Goal: Task Accomplishment & Management: Manage account settings

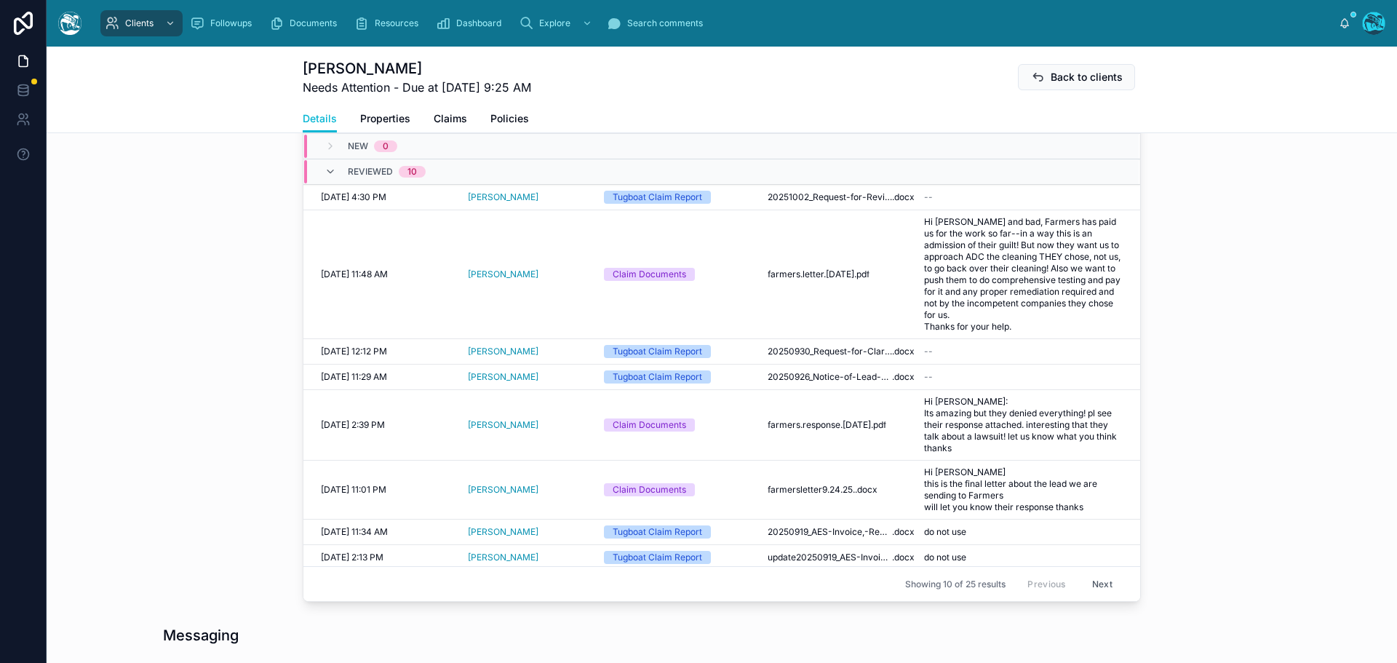
scroll to position [509, 0]
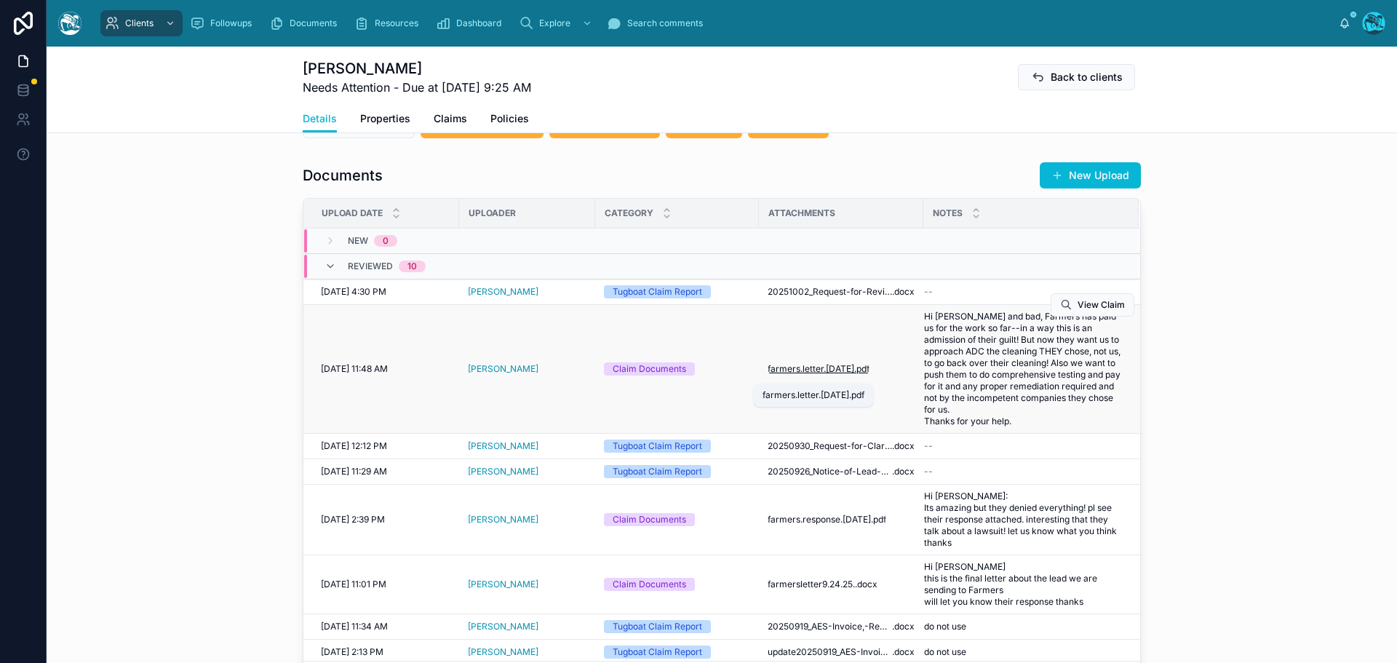
click at [805, 373] on span "farmers.letter.[DATE]" at bounding box center [811, 369] width 87 height 12
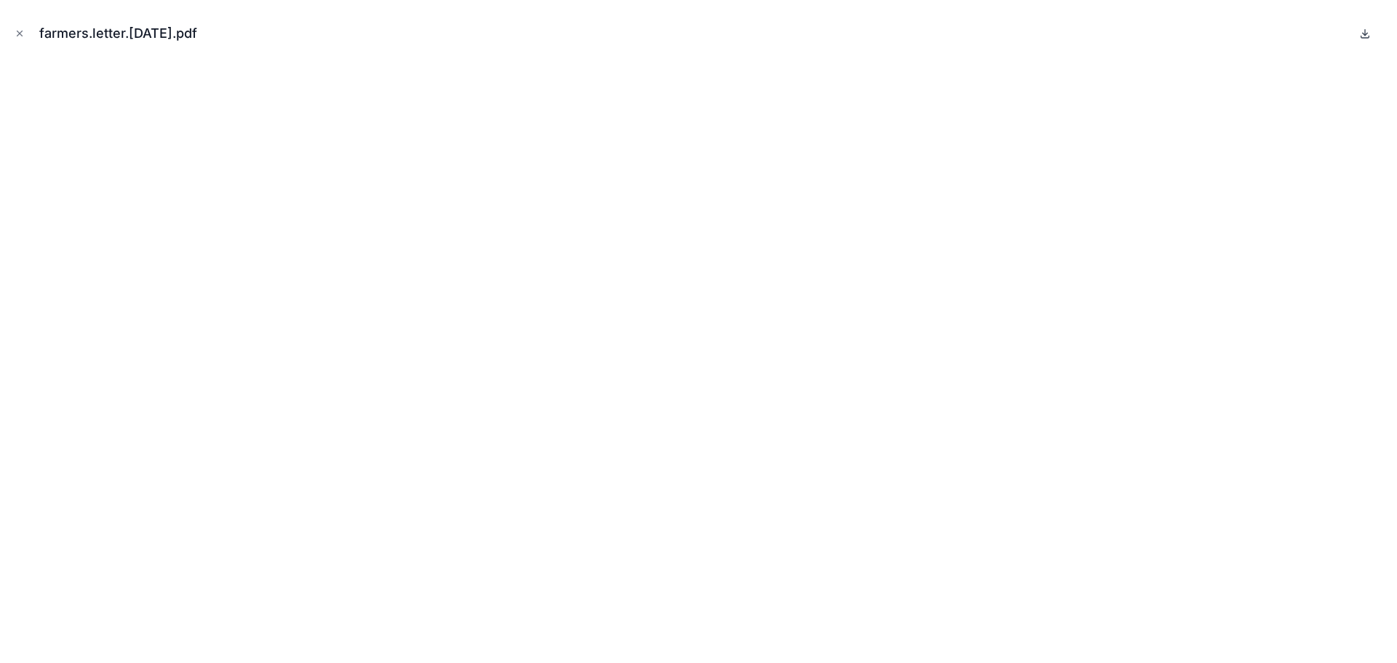
click at [1364, 33] on icon at bounding box center [1365, 34] width 12 height 12
drag, startPoint x: 22, startPoint y: 34, endPoint x: 65, endPoint y: 58, distance: 49.8
click at [22, 34] on icon "Close modal" at bounding box center [20, 33] width 10 height 10
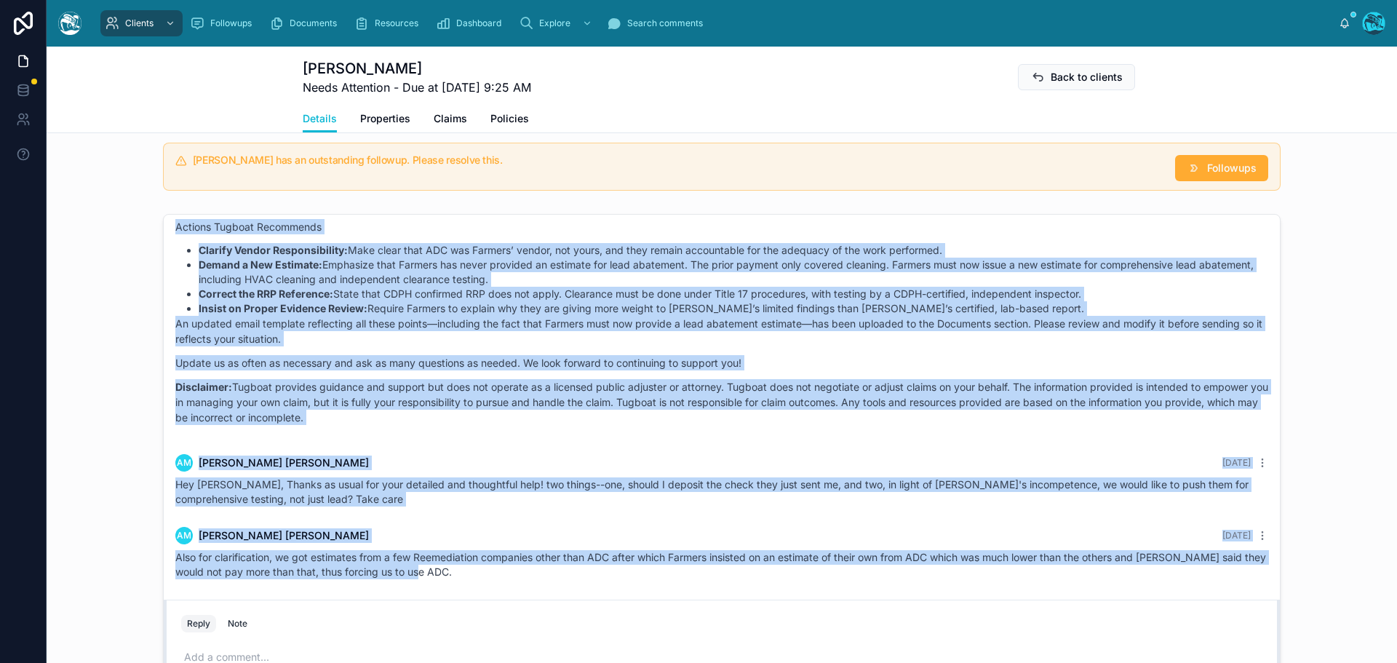
scroll to position [1237, 0]
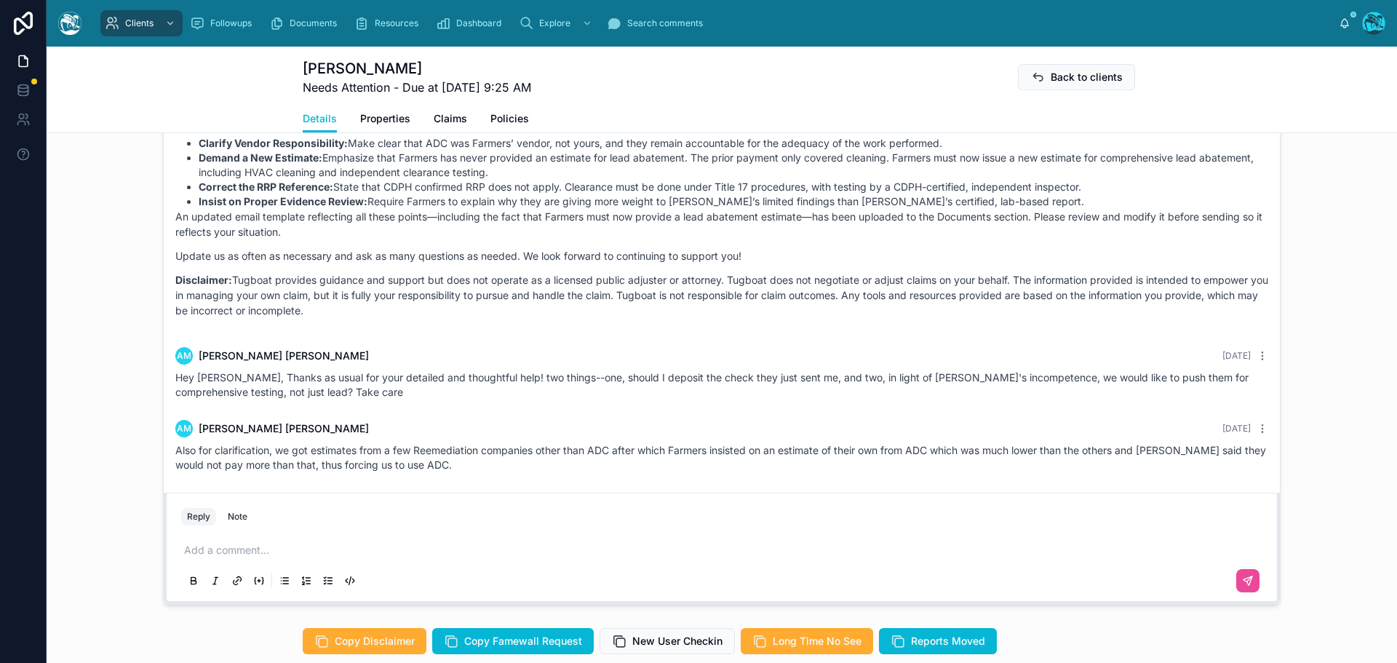
click at [200, 546] on p at bounding box center [724, 550] width 1081 height 15
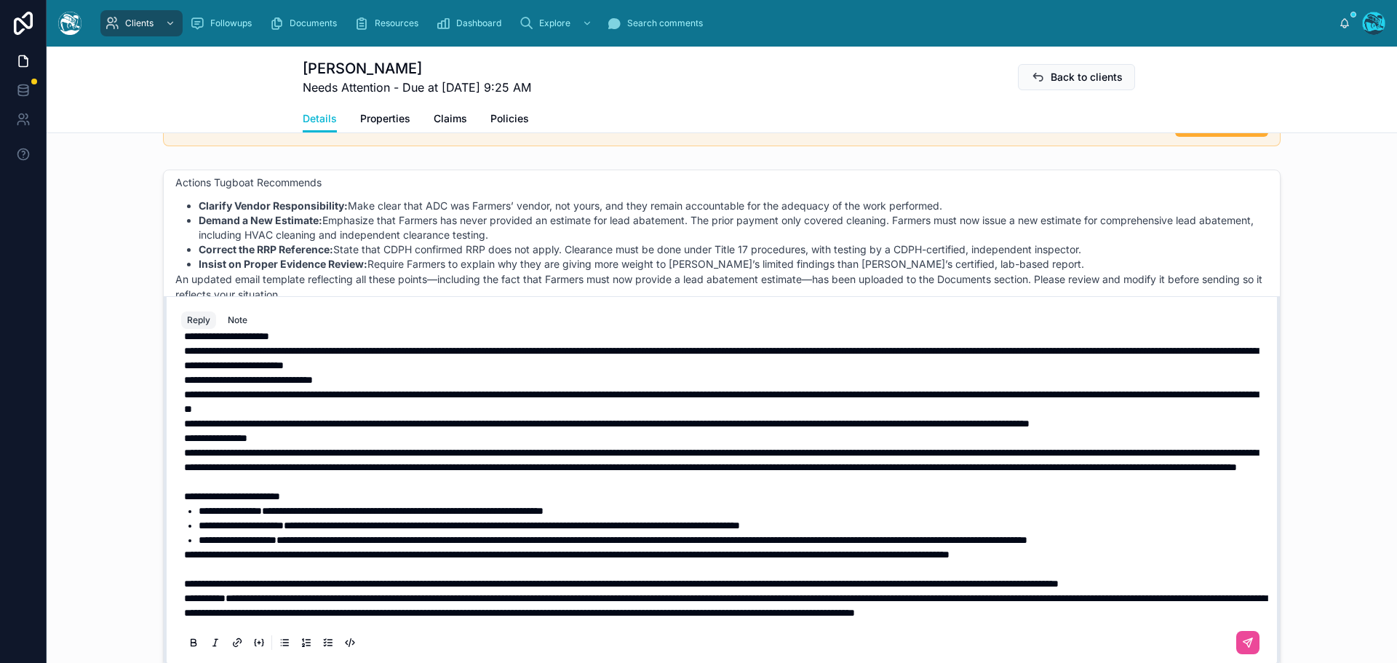
scroll to position [119, 0]
click at [344, 576] on p "**********" at bounding box center [724, 583] width 1081 height 15
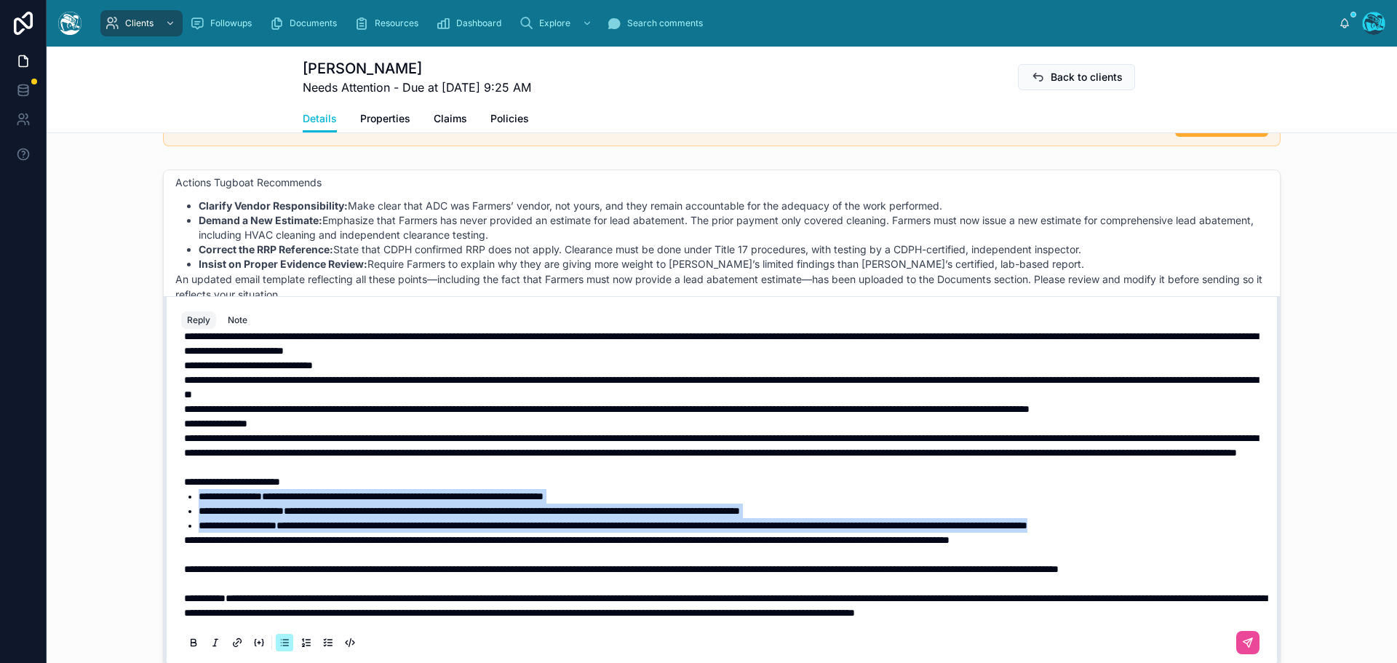
drag, startPoint x: 300, startPoint y: 514, endPoint x: 192, endPoint y: 462, distance: 119.4
click at [192, 489] on ul "**********" at bounding box center [724, 511] width 1081 height 44
click at [191, 643] on icon at bounding box center [193, 645] width 5 height 4
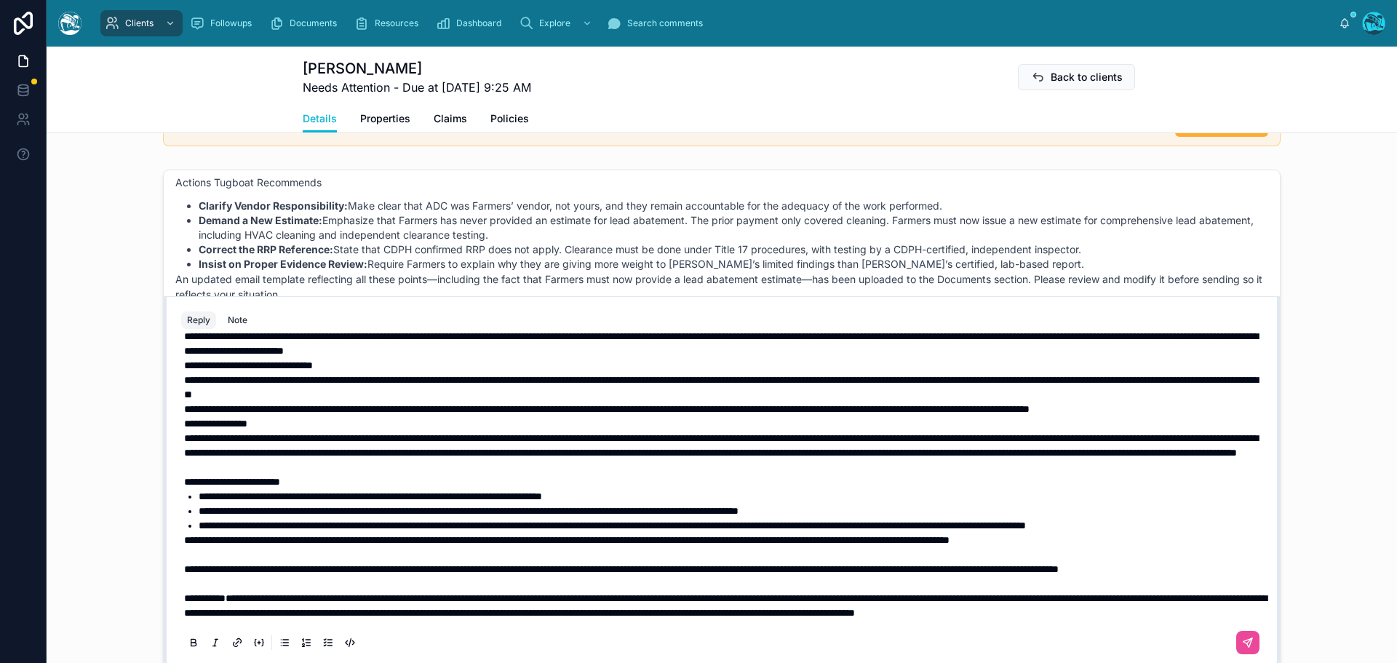
click at [240, 535] on span "**********" at bounding box center [566, 540] width 765 height 10
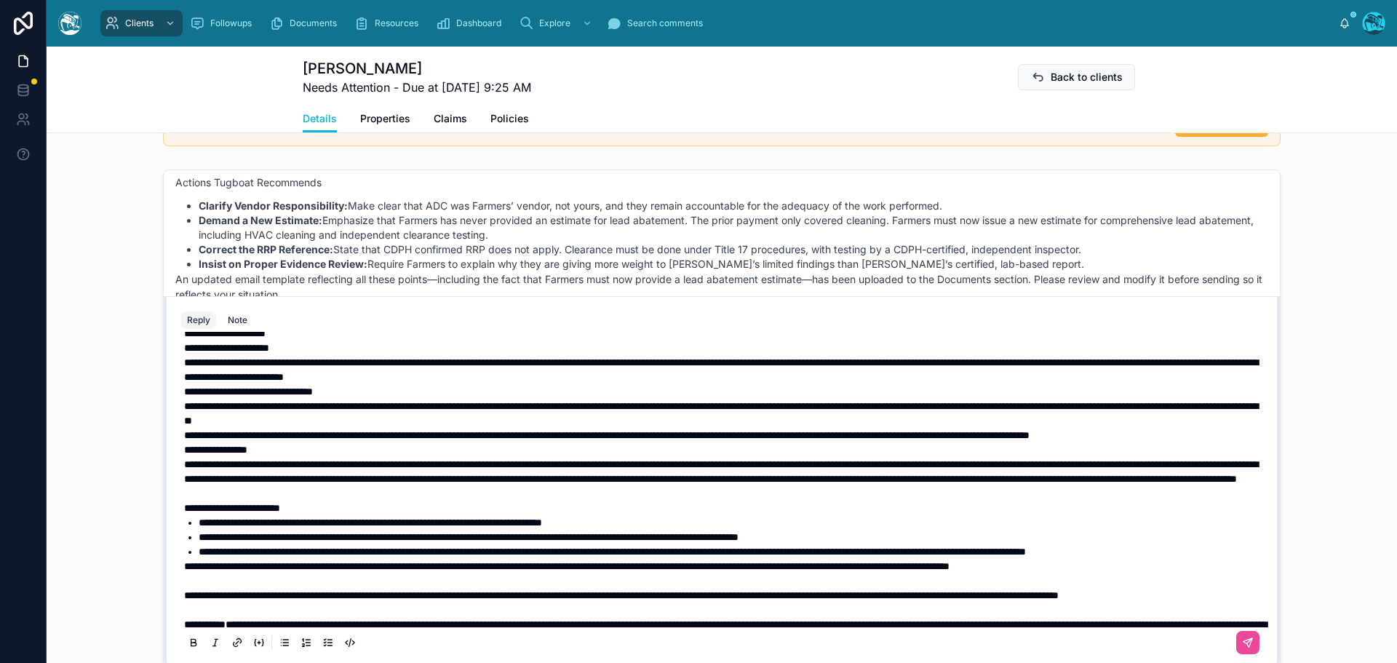
scroll to position [0, 0]
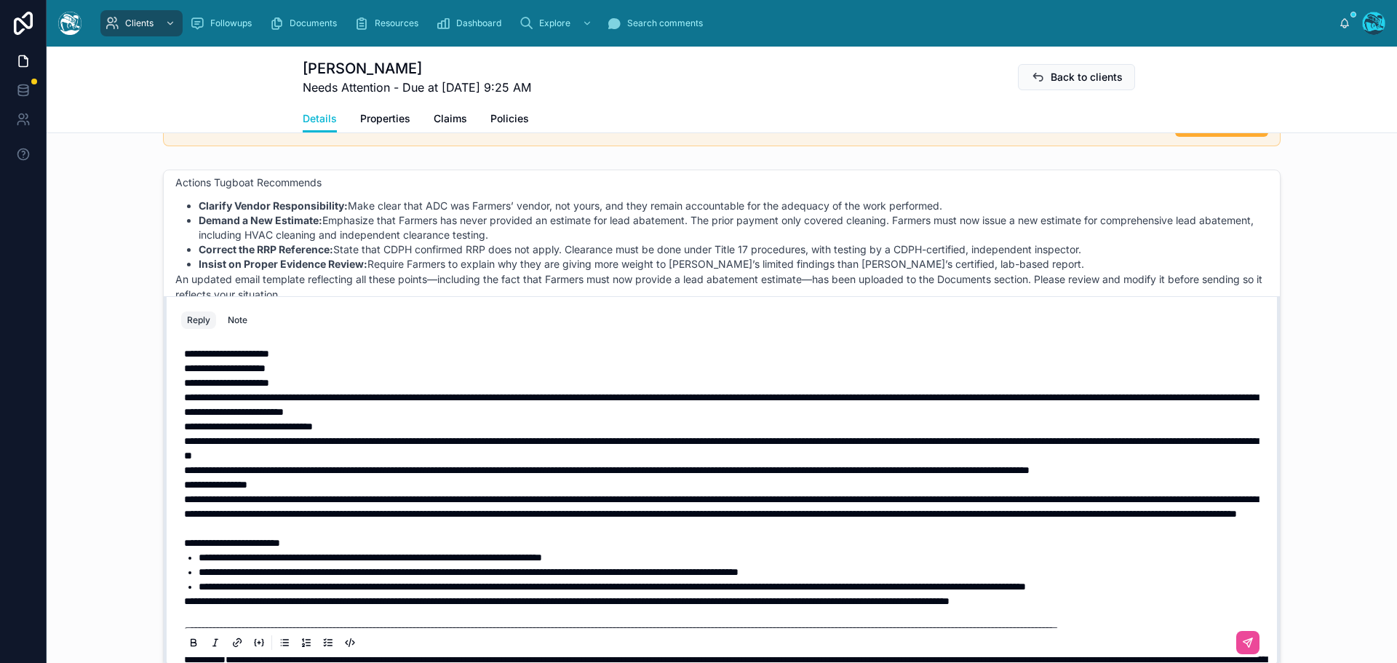
click at [184, 370] on span "**********" at bounding box center [224, 368] width 81 height 10
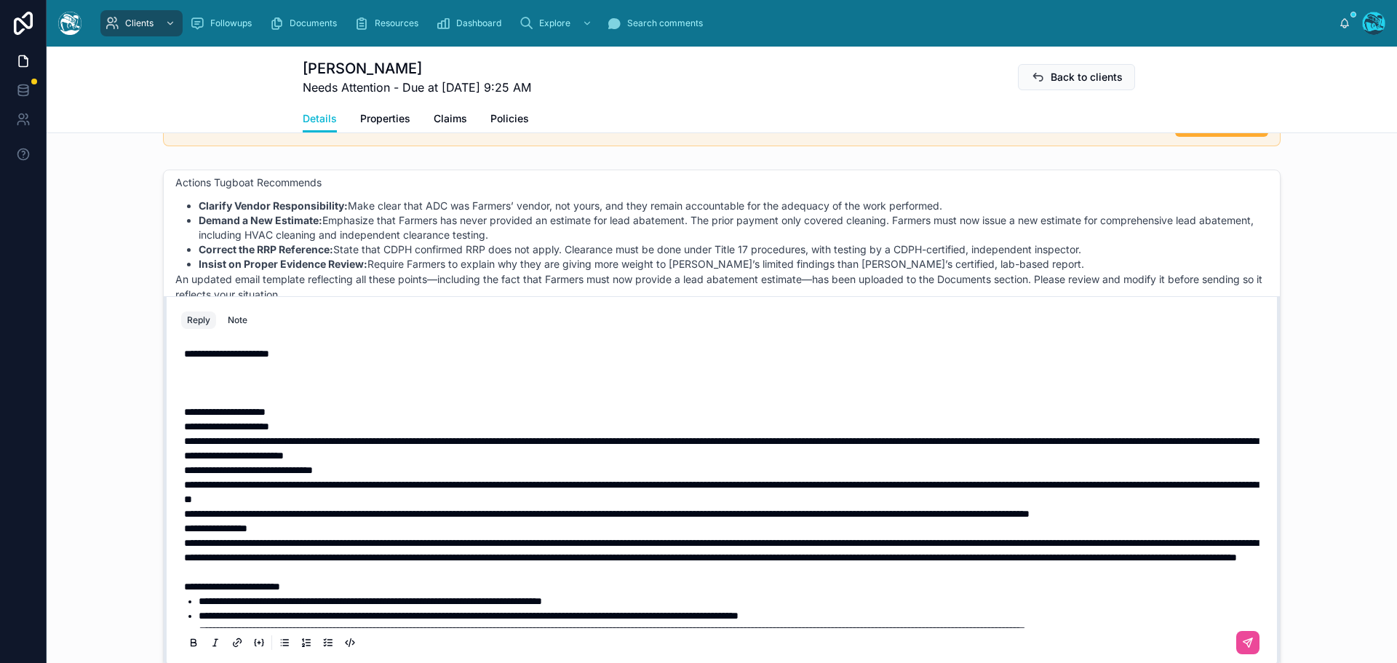
click at [192, 379] on p at bounding box center [724, 382] width 1081 height 15
click at [313, 356] on p "**********" at bounding box center [724, 353] width 1081 height 15
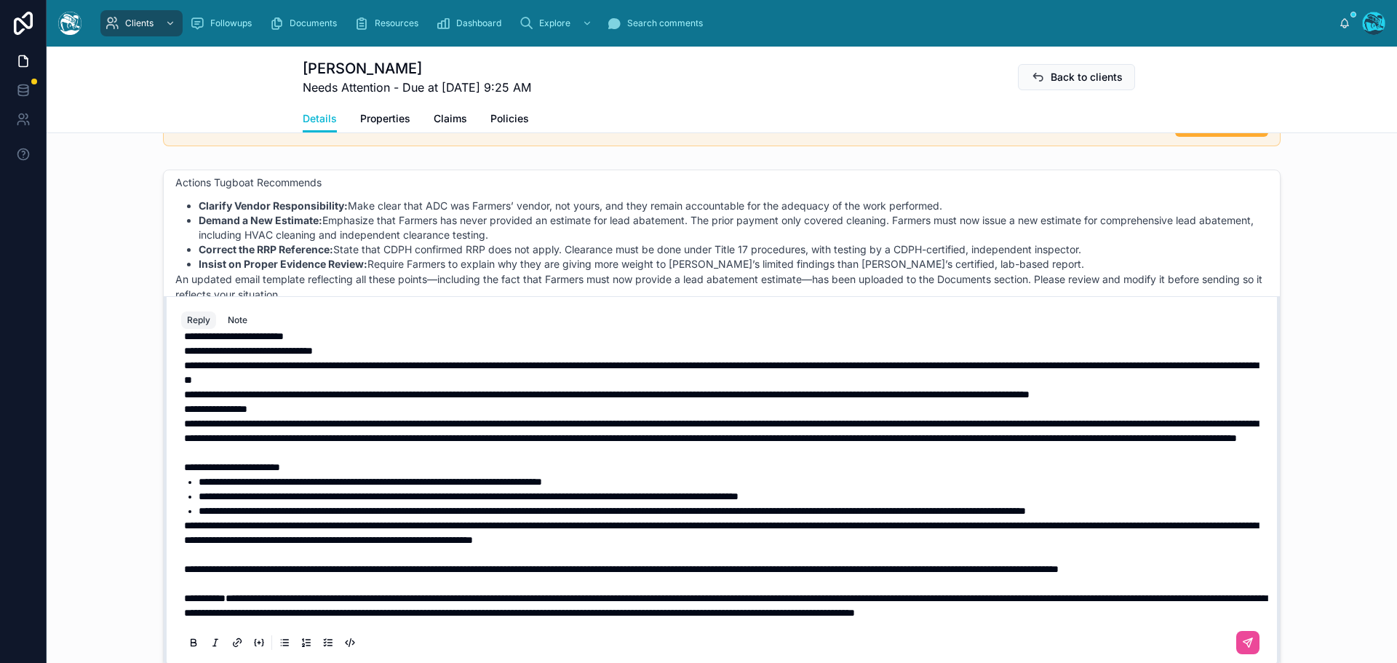
scroll to position [163, 0]
click at [1243, 640] on icon at bounding box center [1247, 643] width 9 height 9
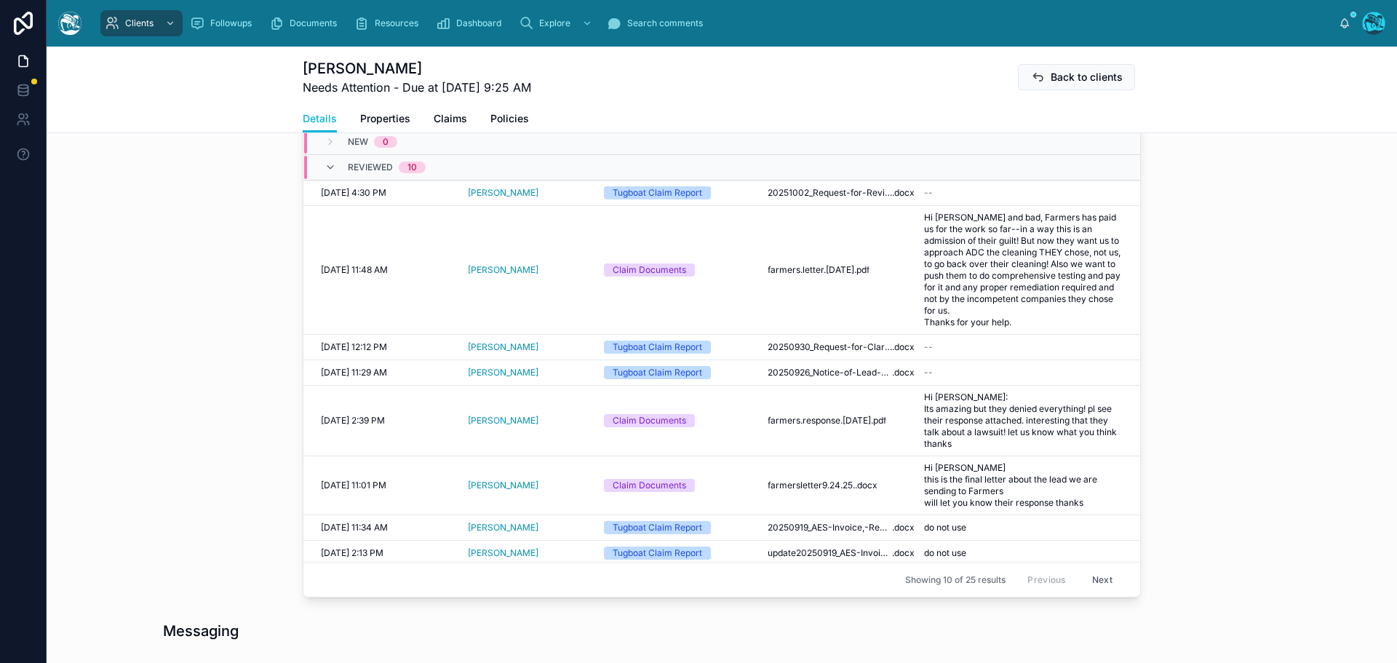
scroll to position [475, 0]
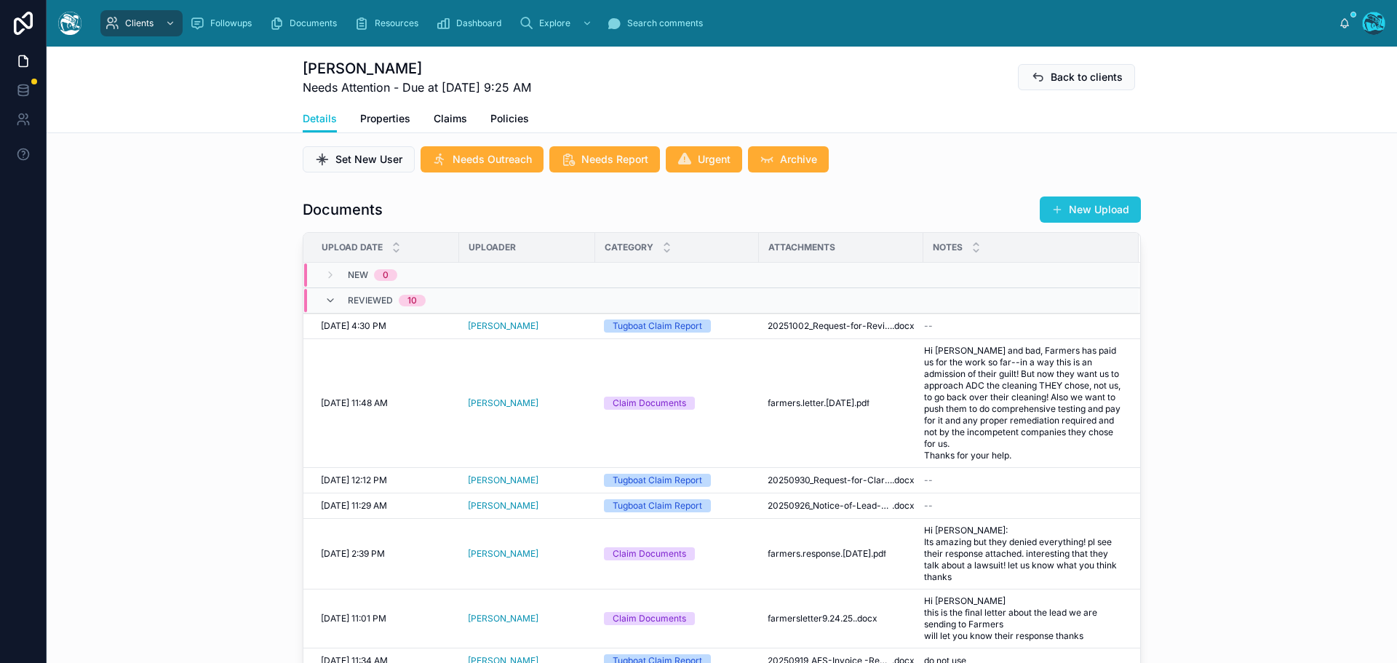
click at [1096, 199] on button "New Upload" at bounding box center [1090, 209] width 101 height 26
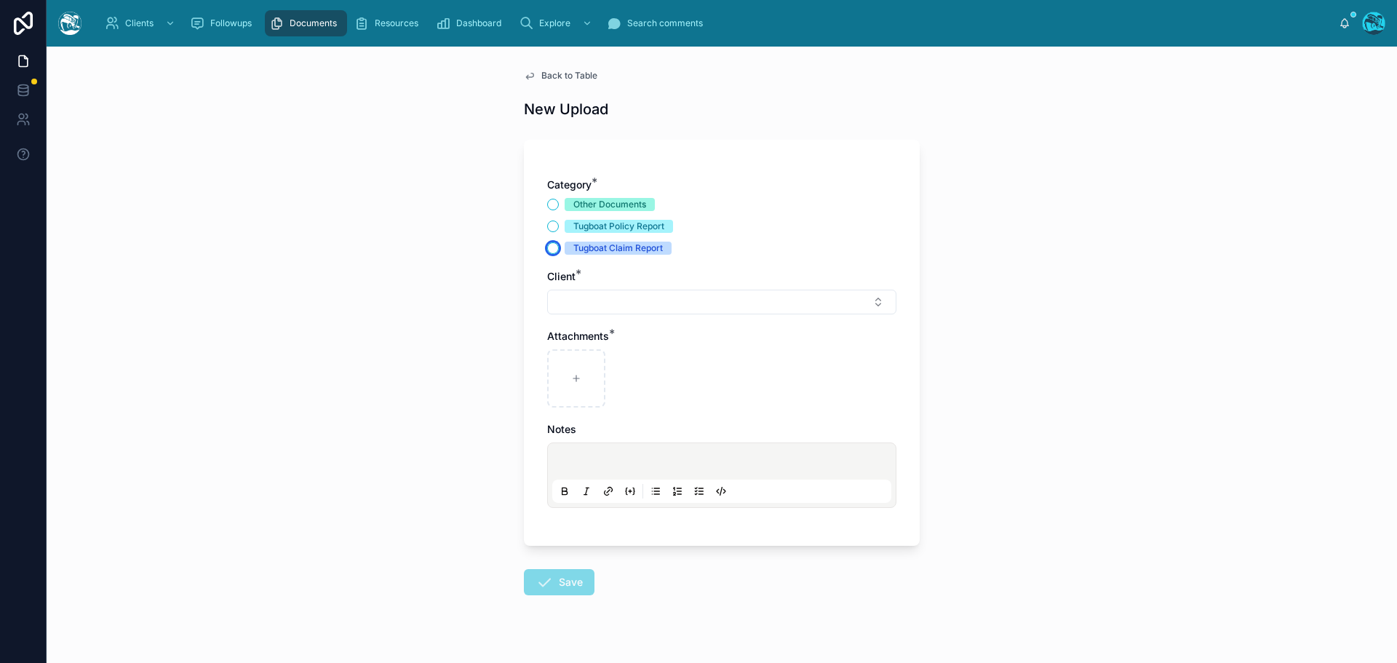
click at [547, 248] on button "Tugboat Claim Report" at bounding box center [553, 248] width 12 height 12
click at [567, 302] on button "Select Button" at bounding box center [721, 302] width 349 height 25
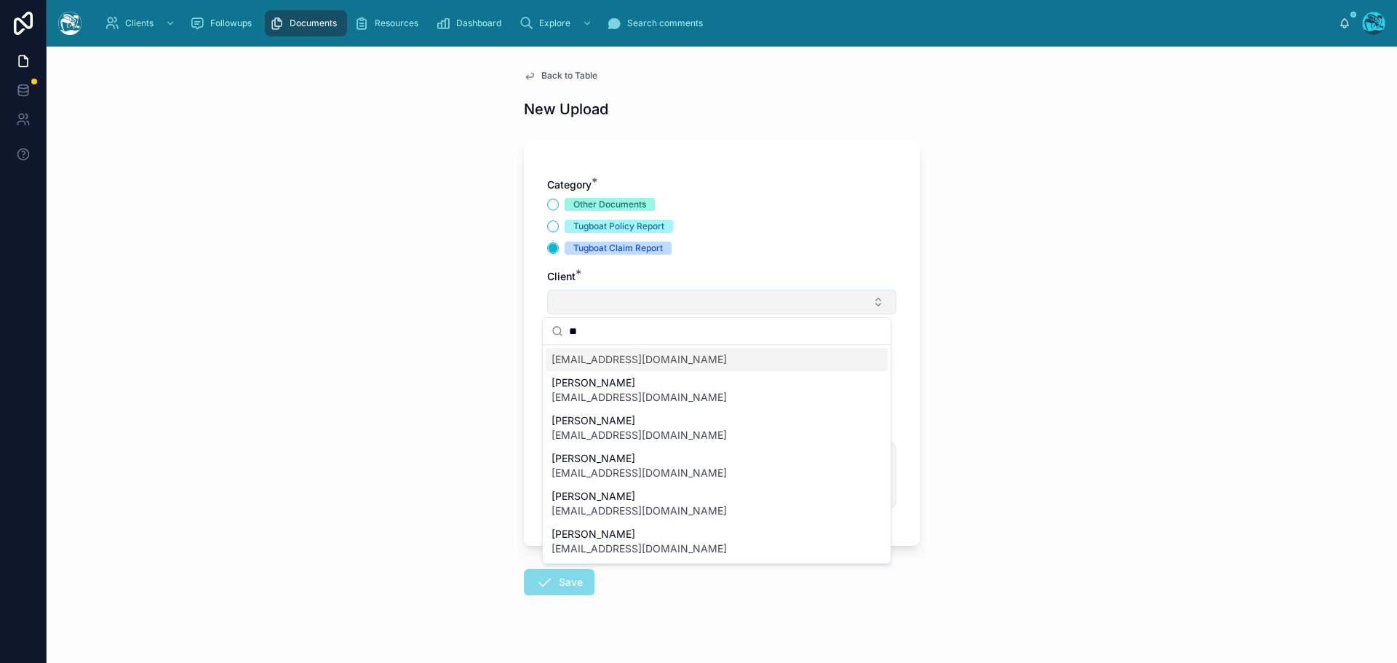
type input "*"
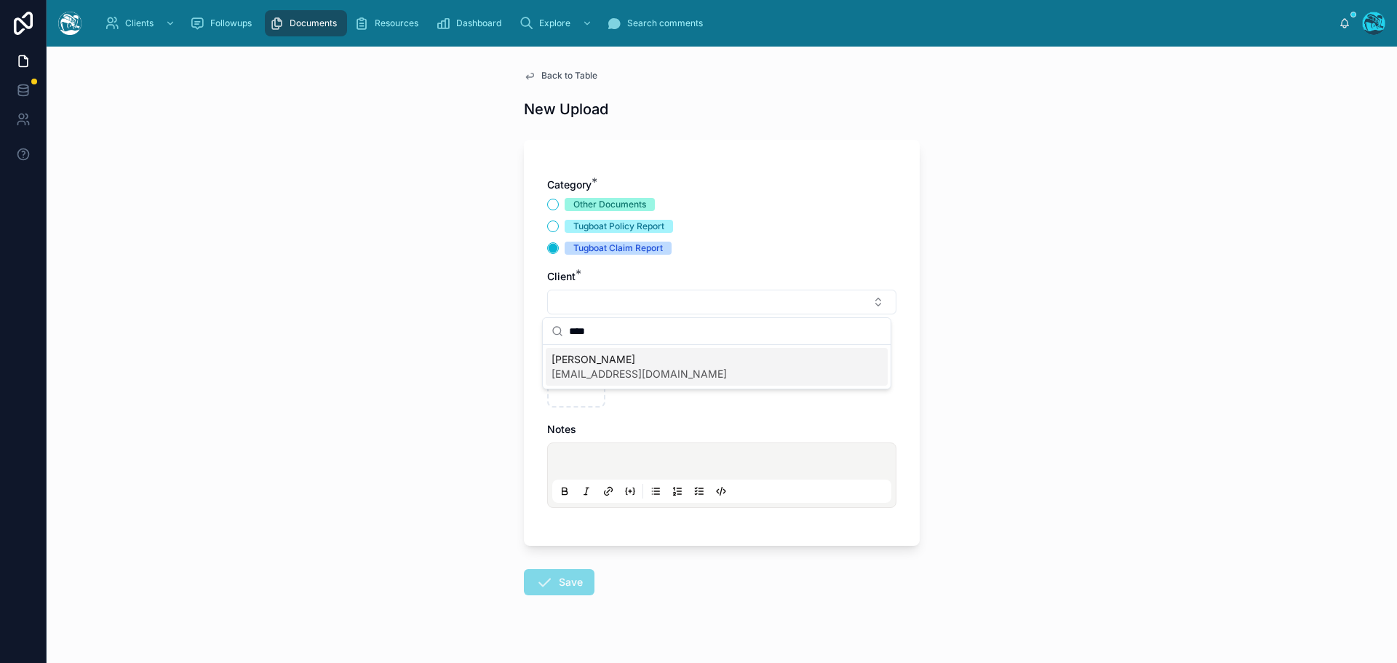
type input "****"
click at [612, 362] on span "Amitabha Mazumder" at bounding box center [638, 359] width 175 height 15
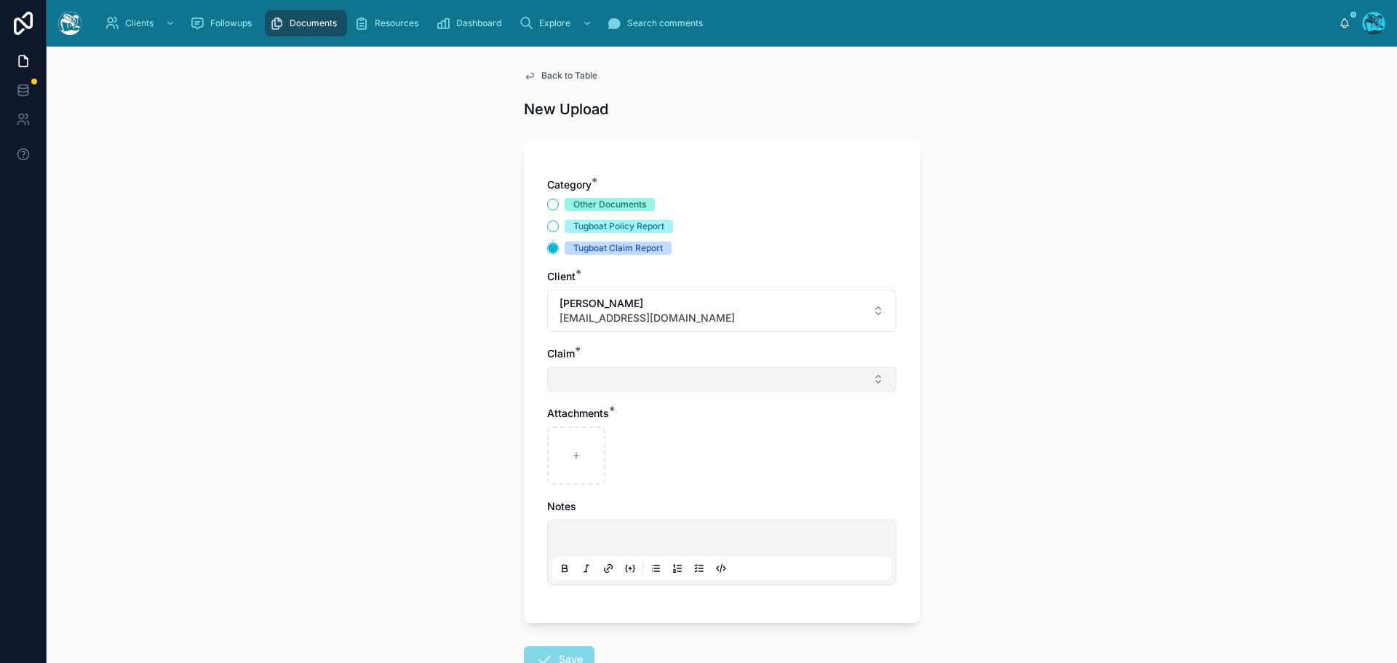
click at [572, 375] on button "Select Button" at bounding box center [721, 379] width 349 height 25
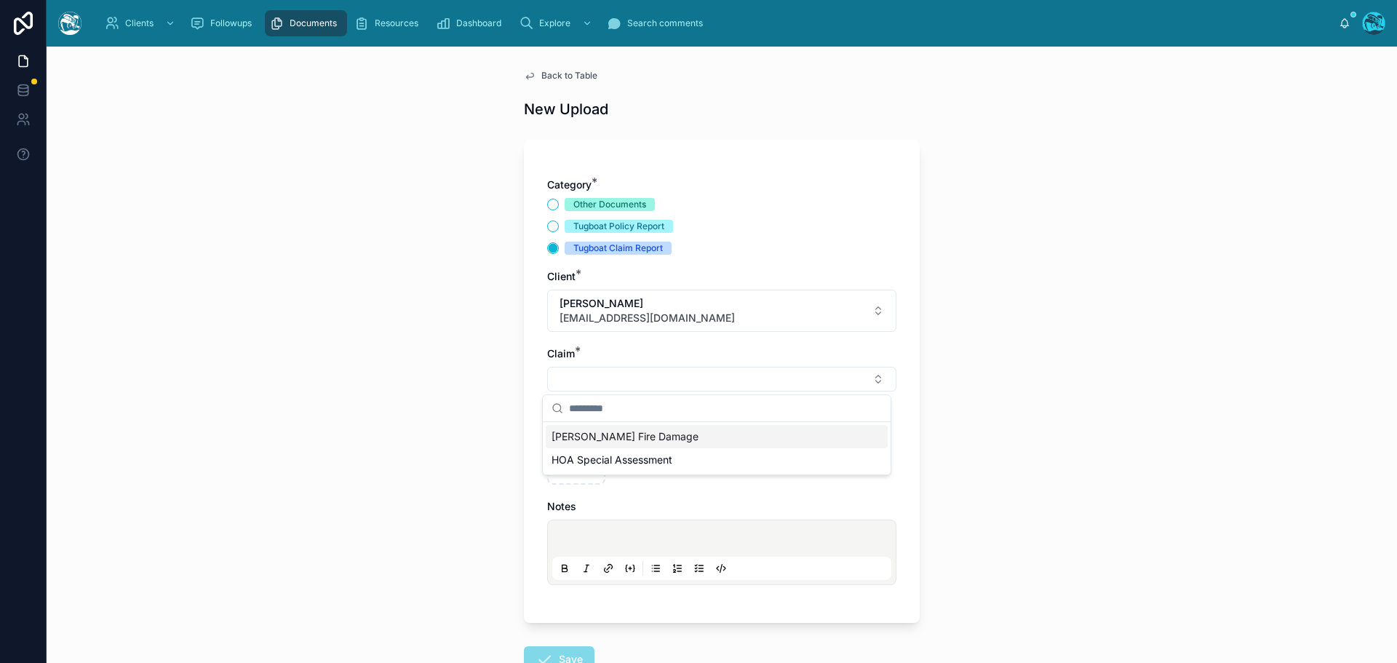
click at [575, 435] on span "Eaton Fire Damage" at bounding box center [624, 436] width 147 height 15
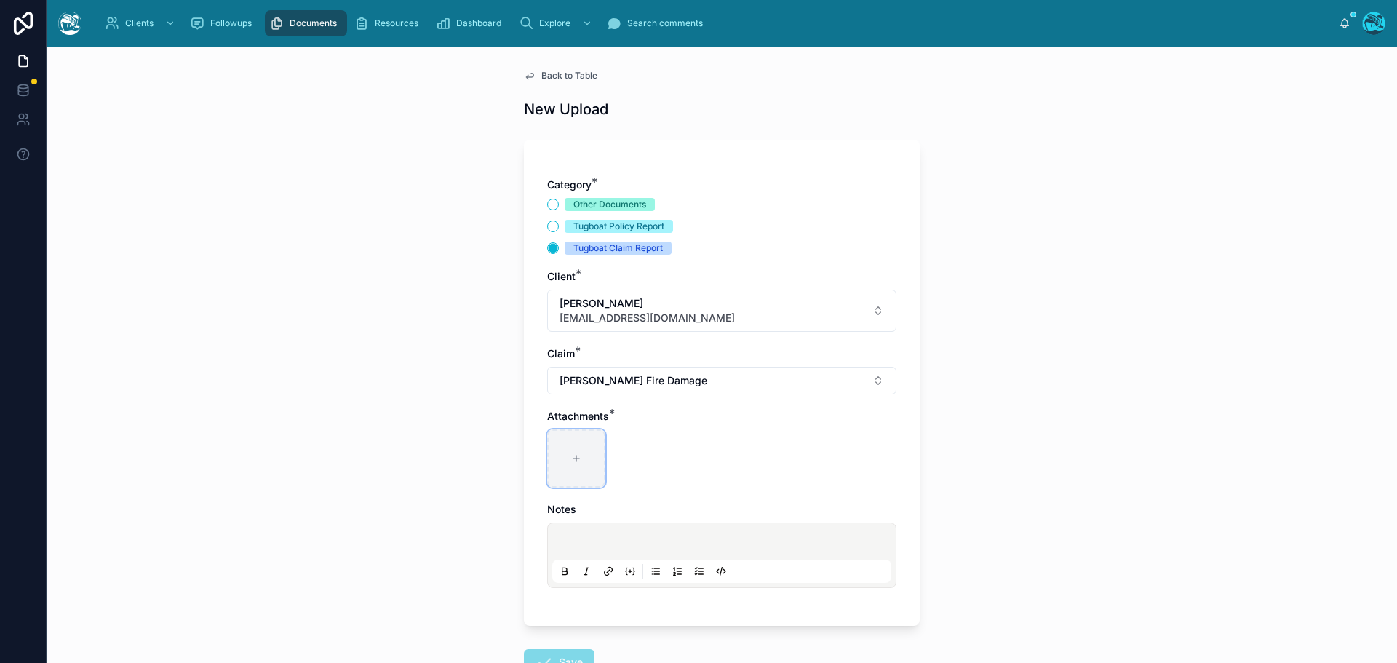
click at [571, 453] on div at bounding box center [576, 458] width 58 height 58
type input "**********"
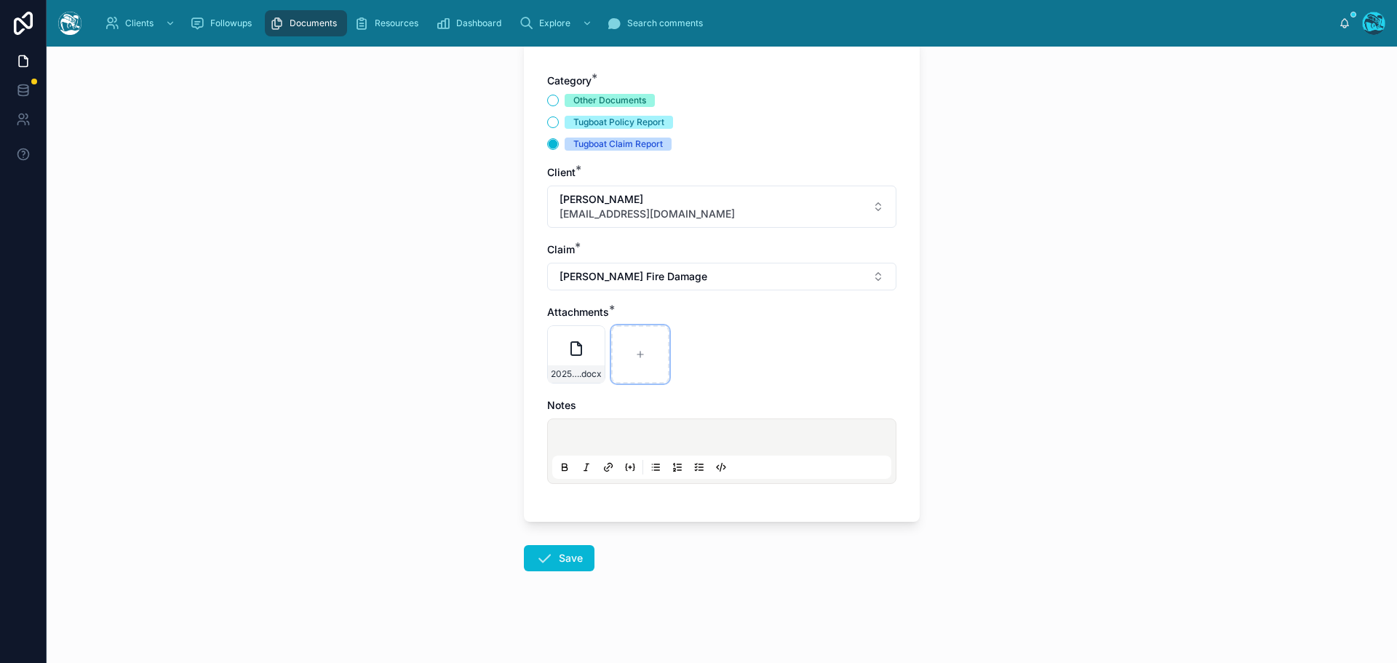
scroll to position [105, 0]
click at [547, 562] on icon at bounding box center [543, 556] width 17 height 17
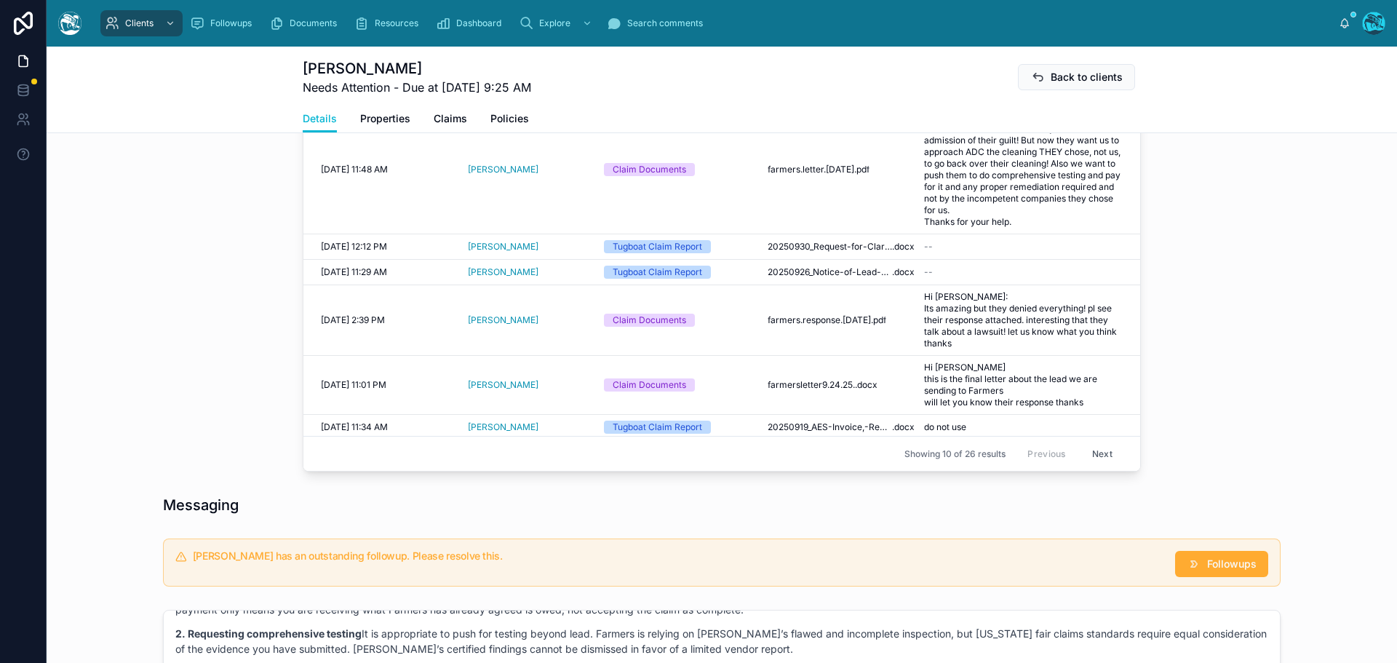
scroll to position [906, 0]
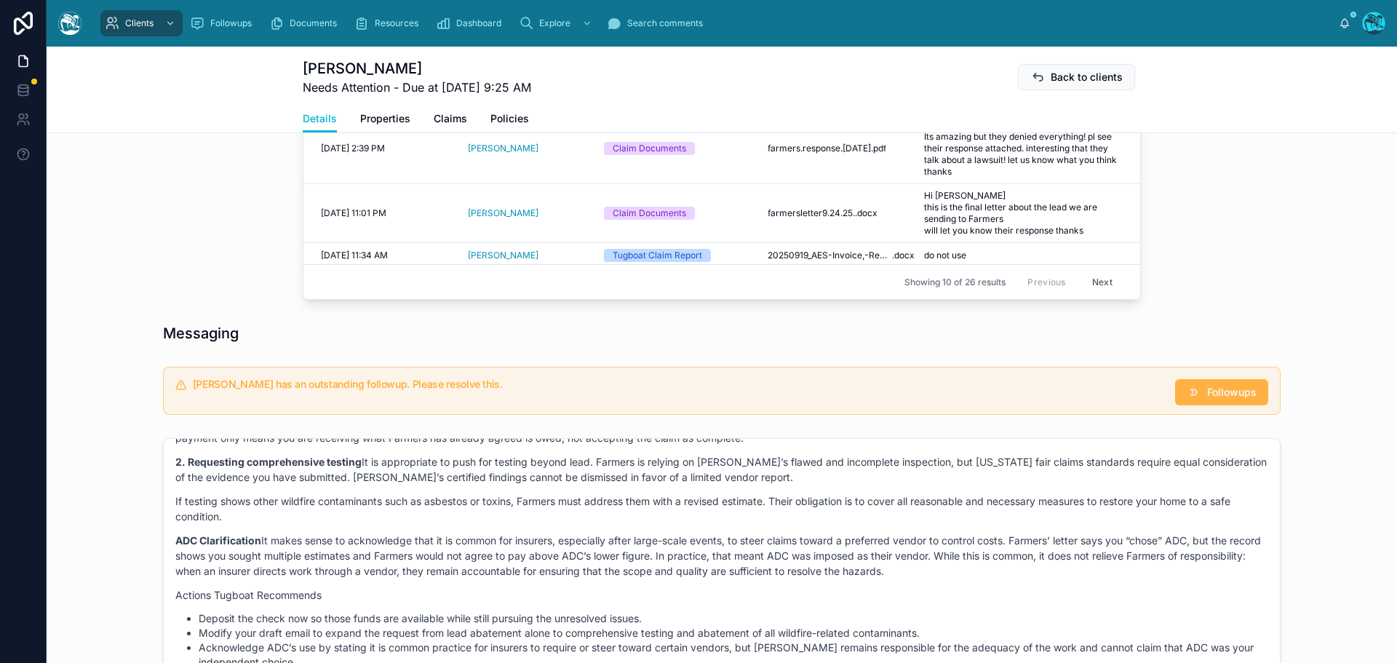
click at [1214, 393] on span "Followups" at bounding box center [1231, 392] width 49 height 15
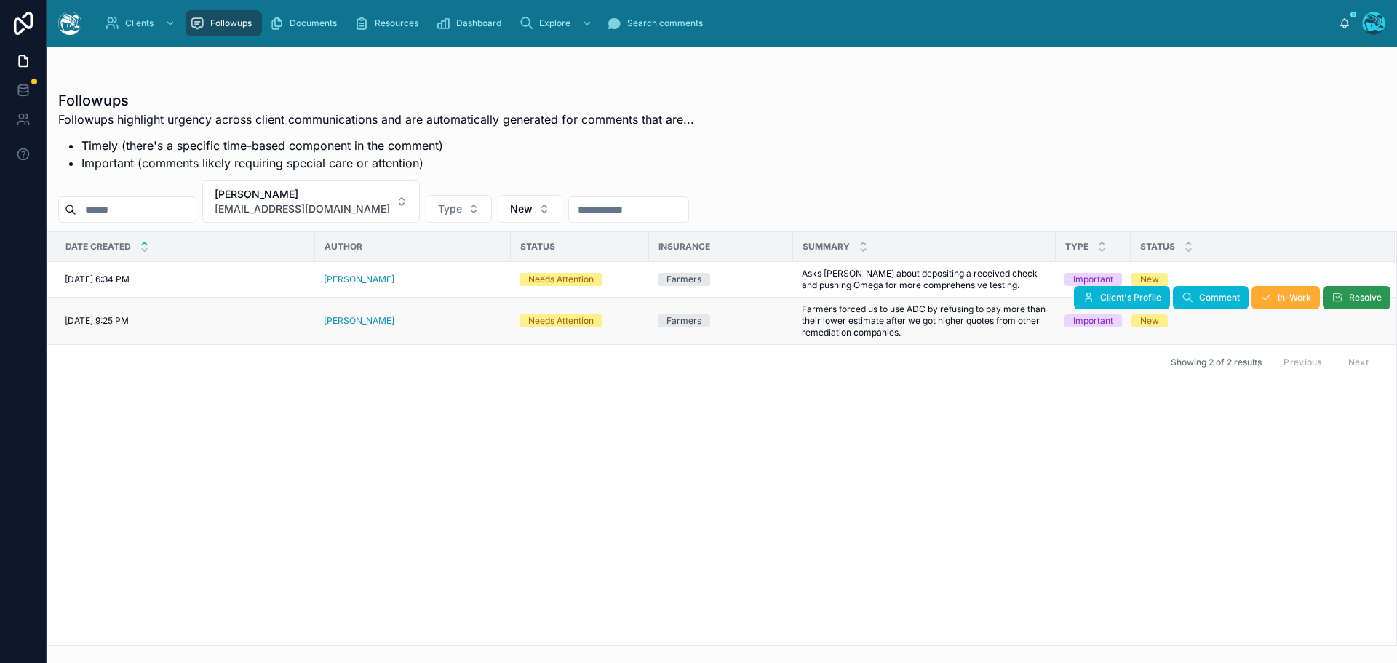
click at [1346, 295] on button "Resolve" at bounding box center [1357, 297] width 68 height 23
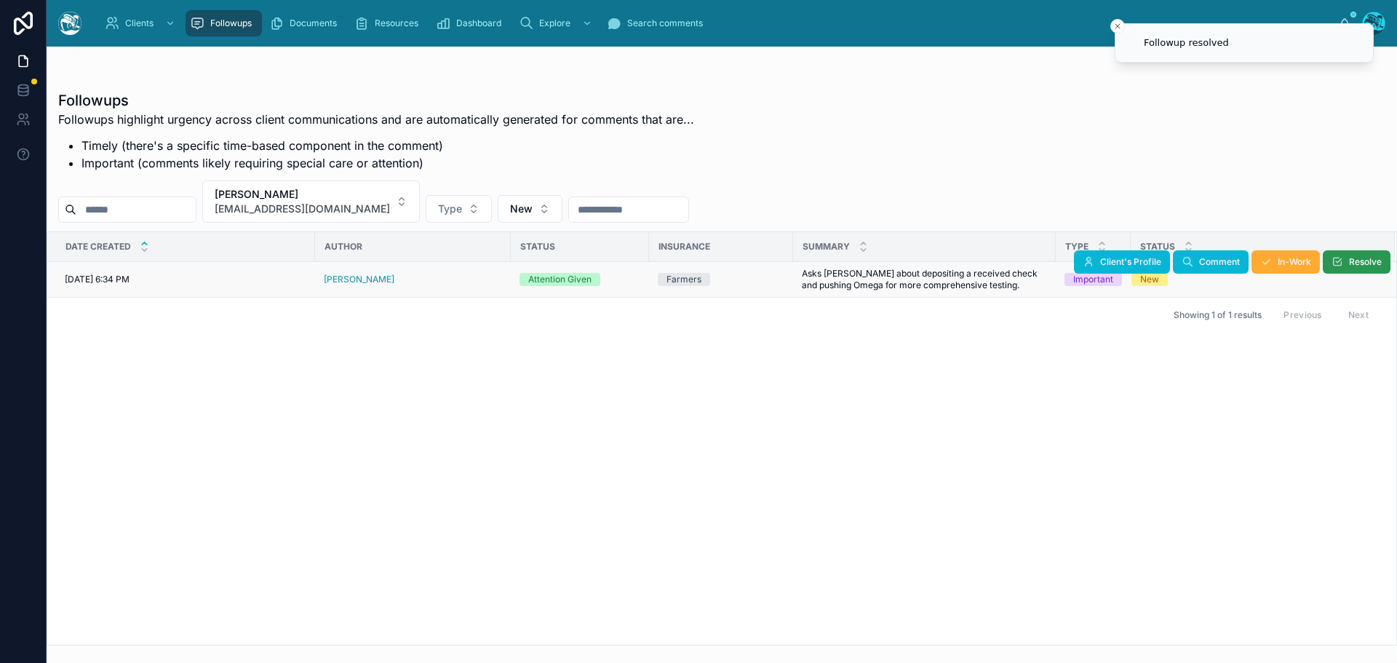
click at [1352, 261] on span "Resolve" at bounding box center [1365, 262] width 33 height 12
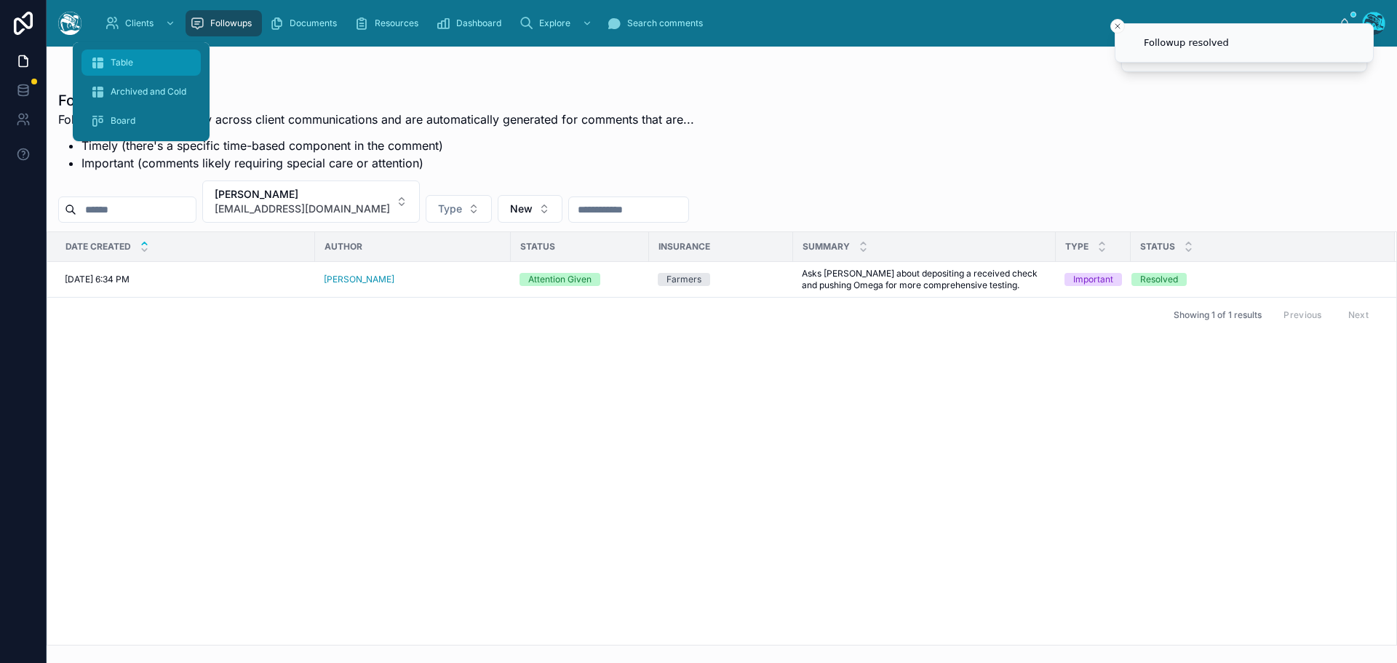
click at [116, 63] on span "Table" at bounding box center [122, 63] width 23 height 12
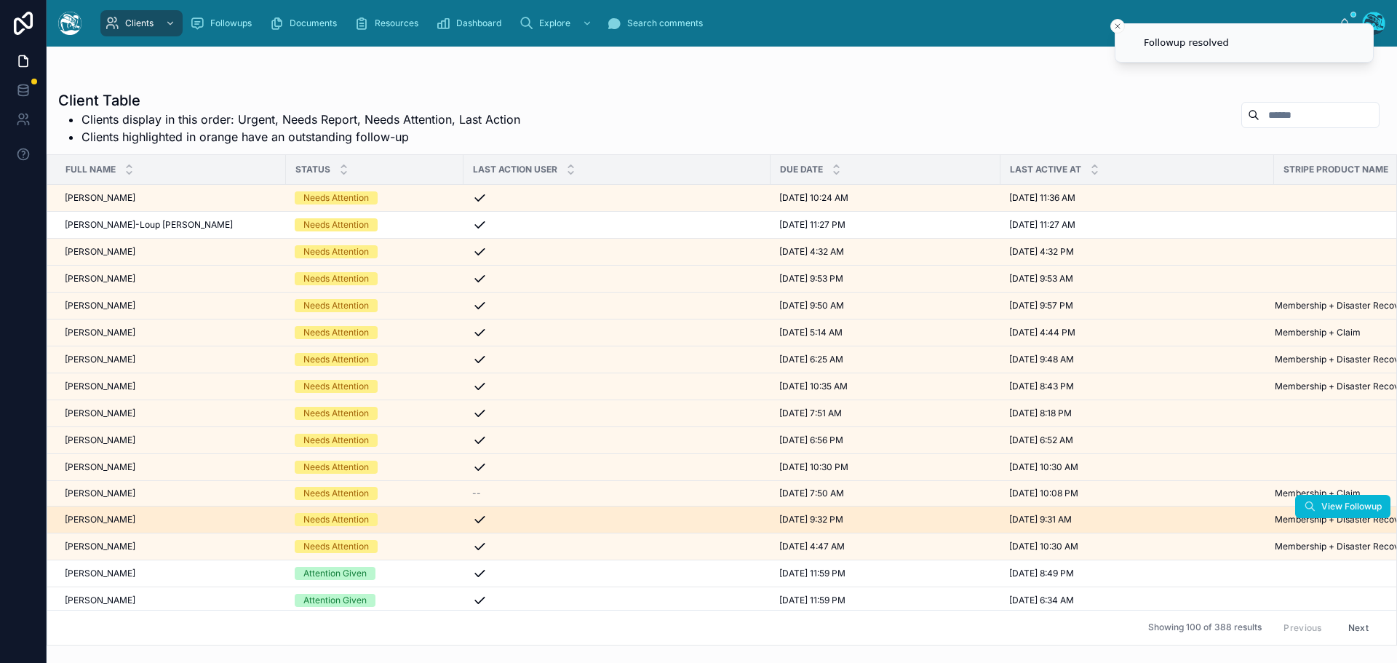
click at [142, 518] on div "Kara Nightingale Kara Nightingale" at bounding box center [171, 520] width 212 height 12
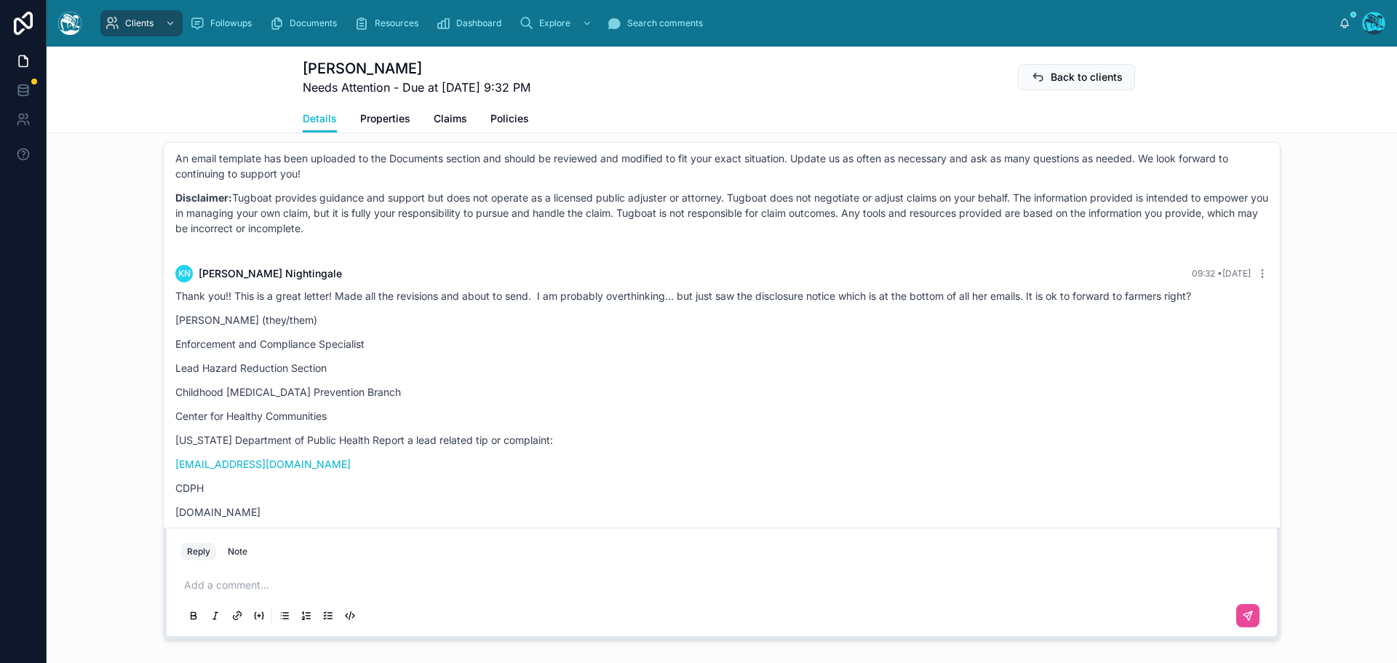
scroll to position [6377, 0]
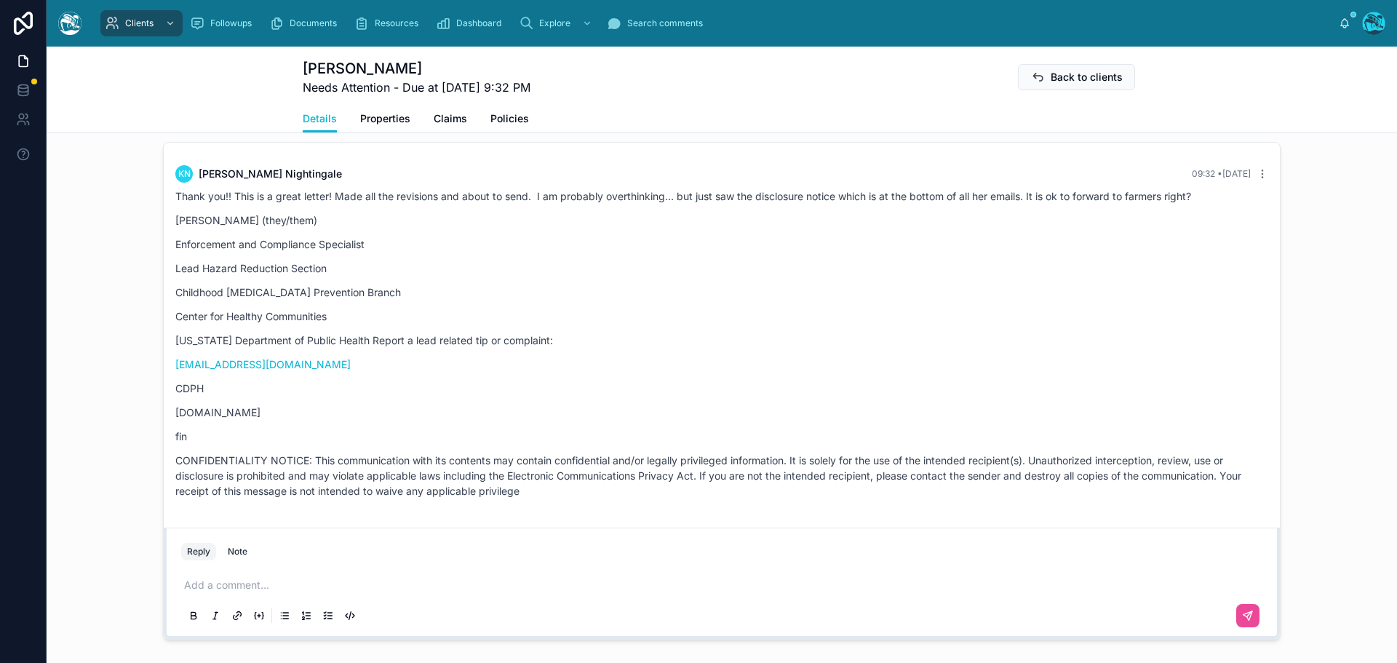
click at [217, 587] on p at bounding box center [724, 585] width 1081 height 15
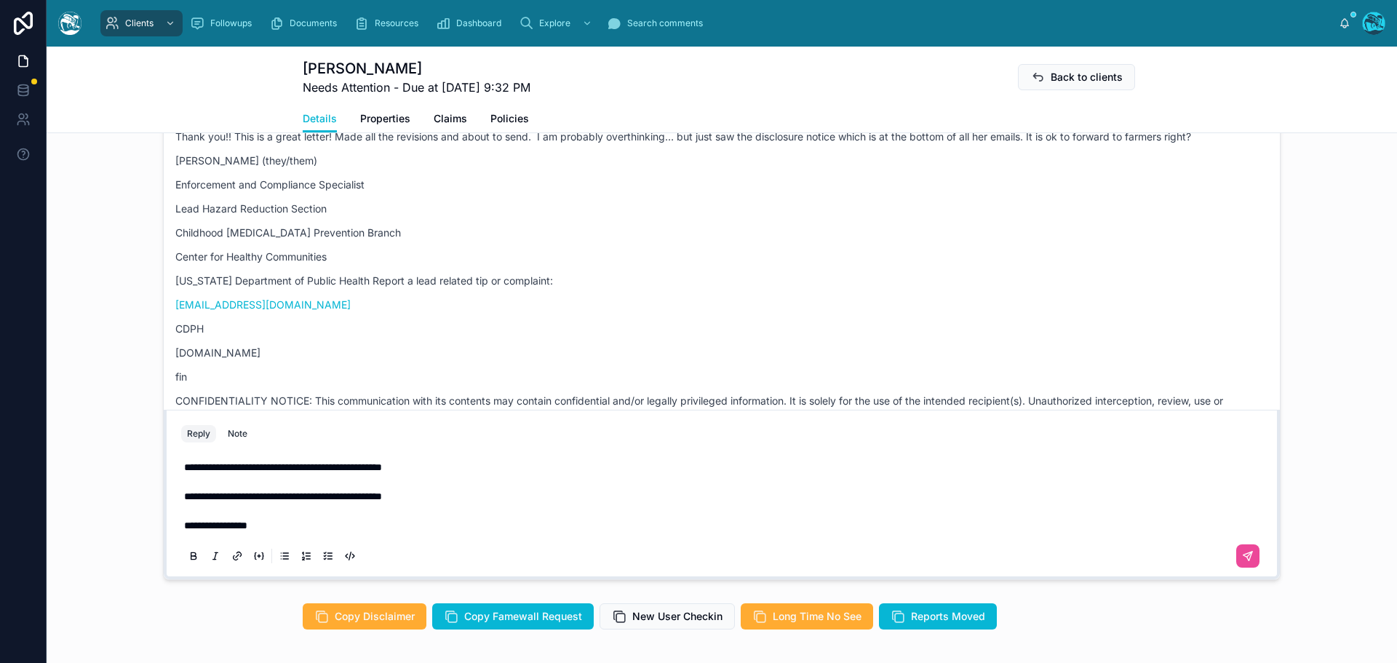
scroll to position [1289, 0]
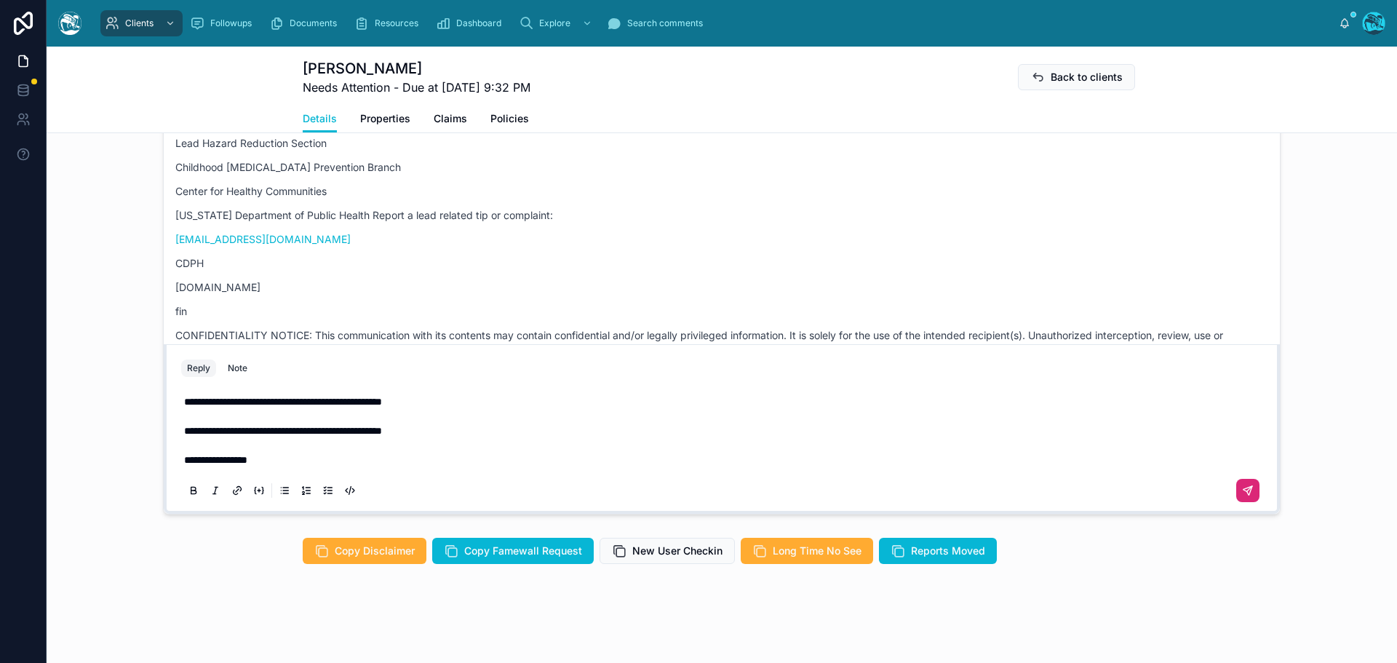
click at [1247, 491] on icon at bounding box center [1248, 491] width 12 height 12
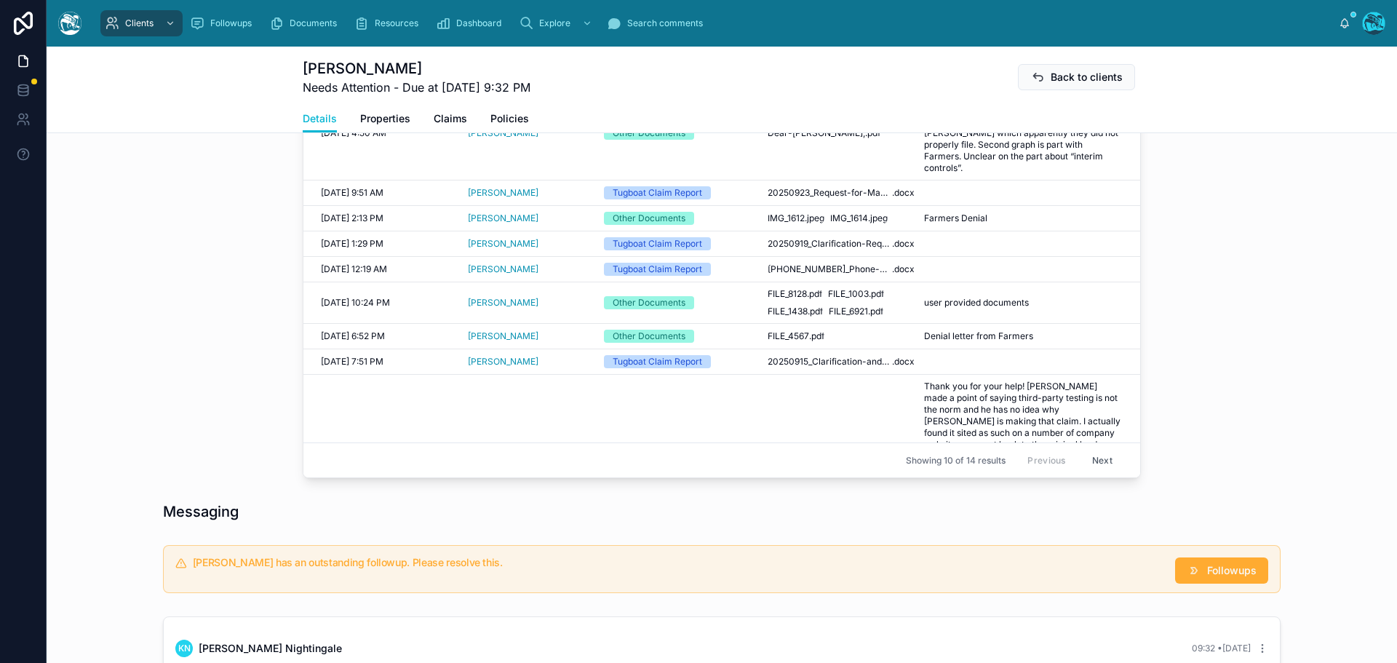
scroll to position [801, 0]
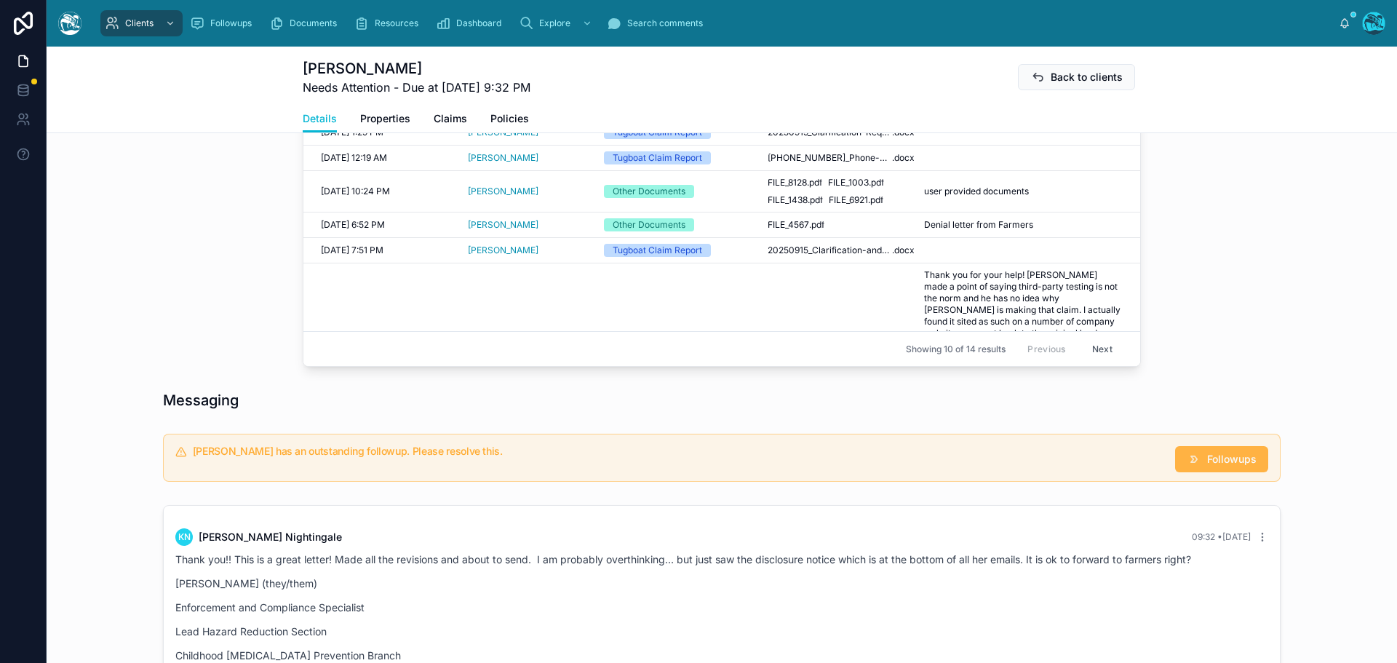
click at [1200, 457] on button "Followups" at bounding box center [1221, 459] width 93 height 26
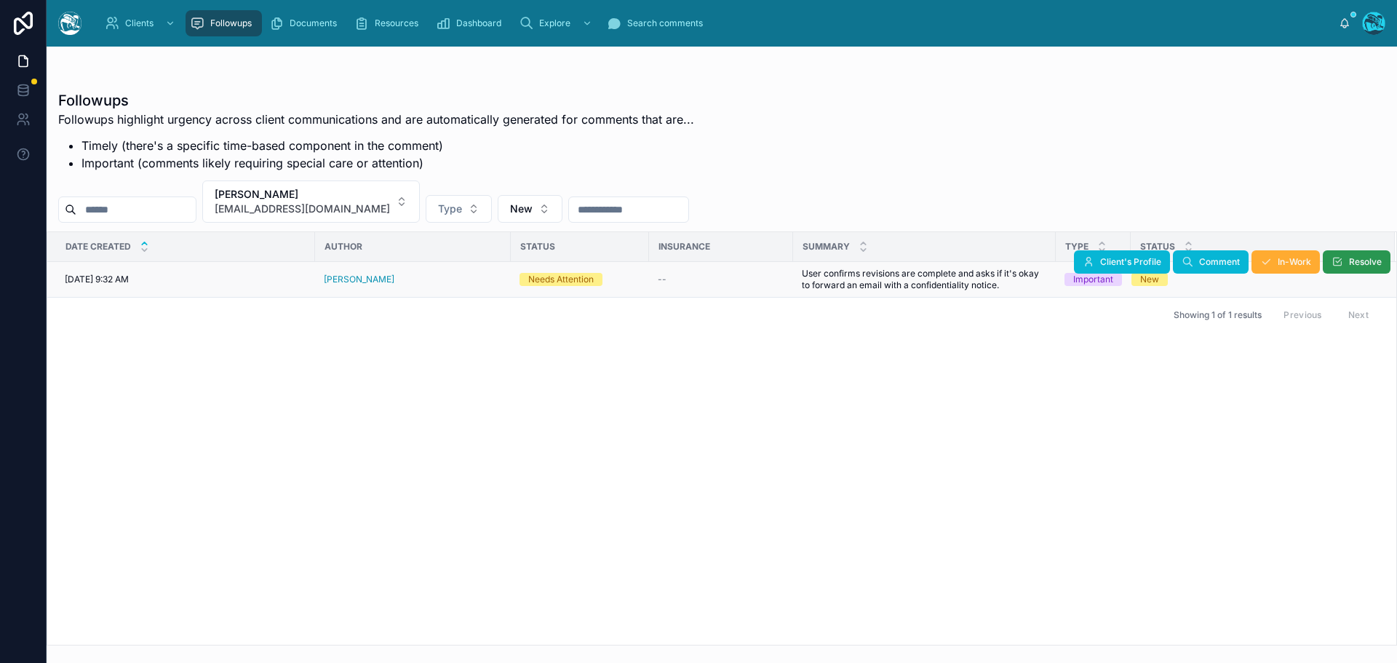
click at [1338, 260] on icon at bounding box center [1337, 262] width 12 height 12
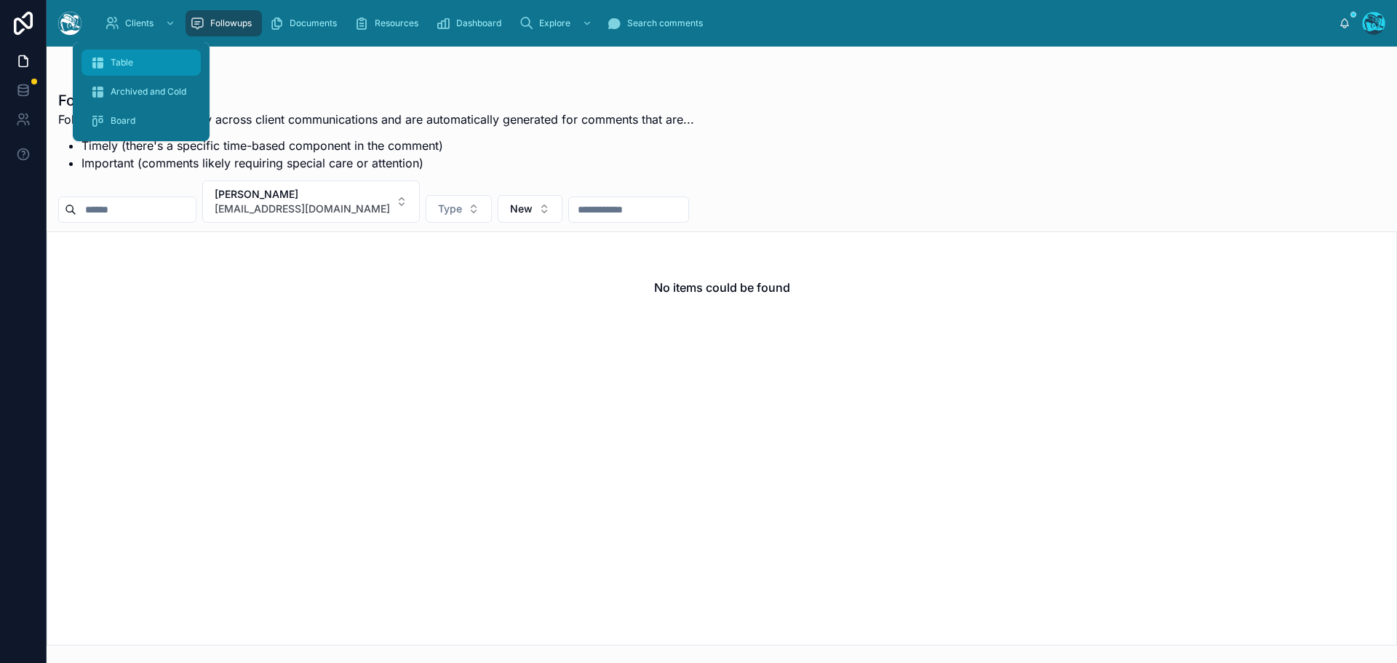
click at [125, 63] on span "Table" at bounding box center [122, 63] width 23 height 12
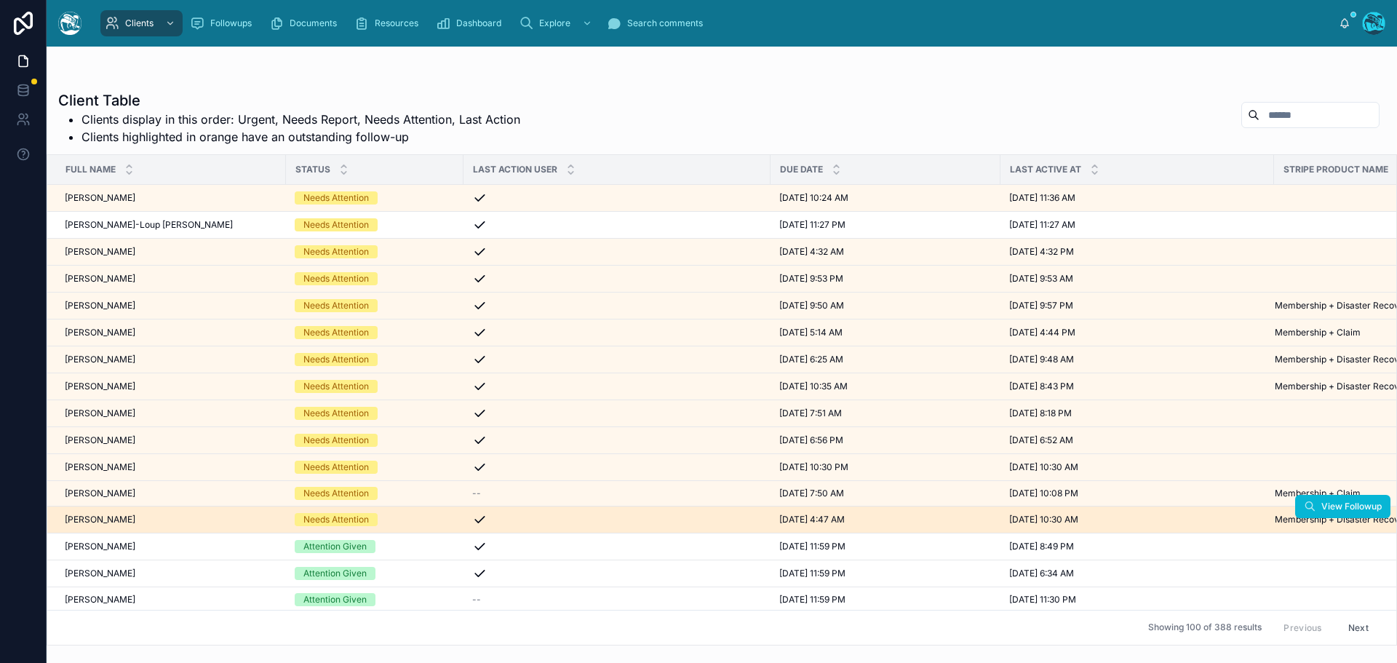
click at [154, 519] on div "linda marais linda marais" at bounding box center [171, 520] width 212 height 12
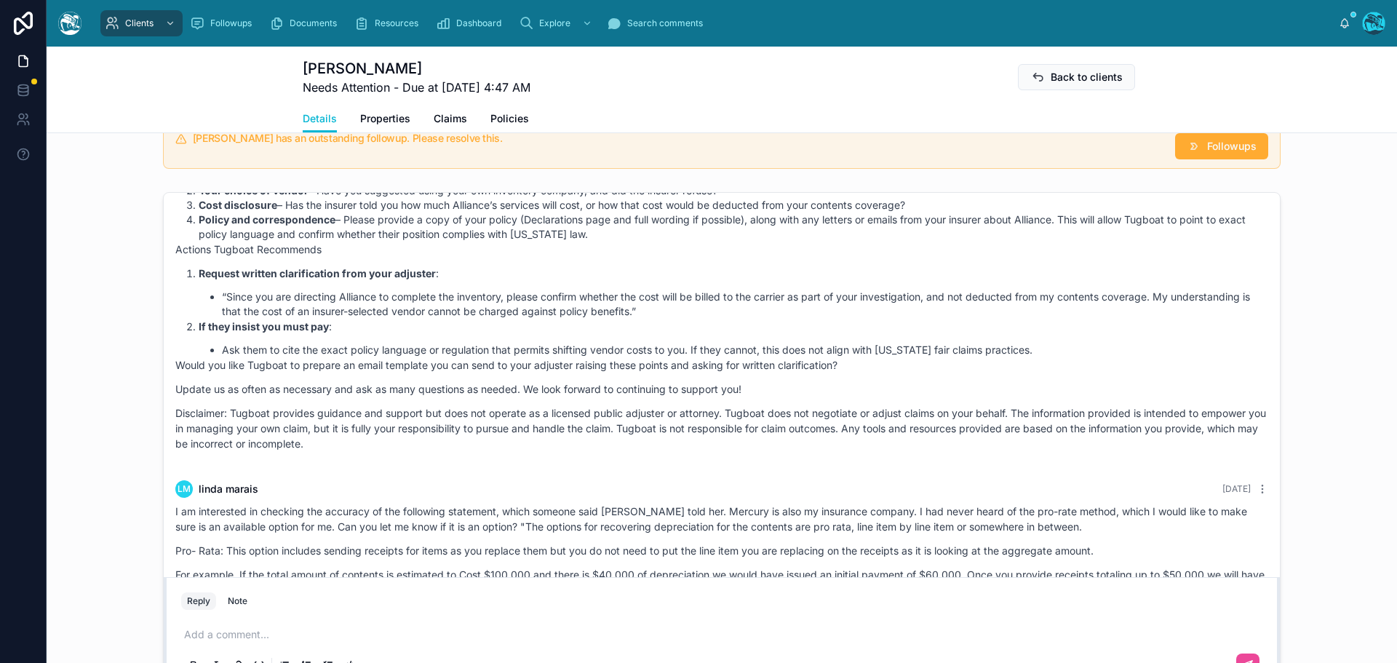
scroll to position [655, 0]
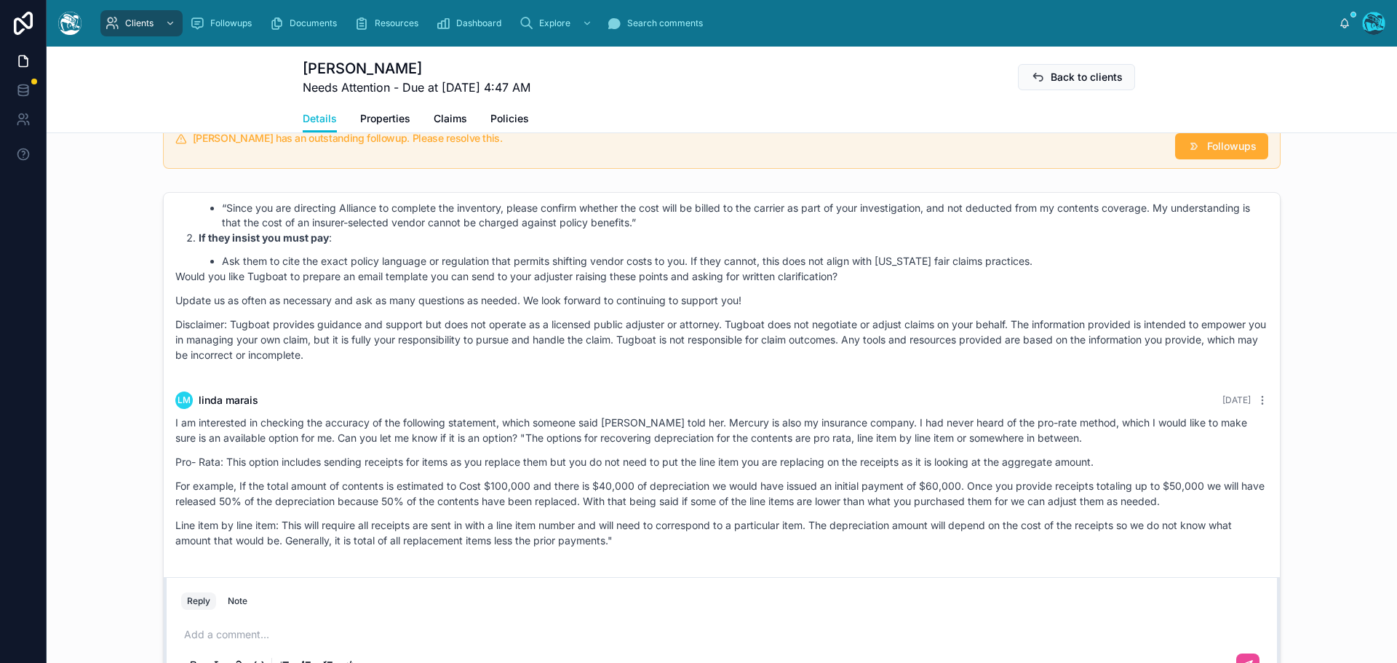
drag, startPoint x: 704, startPoint y: 286, endPoint x: 747, endPoint y: 556, distance: 273.3
click at [747, 556] on div "2 days ago Hello linda, welcome to Tugboat. We're glad you found us. Our team o…" at bounding box center [722, 57] width 1116 height 1039
copy div "Rachel Baker 2 days ago Good afternoon, Linda! You are correct to question this…"
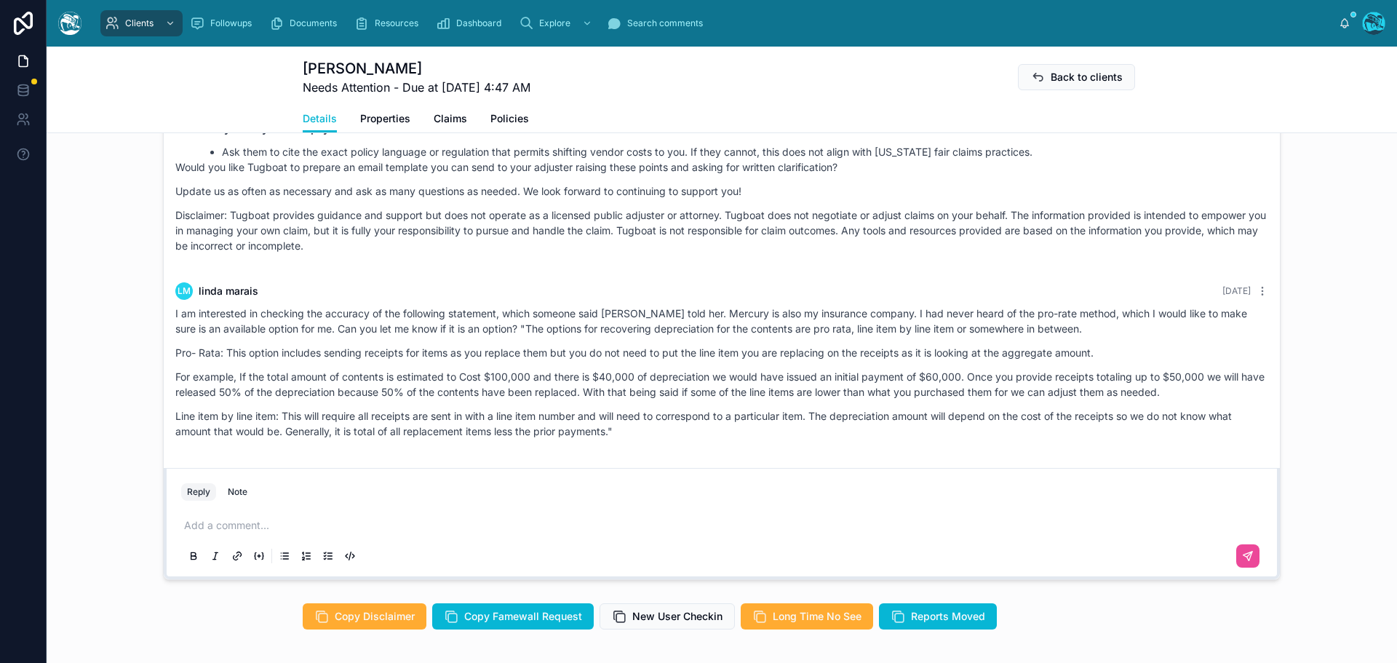
scroll to position [873, 0]
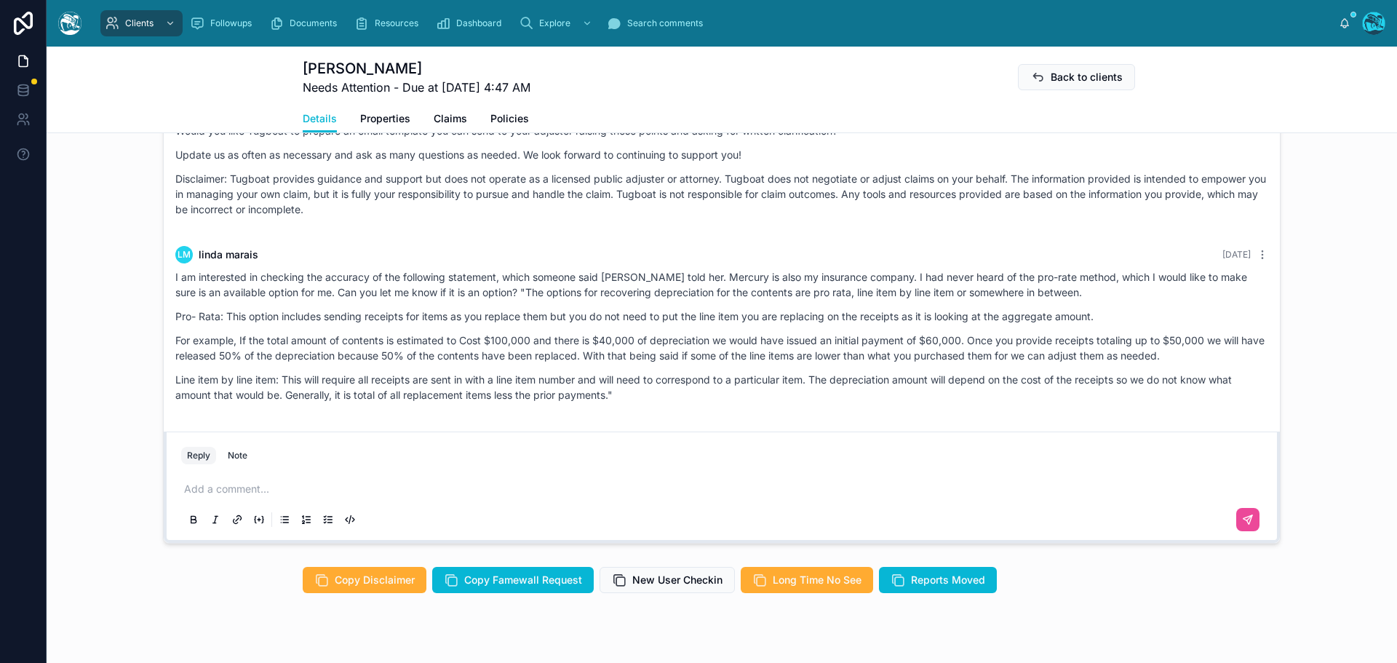
click at [223, 489] on p at bounding box center [724, 489] width 1081 height 15
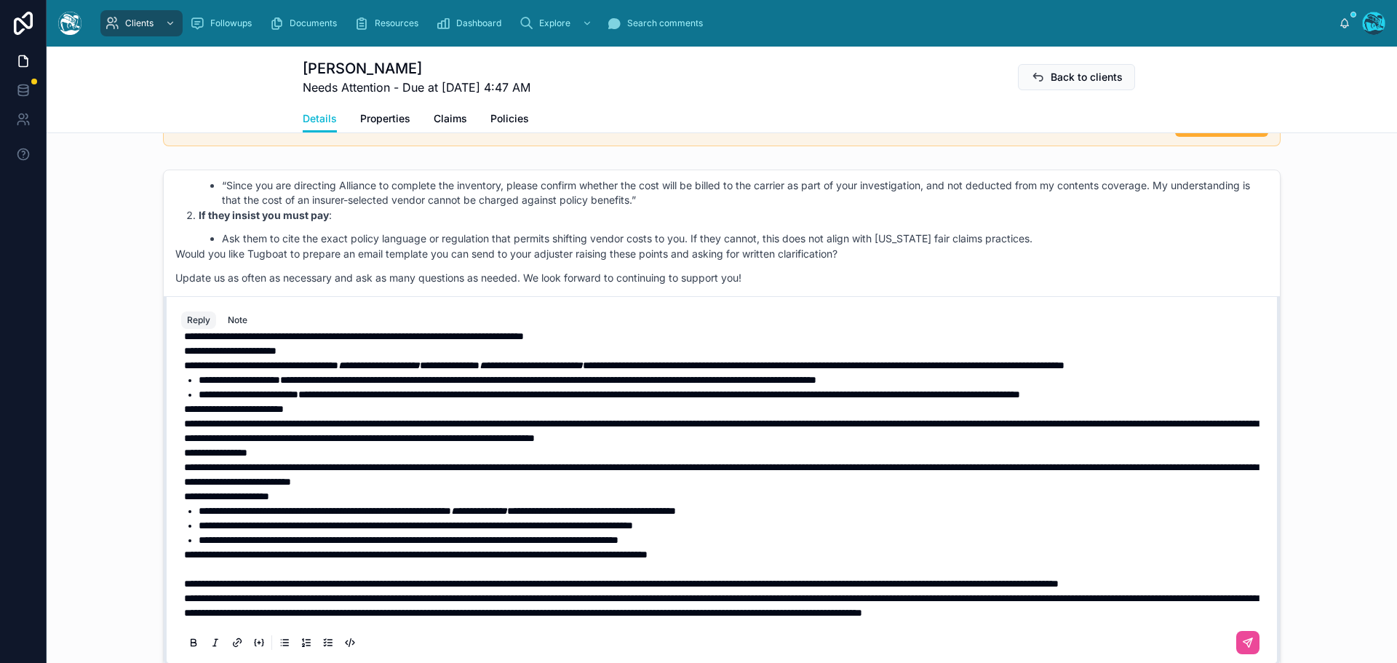
scroll to position [119, 0]
click at [314, 576] on p "**********" at bounding box center [724, 583] width 1081 height 15
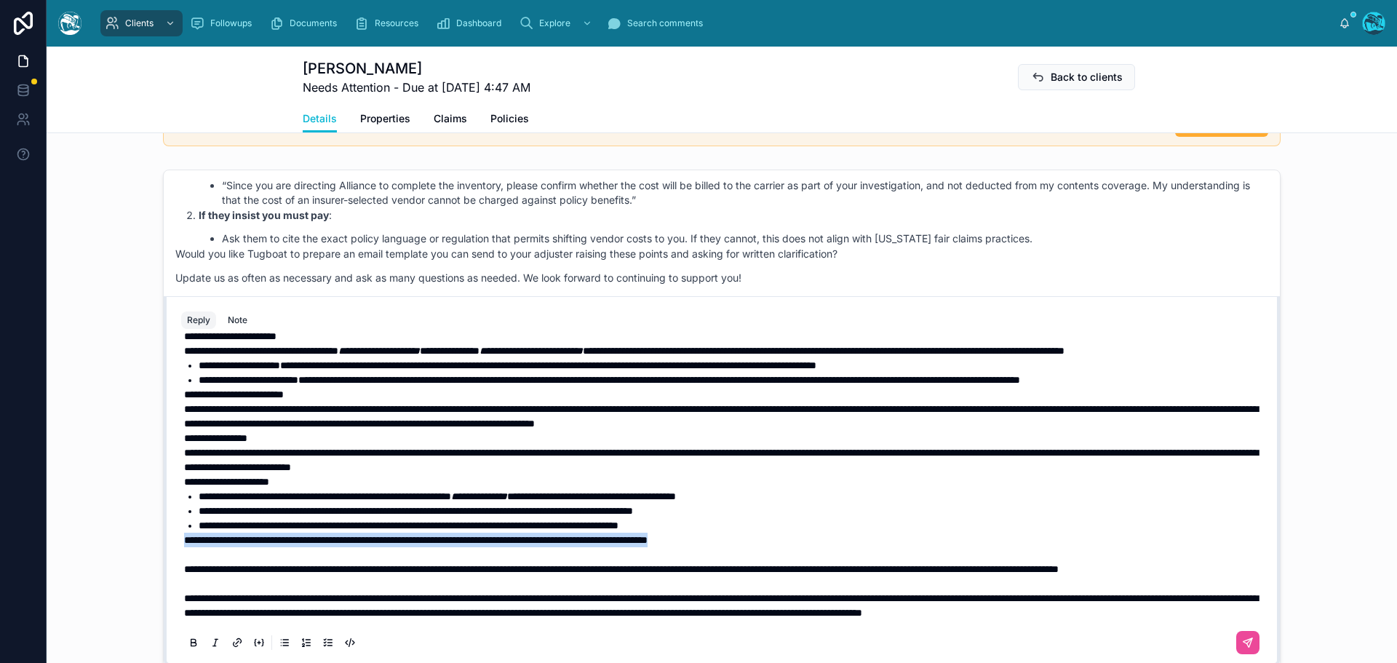
drag, startPoint x: 800, startPoint y: 522, endPoint x: 161, endPoint y: 527, distance: 639.5
click at [164, 527] on div "**********" at bounding box center [722, 481] width 1116 height 370
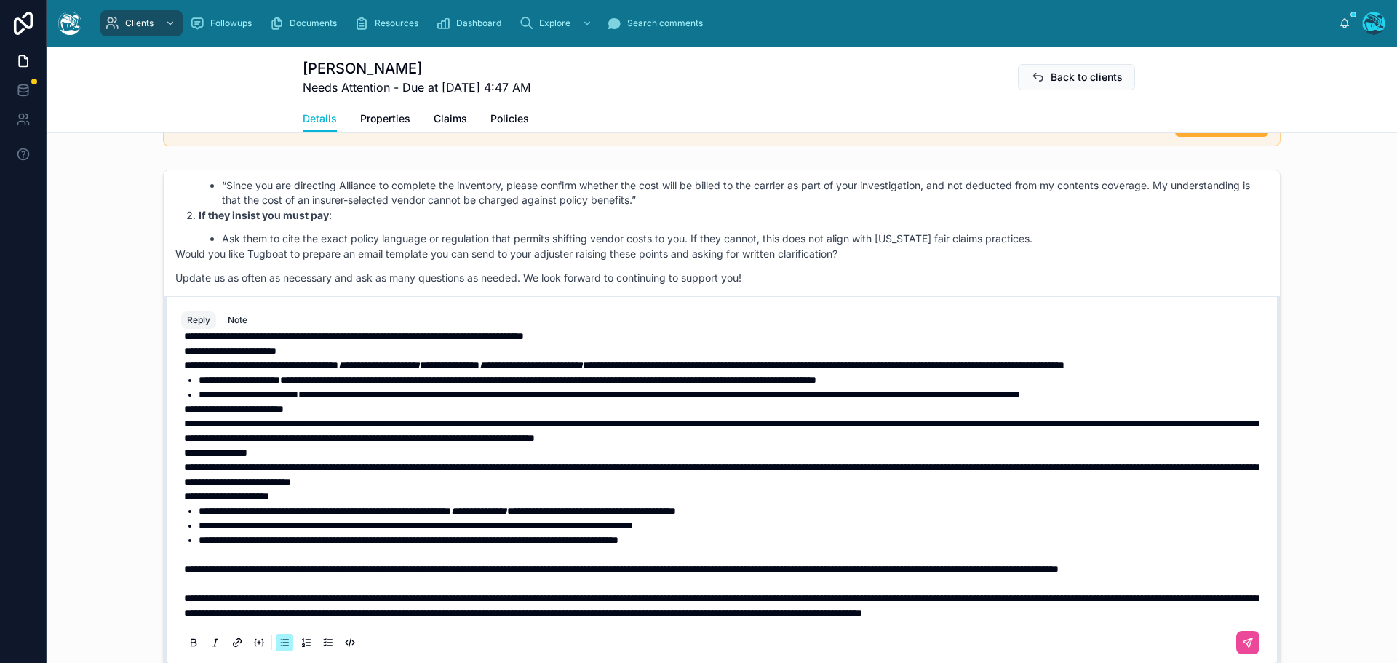
drag, startPoint x: 485, startPoint y: 396, endPoint x: 516, endPoint y: 388, distance: 32.3
click at [485, 418] on span "**********" at bounding box center [721, 430] width 1074 height 25
drag, startPoint x: 388, startPoint y: 69, endPoint x: 335, endPoint y: 70, distance: 53.1
click at [335, 70] on h1 "linda marais" at bounding box center [417, 68] width 228 height 20
copy h1 "marais"
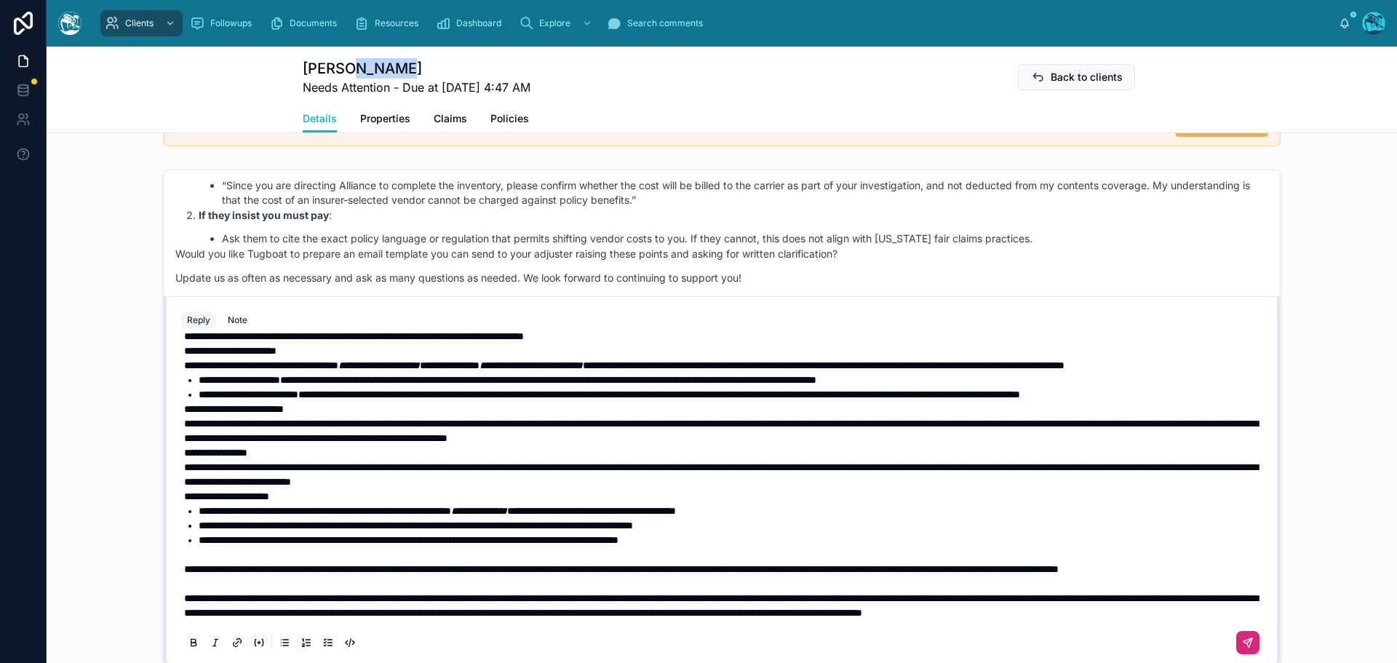
click at [1242, 639] on icon at bounding box center [1248, 643] width 12 height 12
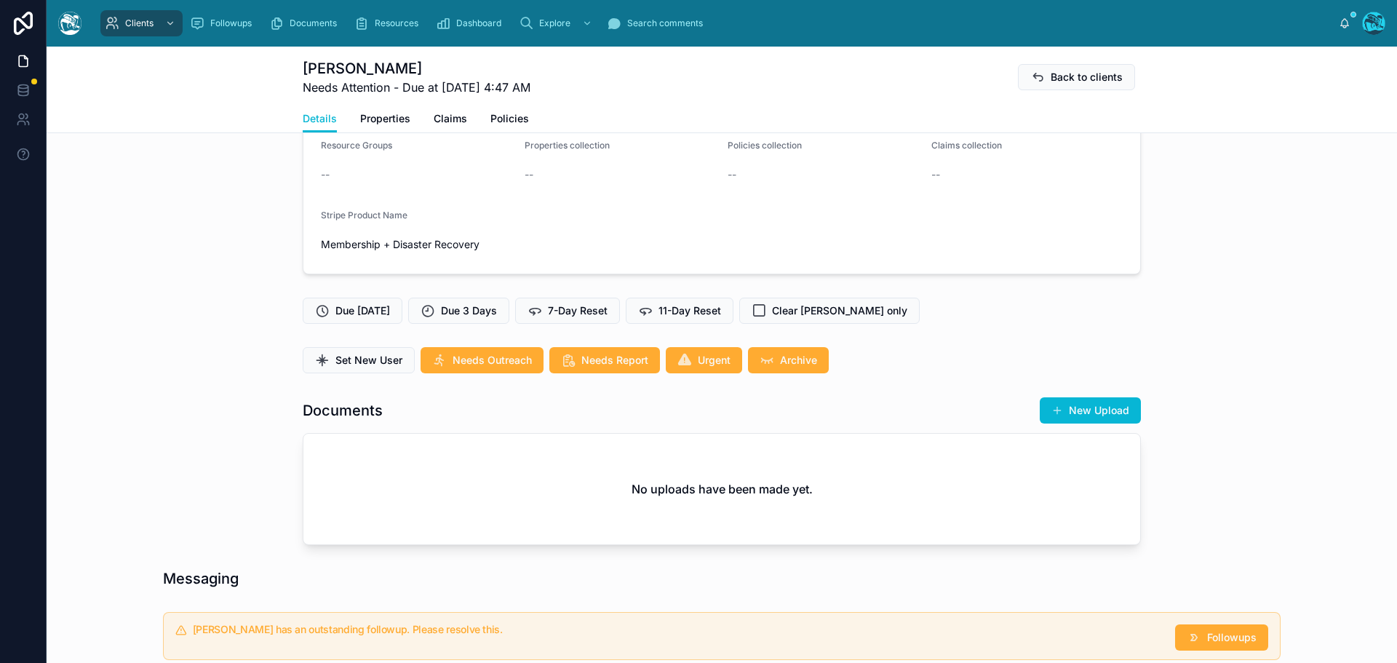
scroll to position [235, 0]
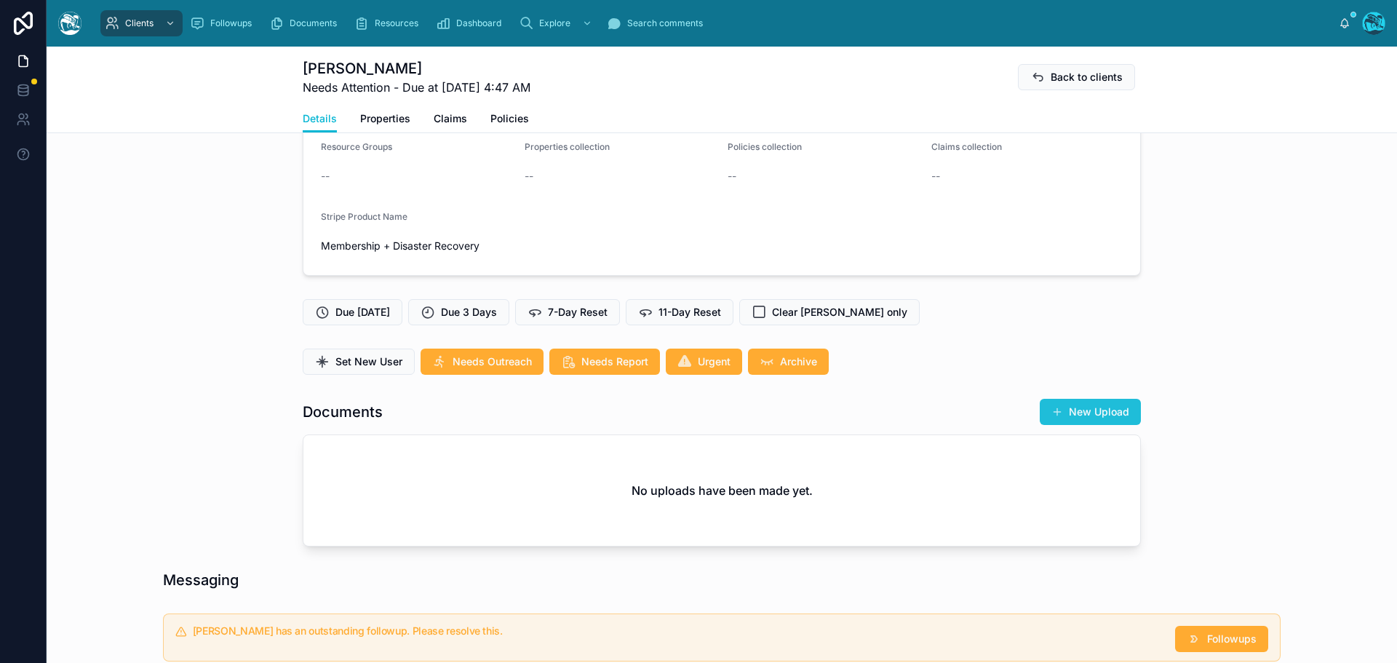
click at [1093, 410] on button "New Upload" at bounding box center [1090, 412] width 101 height 26
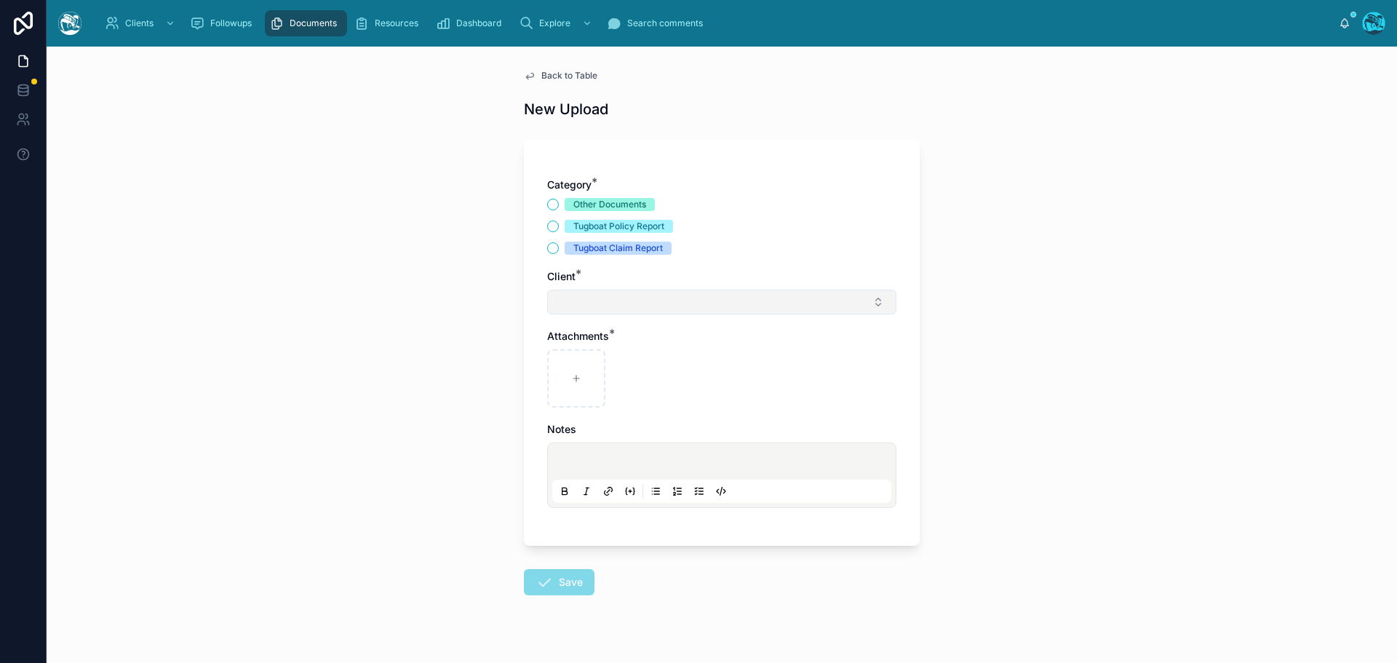
click at [566, 306] on button "Select Button" at bounding box center [721, 302] width 349 height 25
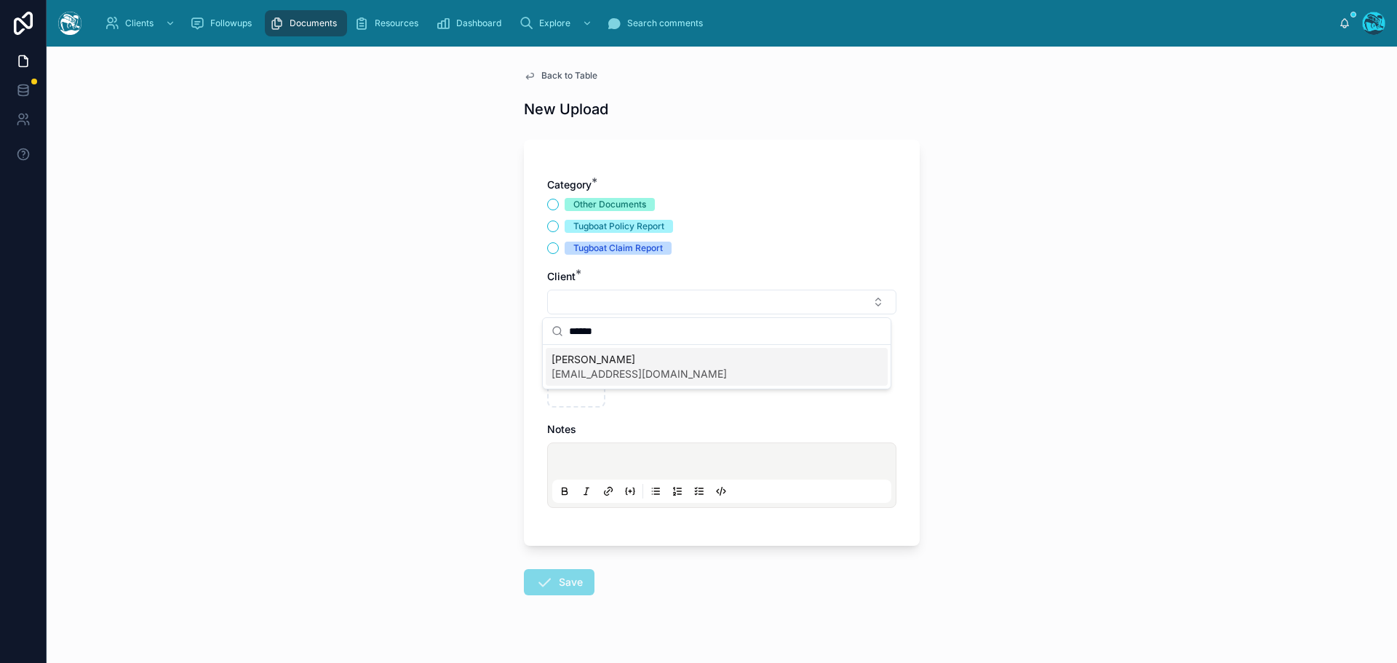
type input "******"
click at [581, 363] on span "linda marais" at bounding box center [638, 359] width 175 height 15
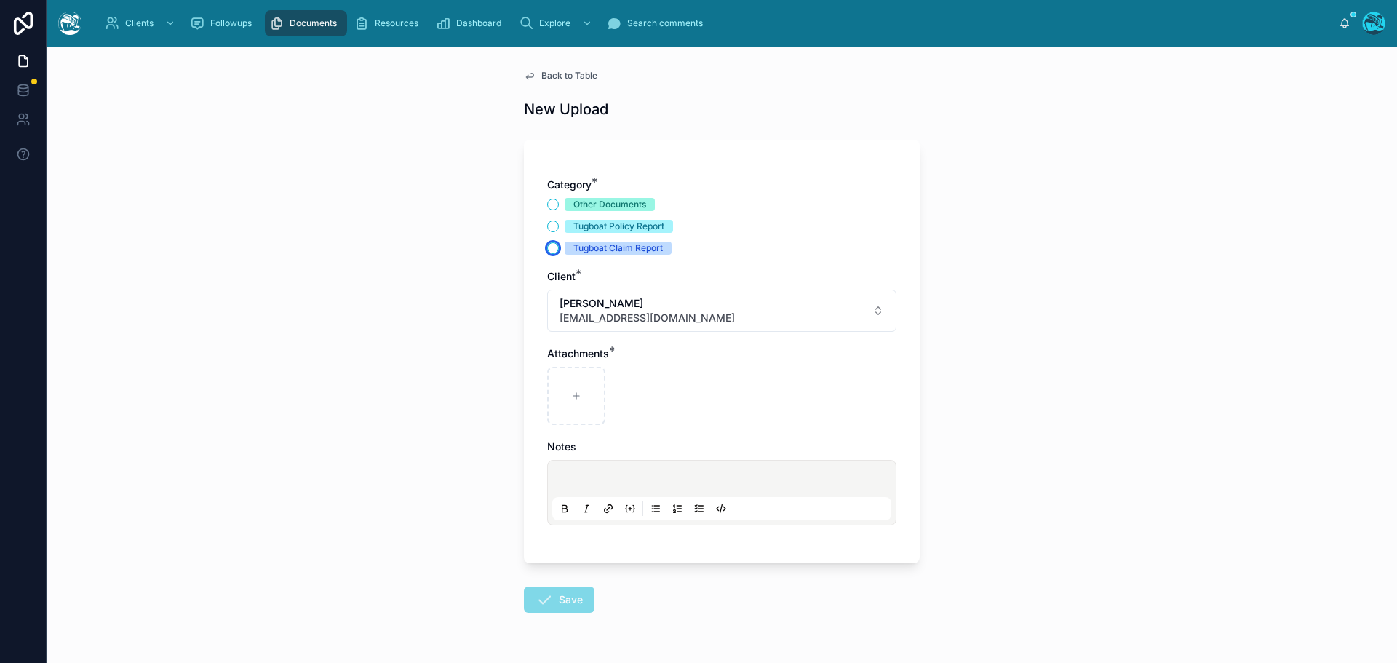
click at [547, 245] on button "Tugboat Claim Report" at bounding box center [553, 248] width 12 height 12
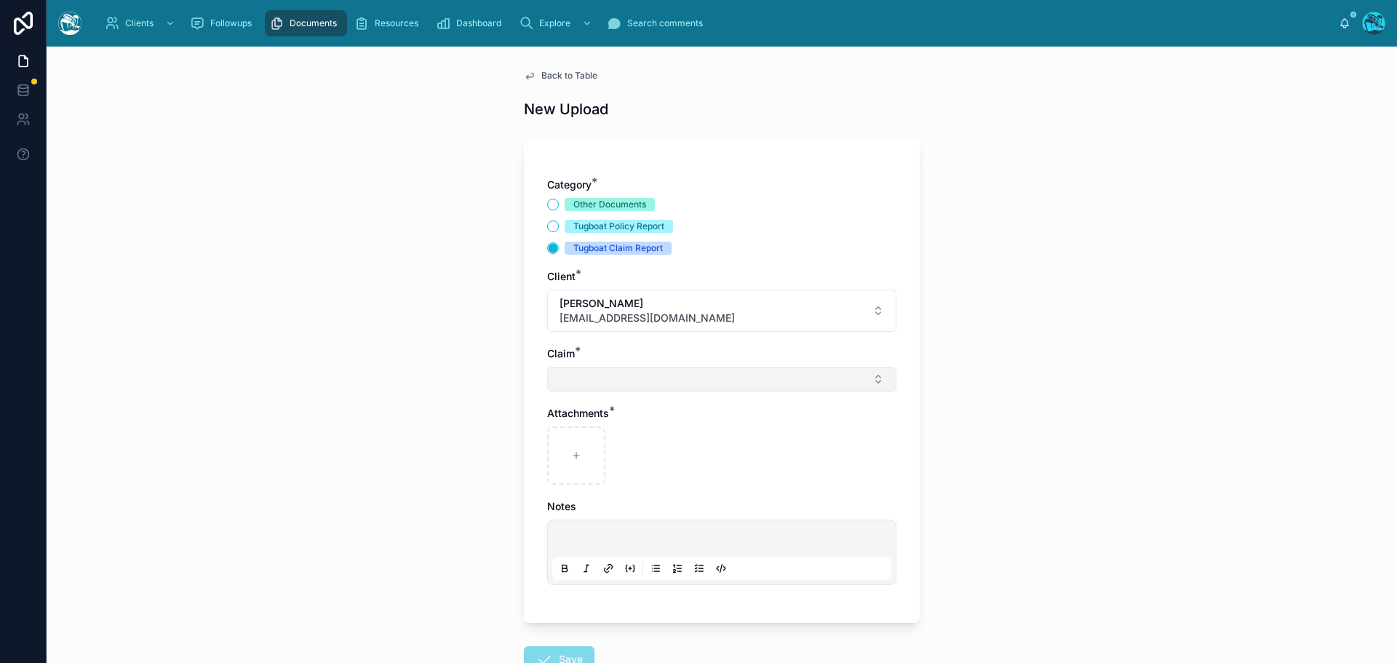
click at [565, 381] on button "Select Button" at bounding box center [721, 379] width 349 height 25
click at [548, 204] on button "Other Documents" at bounding box center [553, 205] width 12 height 12
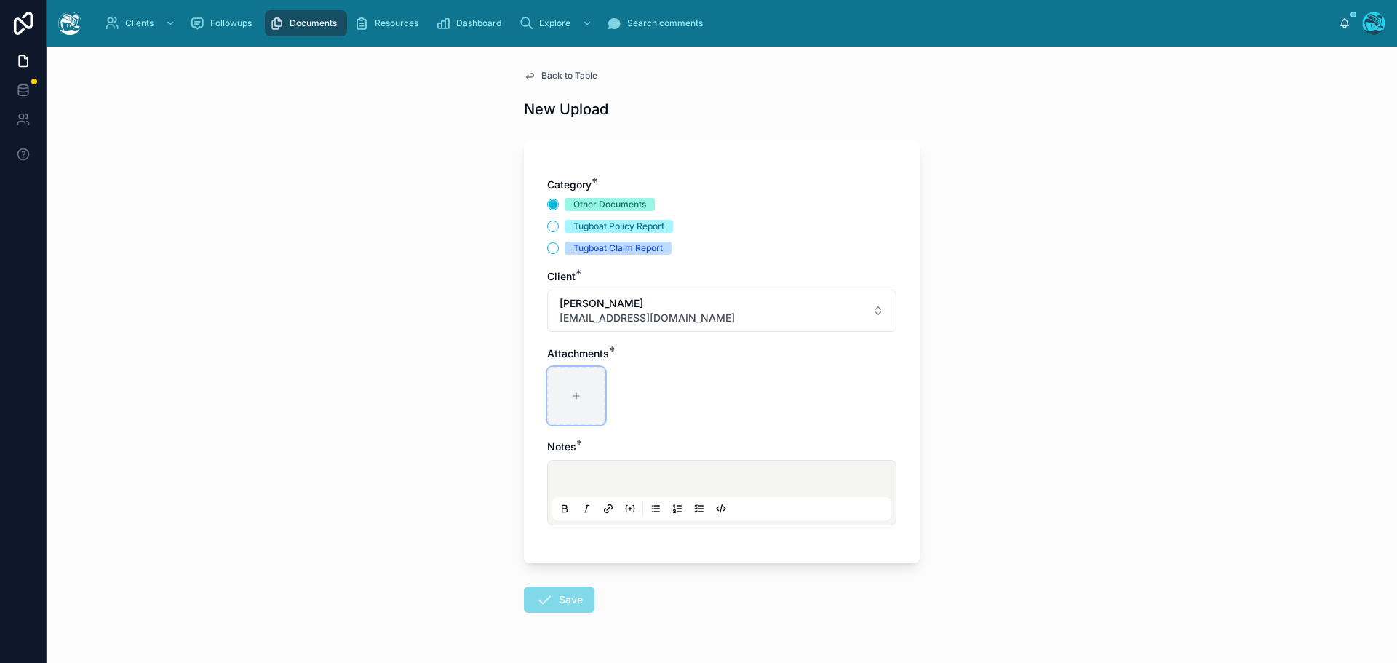
click at [565, 388] on div at bounding box center [576, 396] width 58 height 58
type input "**********"
click at [567, 482] on p at bounding box center [724, 481] width 339 height 15
click at [559, 603] on button "Save" at bounding box center [559, 599] width 71 height 26
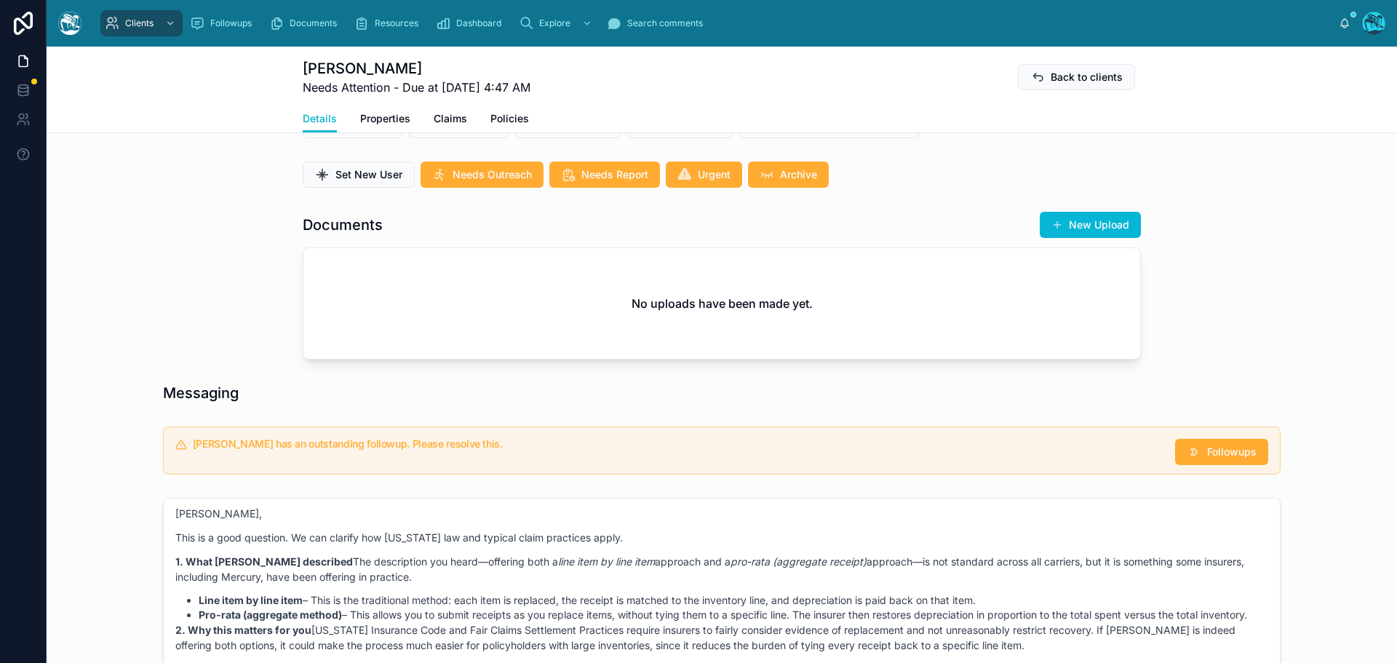
scroll to position [437, 0]
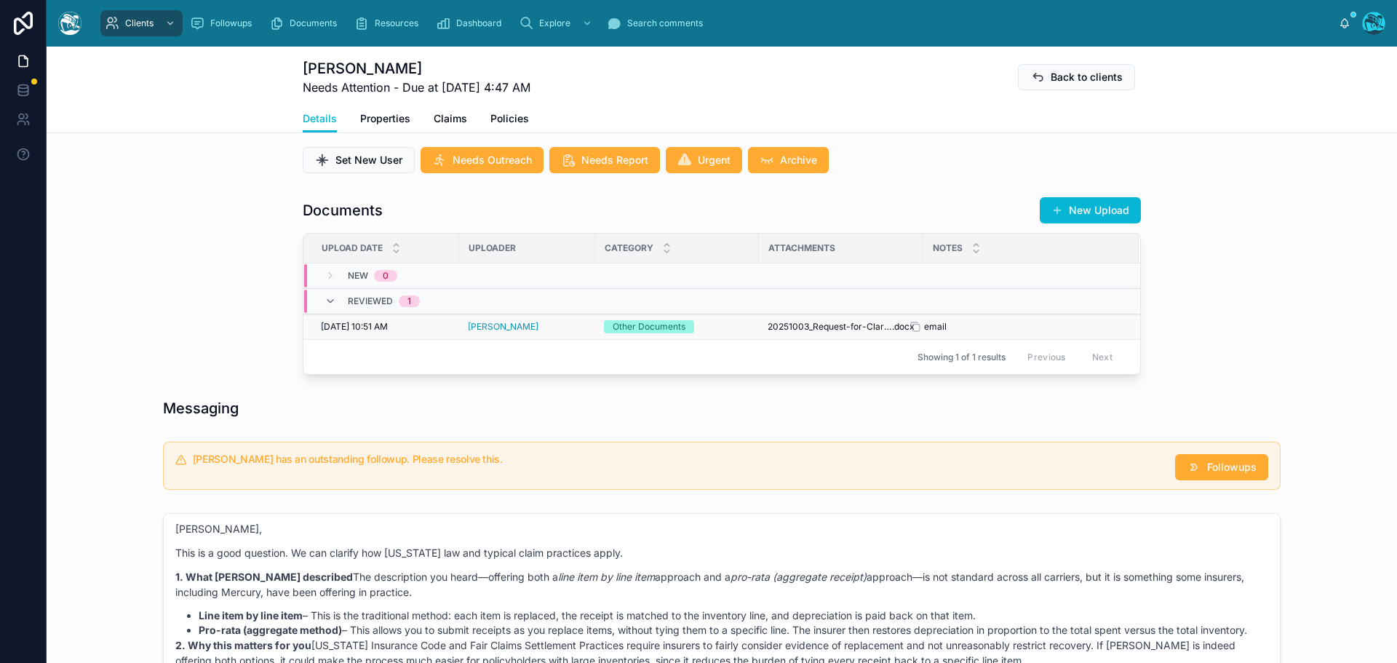
click at [940, 327] on span "email" at bounding box center [935, 327] width 23 height 12
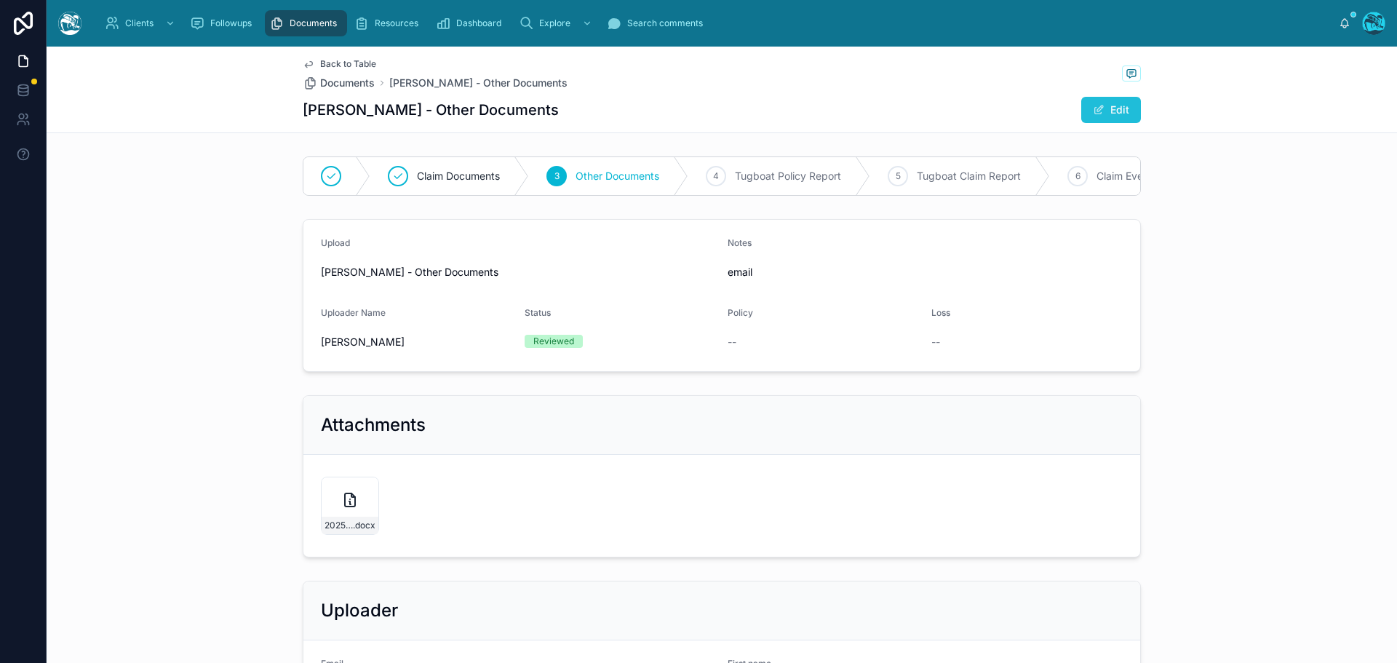
click at [1101, 108] on button "Edit" at bounding box center [1111, 110] width 60 height 26
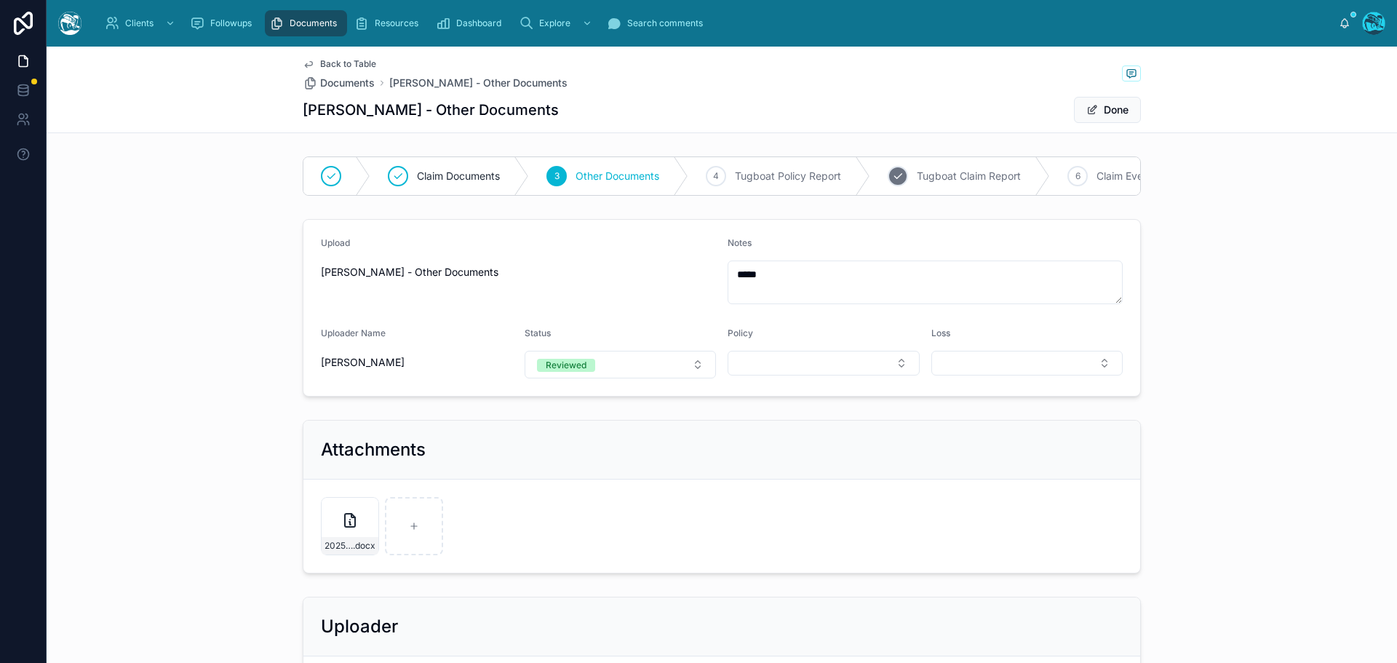
click at [944, 176] on span "Tugboat Claim Report" at bounding box center [969, 176] width 104 height 15
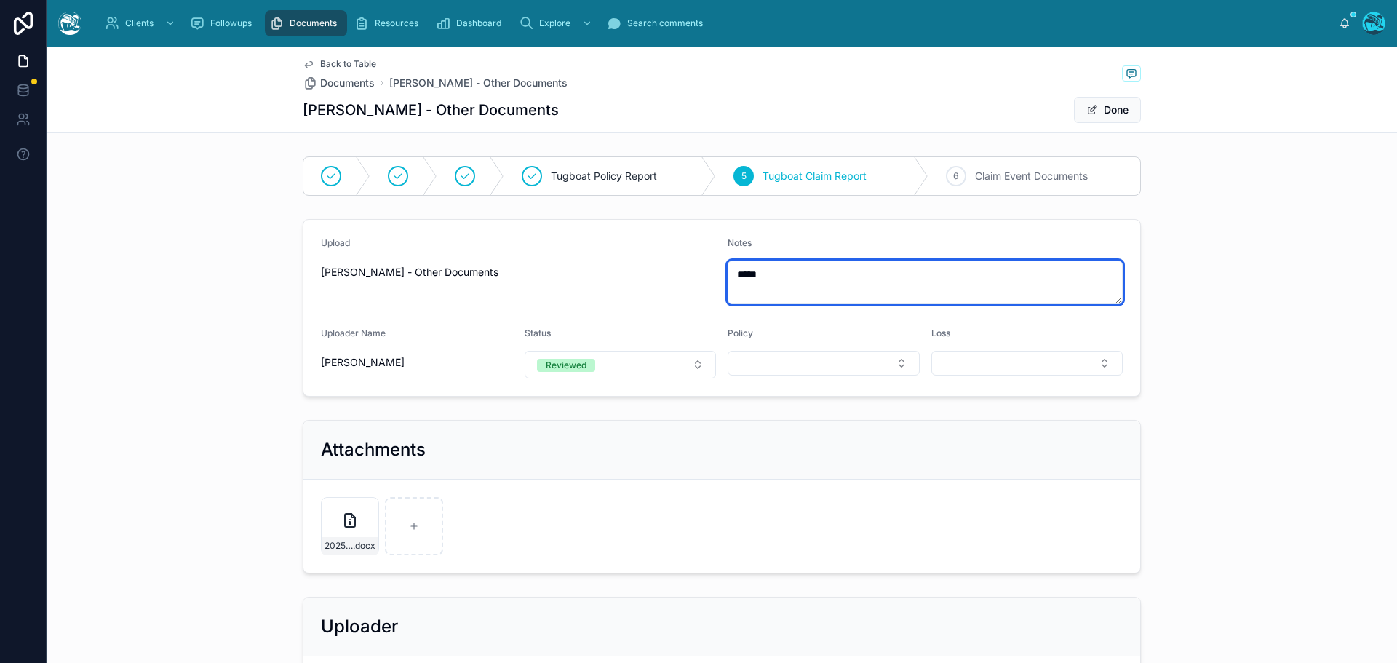
drag, startPoint x: 775, startPoint y: 279, endPoint x: 705, endPoint y: 279, distance: 69.8
click at [705, 279] on form "Upload Rachel Baker - Other Documents Notes ***** Uploader Name Rachel Baker St…" at bounding box center [721, 308] width 837 height 176
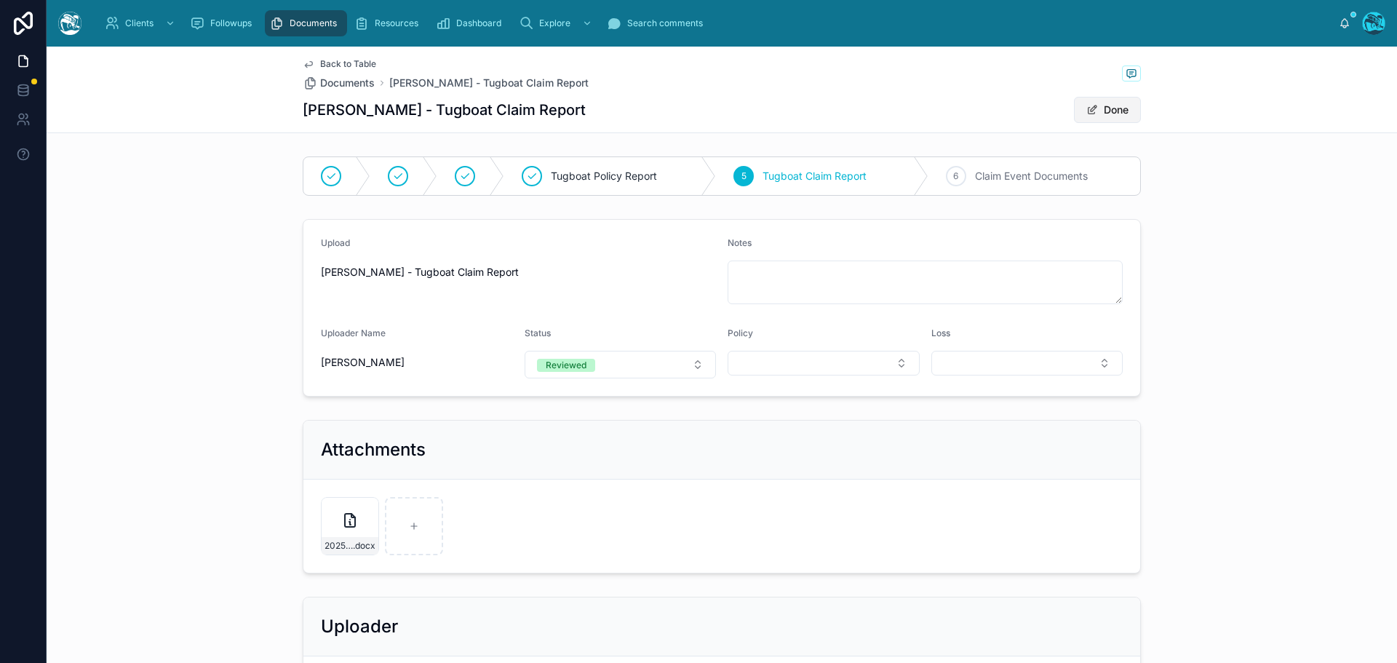
click at [1109, 108] on button "Done" at bounding box center [1107, 110] width 67 height 26
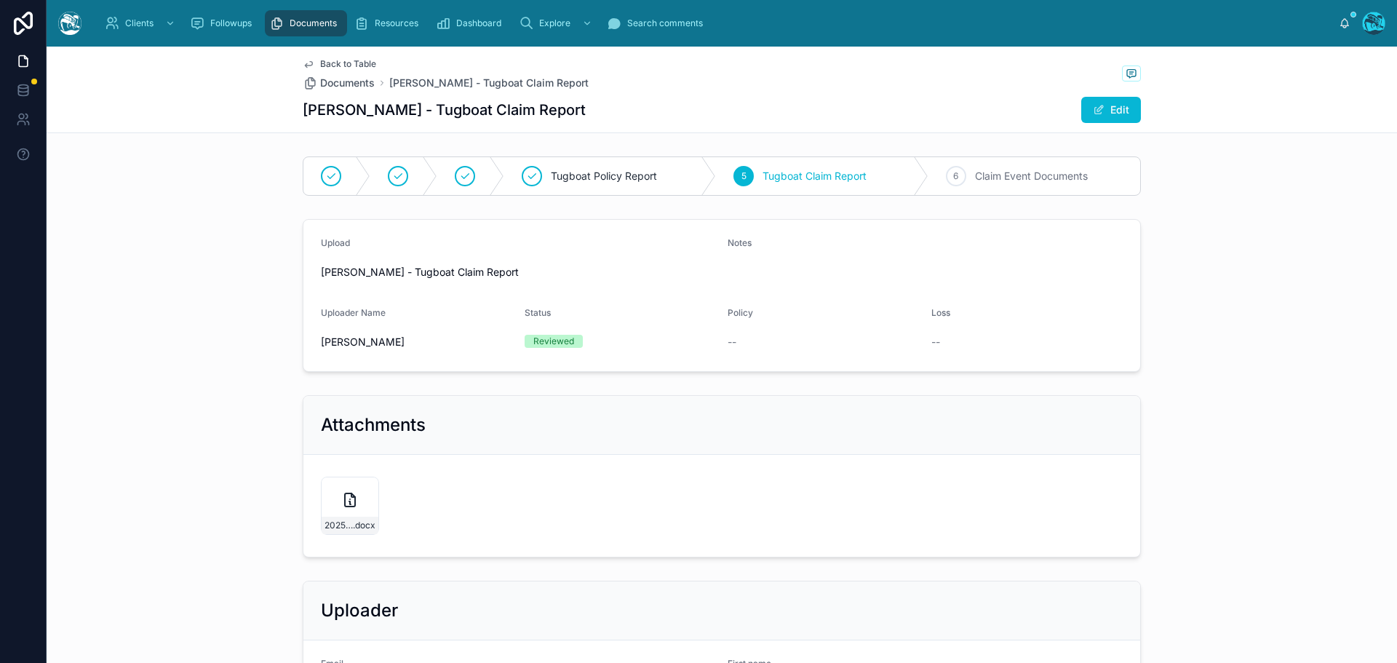
click at [343, 60] on span "Back to Table" at bounding box center [348, 64] width 56 height 12
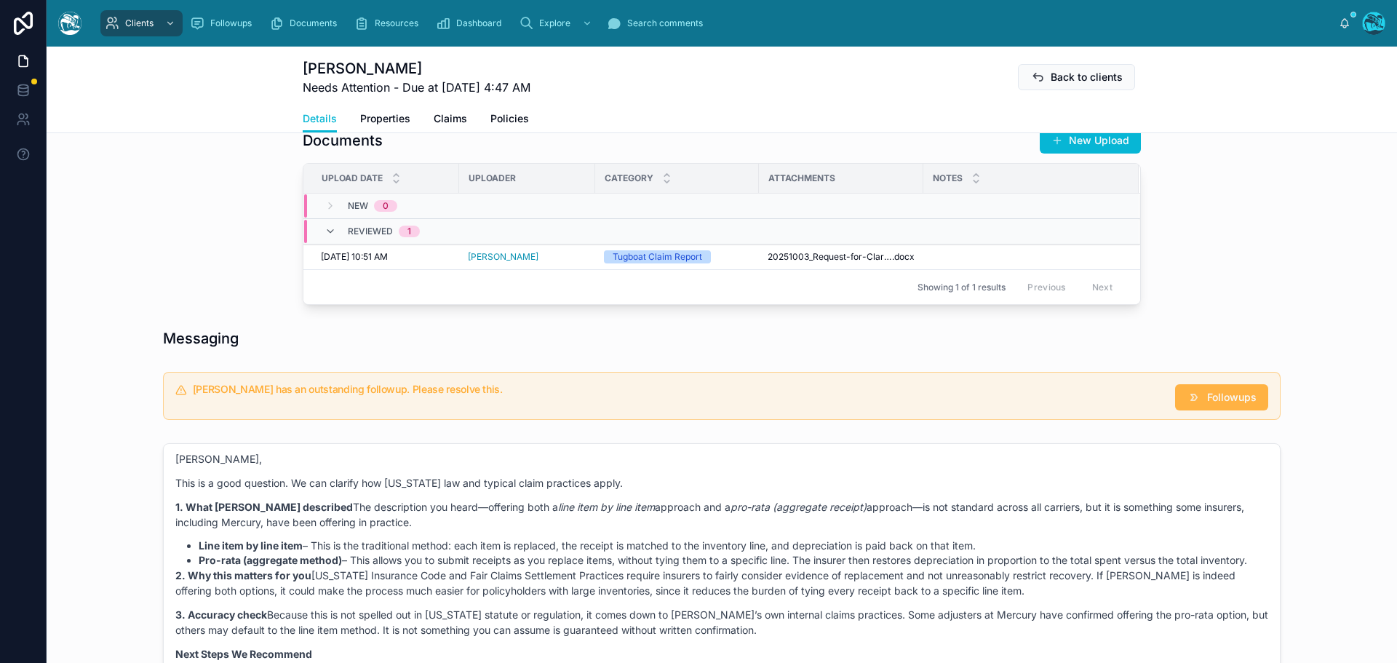
scroll to position [509, 0]
click at [1207, 395] on span "Followups" at bounding box center [1231, 394] width 49 height 15
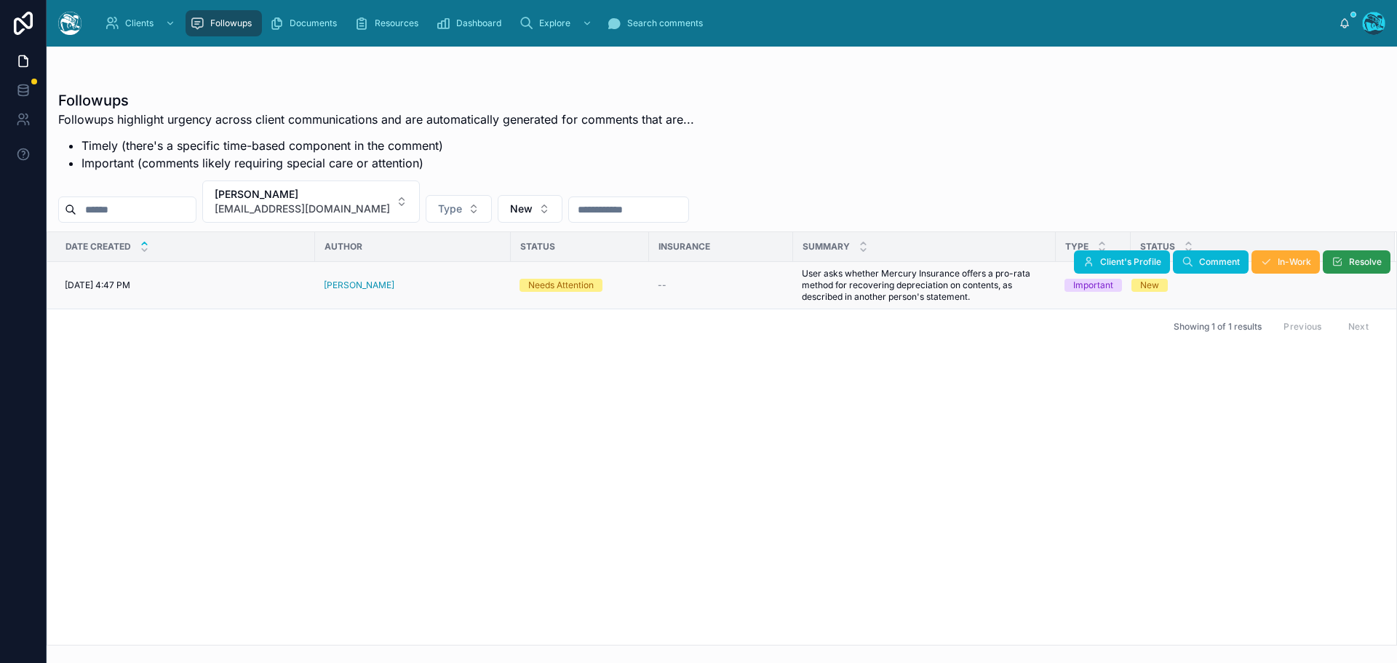
click at [1349, 263] on span "Resolve" at bounding box center [1365, 262] width 33 height 12
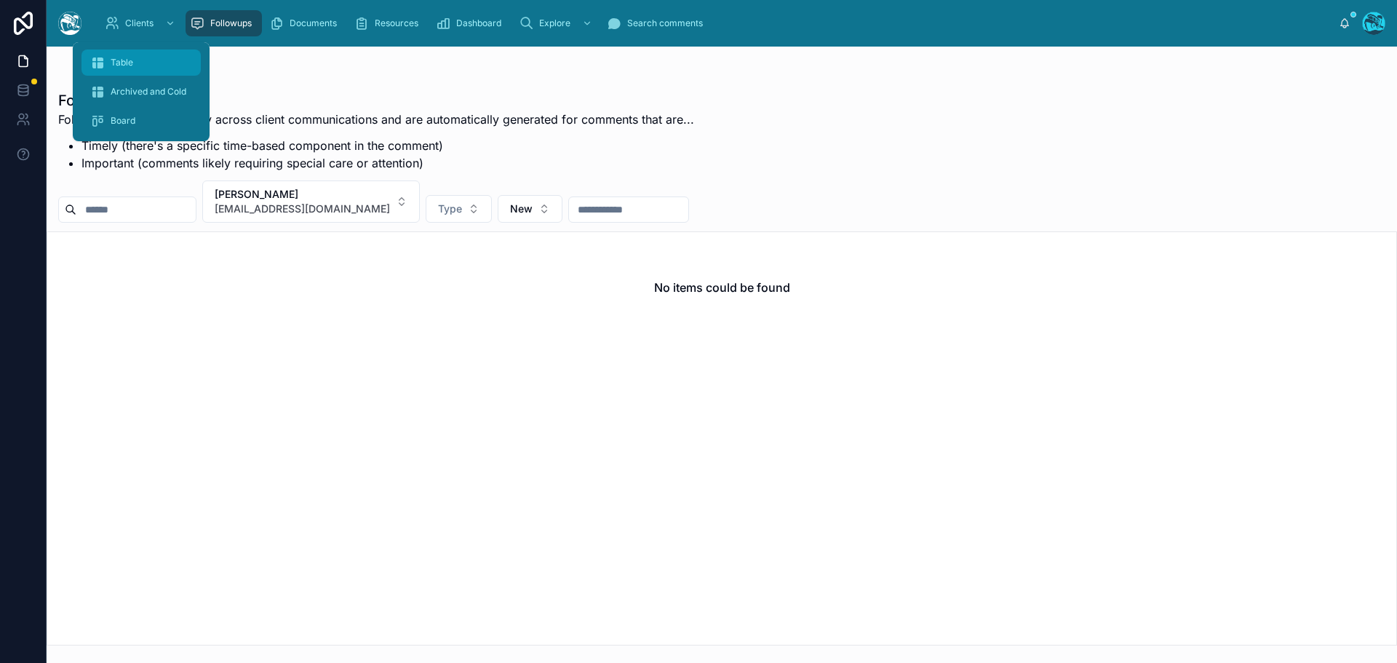
click at [119, 58] on span "Table" at bounding box center [122, 63] width 23 height 12
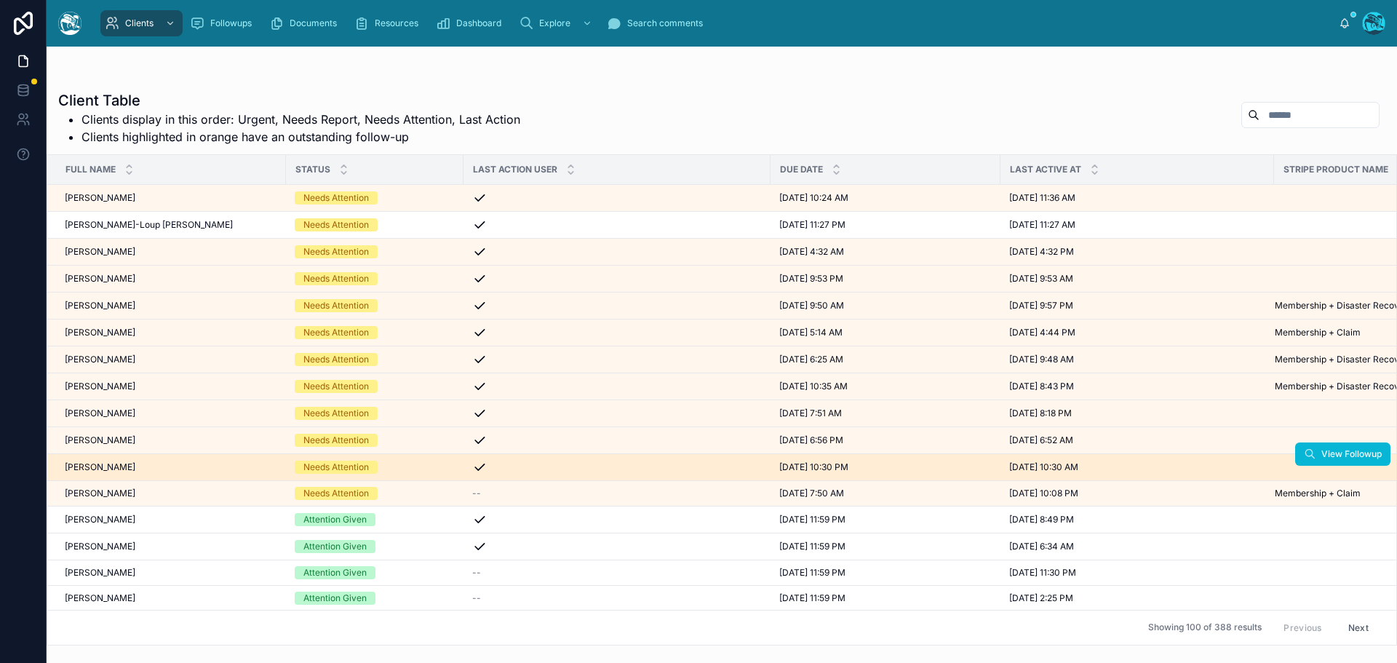
click at [145, 468] on div "Seth Morris Seth Morris" at bounding box center [171, 467] width 212 height 12
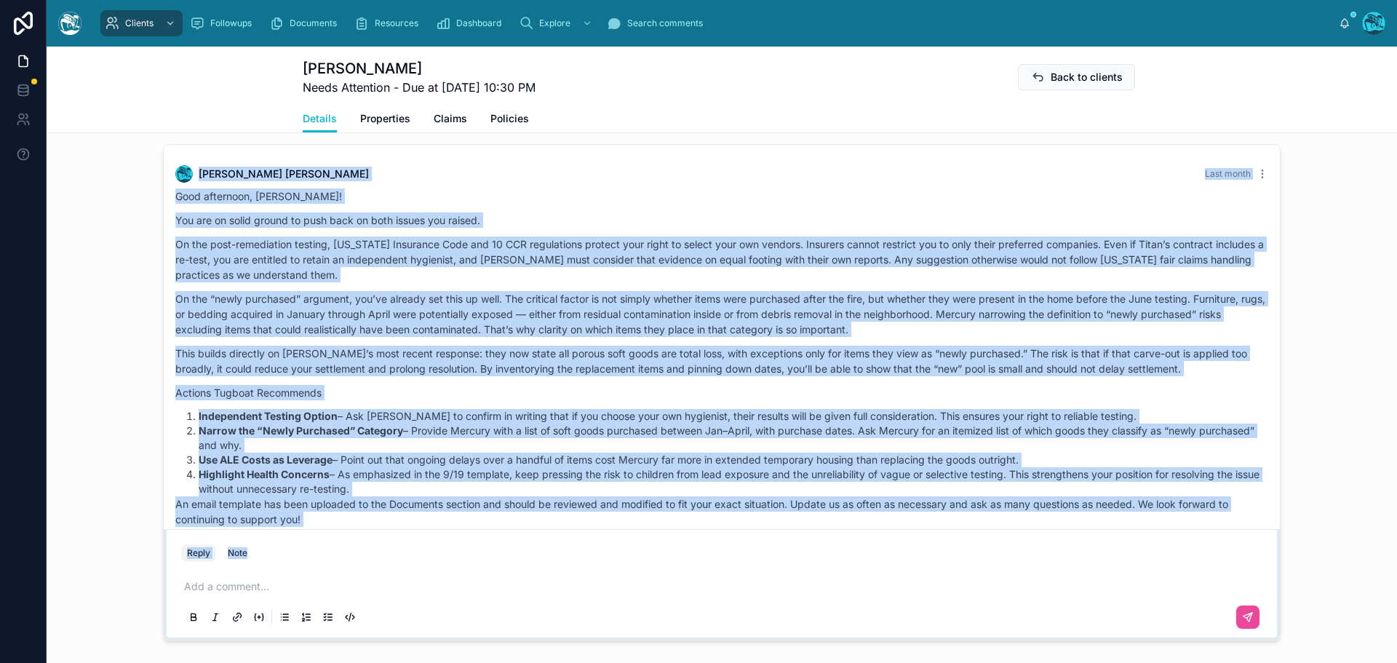
scroll to position [5754, 0]
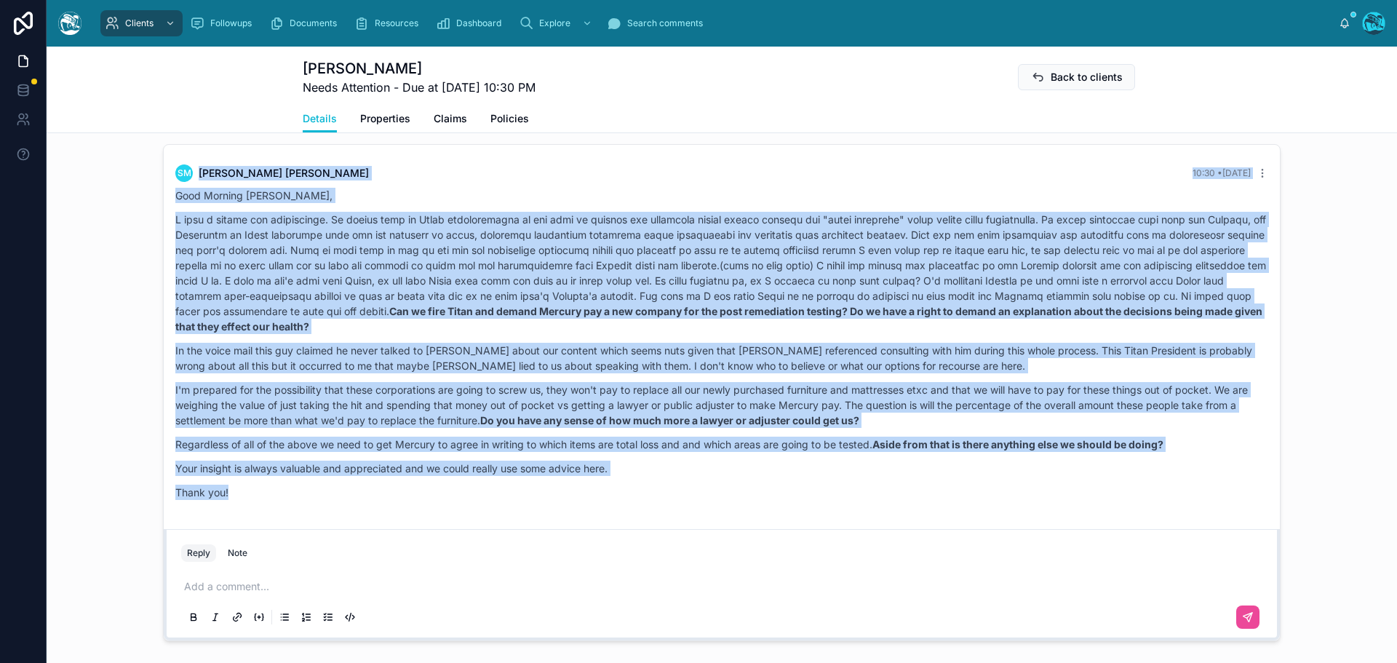
drag, startPoint x: 399, startPoint y: 270, endPoint x: 554, endPoint y: 503, distance: 279.7
copy div "Rachel Baker Last month Good afternoon, Seth! You are on solid ground to push b…"
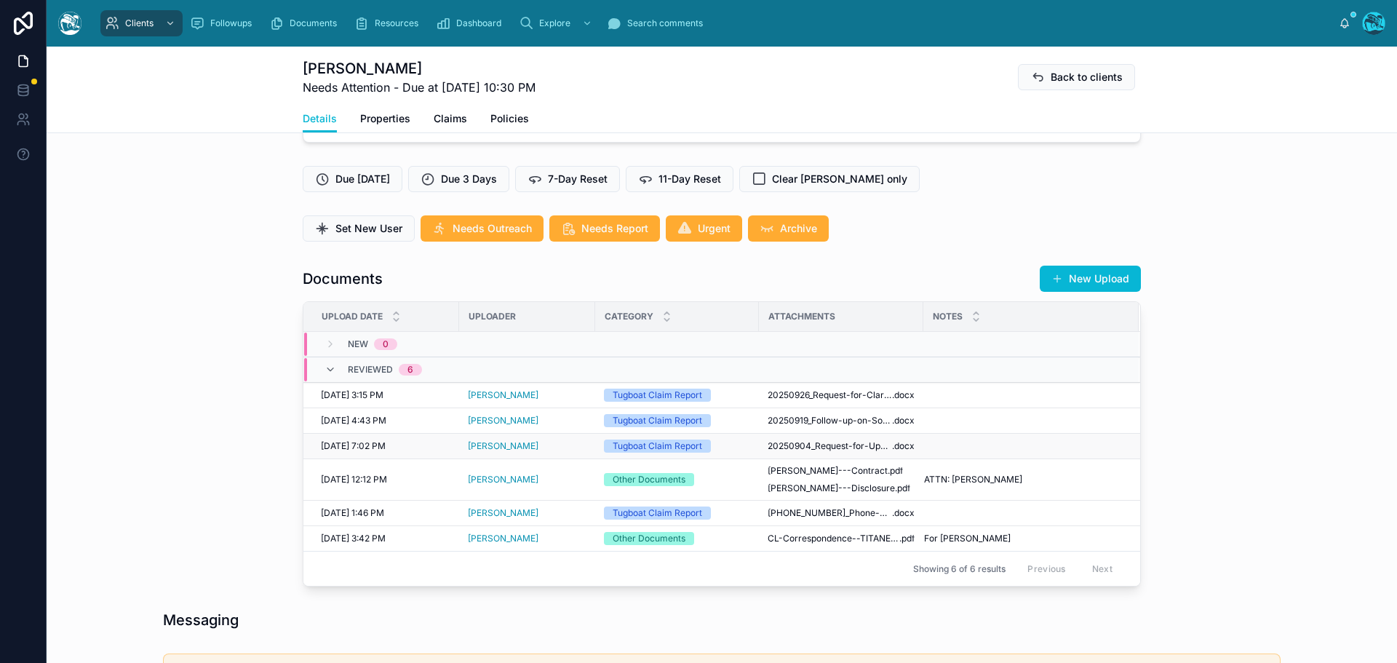
scroll to position [364, 0]
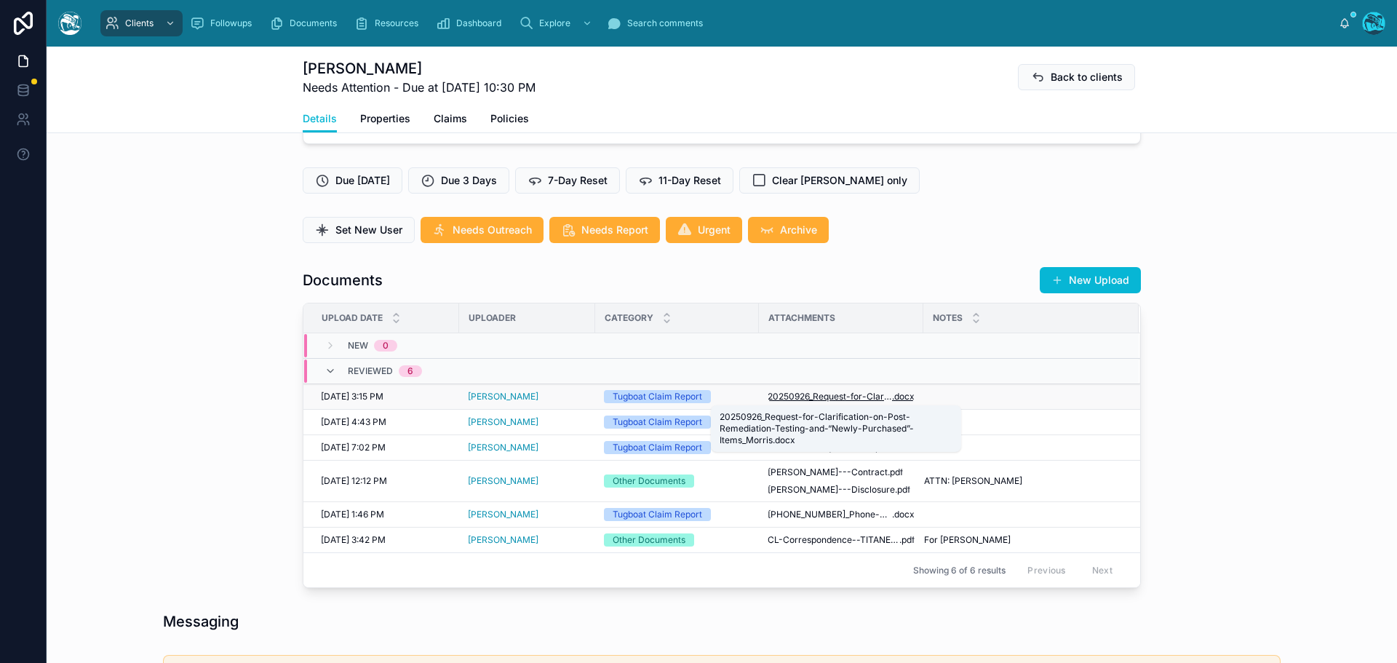
click at [864, 399] on span "20250926_Request-for-Clarification-on-Post-Remediation-Testing-and-“Newly-Purch…" at bounding box center [830, 397] width 124 height 12
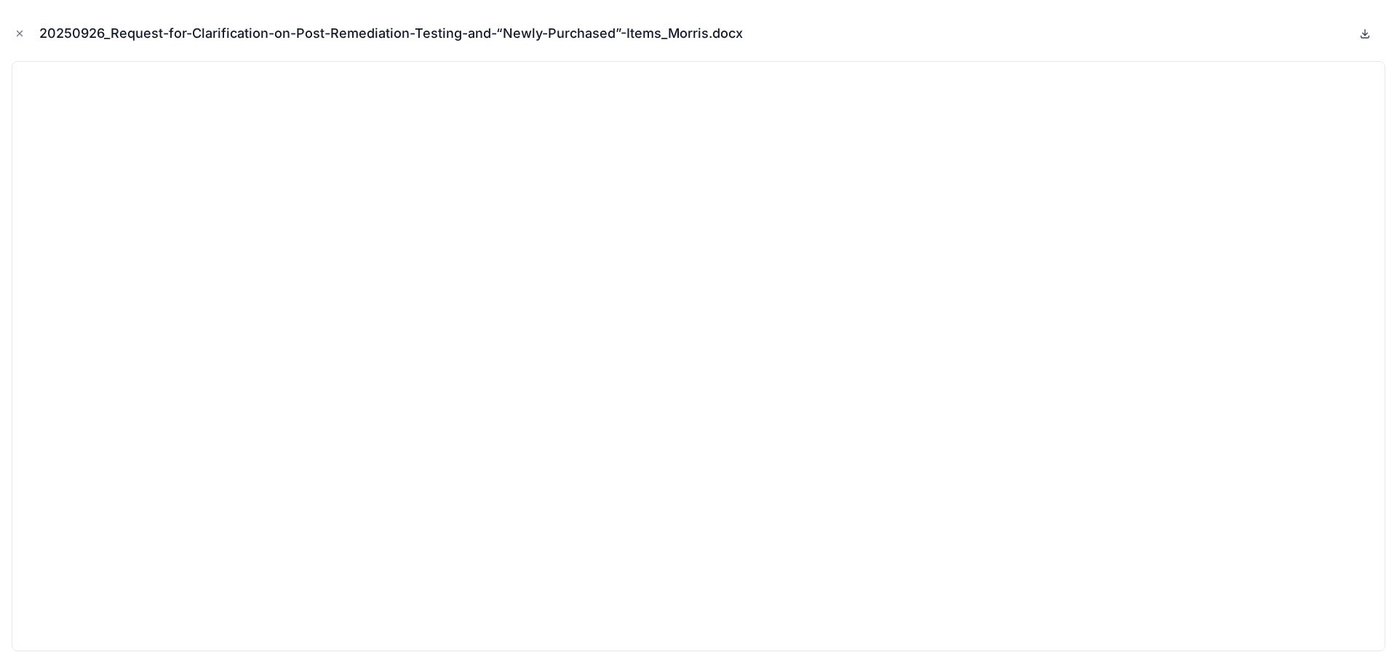
click at [1366, 31] on icon at bounding box center [1365, 34] width 12 height 12
drag, startPoint x: 20, startPoint y: 33, endPoint x: 60, endPoint y: 56, distance: 46.3
click at [20, 33] on icon "Close modal" at bounding box center [19, 33] width 5 height 5
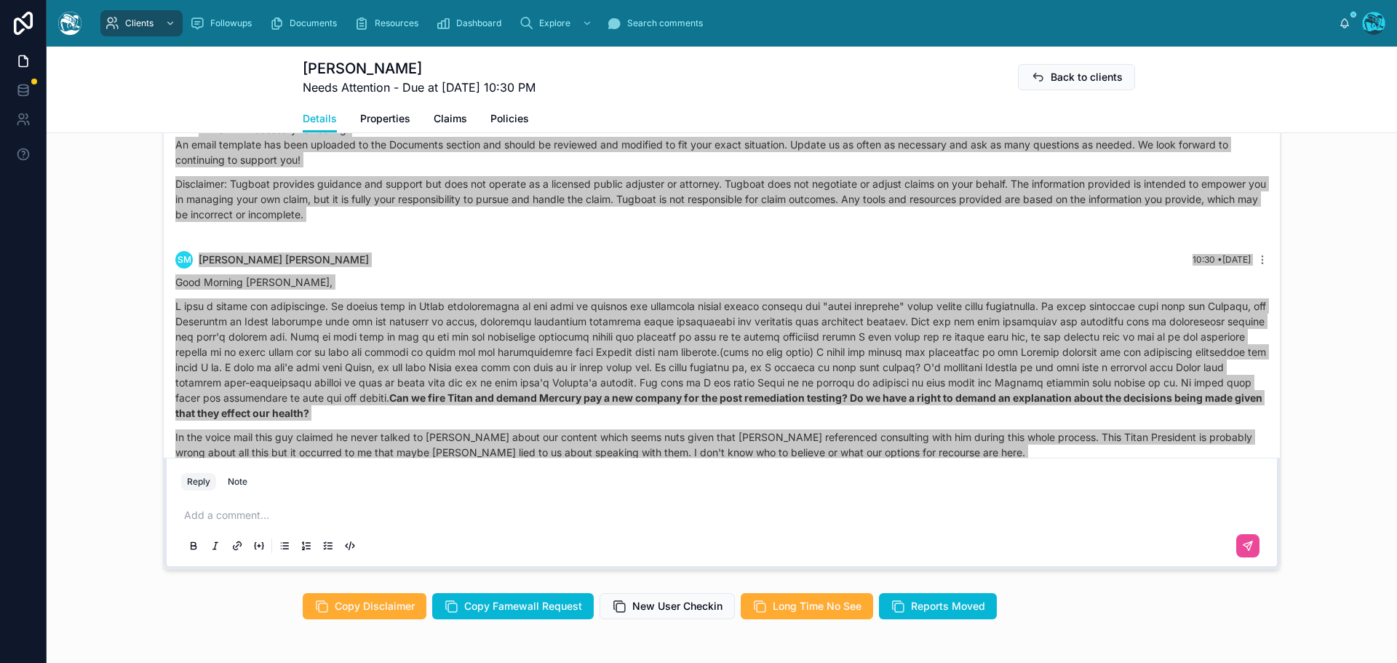
scroll to position [1019, 0]
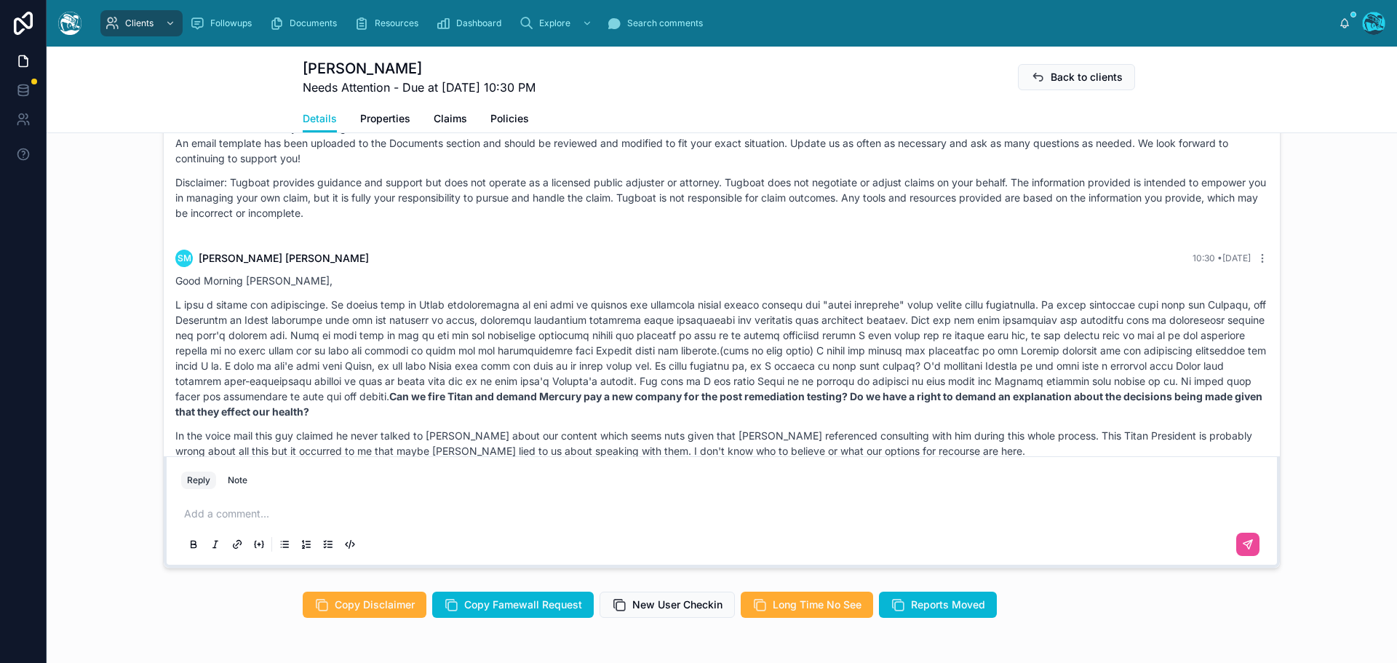
click at [207, 514] on p at bounding box center [724, 513] width 1081 height 15
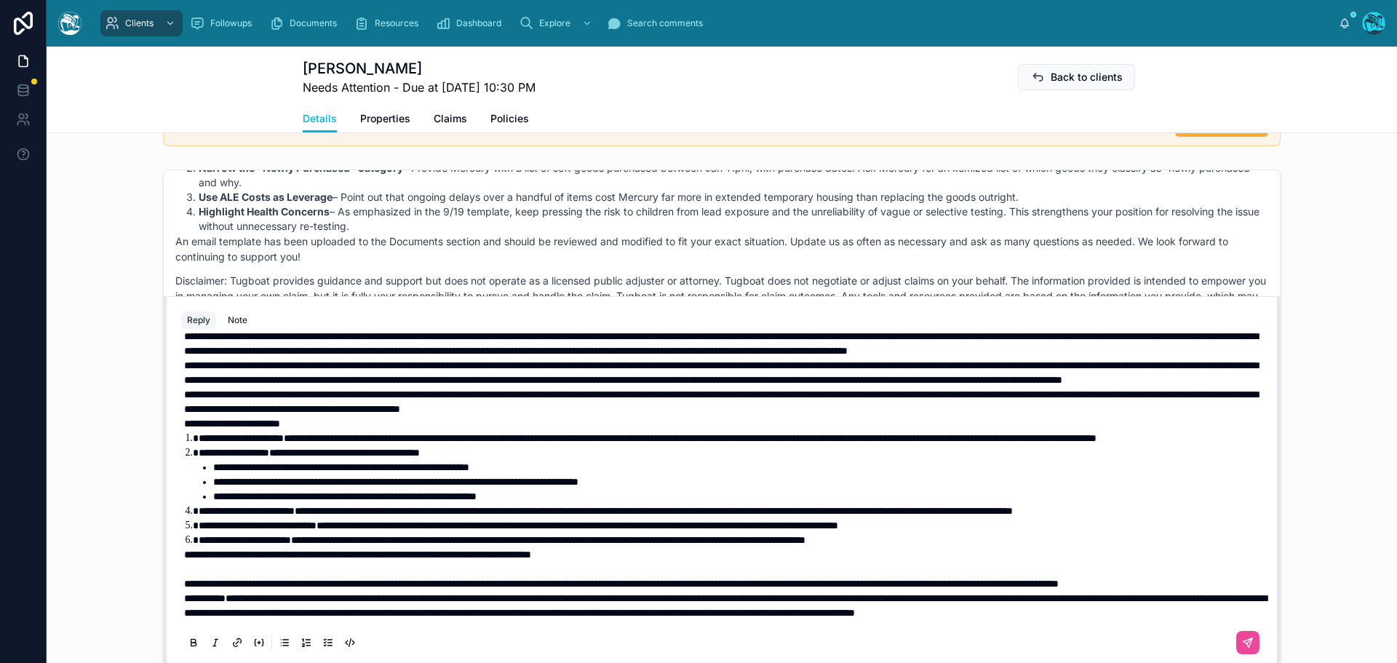
scroll to position [119, 0]
click at [321, 576] on p "**********" at bounding box center [724, 583] width 1081 height 15
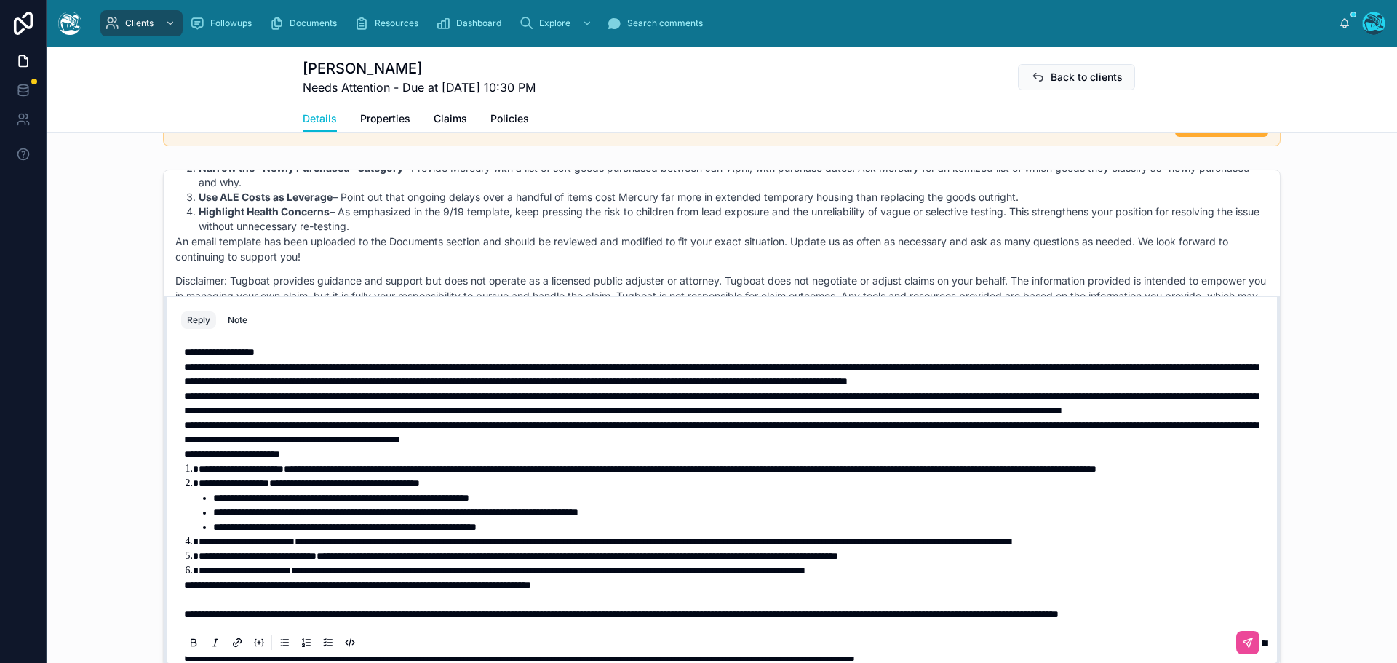
scroll to position [0, 0]
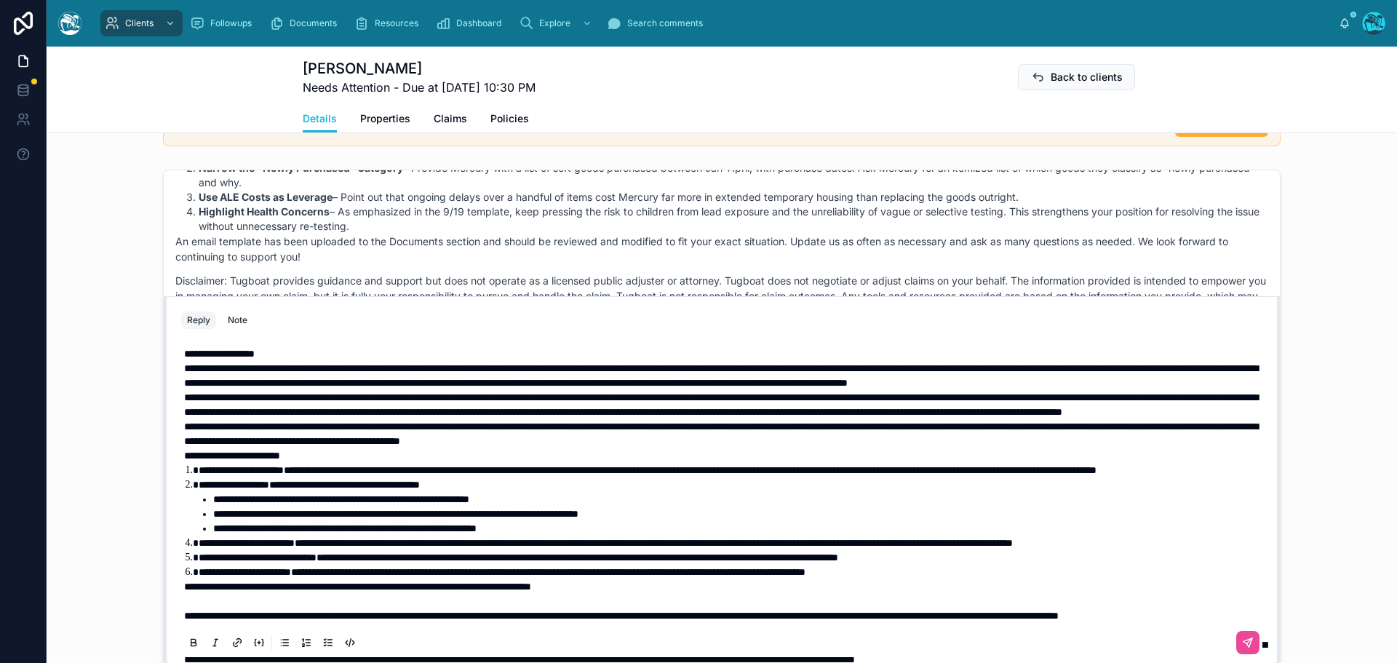
click at [290, 355] on p "**********" at bounding box center [724, 353] width 1081 height 15
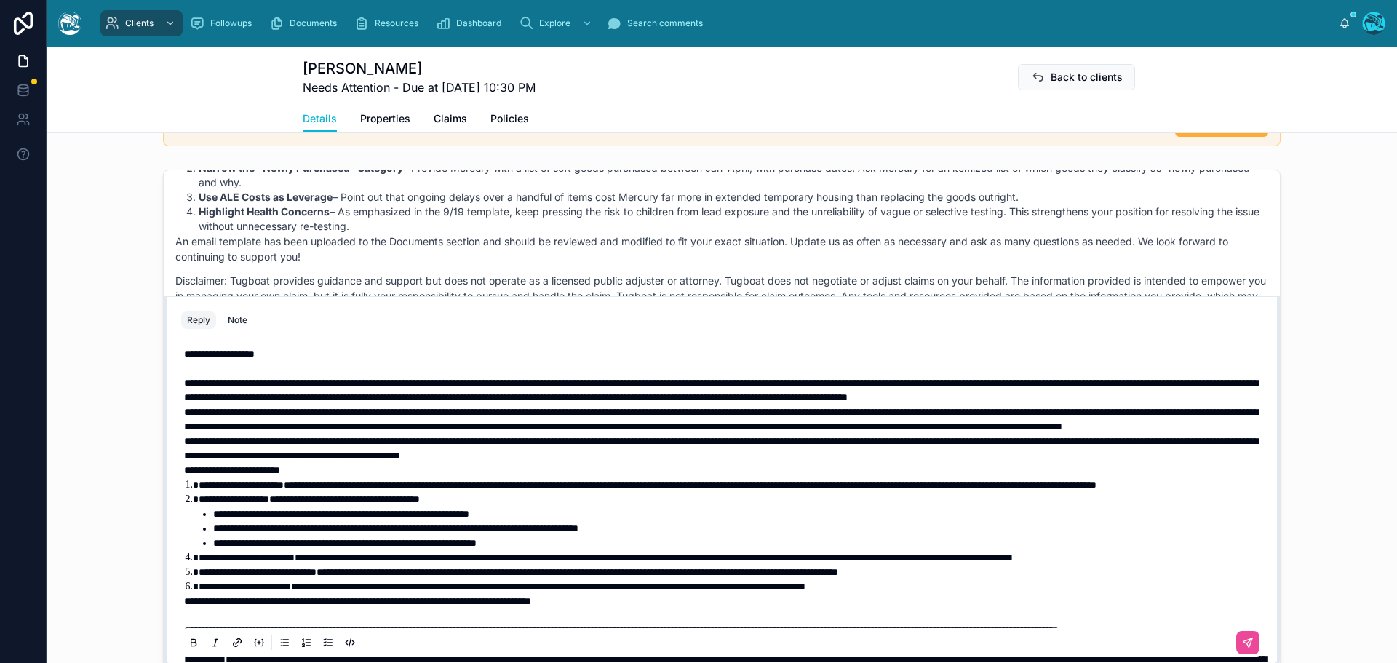
click at [674, 382] on span "**********" at bounding box center [721, 390] width 1074 height 25
click at [419, 404] on p "**********" at bounding box center [724, 389] width 1081 height 29
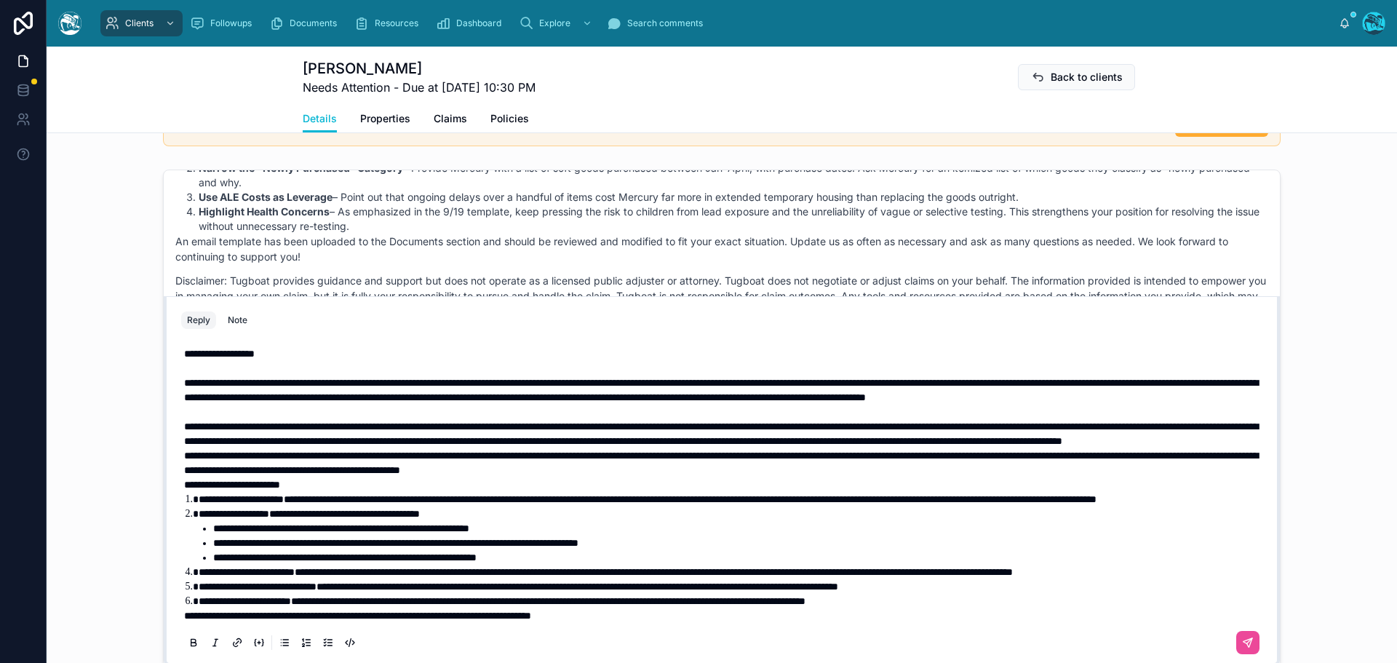
click at [634, 448] on p "**********" at bounding box center [724, 433] width 1081 height 29
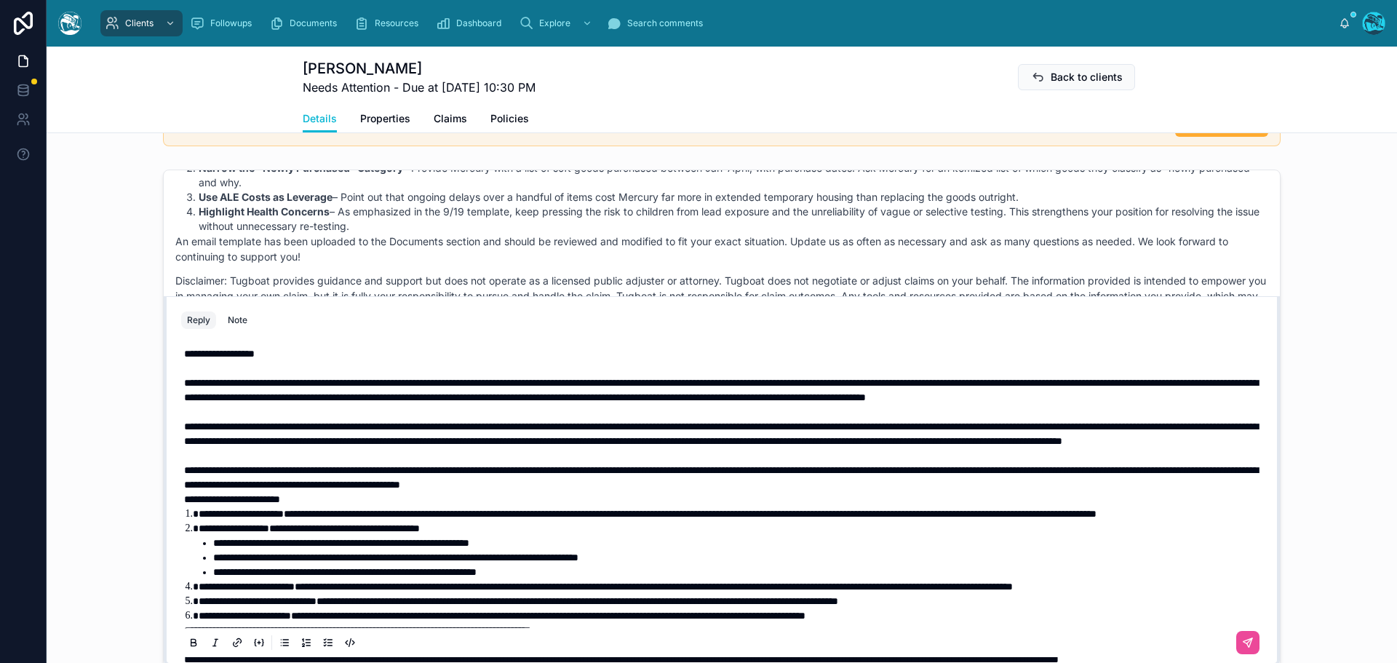
click at [784, 492] on p "**********" at bounding box center [724, 477] width 1081 height 29
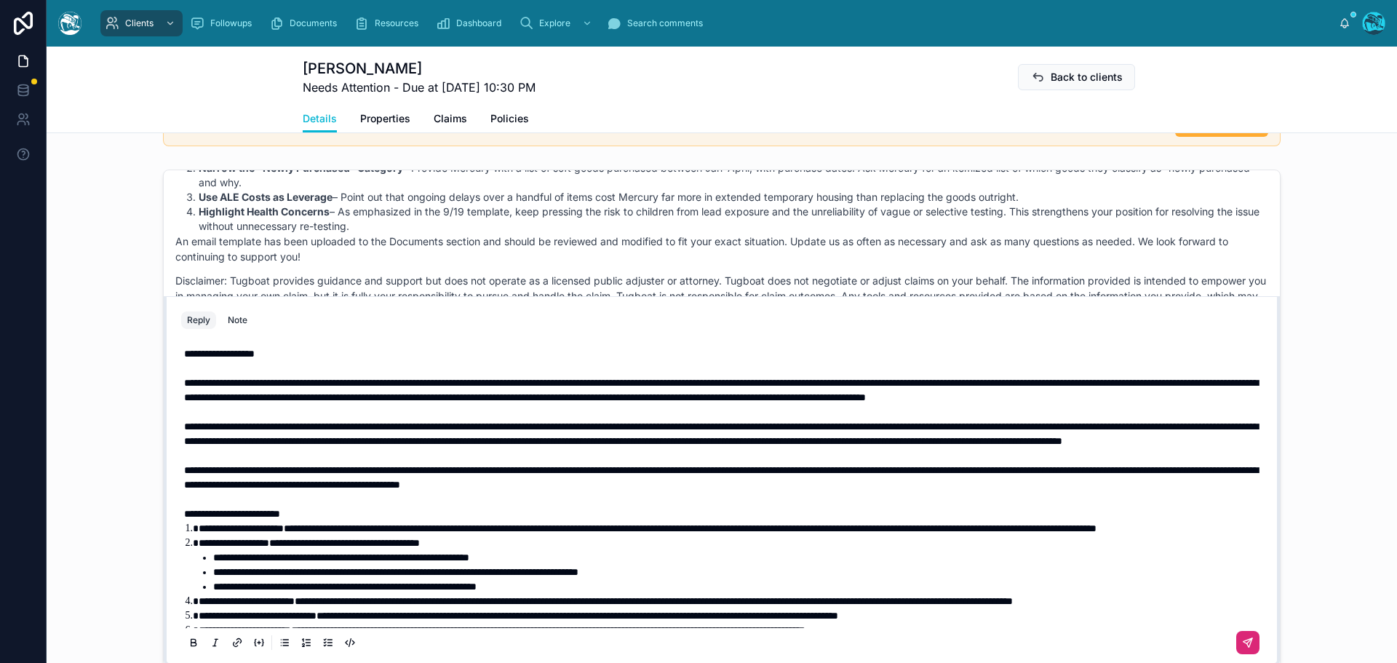
click at [1243, 645] on icon at bounding box center [1247, 642] width 9 height 9
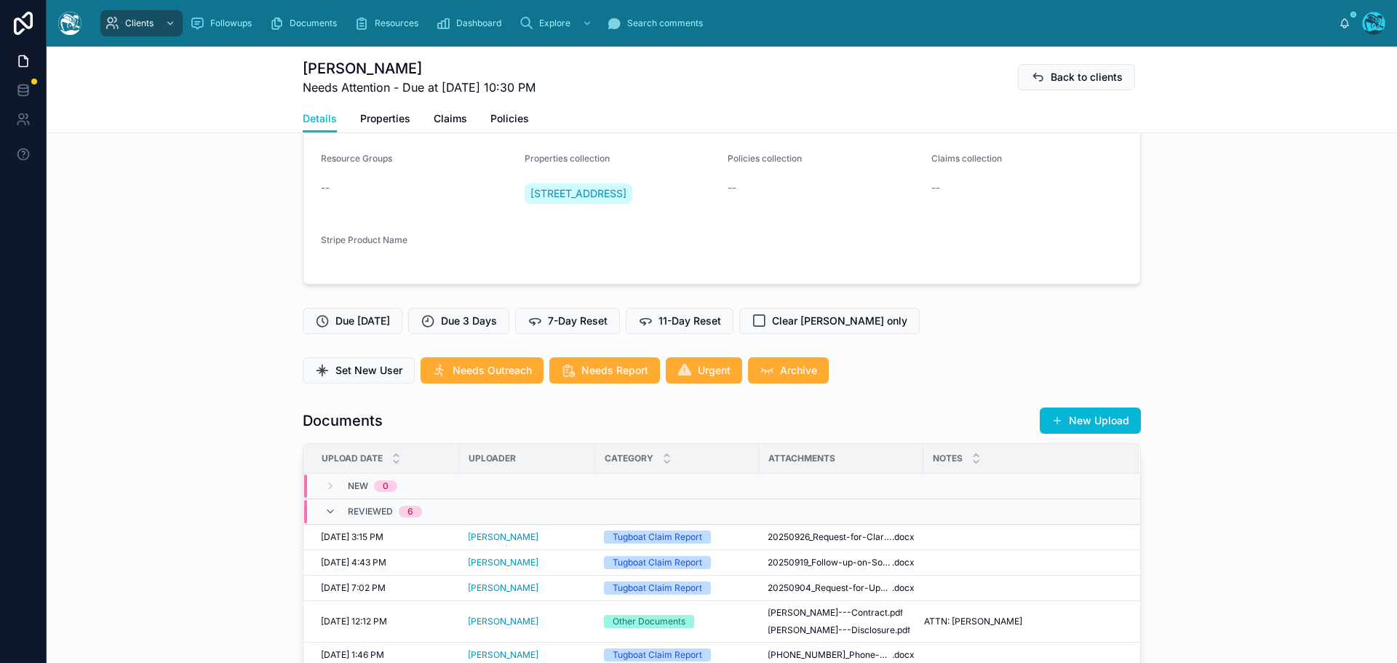
scroll to position [220, 0]
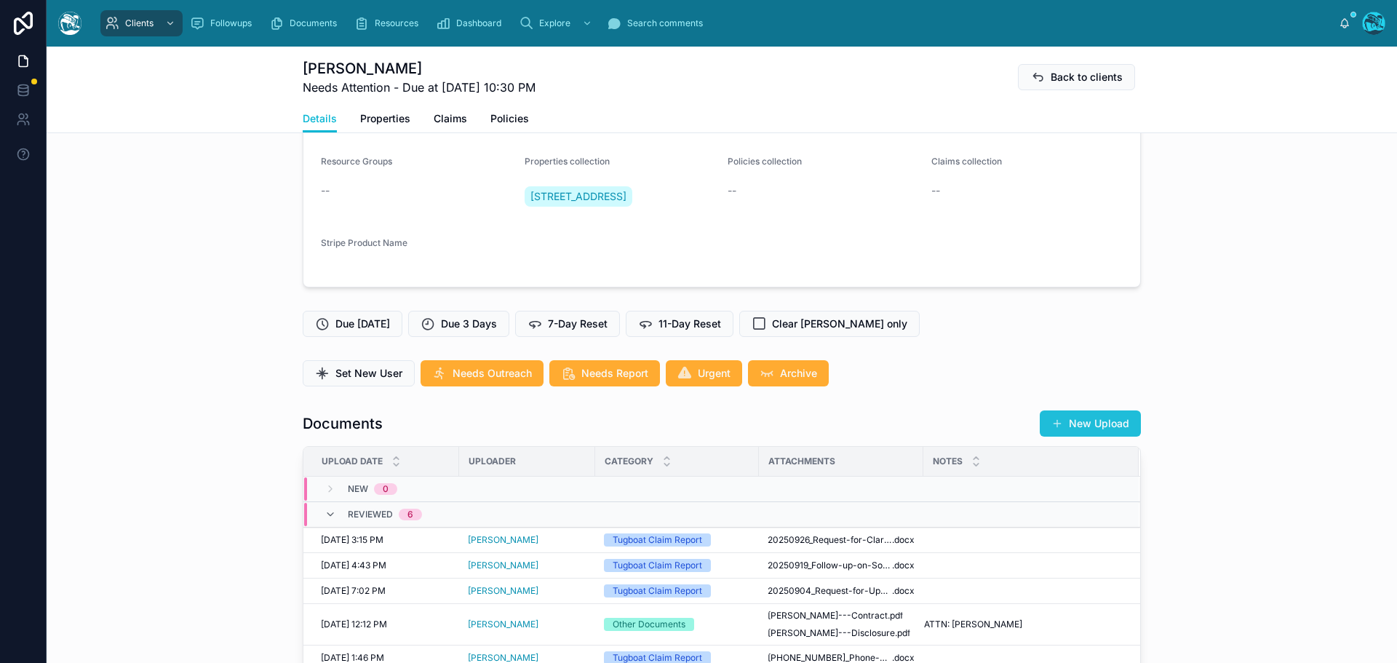
click at [1075, 419] on button "New Upload" at bounding box center [1090, 423] width 101 height 26
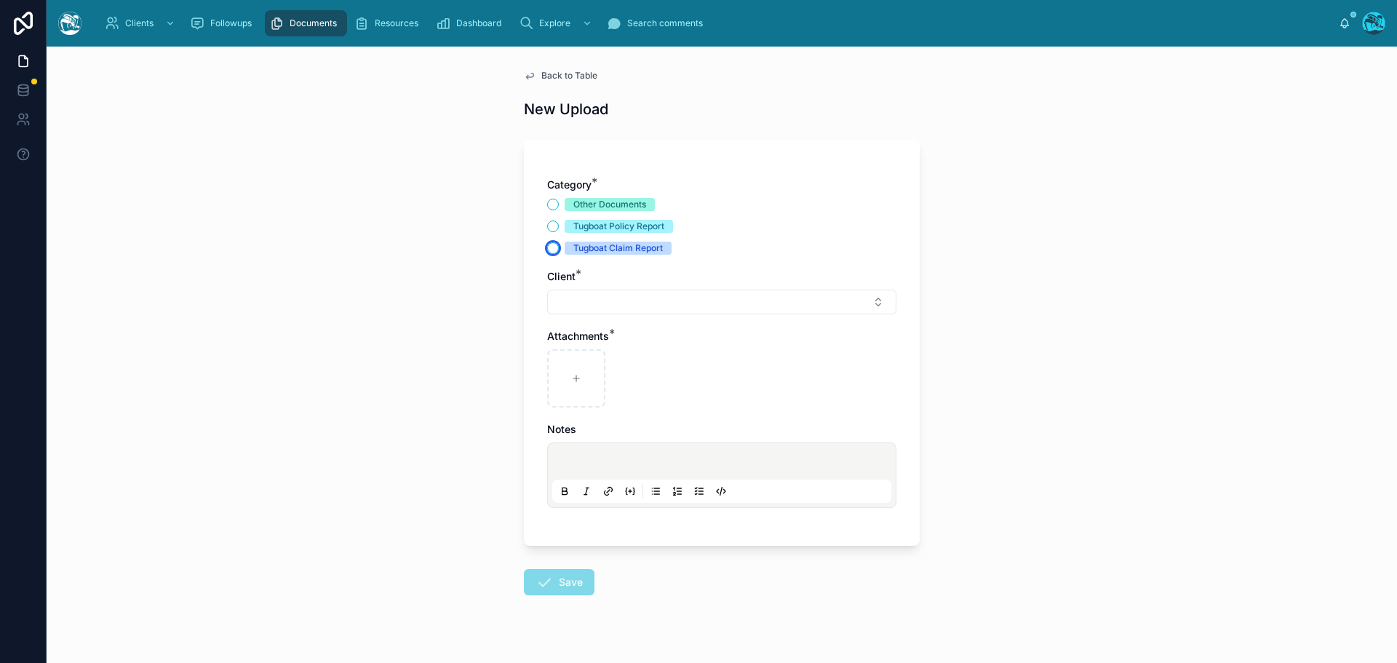
click at [547, 247] on button "Tugboat Claim Report" at bounding box center [553, 248] width 12 height 12
click at [567, 298] on button "Select Button" at bounding box center [721, 302] width 349 height 25
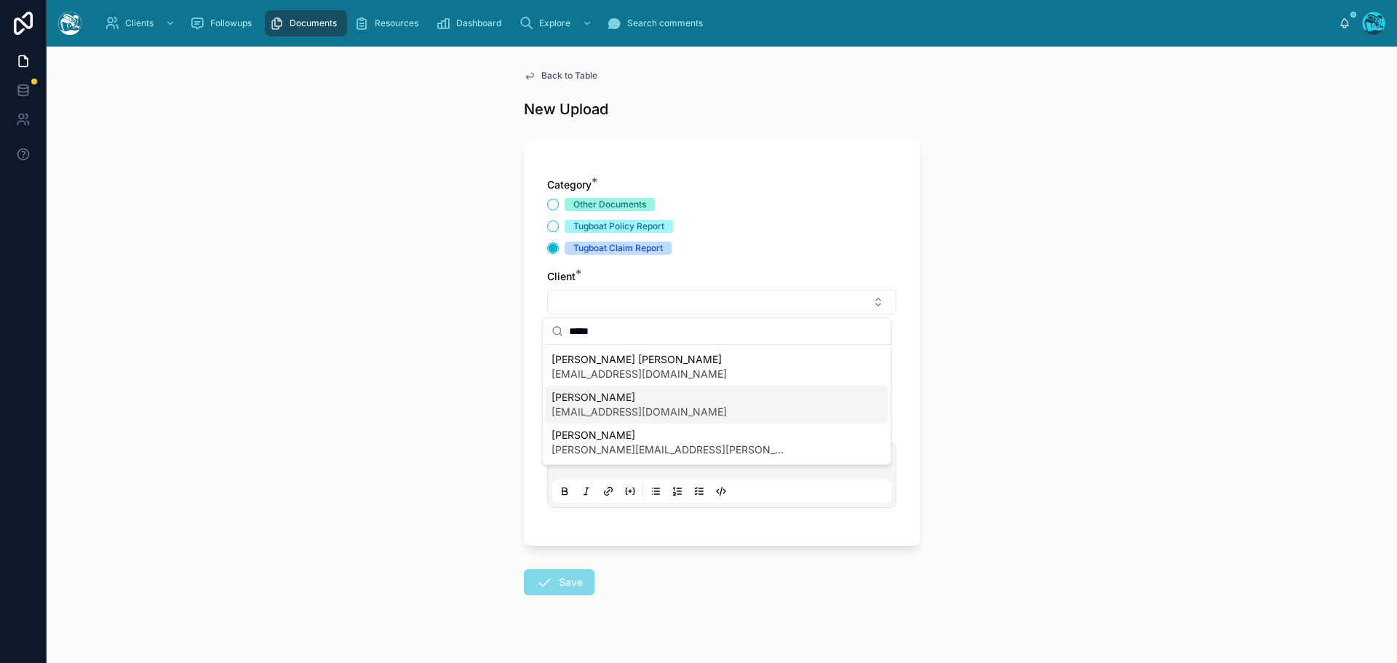
type input "*****"
click at [583, 399] on span "Seth Morris" at bounding box center [638, 397] width 175 height 15
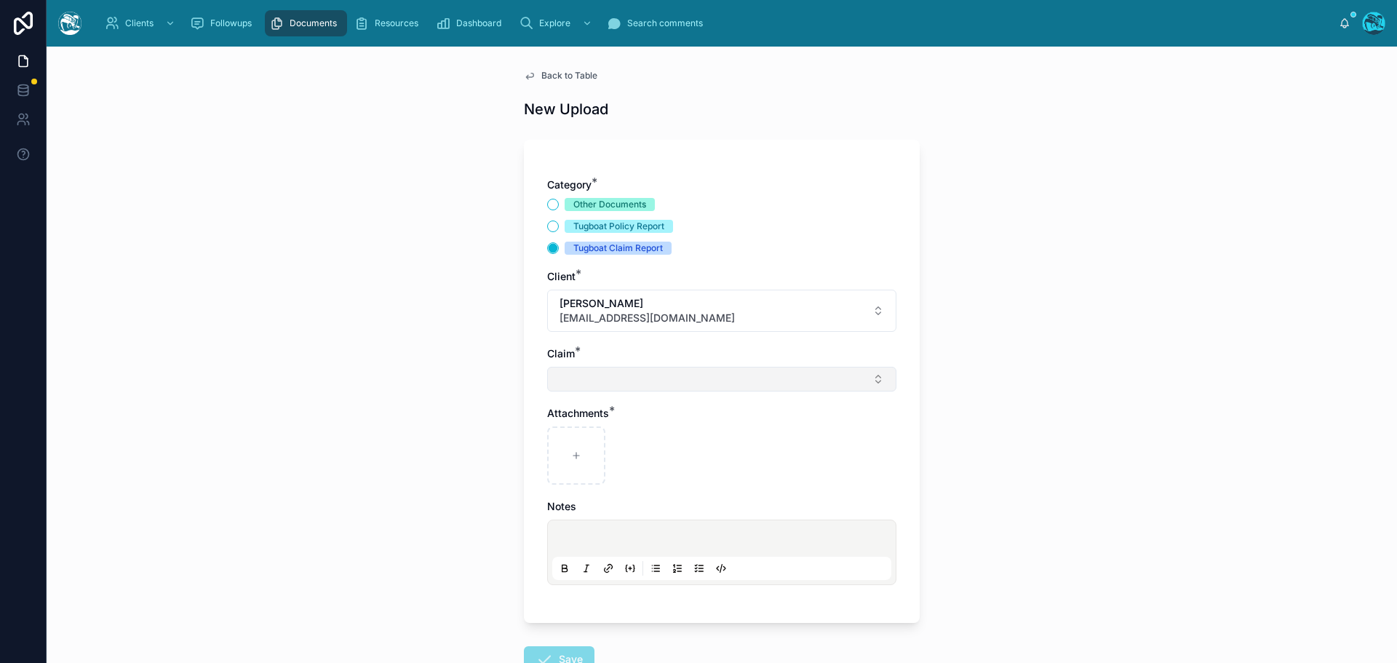
click at [581, 381] on button "Select Button" at bounding box center [721, 379] width 349 height 25
click at [550, 203] on button "Other Documents" at bounding box center [553, 205] width 12 height 12
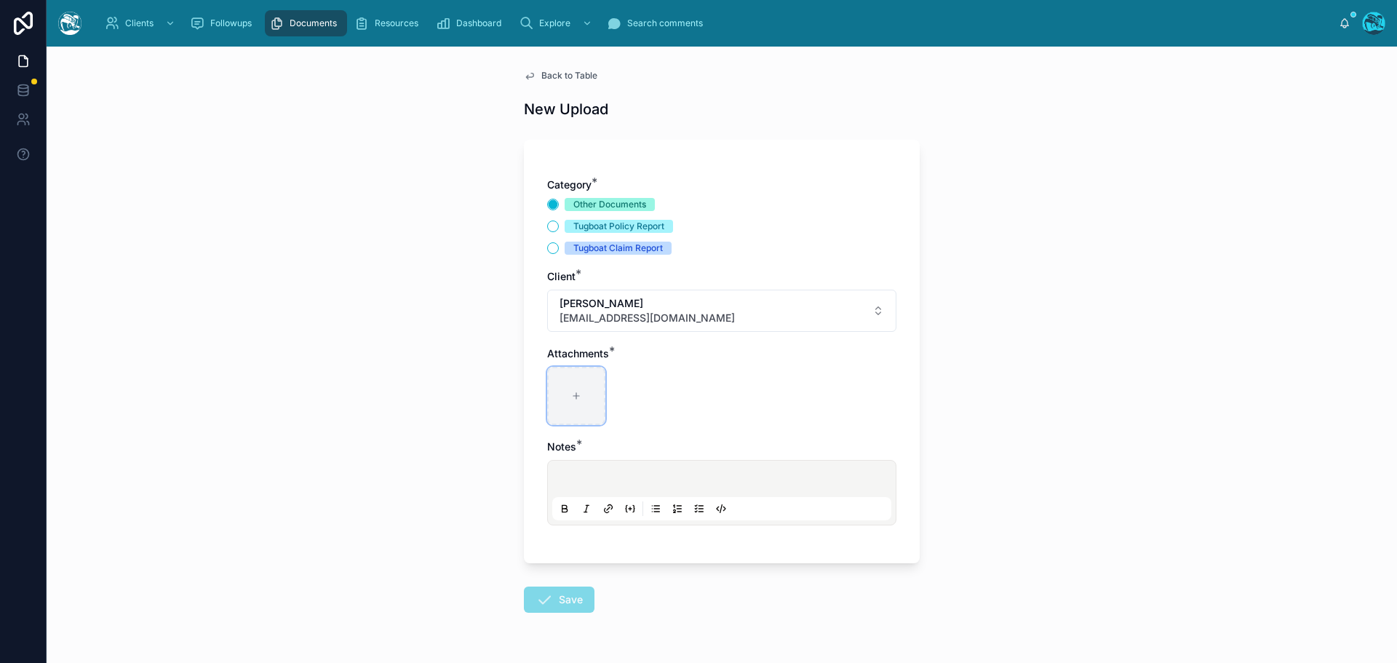
click at [565, 390] on div at bounding box center [576, 396] width 58 height 58
type input "**********"
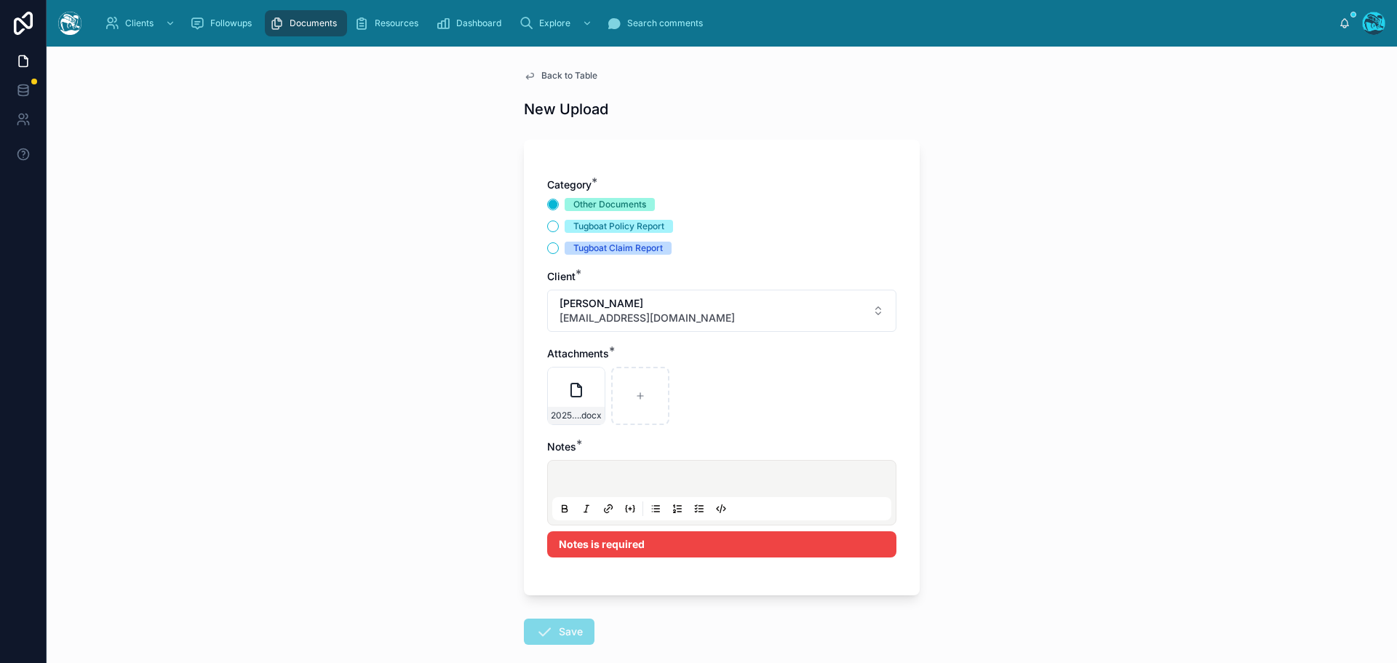
click at [564, 482] on p at bounding box center [724, 481] width 339 height 15
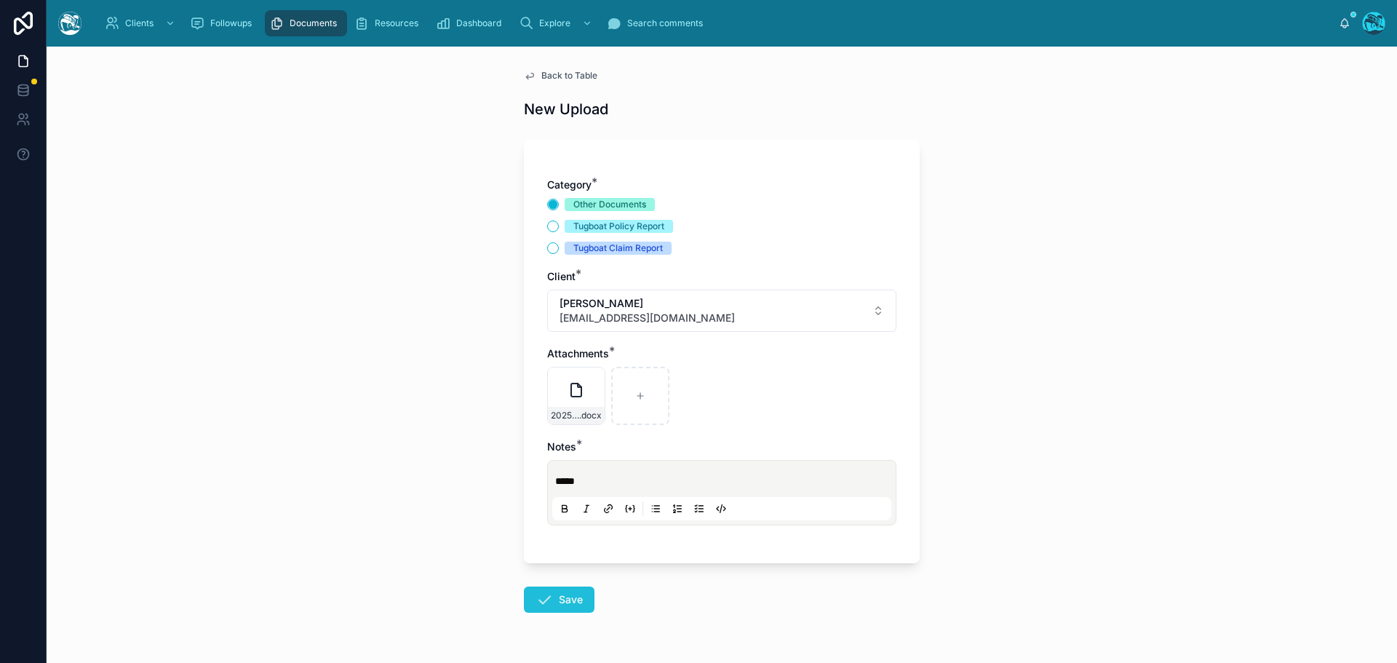
click at [537, 591] on icon at bounding box center [543, 599] width 17 height 17
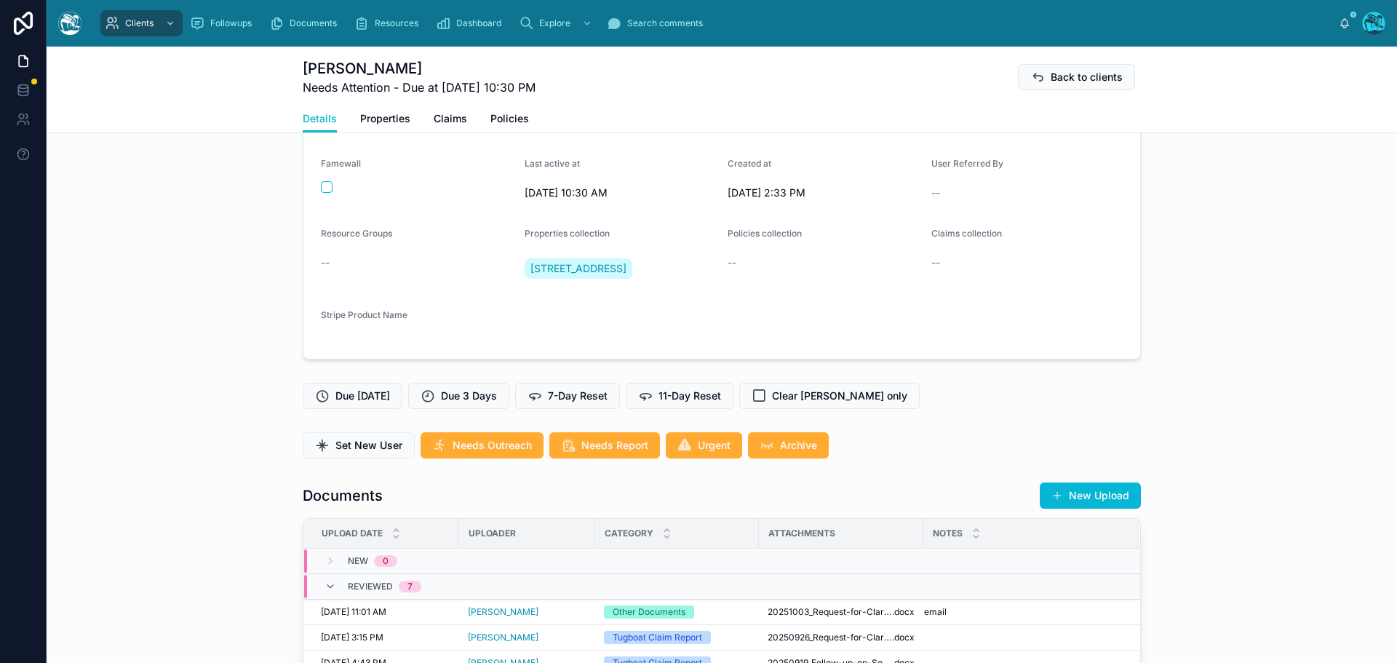
scroll to position [218, 0]
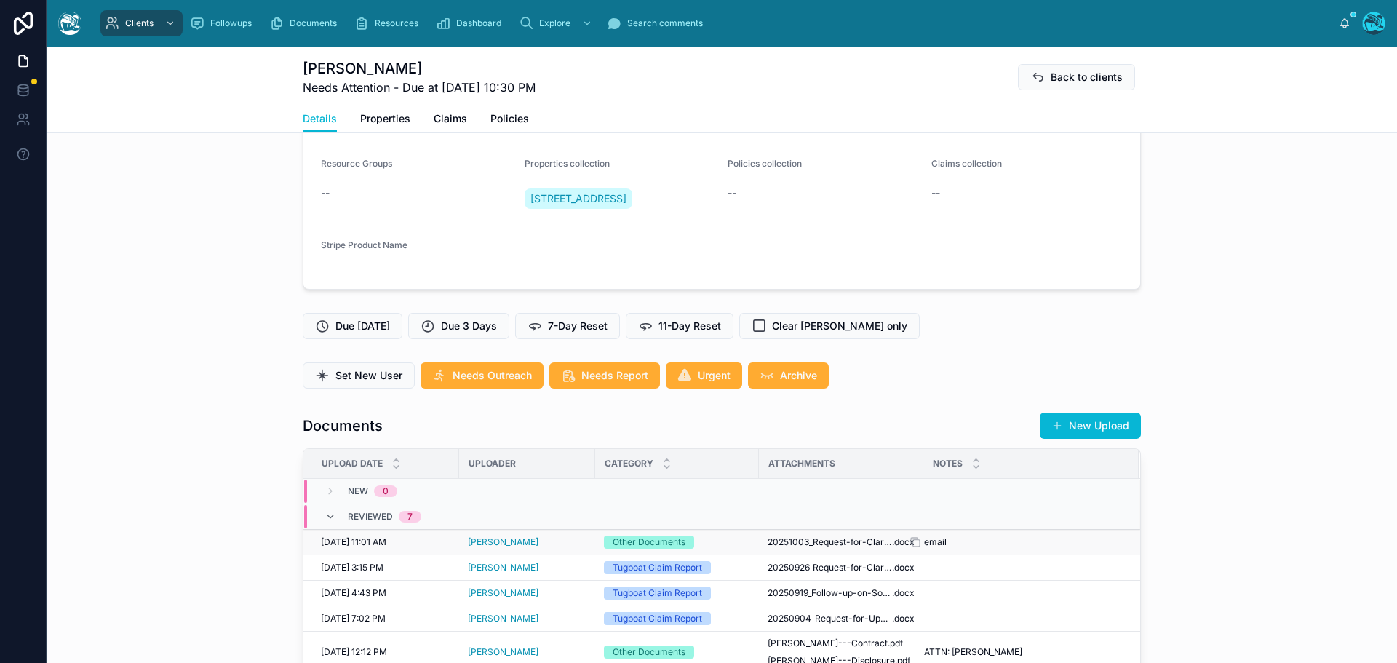
click at [949, 540] on div "email email" at bounding box center [1022, 542] width 197 height 12
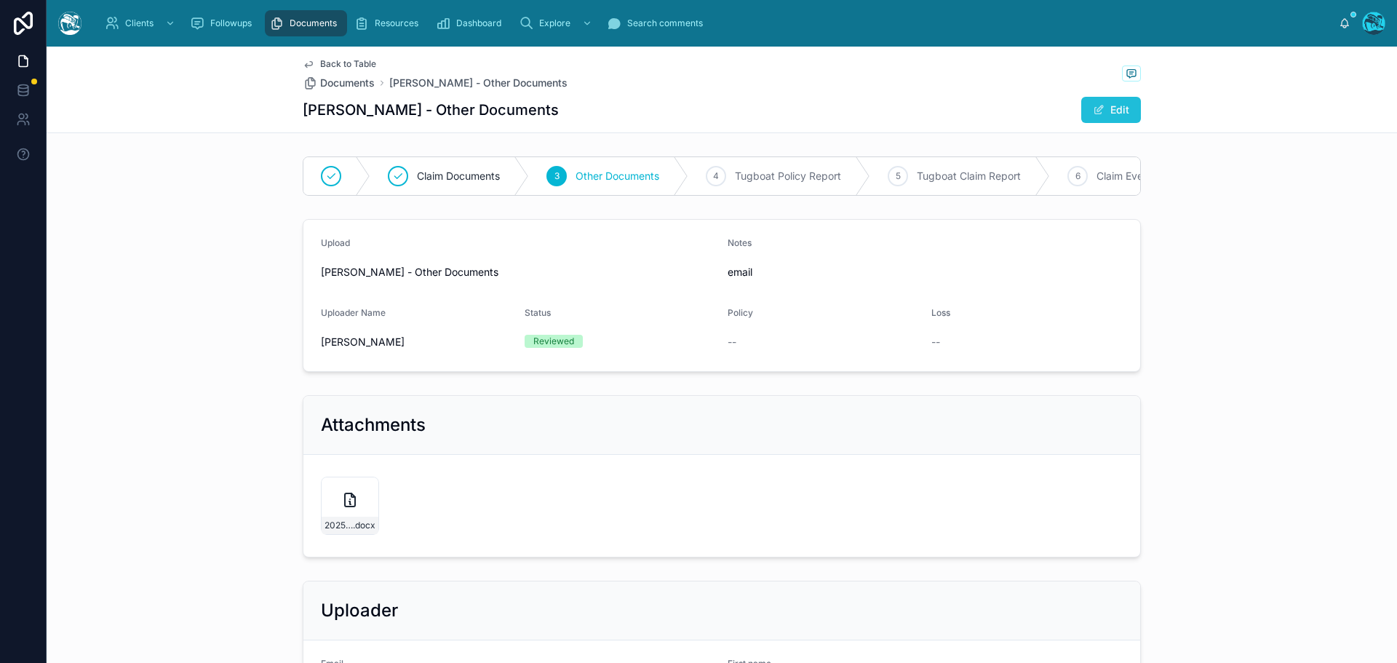
click at [1108, 108] on button "Edit" at bounding box center [1111, 110] width 60 height 26
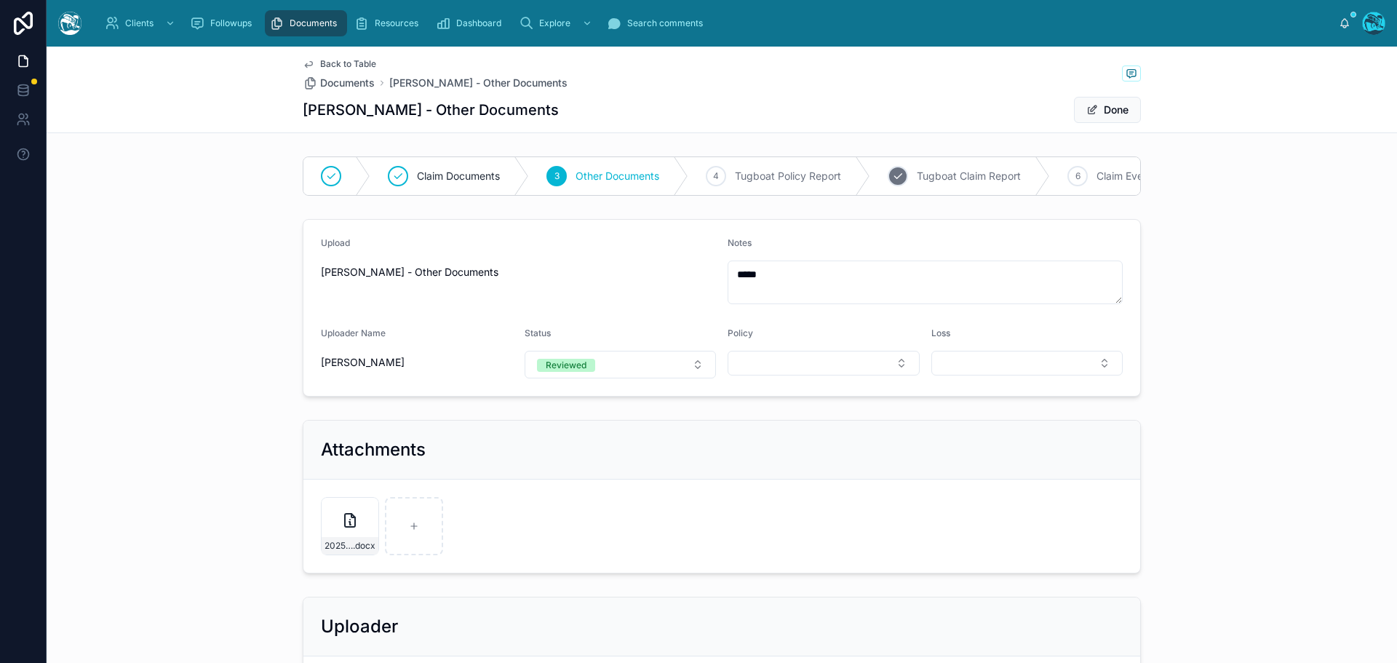
click at [965, 173] on span "Tugboat Claim Report" at bounding box center [969, 176] width 104 height 15
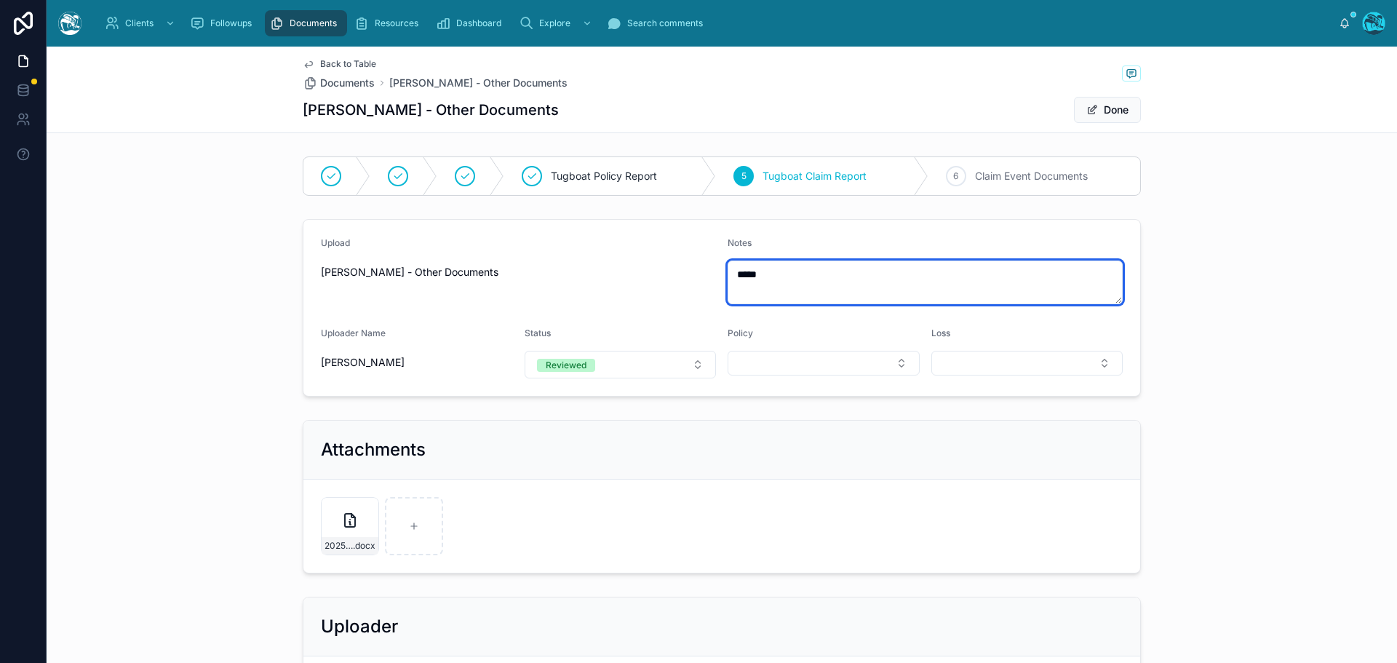
drag, startPoint x: 760, startPoint y: 275, endPoint x: 698, endPoint y: 278, distance: 62.6
click at [698, 278] on form "Upload Rachel Baker - Other Documents Notes ***** Uploader Name Rachel Baker St…" at bounding box center [721, 308] width 837 height 176
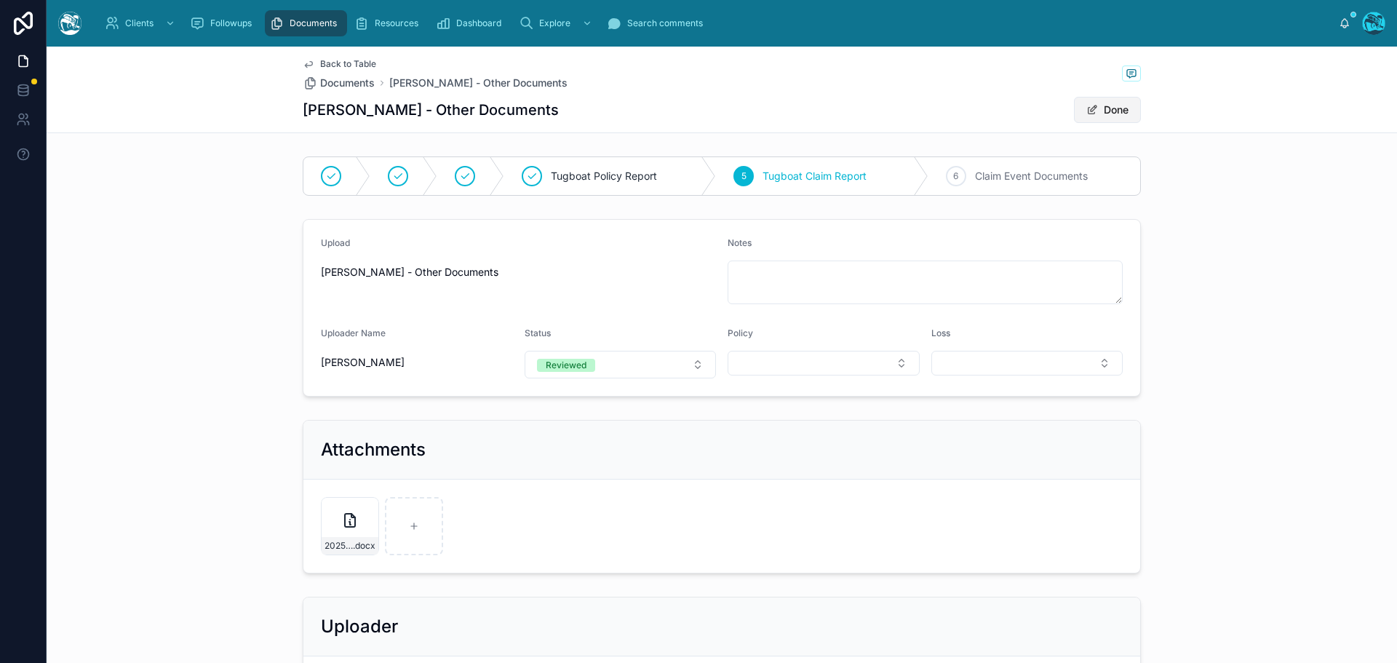
click at [1107, 105] on button "Done" at bounding box center [1107, 110] width 67 height 26
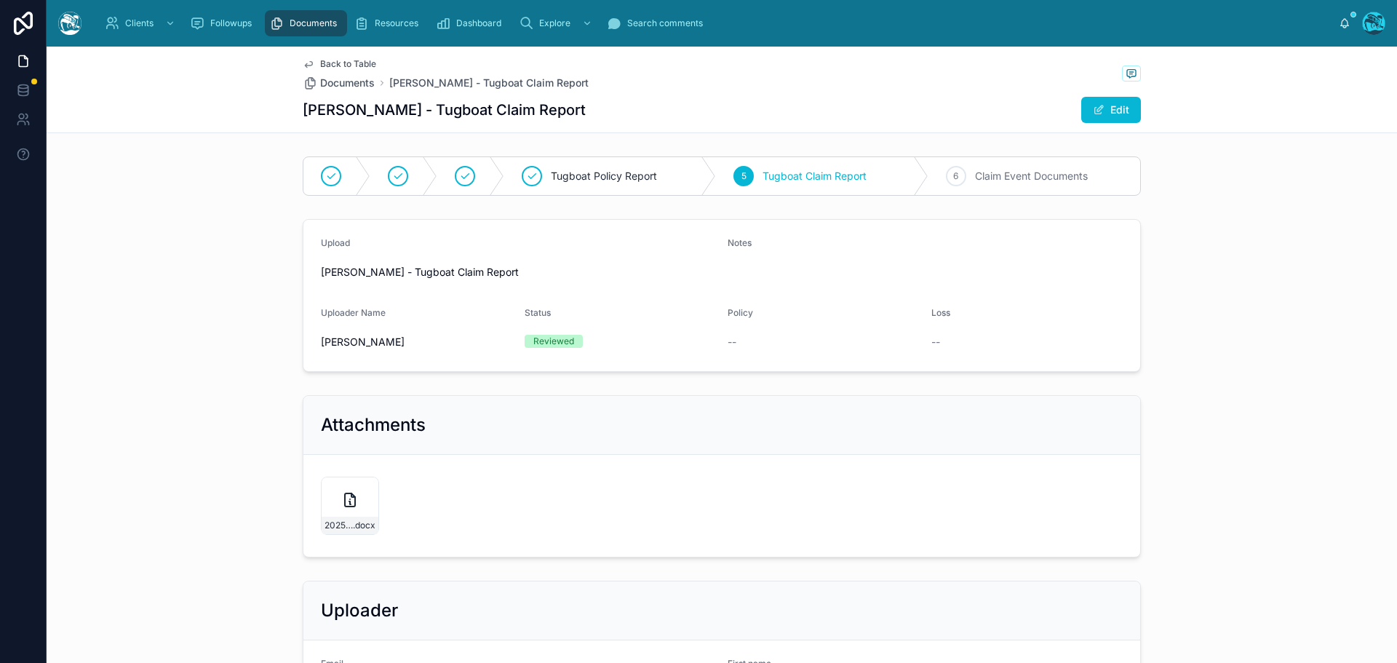
click at [332, 63] on span "Back to Table" at bounding box center [348, 64] width 56 height 12
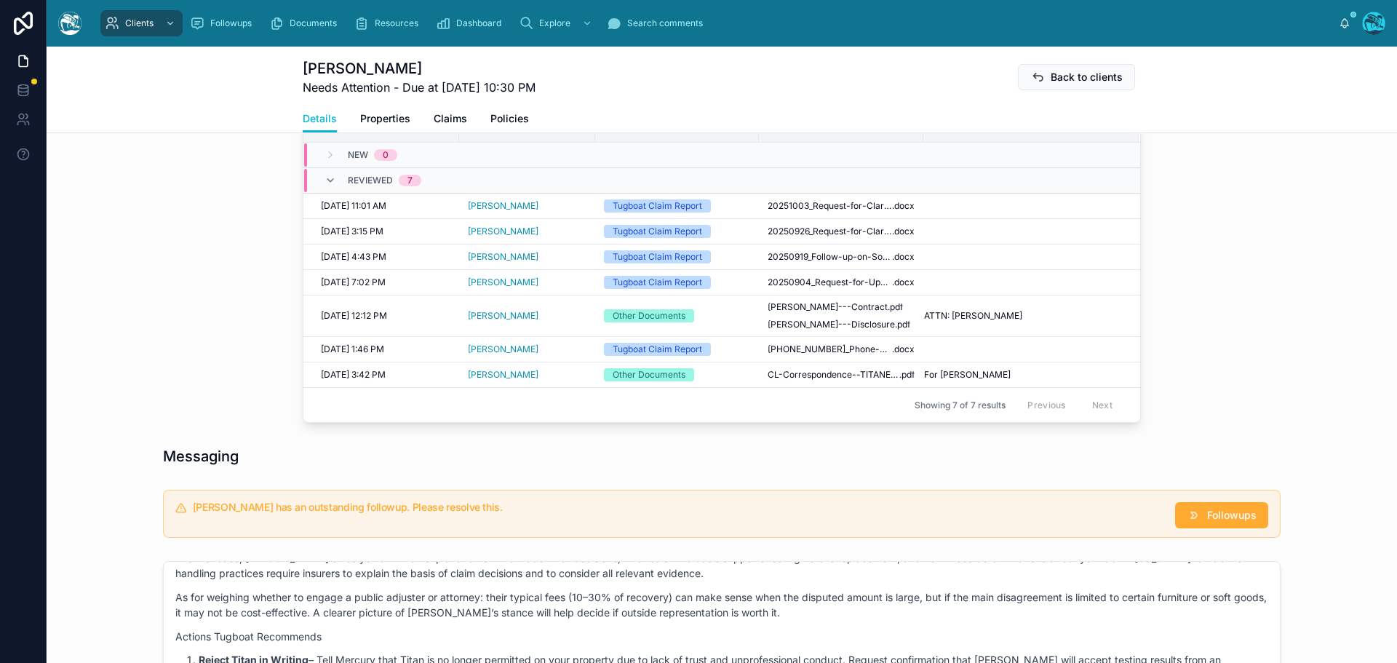
scroll to position [655, 0]
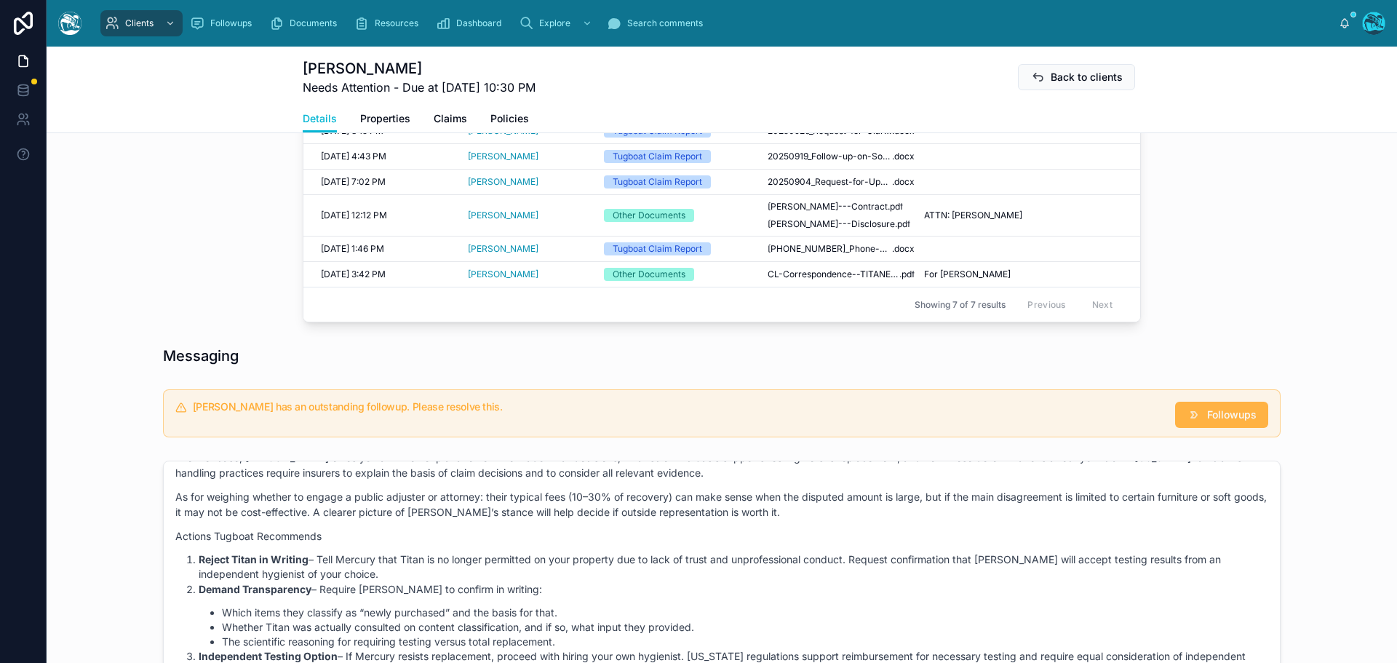
click at [1219, 413] on span "Followups" at bounding box center [1231, 414] width 49 height 15
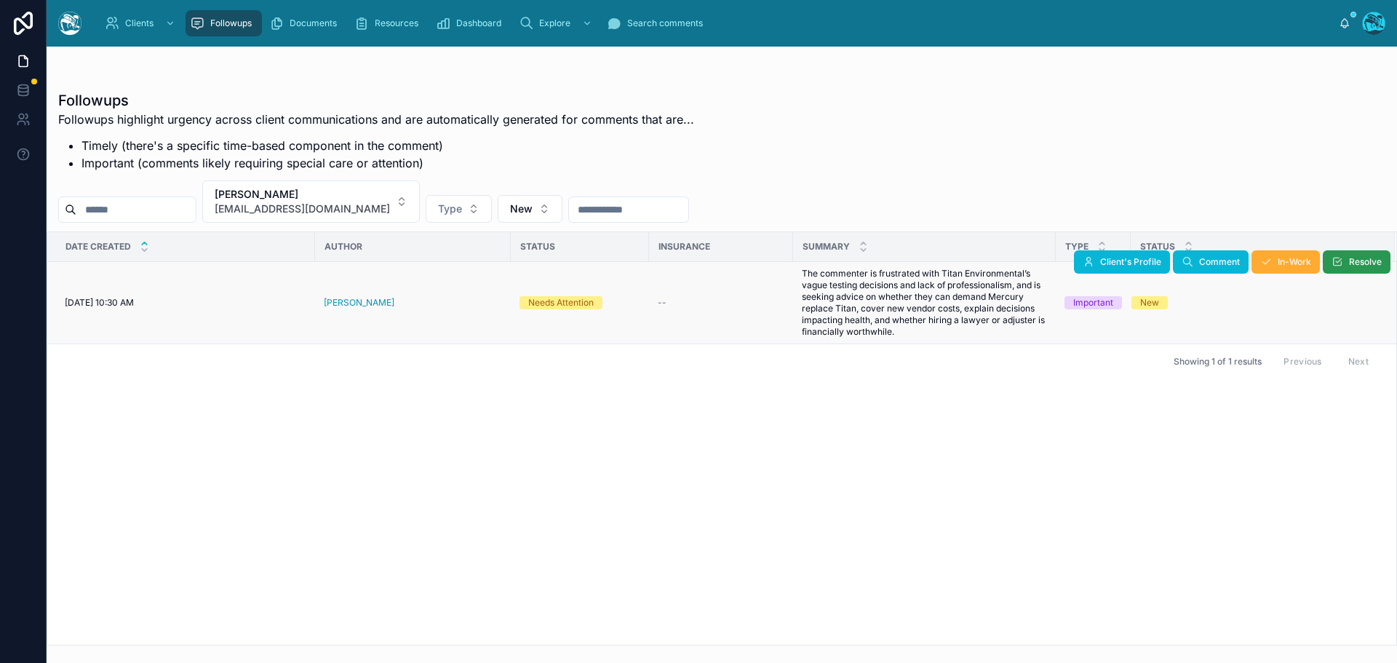
click at [1356, 262] on span "Resolve" at bounding box center [1365, 262] width 33 height 12
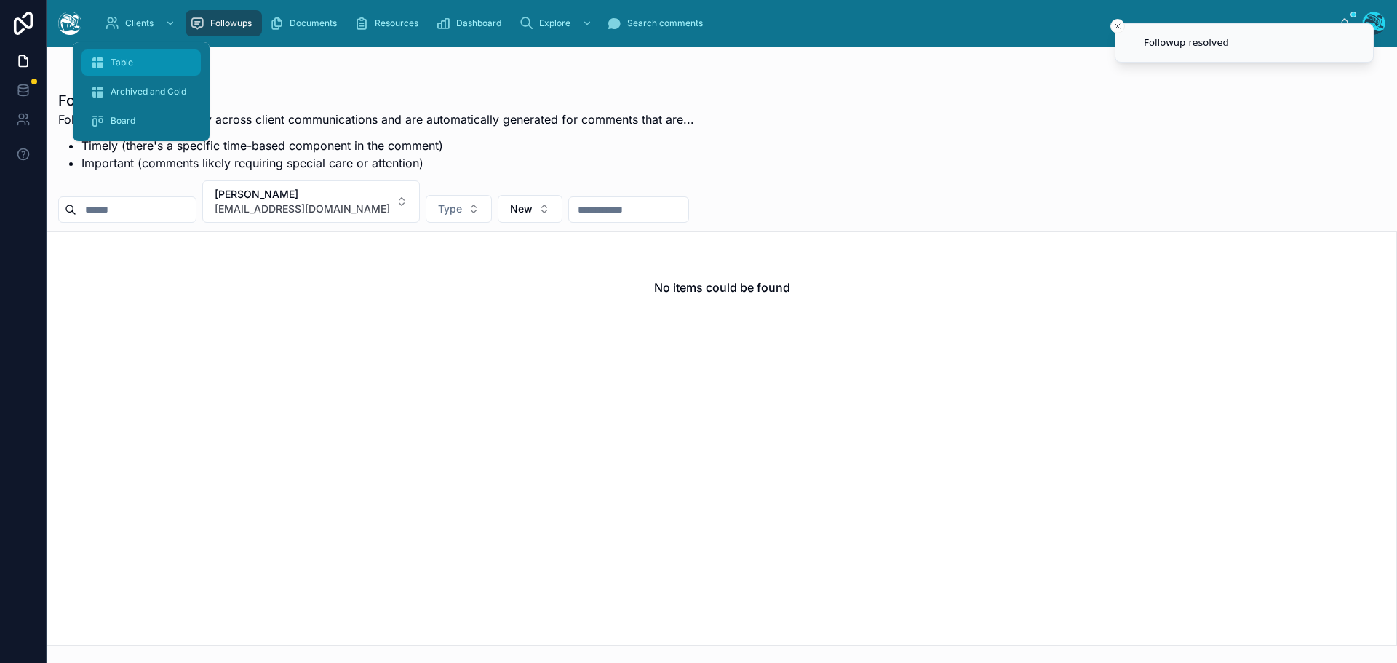
click at [119, 56] on div "Table" at bounding box center [141, 62] width 102 height 23
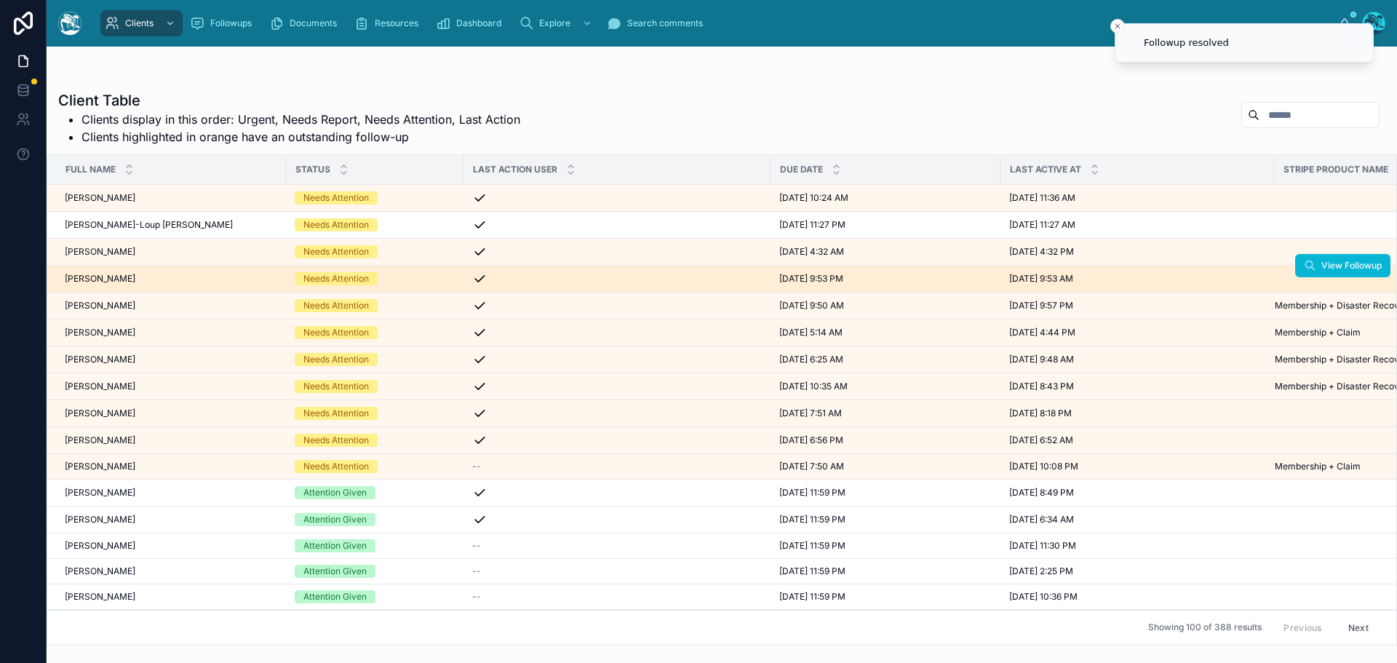
click at [127, 276] on span "Leonardo Morsut" at bounding box center [100, 279] width 71 height 12
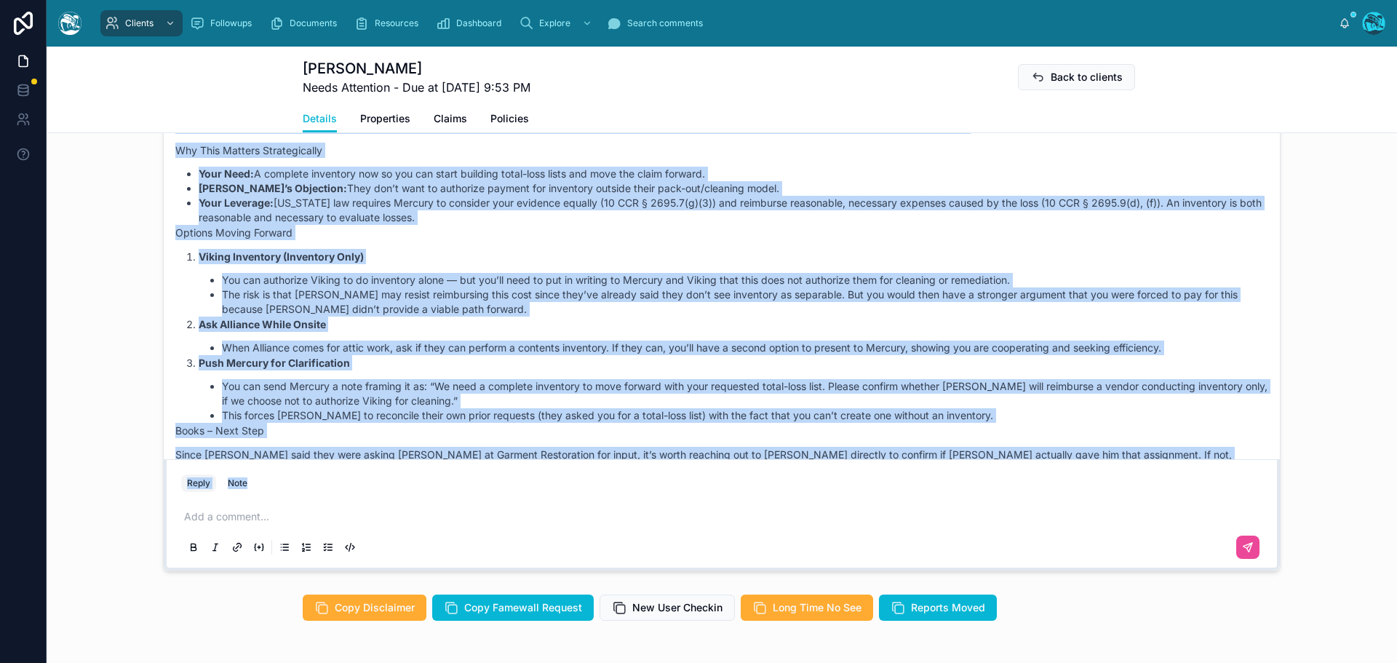
scroll to position [7959, 0]
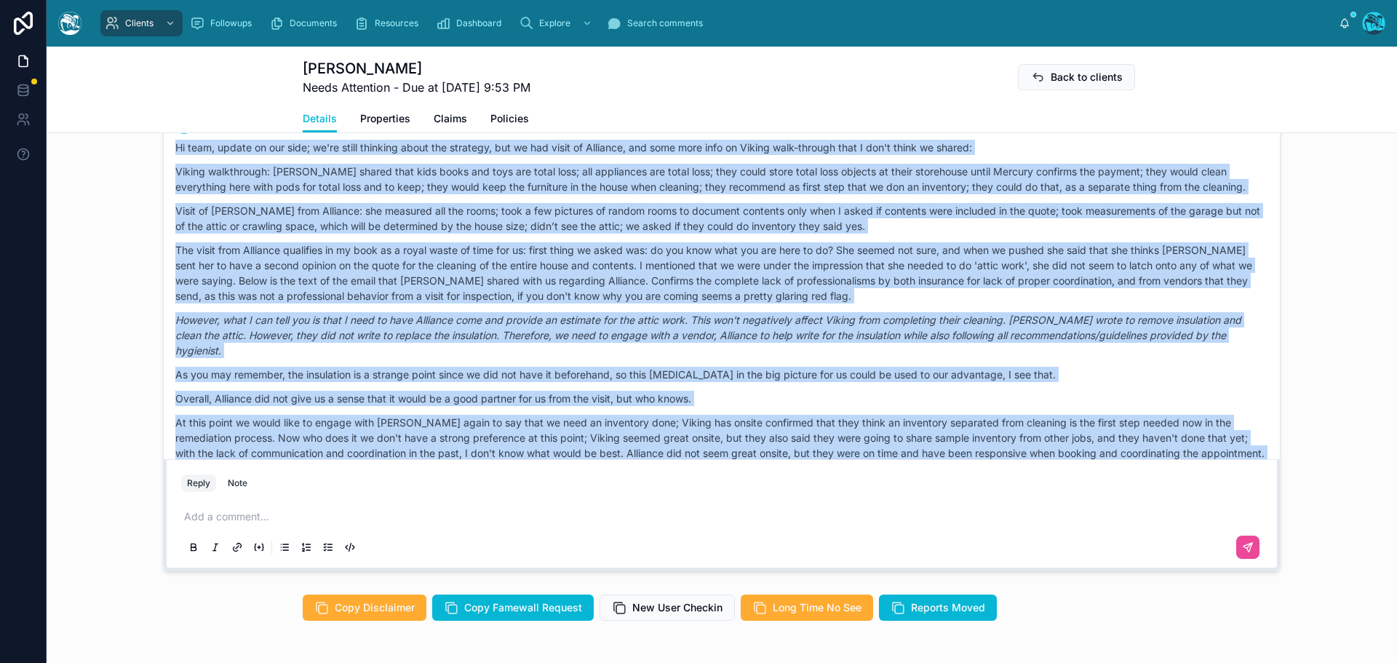
drag, startPoint x: 586, startPoint y: 230, endPoint x: 835, endPoint y: 447, distance: 330.6
copy div "Mercury said that they were going to consider the Belfor assessment, but that t…"
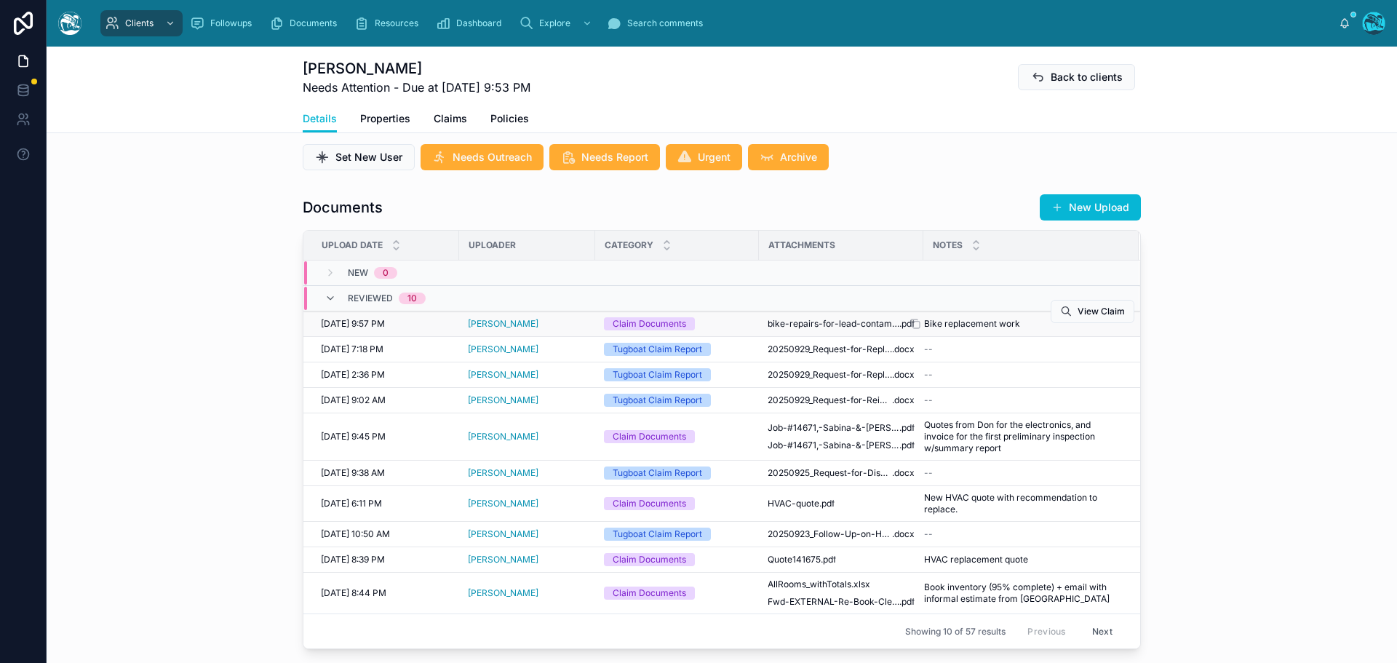
scroll to position [437, 0]
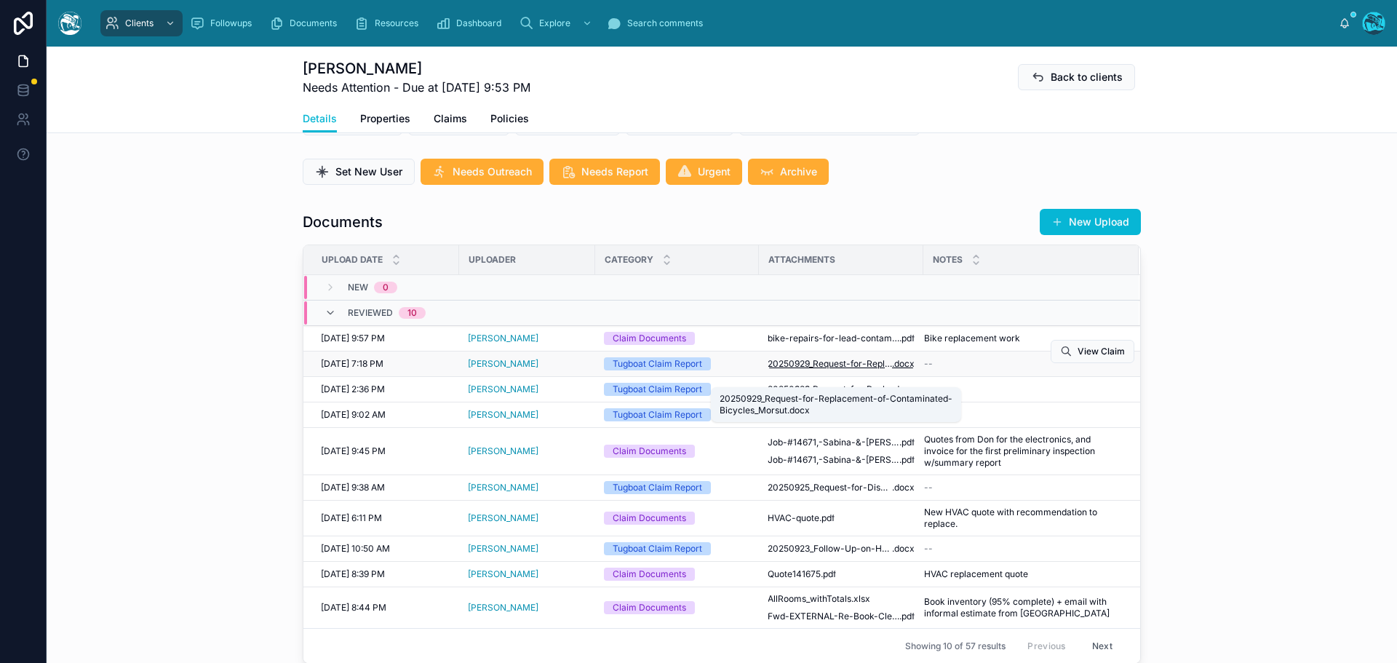
click at [823, 370] on span "20250929_Request-for-Replacement-of-Contaminated-Bicycles_Morsut" at bounding box center [830, 364] width 124 height 12
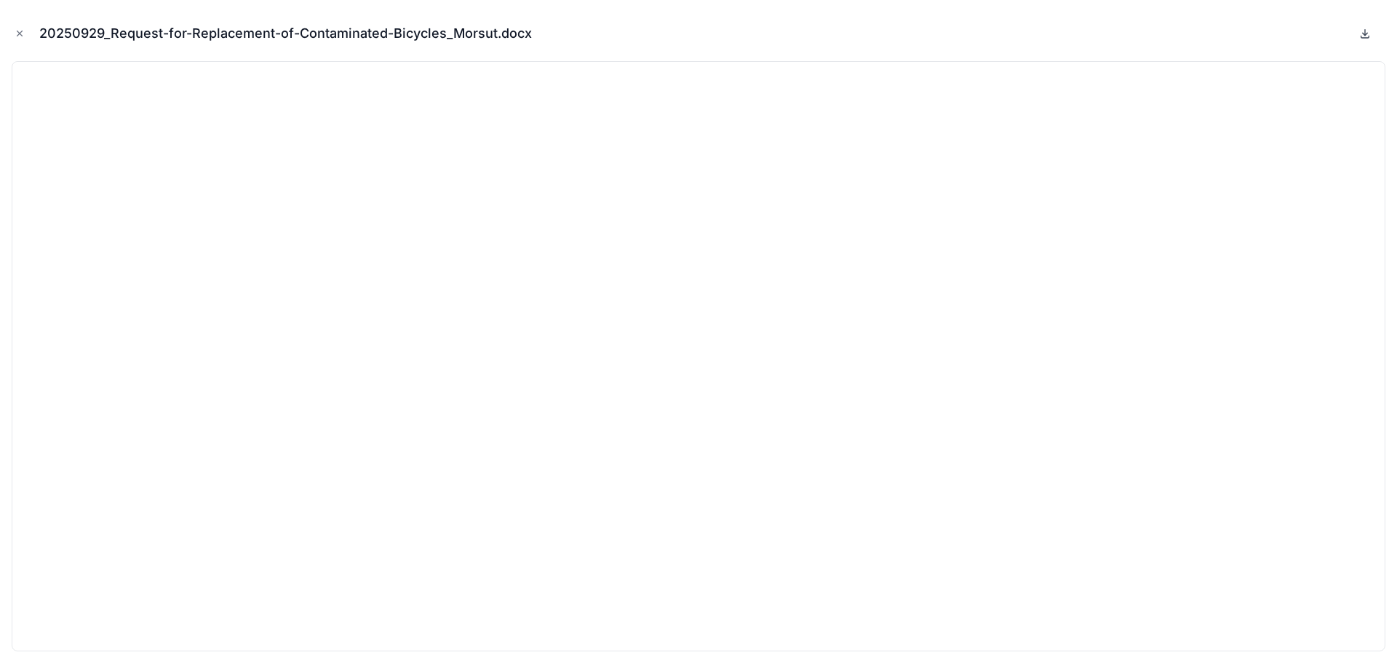
click at [1364, 35] on icon at bounding box center [1365, 34] width 5 height 2
drag, startPoint x: 20, startPoint y: 33, endPoint x: 29, endPoint y: 44, distance: 14.0
click at [20, 33] on icon "Close modal" at bounding box center [19, 33] width 5 height 5
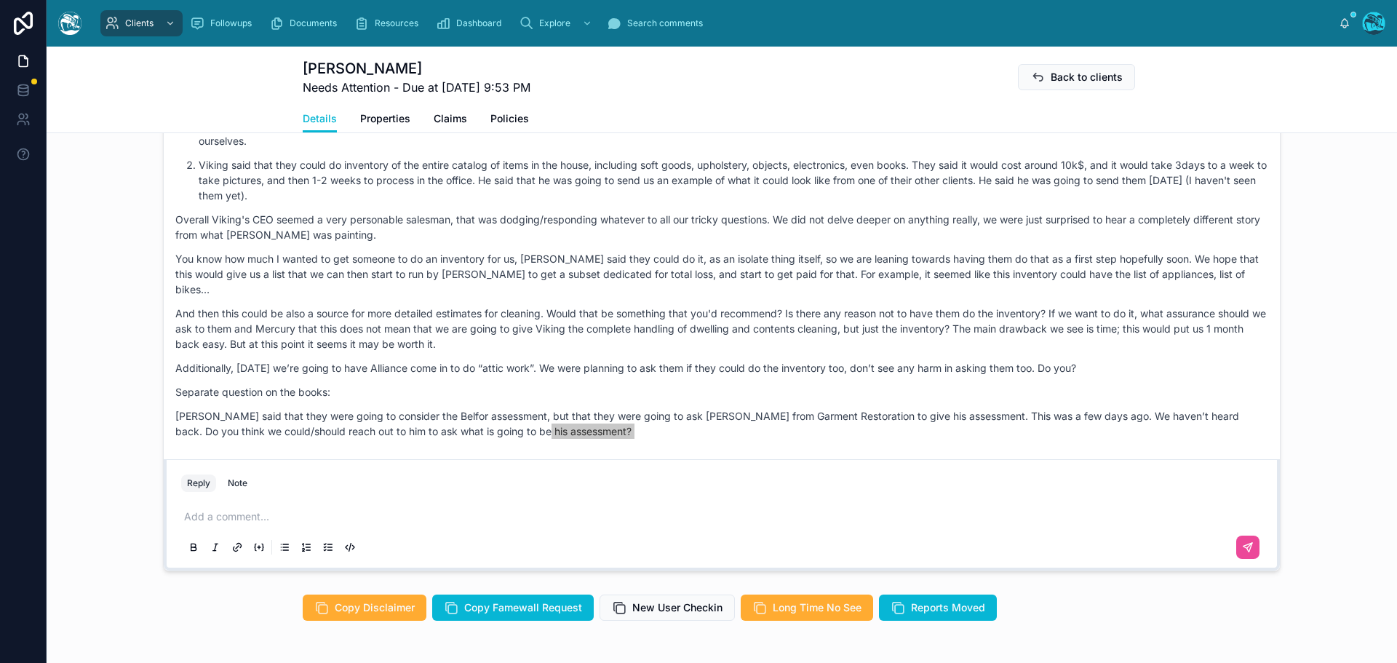
scroll to position [6795, 0]
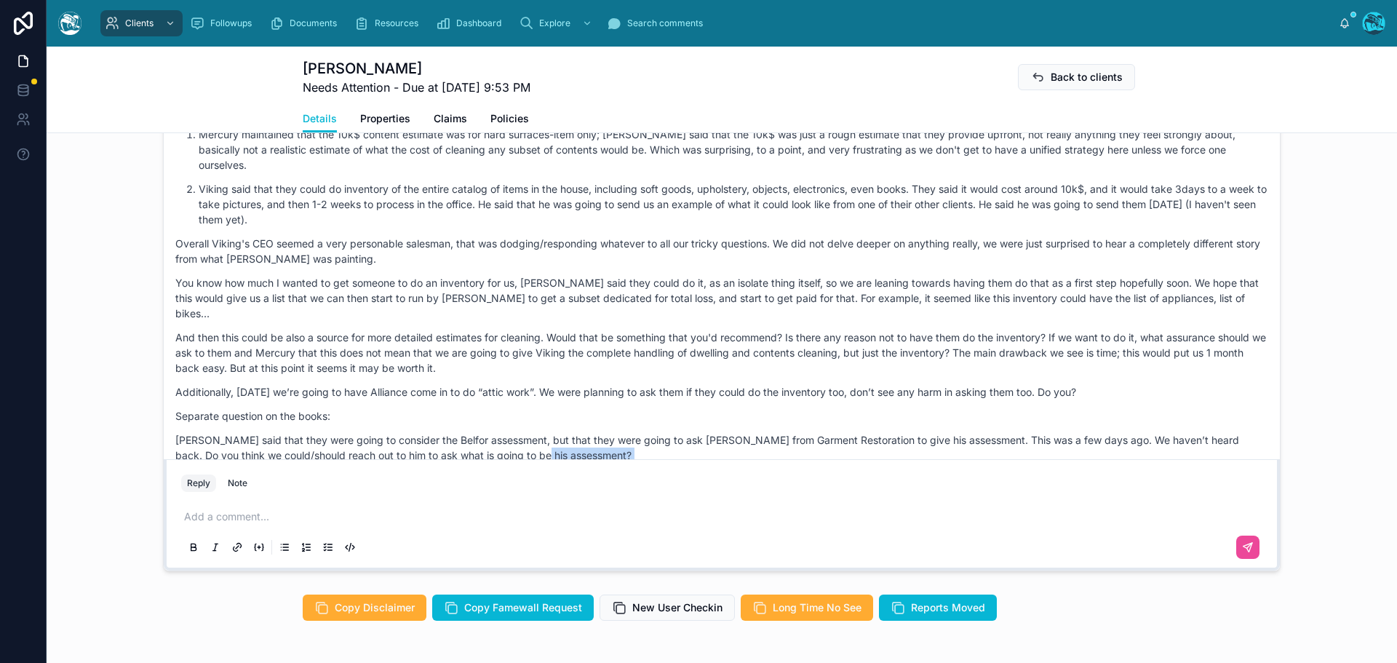
click at [526, 442] on p "Mercury said that they were going to consider the Belfor assessment, but that t…" at bounding box center [721, 447] width 1093 height 31
click at [528, 440] on p "Mercury said that they were going to consider the Belfor assessment, but that t…" at bounding box center [721, 447] width 1093 height 31
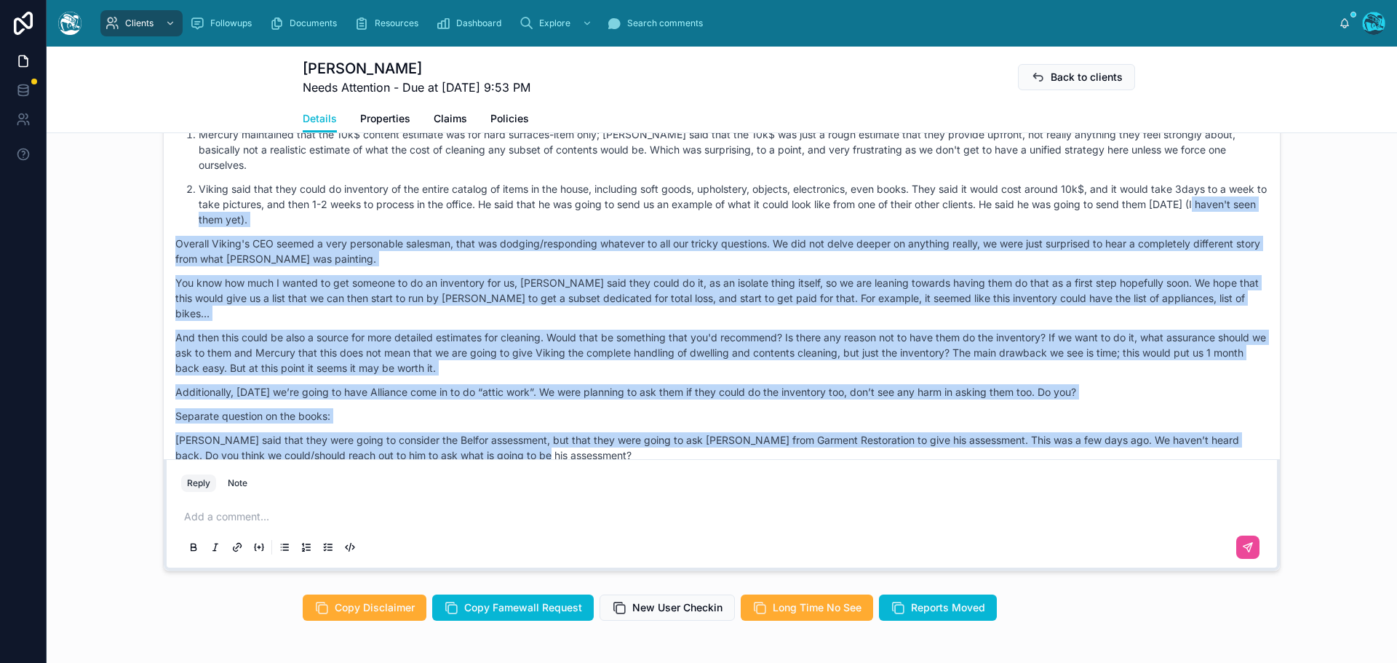
drag, startPoint x: 523, startPoint y: 437, endPoint x: 184, endPoint y: 217, distance: 404.4
click at [184, 217] on div "thank you for all that team! that was great. We have lots of work to do at this…" at bounding box center [721, 271] width 1093 height 384
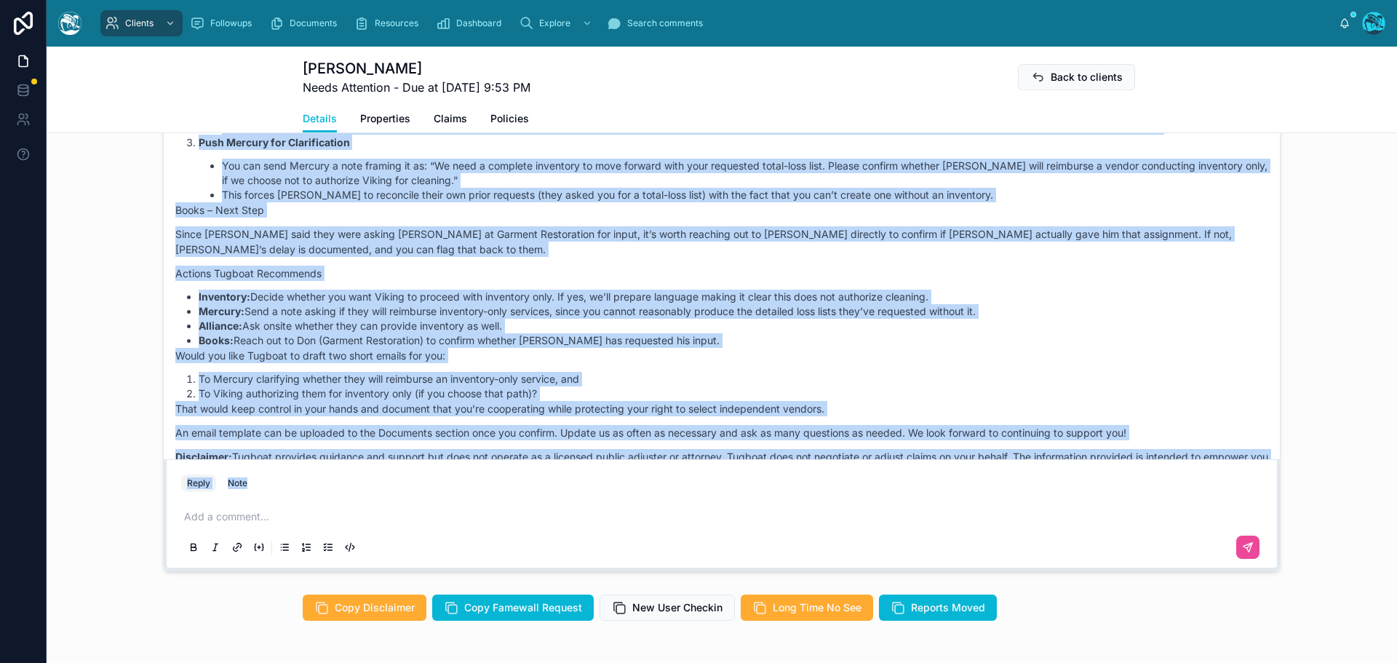
scroll to position [21433, 0]
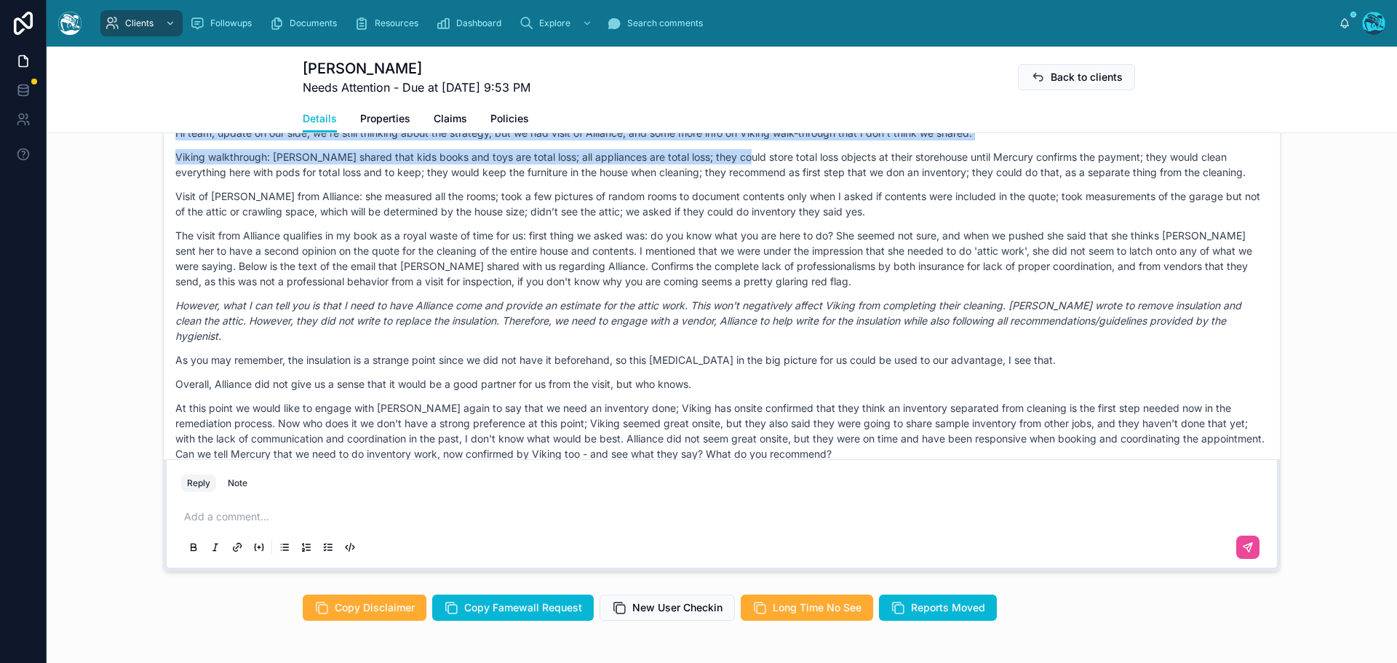
drag, startPoint x: 658, startPoint y: 295, endPoint x: 730, endPoint y: 156, distance: 156.5
copy div "LM Leonardo Morsut Last month sent an email today early to Mercury, we got a re…"
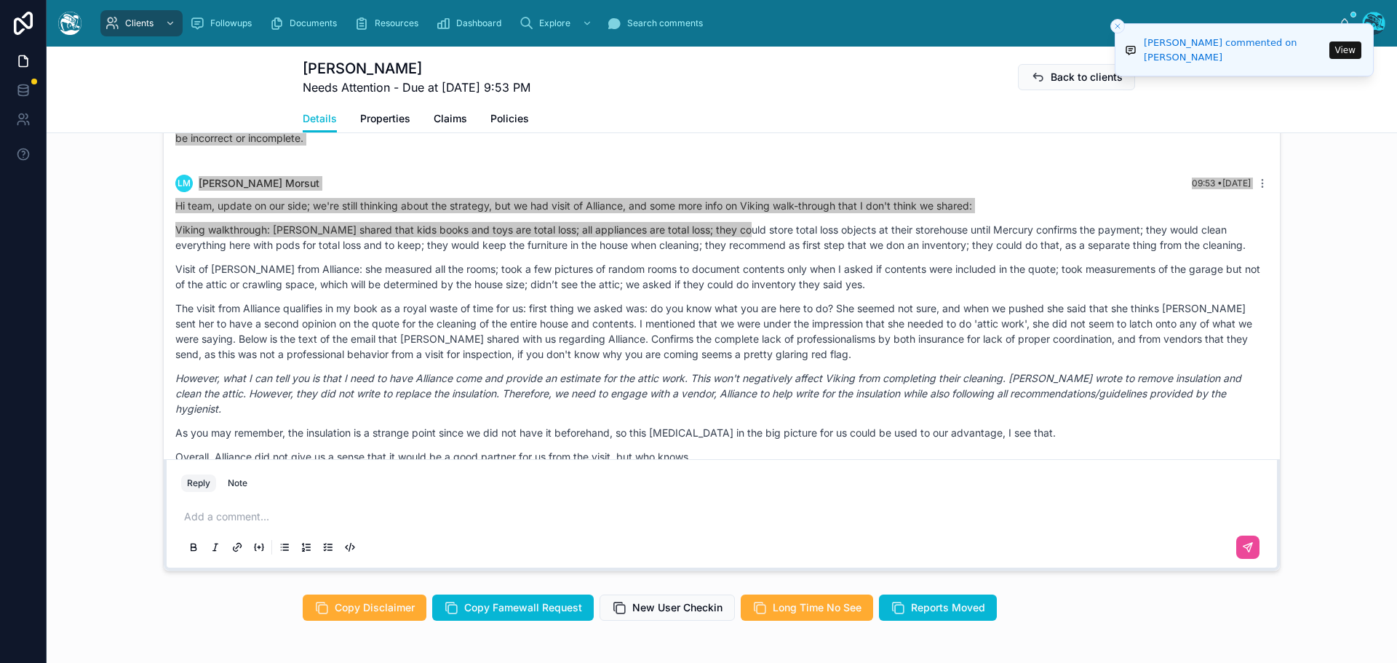
scroll to position [21288, 0]
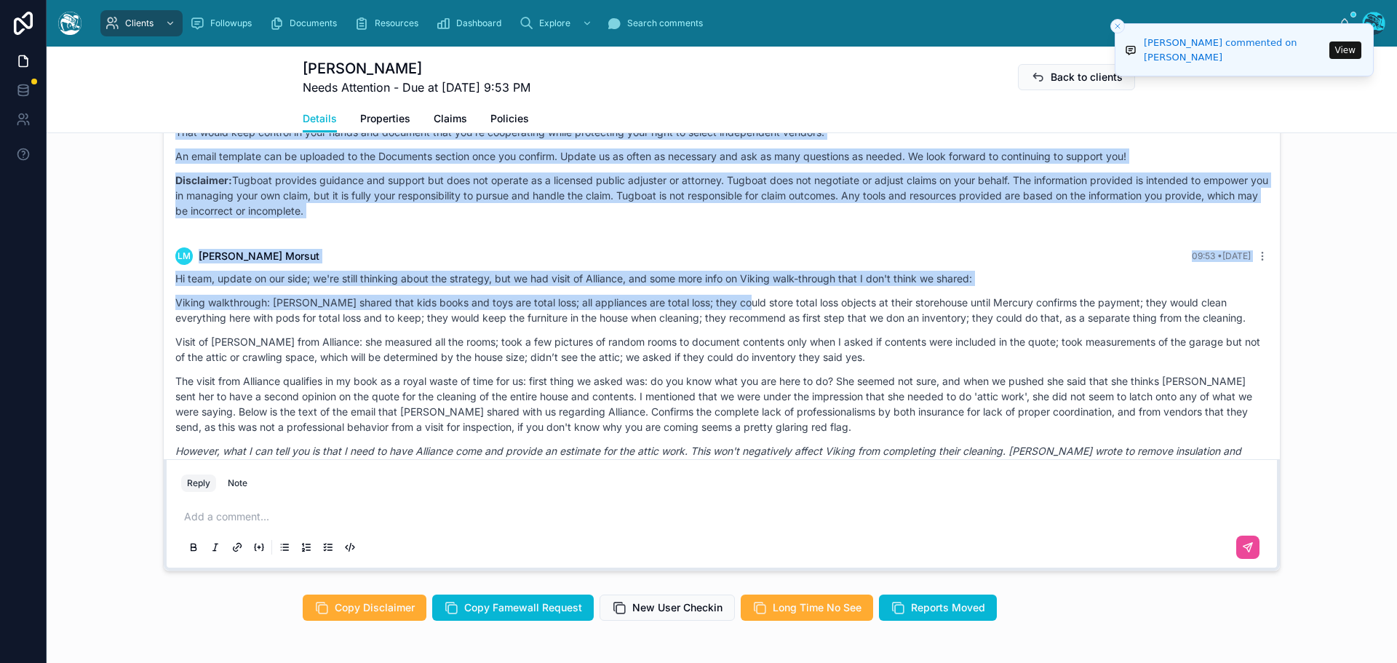
click at [385, 212] on p "Disclaimer: Tugboat provides guidance and support but does not operate as a lic…" at bounding box center [721, 195] width 1093 height 46
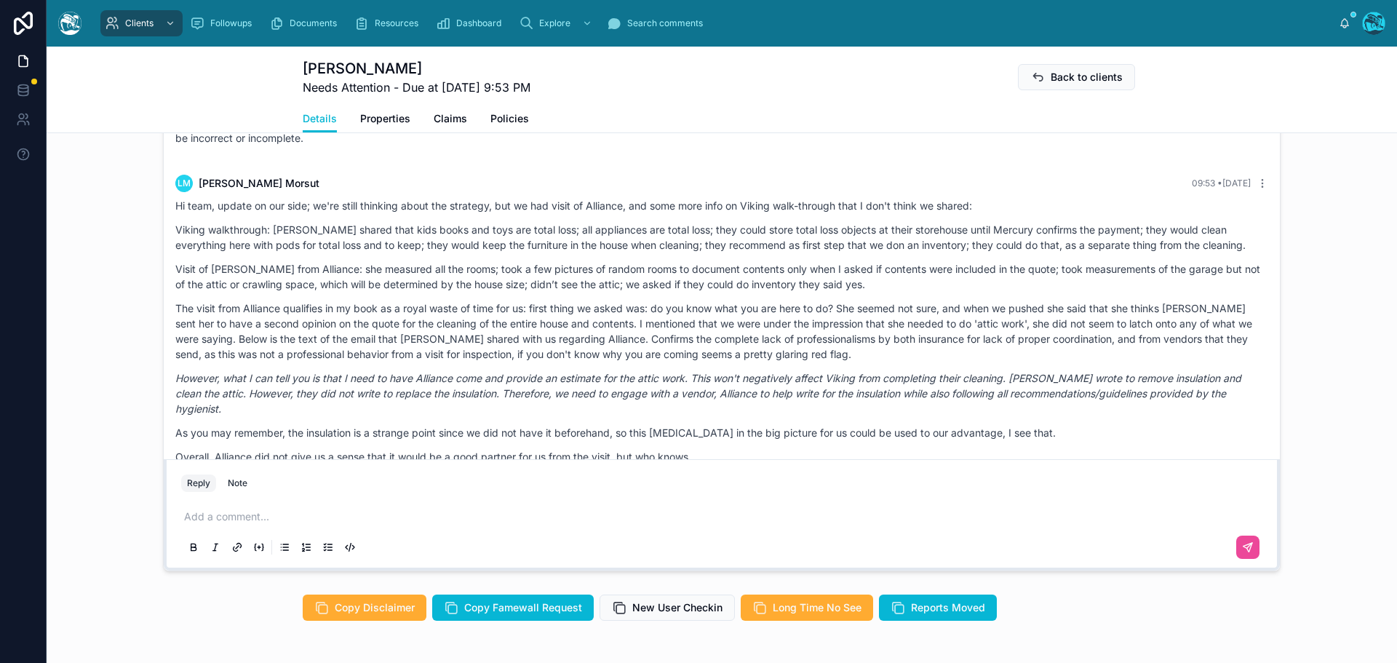
scroll to position [21433, 0]
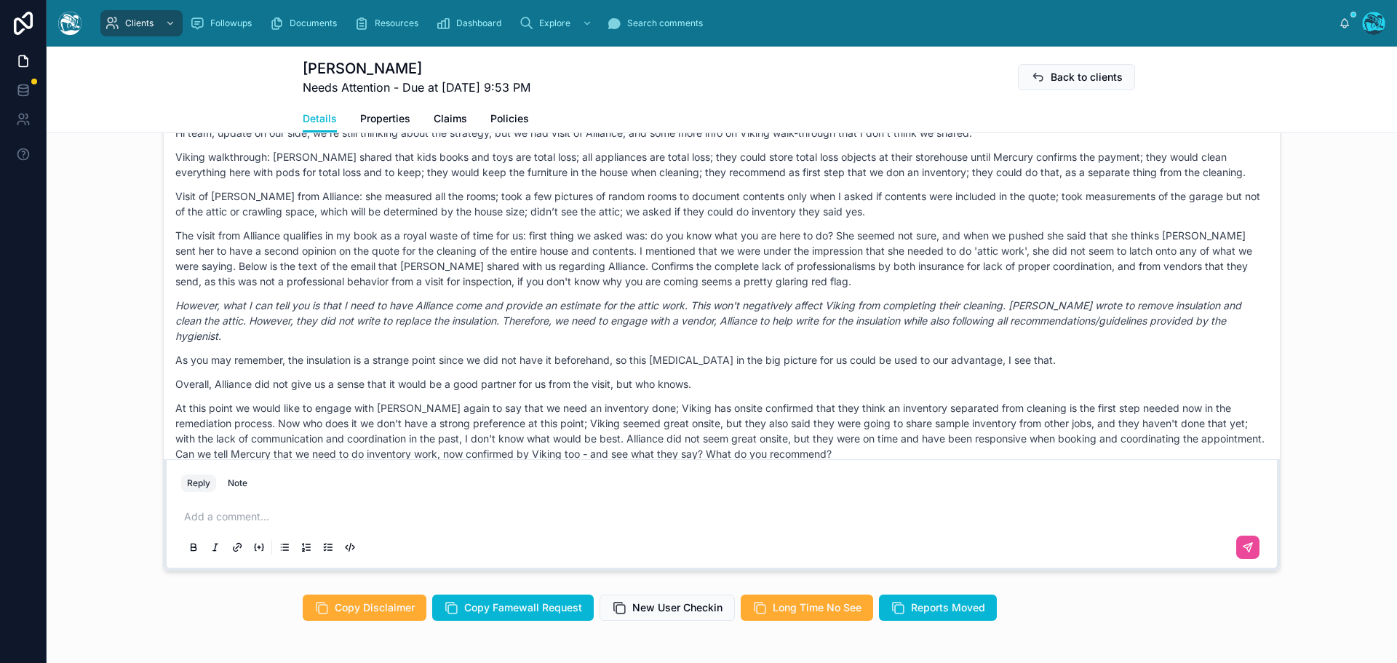
drag, startPoint x: 373, startPoint y: 144, endPoint x: 842, endPoint y: 455, distance: 562.1
copy div "LM Leonardo Morsut 09:53 • Today Hi team, update on our side; we're still think…"
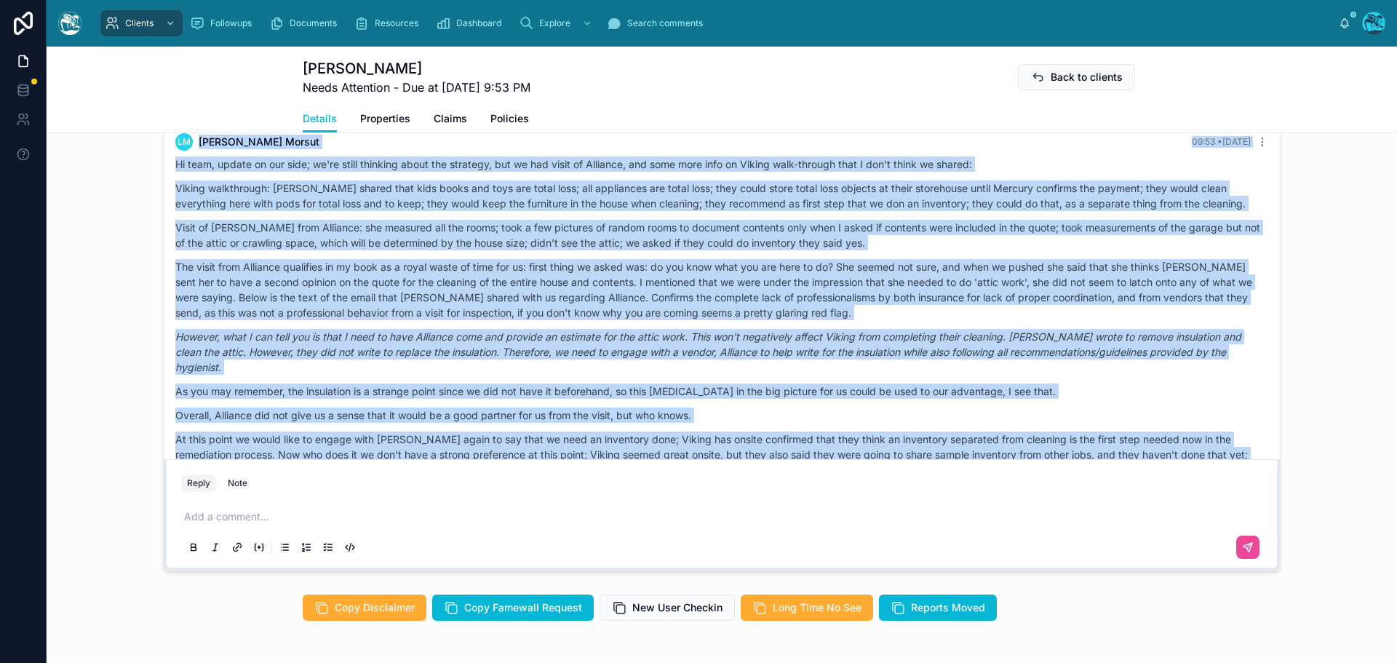
scroll to position [21433, 0]
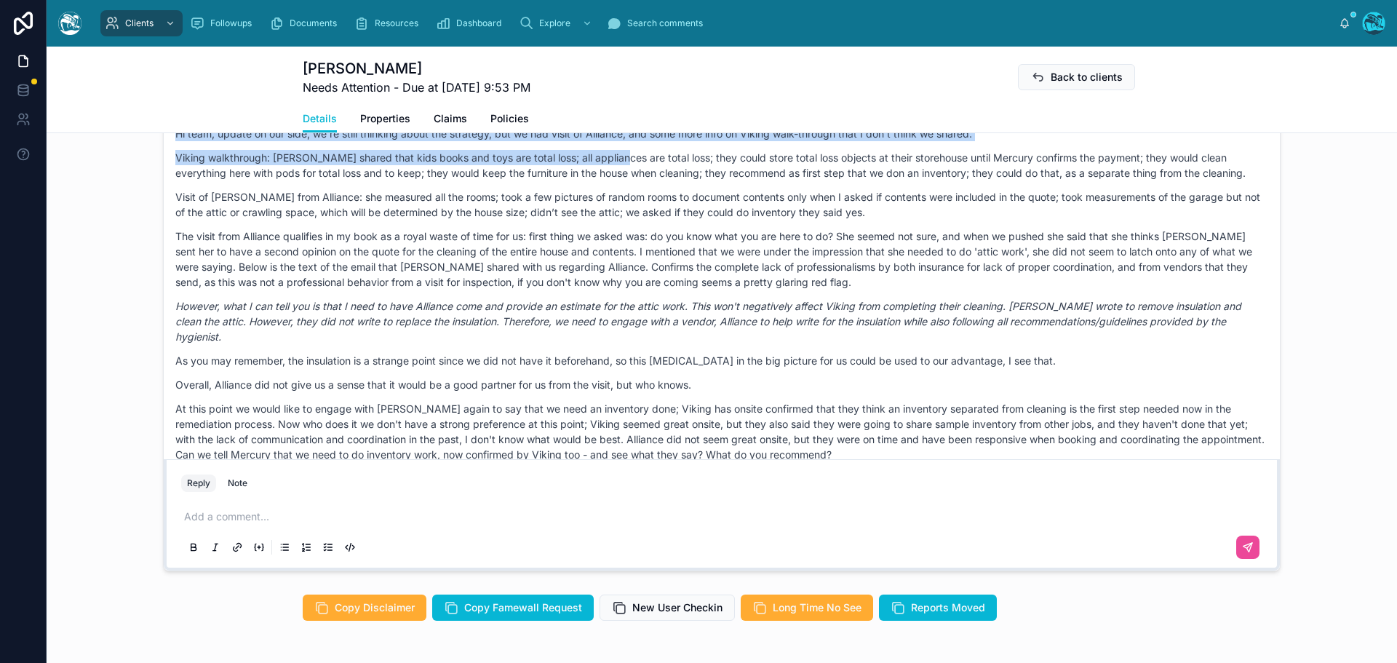
drag, startPoint x: 550, startPoint y: 222, endPoint x: 609, endPoint y: 152, distance: 91.4
copy div "Mercury said that they were going to consider the Belfor assessment, but that t…"
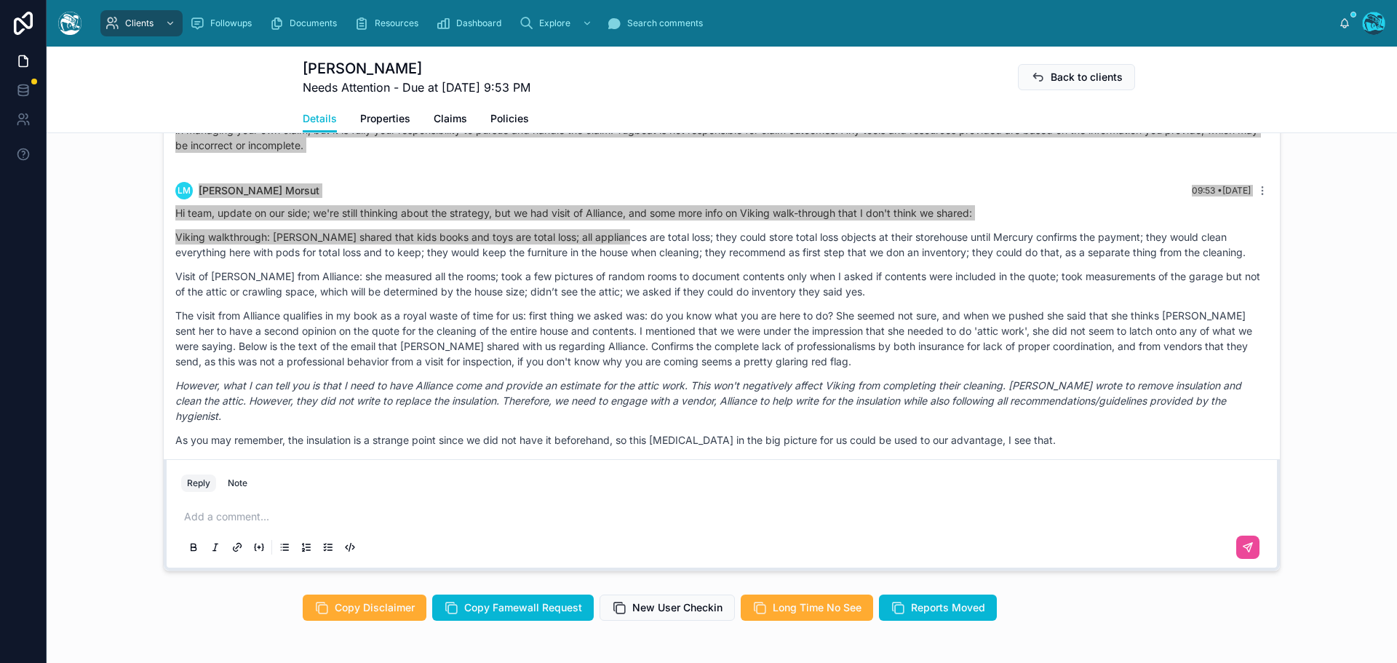
scroll to position [21287, 0]
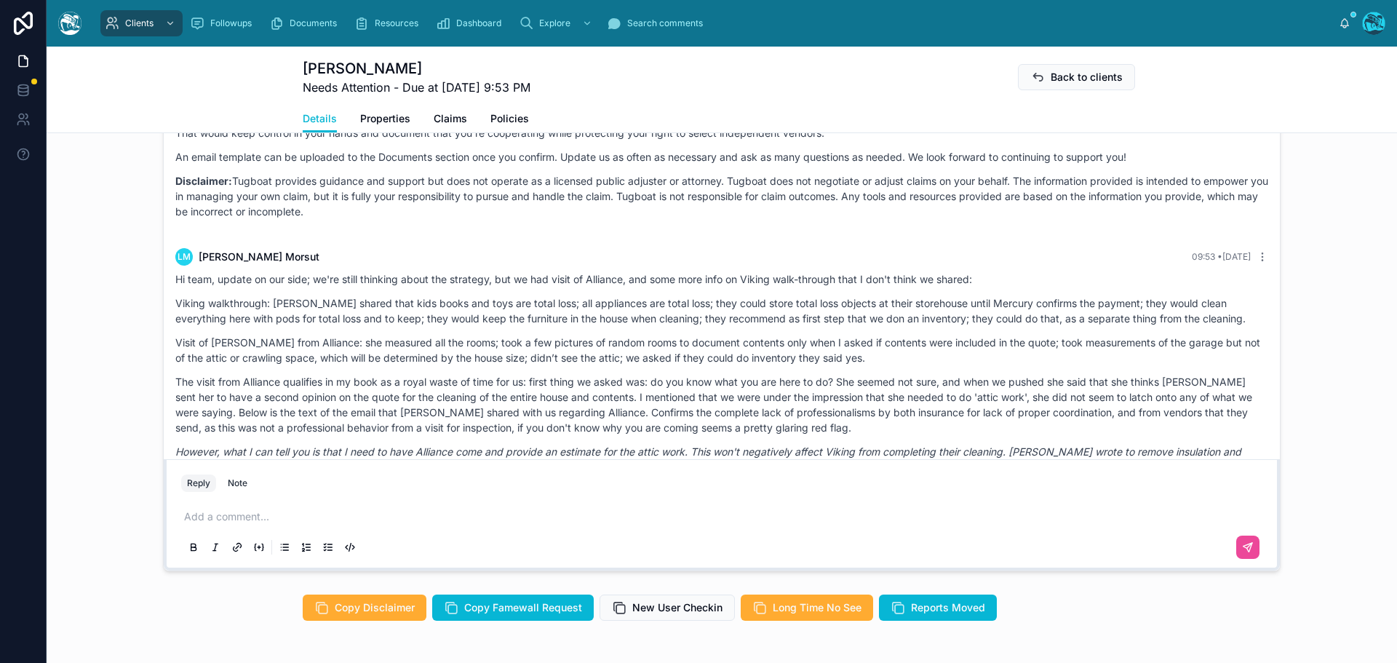
click at [234, 524] on p at bounding box center [724, 516] width 1081 height 15
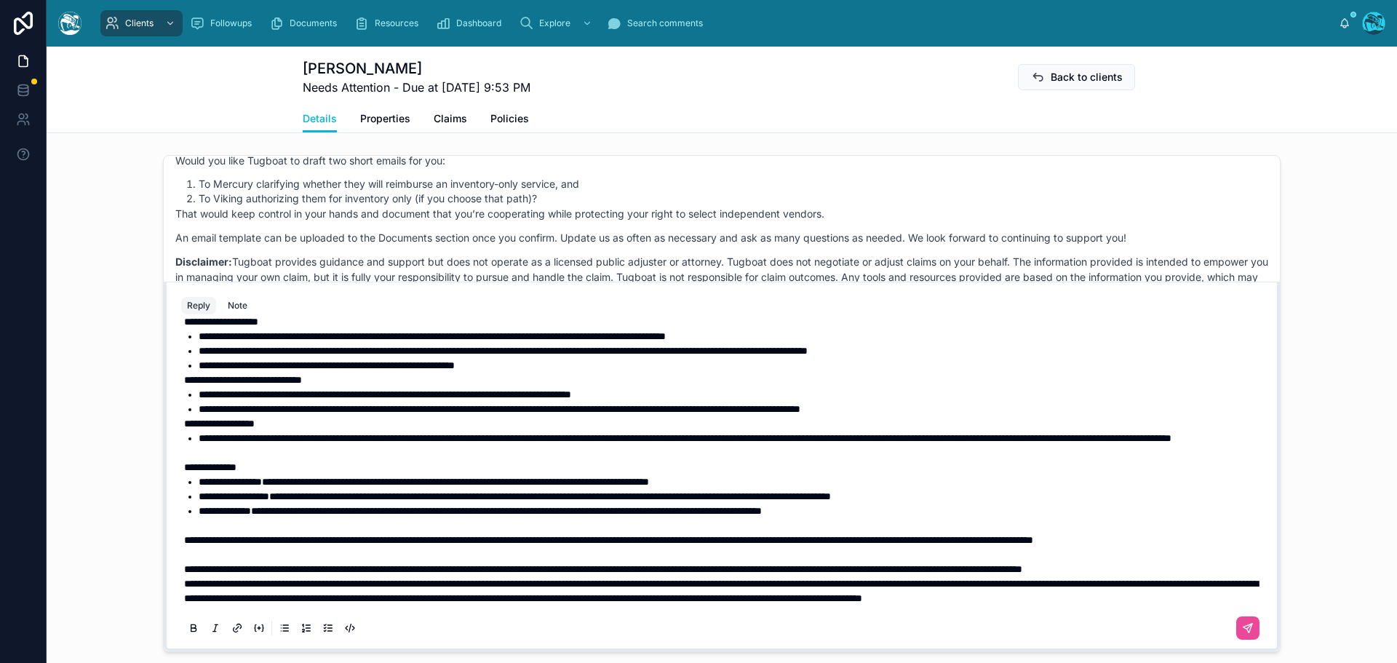
scroll to position [367, 0]
click at [281, 571] on p "**********" at bounding box center [724, 569] width 1081 height 15
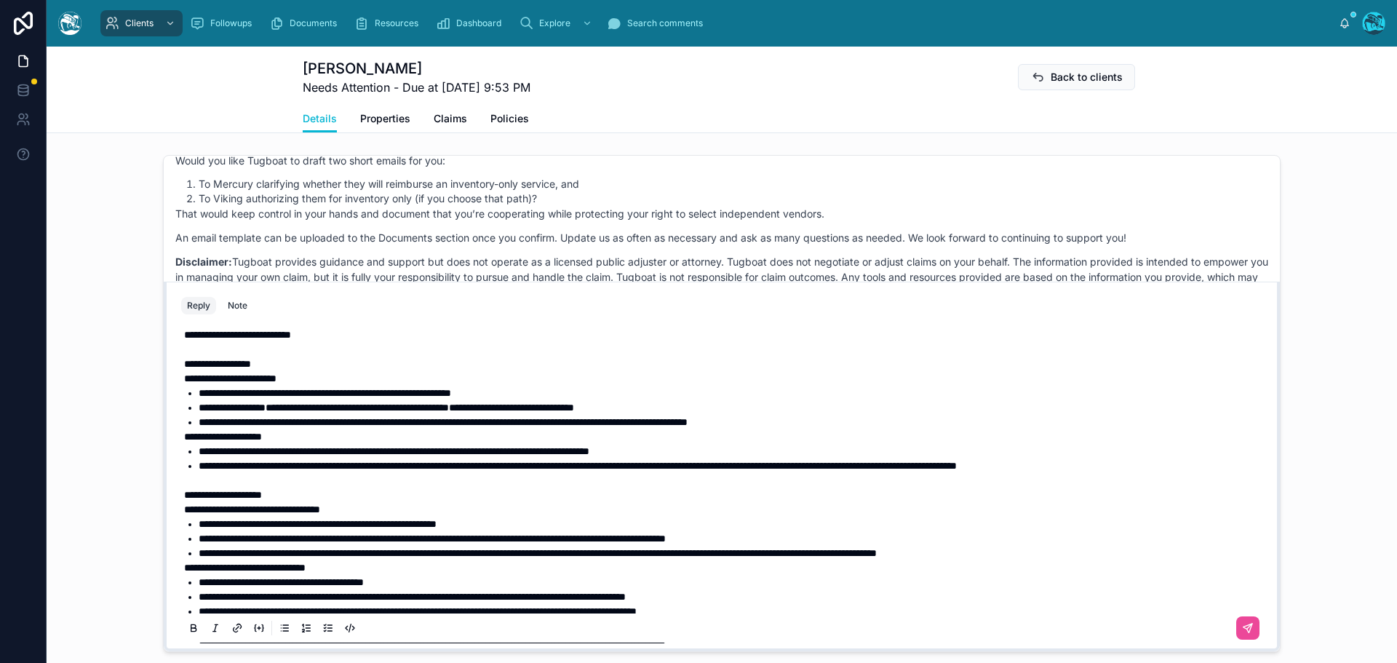
scroll to position [3, 0]
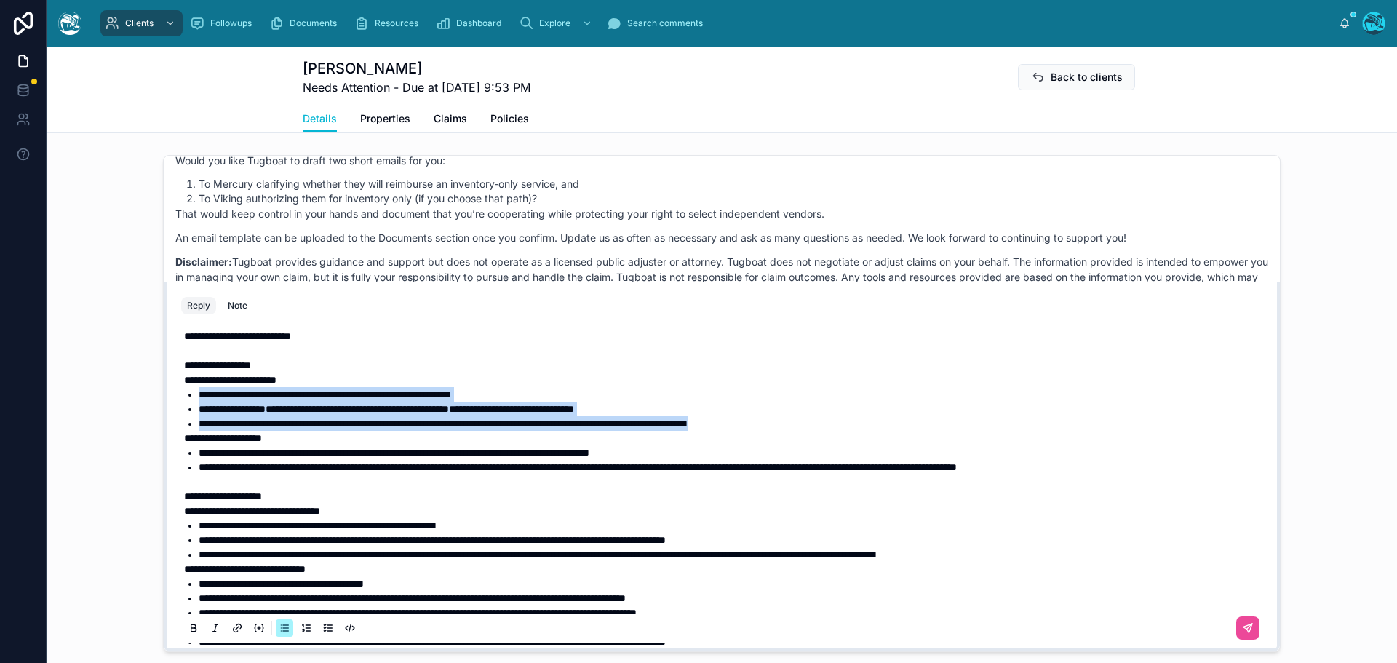
drag, startPoint x: 840, startPoint y: 437, endPoint x: 129, endPoint y: 408, distance: 711.4
click at [129, 408] on div "LM Leonardo Morsut 2 months ago the pdf he sent attached to his first email is …" at bounding box center [722, 403] width 1350 height 509
click at [189, 634] on icon at bounding box center [194, 628] width 12 height 12
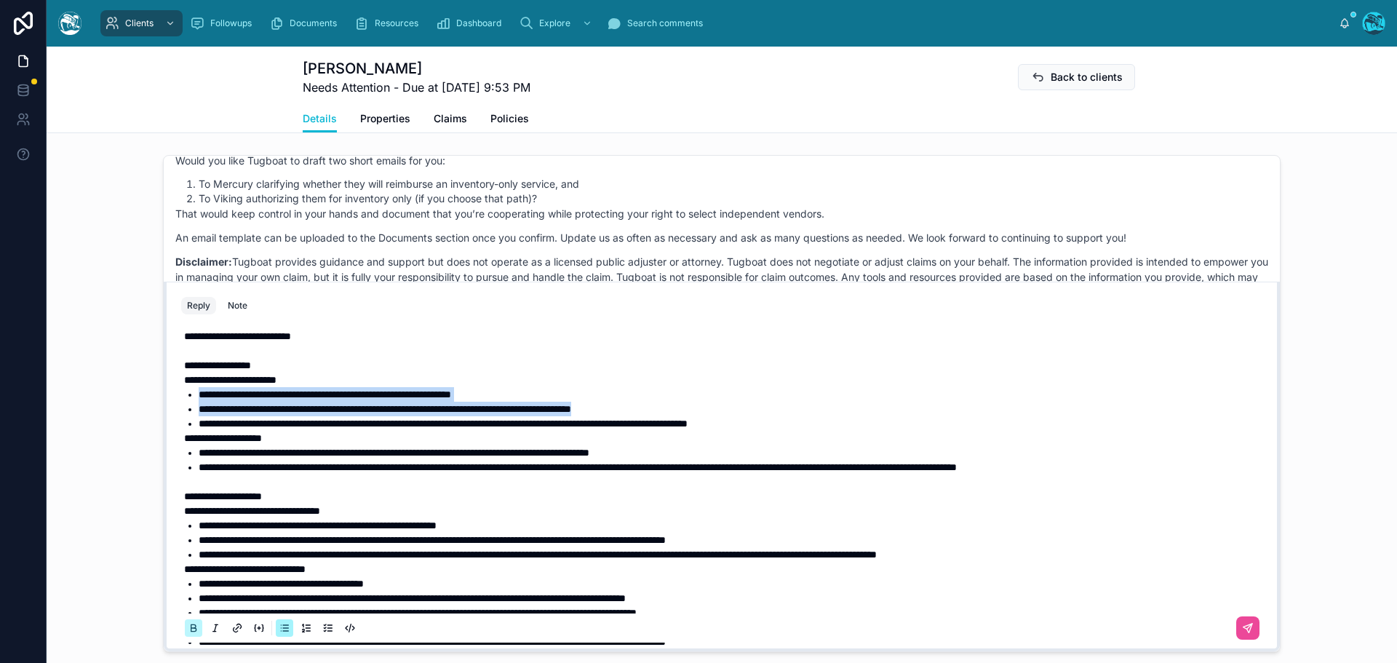
click at [189, 634] on icon at bounding box center [194, 628] width 12 height 12
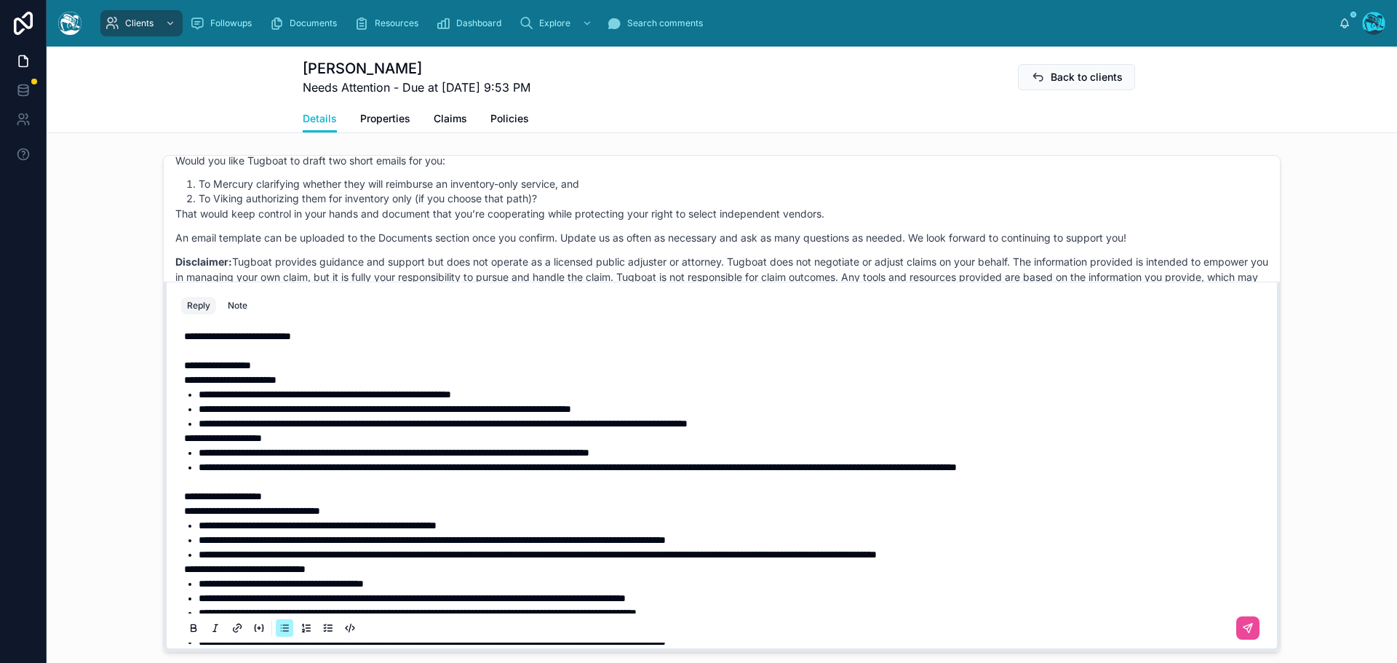
click at [433, 518] on p "**********" at bounding box center [724, 510] width 1081 height 15
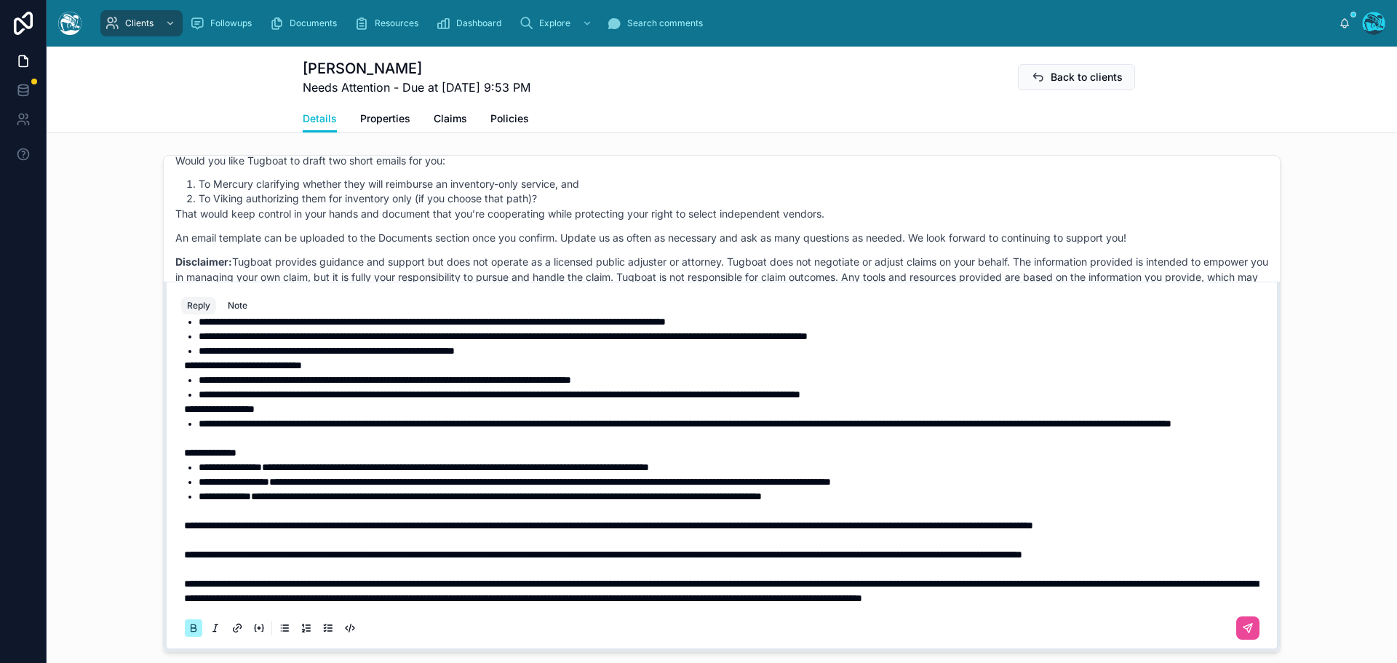
scroll to position [381, 0]
drag, startPoint x: 180, startPoint y: 540, endPoint x: 756, endPoint y: 538, distance: 575.5
click at [756, 549] on span "**********" at bounding box center [603, 554] width 838 height 10
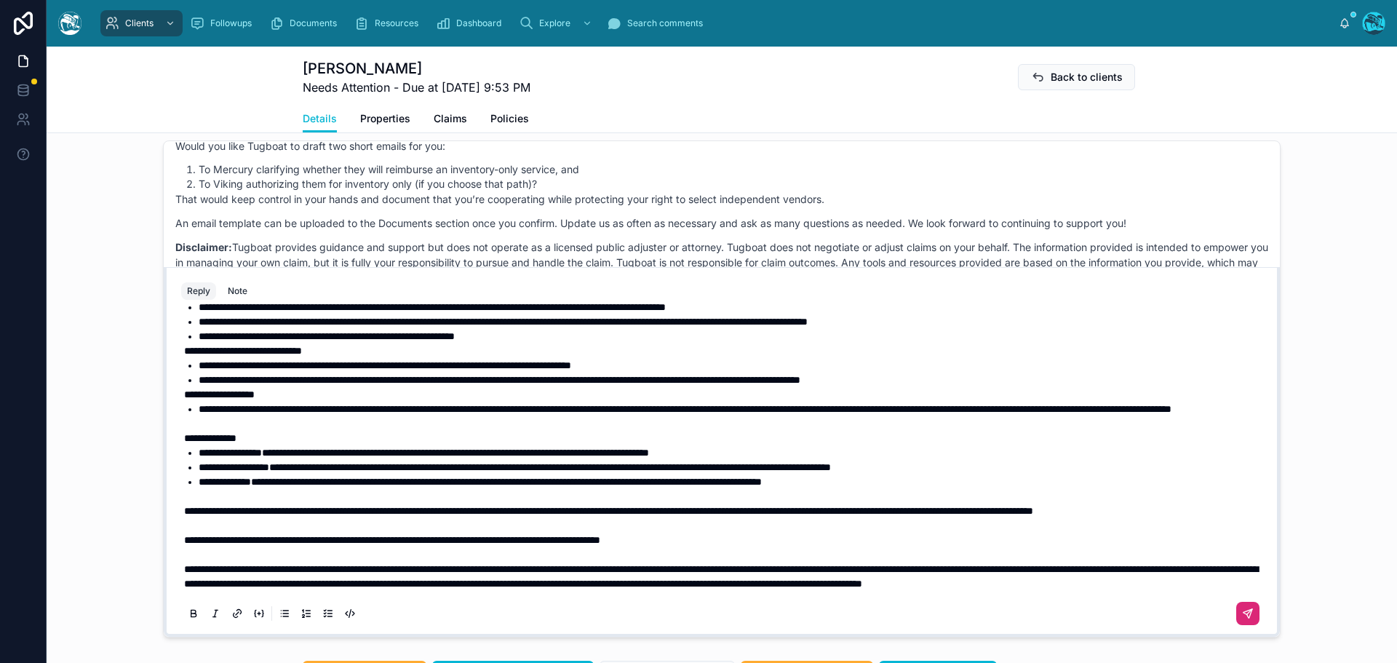
click at [1236, 625] on button at bounding box center [1247, 613] width 23 height 23
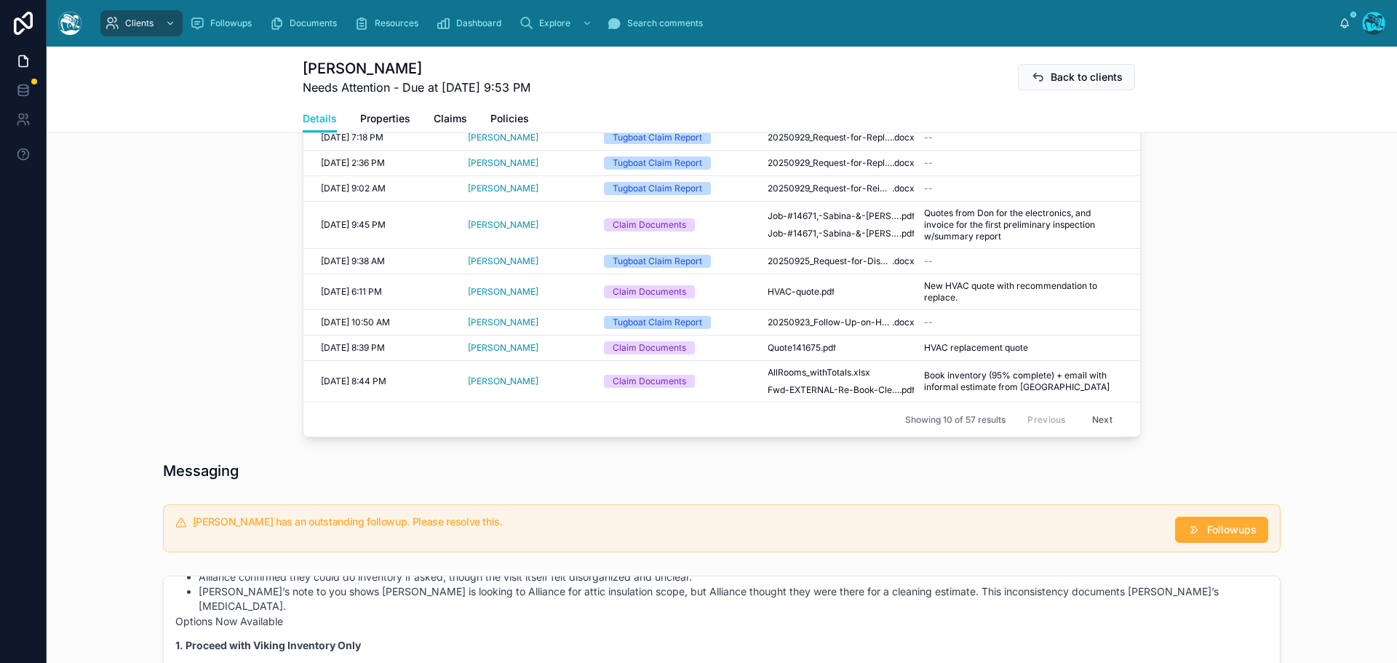
scroll to position [661, 0]
click at [1223, 538] on span "Followups" at bounding box center [1231, 531] width 49 height 15
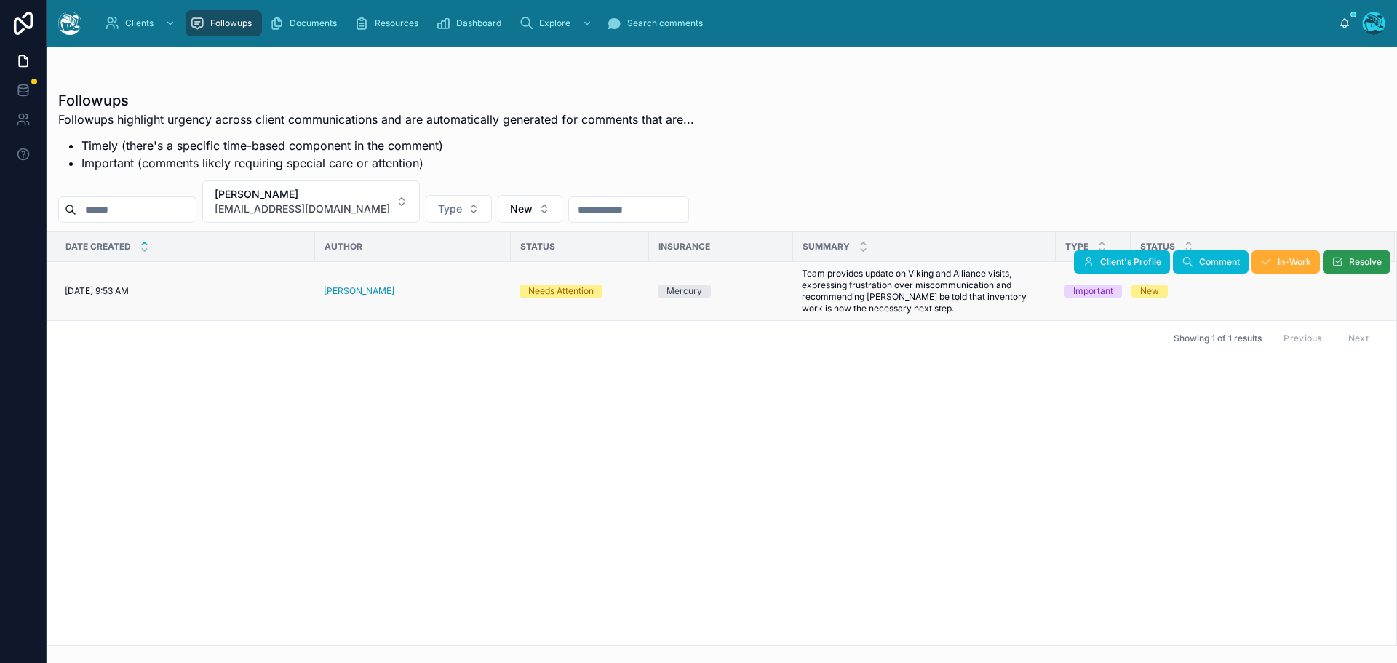
click at [1342, 263] on icon at bounding box center [1337, 262] width 12 height 12
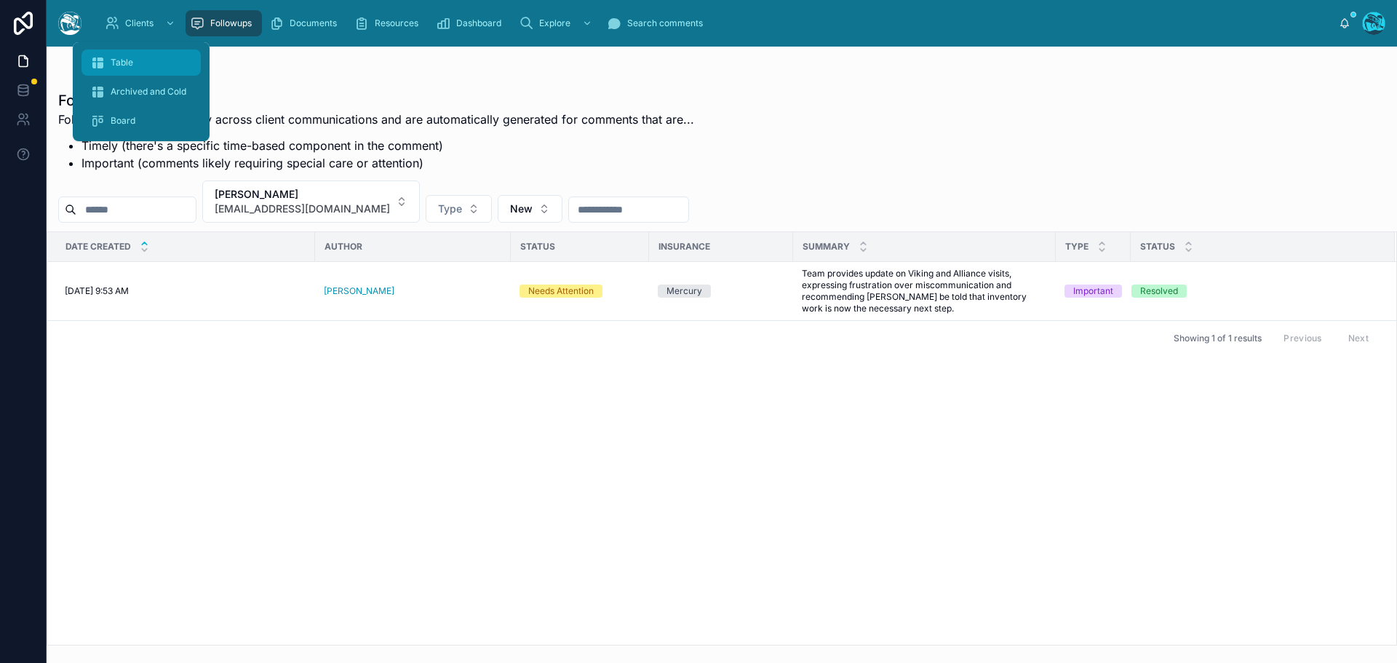
click at [116, 60] on span "Table" at bounding box center [122, 63] width 23 height 12
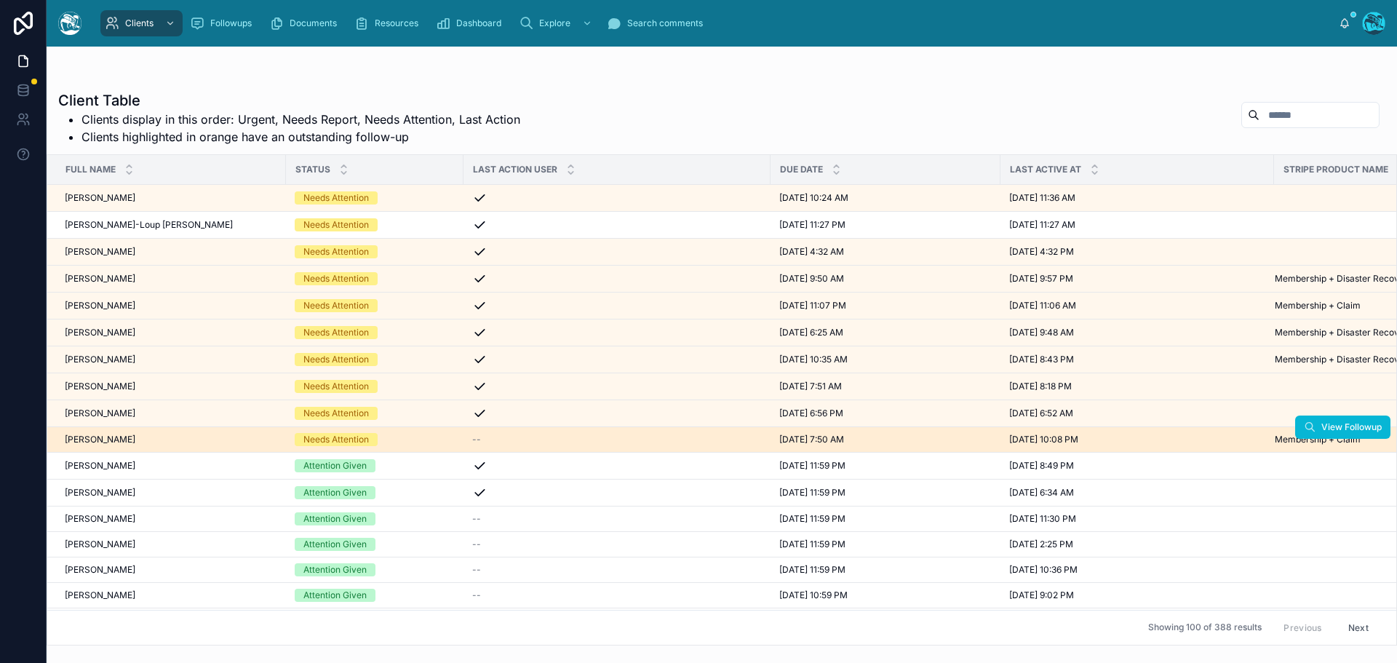
click at [148, 437] on div "Nicholas Tobey Nicholas Tobey" at bounding box center [171, 440] width 212 height 12
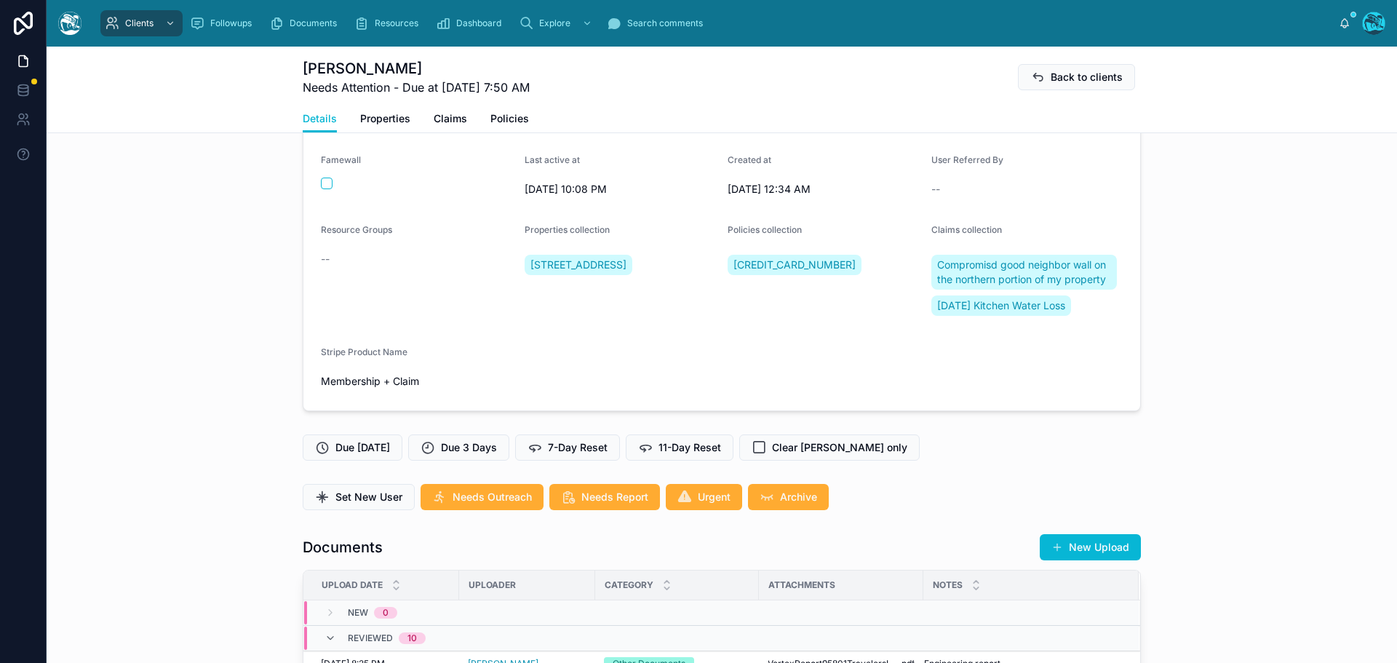
scroll to position [146, 0]
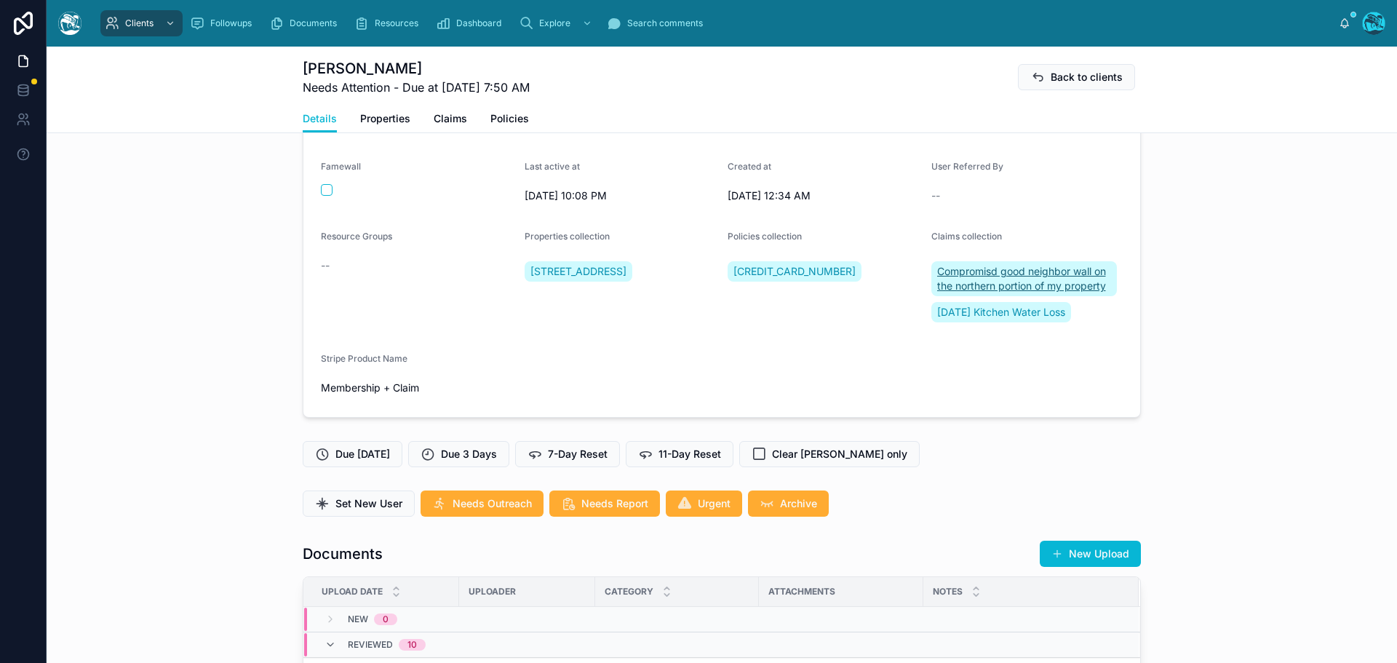
click at [1042, 281] on span "Compromisd good neighbor wall on the northern portion of my property" at bounding box center [1024, 278] width 175 height 29
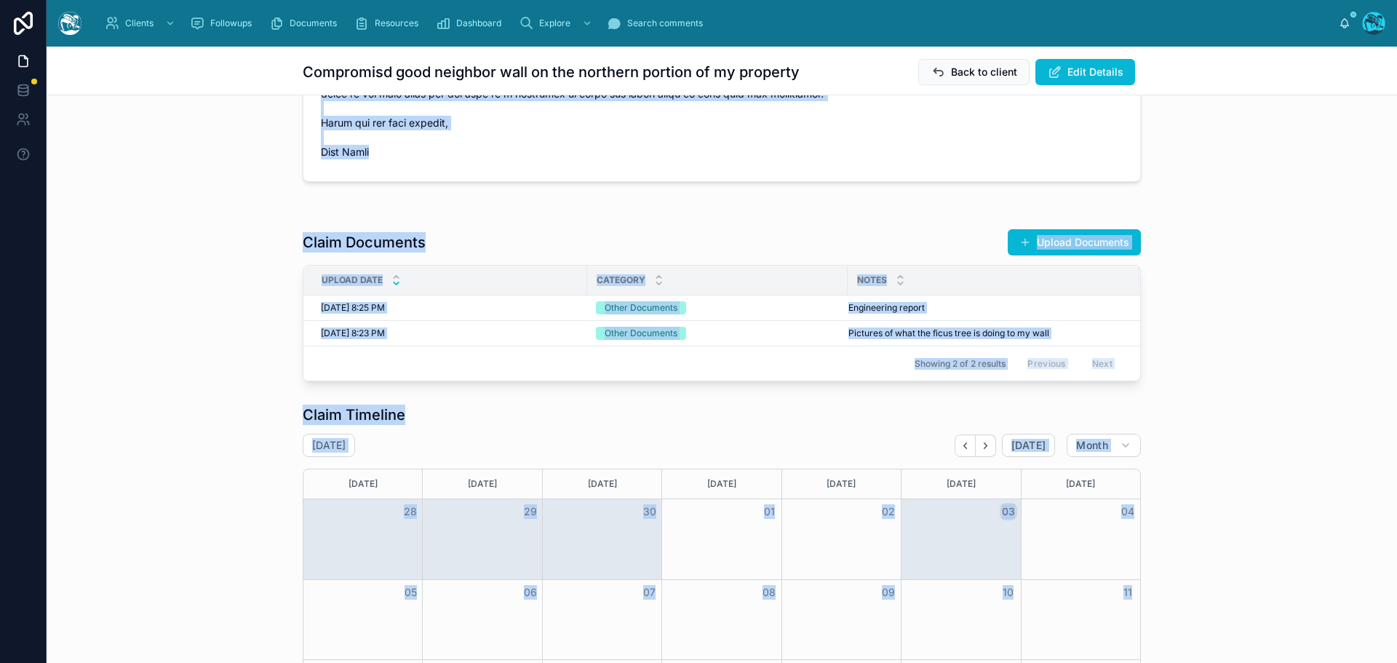
scroll to position [863, 0]
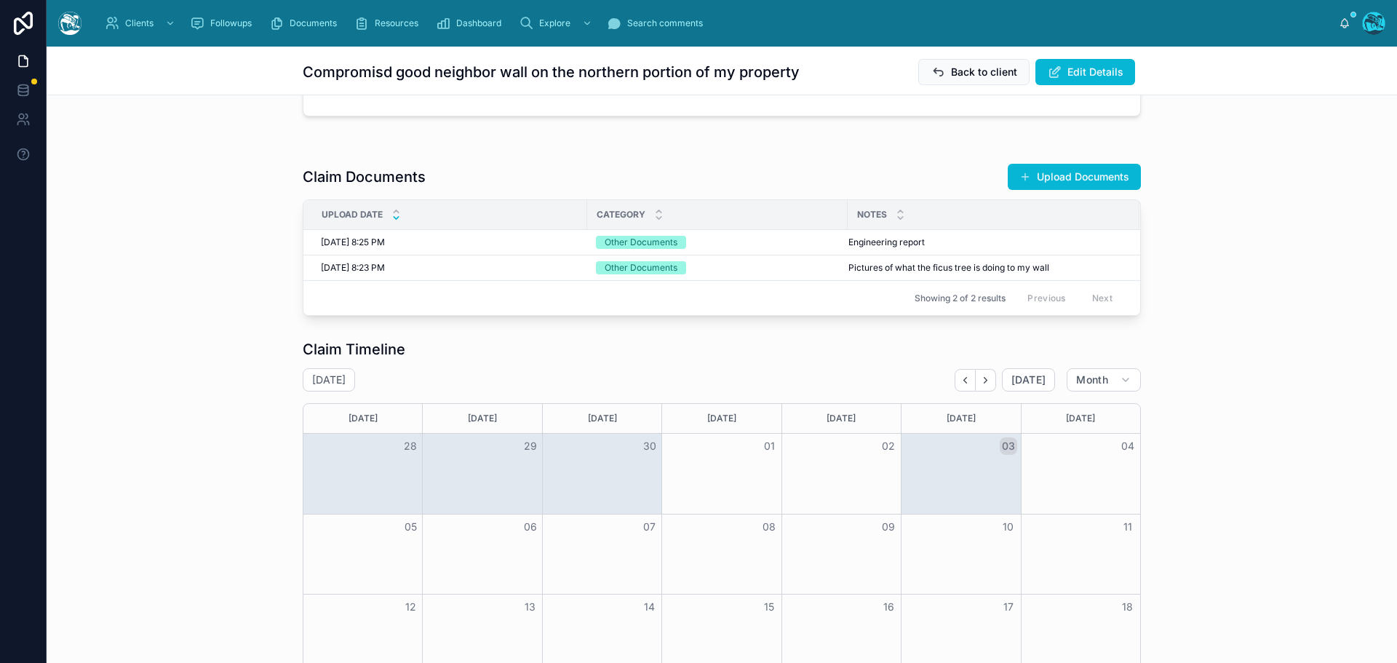
drag, startPoint x: 314, startPoint y: 395, endPoint x: 557, endPoint y: 128, distance: 361.0
copy span "I have a good neighbor wall on the northern portion of my property. My neighbor…"
click at [885, 248] on span "Engineering report" at bounding box center [886, 242] width 76 height 12
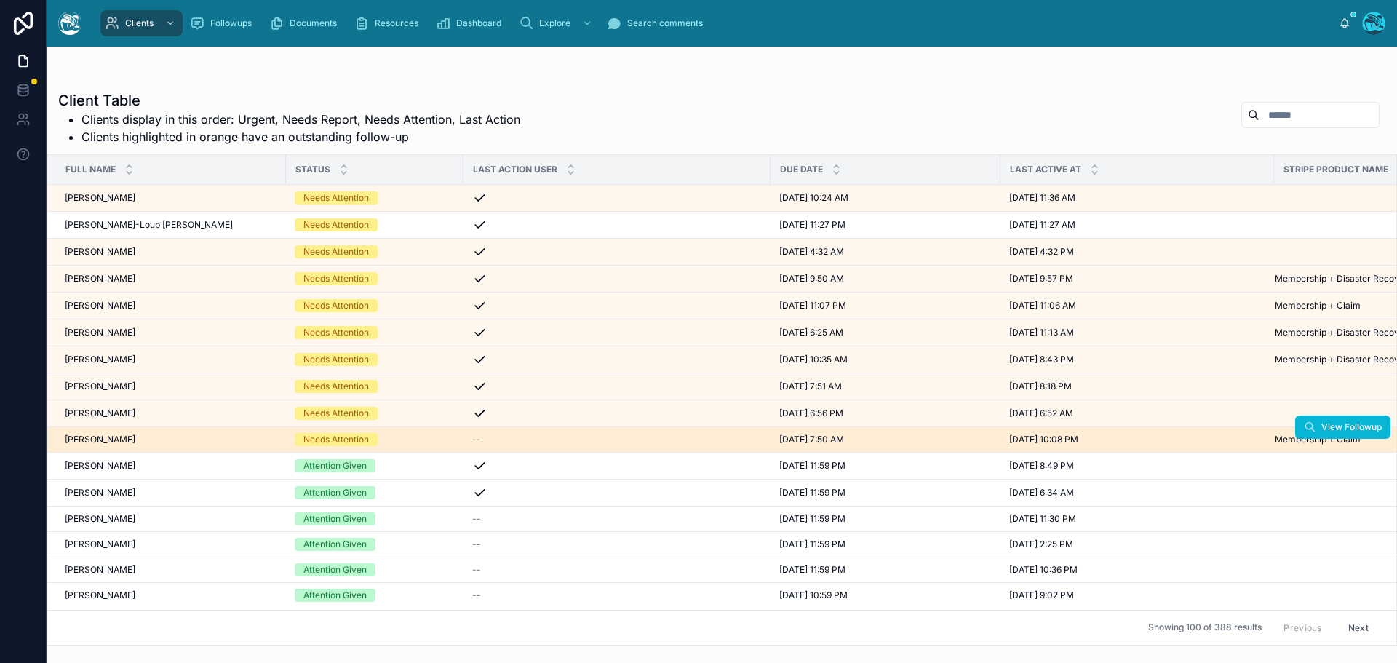
click at [128, 435] on span "Nicholas Tobey" at bounding box center [100, 440] width 71 height 12
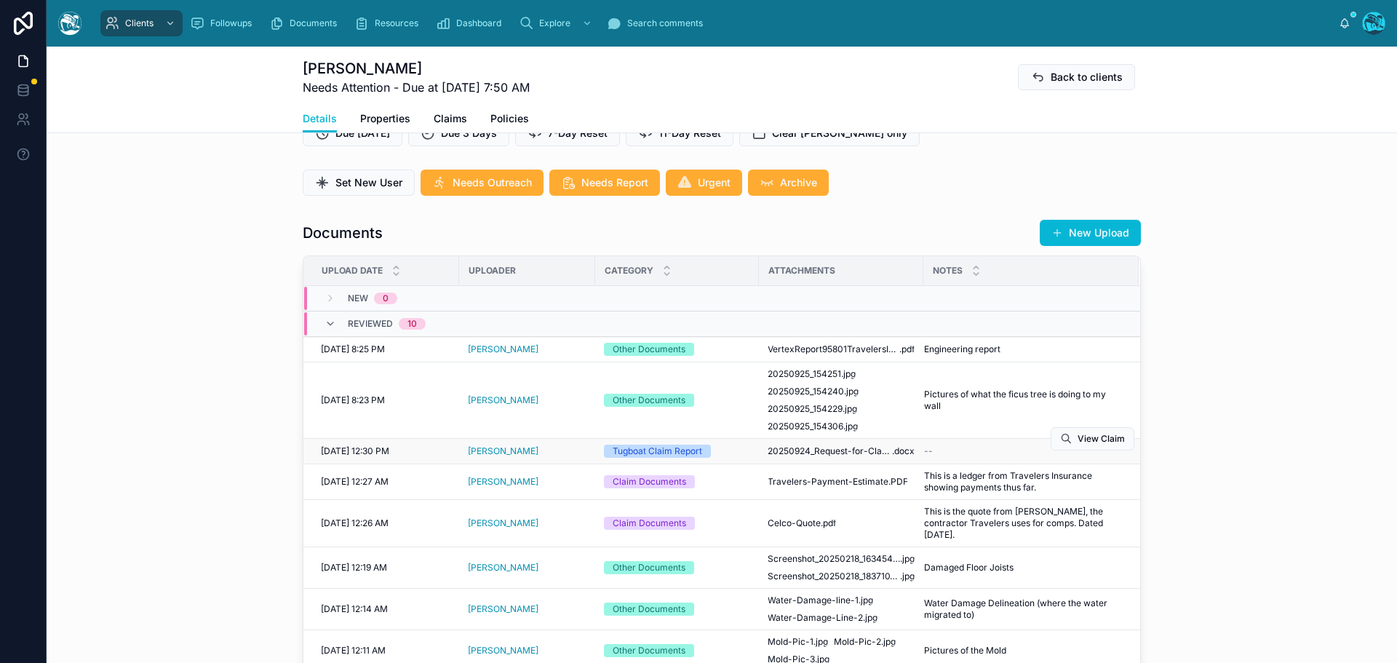
scroll to position [509, 0]
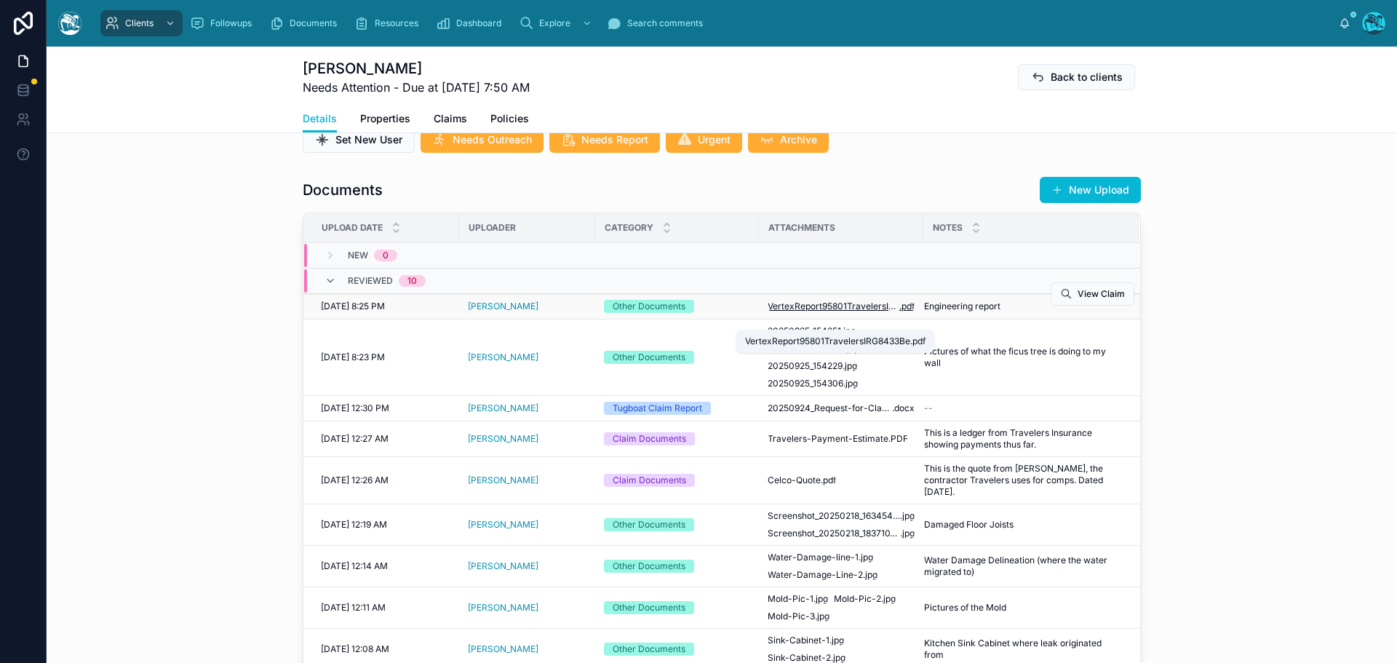
click at [817, 312] on span "VertexReport95801TravelersIRG8433Be" at bounding box center [834, 306] width 132 height 12
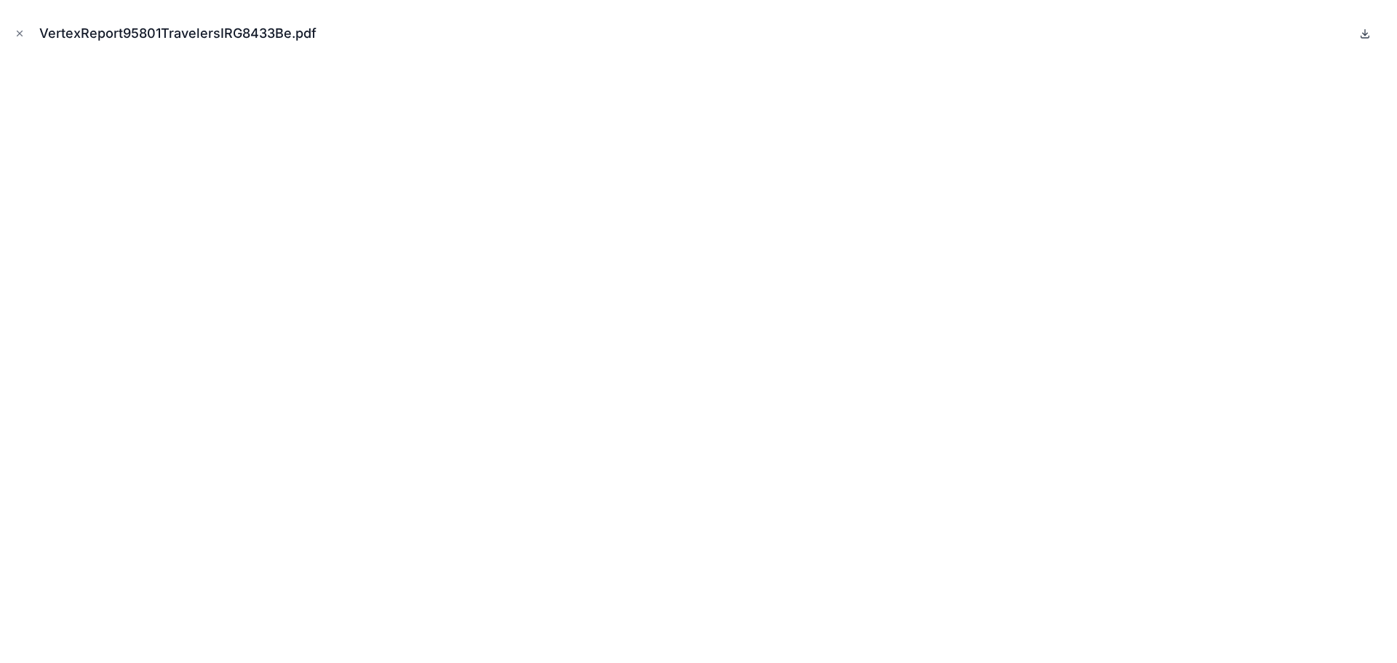
click at [1363, 34] on icon at bounding box center [1365, 34] width 5 height 2
click at [20, 33] on icon "Close modal" at bounding box center [19, 33] width 5 height 5
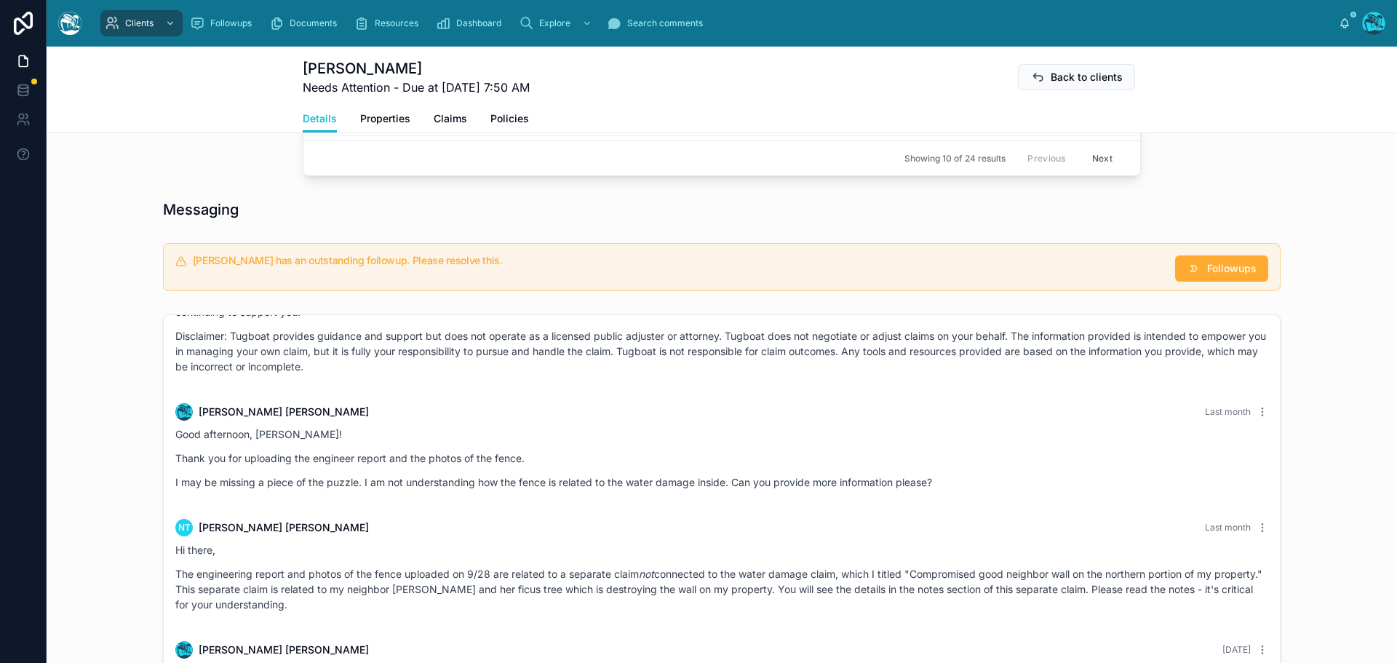
scroll to position [1164, 0]
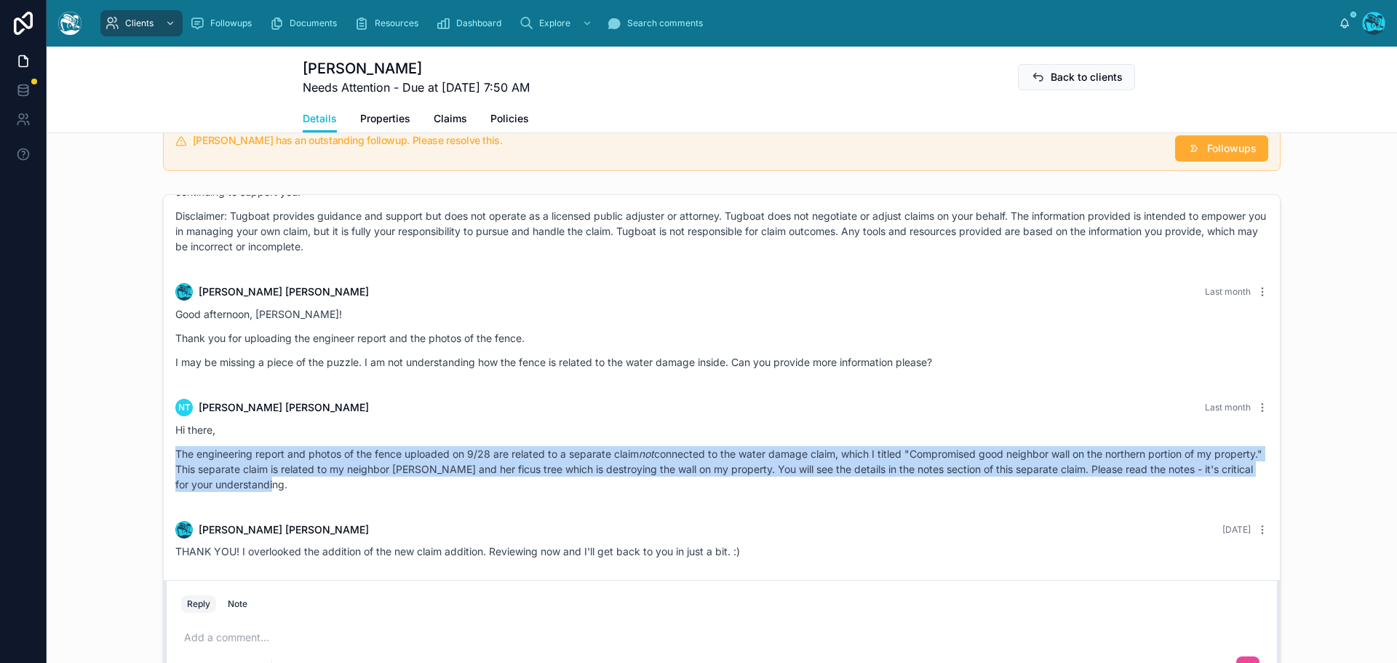
drag, startPoint x: 333, startPoint y: 499, endPoint x: 159, endPoint y: 474, distance: 175.7
copy p "The engineering report and photos of the fence uploaded on 9/28 are related to …"
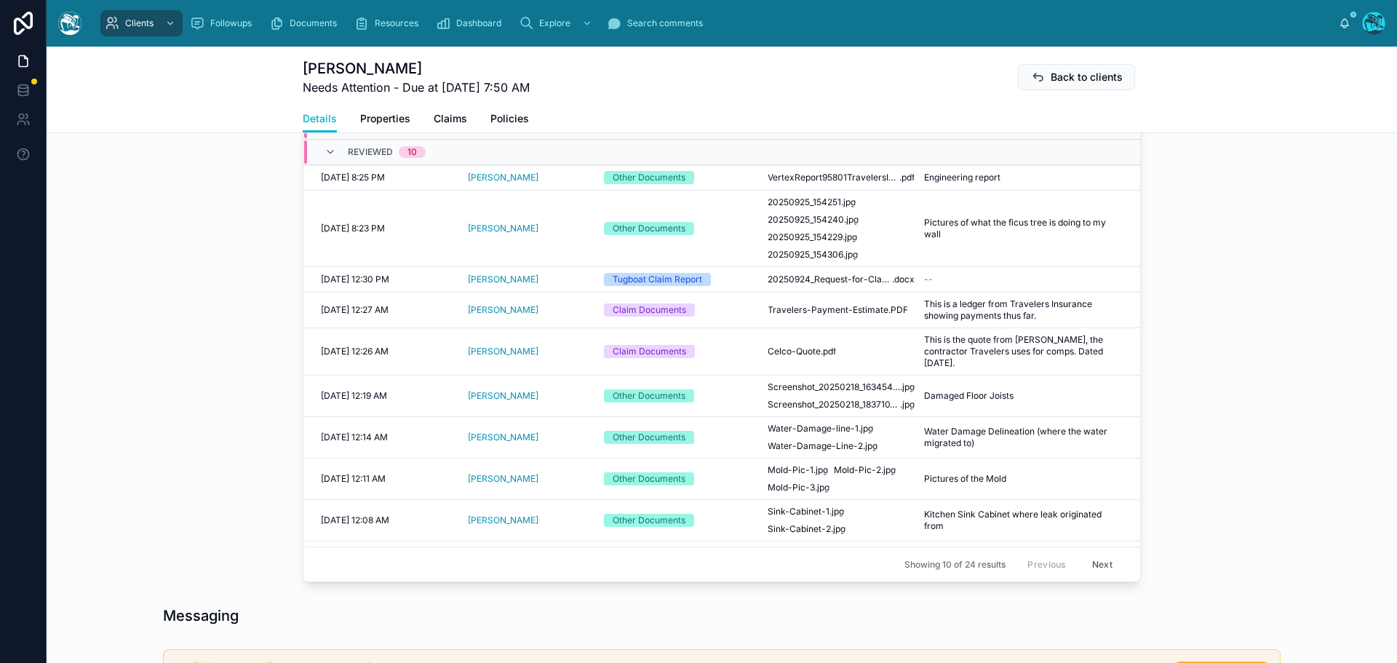
scroll to position [582, 0]
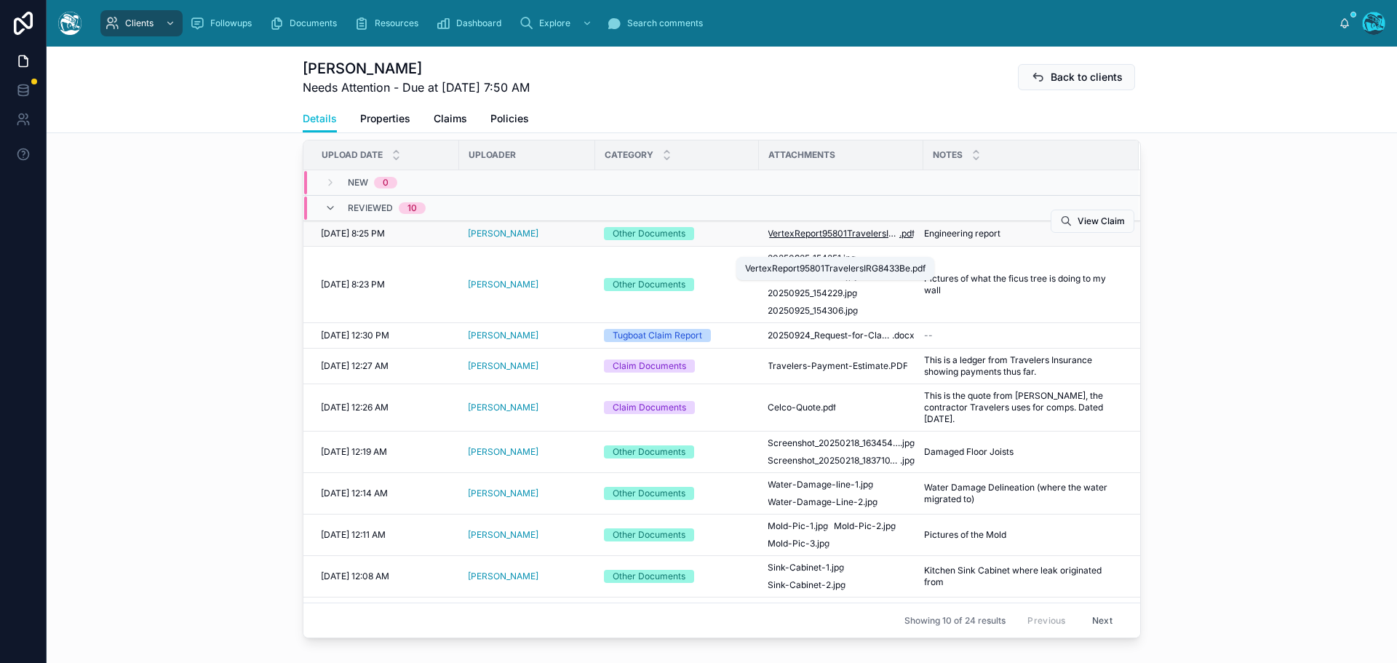
click at [807, 239] on span "VertexReport95801TravelersIRG8433Be" at bounding box center [834, 234] width 132 height 12
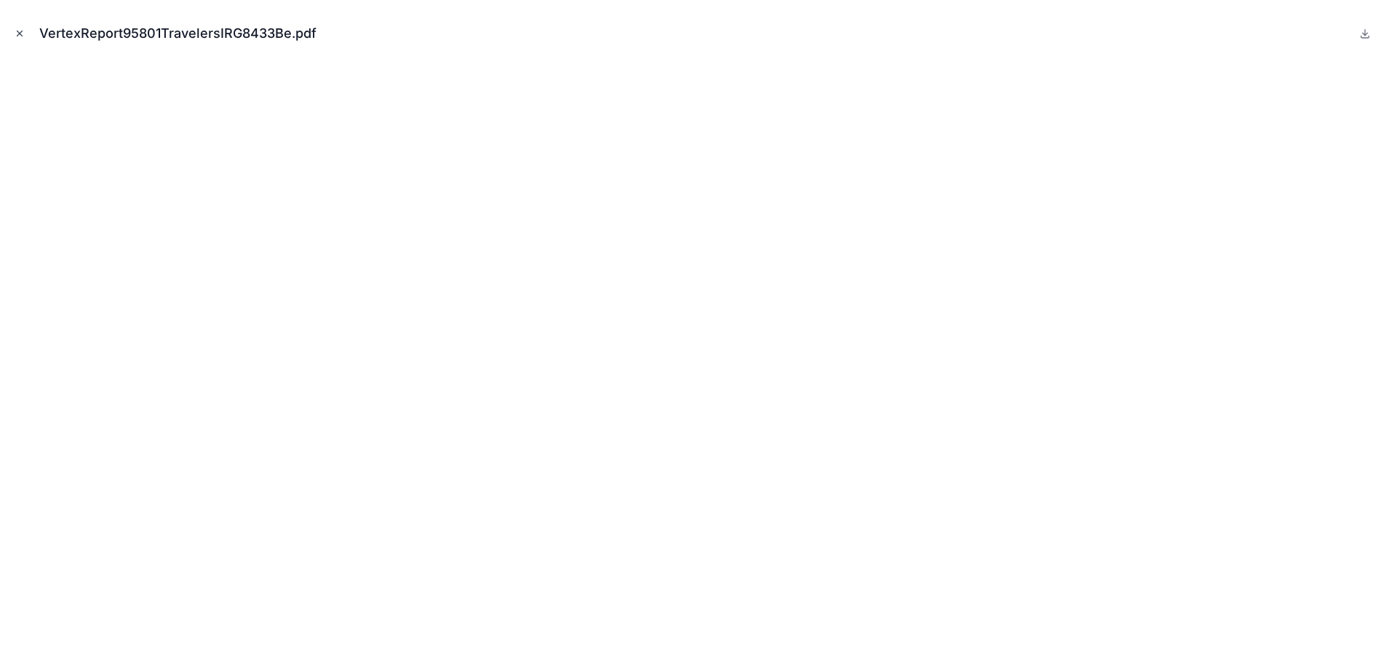
click at [17, 32] on icon "Close modal" at bounding box center [20, 33] width 10 height 10
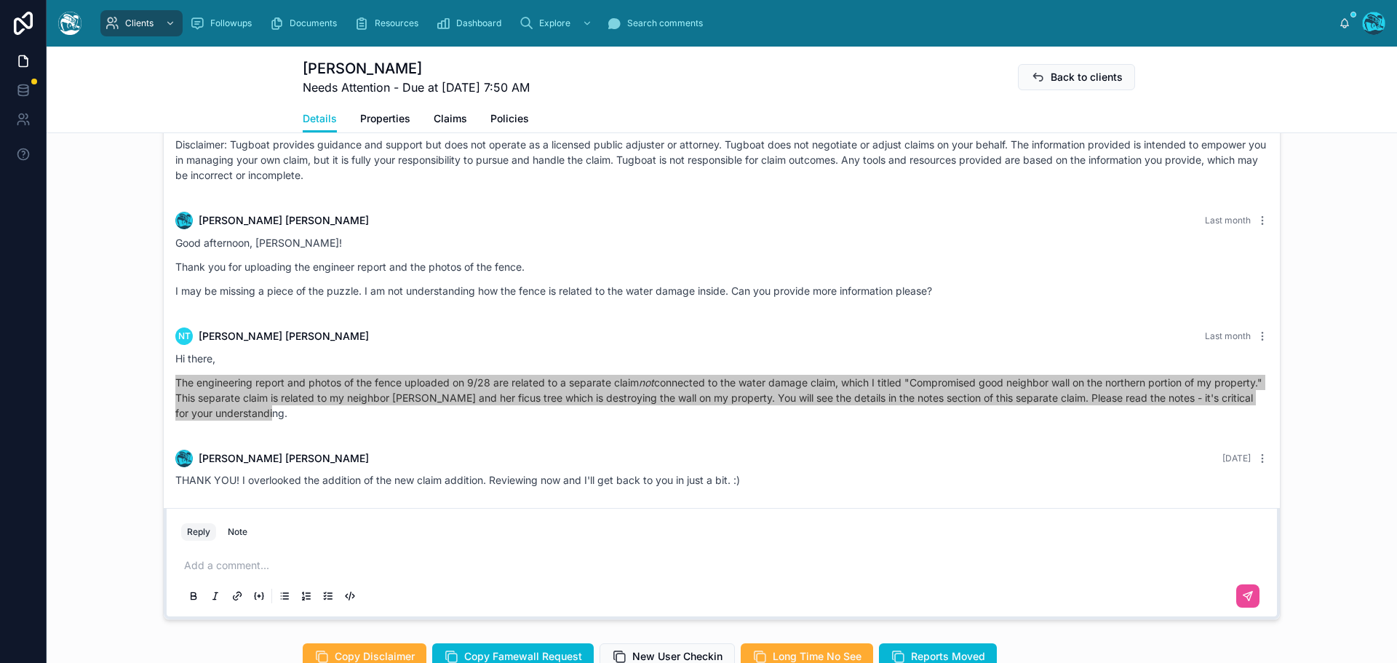
scroll to position [1237, 0]
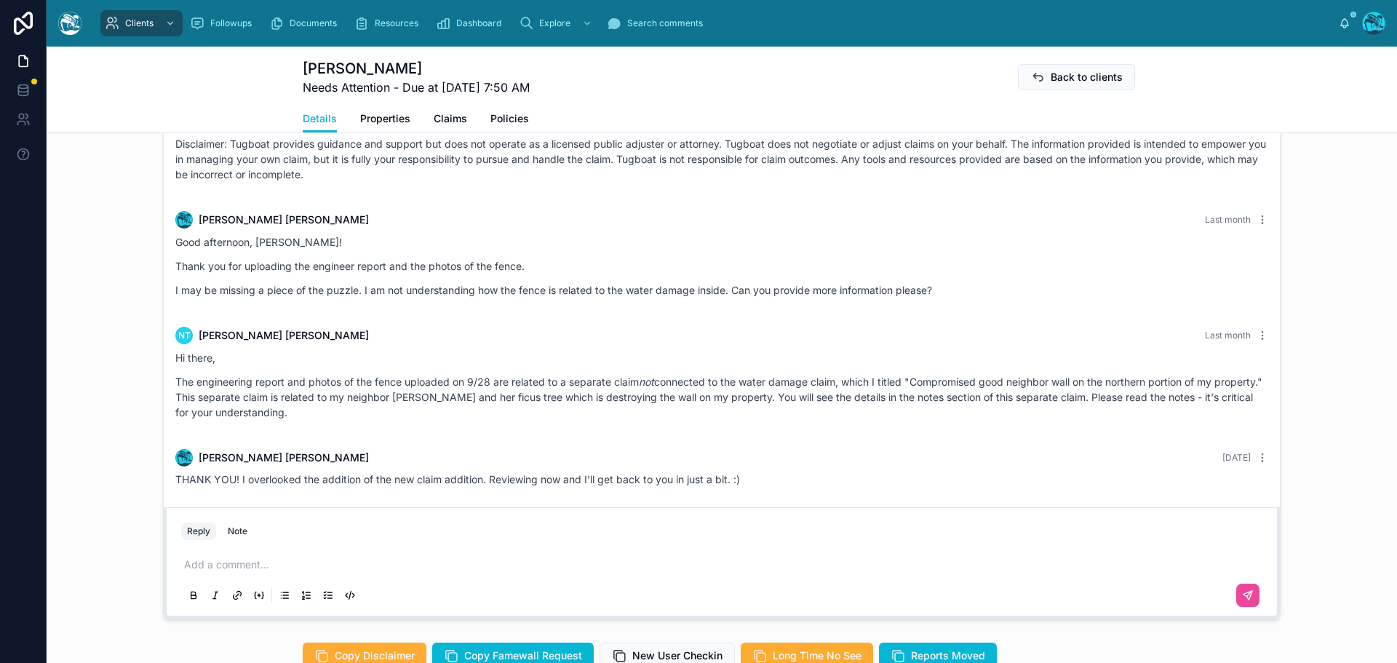
click at [230, 572] on p at bounding box center [724, 564] width 1081 height 15
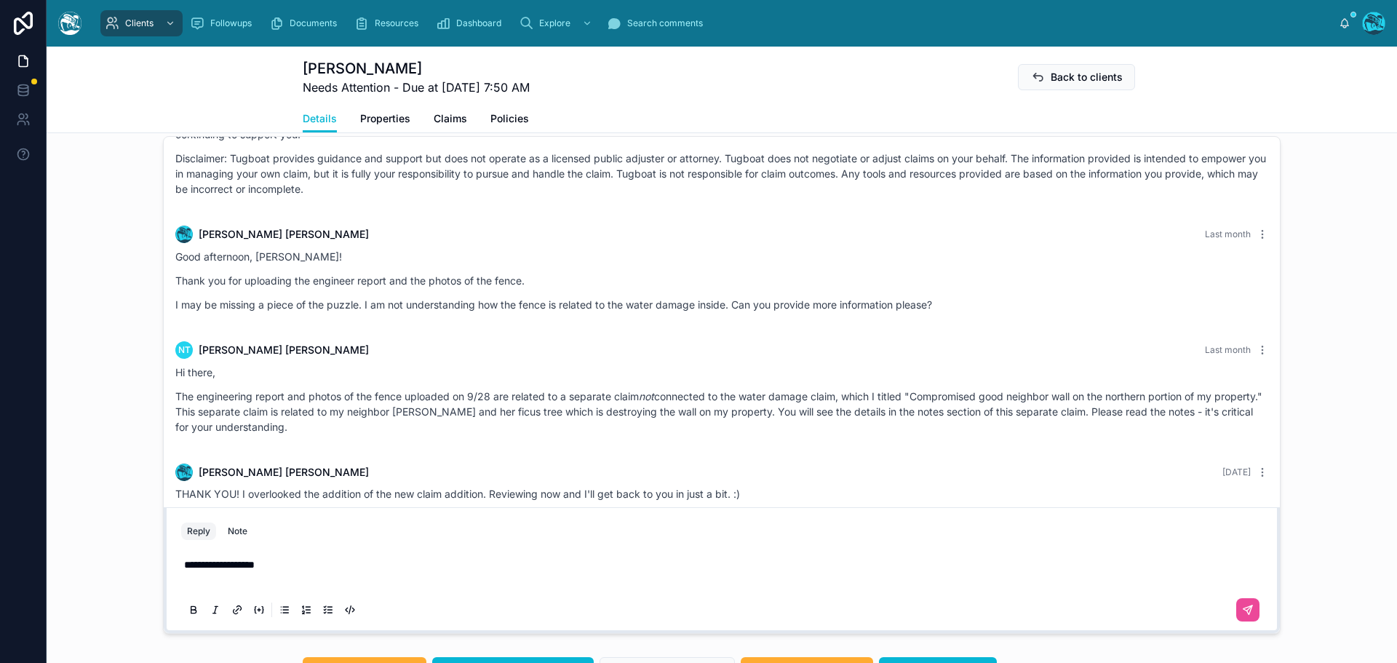
scroll to position [1208, 0]
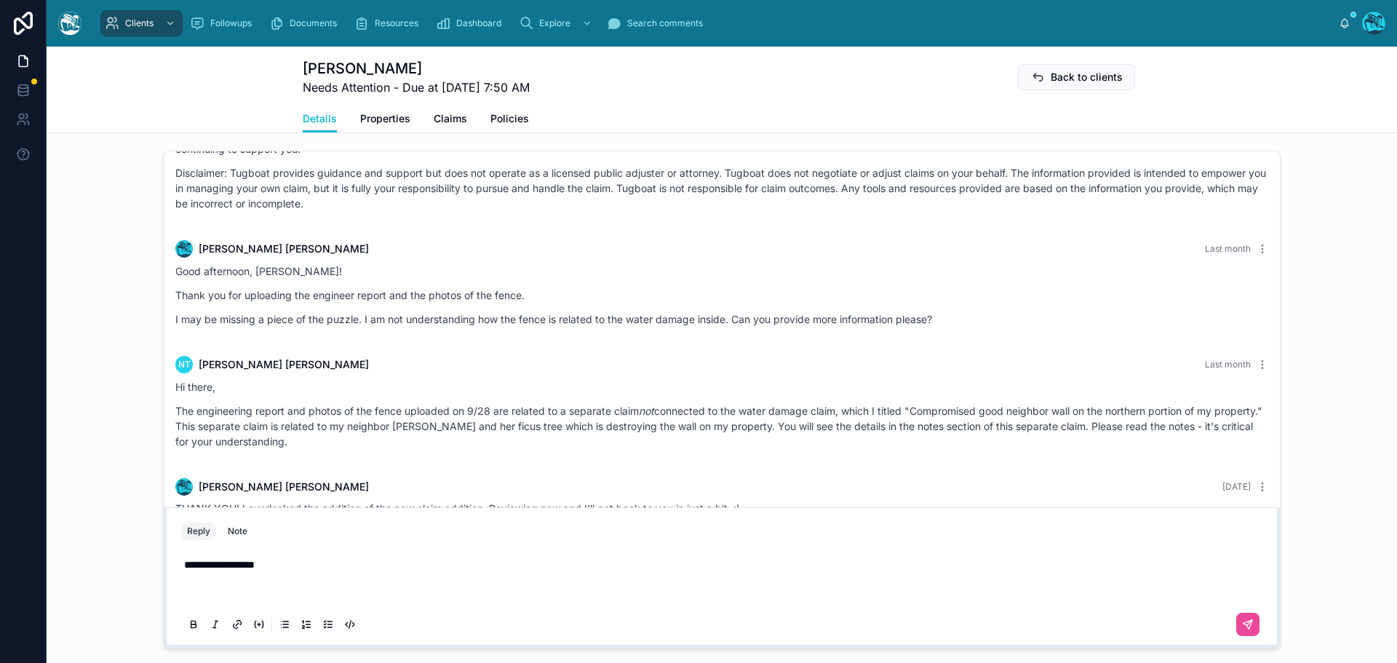
click at [184, 601] on p at bounding box center [724, 593] width 1081 height 15
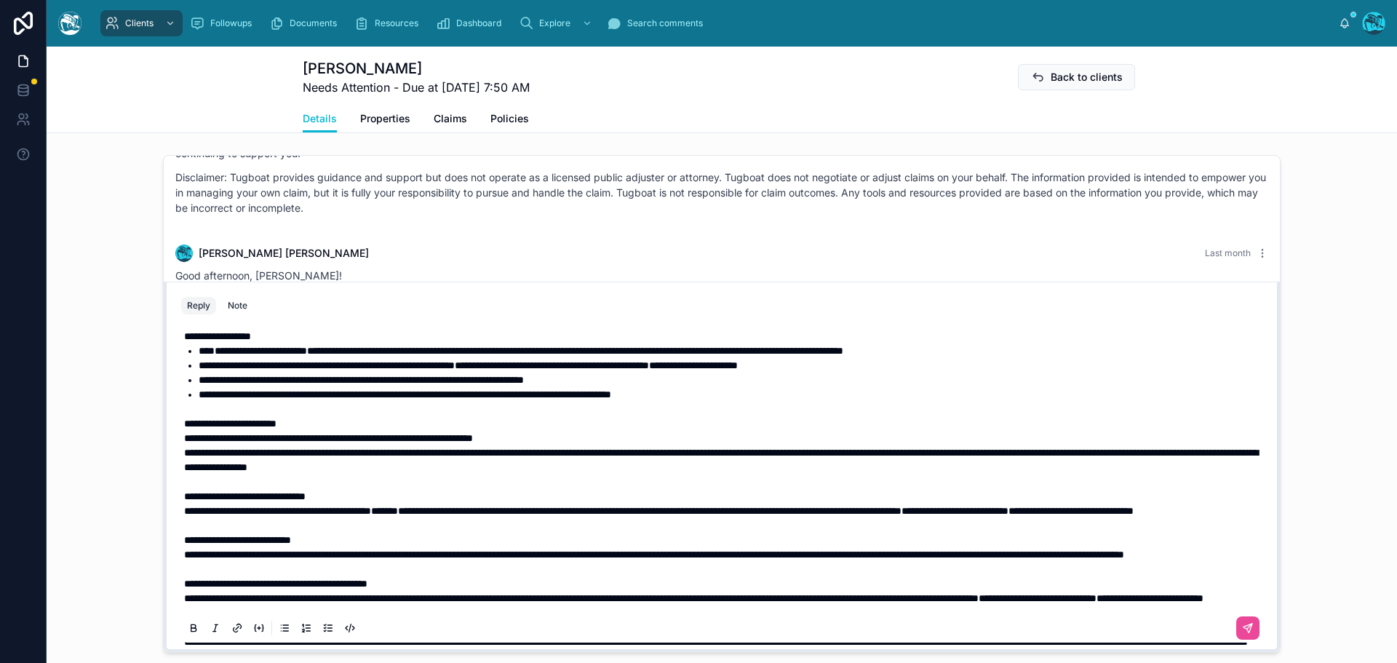
scroll to position [0, 0]
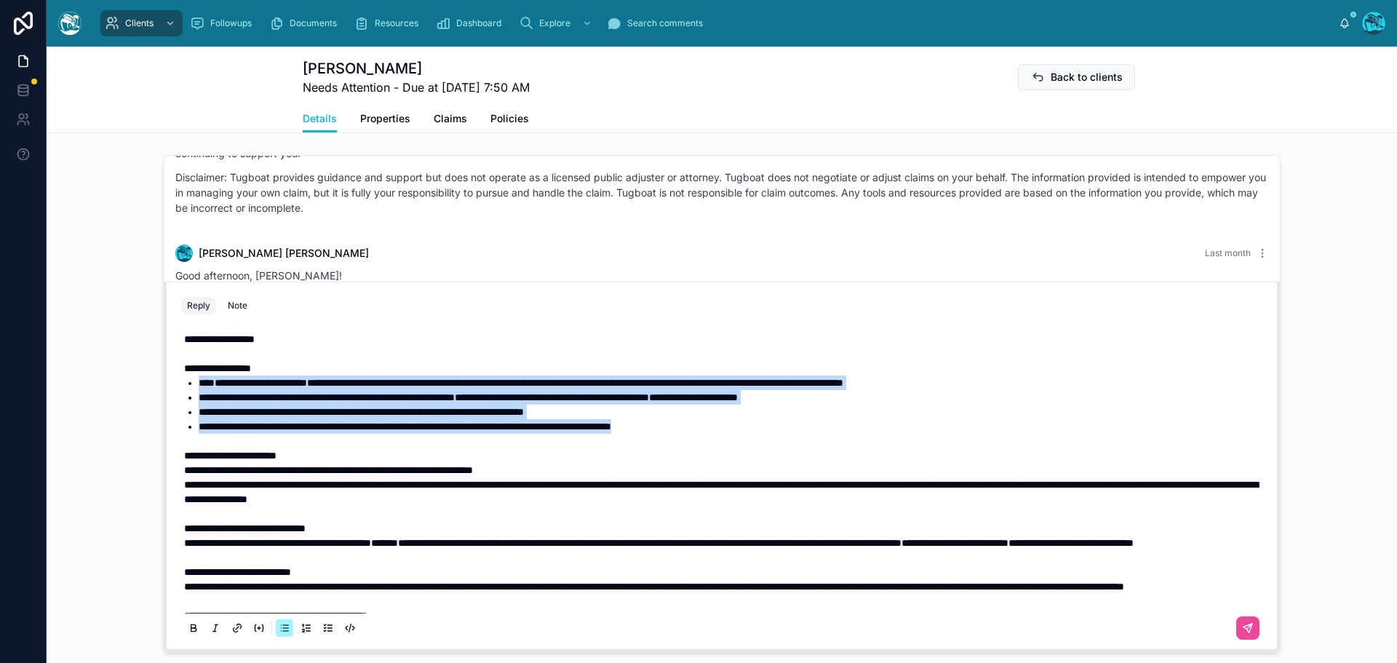
drag, startPoint x: 735, startPoint y: 437, endPoint x: 163, endPoint y: 401, distance: 573.0
click at [164, 401] on div "**********" at bounding box center [722, 467] width 1116 height 370
click at [188, 634] on icon at bounding box center [194, 629] width 12 height 12
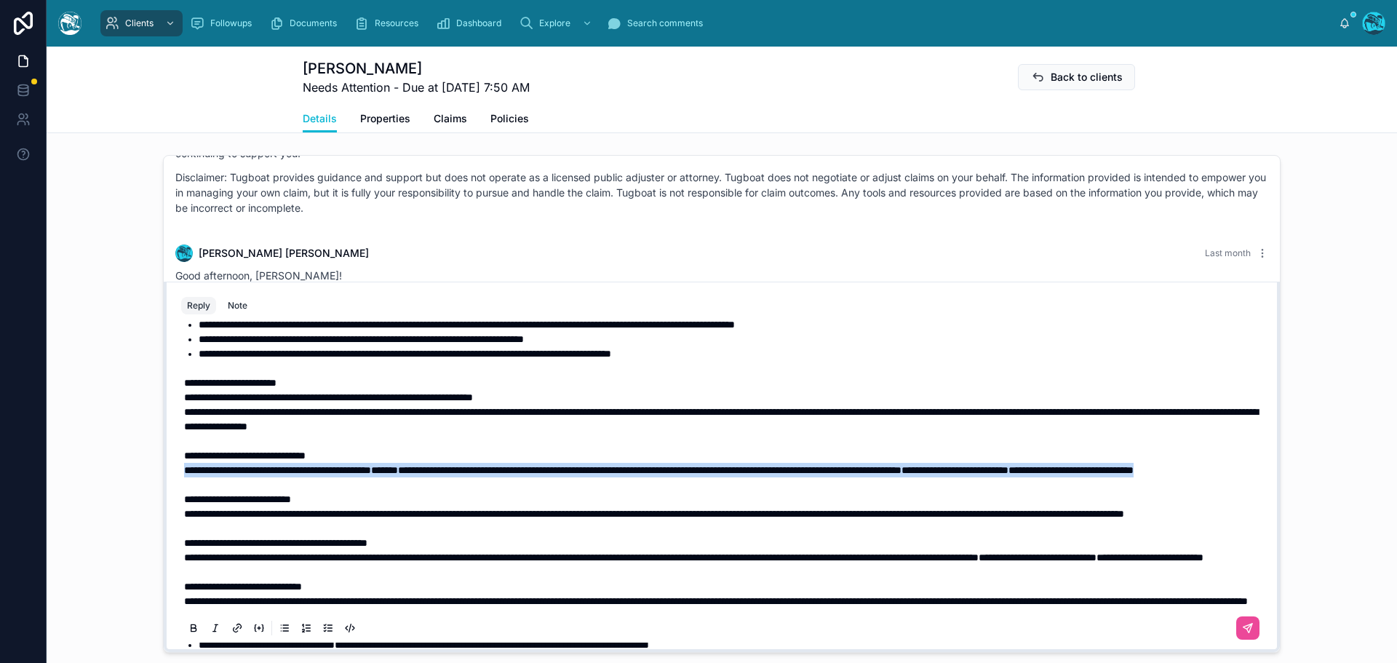
drag, startPoint x: 380, startPoint y: 500, endPoint x: 170, endPoint y: 485, distance: 211.5
click at [172, 485] on div "**********" at bounding box center [721, 483] width 1099 height 332
click at [192, 634] on icon at bounding box center [194, 629] width 12 height 12
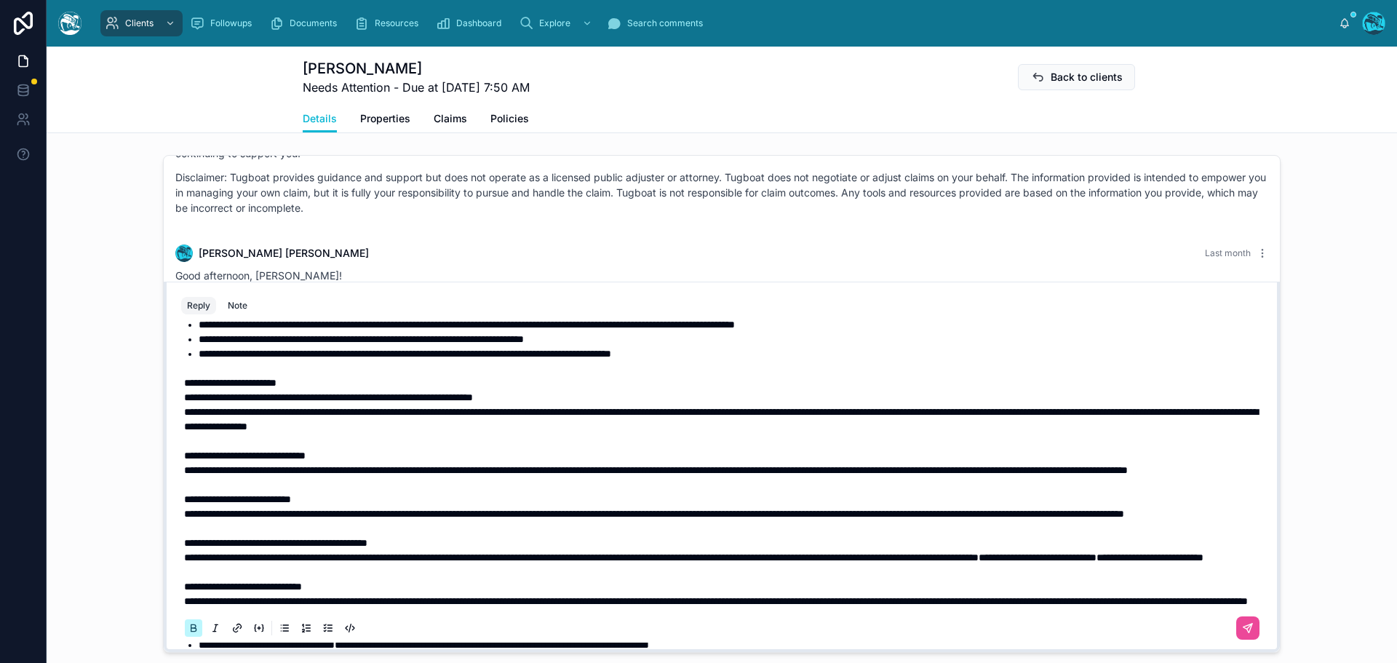
click at [192, 634] on icon at bounding box center [194, 629] width 12 height 12
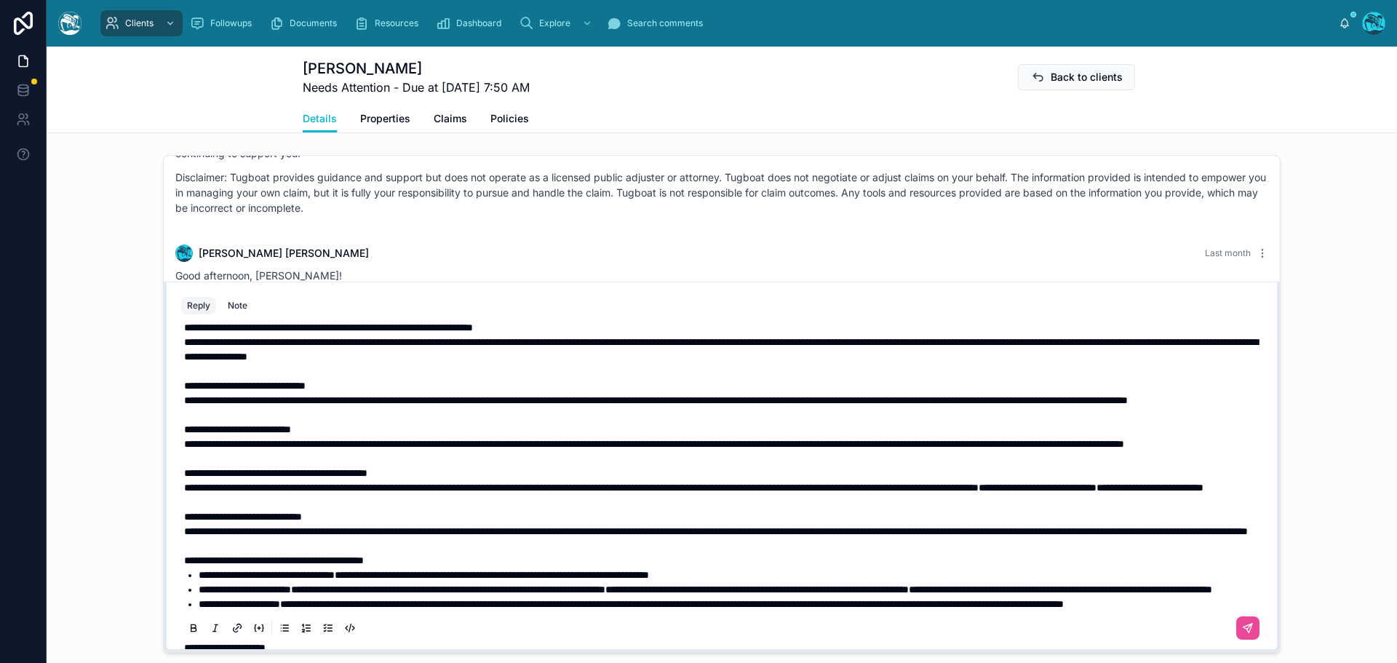
scroll to position [146, 0]
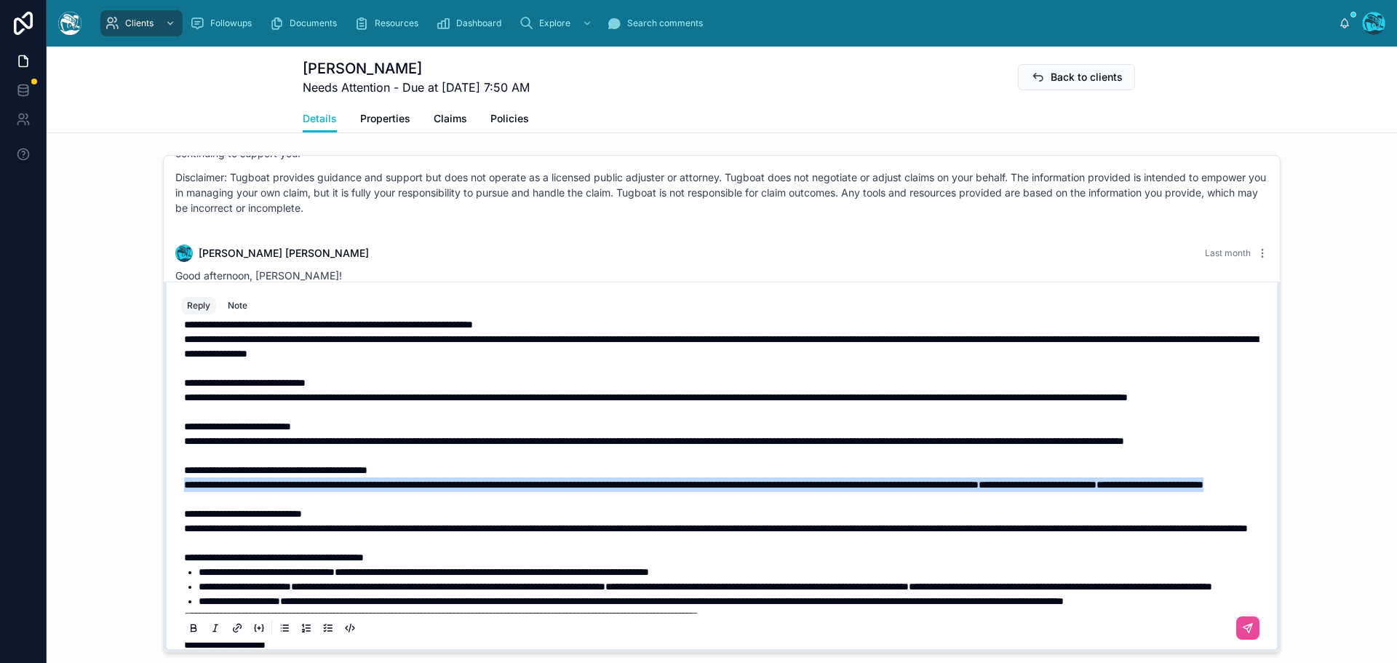
drag, startPoint x: 506, startPoint y: 540, endPoint x: 164, endPoint y: 530, distance: 342.8
click at [164, 530] on div "**********" at bounding box center [722, 467] width 1116 height 370
click at [191, 629] on icon at bounding box center [193, 627] width 4 height 4
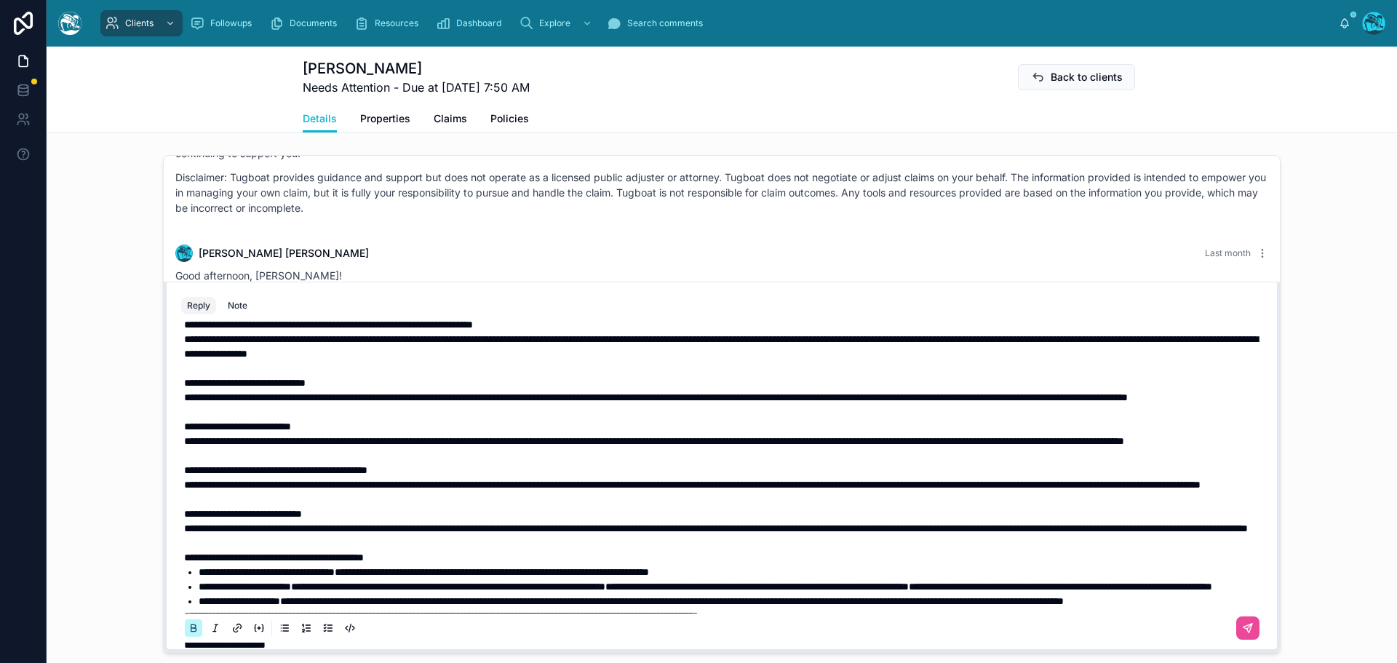
click at [191, 629] on icon at bounding box center [193, 627] width 4 height 4
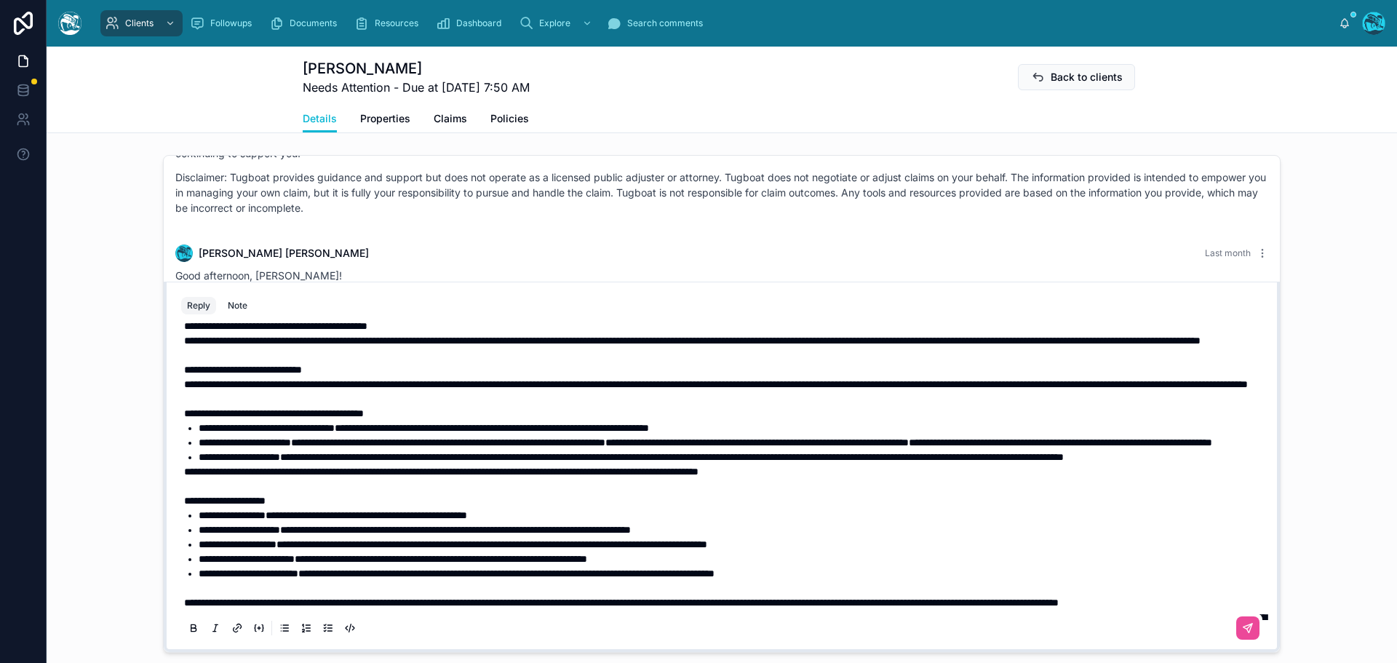
scroll to position [291, 0]
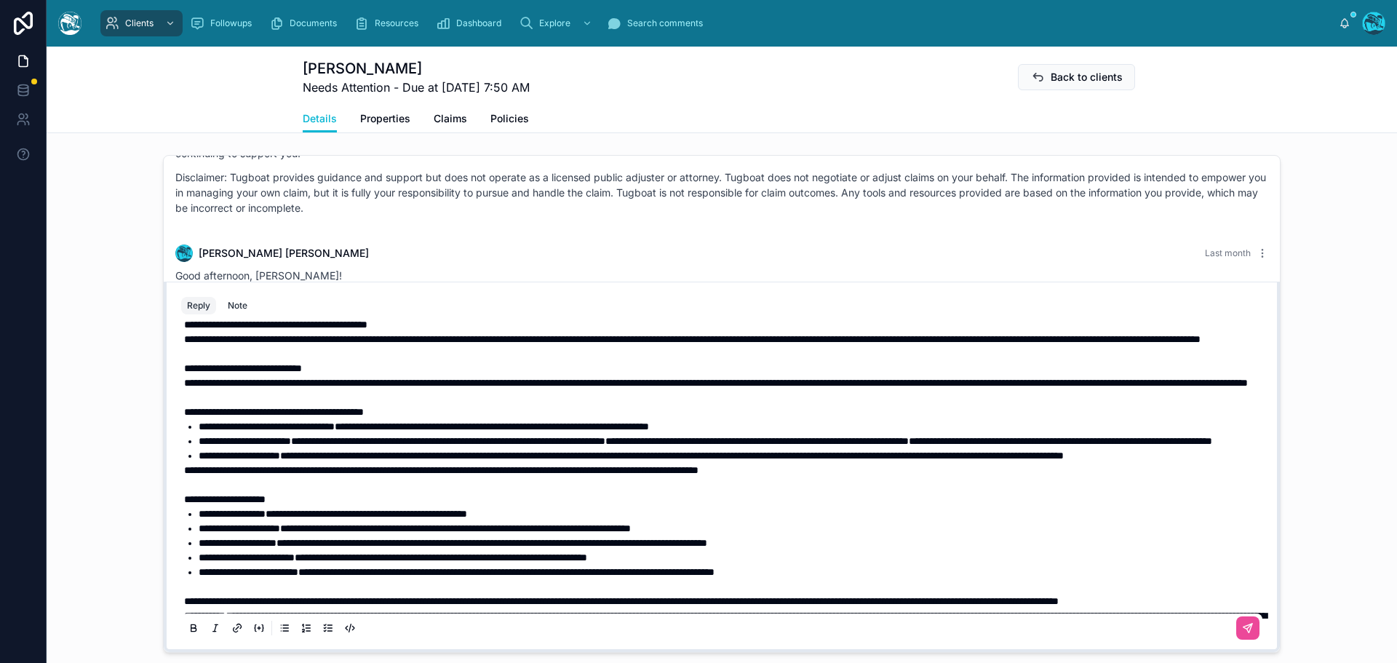
click at [382, 431] on span "**********" at bounding box center [492, 426] width 314 height 10
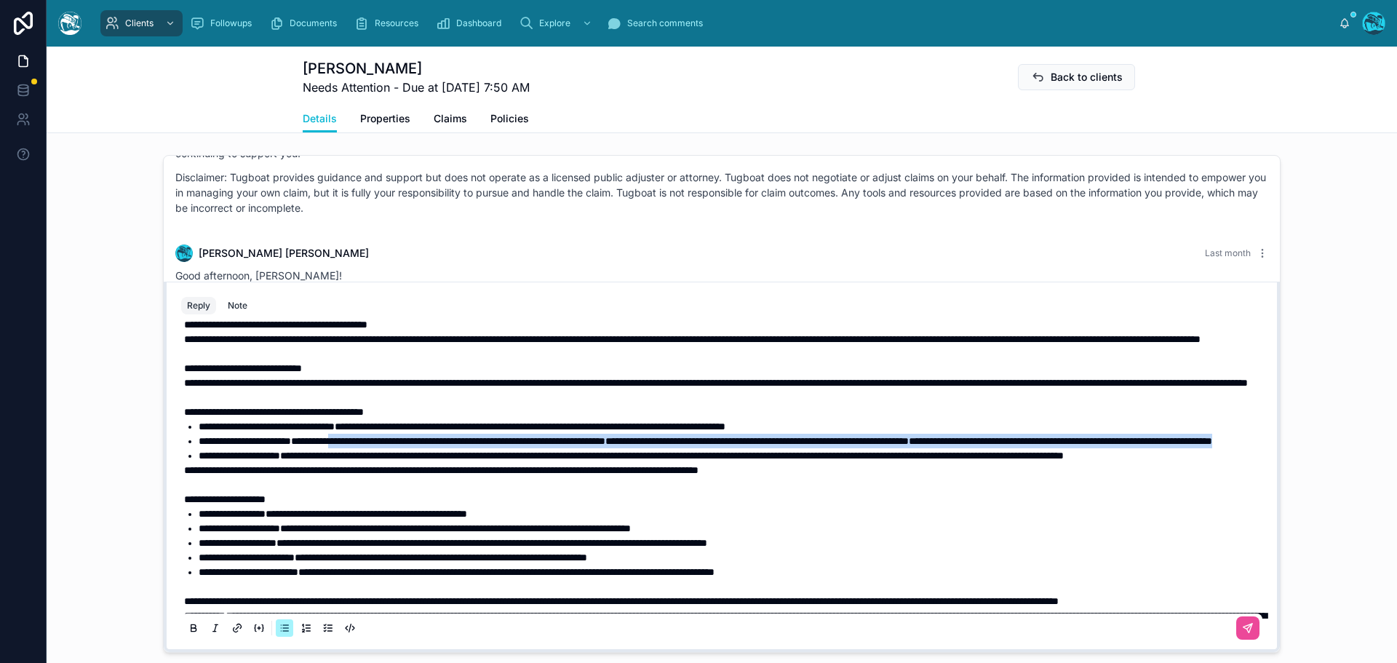
drag, startPoint x: 513, startPoint y: 531, endPoint x: 367, endPoint y: 516, distance: 147.0
click at [367, 448] on li "**********" at bounding box center [732, 441] width 1067 height 15
click at [188, 634] on icon at bounding box center [194, 629] width 12 height 12
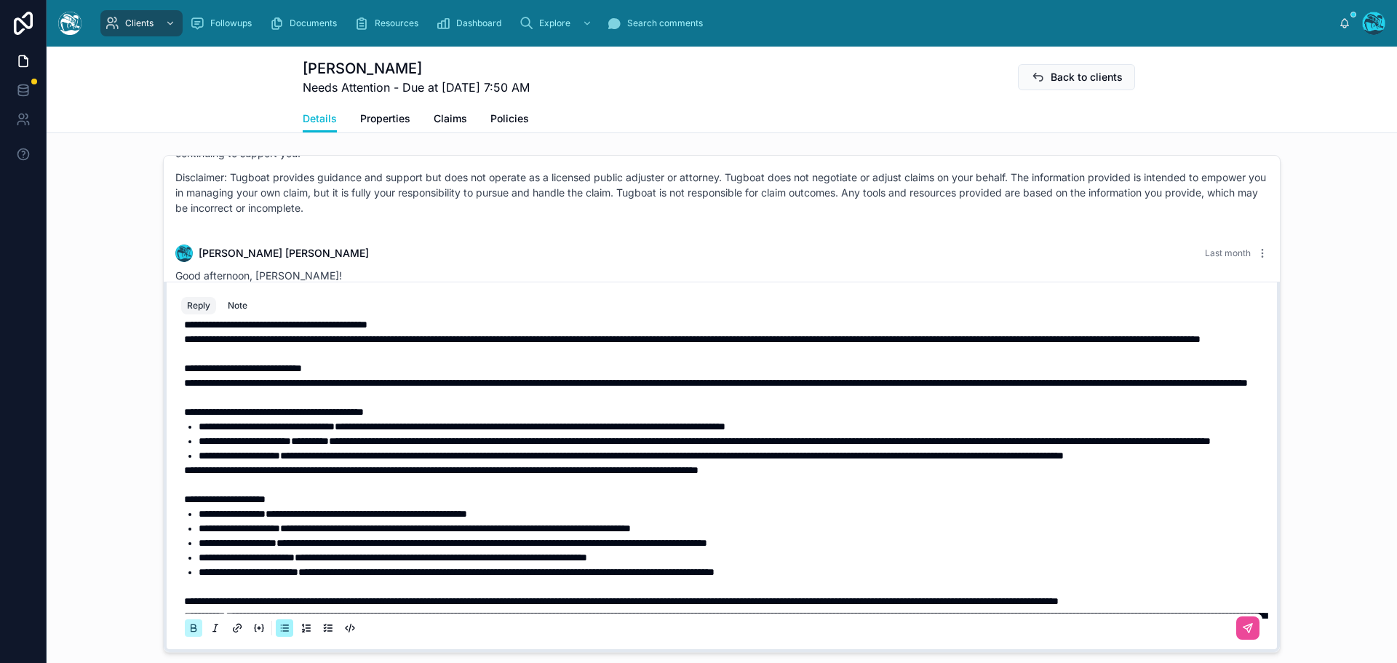
click at [188, 634] on icon at bounding box center [194, 629] width 12 height 12
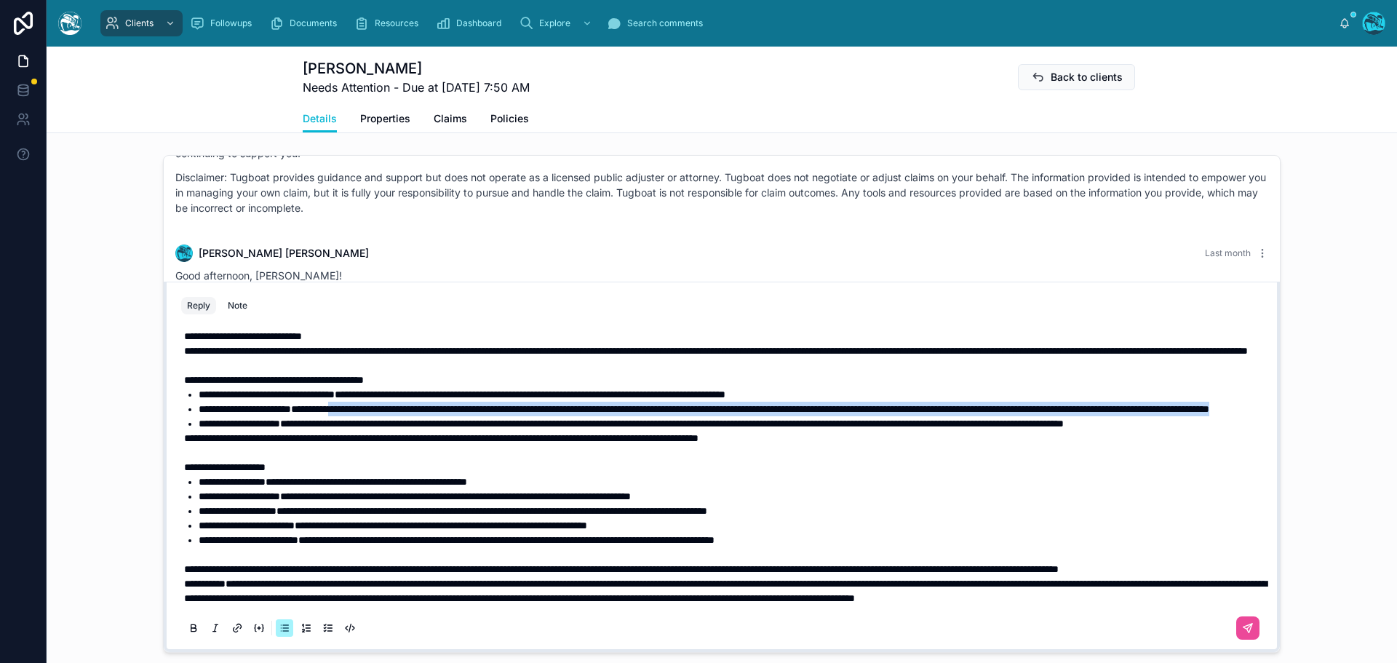
scroll to position [364, 0]
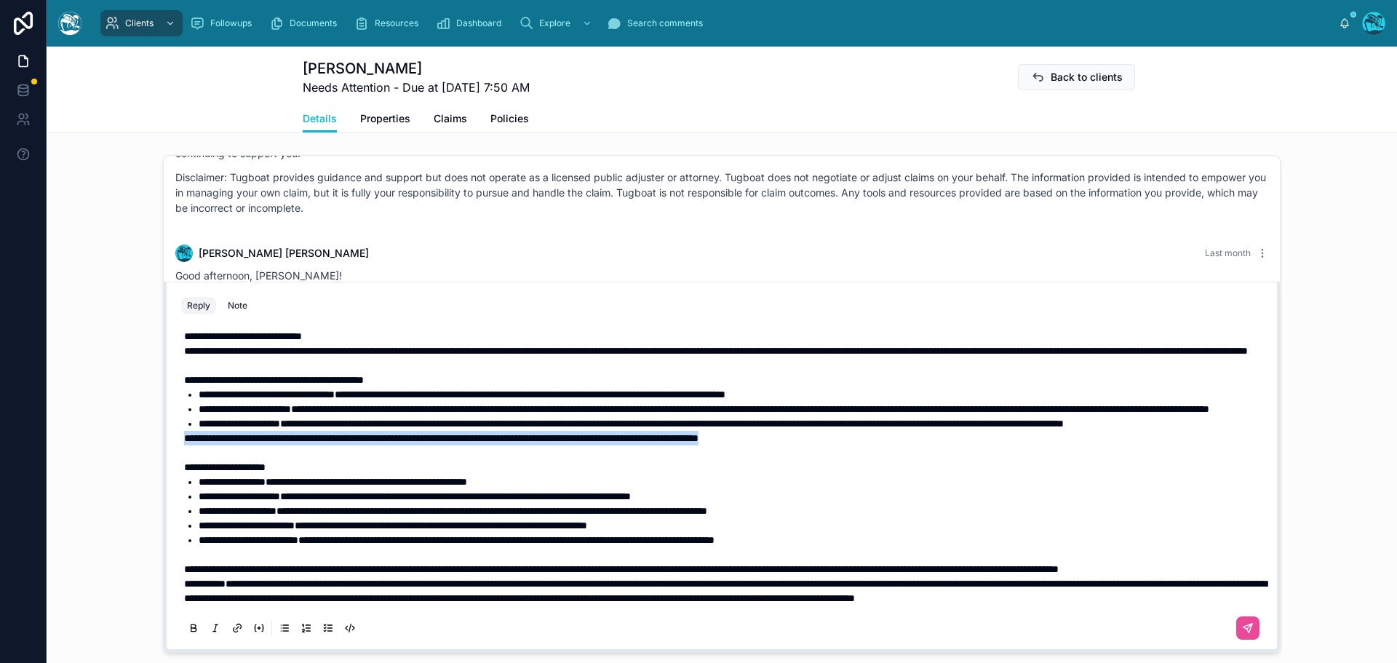
drag, startPoint x: 866, startPoint y: 499, endPoint x: 168, endPoint y: 501, distance: 697.7
click at [172, 501] on div "**********" at bounding box center [721, 483] width 1099 height 332
click at [191, 632] on icon at bounding box center [193, 631] width 5 height 4
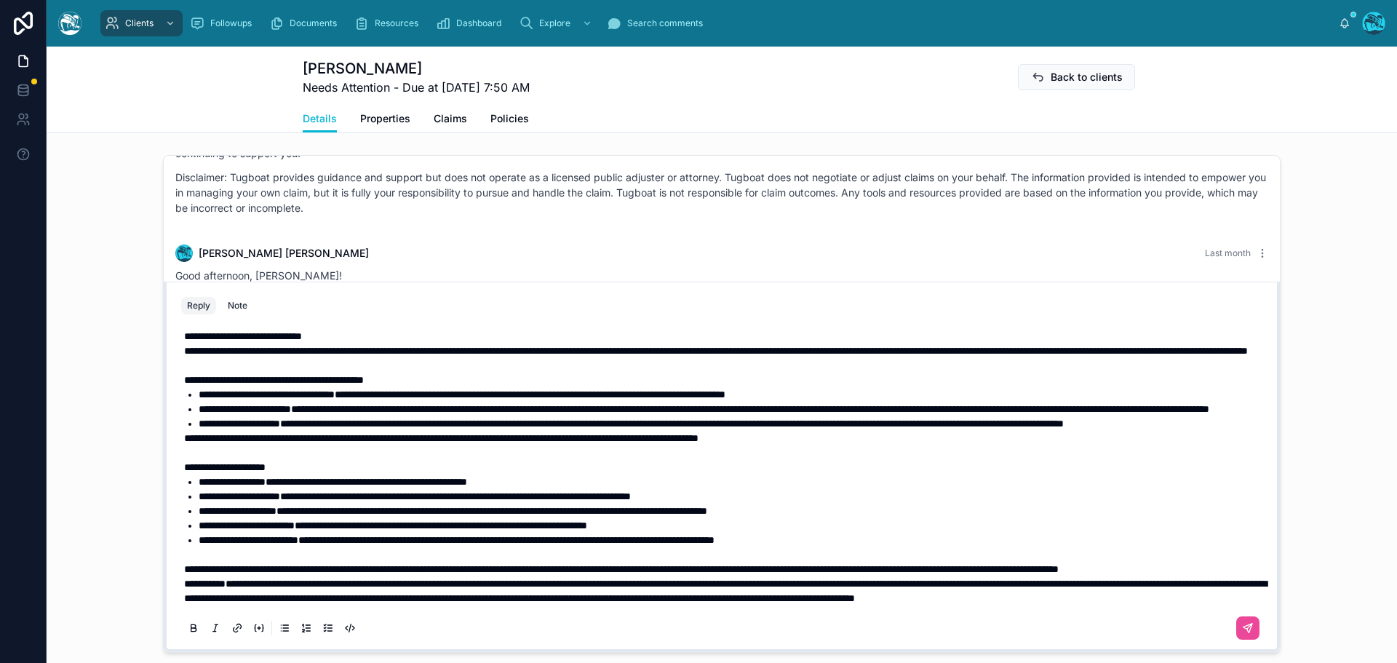
click at [319, 570] on p "**********" at bounding box center [724, 569] width 1081 height 15
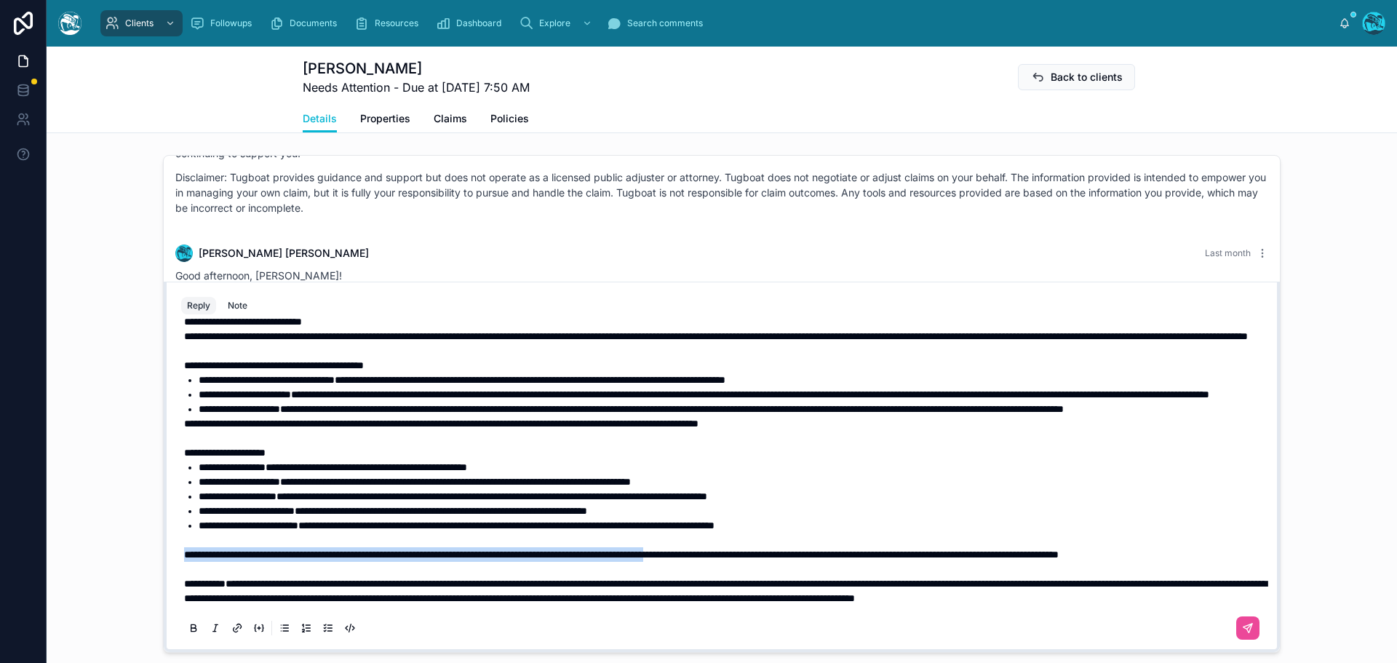
drag, startPoint x: 180, startPoint y: 557, endPoint x: 797, endPoint y: 556, distance: 616.9
click at [797, 556] on span "**********" at bounding box center [621, 554] width 874 height 10
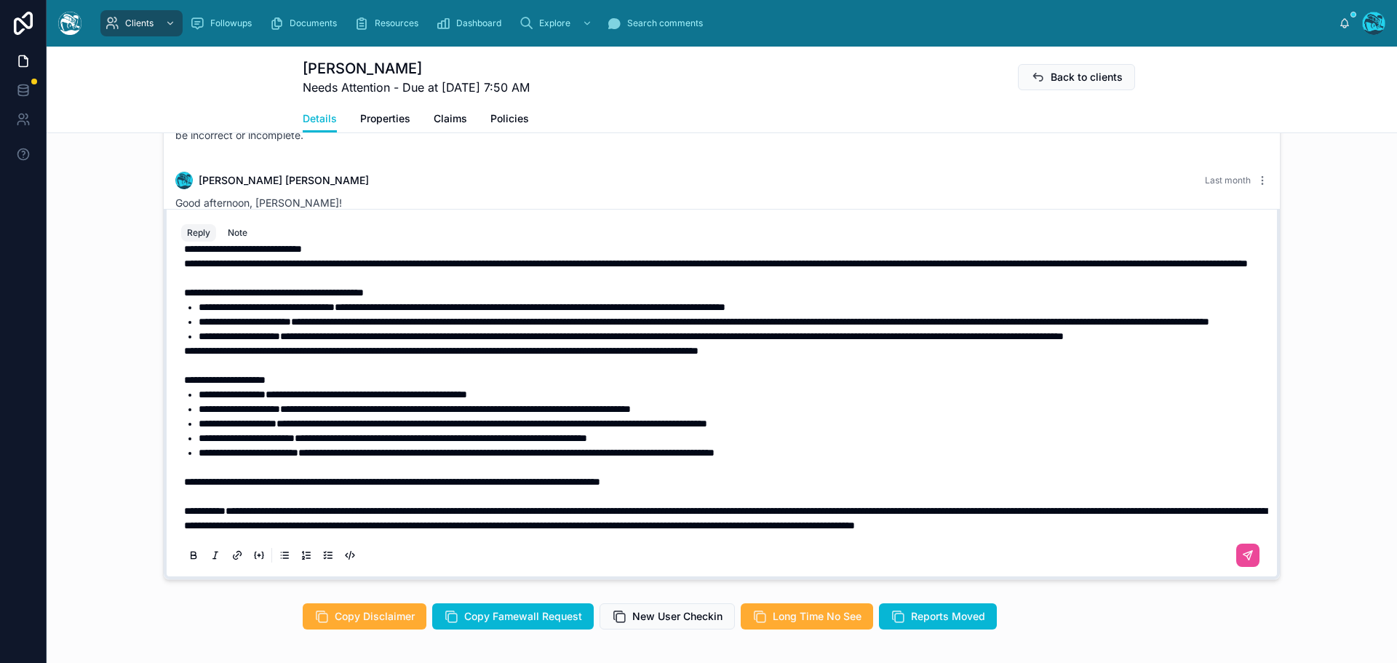
scroll to position [439, 0]
click at [1242, 562] on icon at bounding box center [1248, 556] width 12 height 12
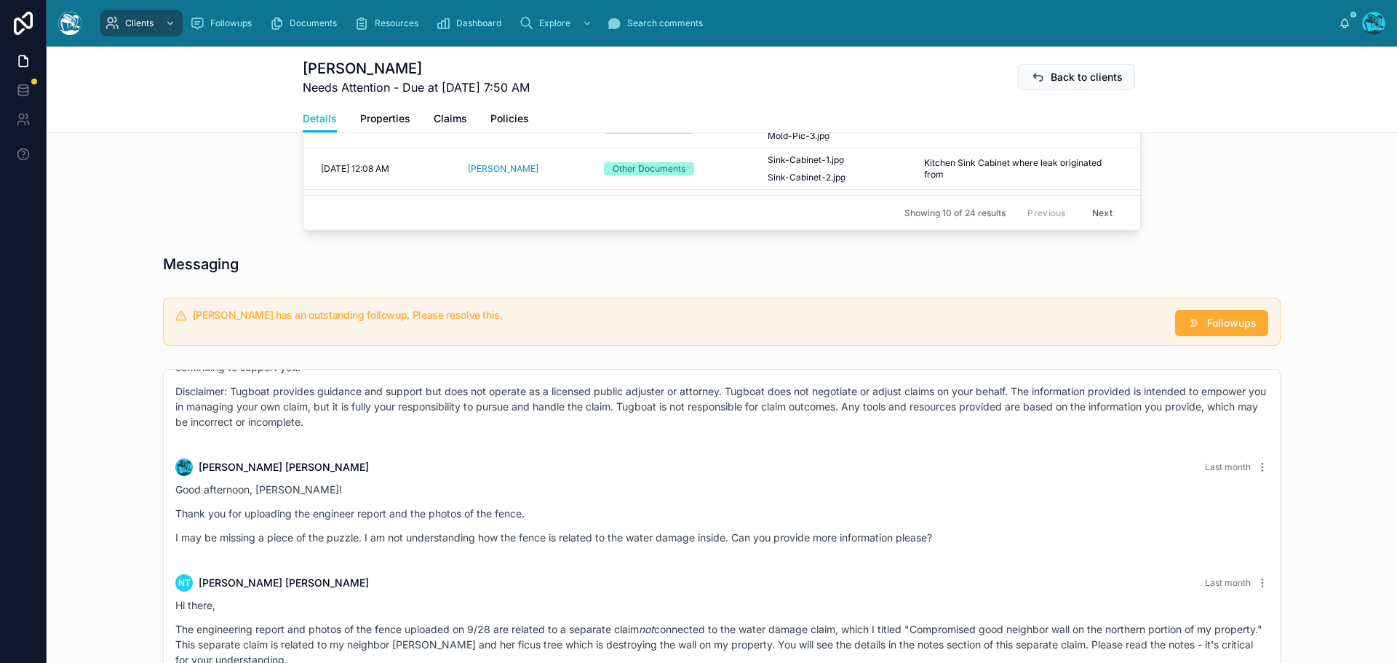
scroll to position [941, 0]
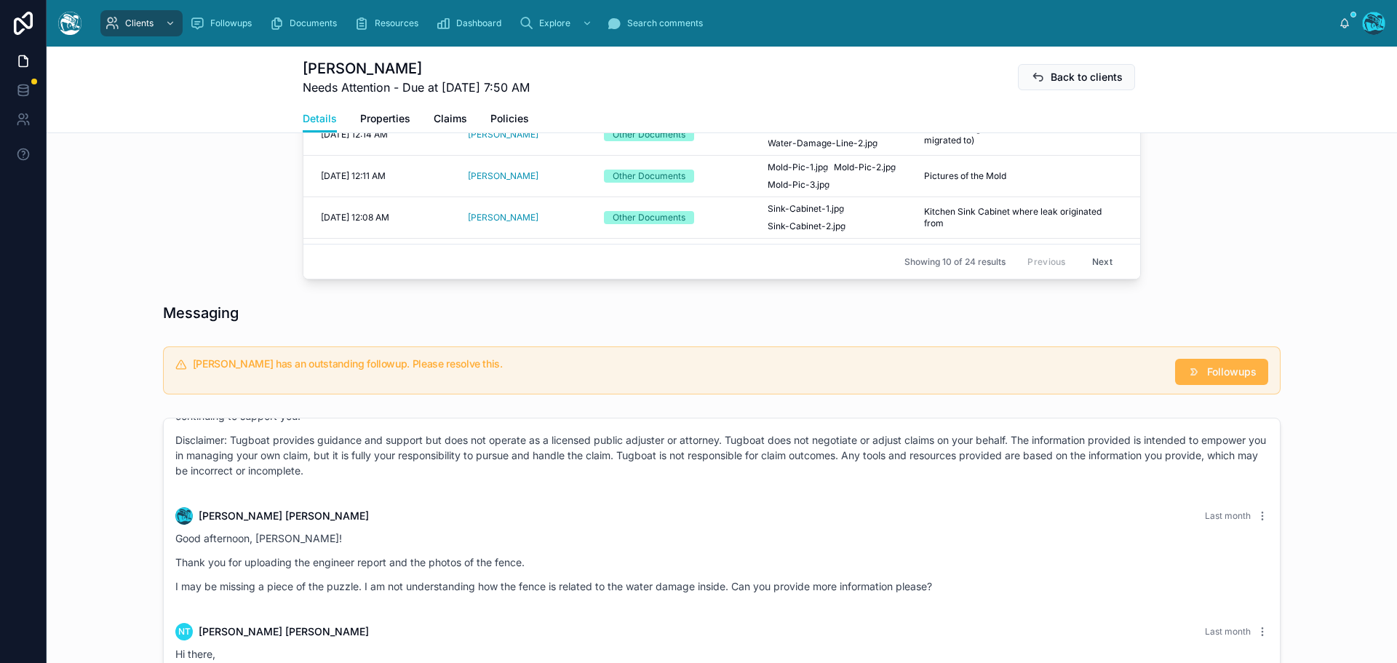
click at [1228, 377] on button "Followups" at bounding box center [1221, 372] width 93 height 26
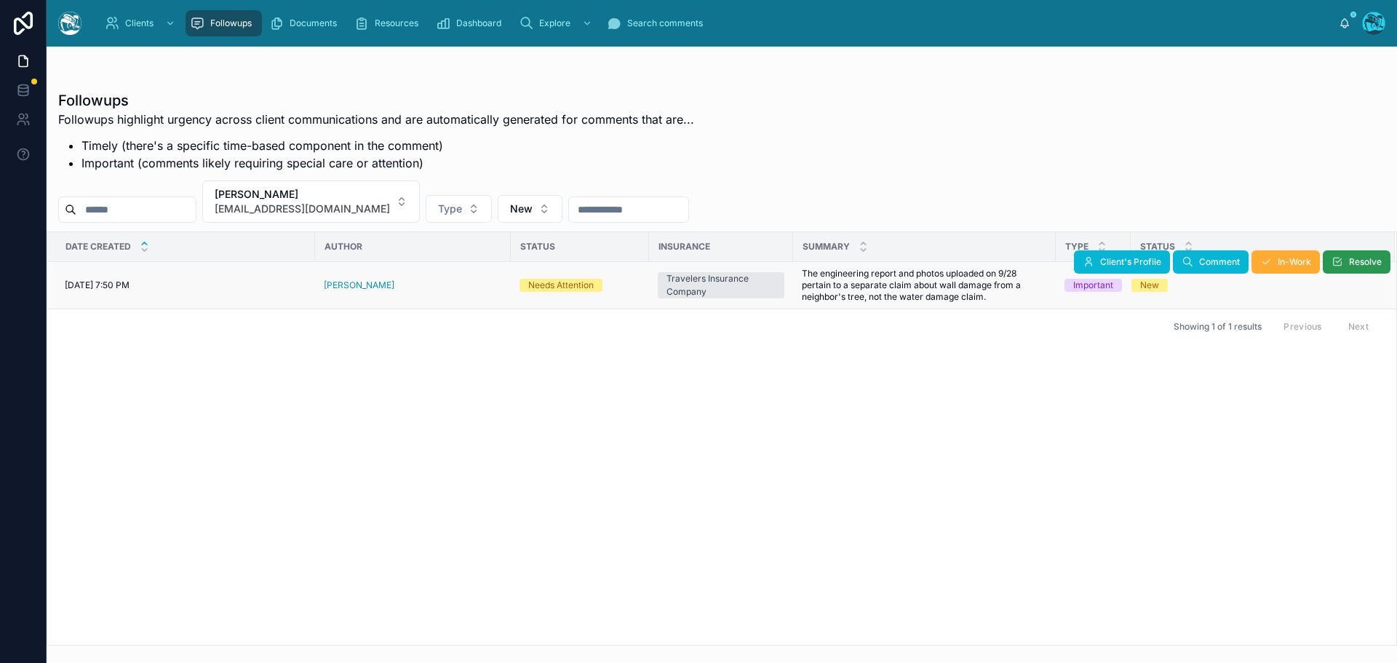
click at [1335, 262] on icon at bounding box center [1337, 262] width 12 height 12
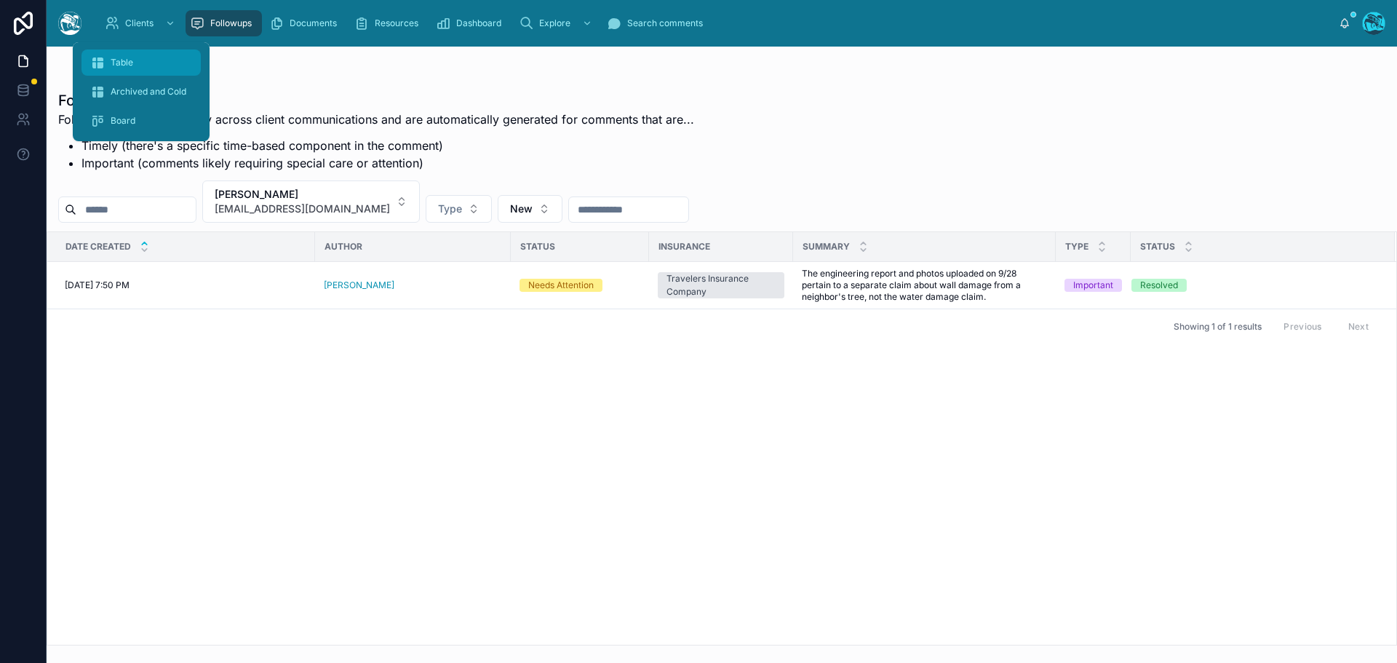
click at [121, 60] on span "Table" at bounding box center [122, 63] width 23 height 12
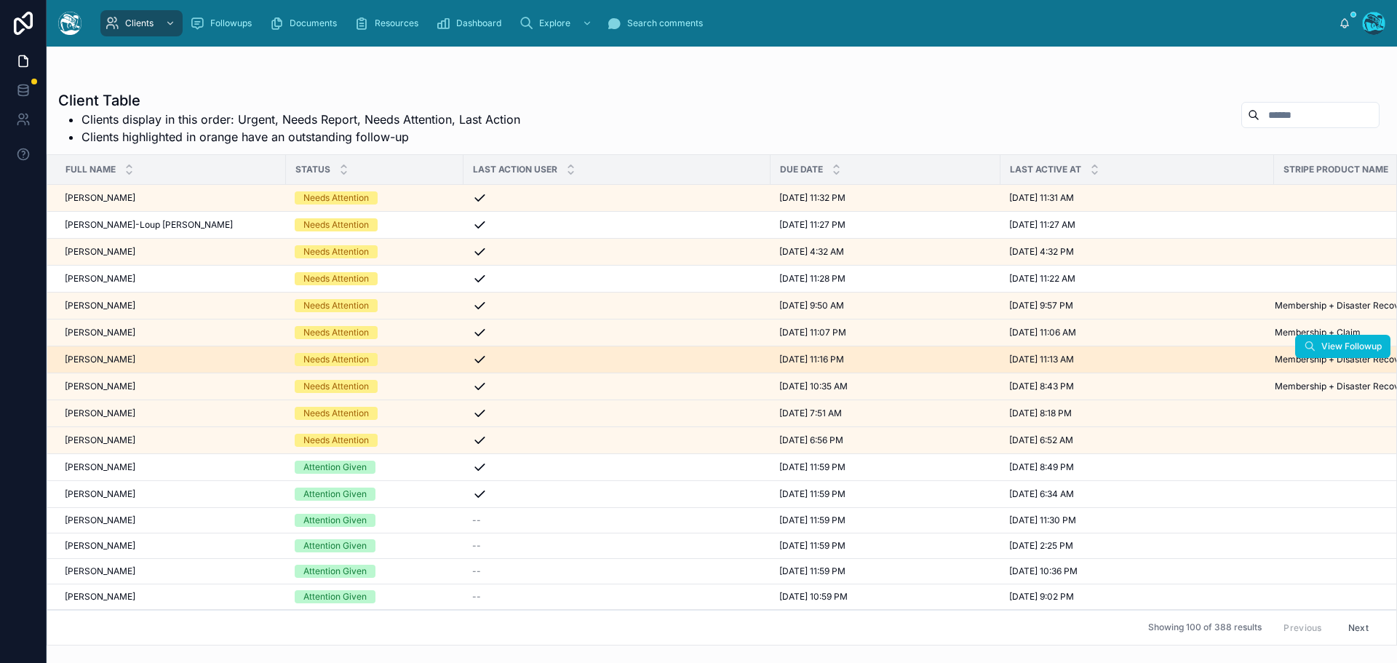
click at [186, 362] on div "Florence Nguyen-Quang Florence Nguyen-Quang" at bounding box center [171, 360] width 212 height 12
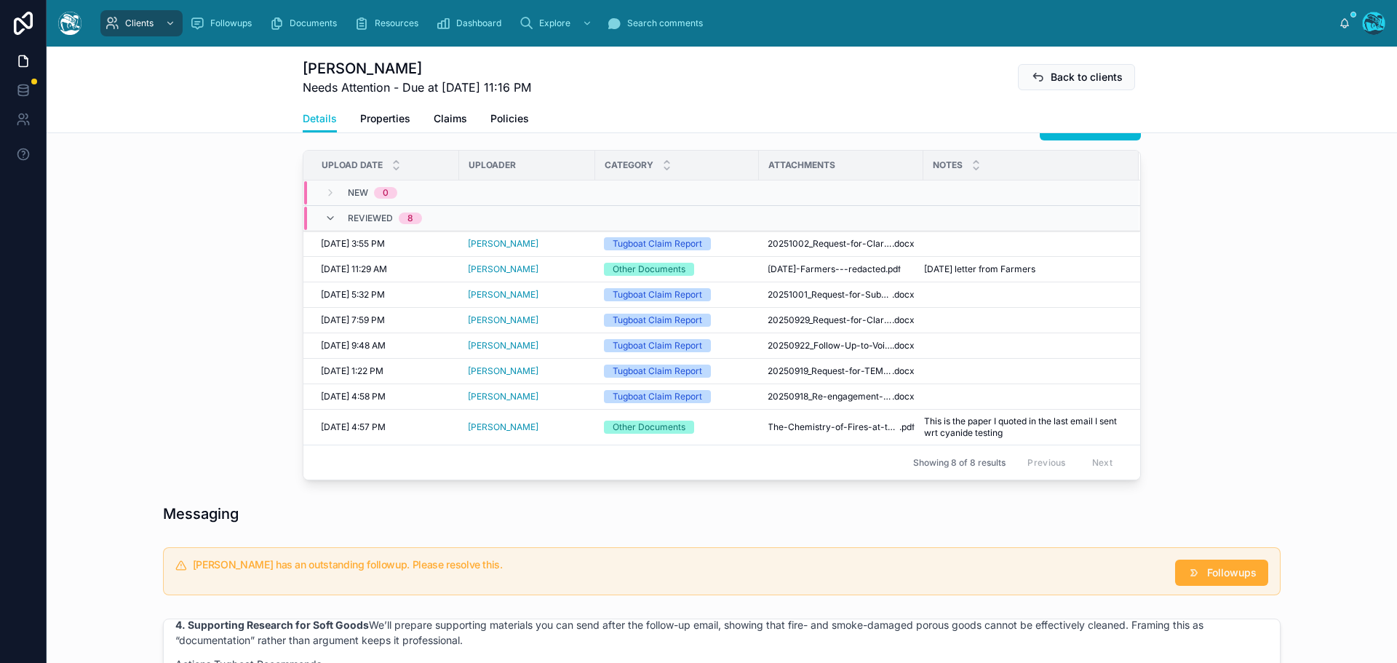
scroll to position [437, 0]
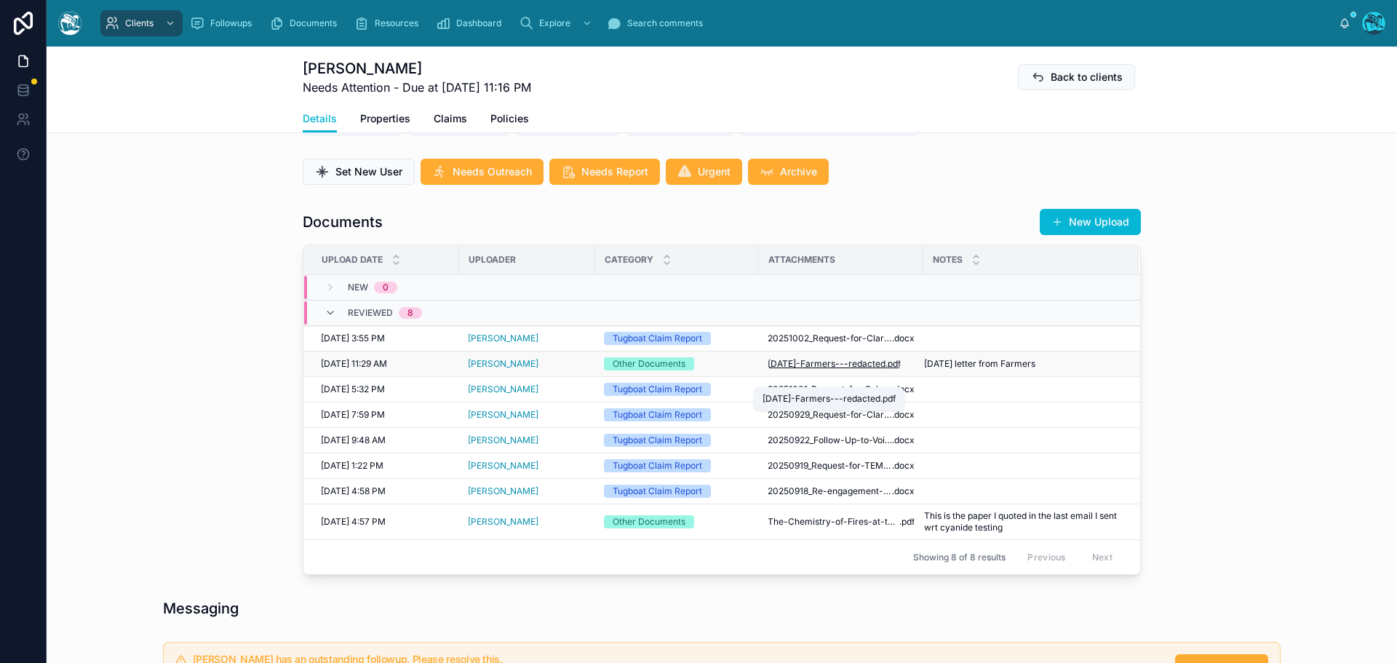
click at [838, 370] on span "10.02.25-Farmers---redacted" at bounding box center [827, 364] width 118 height 12
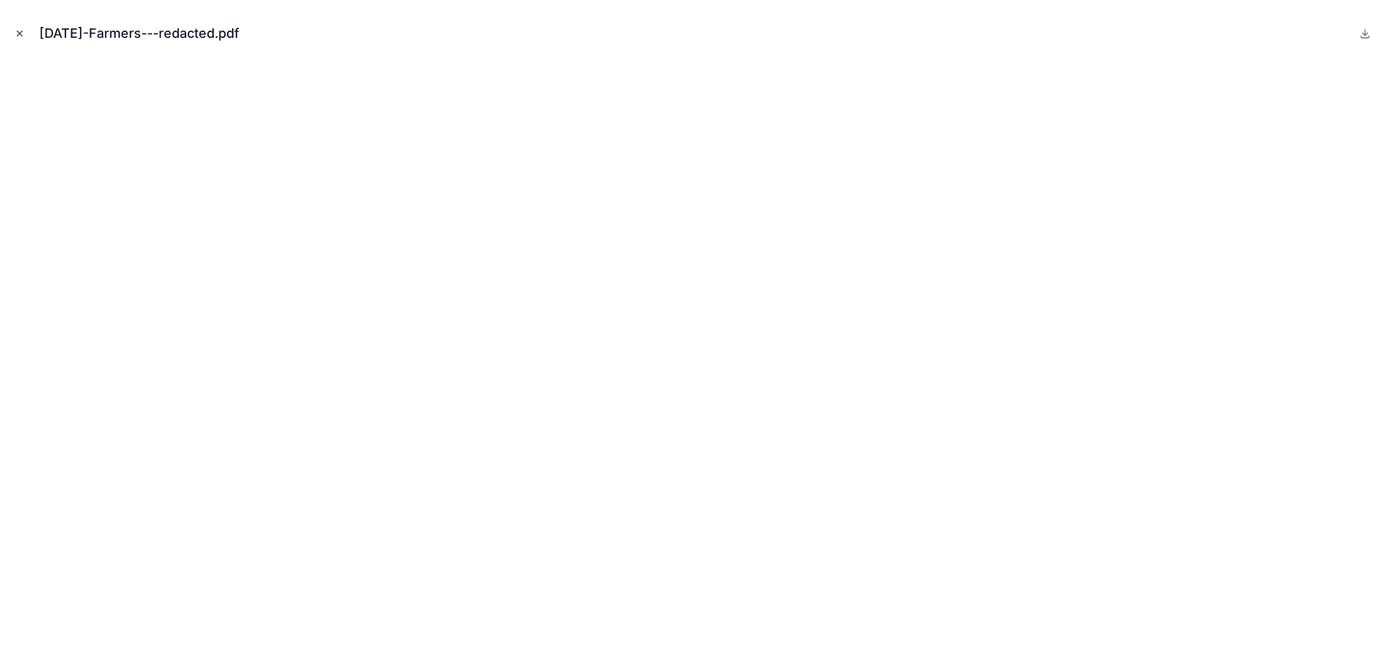
click at [16, 31] on icon "Close modal" at bounding box center [20, 33] width 10 height 10
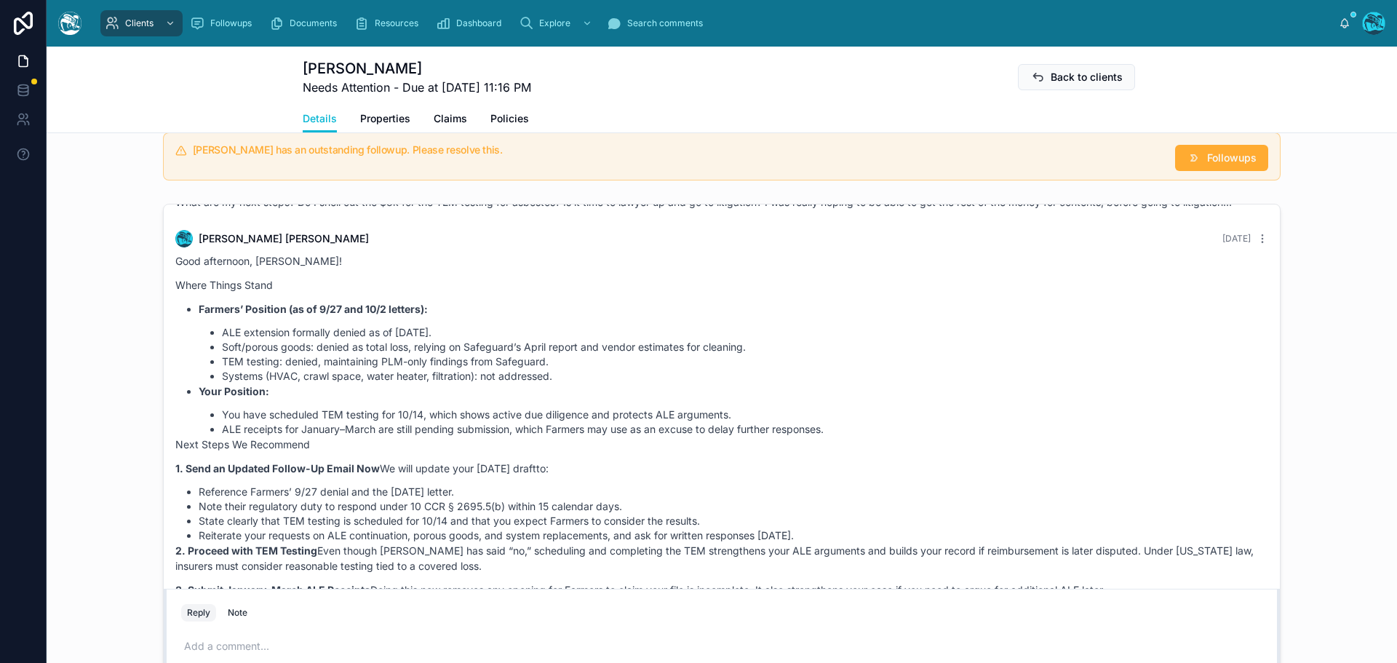
scroll to position [6470, 0]
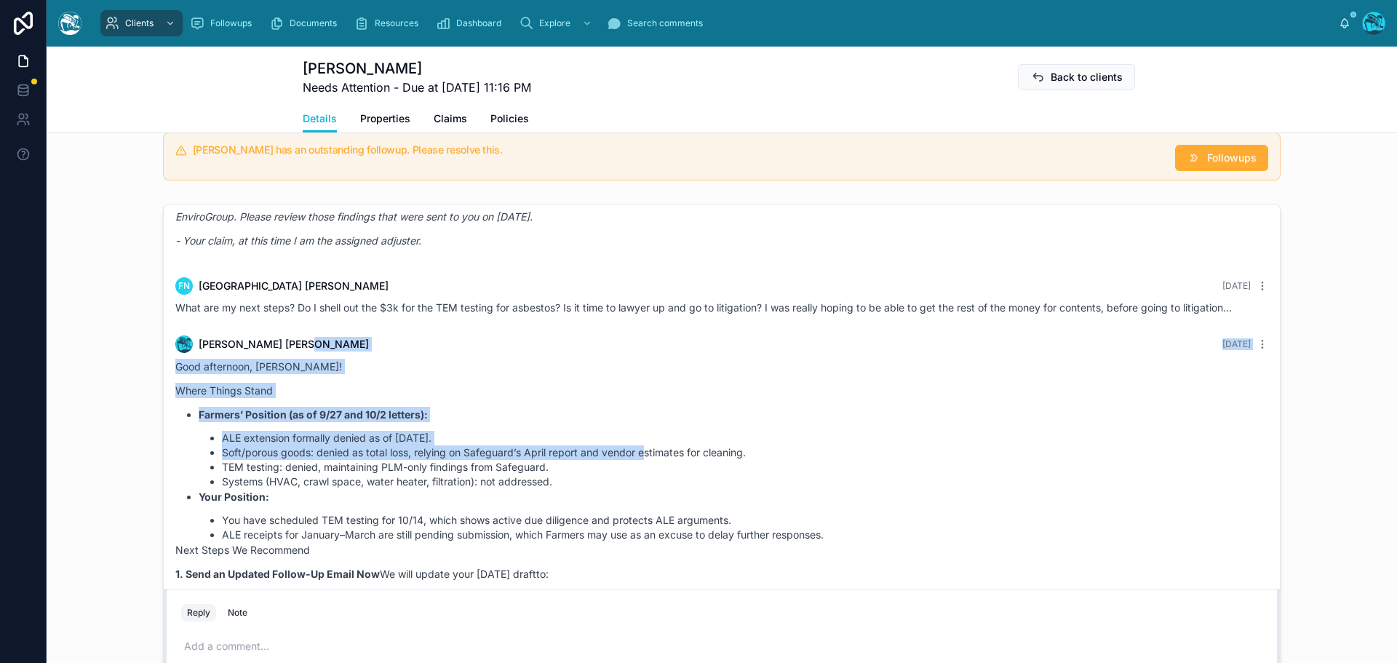
drag, startPoint x: 627, startPoint y: 354, endPoint x: 643, endPoint y: 489, distance: 135.5
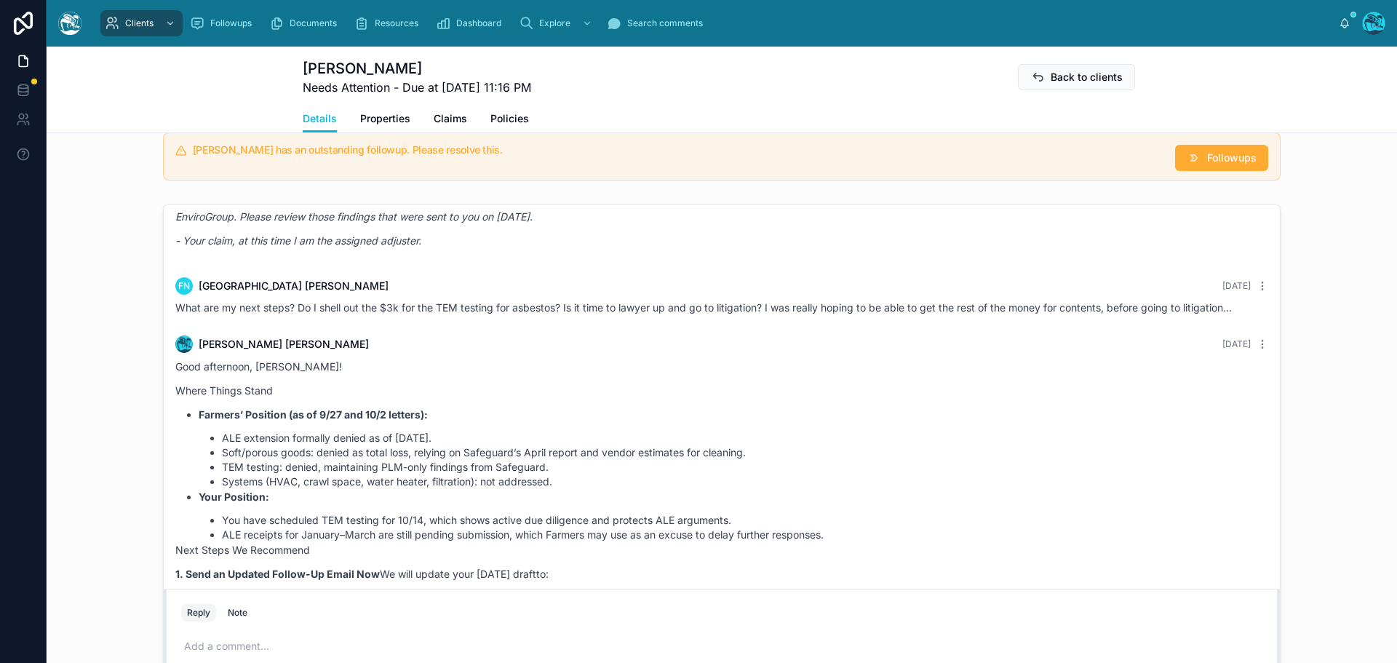
click at [1245, 315] on div "What are my next steps? Do I shell out the $3k for the TEM testing for asbestos…" at bounding box center [721, 307] width 1093 height 15
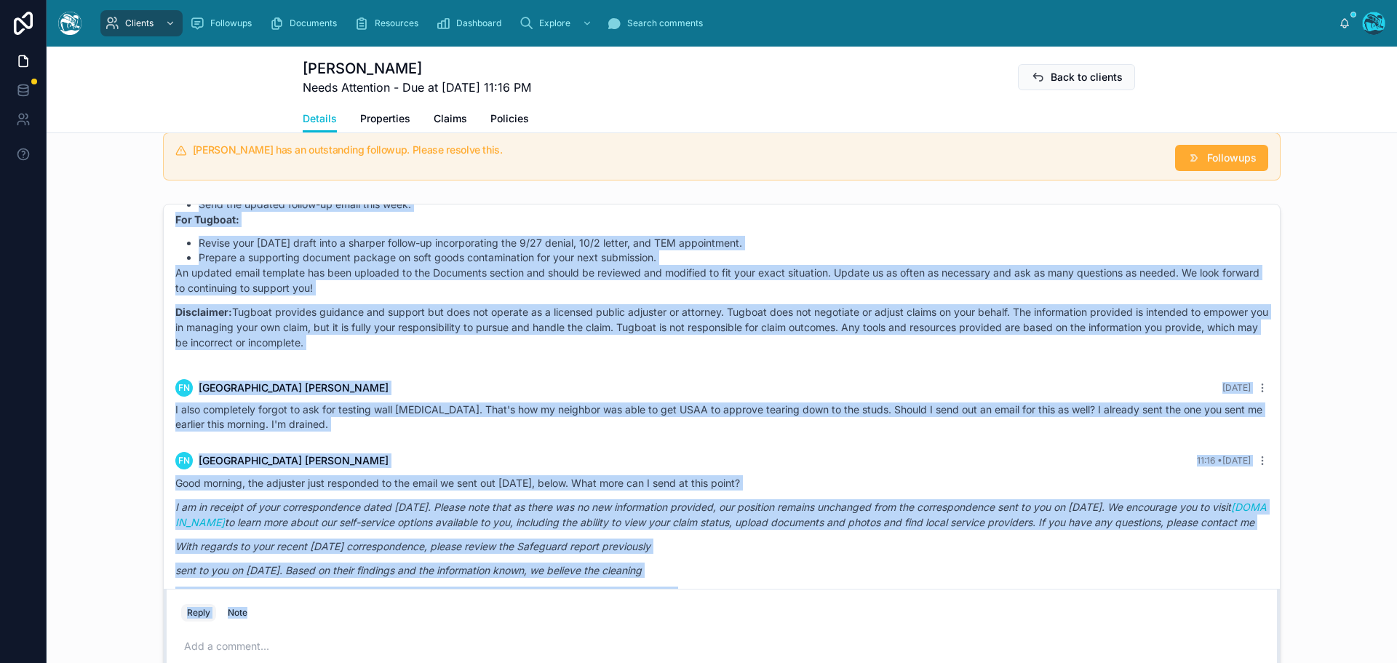
scroll to position [7461, 0]
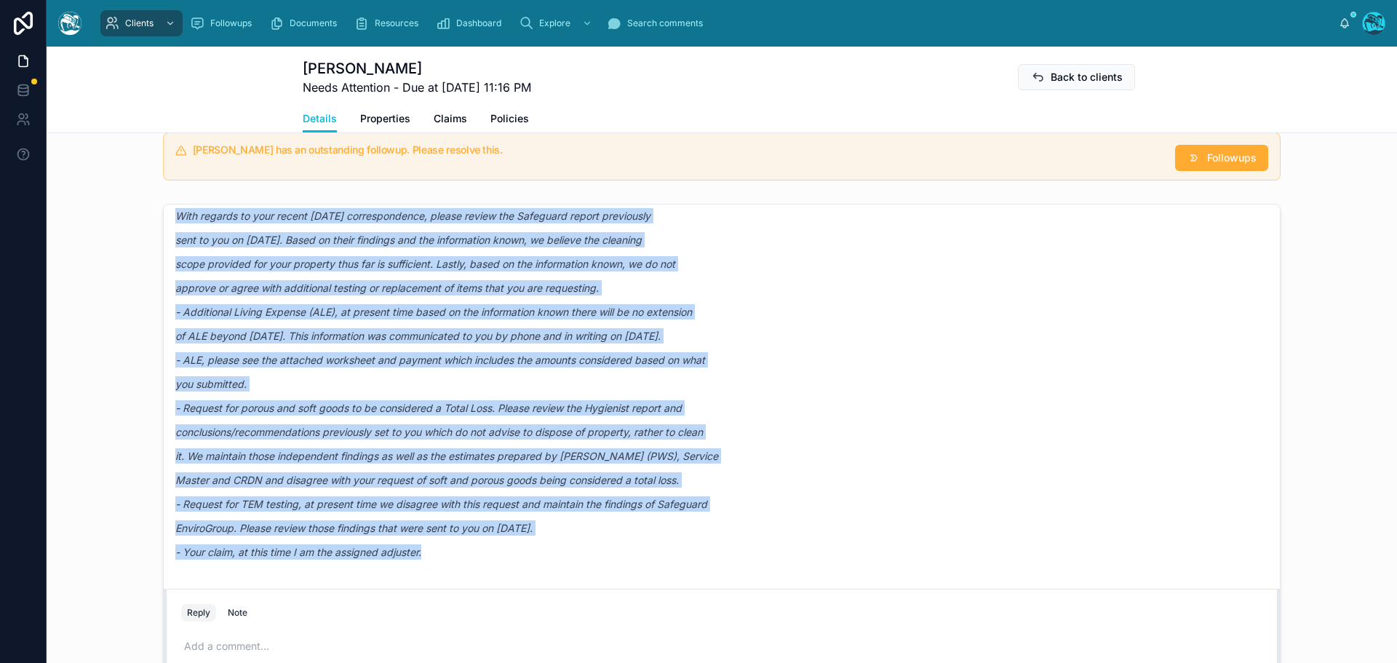
drag, startPoint x: 1240, startPoint y: 336, endPoint x: 1176, endPoint y: 567, distance: 239.3
copy div "Rachel Baker Yesterday Good afternoon, Florence! Where Things Stand Farmers’ Po…"
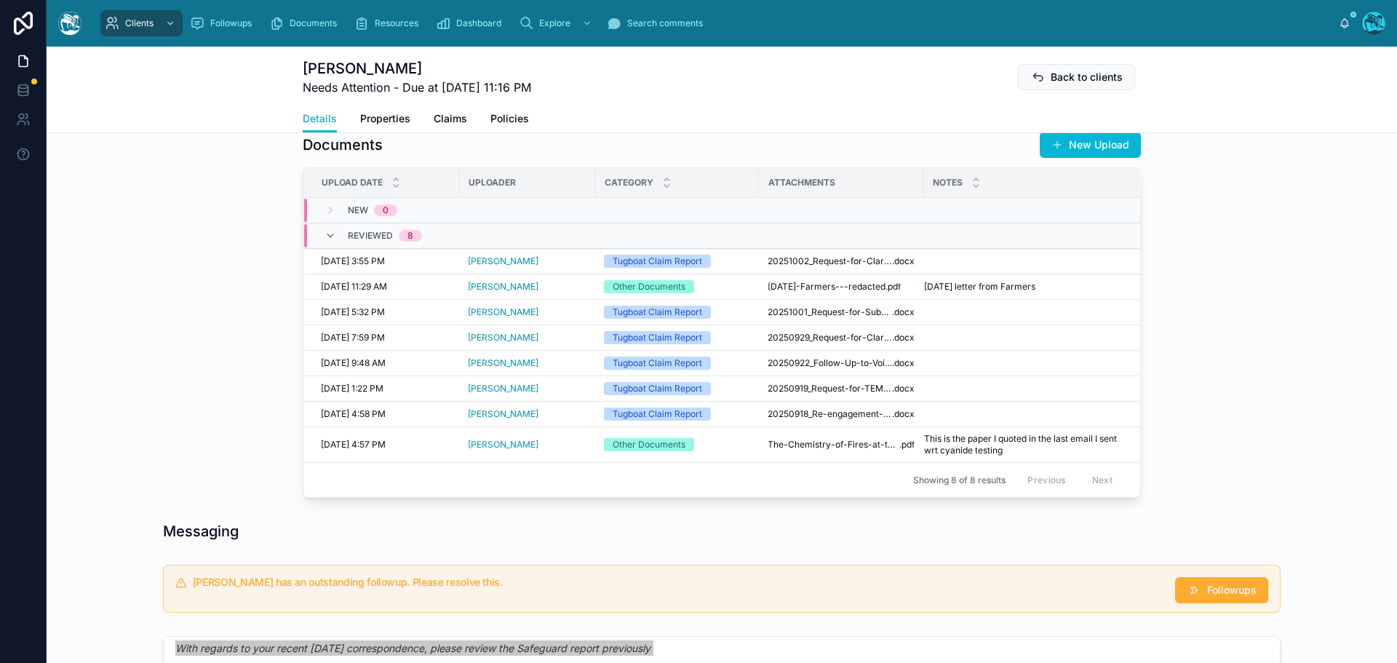
scroll to position [509, 0]
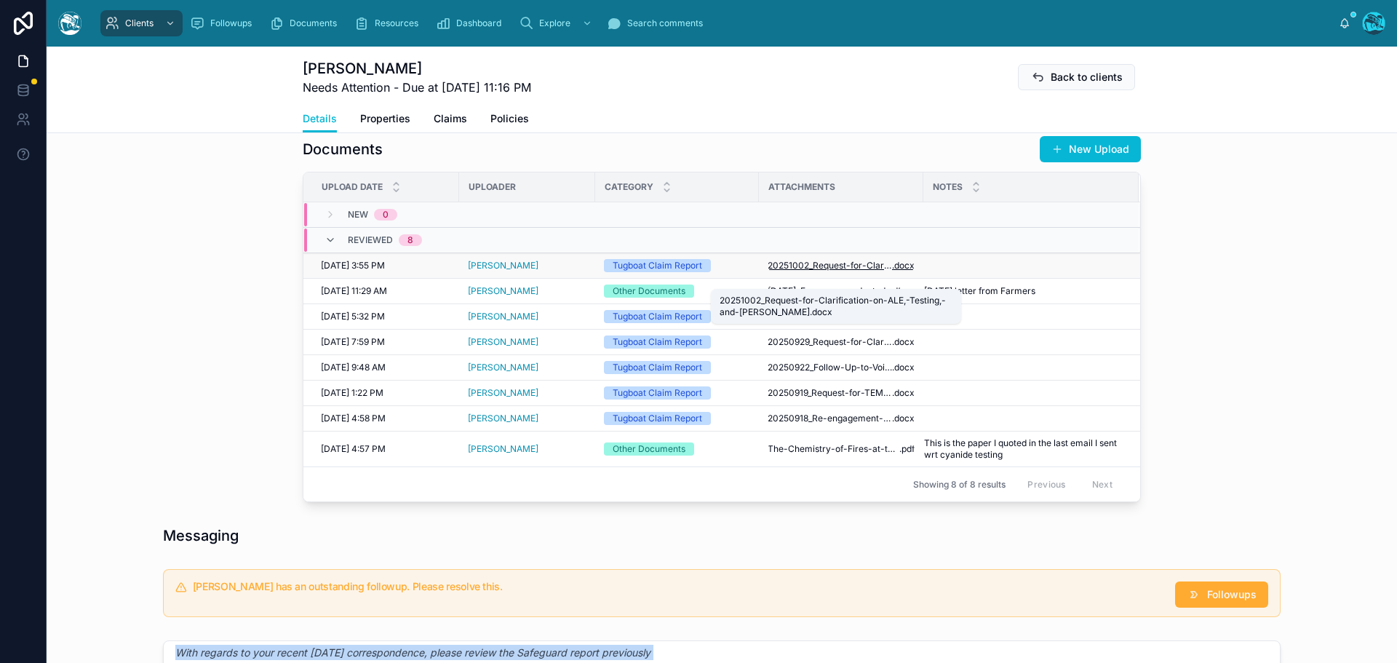
click at [864, 271] on span "20251002_Request-for-Clarification-on-ALE,-Testing,-and-Scope_Nguyen-Quang" at bounding box center [830, 266] width 124 height 12
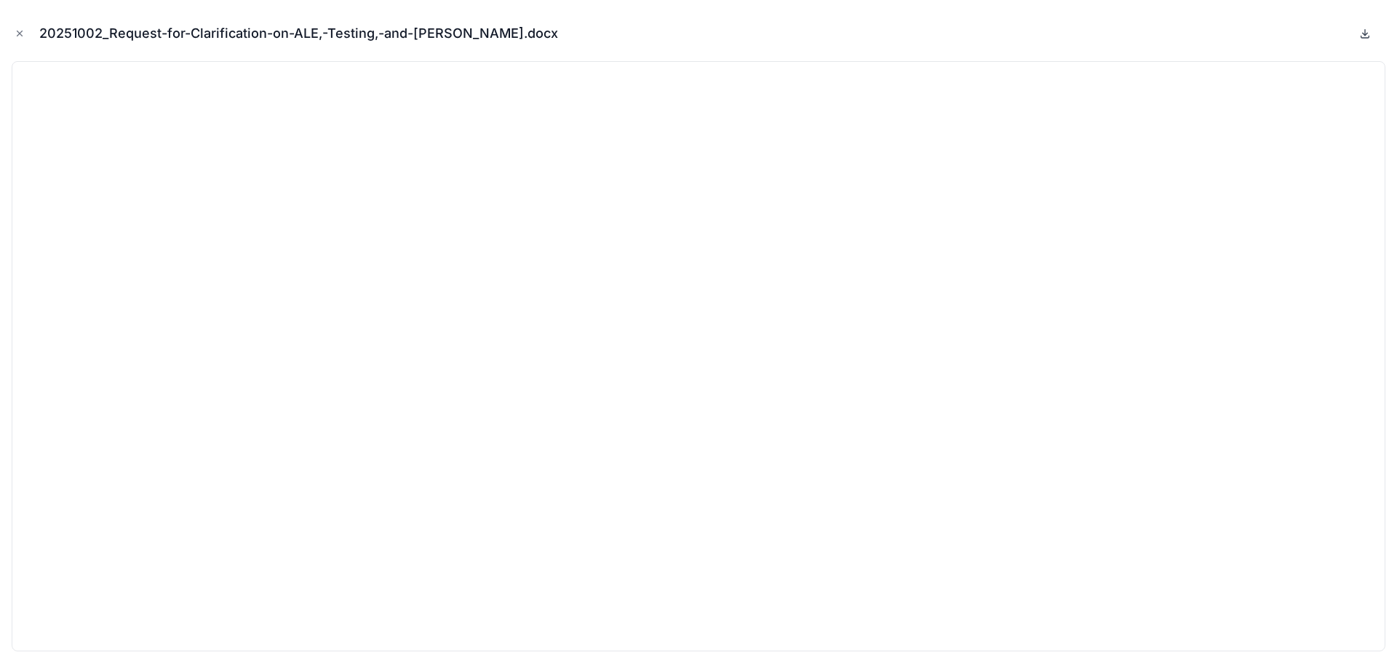
click at [1367, 33] on icon at bounding box center [1365, 34] width 5 height 2
drag, startPoint x: 18, startPoint y: 32, endPoint x: 56, endPoint y: 87, distance: 66.4
click at [18, 32] on icon "Close modal" at bounding box center [19, 33] width 5 height 5
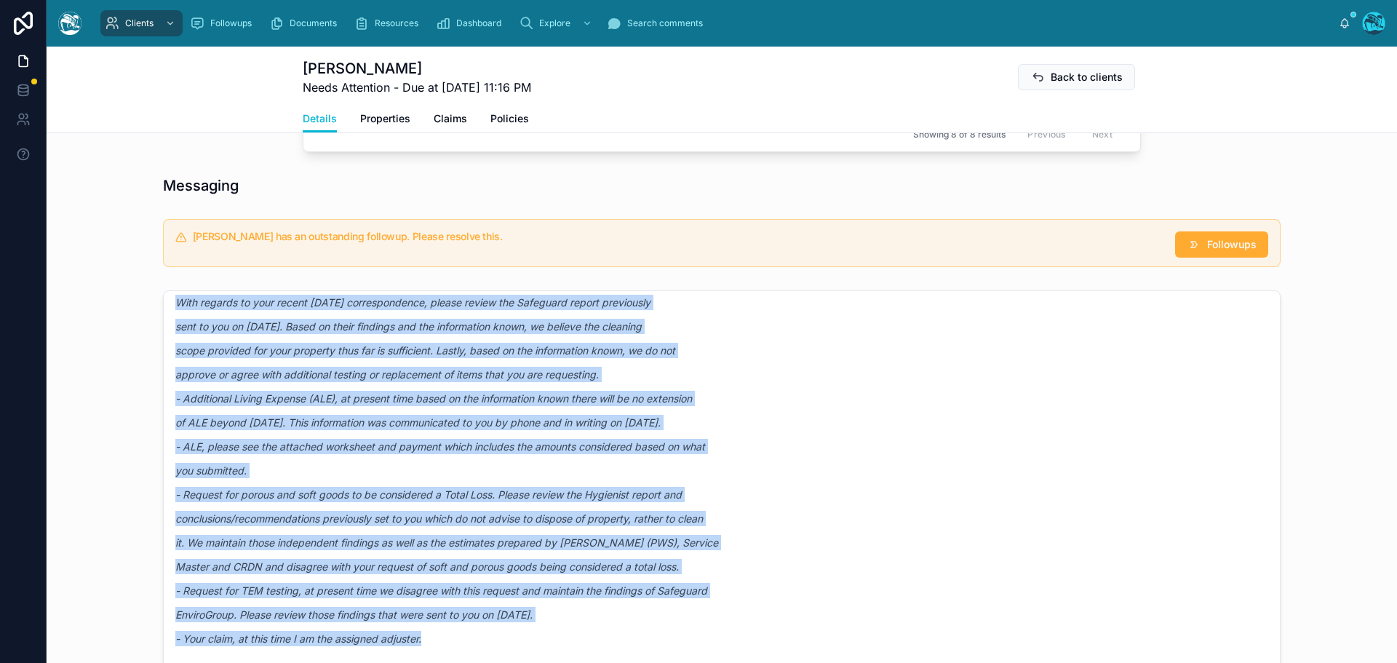
scroll to position [1091, 0]
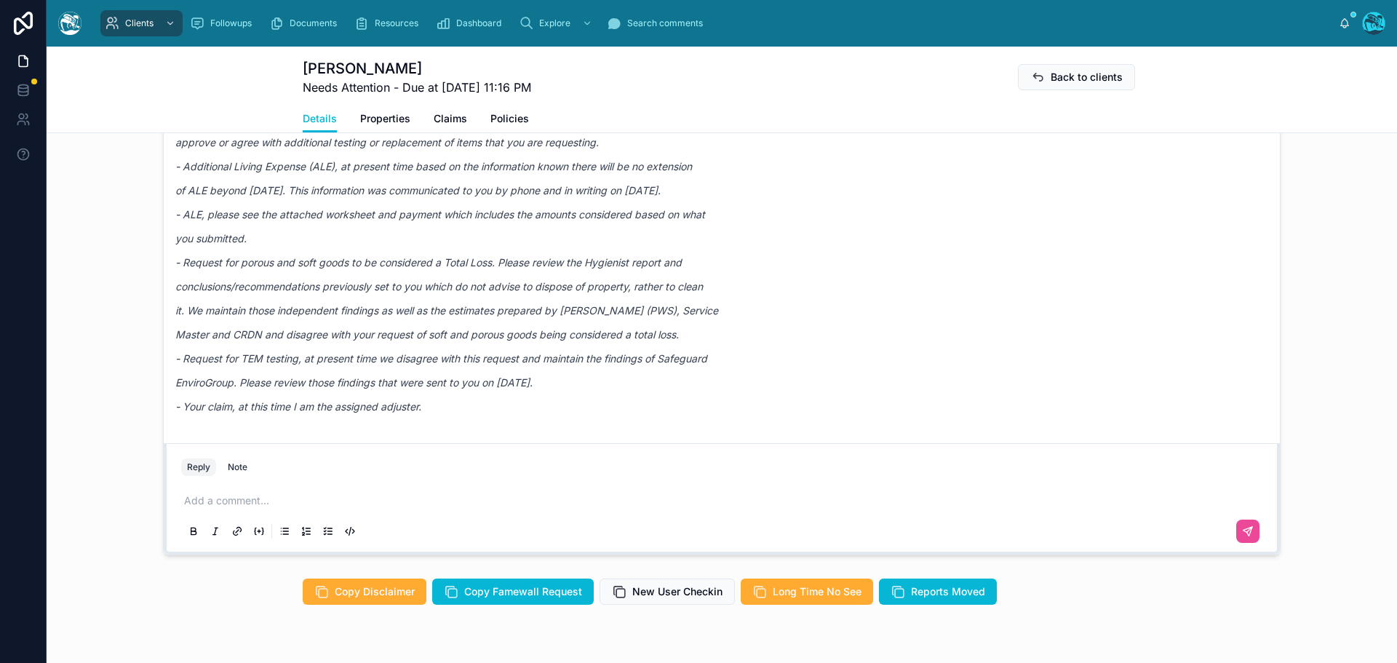
click at [226, 508] on p at bounding box center [724, 500] width 1081 height 15
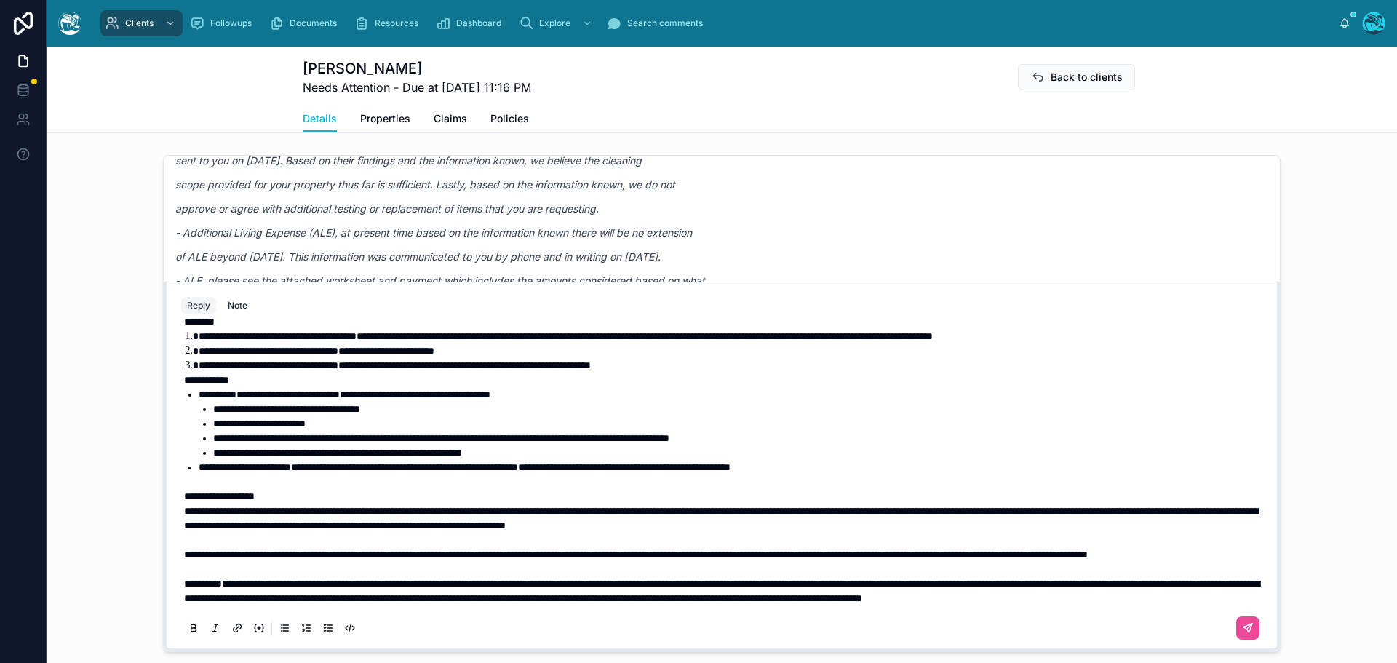
scroll to position [294, 0]
drag, startPoint x: 181, startPoint y: 541, endPoint x: 839, endPoint y: 546, distance: 657.7
click at [839, 547] on p "**********" at bounding box center [724, 554] width 1081 height 15
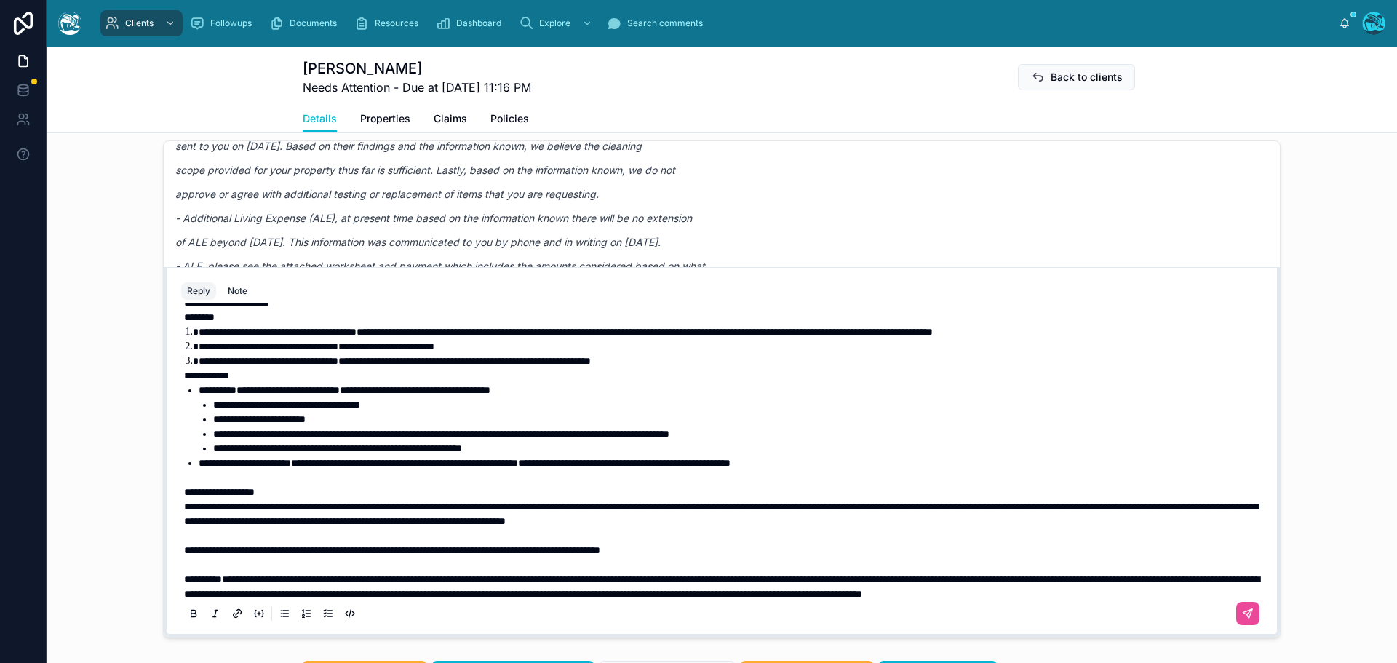
scroll to position [207, 0]
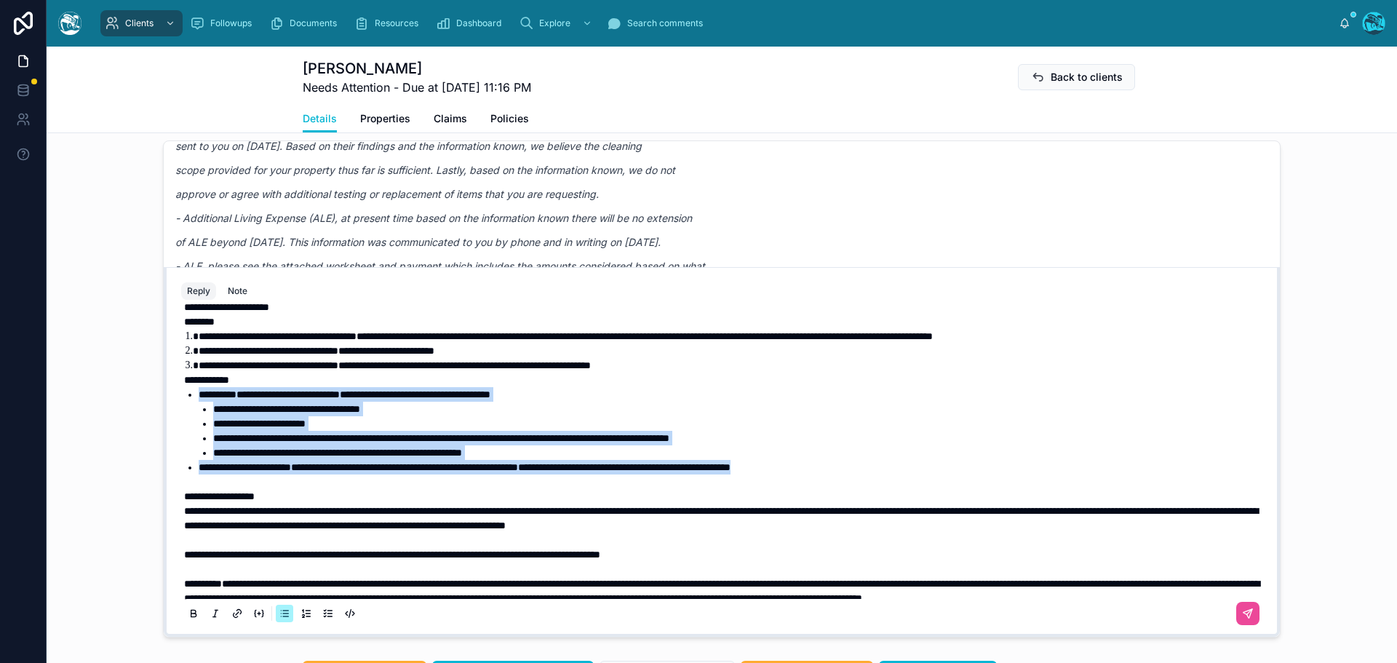
drag, startPoint x: 930, startPoint y: 524, endPoint x: 162, endPoint y: 447, distance: 772.1
click at [164, 447] on div "**********" at bounding box center [722, 452] width 1116 height 370
click at [188, 619] on icon at bounding box center [194, 613] width 12 height 12
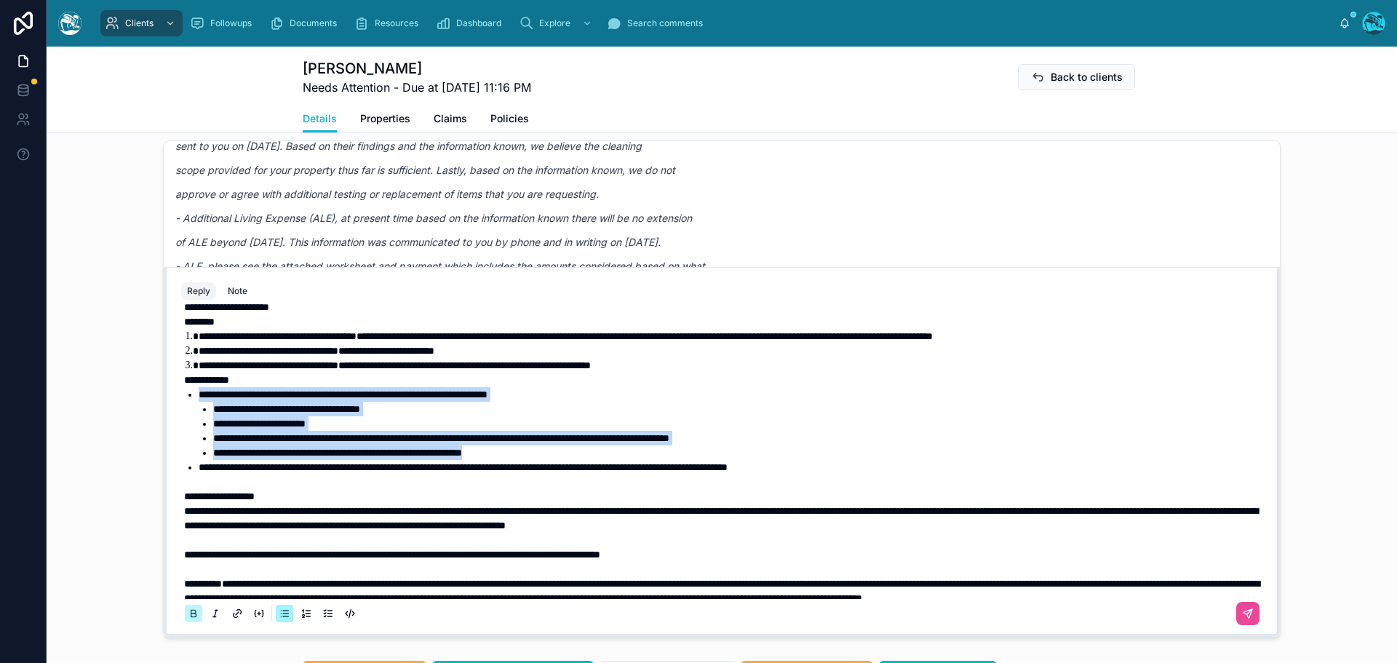
click at [188, 619] on icon at bounding box center [194, 613] width 12 height 12
click at [253, 431] on li "**********" at bounding box center [739, 423] width 1052 height 15
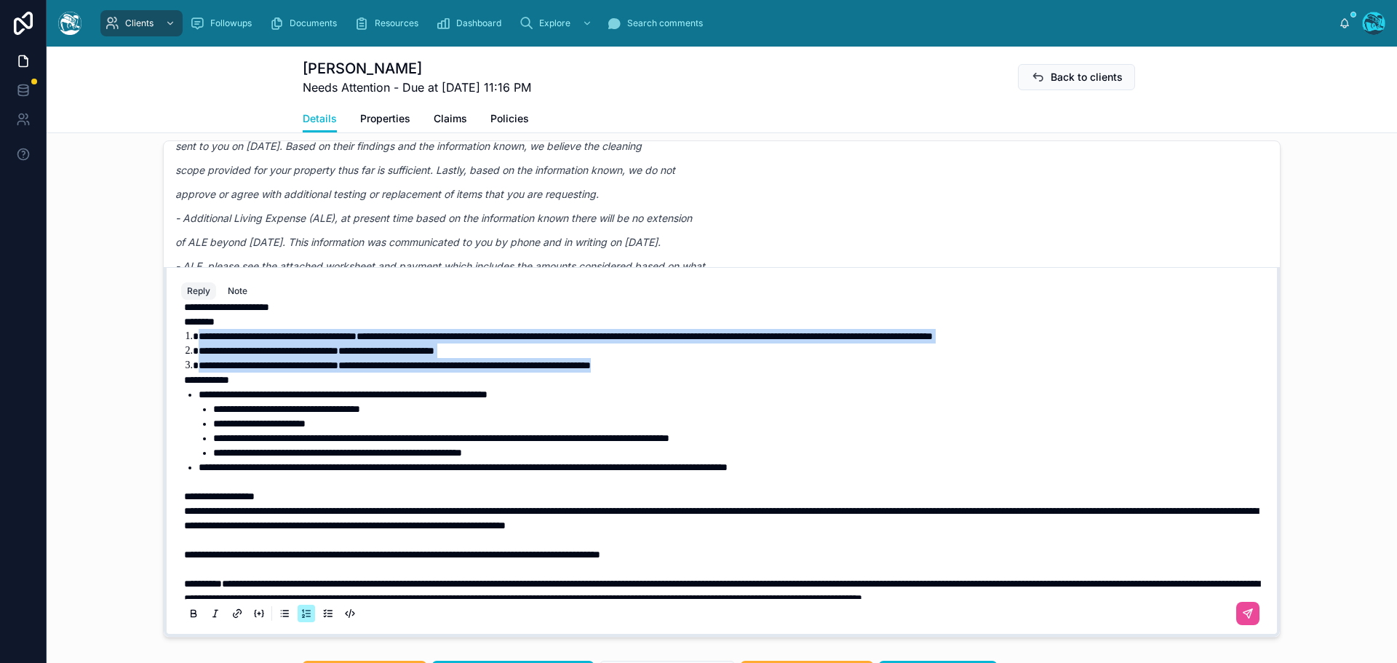
drag, startPoint x: 713, startPoint y: 423, endPoint x: 178, endPoint y: 396, distance: 536.1
click at [181, 396] on div "**********" at bounding box center [721, 372] width 1081 height 541
click at [188, 619] on icon at bounding box center [194, 613] width 12 height 12
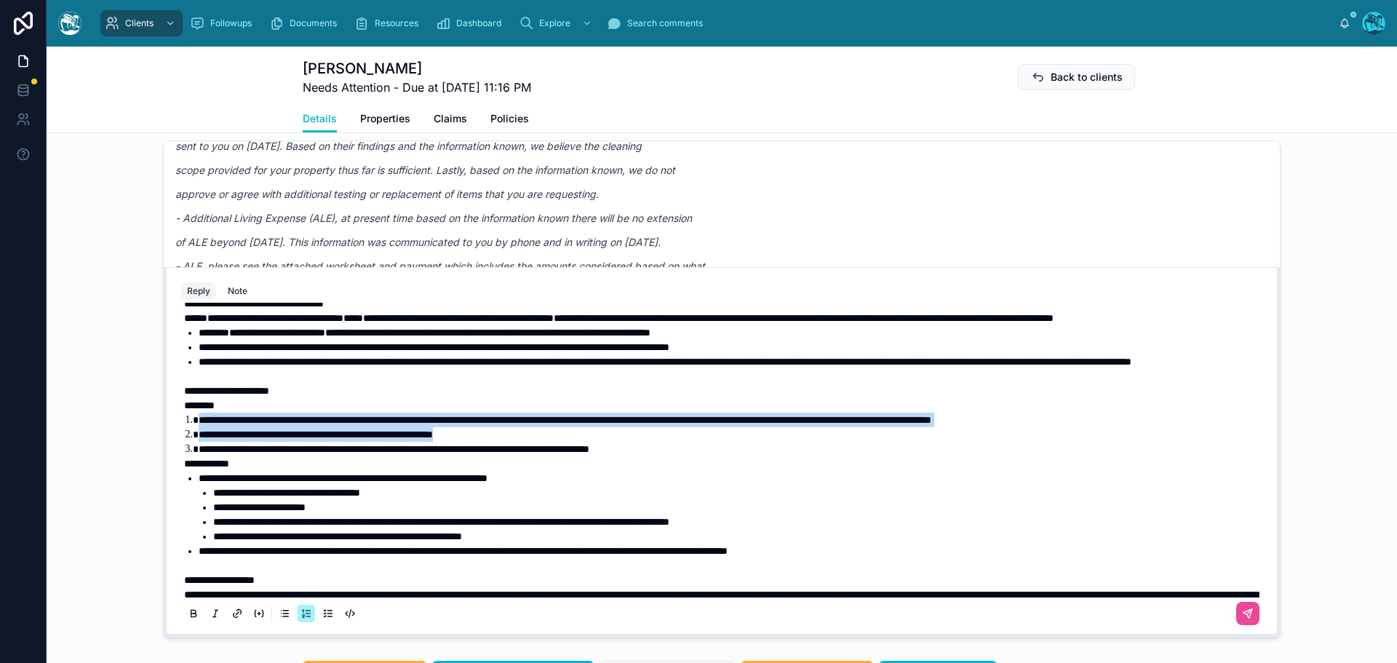
scroll to position [61, 0]
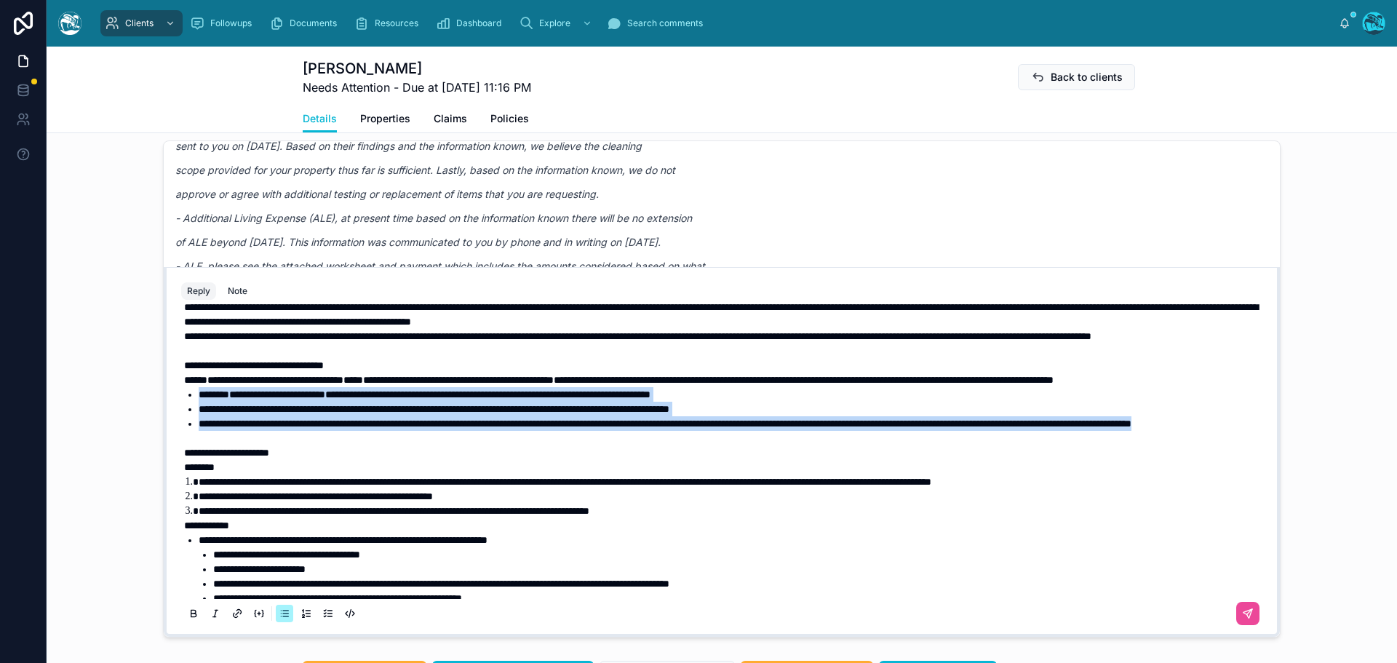
drag, startPoint x: 417, startPoint y: 479, endPoint x: 173, endPoint y: 435, distance: 247.7
click at [173, 435] on div "**********" at bounding box center [721, 469] width 1099 height 332
click at [191, 617] on icon at bounding box center [193, 615] width 5 height 4
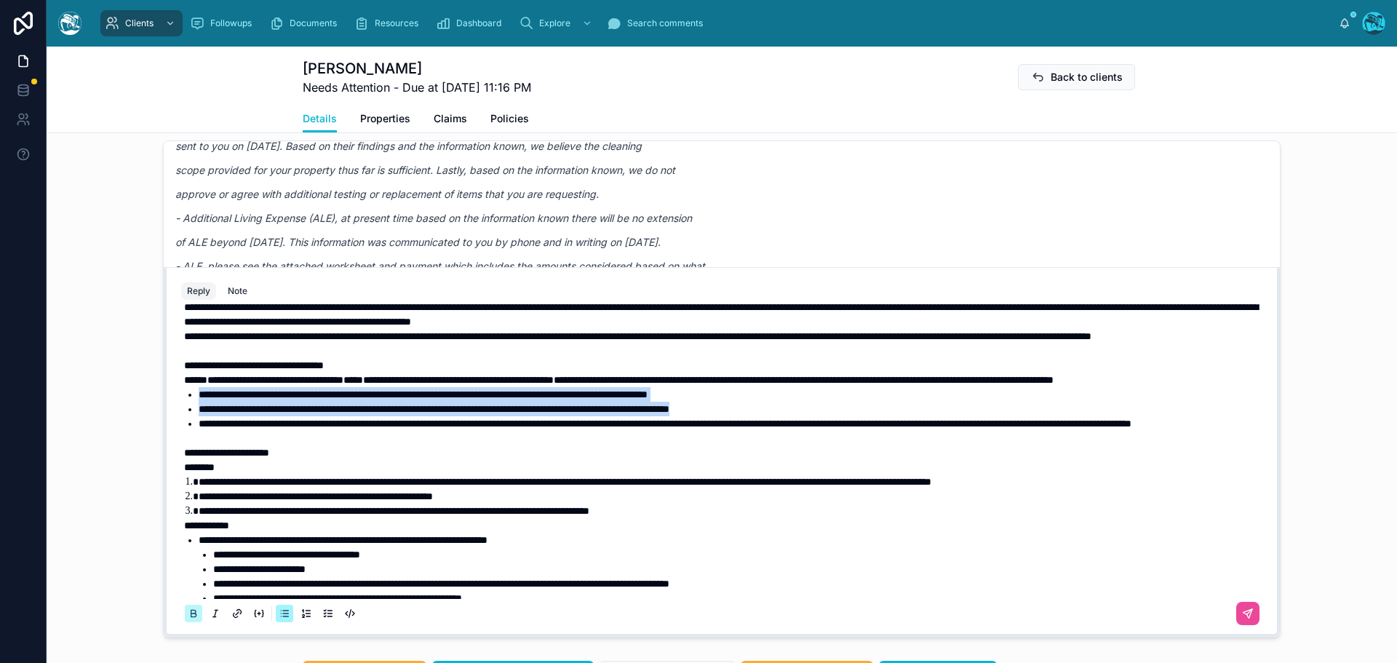
click at [191, 617] on icon at bounding box center [193, 615] width 5 height 4
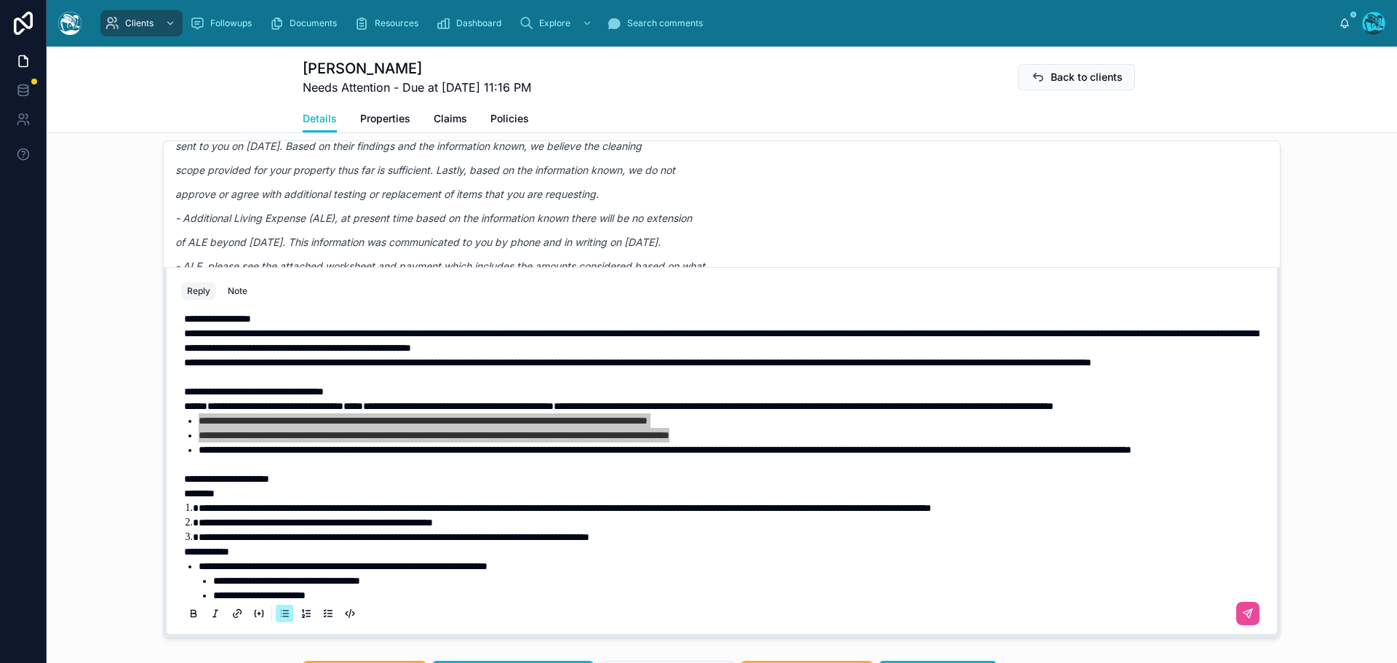
scroll to position [0, 0]
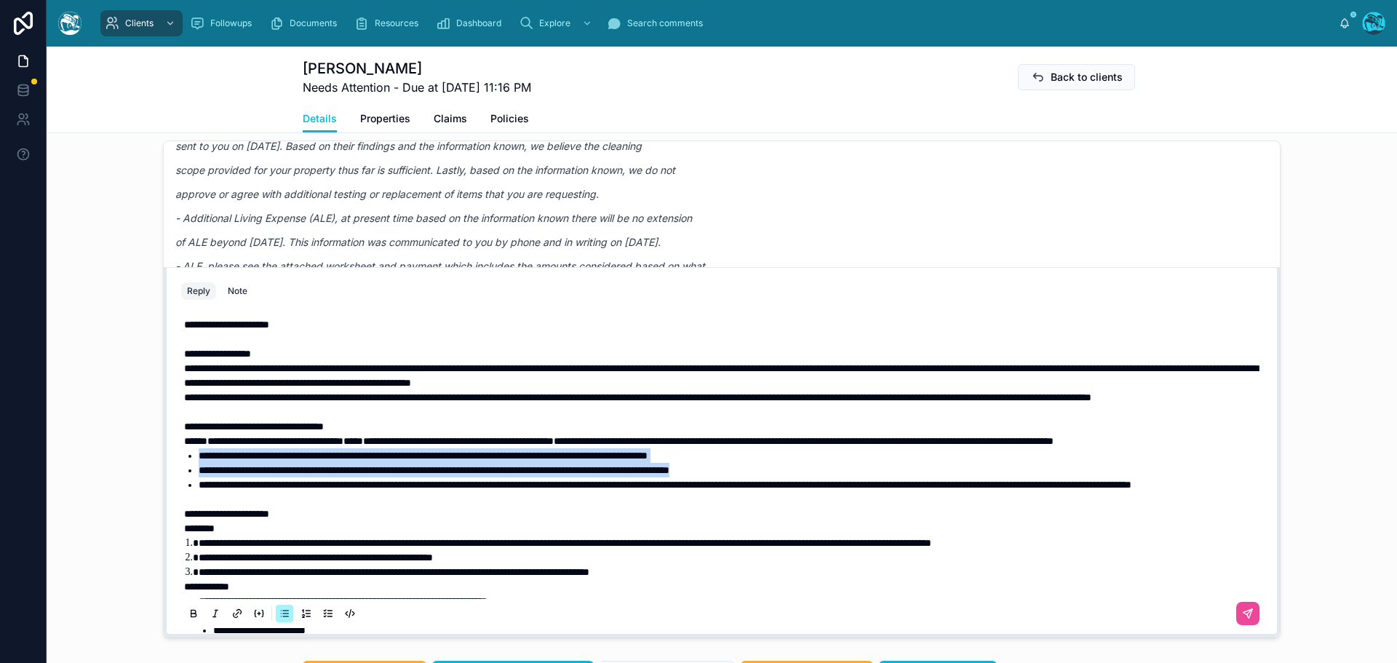
click at [413, 492] on li "**********" at bounding box center [732, 484] width 1067 height 15
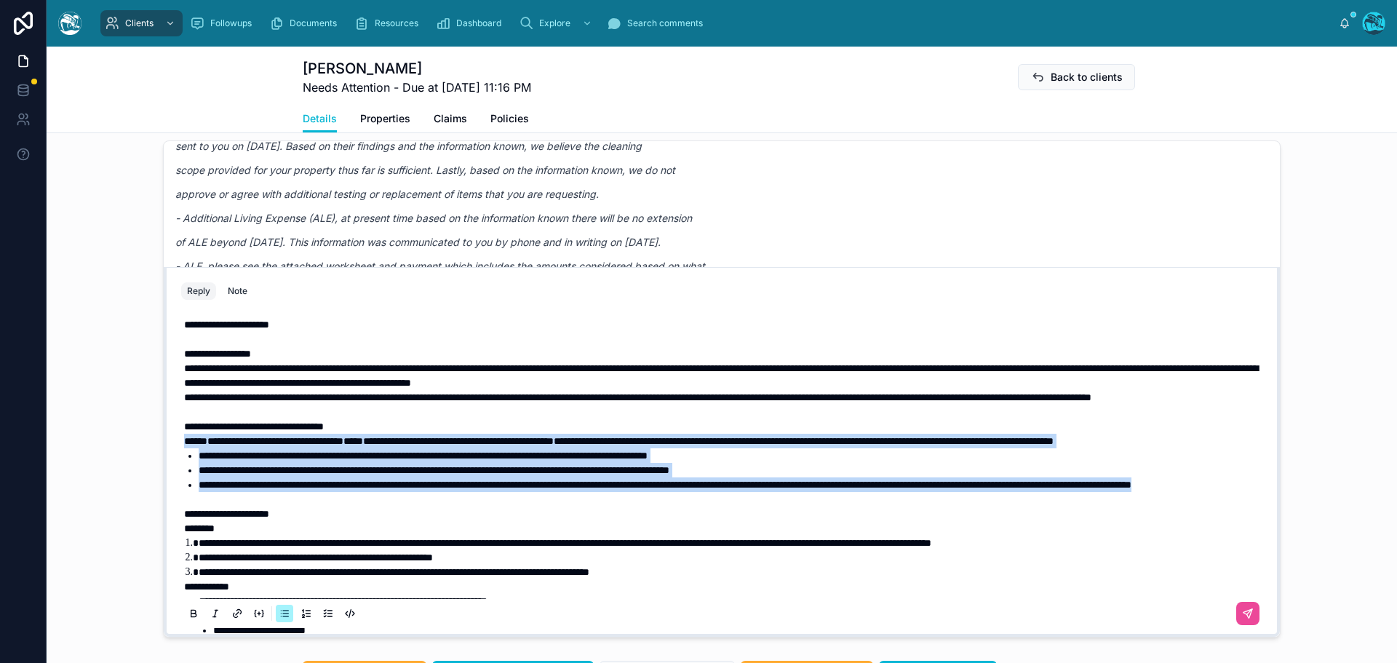
drag, startPoint x: 424, startPoint y: 544, endPoint x: 139, endPoint y: 475, distance: 293.4
click at [139, 475] on div "FN Florence Nguyen-Quang Last month Hello, hope you all have been well. I had t…" at bounding box center [722, 389] width 1350 height 509
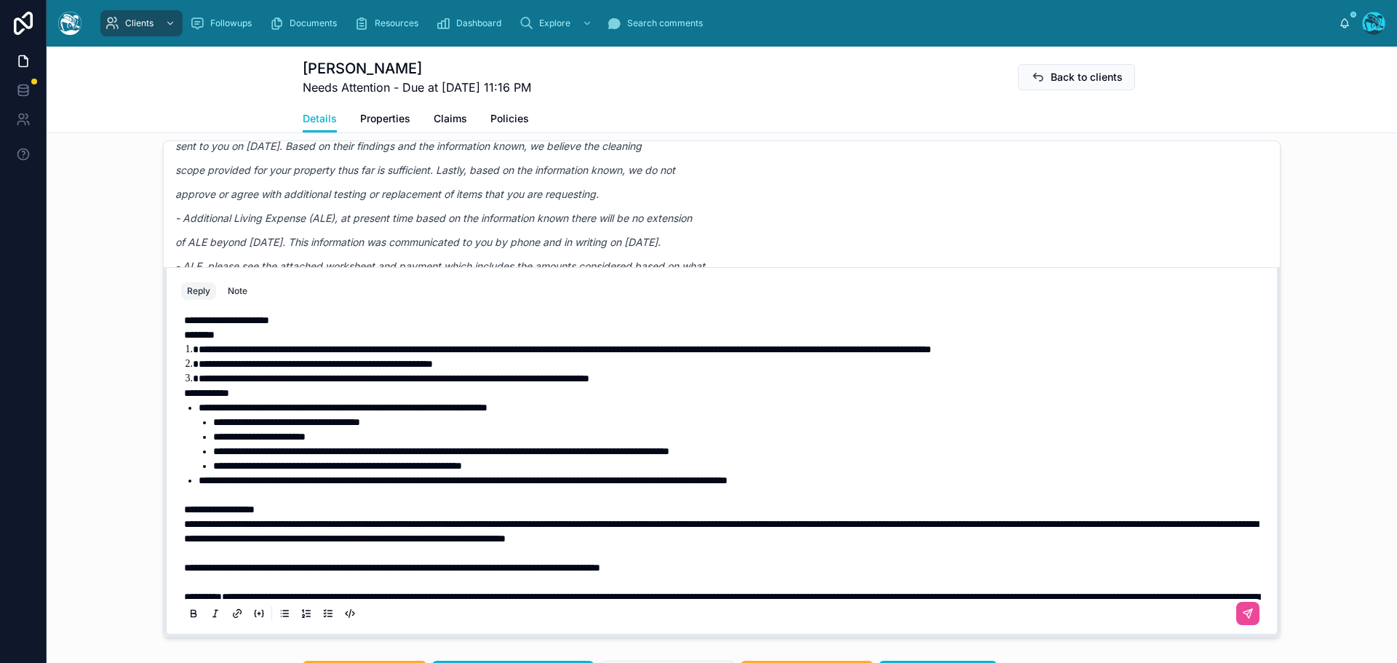
scroll to position [163, 0]
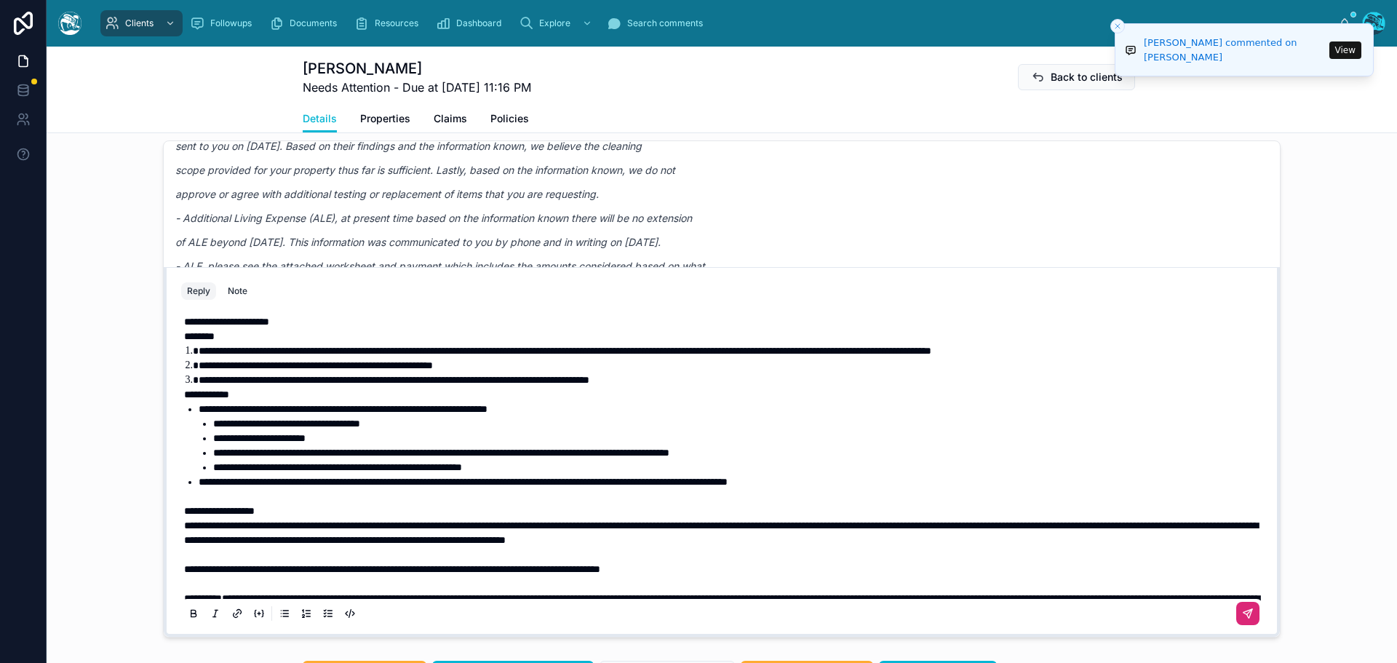
click at [1243, 618] on icon at bounding box center [1247, 613] width 9 height 9
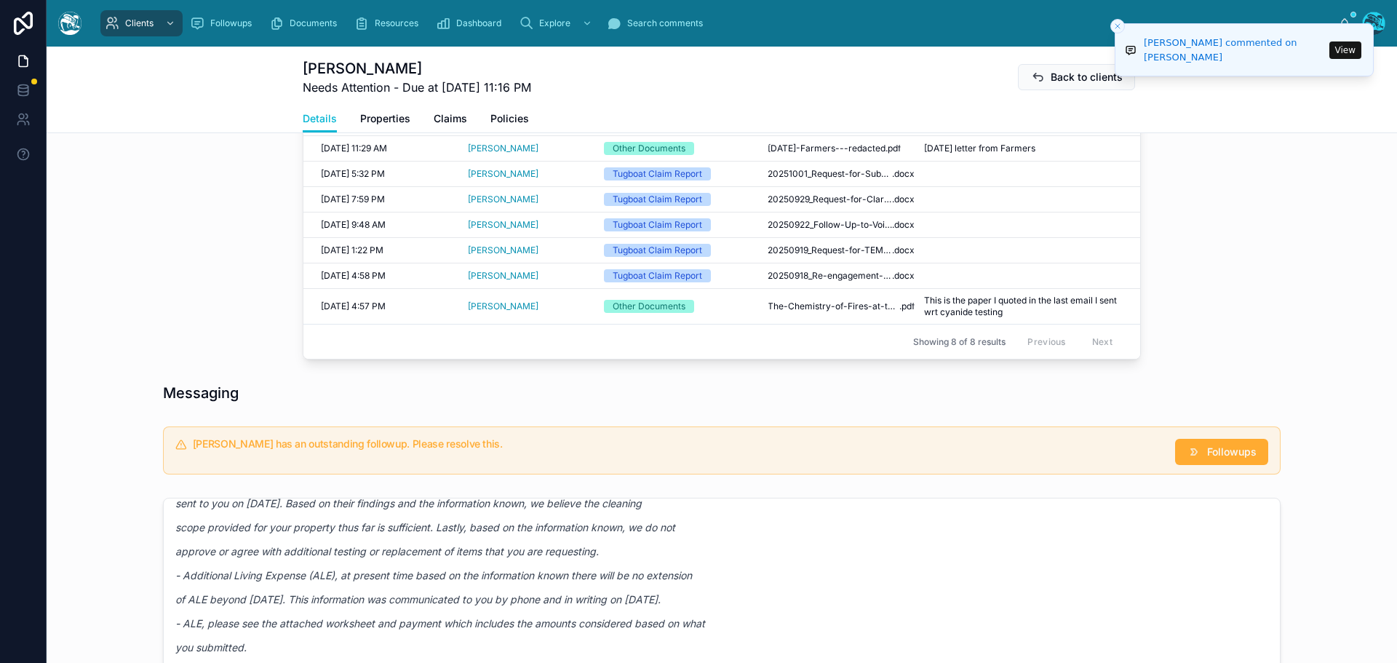
scroll to position [573, 0]
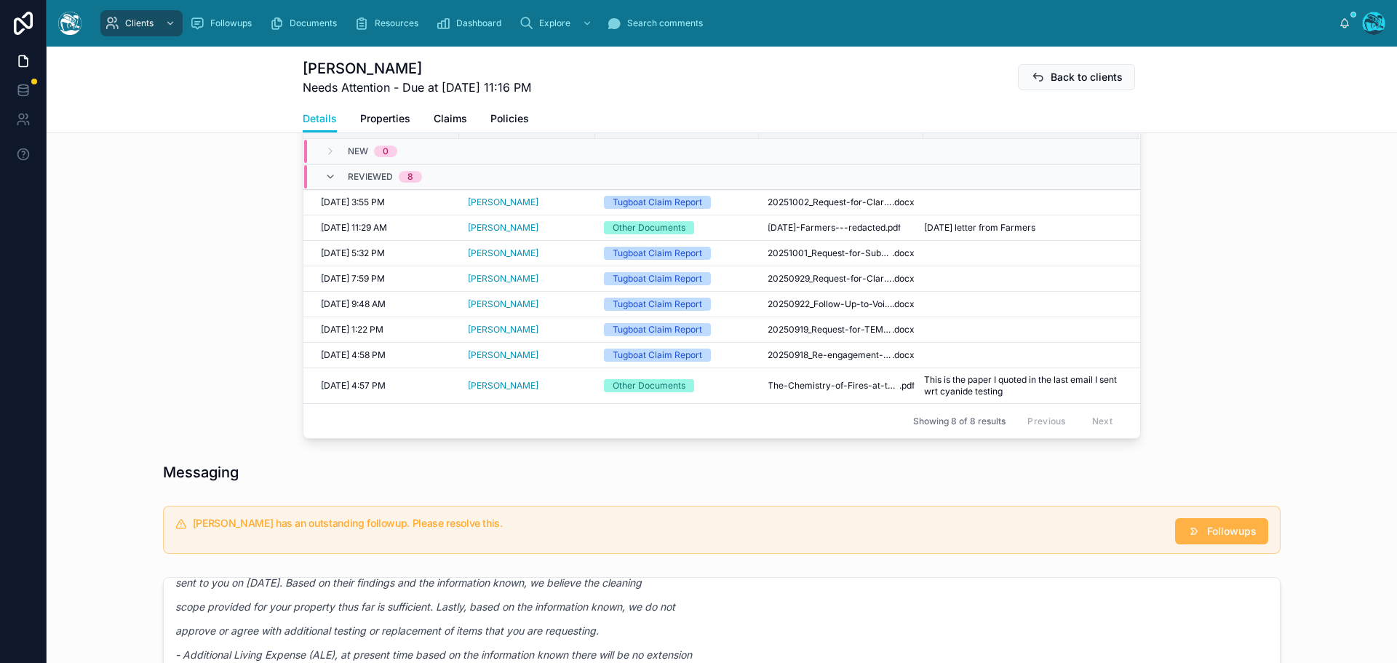
click at [1207, 538] on span "Followups" at bounding box center [1231, 531] width 49 height 15
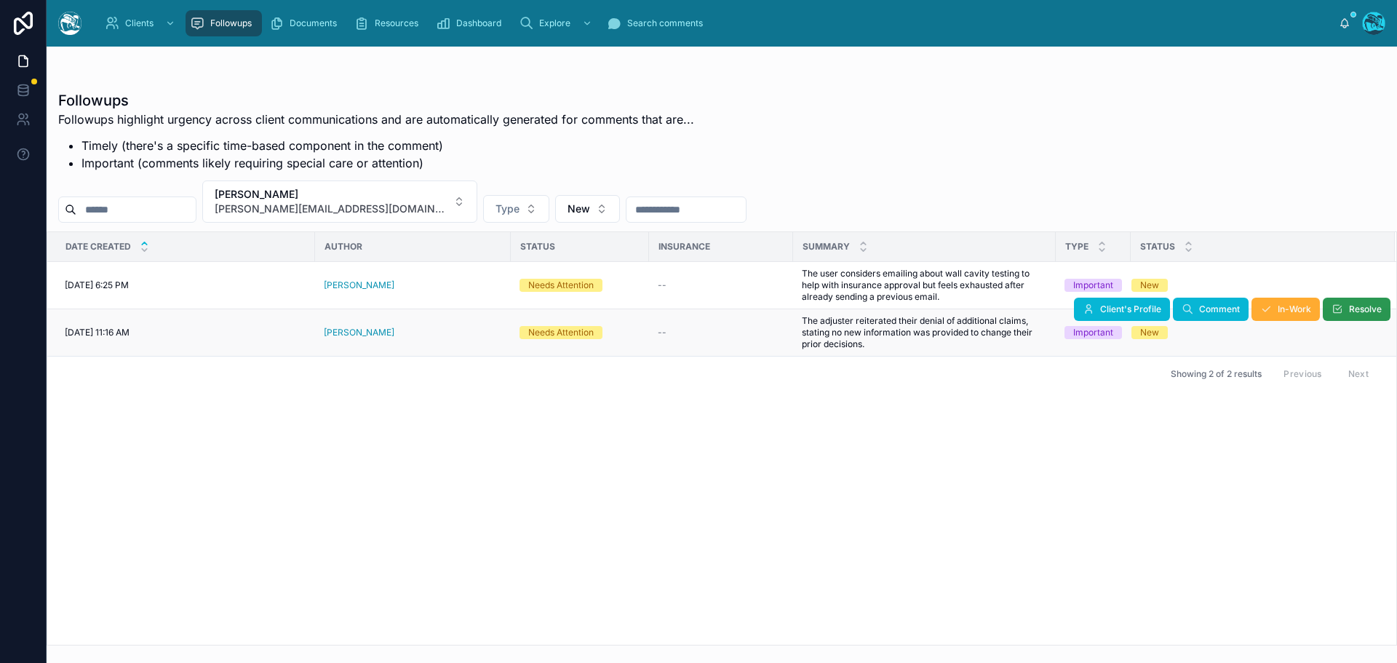
click at [1362, 312] on span "Resolve" at bounding box center [1365, 309] width 33 height 12
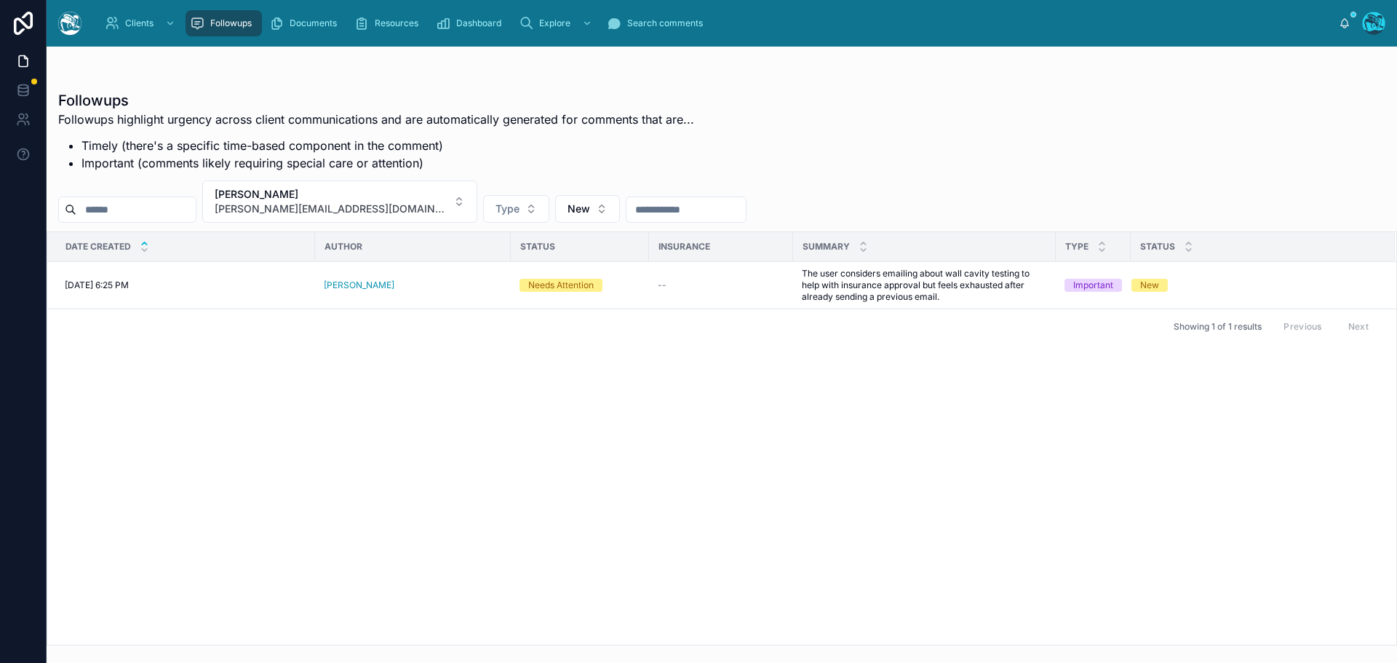
click at [0, 0] on span "Resolve" at bounding box center [0, 0] width 0 height 0
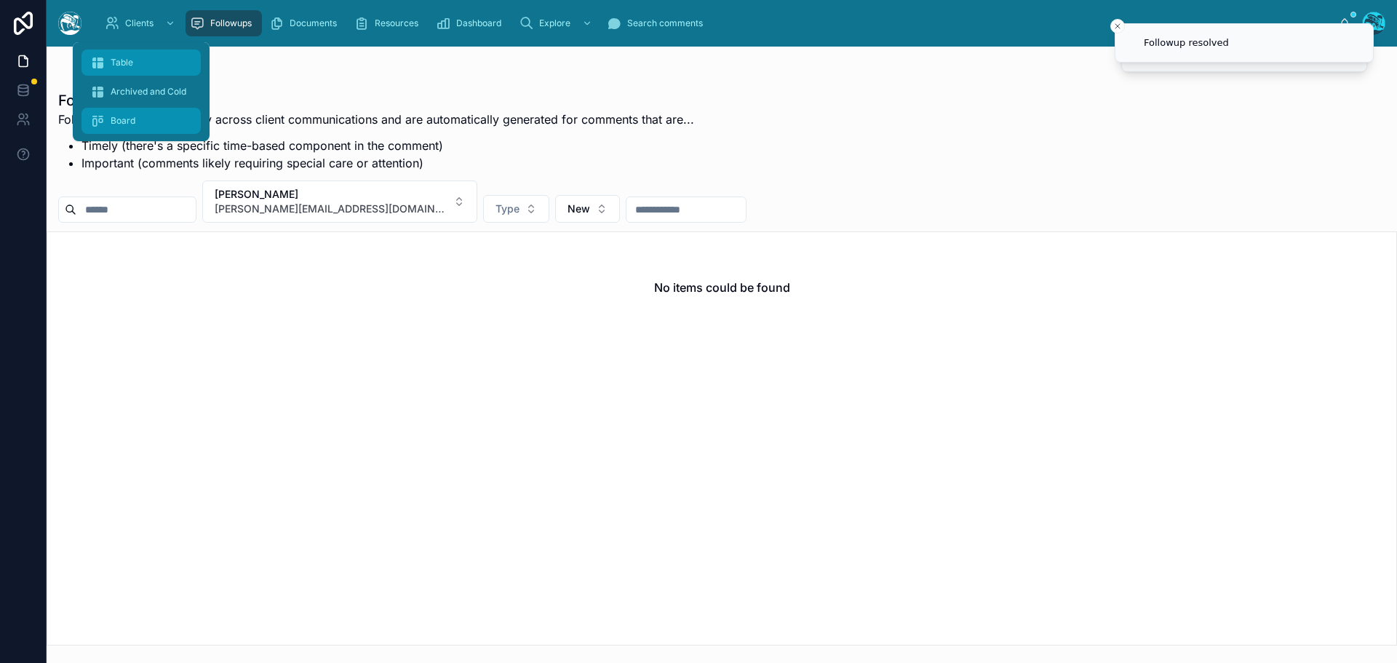
drag, startPoint x: 119, startPoint y: 57, endPoint x: 158, endPoint y: 131, distance: 83.6
click at [119, 57] on span "Table" at bounding box center [122, 63] width 23 height 12
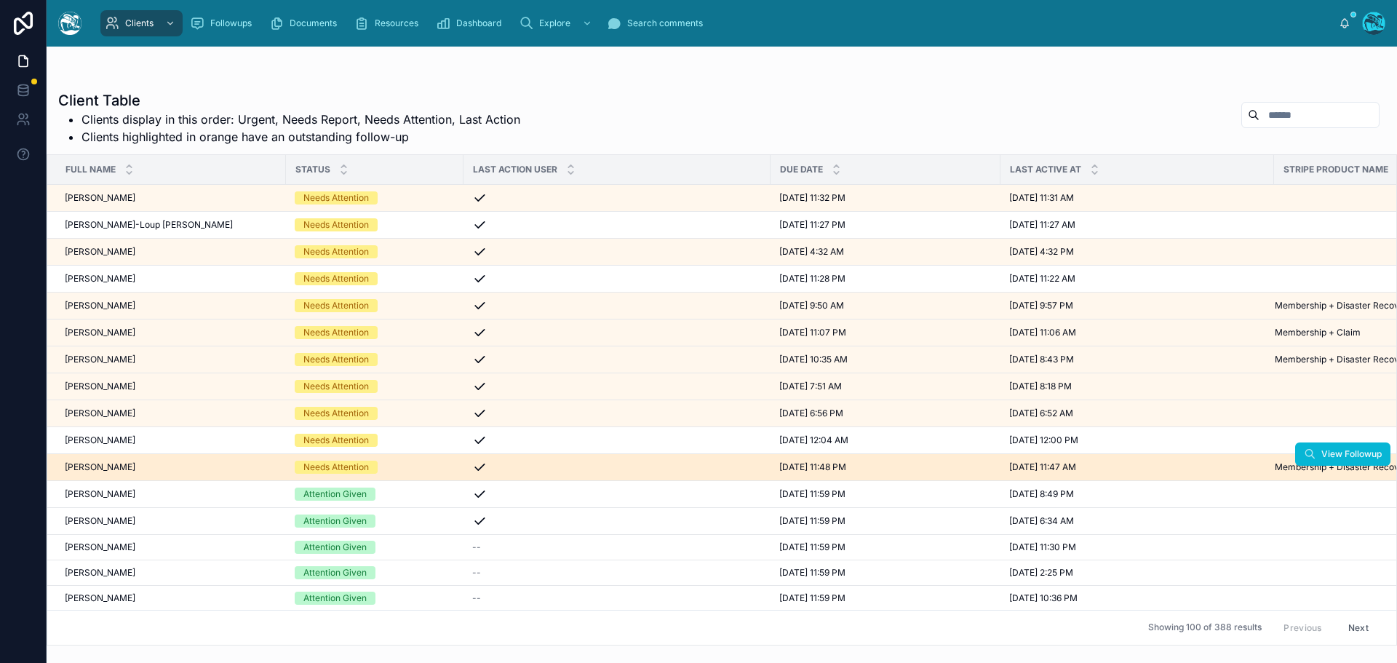
click at [135, 468] on div "linda marais linda marais" at bounding box center [171, 467] width 212 height 12
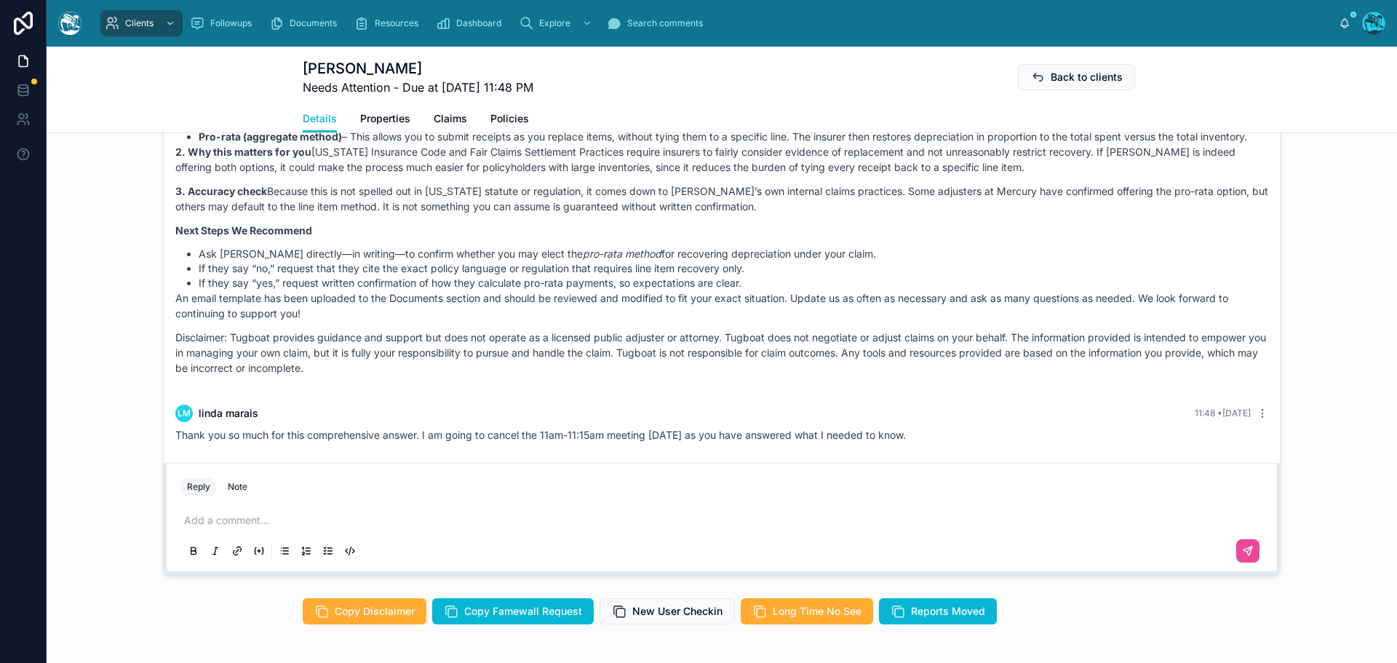
scroll to position [873, 0]
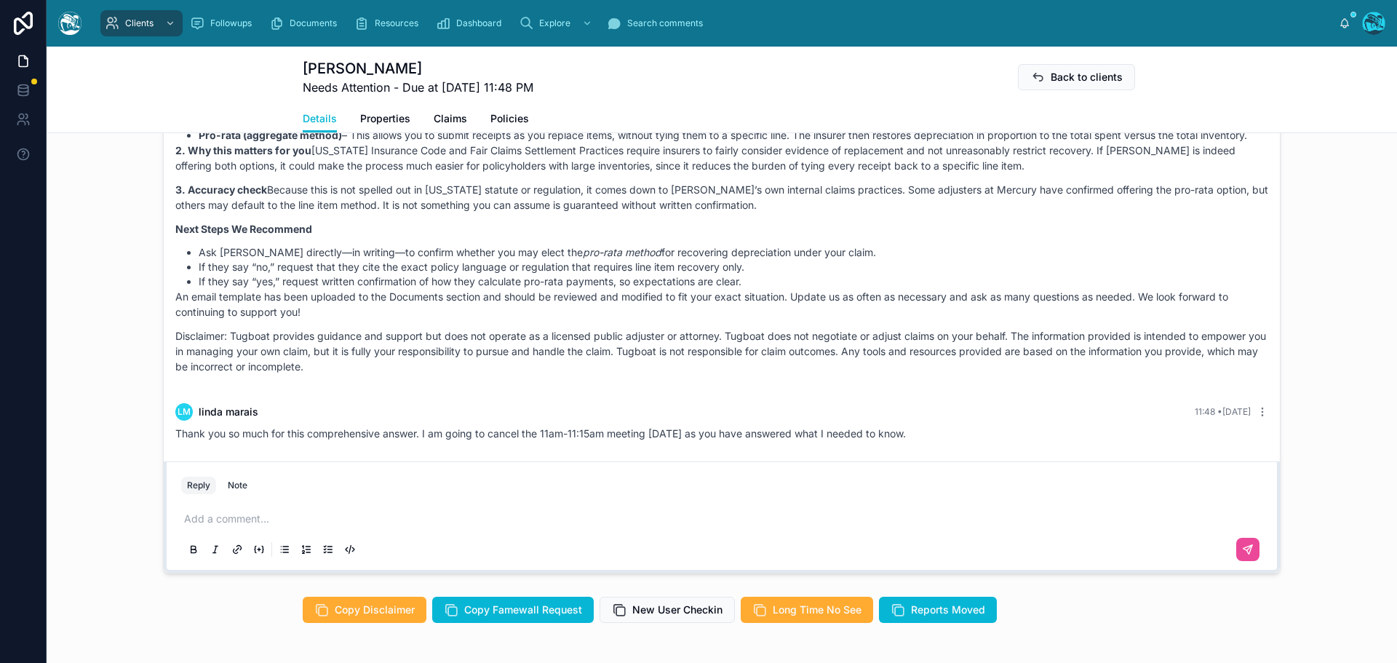
click at [218, 517] on p at bounding box center [724, 518] width 1081 height 15
click at [714, 519] on p "**********" at bounding box center [724, 518] width 1081 height 15
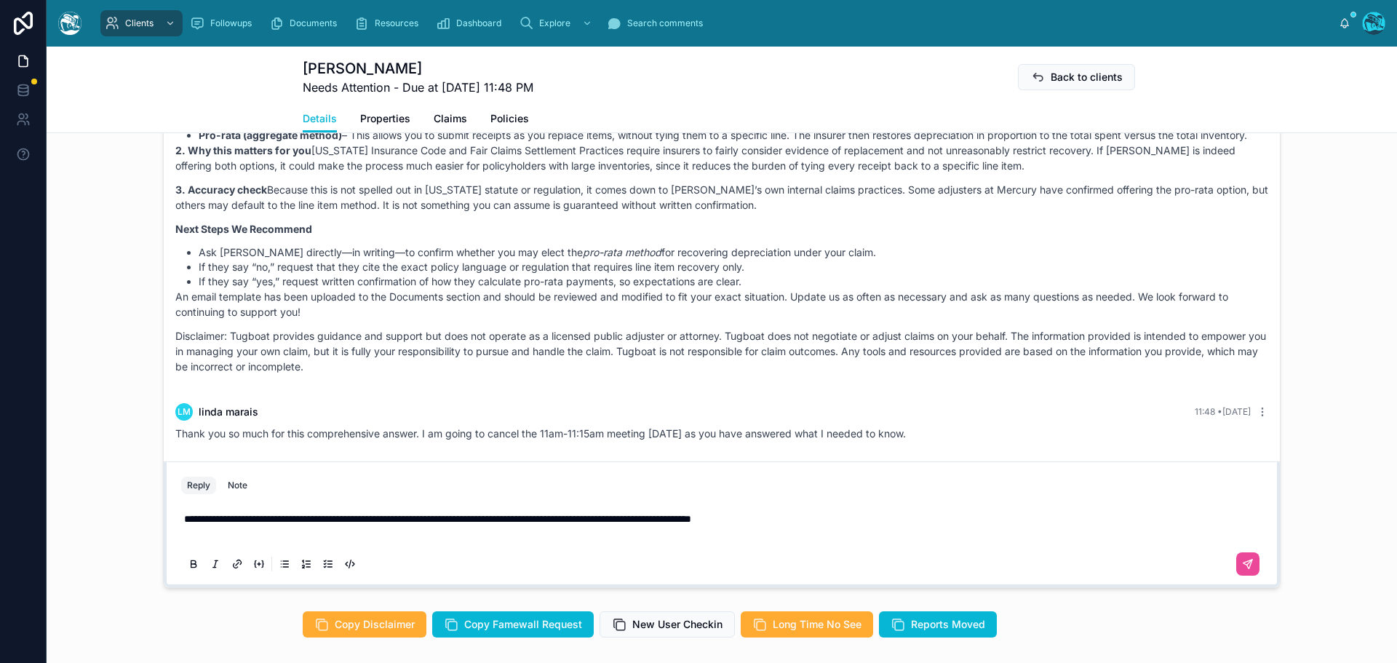
scroll to position [844, 0]
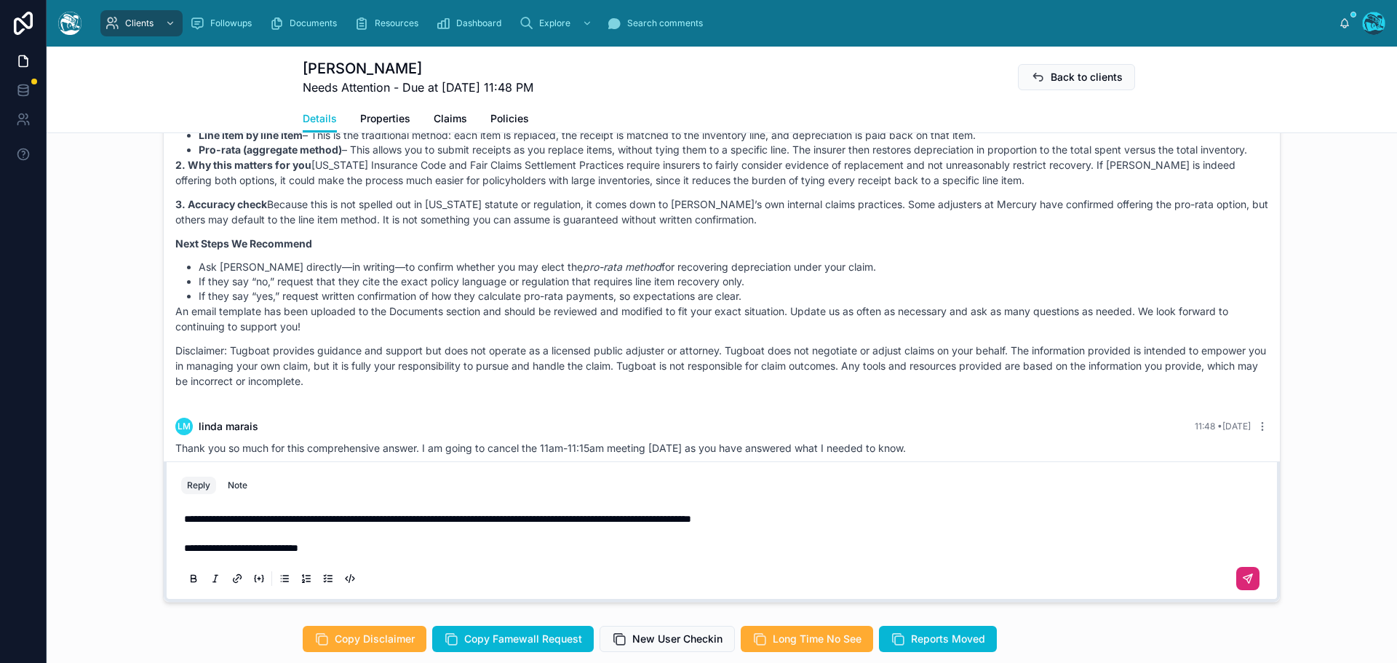
click at [1246, 573] on icon at bounding box center [1248, 579] width 12 height 12
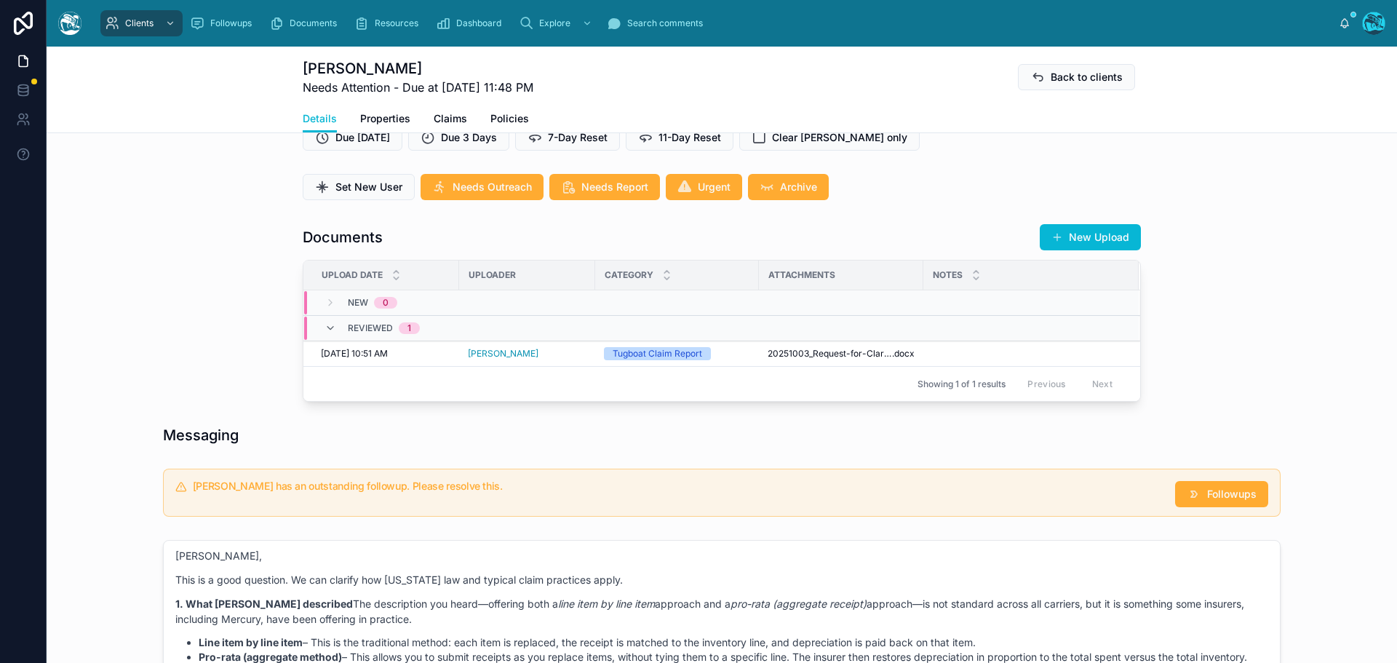
scroll to position [407, 0]
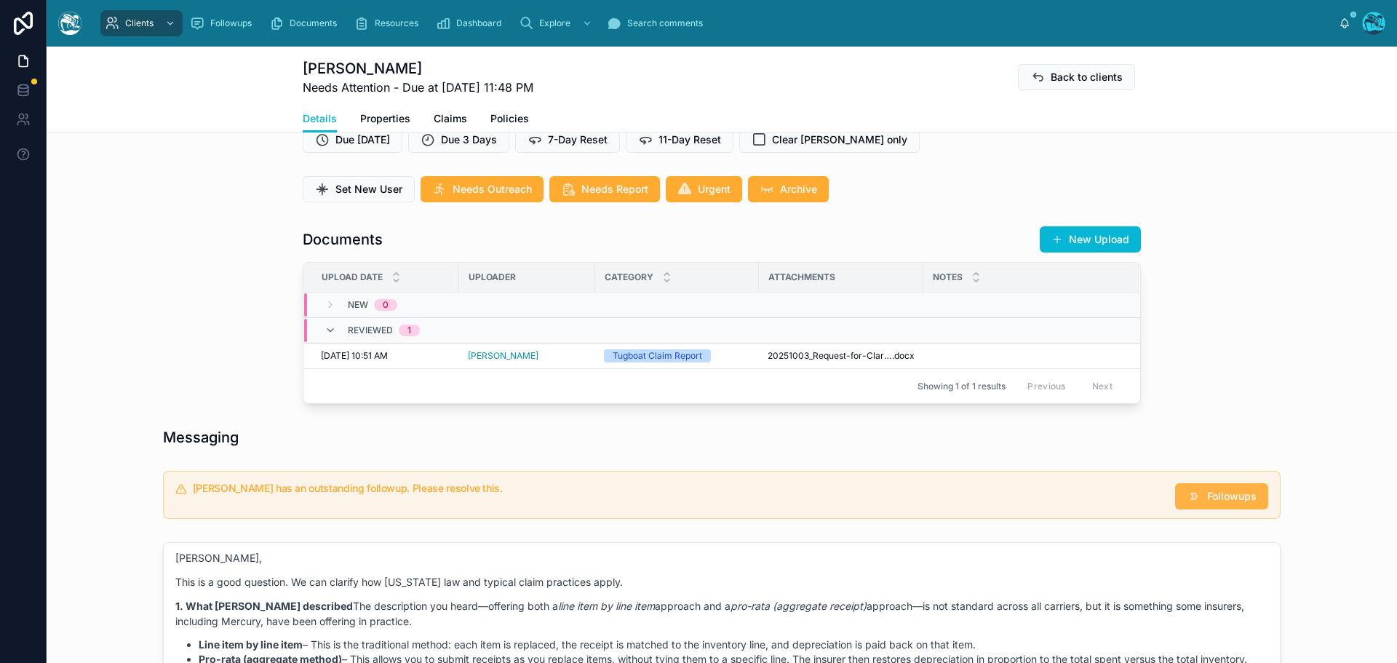
click at [1207, 491] on span "Followups" at bounding box center [1231, 496] width 49 height 15
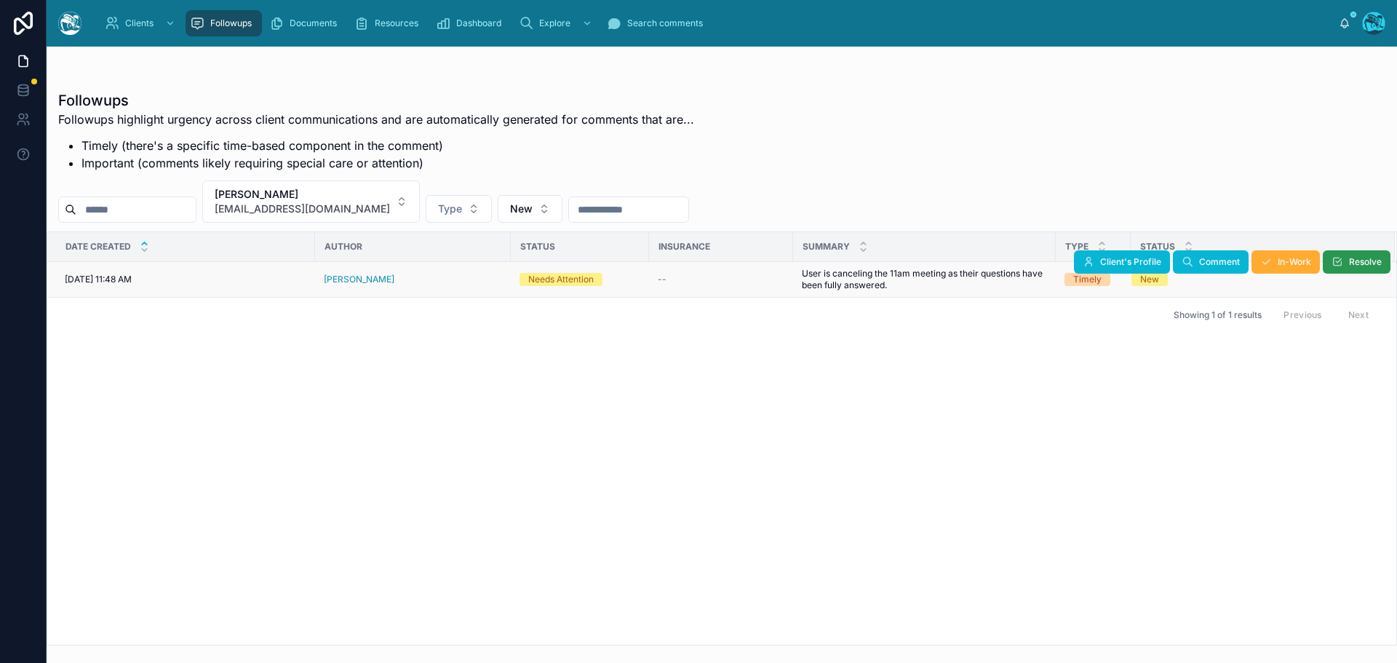
click at [1338, 260] on icon at bounding box center [1337, 262] width 12 height 12
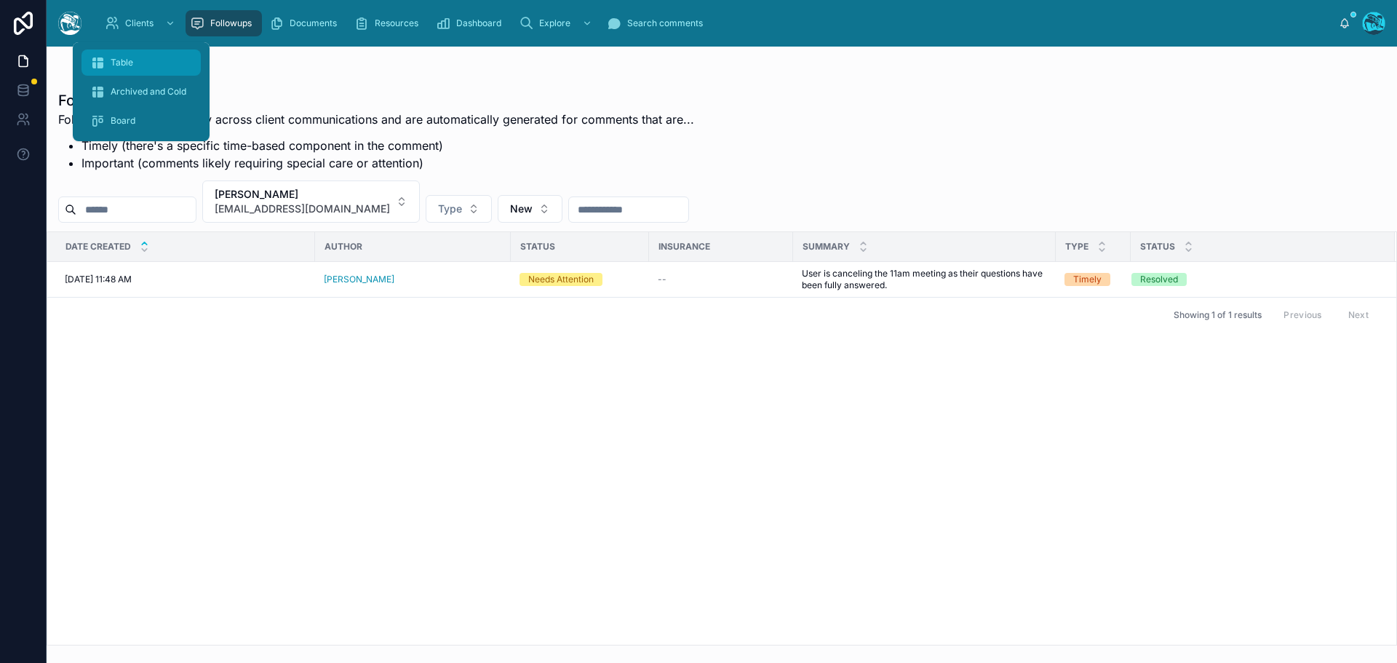
click at [126, 55] on div "Table" at bounding box center [141, 62] width 102 height 23
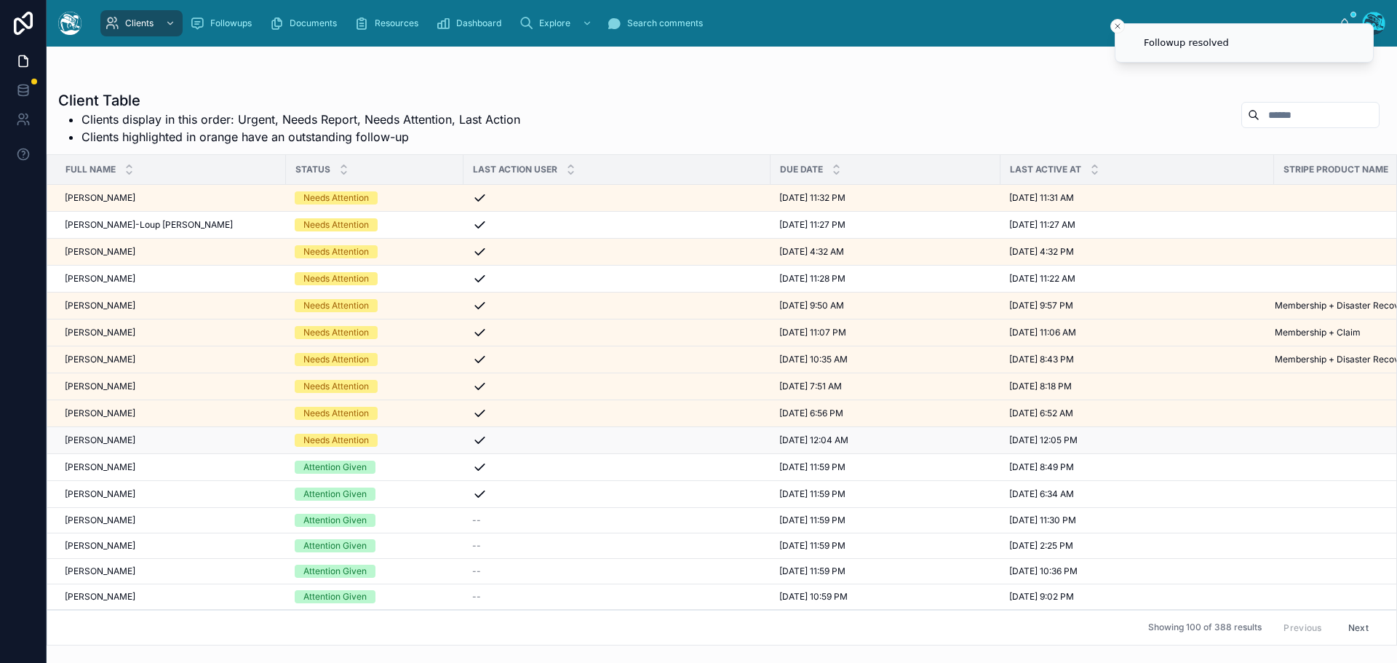
click at [137, 439] on div "Seth Morris Seth Morris" at bounding box center [171, 440] width 212 height 12
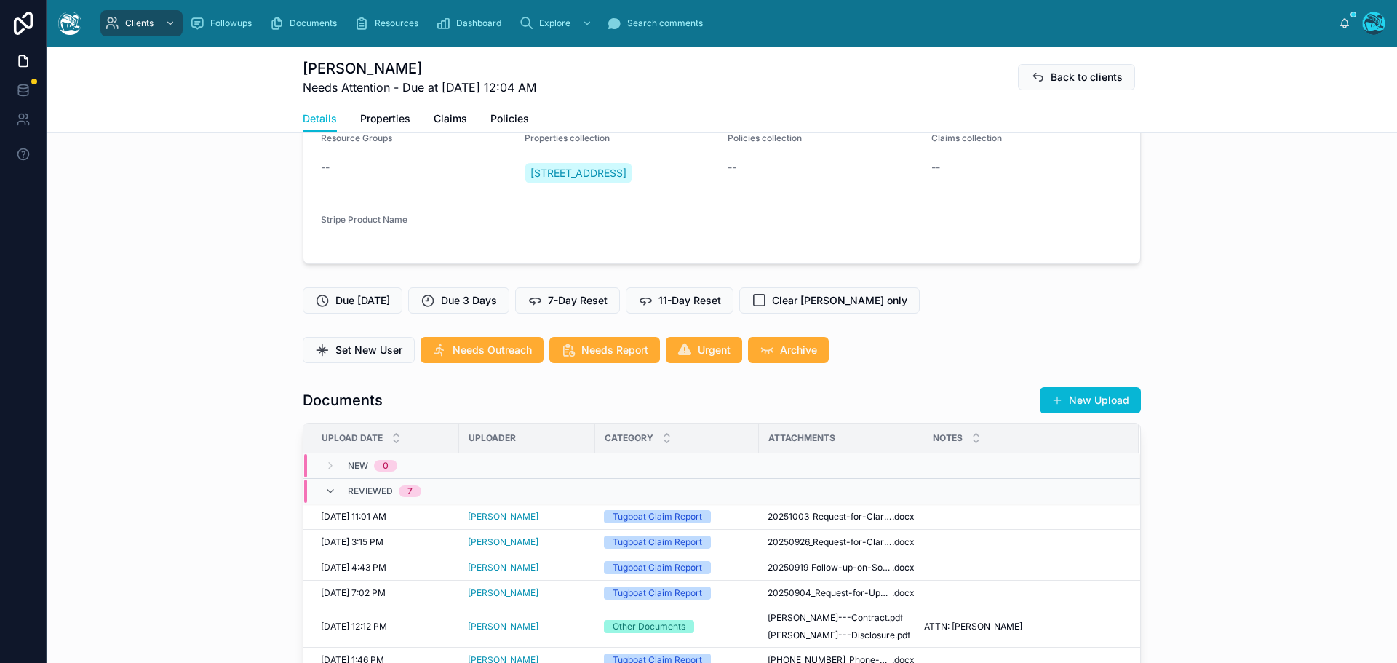
scroll to position [218, 0]
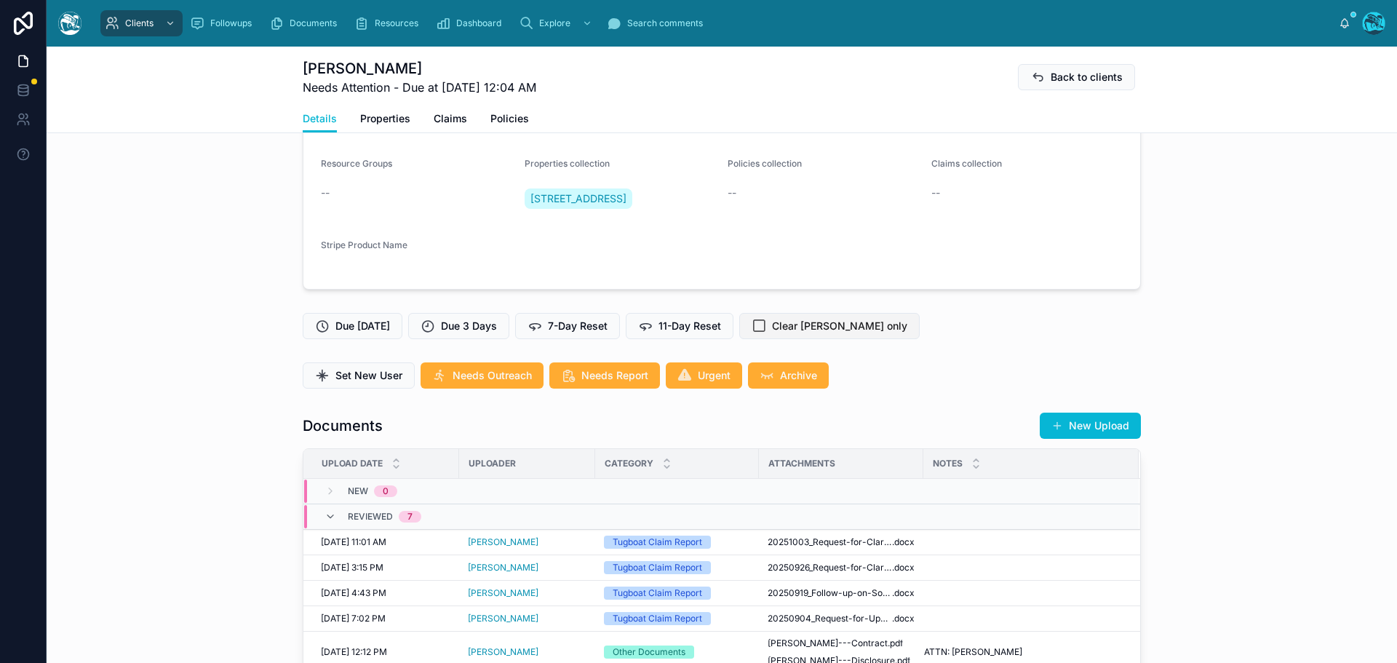
click at [816, 319] on span "Clear [PERSON_NAME] only" at bounding box center [839, 326] width 135 height 15
click at [570, 320] on span "7-Day Reset" at bounding box center [578, 326] width 60 height 15
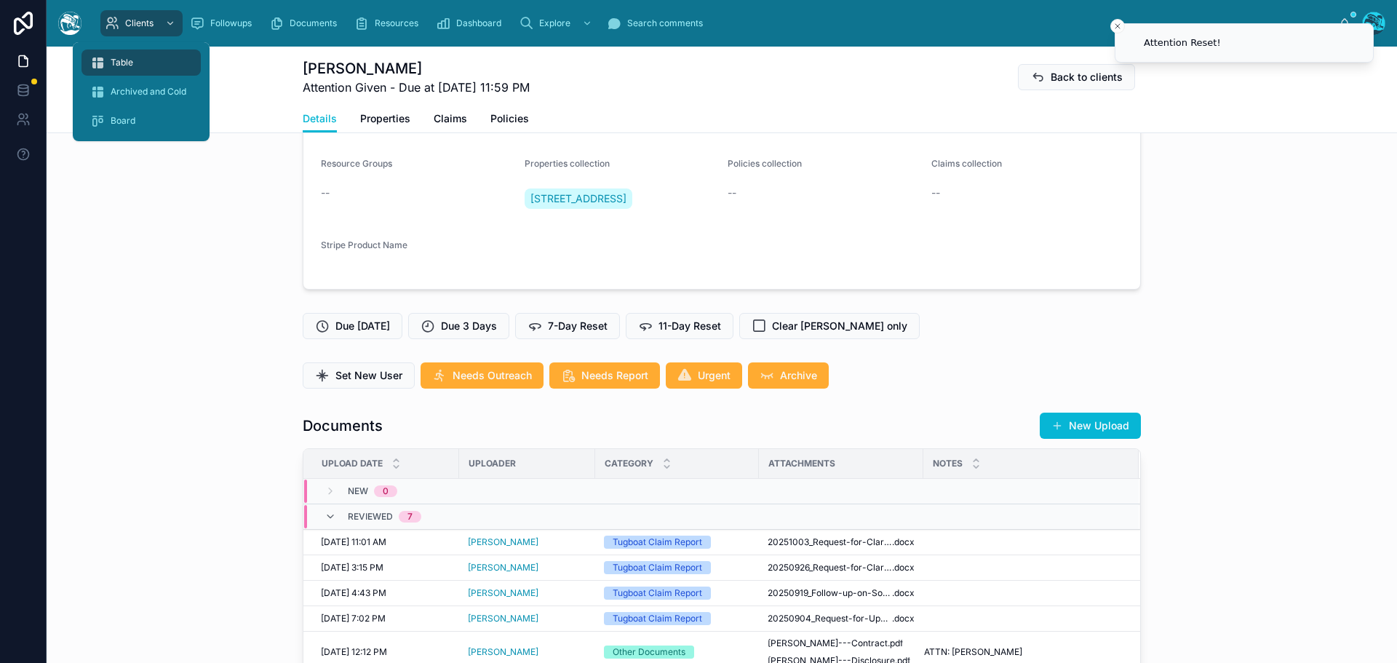
click at [127, 58] on span "Table" at bounding box center [122, 63] width 23 height 12
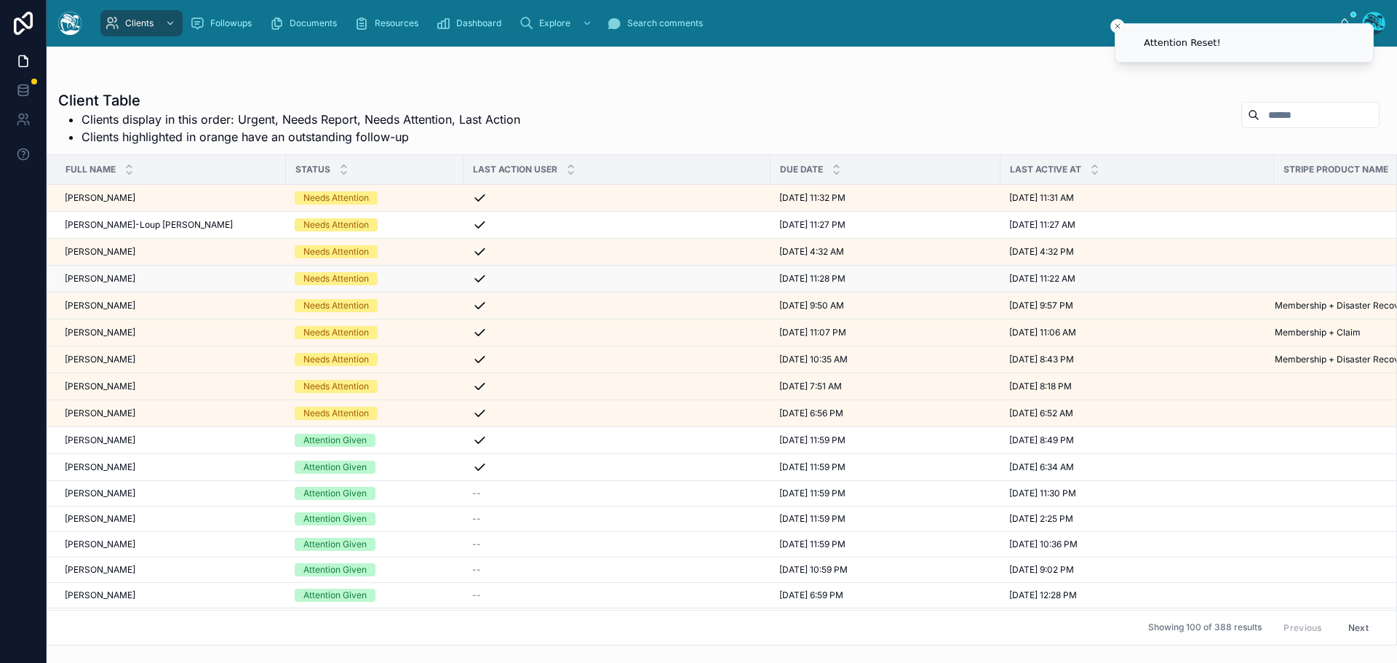
click at [166, 281] on div "Leonardo Morsut Leonardo Morsut" at bounding box center [171, 279] width 212 height 12
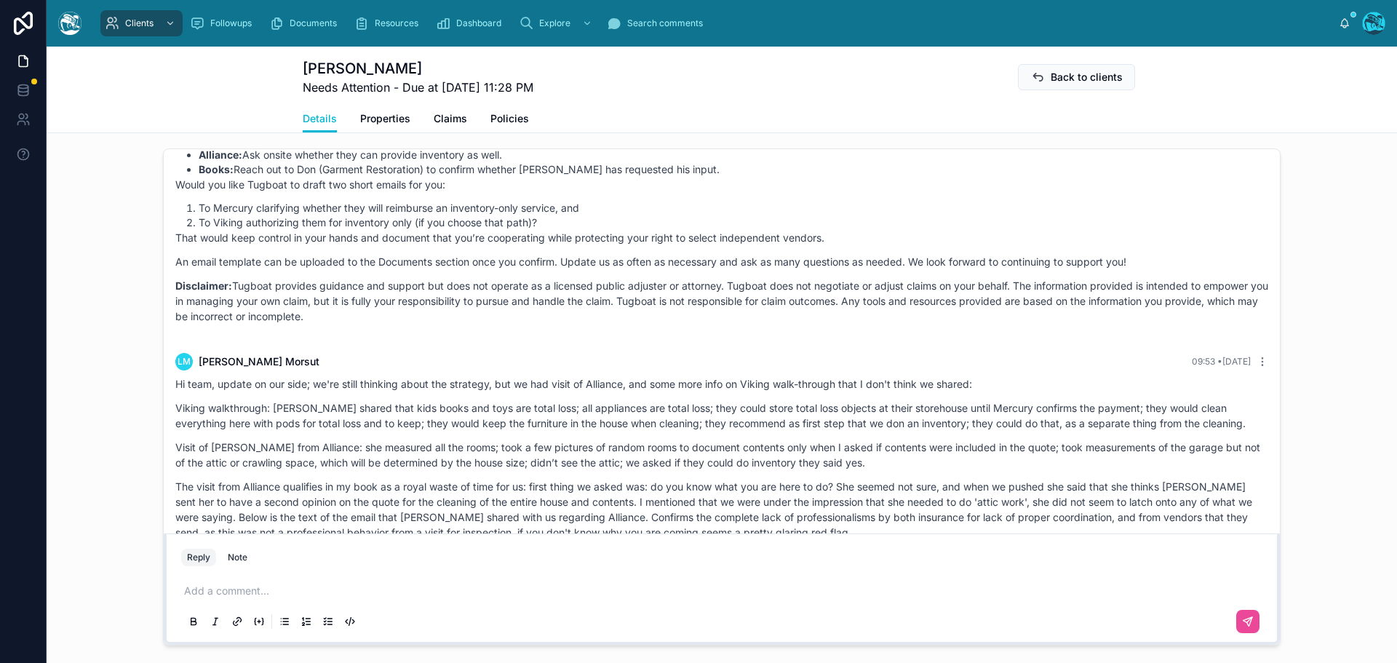
scroll to position [7501, 0]
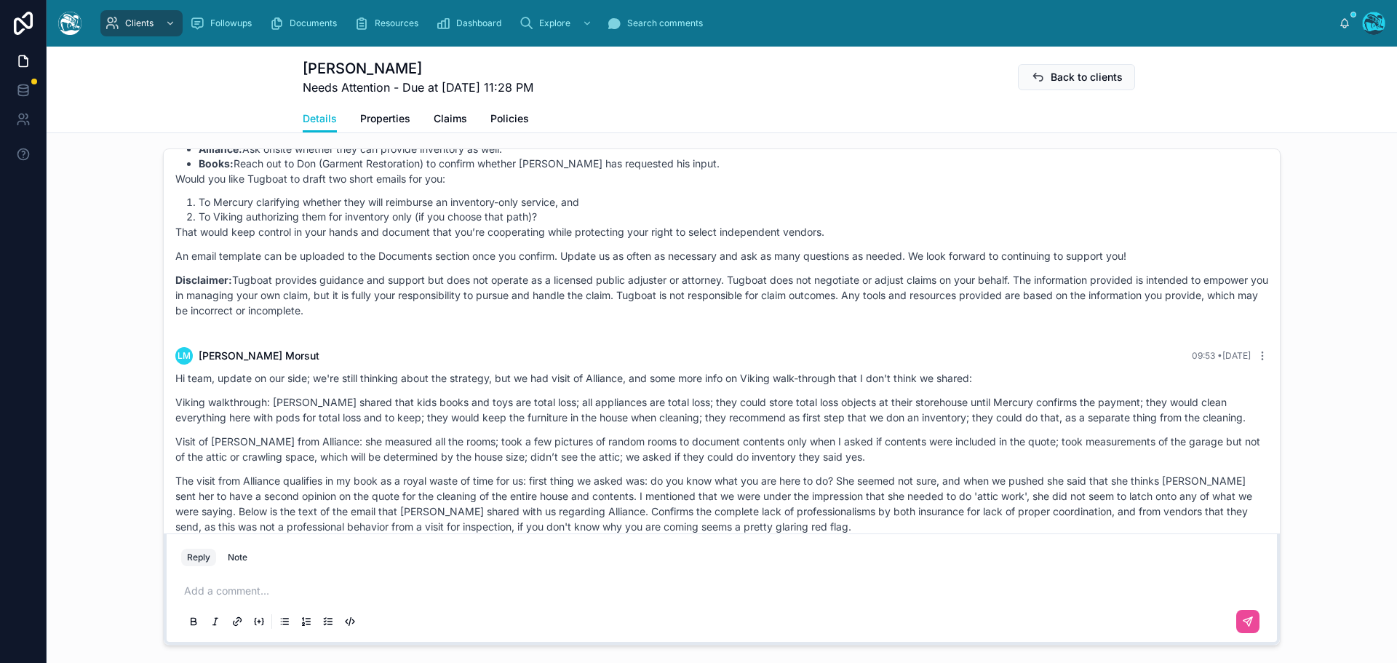
drag, startPoint x: 729, startPoint y: 298, endPoint x: 764, endPoint y: 424, distance: 131.3
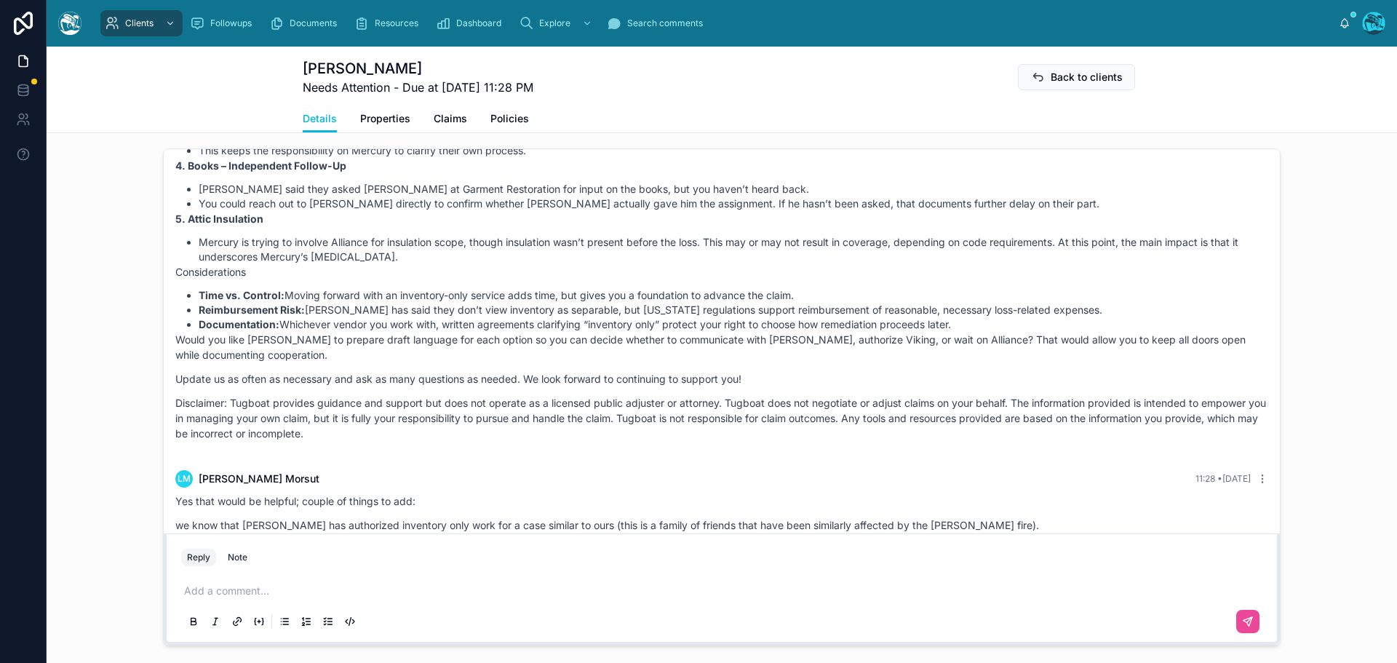
scroll to position [8520, 0]
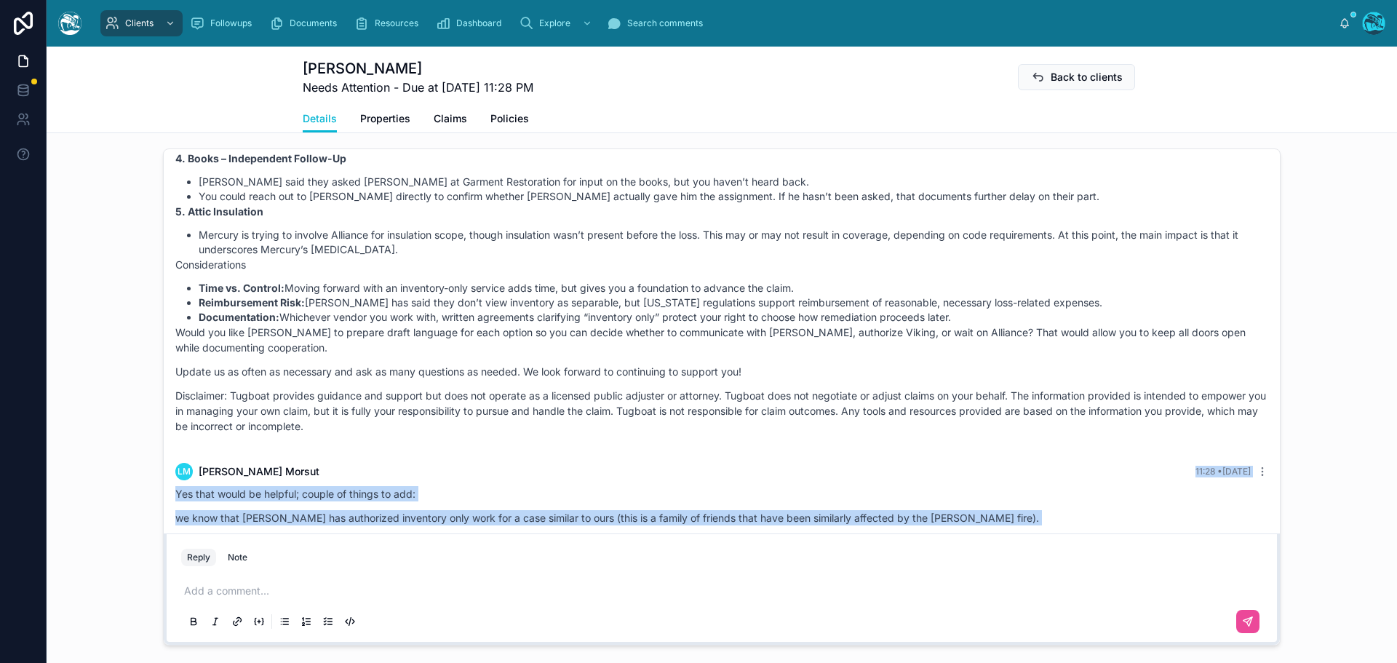
drag, startPoint x: 318, startPoint y: 510, endPoint x: 276, endPoint y: 426, distance: 94.0
click at [276, 454] on div "LM Leonardo Morsut 11:28 • Today Yes that would be helpful; couple of things to…" at bounding box center [722, 518] width 1110 height 128
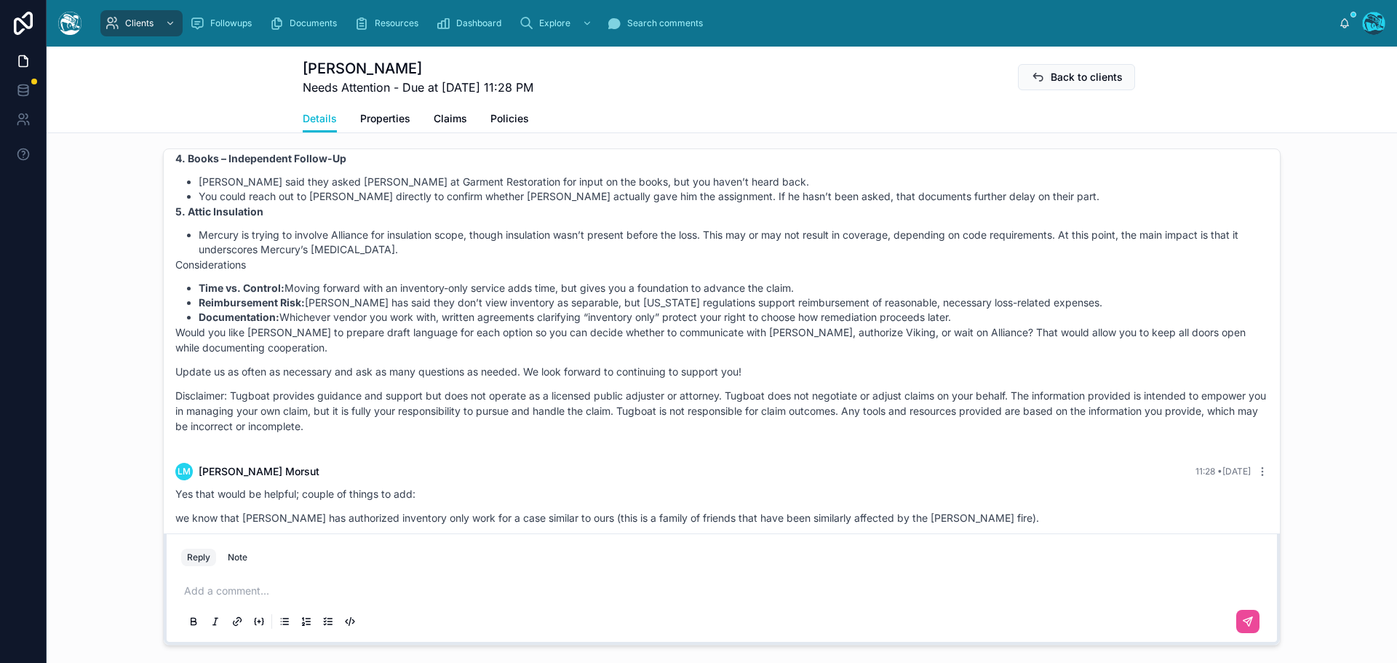
click at [242, 598] on p at bounding box center [724, 590] width 1081 height 15
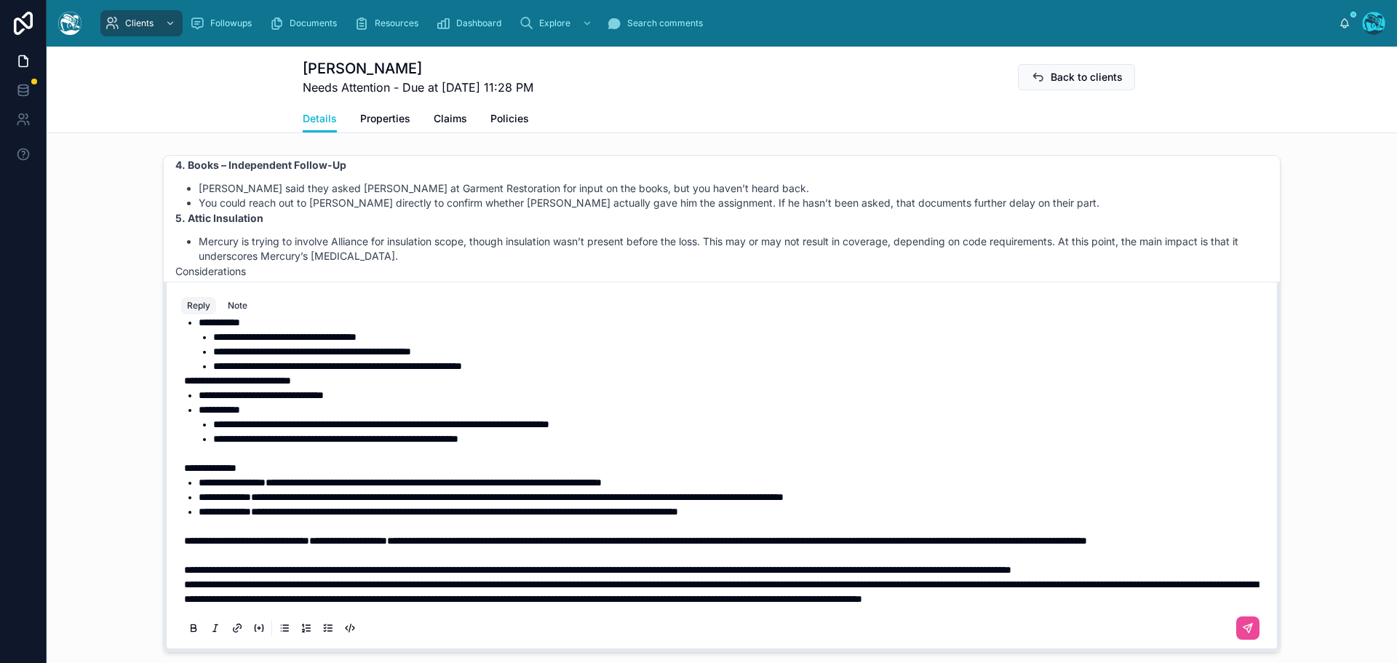
scroll to position [308, 0]
click at [266, 568] on p "**********" at bounding box center [724, 569] width 1081 height 15
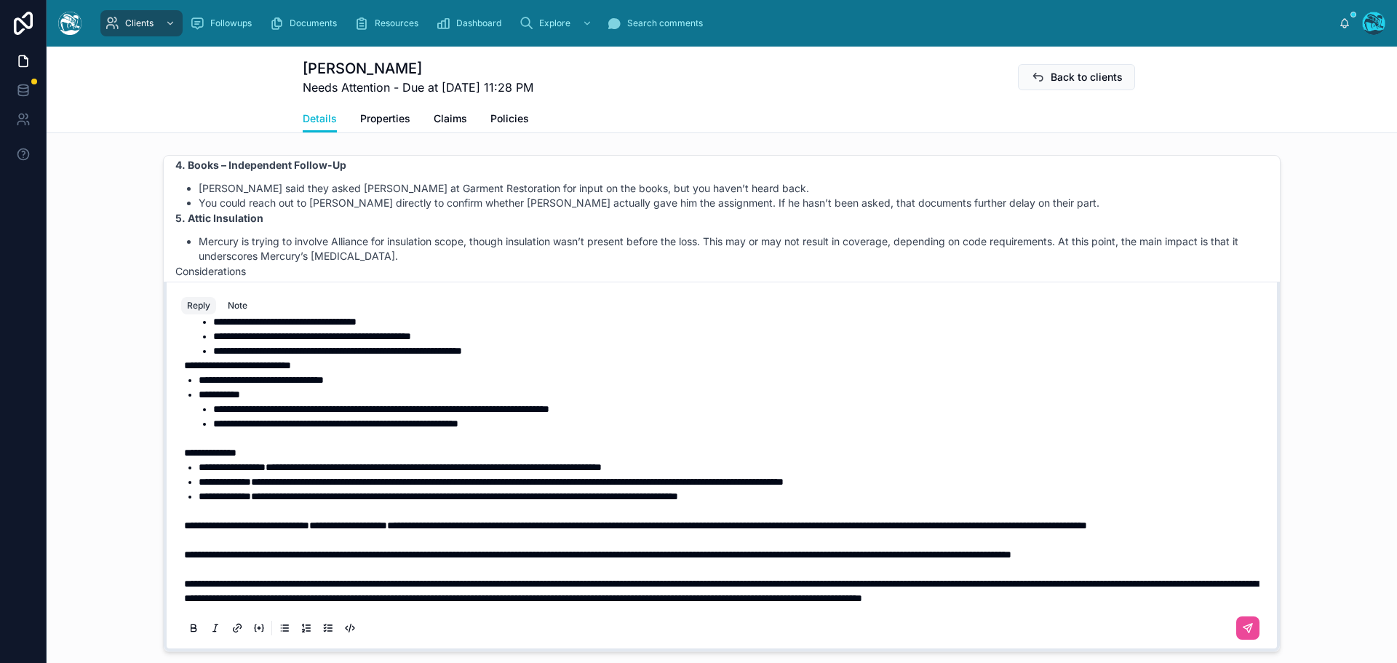
click at [184, 552] on span "**********" at bounding box center [597, 554] width 827 height 10
click at [511, 556] on span "**********" at bounding box center [610, 554] width 853 height 10
drag, startPoint x: 337, startPoint y: 525, endPoint x: 742, endPoint y: 510, distance: 405.5
click at [742, 518] on p "**********" at bounding box center [724, 525] width 1081 height 15
click at [511, 557] on span "**********" at bounding box center [514, 554] width 660 height 10
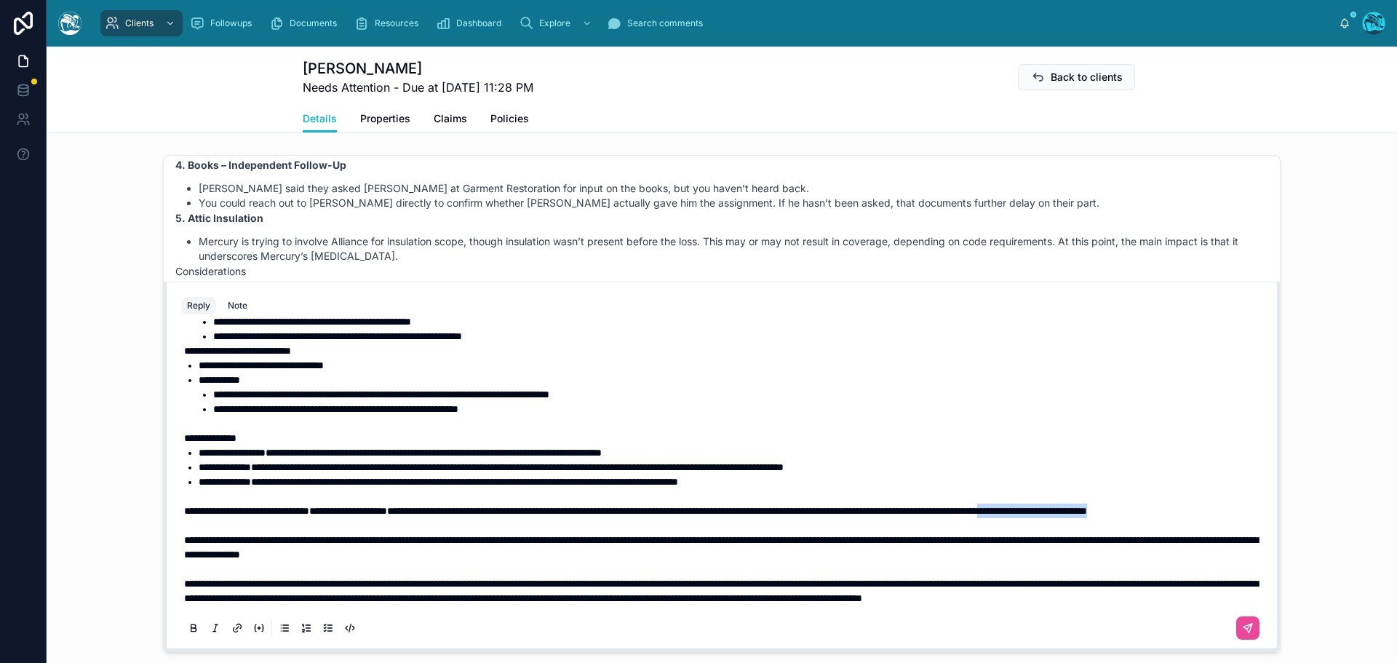
drag, startPoint x: 348, startPoint y: 525, endPoint x: 159, endPoint y: 518, distance: 189.3
click at [164, 518] on div "**********" at bounding box center [722, 467] width 1116 height 370
click at [164, 513] on div "**********" at bounding box center [722, 467] width 1116 height 370
drag, startPoint x: 355, startPoint y: 521, endPoint x: 157, endPoint y: 503, distance: 198.7
click at [163, 503] on div "Rachel Baker Last month Good morning, Leo and Sabine! Updated Strategy and Path…" at bounding box center [721, 403] width 1117 height 497
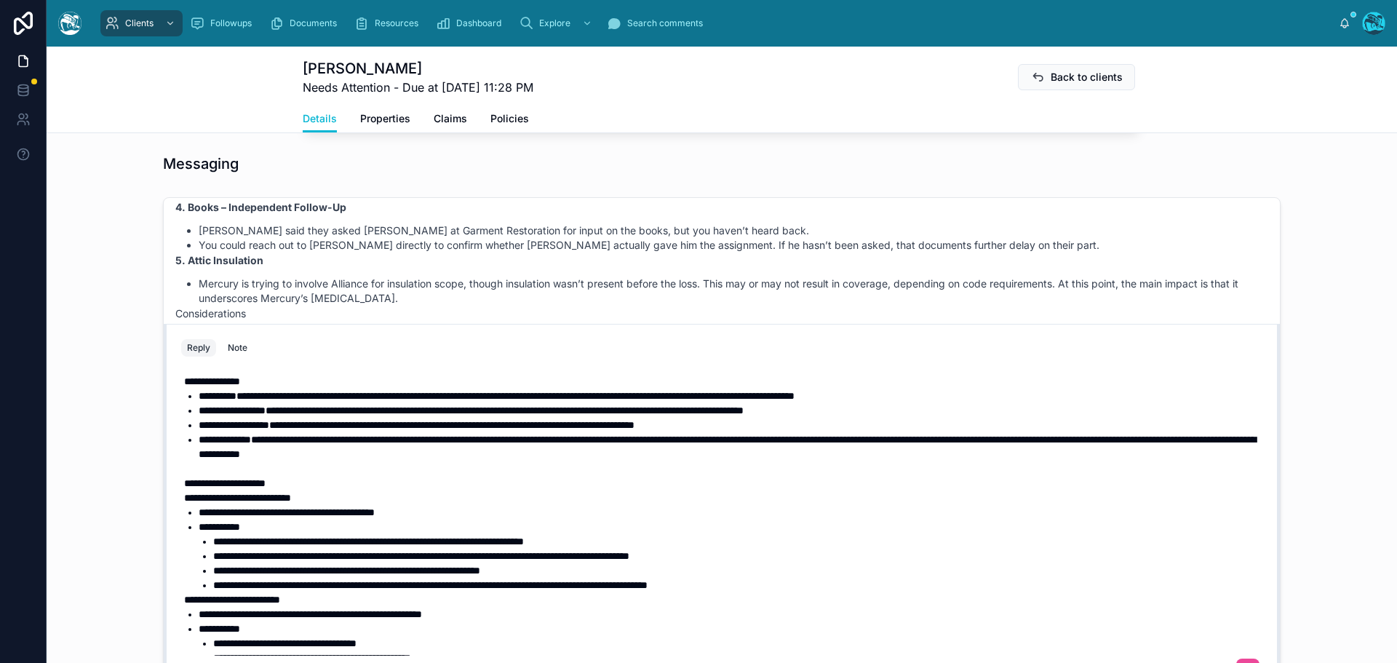
scroll to position [968, 0]
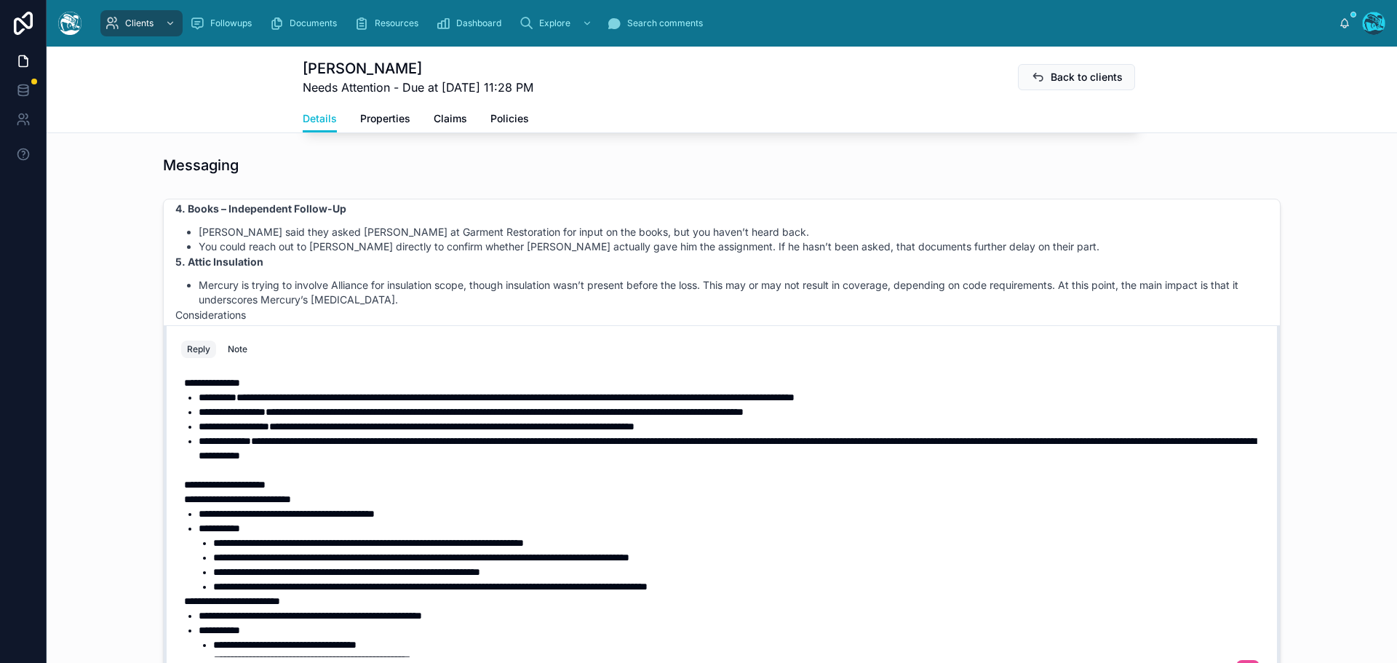
click at [181, 397] on div "**********" at bounding box center [721, 659] width 1081 height 585
click at [184, 388] on span "**********" at bounding box center [212, 383] width 56 height 10
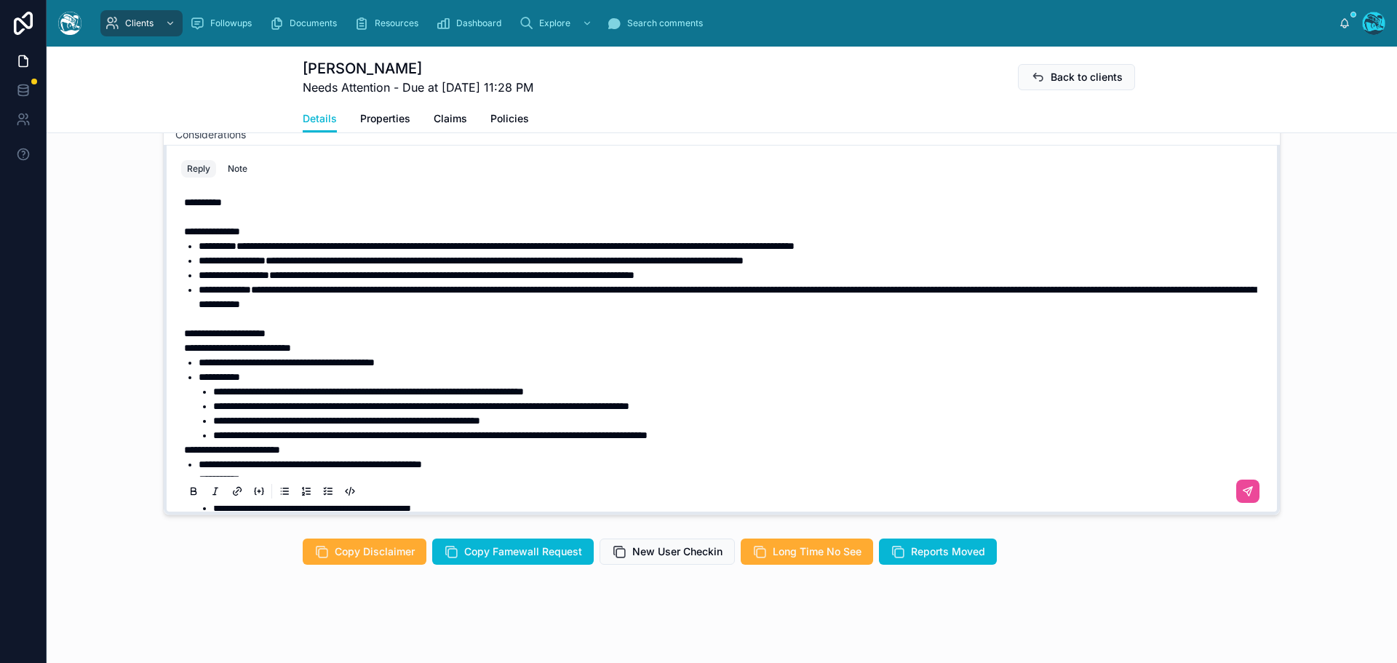
scroll to position [1164, 0]
click at [1242, 491] on icon at bounding box center [1248, 491] width 12 height 12
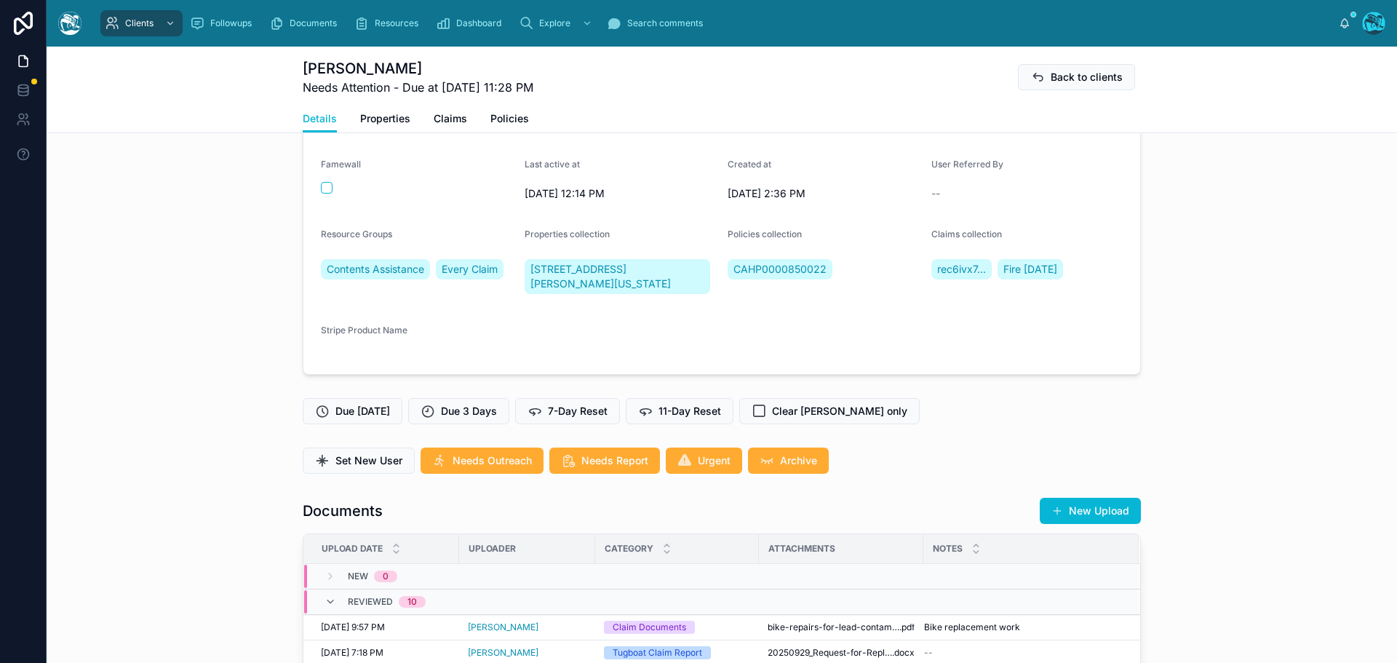
scroll to position [146, 0]
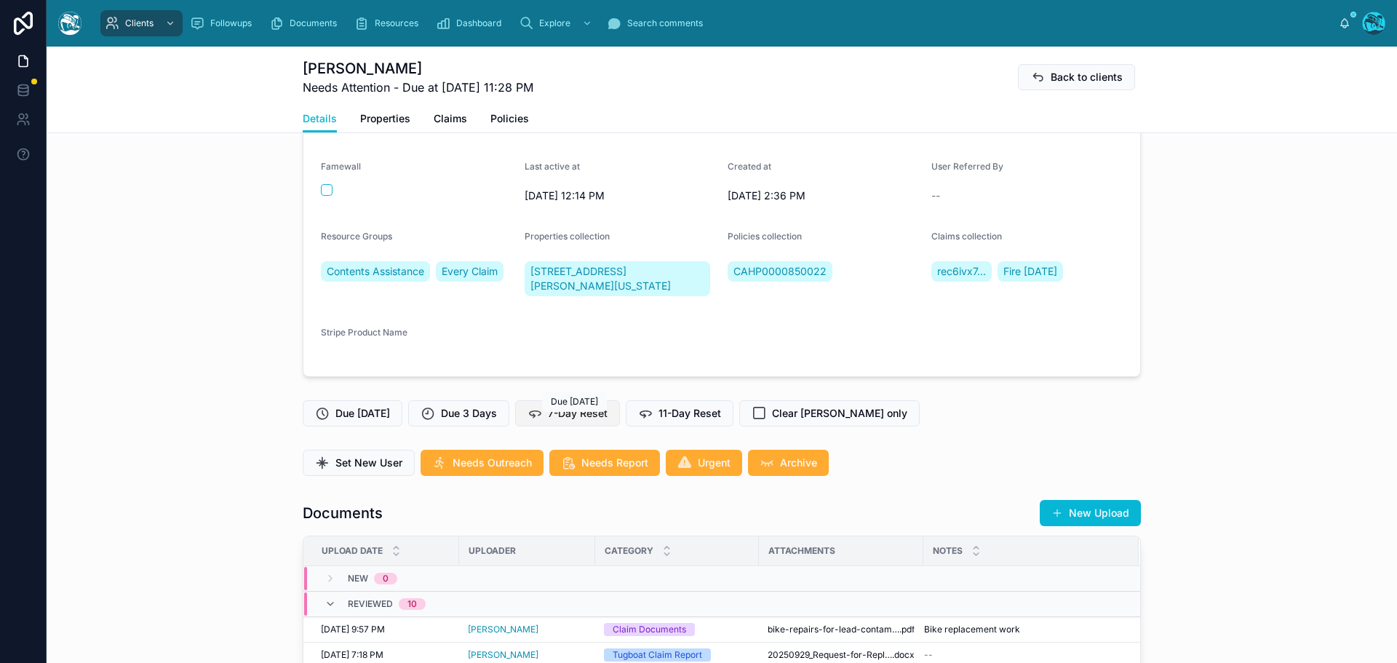
click at [589, 421] on span "7-Day Reset" at bounding box center [578, 413] width 60 height 15
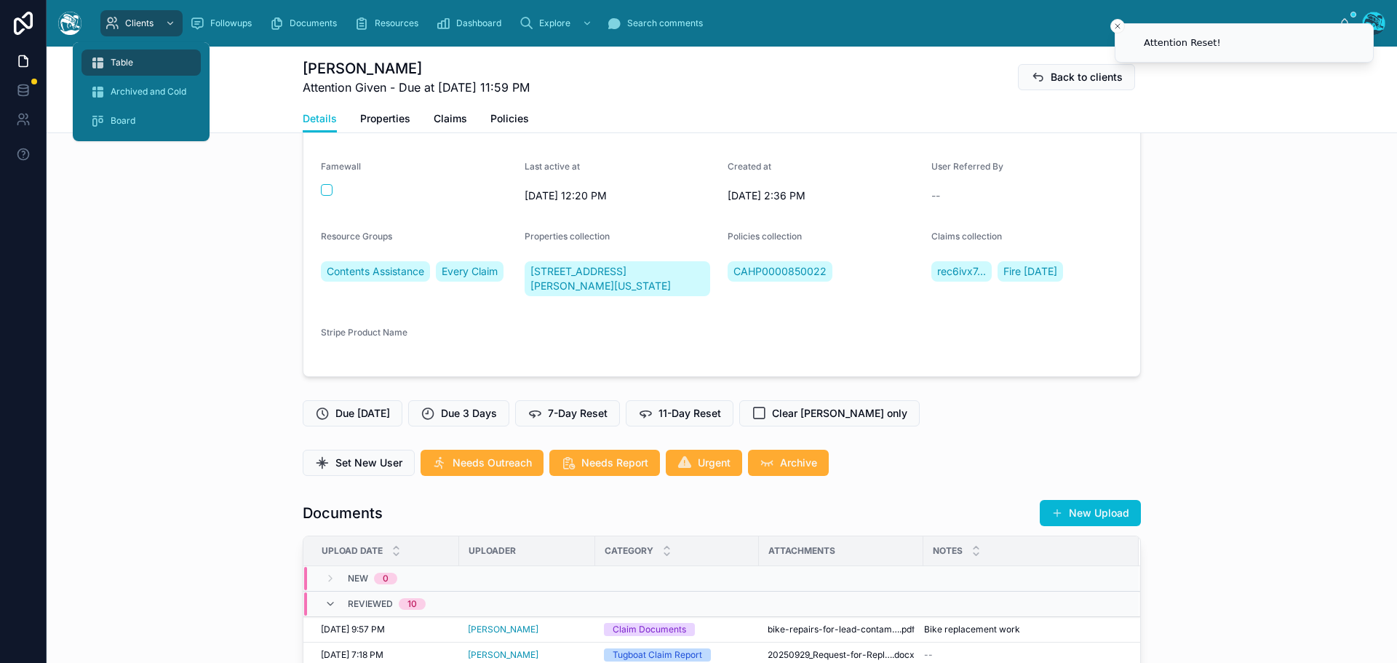
click at [123, 57] on span "Table" at bounding box center [122, 63] width 23 height 12
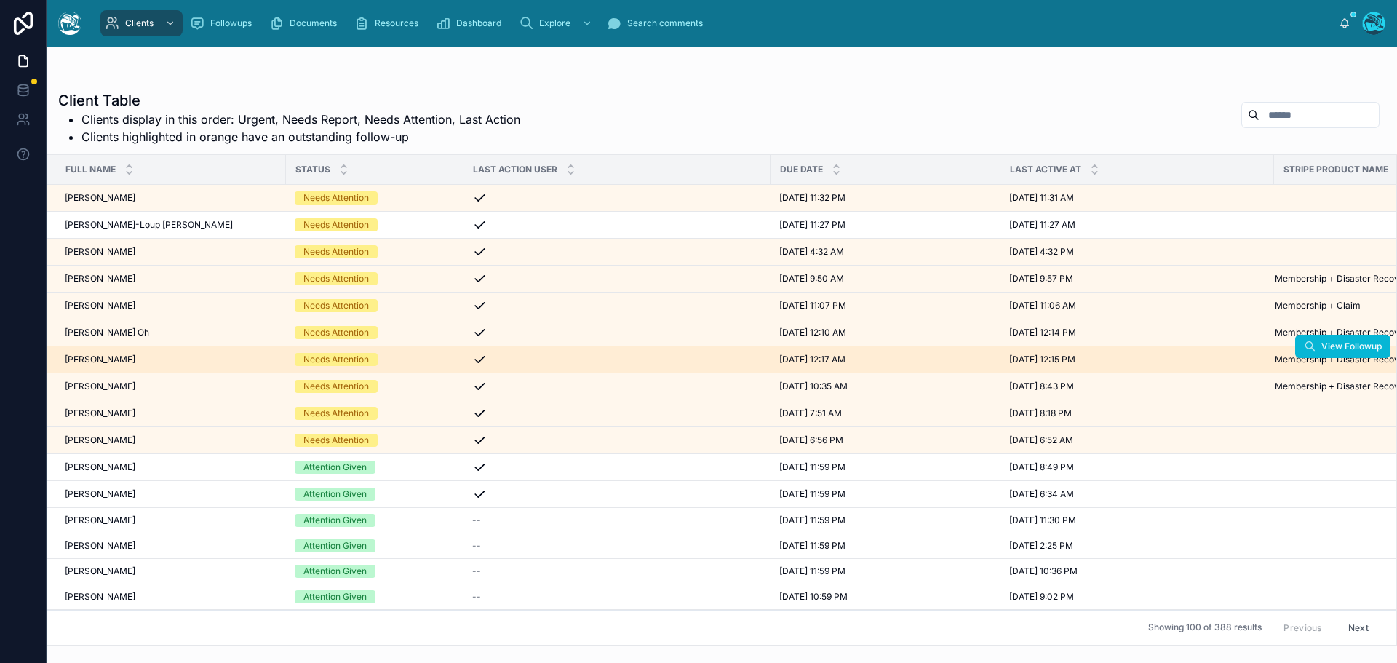
click at [182, 355] on div "Florence Nguyen-Quang Florence Nguyen-Quang" at bounding box center [171, 360] width 212 height 12
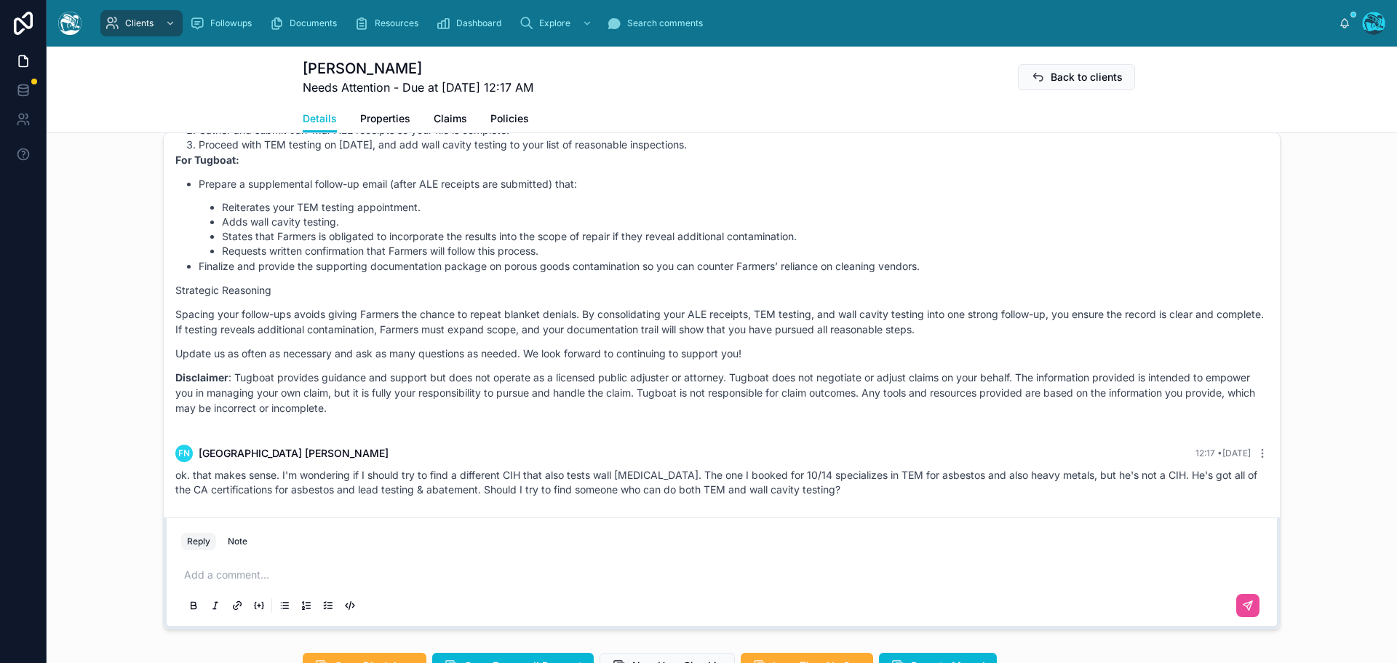
scroll to position [1019, 0]
click at [221, 581] on p at bounding box center [724, 573] width 1081 height 15
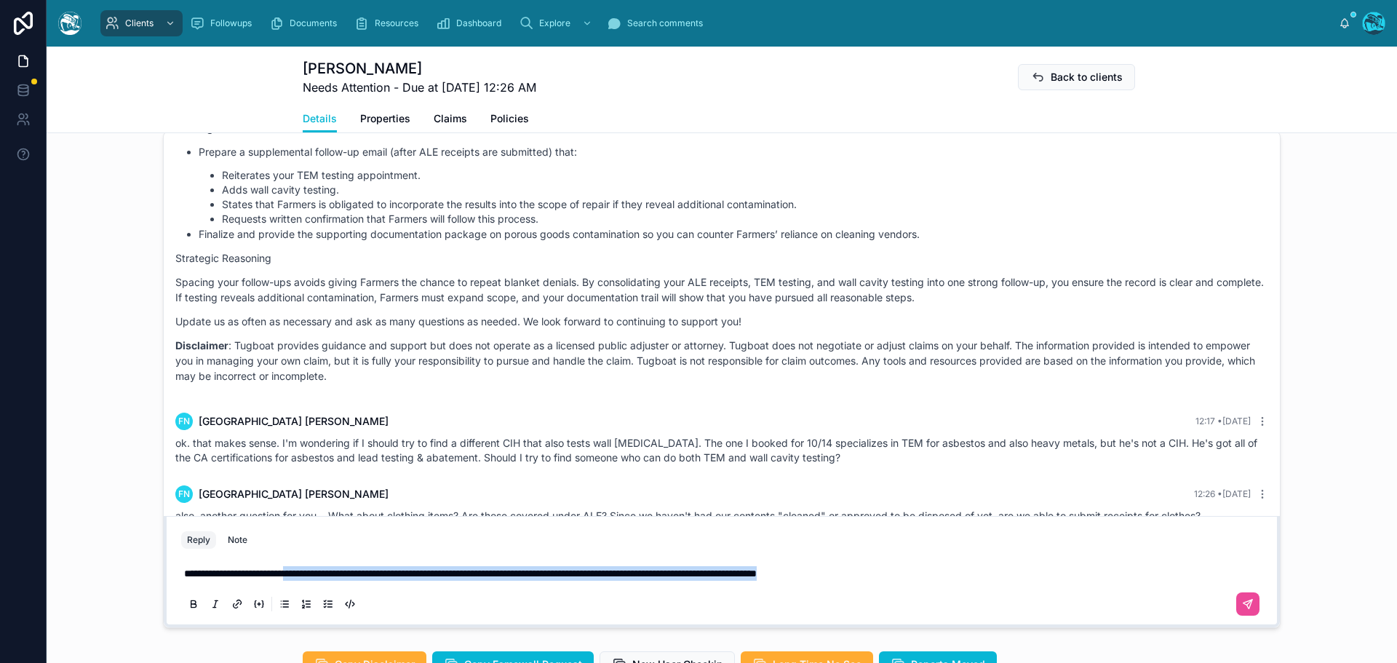
drag, startPoint x: 925, startPoint y: 587, endPoint x: 296, endPoint y: 591, distance: 628.6
click at [296, 581] on p "**********" at bounding box center [724, 573] width 1081 height 15
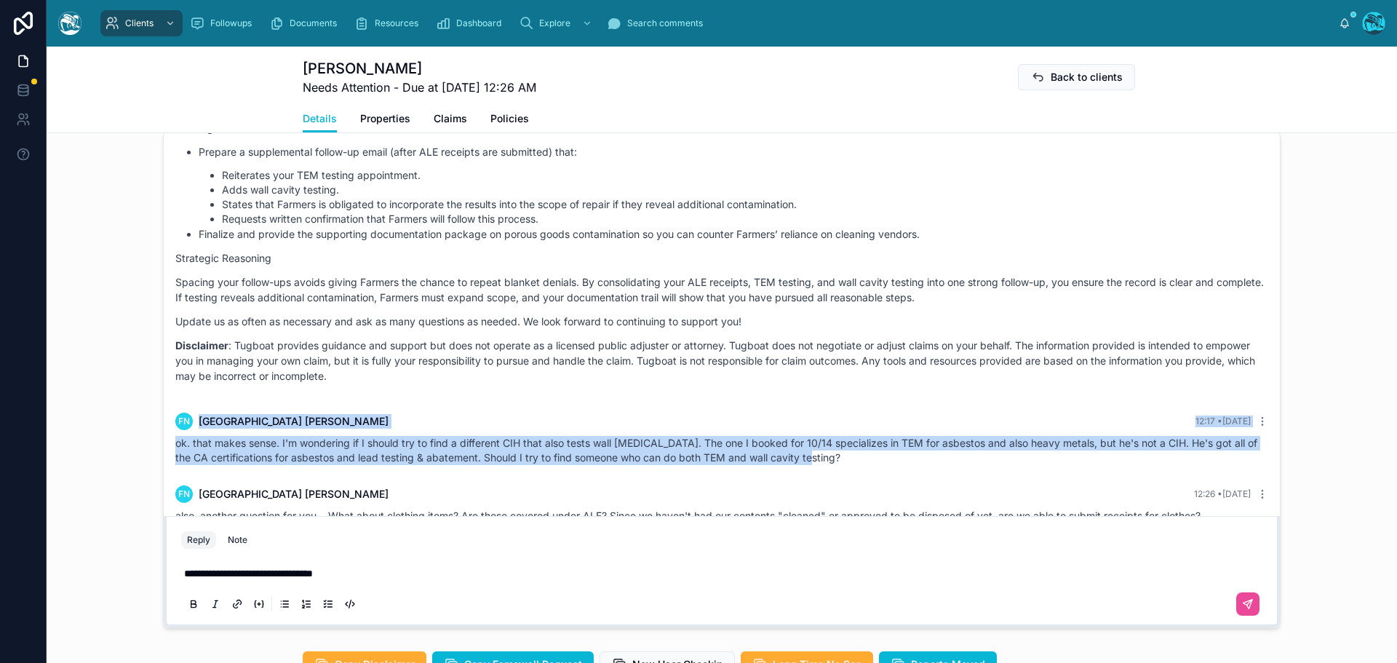
drag, startPoint x: 372, startPoint y: 437, endPoint x: 843, endPoint y: 507, distance: 475.9
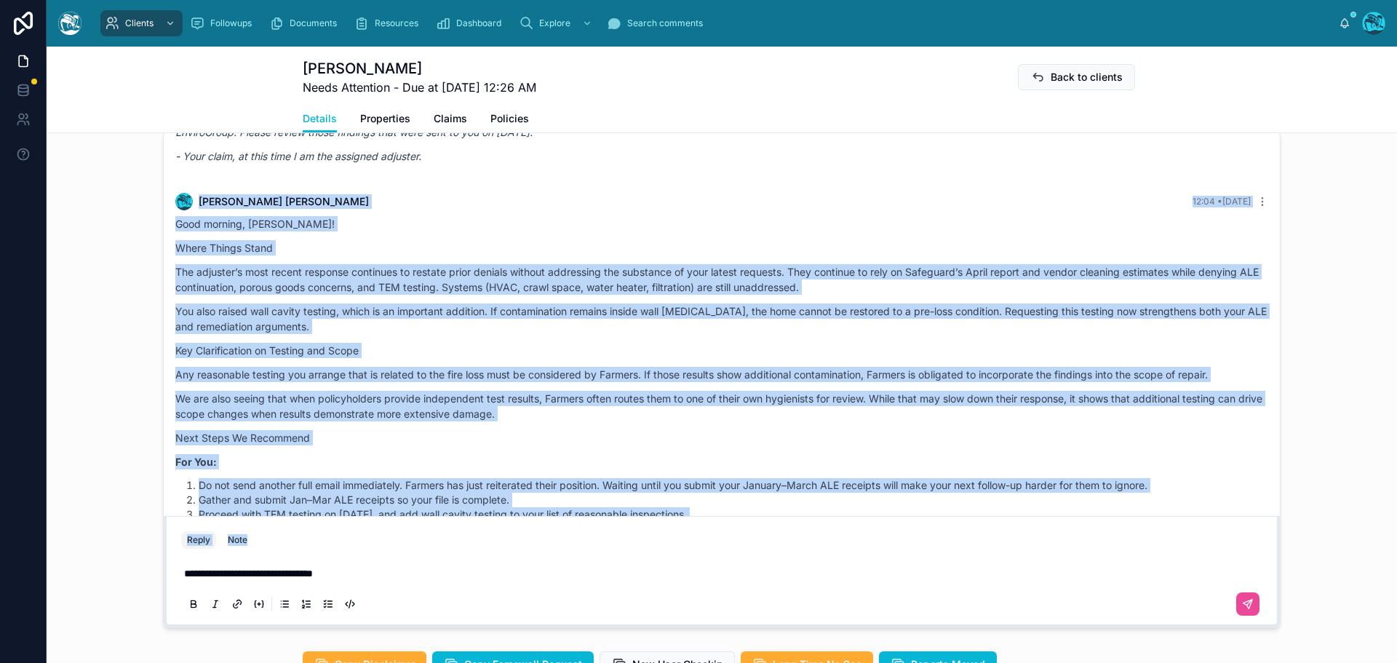
scroll to position [7016, 0]
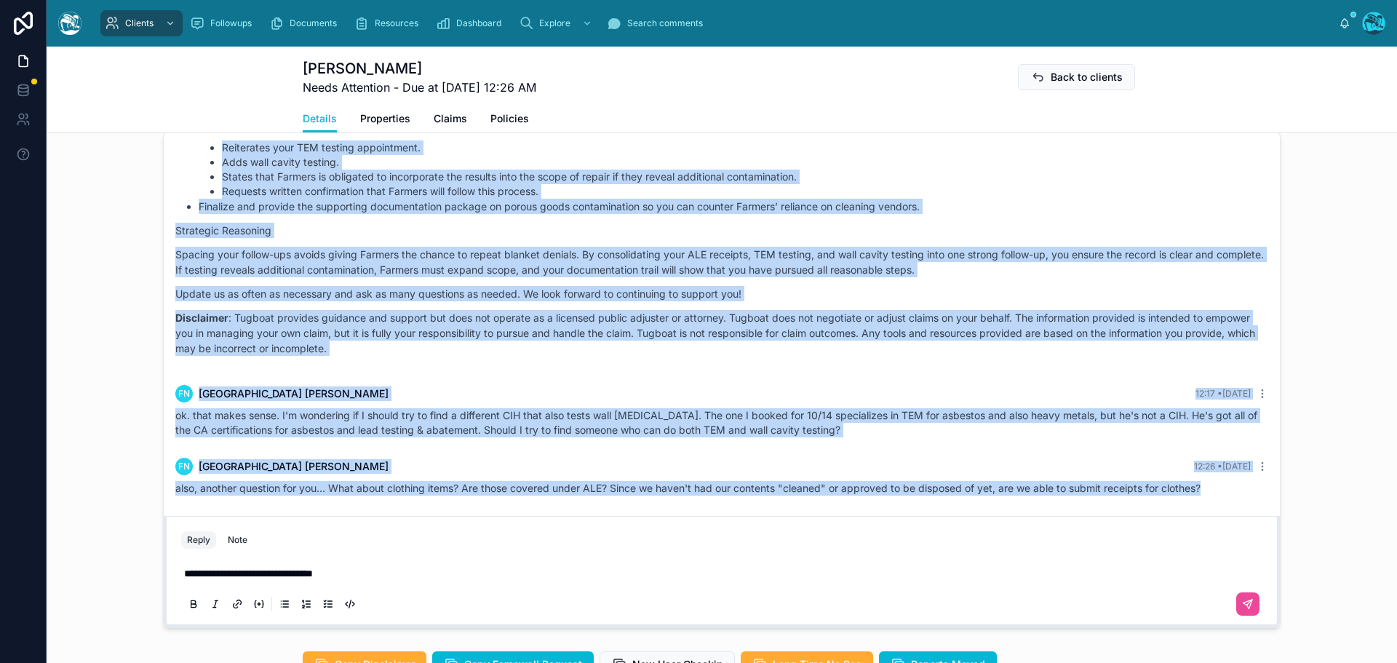
drag, startPoint x: 448, startPoint y: 311, endPoint x: 1220, endPoint y: 511, distance: 797.4
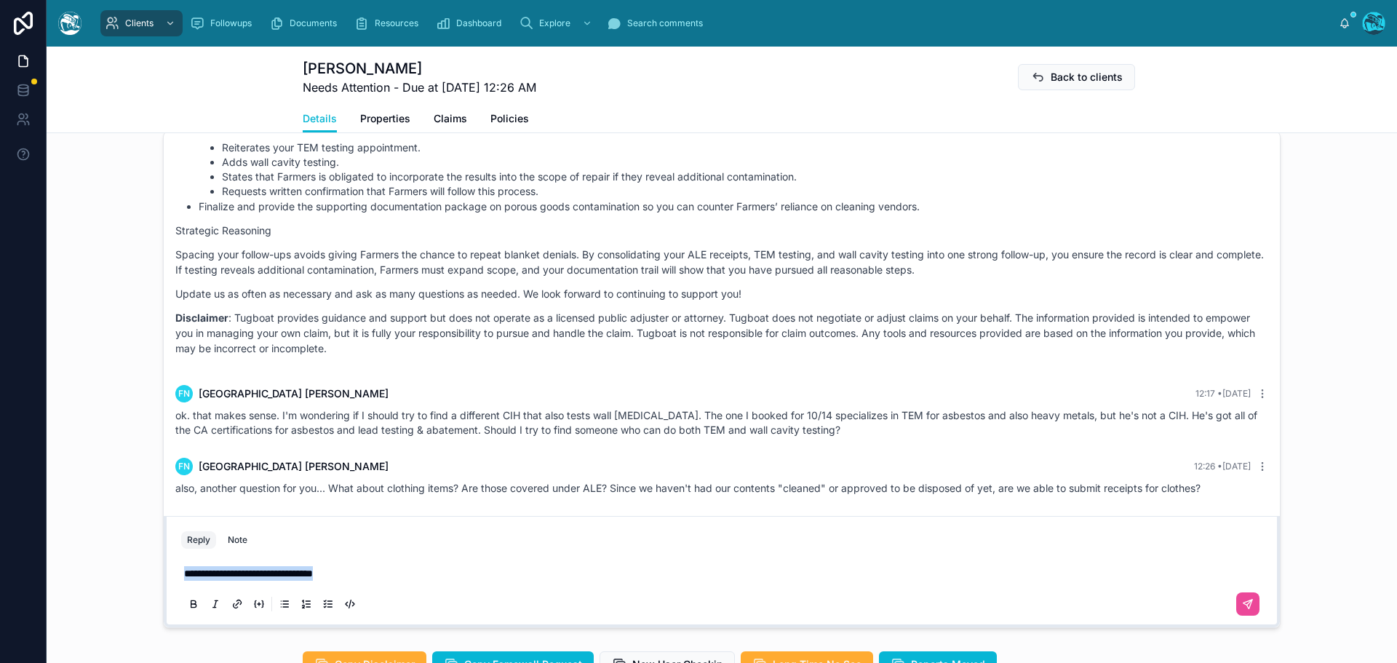
drag, startPoint x: 338, startPoint y: 589, endPoint x: 159, endPoint y: 595, distance: 179.1
click at [164, 595] on div "**********" at bounding box center [722, 571] width 1116 height 111
click at [234, 581] on p at bounding box center [724, 573] width 1081 height 15
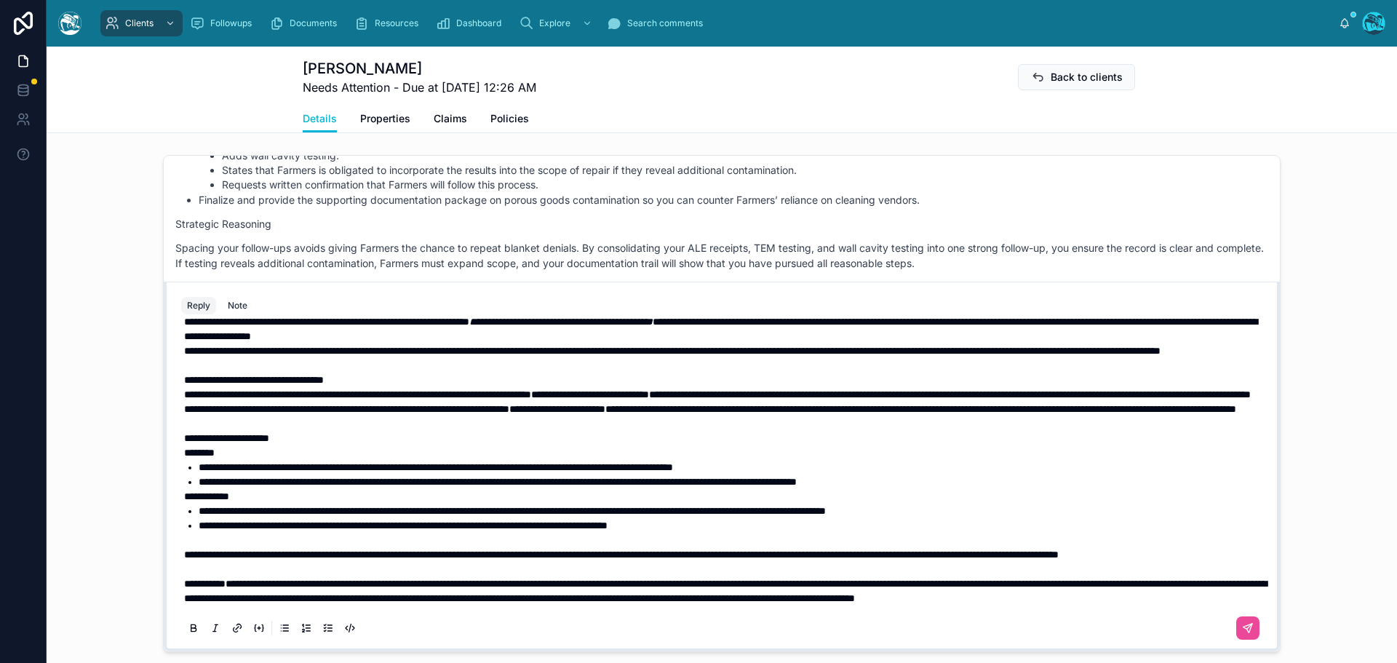
scroll to position [134, 0]
drag, startPoint x: 180, startPoint y: 537, endPoint x: 799, endPoint y: 541, distance: 618.4
click at [799, 549] on span "**********" at bounding box center [621, 554] width 874 height 10
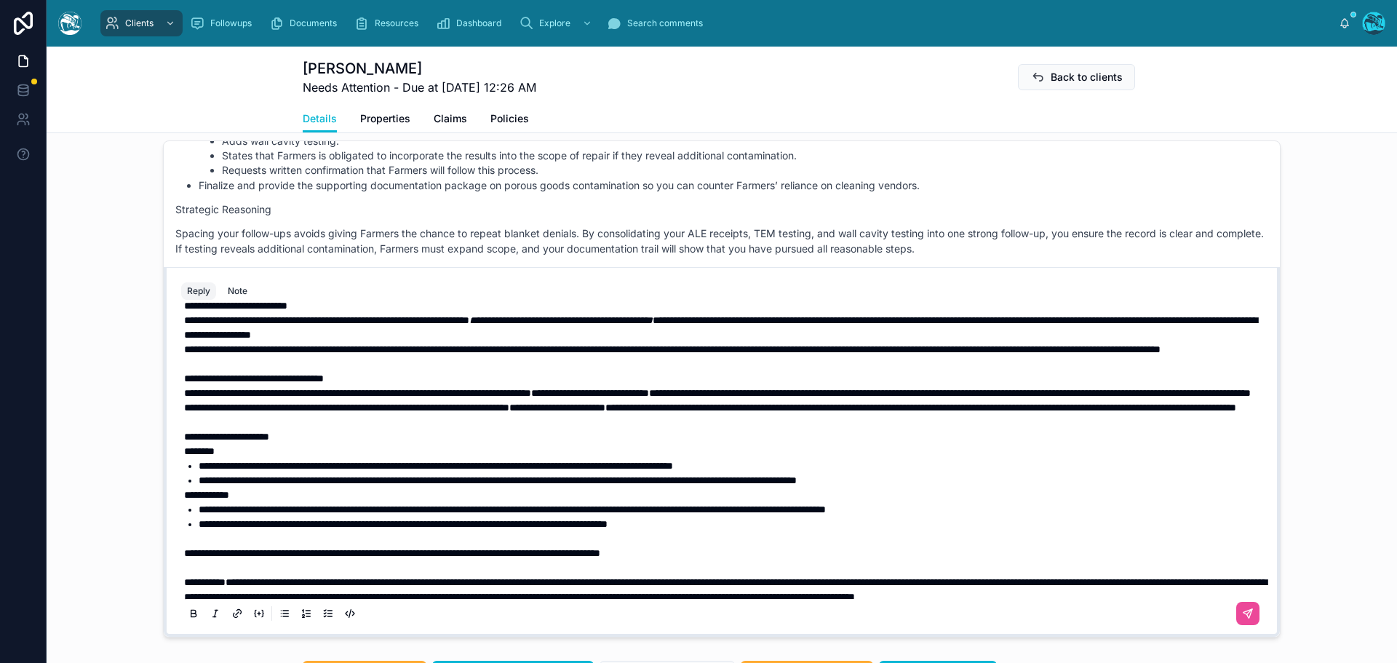
scroll to position [47, 0]
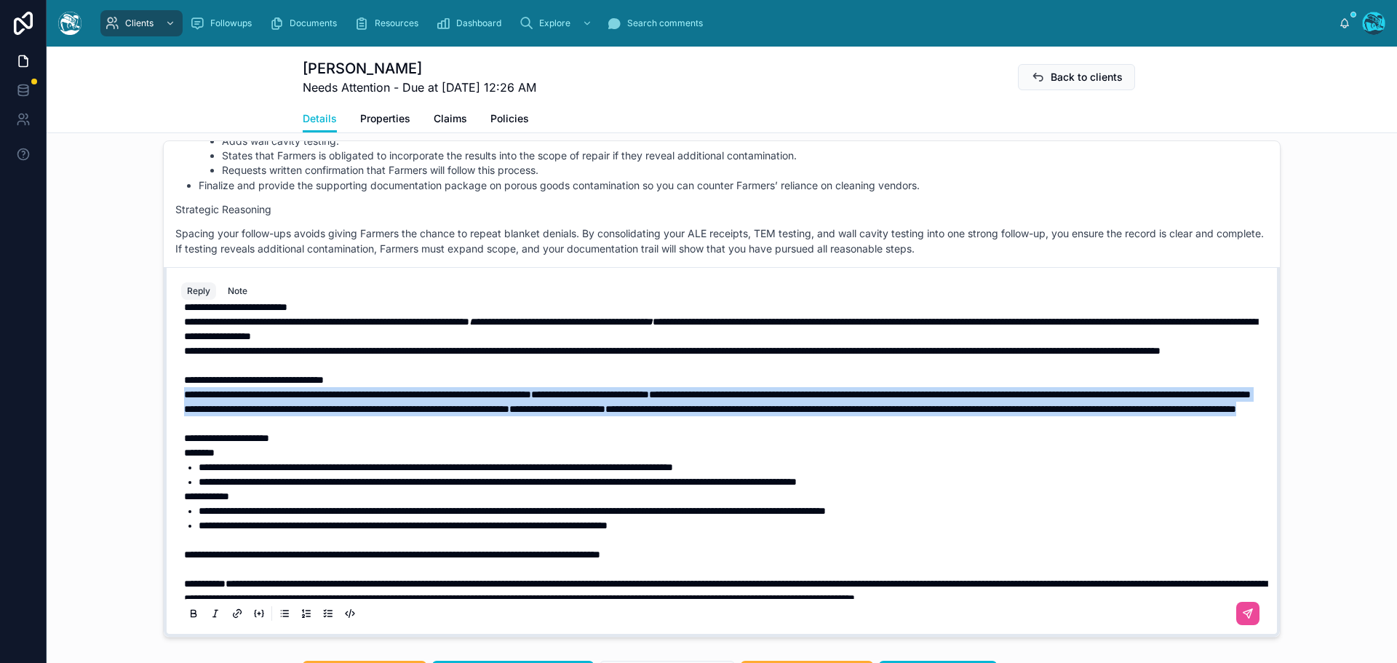
drag, startPoint x: 525, startPoint y: 467, endPoint x: 148, endPoint y: 427, distance: 379.7
click at [148, 427] on div "Rachel Baker Last month Good morning, Florence! Thanks for sharing the update a…" at bounding box center [722, 389] width 1350 height 509
click at [188, 619] on icon at bounding box center [194, 613] width 12 height 12
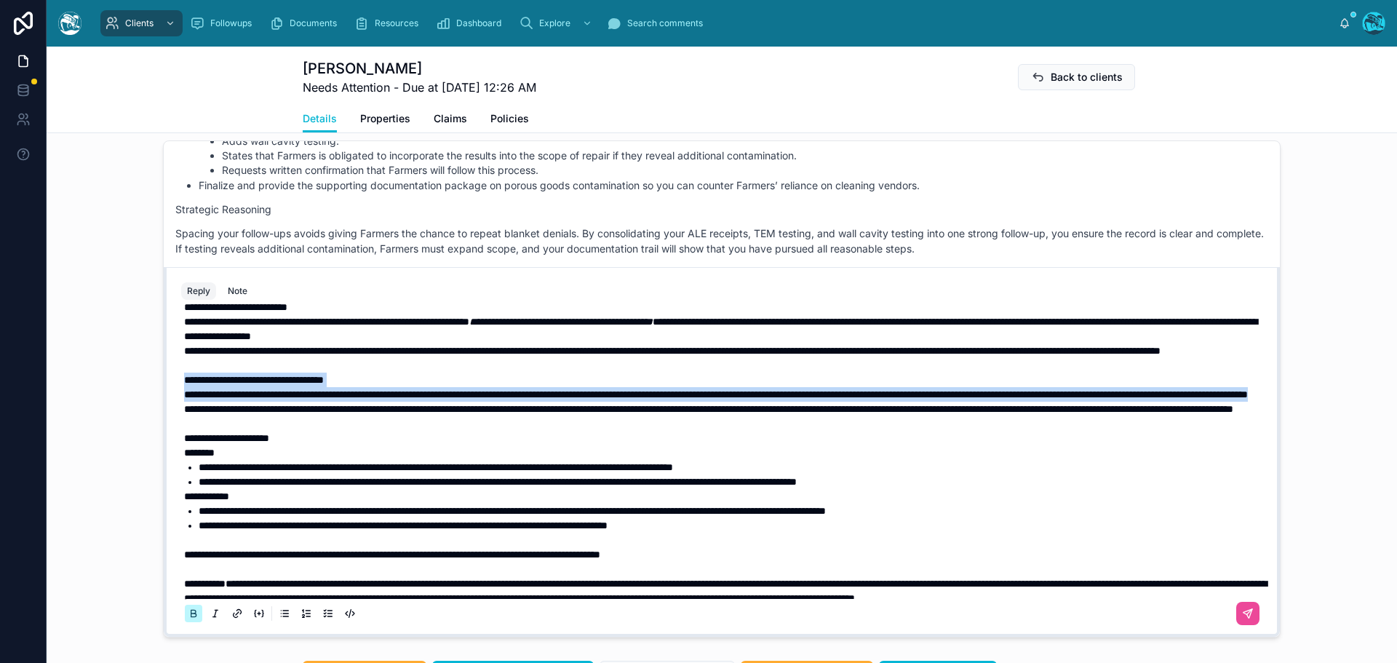
click at [188, 619] on icon at bounding box center [194, 613] width 12 height 12
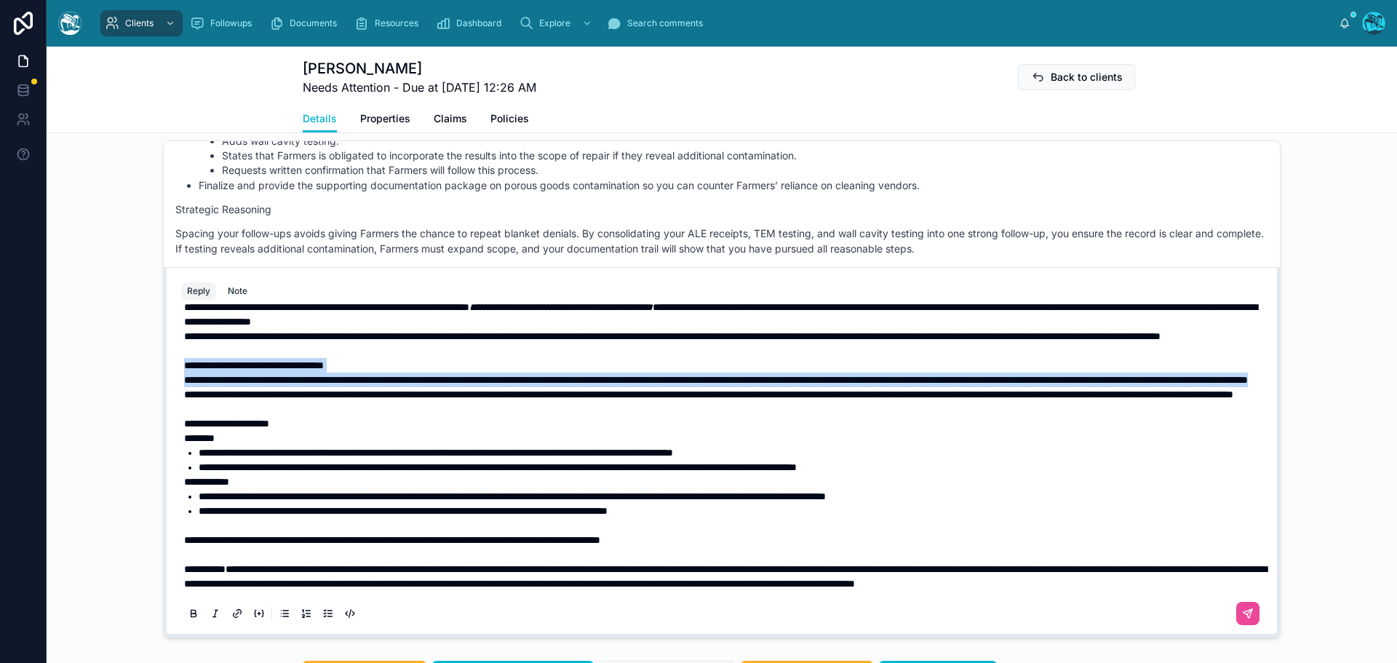
scroll to position [73, 0]
click at [1242, 619] on icon at bounding box center [1248, 613] width 12 height 12
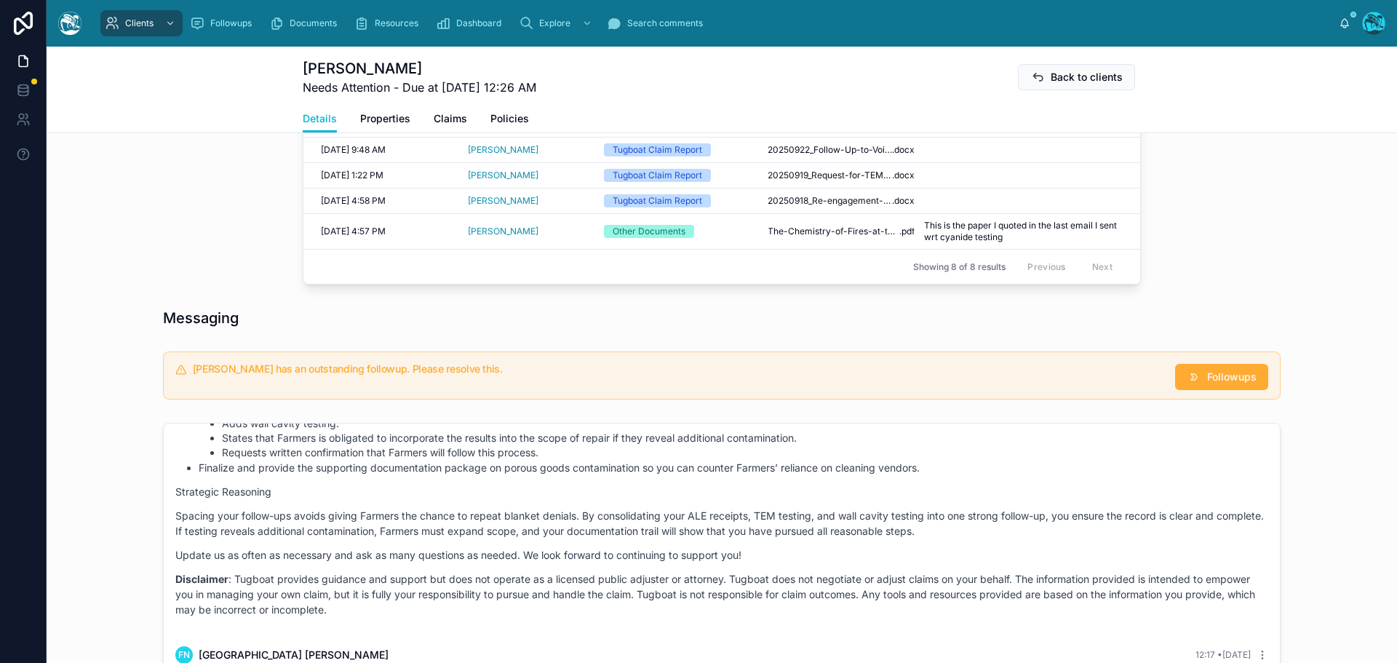
scroll to position [718, 0]
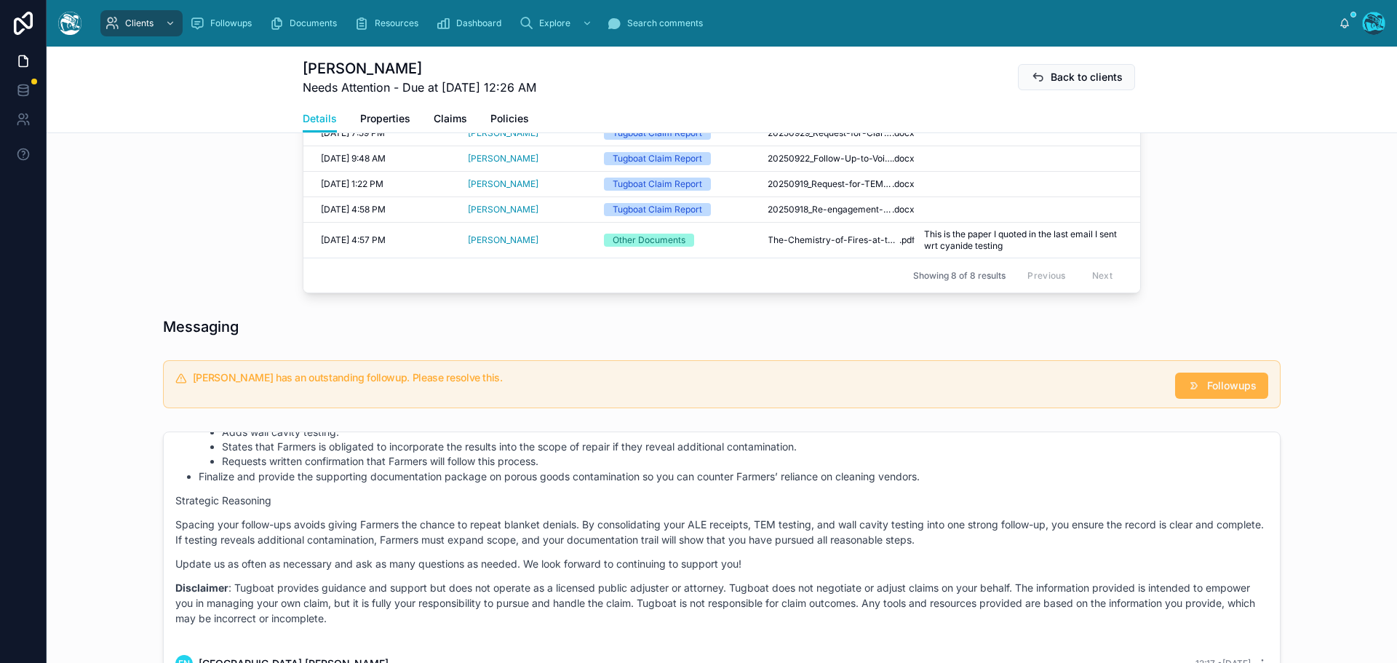
click at [1208, 393] on span "Followups" at bounding box center [1231, 385] width 49 height 15
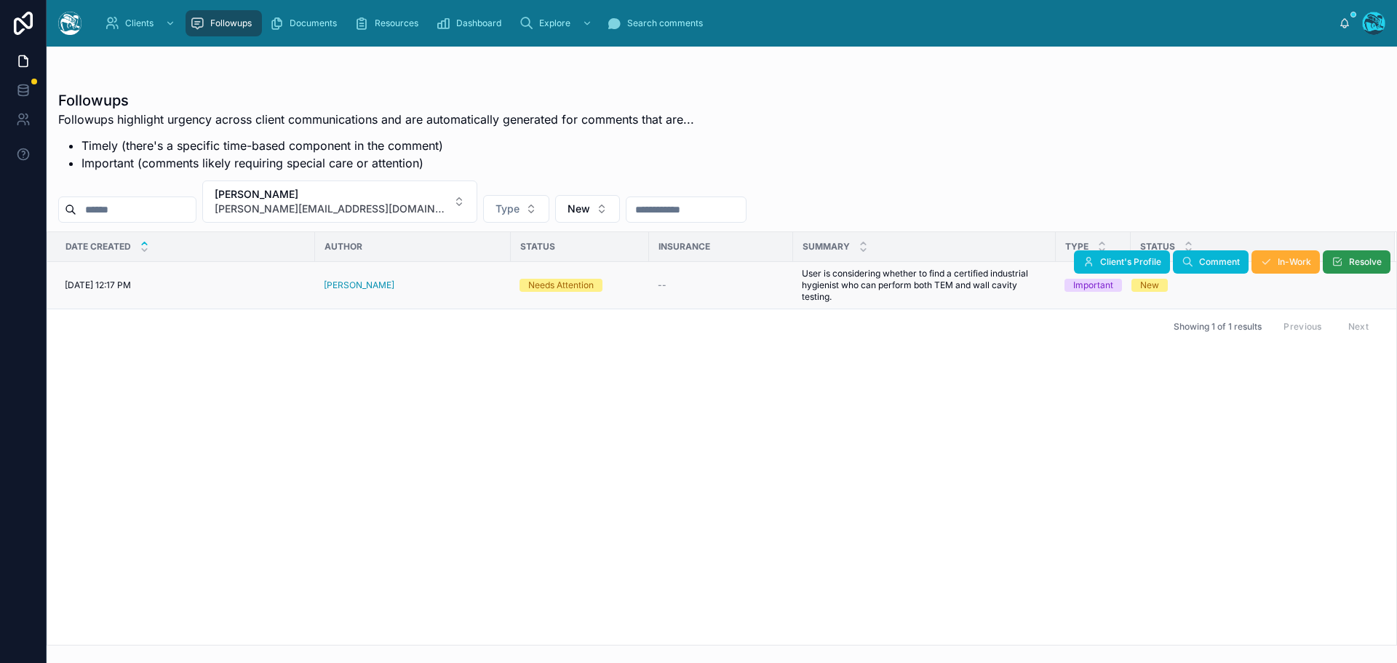
click at [1344, 256] on button "Resolve" at bounding box center [1357, 261] width 68 height 23
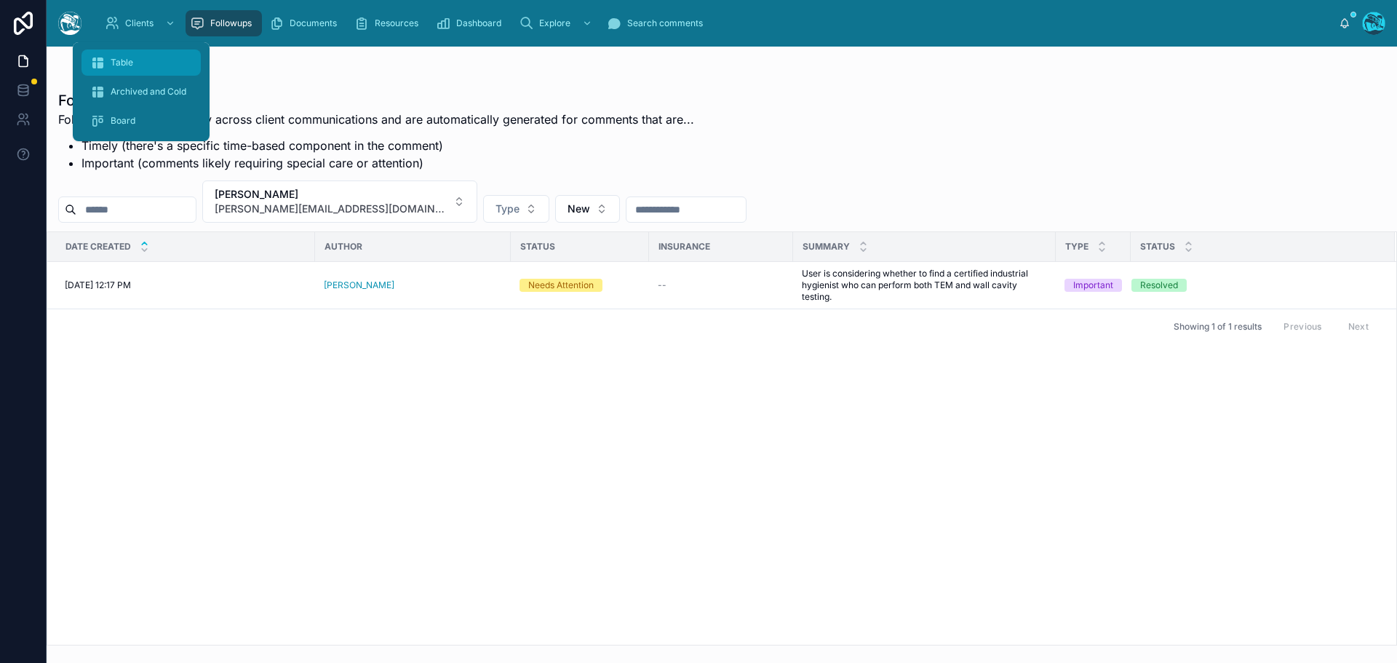
click at [130, 63] on span "Table" at bounding box center [122, 63] width 23 height 12
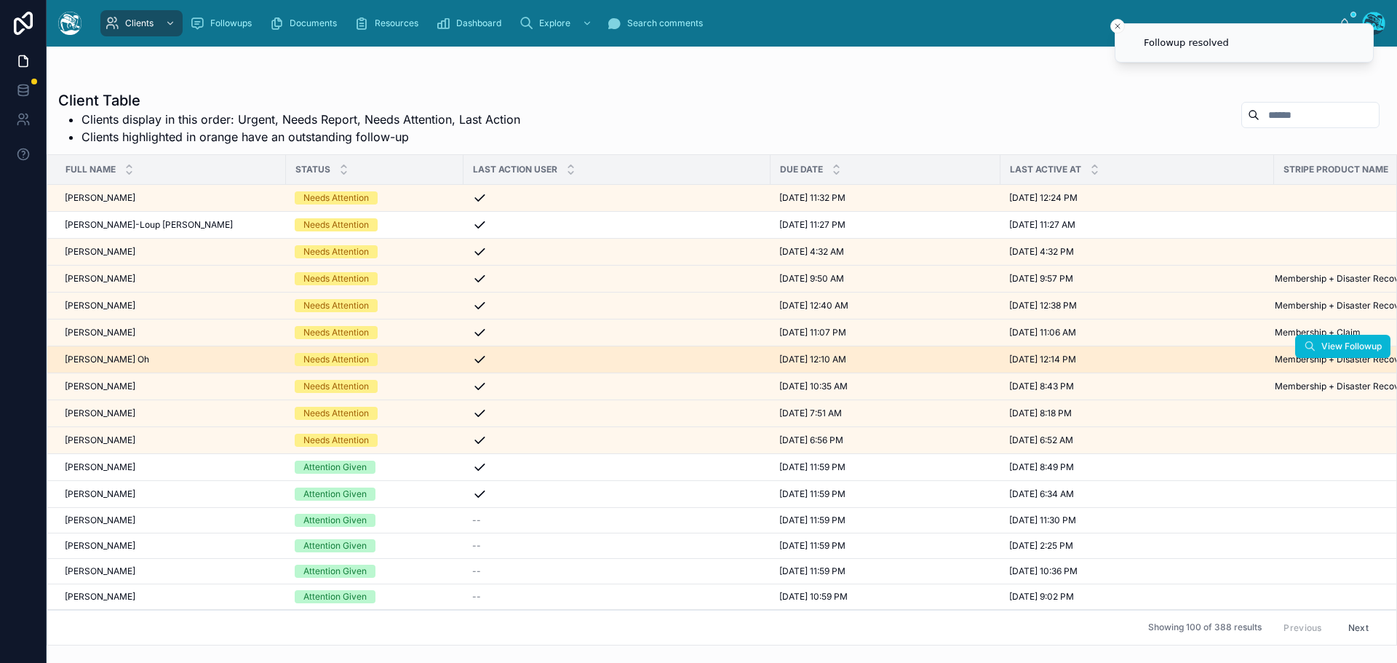
click at [122, 359] on div "Leann Oh Leann Oh" at bounding box center [171, 360] width 212 height 12
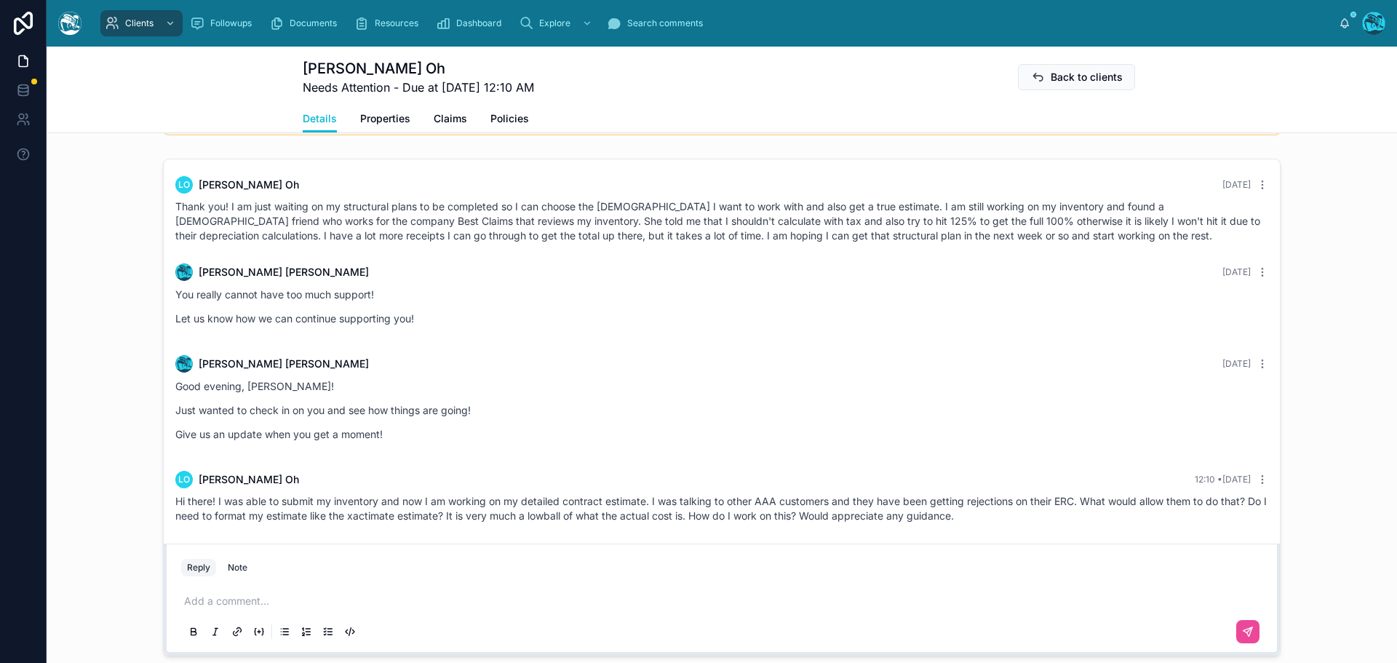
scroll to position [1019, 0]
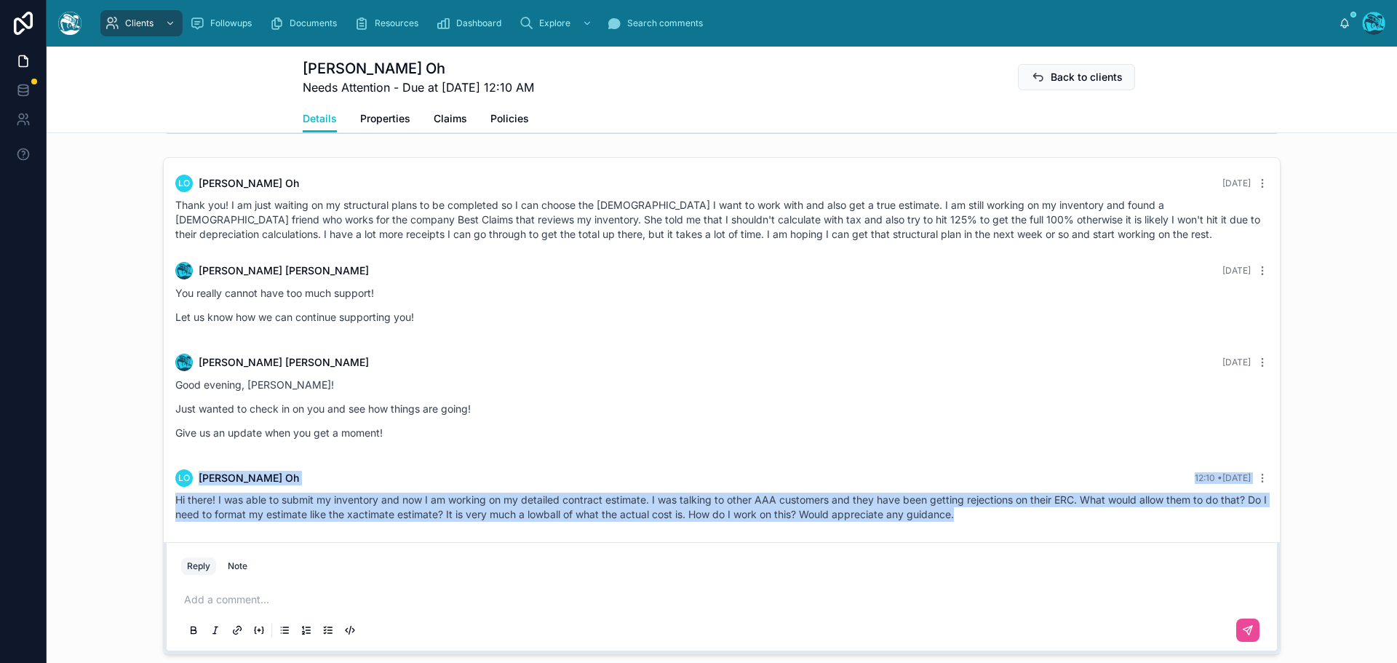
drag, startPoint x: 421, startPoint y: 470, endPoint x: 999, endPoint y: 556, distance: 584.7
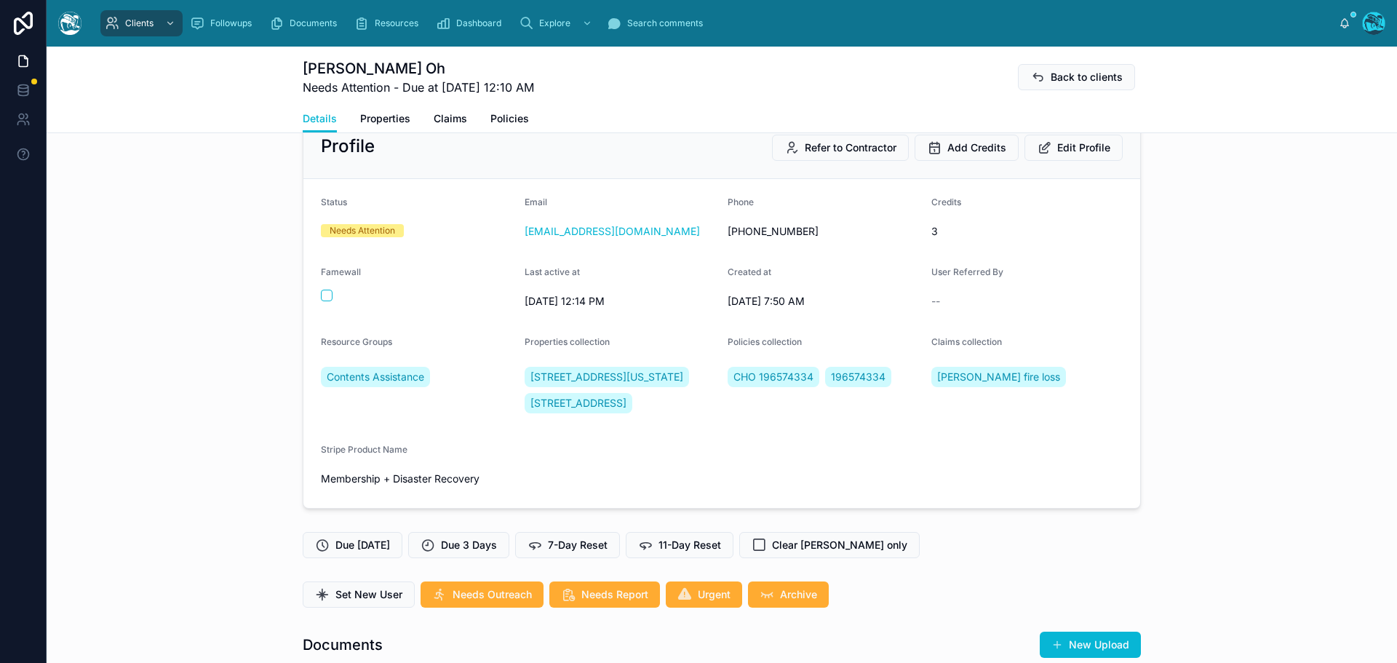
scroll to position [0, 0]
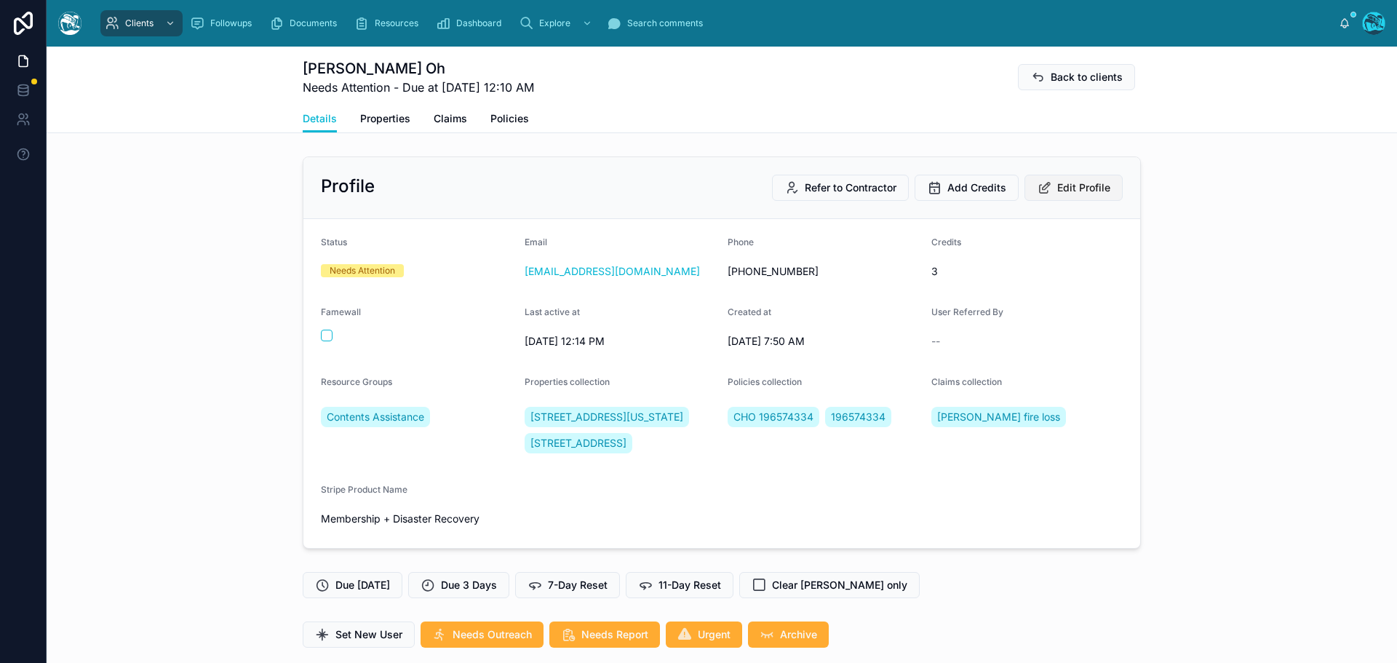
click at [1071, 182] on span "Edit Profile" at bounding box center [1083, 187] width 53 height 15
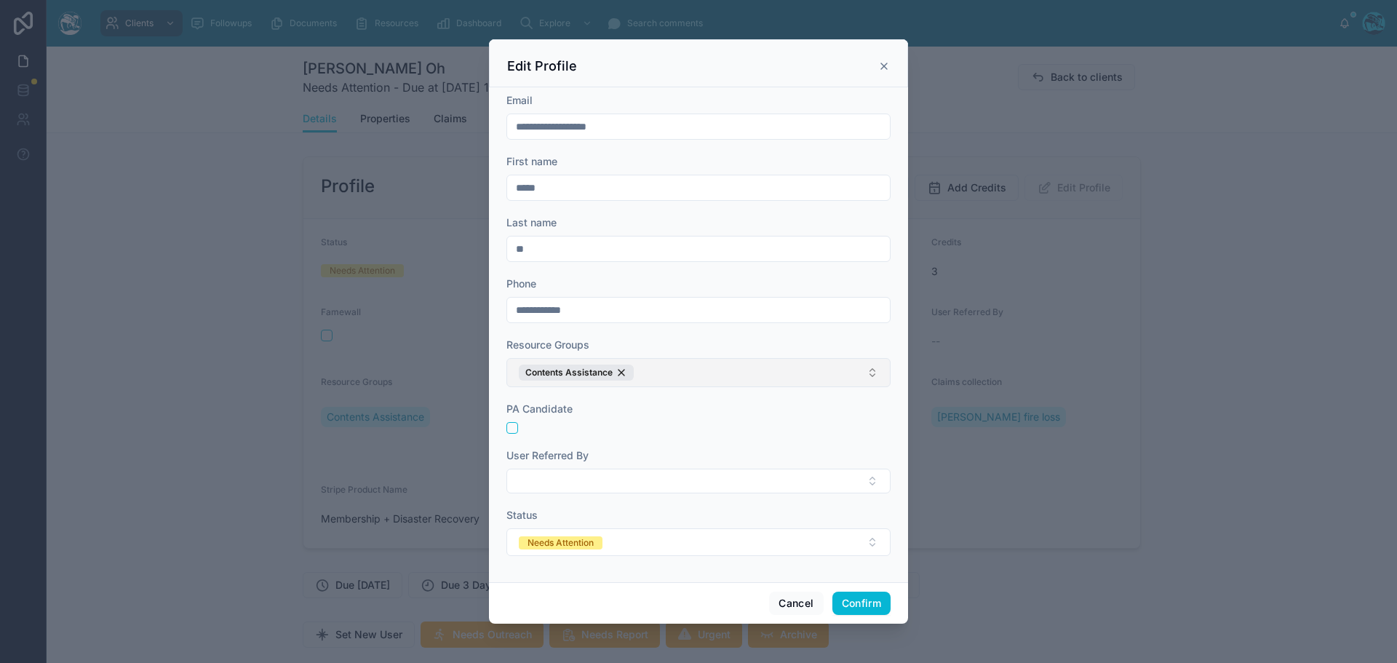
click at [657, 368] on button "Contents Assistance" at bounding box center [698, 372] width 384 height 29
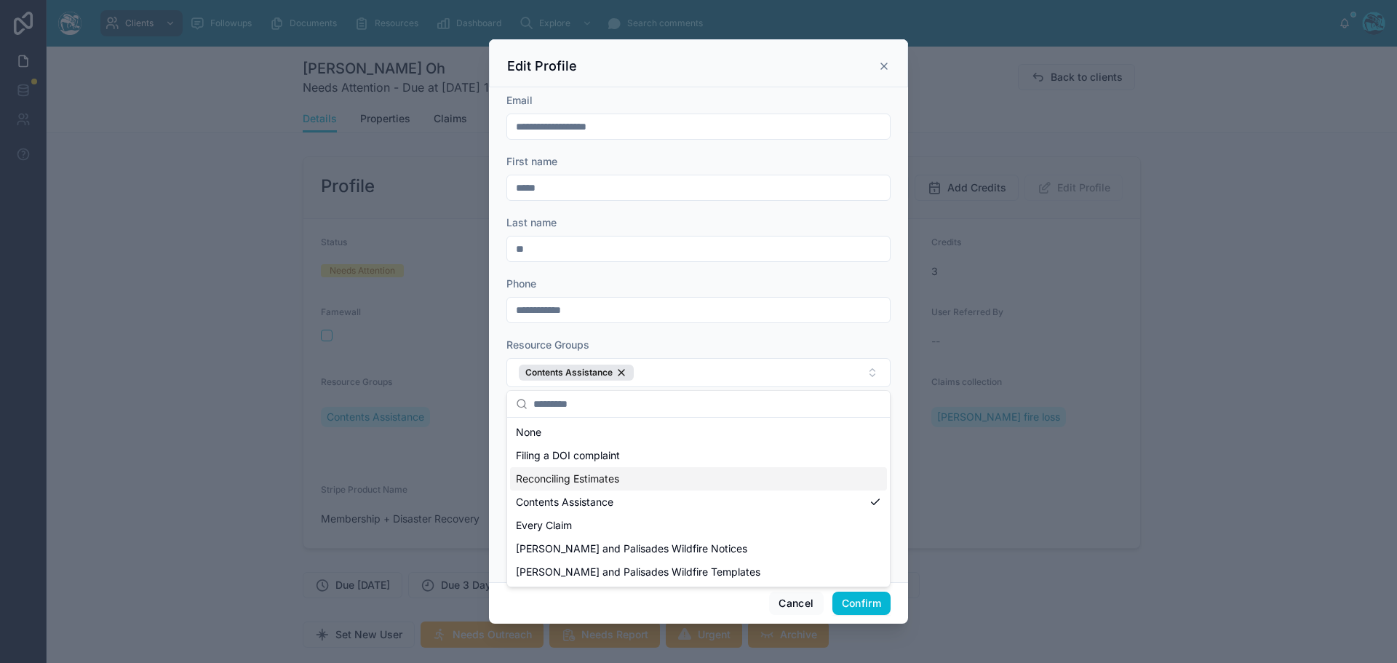
click at [603, 480] on span "Reconciling Estimates" at bounding box center [567, 478] width 103 height 15
drag, startPoint x: 868, startPoint y: 606, endPoint x: 925, endPoint y: 578, distance: 63.8
click at [867, 606] on button "Confirm" at bounding box center [861, 602] width 58 height 23
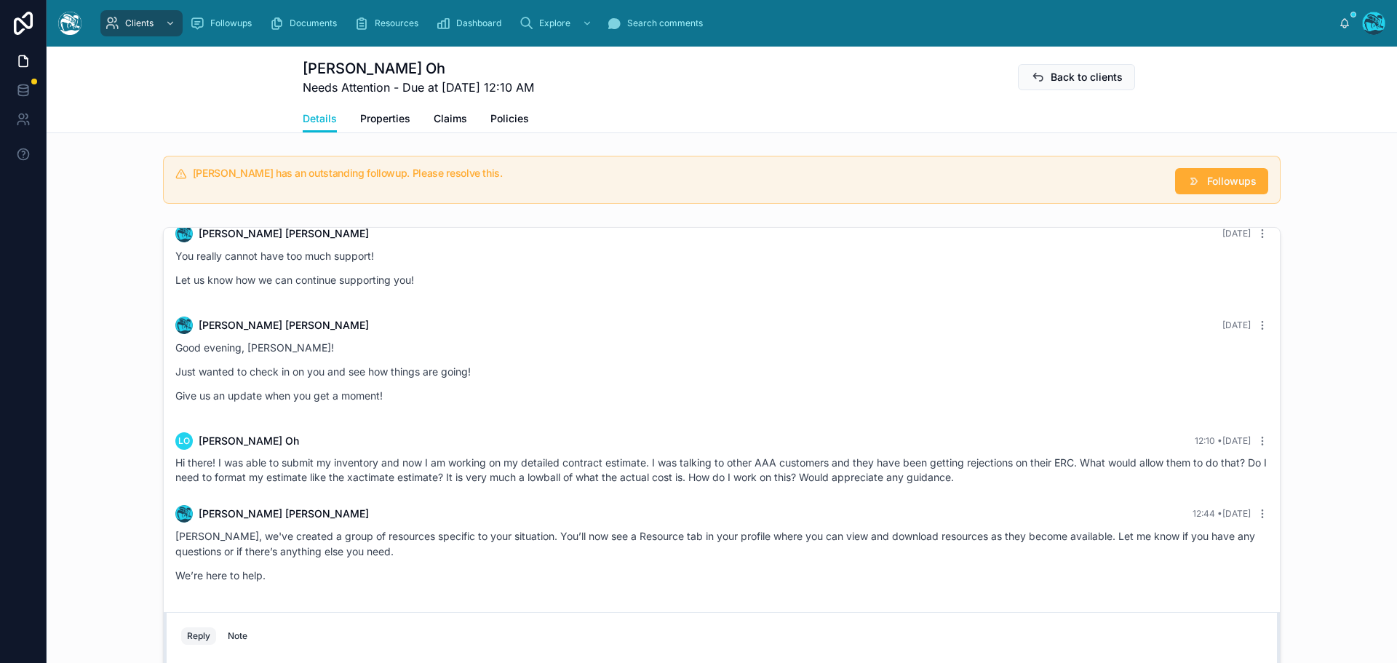
scroll to position [1019, 0]
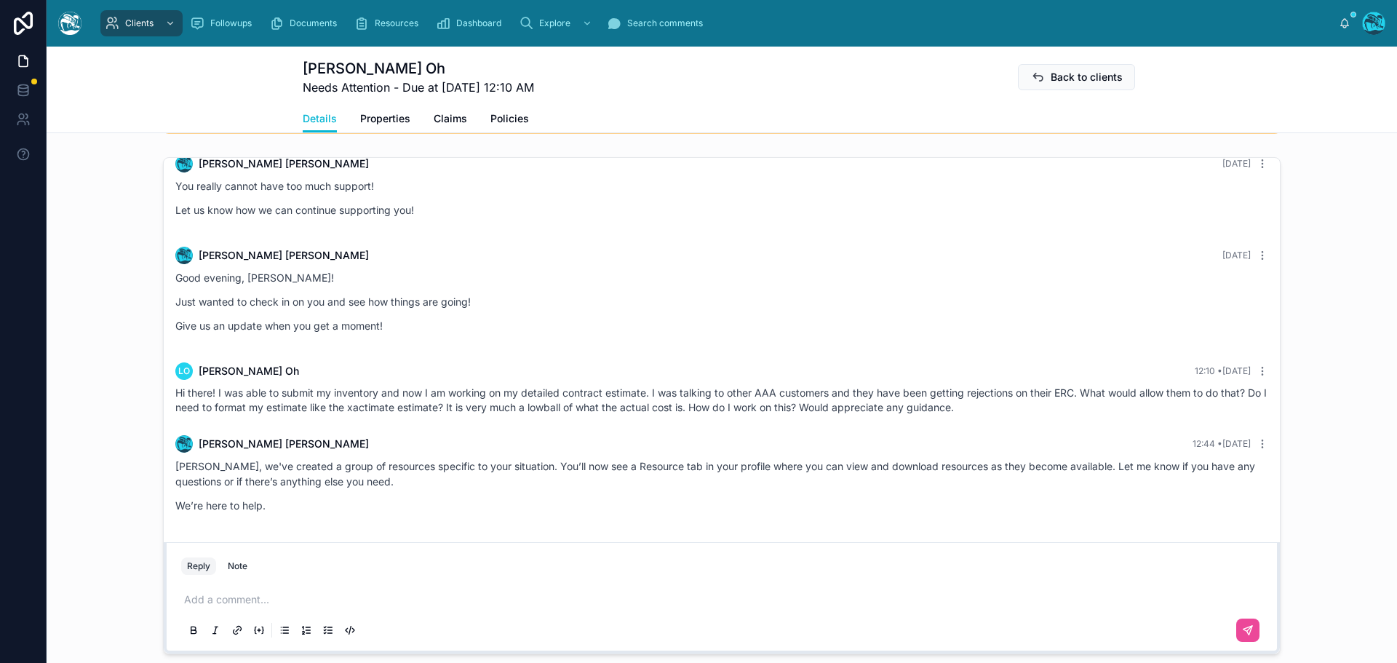
click at [208, 607] on p at bounding box center [724, 599] width 1081 height 15
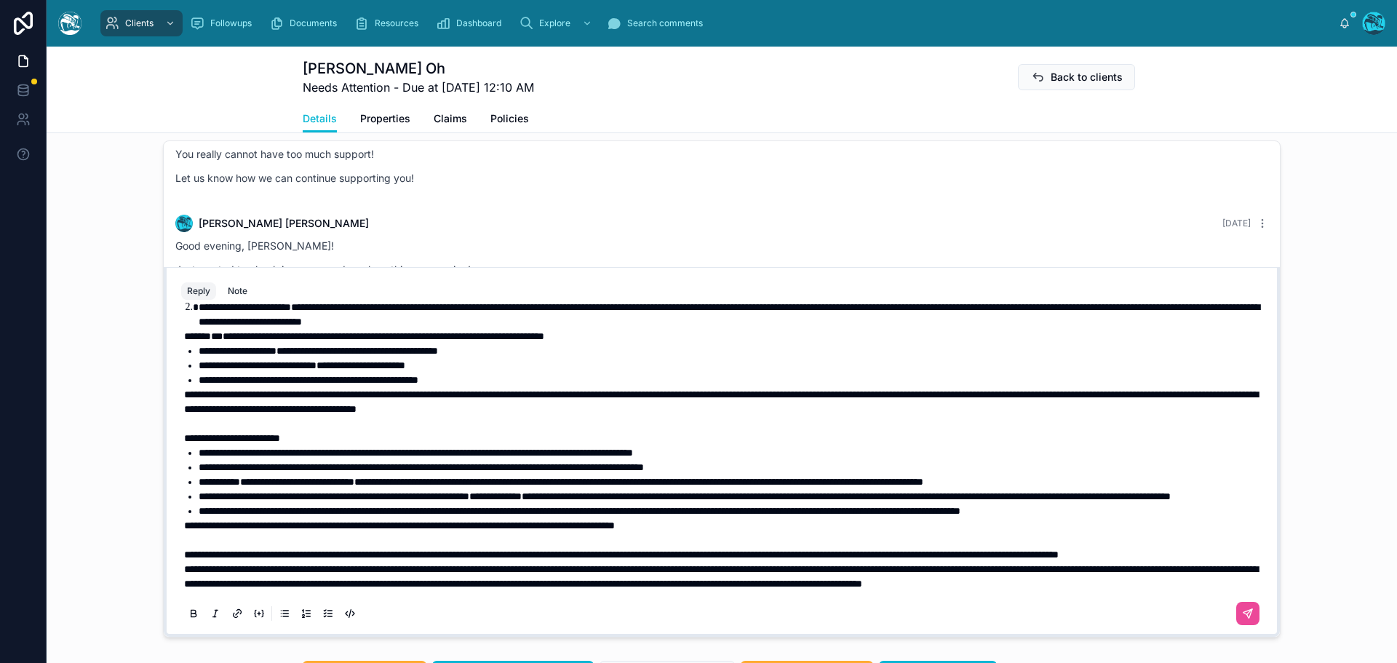
scroll to position [134, 0]
click at [316, 562] on p "**********" at bounding box center [724, 554] width 1081 height 15
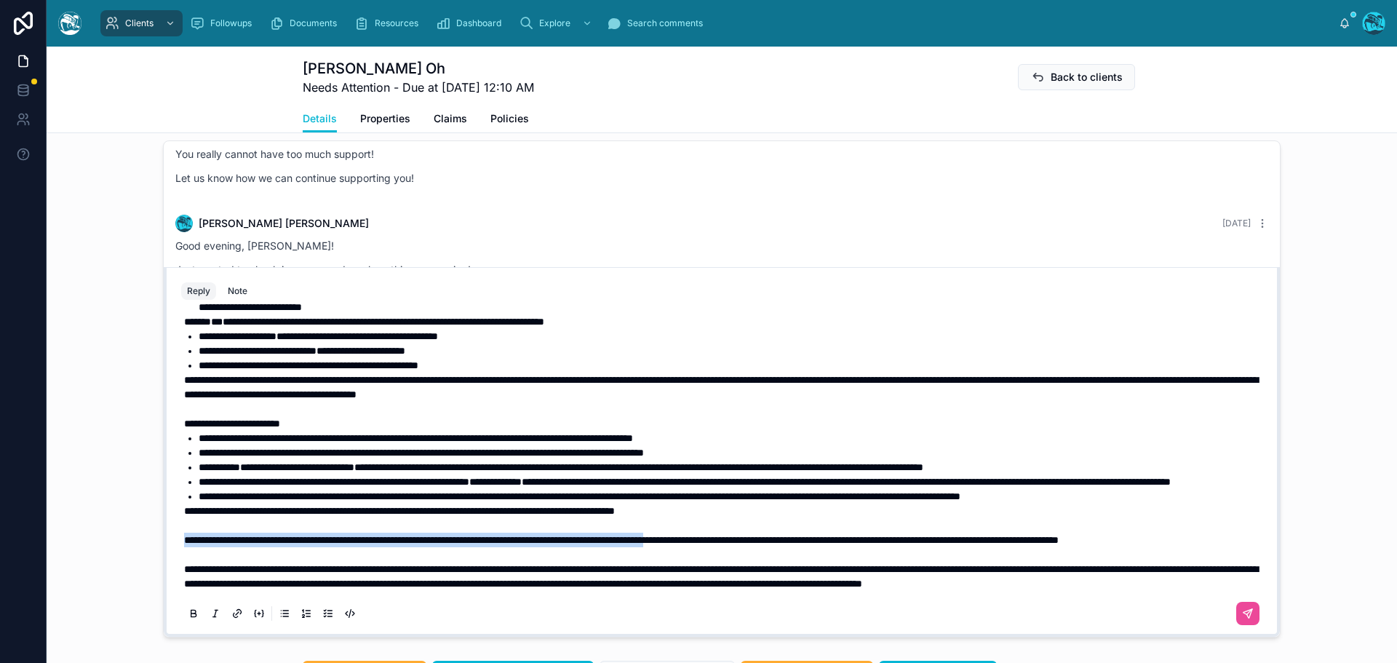
drag, startPoint x: 179, startPoint y: 554, endPoint x: 796, endPoint y: 554, distance: 616.9
click at [796, 545] on span "**********" at bounding box center [621, 540] width 874 height 10
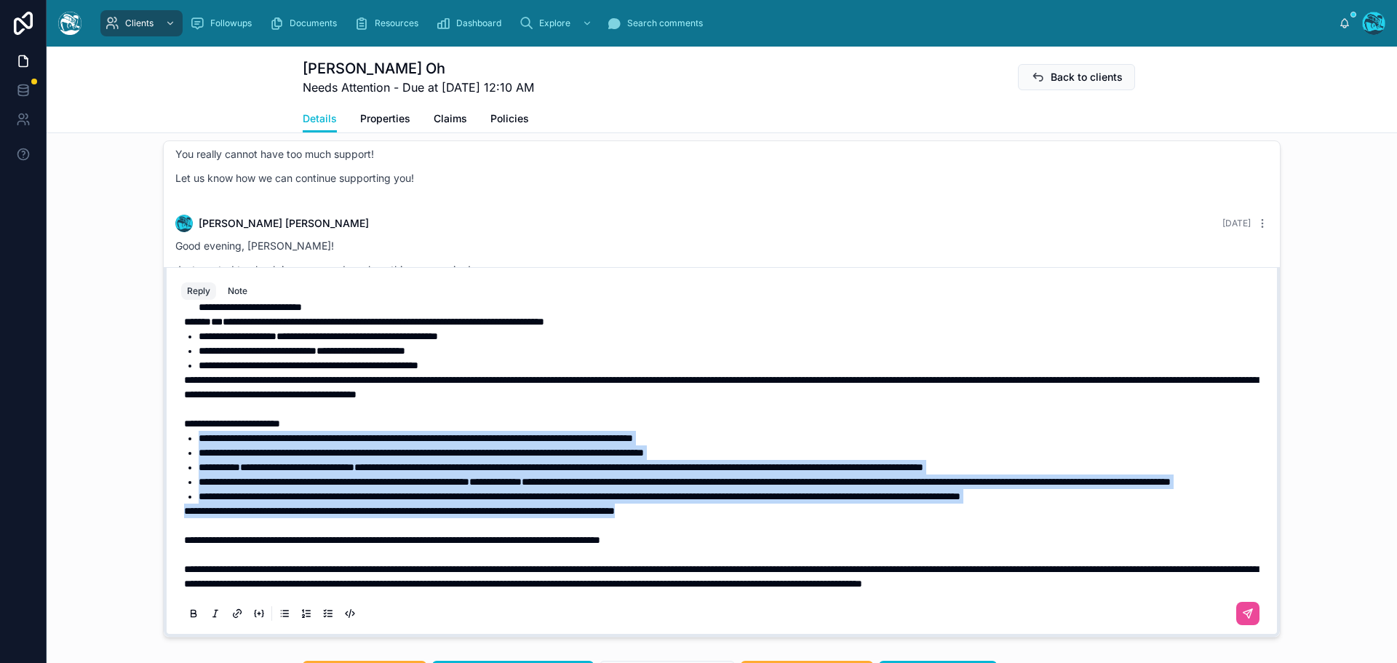
drag, startPoint x: 739, startPoint y: 523, endPoint x: 154, endPoint y: 440, distance: 590.8
click at [154, 440] on div "Rachel Baker 4 months ago Leann, we've created a group of resources specific to…" at bounding box center [722, 389] width 1350 height 509
click at [191, 617] on icon at bounding box center [193, 615] width 5 height 4
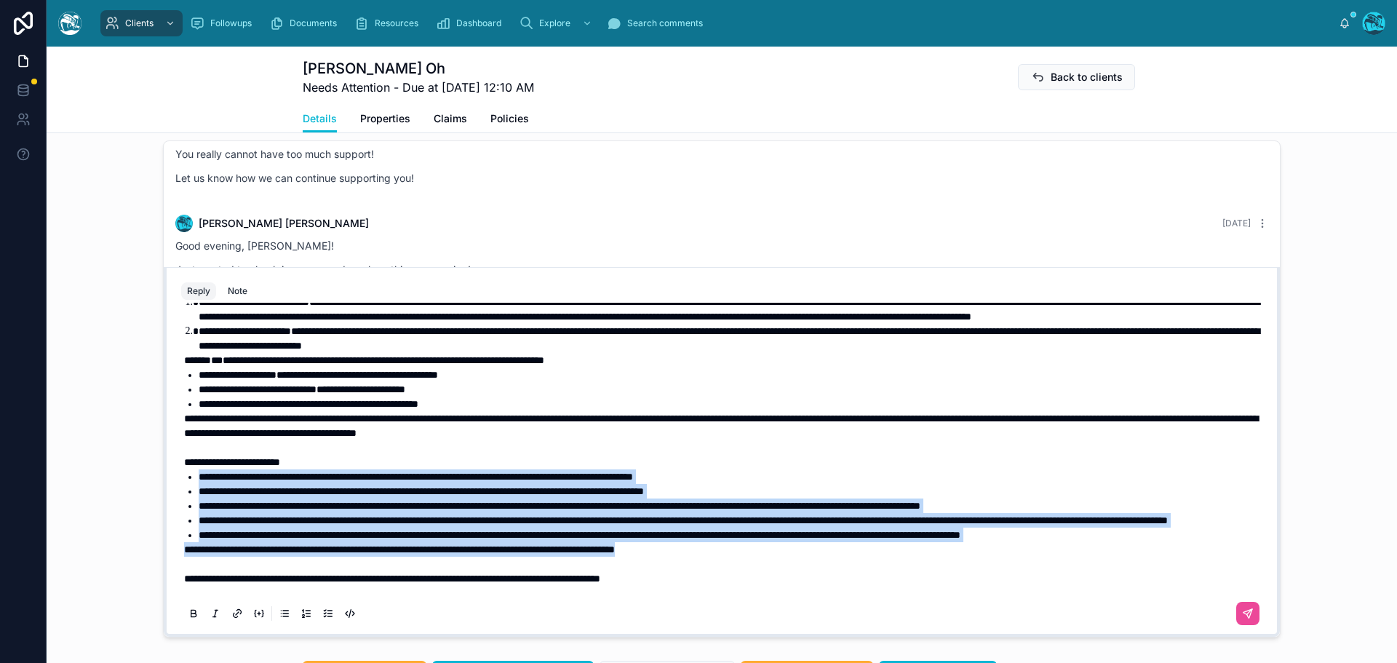
scroll to position [0, 0]
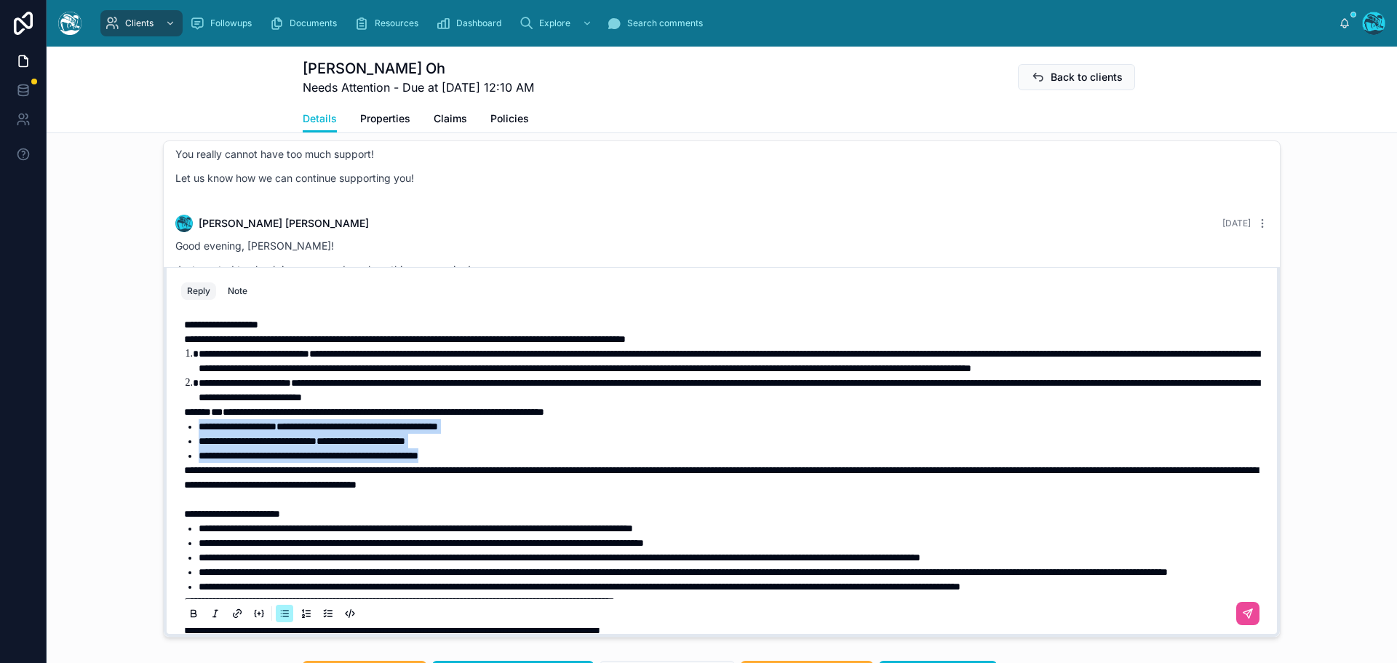
drag, startPoint x: 505, startPoint y: 499, endPoint x: 152, endPoint y: 469, distance: 354.2
click at [152, 469] on div "Rachel Baker 4 months ago Leann, we've created a group of resources specific to…" at bounding box center [722, 389] width 1350 height 509
click at [188, 619] on icon at bounding box center [194, 613] width 12 height 12
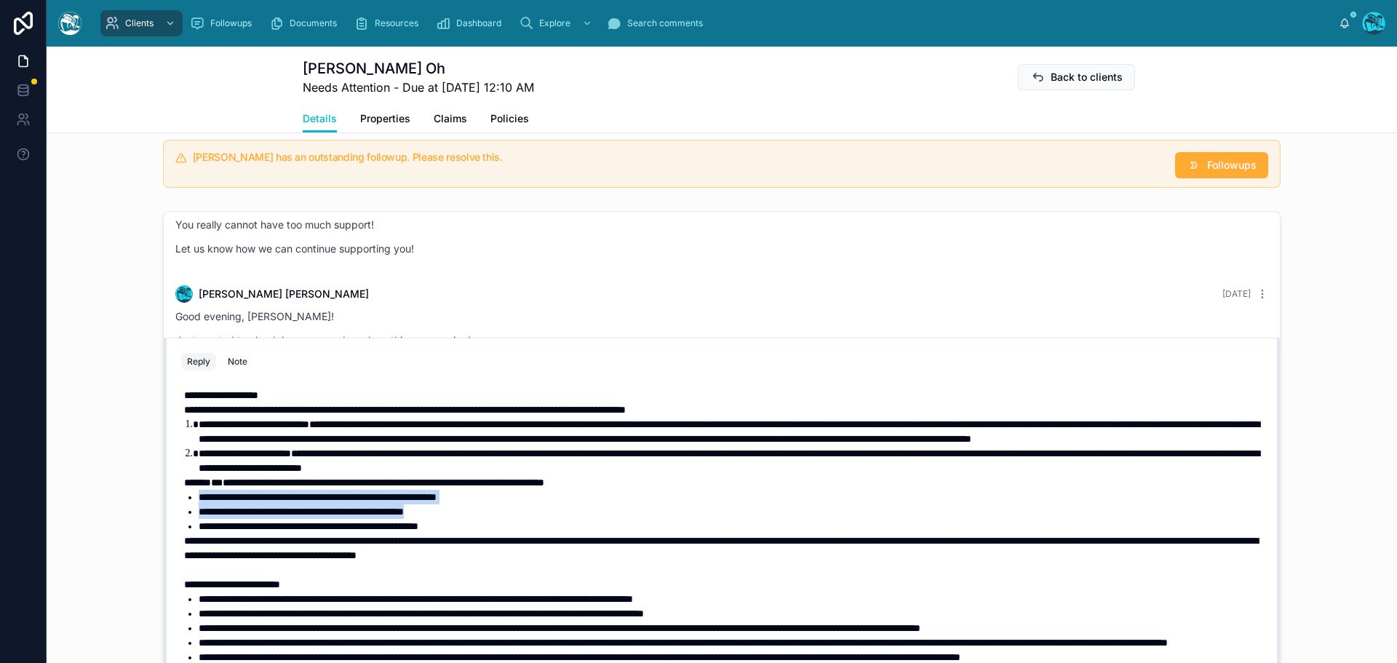
scroll to position [962, 0]
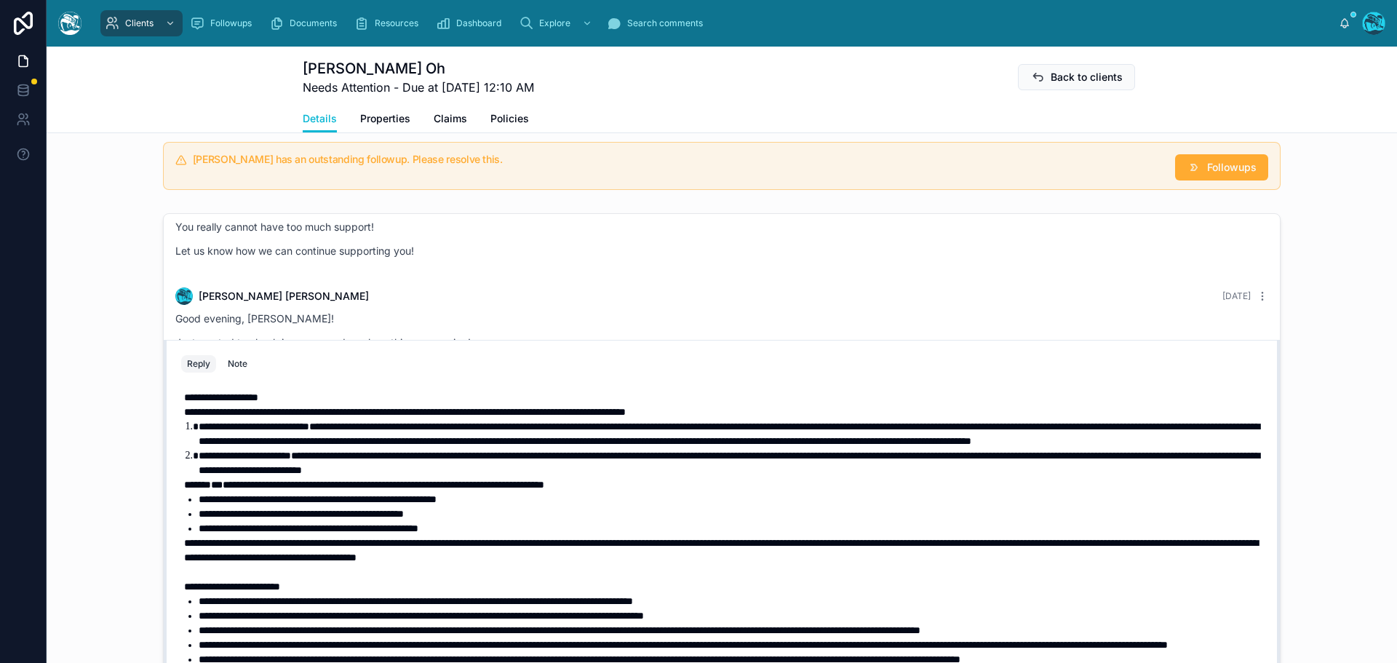
click at [295, 404] on p "**********" at bounding box center [724, 397] width 1081 height 15
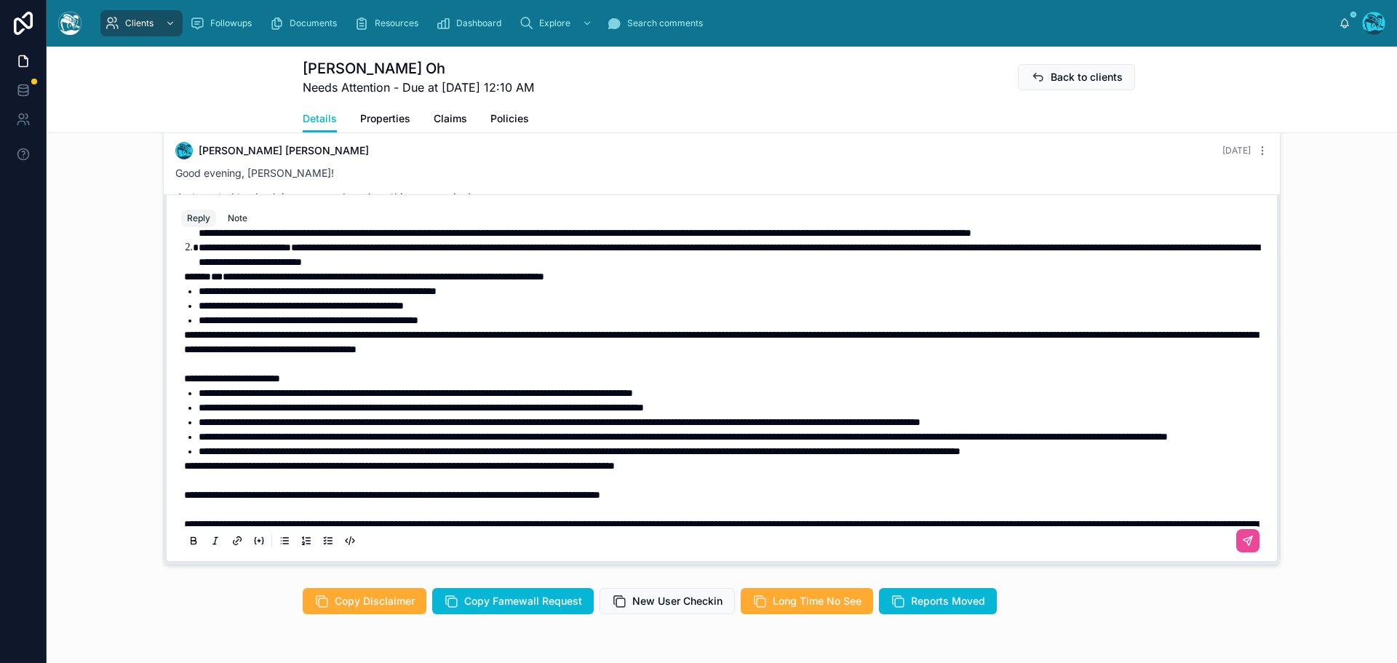
scroll to position [76, 0]
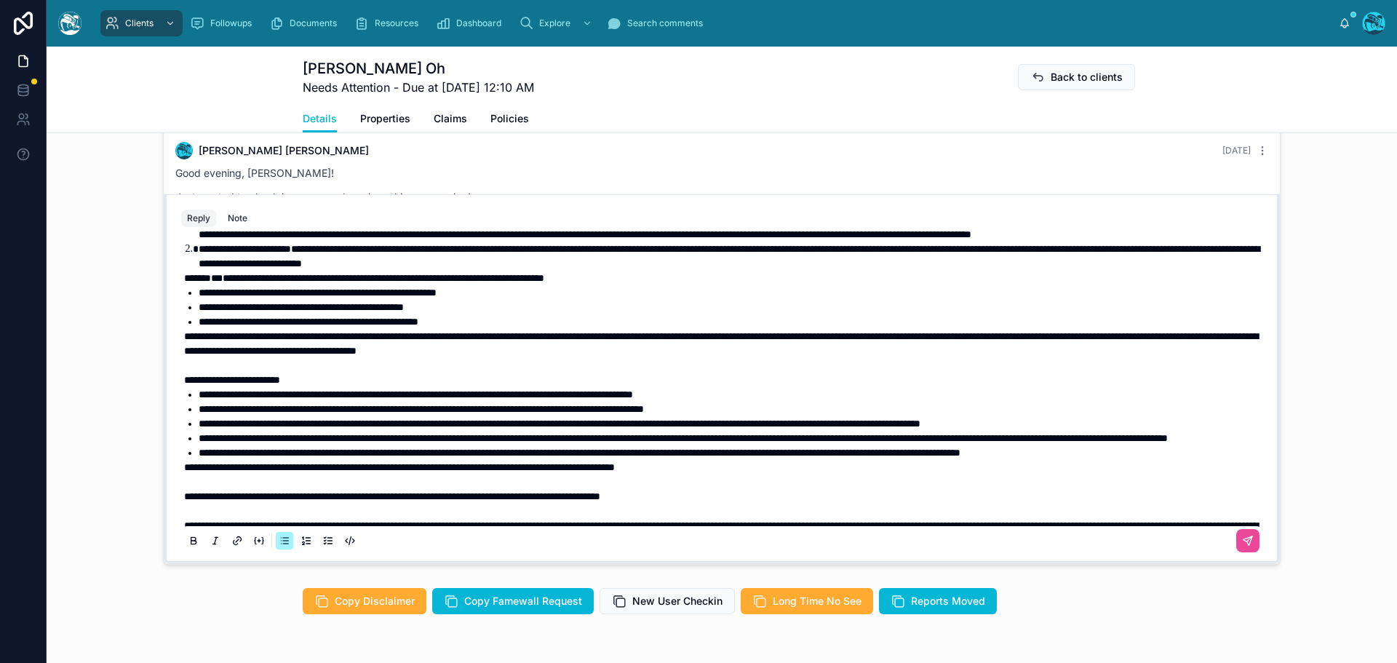
click at [245, 458] on span "**********" at bounding box center [580, 452] width 762 height 10
click at [1243, 545] on icon at bounding box center [1247, 540] width 9 height 9
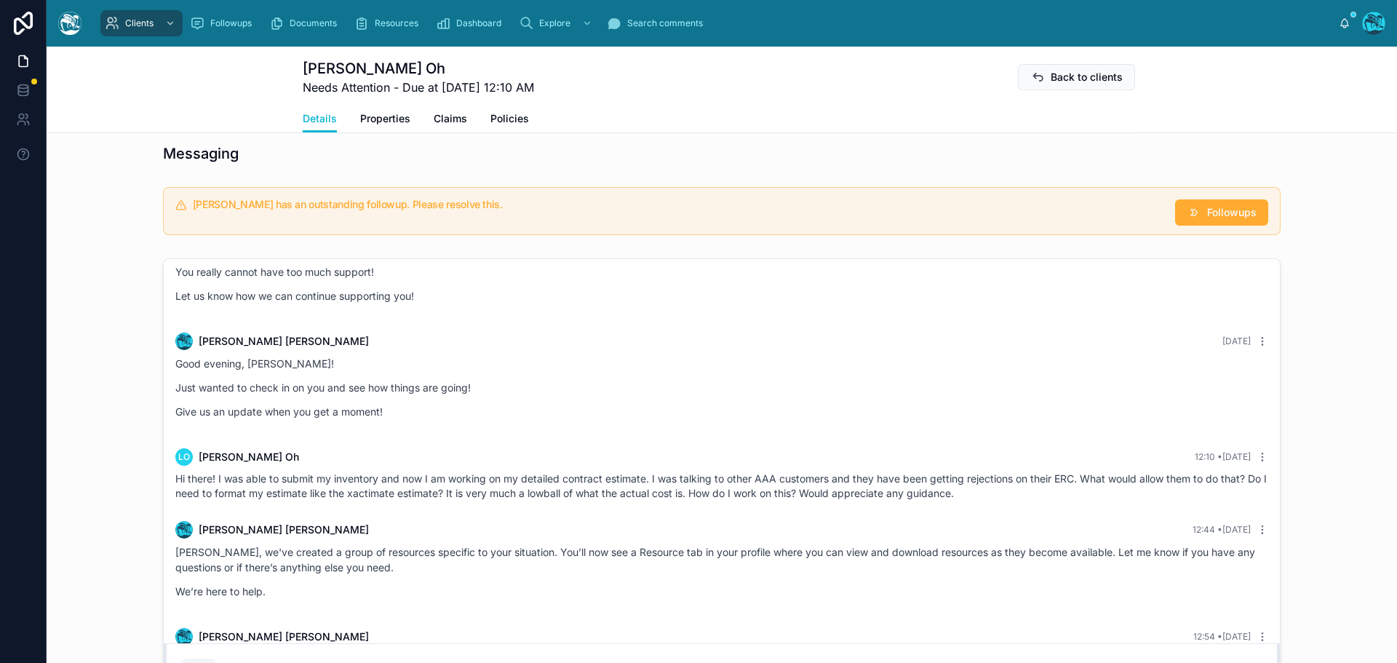
scroll to position [890, 0]
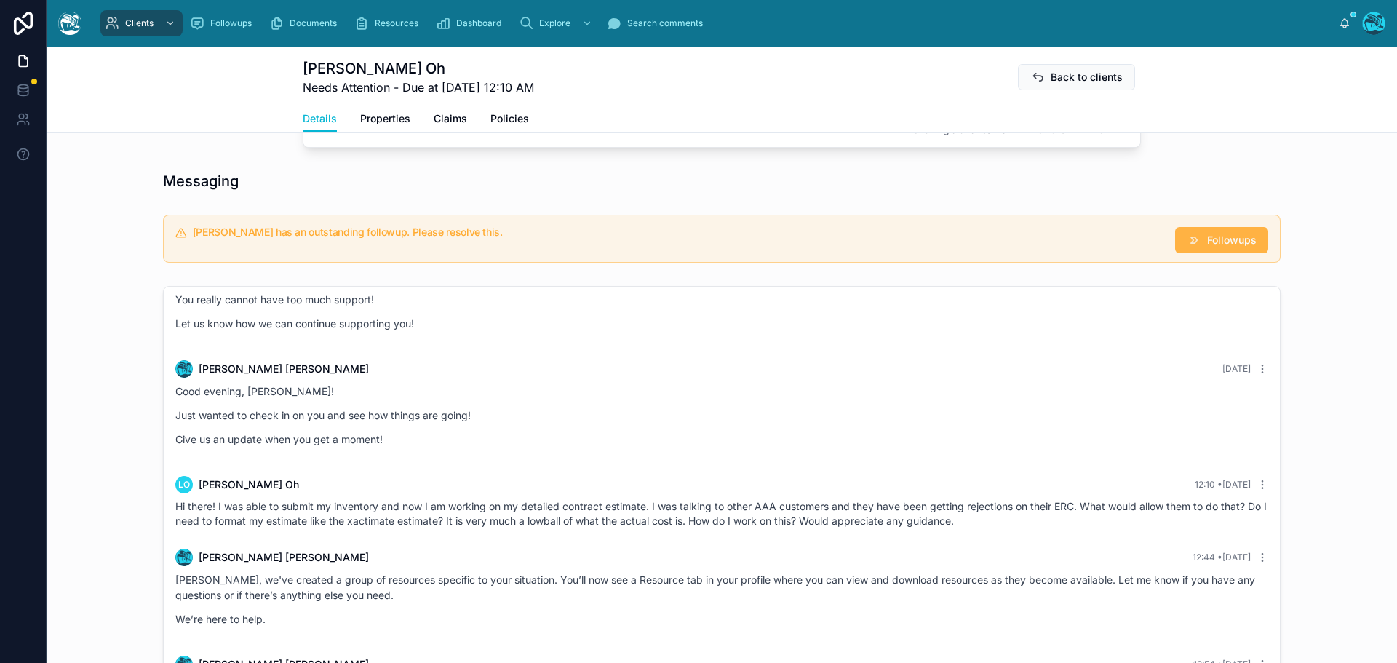
click at [1200, 253] on button "Followups" at bounding box center [1221, 240] width 93 height 26
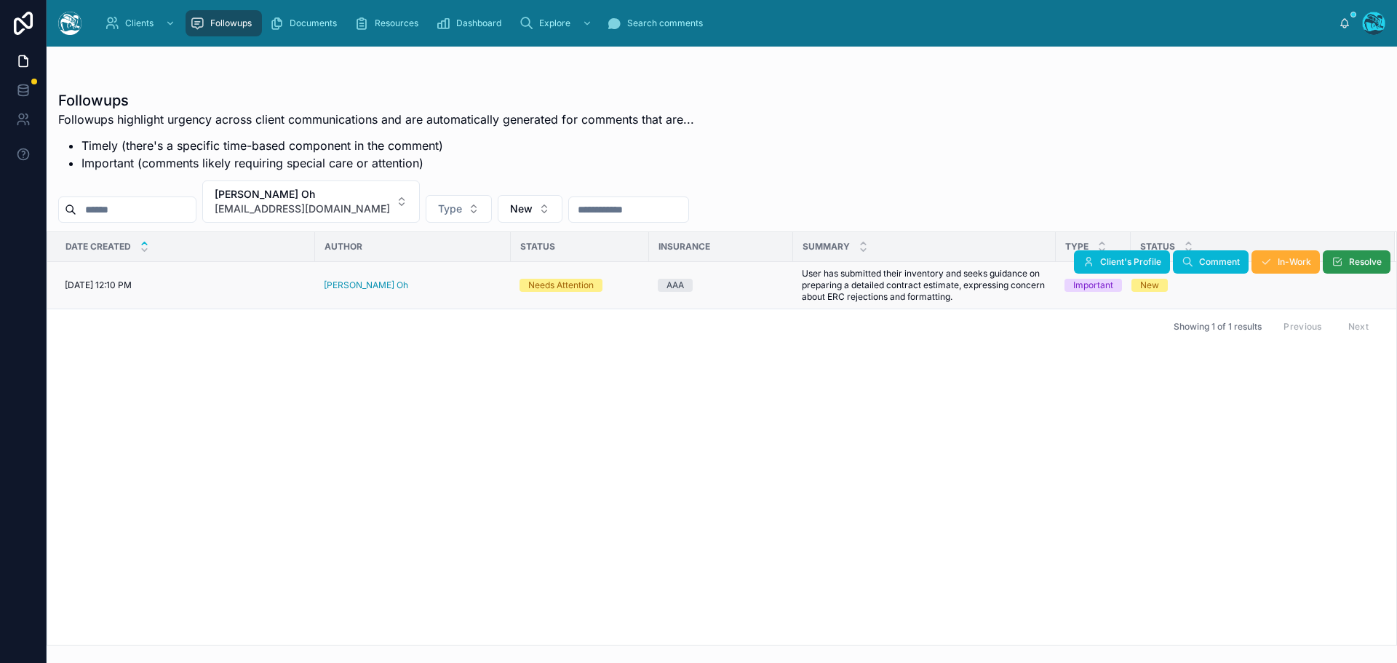
click at [1345, 263] on button "Resolve" at bounding box center [1357, 261] width 68 height 23
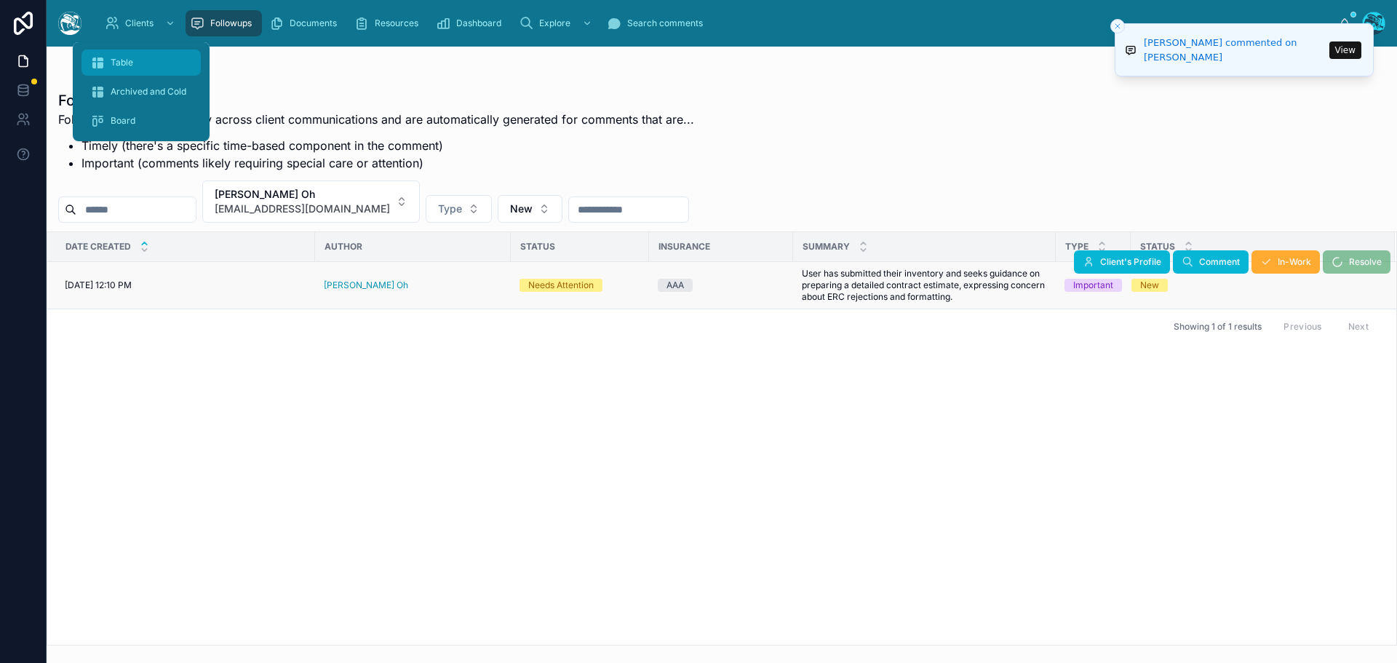
click at [114, 54] on div "Table" at bounding box center [141, 62] width 102 height 23
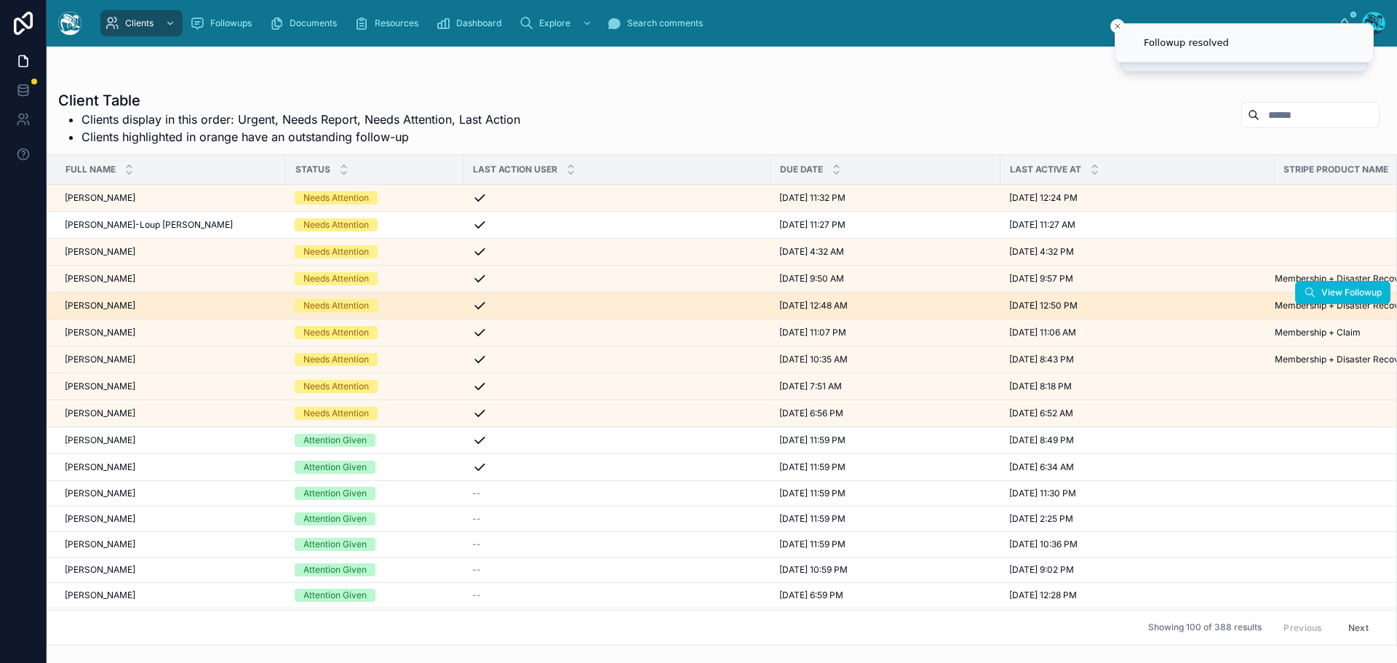
click at [166, 303] on div "Jennifer Barguiarena Jennifer Barguiarena" at bounding box center [171, 306] width 212 height 12
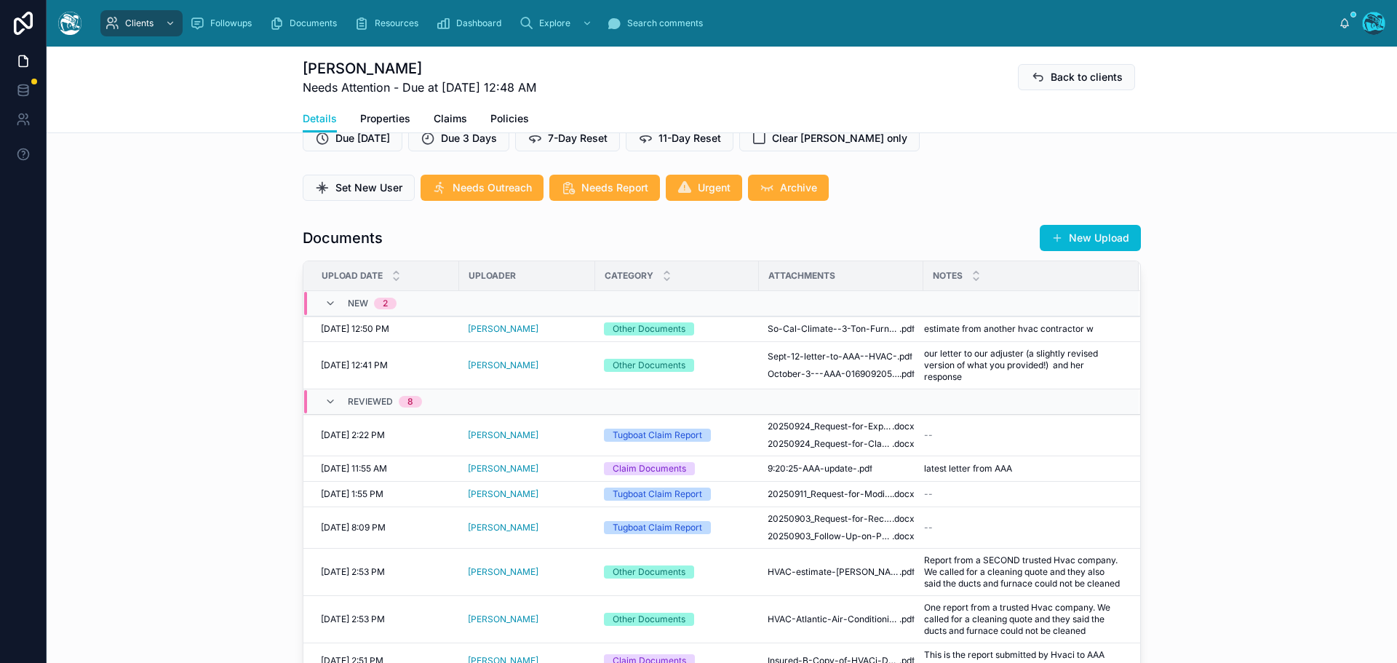
scroll to position [437, 0]
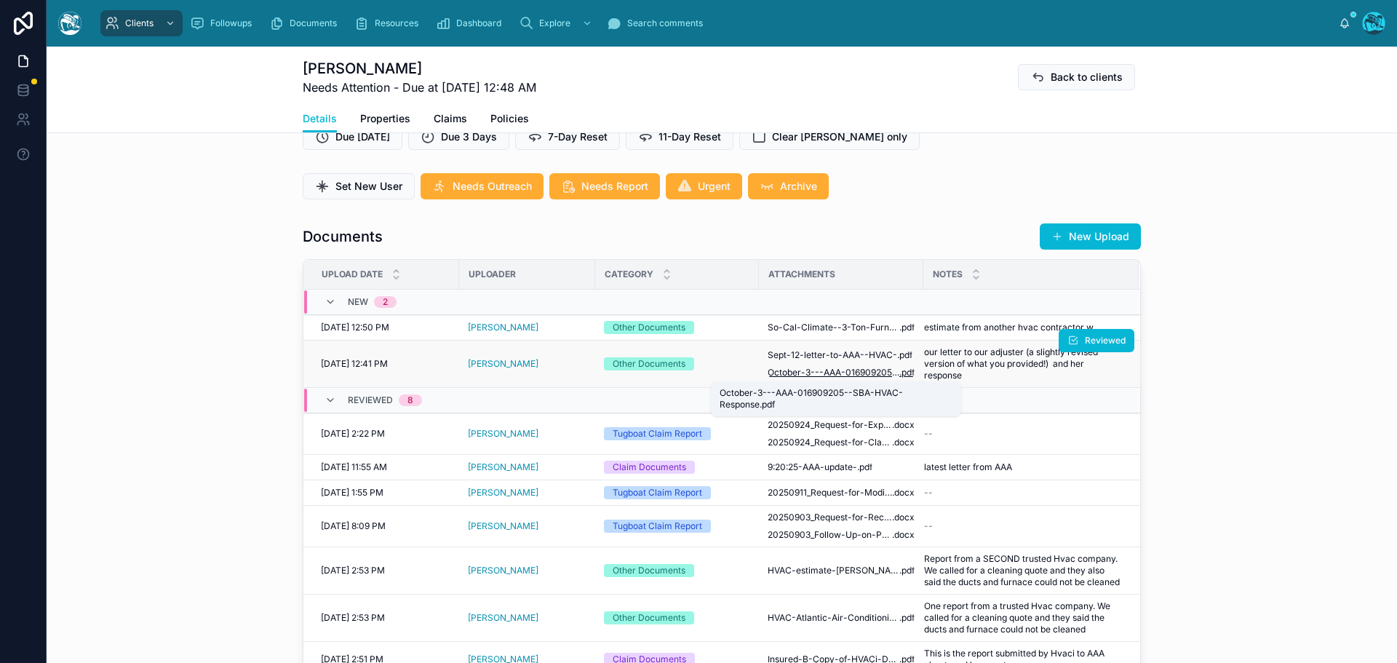
click at [837, 375] on span "October-3---AAA-016909205--SBA-HVAC-Response" at bounding box center [834, 373] width 132 height 12
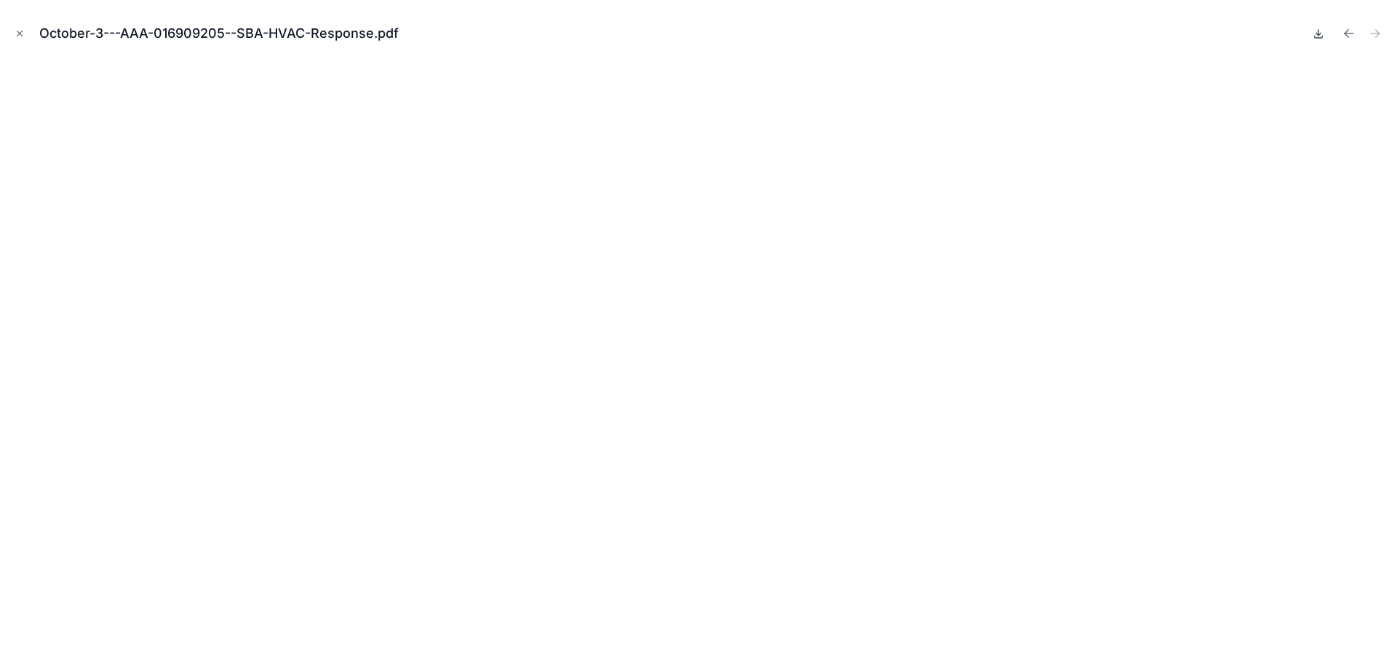
click at [1319, 32] on icon at bounding box center [1318, 34] width 12 height 12
click at [1350, 31] on icon "Previous file" at bounding box center [1349, 33] width 15 height 15
click at [1314, 34] on icon at bounding box center [1318, 34] width 12 height 12
click at [17, 32] on icon "Close modal" at bounding box center [20, 33] width 10 height 10
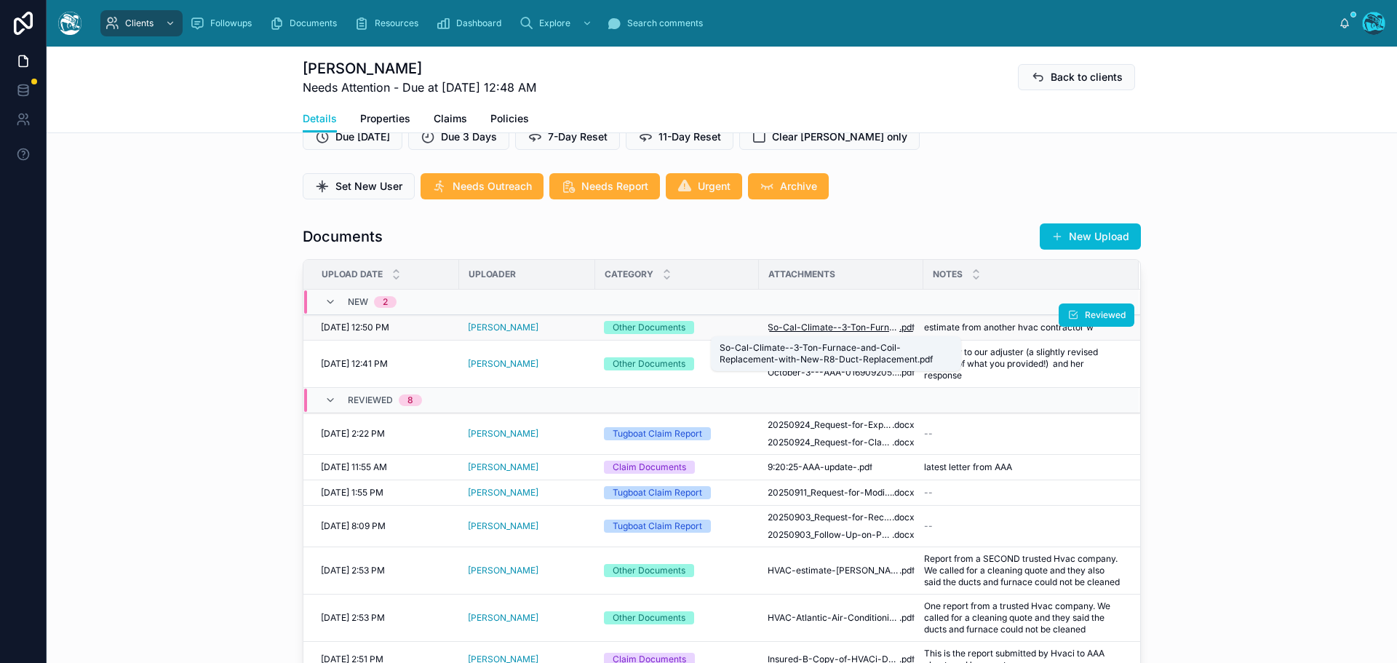
click at [842, 324] on span "So-Cal-Climate--3-Ton-Furnace-and-Coil-Replacement-with-New-R8-Duct-Replacement" at bounding box center [834, 328] width 132 height 12
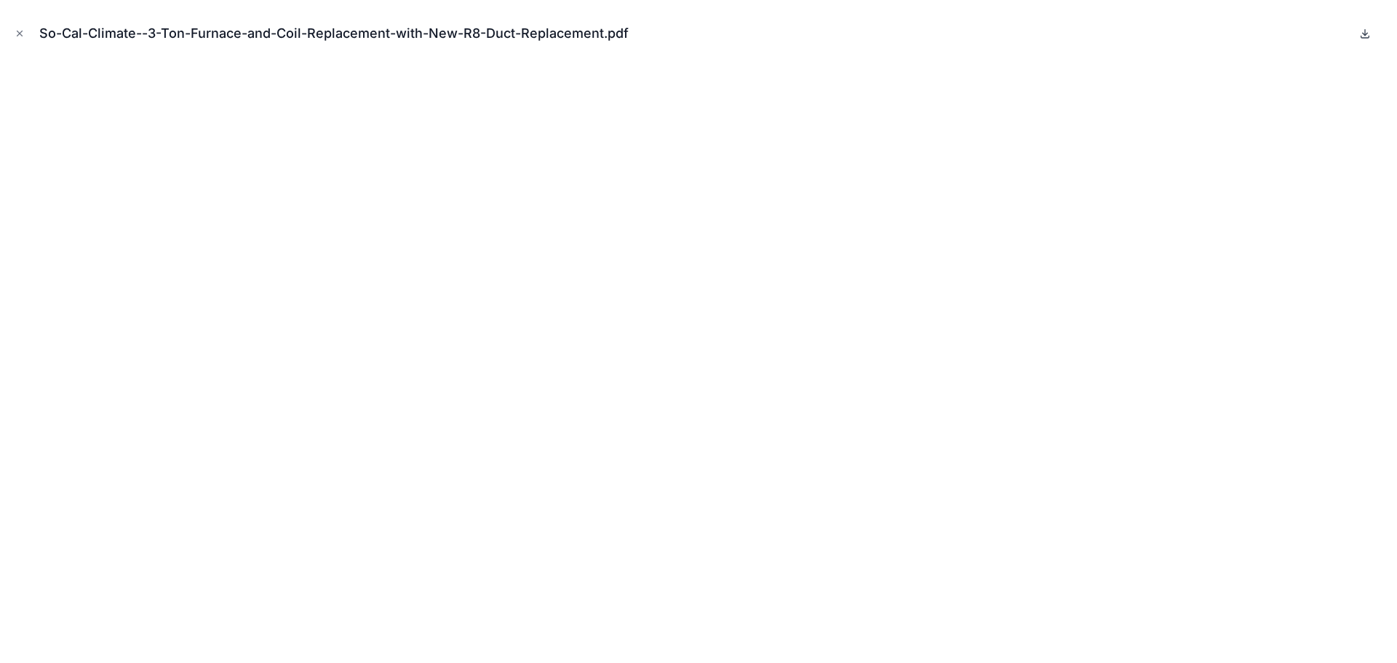
click at [1366, 31] on icon at bounding box center [1365, 34] width 12 height 12
click at [18, 31] on icon "Close modal" at bounding box center [20, 33] width 10 height 10
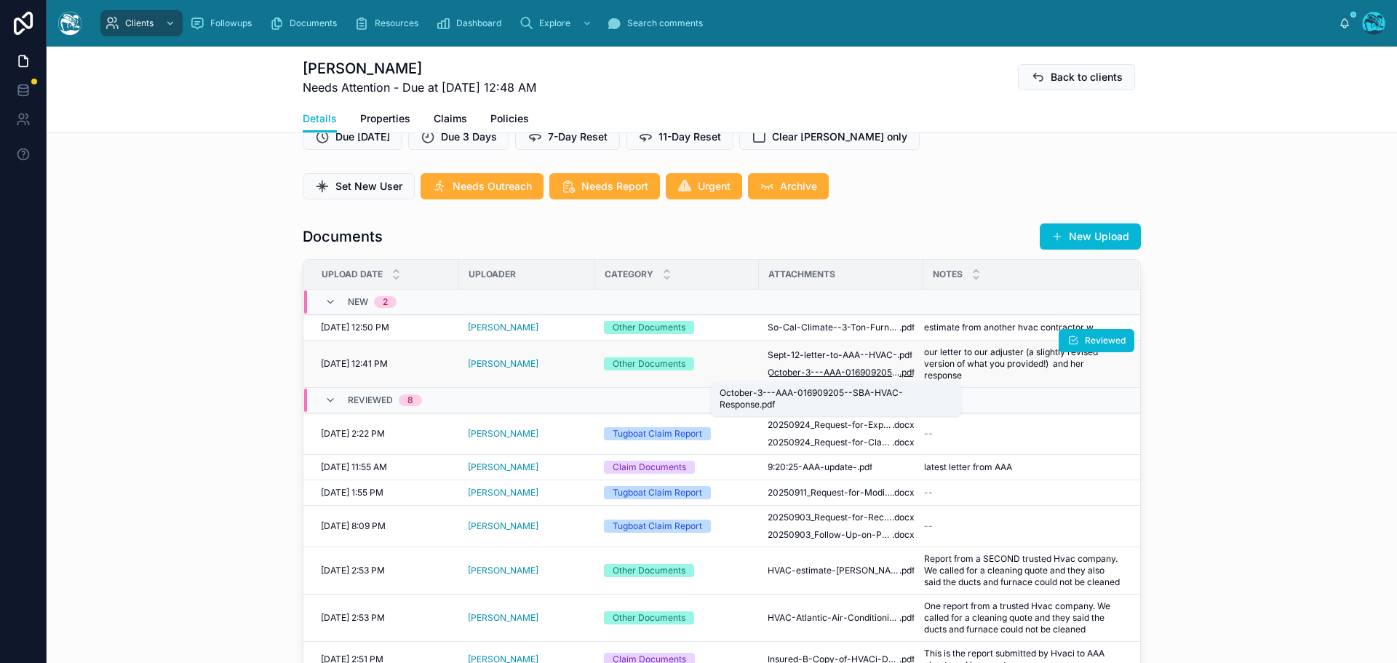
click at [866, 373] on span "October-3---AAA-016909205--SBA-HVAC-Response" at bounding box center [834, 373] width 132 height 12
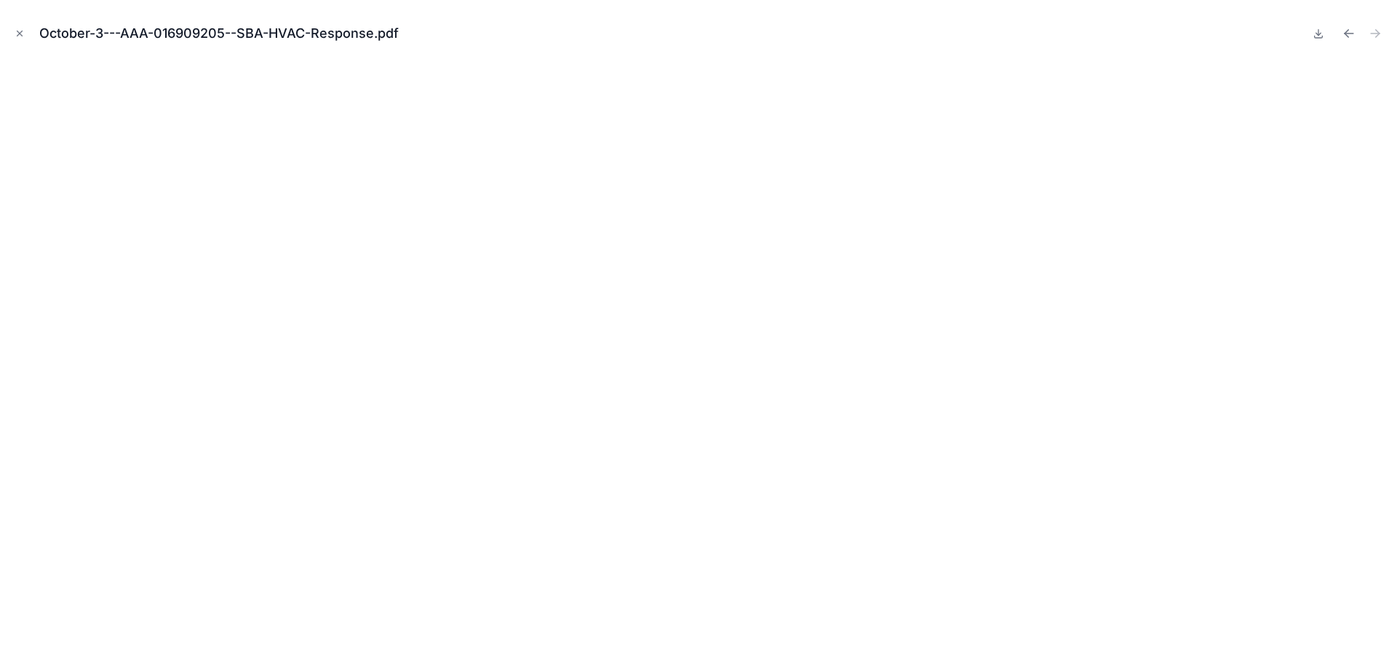
drag, startPoint x: 17, startPoint y: 31, endPoint x: 415, endPoint y: 159, distance: 417.1
click at [17, 31] on icon "Close modal" at bounding box center [19, 33] width 5 height 5
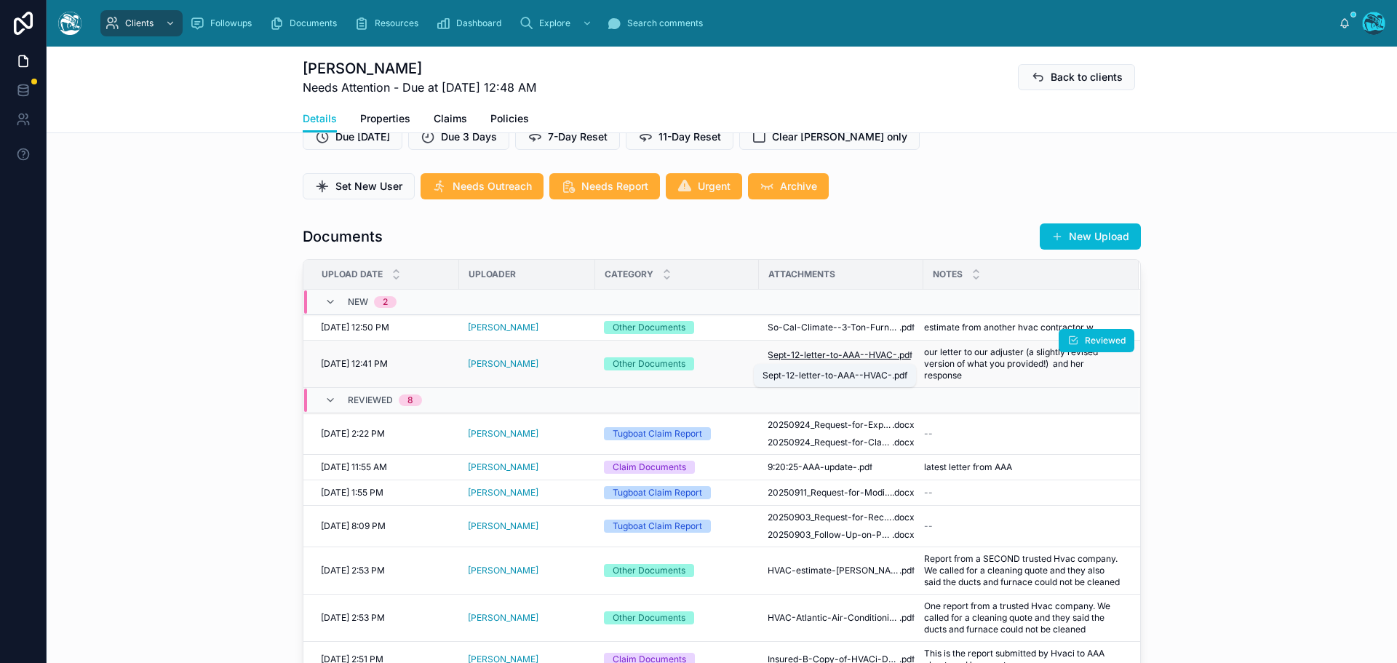
click at [800, 354] on span "Sept-12-letter-to-AAA--HVAC-" at bounding box center [832, 355] width 129 height 12
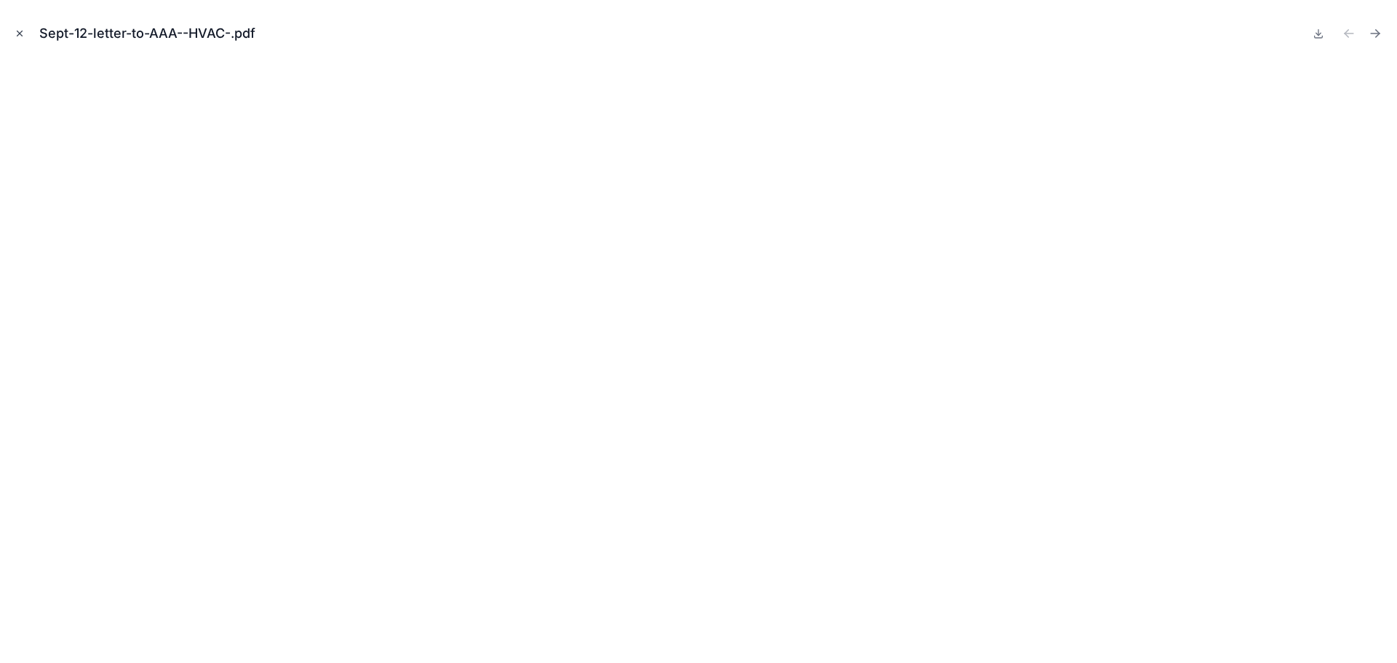
click at [17, 31] on icon "Close modal" at bounding box center [19, 33] width 5 height 5
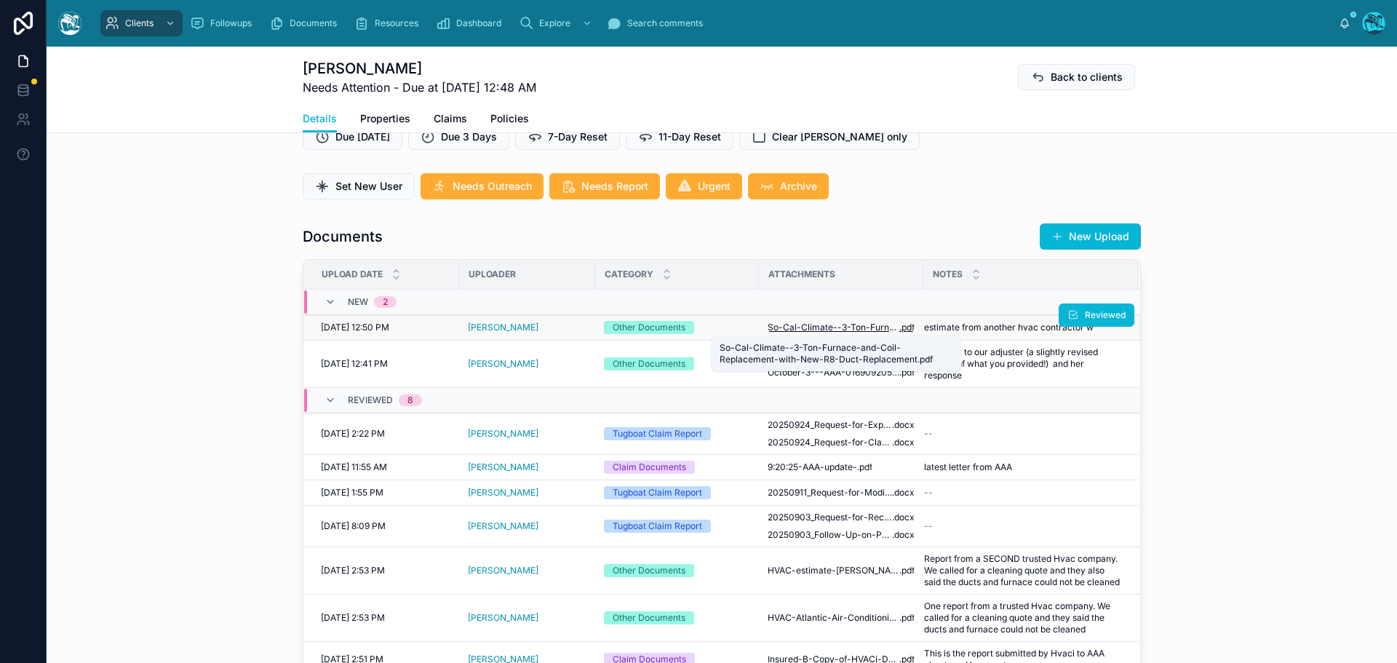
click at [849, 328] on span "So-Cal-Climate--3-Ton-Furnace-and-Coil-Replacement-with-New-R8-Duct-Replacement" at bounding box center [834, 328] width 132 height 12
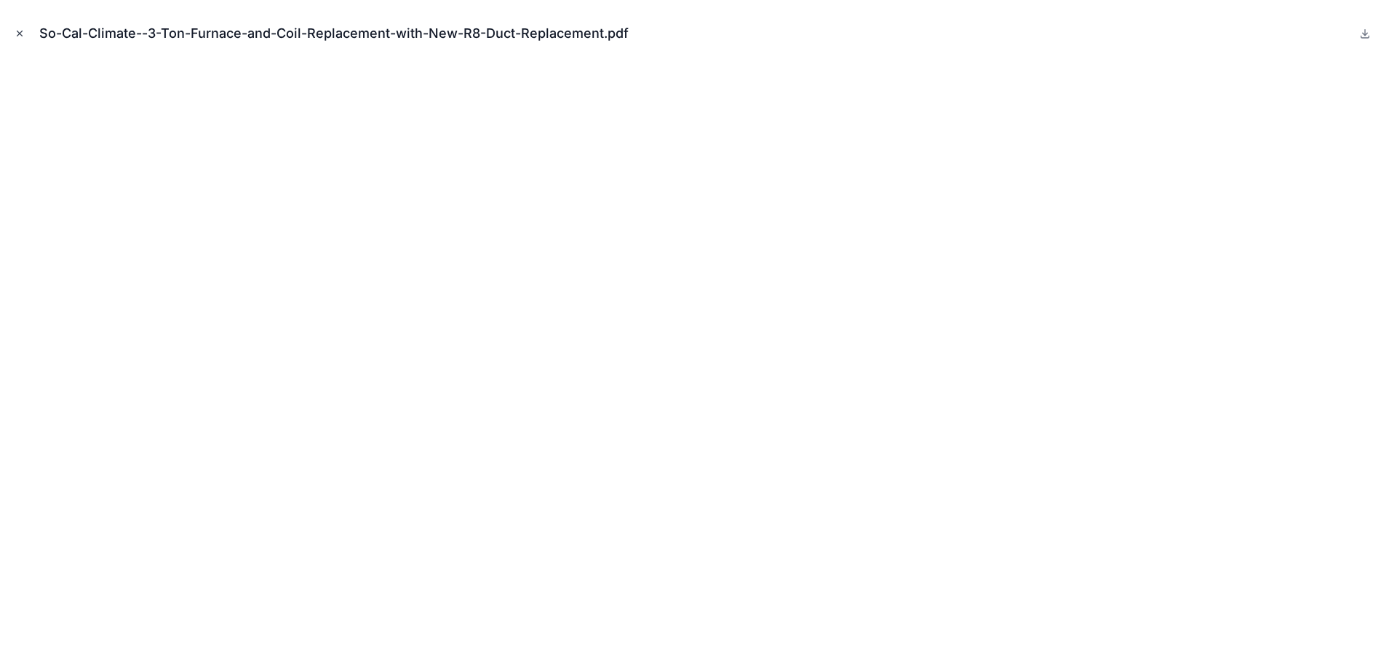
click at [20, 31] on icon "Close modal" at bounding box center [20, 33] width 10 height 10
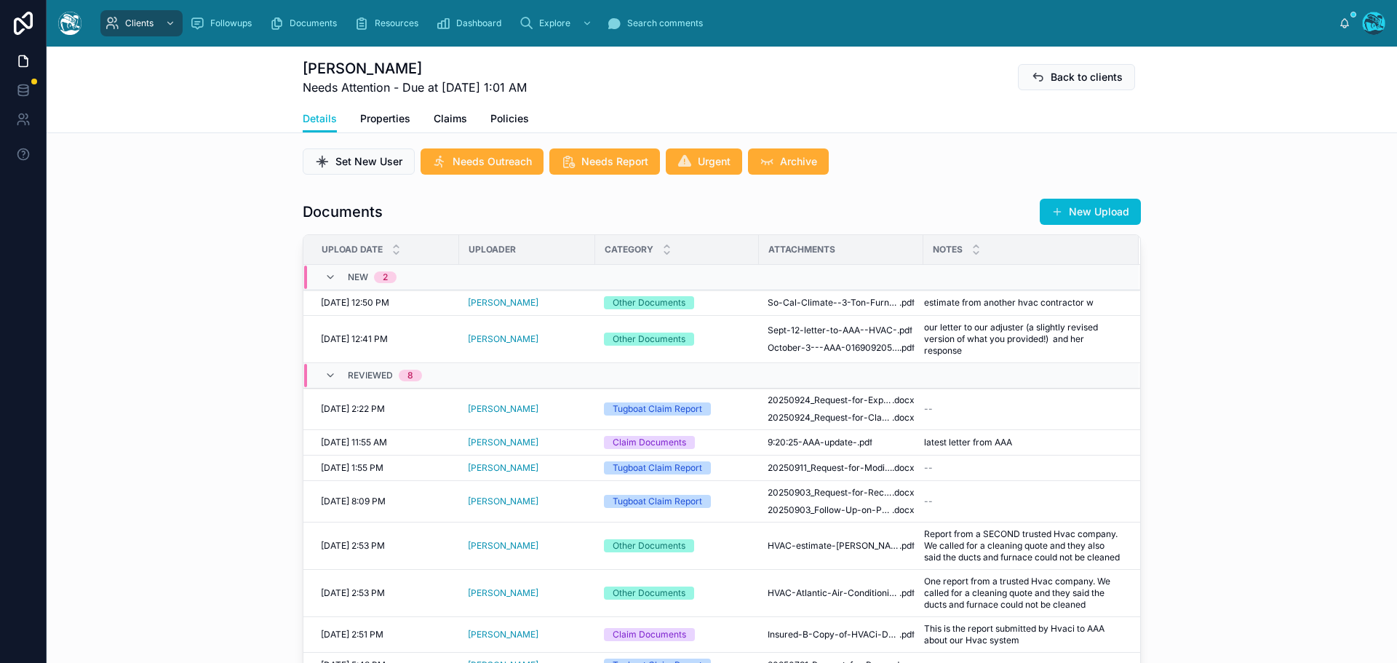
scroll to position [437, 0]
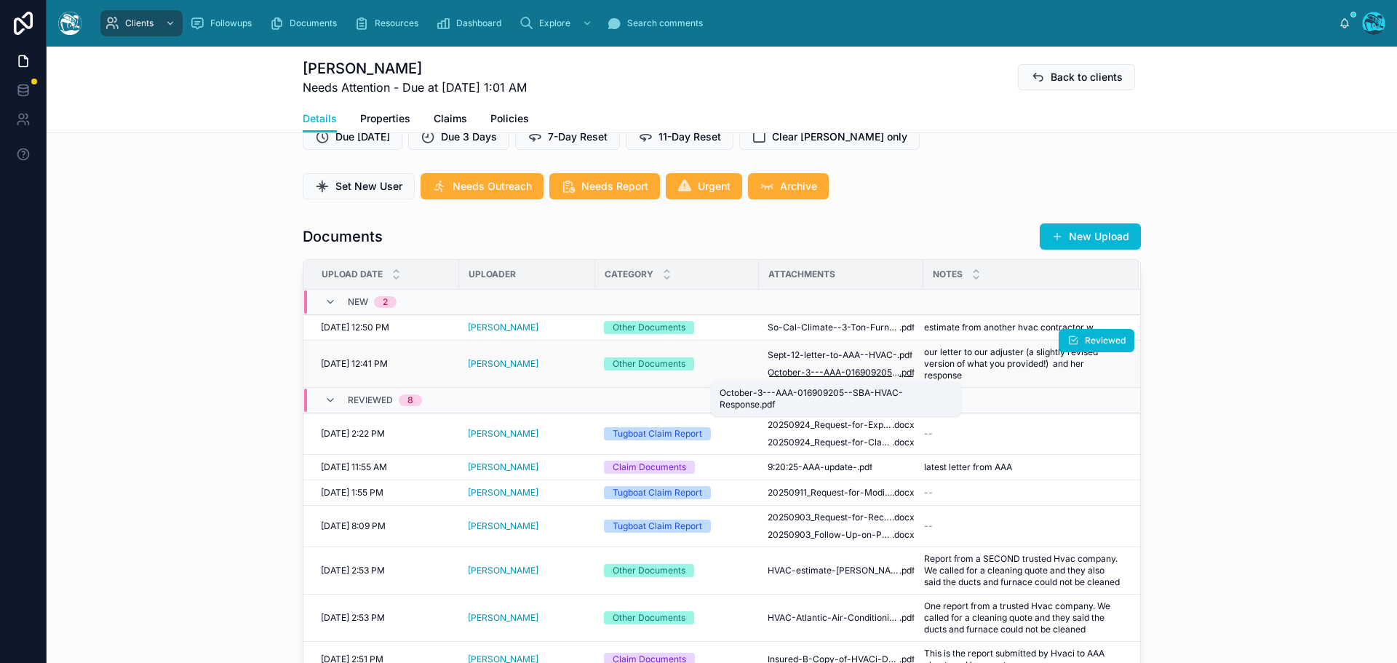
click at [828, 372] on span "October-3---AAA-016909205--SBA-HVAC-Response" at bounding box center [834, 373] width 132 height 12
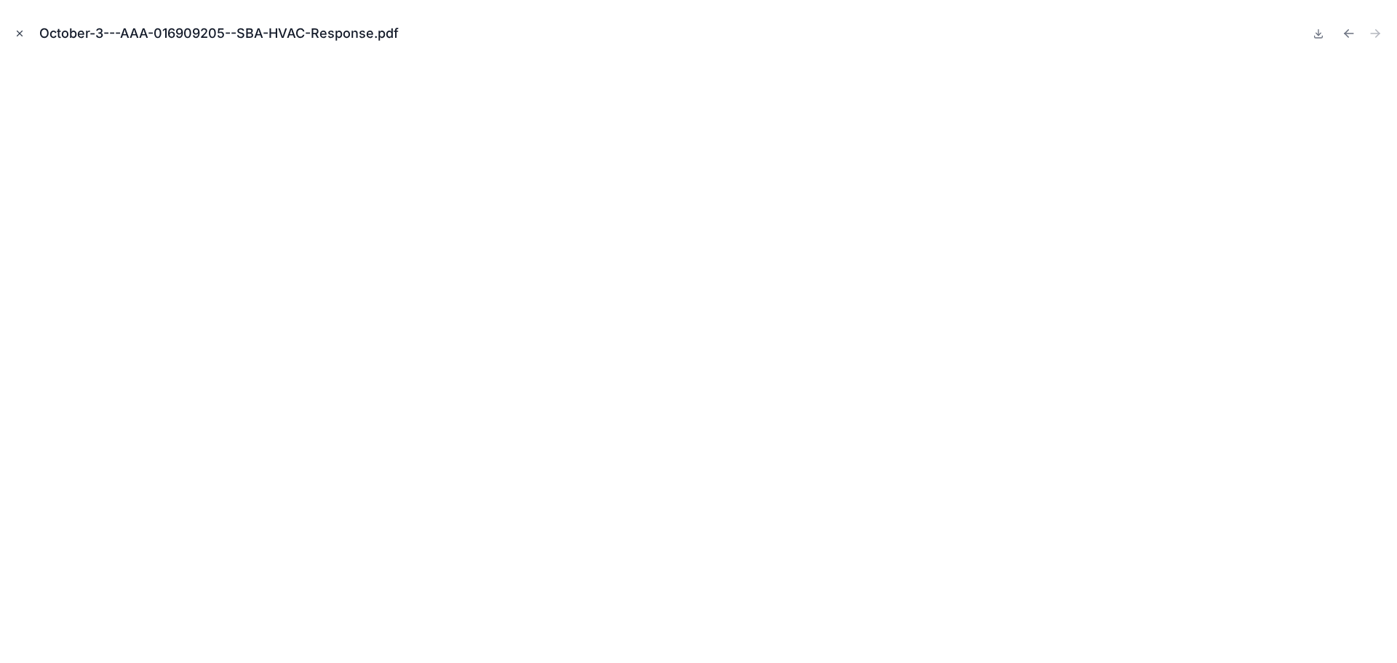
click at [18, 28] on icon "Close modal" at bounding box center [20, 33] width 10 height 10
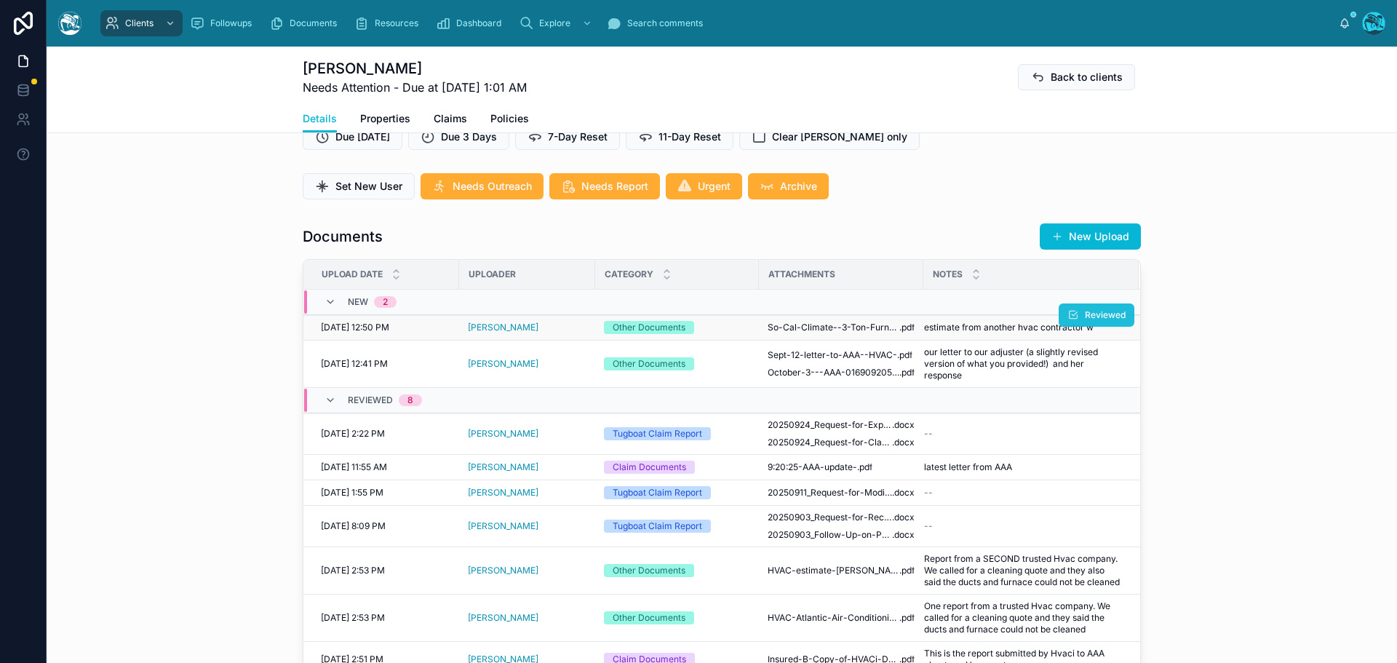
click at [1088, 315] on span "Reviewed" at bounding box center [1105, 315] width 41 height 12
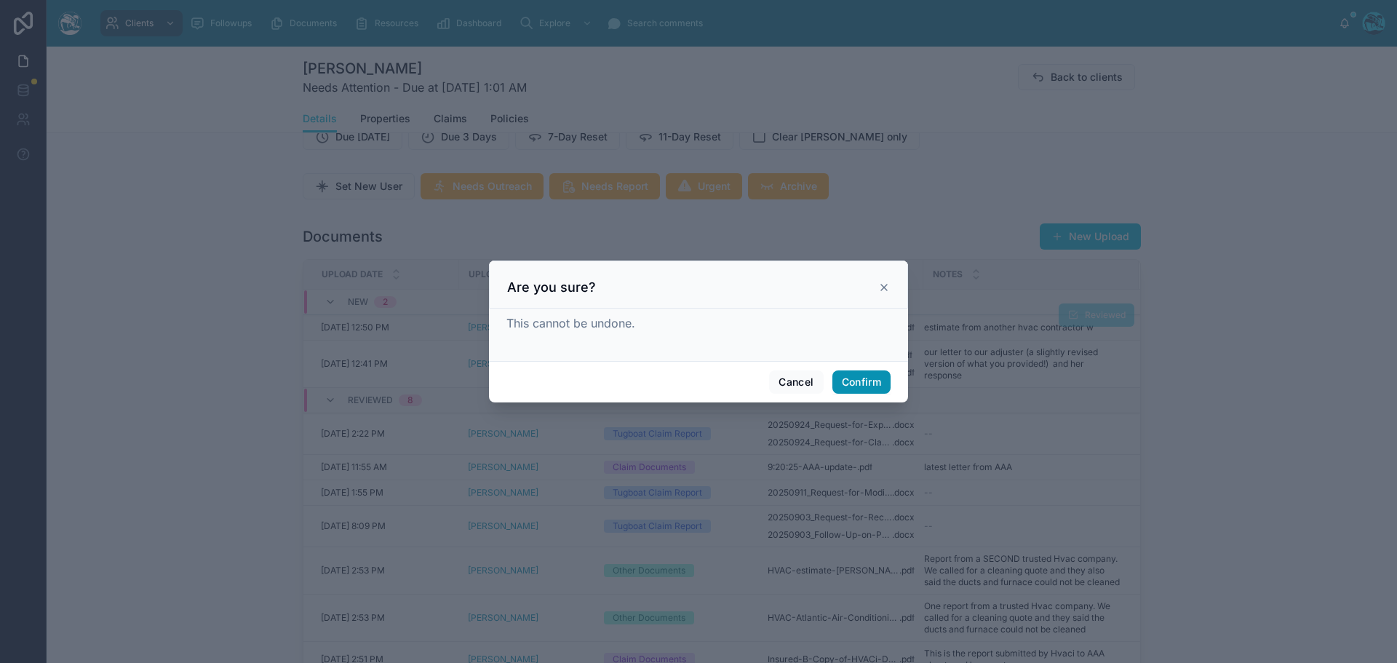
click at [874, 383] on button "Confirm" at bounding box center [861, 381] width 58 height 23
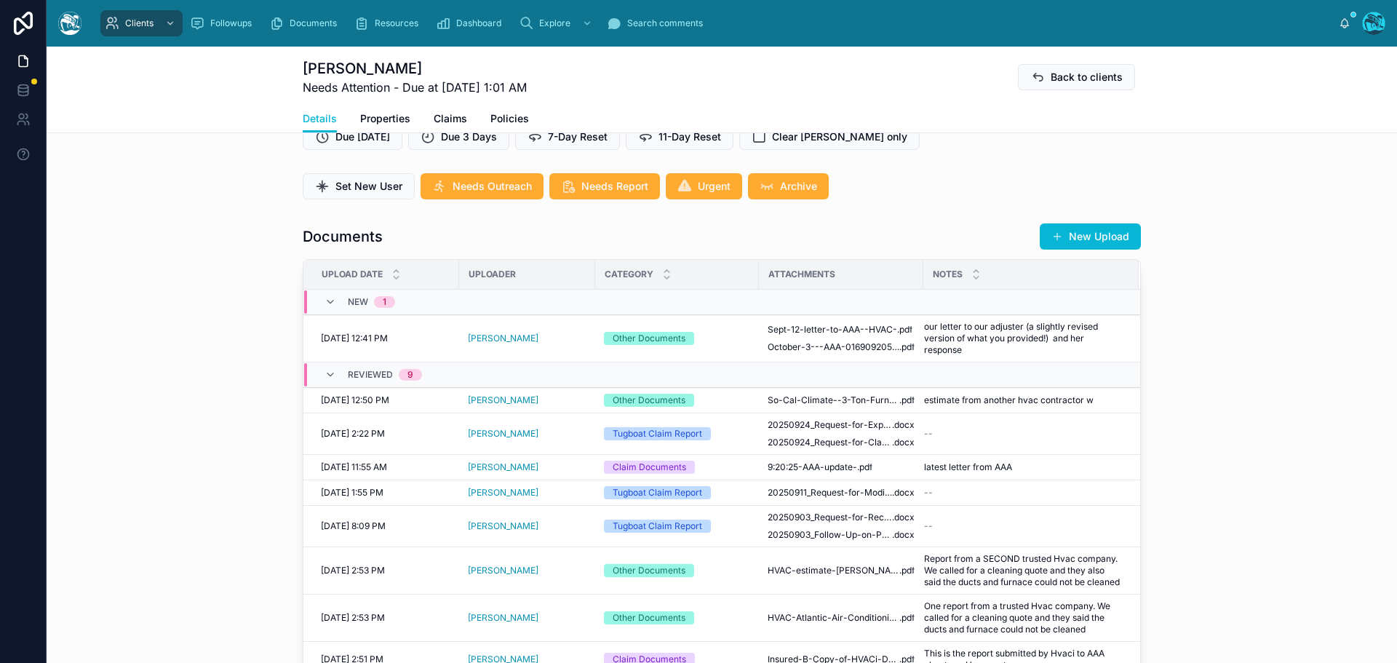
click at [1077, 313] on td at bounding box center [1030, 302] width 215 height 25
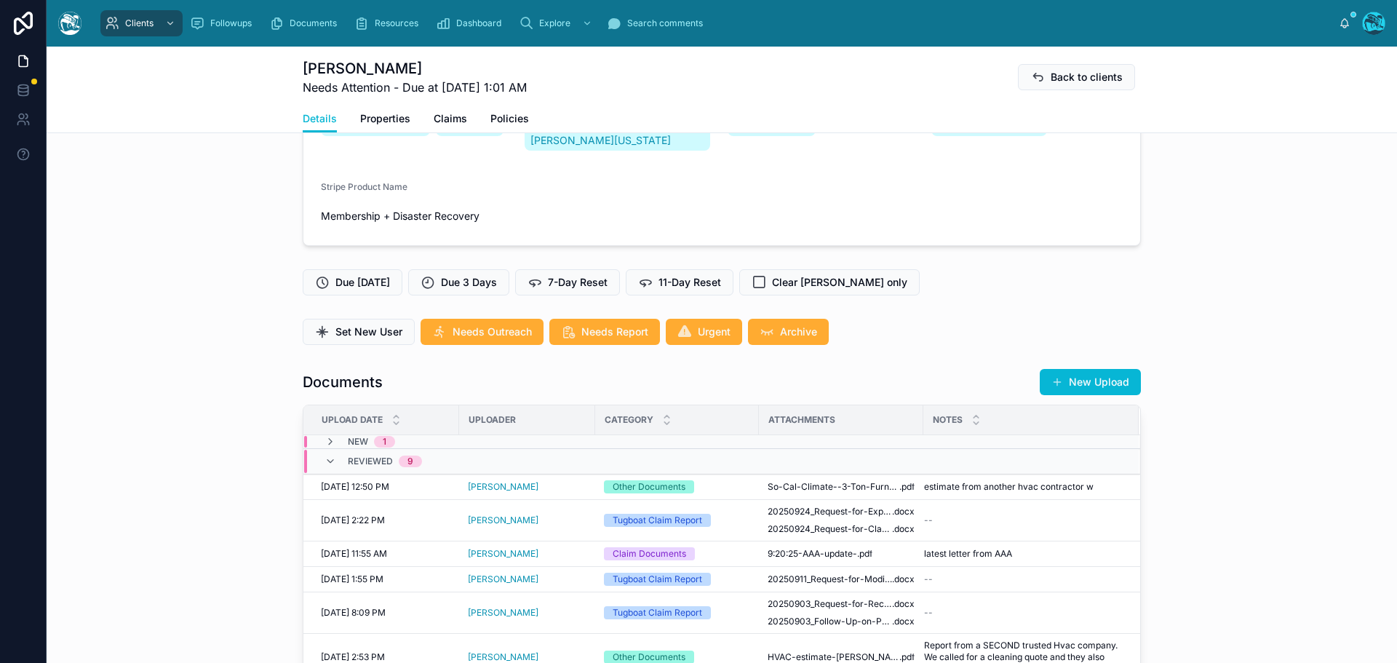
scroll to position [364, 0]
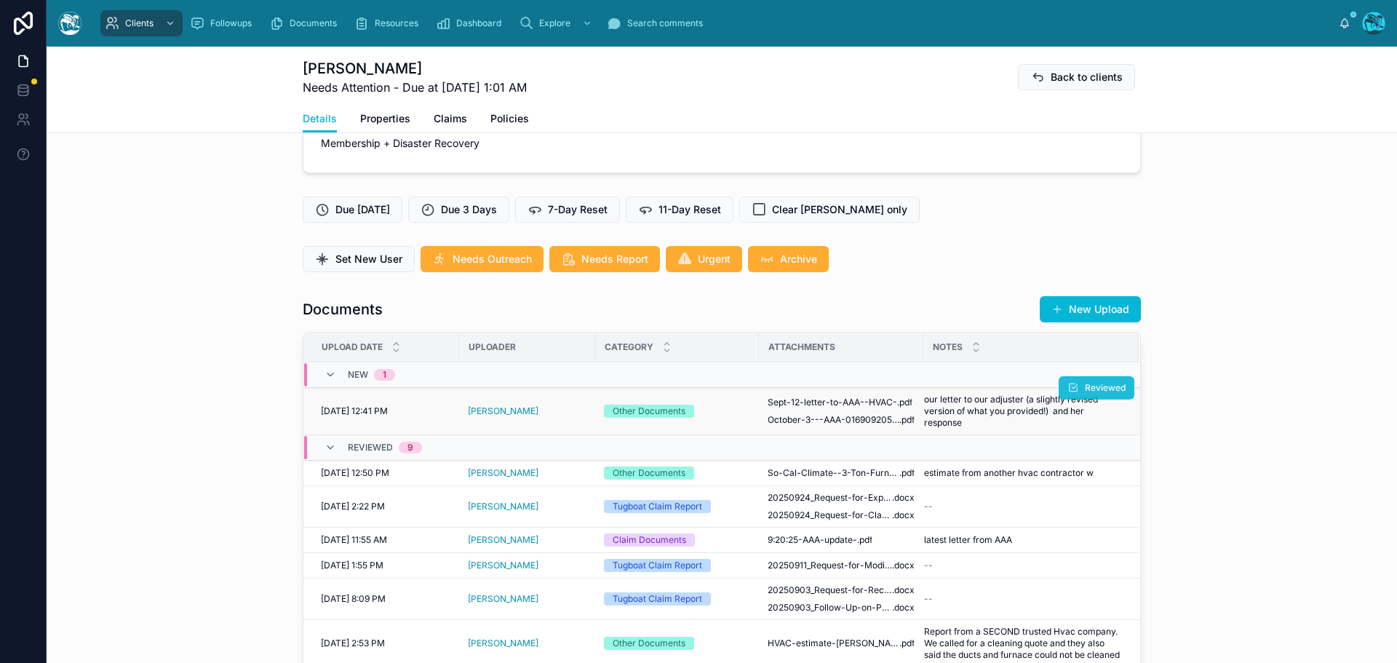
click at [1089, 384] on span "Reviewed" at bounding box center [1105, 388] width 41 height 12
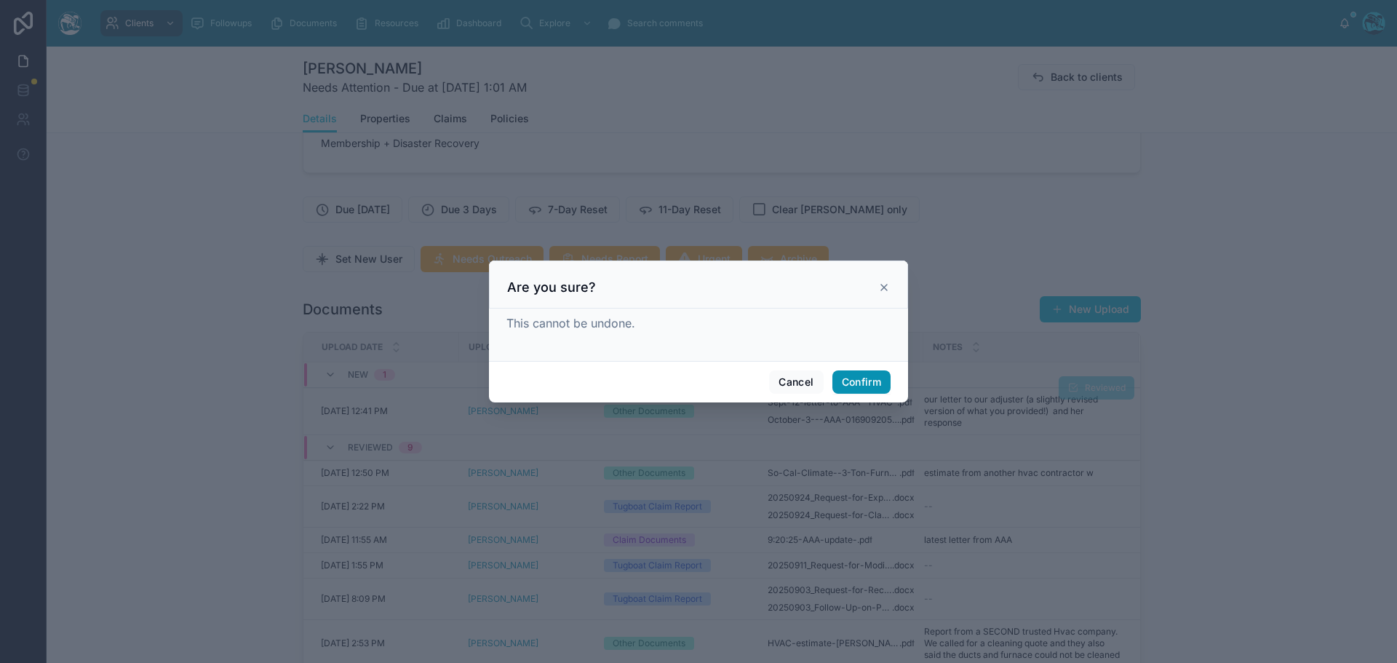
click at [853, 386] on button "Confirm" at bounding box center [861, 381] width 58 height 23
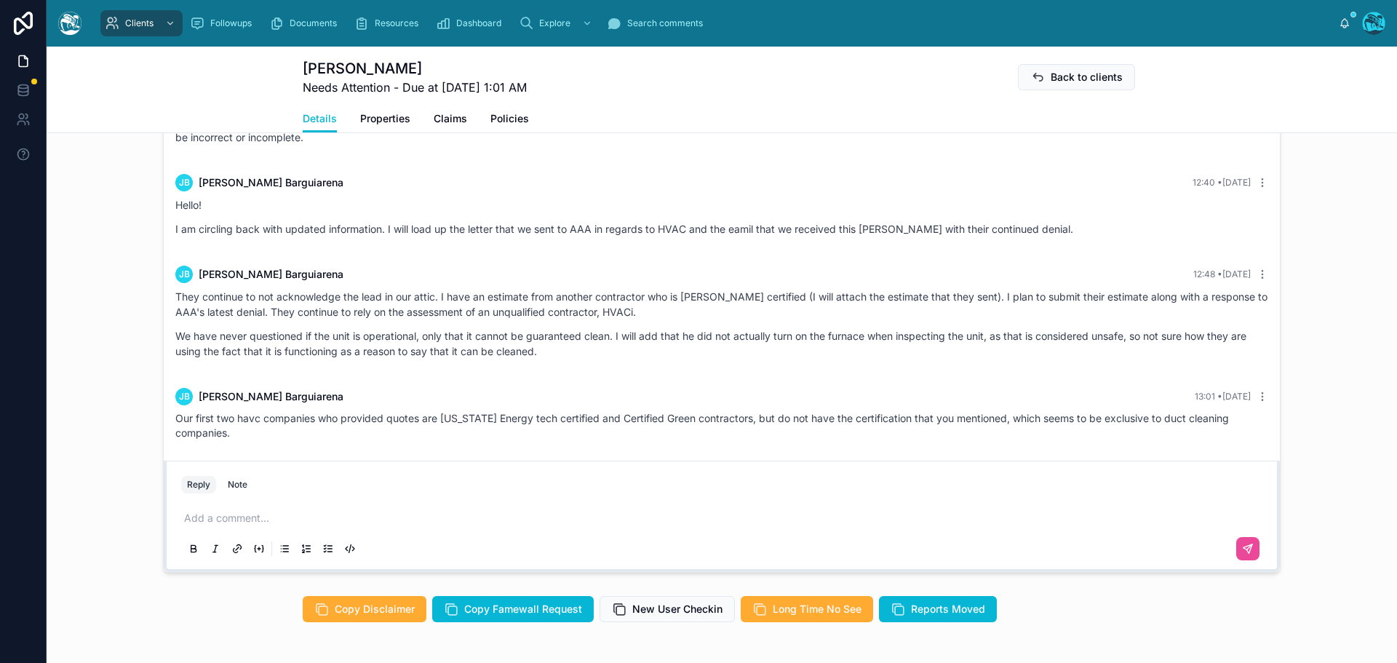
scroll to position [1164, 0]
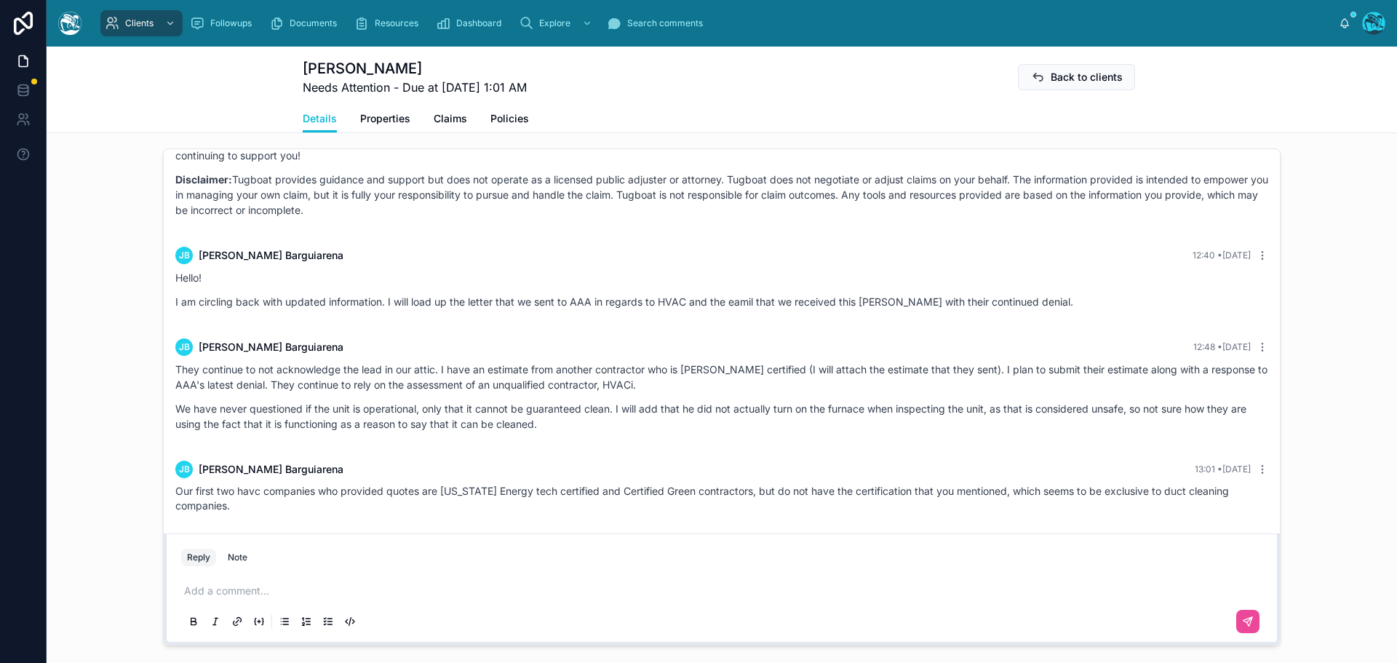
drag, startPoint x: 384, startPoint y: 224, endPoint x: 409, endPoint y: 521, distance: 297.9
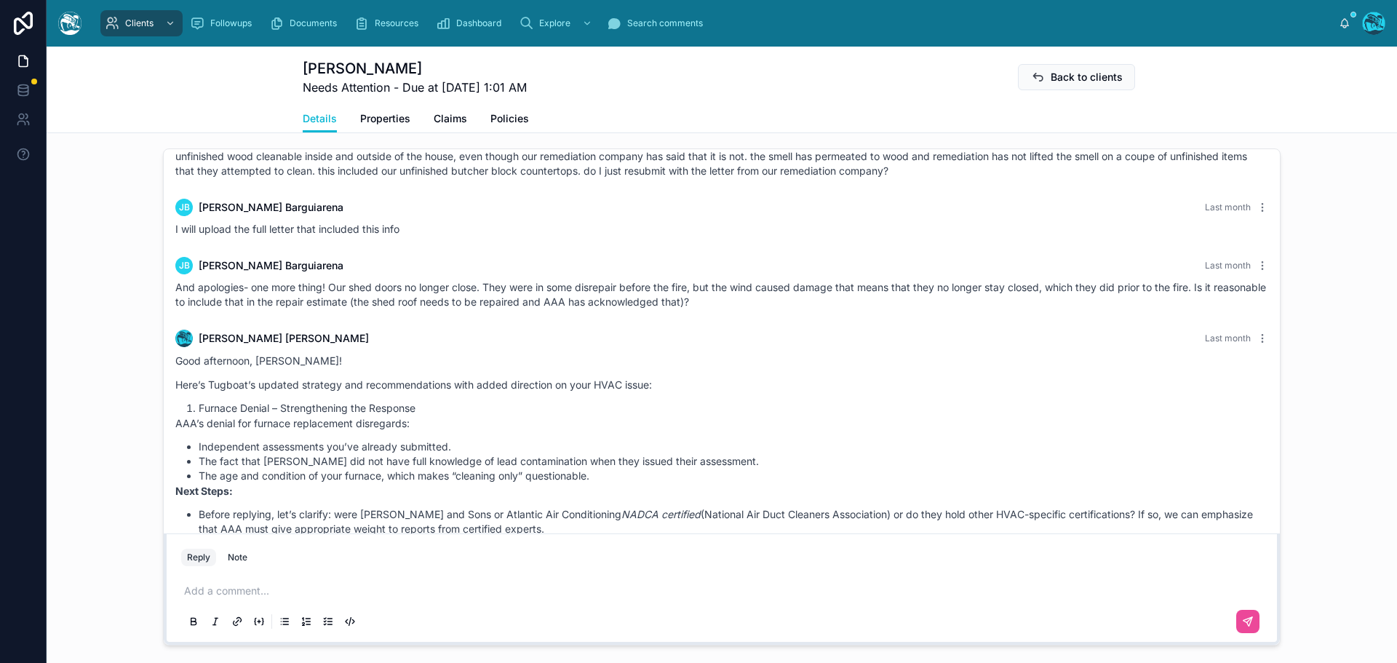
scroll to position [4622, 0]
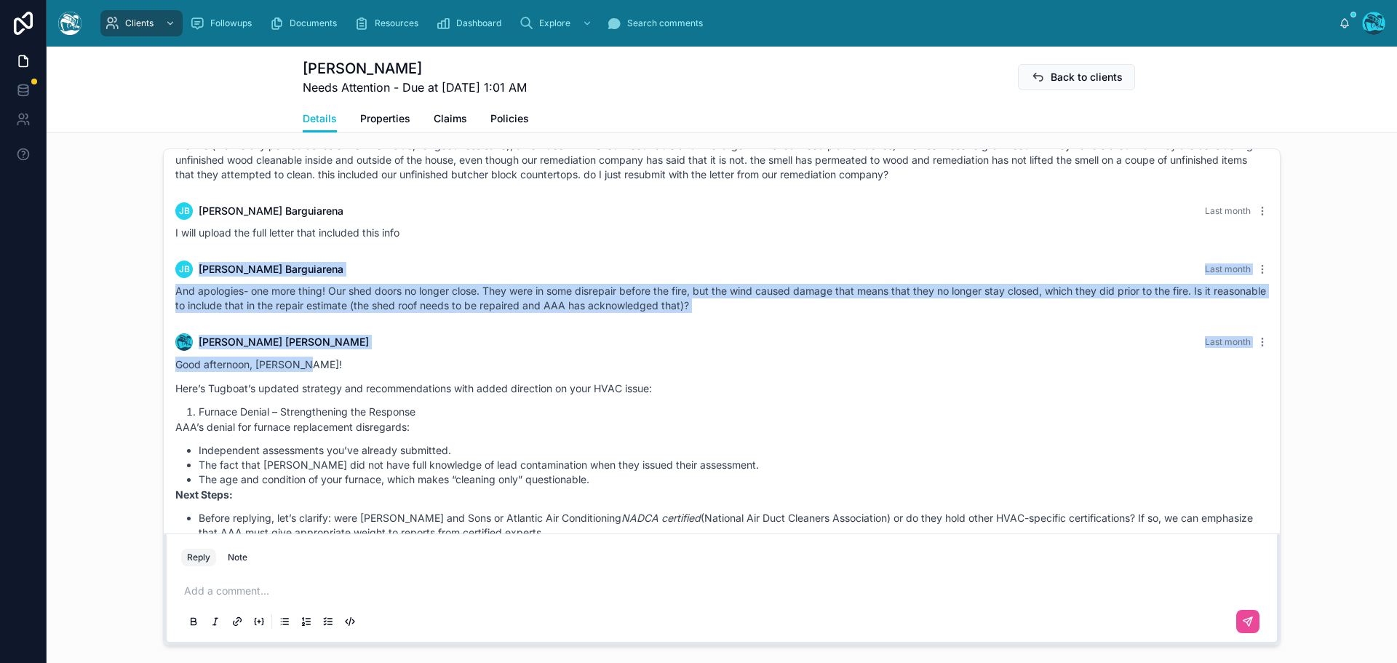
drag, startPoint x: 417, startPoint y: 258, endPoint x: 424, endPoint y: 396, distance: 138.4
click at [434, 351] on div "Rachel Baker Last month" at bounding box center [721, 341] width 1093 height 17
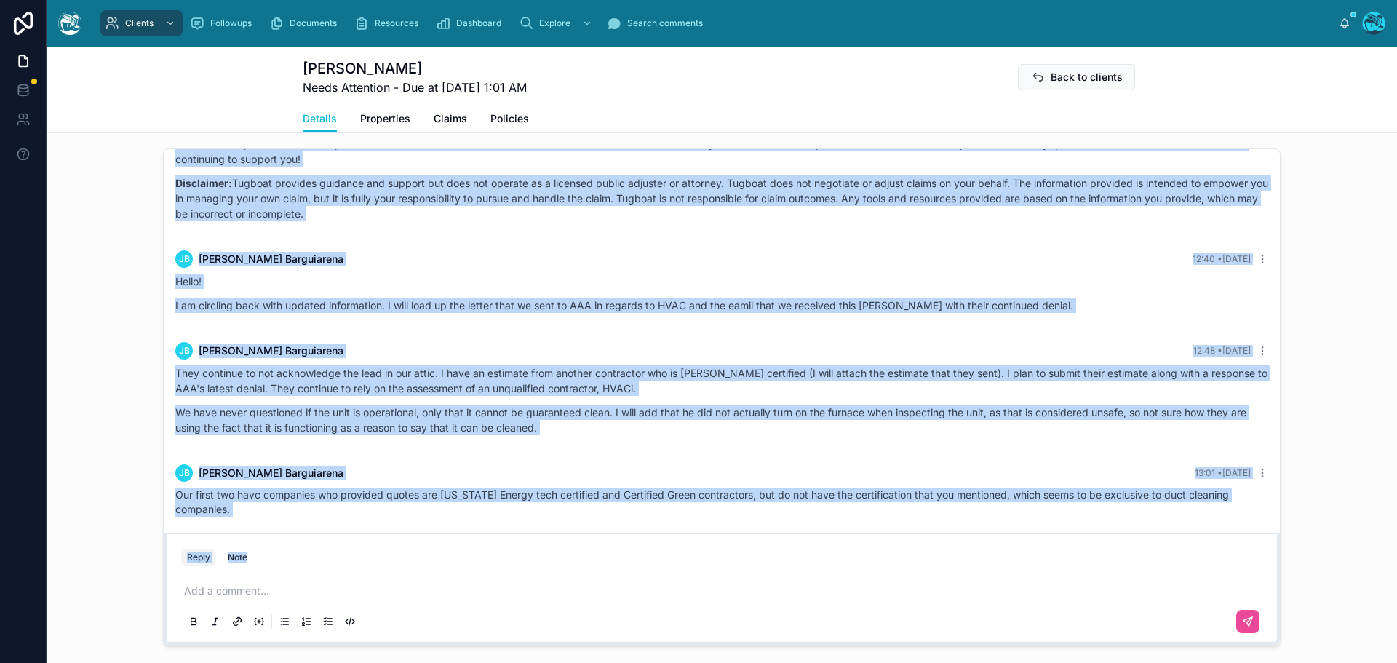
scroll to position [5495, 0]
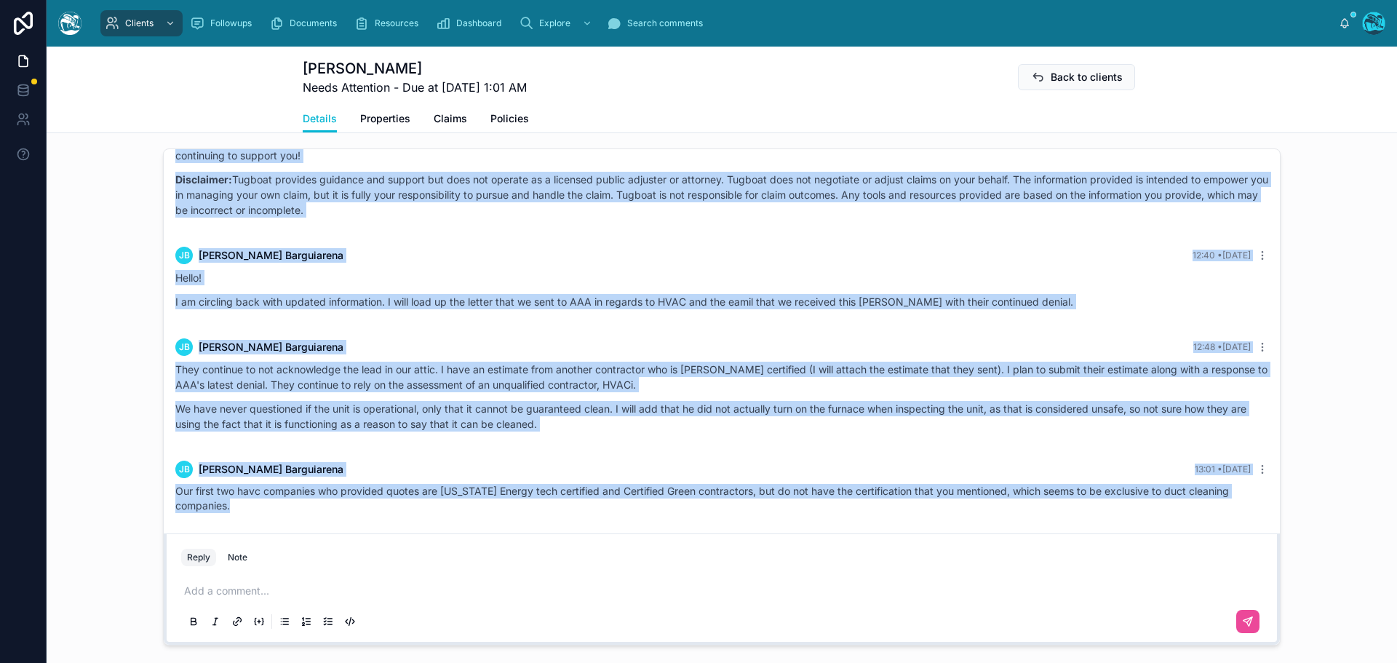
drag, startPoint x: 762, startPoint y: 337, endPoint x: 724, endPoint y: 530, distance: 196.5
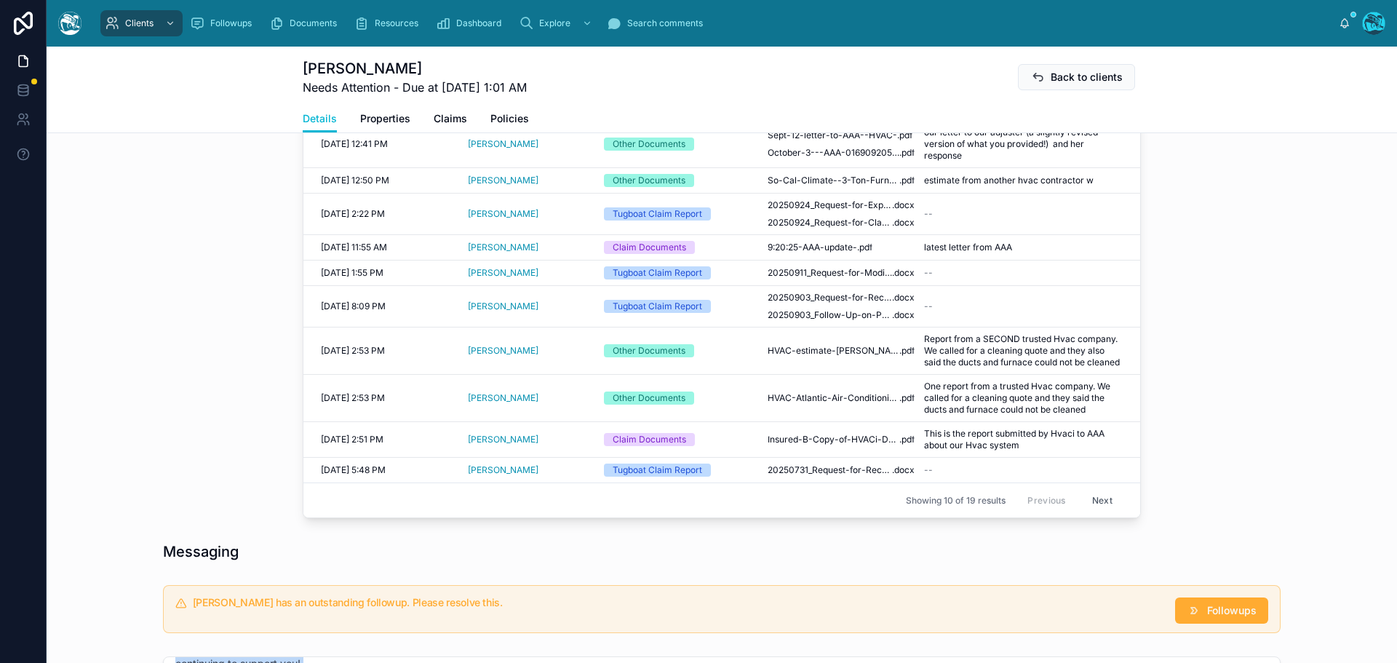
scroll to position [655, 0]
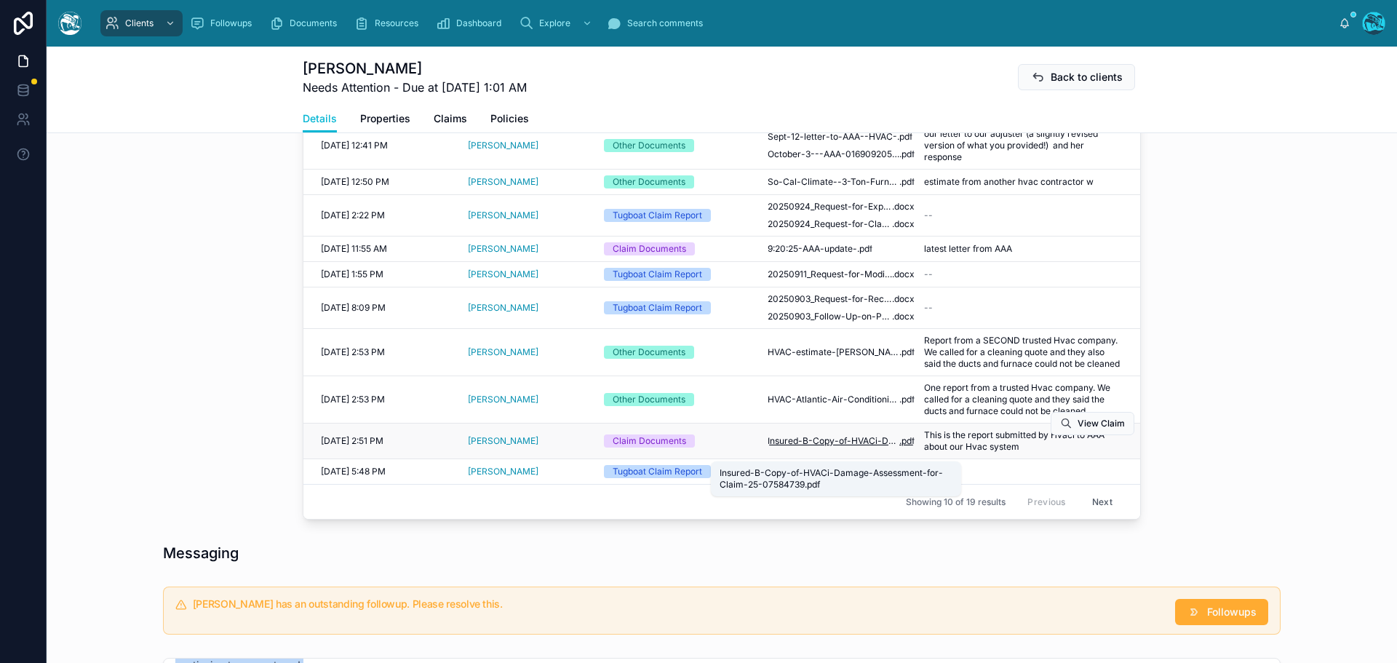
click at [813, 447] on span "Insured-B-Copy-of-HVACi-Damage-Assessment-for-Claim-25-07584739" at bounding box center [834, 441] width 132 height 12
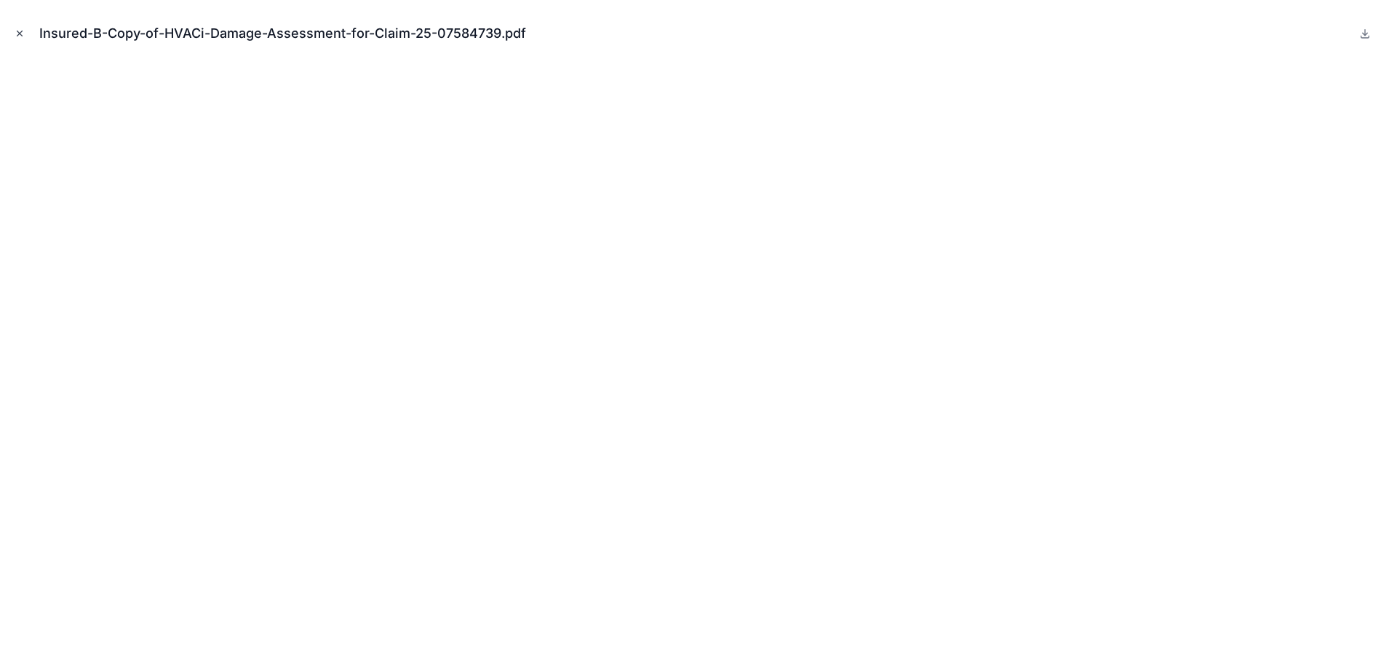
click at [18, 35] on icon "Close modal" at bounding box center [19, 33] width 5 height 5
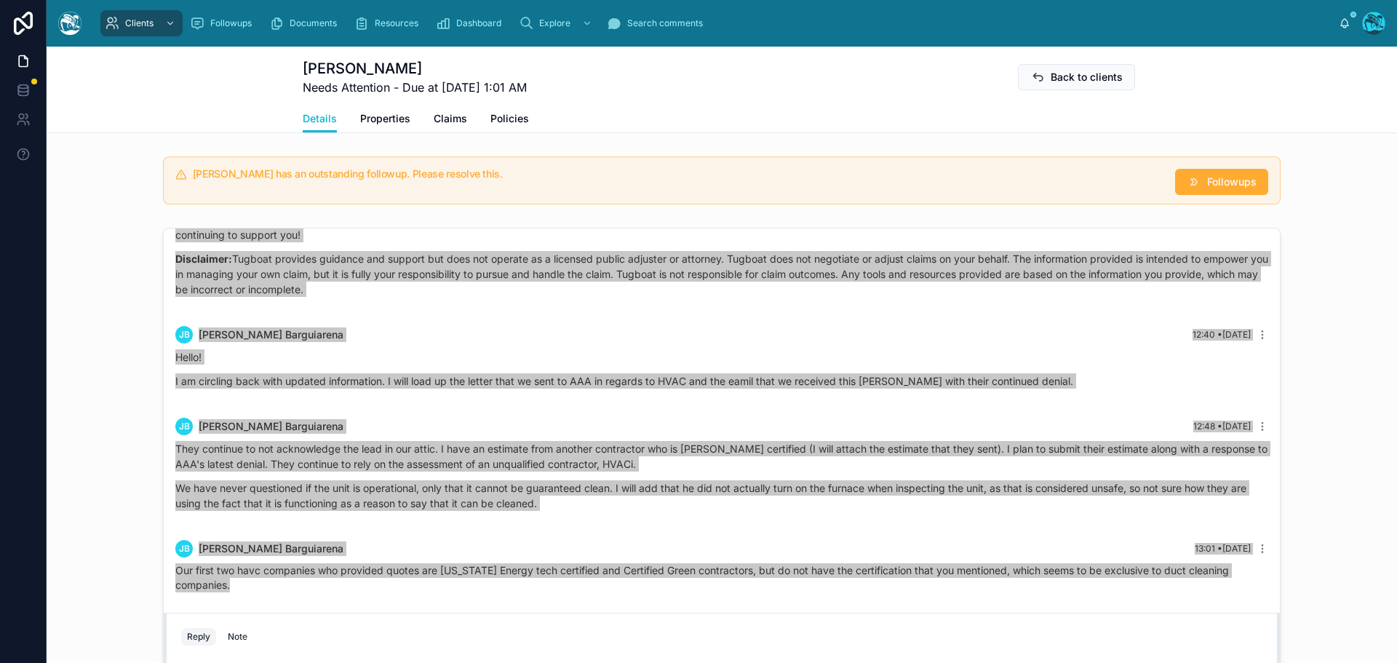
scroll to position [1307, 0]
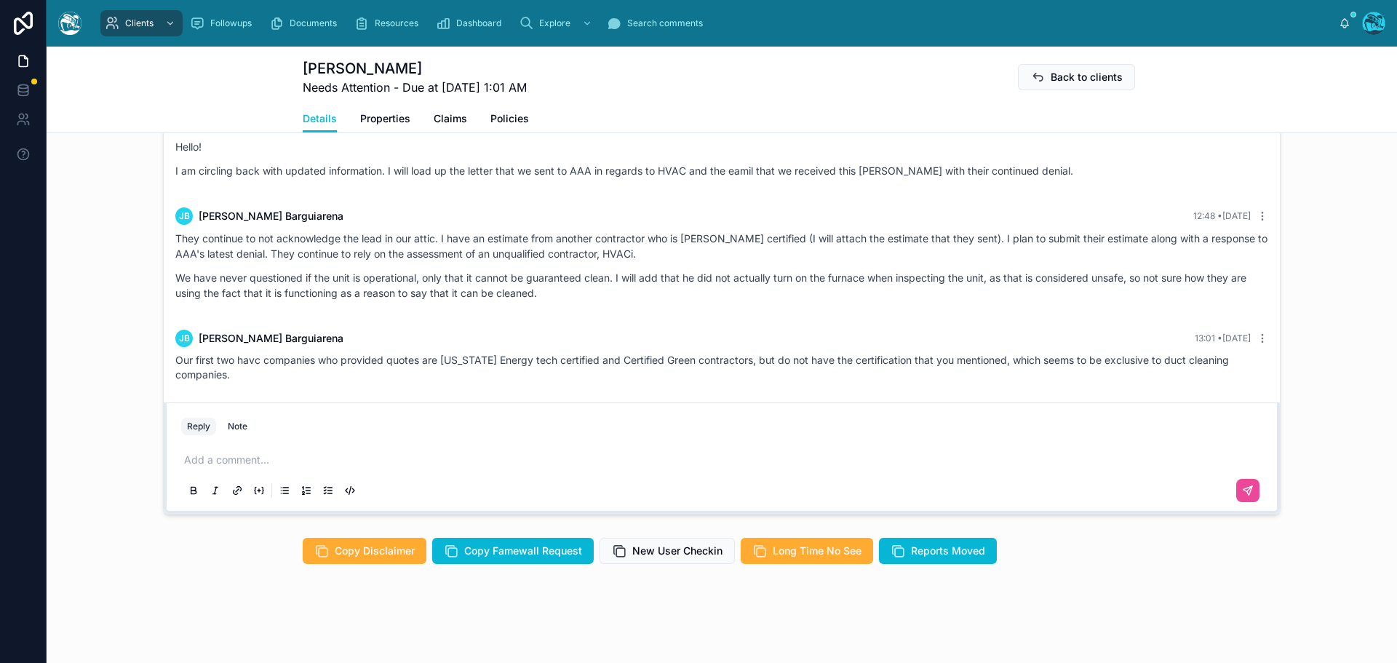
click at [224, 463] on p at bounding box center [724, 460] width 1081 height 15
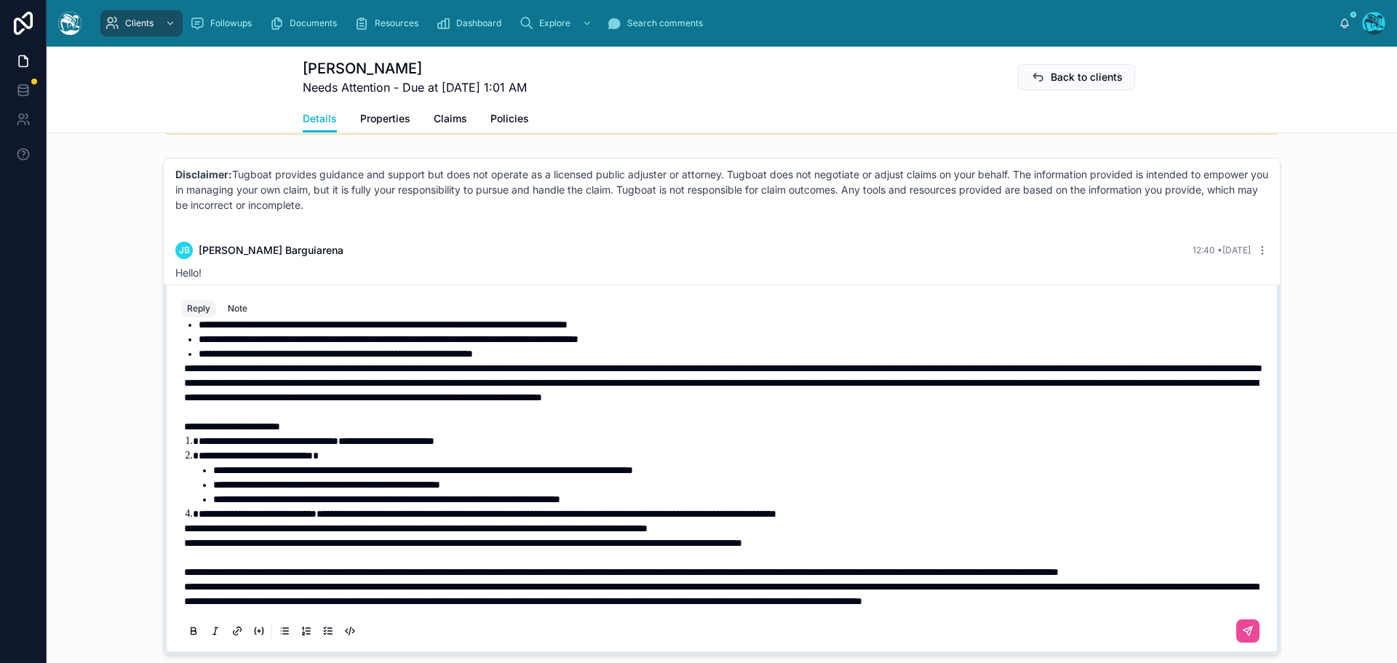
scroll to position [134, 0]
click at [311, 572] on p "**********" at bounding box center [724, 572] width 1081 height 15
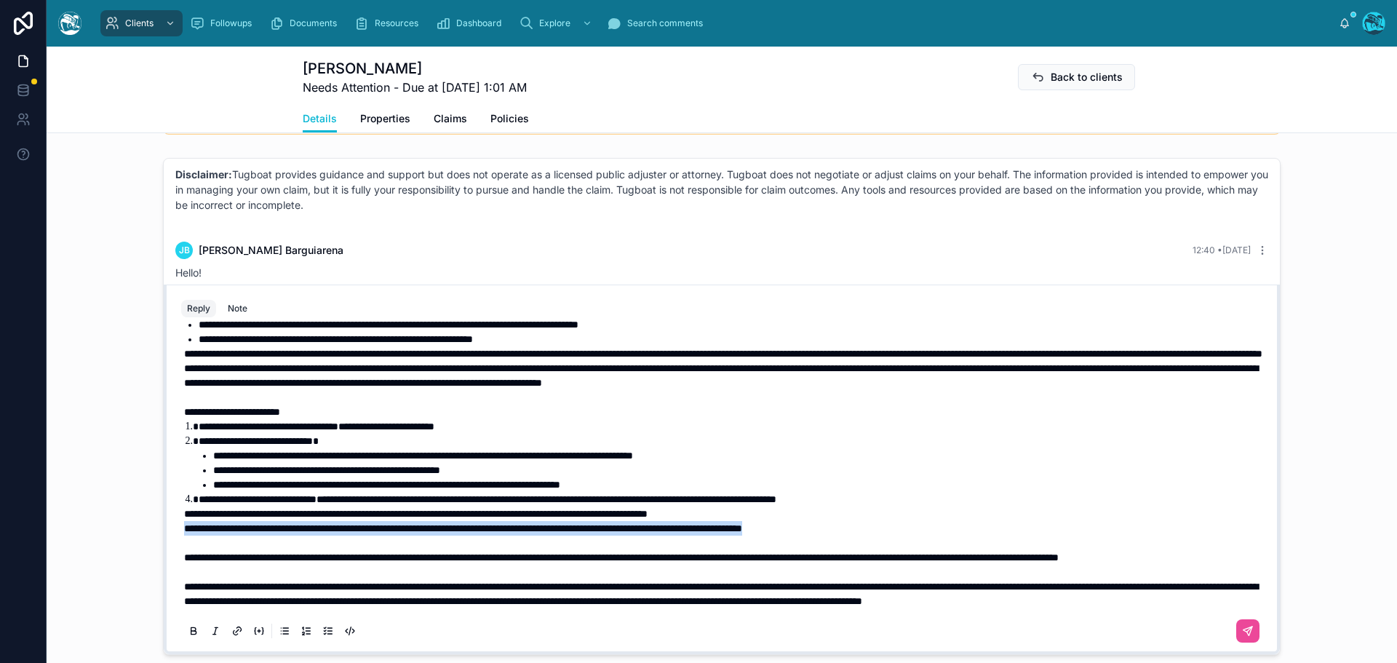
drag, startPoint x: 941, startPoint y: 525, endPoint x: 142, endPoint y: 531, distance: 799.6
click at [142, 531] on div "JB Jennifer Barguiarena 2 months ago Our response, that we have yet to send: Su…" at bounding box center [722, 406] width 1350 height 509
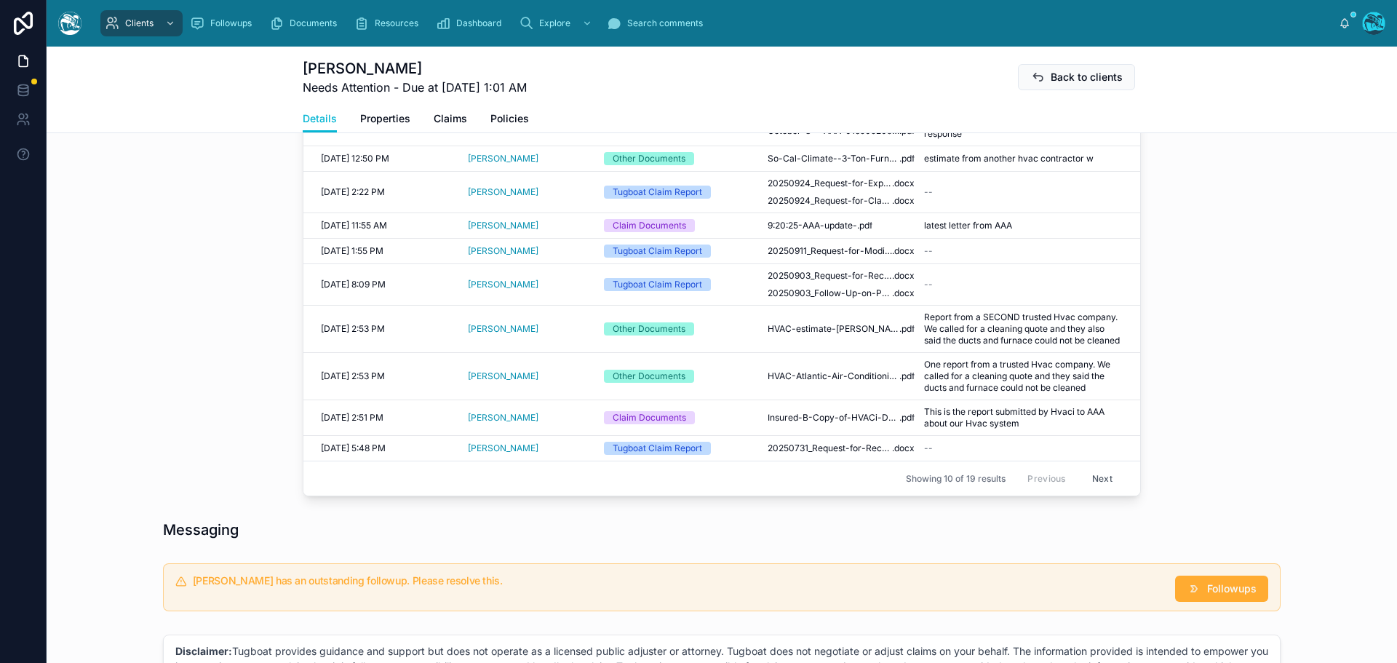
scroll to position [573, 0]
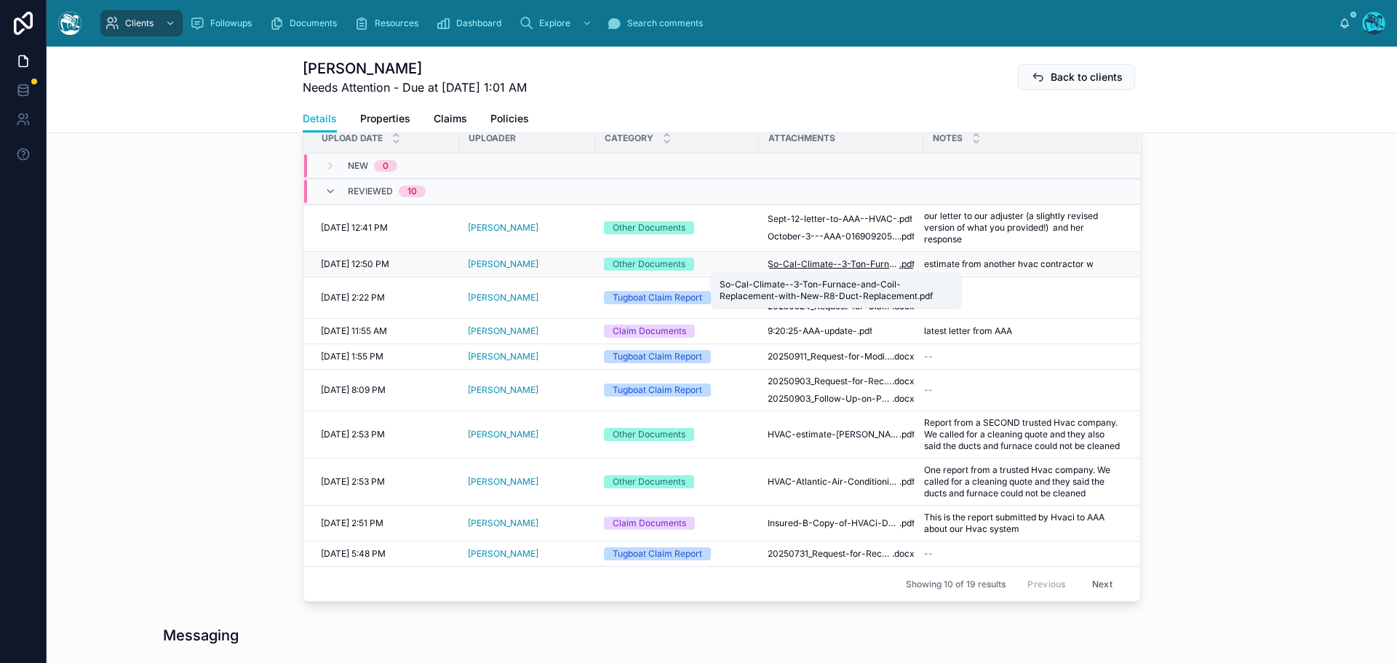
click at [809, 263] on span "So-Cal-Climate--3-Ton-Furnace-and-Coil-Replacement-with-New-R8-Duct-Replacement" at bounding box center [834, 264] width 132 height 12
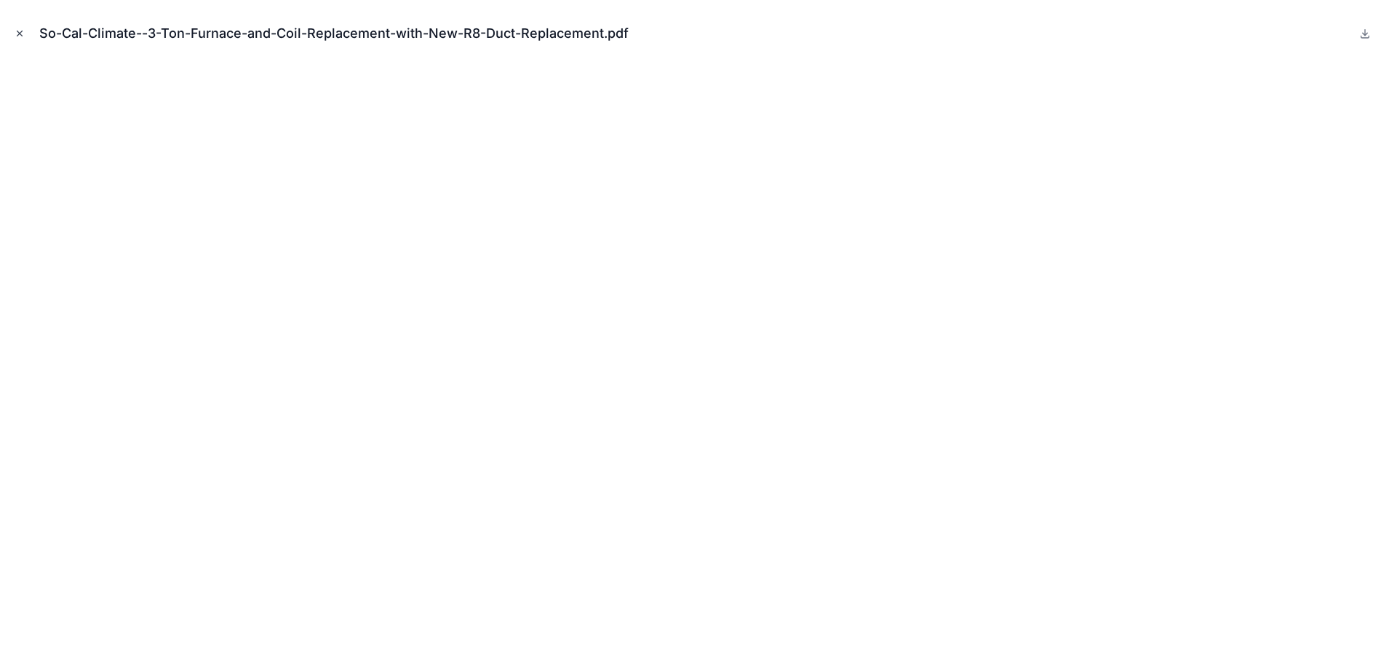
click at [17, 31] on icon "Close modal" at bounding box center [19, 33] width 5 height 5
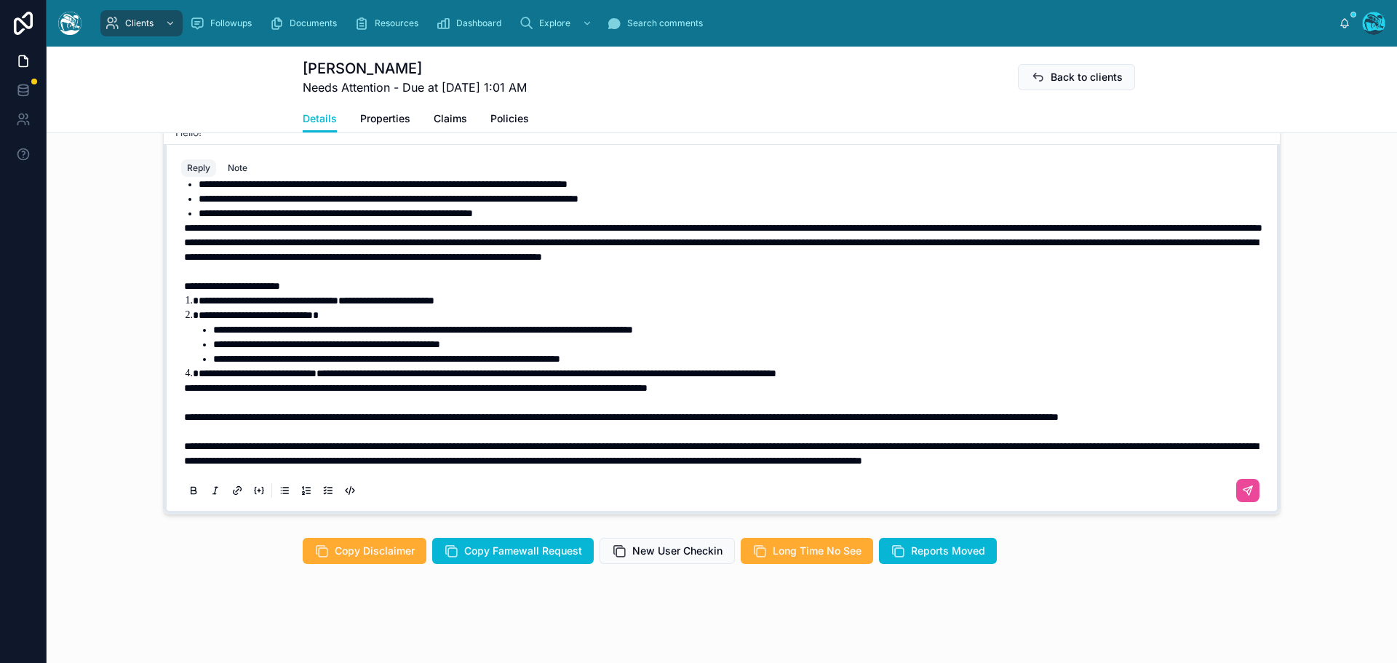
scroll to position [61, 0]
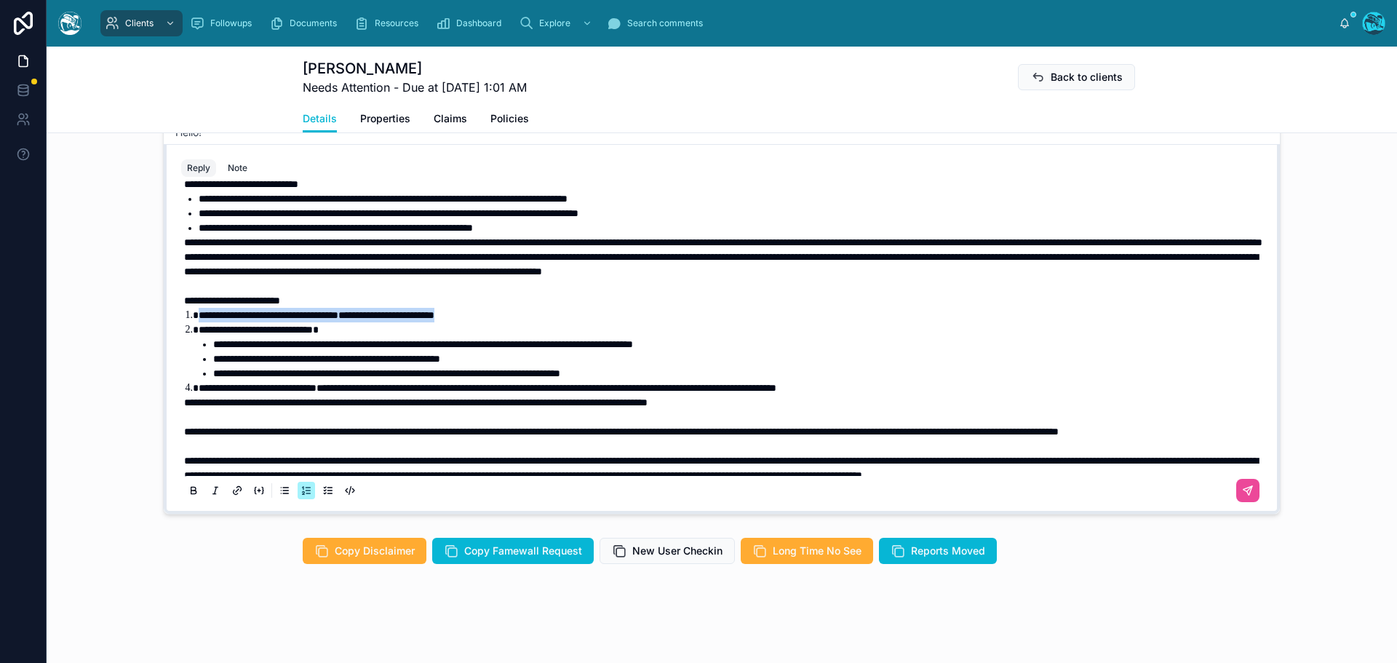
drag, startPoint x: 520, startPoint y: 350, endPoint x: 194, endPoint y: 350, distance: 325.9
click at [199, 322] on li "**********" at bounding box center [732, 315] width 1067 height 15
click at [188, 492] on icon at bounding box center [194, 491] width 12 height 12
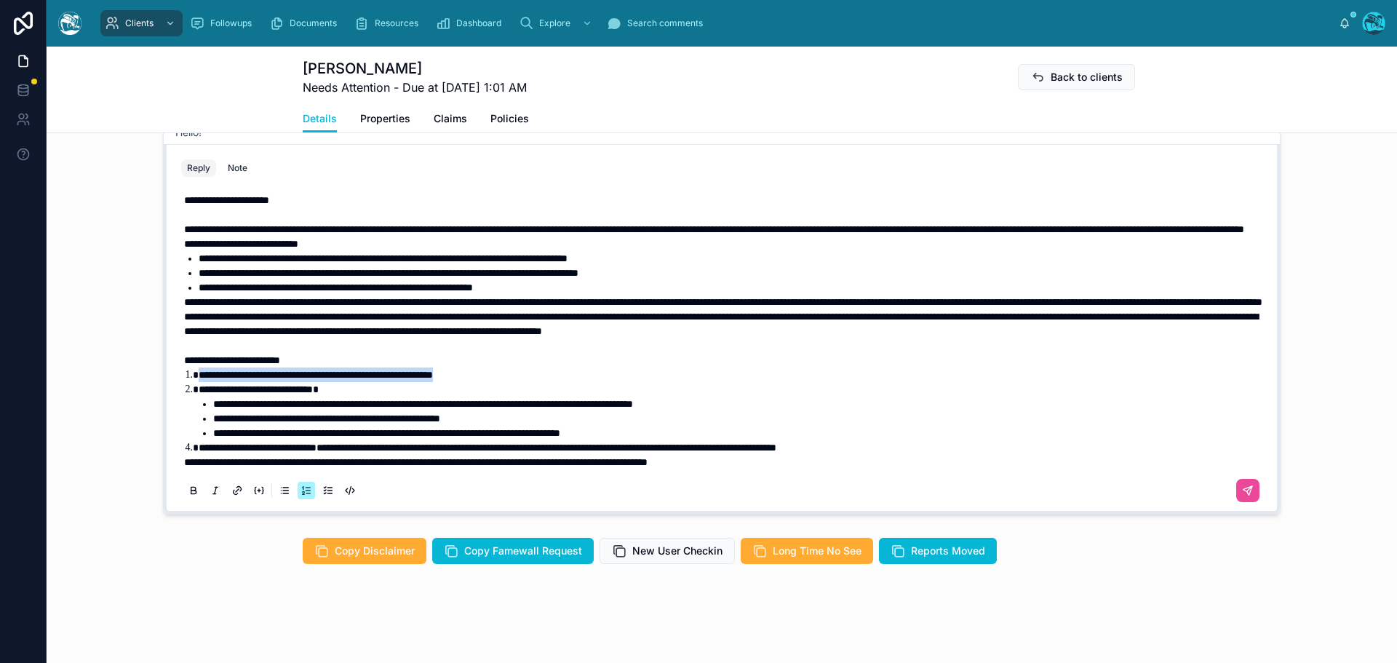
scroll to position [0, 0]
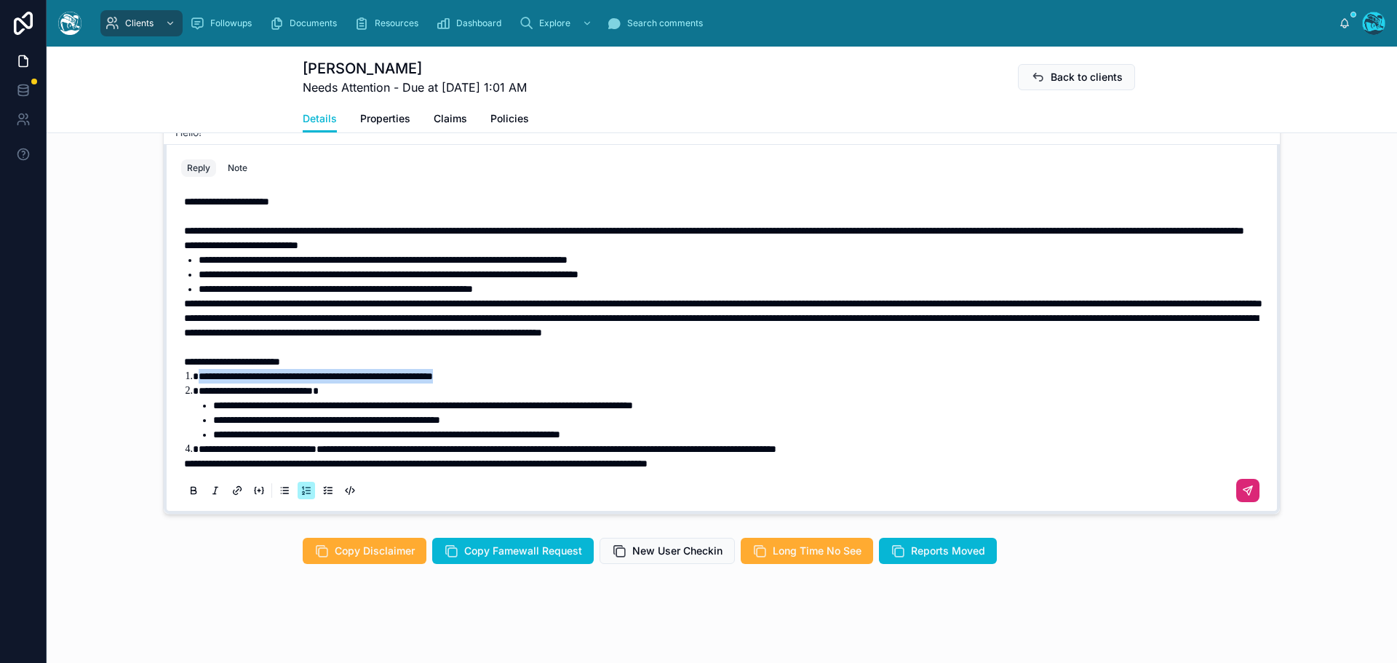
click at [1242, 496] on icon at bounding box center [1248, 491] width 12 height 12
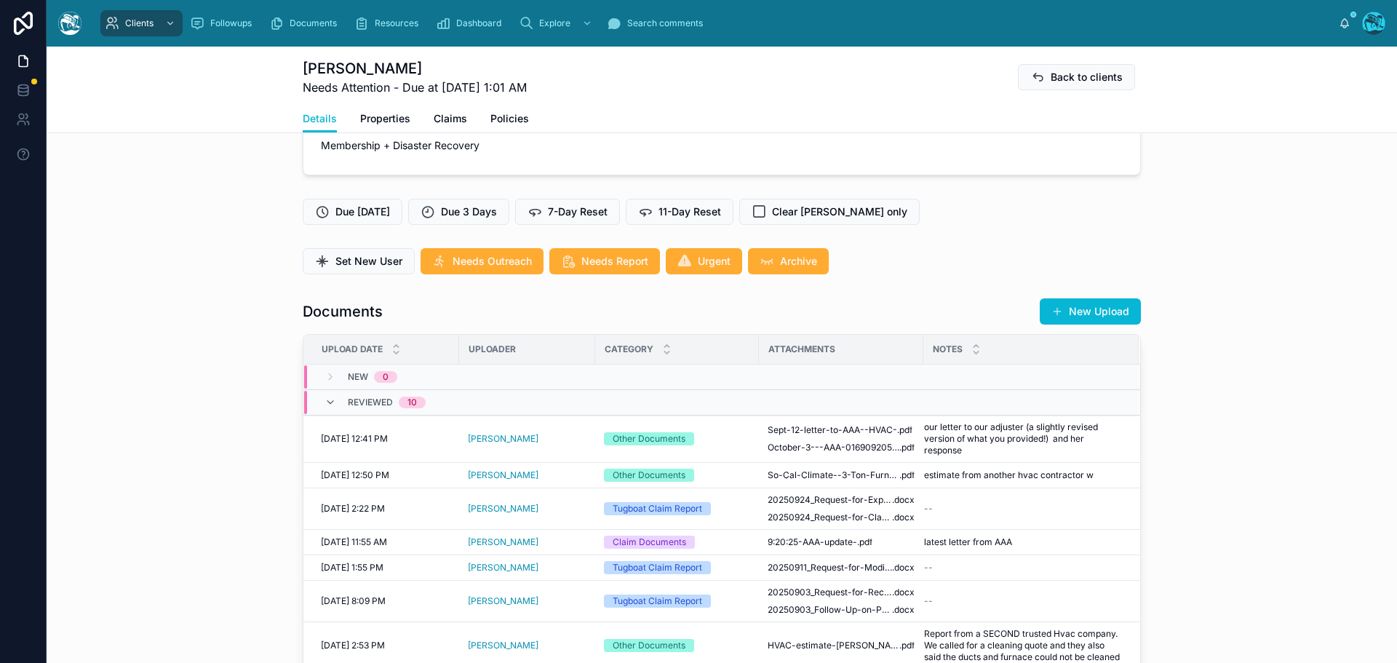
scroll to position [361, 0]
click at [1091, 312] on button "New Upload" at bounding box center [1090, 312] width 101 height 26
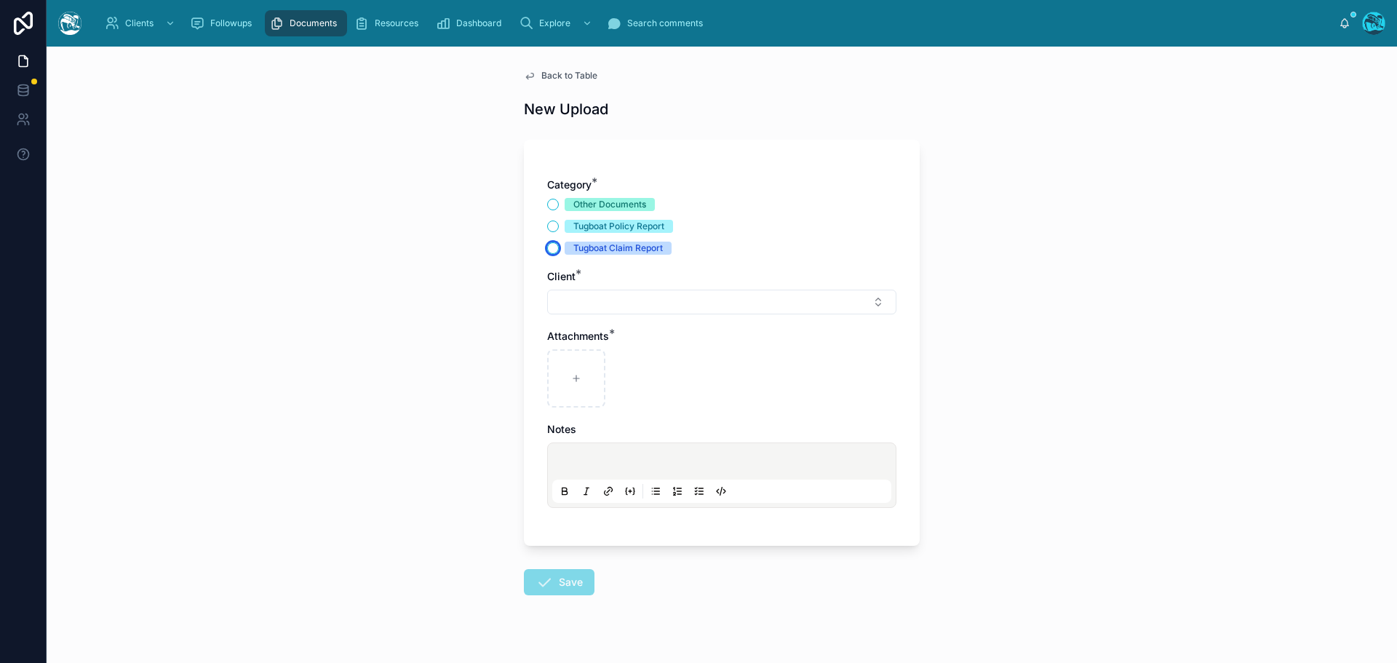
click at [547, 249] on button "Tugboat Claim Report" at bounding box center [553, 248] width 12 height 12
click at [575, 298] on button "Select Button" at bounding box center [721, 302] width 349 height 25
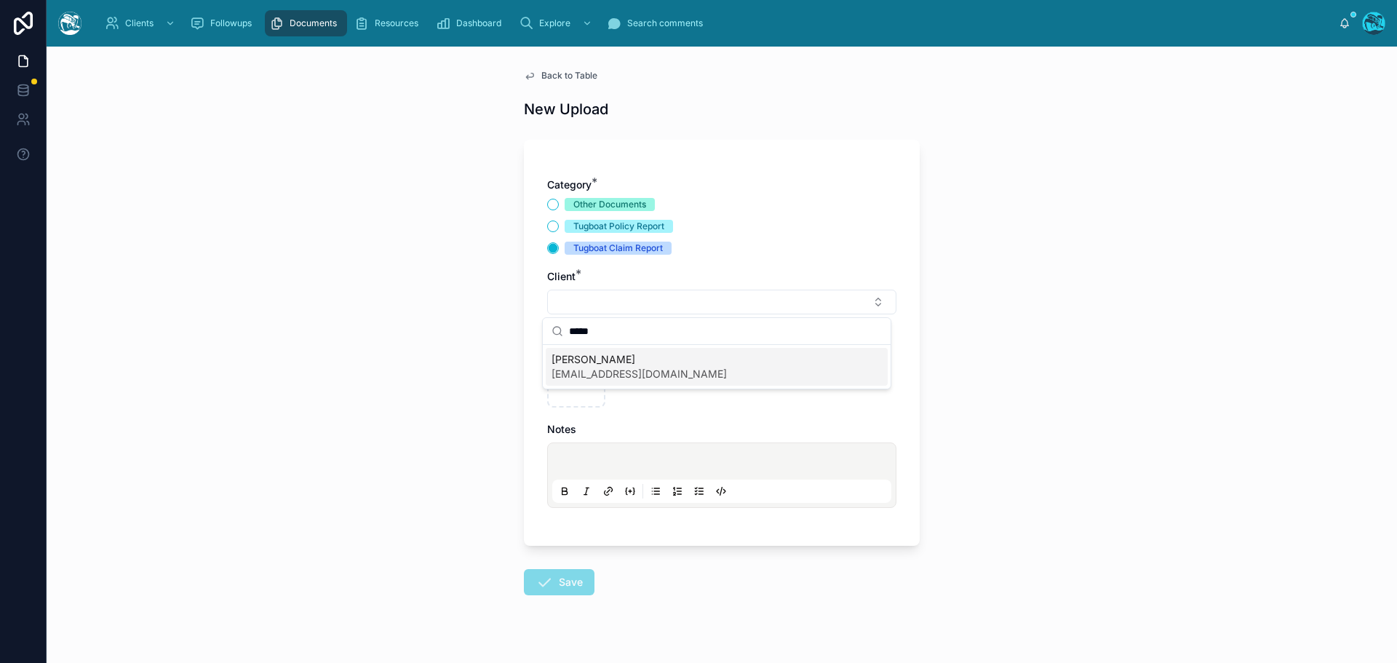
drag, startPoint x: 605, startPoint y: 330, endPoint x: 541, endPoint y: 330, distance: 64.0
click at [541, 330] on div "Clients Followups Documents Resources Dashboard Explore Search comments Rachel …" at bounding box center [722, 331] width 1350 height 663
type input "*"
type input "*****"
click at [566, 360] on span "Jennifer Barguiarena" at bounding box center [638, 359] width 175 height 15
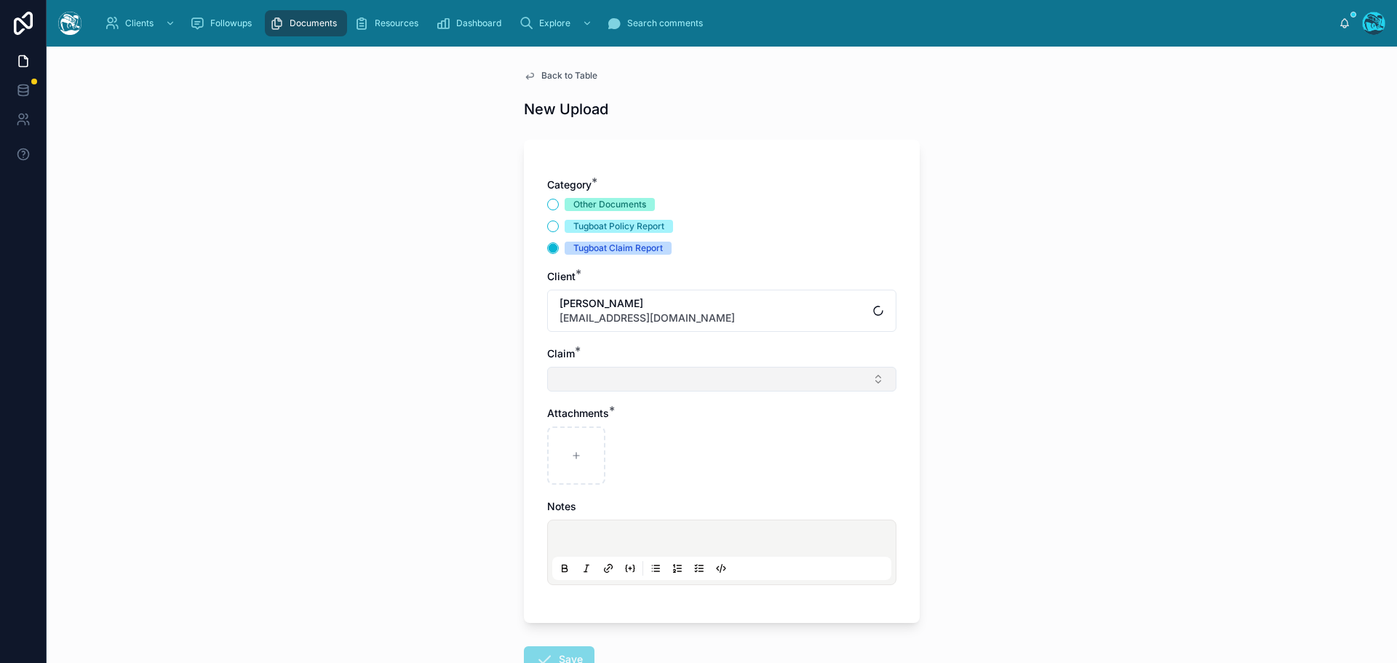
click at [569, 380] on button "Select Button" at bounding box center [721, 379] width 349 height 25
click at [568, 437] on span "Eaton Fire" at bounding box center [603, 436] width 104 height 15
click at [568, 451] on div at bounding box center [576, 458] width 58 height 58
type input "**********"
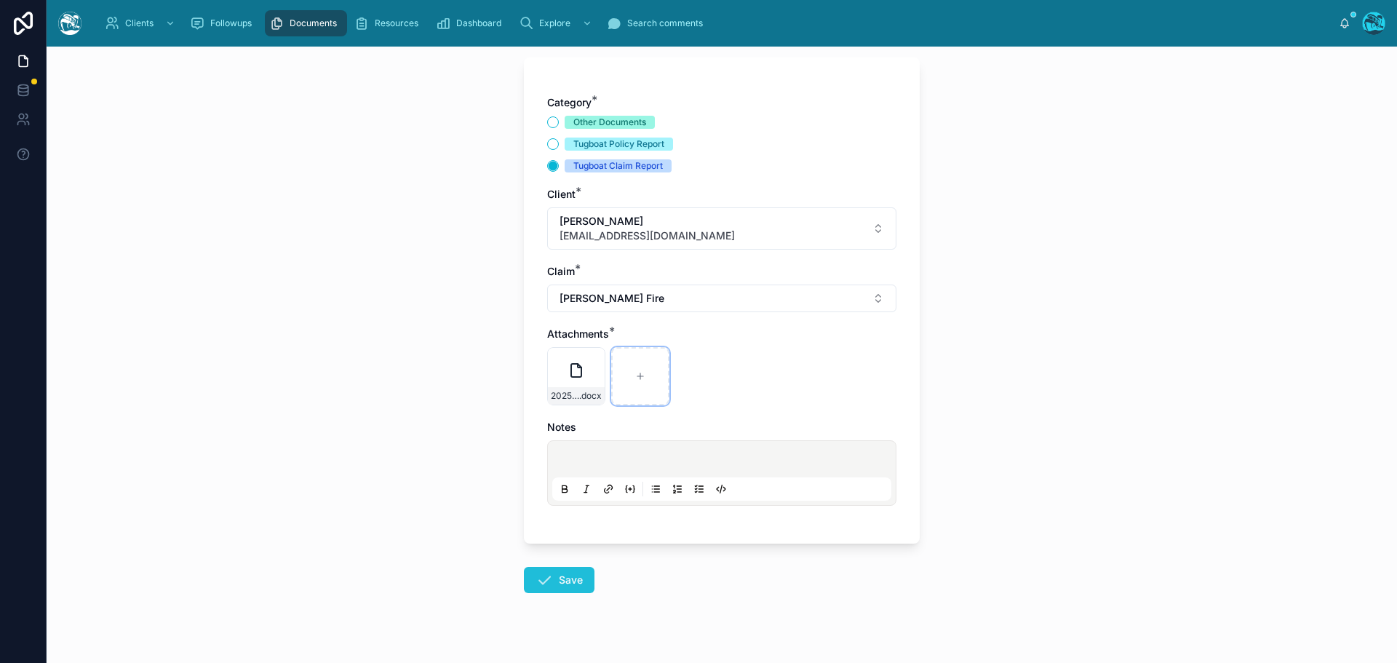
scroll to position [105, 0]
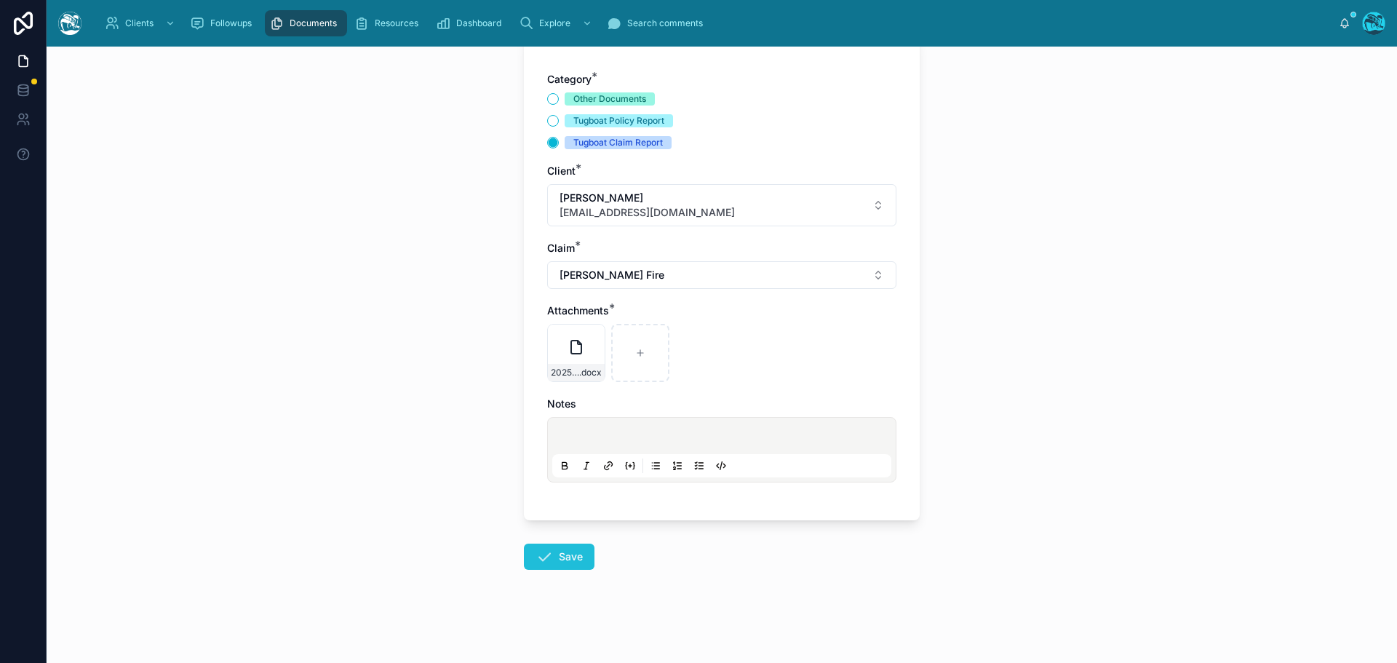
click at [543, 556] on icon at bounding box center [543, 556] width 17 height 17
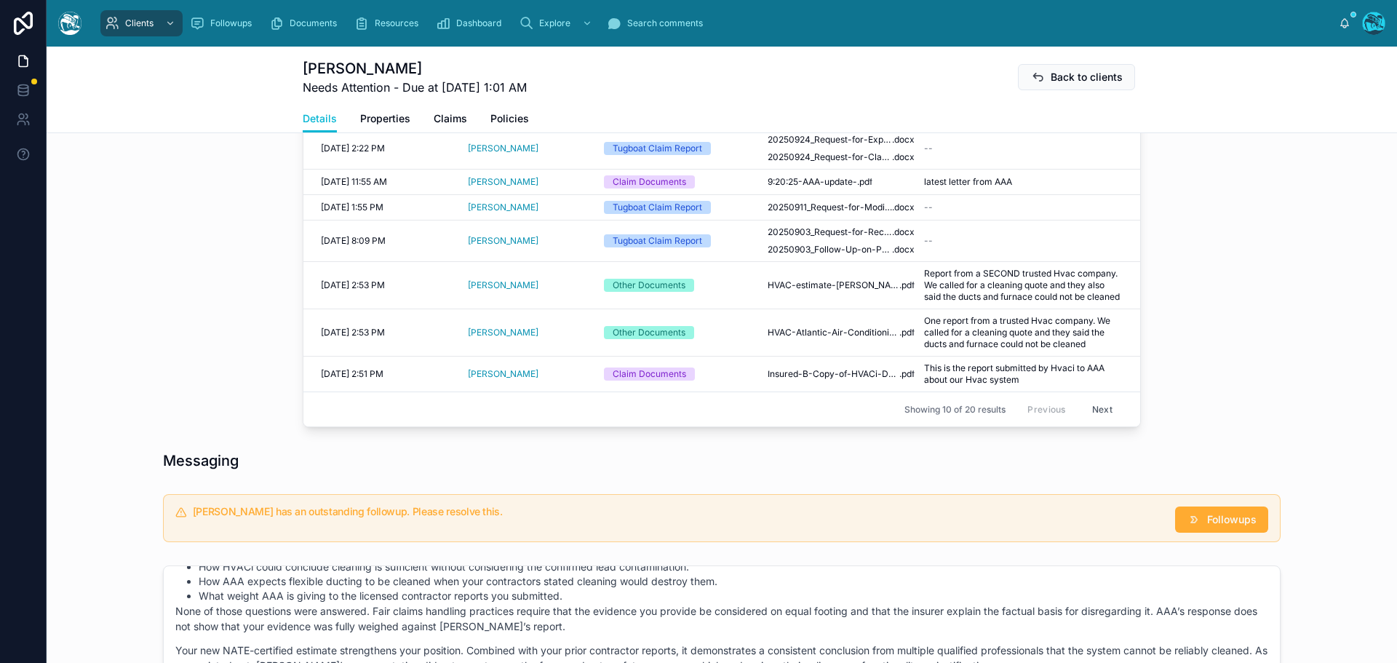
scroll to position [687, 0]
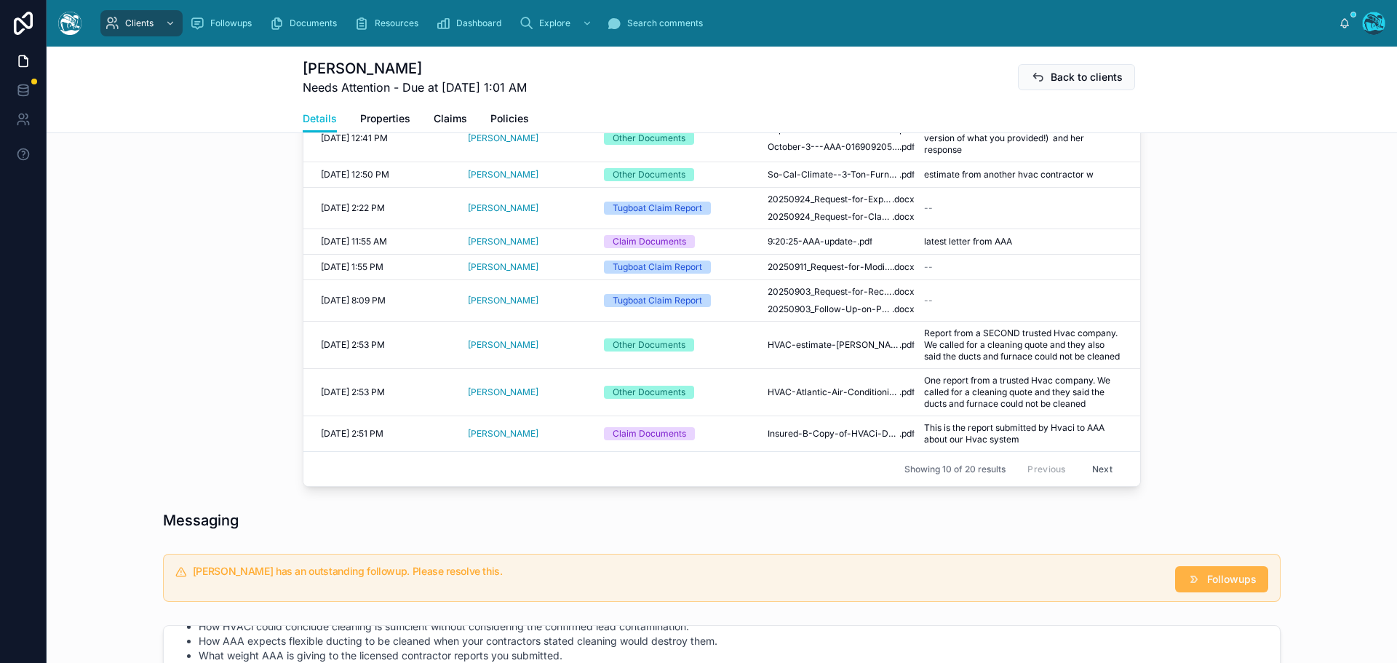
click at [1208, 586] on span "Followups" at bounding box center [1231, 579] width 49 height 15
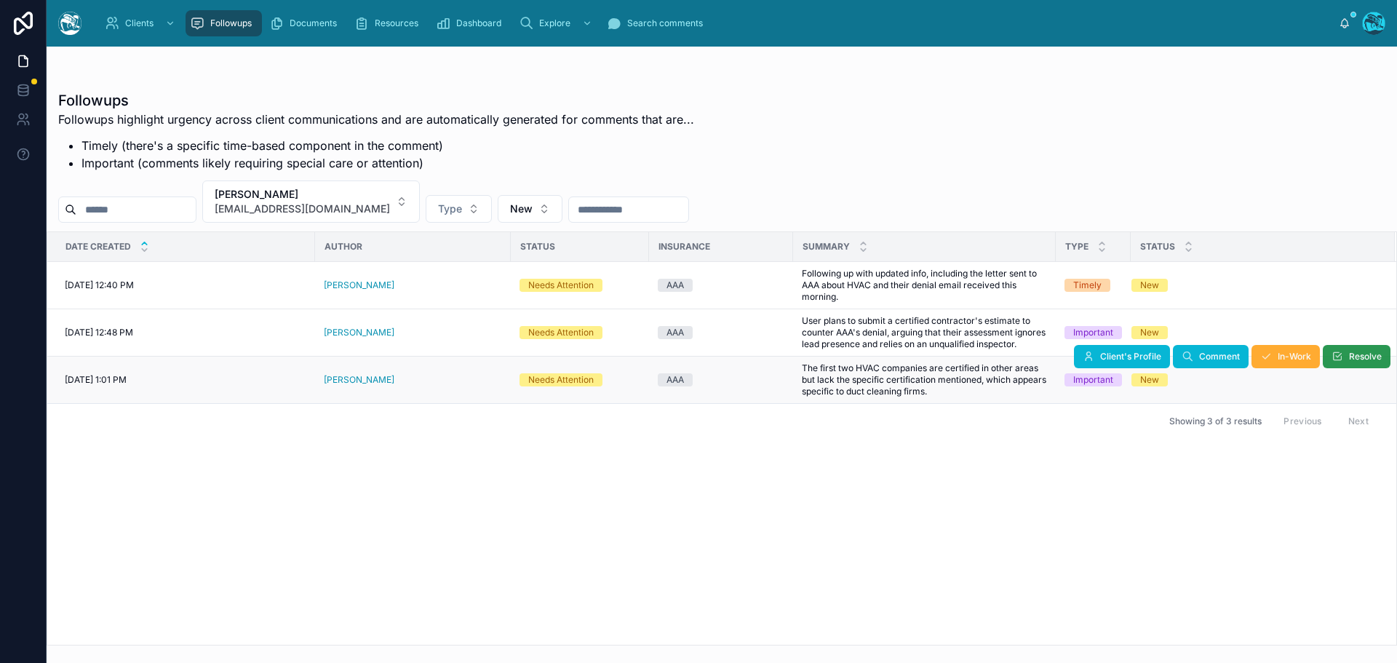
click at [1343, 367] on button "Resolve" at bounding box center [1357, 356] width 68 height 23
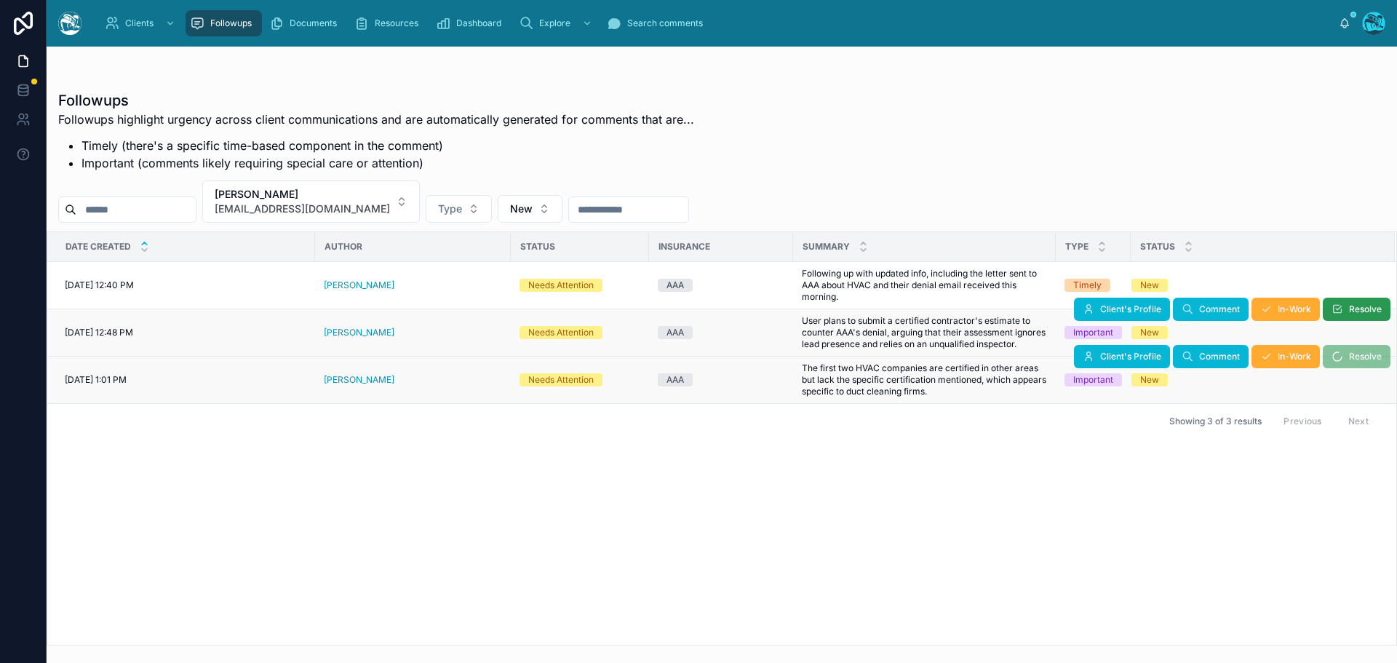
click at [1352, 308] on span "Resolve" at bounding box center [1365, 309] width 33 height 12
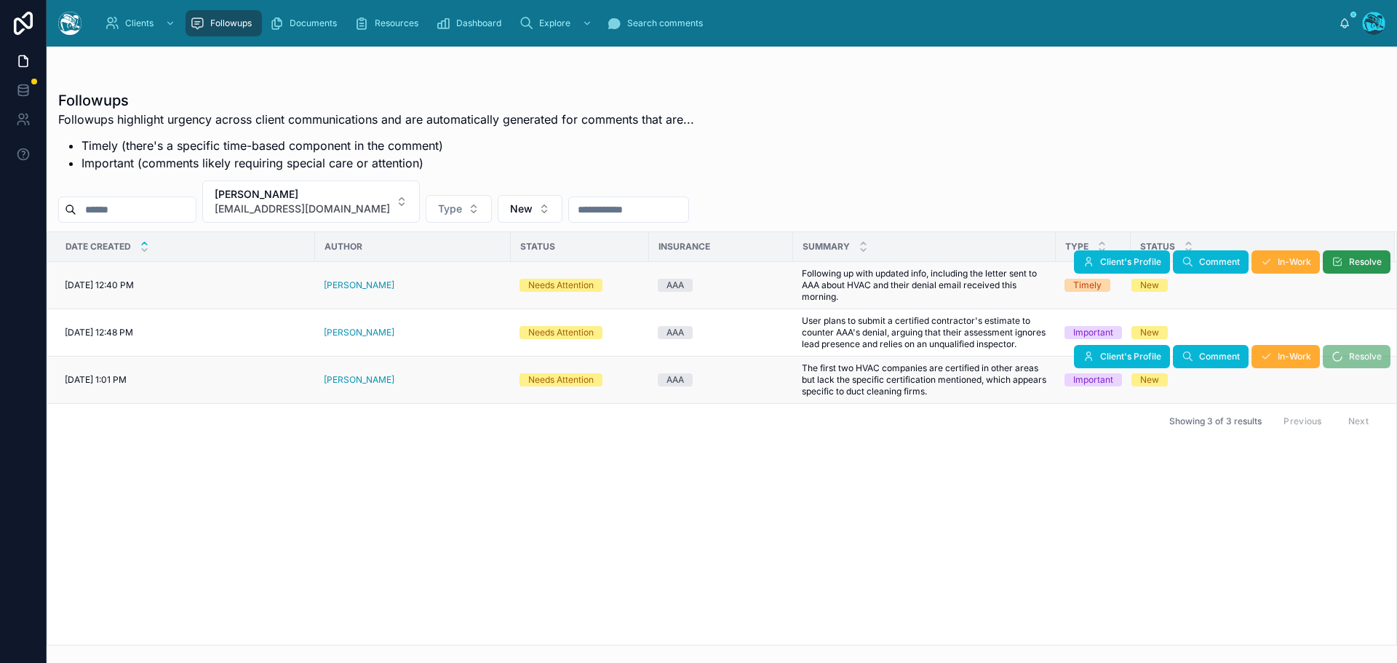
click at [1352, 264] on span "Resolve" at bounding box center [1365, 262] width 33 height 12
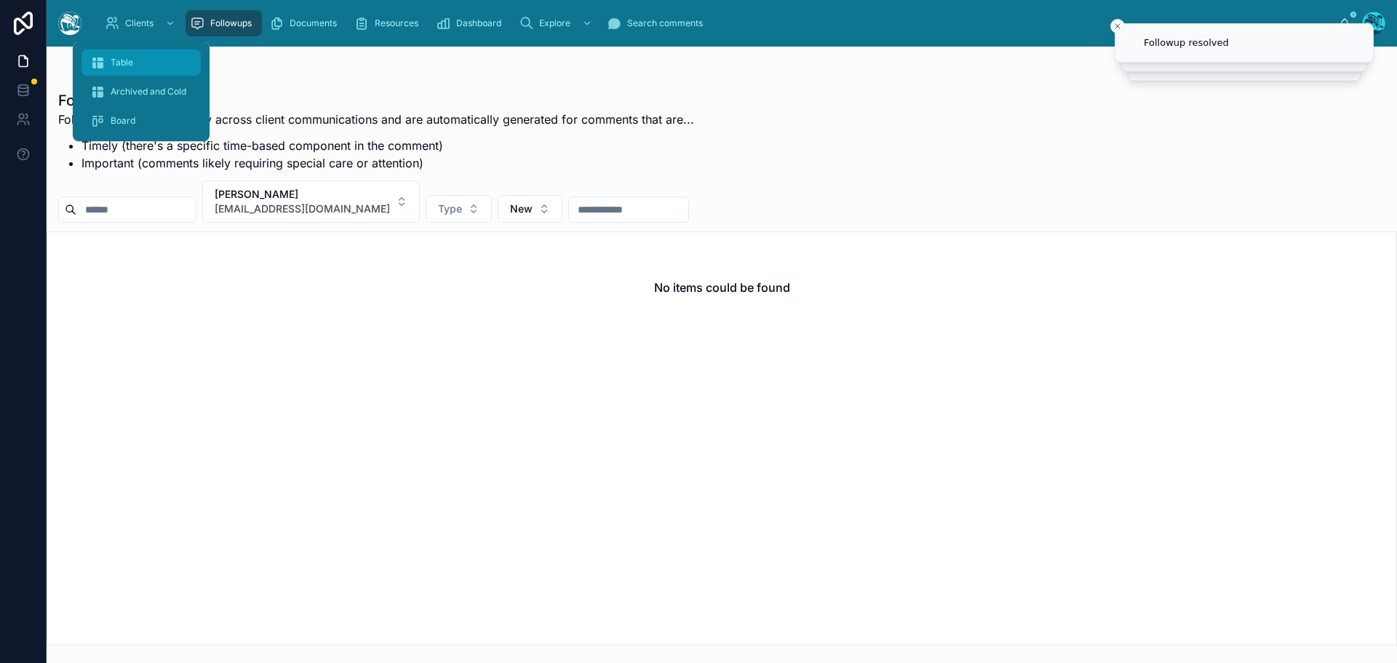
click at [118, 61] on span "Table" at bounding box center [122, 63] width 23 height 12
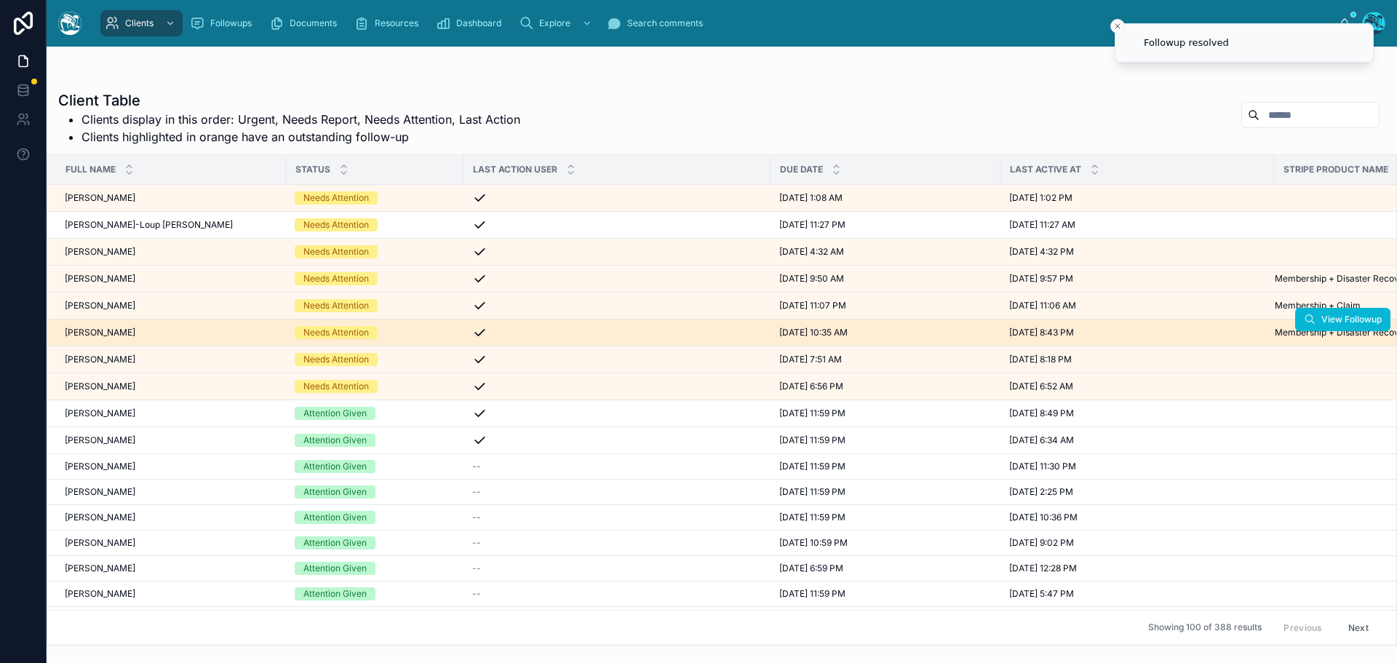
click at [144, 331] on div "Rosemary Stevens Rosemary Stevens" at bounding box center [171, 333] width 212 height 12
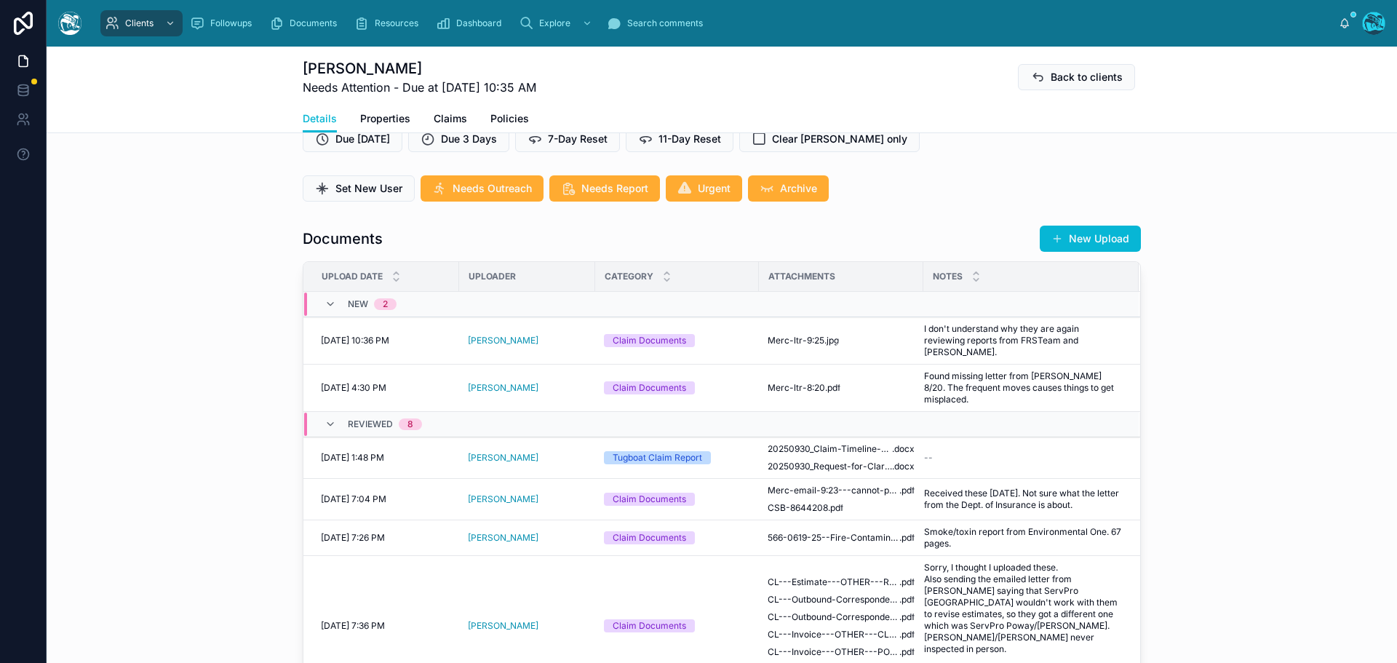
scroll to position [437, 0]
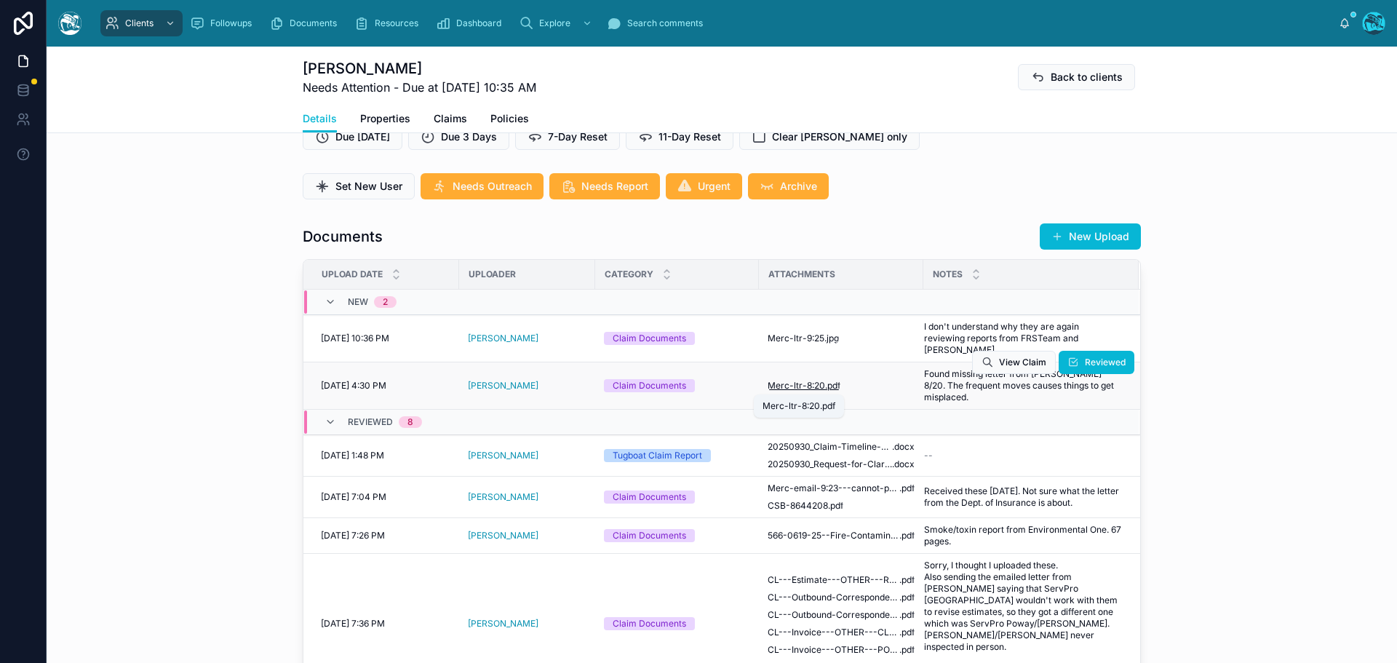
click at [800, 386] on span "Merc-ltr-8:20" at bounding box center [796, 386] width 57 height 12
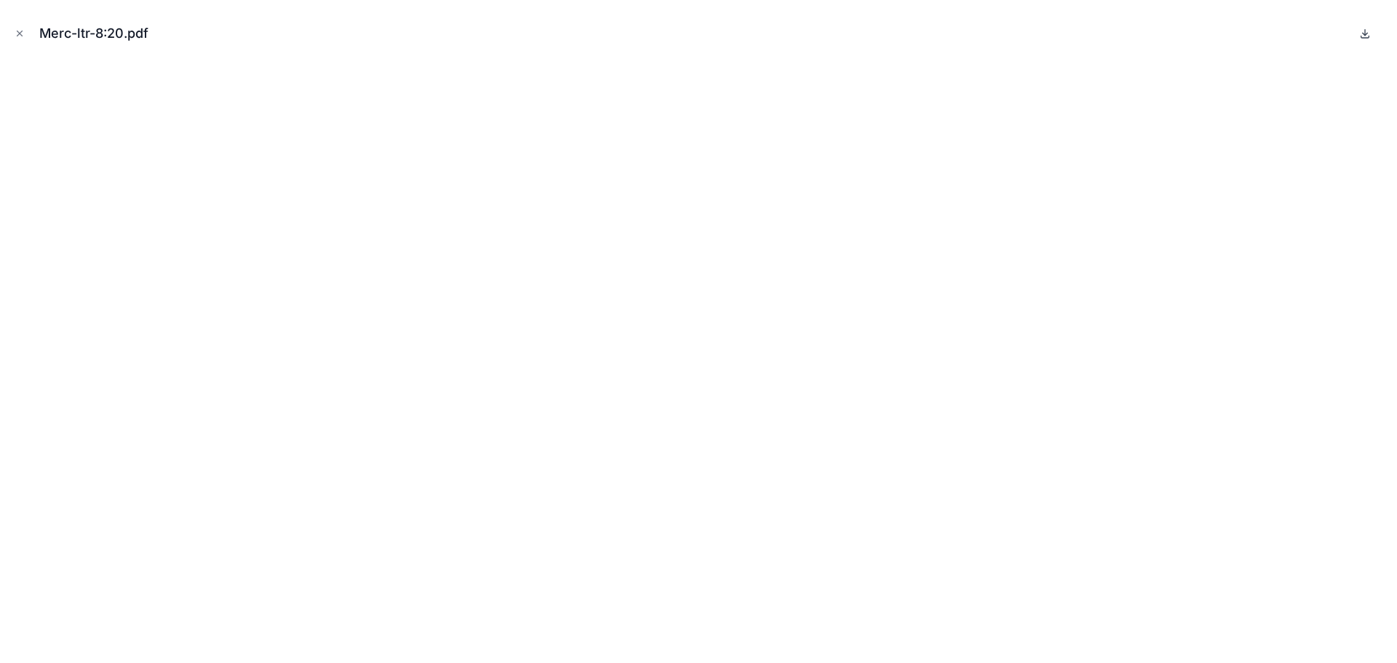
click at [1365, 33] on icon at bounding box center [1365, 33] width 0 height 6
drag, startPoint x: 20, startPoint y: 31, endPoint x: 215, endPoint y: 131, distance: 219.3
click at [20, 31] on icon "Close modal" at bounding box center [20, 33] width 10 height 10
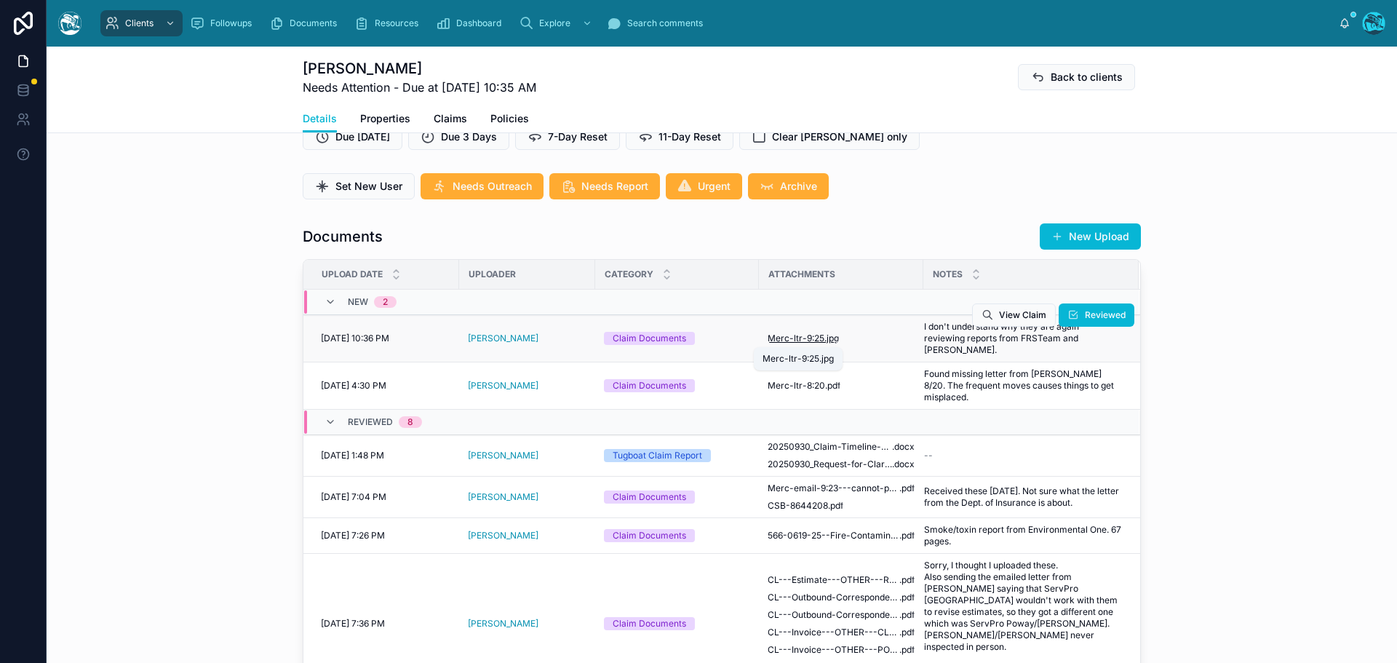
click at [824, 339] on span ".jpg" at bounding box center [831, 338] width 15 height 12
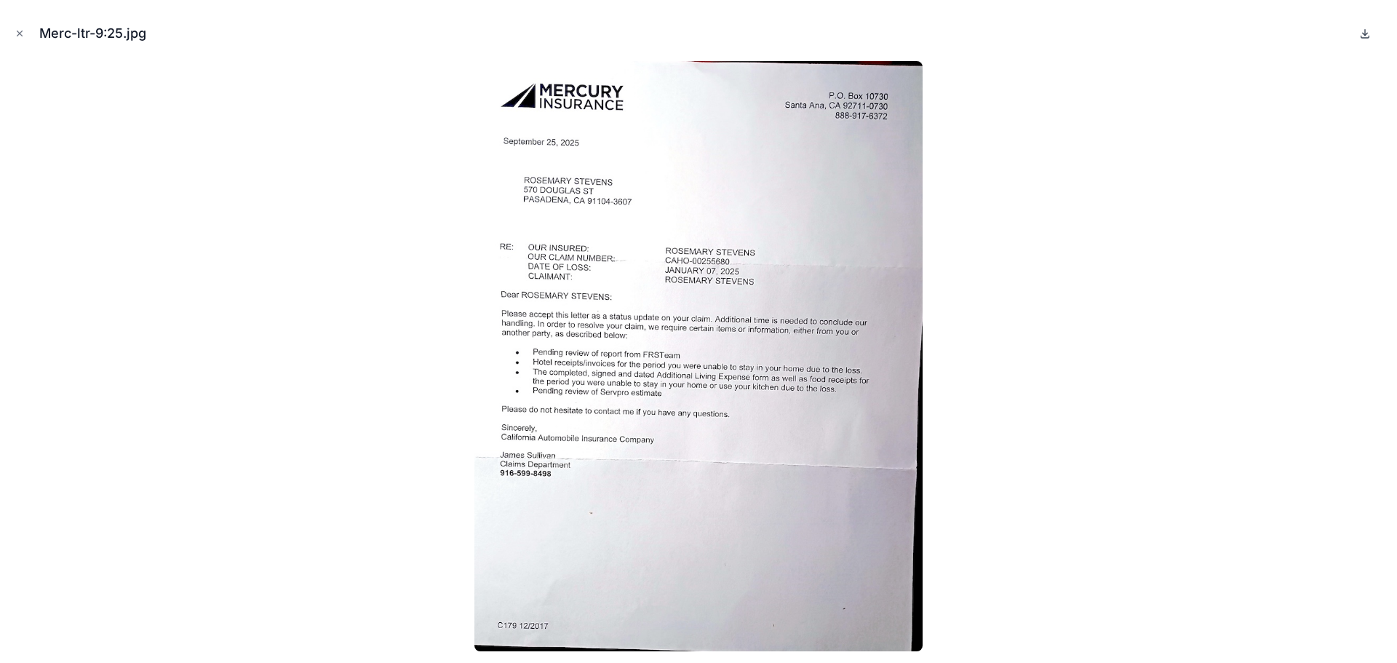
click at [1366, 30] on icon at bounding box center [1365, 34] width 12 height 12
click at [19, 33] on icon "Close modal" at bounding box center [19, 33] width 5 height 5
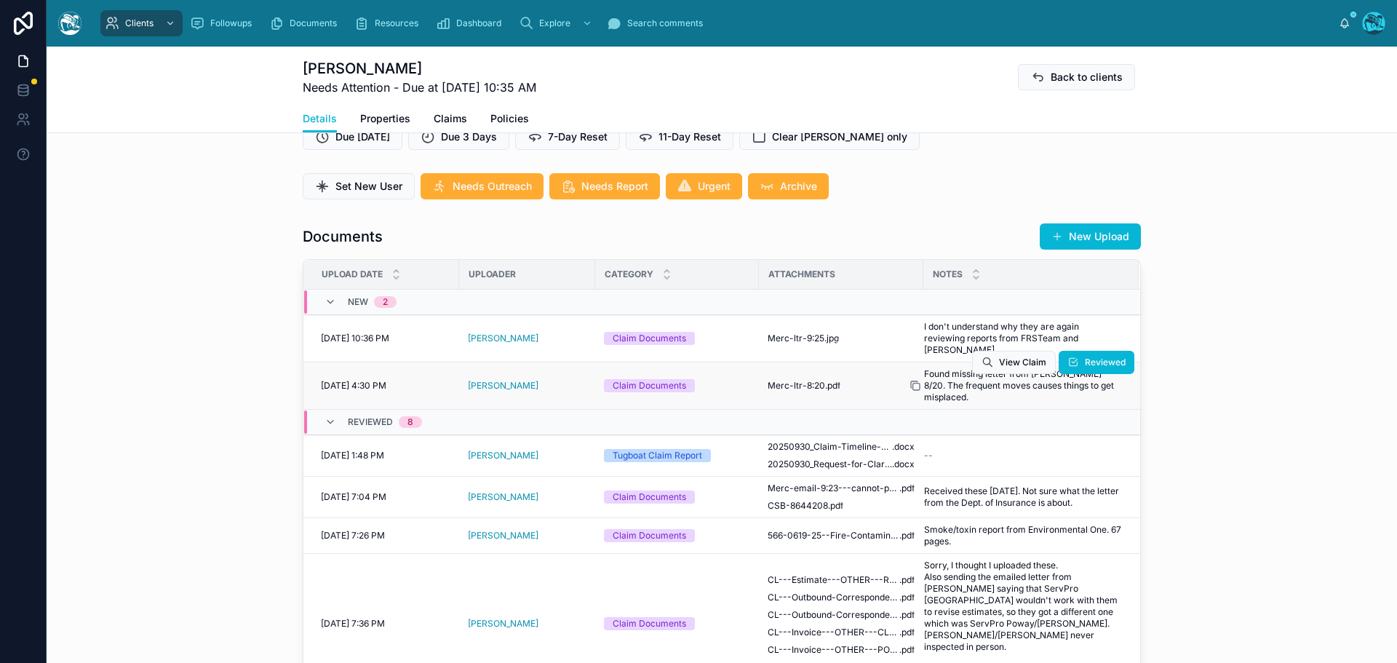
click at [913, 385] on icon at bounding box center [915, 386] width 12 height 12
click at [909, 338] on icon at bounding box center [915, 338] width 12 height 12
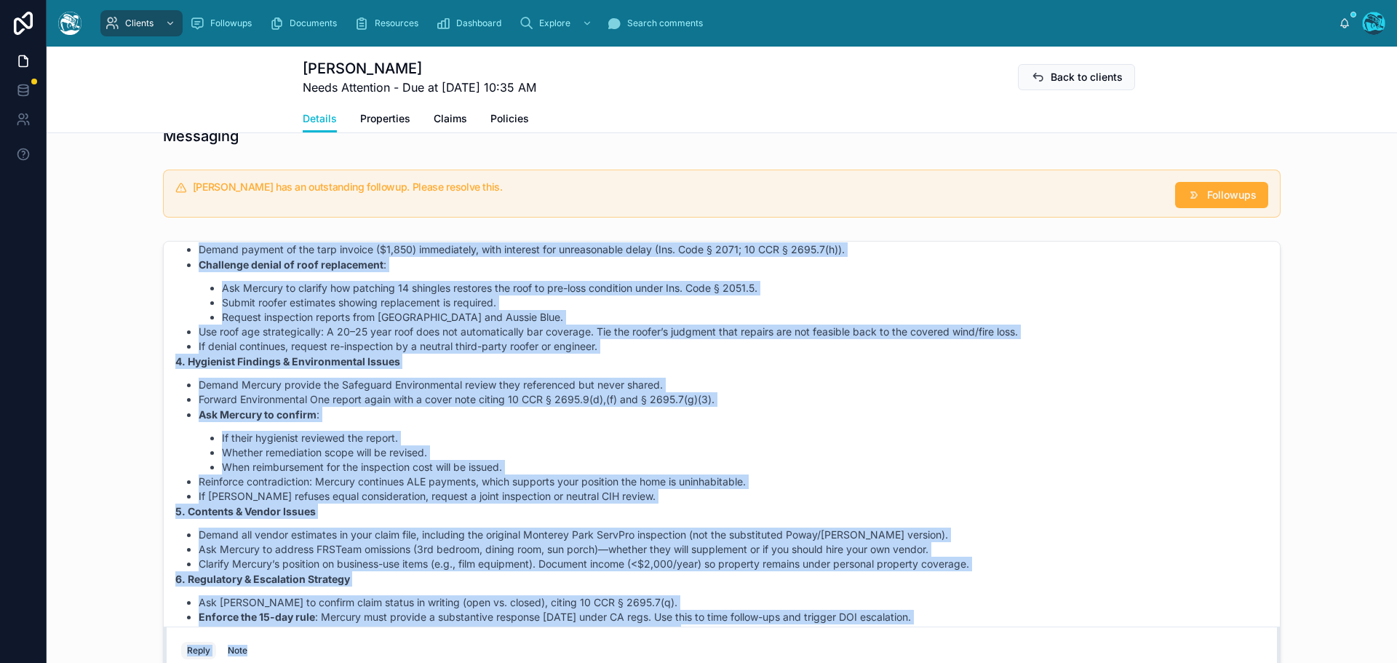
scroll to position [5141, 0]
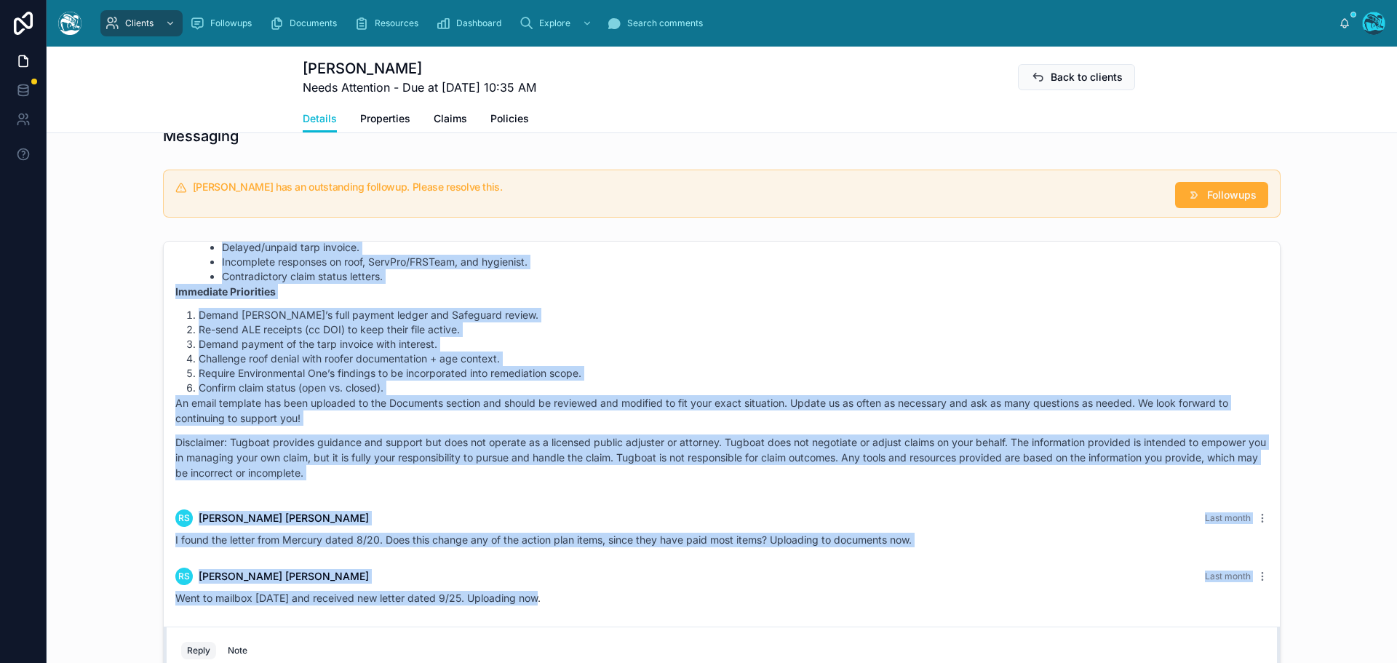
drag, startPoint x: 696, startPoint y: 350, endPoint x: 680, endPoint y: 591, distance: 241.3
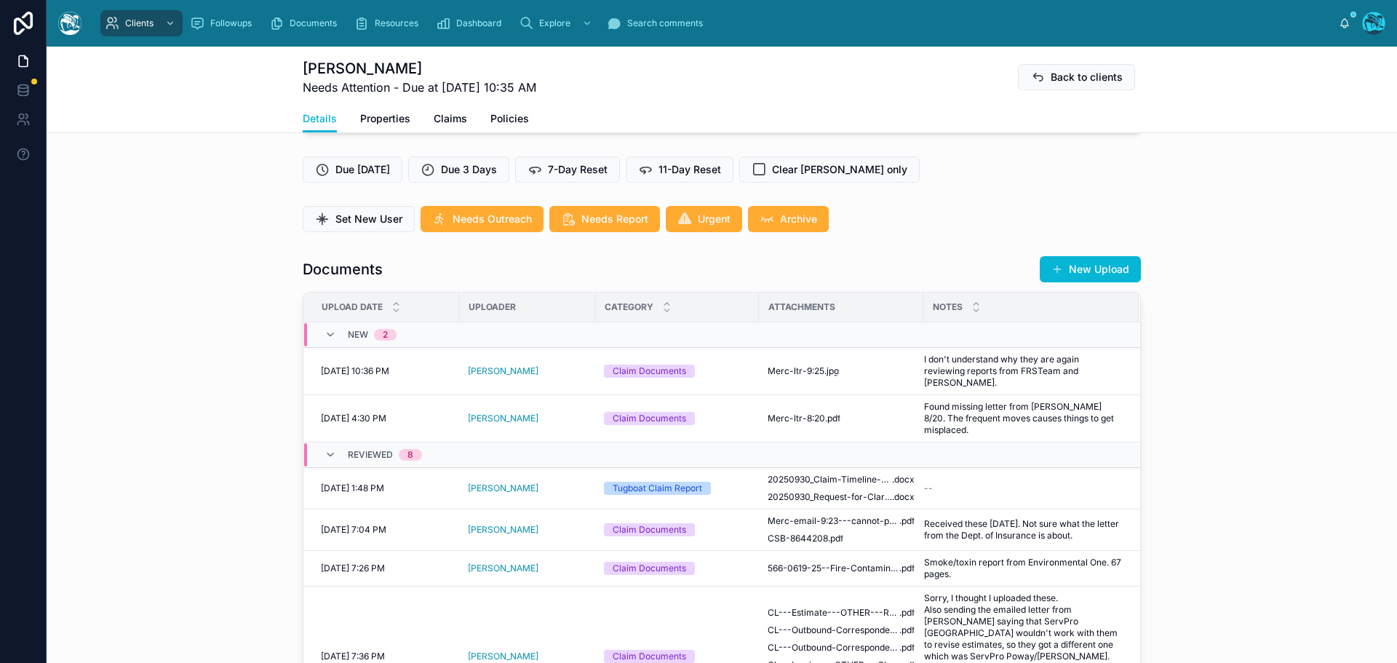
scroll to position [437, 0]
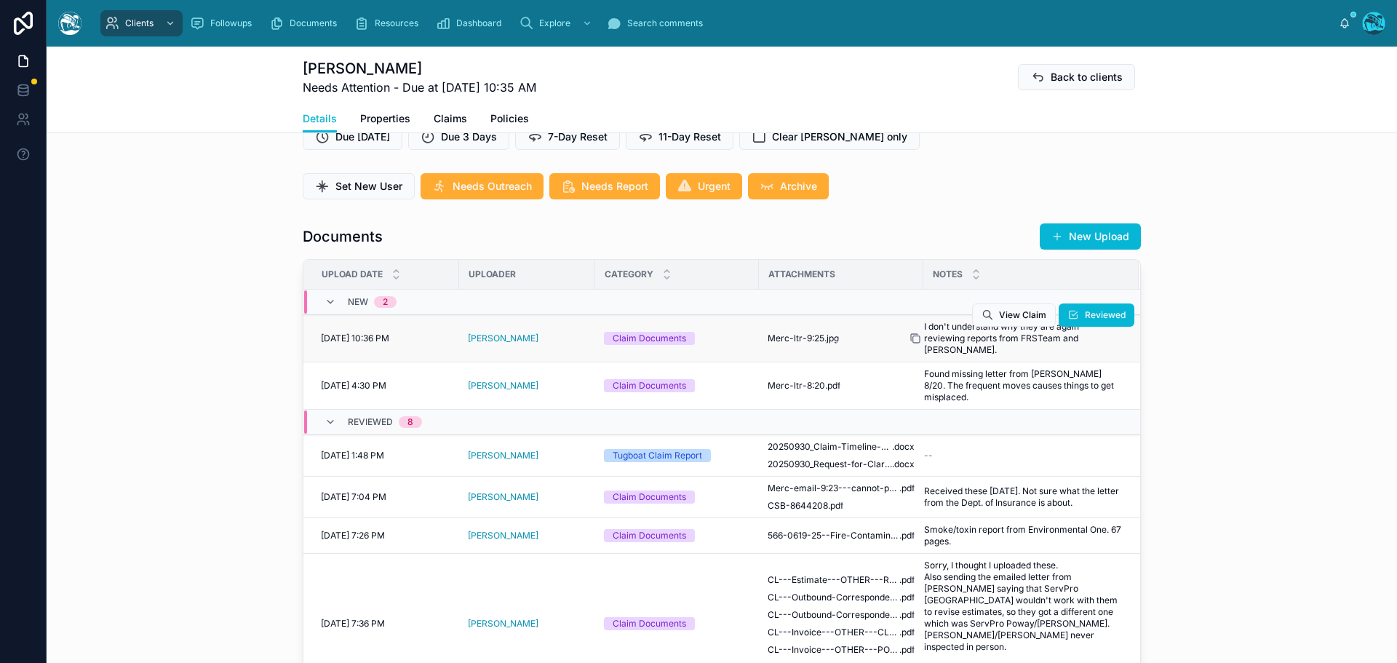
click at [912, 339] on icon at bounding box center [915, 338] width 12 height 12
click at [1090, 362] on span "Reviewed" at bounding box center [1105, 362] width 41 height 12
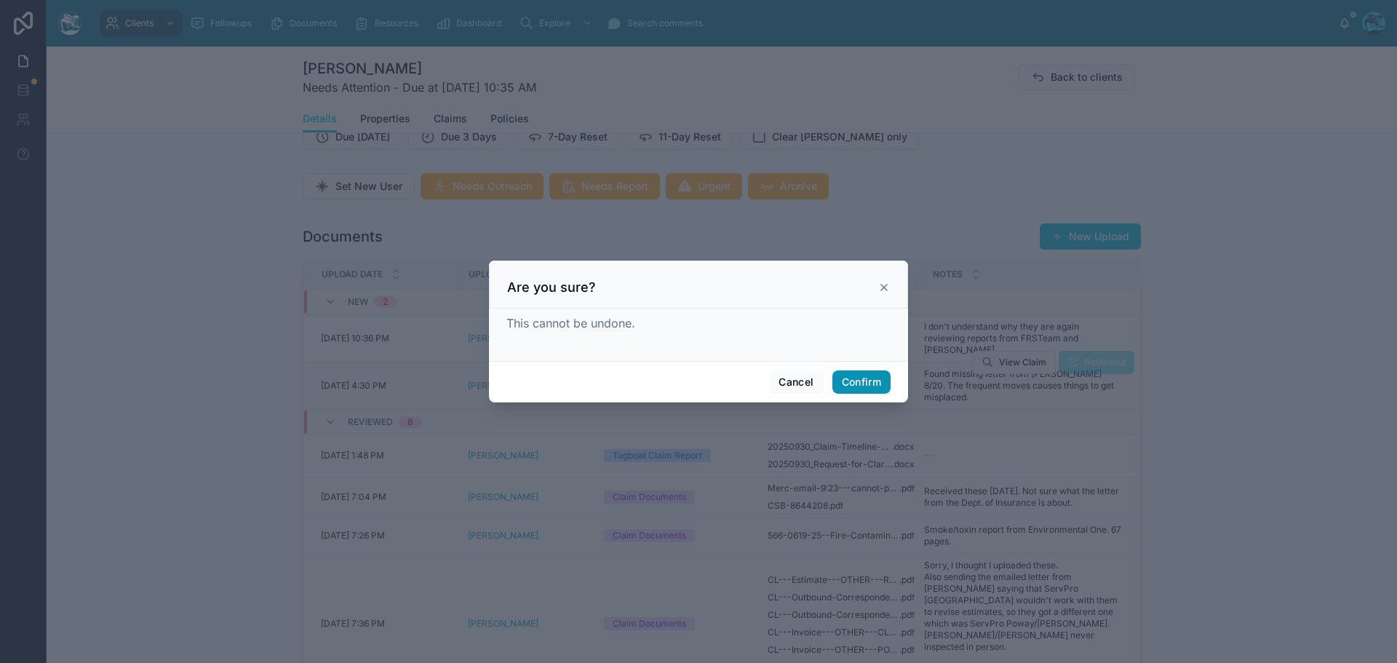
click at [868, 375] on button "Confirm" at bounding box center [861, 381] width 58 height 23
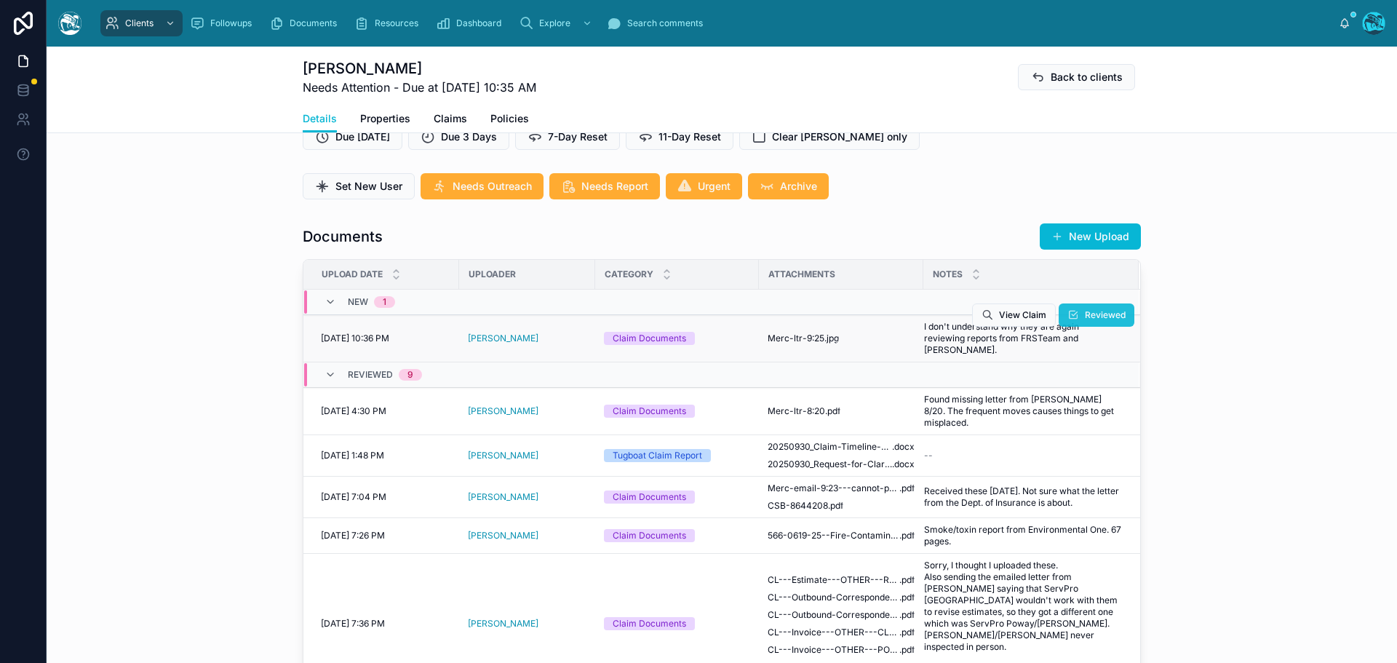
click at [1085, 314] on span "Reviewed" at bounding box center [1105, 315] width 41 height 12
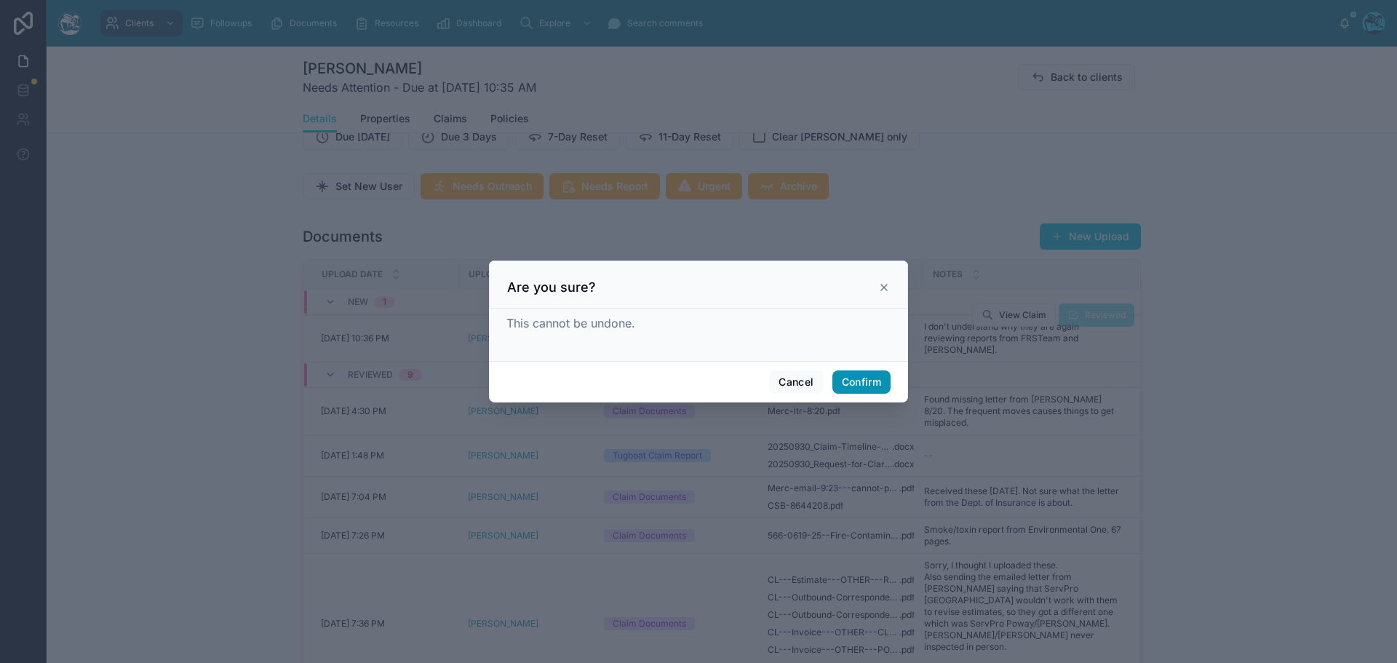
click at [863, 386] on button "Confirm" at bounding box center [861, 381] width 58 height 23
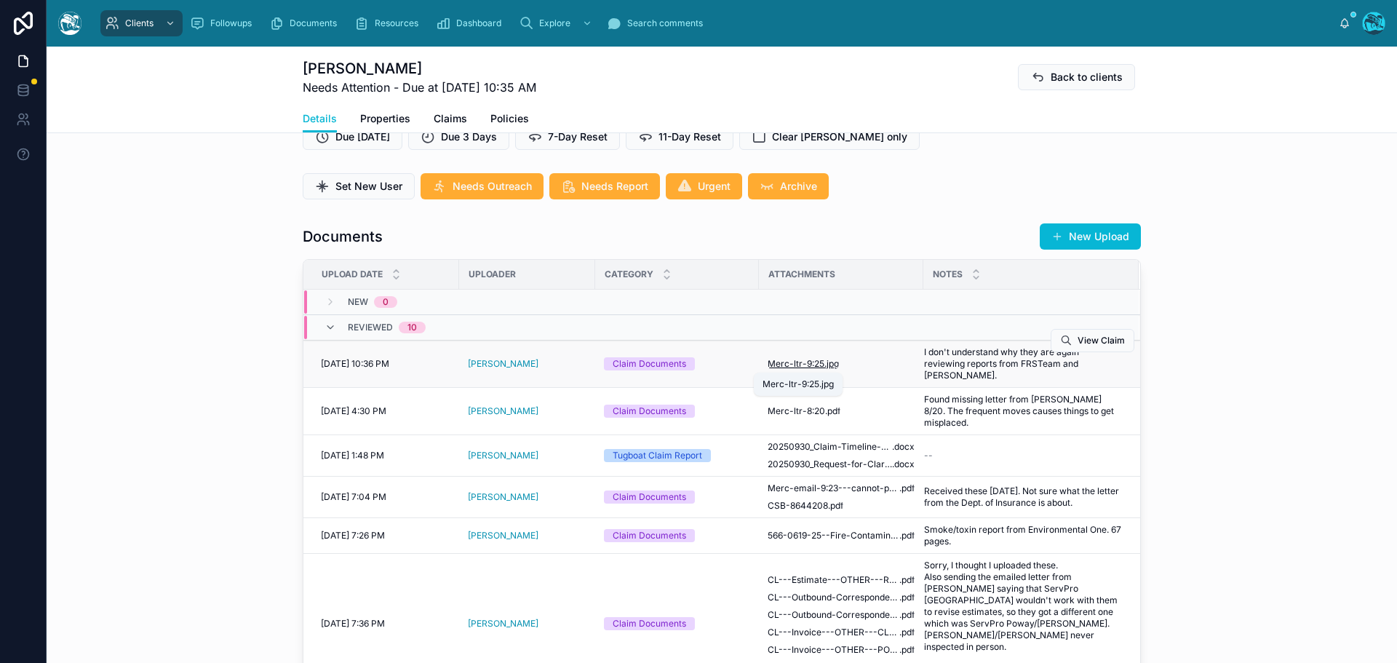
click at [796, 364] on span "Merc-ltr-9:25" at bounding box center [796, 364] width 57 height 12
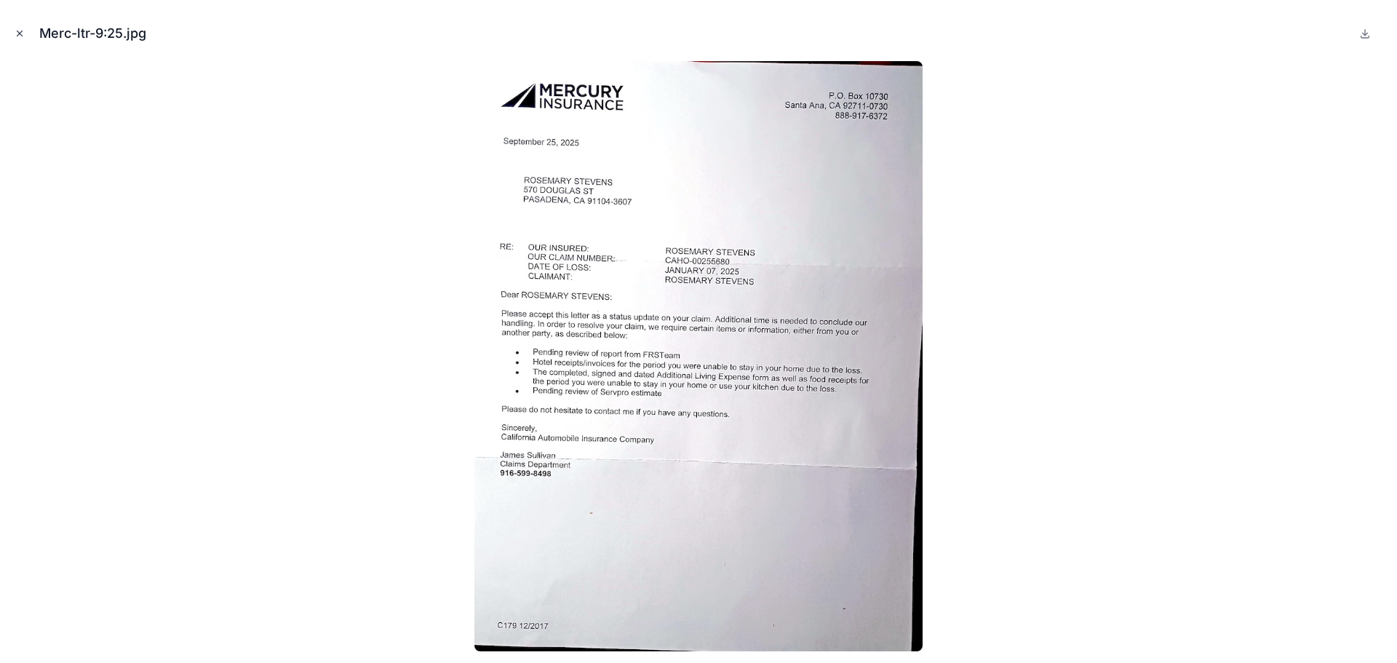
click at [18, 33] on icon "Close modal" at bounding box center [20, 33] width 10 height 10
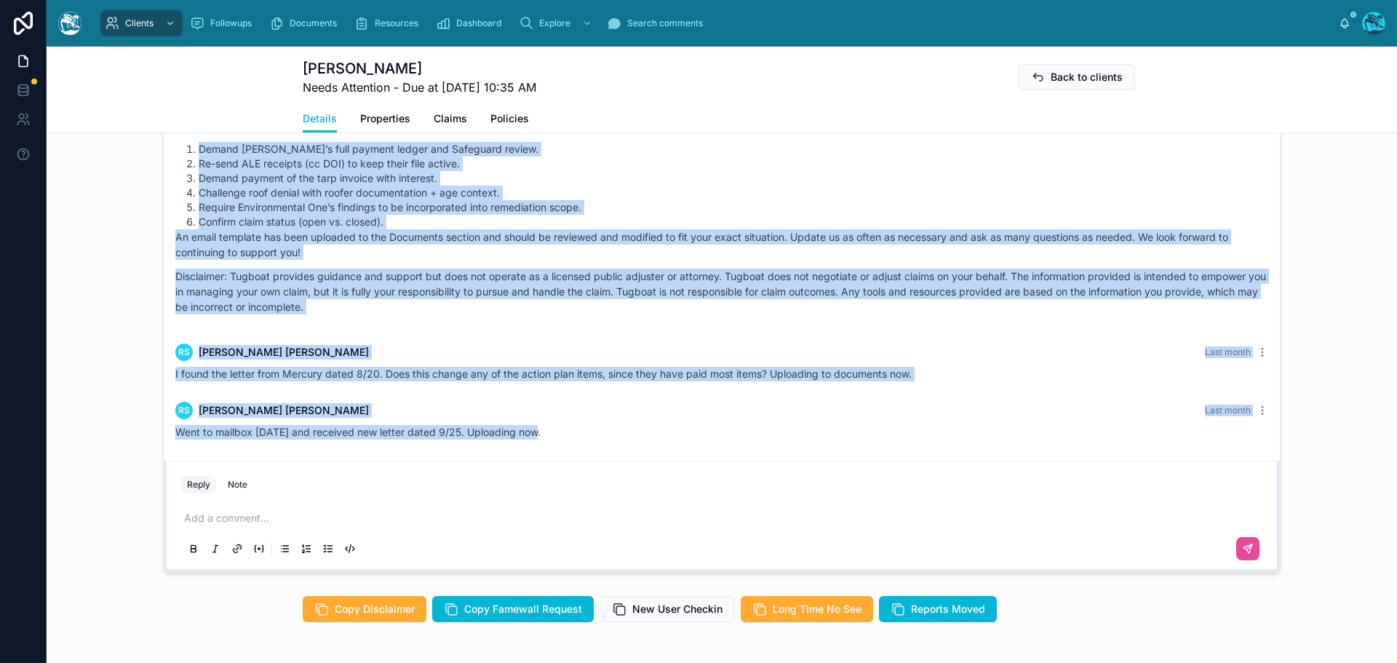
scroll to position [1310, 0]
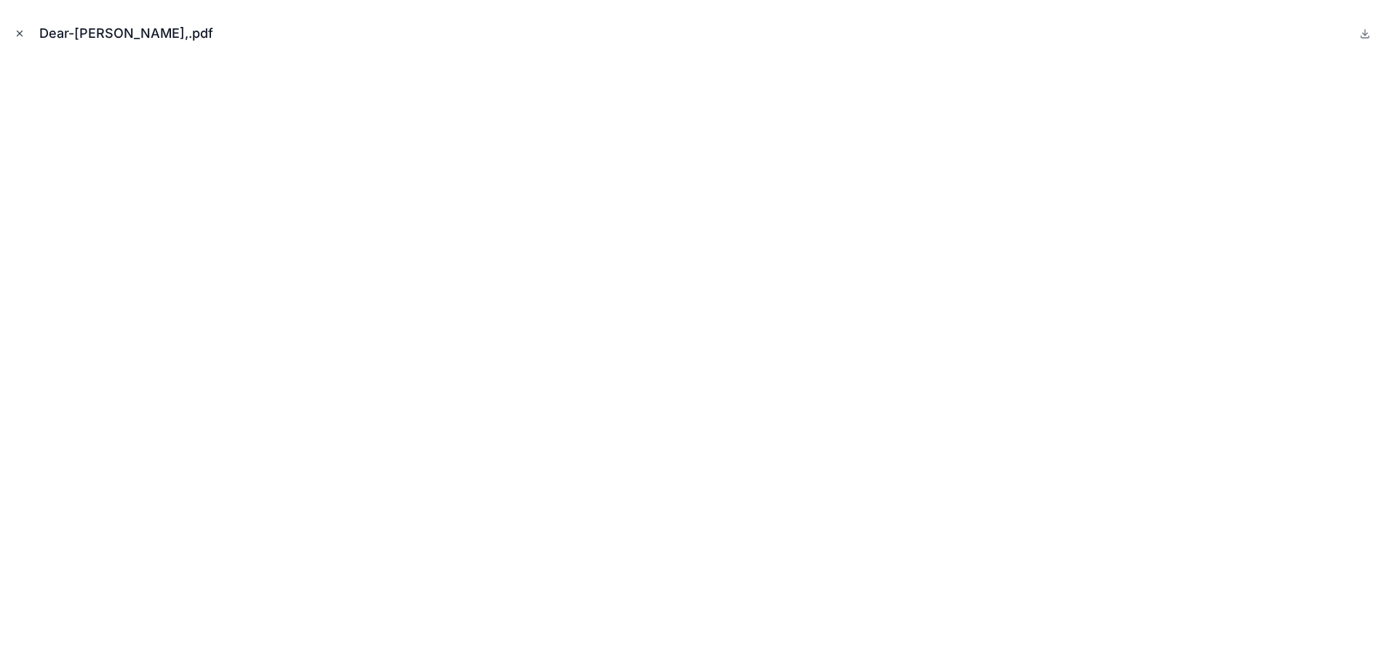
scroll to position [6161, 0]
click at [20, 31] on icon "Close modal" at bounding box center [20, 33] width 10 height 10
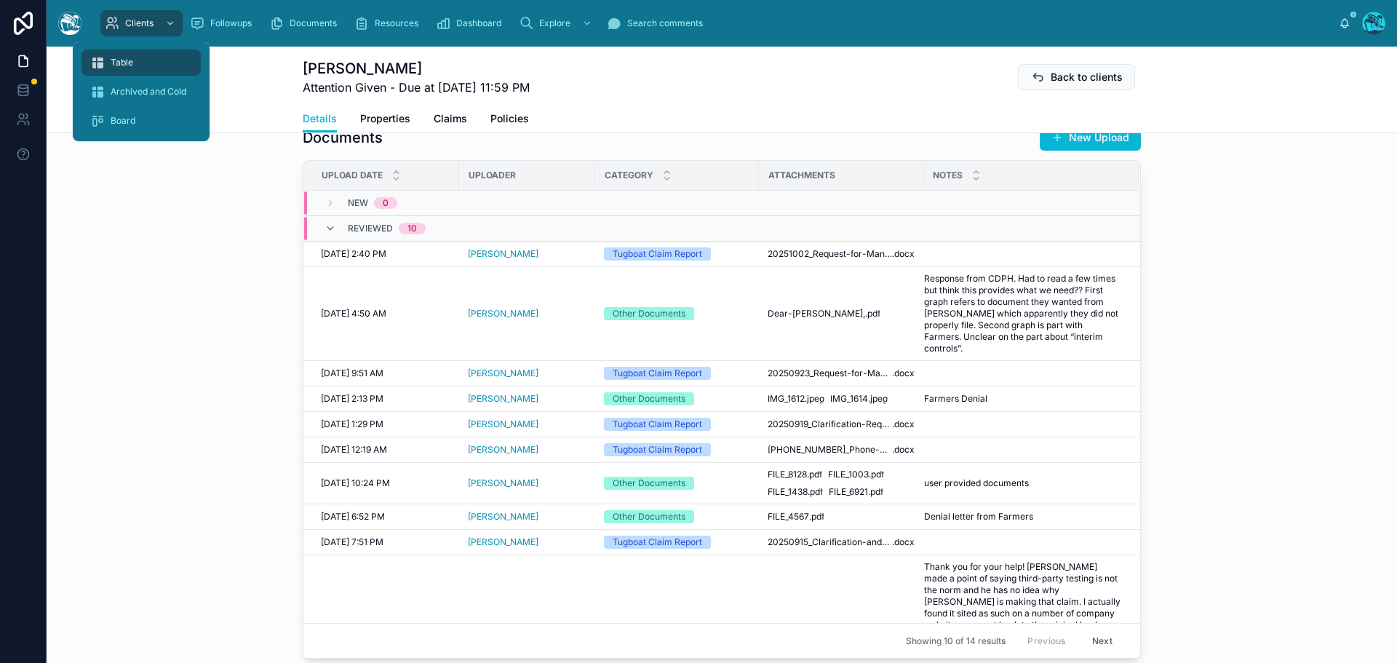
click at [127, 62] on span "Table" at bounding box center [122, 63] width 23 height 12
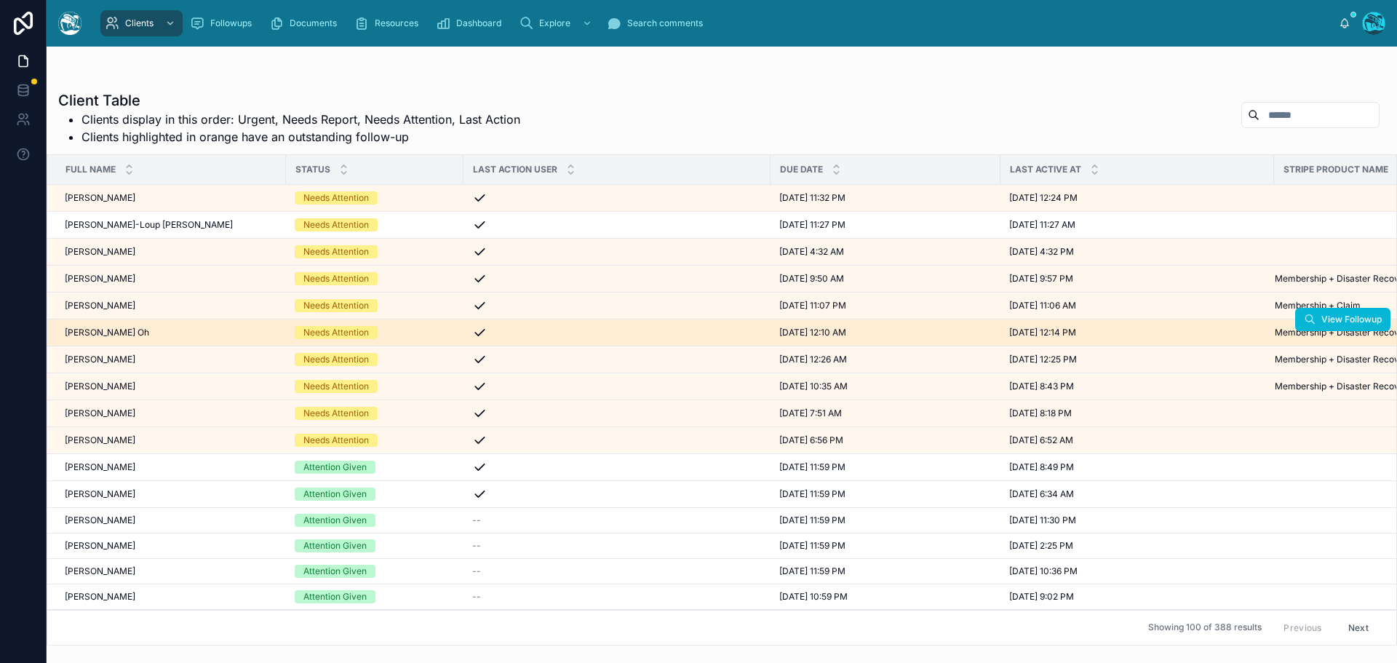
click at [196, 339] on td "Leann Oh Leann Oh" at bounding box center [166, 332] width 239 height 27
click at [154, 332] on div "Leann Oh Leann Oh" at bounding box center [171, 333] width 212 height 12
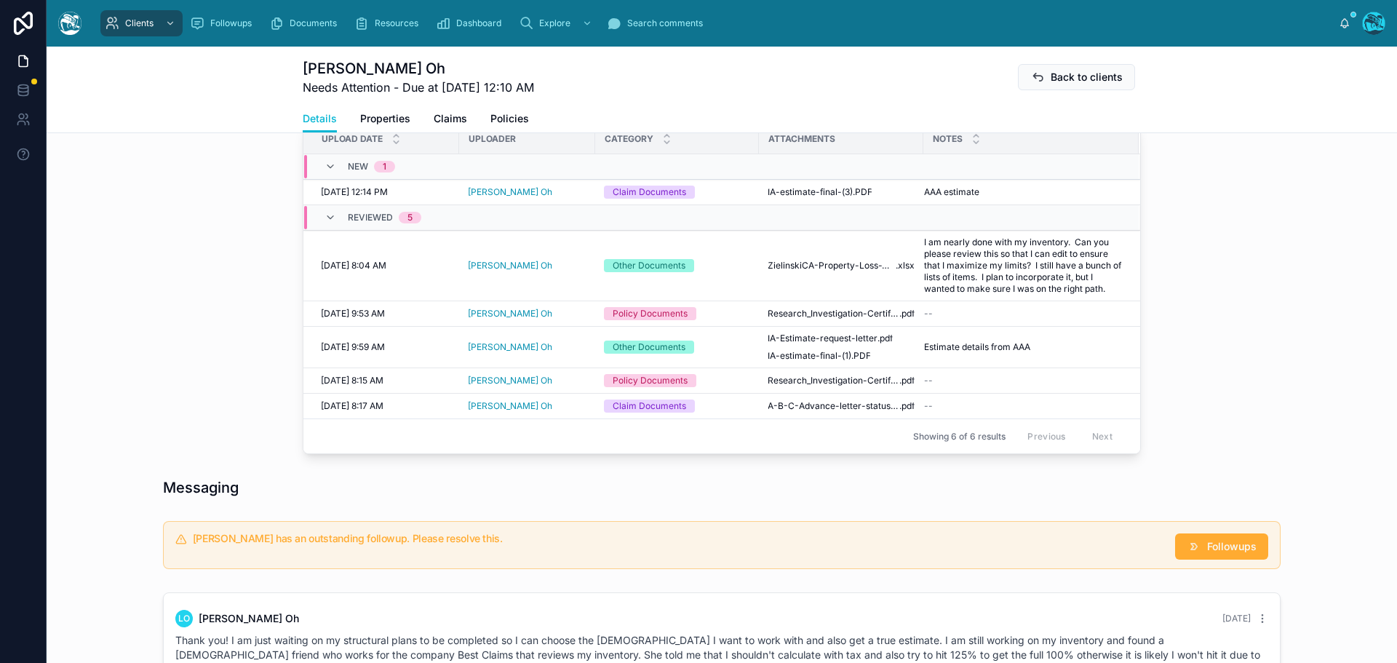
scroll to position [582, 0]
click at [820, 199] on span "IA-estimate-final-(3)" at bounding box center [810, 194] width 85 height 12
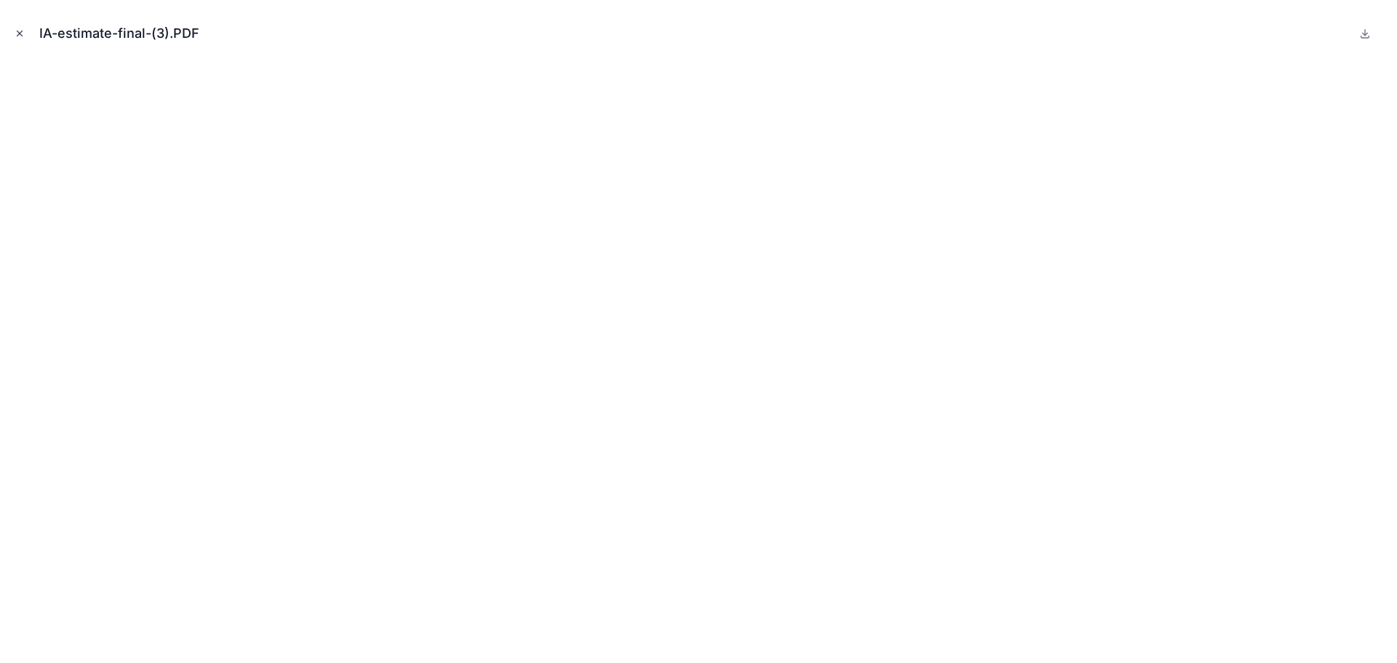
scroll to position [1794, 0]
click at [18, 33] on icon "Close modal" at bounding box center [20, 33] width 10 height 10
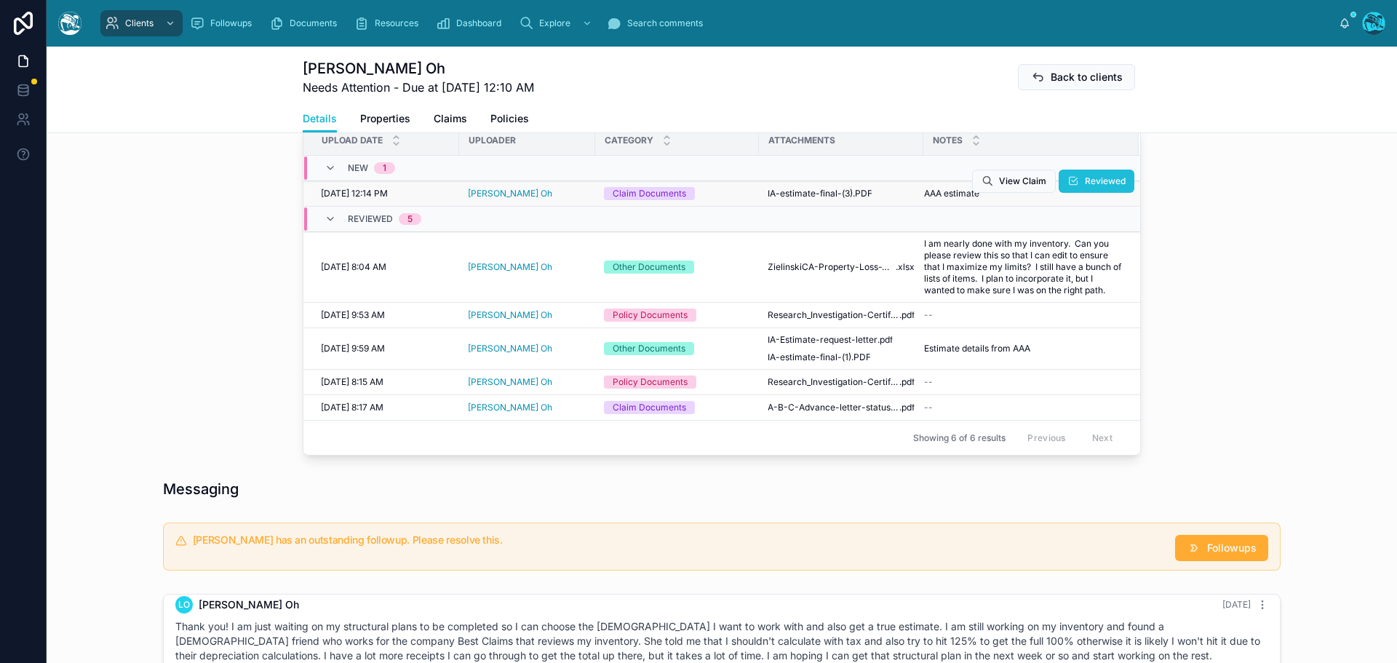
click at [1090, 187] on span "Reviewed" at bounding box center [1105, 181] width 41 height 12
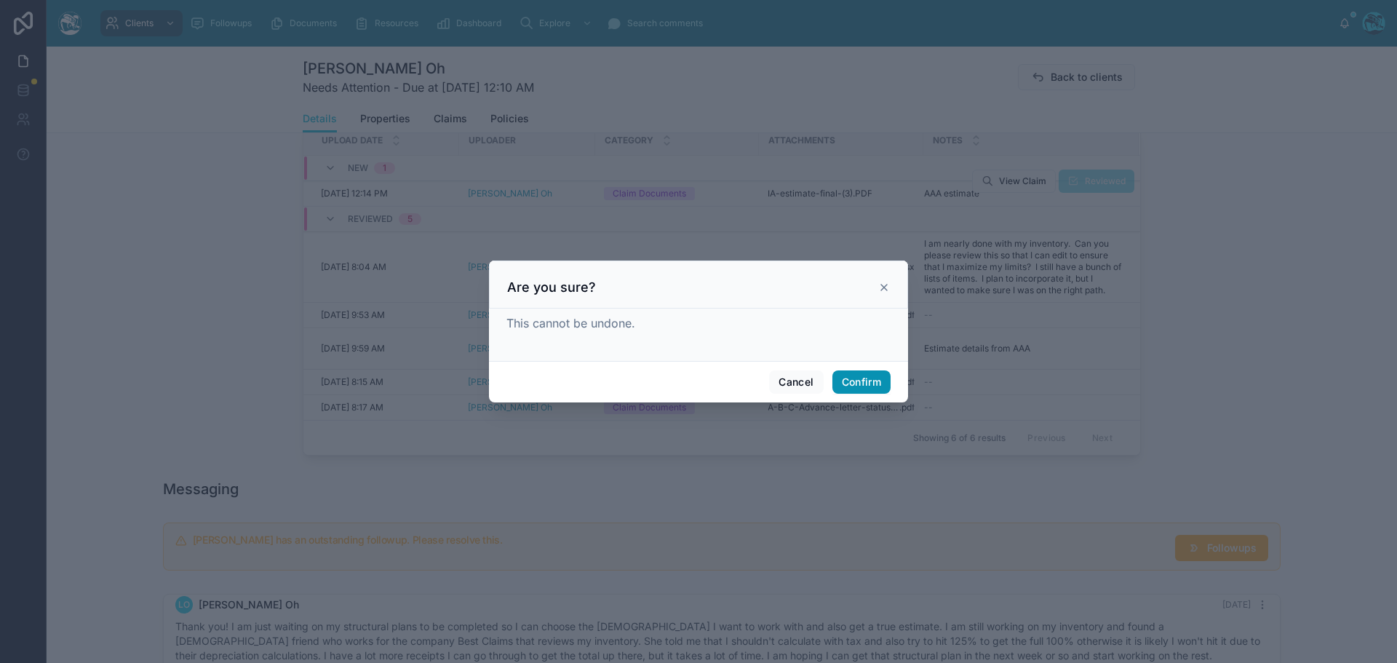
click at [855, 381] on button "Confirm" at bounding box center [861, 381] width 58 height 23
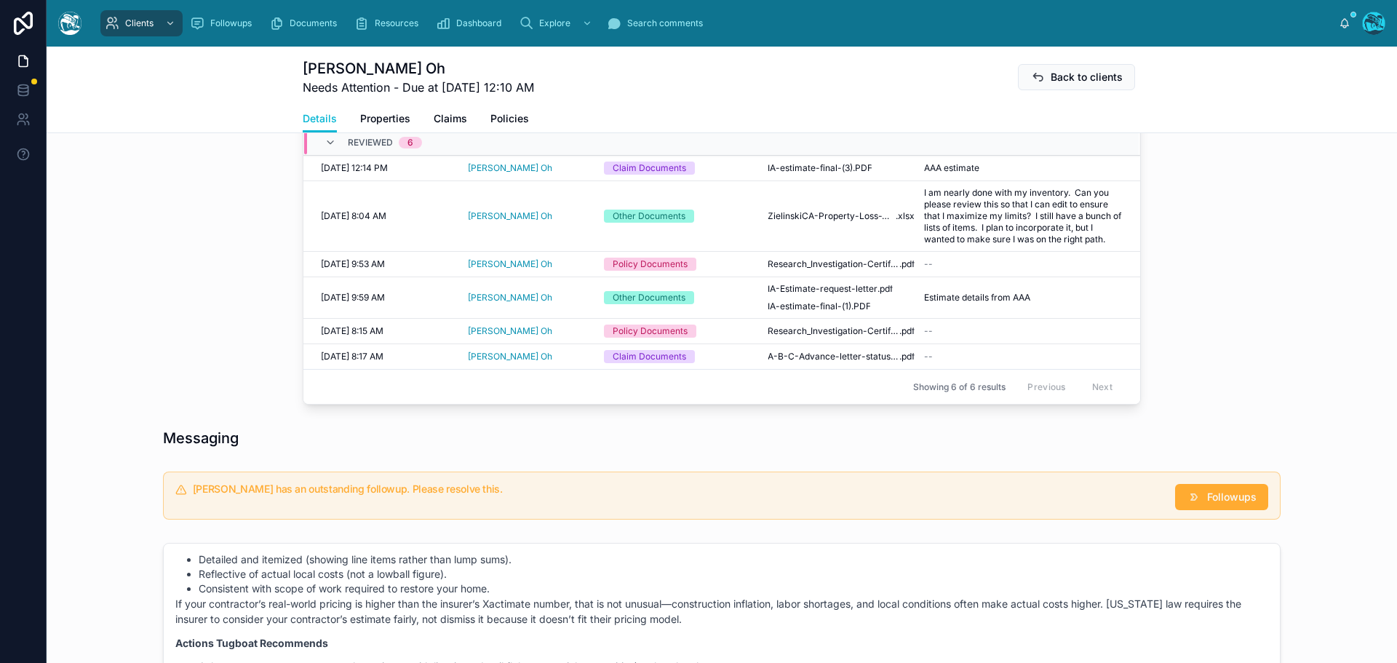
scroll to position [605, 0]
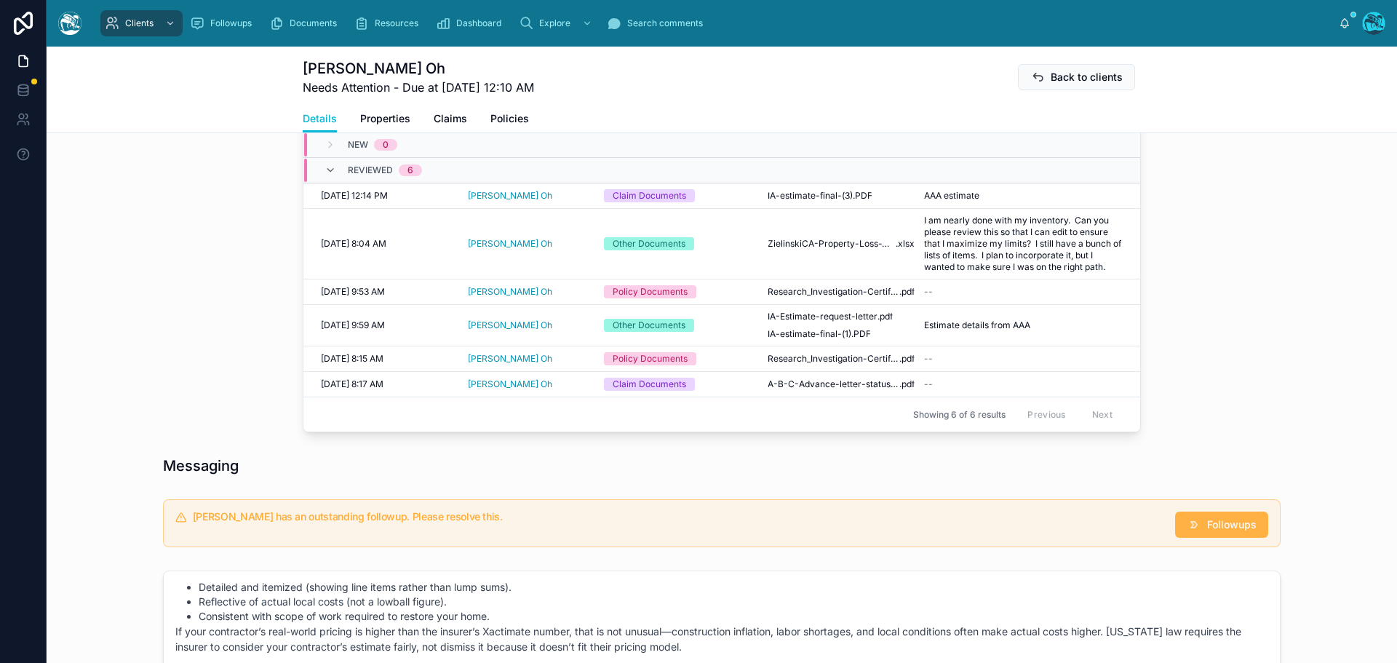
click at [1217, 532] on span "Followups" at bounding box center [1231, 524] width 49 height 15
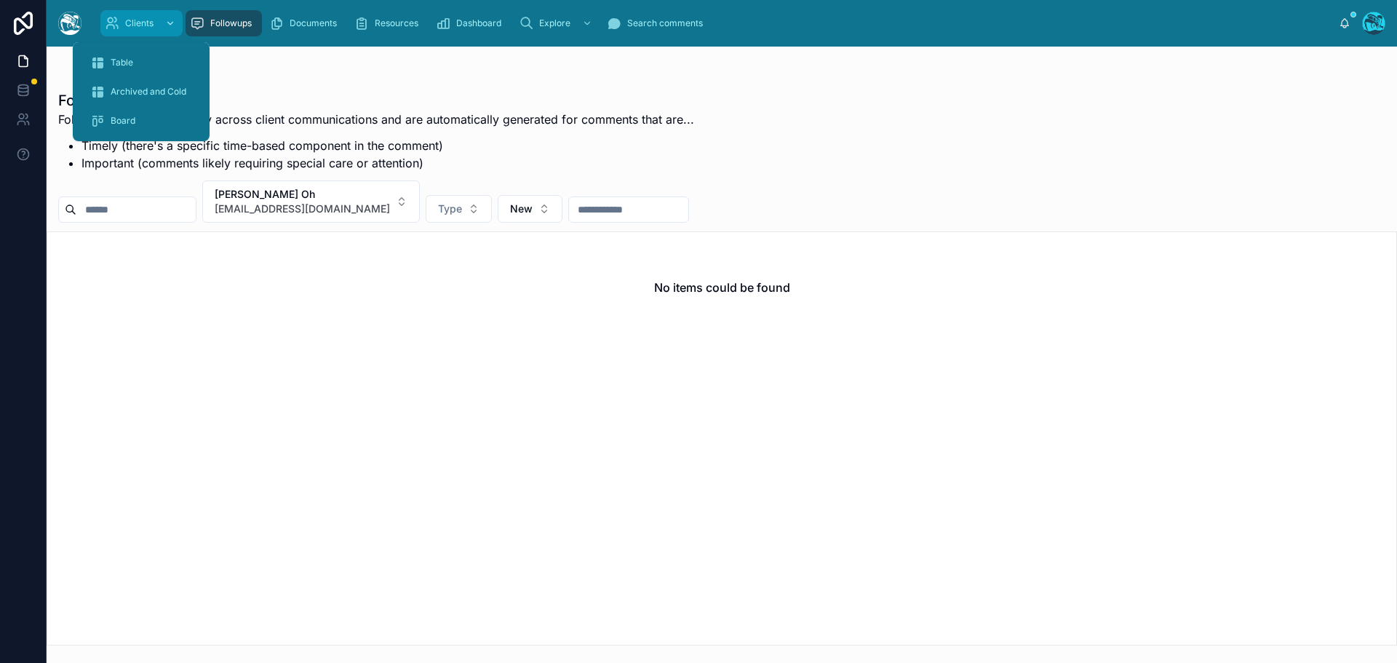
click at [122, 25] on div "Clients" at bounding box center [141, 23] width 73 height 23
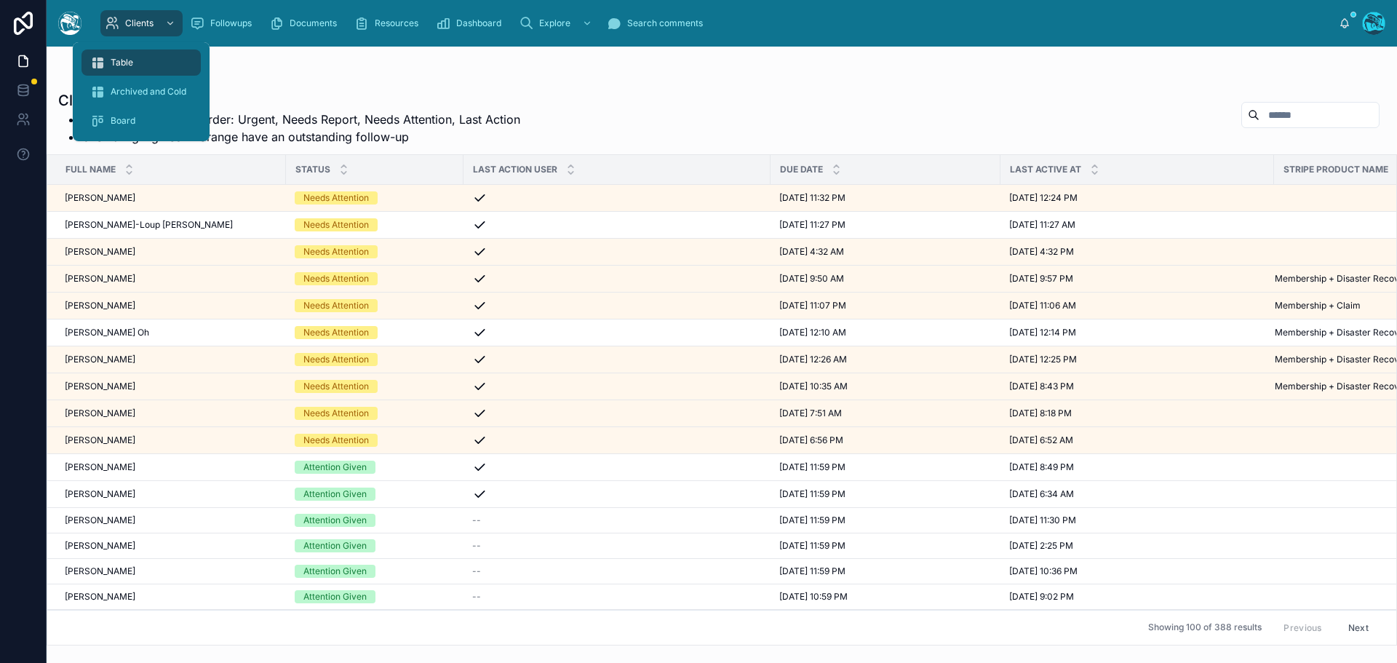
click at [121, 60] on span "Table" at bounding box center [122, 63] width 23 height 12
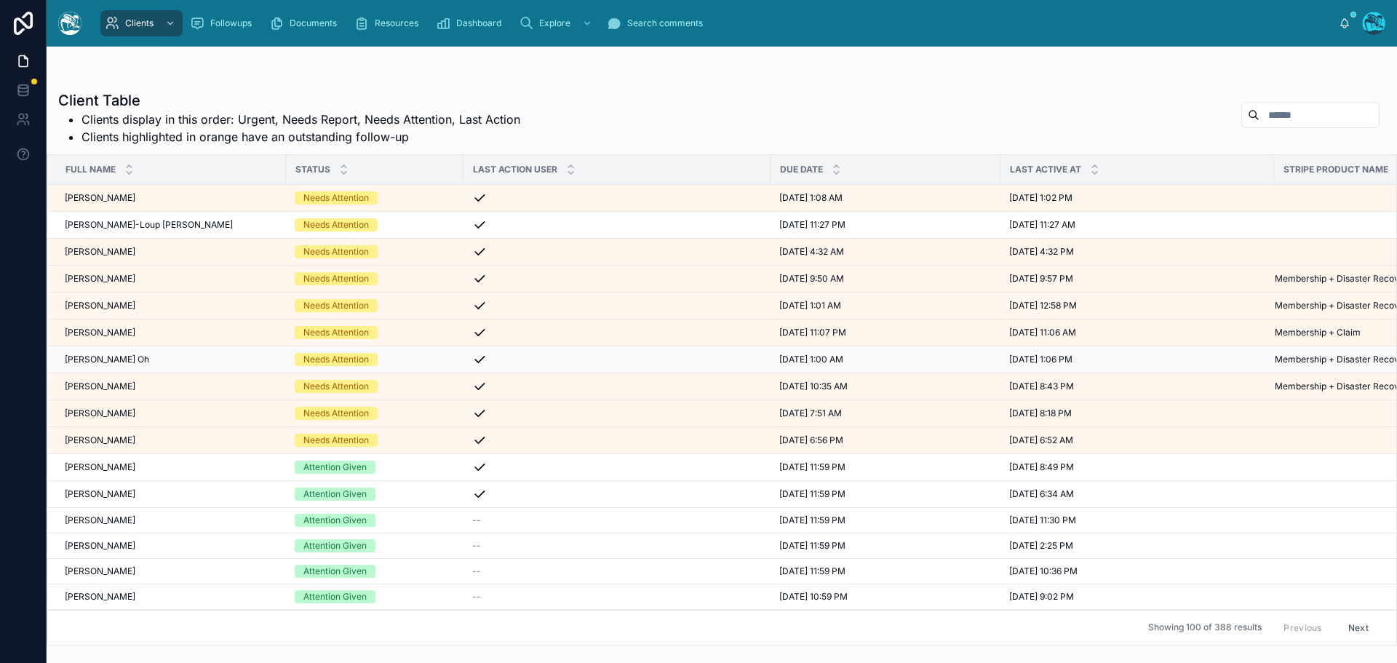
click at [155, 356] on div "[PERSON_NAME] Oh [PERSON_NAME] Oh" at bounding box center [171, 360] width 212 height 12
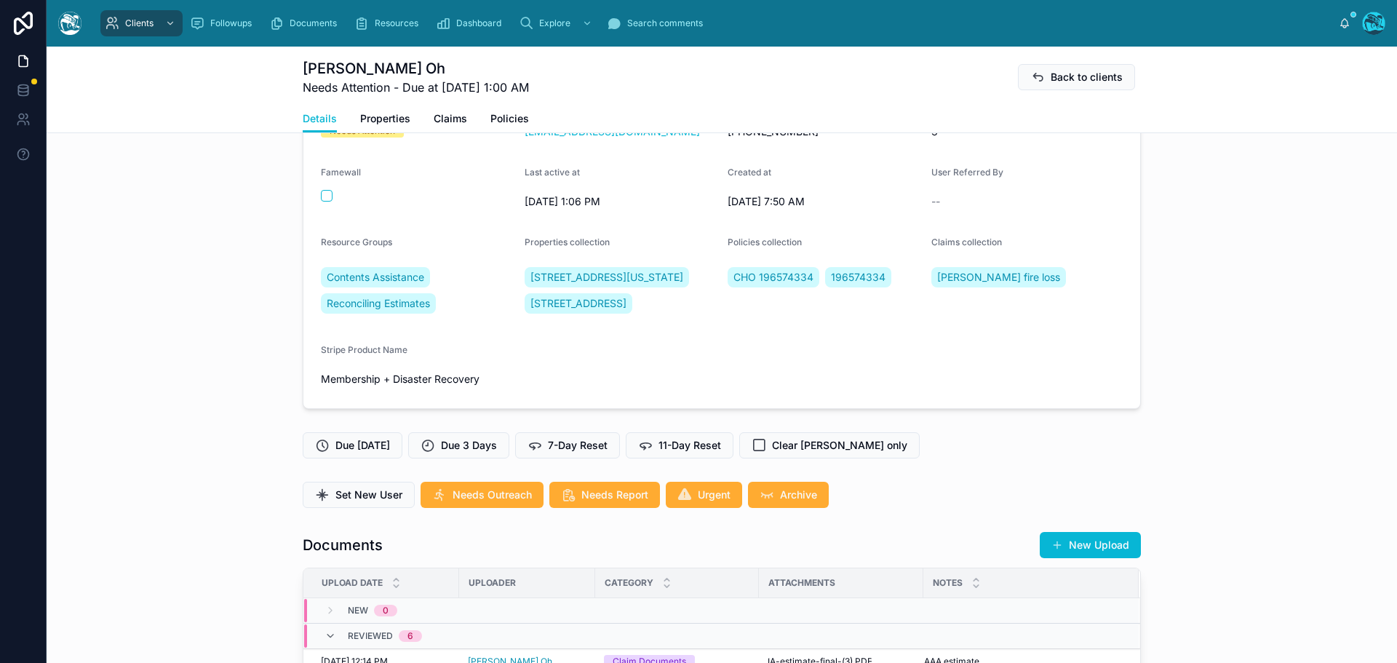
scroll to position [146, 0]
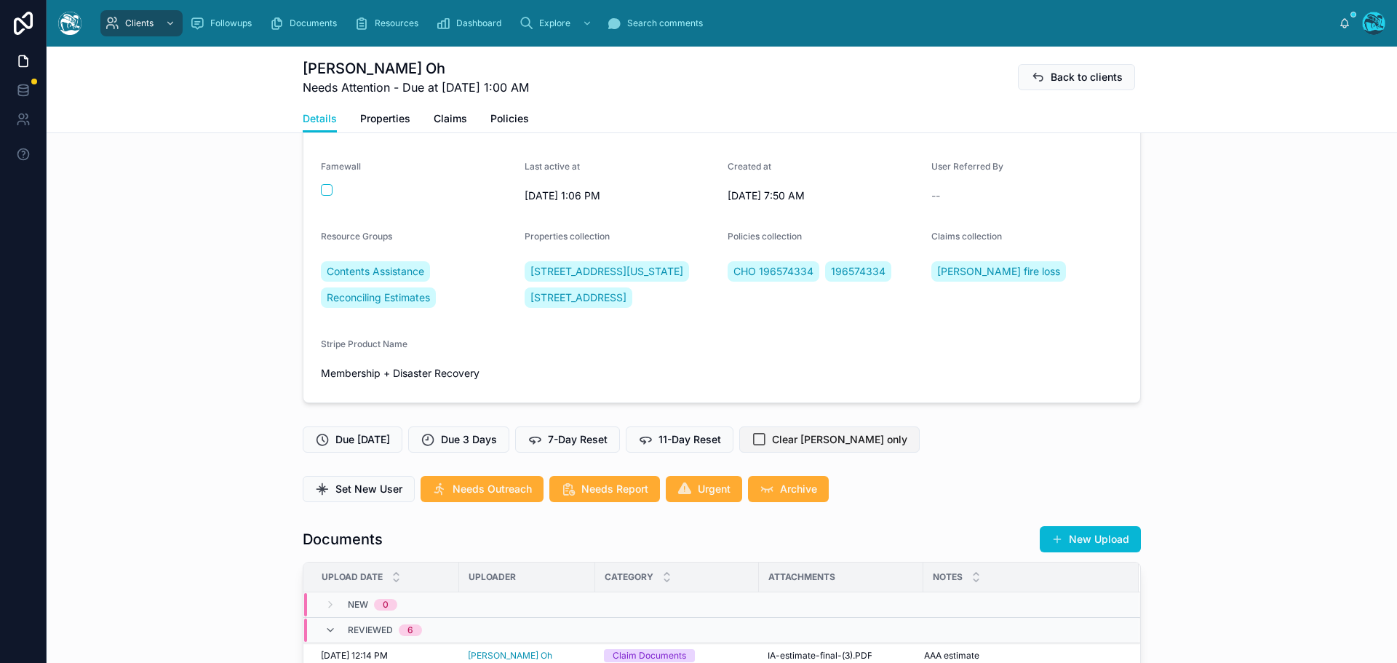
click at [801, 447] on span "Clear [PERSON_NAME] only" at bounding box center [839, 439] width 135 height 15
click at [564, 447] on span "7-Day Reset" at bounding box center [578, 439] width 60 height 15
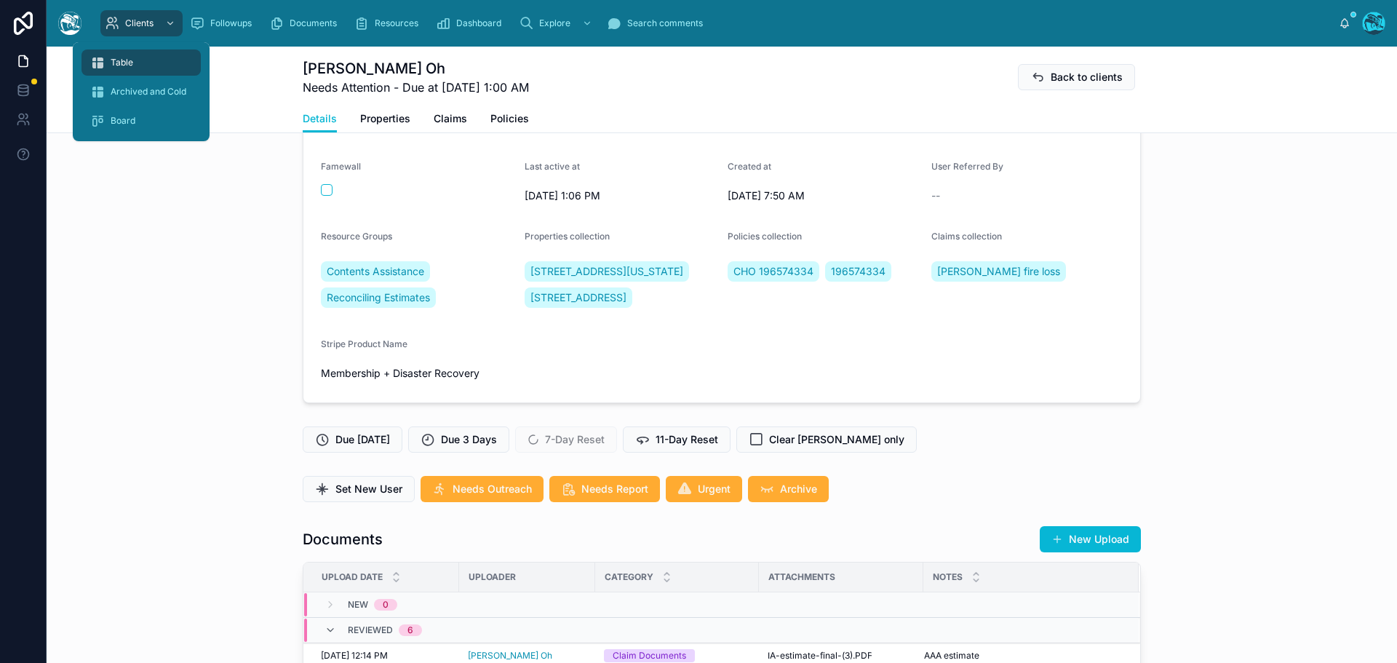
click at [115, 62] on span "Table" at bounding box center [122, 63] width 23 height 12
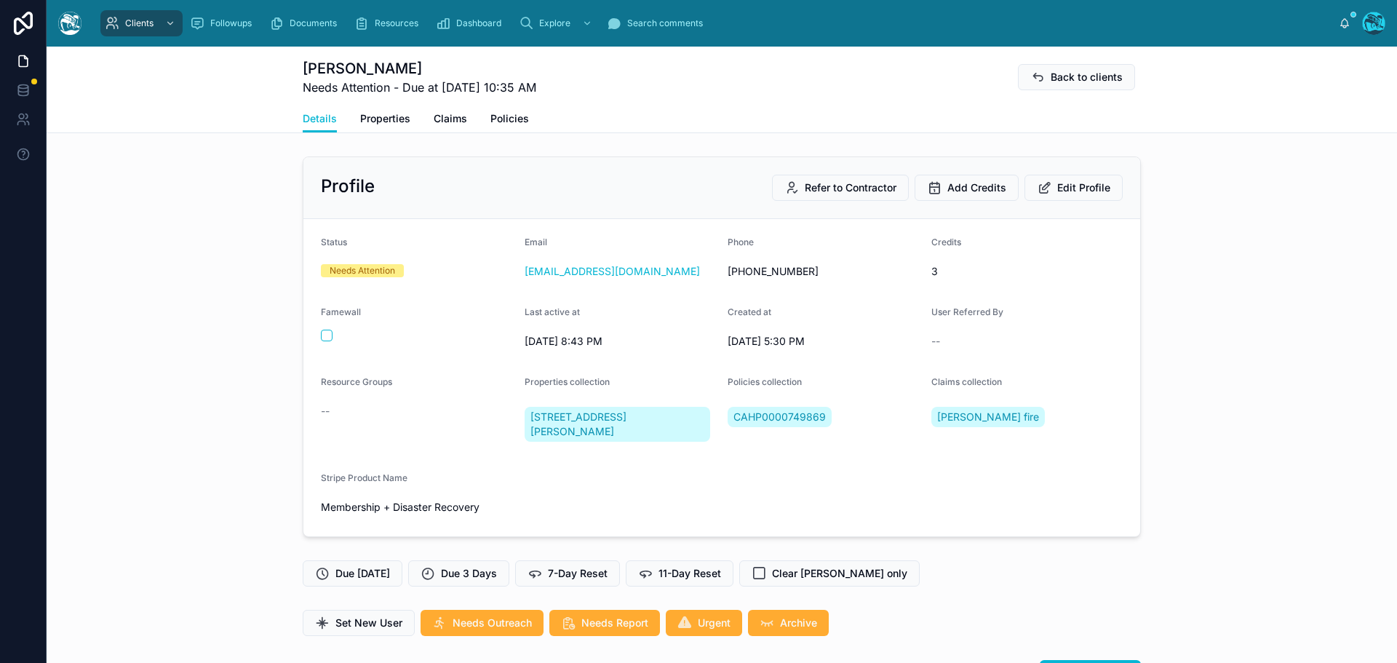
scroll to position [5141, 0]
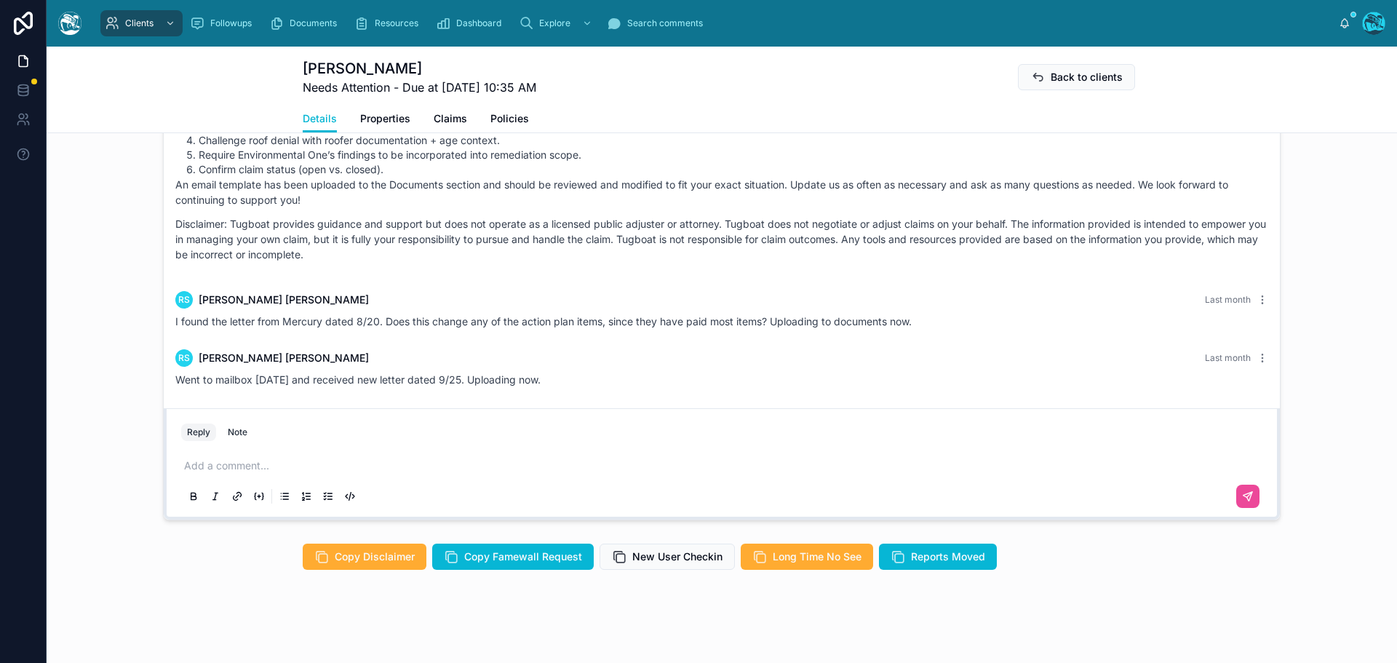
click at [207, 463] on p at bounding box center [724, 465] width 1081 height 15
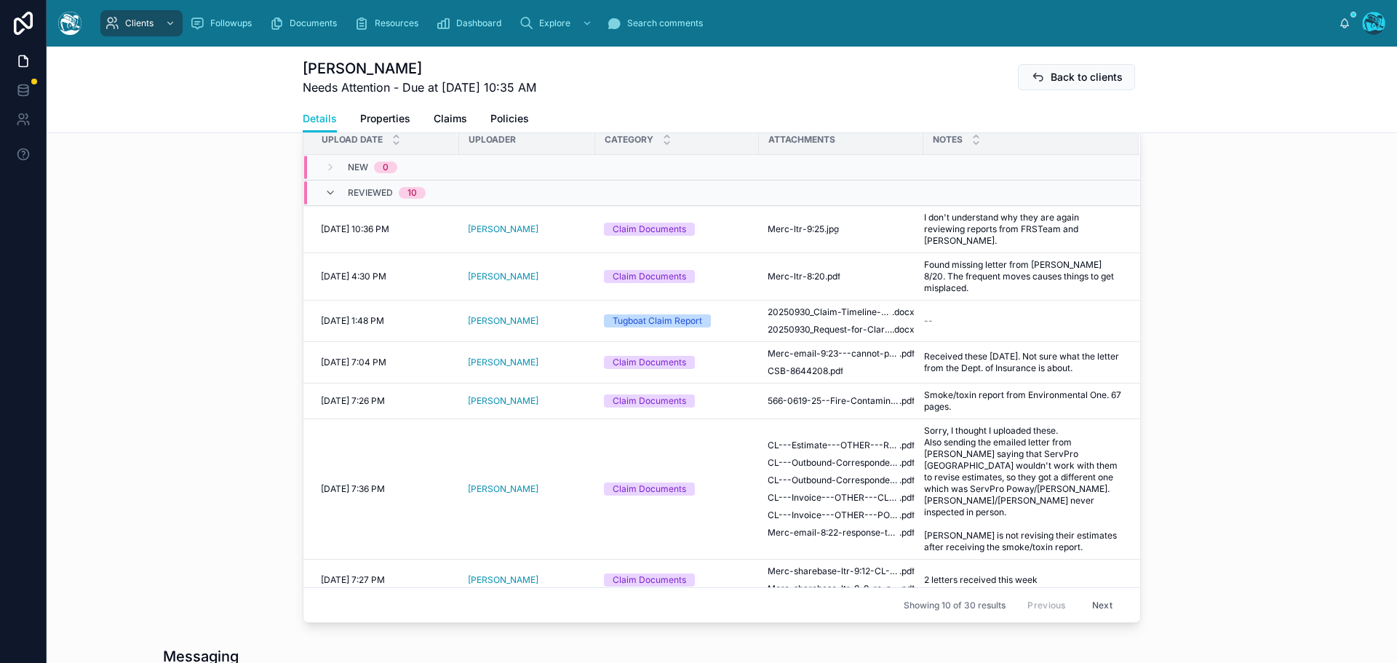
scroll to position [509, 0]
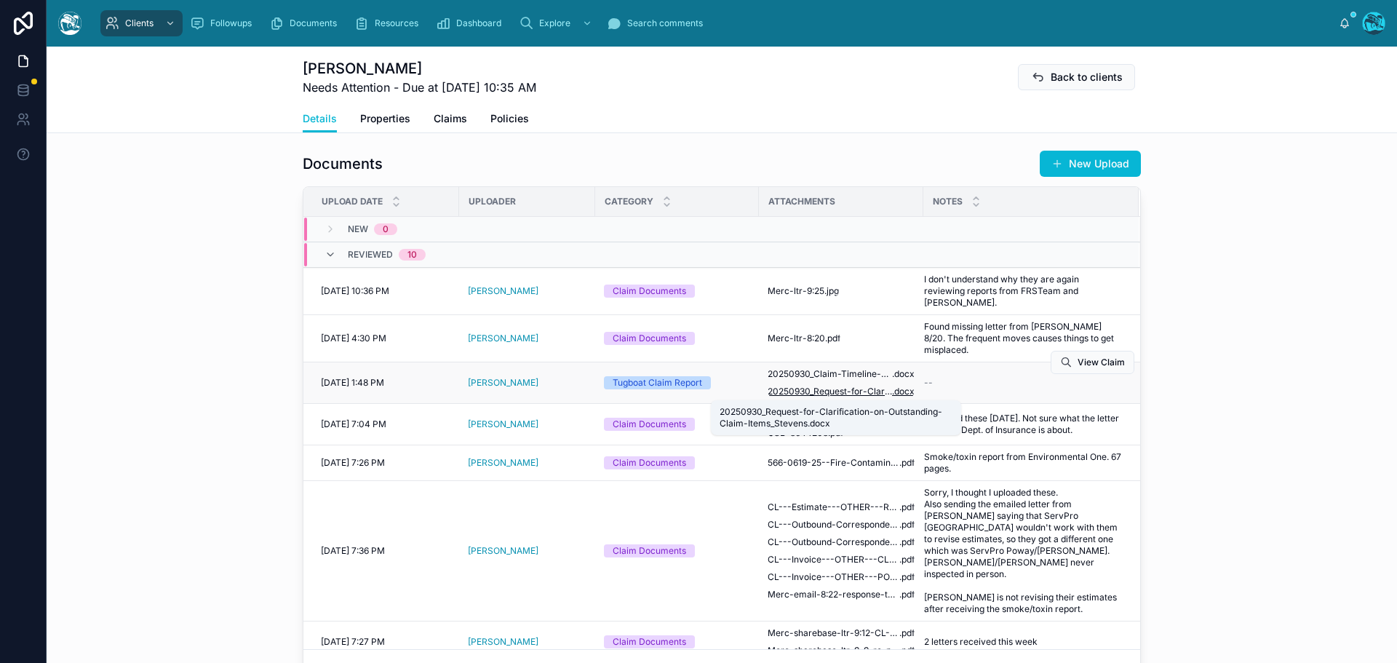
click at [846, 389] on span "20250930_Request-for-Clarification-on-Outstanding-Claim-Items_Stevens" at bounding box center [830, 392] width 124 height 12
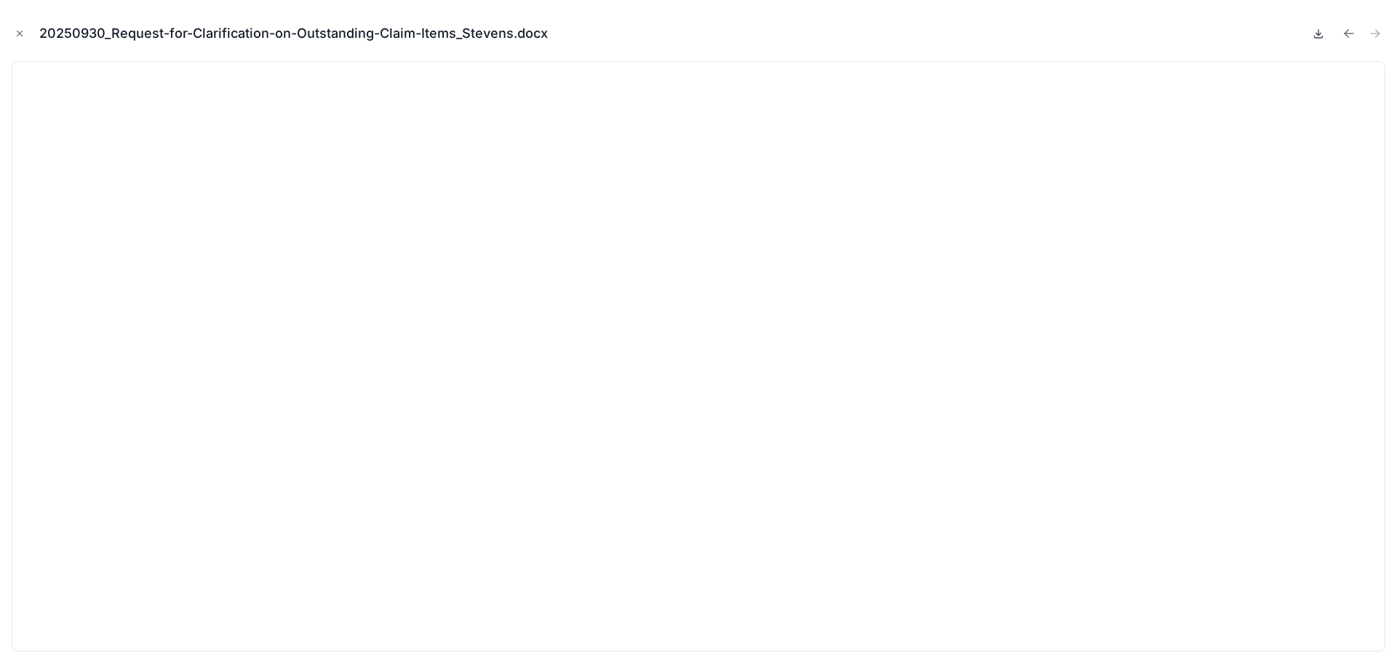
click at [1315, 33] on icon at bounding box center [1318, 34] width 12 height 12
drag, startPoint x: 15, startPoint y: 34, endPoint x: 87, endPoint y: 56, distance: 75.3
click at [15, 34] on icon "Close modal" at bounding box center [20, 33] width 10 height 10
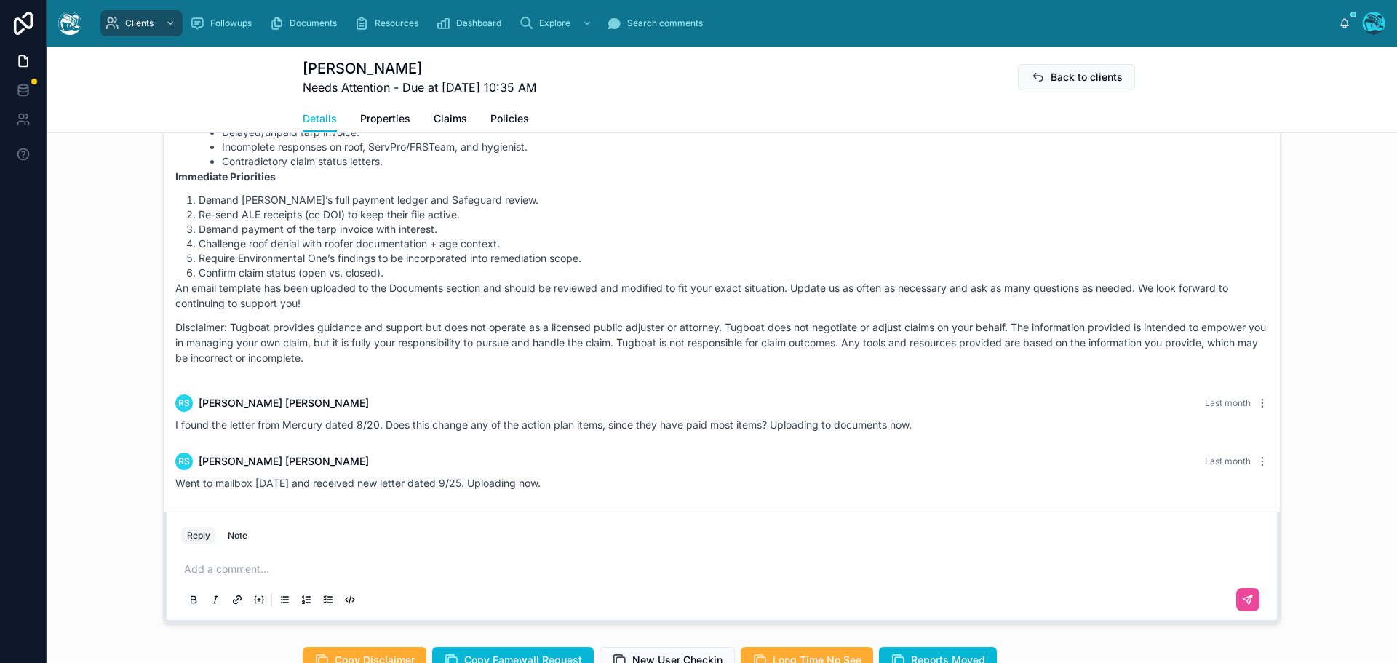
scroll to position [1237, 0]
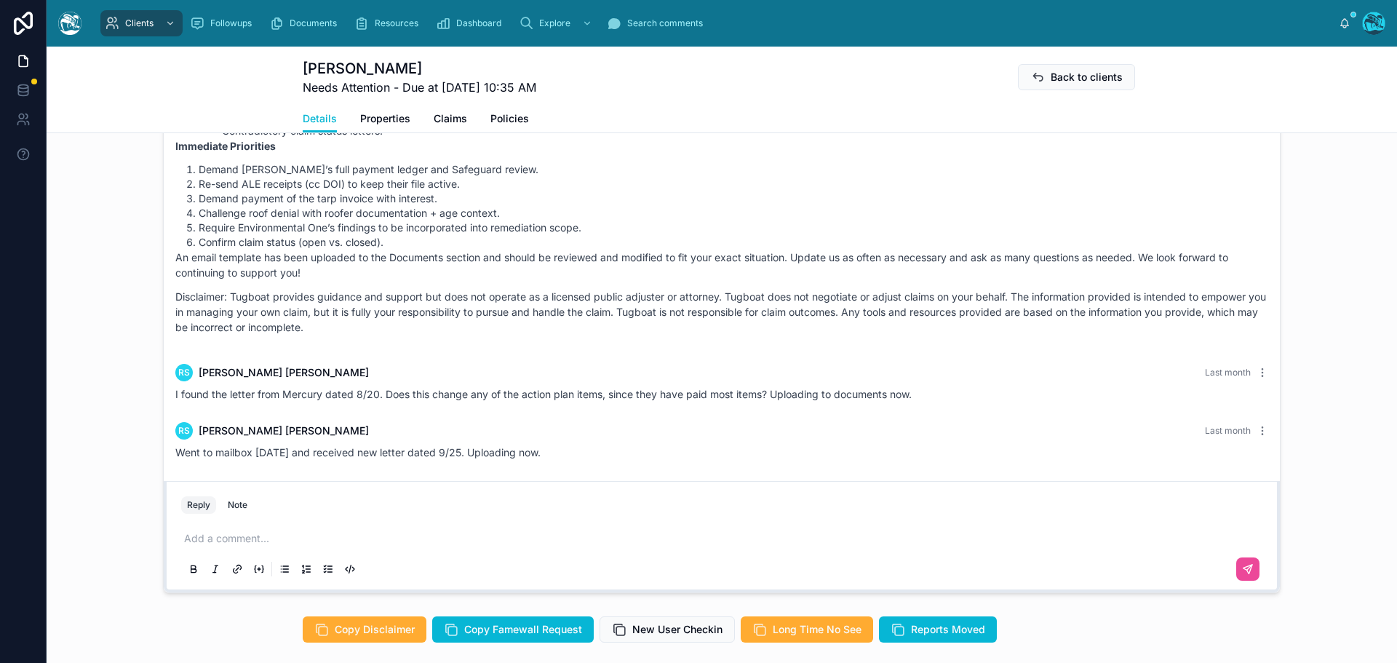
click at [202, 538] on p at bounding box center [724, 538] width 1081 height 15
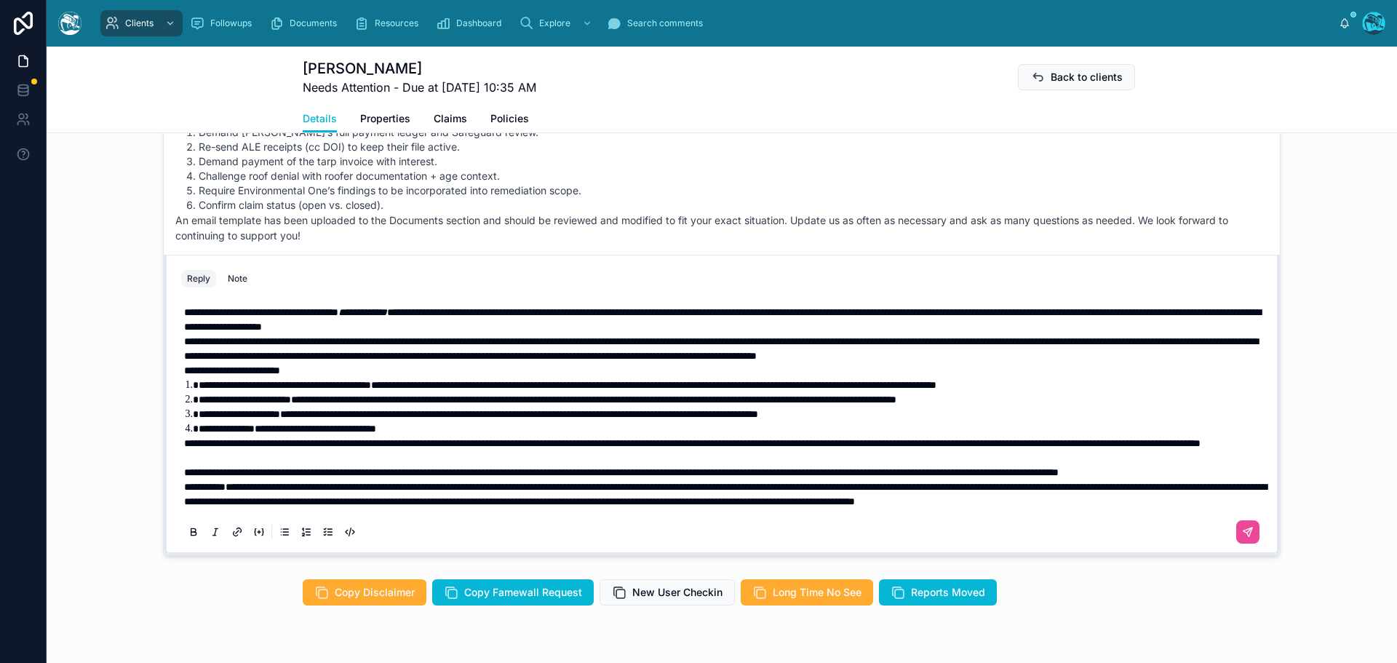
scroll to position [1315, 0]
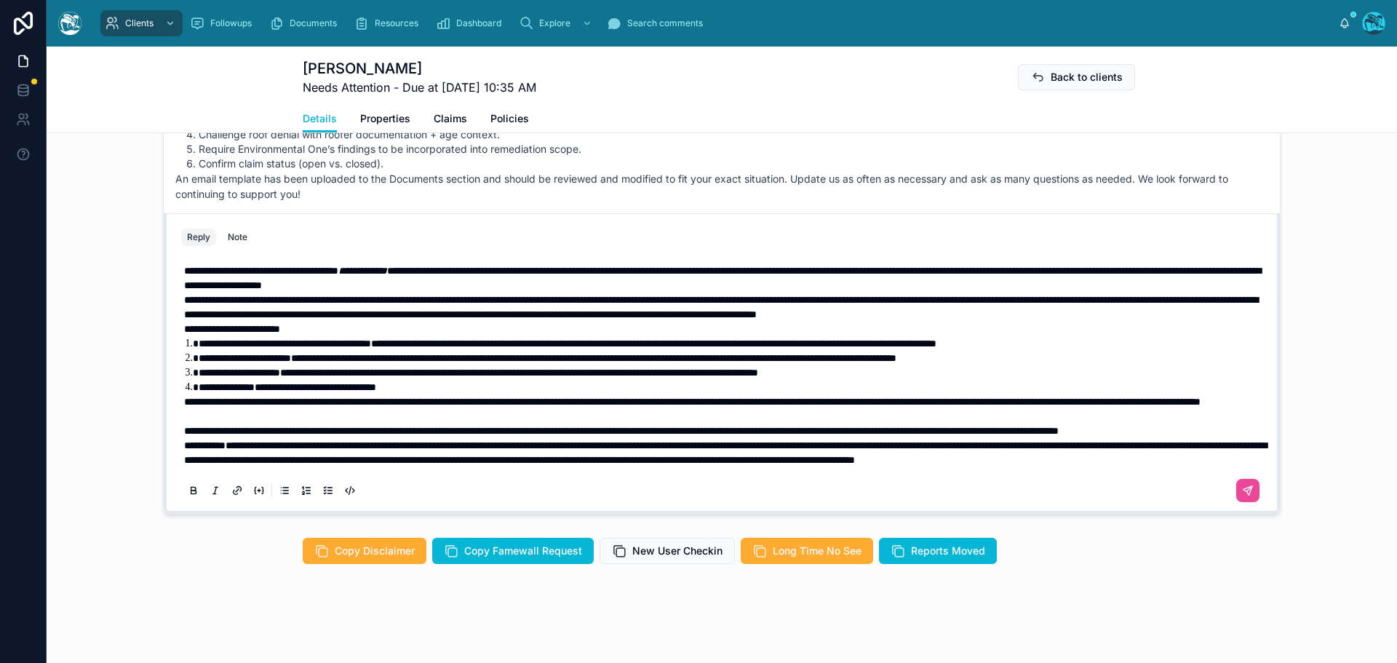
click at [318, 423] on p "**********" at bounding box center [724, 430] width 1081 height 15
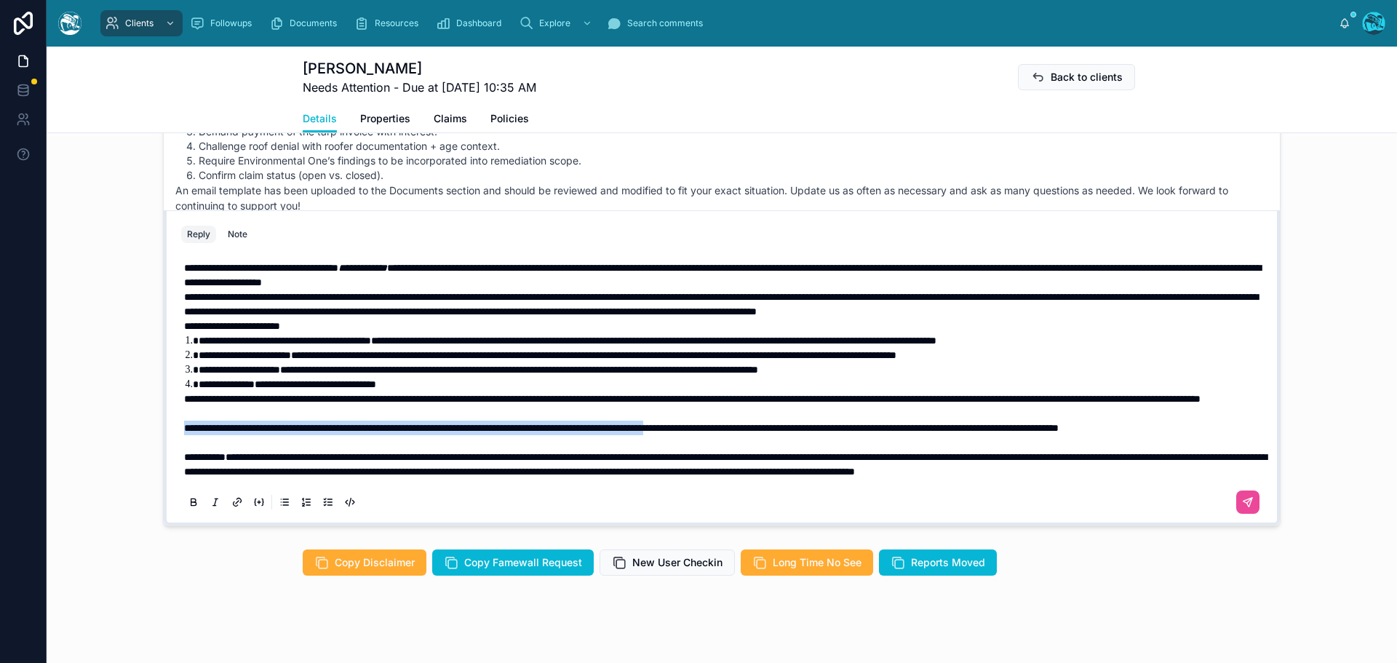
drag, startPoint x: 180, startPoint y: 401, endPoint x: 800, endPoint y: 396, distance: 619.9
click at [800, 423] on span "**********" at bounding box center [621, 428] width 874 height 10
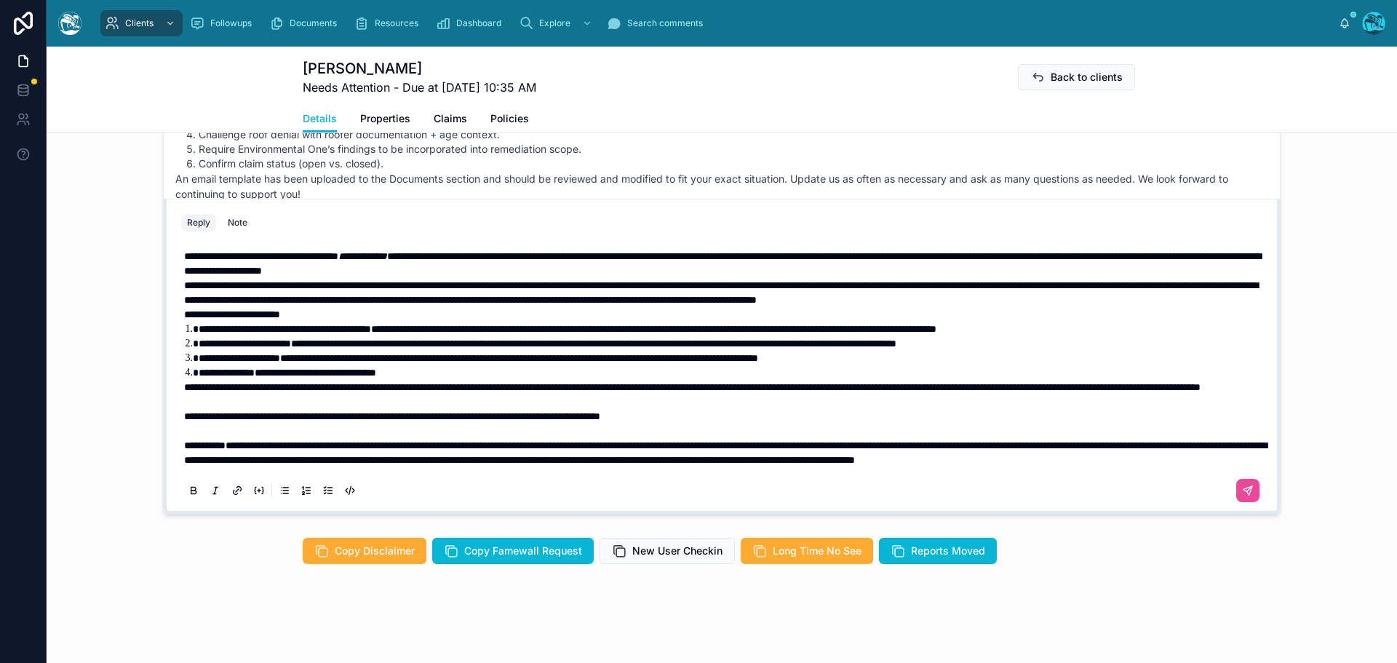
click at [184, 411] on span "**********" at bounding box center [392, 416] width 416 height 10
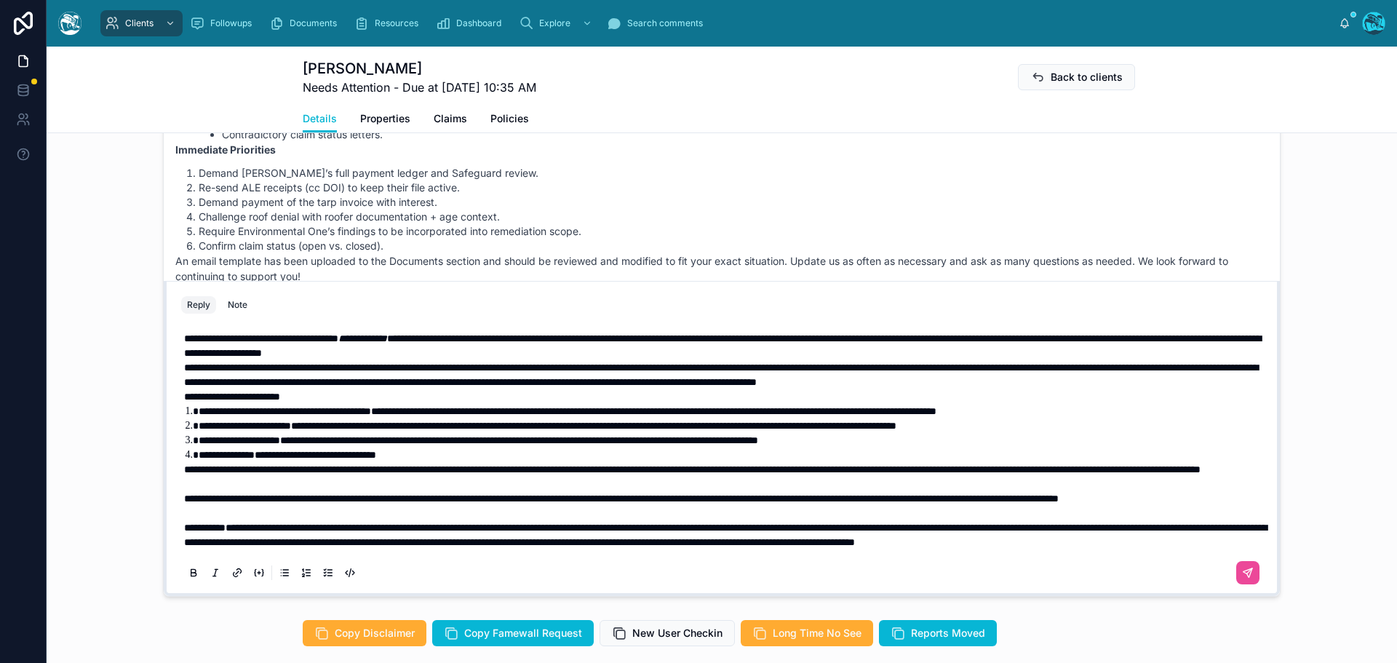
scroll to position [1231, 0]
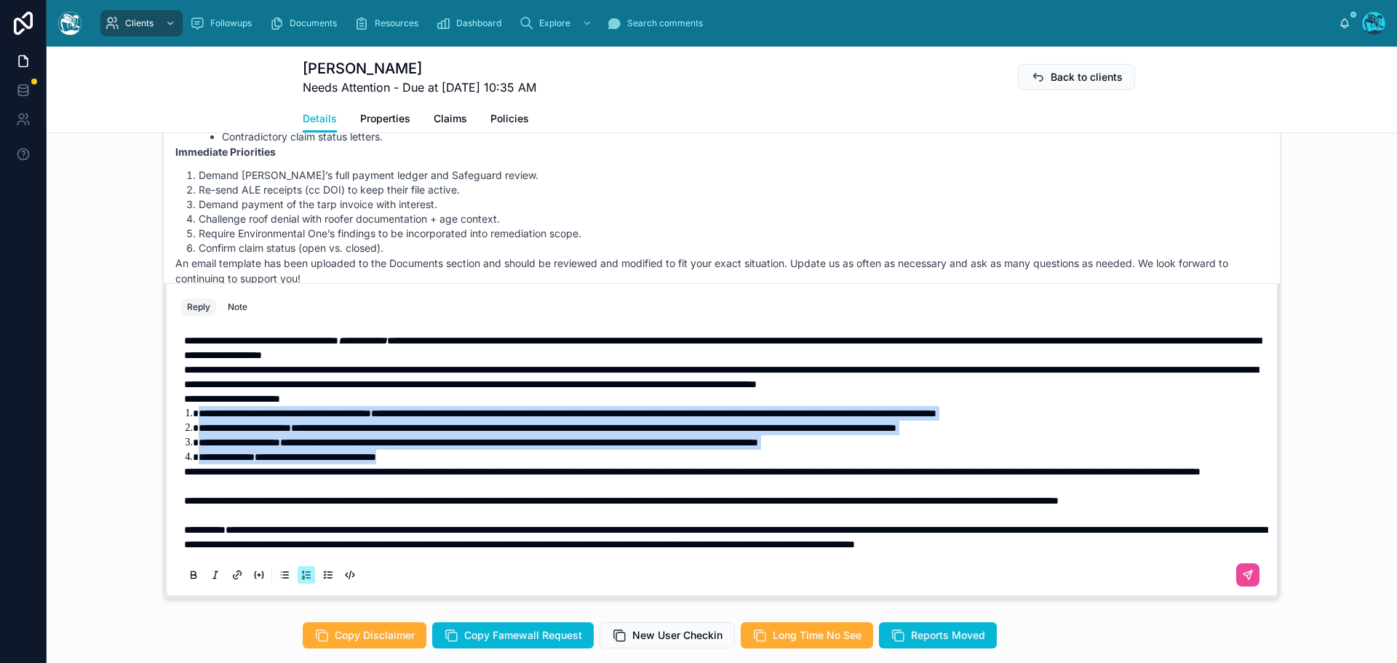
drag, startPoint x: 437, startPoint y: 418, endPoint x: 177, endPoint y: 375, distance: 263.2
click at [181, 375] on div "**********" at bounding box center [721, 456] width 1081 height 265
click at [191, 571] on icon at bounding box center [193, 573] width 4 height 4
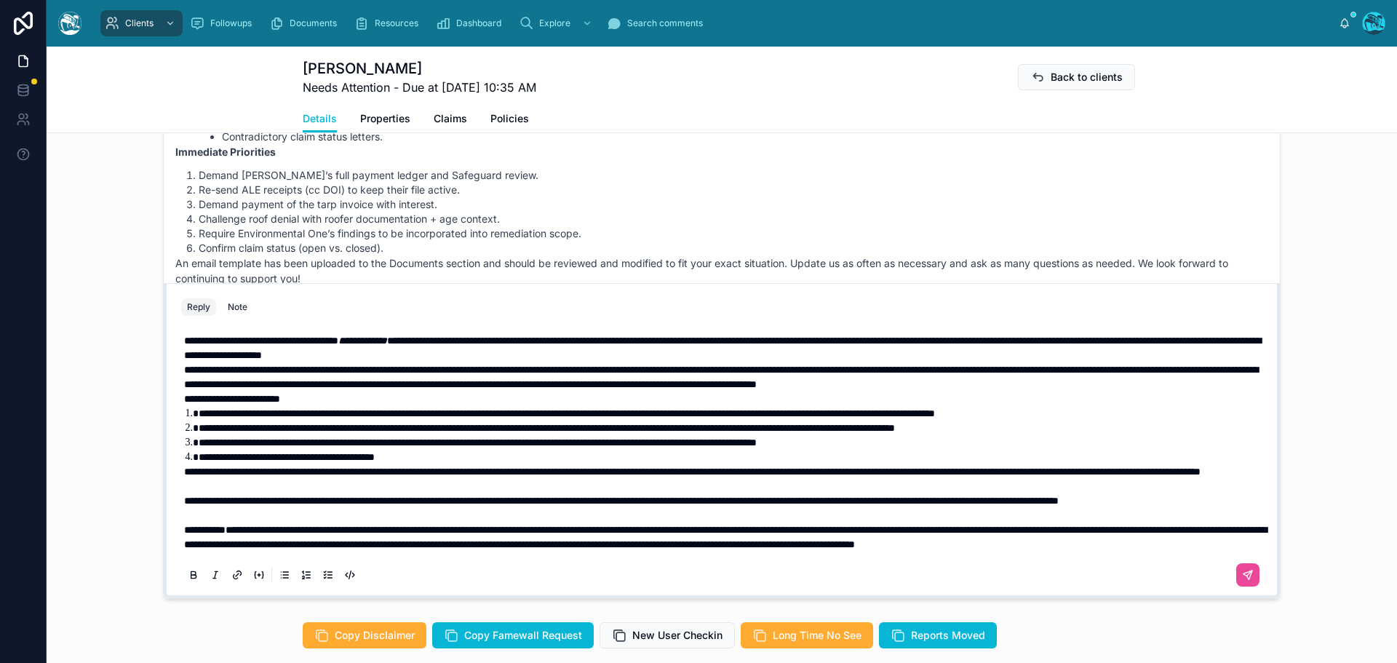
click at [184, 495] on span "**********" at bounding box center [621, 500] width 874 height 10
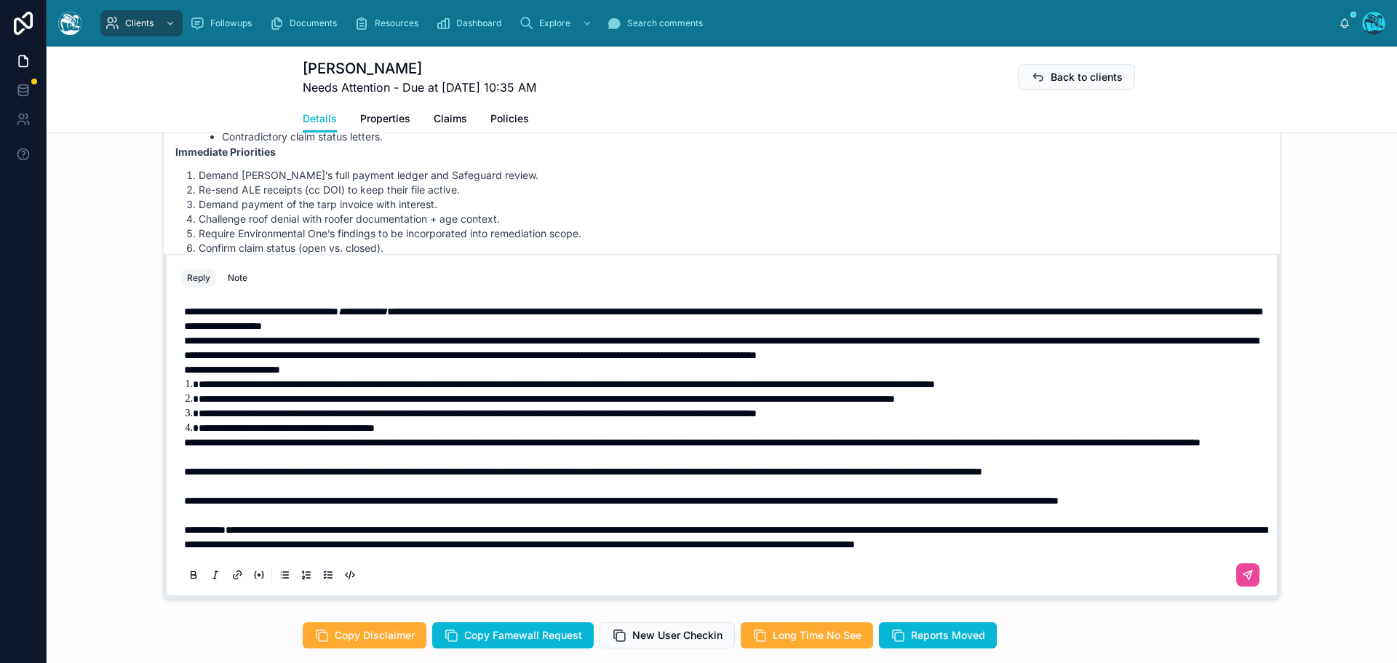
click at [184, 474] on span "**********" at bounding box center [583, 471] width 798 height 10
click at [1242, 572] on icon at bounding box center [1248, 575] width 12 height 12
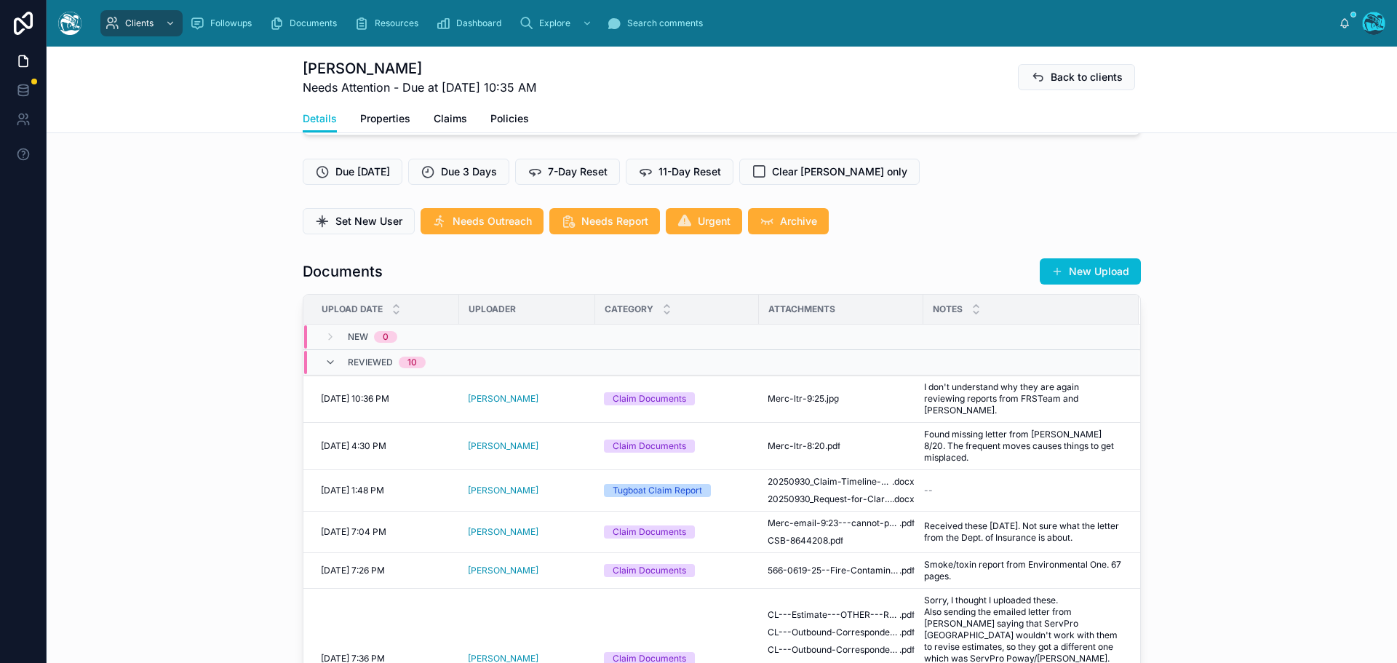
scroll to position [356, 0]
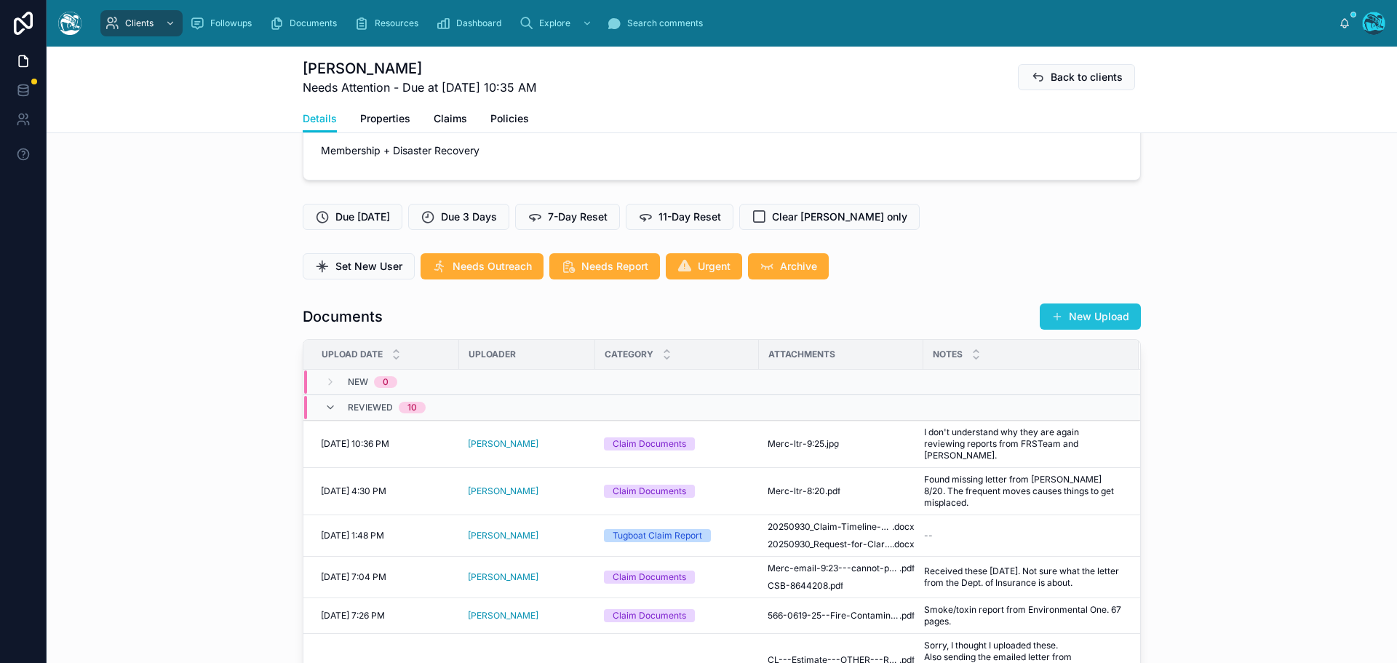
click at [1105, 315] on button "New Upload" at bounding box center [1090, 316] width 101 height 26
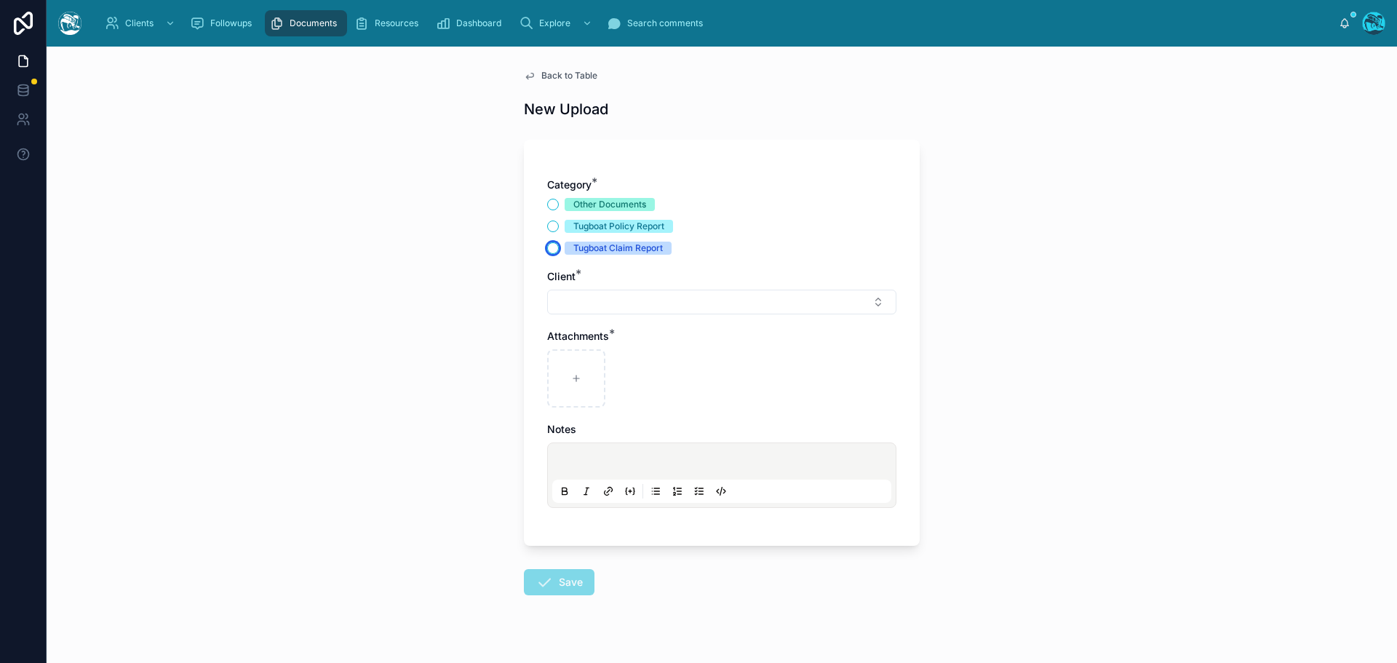
click at [548, 245] on button "Tugboat Claim Report" at bounding box center [553, 248] width 12 height 12
click at [577, 302] on button "Select Button" at bounding box center [721, 302] width 349 height 25
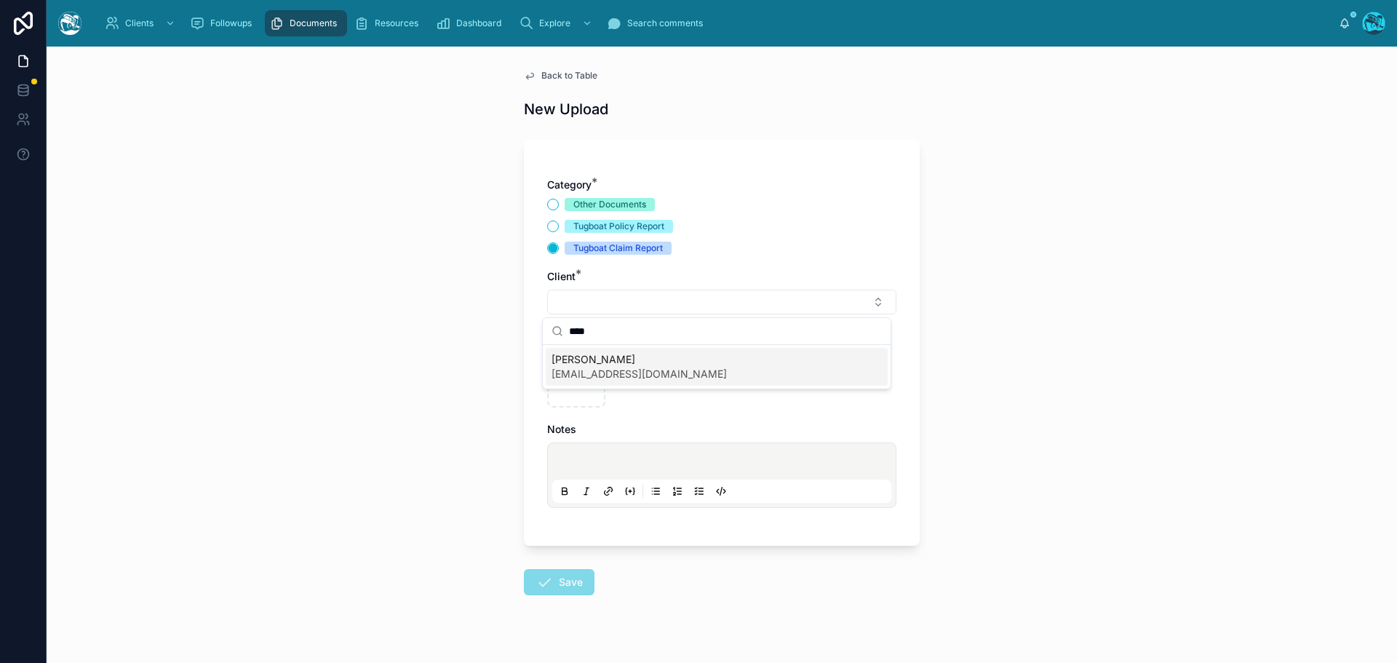
type input "****"
click at [591, 368] on span "rosebiddy@aol.com" at bounding box center [638, 374] width 175 height 15
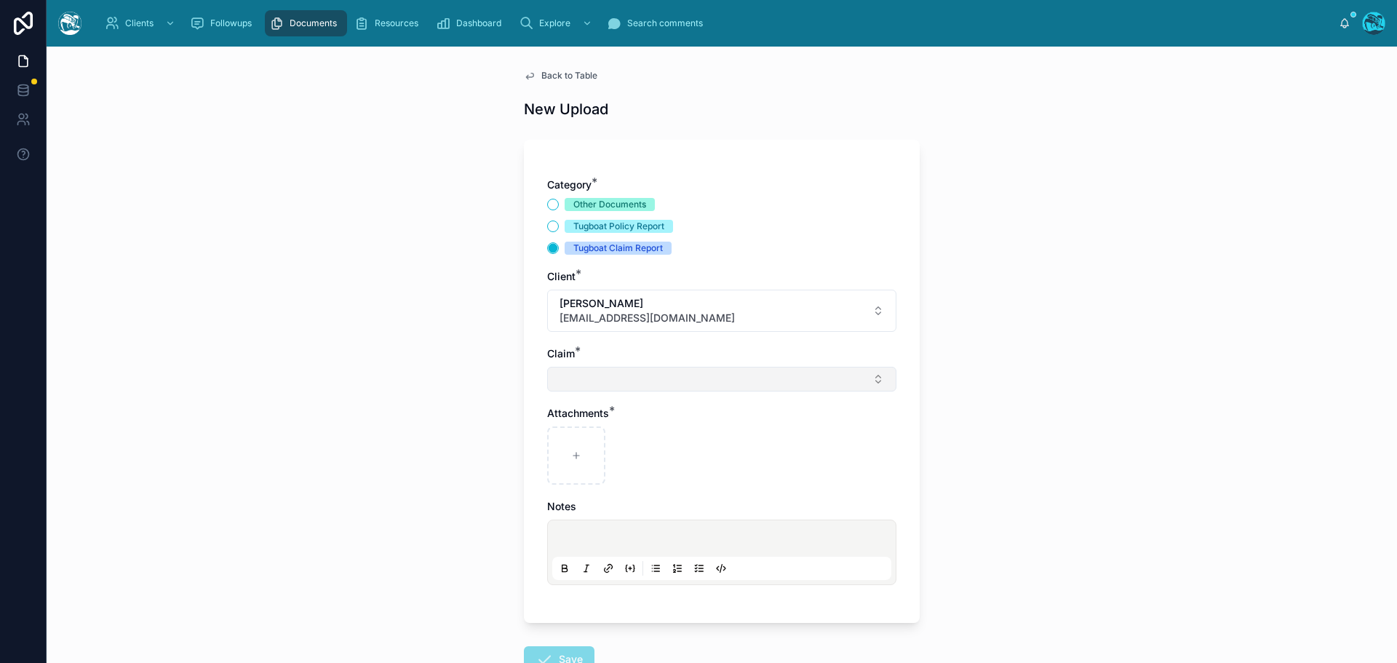
click at [578, 376] on button "Select Button" at bounding box center [721, 379] width 349 height 25
click at [581, 439] on span "Eaton fire" at bounding box center [602, 436] width 102 height 15
click at [575, 445] on div at bounding box center [576, 458] width 58 height 58
type input "**********"
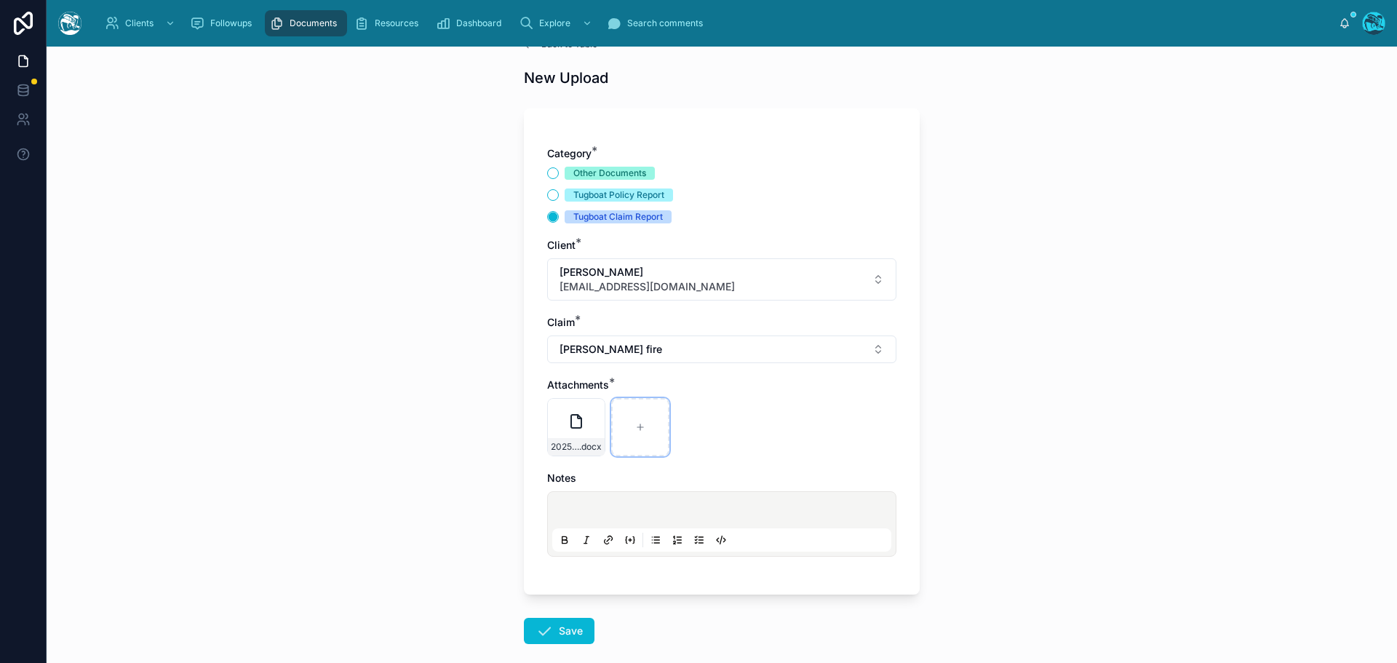
scroll to position [105, 0]
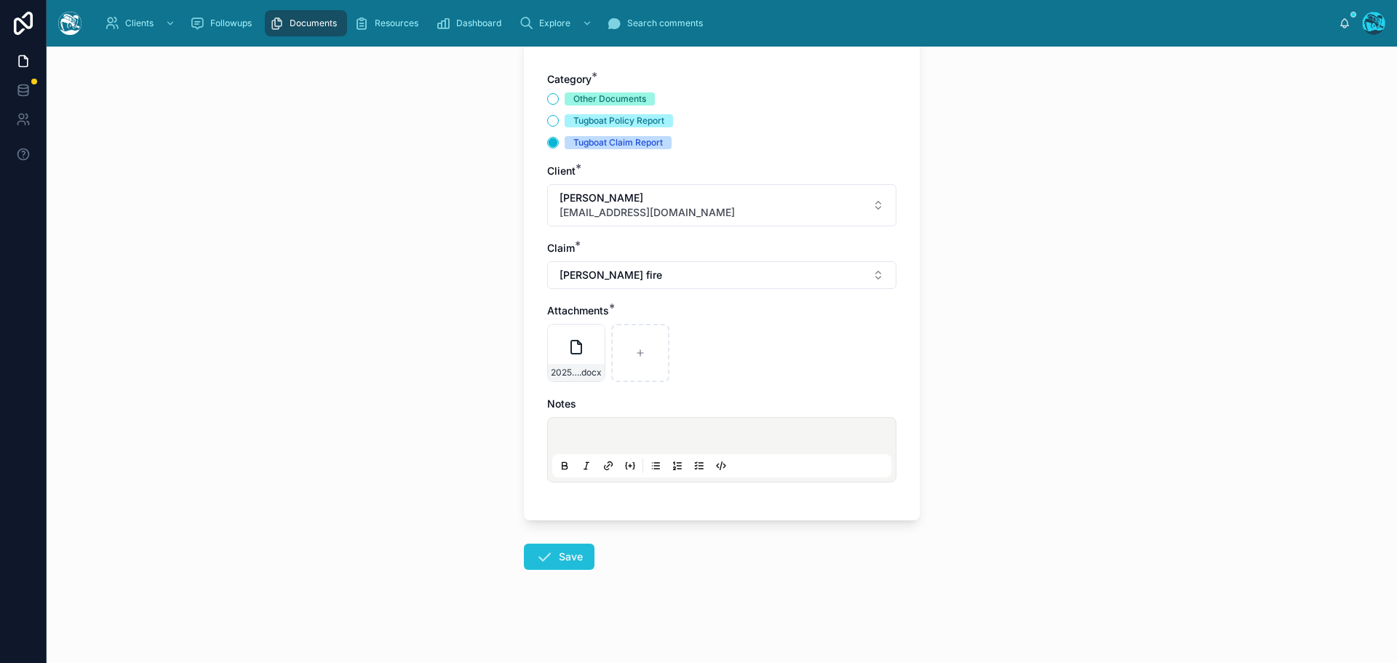
click at [541, 549] on icon at bounding box center [543, 556] width 17 height 17
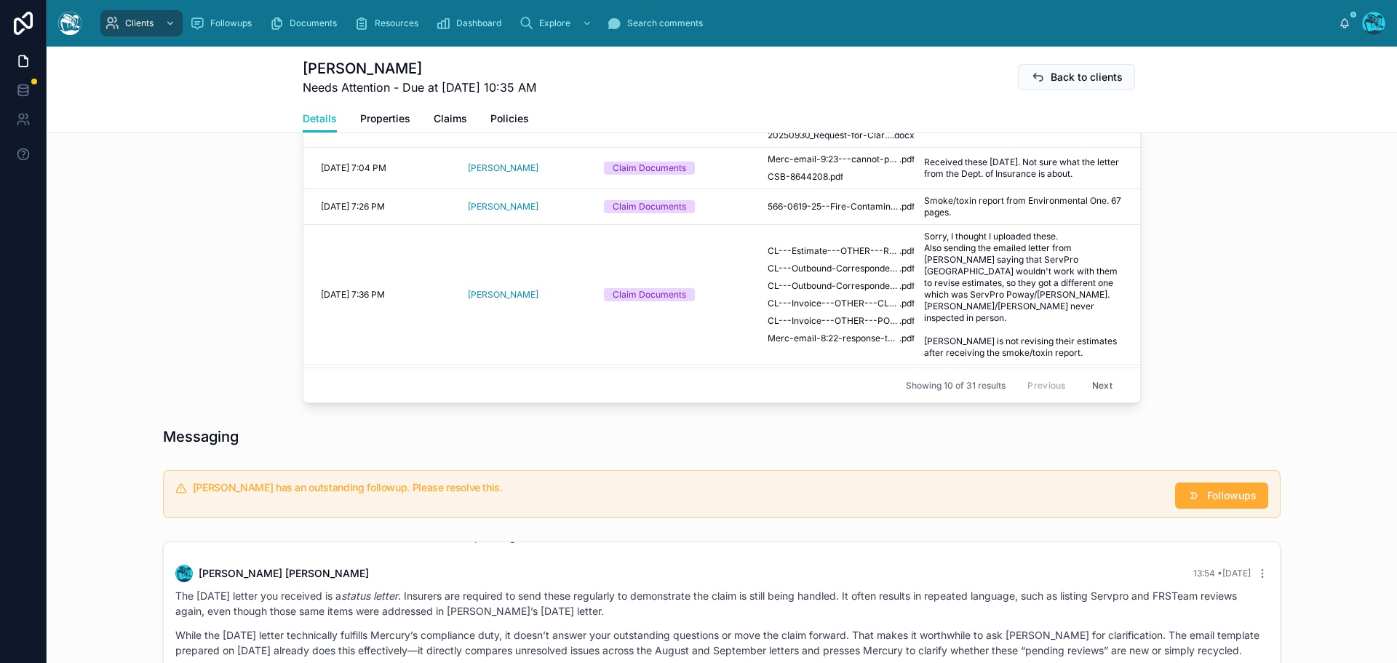
scroll to position [833, 0]
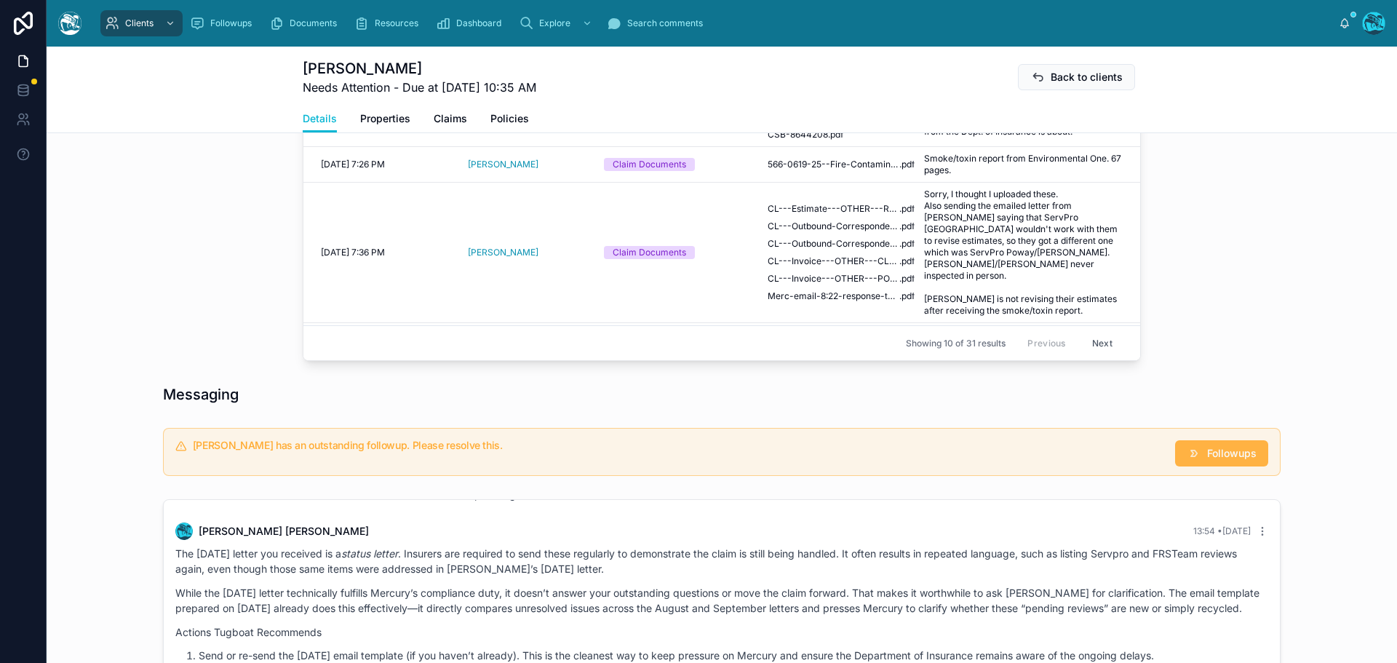
click at [1213, 460] on span "Followups" at bounding box center [1231, 453] width 49 height 15
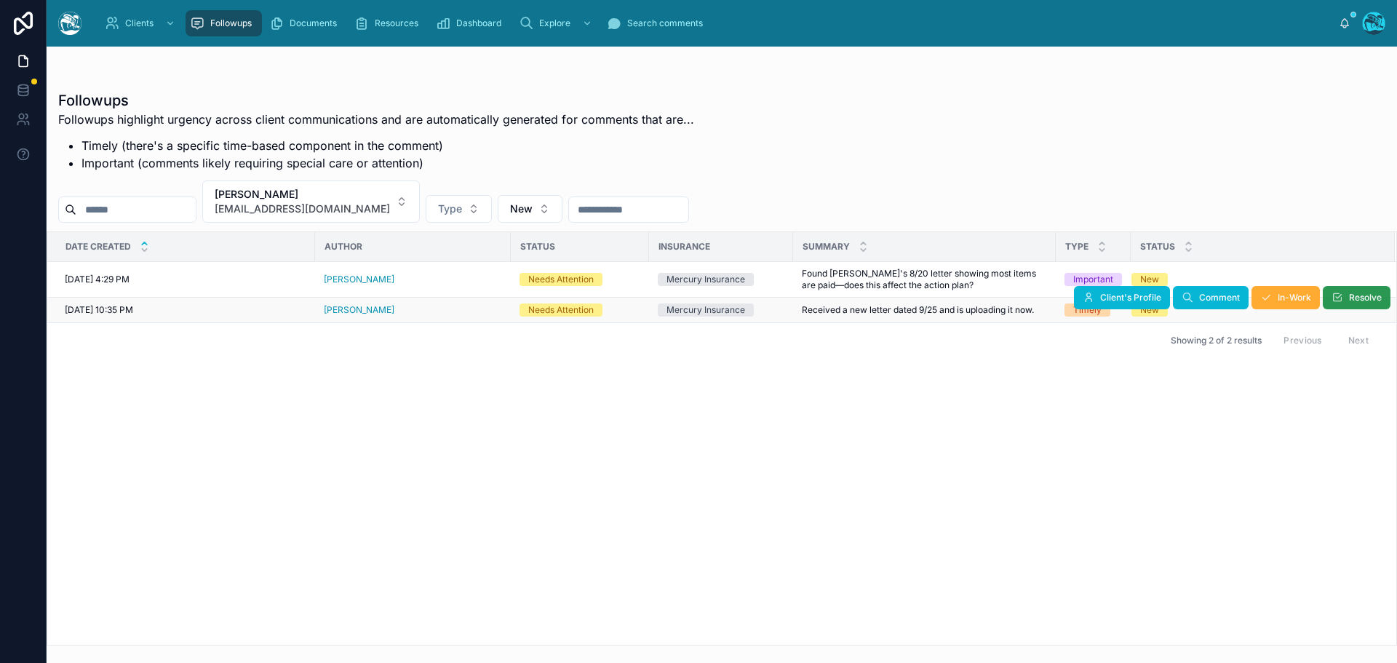
click at [1352, 300] on span "Resolve" at bounding box center [1365, 298] width 33 height 12
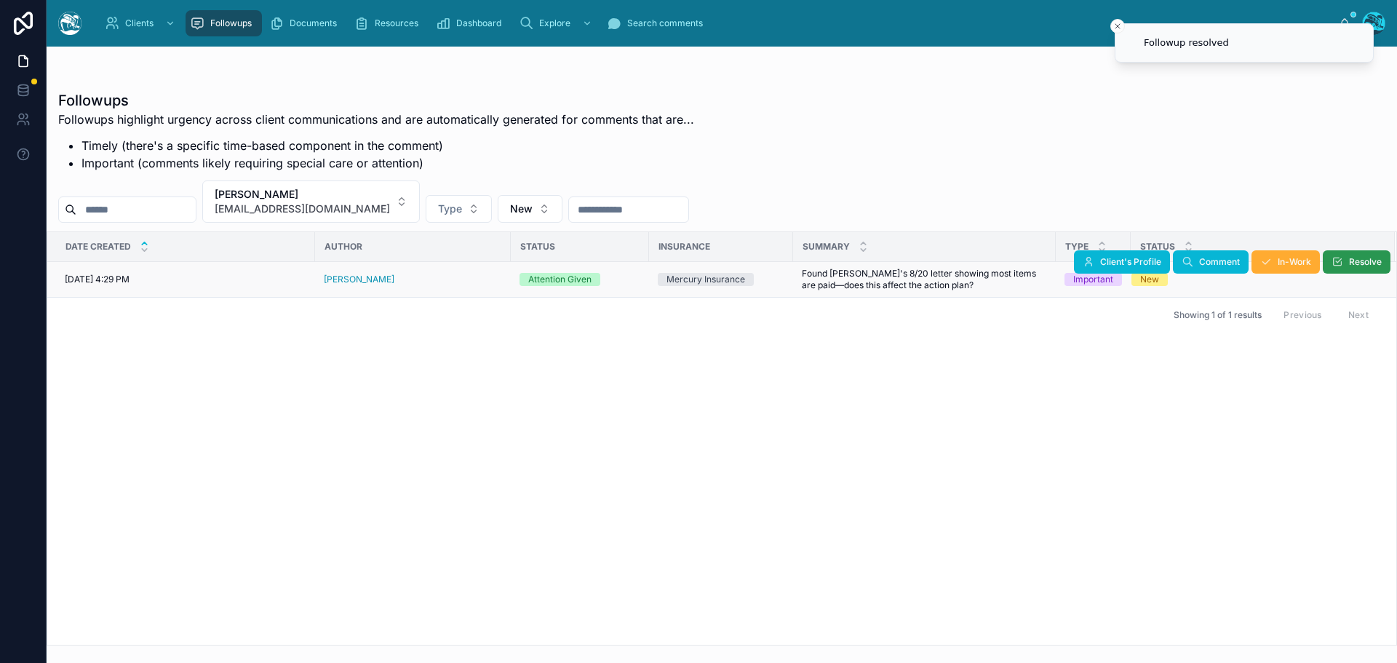
click at [1358, 263] on span "Resolve" at bounding box center [1365, 262] width 33 height 12
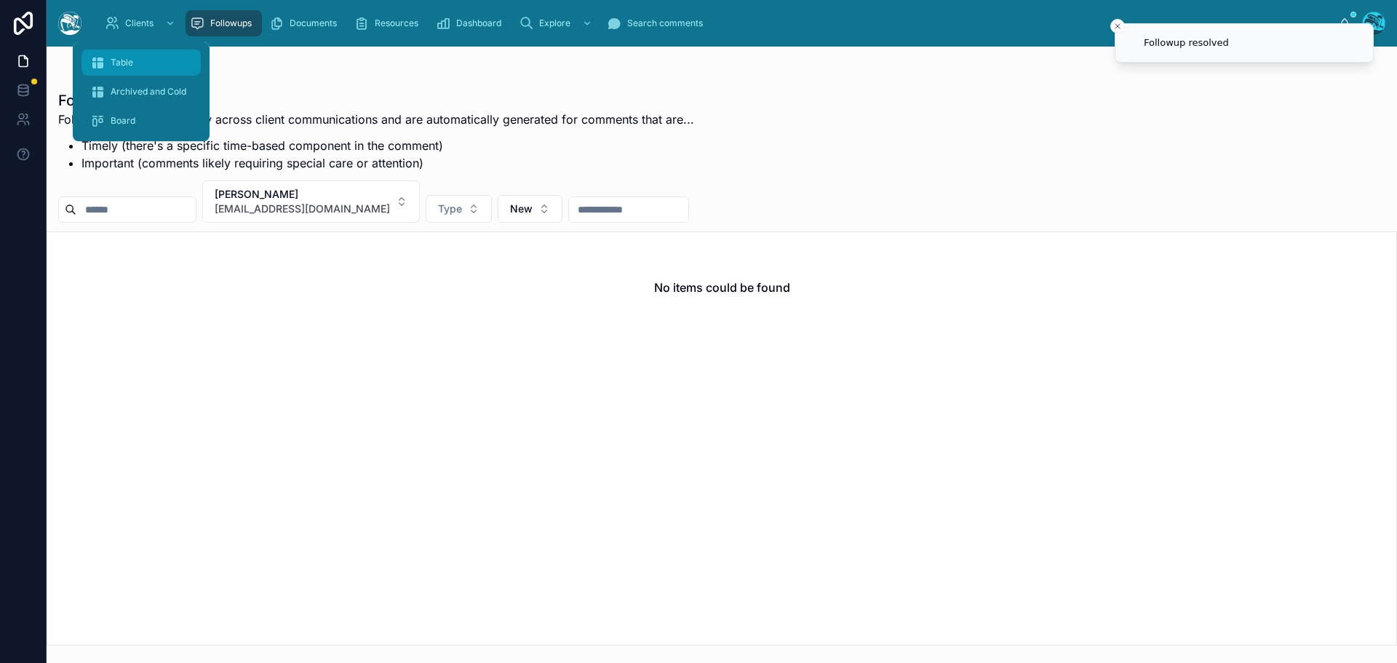
click at [126, 57] on span "Table" at bounding box center [122, 63] width 23 height 12
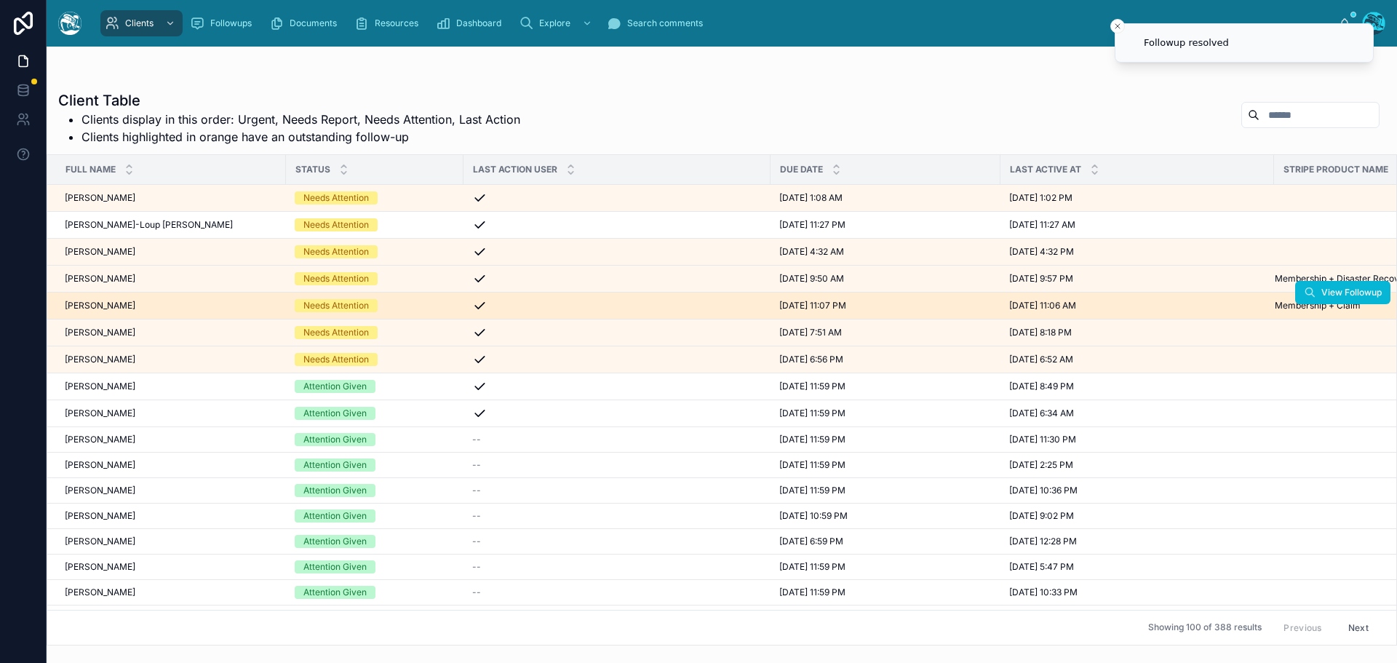
click at [160, 306] on div "Chrystal Shearer Chrystal Shearer" at bounding box center [171, 306] width 212 height 12
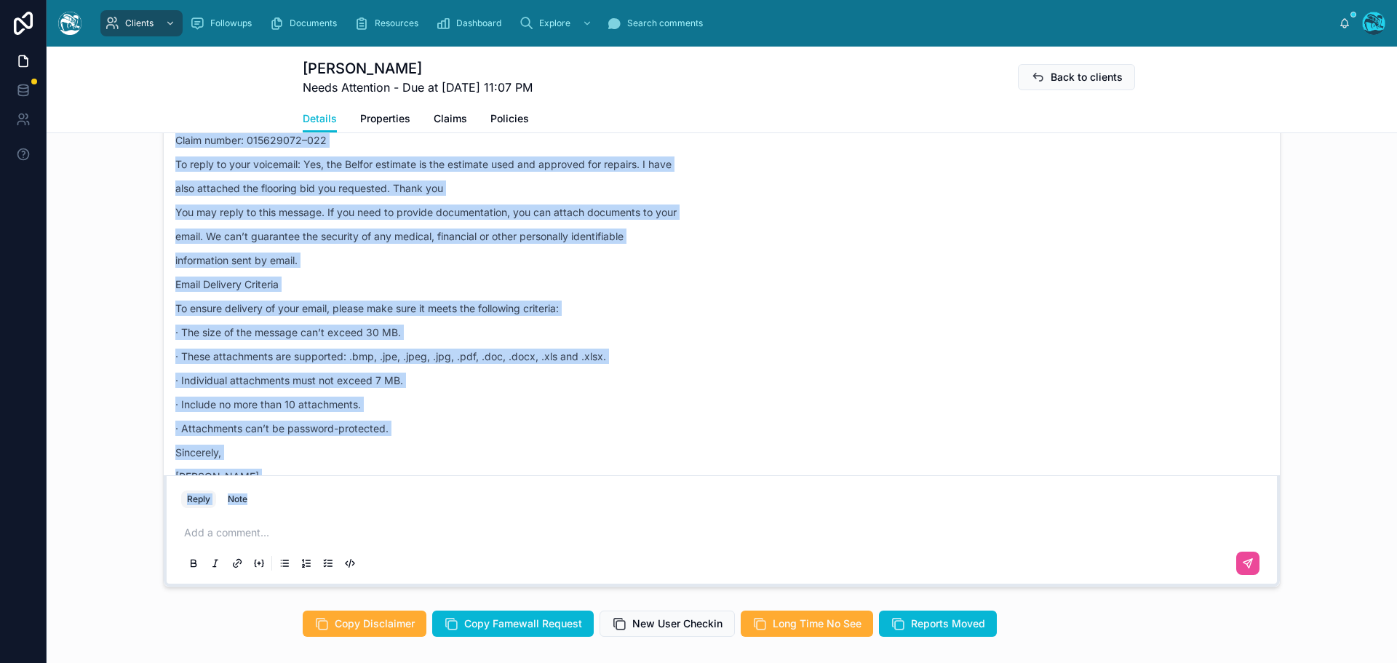
scroll to position [7011, 0]
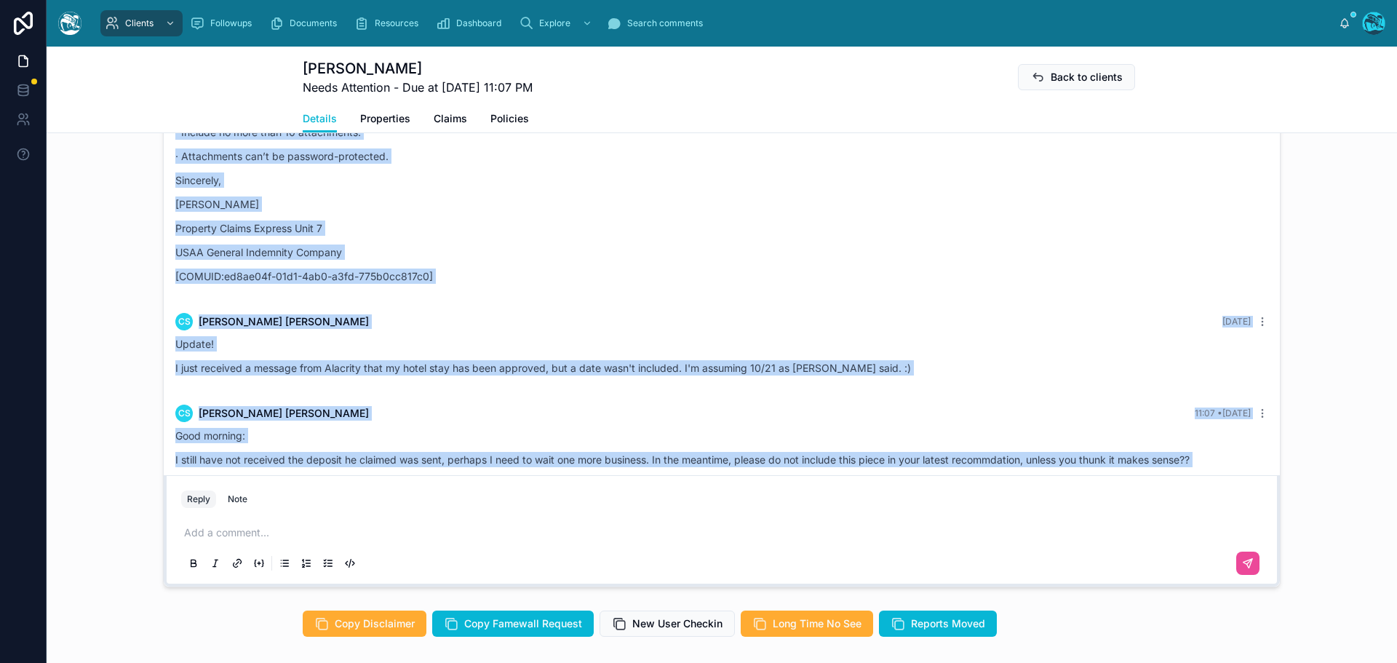
drag, startPoint x: 515, startPoint y: 303, endPoint x: 562, endPoint y: 437, distance: 141.7
copy div "Rachel Baker Last month Good morning, Chrystal! Good morning, Chrystal! You’ve …"
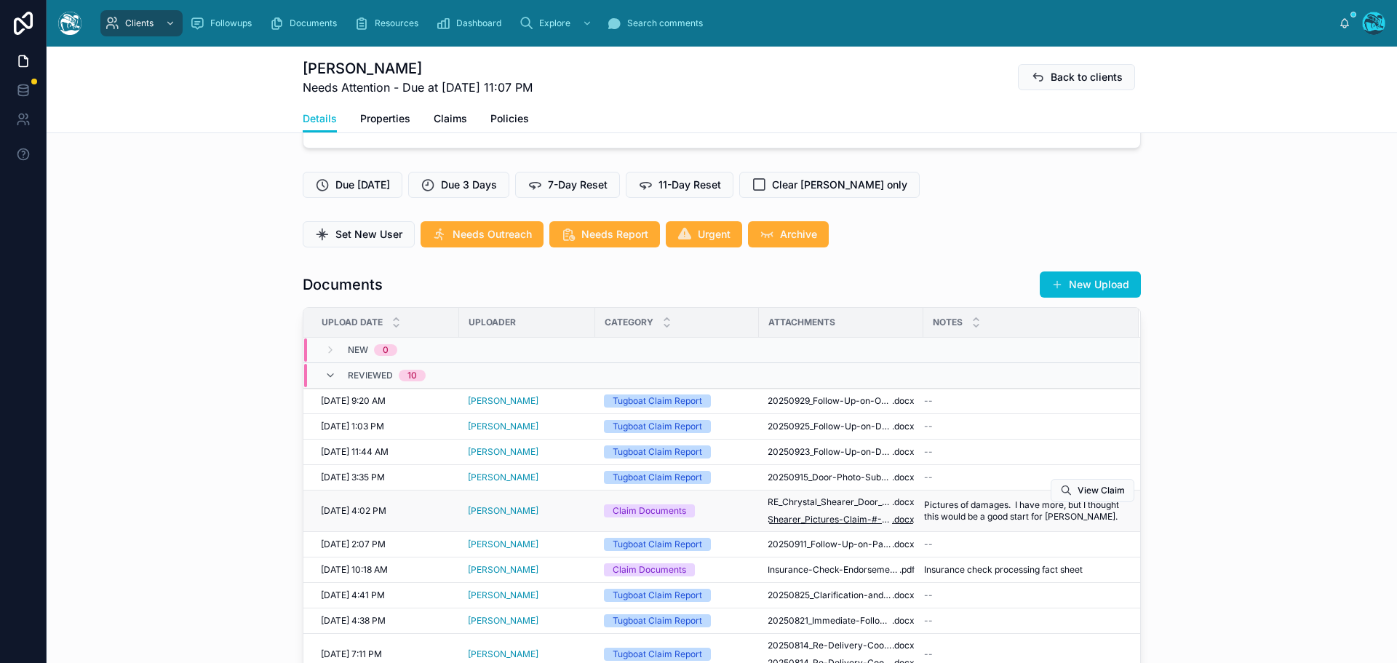
scroll to position [419, 0]
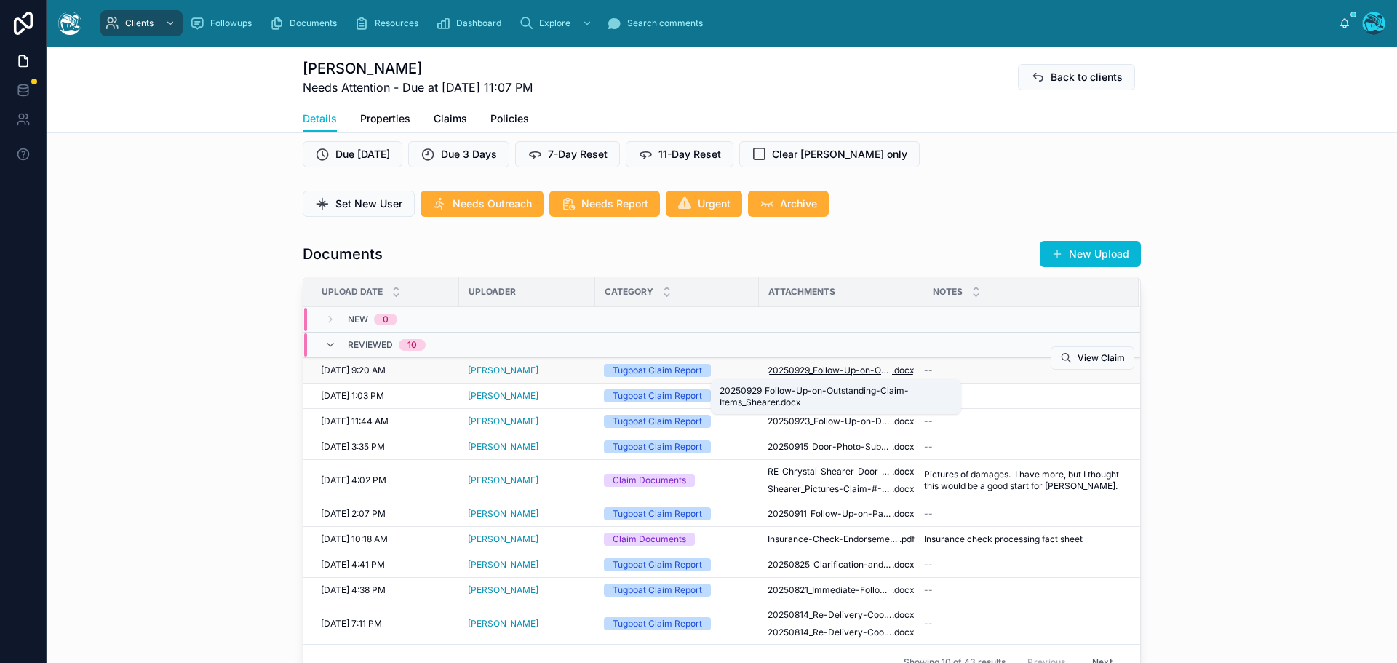
click at [832, 373] on span "20250929_Follow-Up-on-Outstanding-Claim-Items_Shearer" at bounding box center [830, 370] width 124 height 12
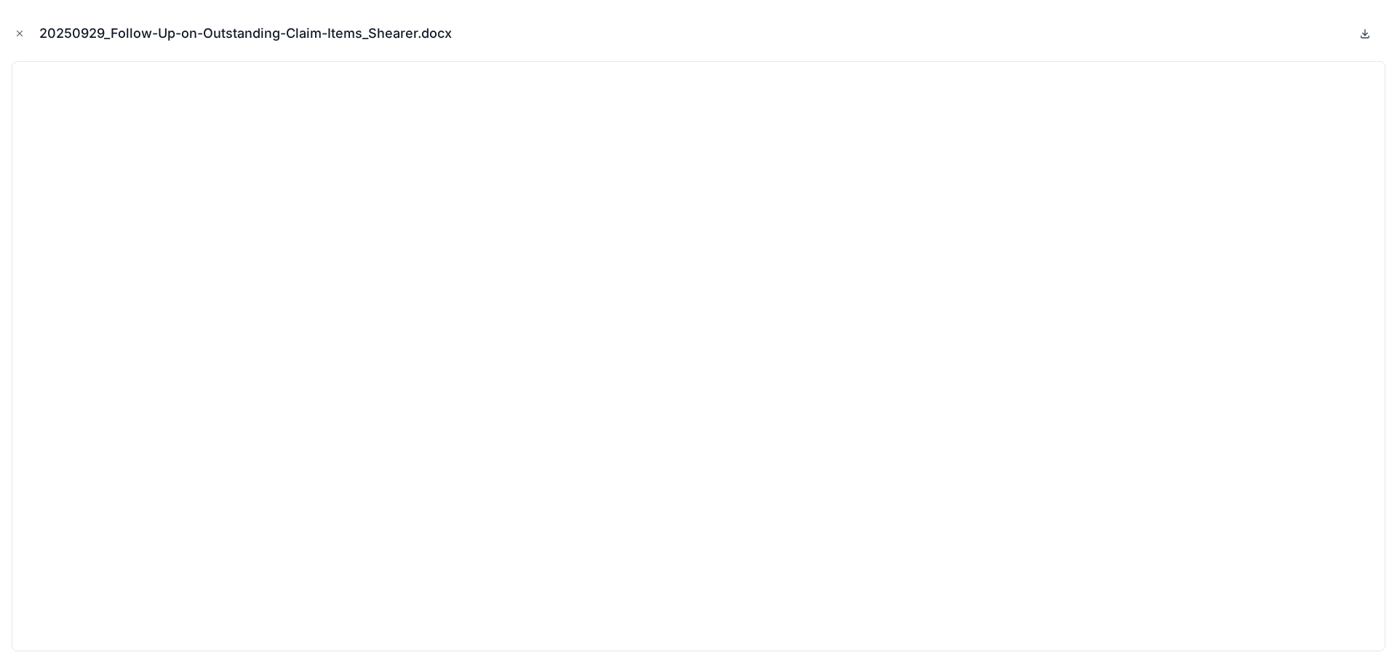
click at [1363, 35] on icon at bounding box center [1365, 34] width 12 height 12
drag, startPoint x: 18, startPoint y: 34, endPoint x: 76, endPoint y: 81, distance: 74.0
click at [18, 34] on icon "Close modal" at bounding box center [20, 33] width 10 height 10
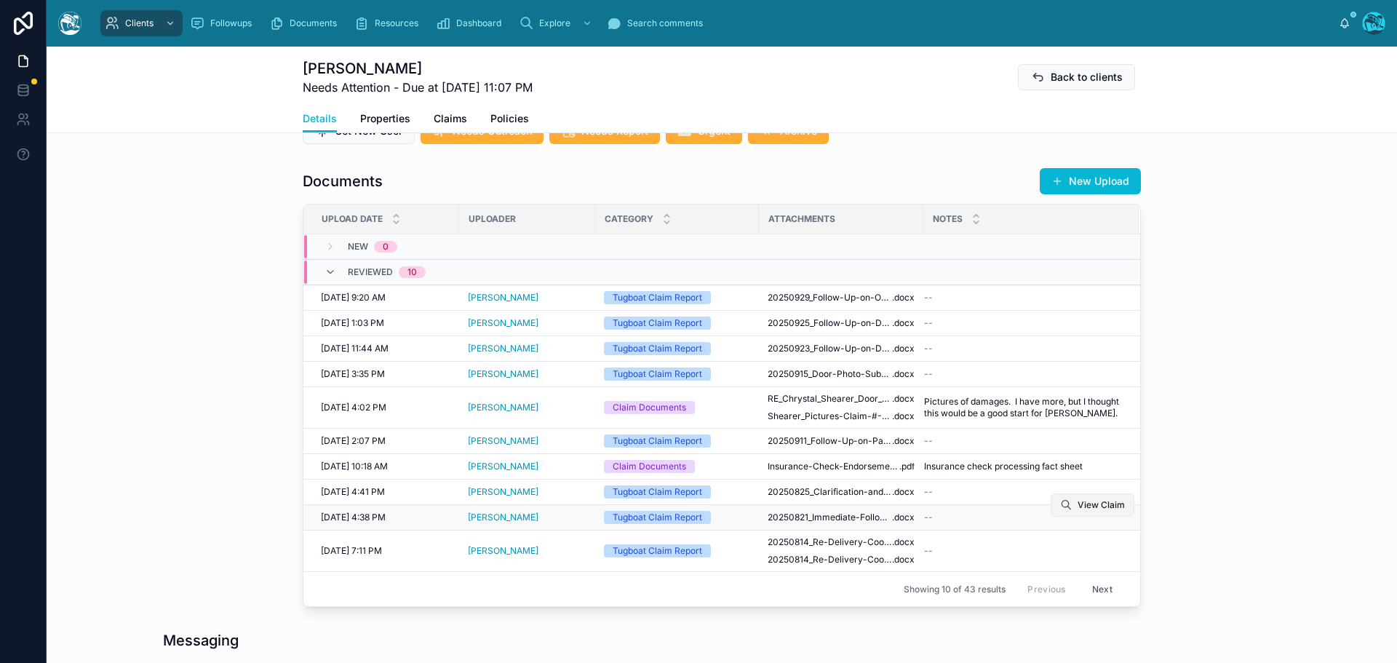
scroll to position [565, 0]
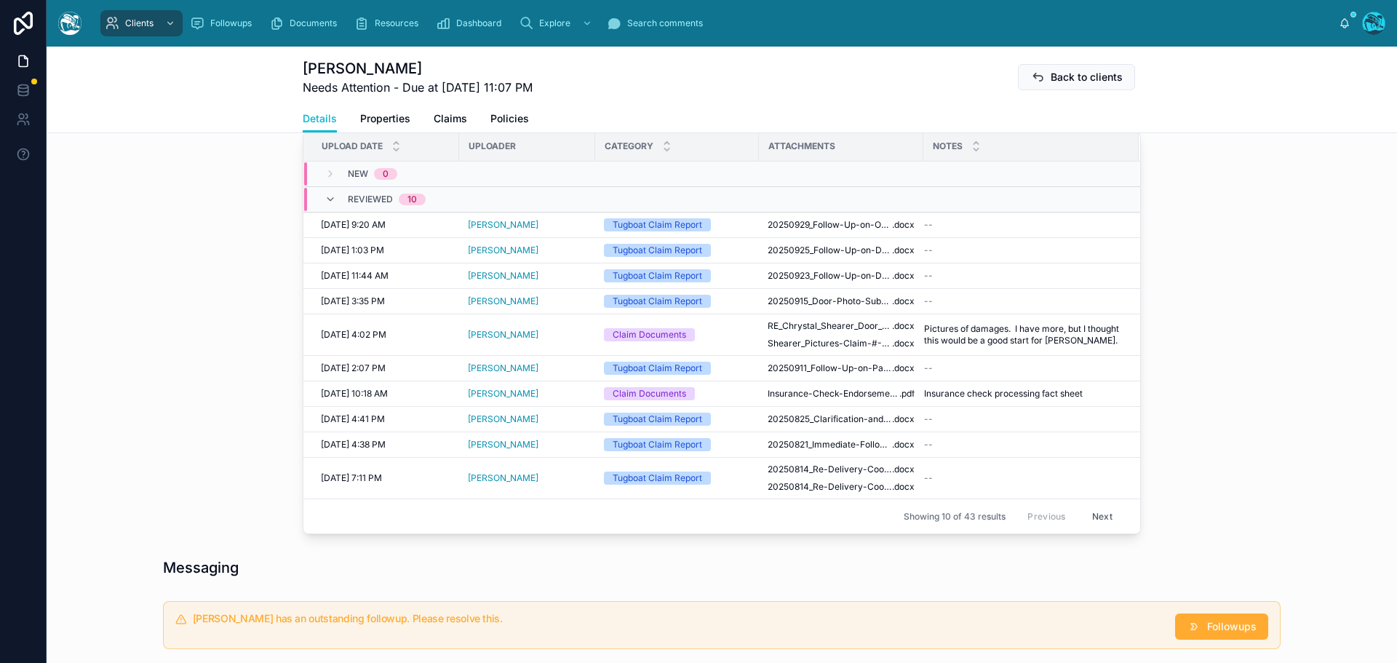
click at [1096, 519] on button "Next" at bounding box center [1102, 516] width 41 height 23
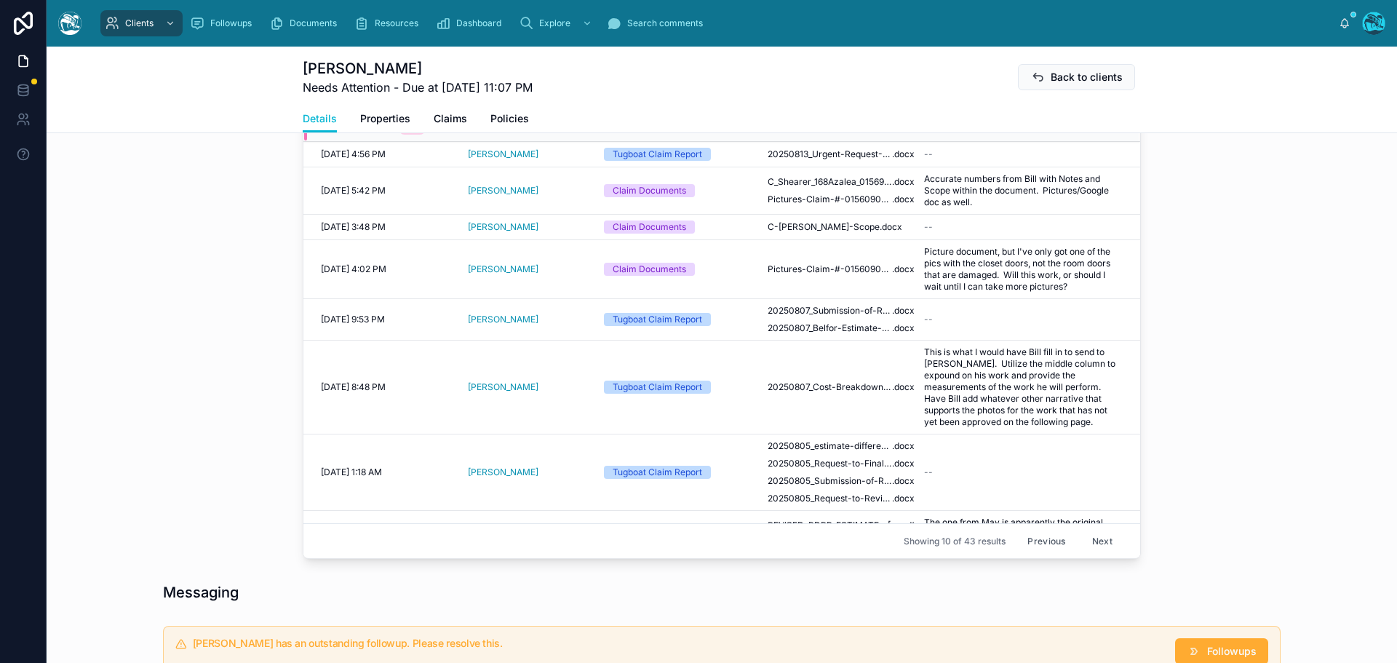
scroll to position [637, 0]
click at [1092, 538] on button "Next" at bounding box center [1102, 538] width 41 height 23
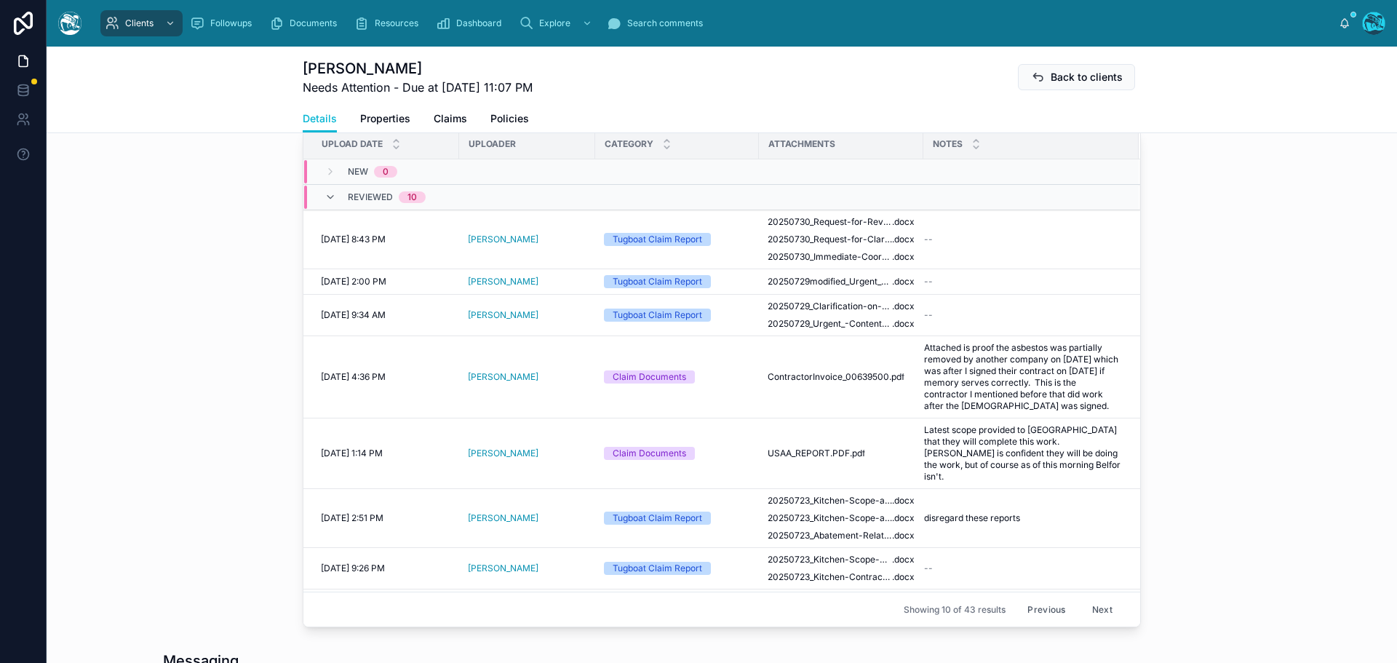
scroll to position [565, 0]
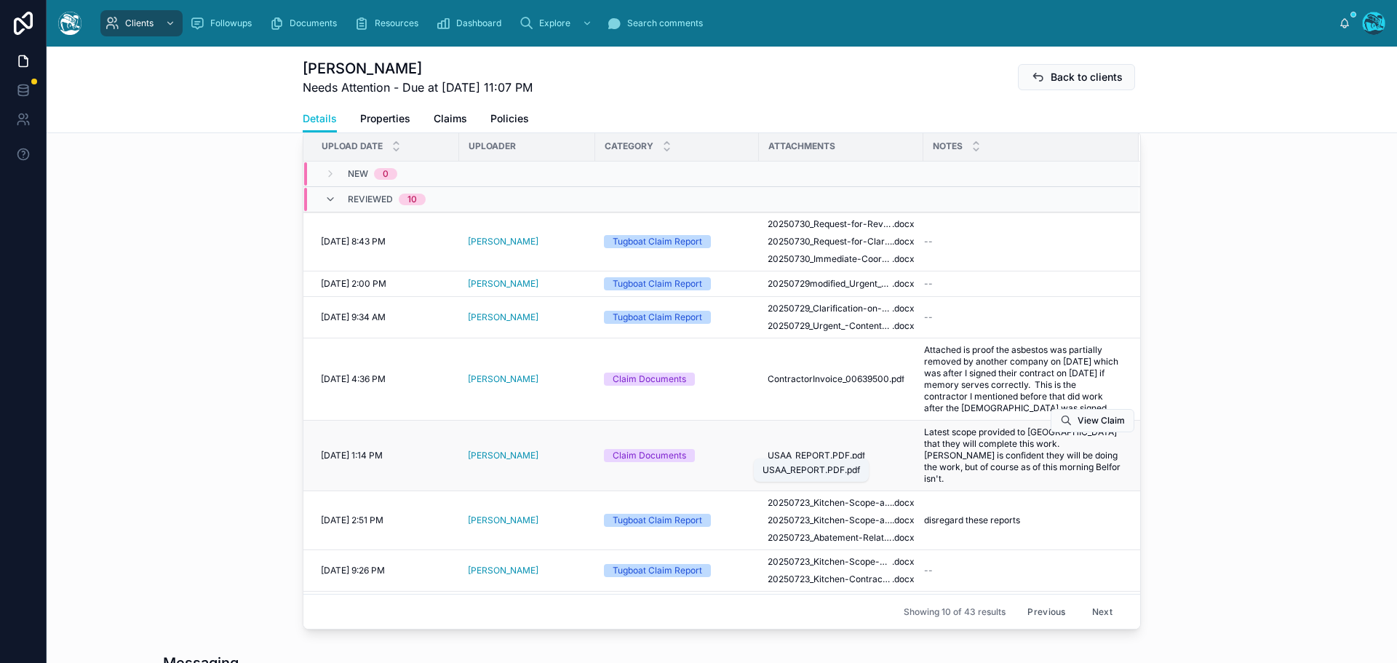
click at [840, 450] on span "USAA_REPORT.PDF" at bounding box center [809, 456] width 82 height 12
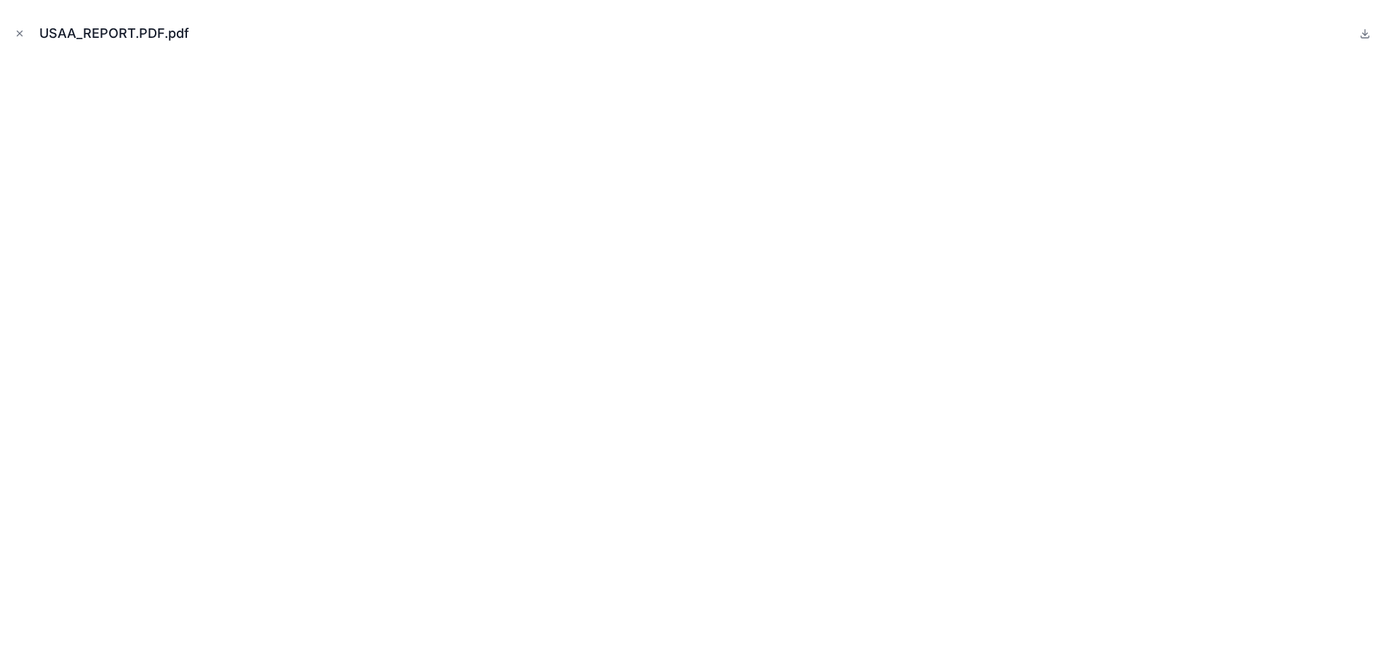
drag, startPoint x: 19, startPoint y: 31, endPoint x: 92, endPoint y: 71, distance: 83.0
click at [19, 31] on icon "Close modal" at bounding box center [20, 33] width 10 height 10
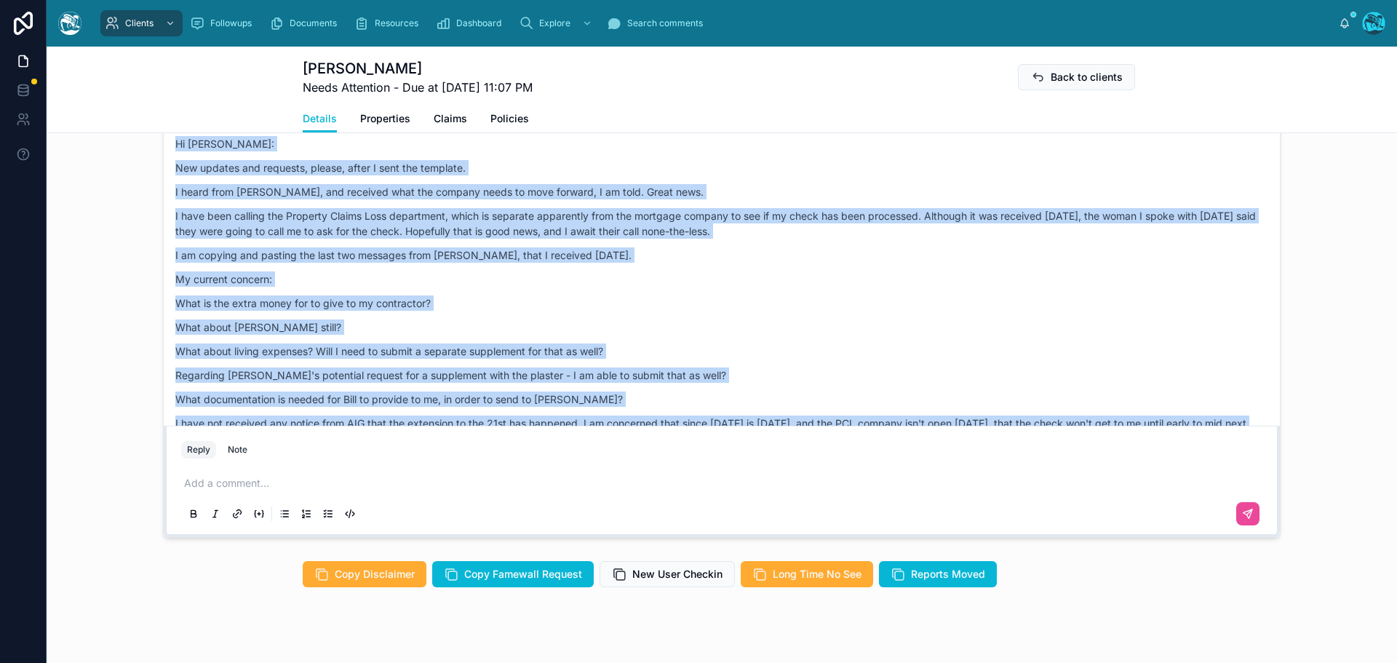
scroll to position [1315, 0]
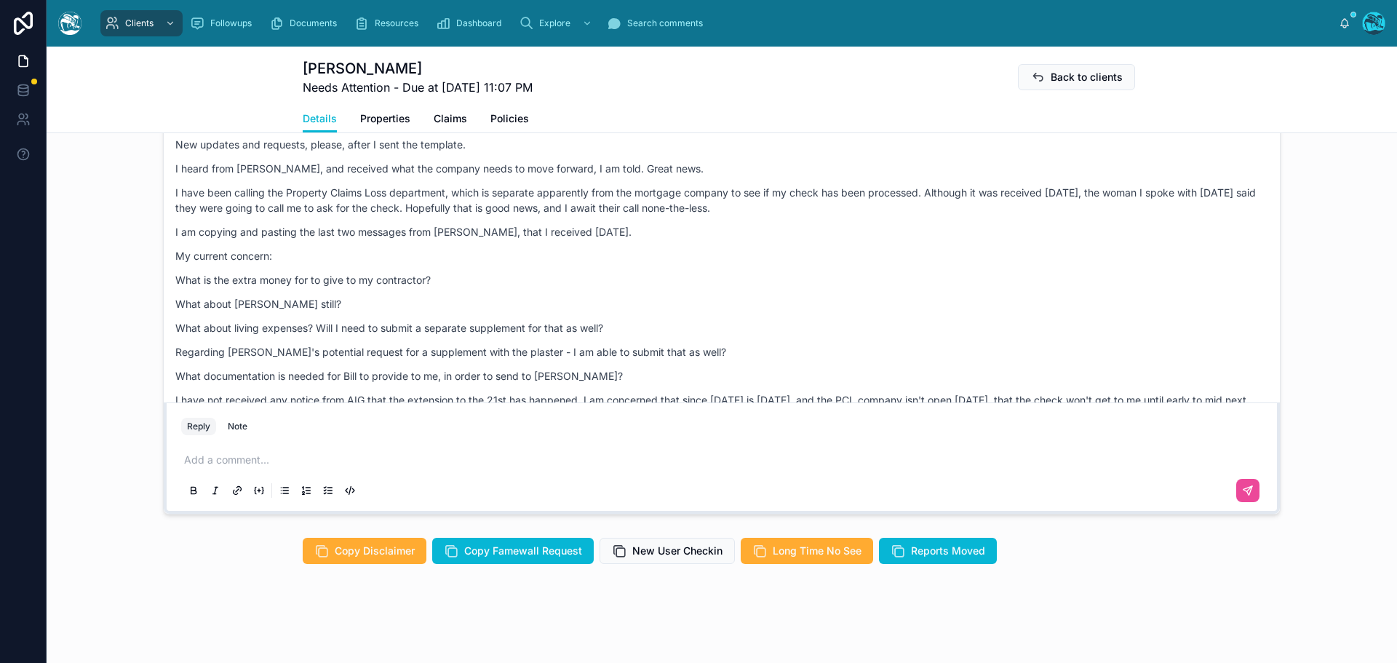
click at [255, 454] on p at bounding box center [724, 460] width 1081 height 15
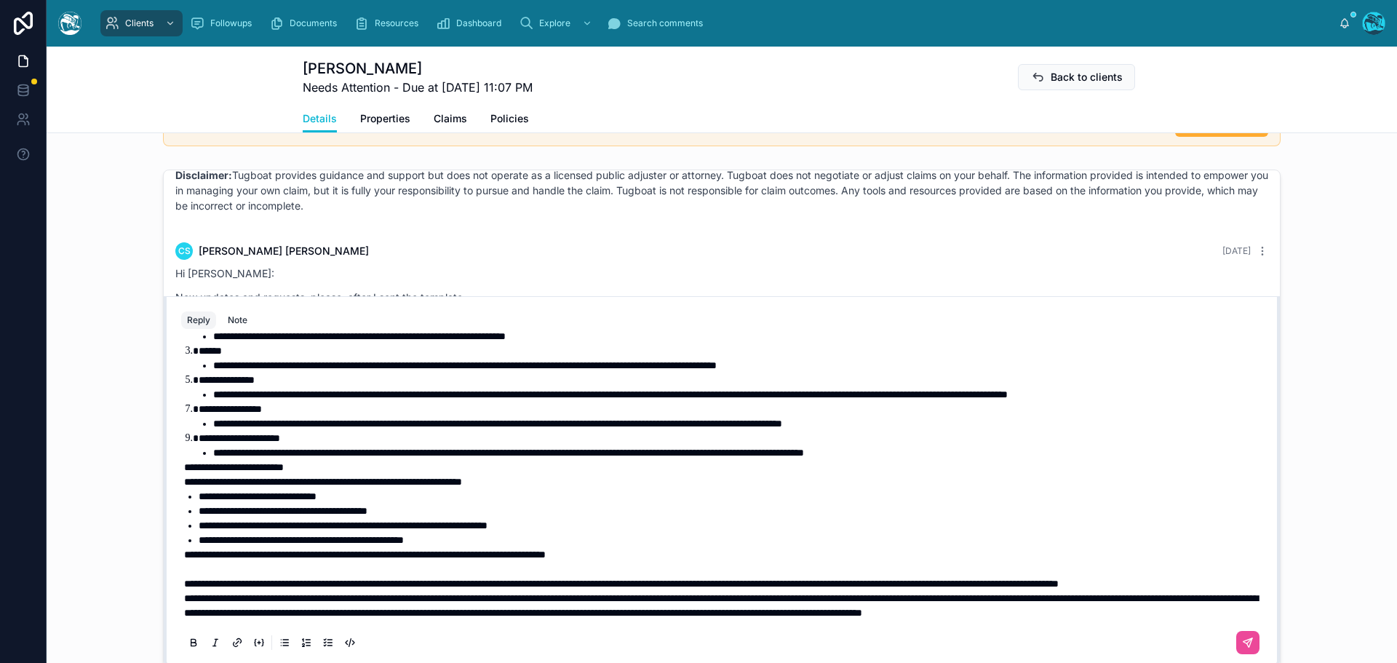
scroll to position [265, 0]
click at [320, 576] on p "**********" at bounding box center [724, 583] width 1081 height 15
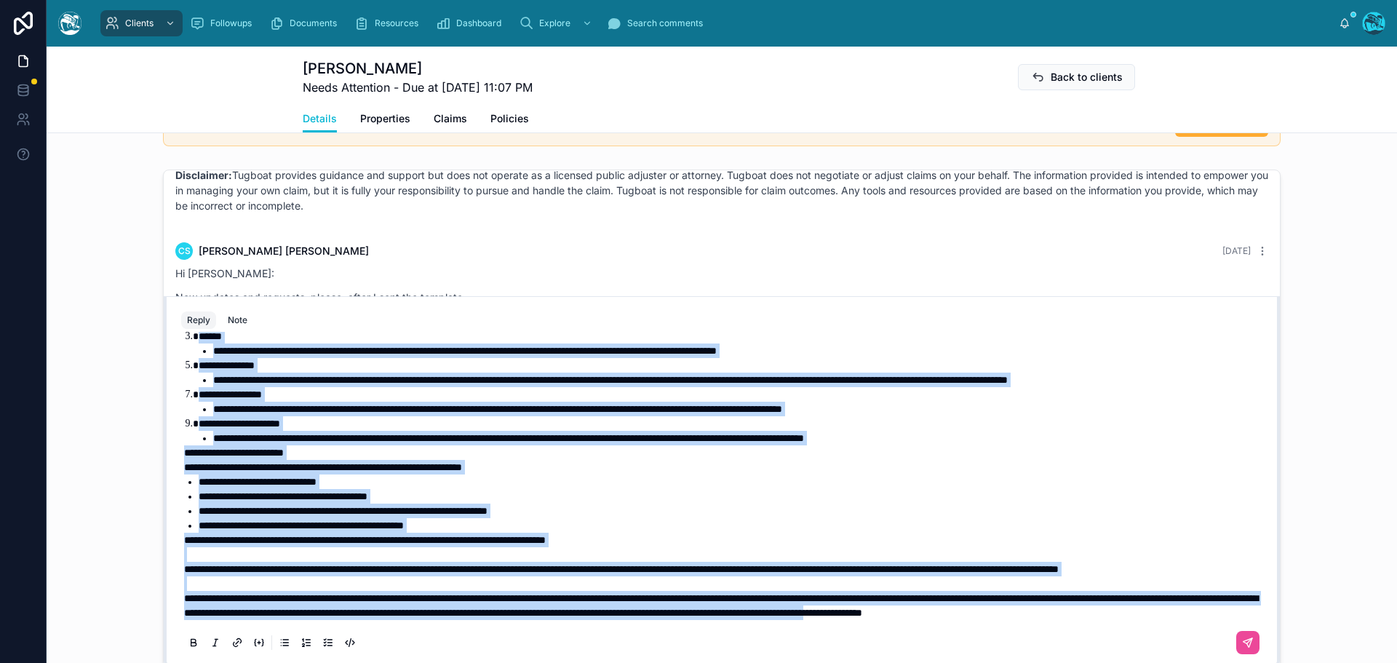
scroll to position [1315, 0]
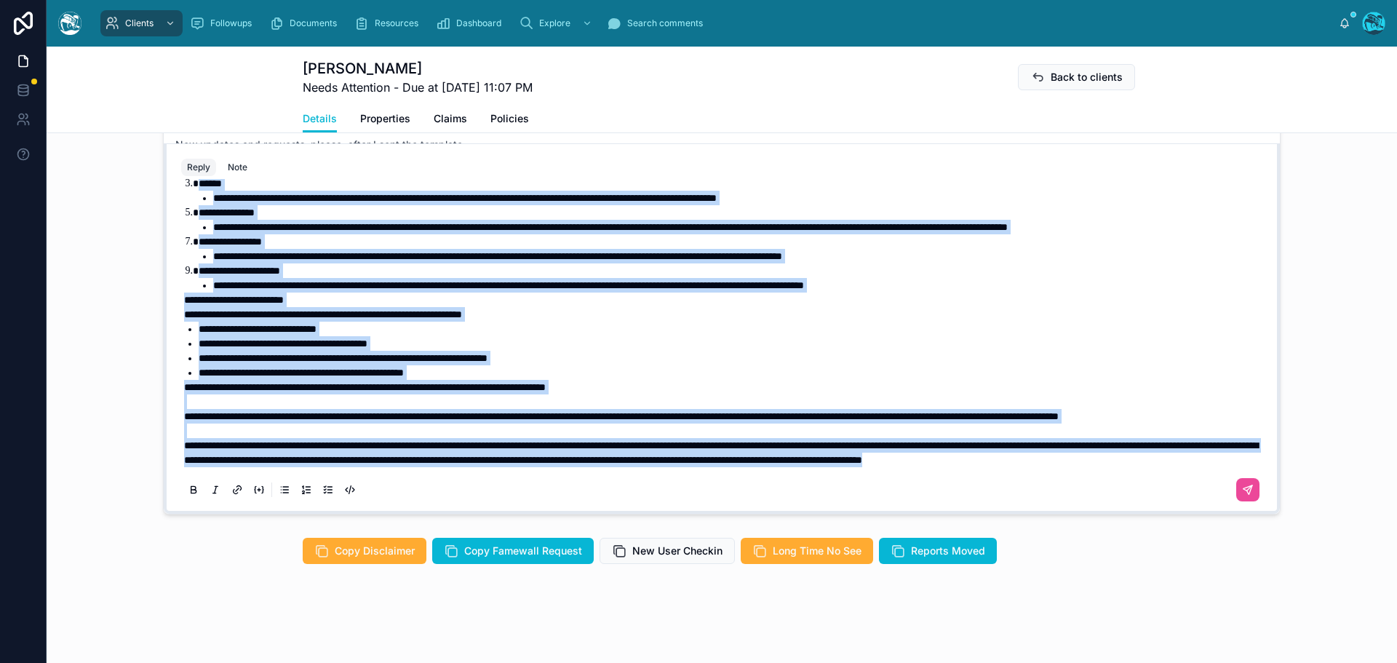
drag, startPoint x: 260, startPoint y: 354, endPoint x: 588, endPoint y: 559, distance: 386.7
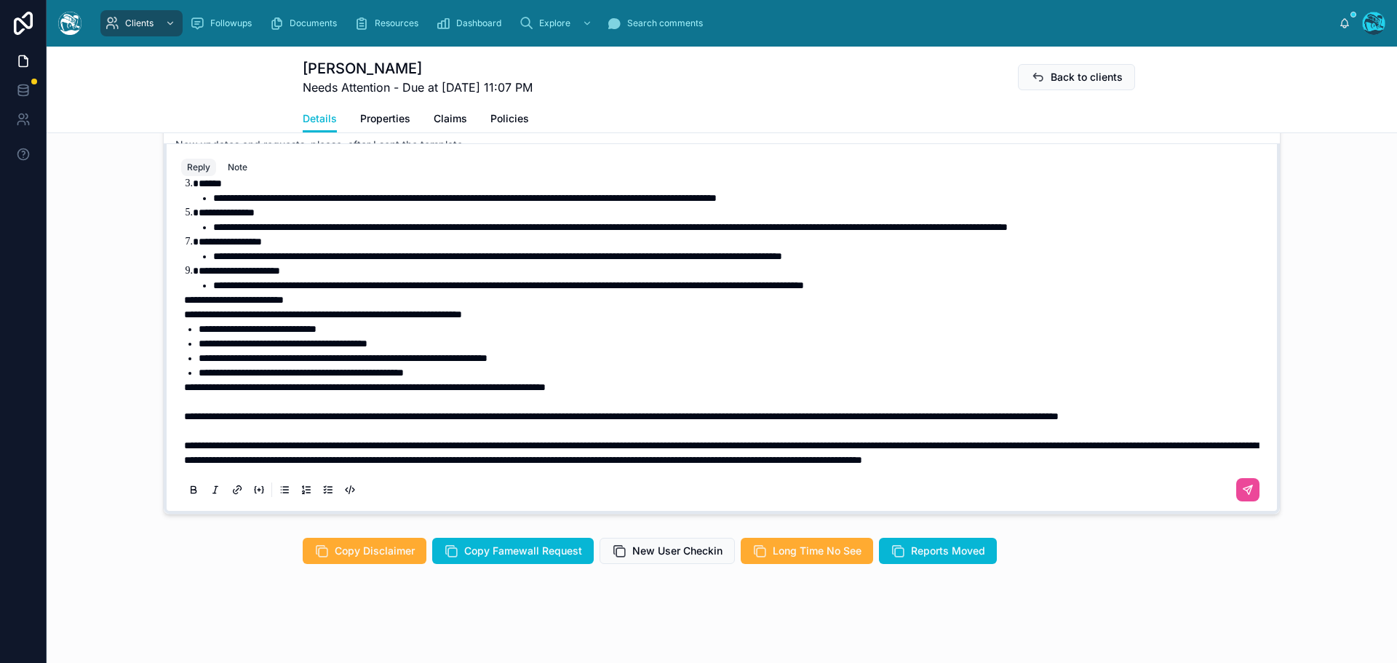
scroll to position [105, 0]
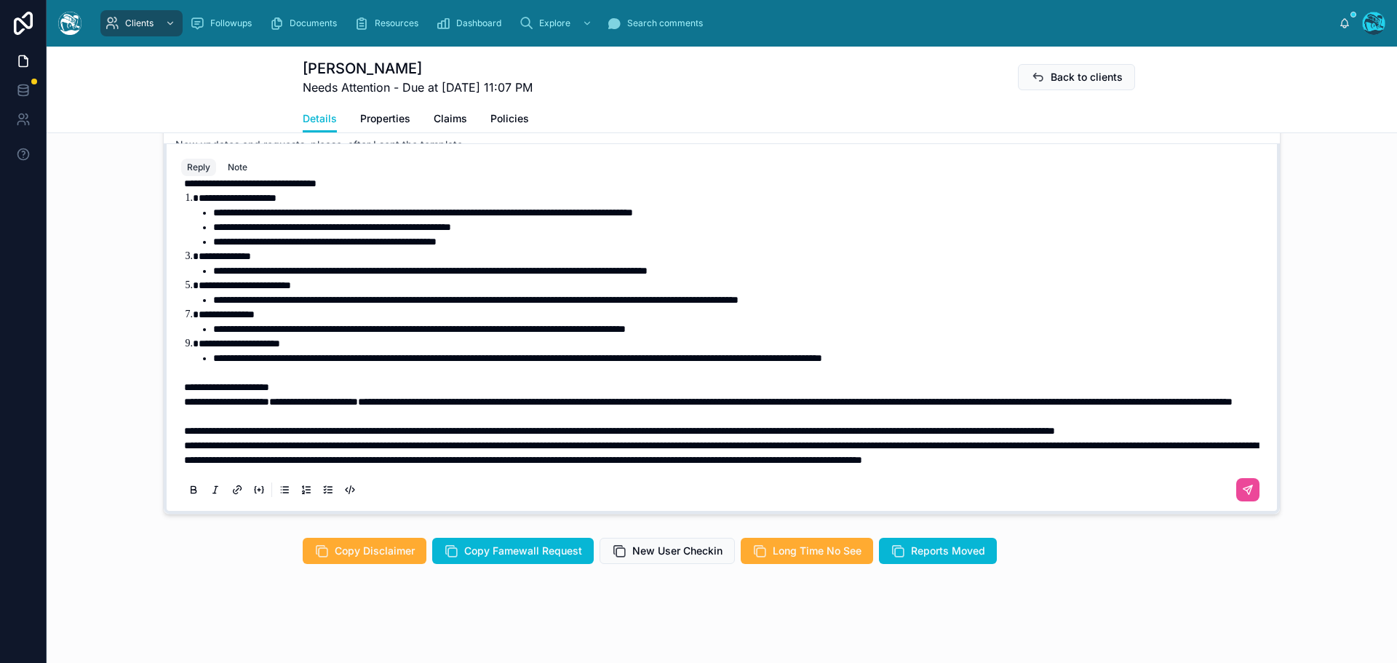
click at [349, 423] on p "**********" at bounding box center [724, 430] width 1081 height 15
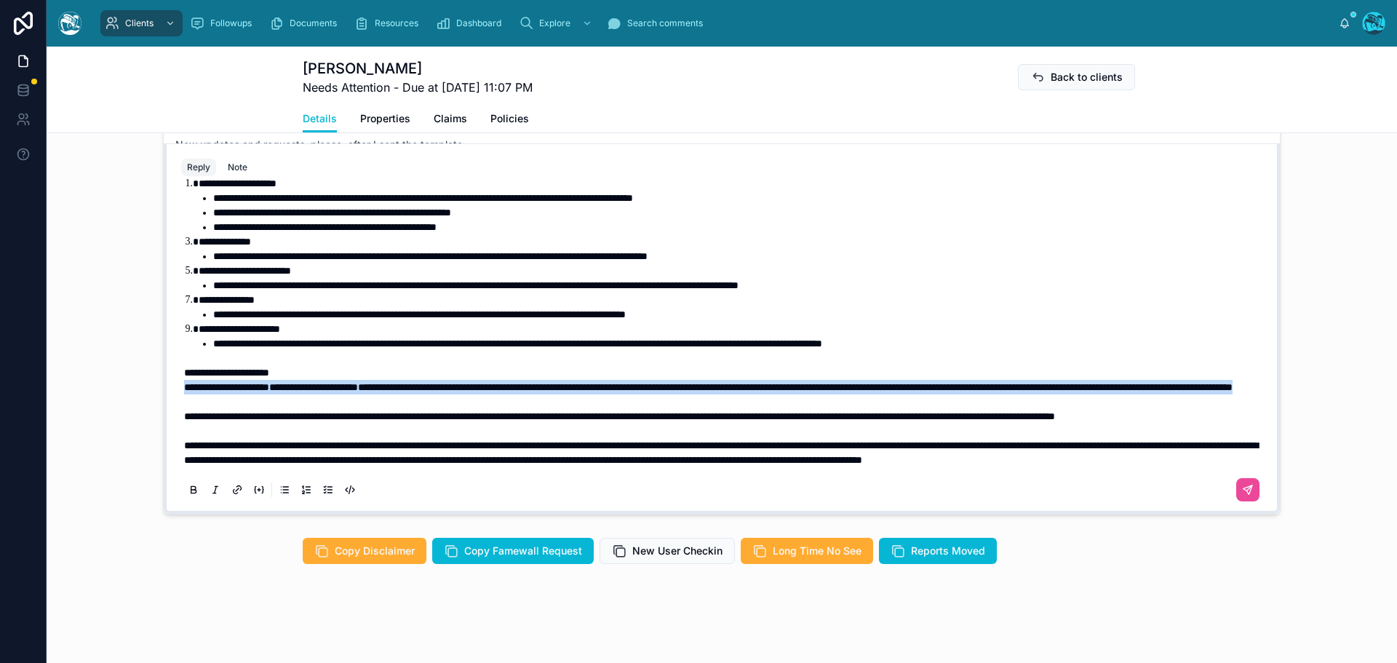
drag, startPoint x: 549, startPoint y: 356, endPoint x: 126, endPoint y: 343, distance: 423.6
click at [126, 343] on div "CS Chrystal Shearer Last month The jams being severely damaged with picutres pr…" at bounding box center [722, 265] width 1350 height 509
click at [188, 486] on icon at bounding box center [194, 491] width 12 height 12
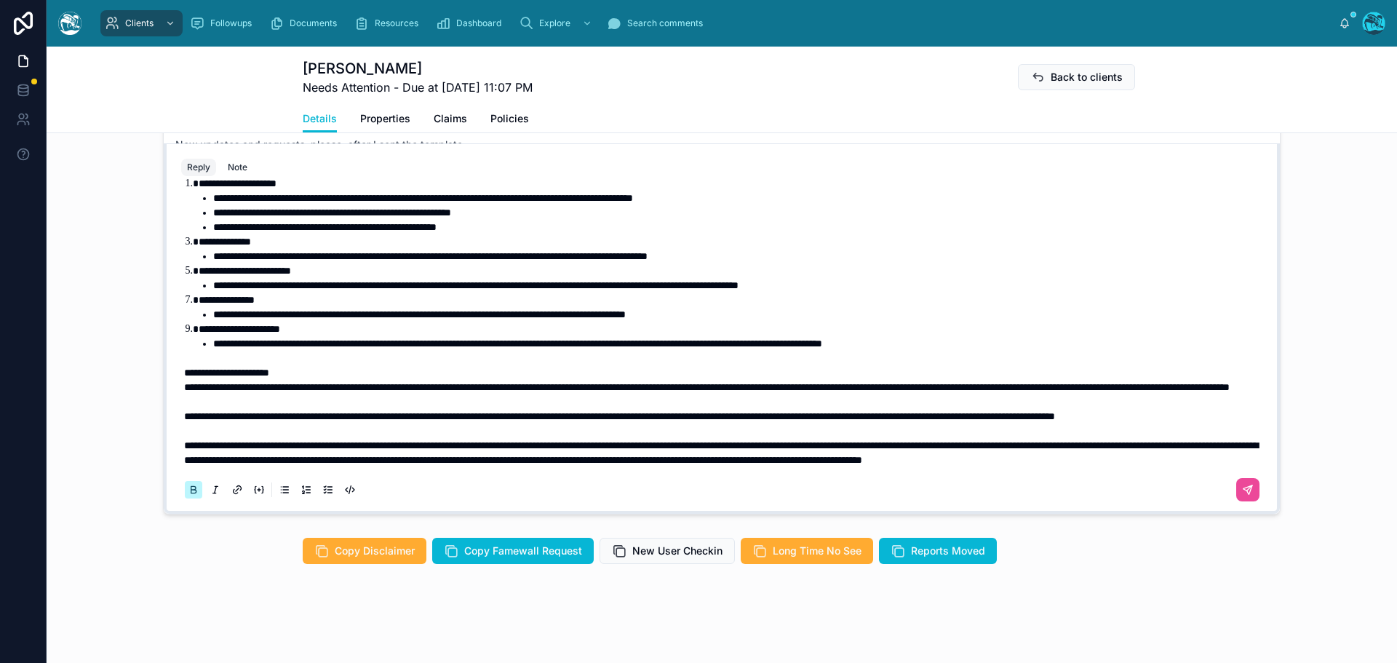
click at [188, 486] on icon at bounding box center [194, 491] width 12 height 12
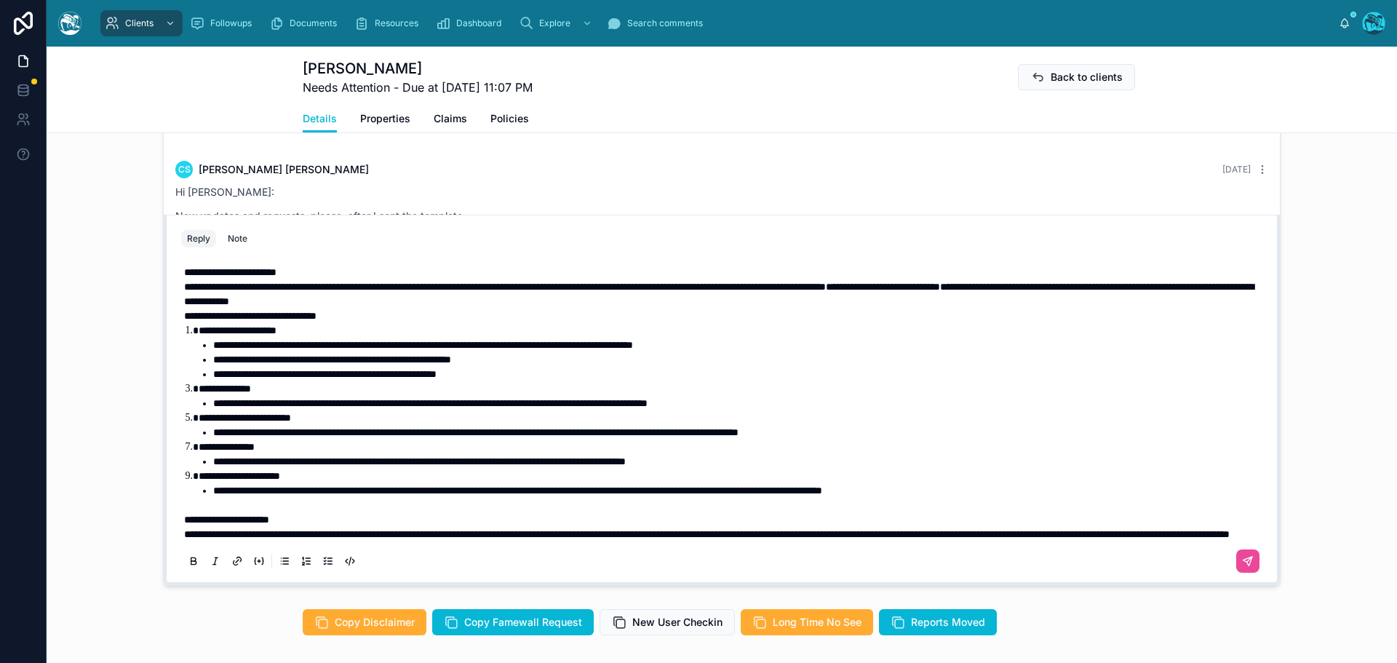
scroll to position [1243, 0]
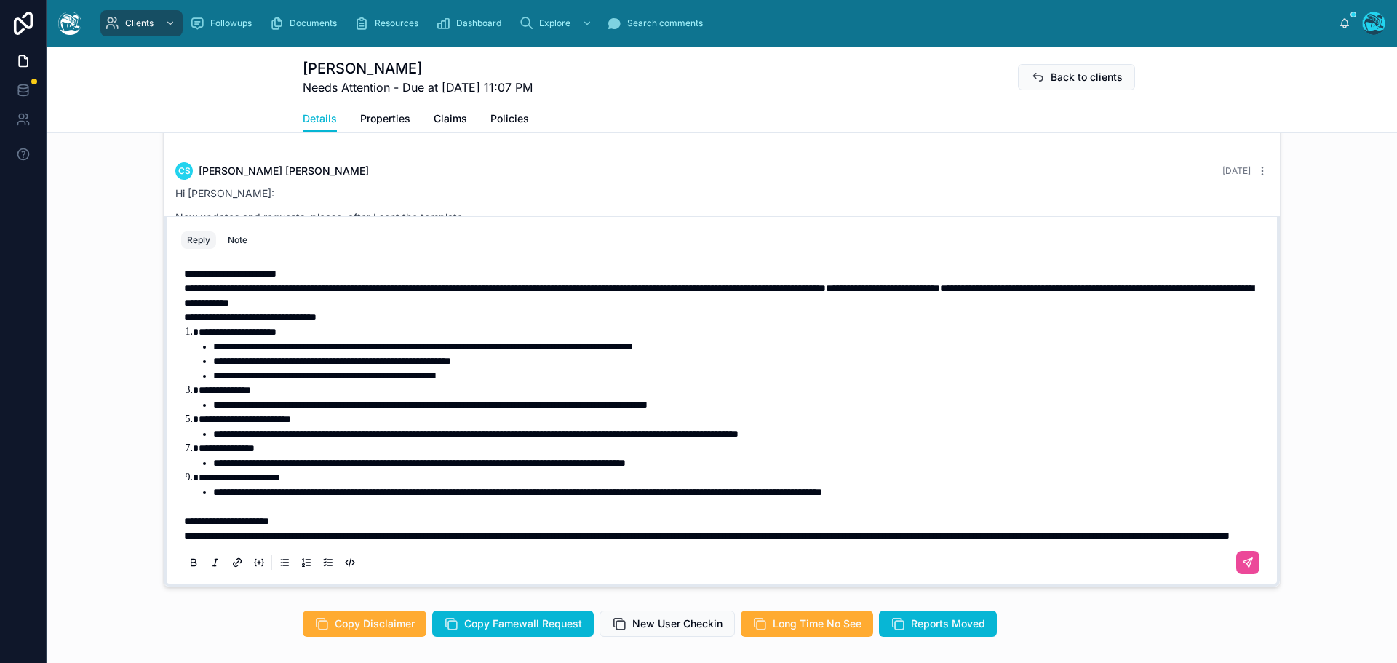
click at [184, 315] on span "**********" at bounding box center [250, 317] width 132 height 10
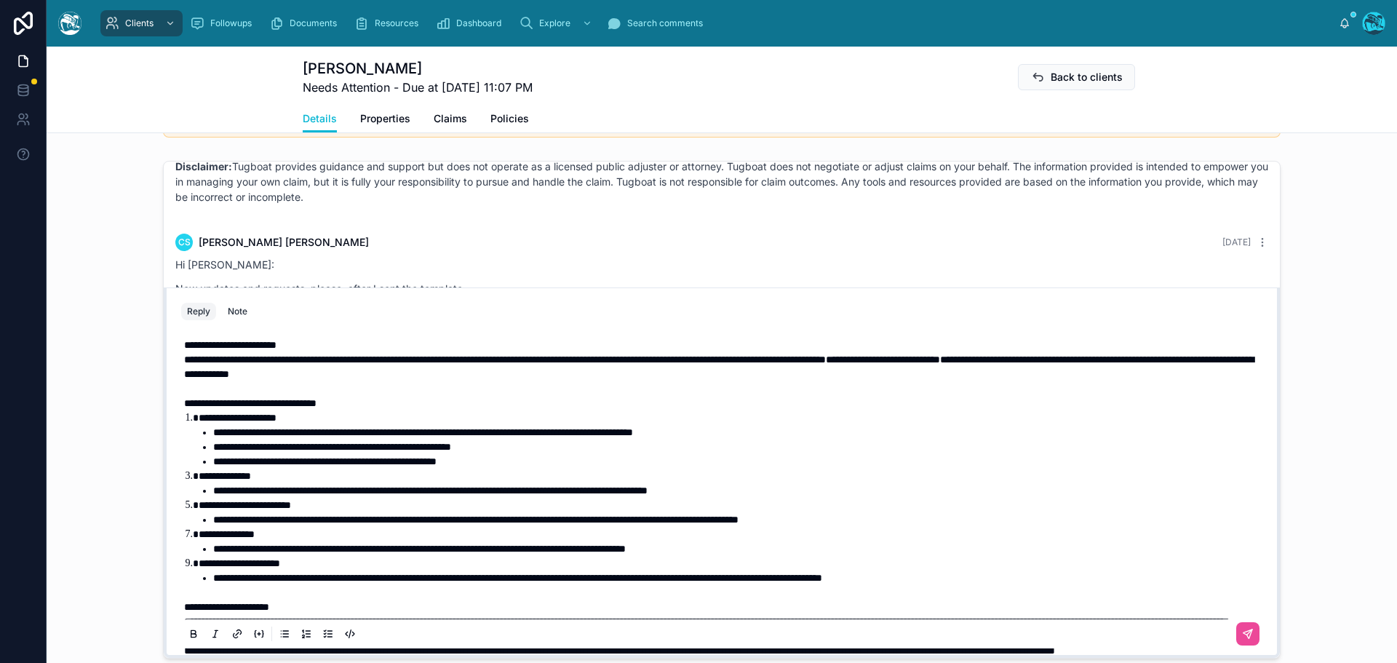
scroll to position [1170, 0]
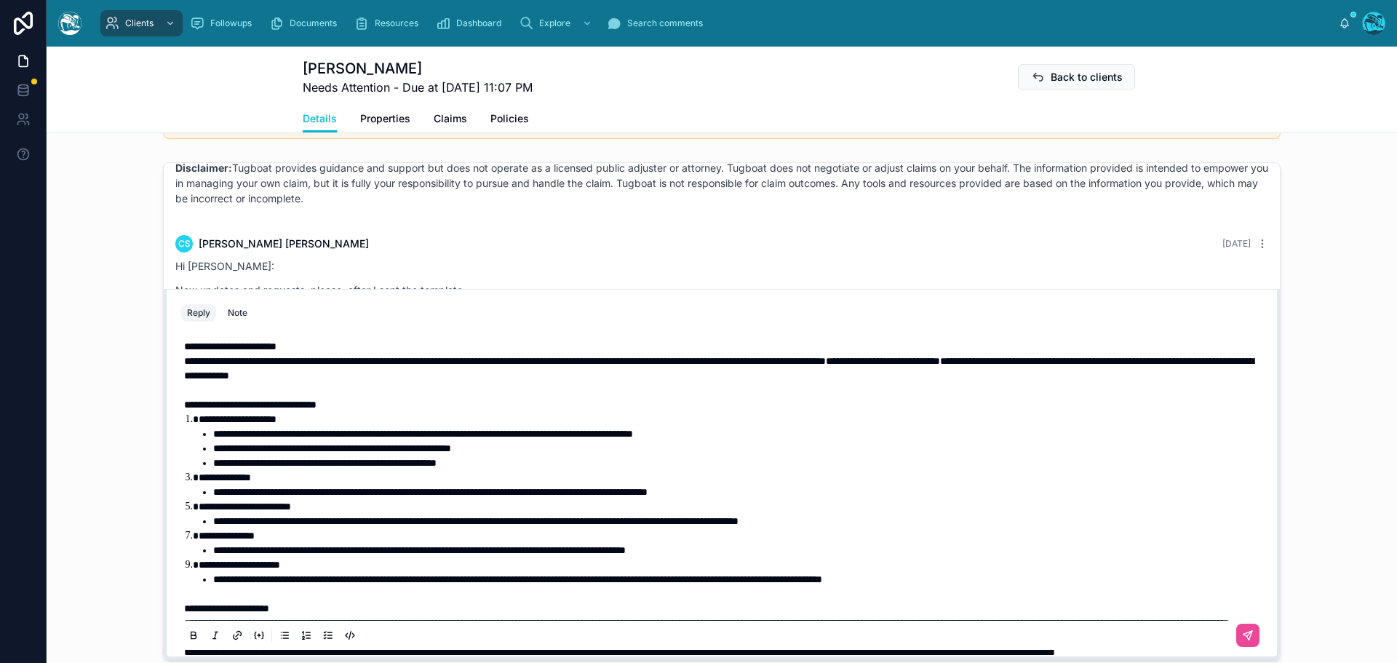
click at [311, 345] on p "**********" at bounding box center [724, 346] width 1081 height 15
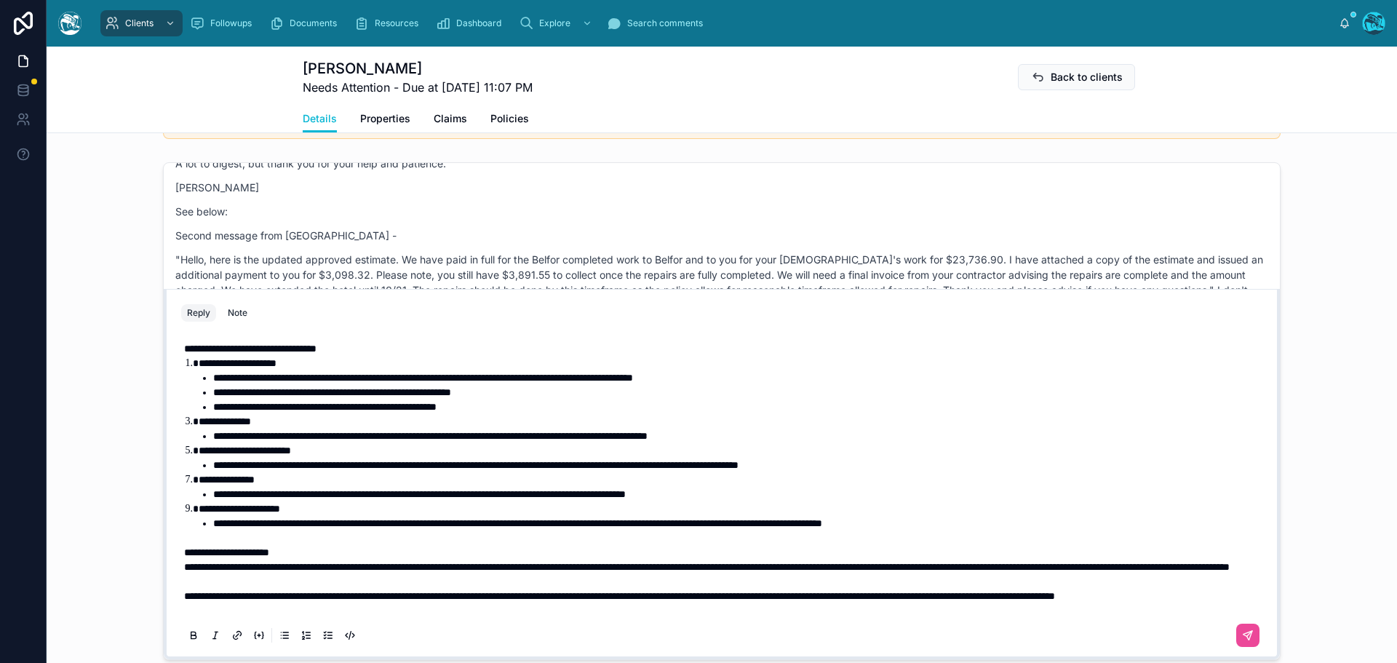
scroll to position [73, 0]
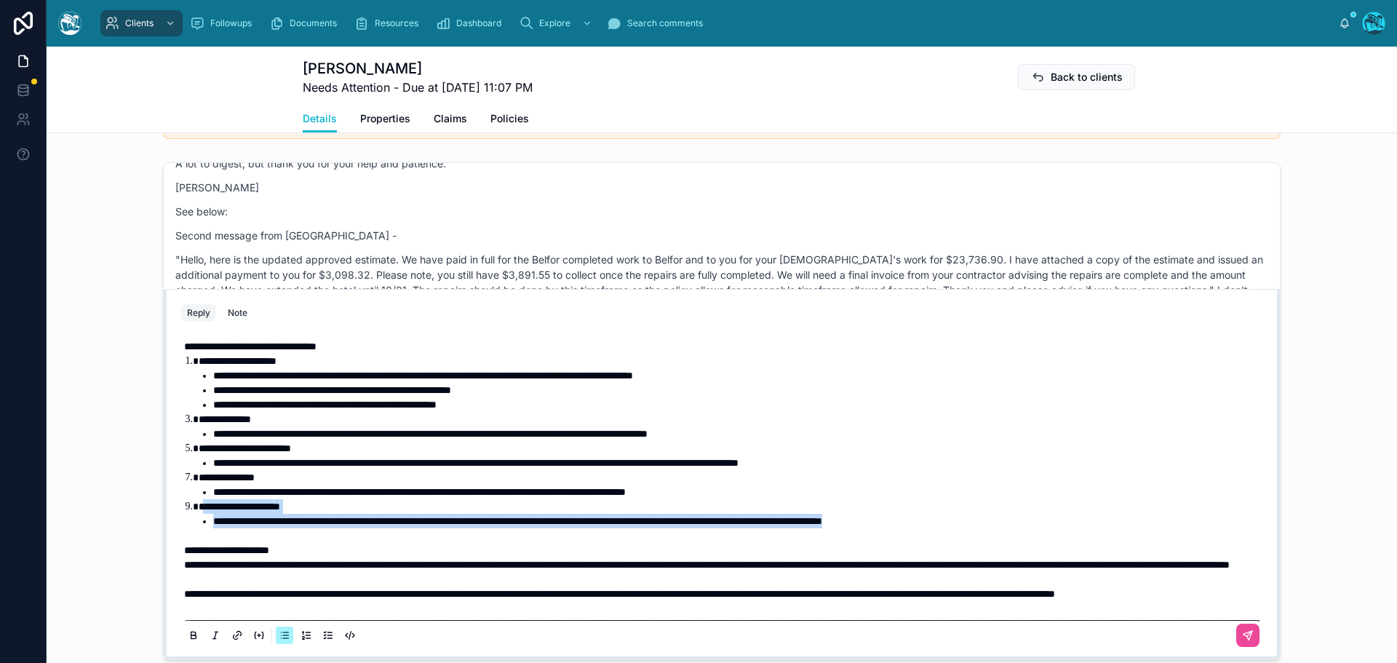
drag, startPoint x: 1016, startPoint y: 519, endPoint x: 199, endPoint y: 509, distance: 817.1
click at [199, 509] on ol "**********" at bounding box center [724, 441] width 1081 height 175
click at [340, 524] on span "**********" at bounding box center [517, 521] width 609 height 10
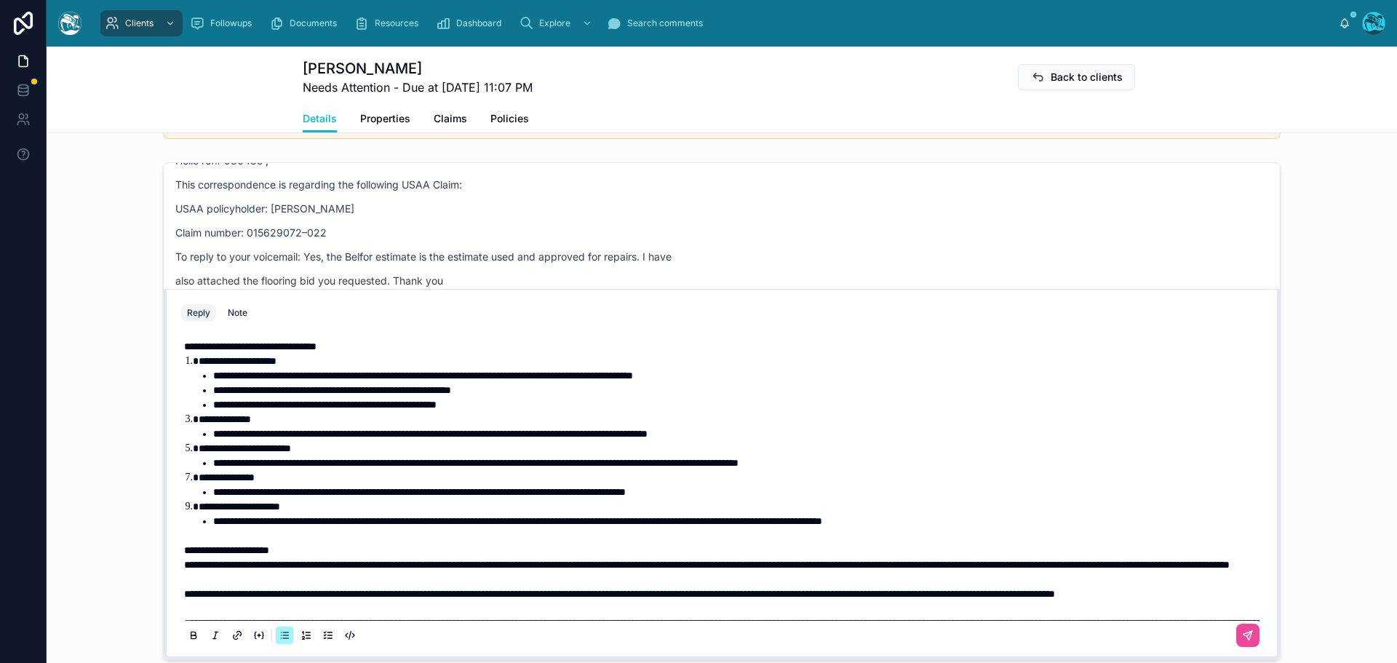
scroll to position [6720, 0]
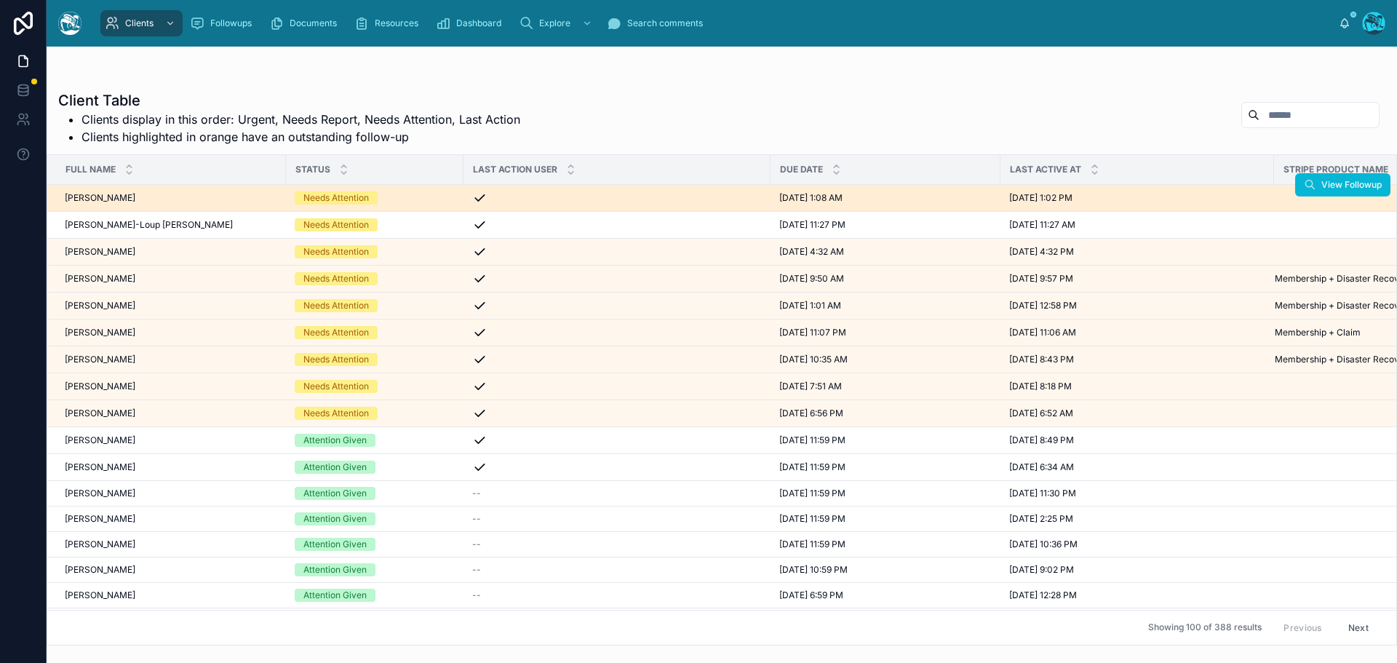
click at [164, 201] on div "[PERSON_NAME] [PERSON_NAME]" at bounding box center [171, 198] width 212 height 12
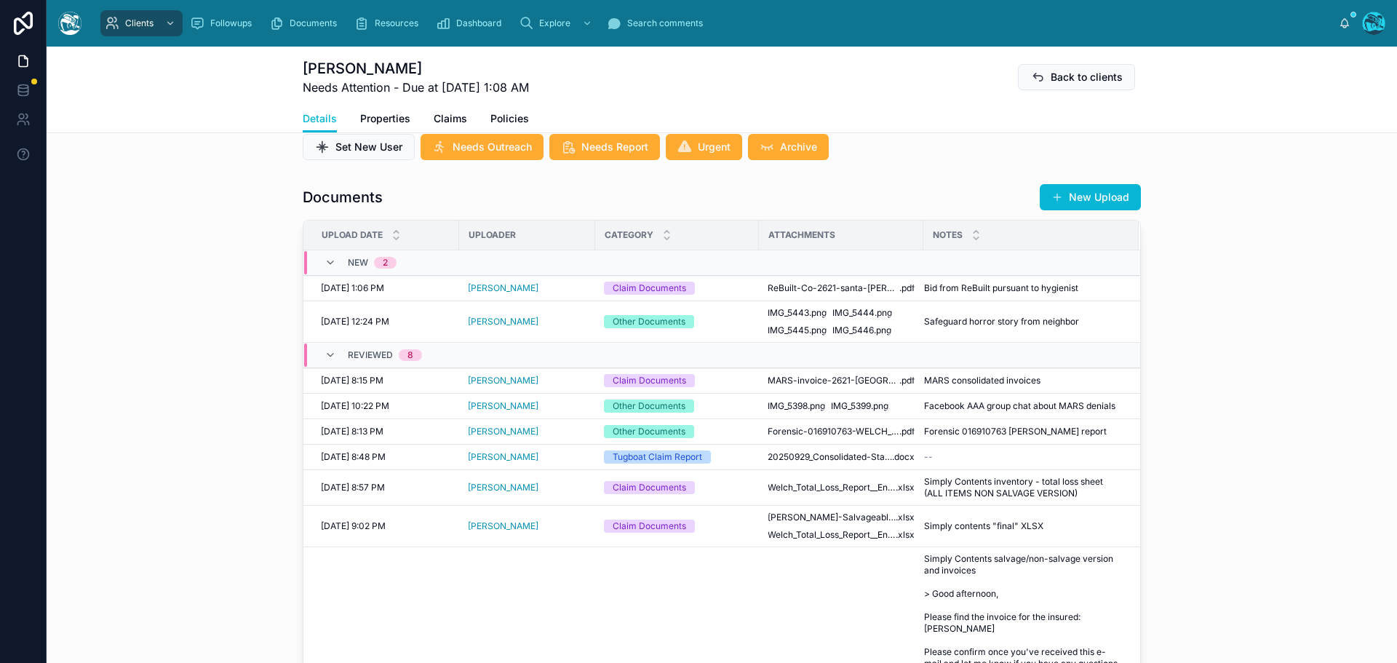
scroll to position [509, 0]
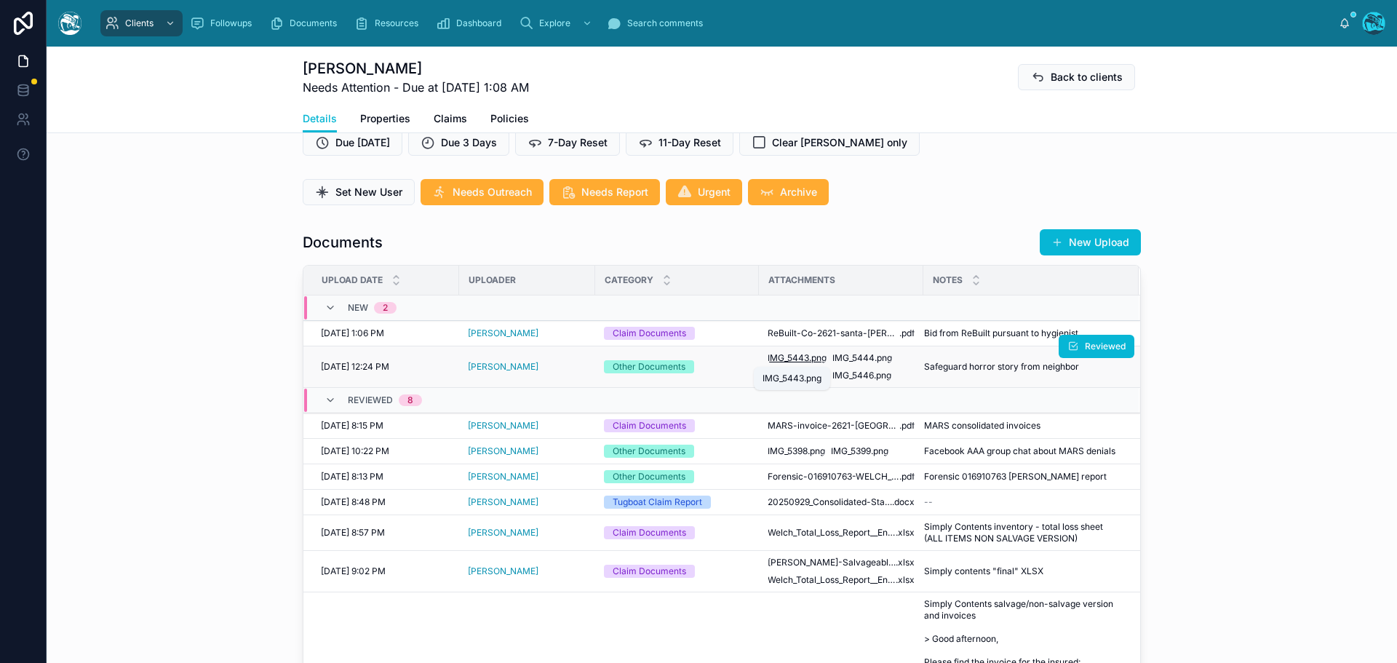
click at [800, 359] on span "IMG_5443" at bounding box center [788, 358] width 41 height 12
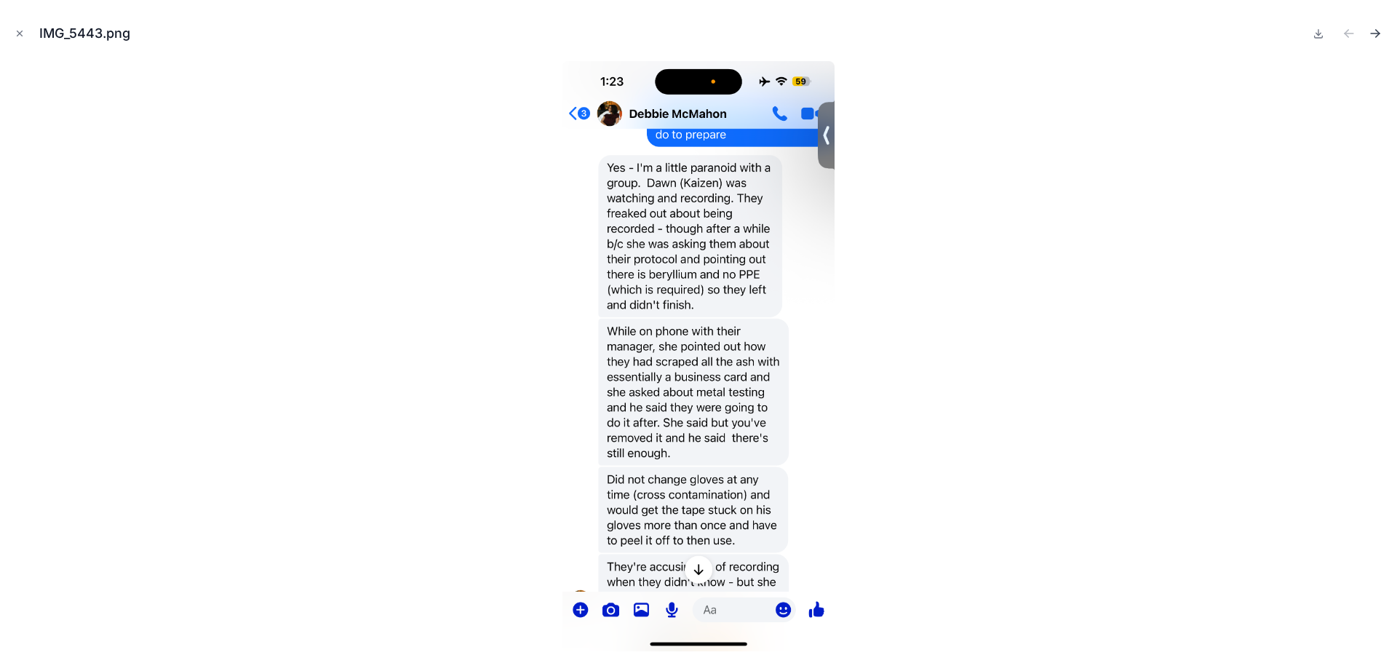
click at [1375, 34] on icon "Next file" at bounding box center [1375, 33] width 15 height 15
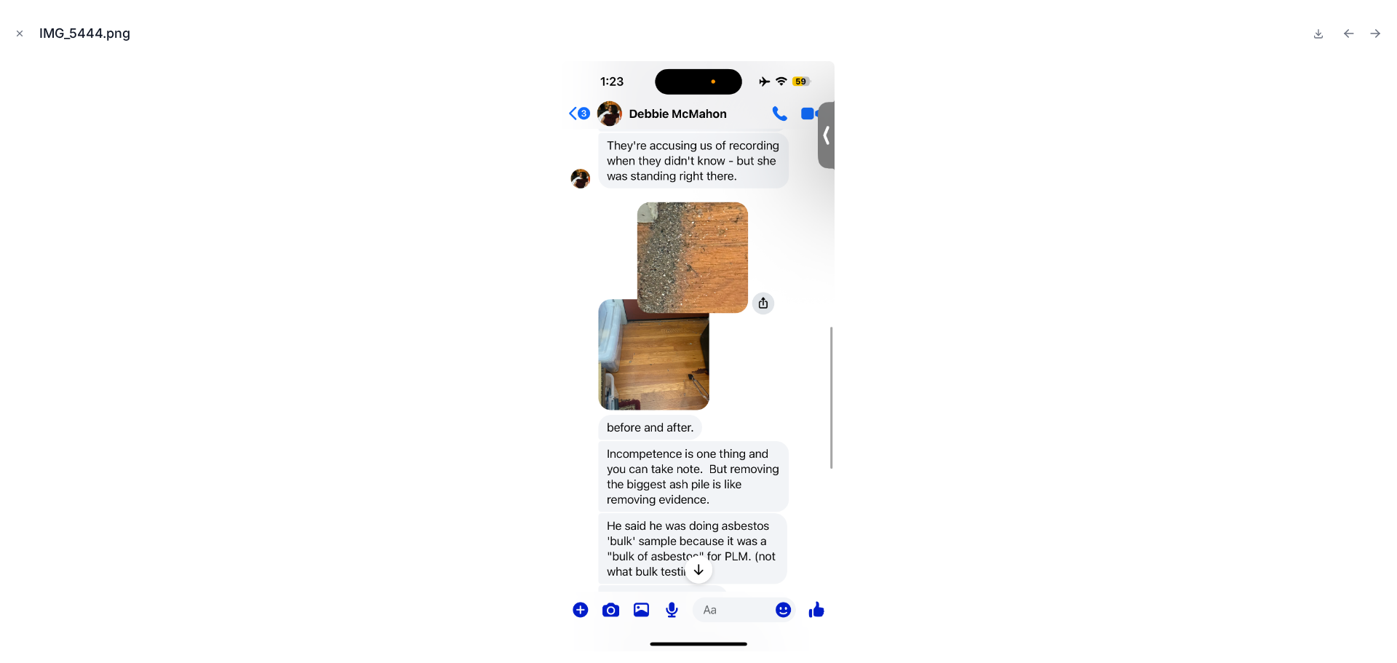
click at [1375, 34] on icon "Next file" at bounding box center [1375, 33] width 15 height 15
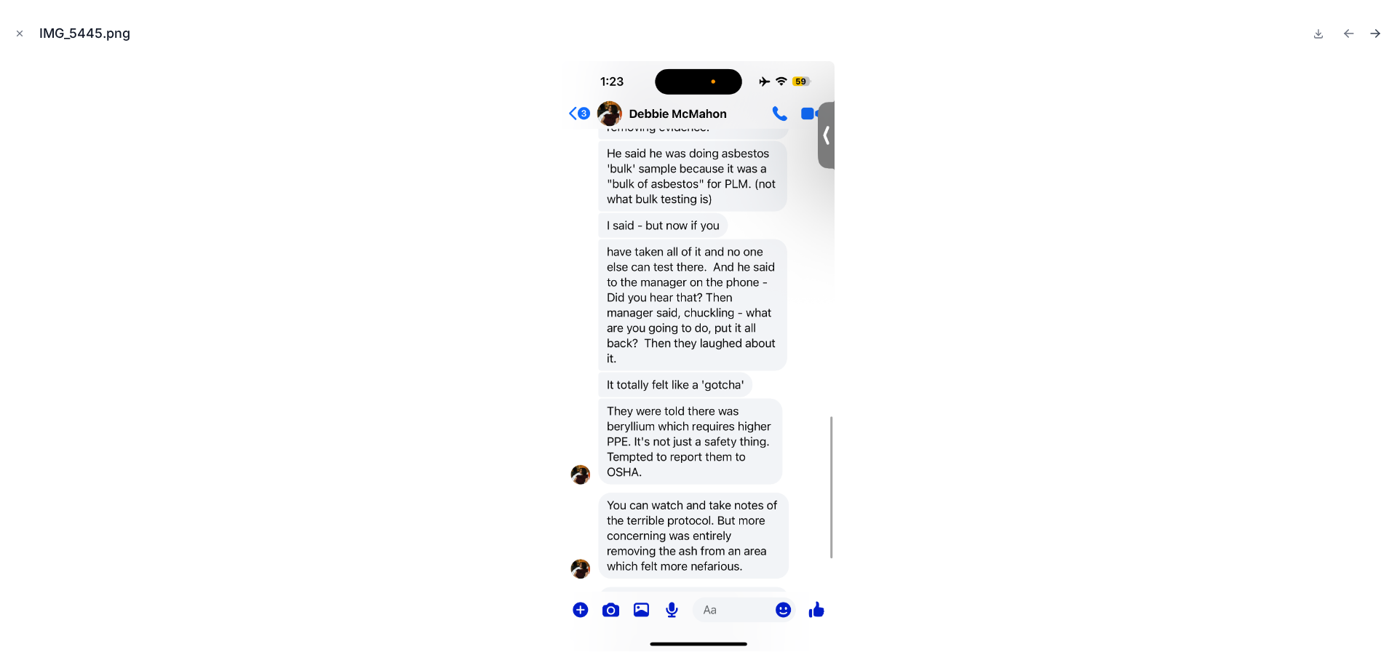
click at [1376, 33] on icon "Next file" at bounding box center [1375, 33] width 9 height 0
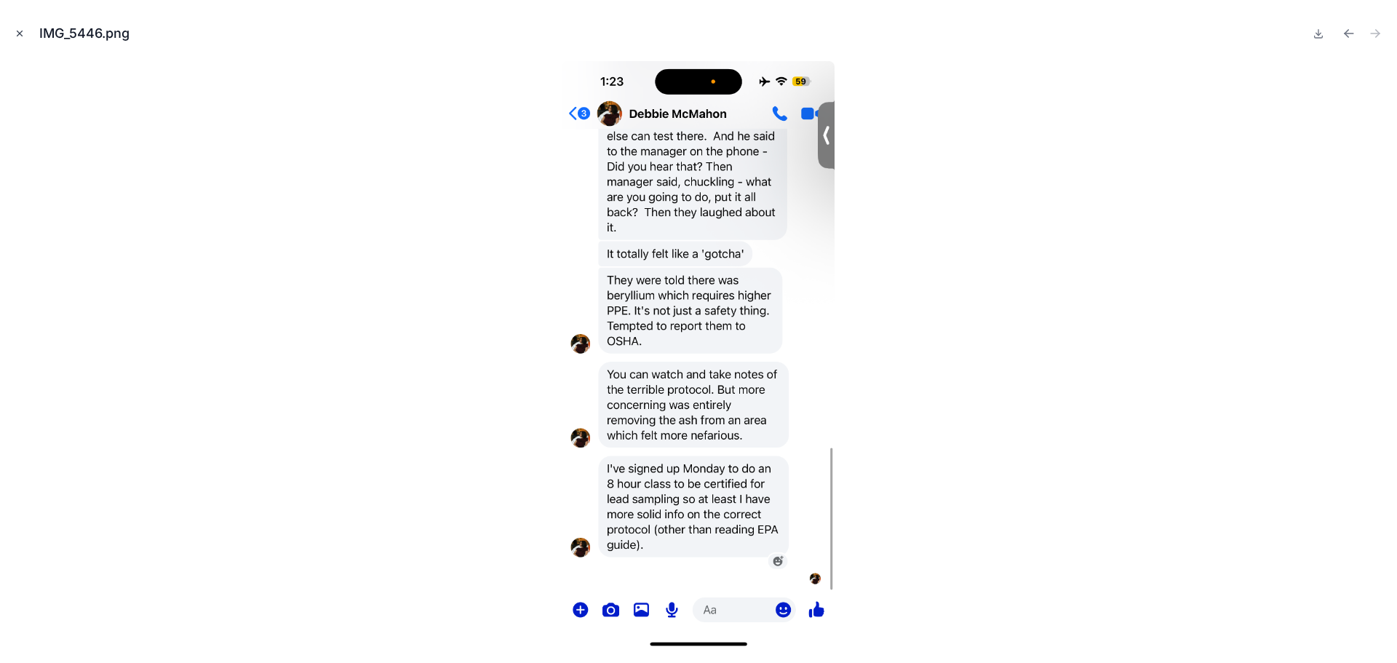
click at [17, 33] on icon "Close modal" at bounding box center [20, 33] width 10 height 10
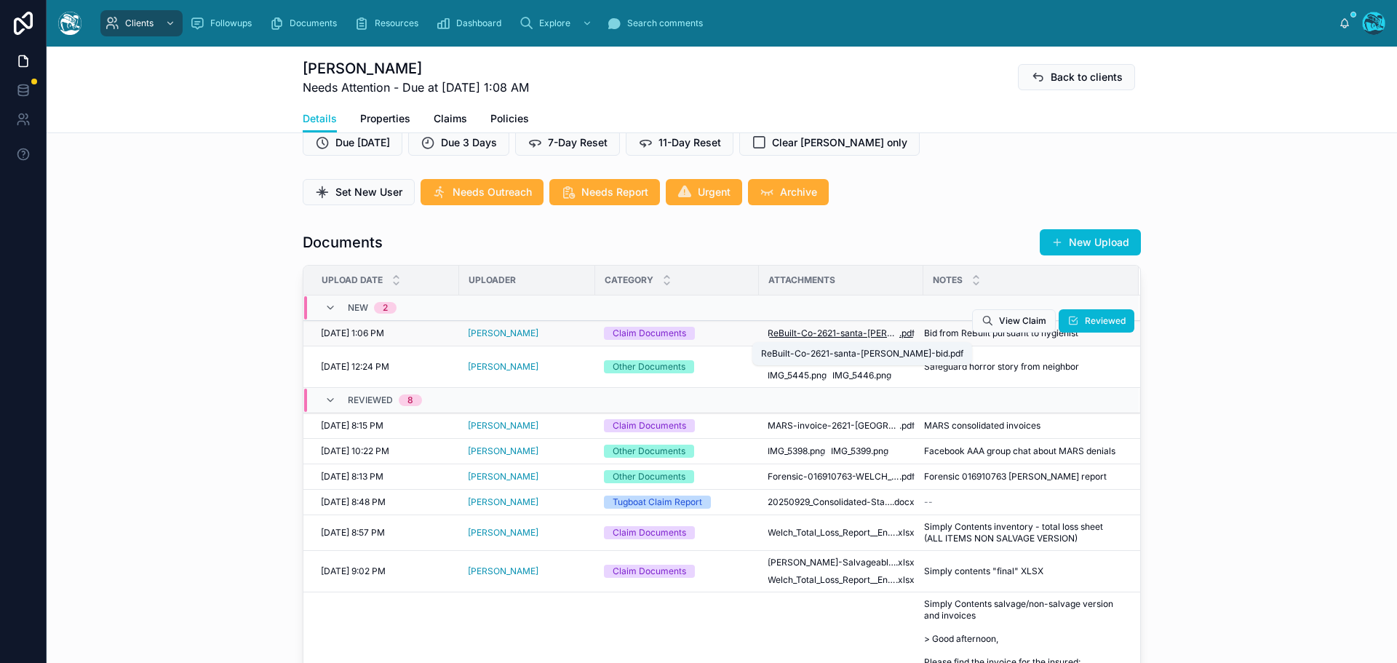
click at [824, 332] on span "ReBuilt-Co-2621-santa-rosa-bid" at bounding box center [834, 333] width 132 height 12
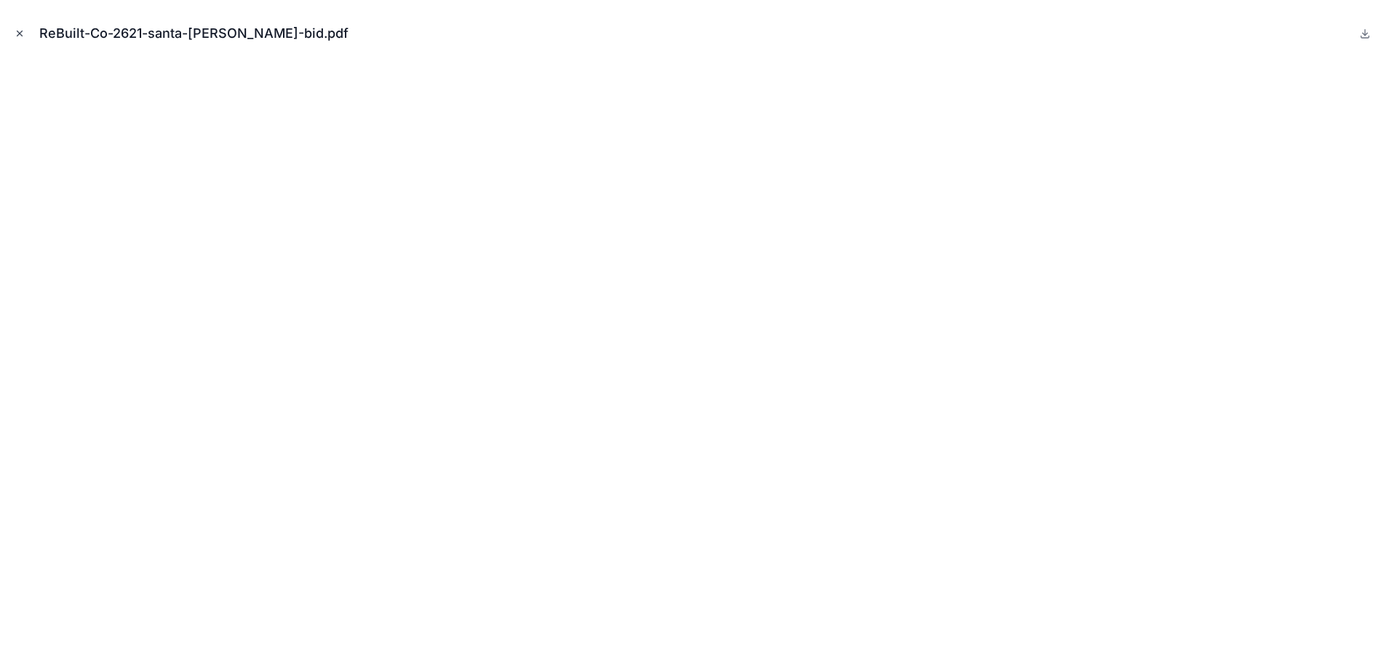
click at [22, 32] on icon "Close modal" at bounding box center [20, 33] width 10 height 10
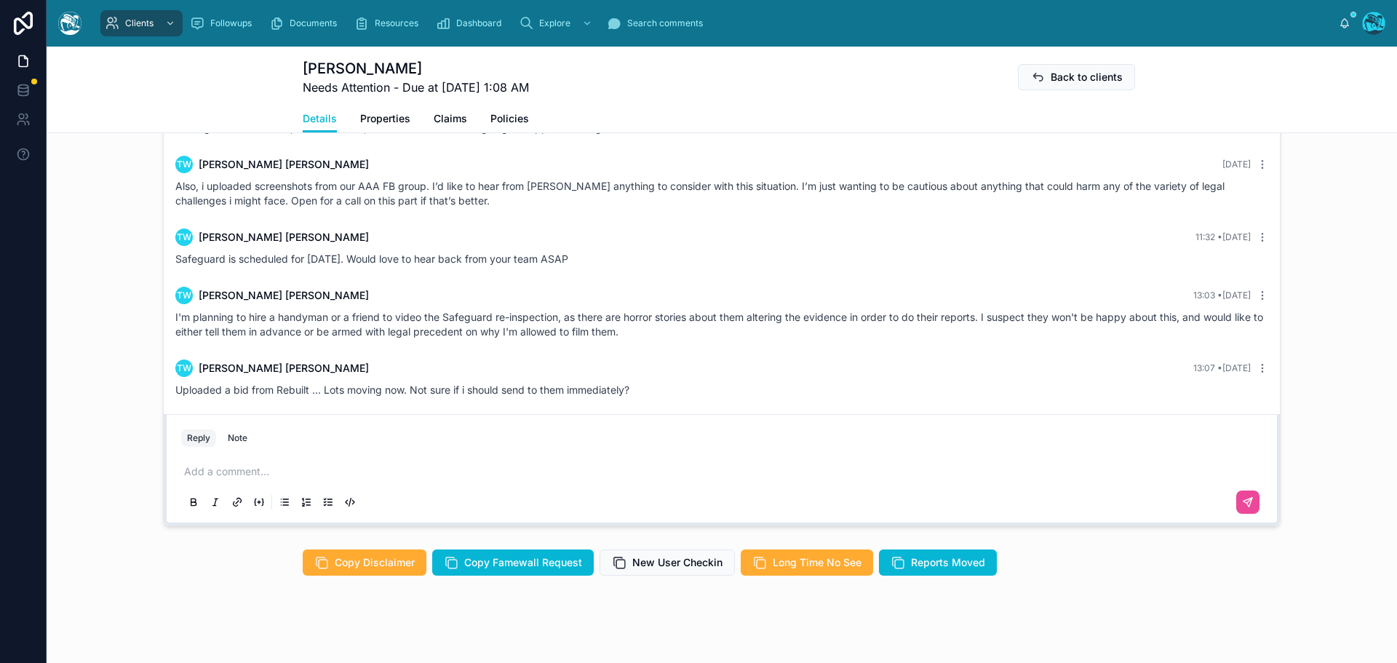
scroll to position [5342, 0]
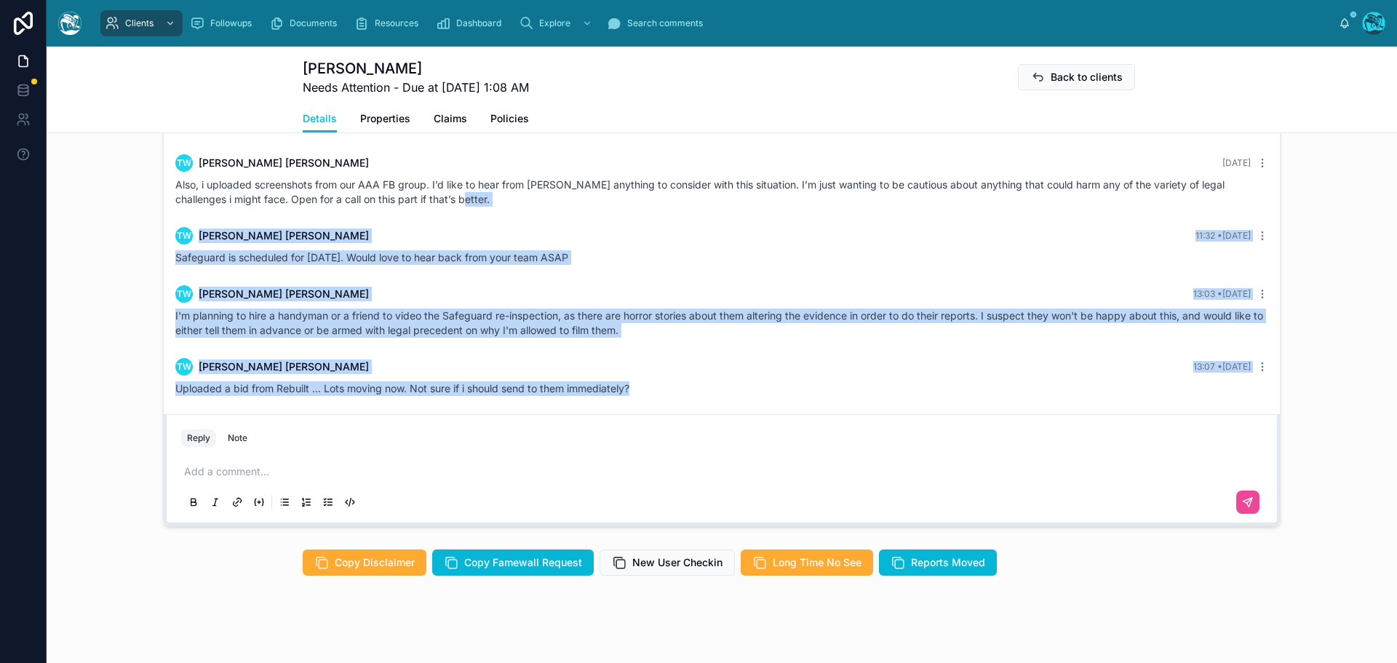
drag, startPoint x: 453, startPoint y: 197, endPoint x: 665, endPoint y: 398, distance: 291.8
copy div "Also, i uploaded screenshots from our AAA FB group. I’d like to hear from Camer…"
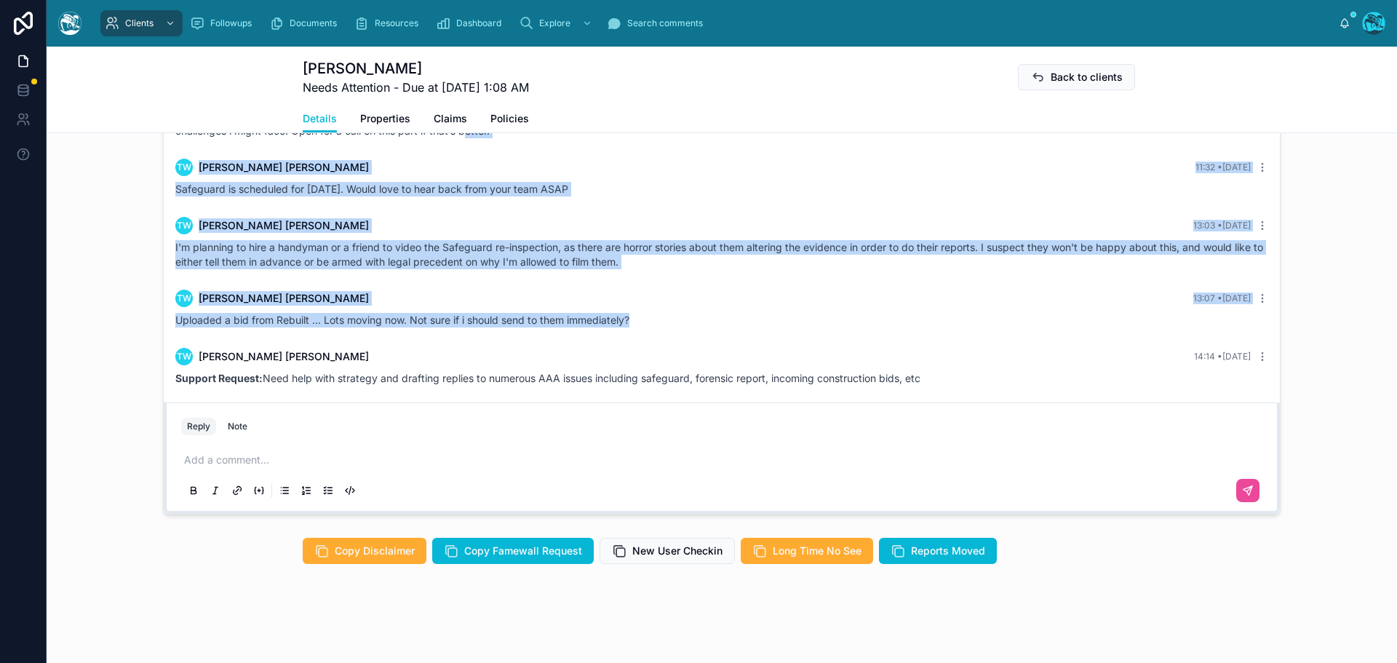
scroll to position [5400, 0]
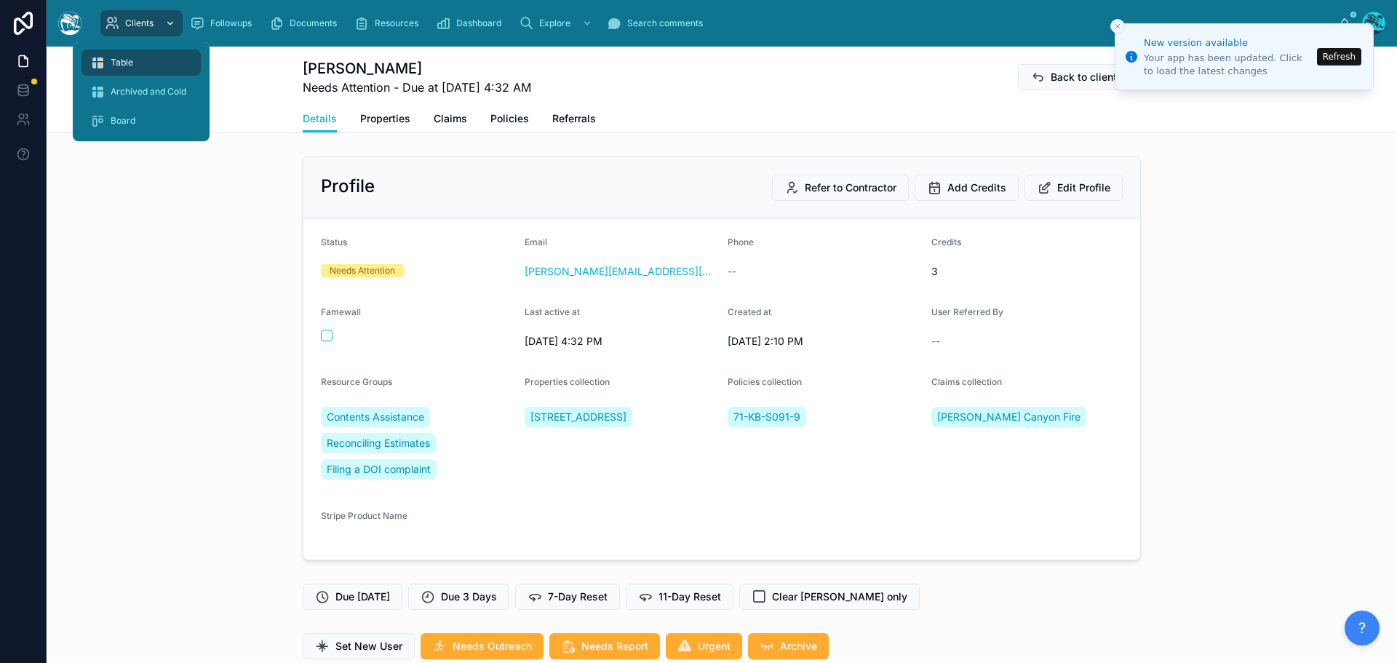
scroll to position [4510, 0]
click at [122, 63] on span "Table" at bounding box center [122, 63] width 23 height 12
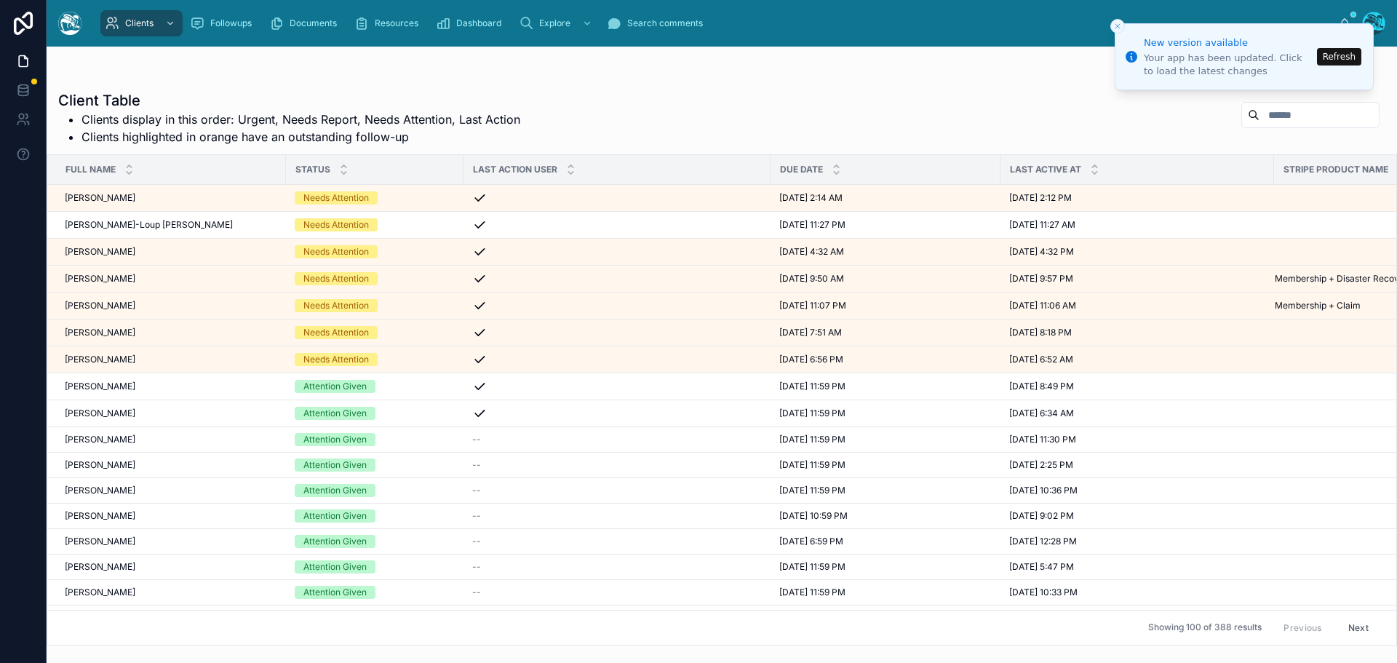
click at [1117, 26] on icon "Close toast" at bounding box center [1117, 26] width 9 height 9
click at [1333, 54] on button "Refresh" at bounding box center [1339, 56] width 44 height 17
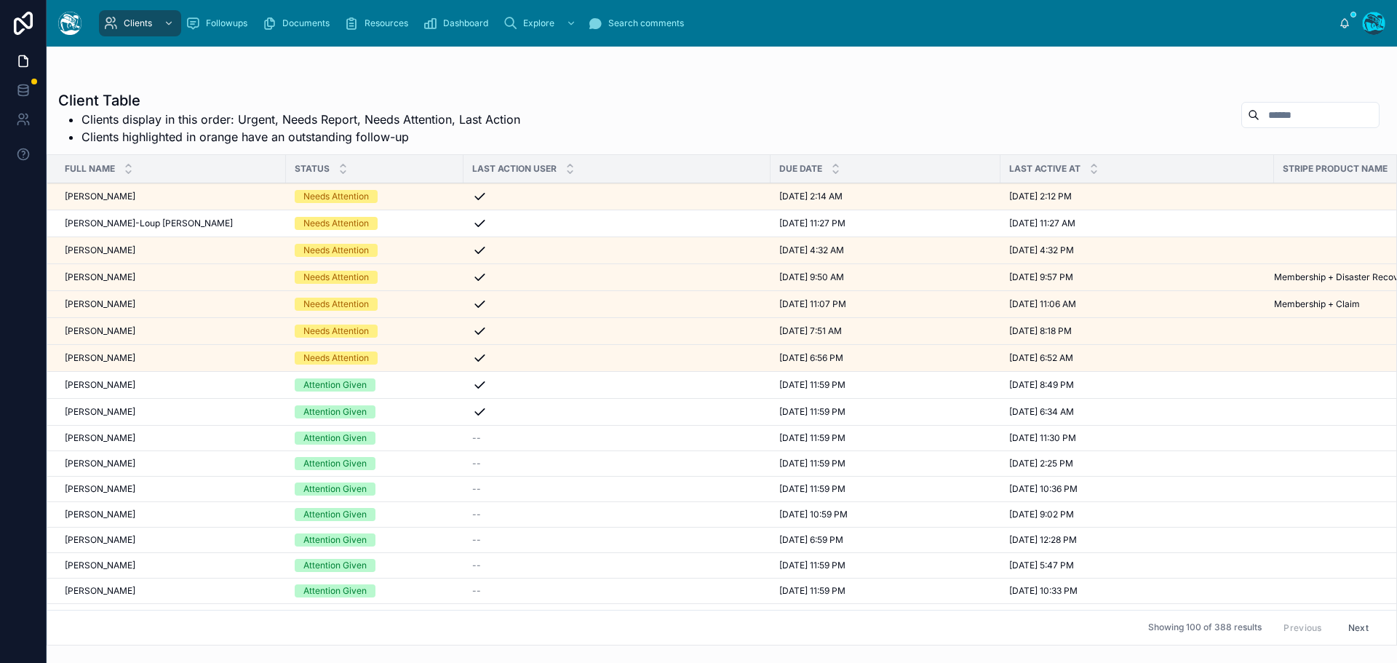
click at [1259, 115] on input "text" at bounding box center [1318, 115] width 119 height 20
type input "*******"
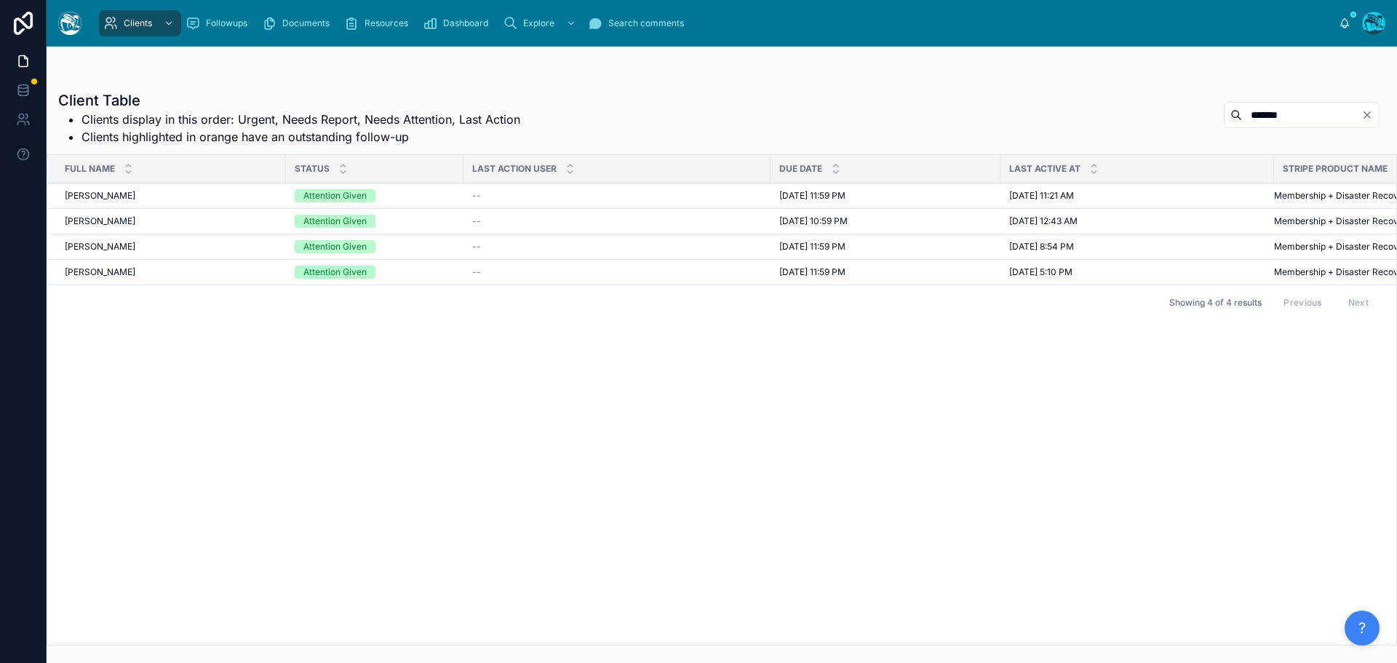
click at [244, 276] on div "[PERSON_NAME] [PERSON_NAME]" at bounding box center [171, 272] width 212 height 12
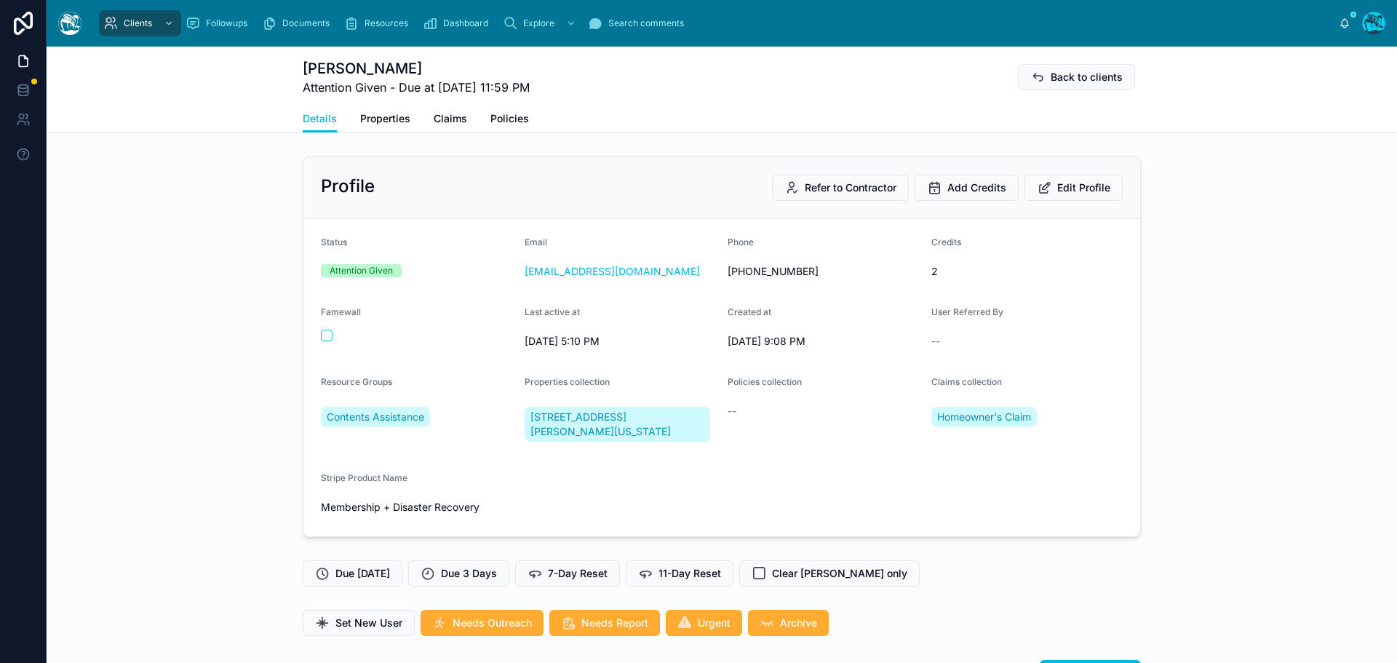
scroll to position [920, 0]
click at [1086, 188] on span "Edit Profile" at bounding box center [1083, 187] width 53 height 15
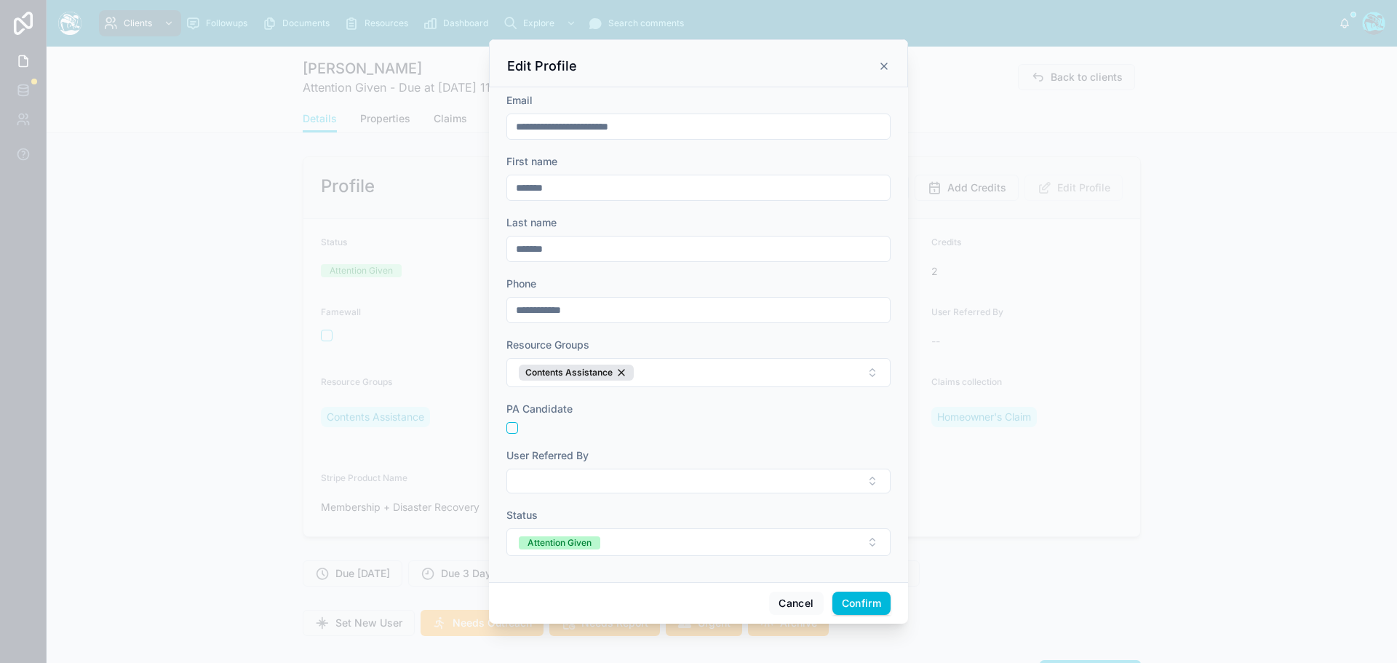
click at [661, 372] on button "Contents Assistance" at bounding box center [698, 372] width 384 height 29
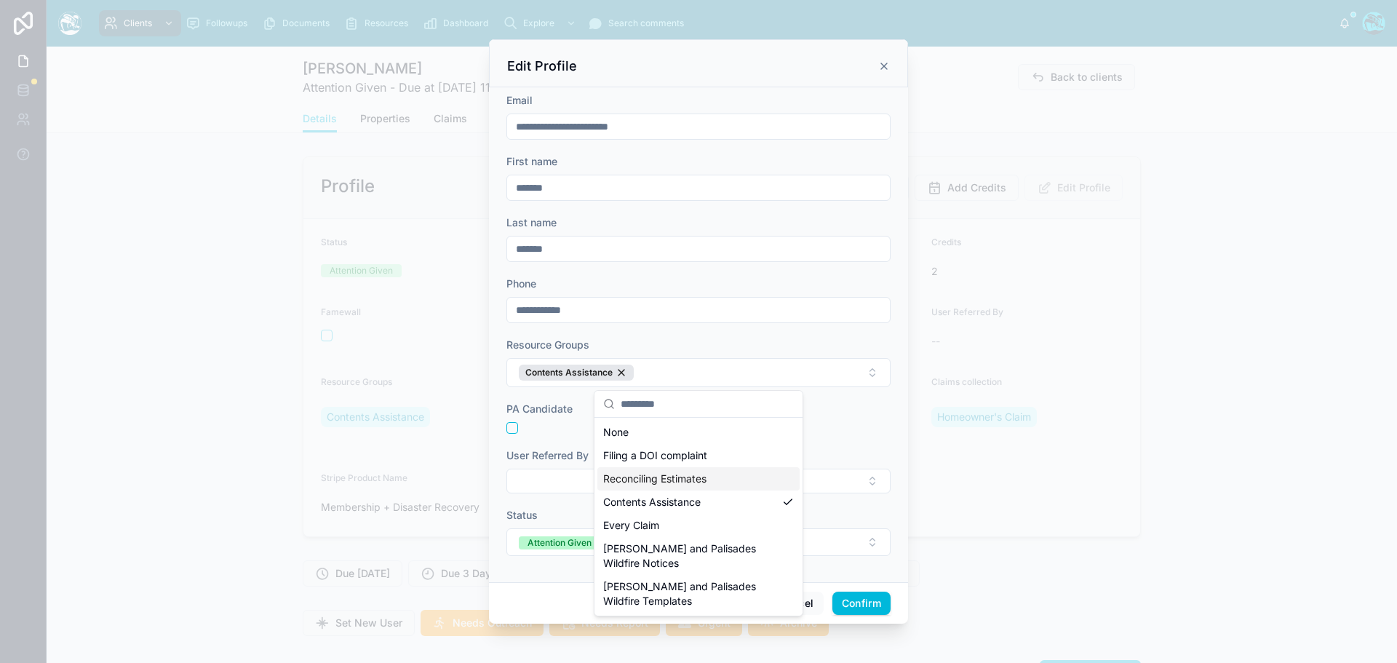
click at [661, 479] on span "Reconciling Estimates" at bounding box center [654, 478] width 103 height 15
click at [859, 603] on button "Confirm" at bounding box center [861, 602] width 58 height 23
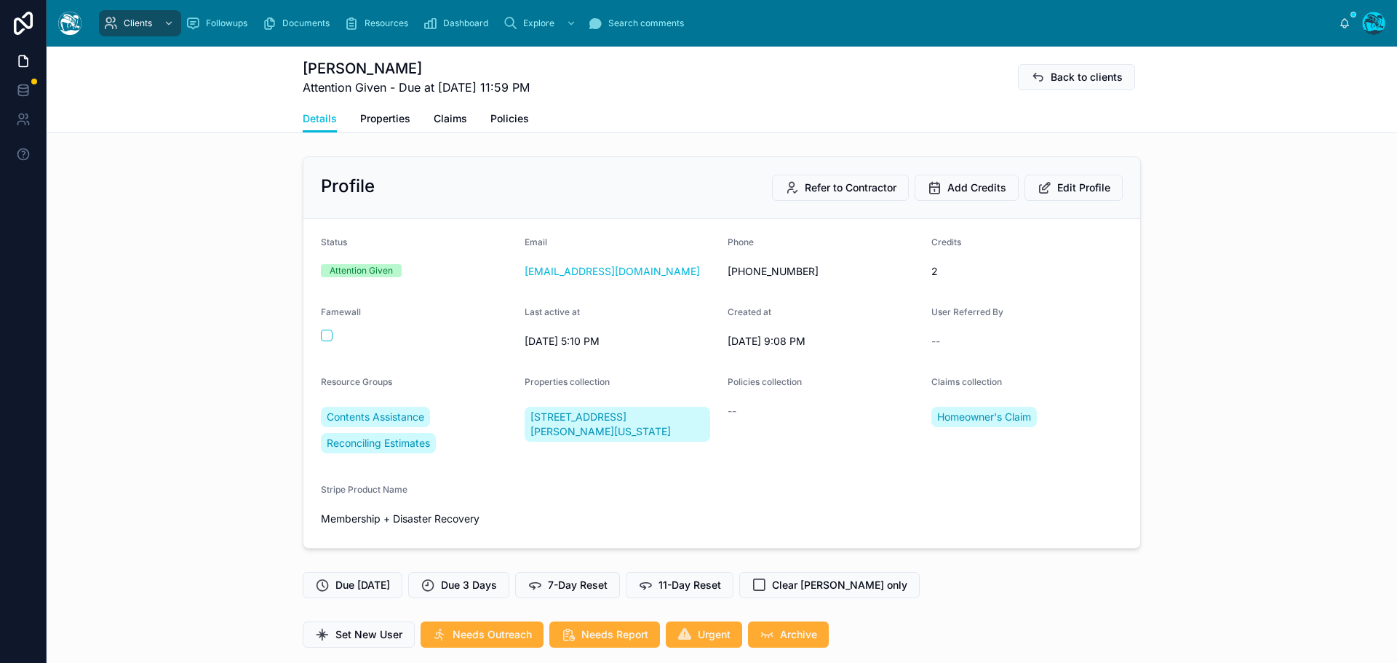
click at [378, 445] on span "Reconciling Estimates" at bounding box center [378, 443] width 103 height 15
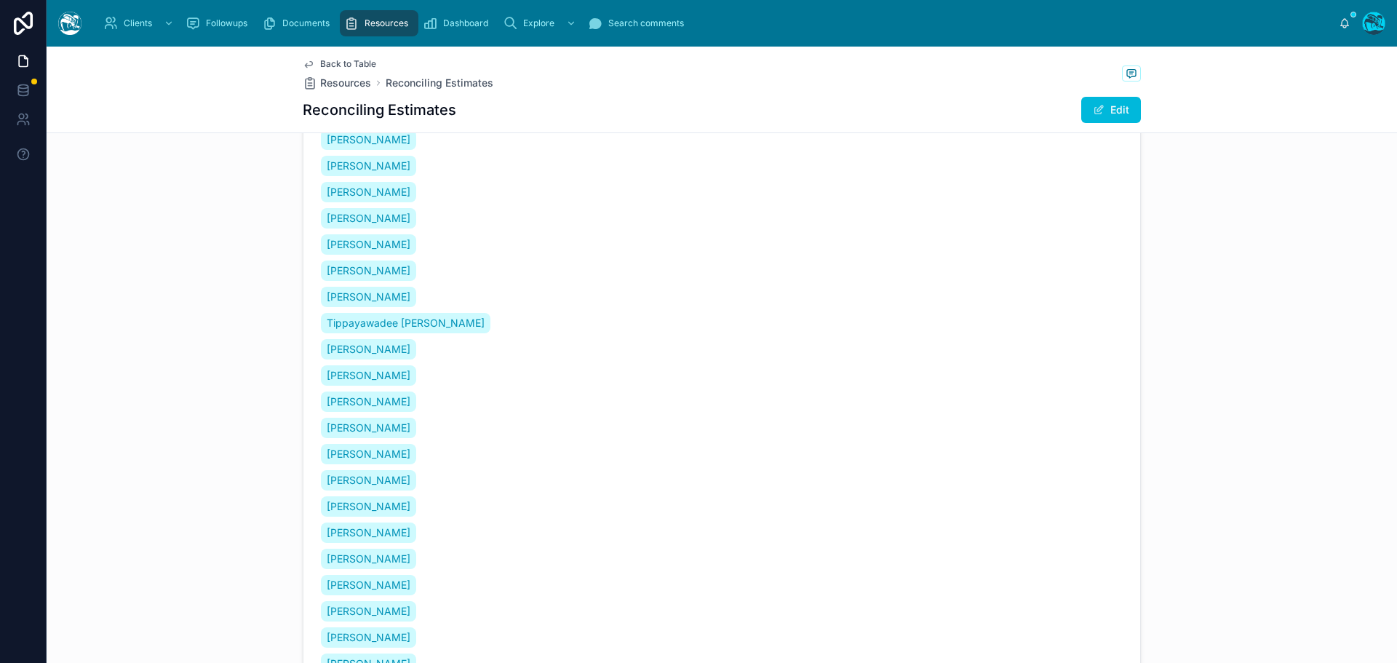
scroll to position [559, 0]
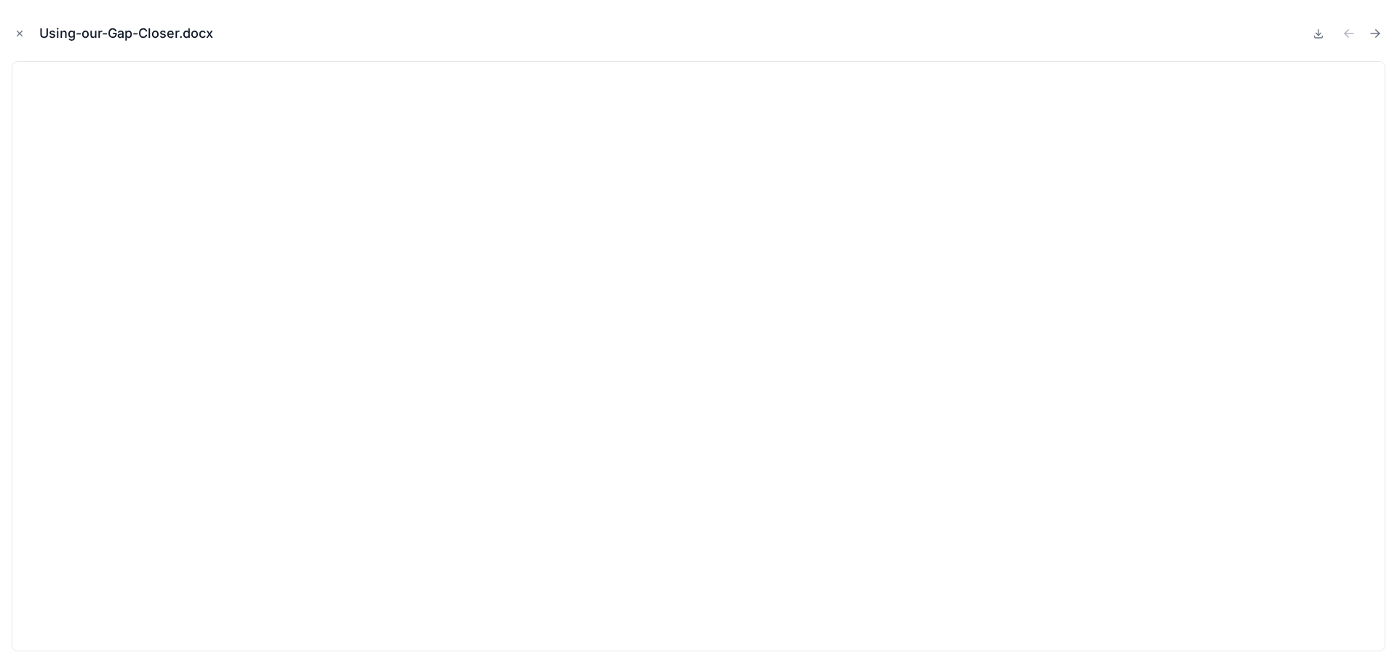
click at [19, 31] on icon "Close modal" at bounding box center [20, 33] width 10 height 10
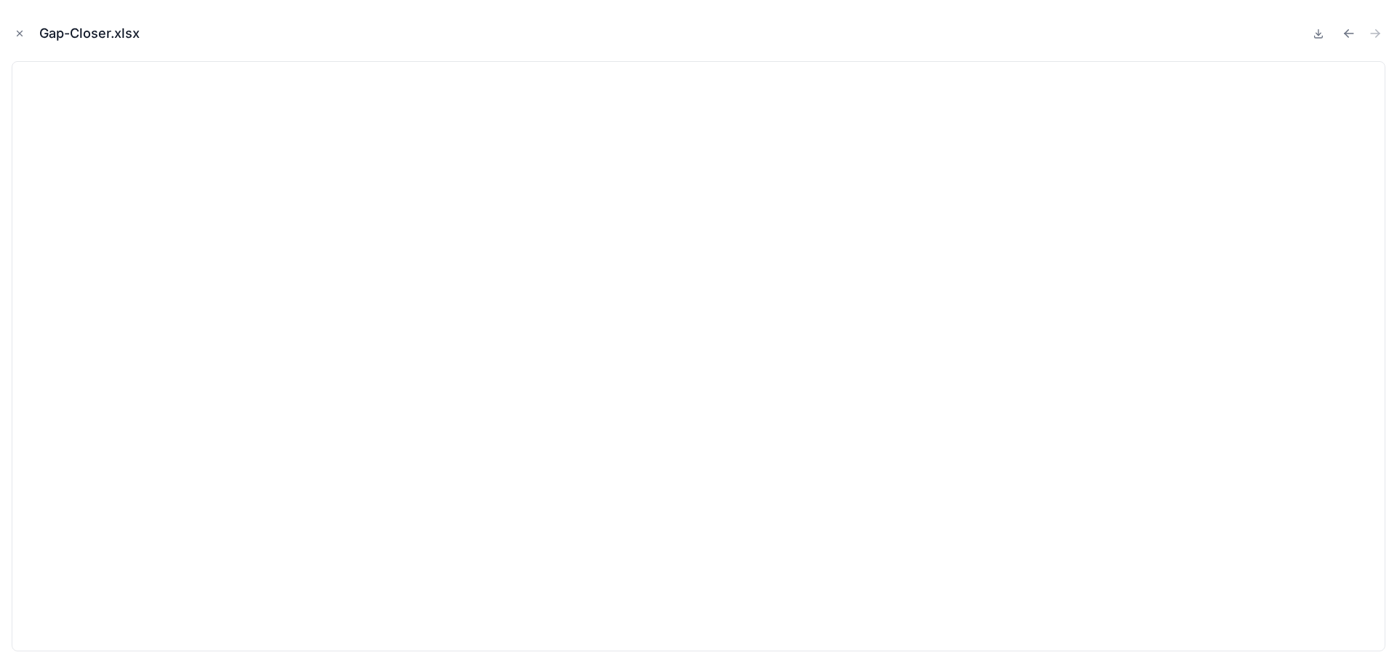
click at [18, 33] on icon "Close modal" at bounding box center [20, 33] width 10 height 10
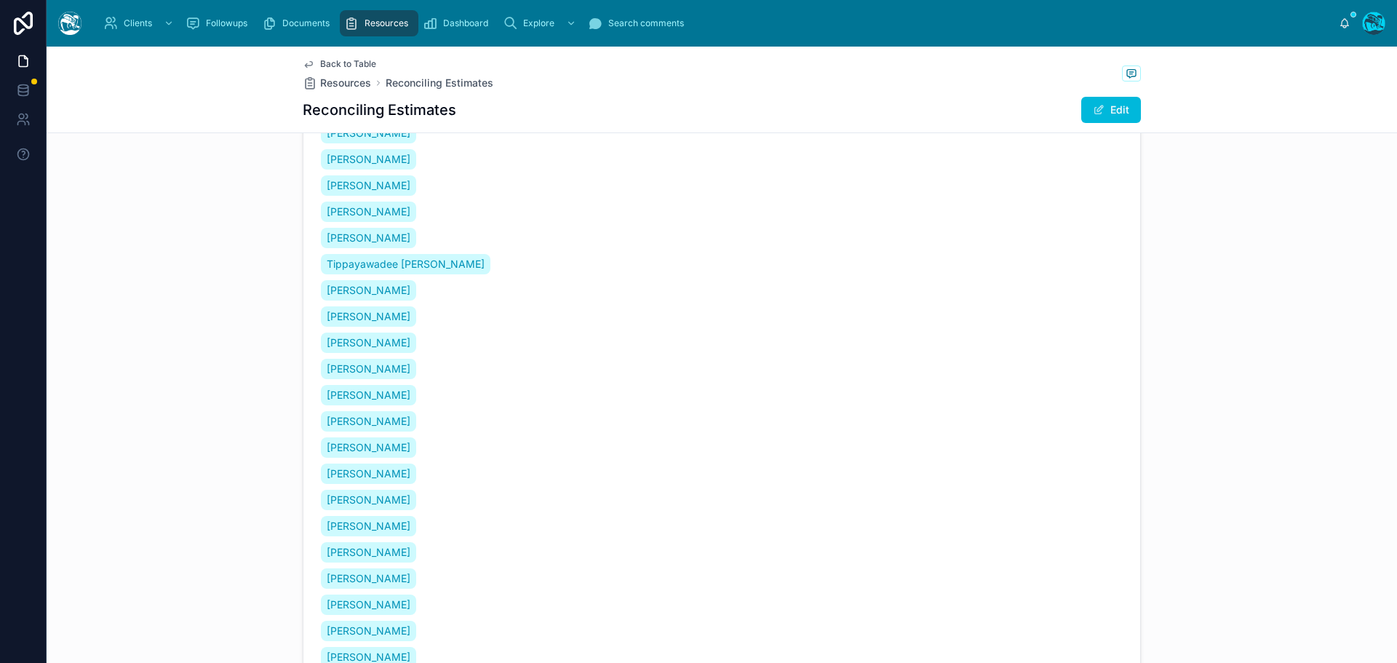
click at [326, 65] on span "Back to Table" at bounding box center [348, 64] width 56 height 12
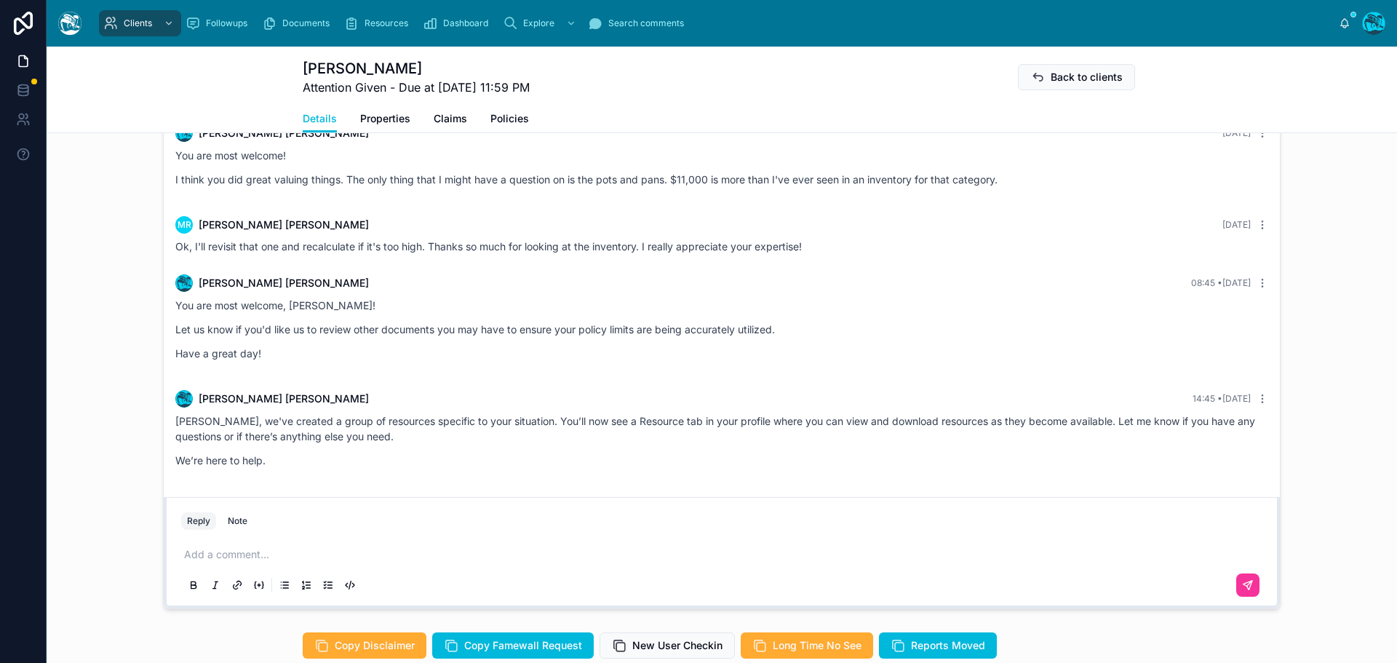
scroll to position [873, 0]
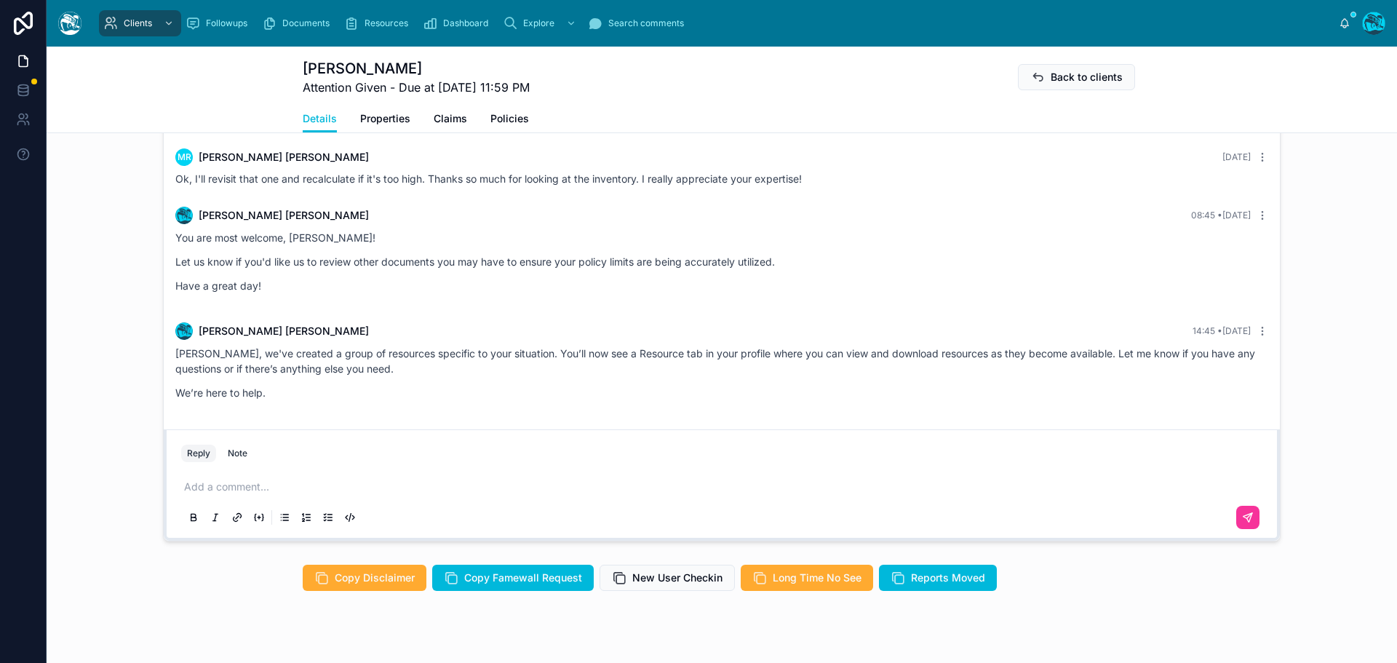
click at [252, 489] on p at bounding box center [724, 486] width 1081 height 15
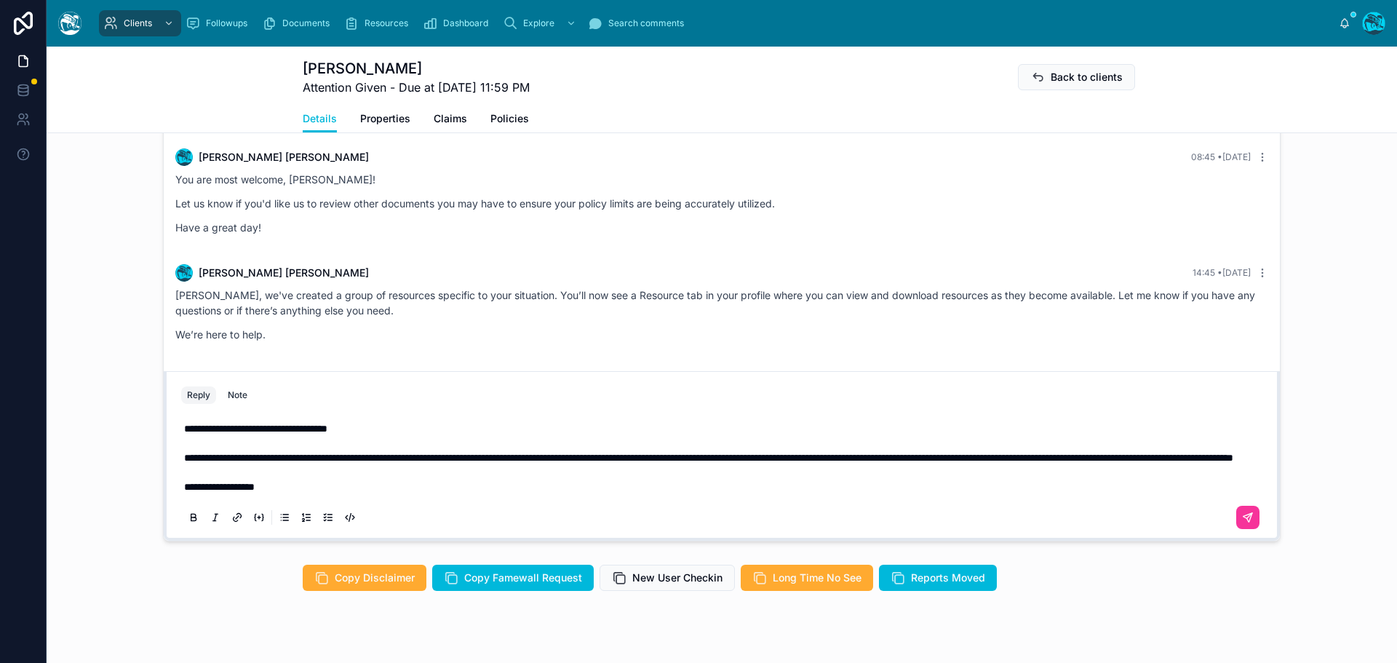
click at [285, 486] on p "**********" at bounding box center [724, 486] width 1081 height 15
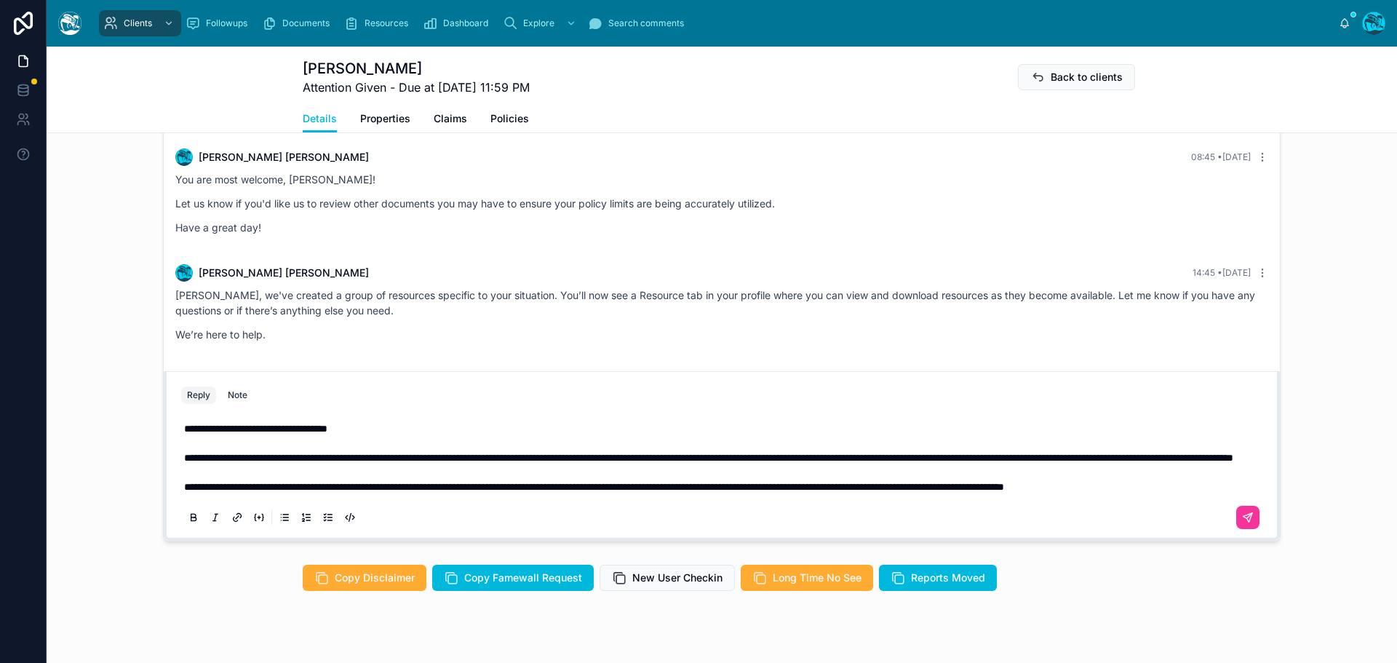
scroll to position [858, 0]
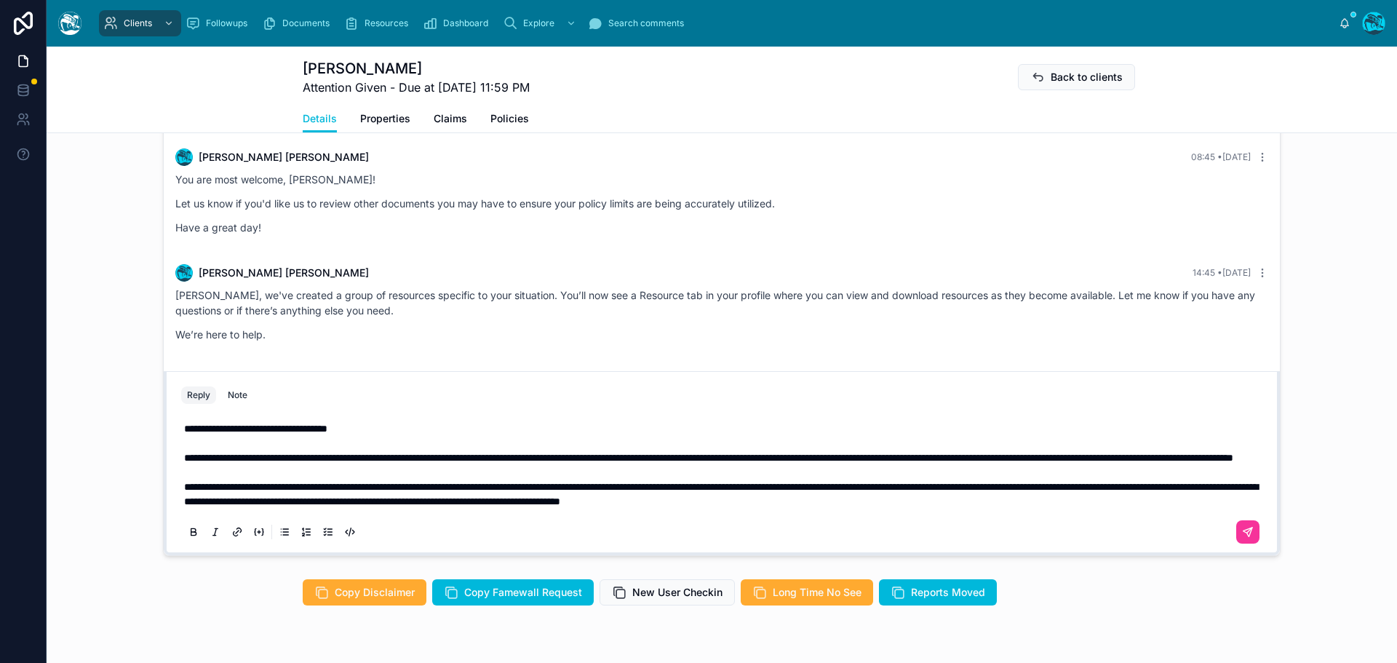
click at [215, 504] on span "**********" at bounding box center [721, 494] width 1074 height 25
click at [424, 501] on span "**********" at bounding box center [721, 494] width 1074 height 25
click at [1104, 502] on p "**********" at bounding box center [724, 493] width 1081 height 29
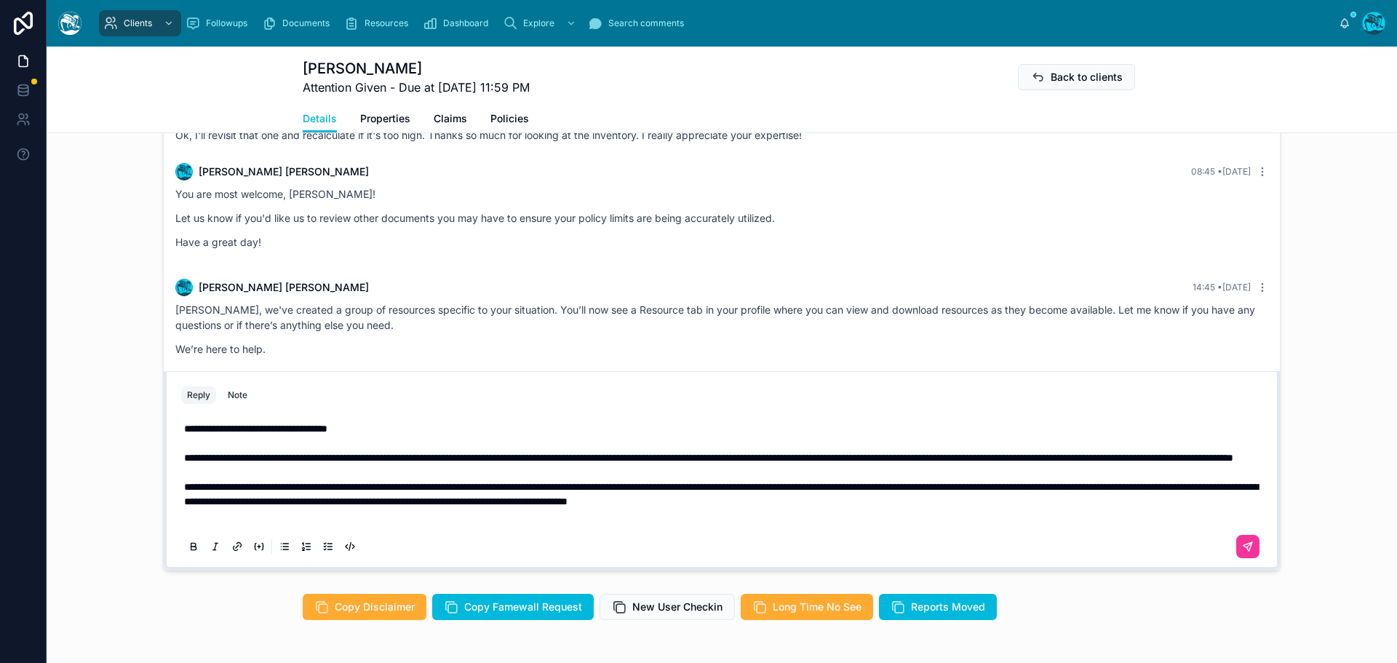
scroll to position [829, 0]
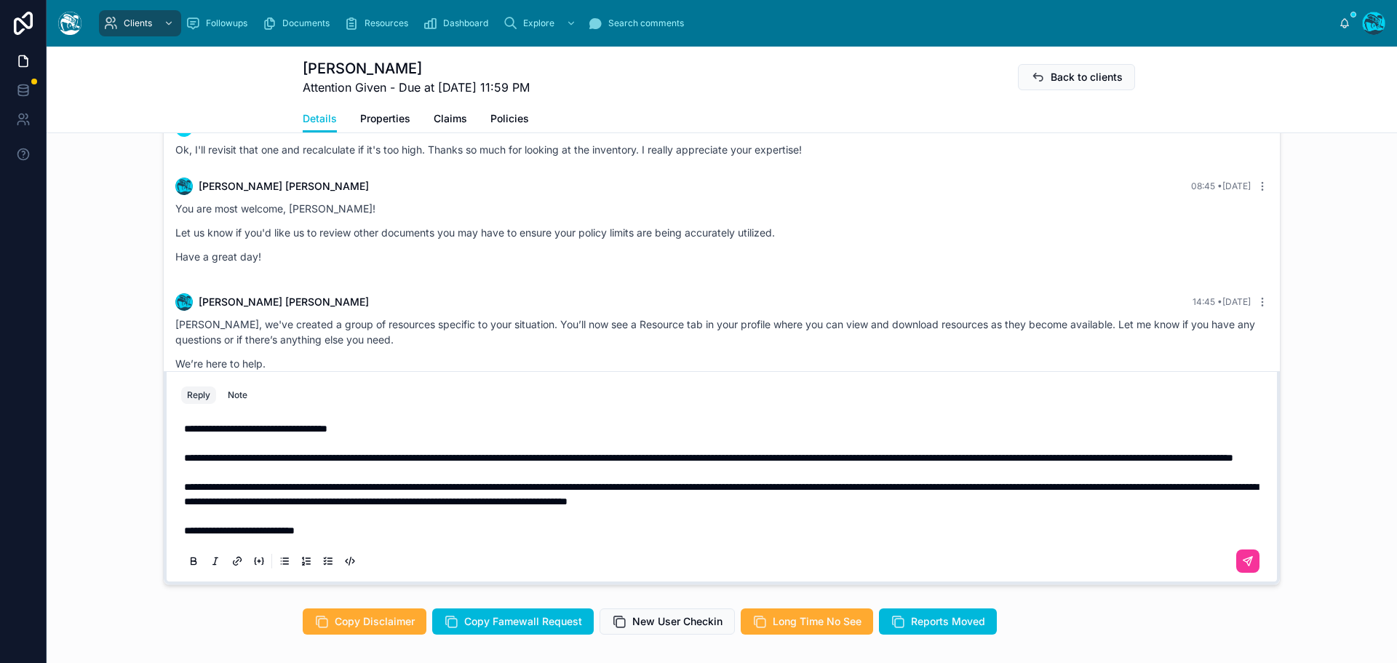
click at [1242, 559] on icon at bounding box center [1248, 561] width 12 height 12
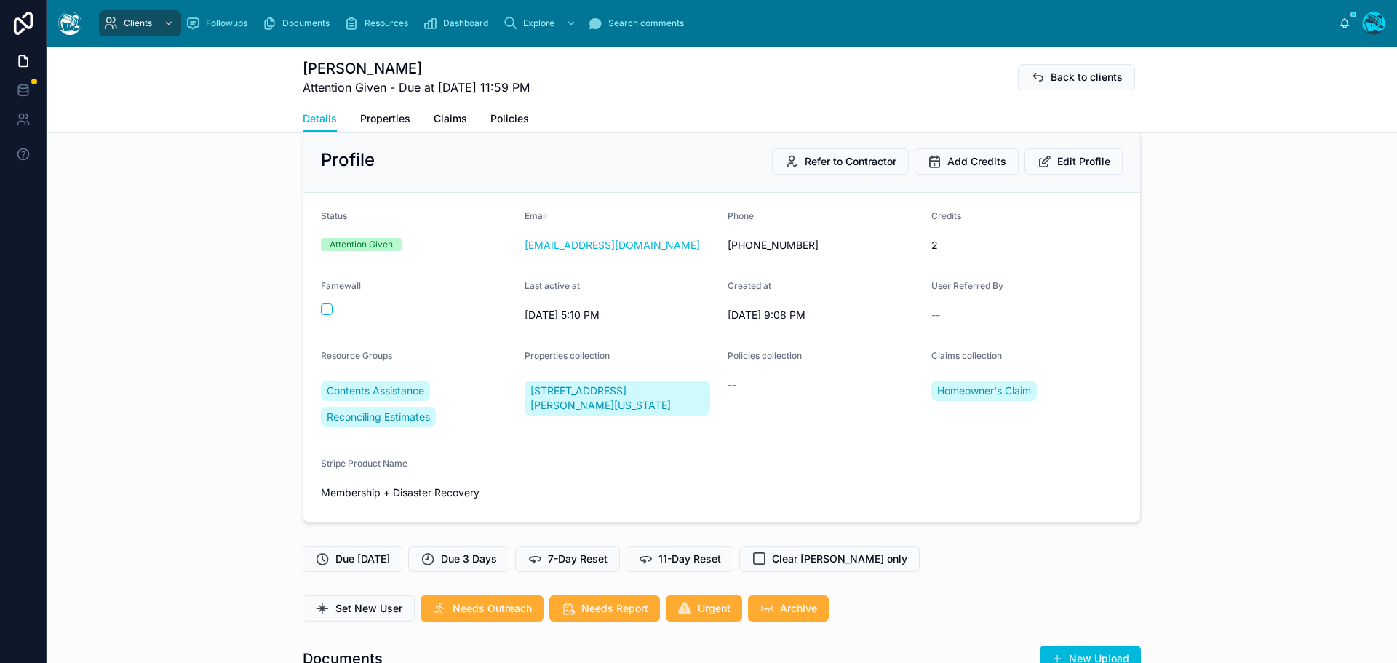
scroll to position [0, 0]
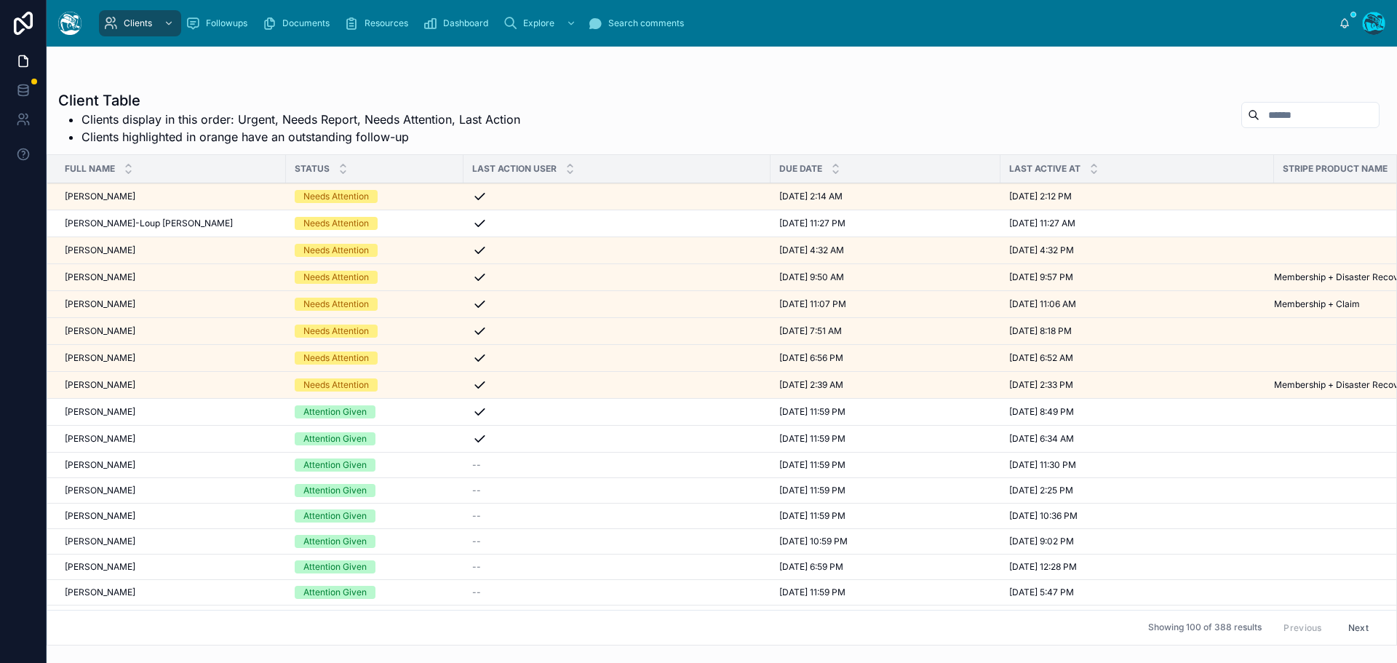
click at [1259, 111] on input "text" at bounding box center [1318, 115] width 119 height 20
type input "******"
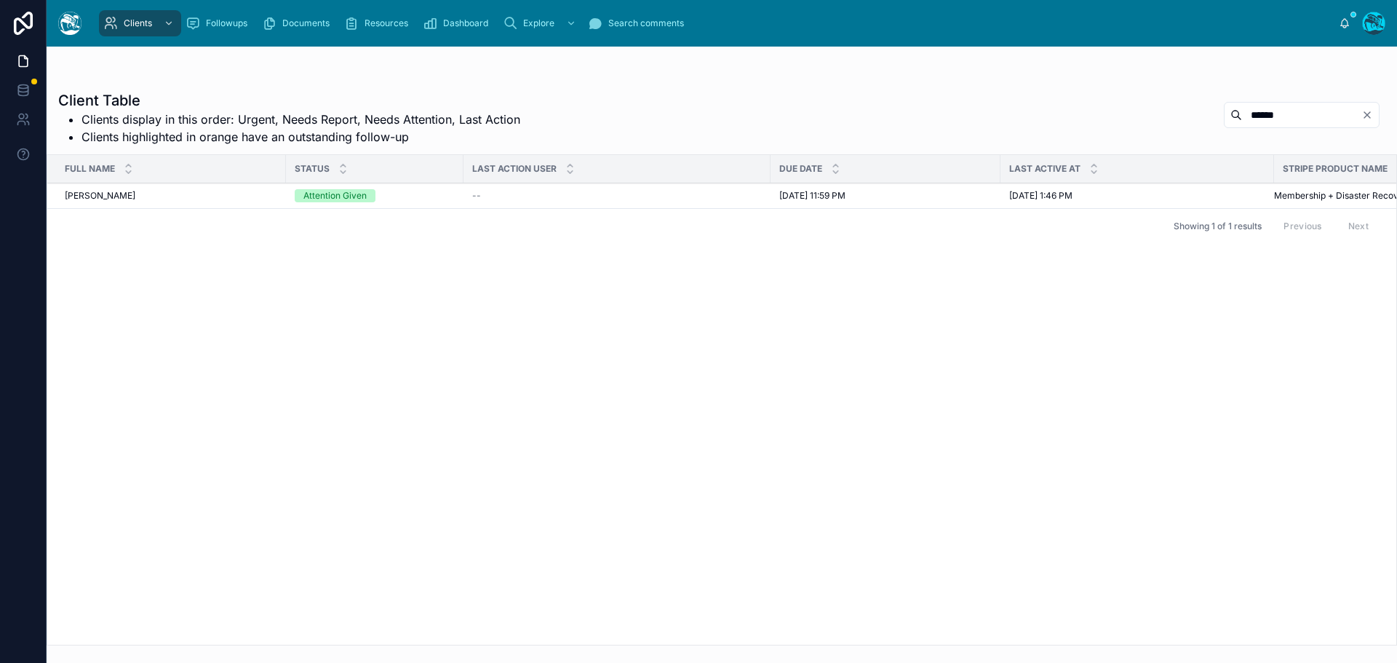
click at [143, 197] on div "[PERSON_NAME] [PERSON_NAME]" at bounding box center [171, 196] width 212 height 12
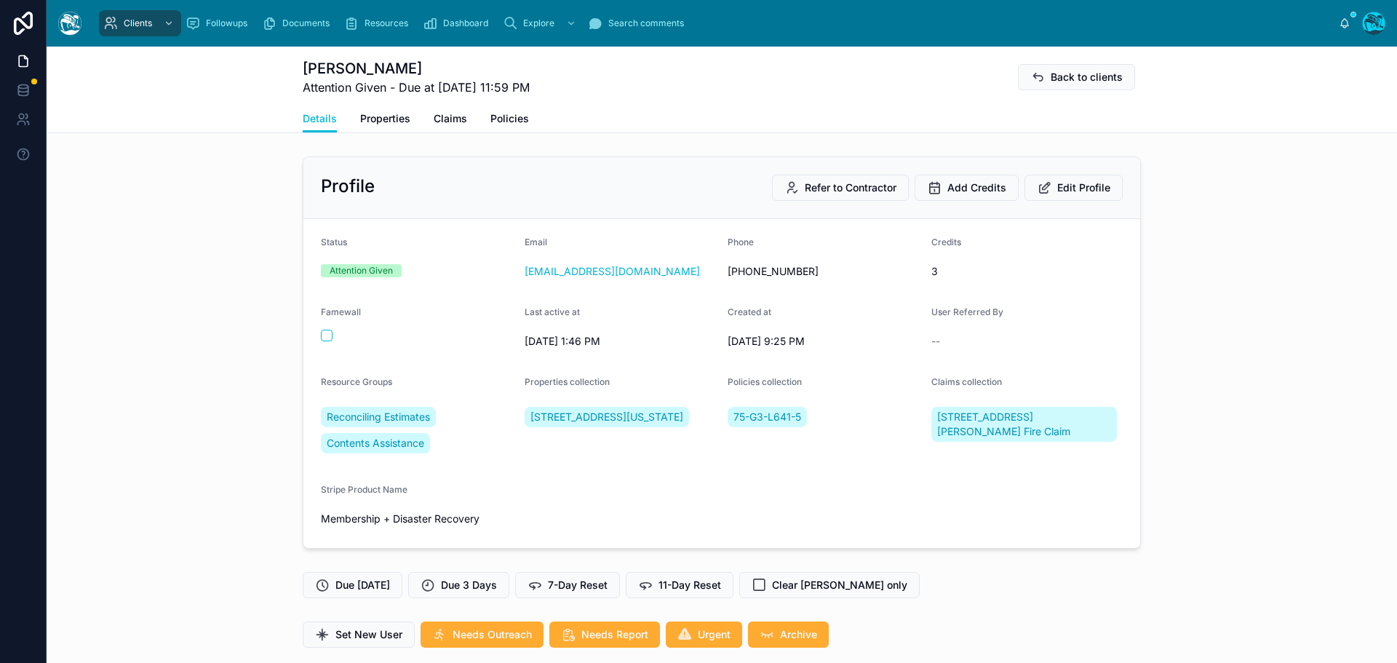
scroll to position [364, 0]
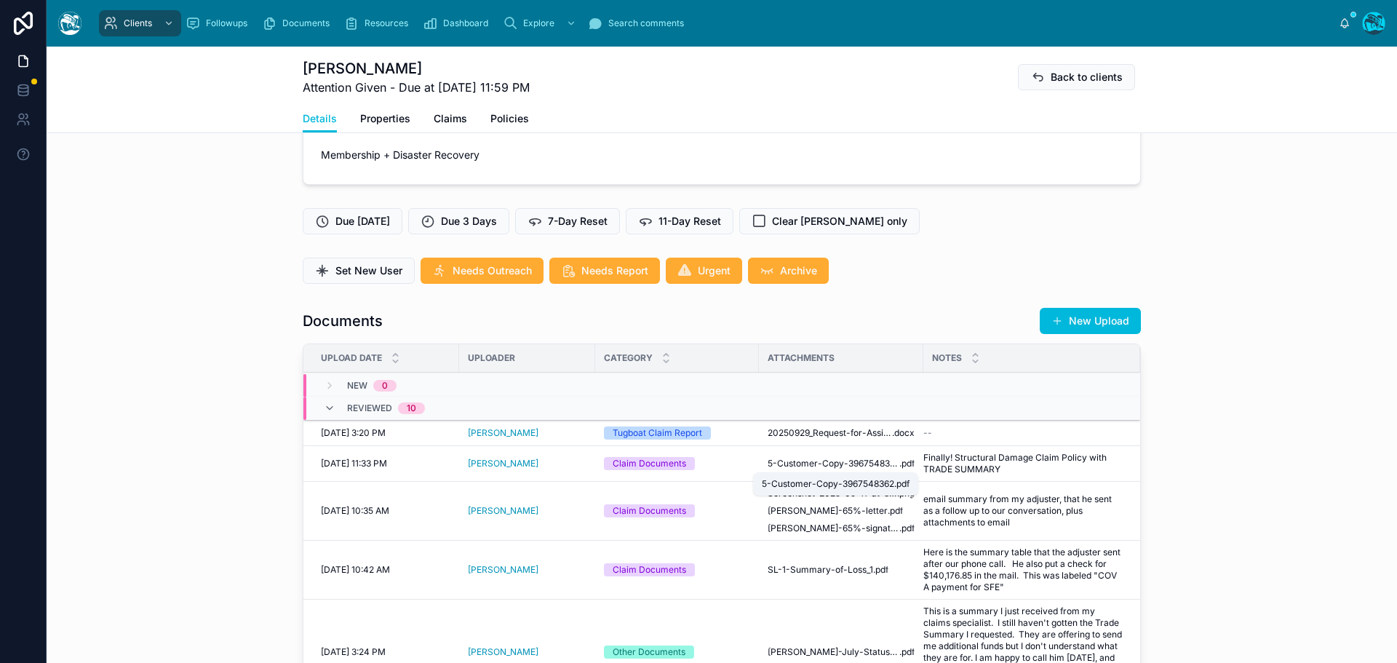
click at [856, 463] on span "5-Customer-Copy-3967548362" at bounding box center [834, 464] width 132 height 12
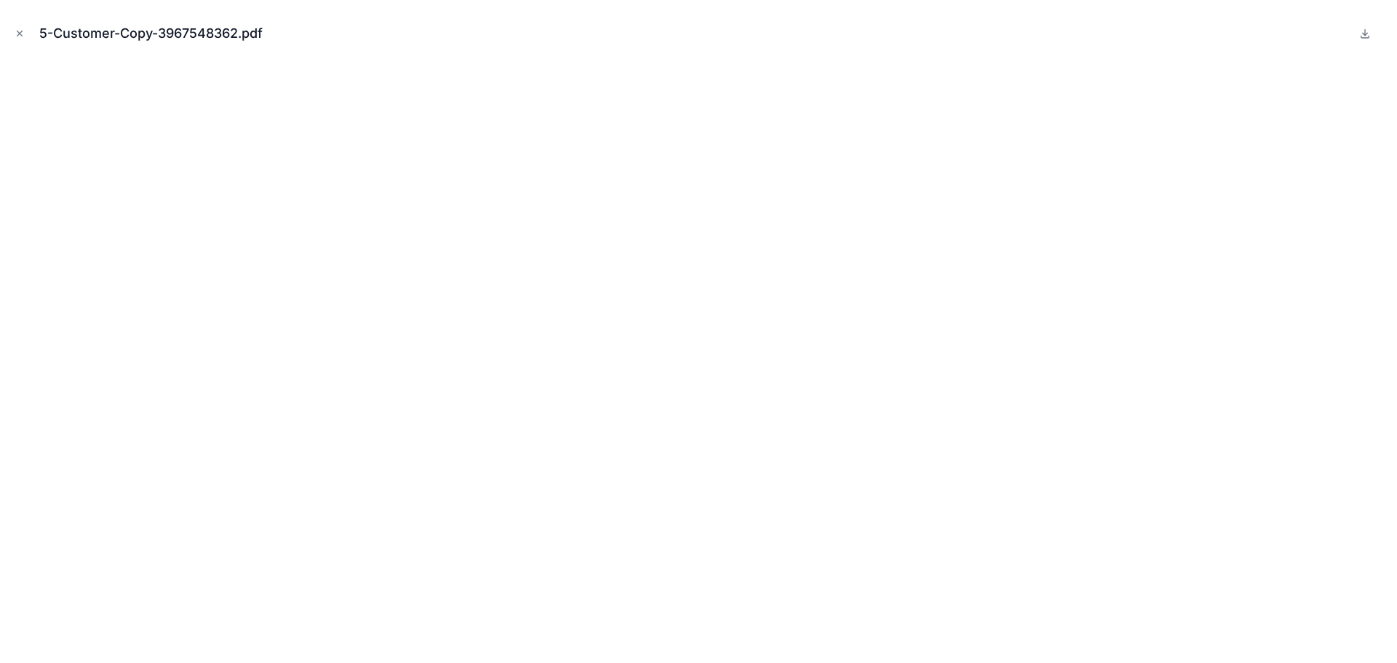
click at [1364, 33] on icon at bounding box center [1365, 34] width 12 height 12
click at [18, 34] on icon "Close modal" at bounding box center [20, 33] width 10 height 10
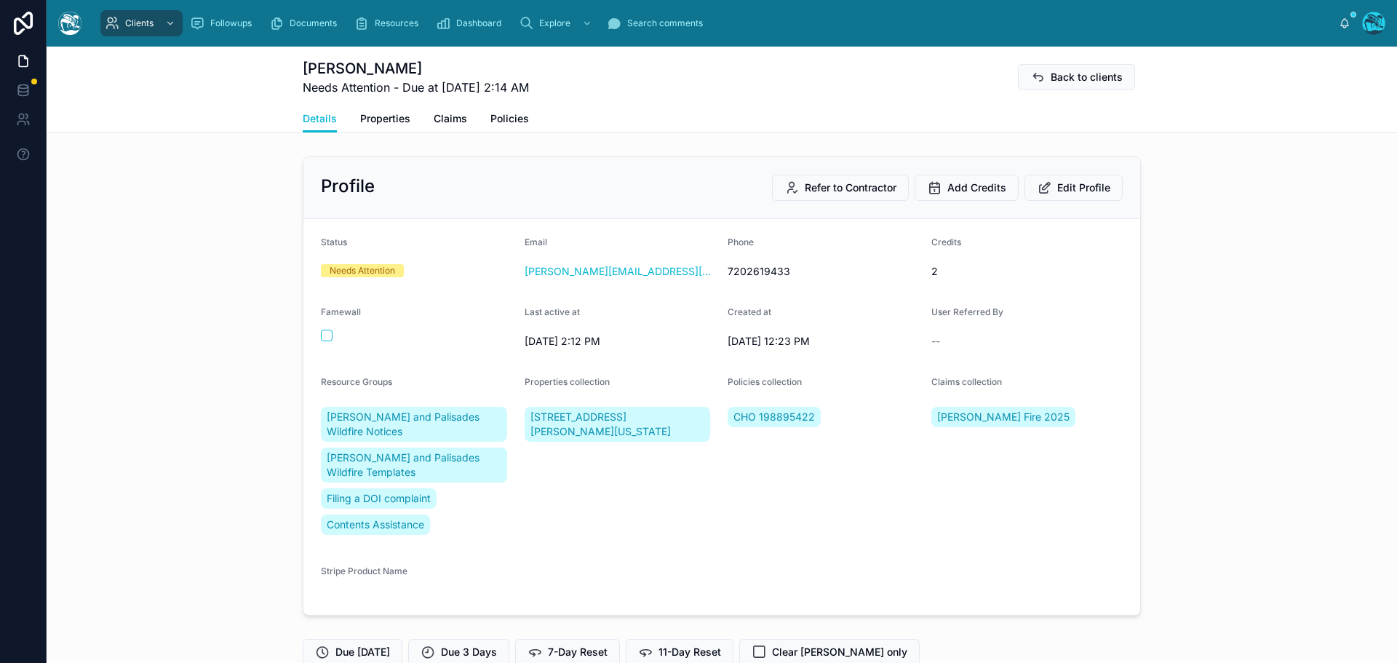
scroll to position [5400, 0]
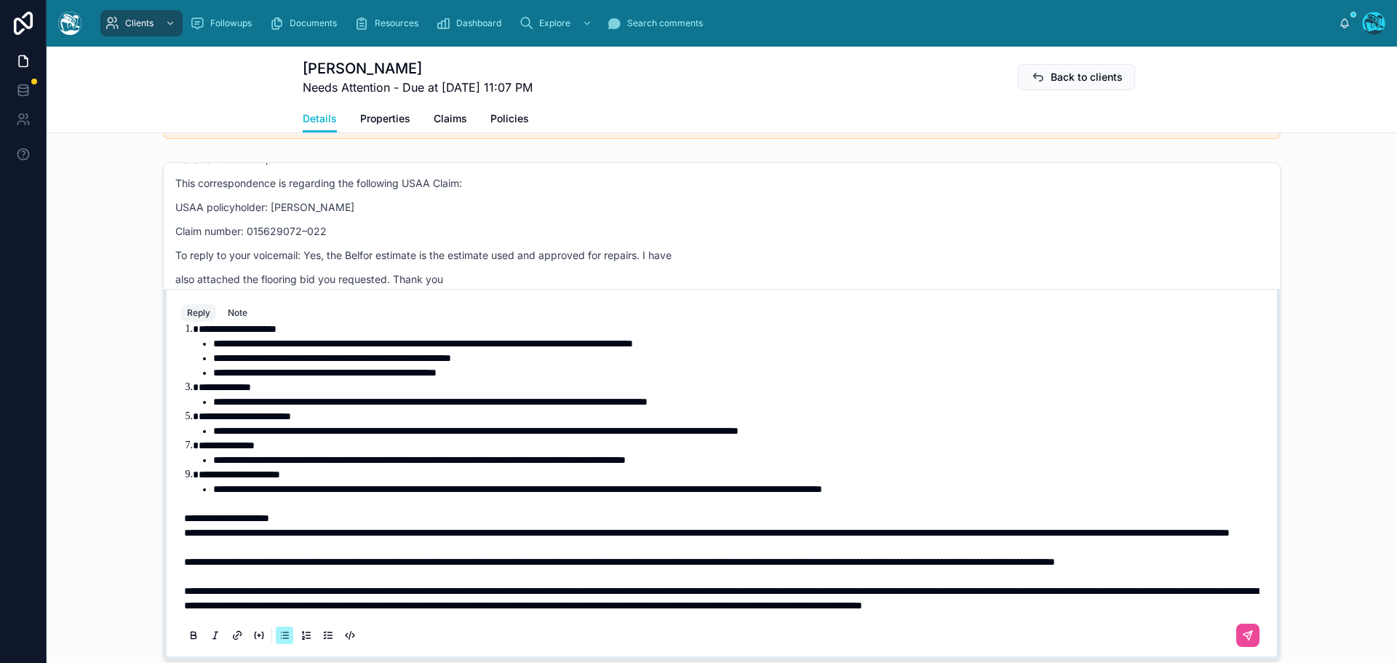
scroll to position [146, 0]
click at [1242, 636] on icon at bounding box center [1248, 636] width 12 height 12
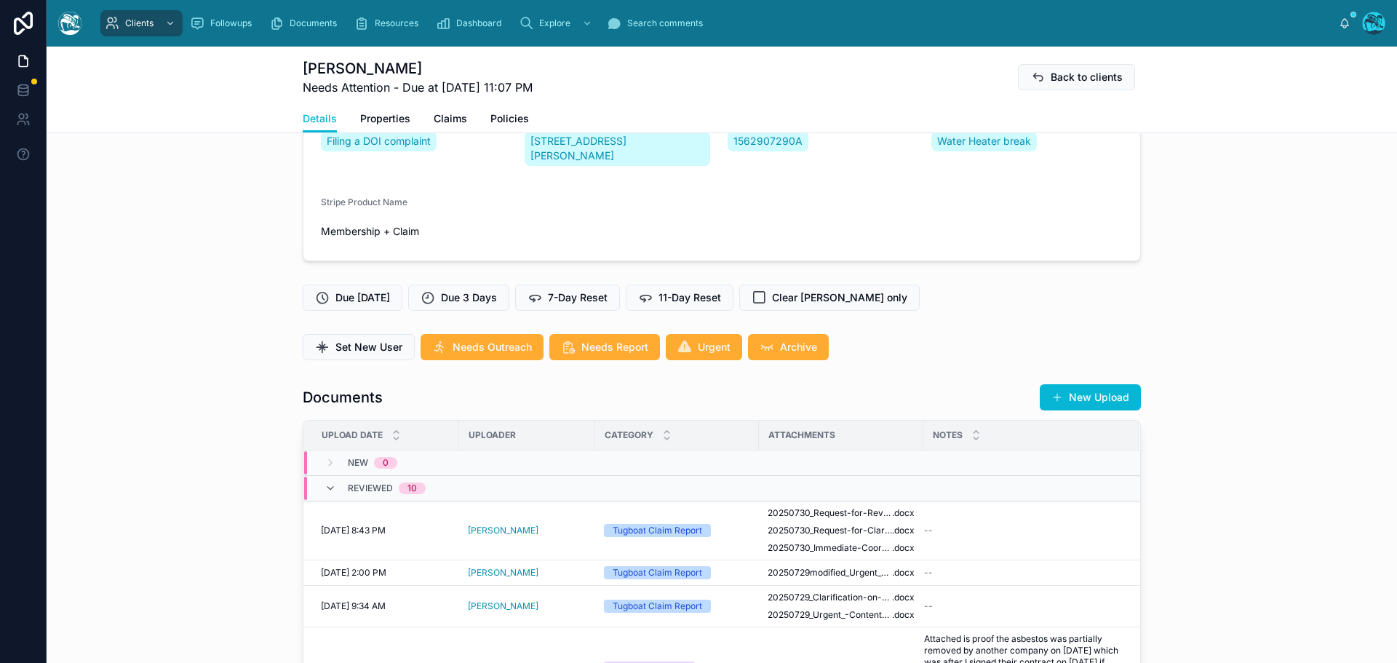
scroll to position [245, 0]
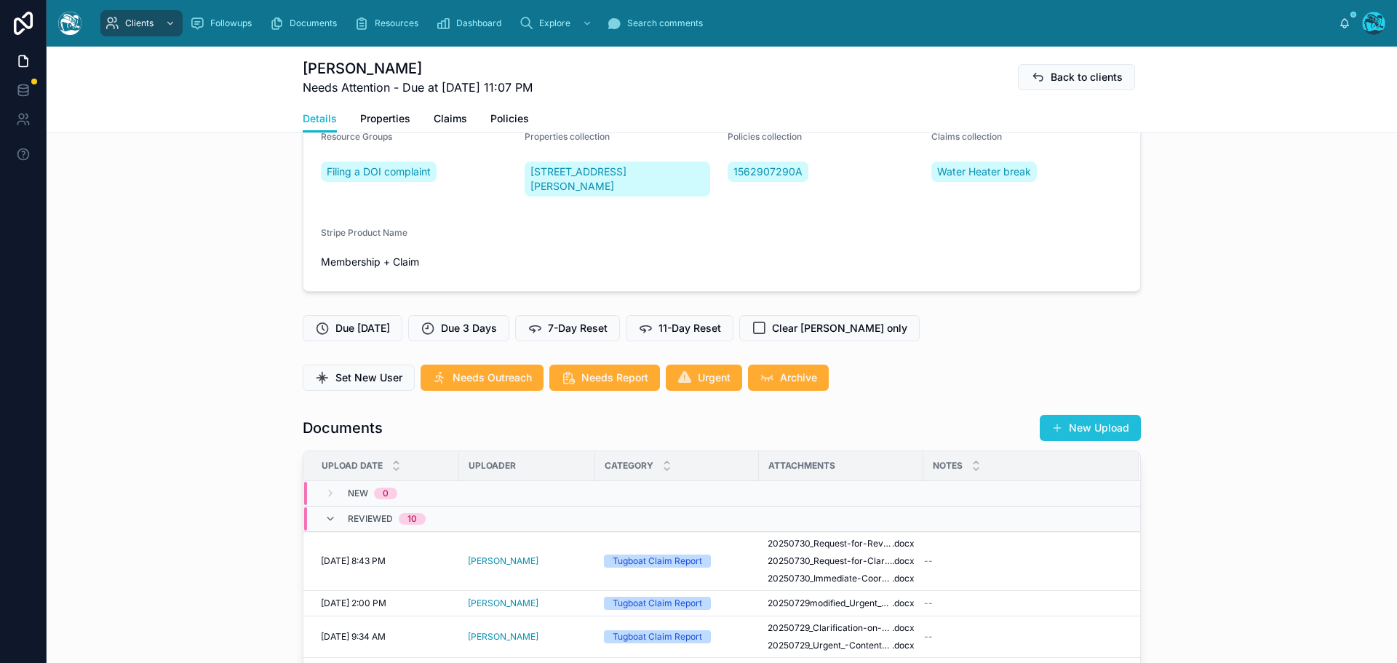
click at [1097, 426] on button "New Upload" at bounding box center [1090, 428] width 101 height 26
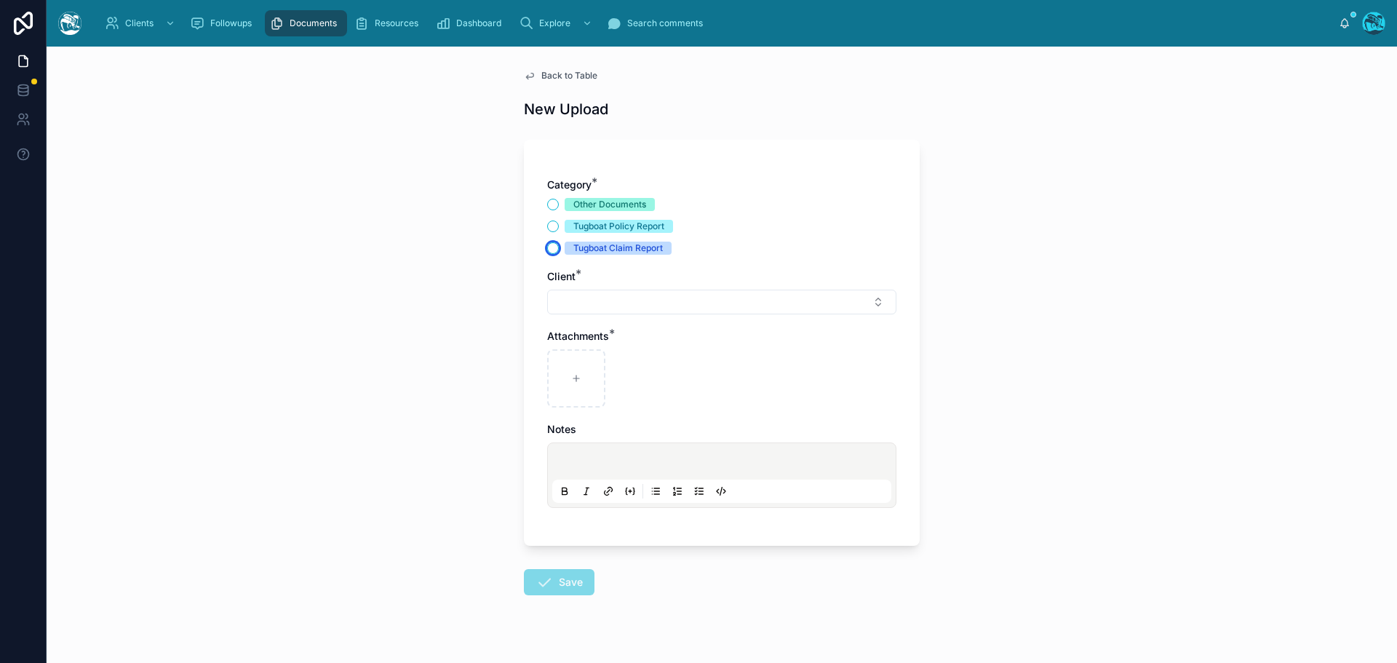
click at [547, 247] on button "Tugboat Claim Report" at bounding box center [553, 248] width 12 height 12
click at [566, 299] on button "Select Button" at bounding box center [721, 302] width 349 height 25
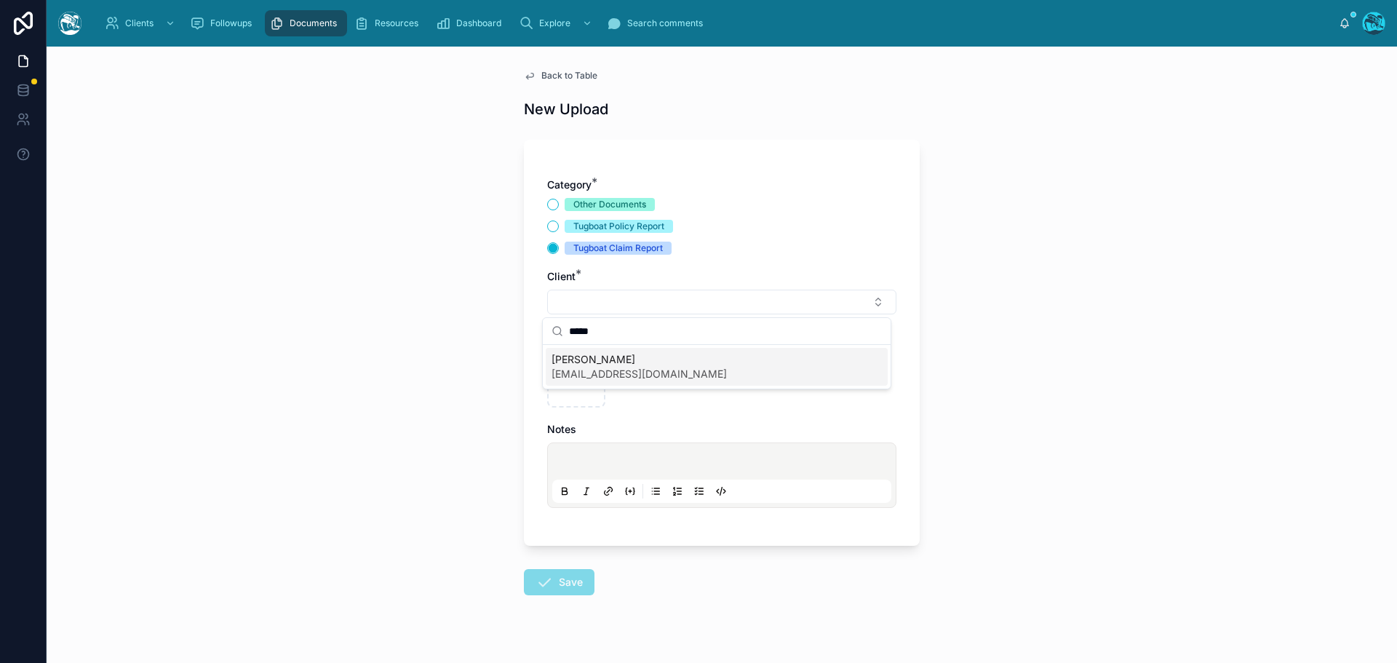
type input "*****"
click at [581, 361] on span "[PERSON_NAME]" at bounding box center [638, 359] width 175 height 15
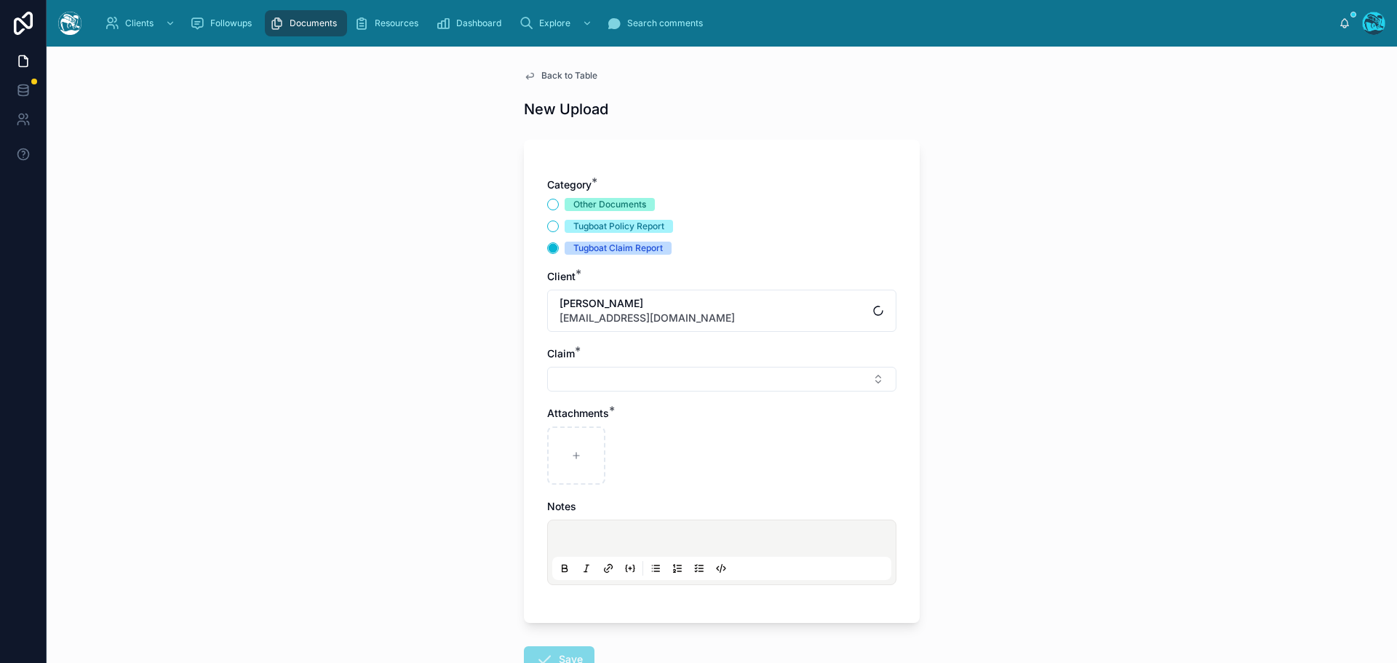
click at [570, 381] on button "Select Button" at bounding box center [721, 379] width 349 height 25
click at [570, 430] on span "Water Heater break" at bounding box center [598, 436] width 94 height 15
click at [565, 445] on div at bounding box center [576, 458] width 58 height 58
type input "**********"
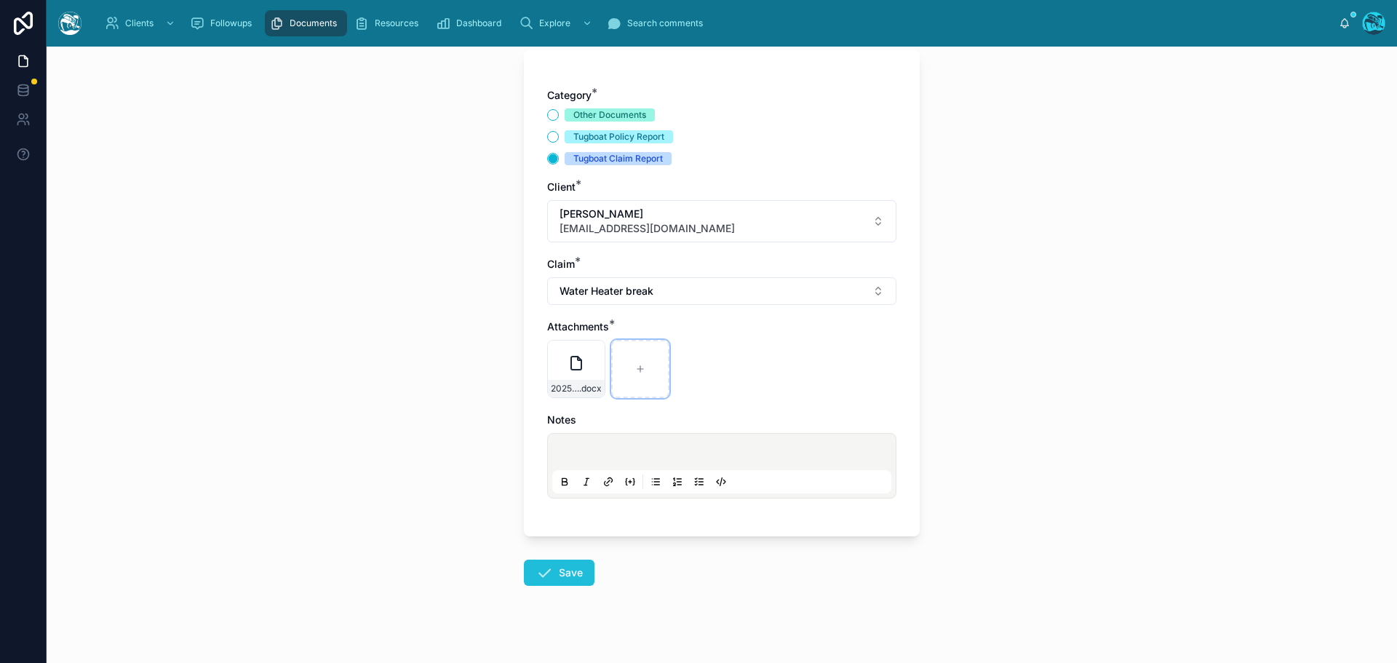
scroll to position [105, 0]
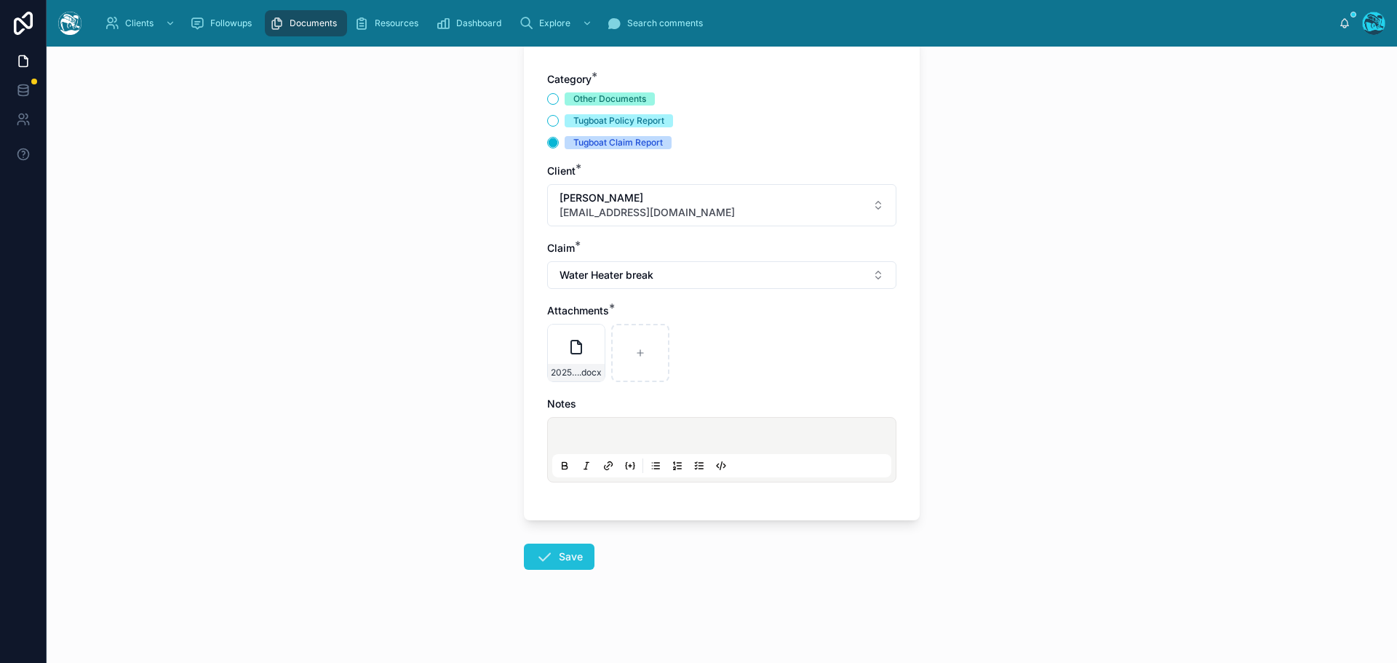
click at [537, 555] on icon at bounding box center [543, 556] width 17 height 17
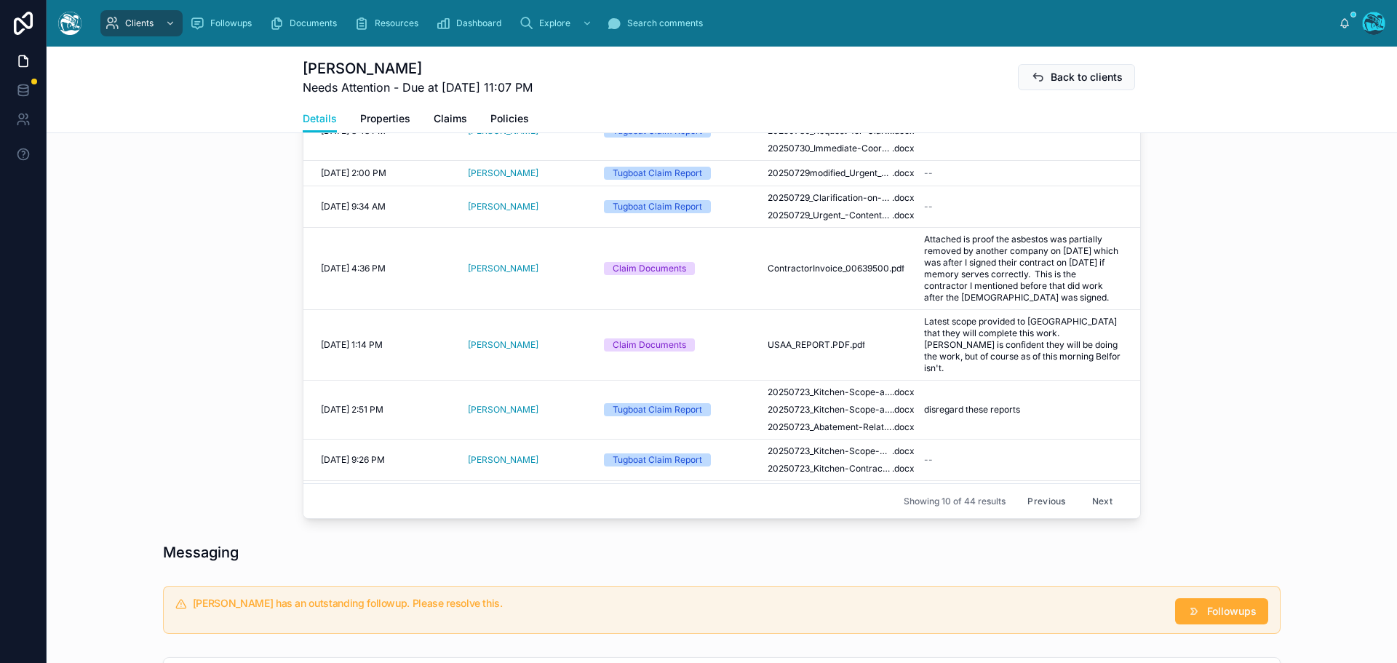
scroll to position [760, 0]
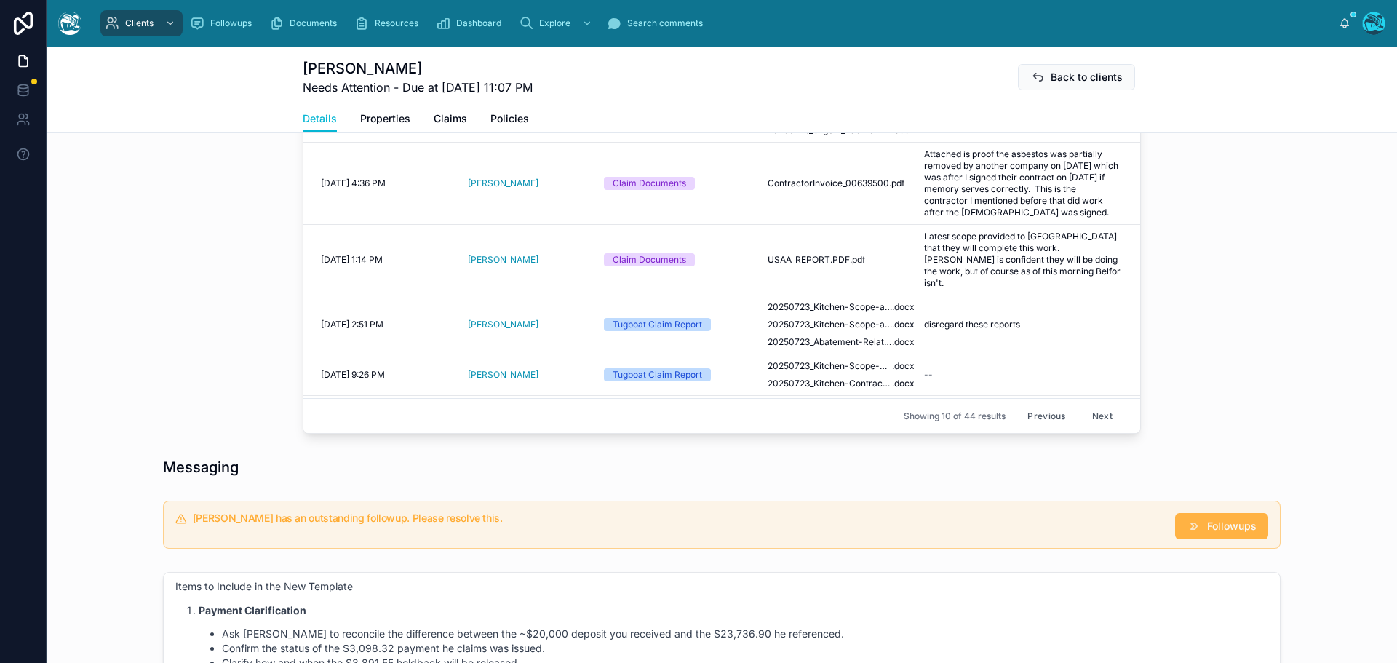
click at [1212, 531] on span "Followups" at bounding box center [1231, 526] width 49 height 15
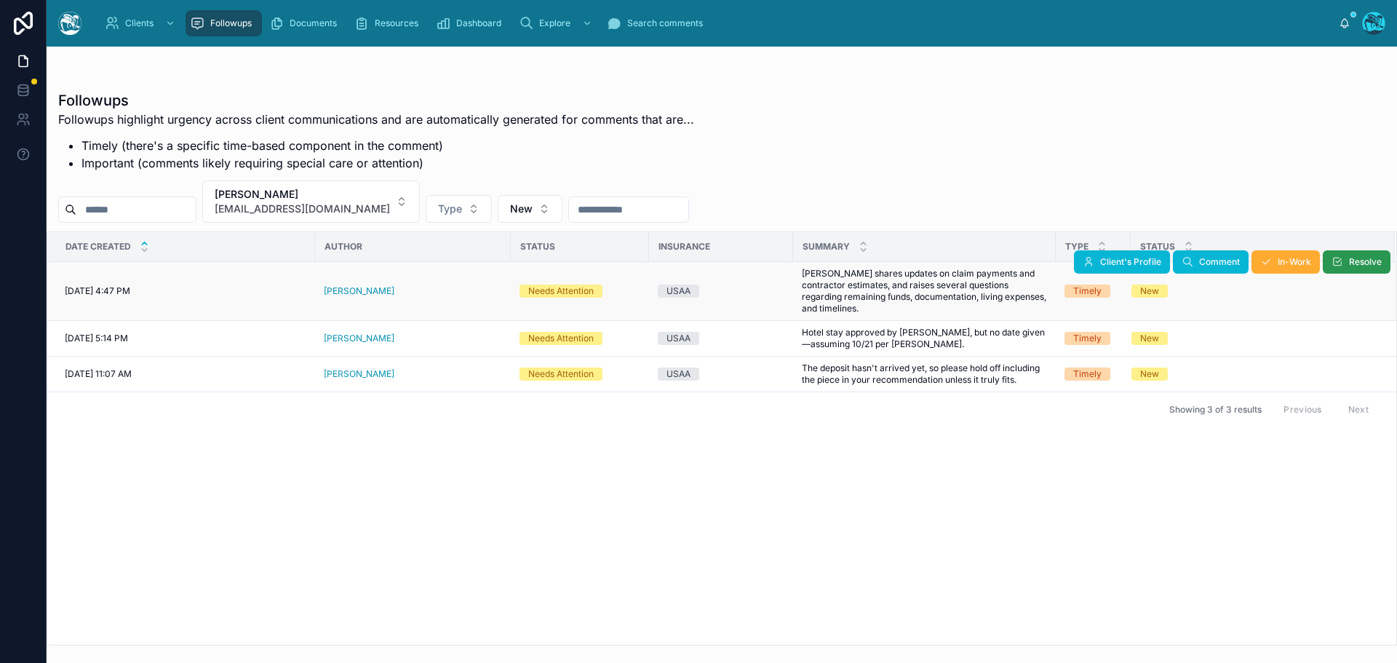
click at [1345, 262] on button "Resolve" at bounding box center [1357, 261] width 68 height 23
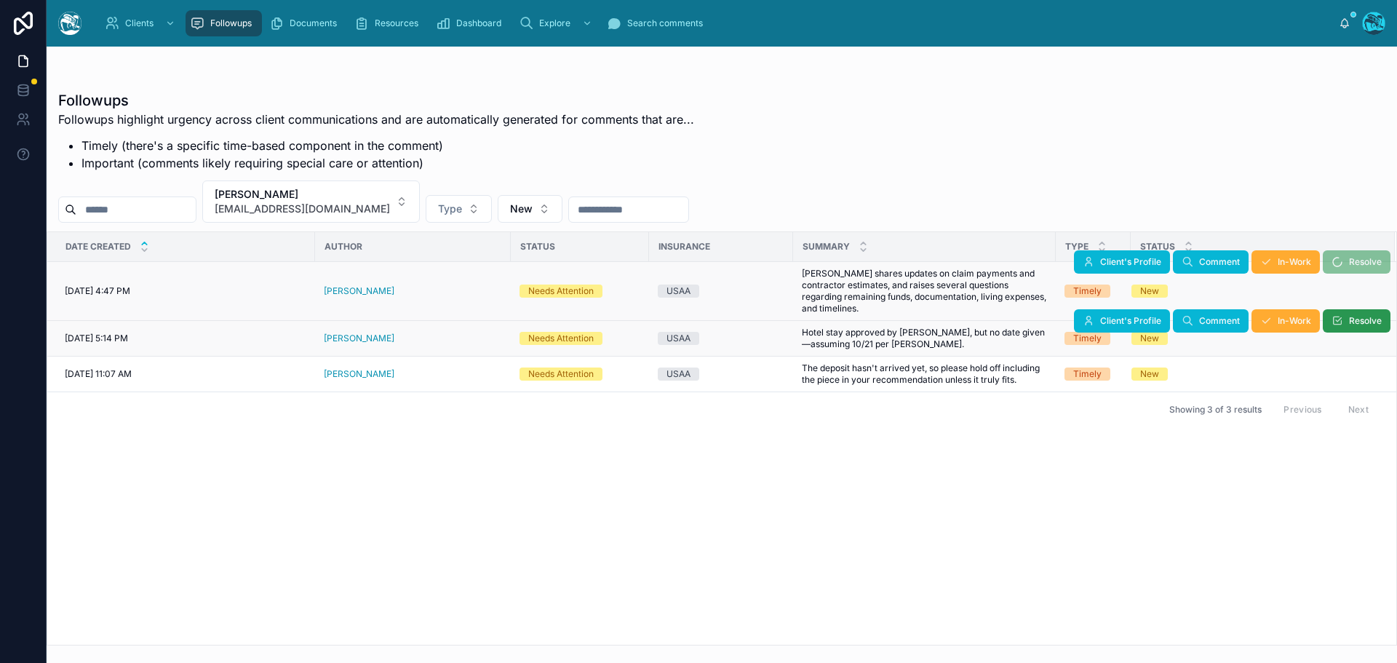
click at [1351, 322] on span "Resolve" at bounding box center [1365, 321] width 33 height 12
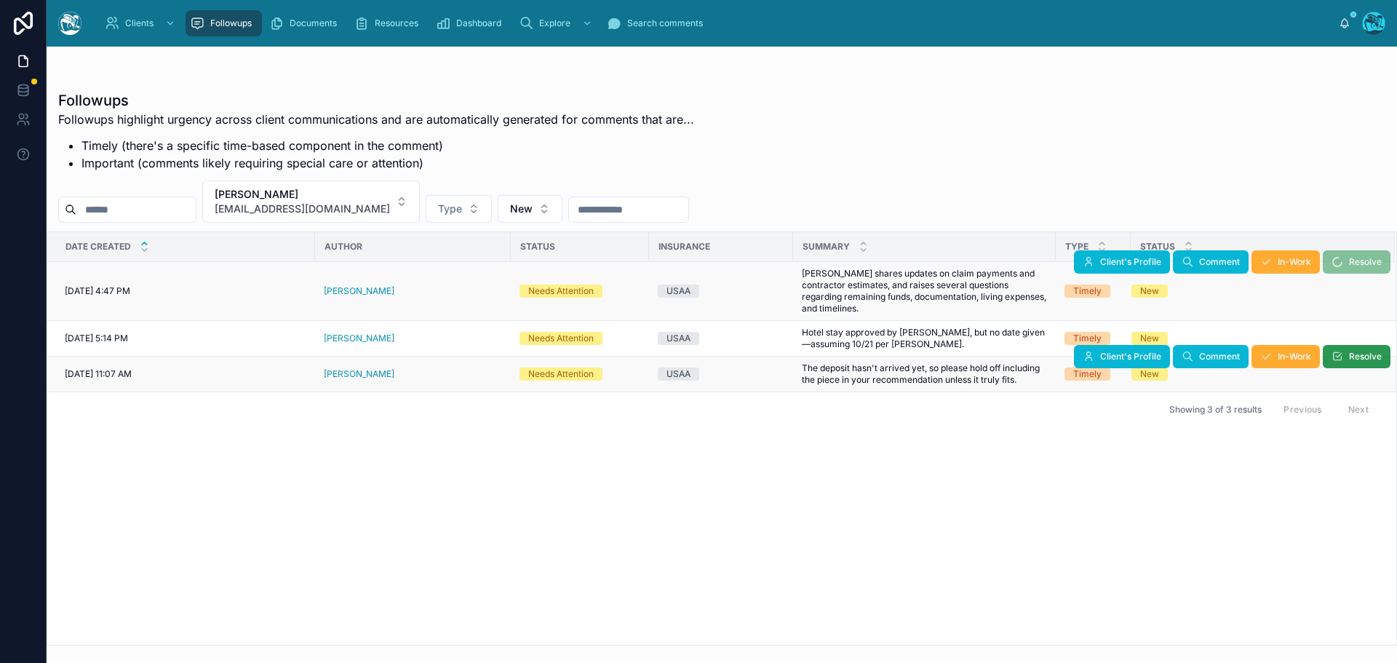
click at [1349, 358] on span "Resolve" at bounding box center [1365, 357] width 33 height 12
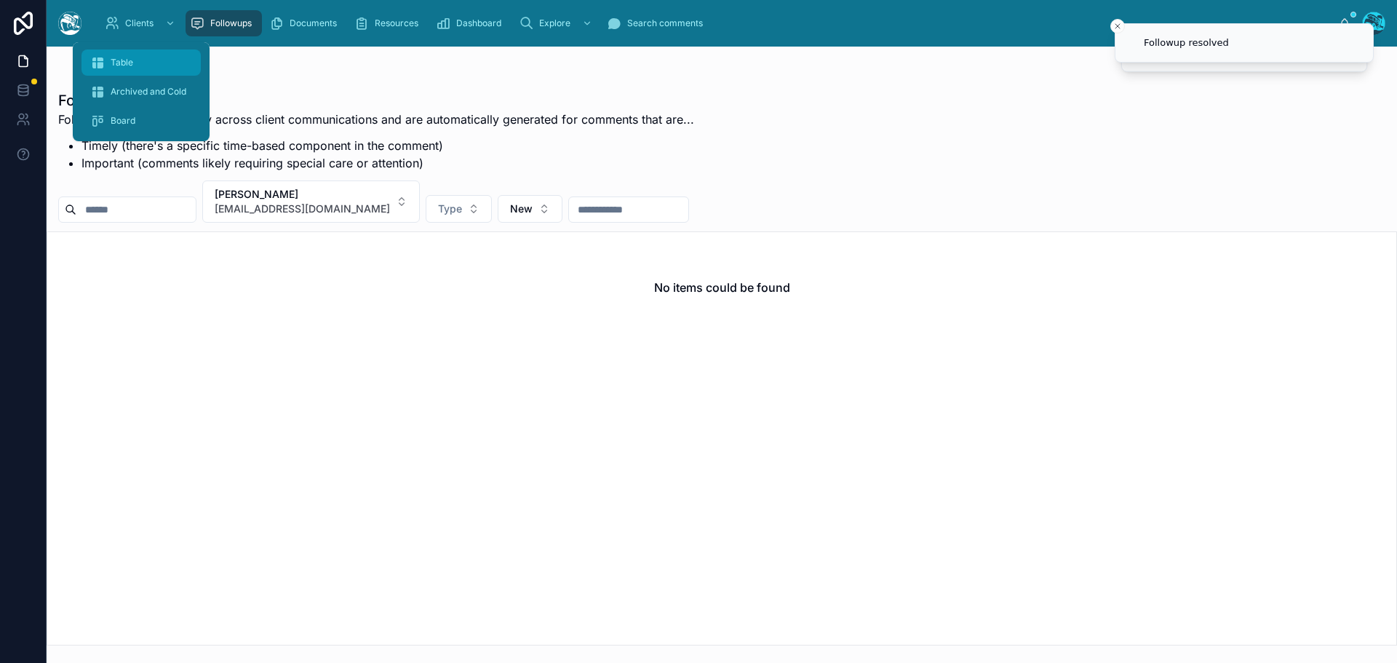
click at [125, 65] on span "Table" at bounding box center [122, 63] width 23 height 12
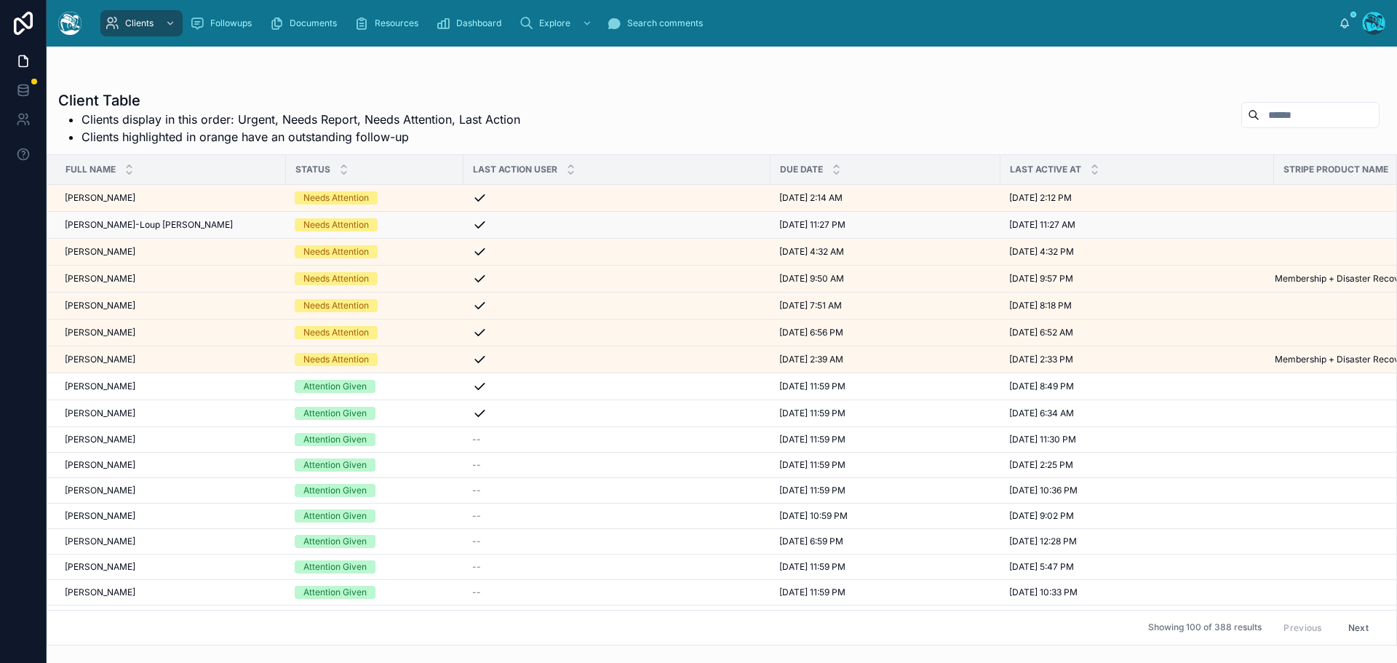
click at [196, 219] on div "Jean-Loup Ziegler Jean-Loup Ziegler" at bounding box center [171, 225] width 212 height 12
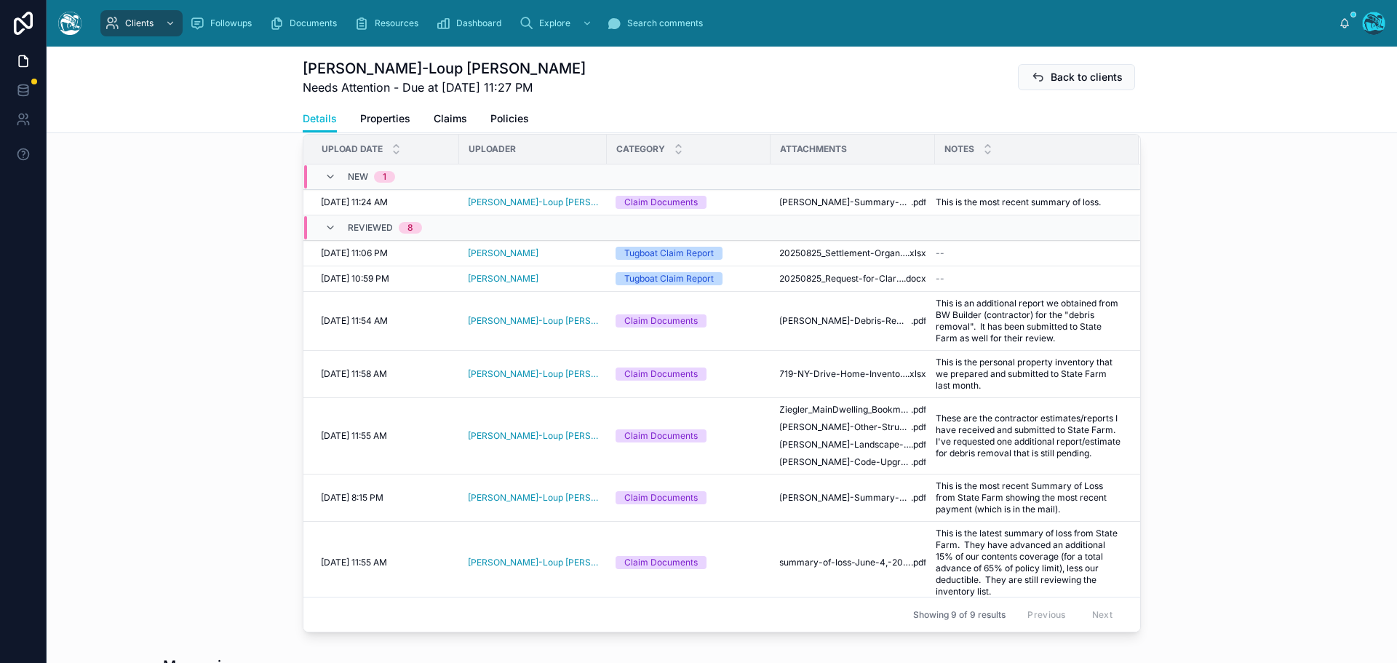
scroll to position [437, 0]
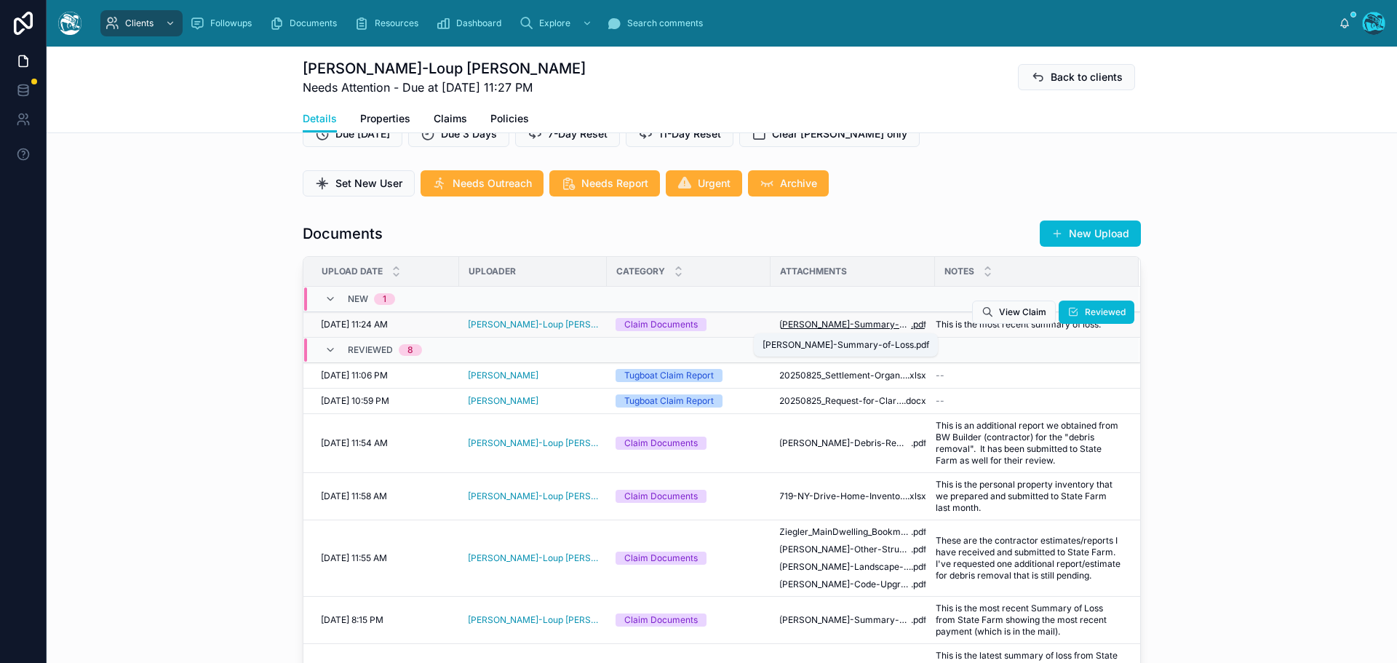
click at [844, 323] on span "Ziegler-Summary-of-Loss" at bounding box center [845, 325] width 132 height 12
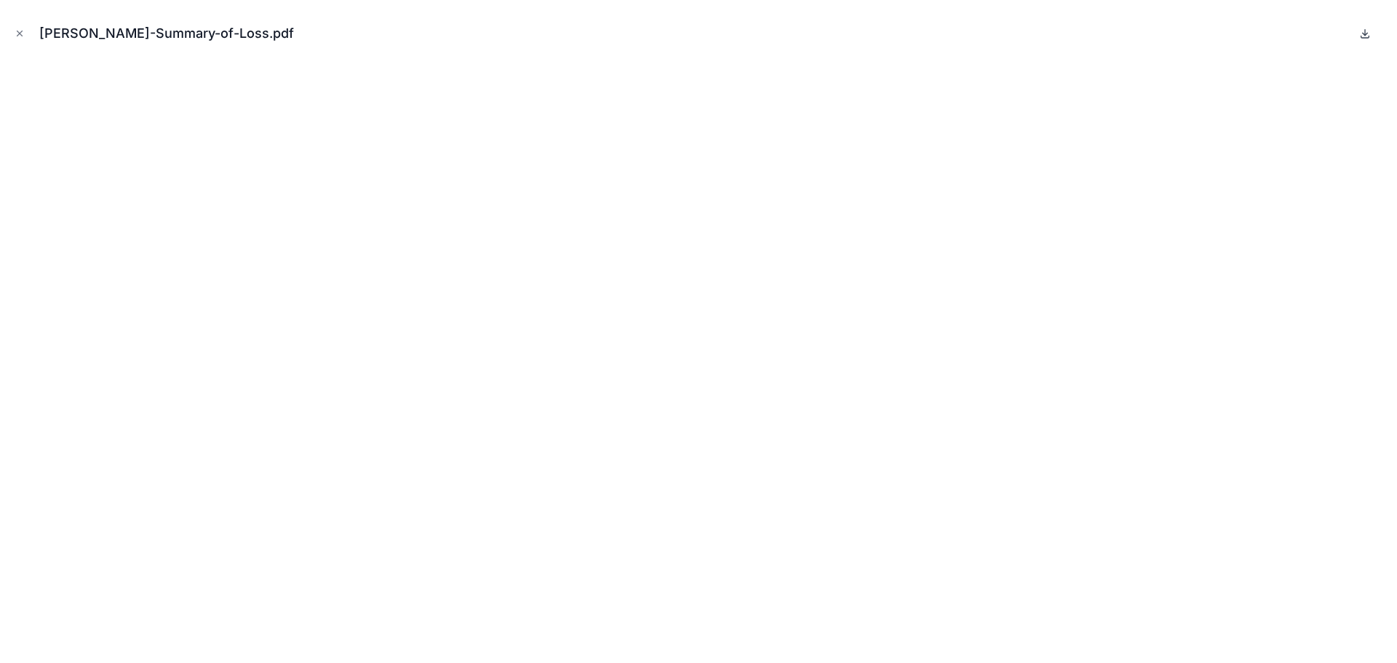
click at [1366, 35] on icon at bounding box center [1365, 34] width 12 height 12
click at [20, 31] on icon "Close modal" at bounding box center [20, 33] width 10 height 10
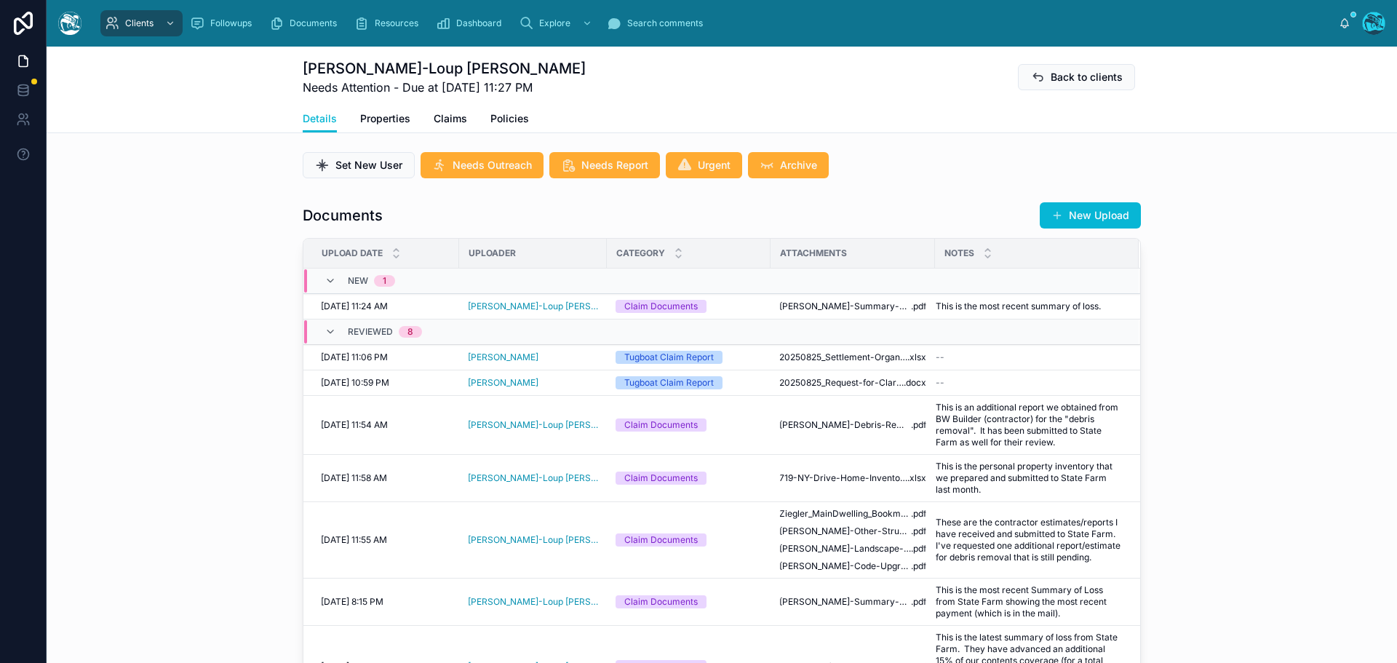
scroll to position [437, 0]
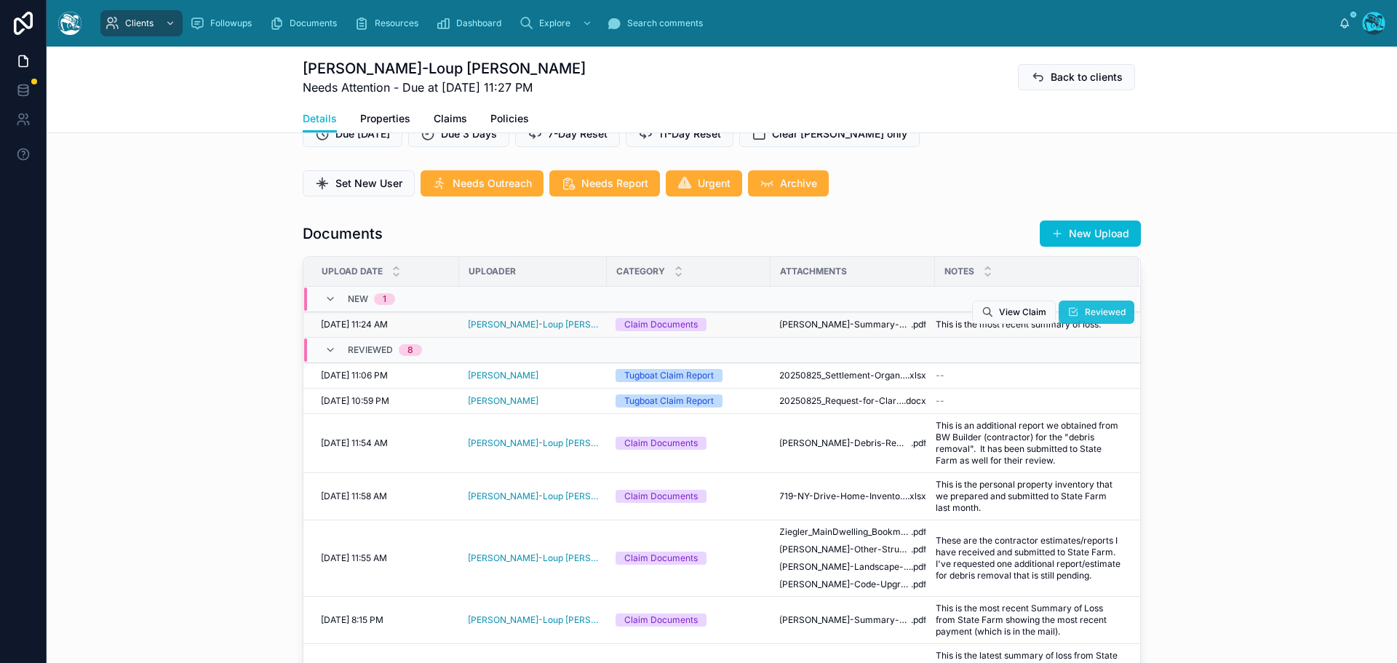
click at [1085, 311] on span "Reviewed" at bounding box center [1105, 312] width 41 height 12
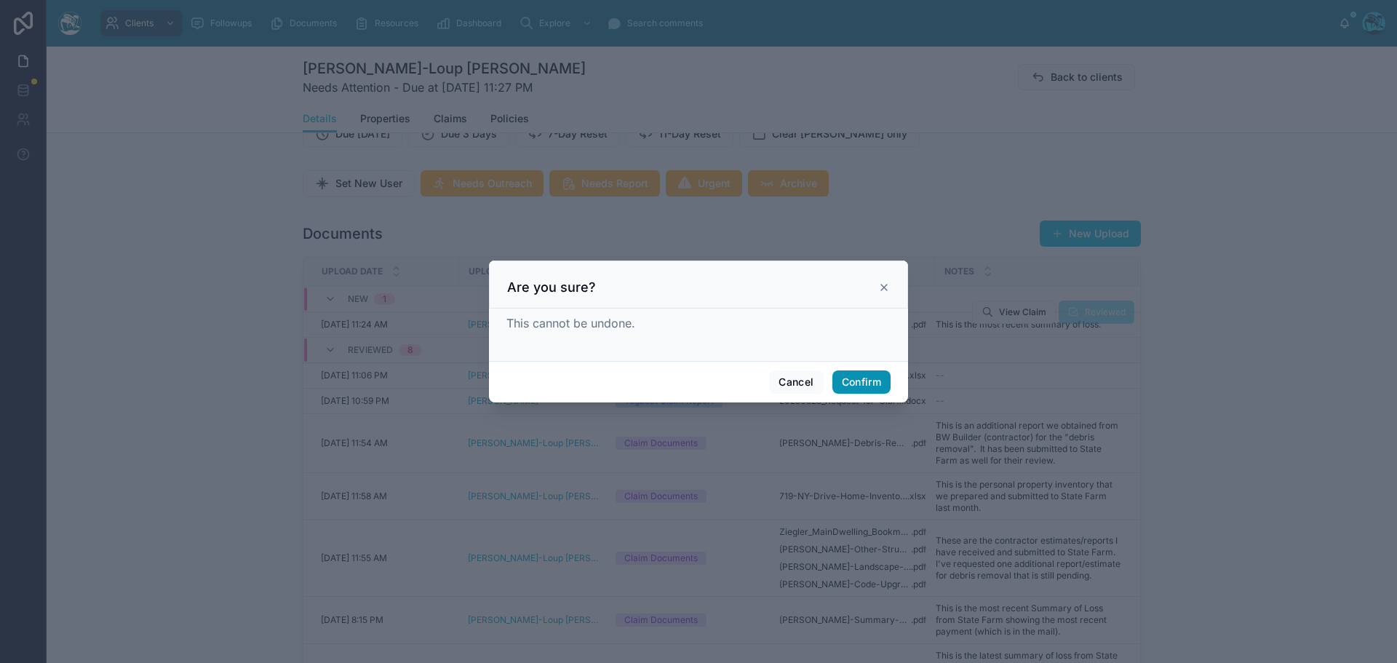
click at [861, 378] on button "Confirm" at bounding box center [861, 381] width 58 height 23
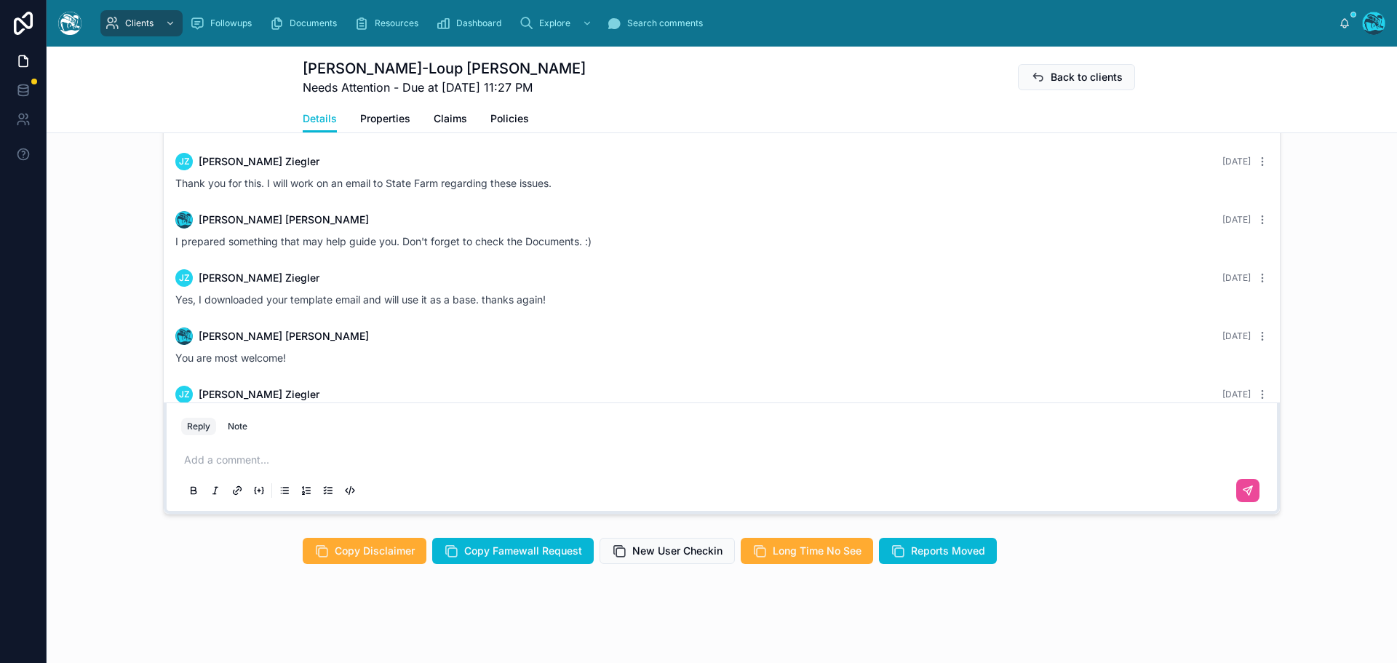
scroll to position [1887, 0]
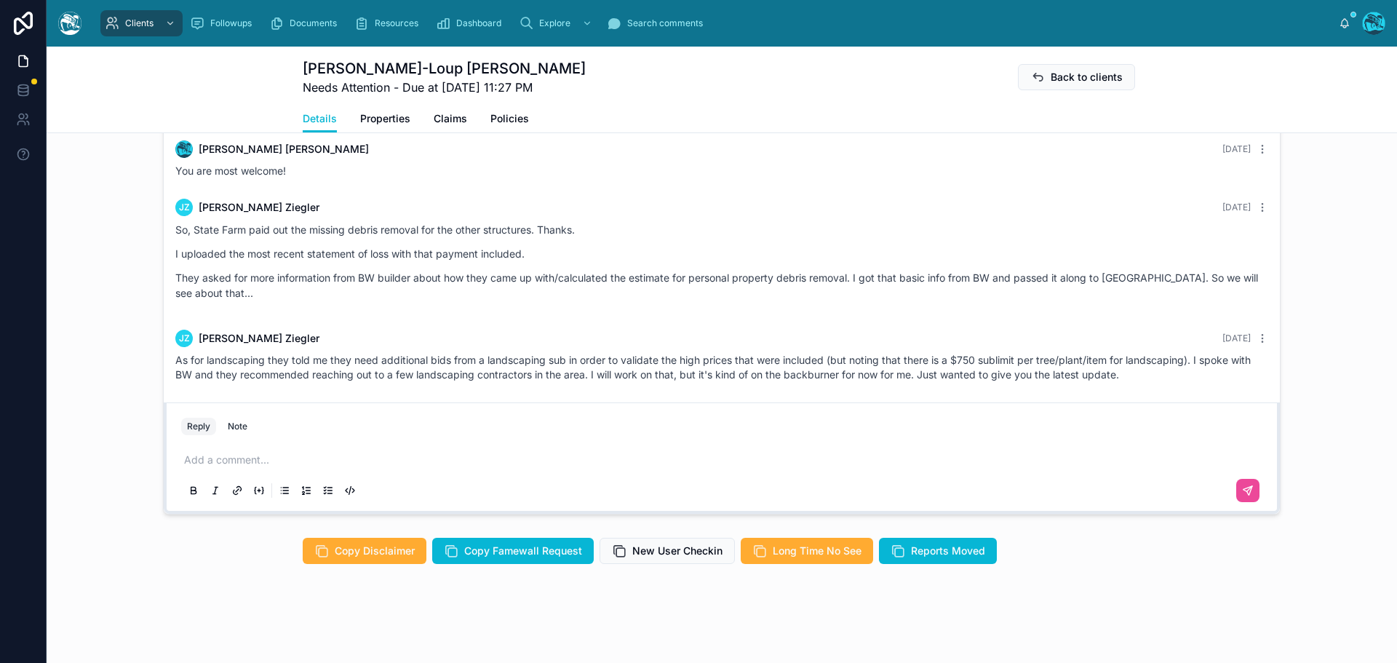
click at [220, 462] on p at bounding box center [724, 460] width 1081 height 15
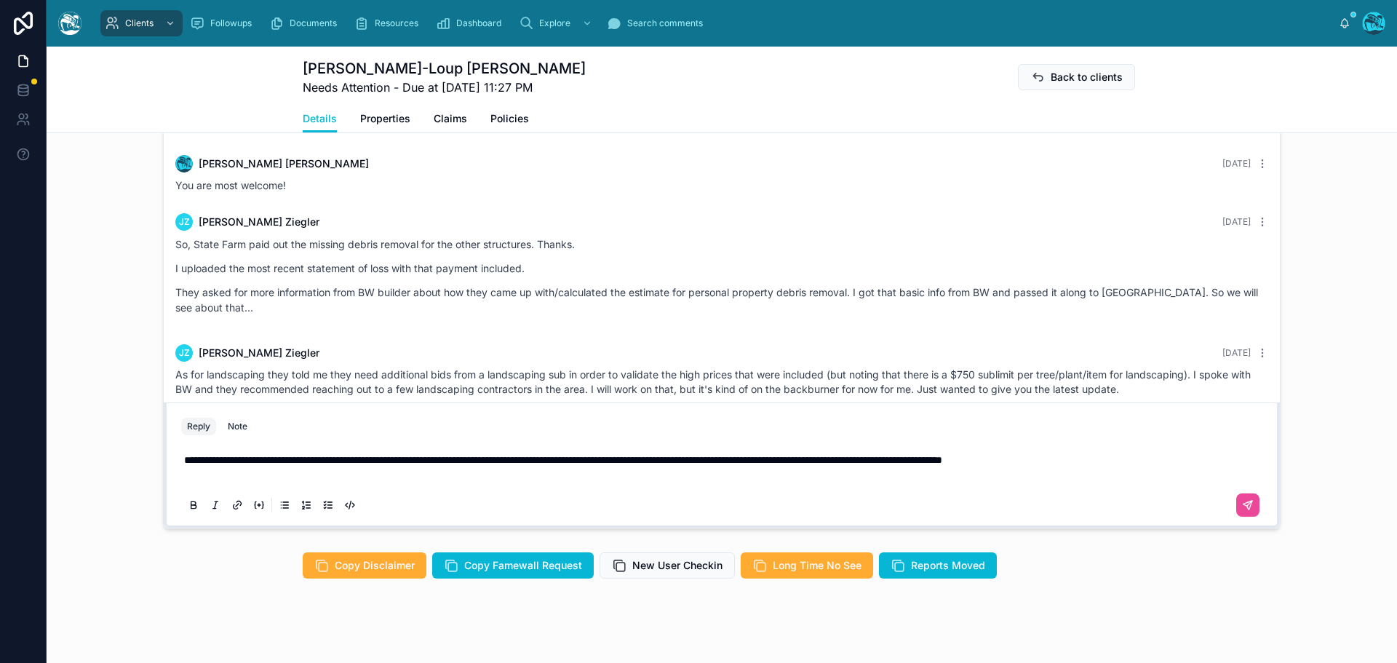
scroll to position [1212, 0]
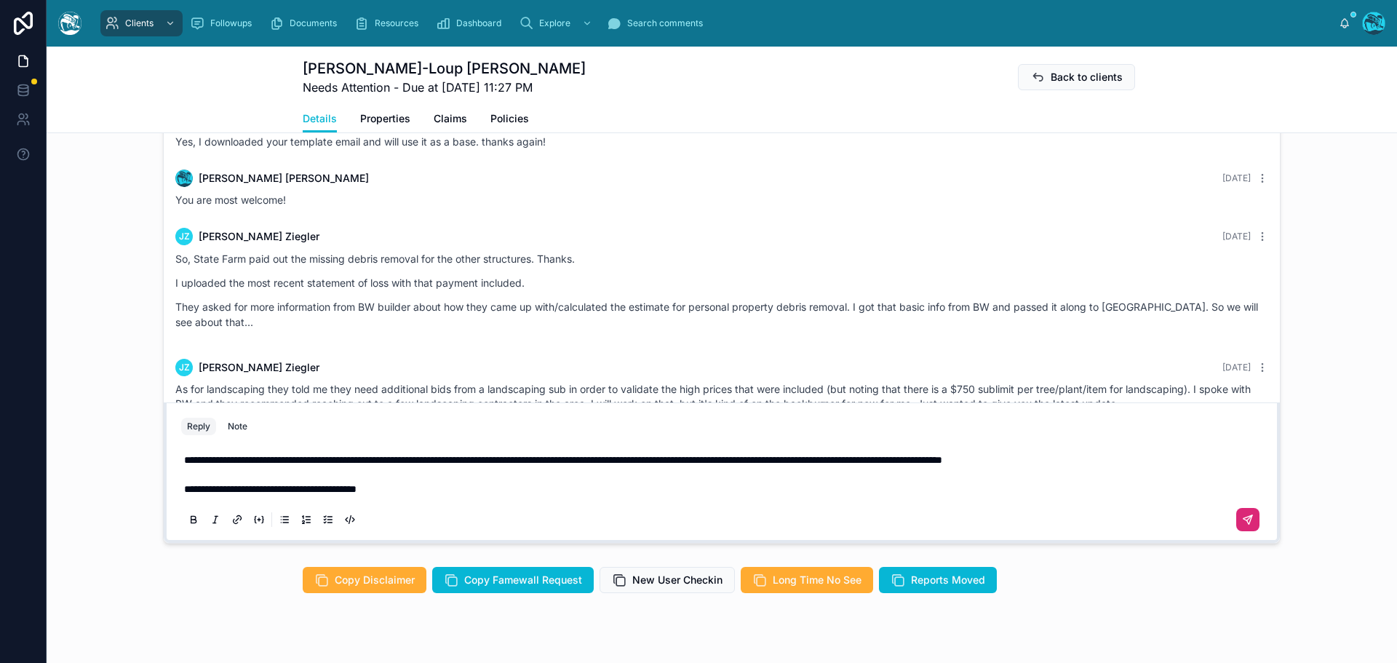
click at [1243, 509] on button at bounding box center [1247, 519] width 23 height 23
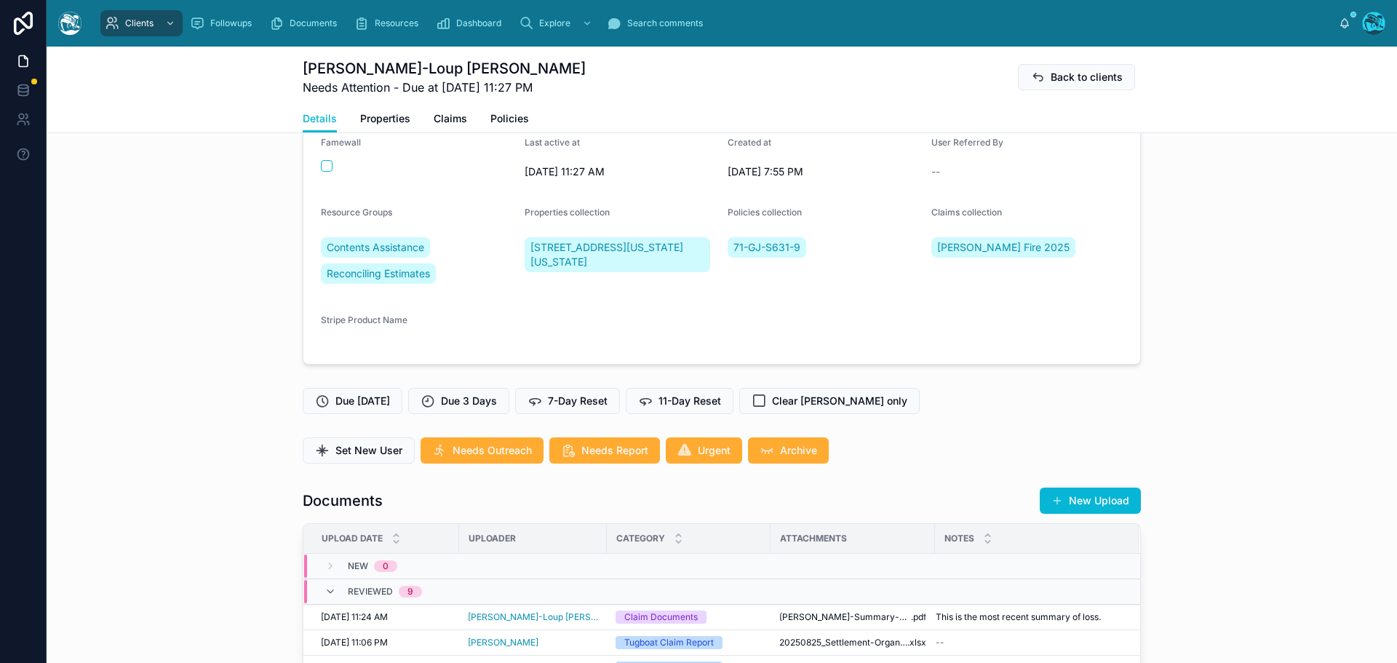
scroll to position [146, 0]
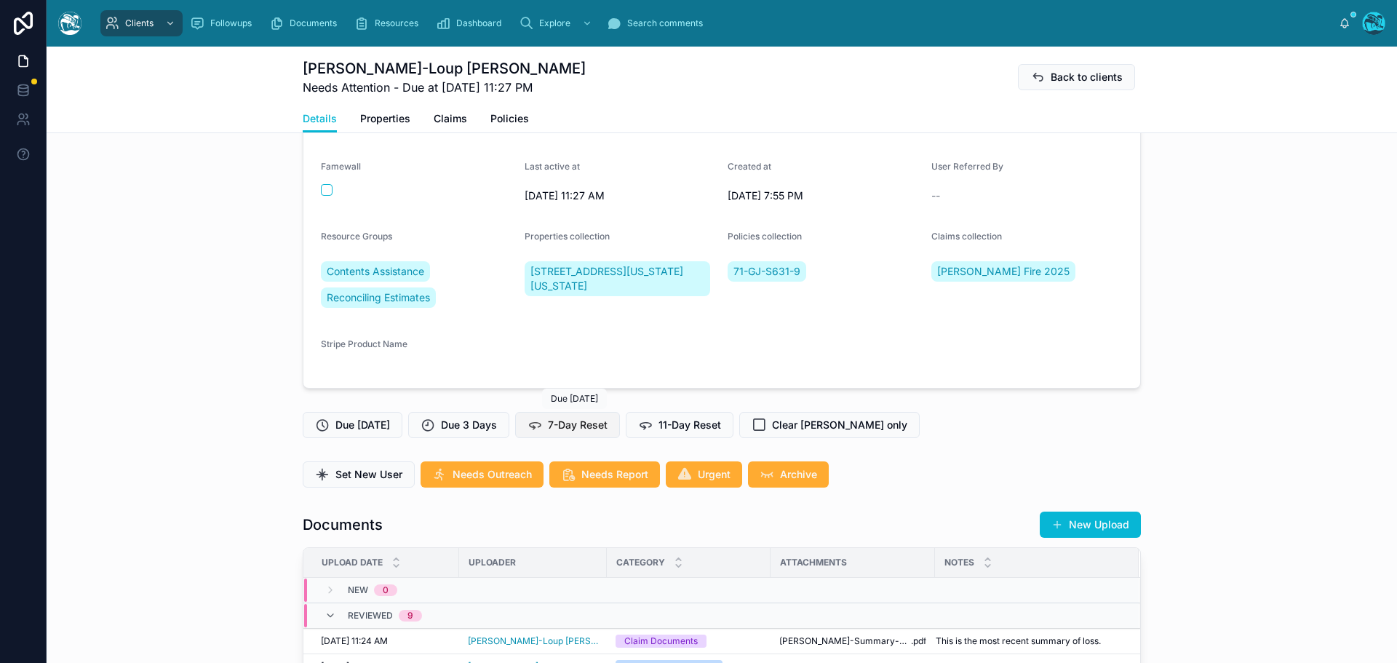
click at [570, 427] on span "7-Day Reset" at bounding box center [578, 425] width 60 height 15
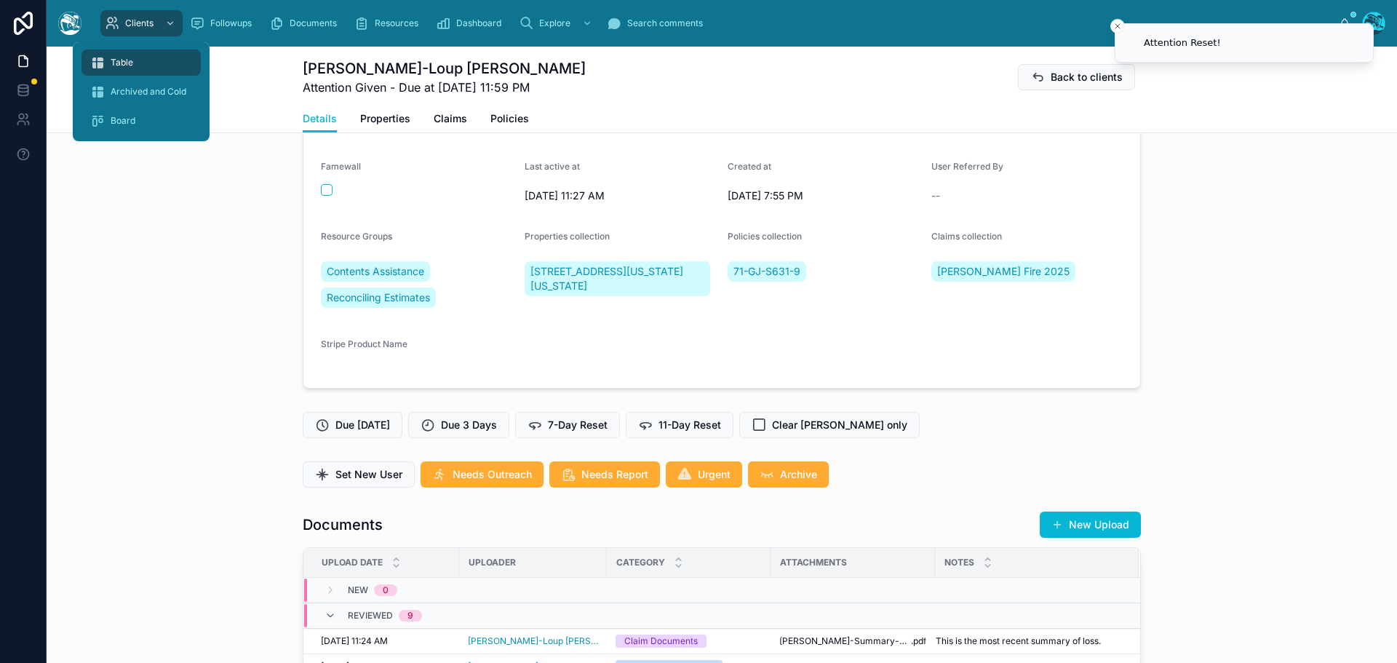
click at [127, 56] on div "Table" at bounding box center [141, 62] width 102 height 23
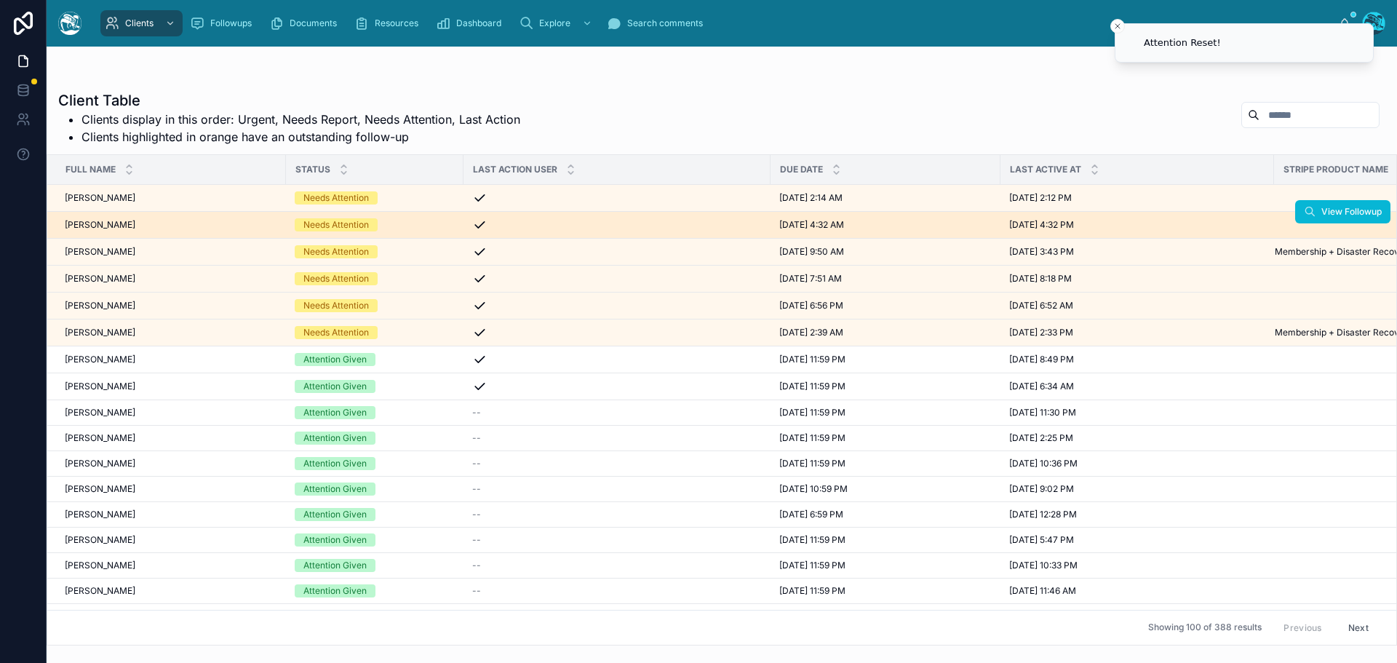
click at [131, 224] on div "Marcos Durian Marcos Durian" at bounding box center [171, 225] width 212 height 12
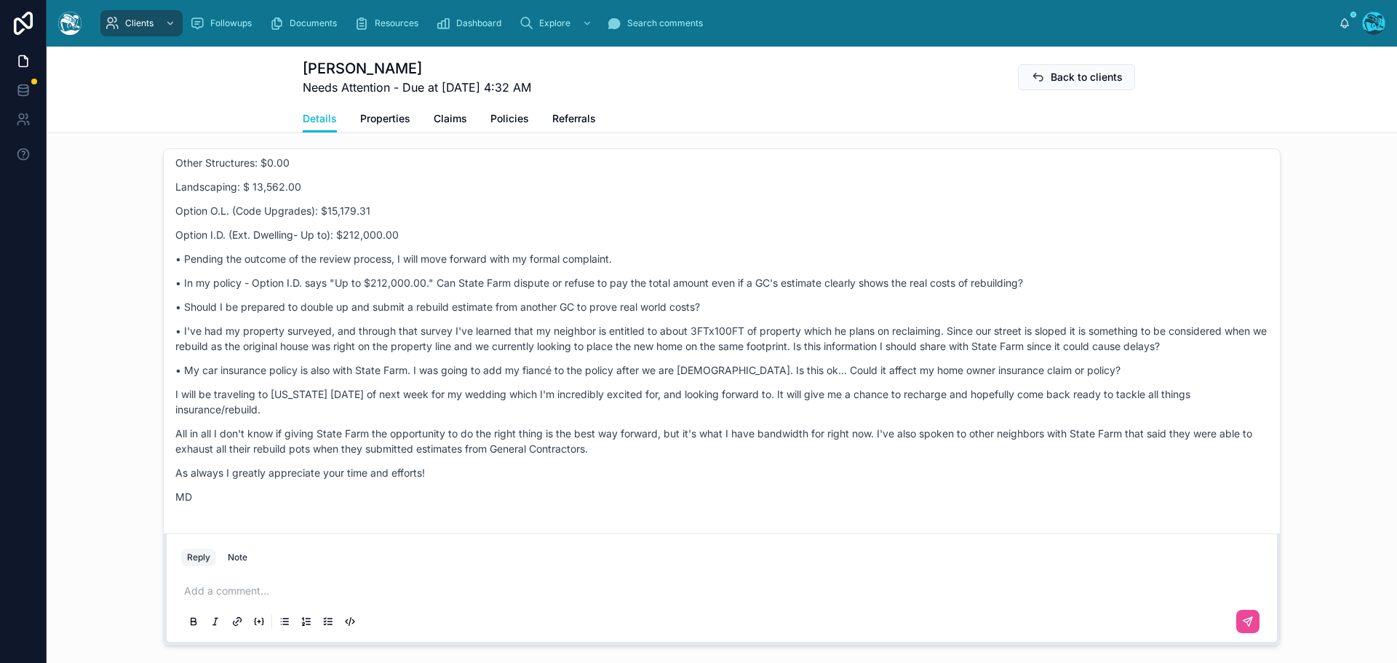
scroll to position [1164, 0]
click at [238, 589] on p at bounding box center [724, 589] width 1081 height 15
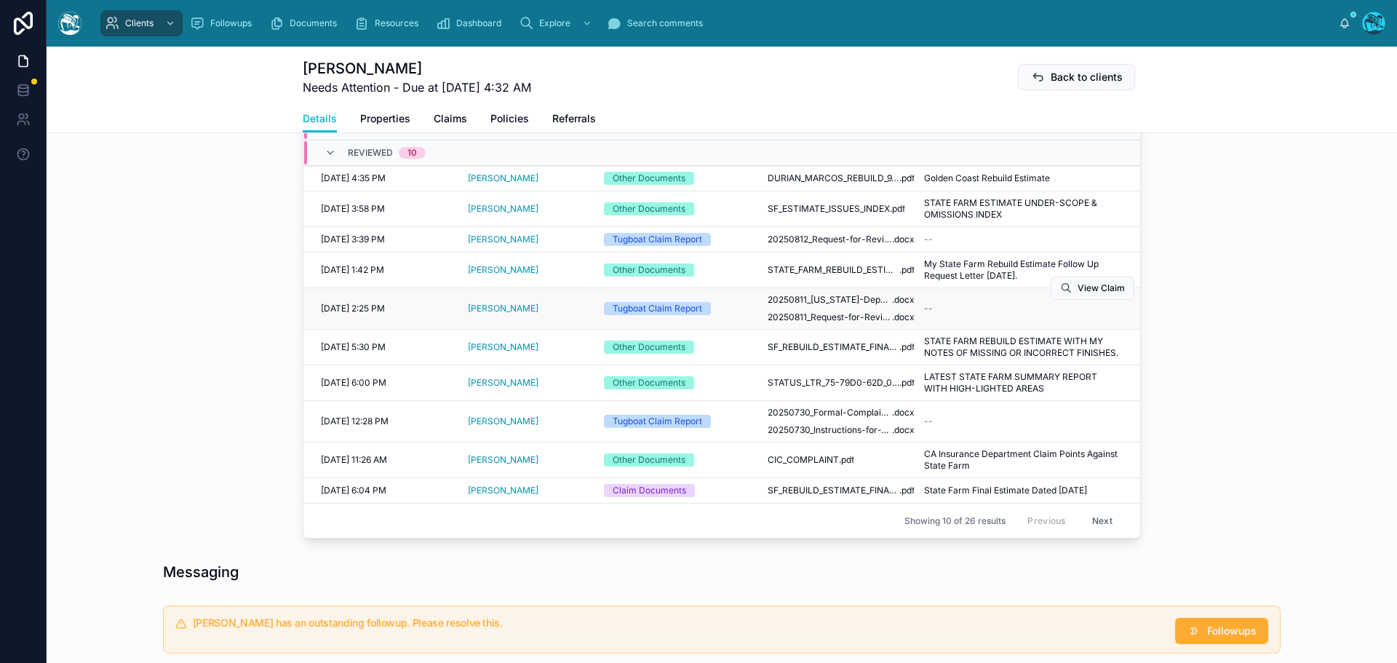
scroll to position [632, 0]
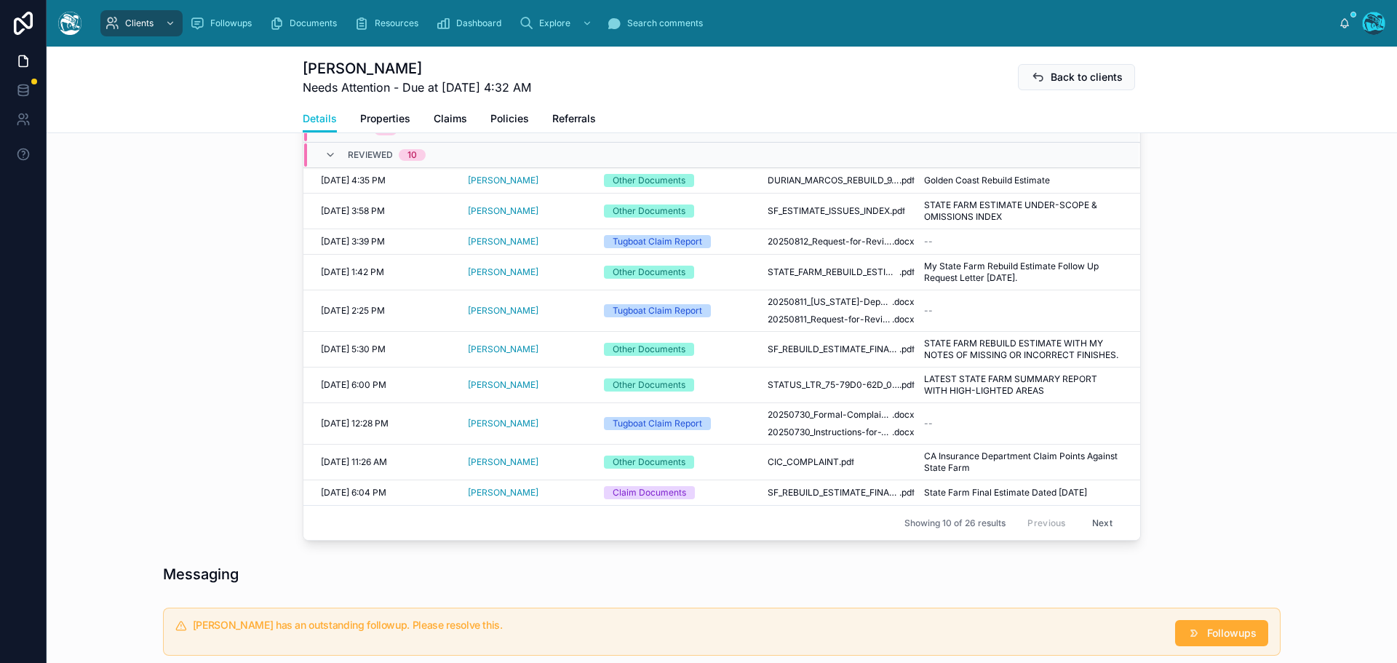
click at [1095, 525] on button "Next" at bounding box center [1102, 522] width 41 height 23
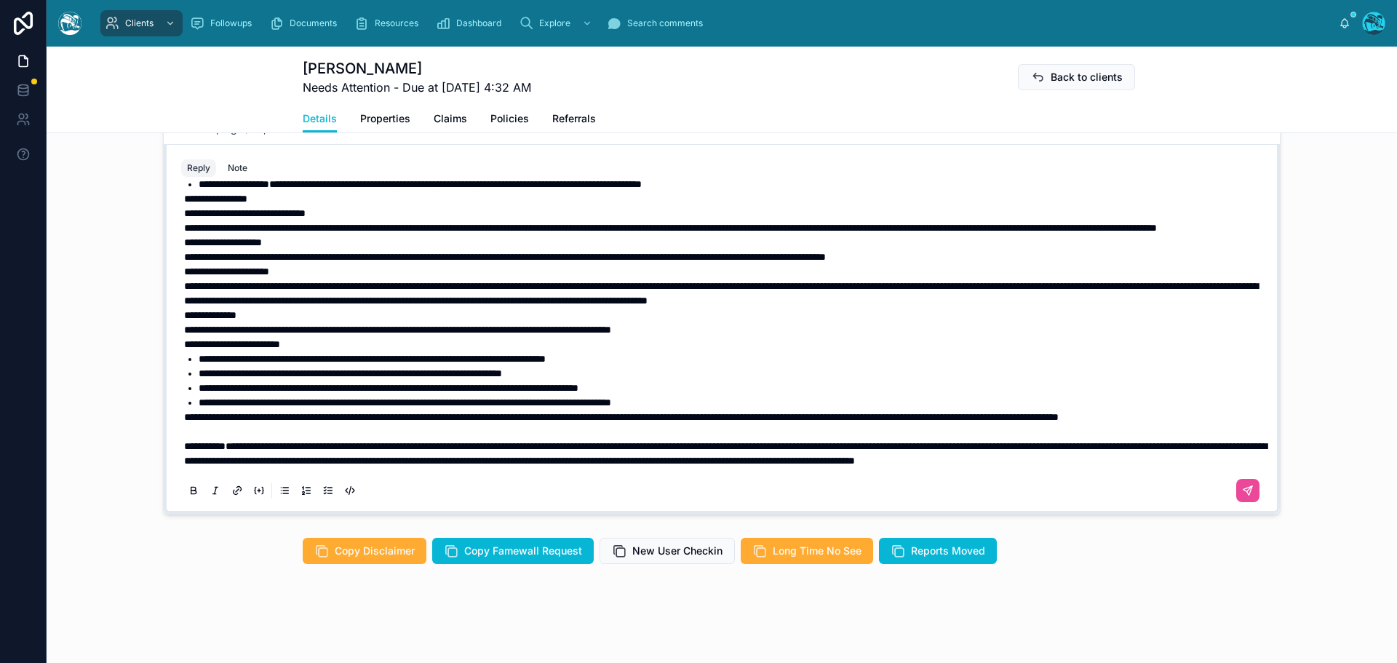
scroll to position [192, 0]
click at [181, 388] on div "**********" at bounding box center [721, 271] width 1081 height 469
click at [184, 412] on span "**********" at bounding box center [621, 417] width 874 height 10
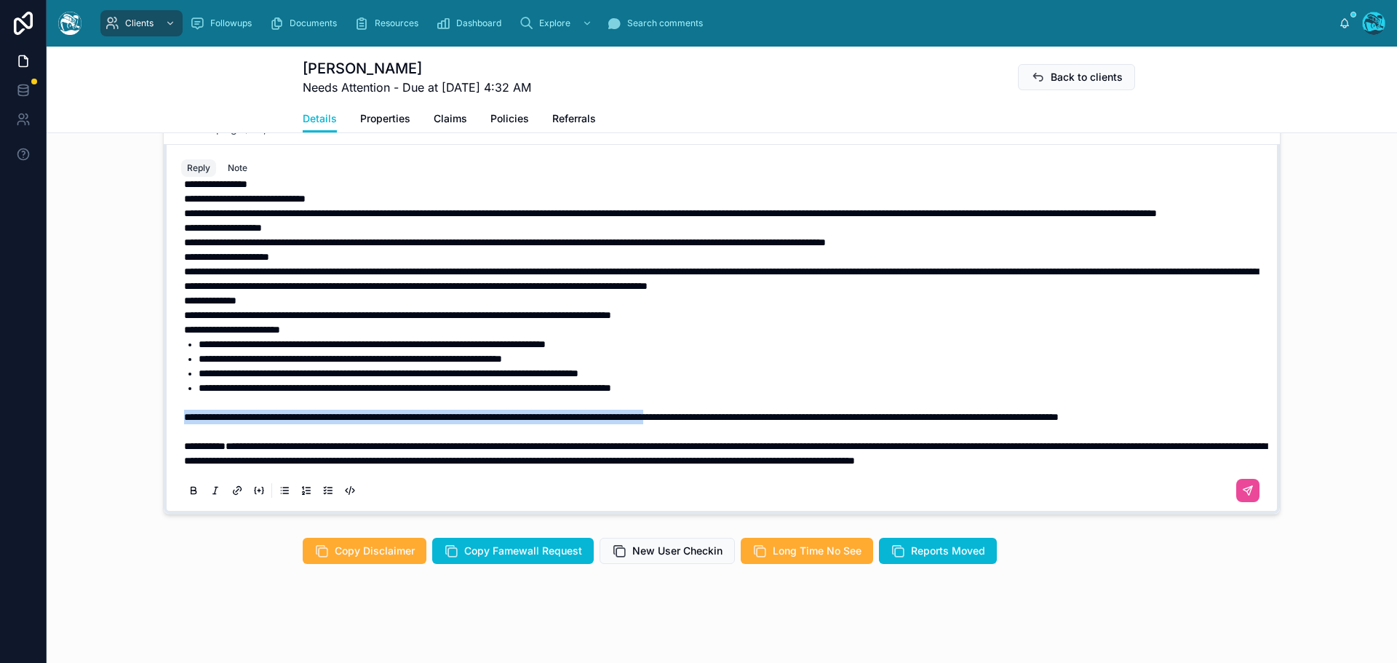
drag, startPoint x: 184, startPoint y: 402, endPoint x: 796, endPoint y: 405, distance: 611.8
click at [796, 412] on span "**********" at bounding box center [621, 417] width 874 height 10
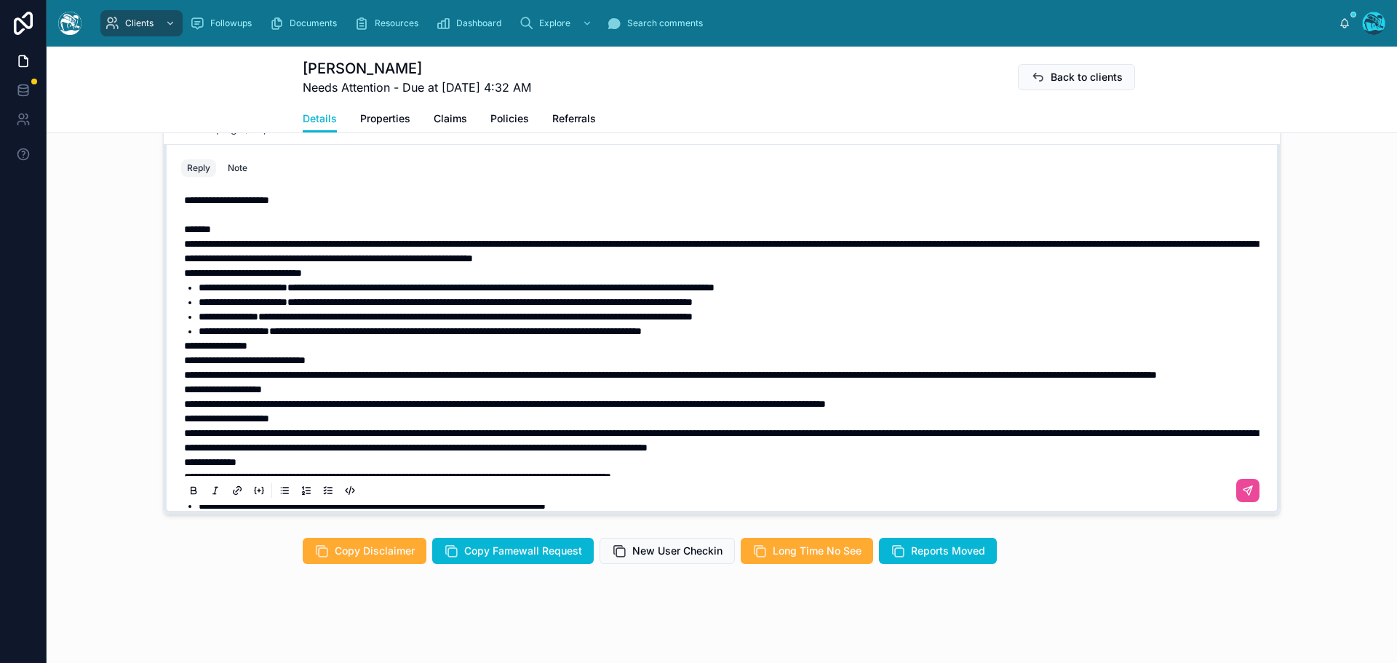
scroll to position [0, 0]
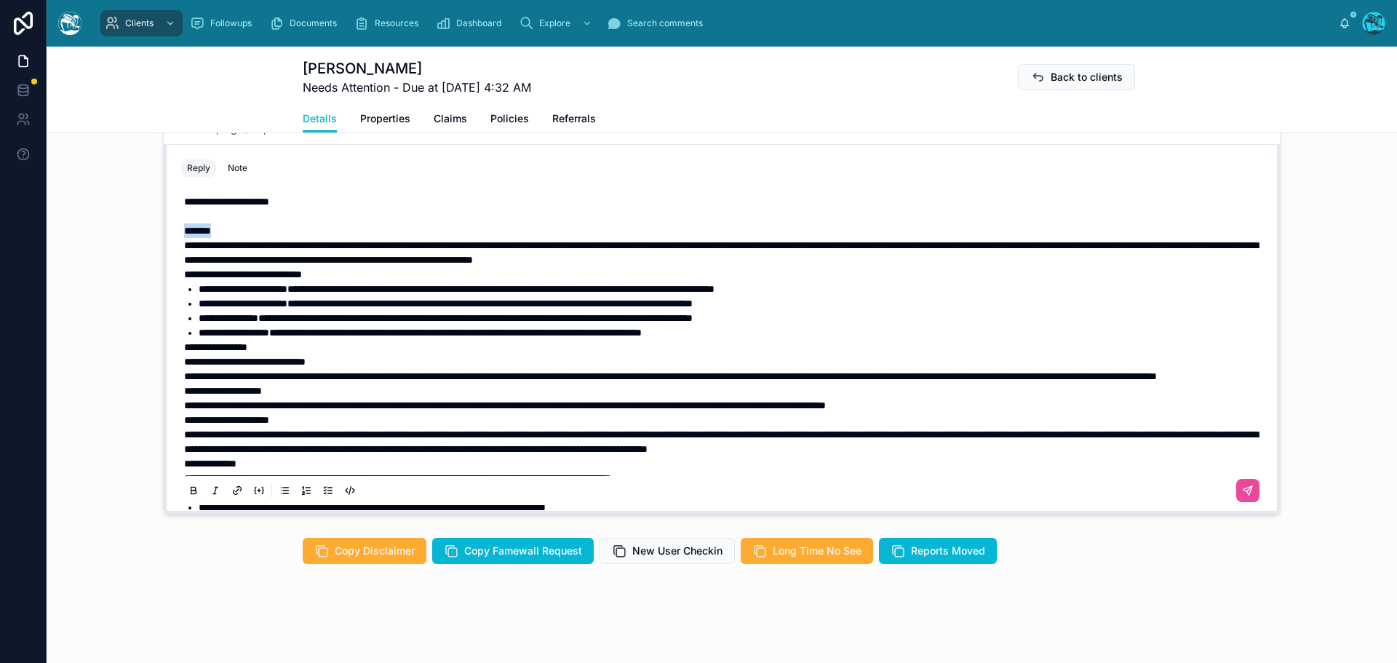
drag, startPoint x: 241, startPoint y: 234, endPoint x: 159, endPoint y: 236, distance: 82.2
click at [164, 236] on div "**********" at bounding box center [722, 329] width 1116 height 370
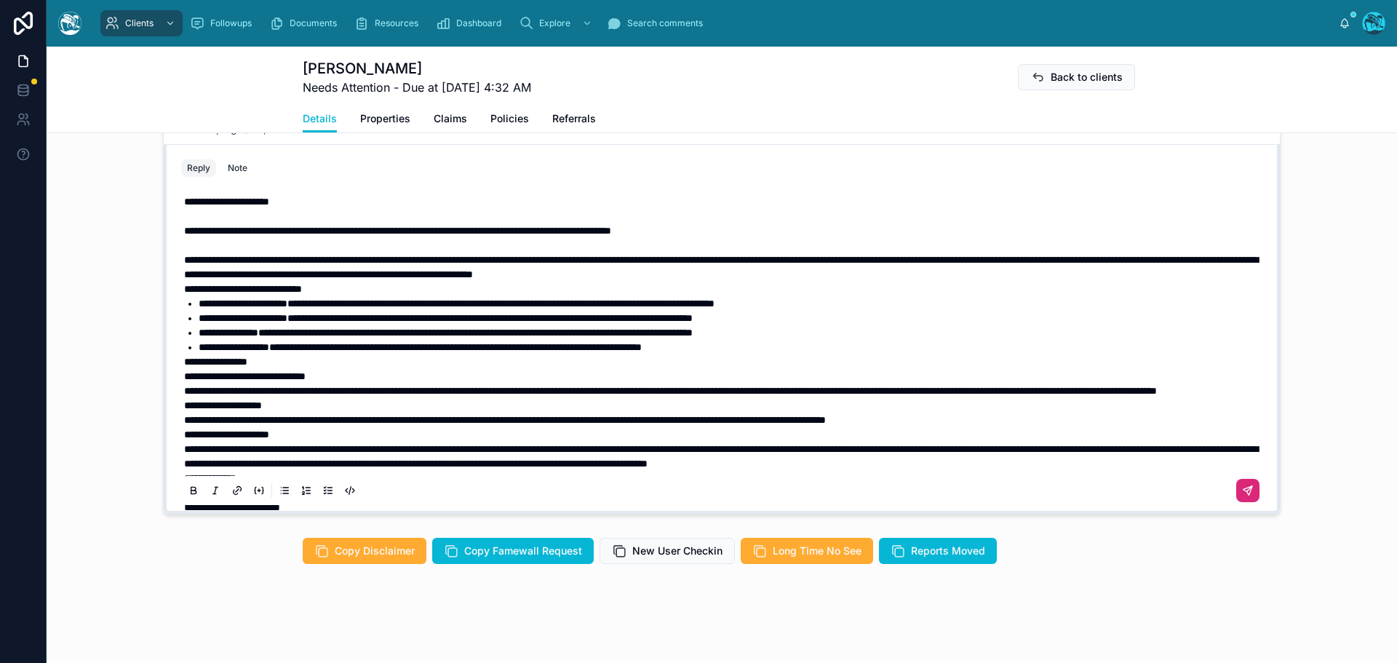
click at [1243, 489] on icon at bounding box center [1247, 490] width 9 height 9
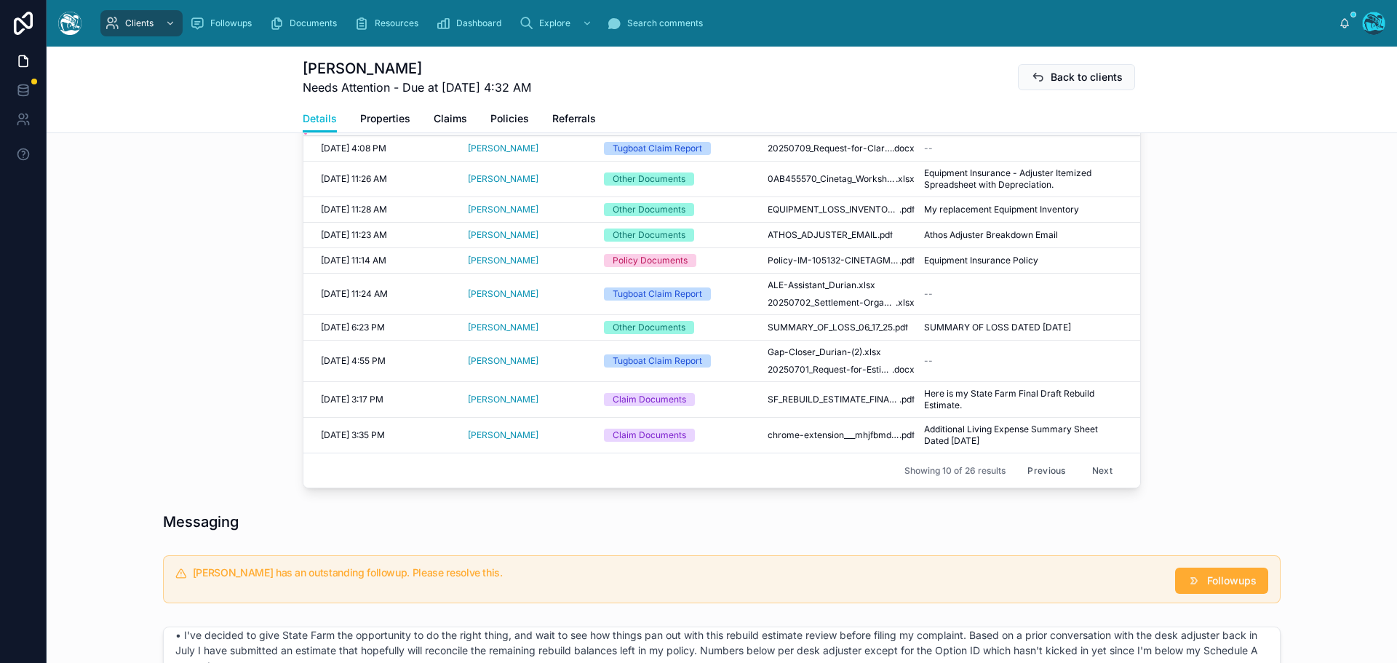
scroll to position [764, 0]
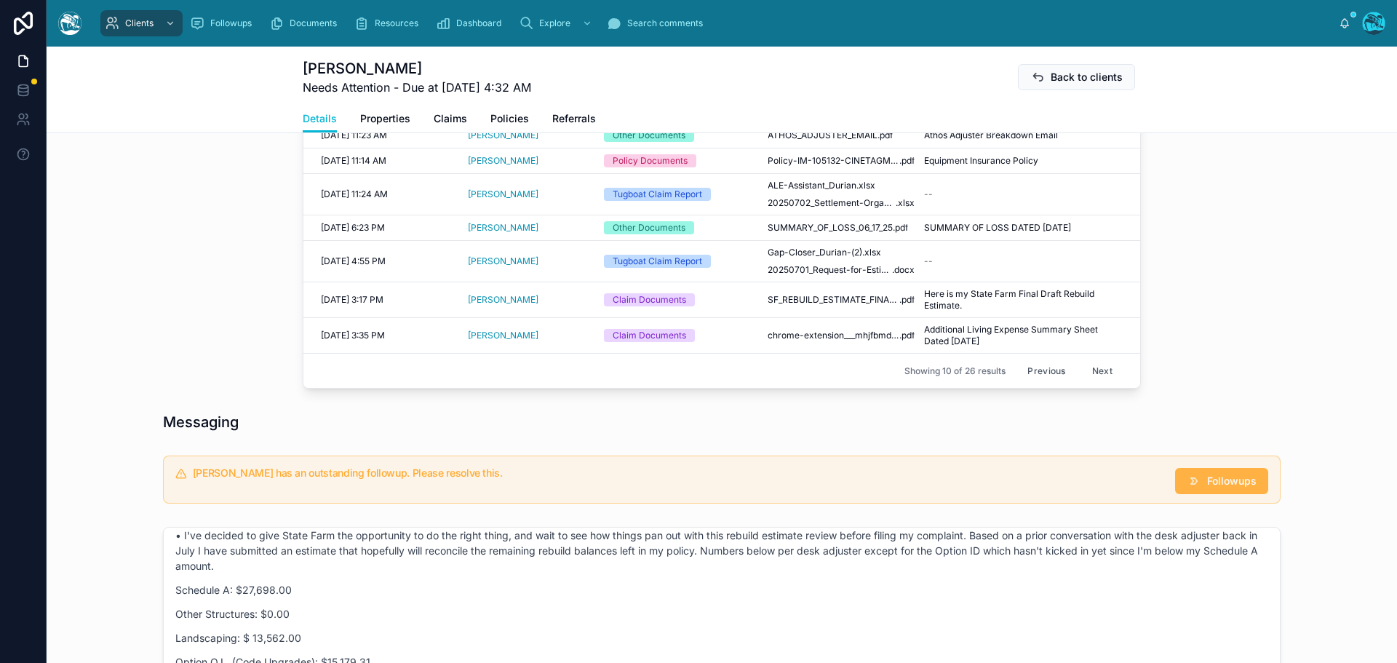
click at [1215, 480] on span "Followups" at bounding box center [1231, 481] width 49 height 15
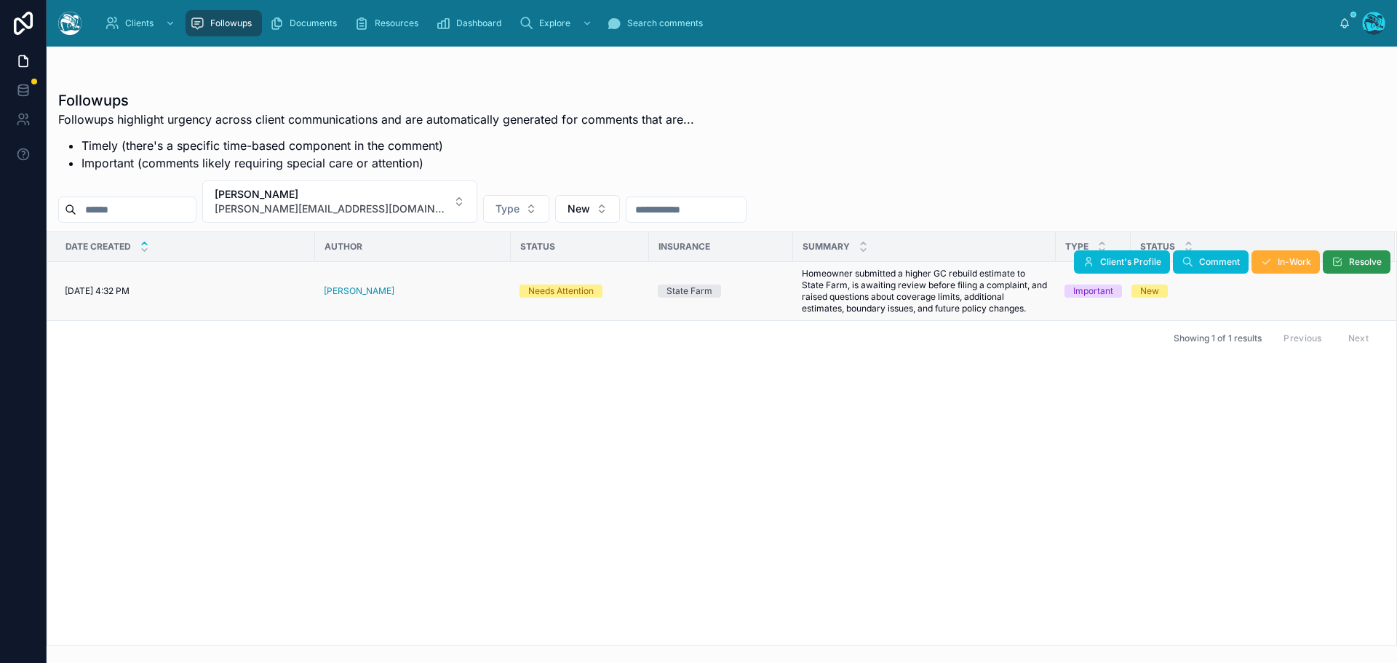
click at [1353, 263] on span "Resolve" at bounding box center [1365, 262] width 33 height 12
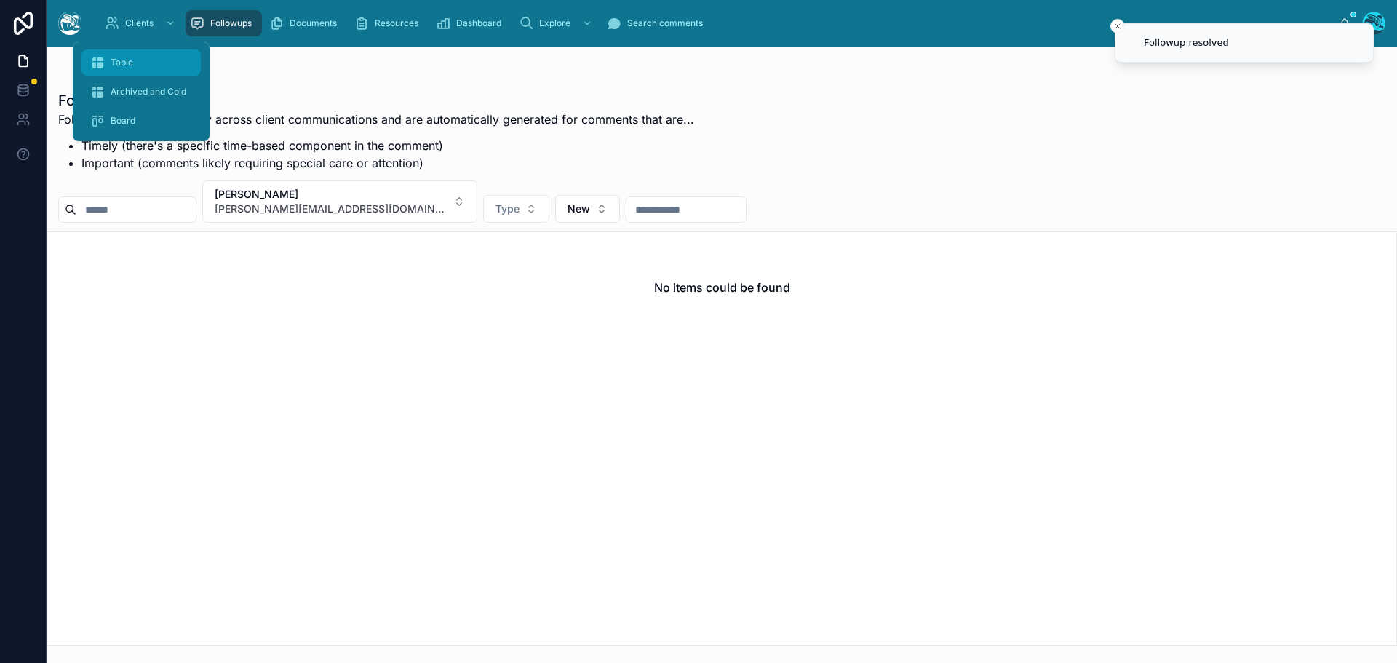
click at [131, 57] on span "Table" at bounding box center [122, 63] width 23 height 12
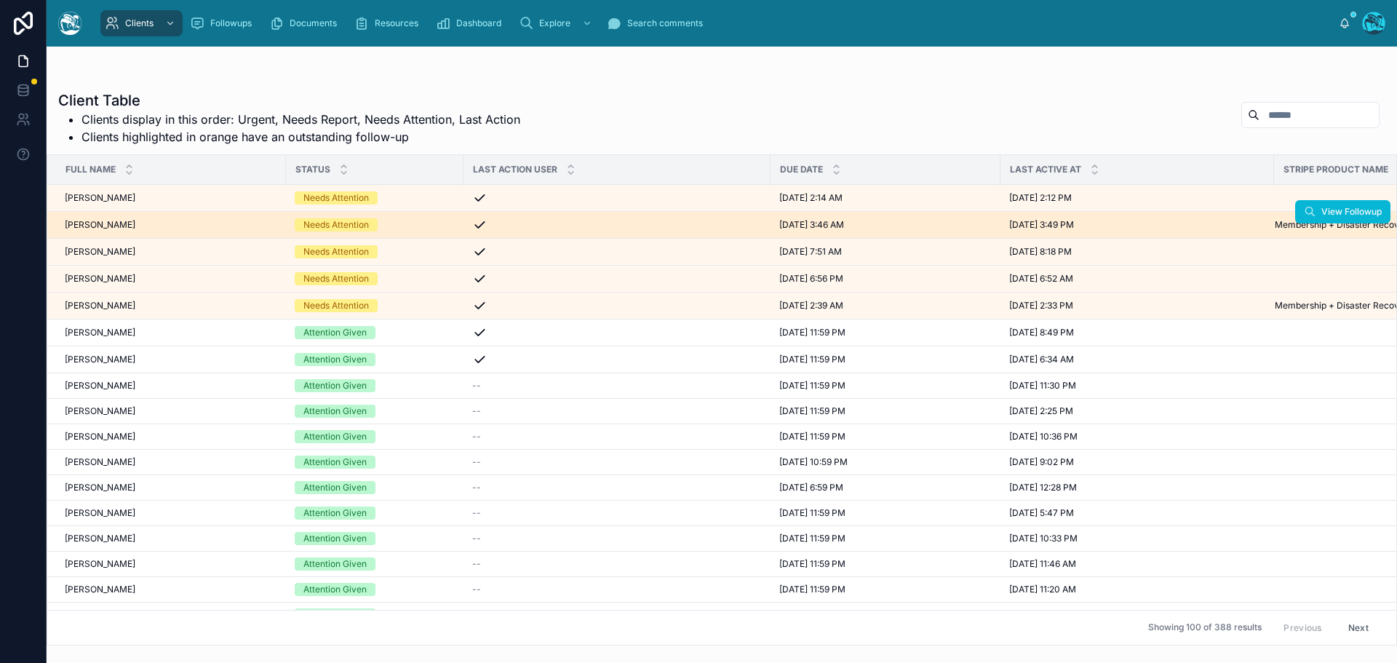
click at [159, 221] on div "Mike Rock Mike Rock" at bounding box center [171, 225] width 212 height 12
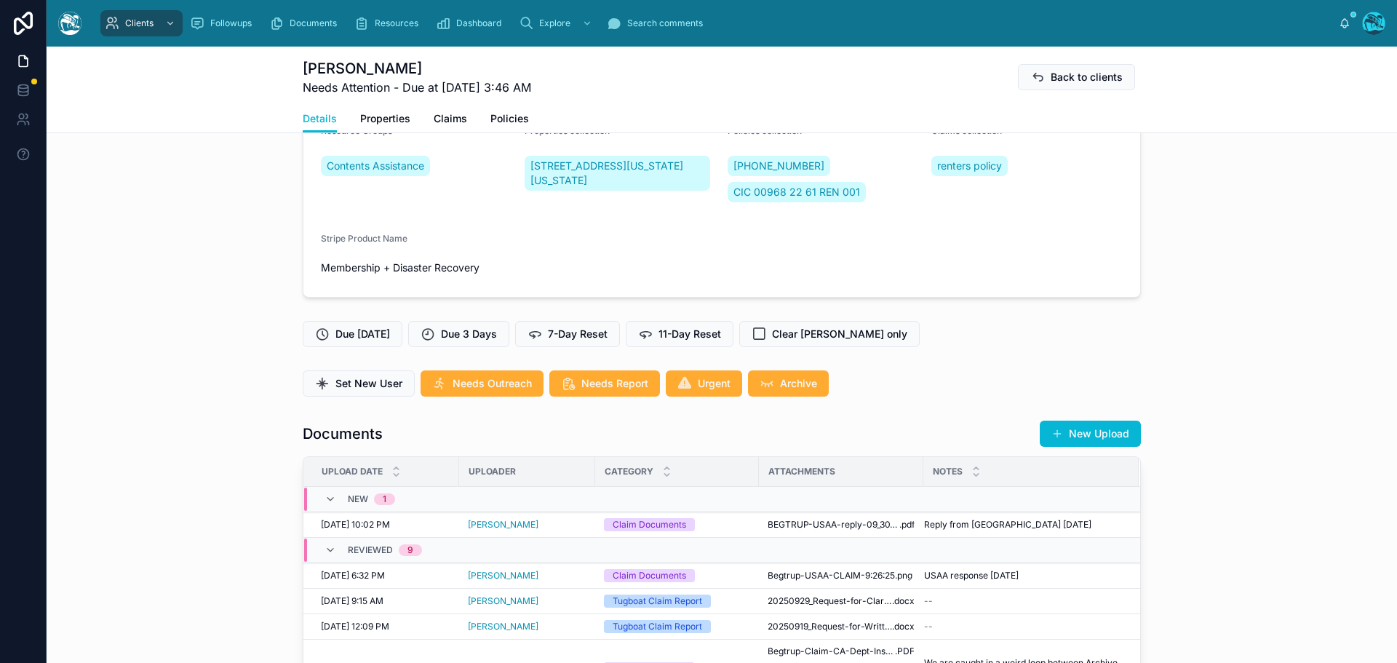
scroll to position [364, 0]
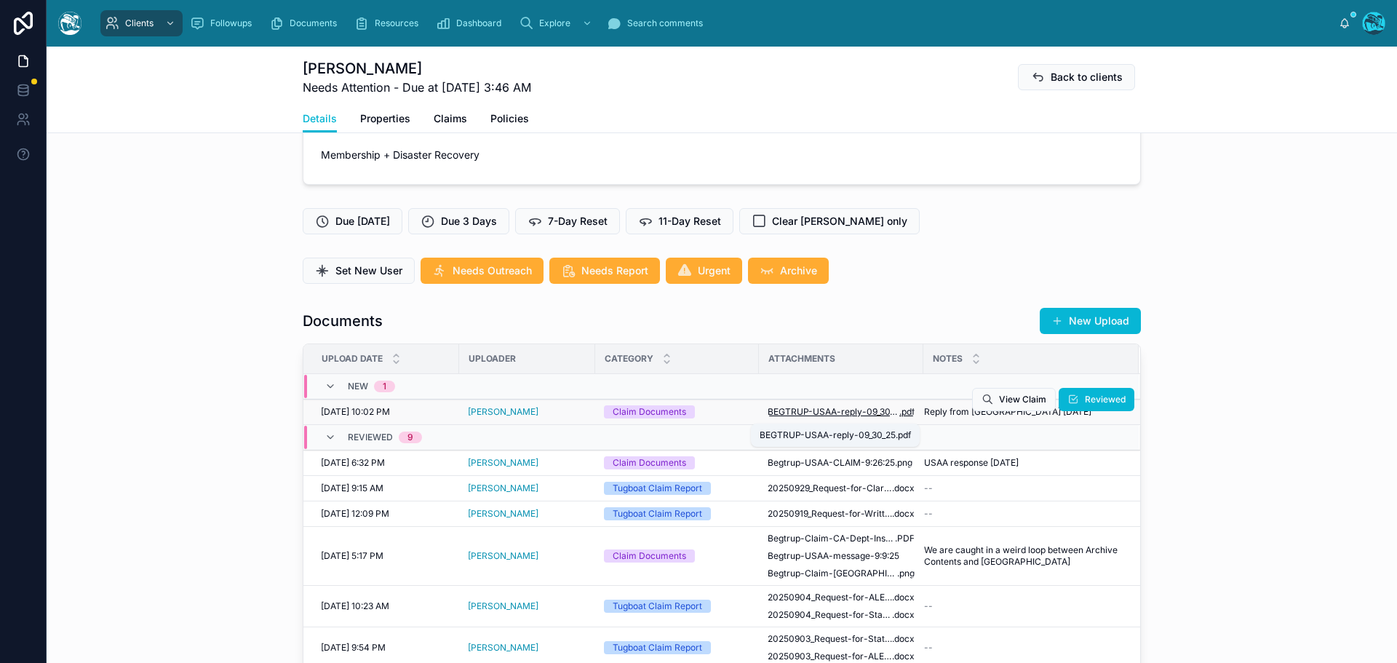
click at [850, 416] on span "BEGTRUP-USAA-reply-09_30_25" at bounding box center [834, 412] width 132 height 12
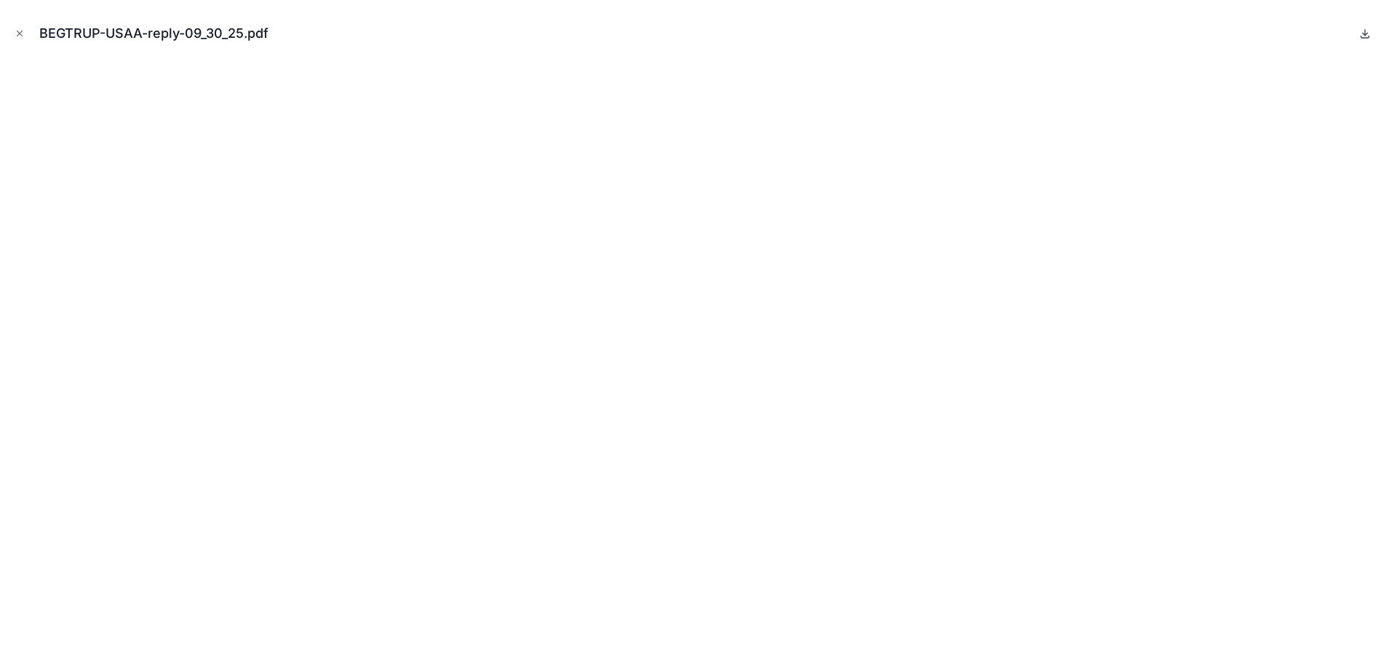
click at [1365, 31] on icon at bounding box center [1365, 33] width 0 height 6
click at [19, 32] on icon "Close modal" at bounding box center [20, 33] width 10 height 10
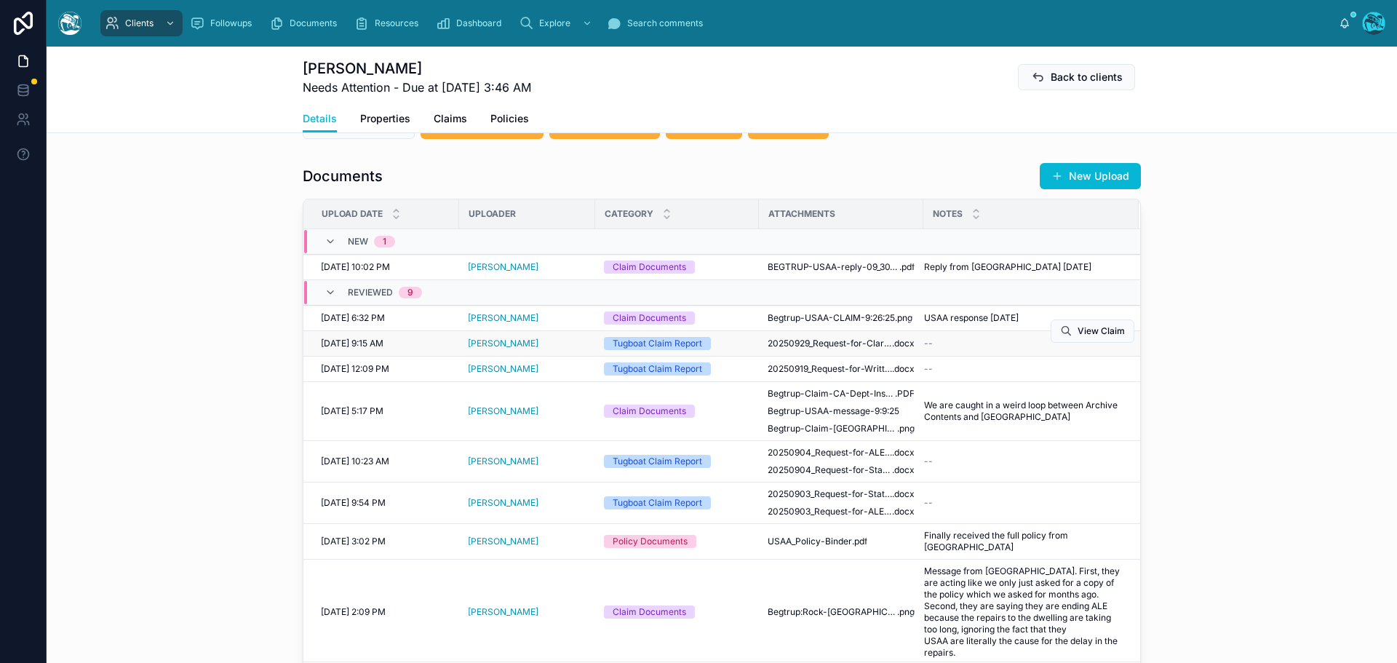
scroll to position [509, 0]
click at [1067, 256] on icon at bounding box center [1073, 254] width 12 height 12
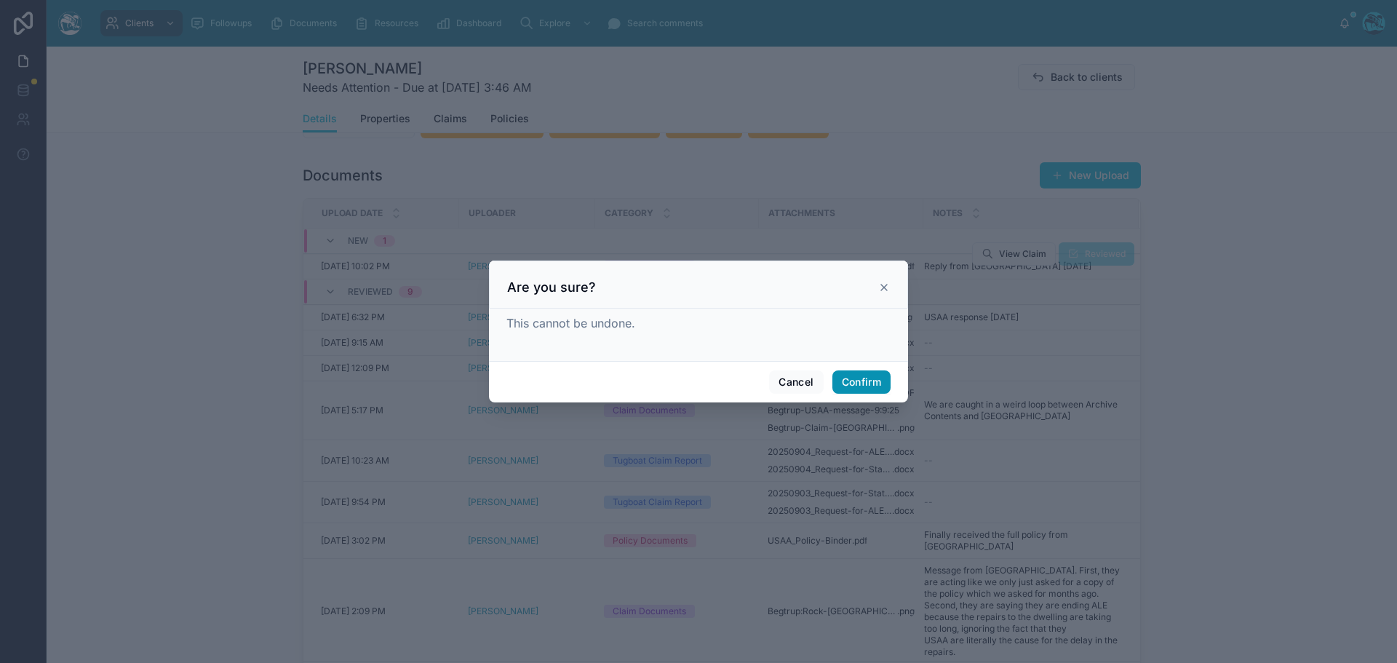
click at [856, 382] on button "Confirm" at bounding box center [861, 381] width 58 height 23
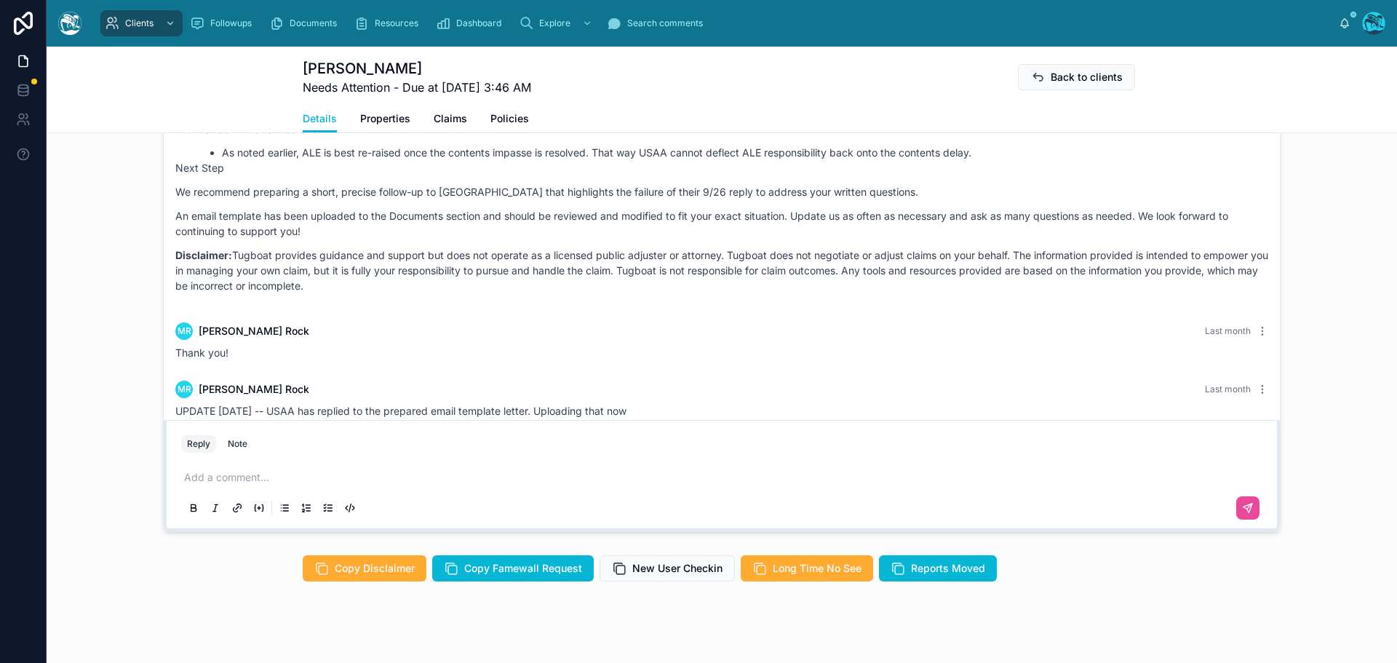
scroll to position [4196, 0]
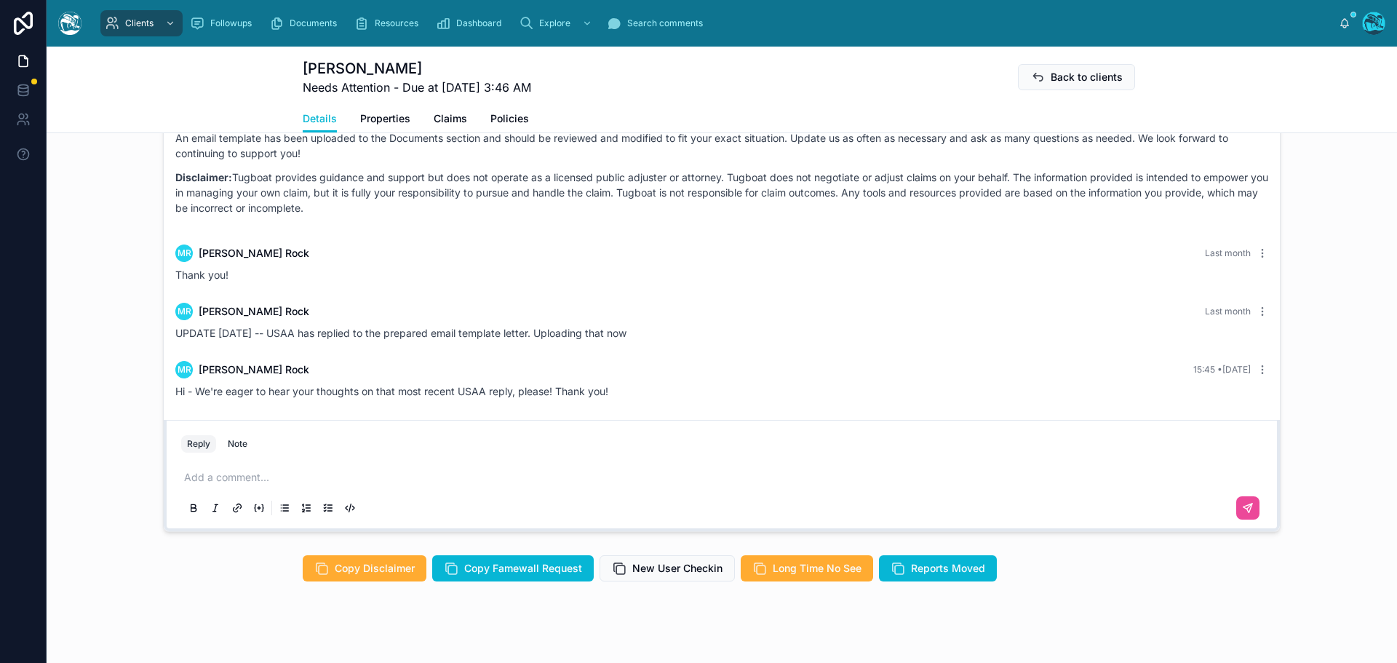
drag, startPoint x: 614, startPoint y: 181, endPoint x: 697, endPoint y: 402, distance: 235.5
copy div "UPDATE 09/26/25 USAA response to “prepared email” template letter — see uploads…"
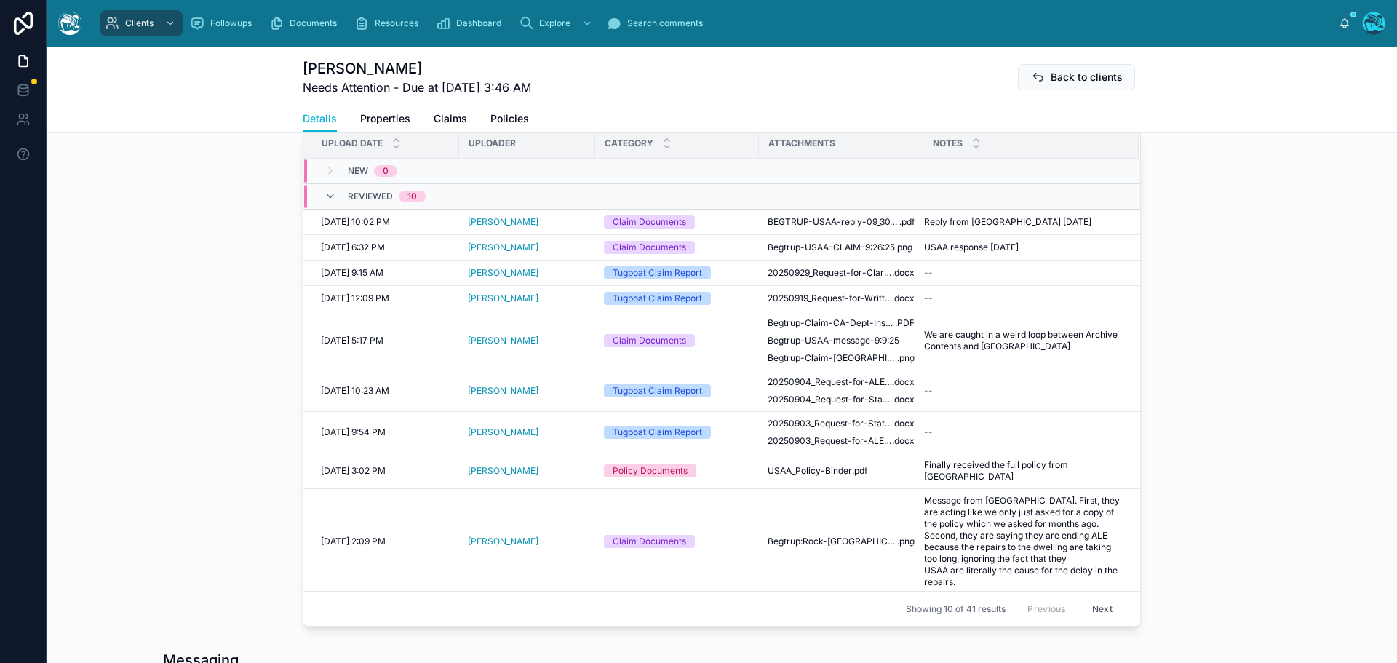
scroll to position [509, 0]
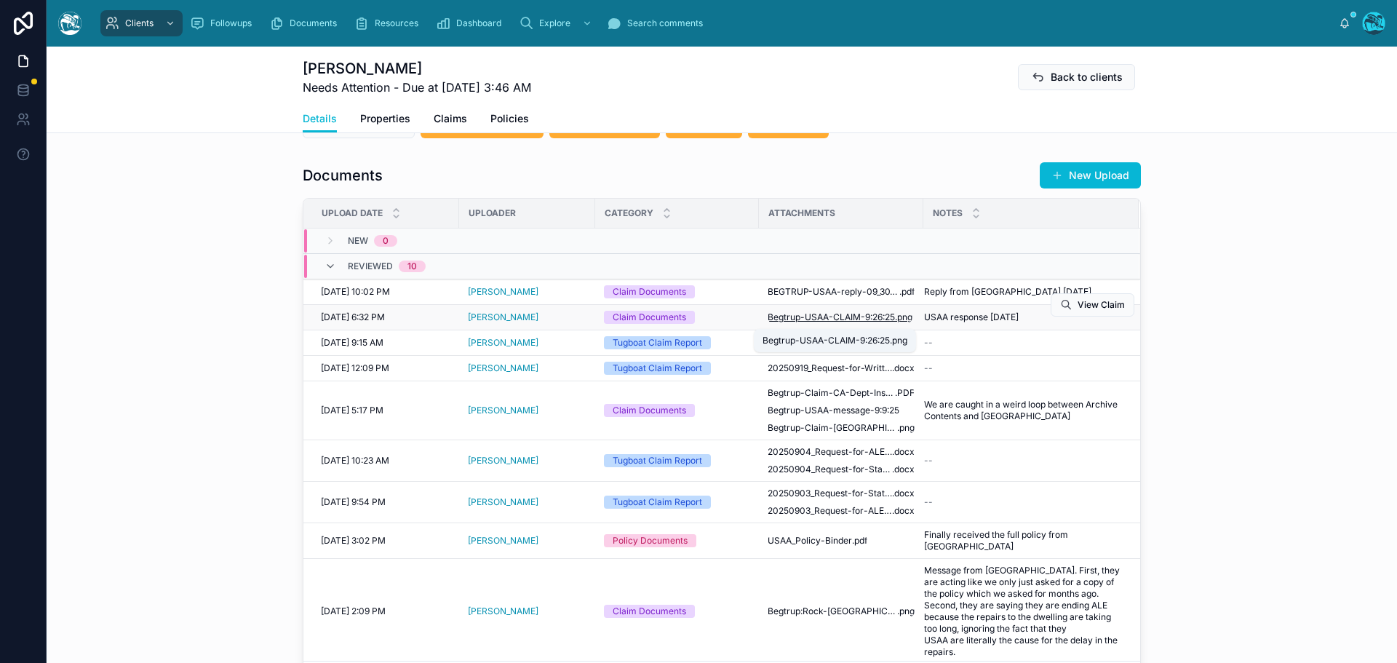
click at [865, 318] on span "Begtrup-USAA-CLAIM-9:26:25" at bounding box center [831, 317] width 127 height 12
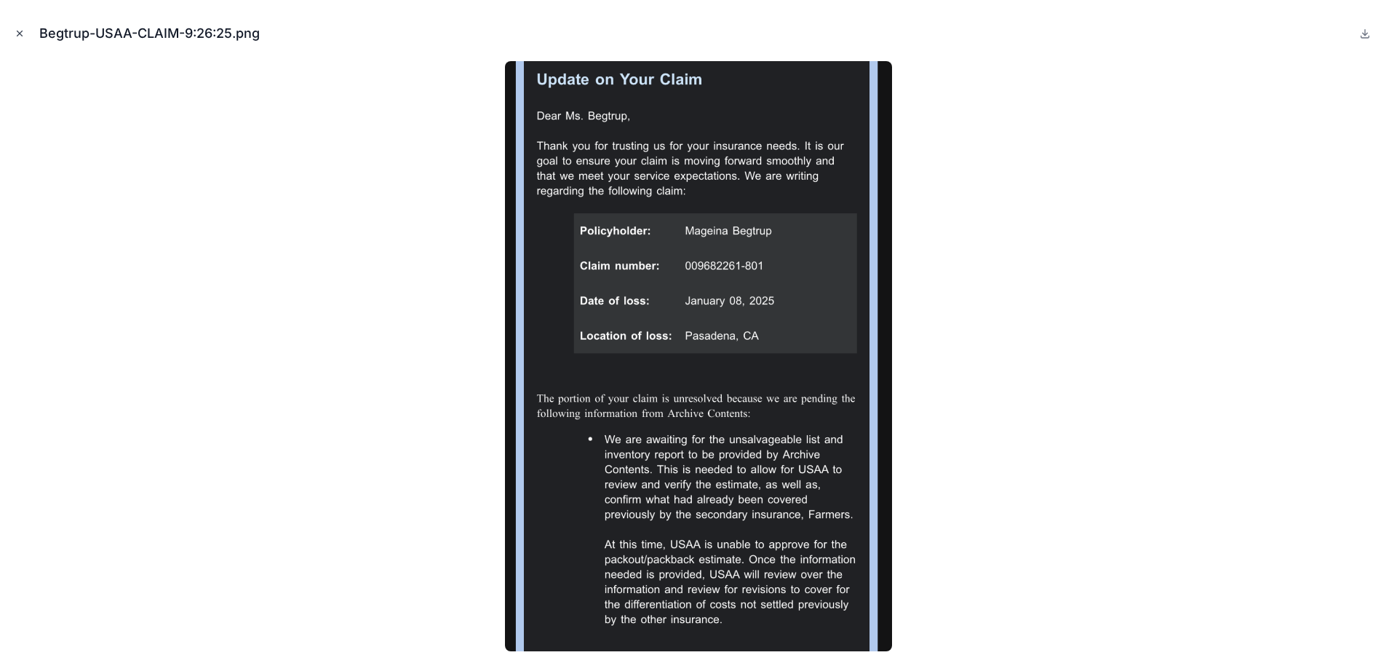
click at [18, 33] on icon "Close modal" at bounding box center [20, 33] width 10 height 10
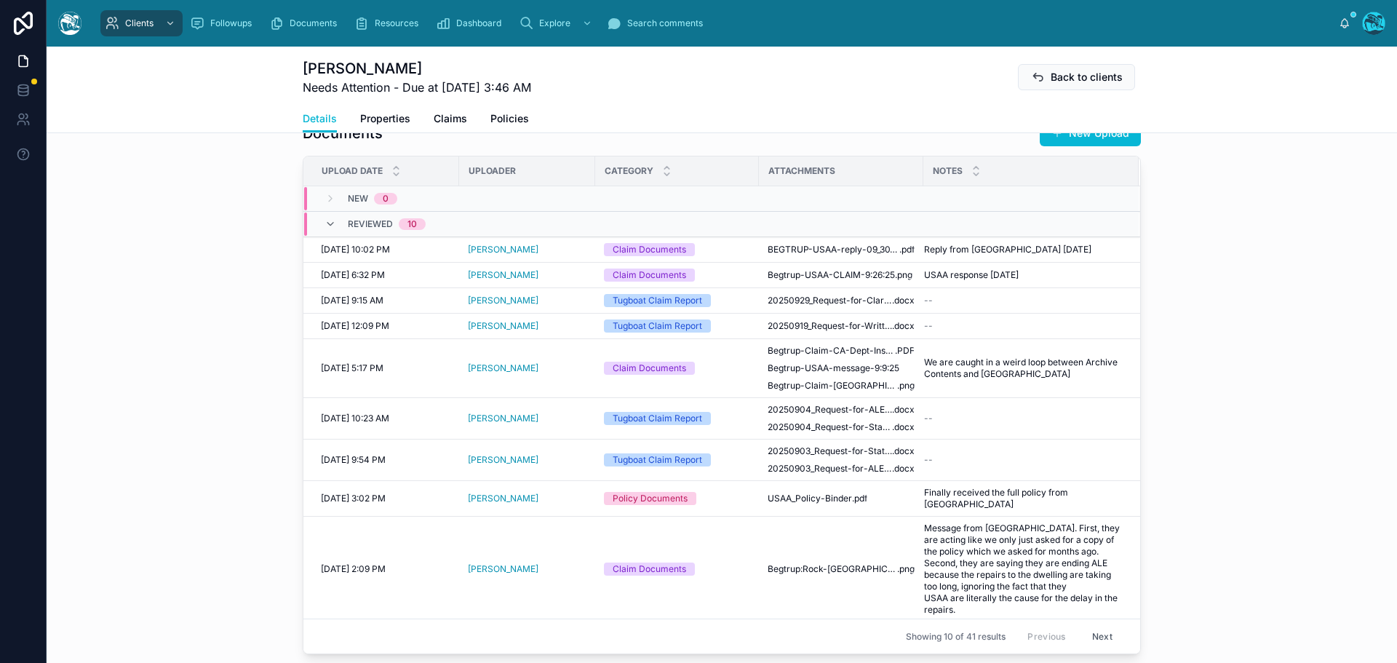
scroll to position [509, 0]
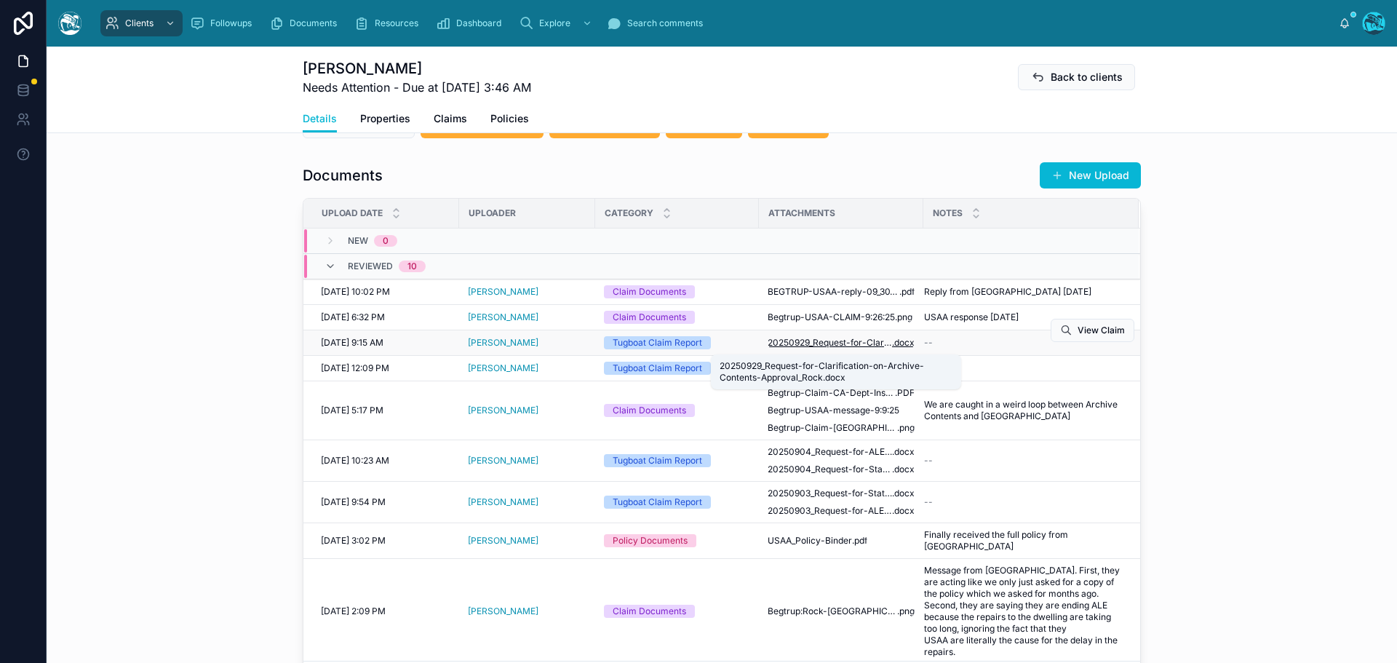
click at [828, 347] on span "20250929_Request-for-Clarification-on-Archive-Contents-Approval_Rock" at bounding box center [830, 343] width 124 height 12
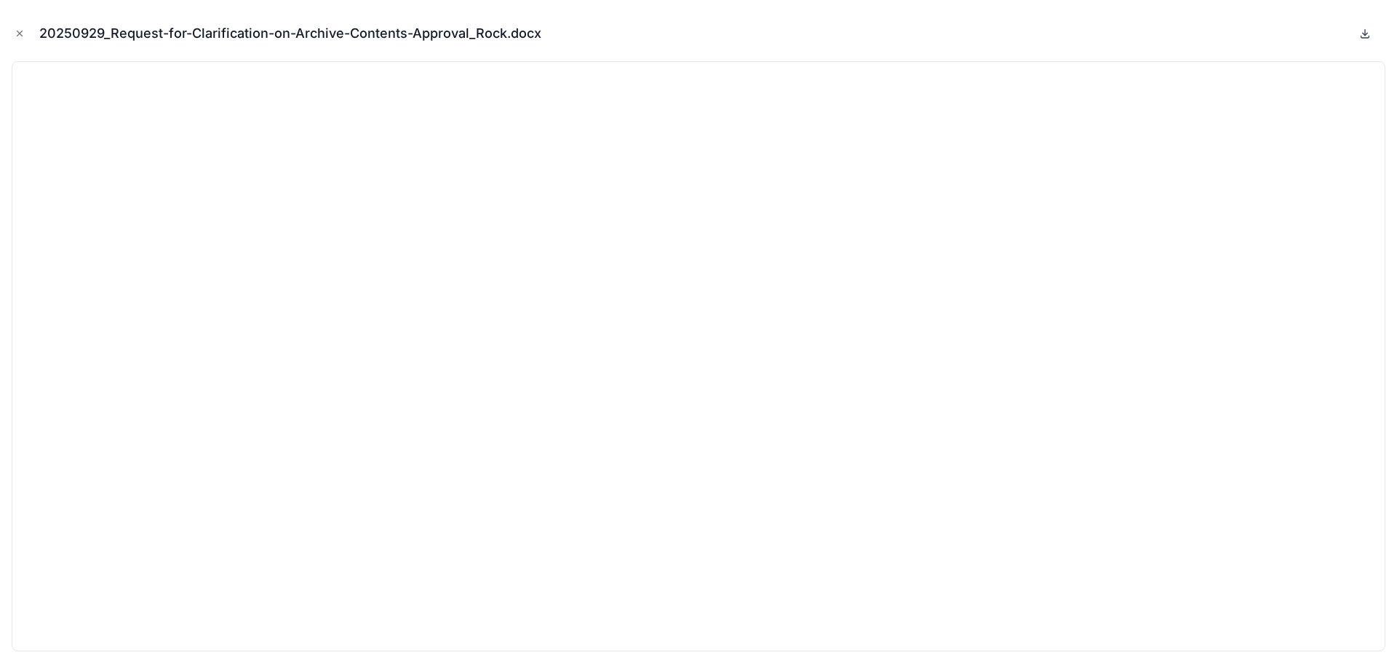
click at [1359, 36] on icon at bounding box center [1365, 34] width 12 height 12
click at [17, 32] on icon "Close modal" at bounding box center [20, 33] width 10 height 10
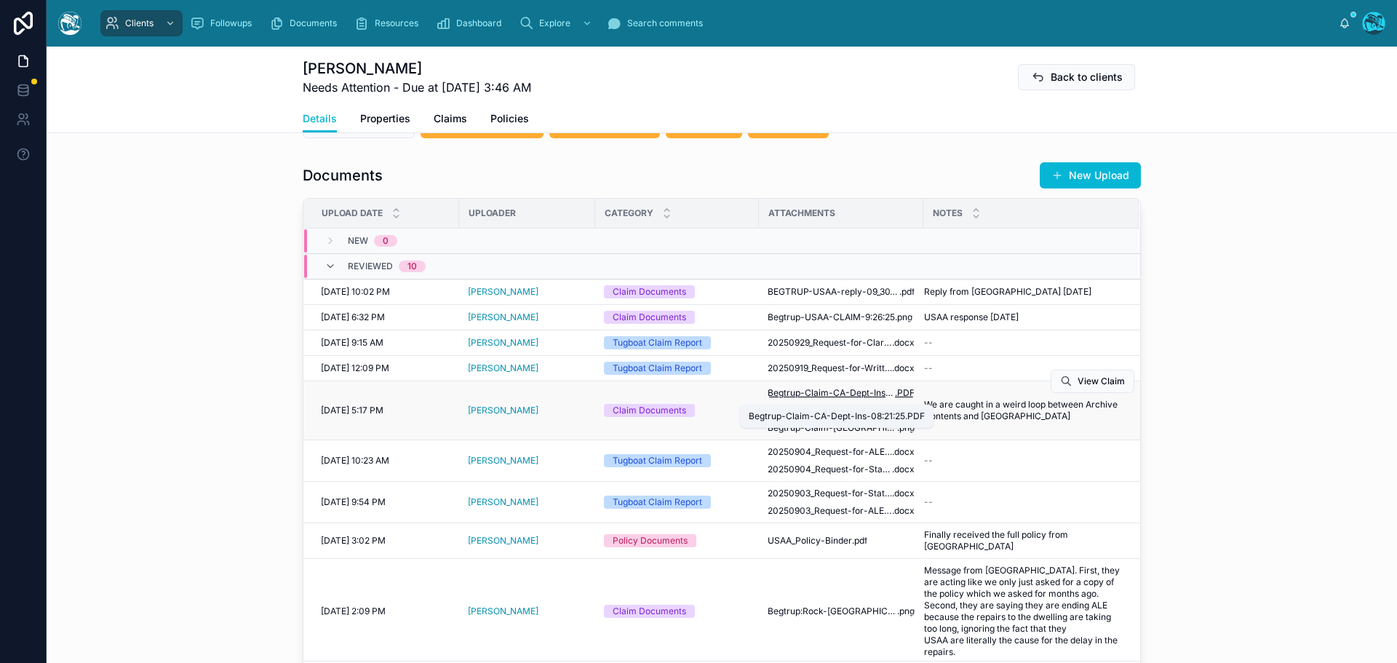
click at [826, 395] on span "Begtrup-Claim-CA-Dept-Ins-08:21:25" at bounding box center [831, 393] width 127 height 12
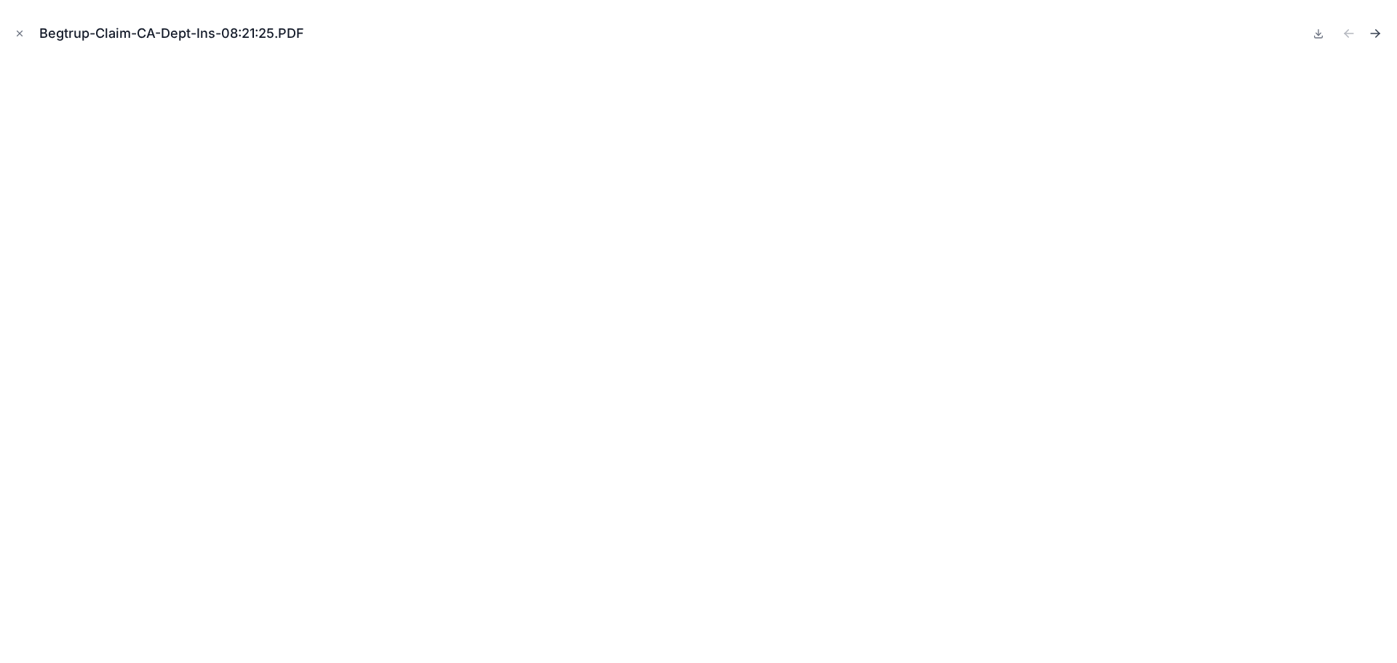
click at [1373, 30] on icon "Next file" at bounding box center [1375, 33] width 15 height 15
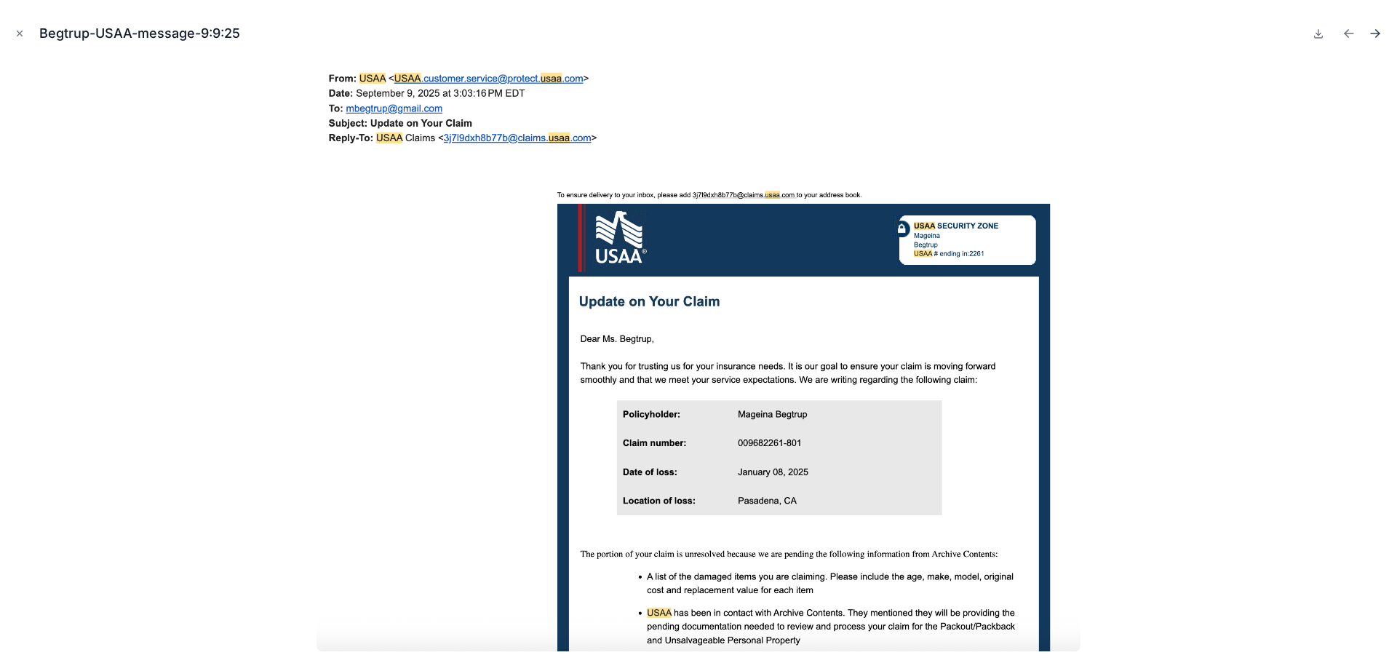
click at [1374, 34] on icon "Next file" at bounding box center [1375, 33] width 15 height 15
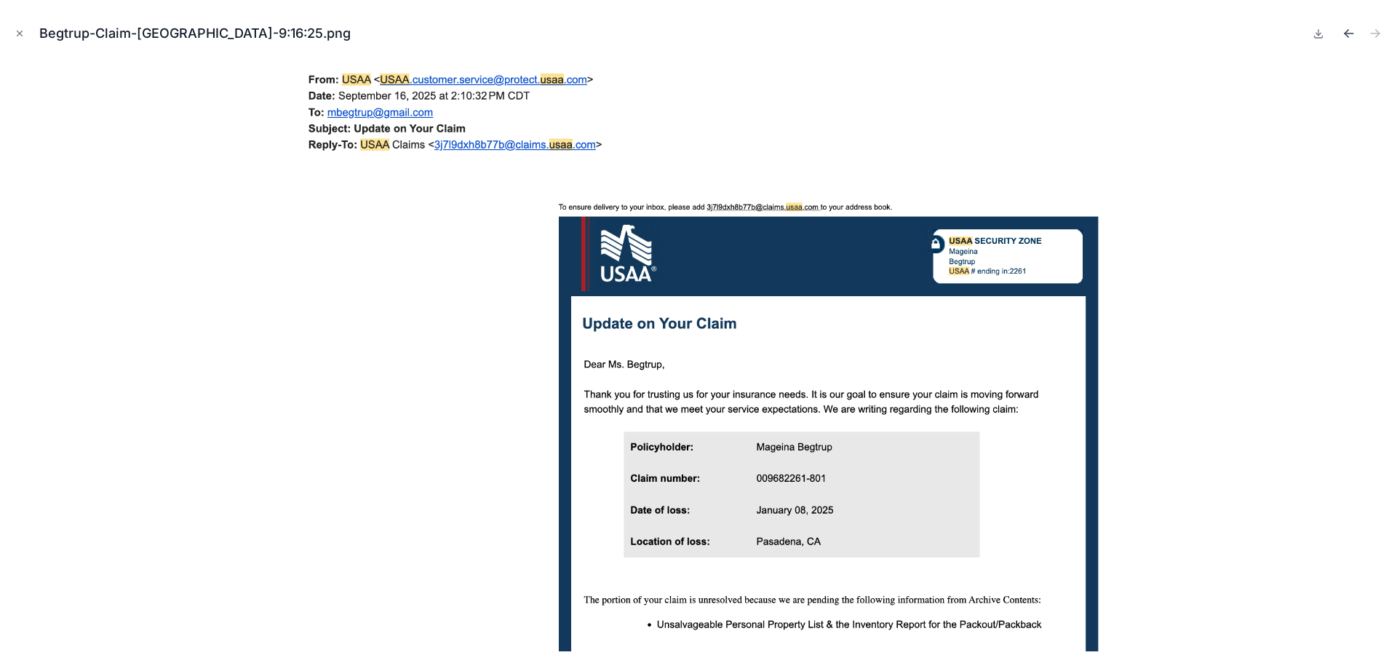
click at [1347, 31] on icon "Previous file" at bounding box center [1346, 32] width 4 height 4
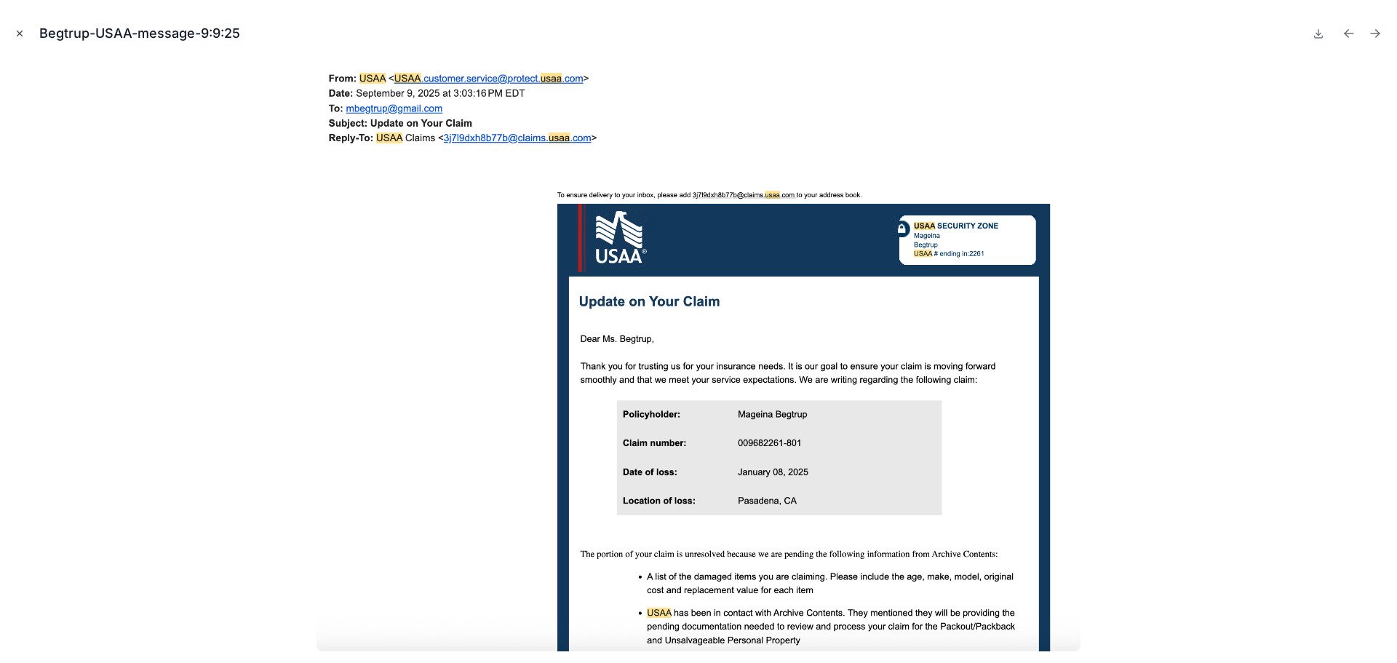
click at [18, 33] on icon "Close modal" at bounding box center [20, 33] width 10 height 10
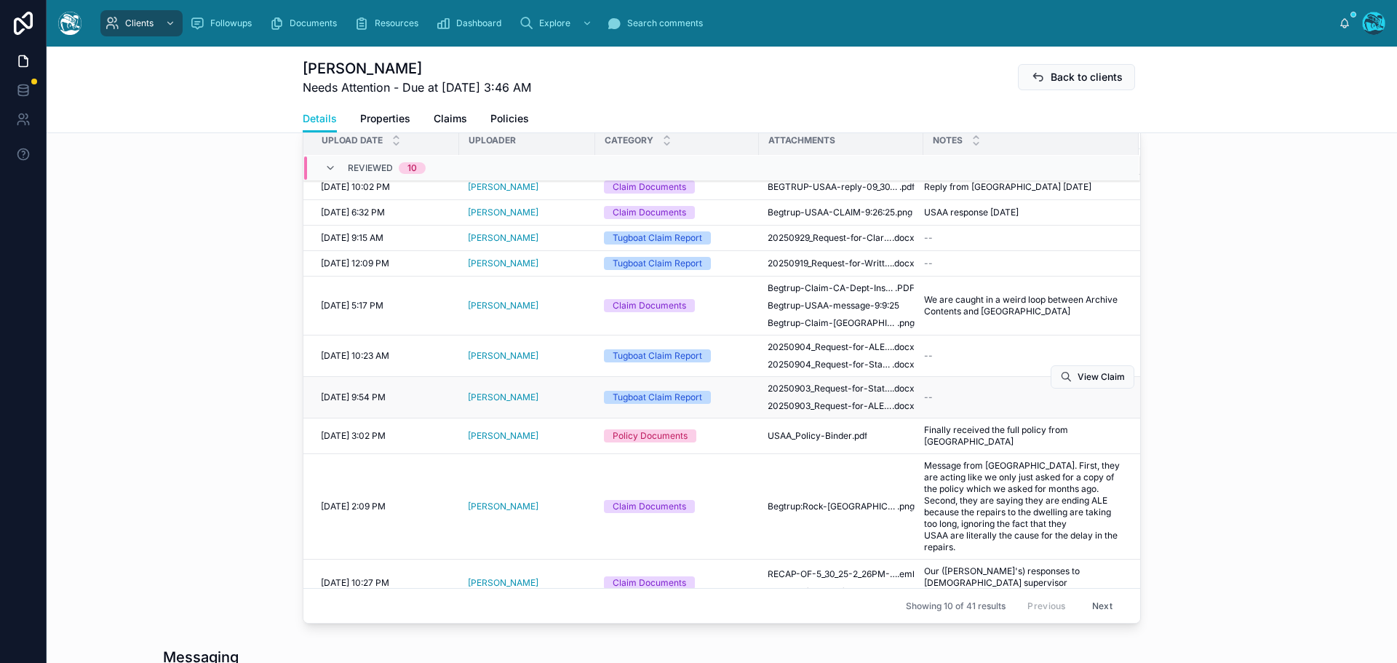
scroll to position [34, 0]
click at [1084, 609] on button "Next" at bounding box center [1102, 605] width 41 height 23
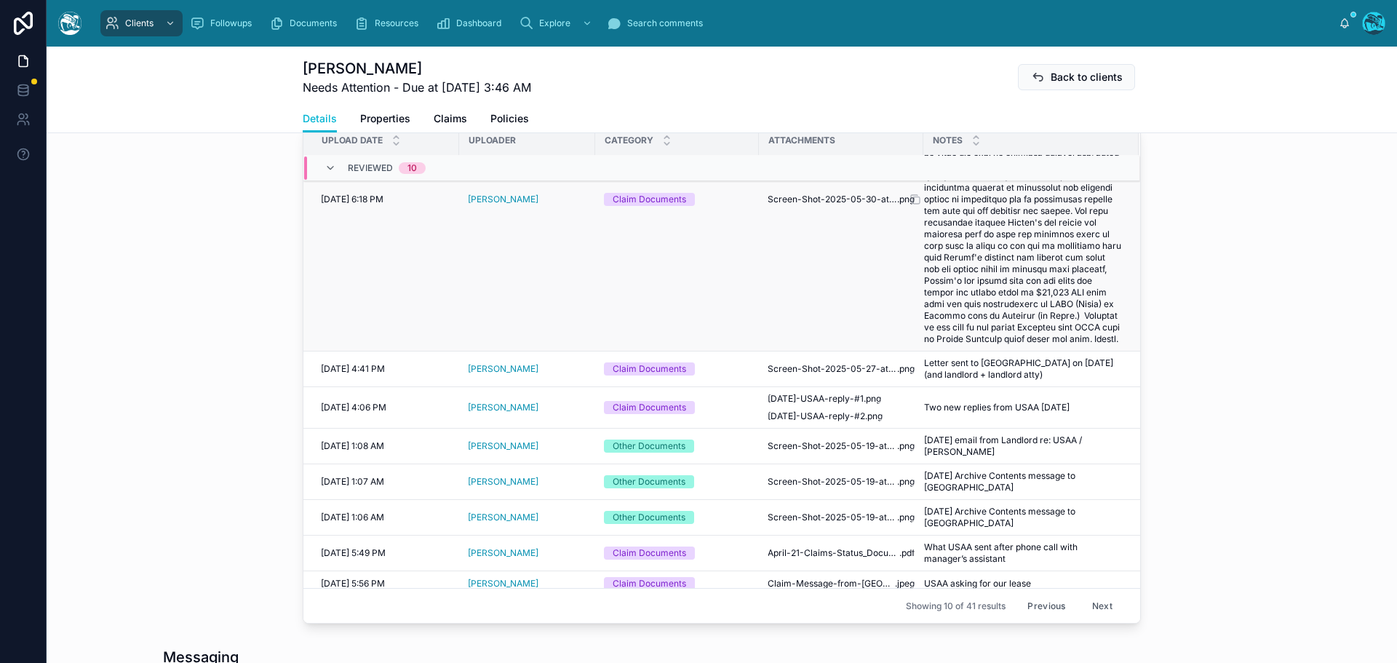
scroll to position [236, 0]
click at [1086, 609] on button "Next" at bounding box center [1102, 605] width 41 height 23
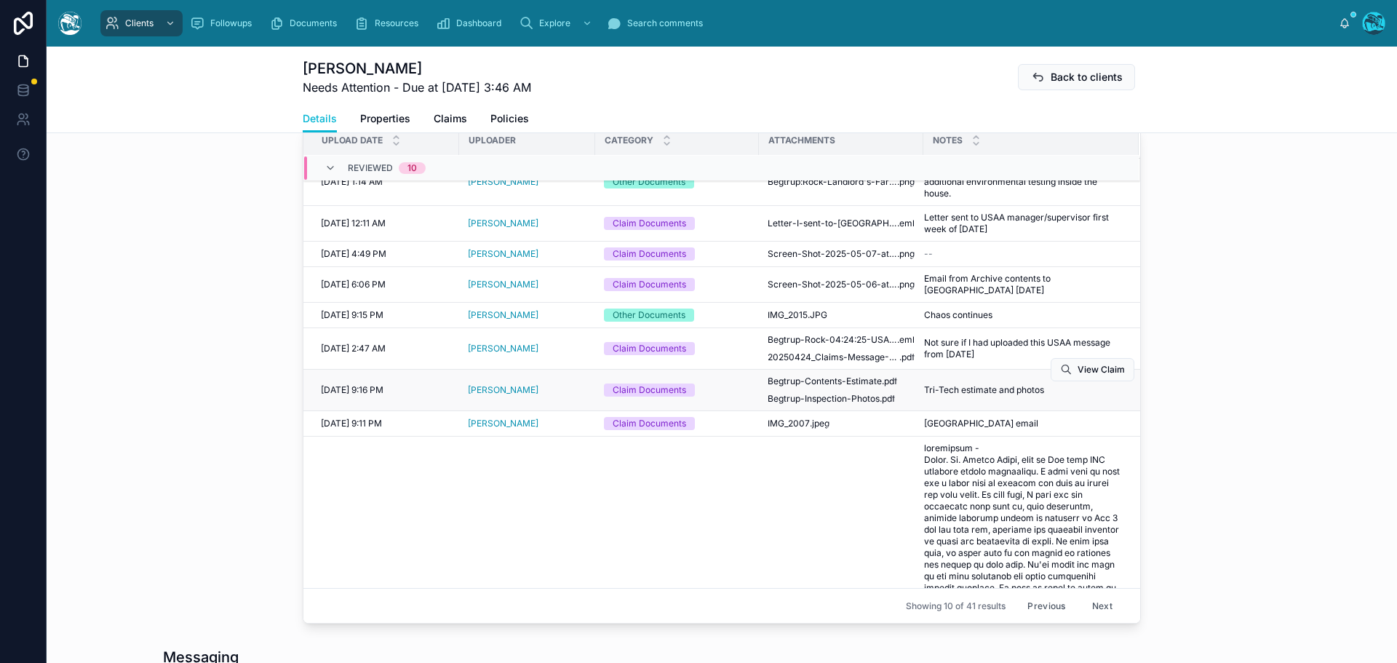
scroll to position [73, 0]
click at [814, 376] on span "Begtrup-Contents-Estimate" at bounding box center [825, 382] width 114 height 12
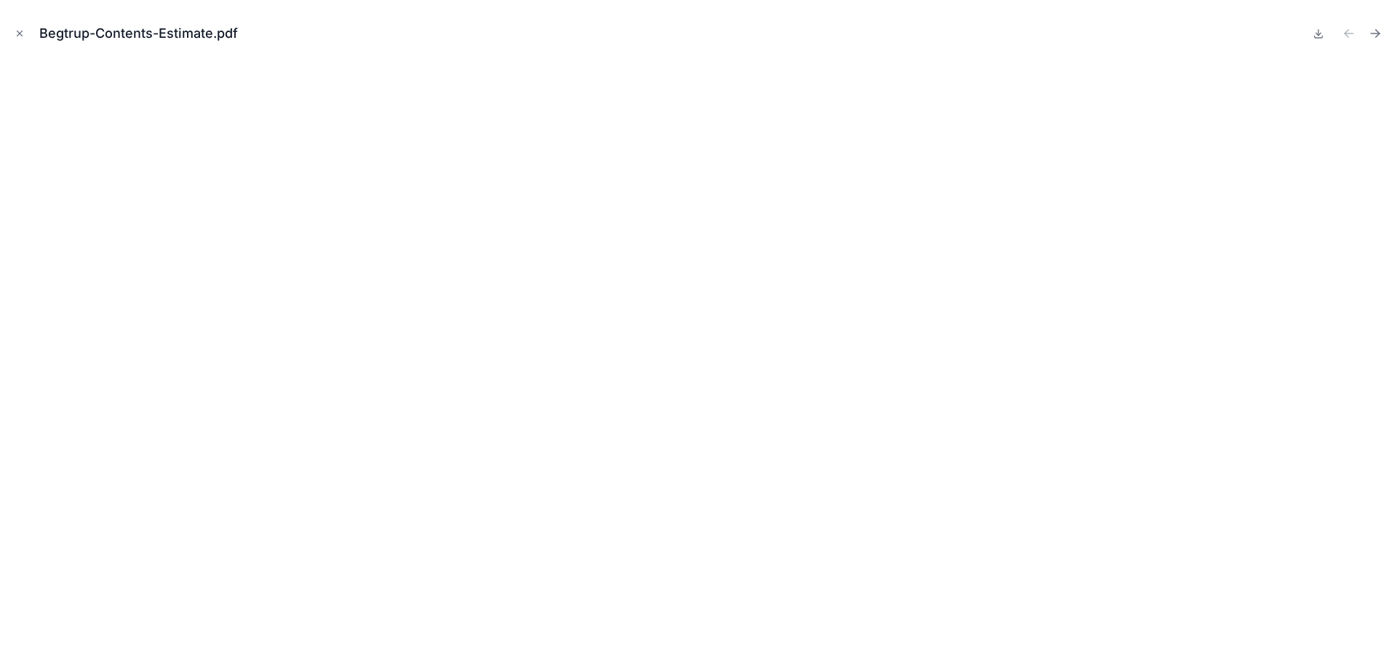
click at [20, 31] on icon "Close modal" at bounding box center [20, 33] width 10 height 10
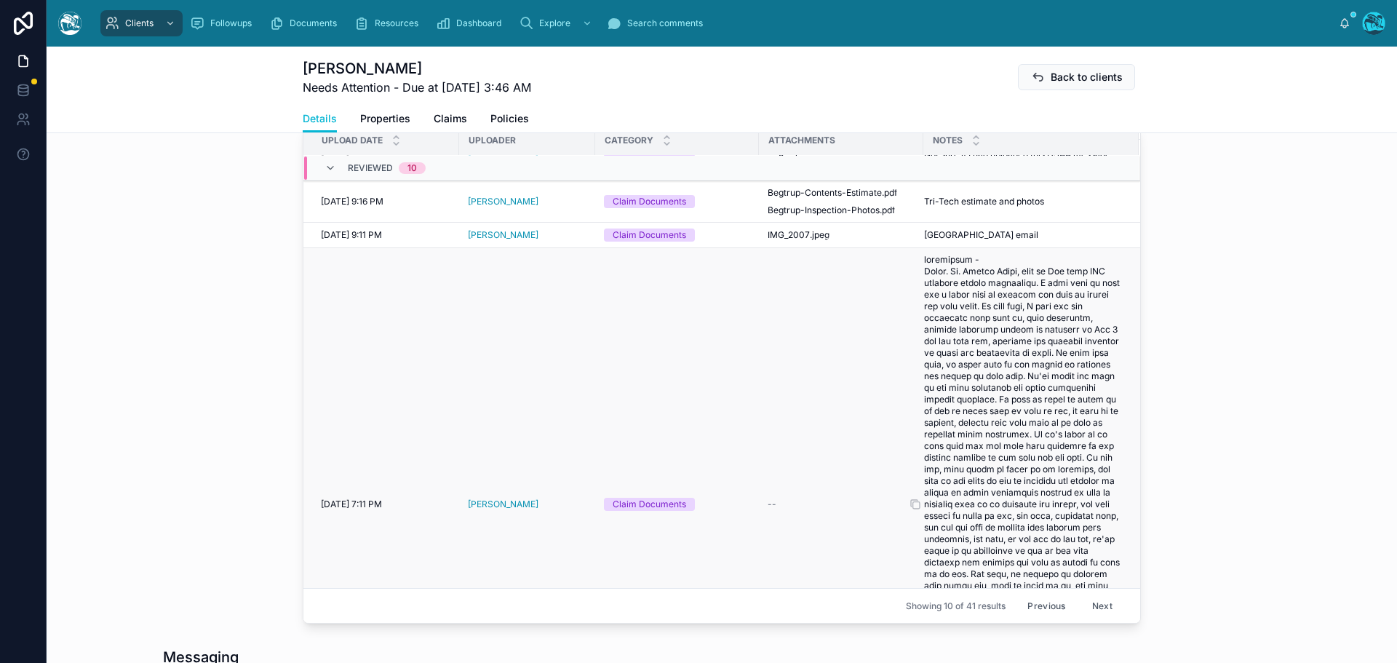
scroll to position [291, 0]
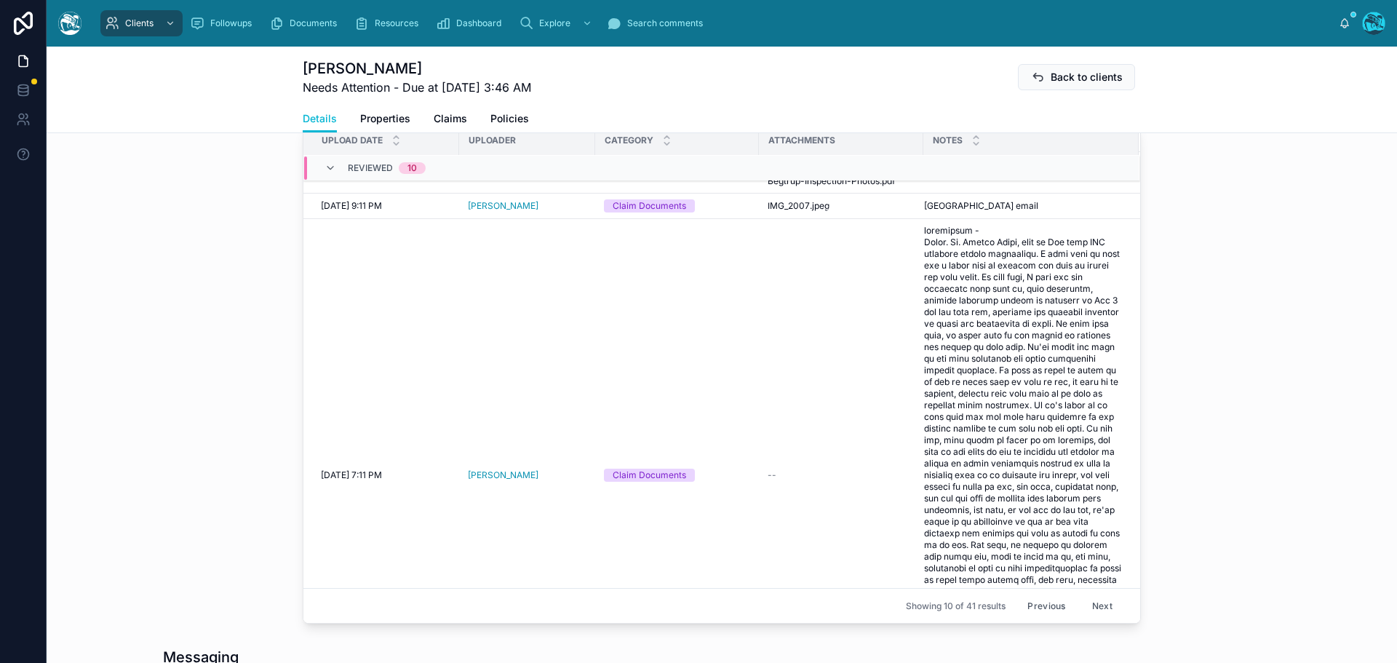
click at [1036, 610] on button "Previous" at bounding box center [1046, 605] width 58 height 23
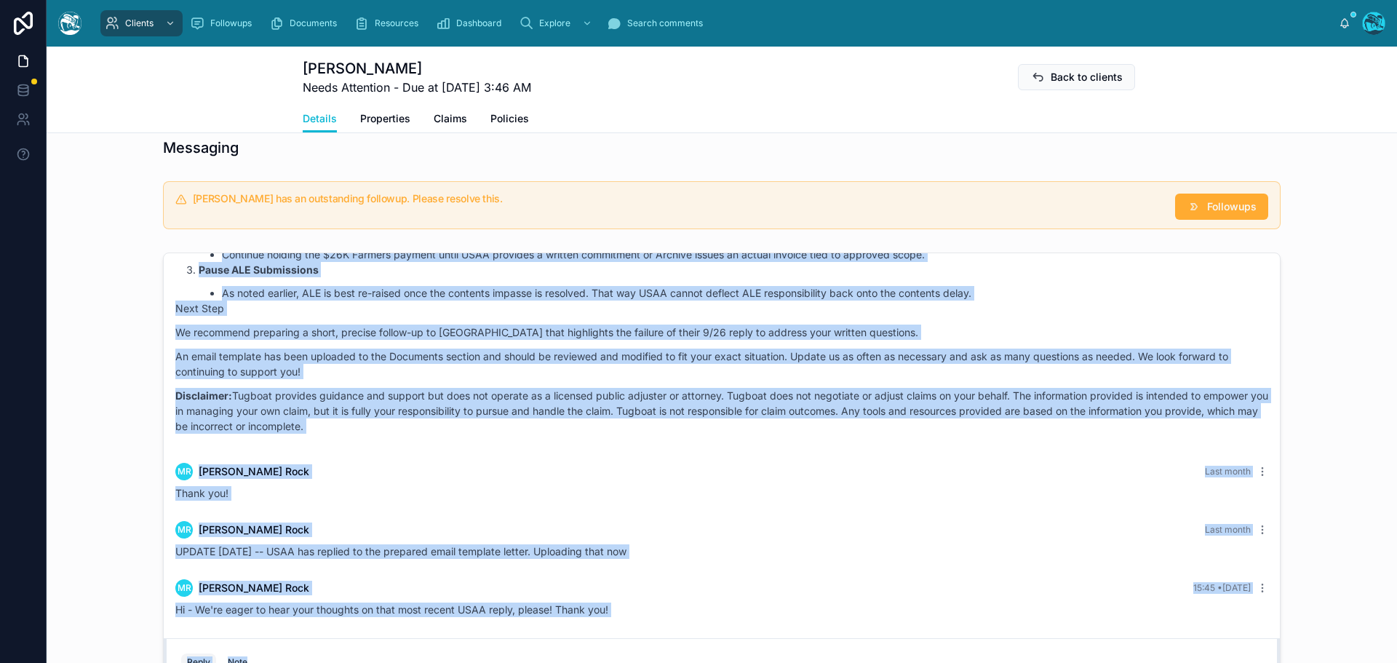
scroll to position [1118, 0]
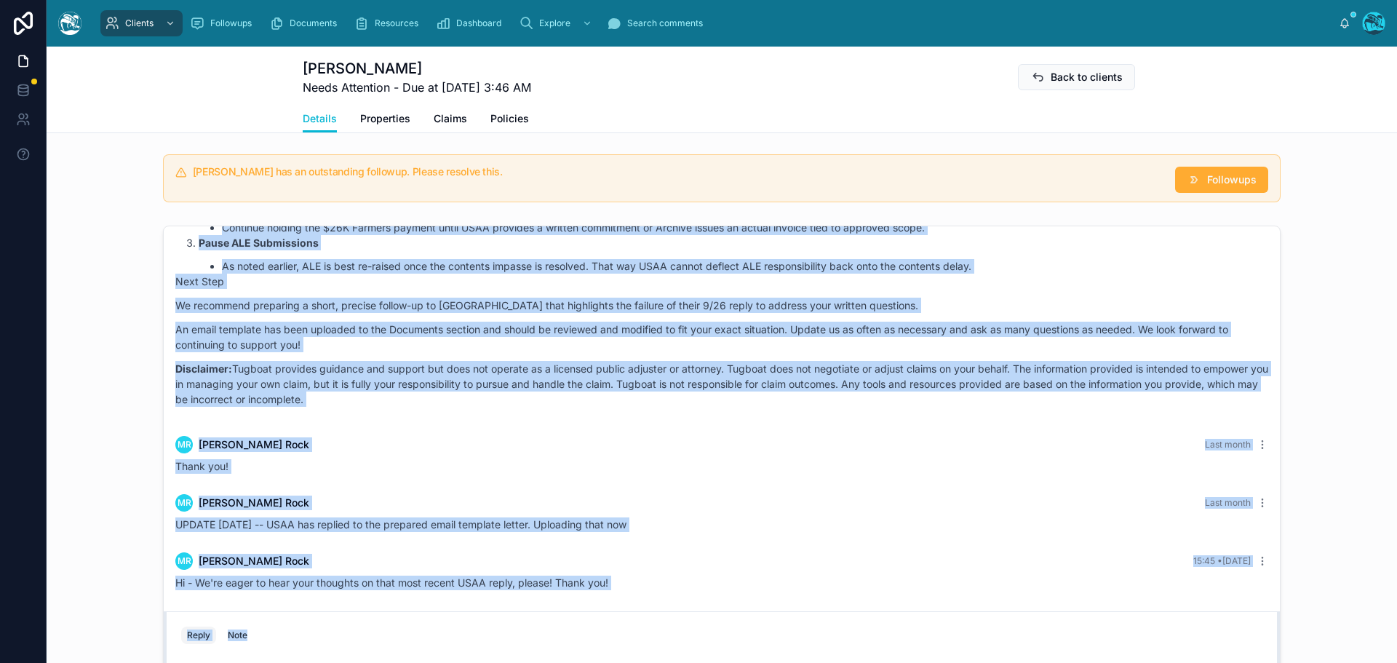
drag, startPoint x: 452, startPoint y: 348, endPoint x: 605, endPoint y: 418, distance: 168.0
copy div "MR Mike Rock Last month Hi Rachel, Naomi and TugBoat Team. I sse that it's been…"
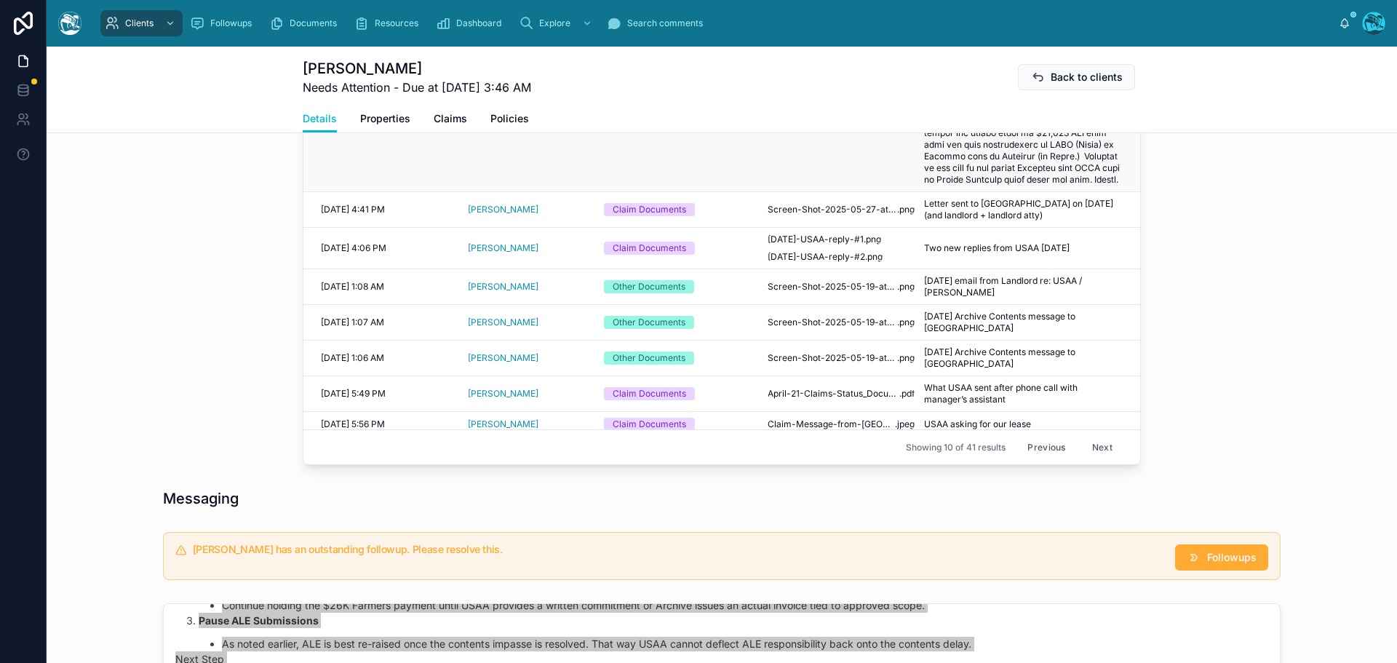
scroll to position [754, 0]
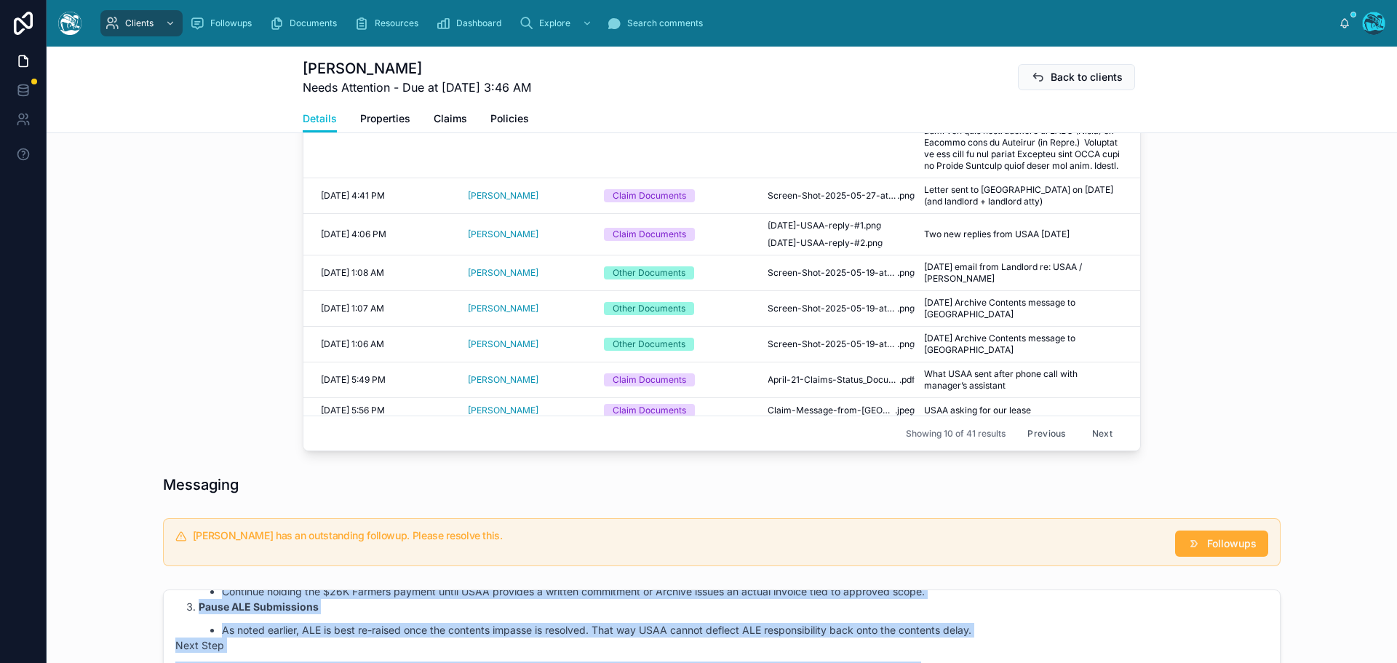
drag, startPoint x: 1090, startPoint y: 437, endPoint x: 1103, endPoint y: 422, distance: 19.6
click at [1090, 437] on button "Next" at bounding box center [1102, 433] width 41 height 23
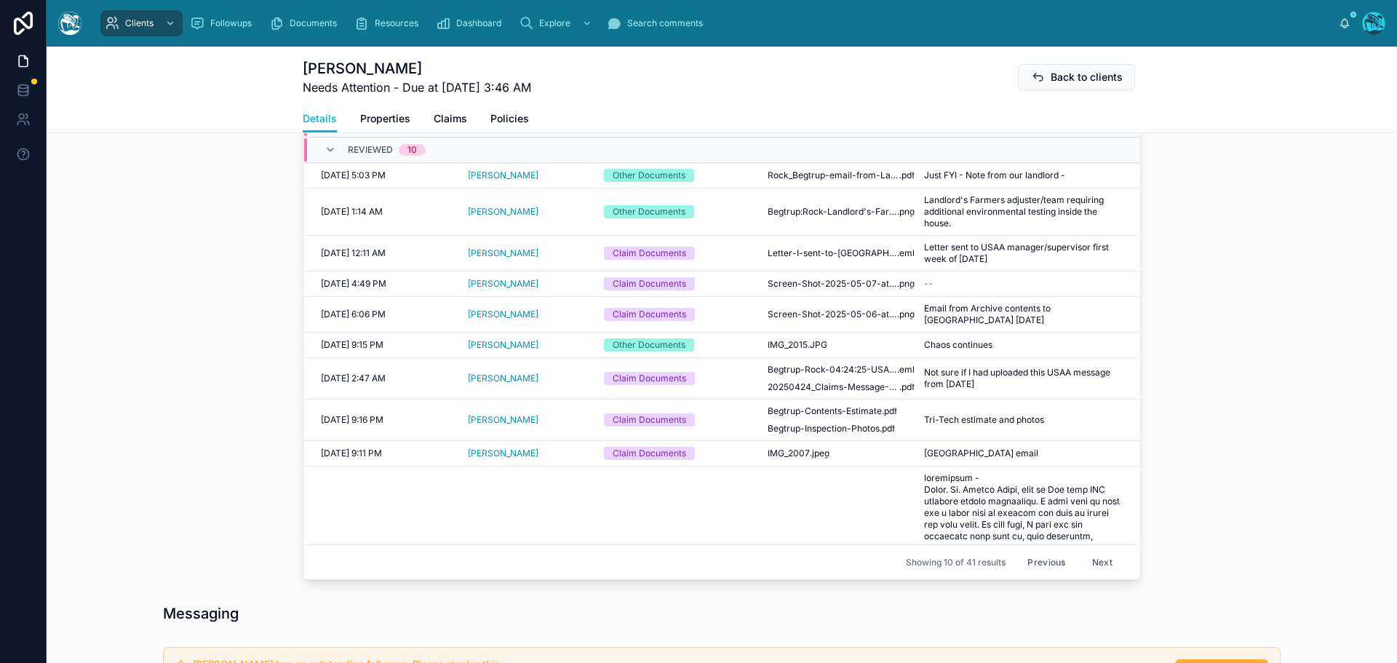
scroll to position [609, 0]
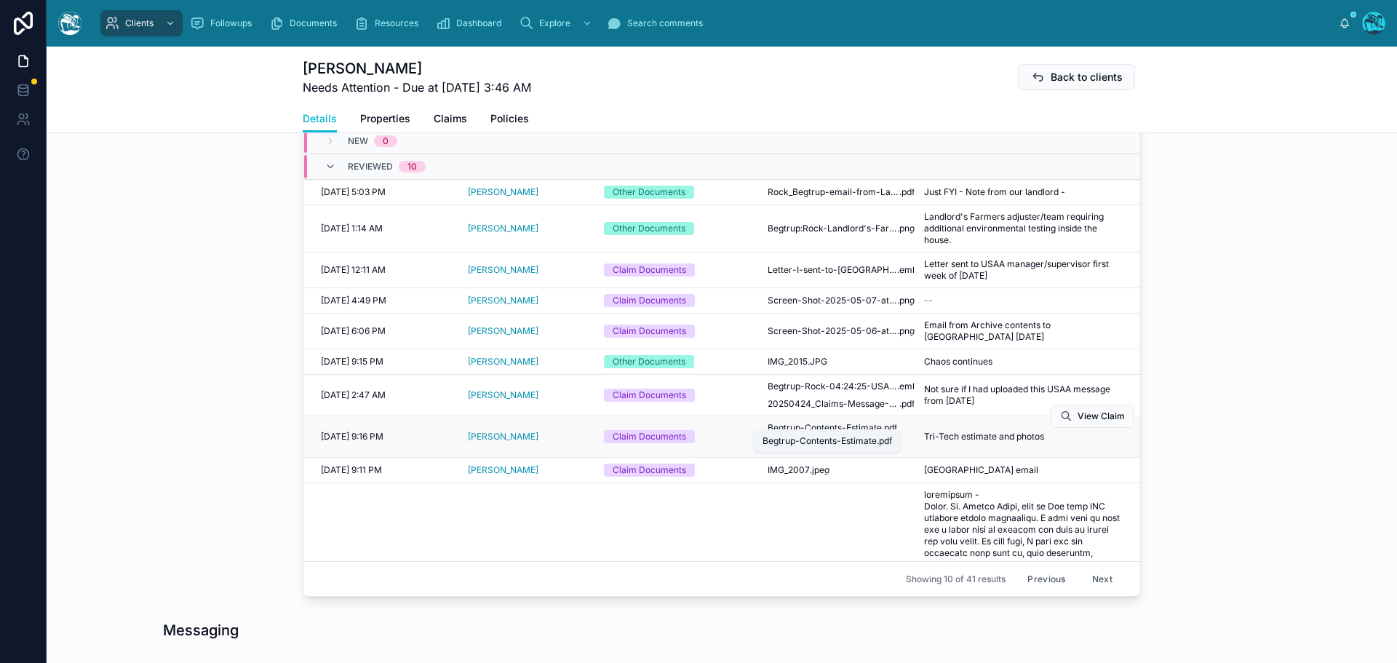
click at [819, 422] on span "Begtrup-Contents-Estimate" at bounding box center [825, 428] width 114 height 12
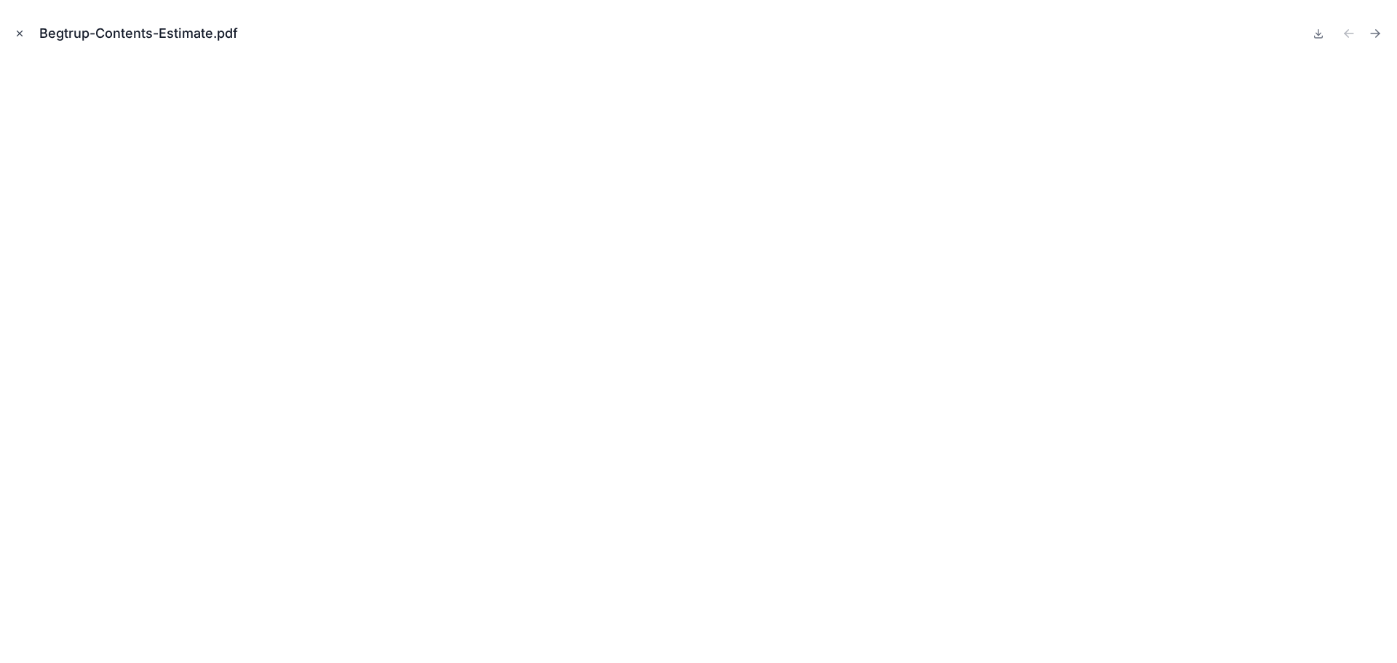
click at [20, 34] on icon "Close modal" at bounding box center [19, 33] width 5 height 5
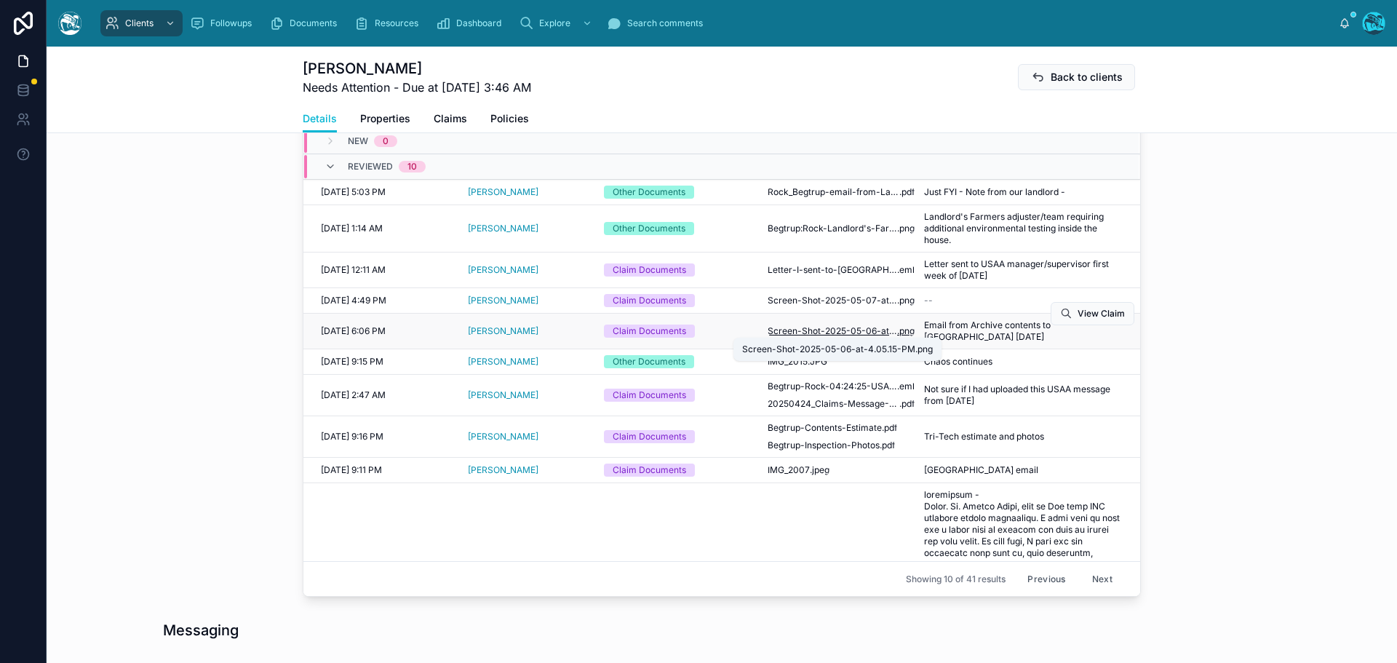
click at [856, 327] on span "Screen-Shot-2025-05-06-at-4.05.15-PM" at bounding box center [832, 331] width 129 height 12
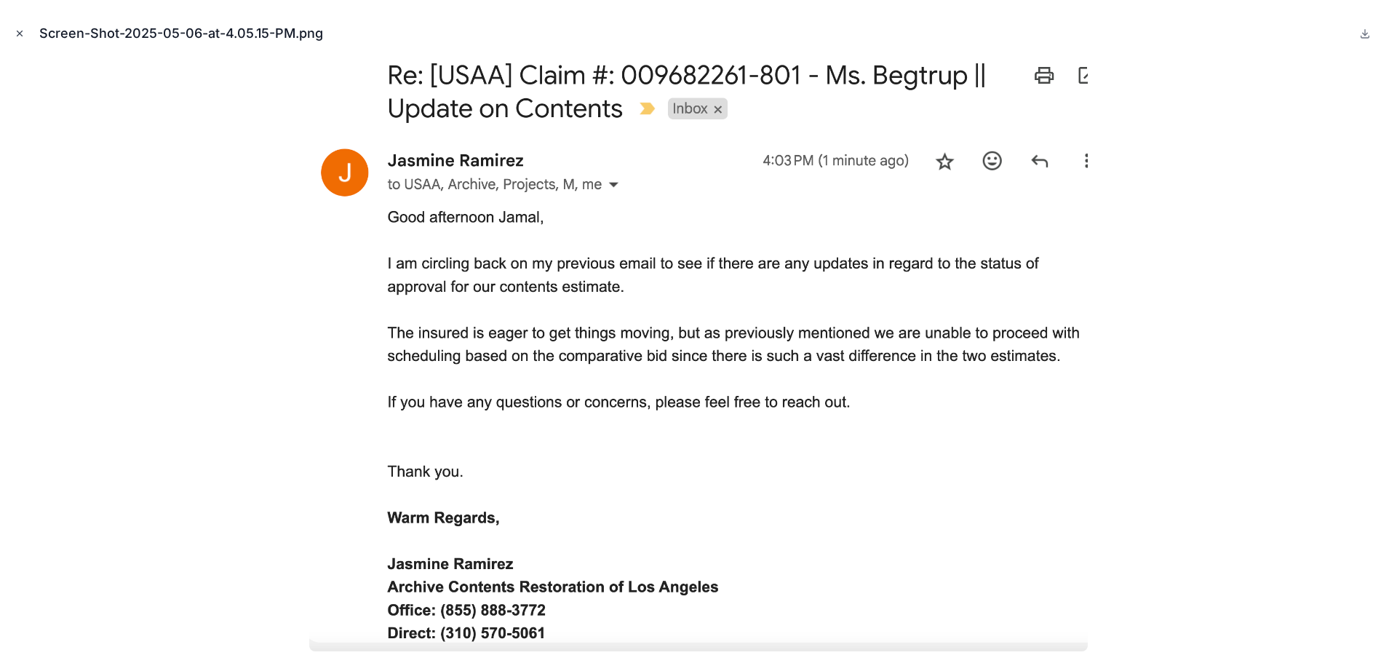
click at [20, 31] on icon "Close modal" at bounding box center [20, 33] width 10 height 10
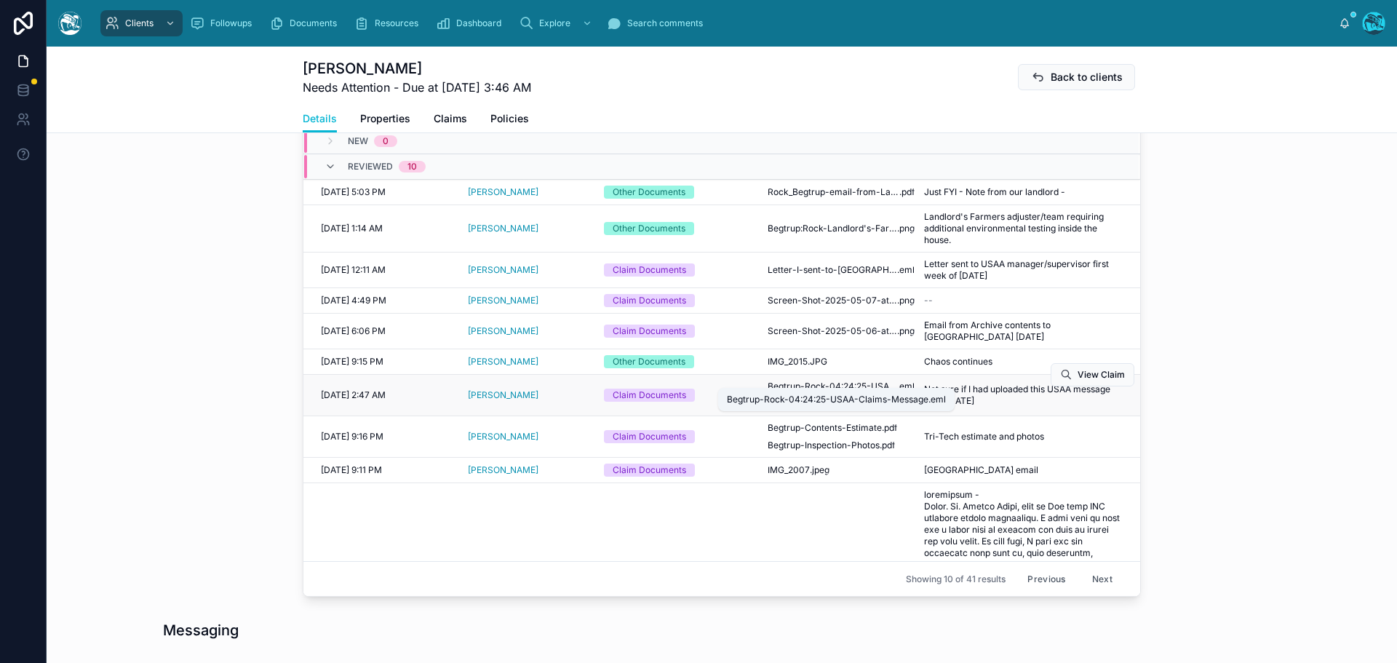
click at [816, 380] on span "Begtrup-Rock-04:24:25-USAA-Claims-Message" at bounding box center [832, 386] width 129 height 12
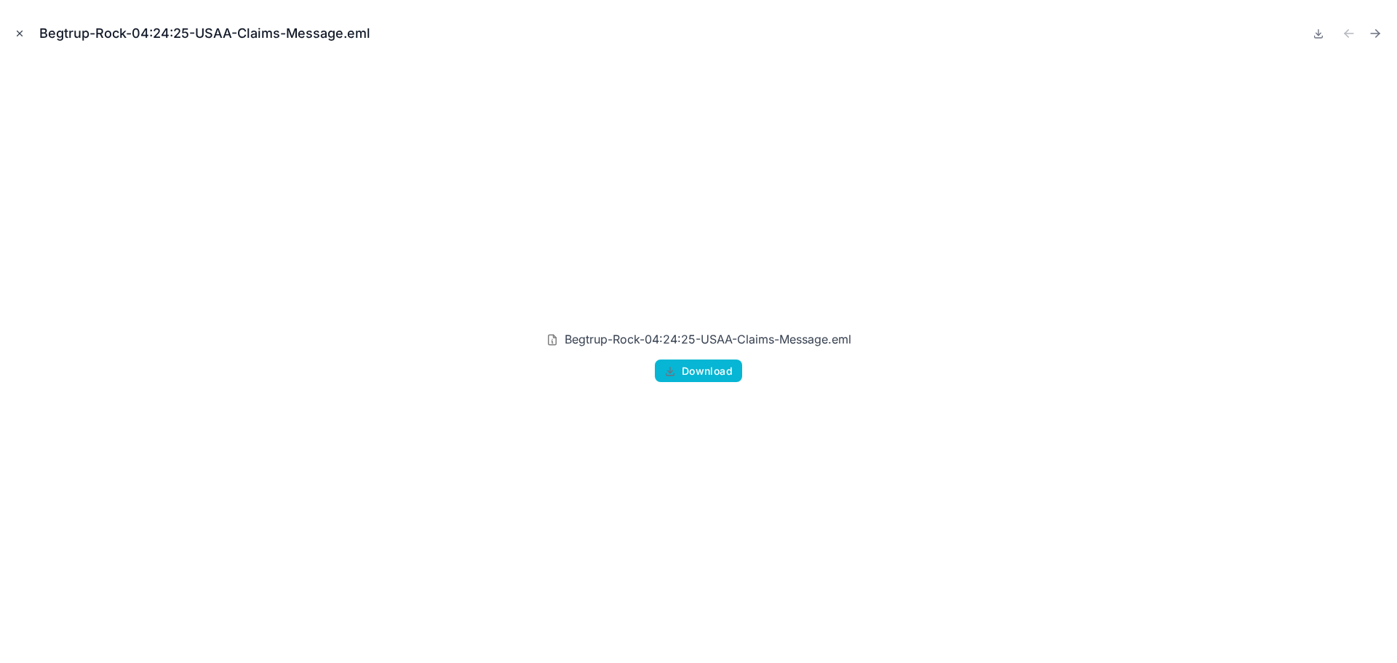
click at [17, 33] on icon "Close modal" at bounding box center [20, 33] width 10 height 10
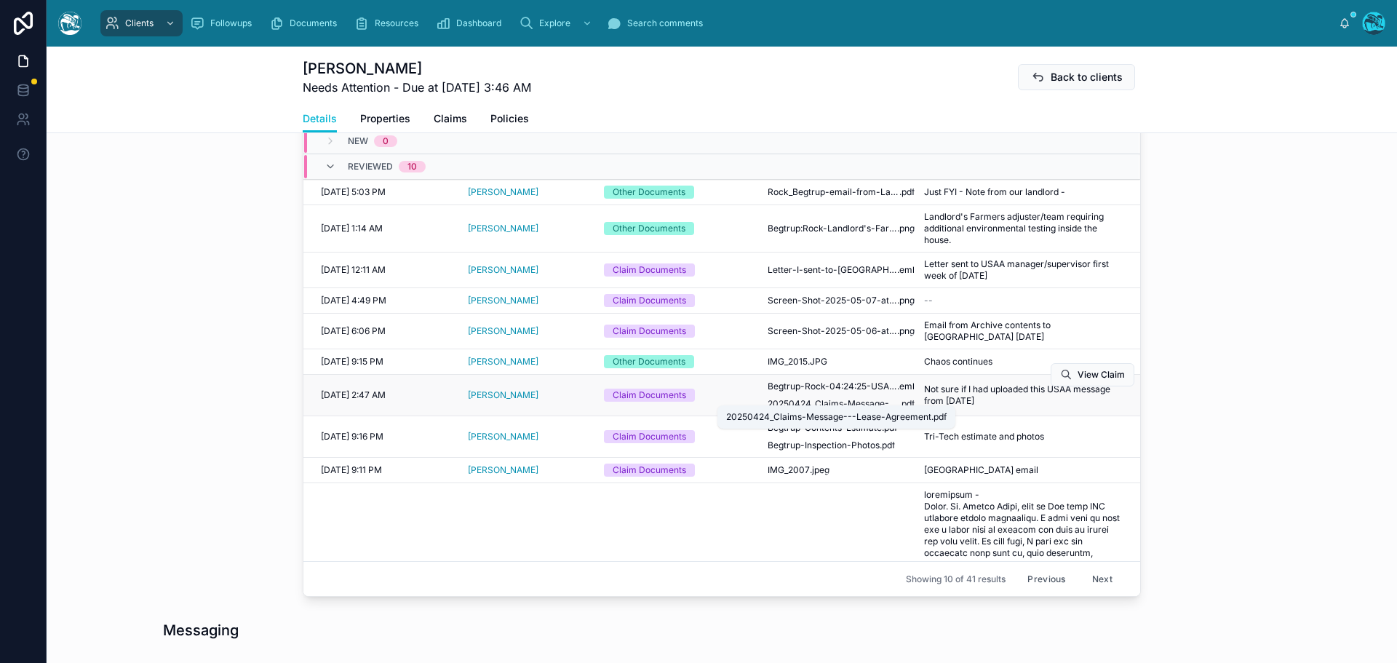
click at [810, 399] on span "20250424_Claims-Message---Lease-Agreement" at bounding box center [834, 404] width 132 height 12
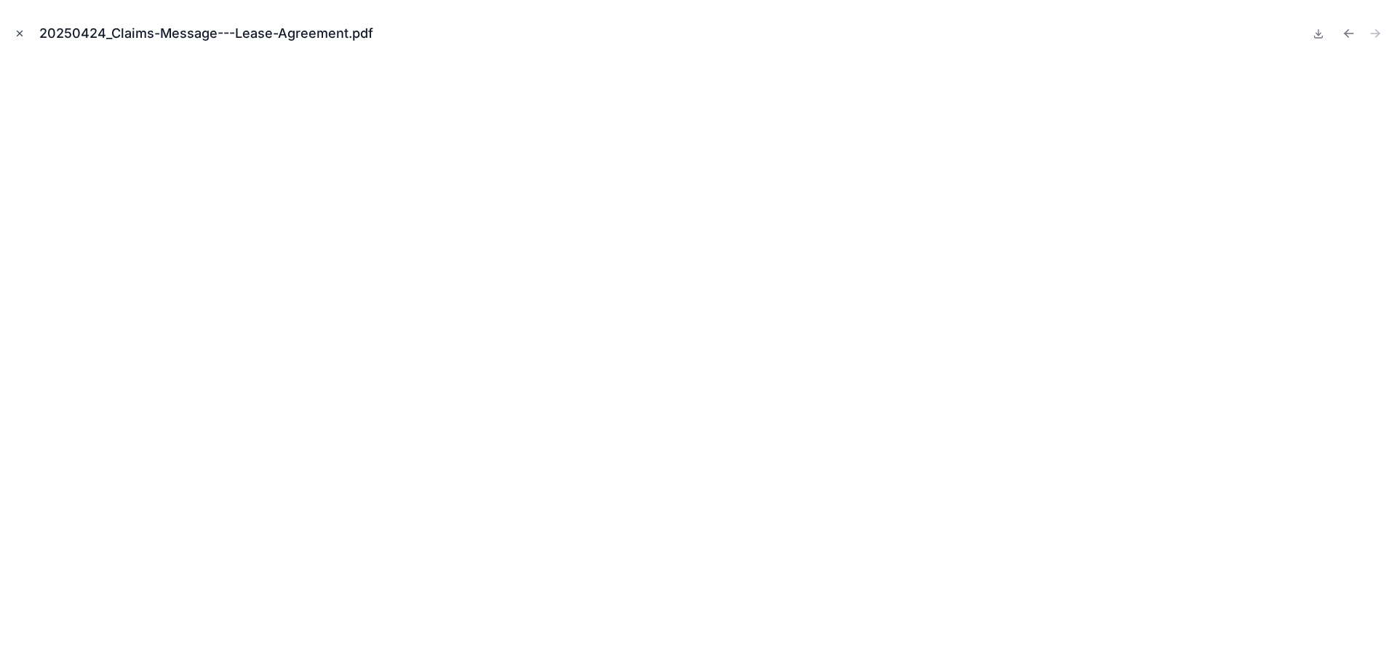
click at [20, 33] on icon "Close modal" at bounding box center [20, 33] width 10 height 10
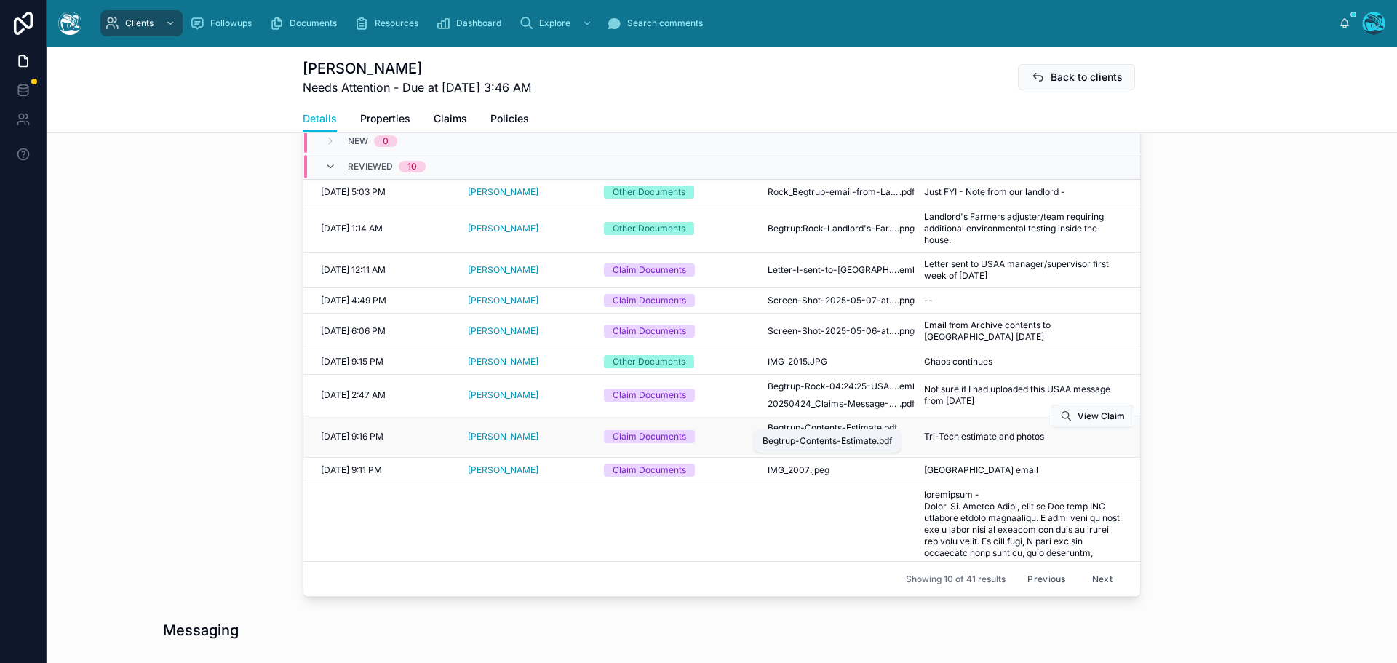
click at [845, 422] on span "Begtrup-Contents-Estimate" at bounding box center [825, 428] width 114 height 12
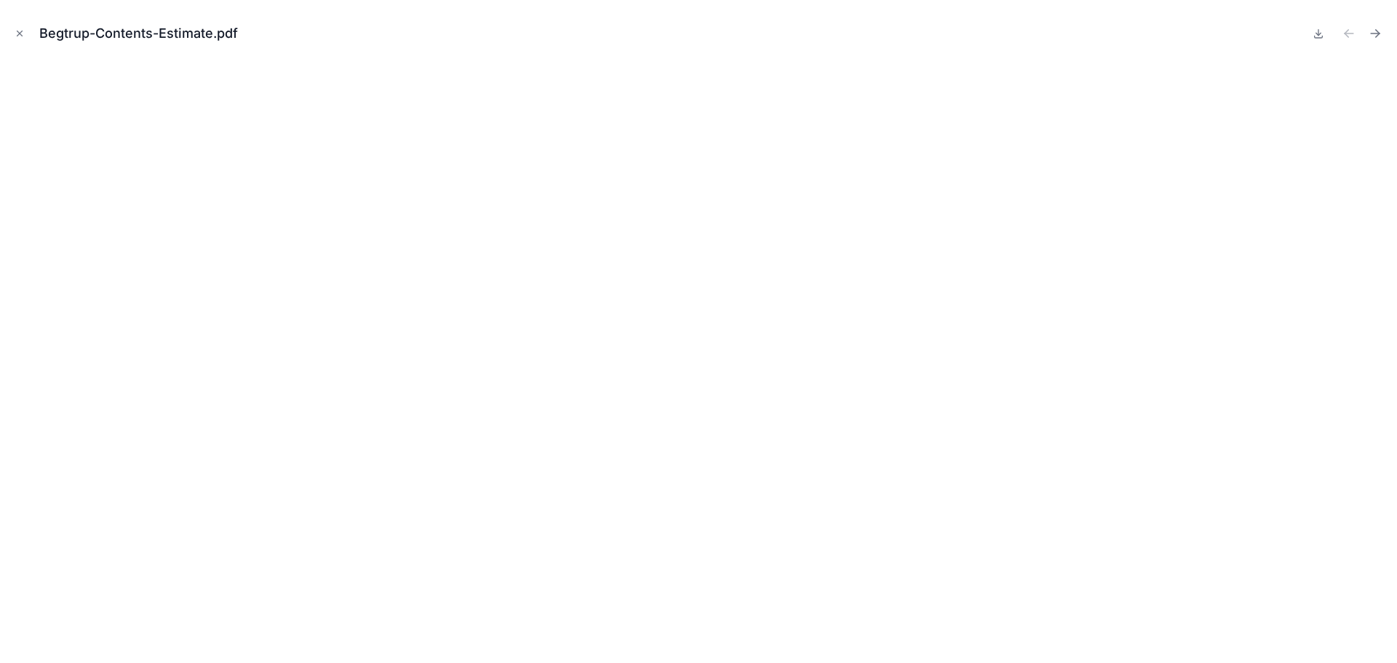
drag, startPoint x: 20, startPoint y: 31, endPoint x: 33, endPoint y: 55, distance: 27.3
click at [20, 31] on icon "Close modal" at bounding box center [20, 33] width 10 height 10
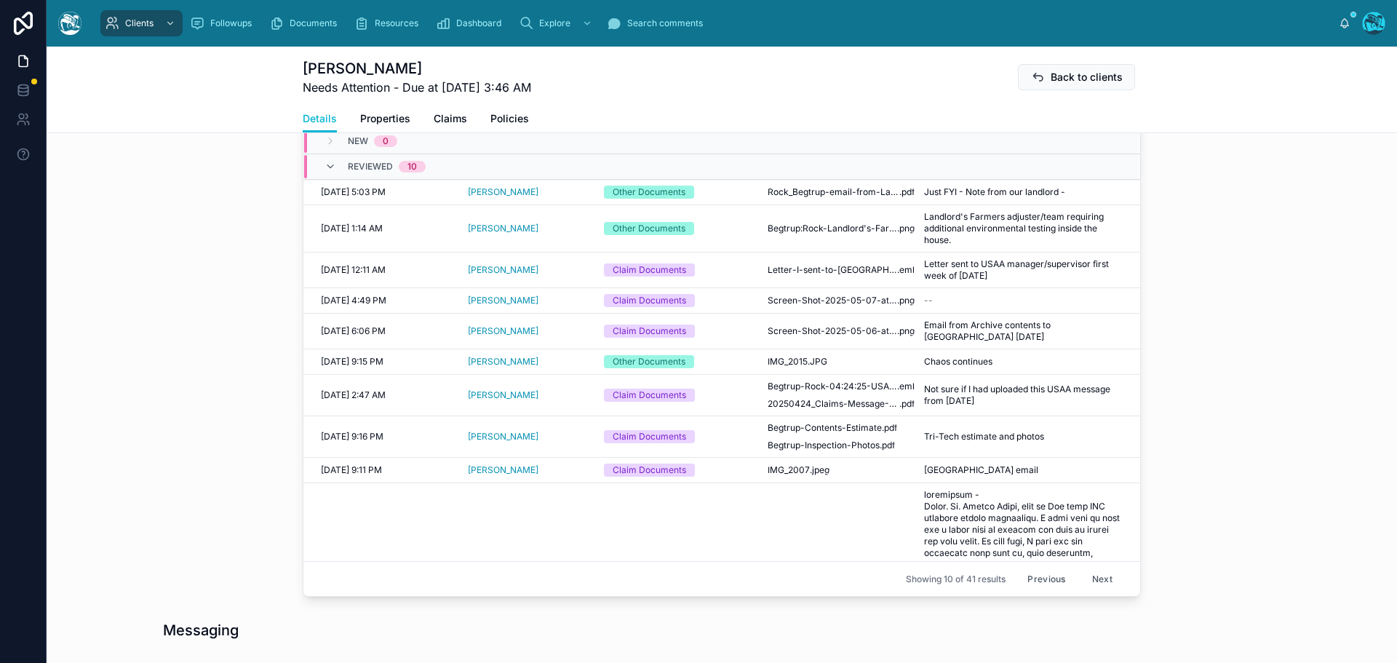
drag, startPoint x: 1037, startPoint y: 583, endPoint x: 1035, endPoint y: 565, distance: 18.3
click at [1037, 583] on button "Previous" at bounding box center [1046, 578] width 58 height 23
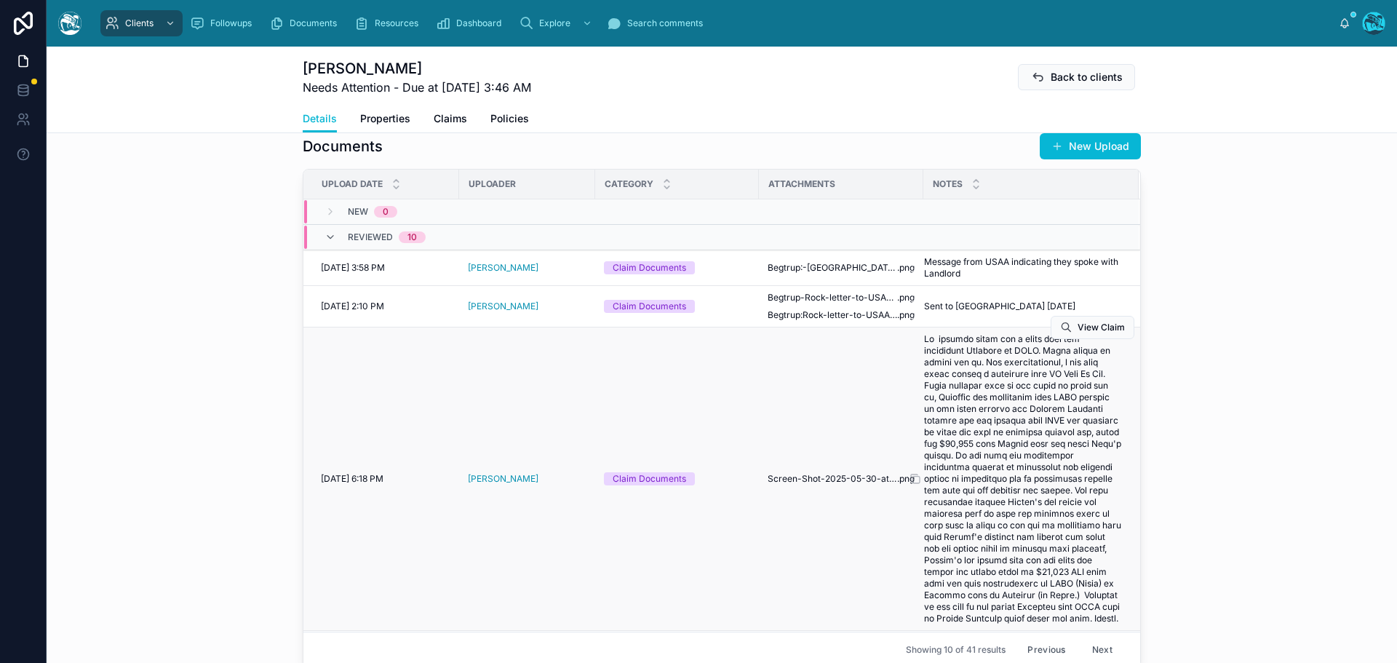
scroll to position [536, 0]
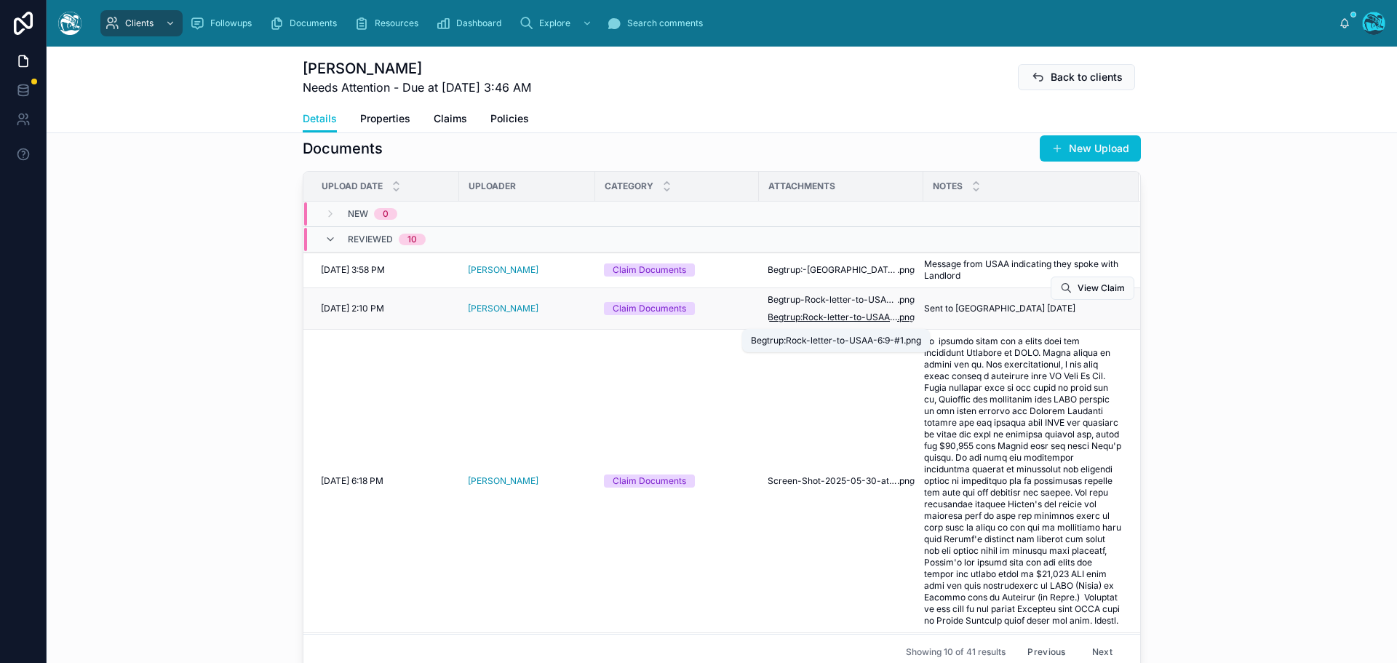
click at [836, 321] on span "Begtrup:Rock-letter-to-USAA-6:9-#1" at bounding box center [832, 317] width 129 height 12
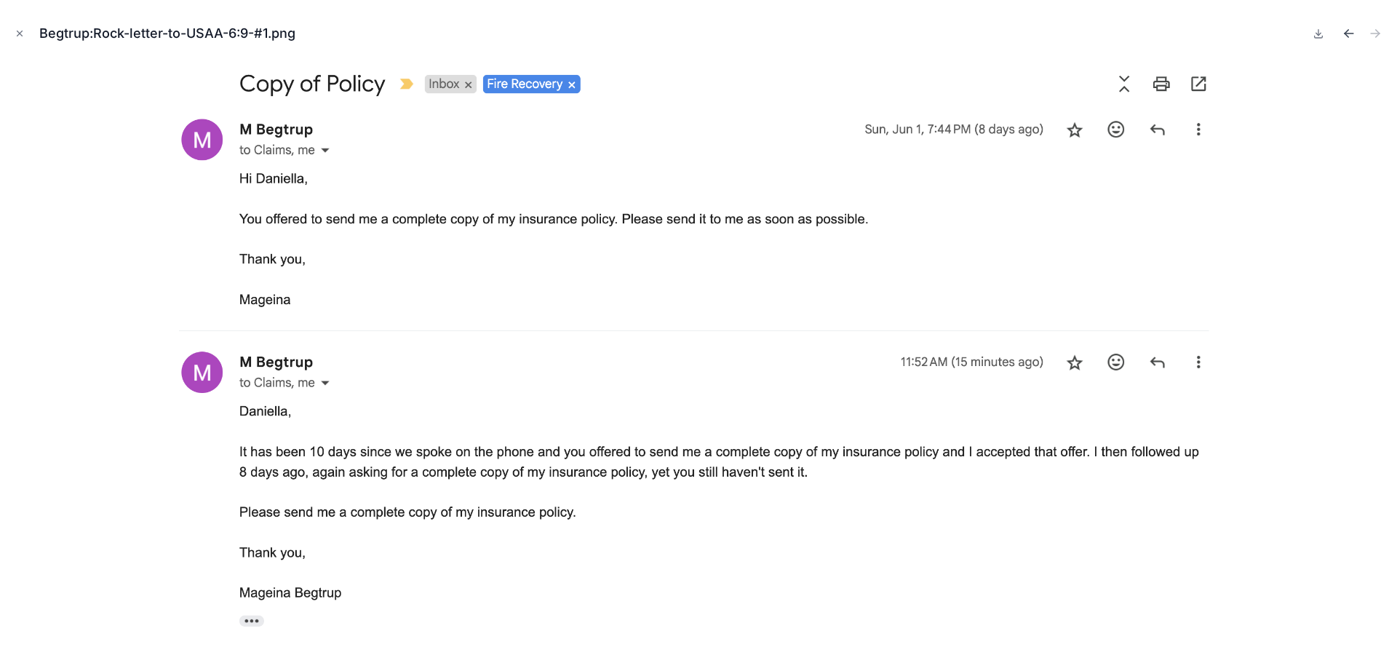
click at [1343, 33] on icon "Previous file" at bounding box center [1349, 33] width 15 height 15
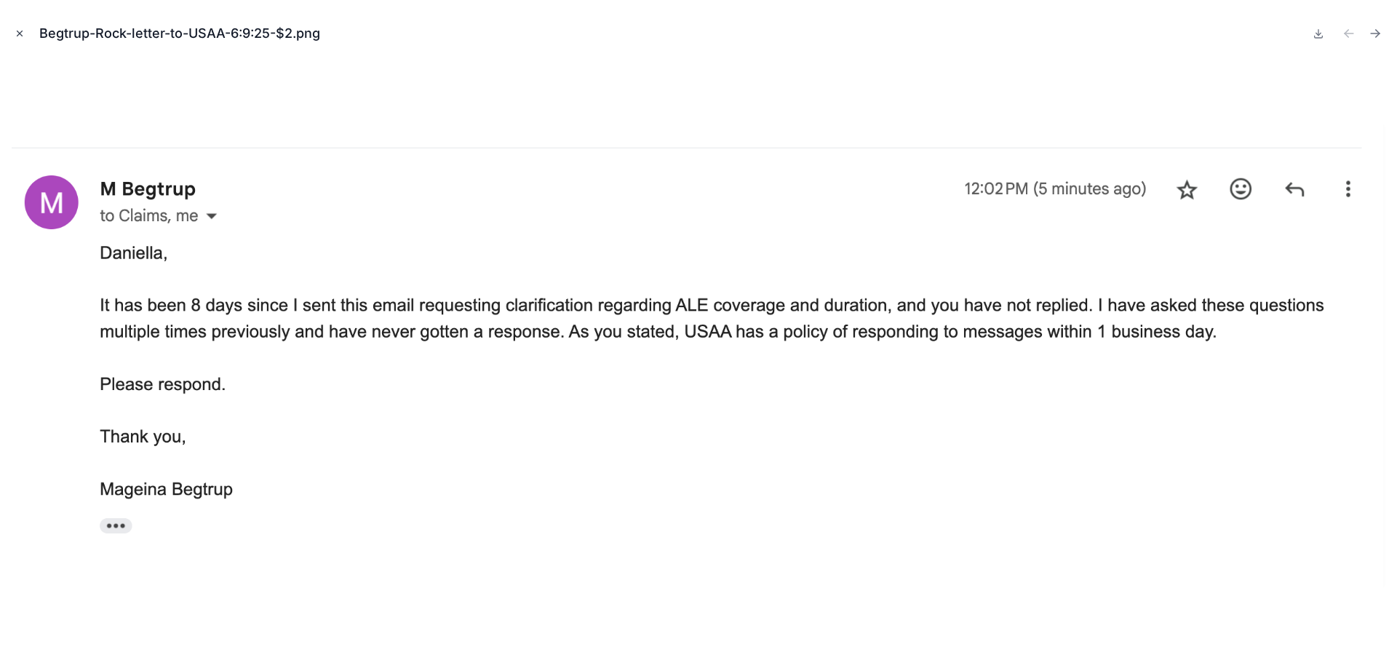
click at [15, 31] on icon "Close modal" at bounding box center [20, 33] width 10 height 10
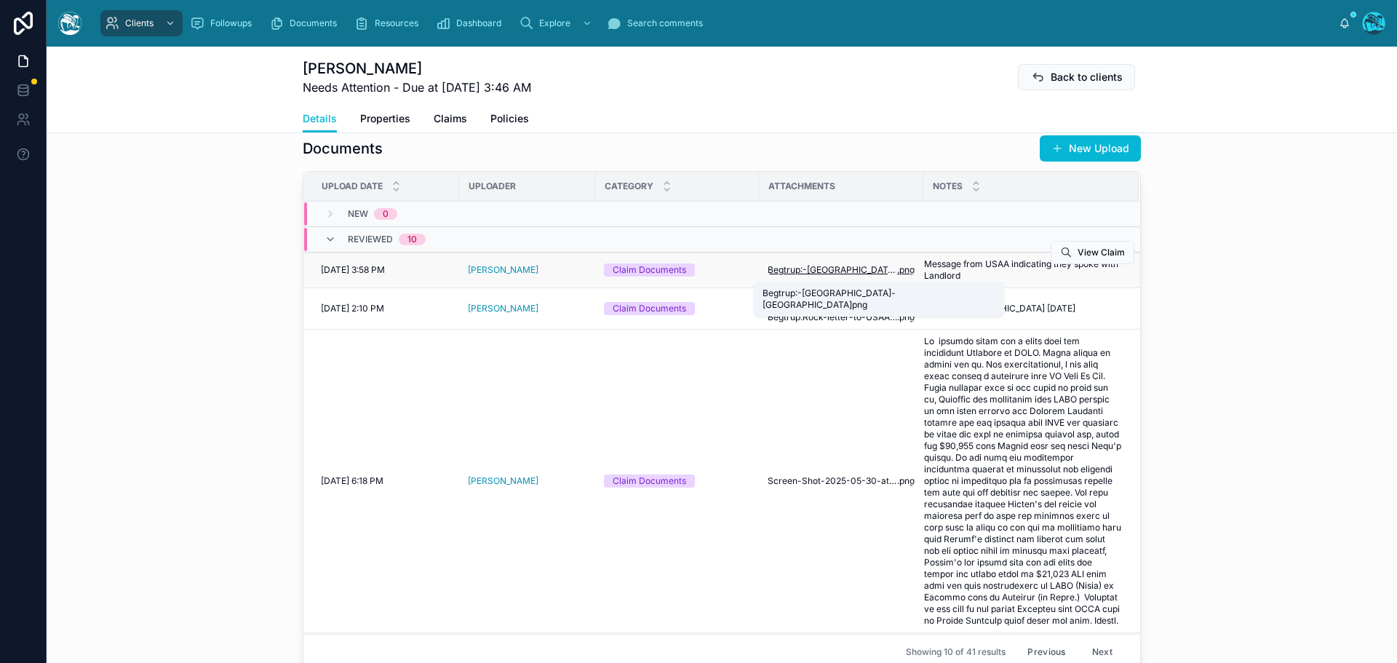
click at [845, 271] on span "Begtrup:-Rock-USAA" at bounding box center [832, 270] width 129 height 12
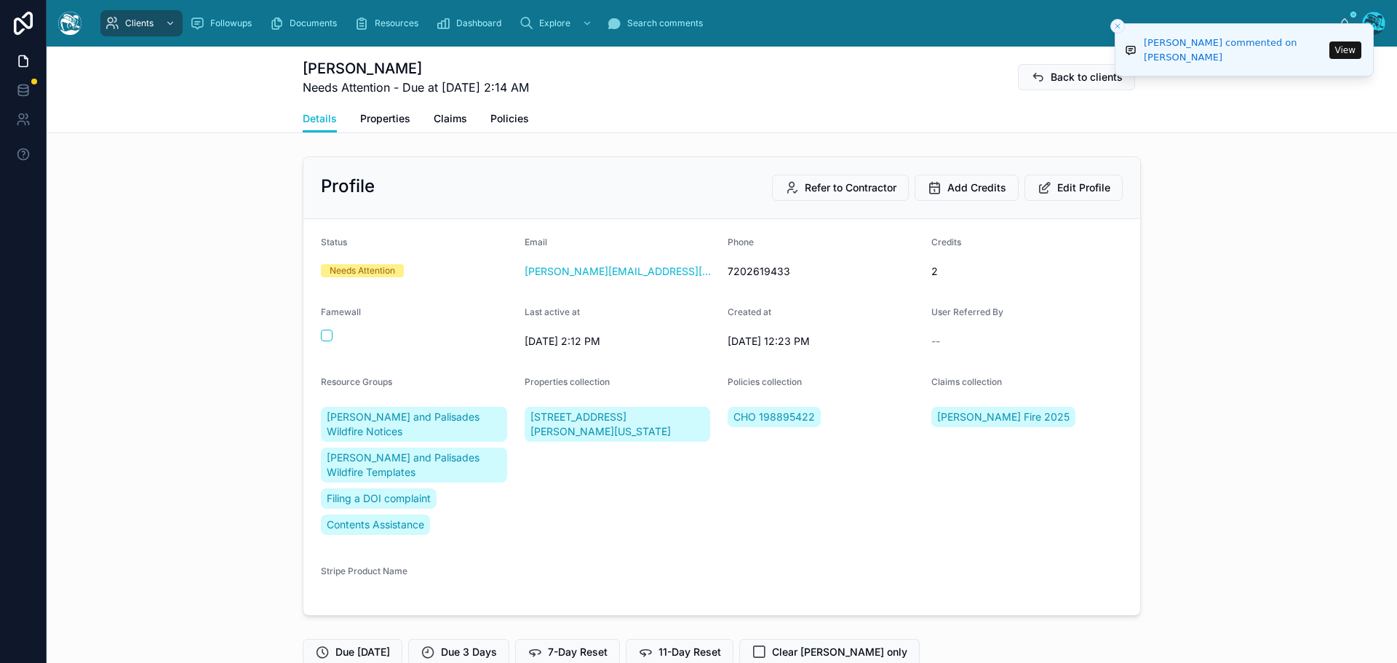
scroll to position [5400, 0]
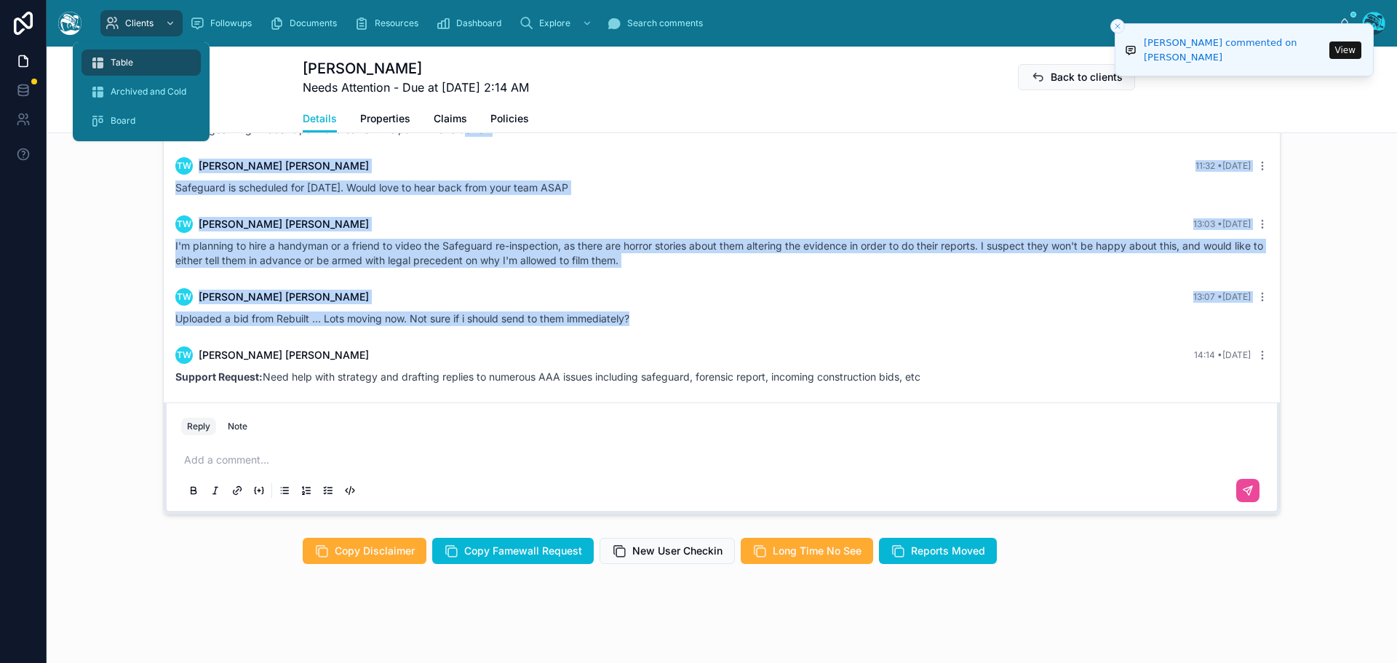
click at [123, 61] on span "Table" at bounding box center [122, 63] width 23 height 12
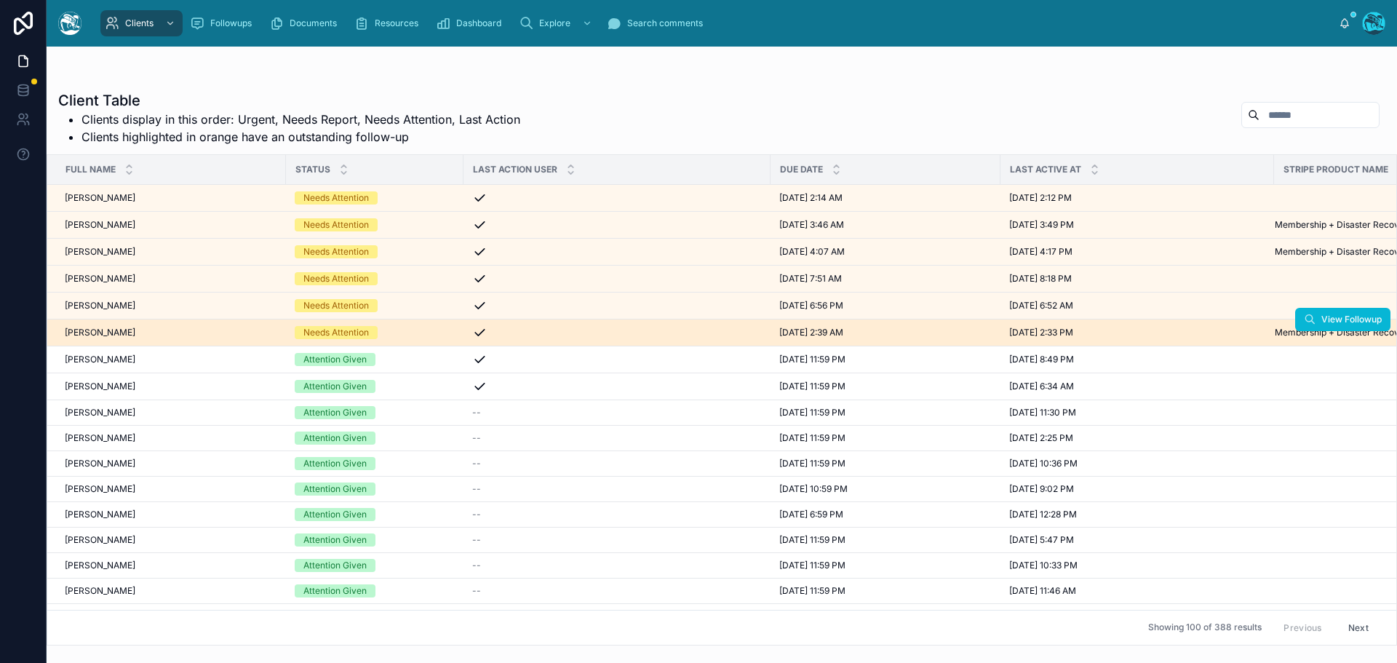
click at [135, 332] on div "Jamie Ray Jamie Ray" at bounding box center [171, 333] width 212 height 12
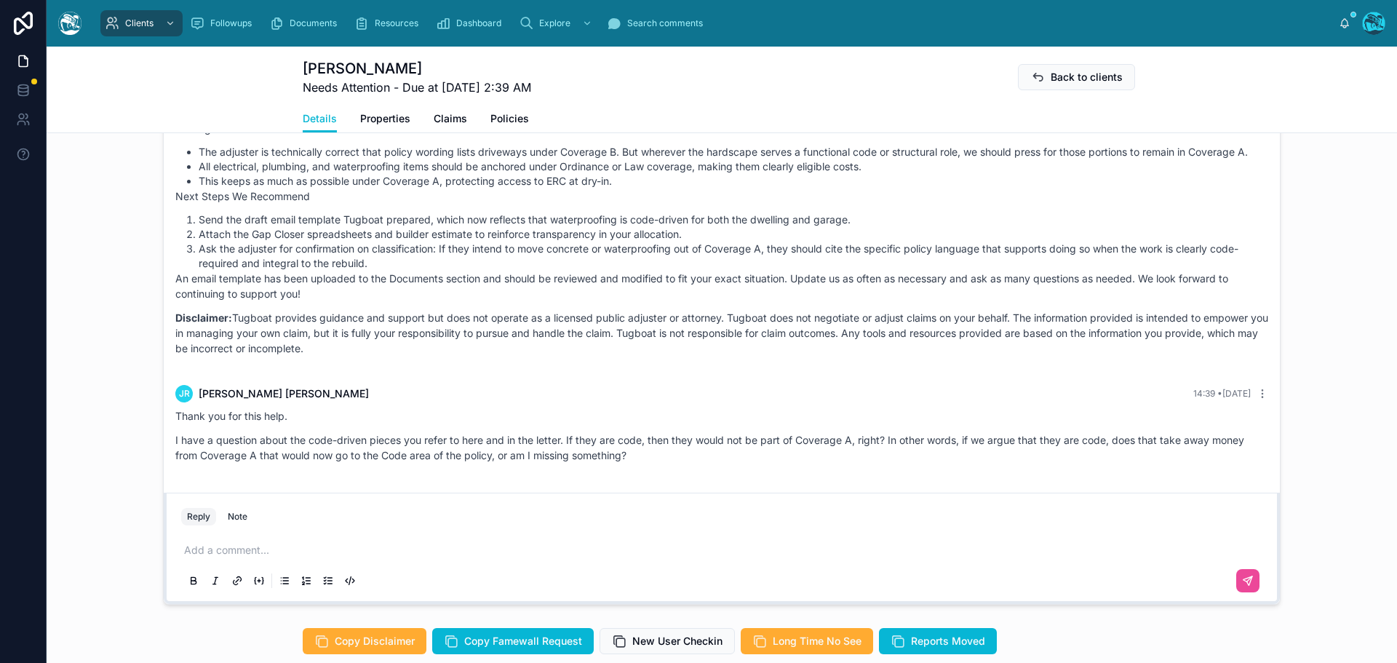
scroll to position [5382, 0]
drag, startPoint x: 408, startPoint y: 353, endPoint x: 669, endPoint y: 479, distance: 289.9
copy div "JR Jamie Ray 14:39 • Today Thank you for this help. I have a question about the…"
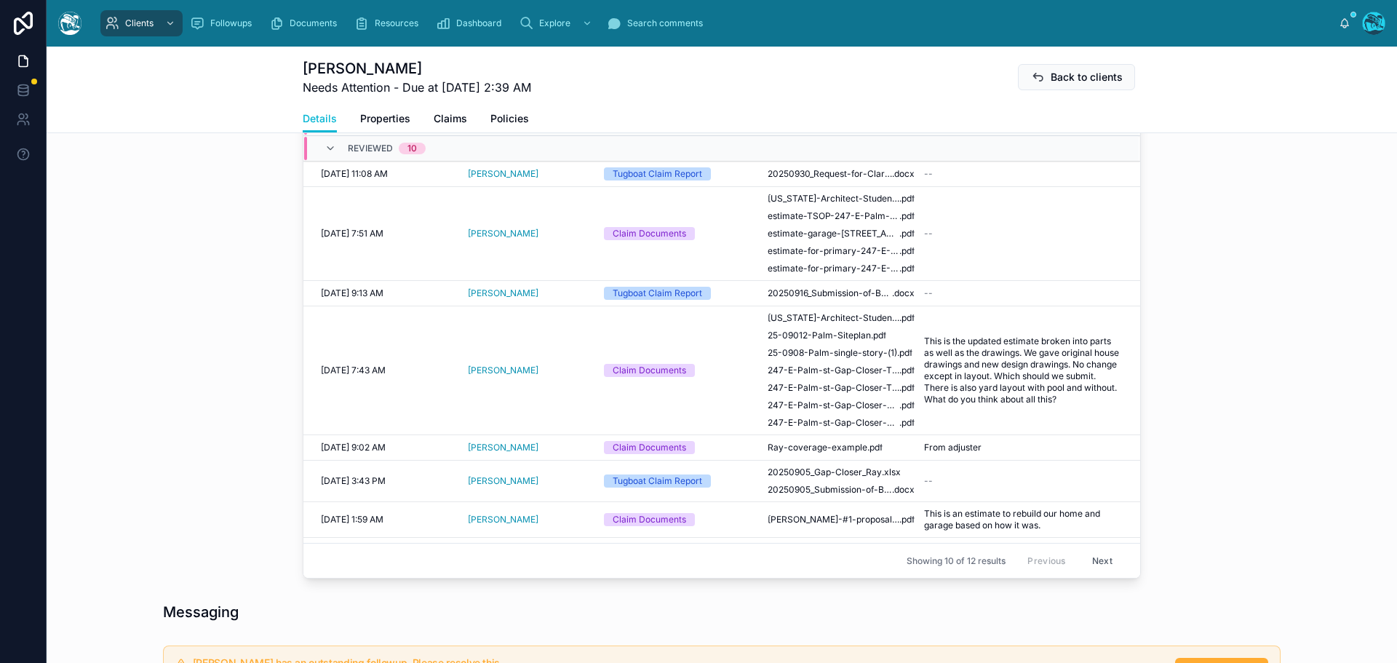
scroll to position [582, 0]
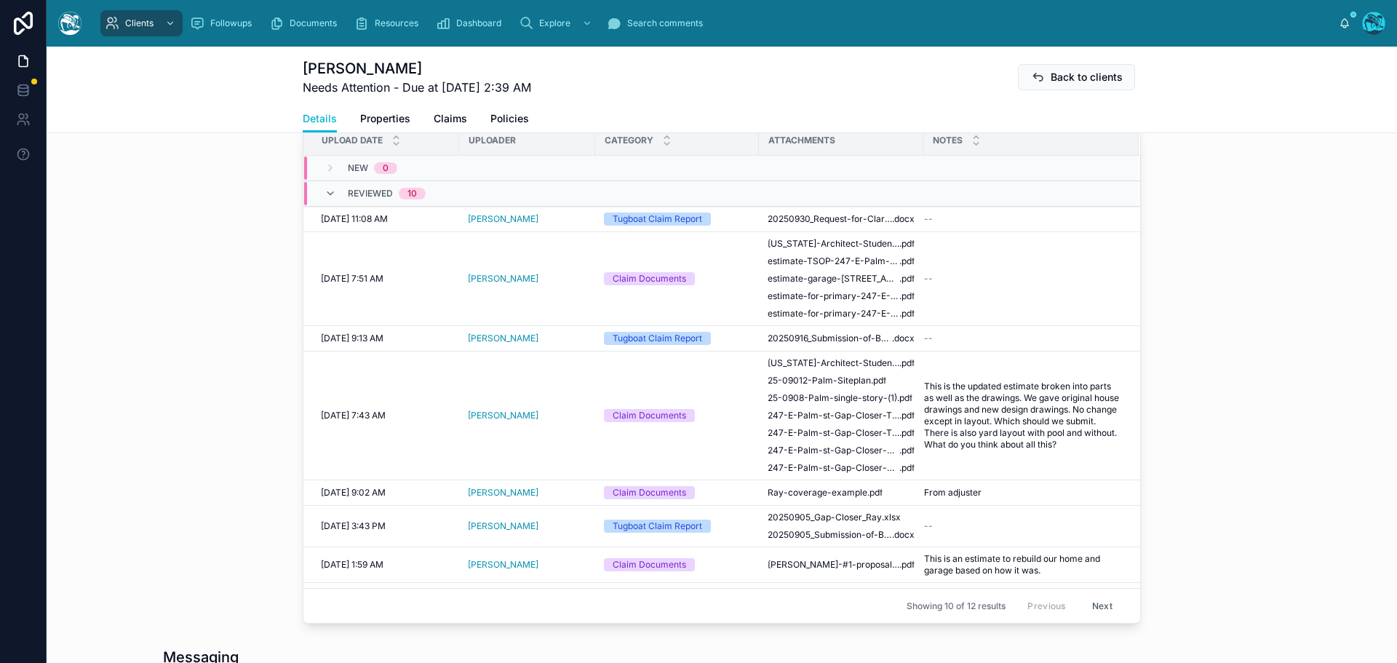
click at [1093, 599] on button "Next" at bounding box center [1102, 605] width 41 height 23
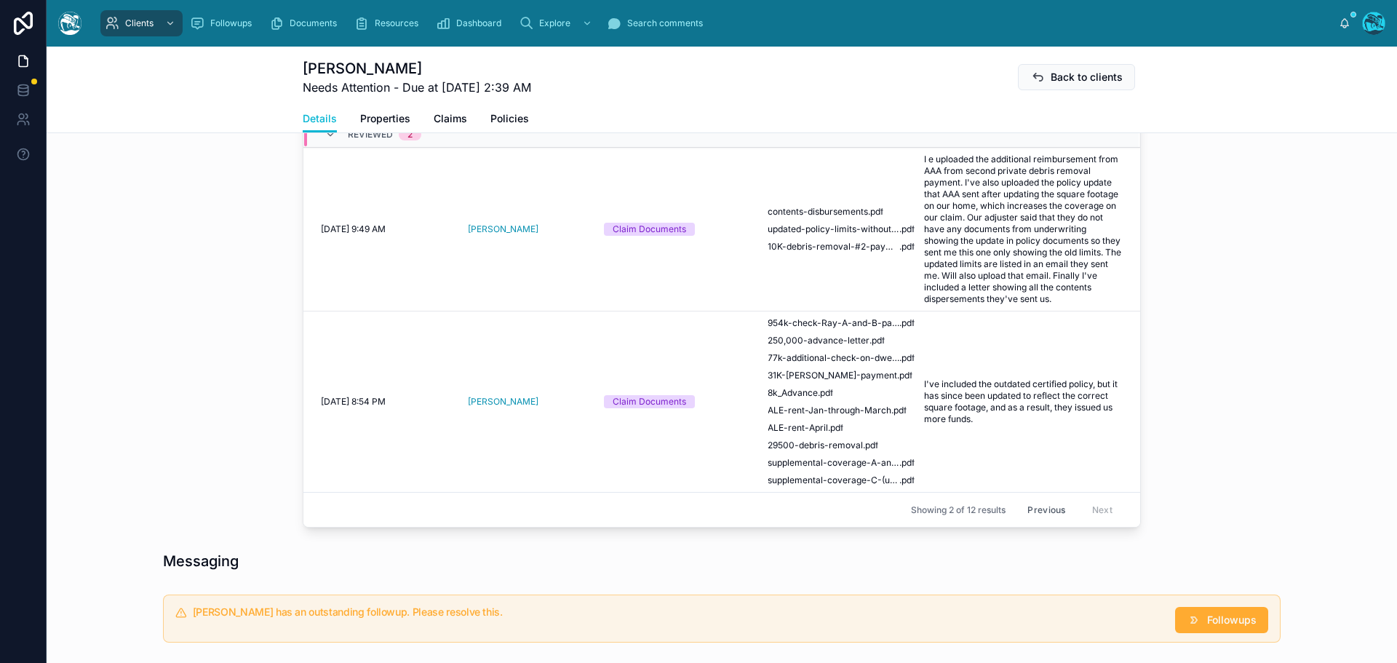
scroll to position [655, 0]
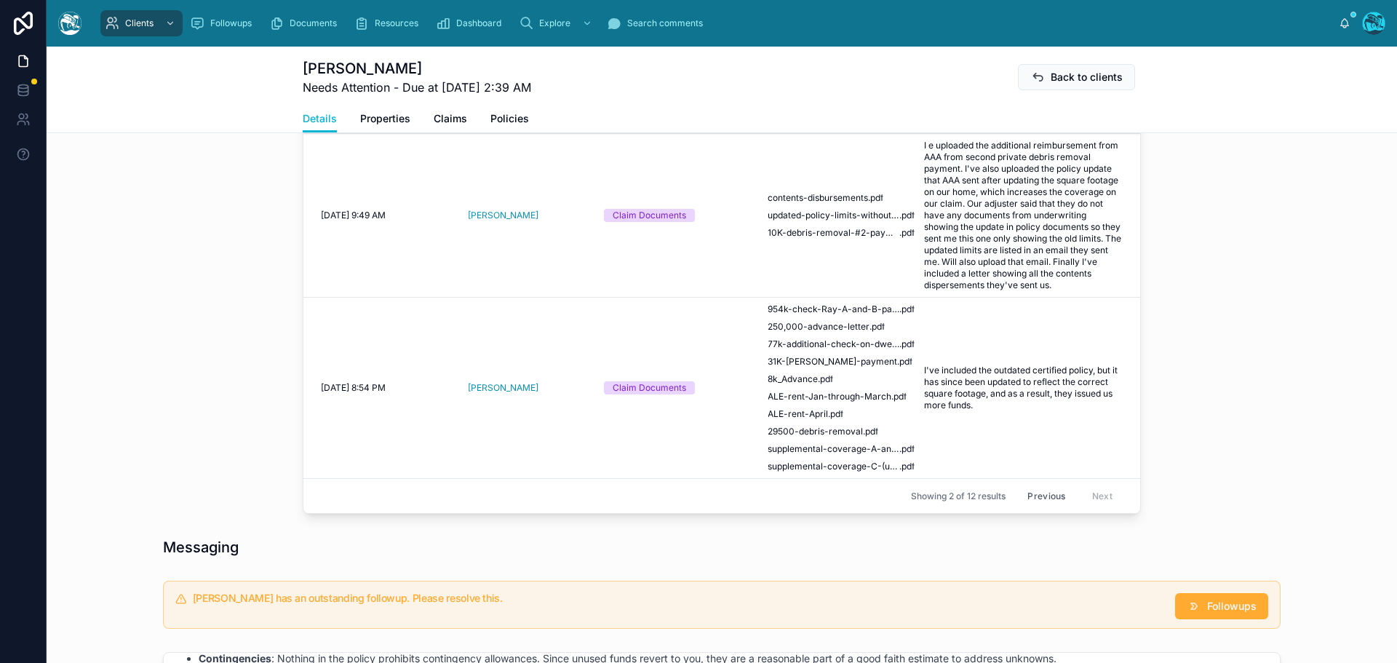
drag, startPoint x: 1037, startPoint y: 495, endPoint x: 1177, endPoint y: 465, distance: 143.5
click at [1037, 495] on button "Previous" at bounding box center [1046, 496] width 58 height 23
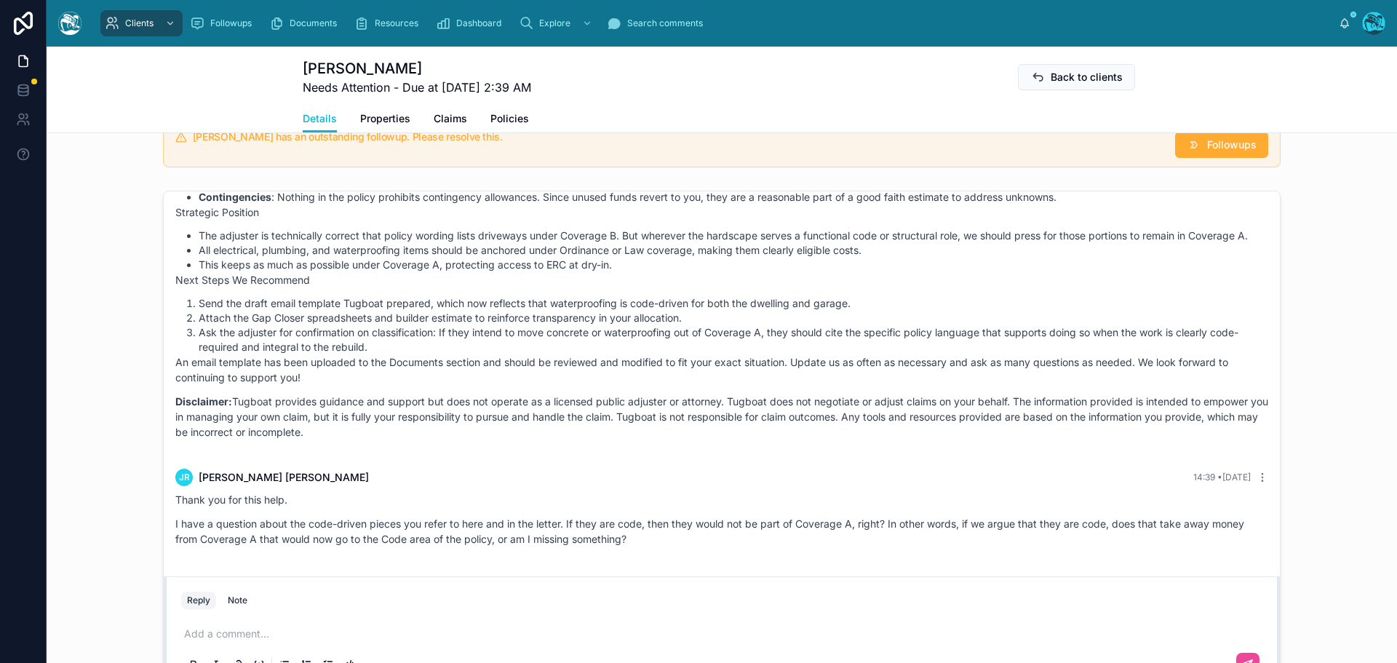
scroll to position [1164, 0]
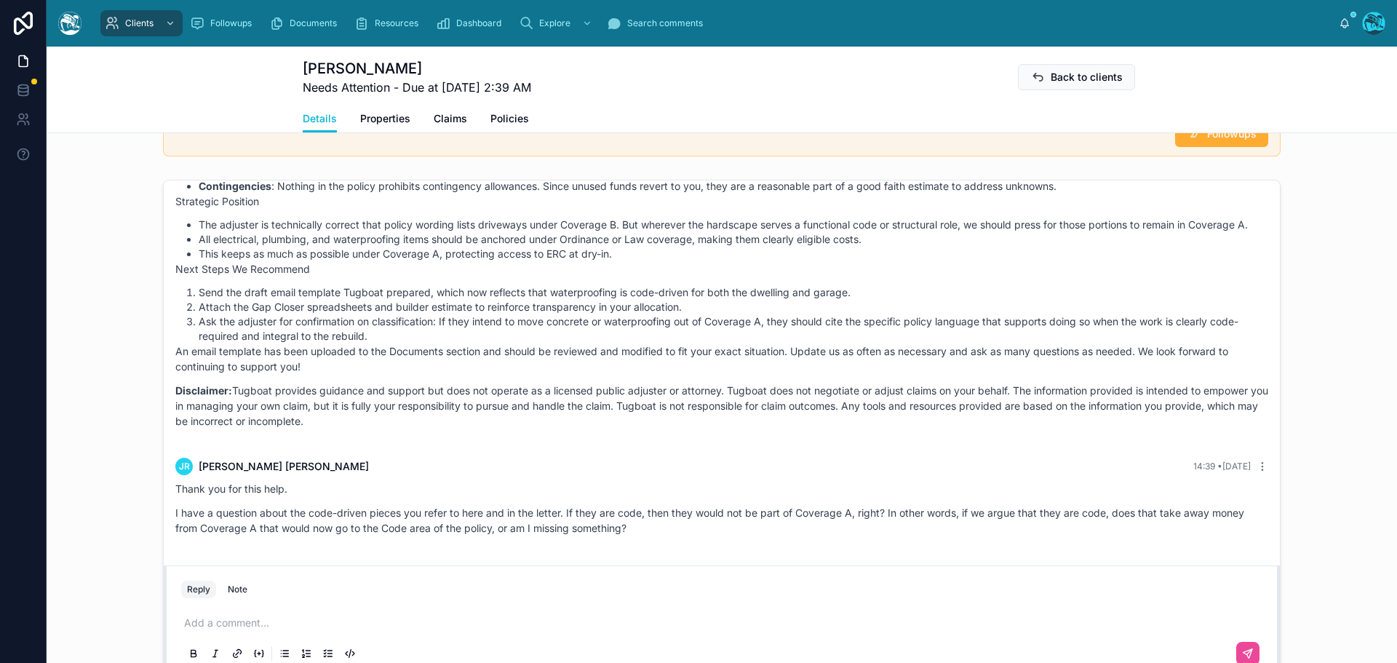
click at [220, 626] on p at bounding box center [724, 622] width 1081 height 15
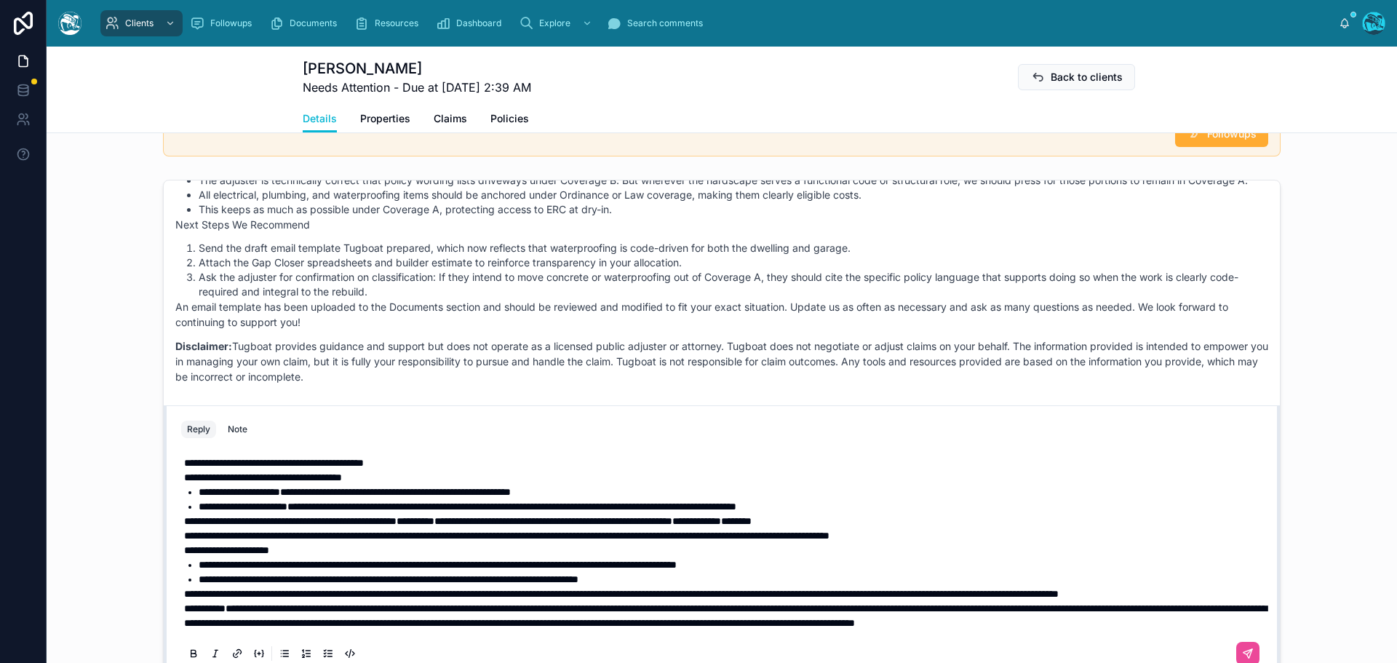
scroll to position [1130, 0]
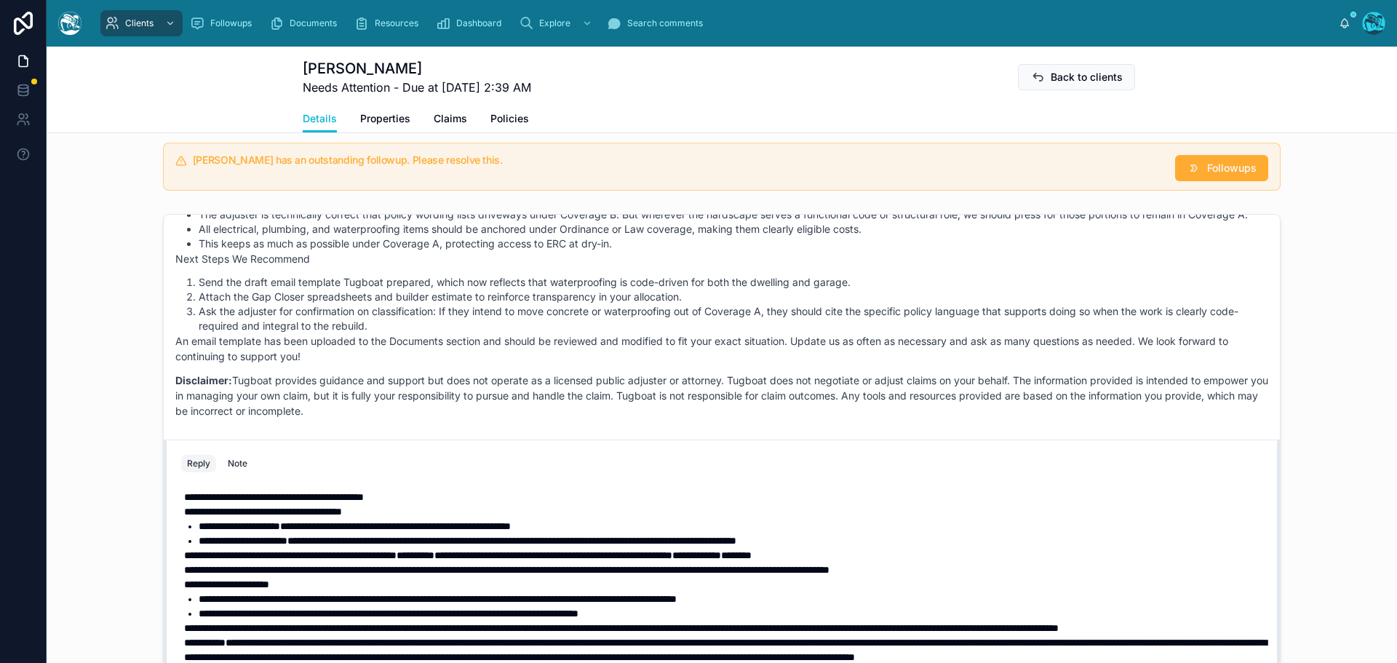
click at [289, 492] on span "**********" at bounding box center [274, 497] width 180 height 10
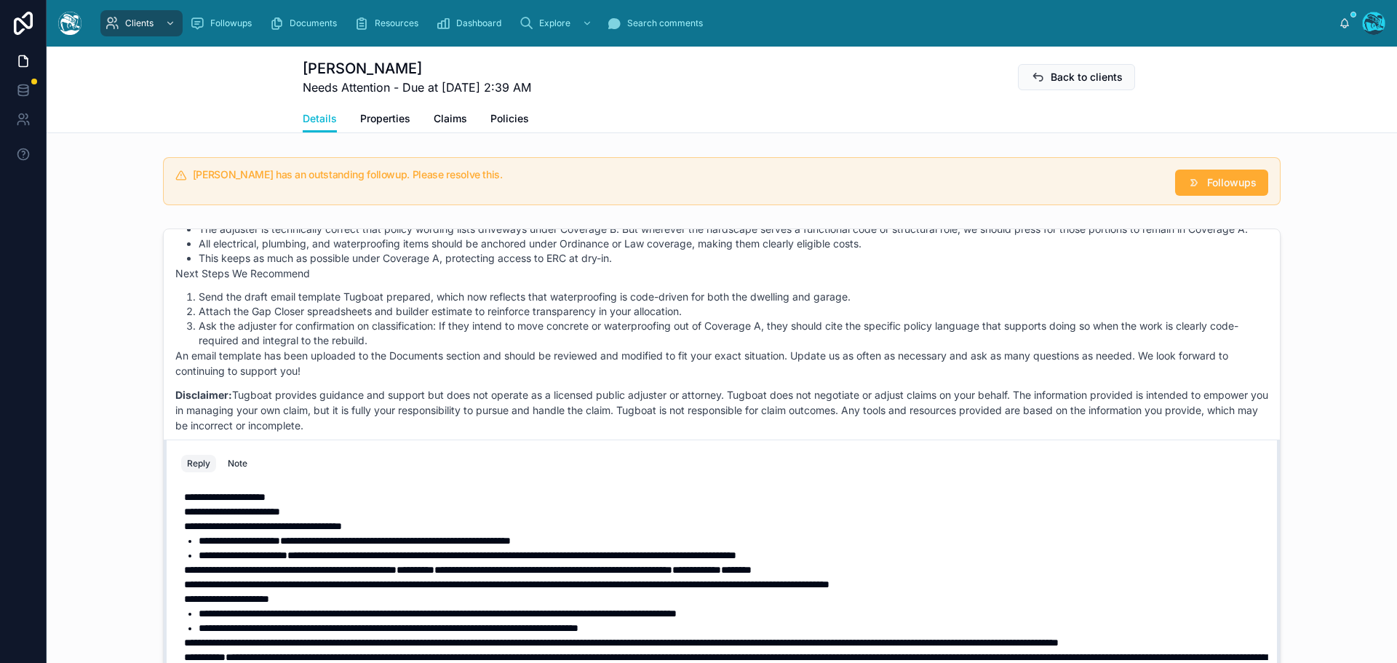
scroll to position [1101, 0]
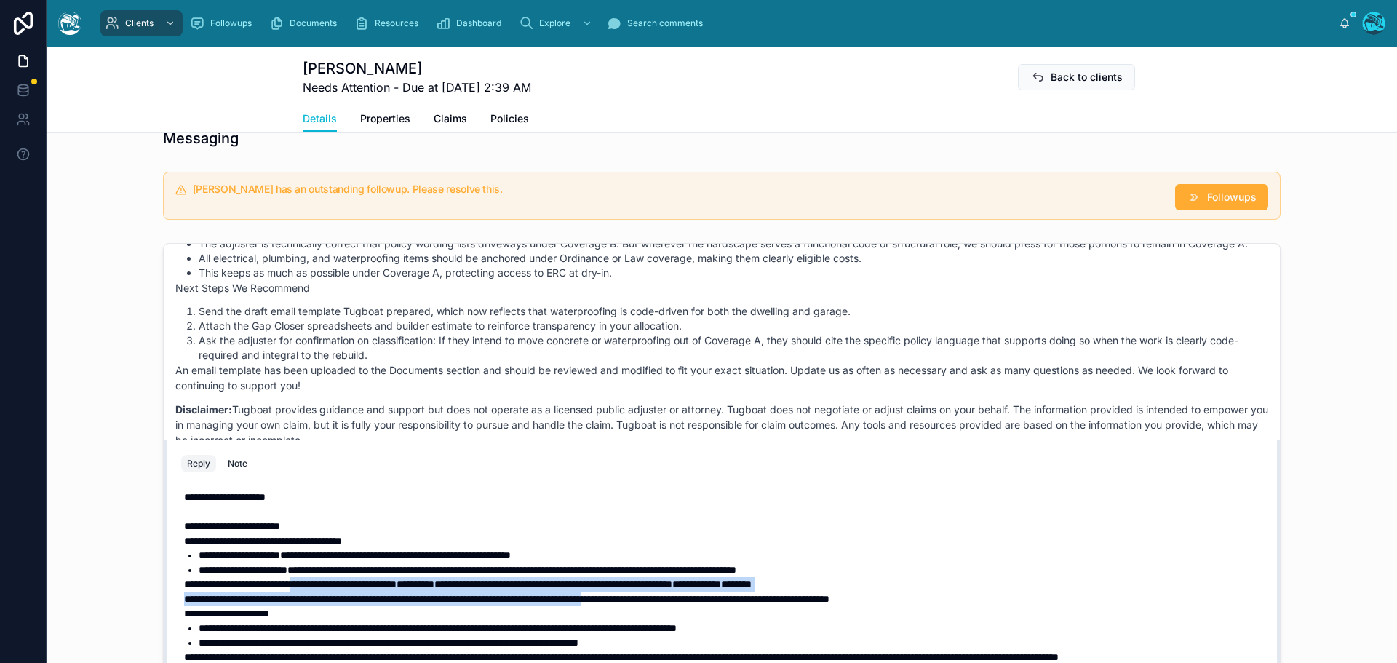
drag, startPoint x: 711, startPoint y: 569, endPoint x: 311, endPoint y: 559, distance: 399.5
click at [311, 559] on div "**********" at bounding box center [724, 592] width 1081 height 204
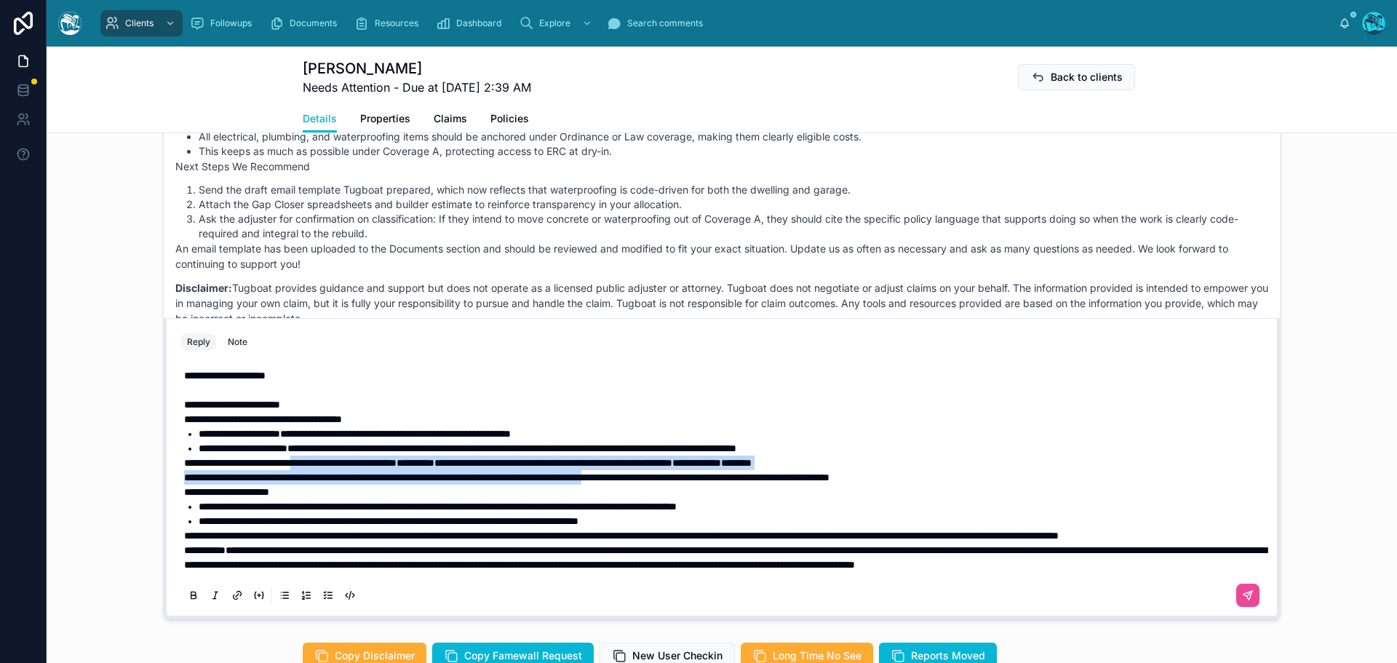
scroll to position [1246, 0]
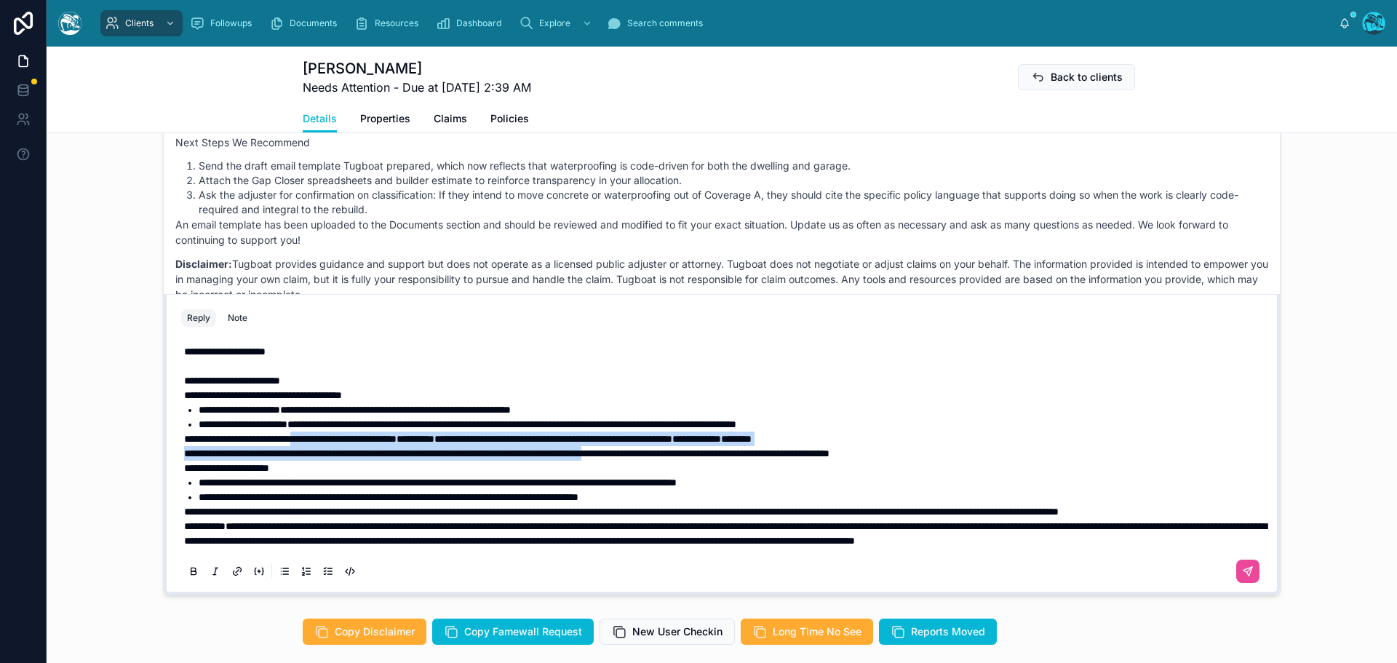
click at [188, 571] on icon at bounding box center [194, 571] width 12 height 12
click at [184, 463] on strong "**********" at bounding box center [226, 468] width 85 height 10
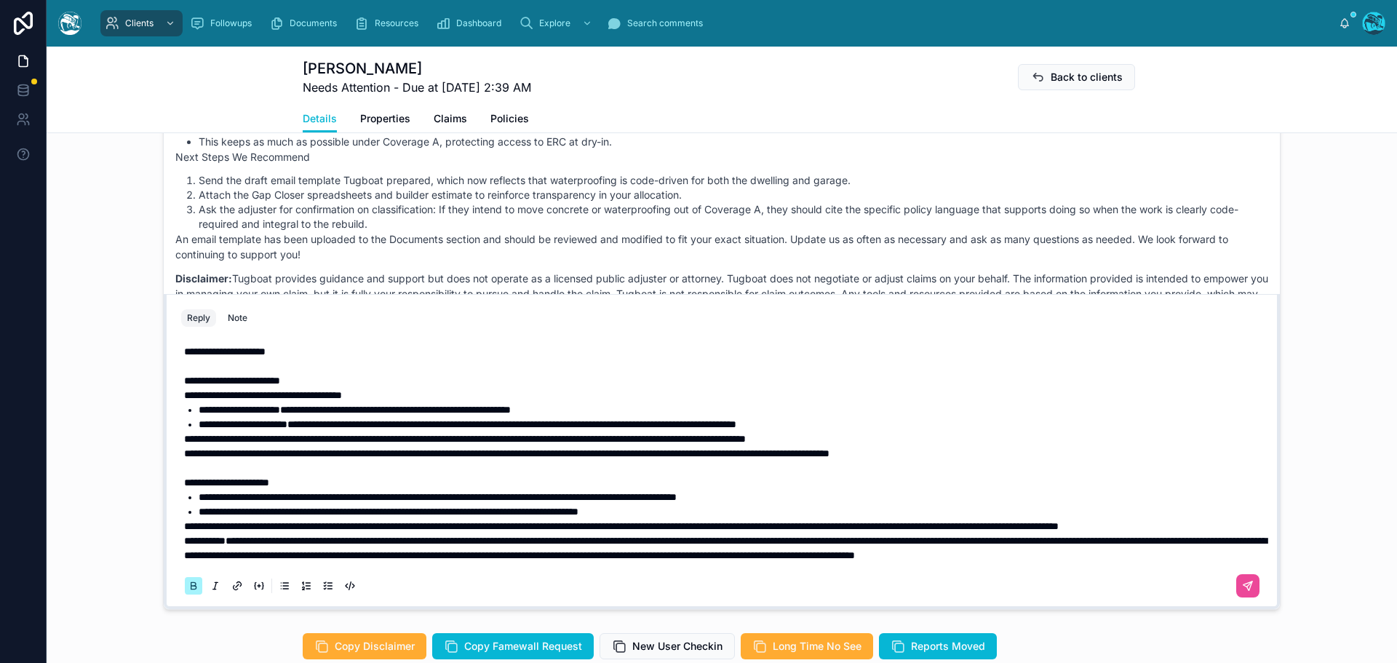
click at [184, 535] on strong "**********" at bounding box center [204, 540] width 41 height 10
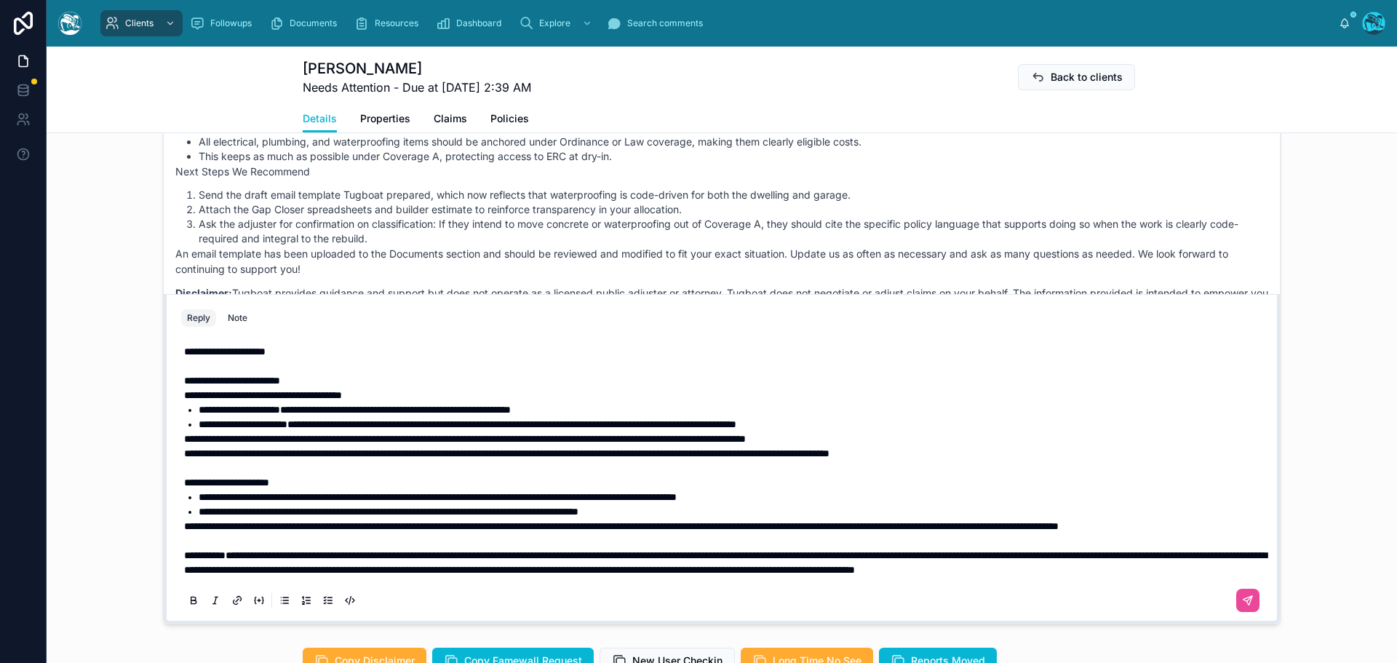
click at [184, 521] on span "**********" at bounding box center [621, 526] width 874 height 10
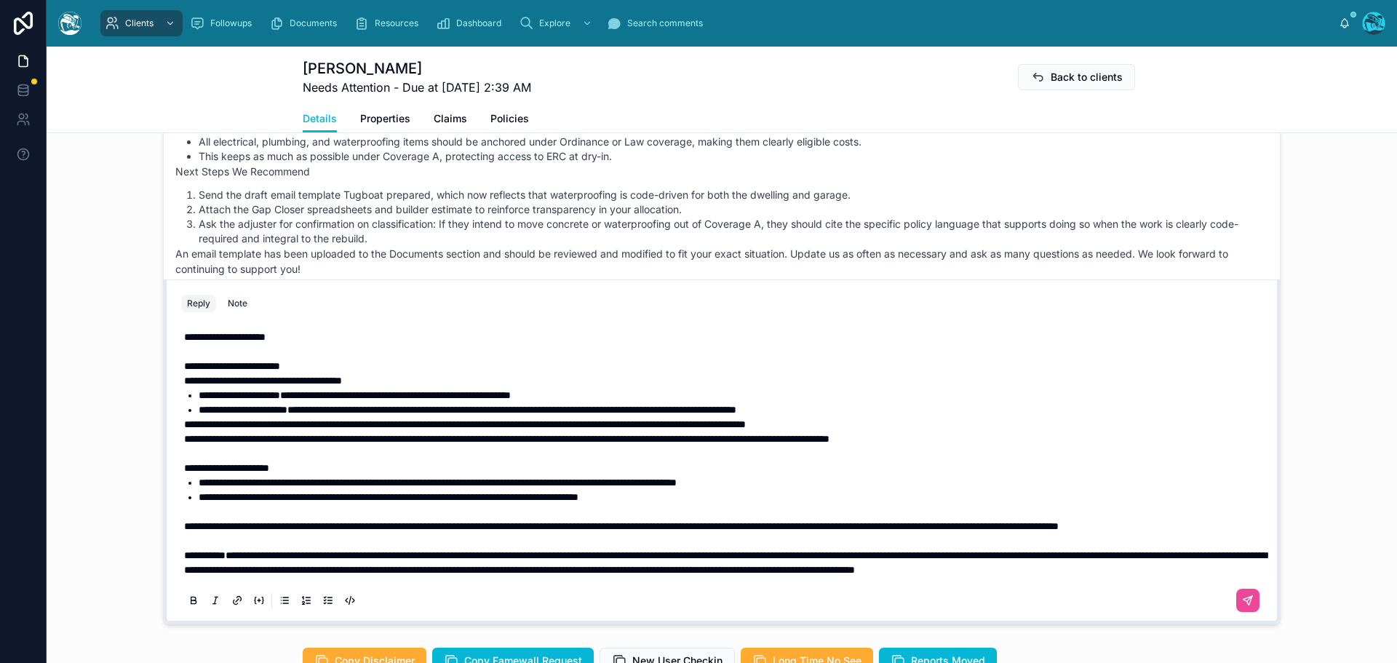
scroll to position [1205, 0]
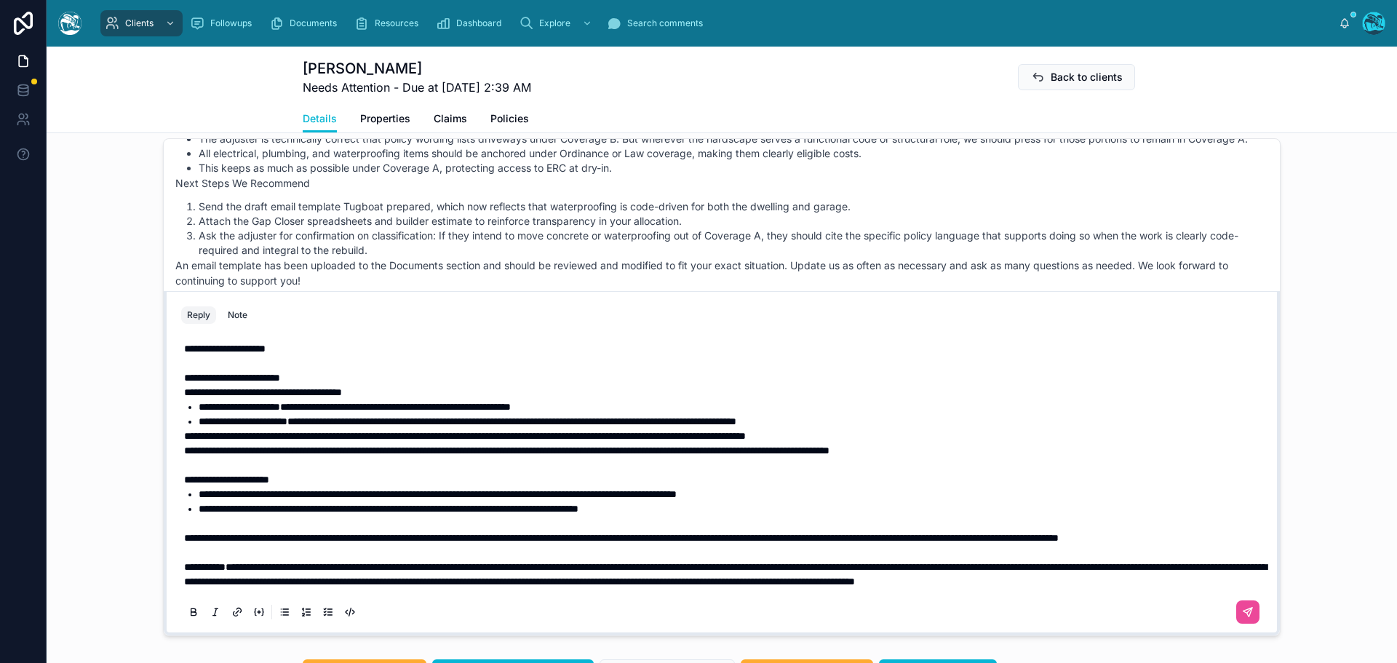
click at [825, 487] on li "**********" at bounding box center [732, 494] width 1067 height 15
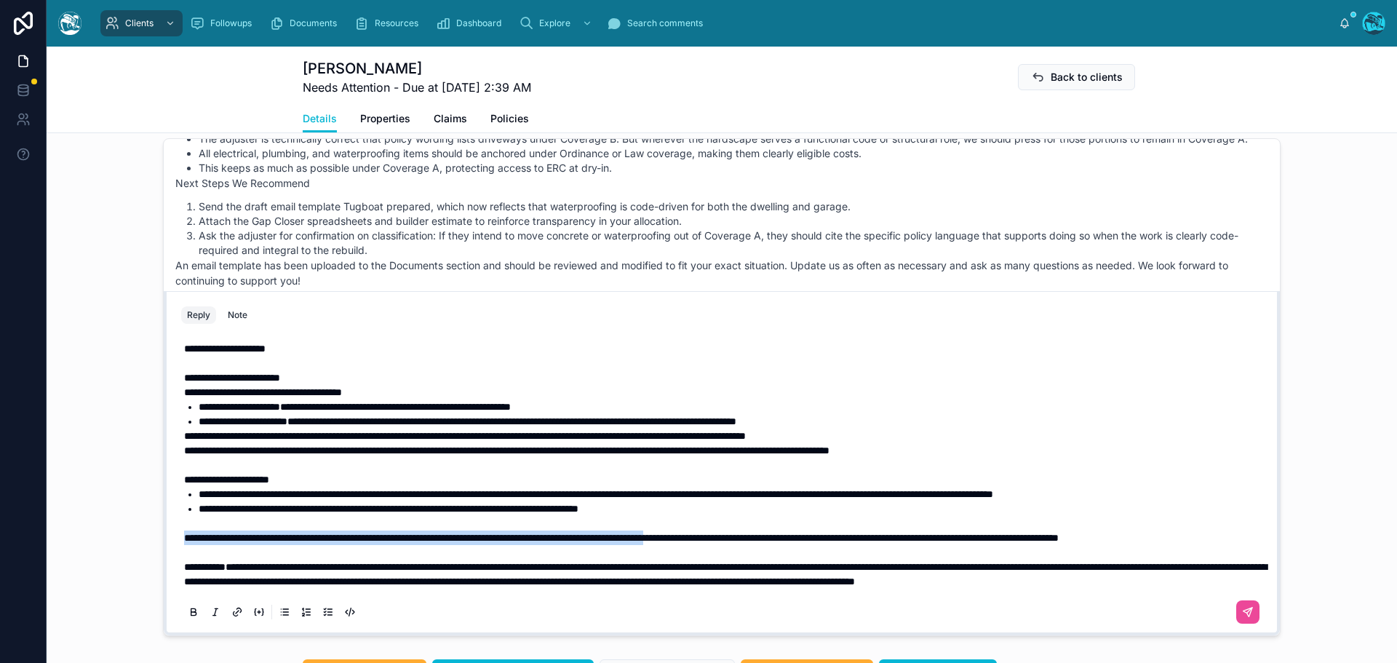
drag, startPoint x: 181, startPoint y: 511, endPoint x: 797, endPoint y: 513, distance: 616.2
click at [797, 533] on span "**********" at bounding box center [621, 538] width 874 height 10
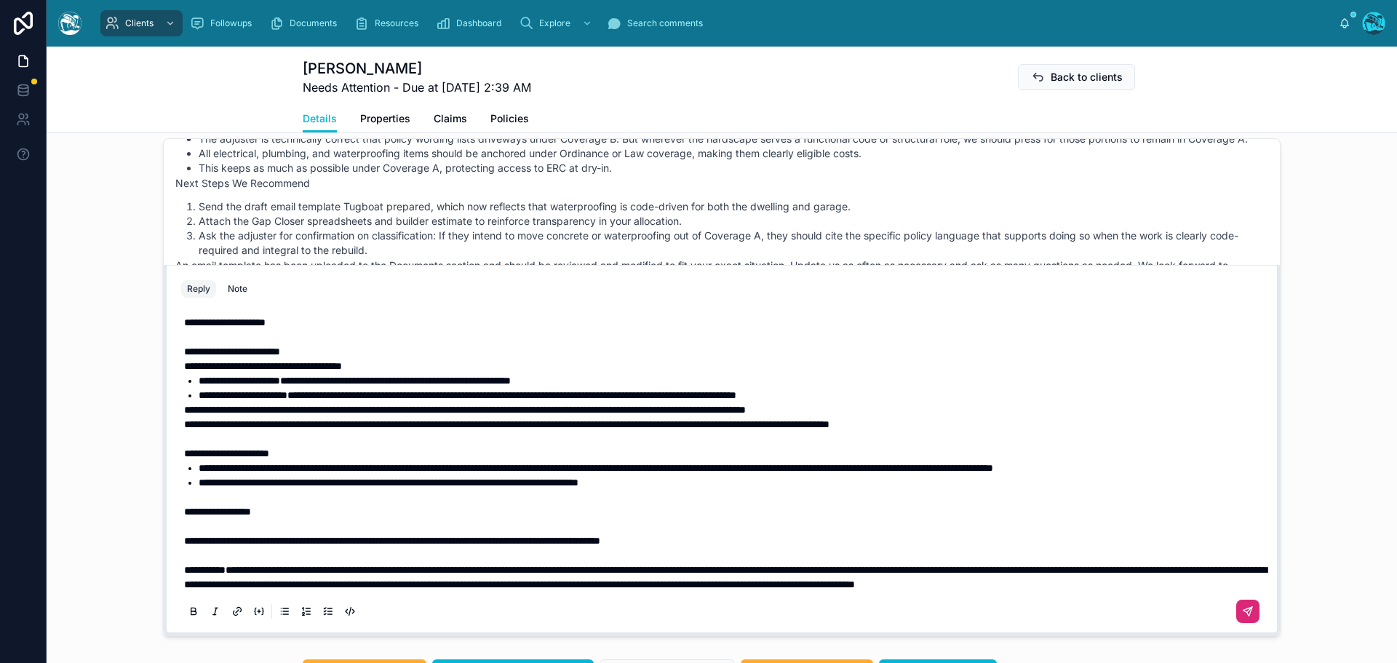
click at [1242, 610] on icon at bounding box center [1248, 612] width 12 height 12
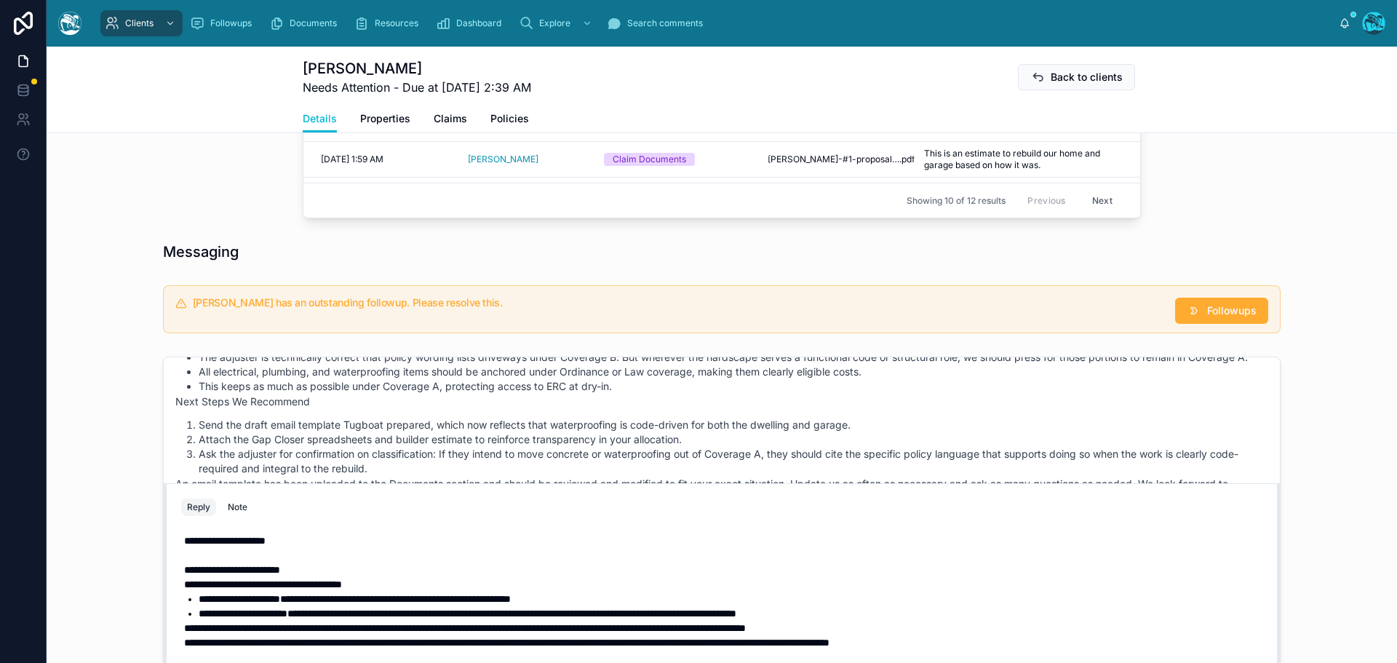
scroll to position [1130, 0]
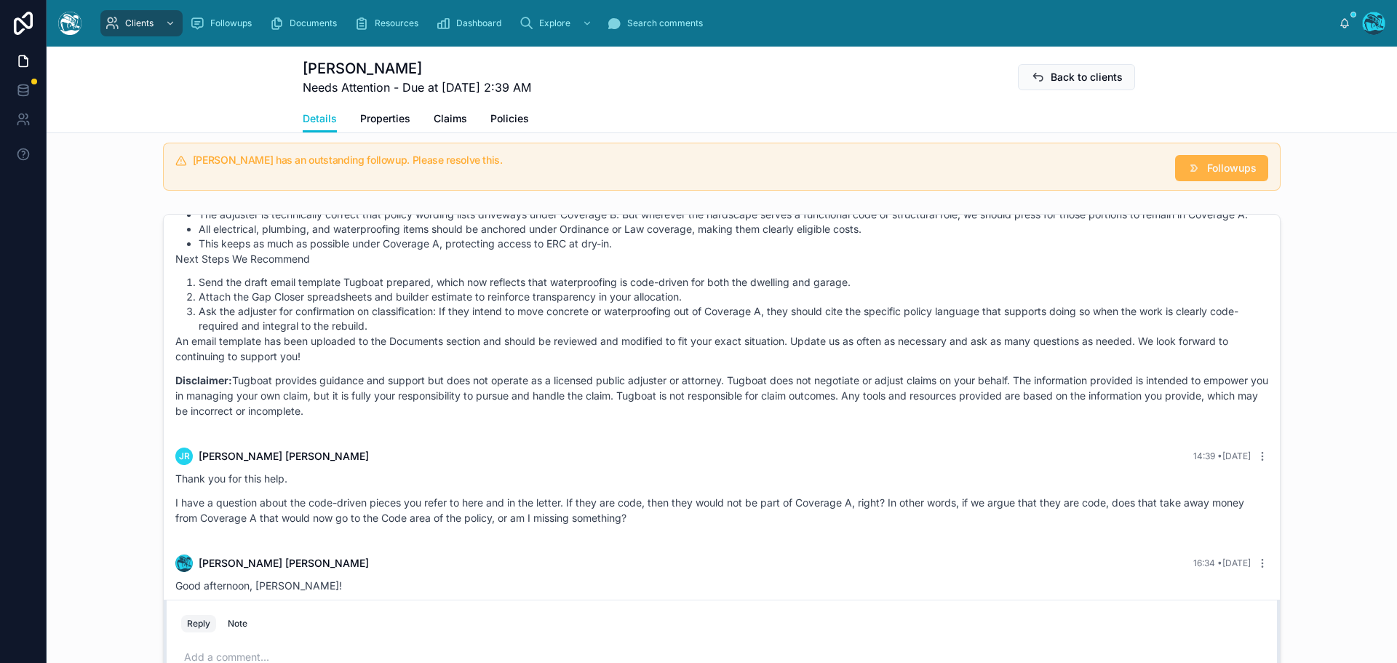
click at [1226, 162] on span "Followups" at bounding box center [1231, 168] width 49 height 15
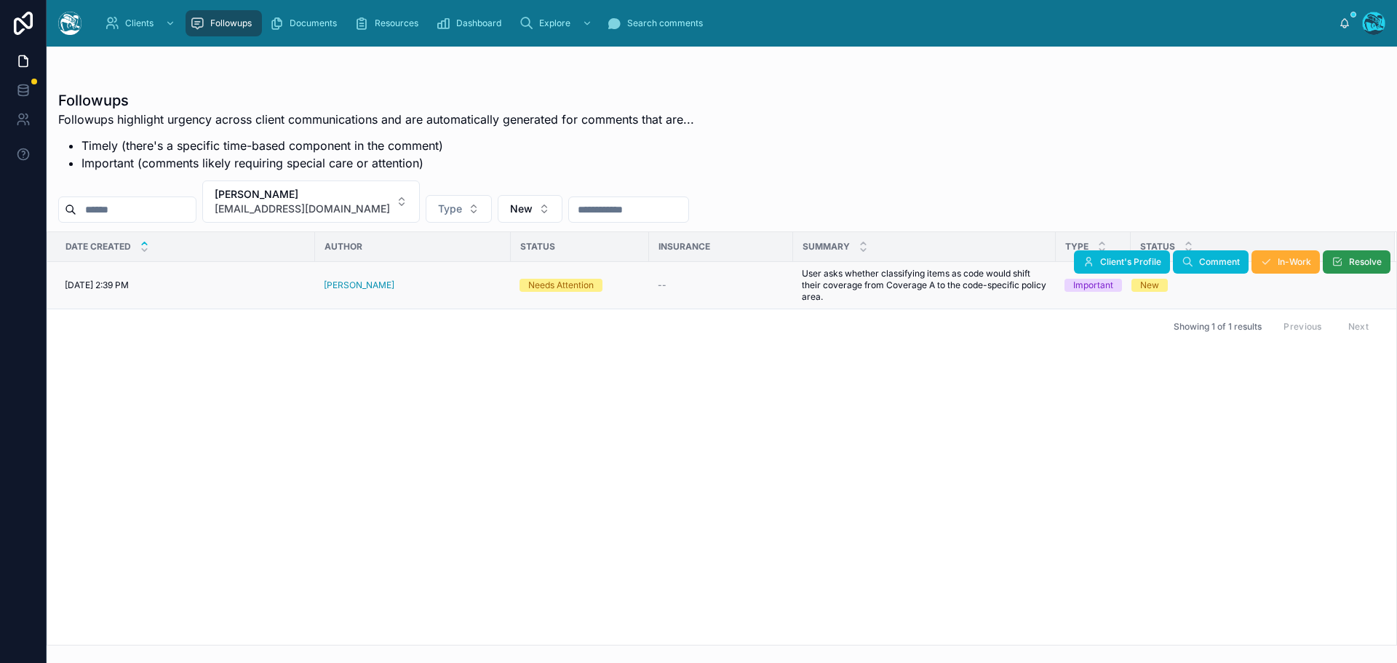
click at [1359, 261] on span "Resolve" at bounding box center [1365, 262] width 33 height 12
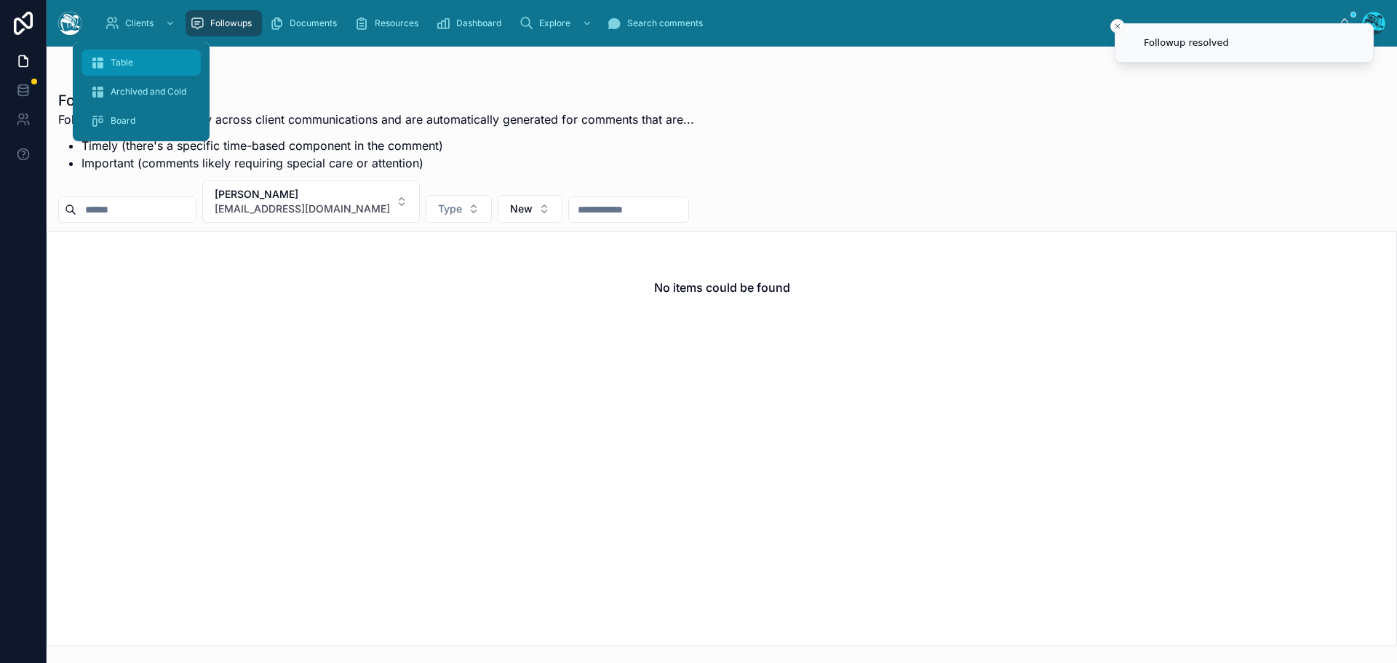
click at [129, 65] on span "Table" at bounding box center [122, 63] width 23 height 12
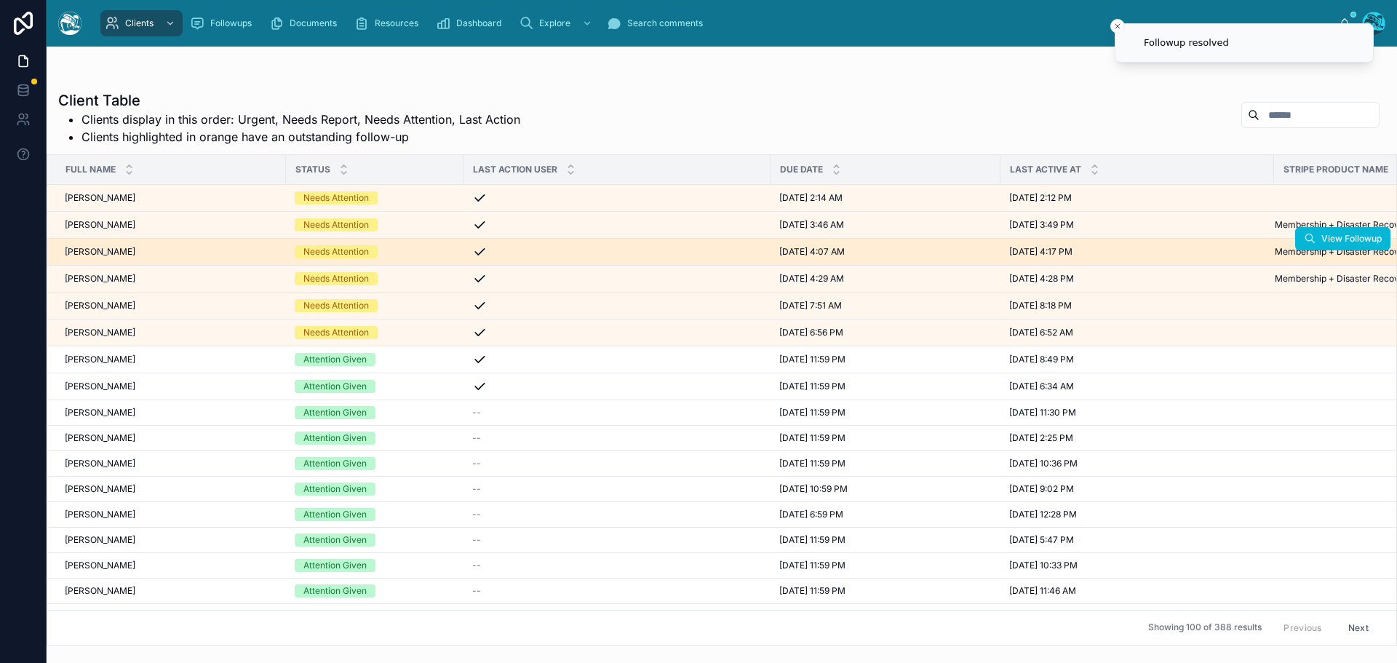
click at [157, 250] on div "Natalia Quintana Natalia Quintana" at bounding box center [171, 252] width 212 height 12
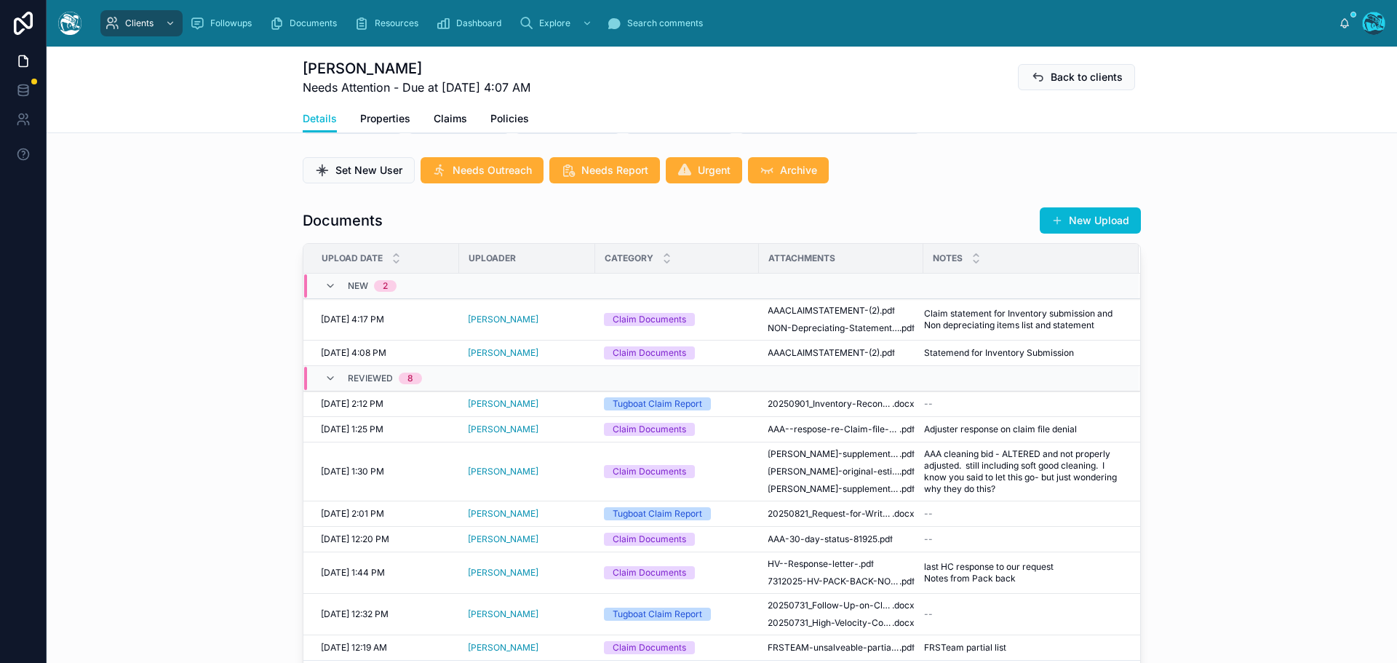
scroll to position [437, 0]
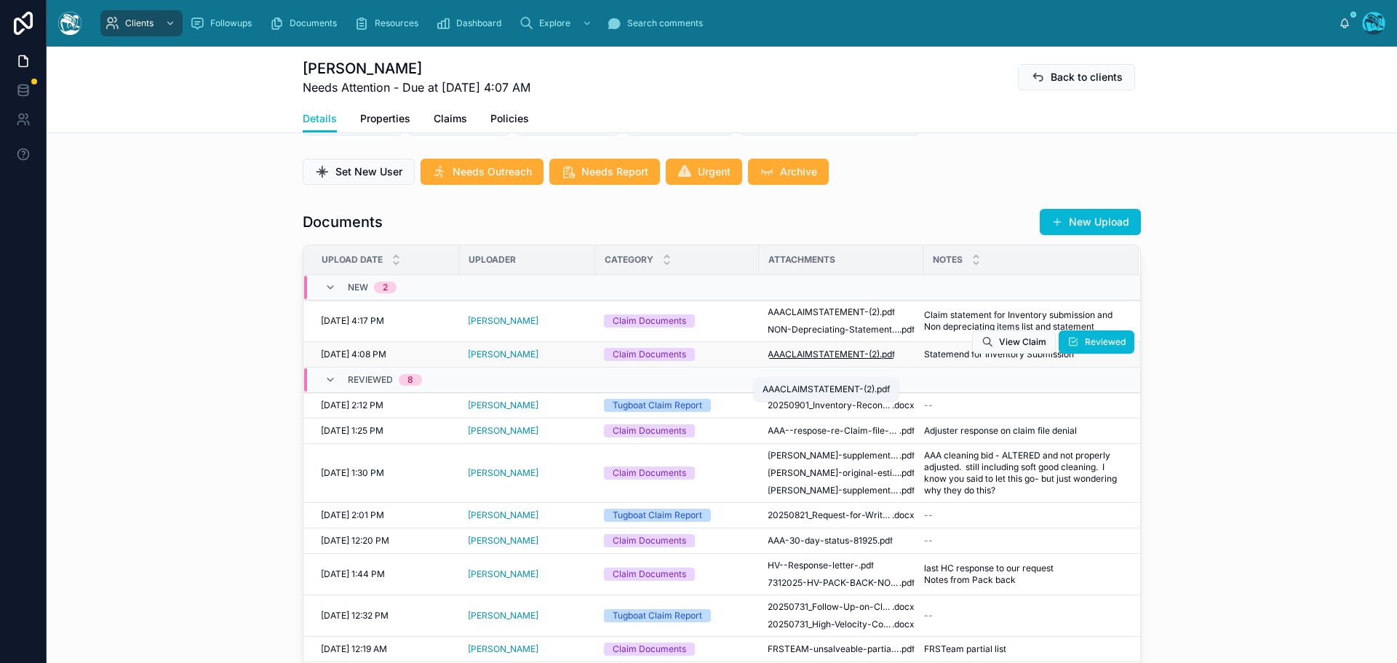
click at [835, 360] on span "AAACLAIMSTATEMENT-(2)" at bounding box center [824, 354] width 112 height 12
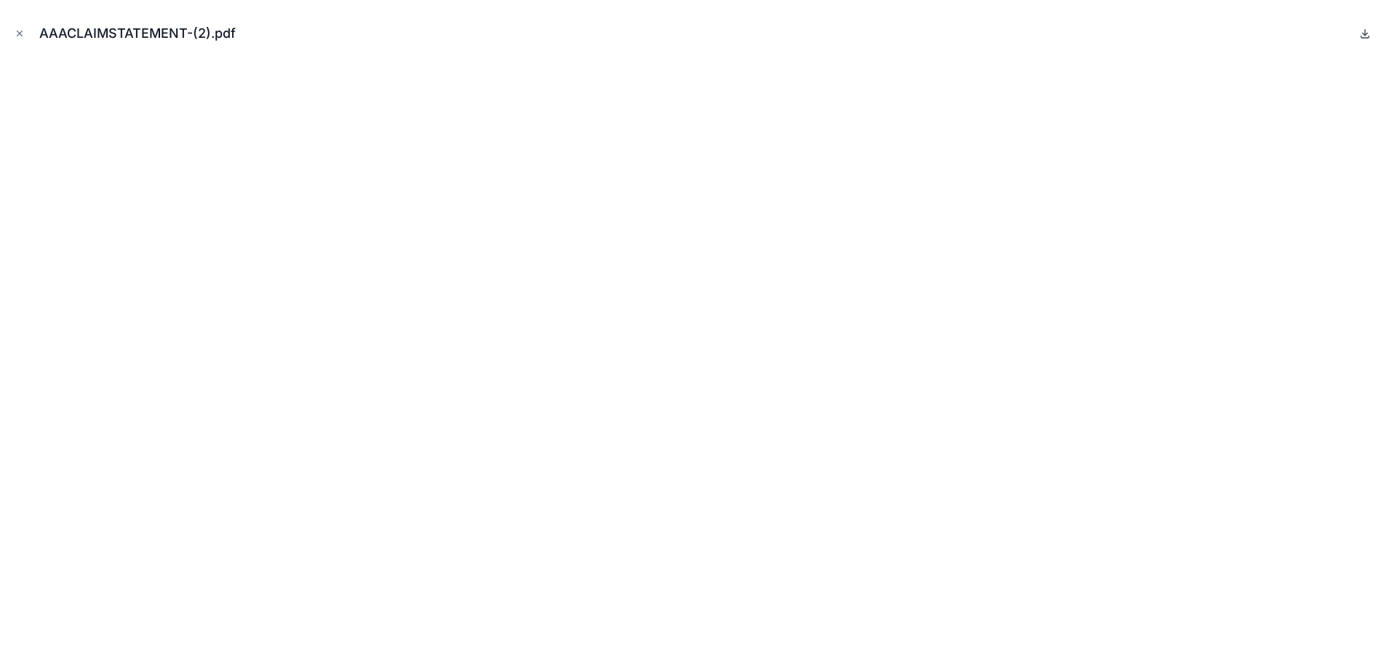
click at [1366, 31] on icon at bounding box center [1365, 34] width 12 height 12
click at [1363, 31] on icon at bounding box center [1365, 34] width 12 height 12
click at [17, 31] on icon "Close modal" at bounding box center [20, 33] width 10 height 10
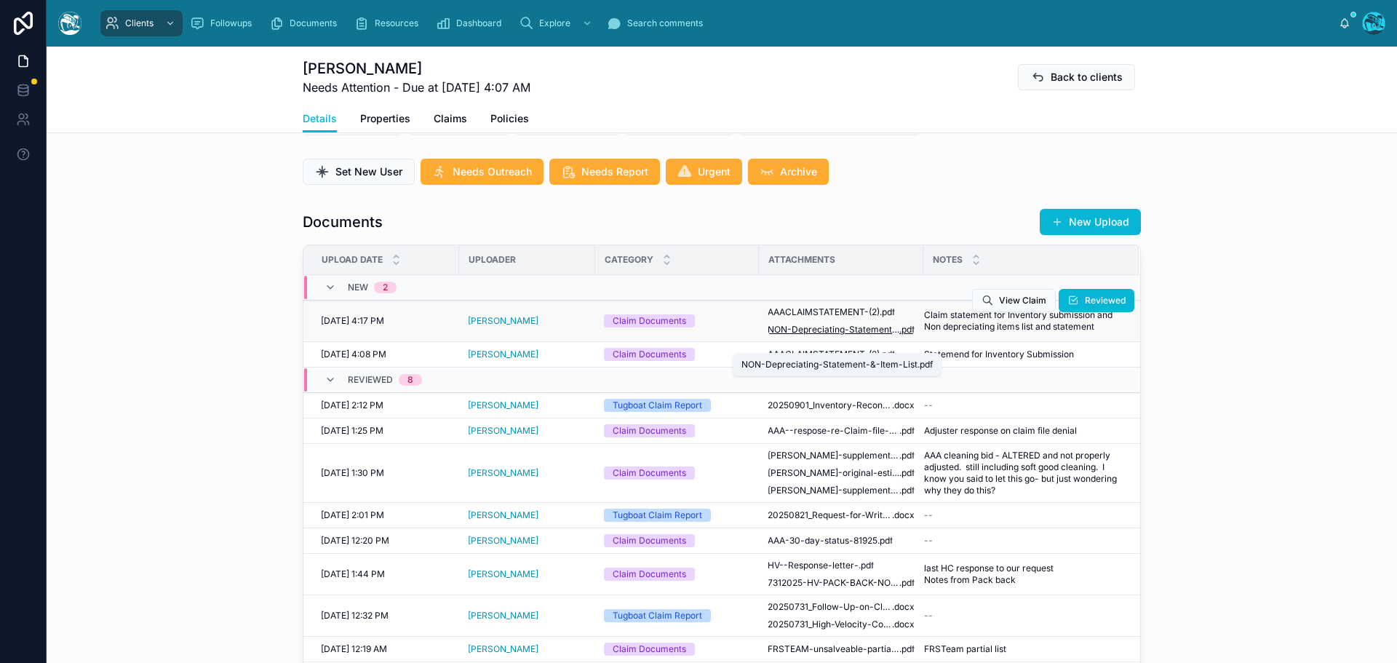
click at [794, 335] on span "NON-Depreciating-Statement-&-Item-List" at bounding box center [834, 330] width 132 height 12
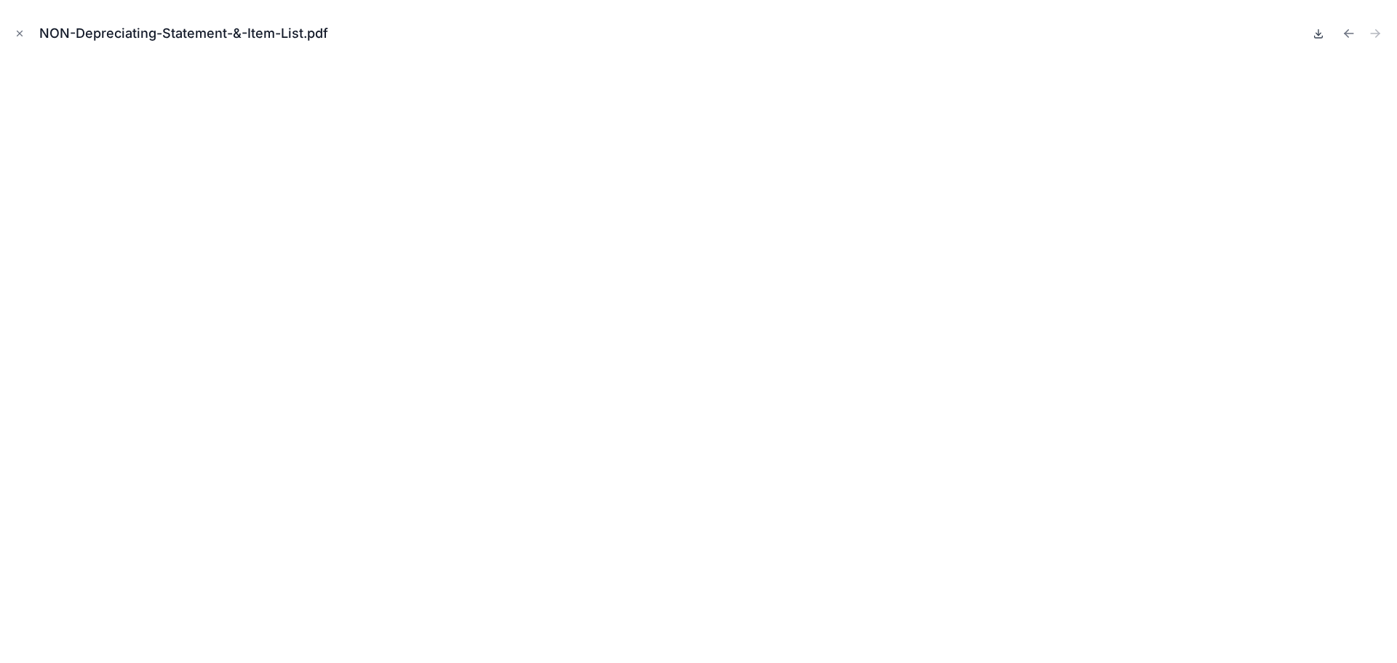
click at [1320, 32] on icon at bounding box center [1318, 34] width 12 height 12
drag, startPoint x: 15, startPoint y: 31, endPoint x: 76, endPoint y: 70, distance: 72.6
click at [15, 31] on icon "Close modal" at bounding box center [20, 33] width 10 height 10
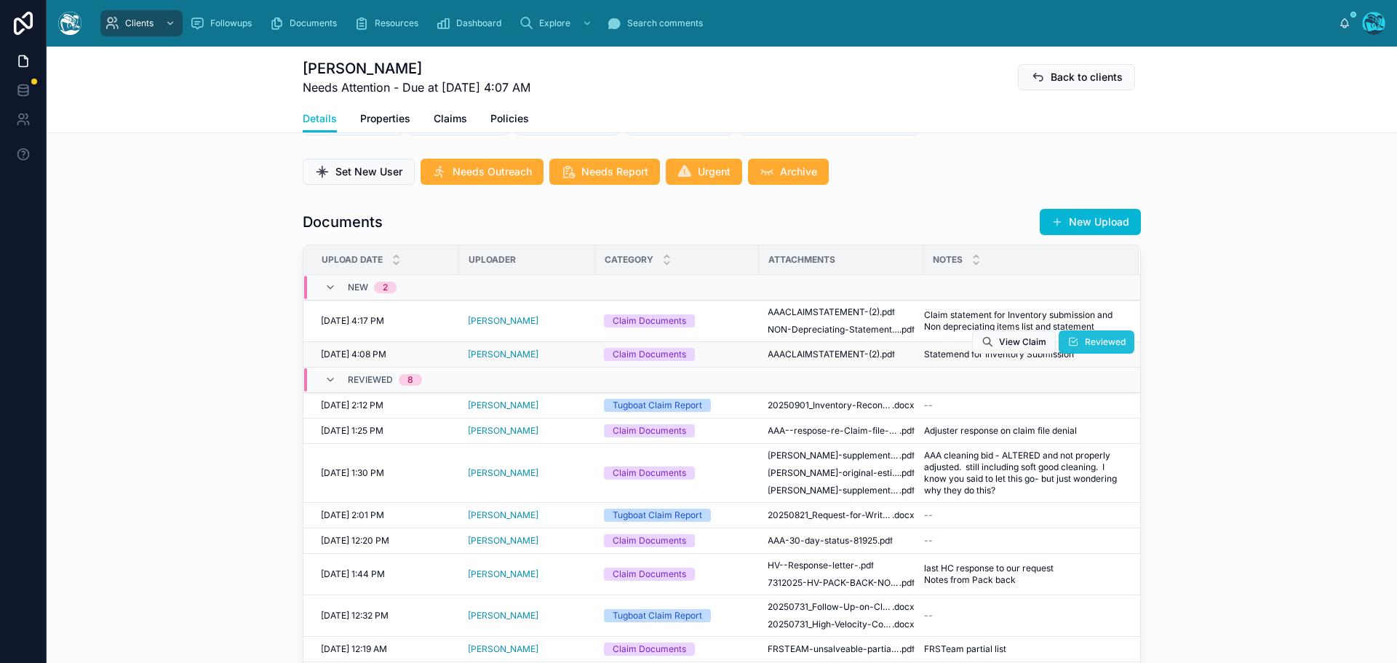
click at [1074, 348] on icon at bounding box center [1073, 342] width 12 height 12
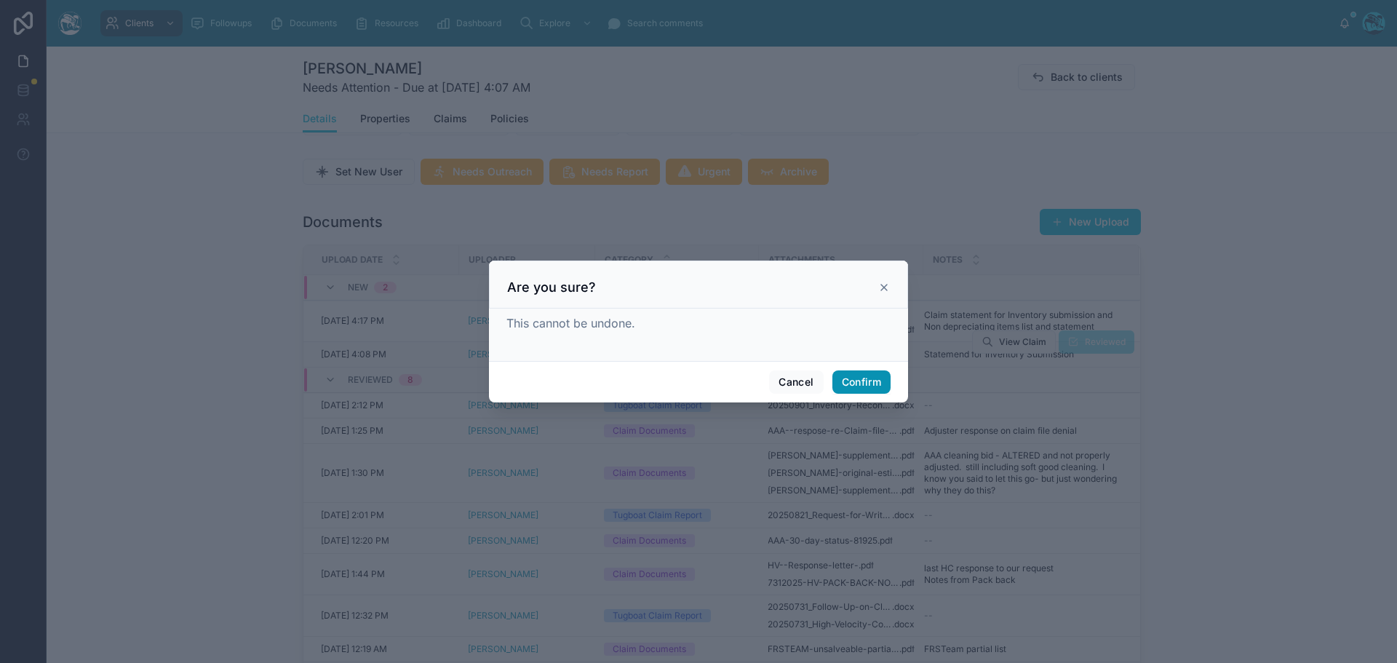
click at [853, 382] on button "Confirm" at bounding box center [861, 381] width 58 height 23
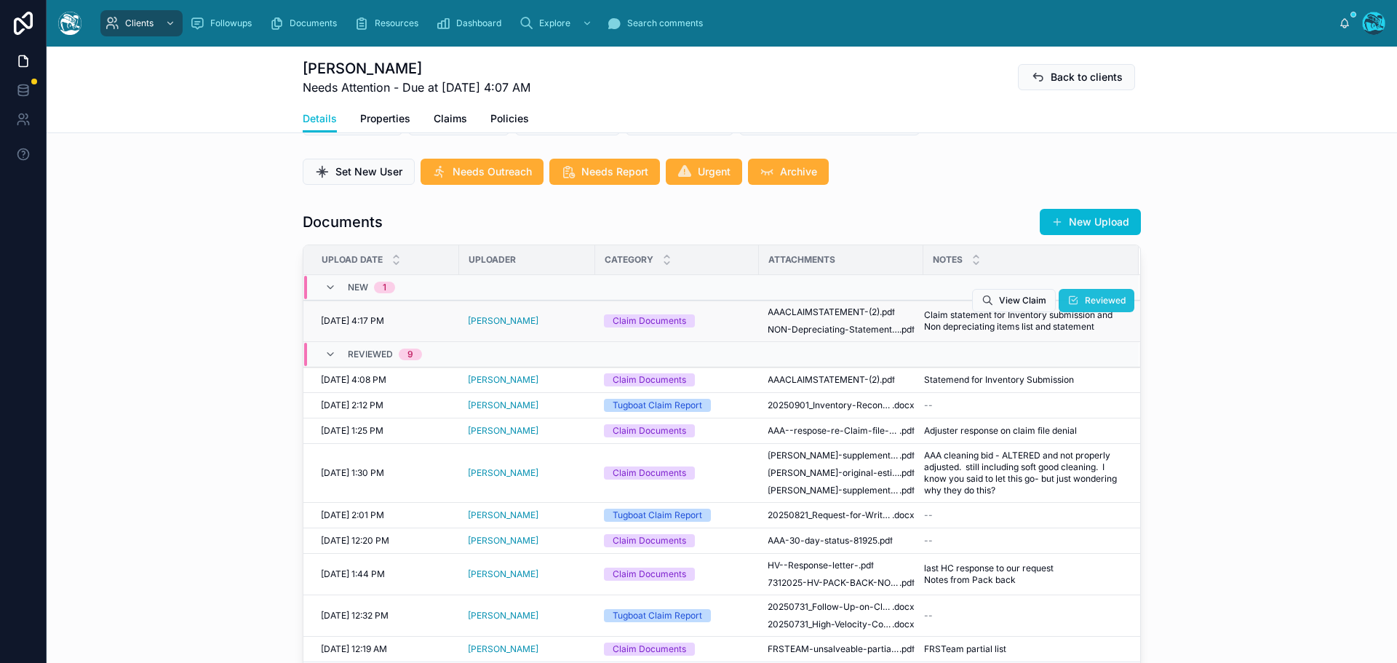
click at [1095, 306] on span "Reviewed" at bounding box center [1105, 301] width 41 height 12
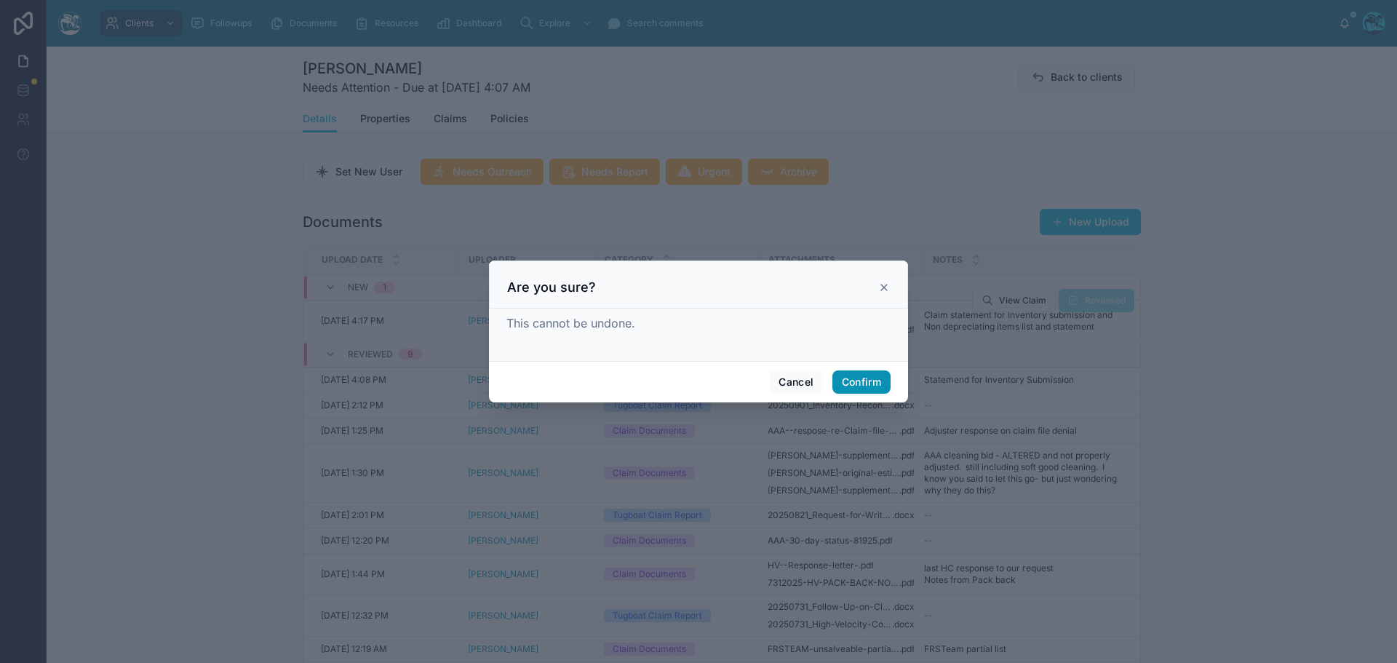
click at [856, 380] on button "Confirm" at bounding box center [861, 381] width 58 height 23
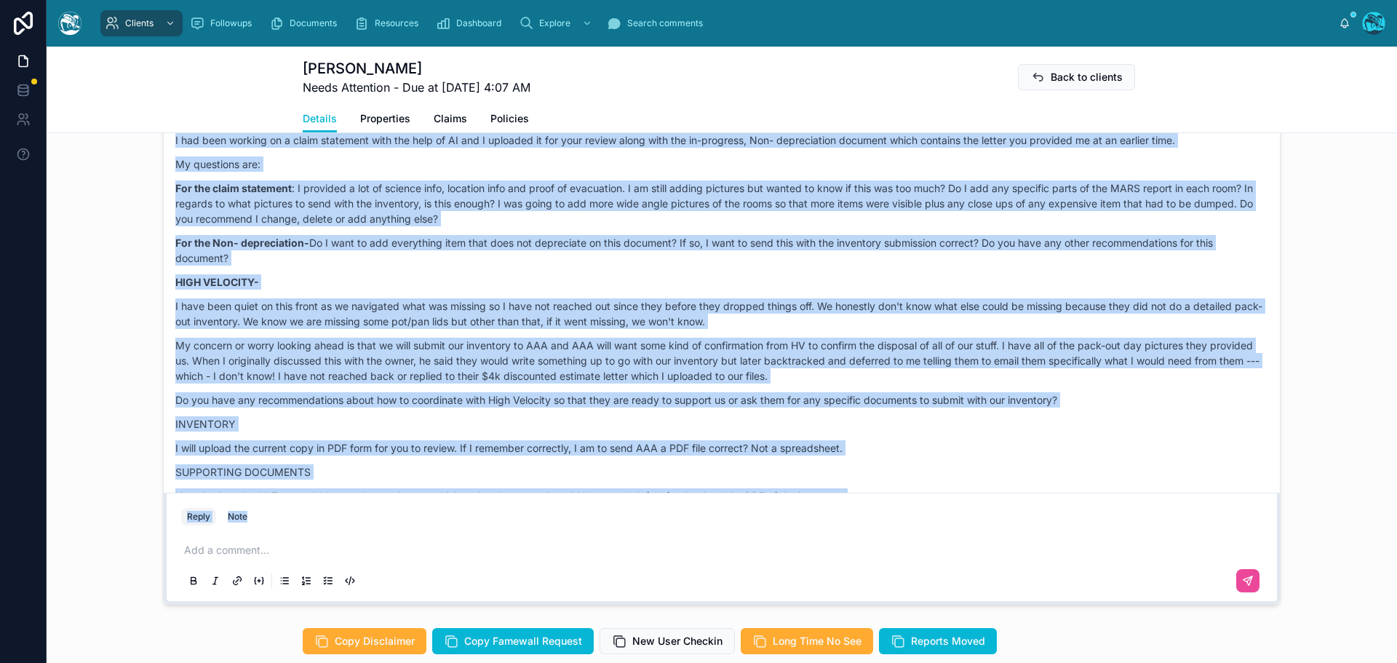
scroll to position [7956, 0]
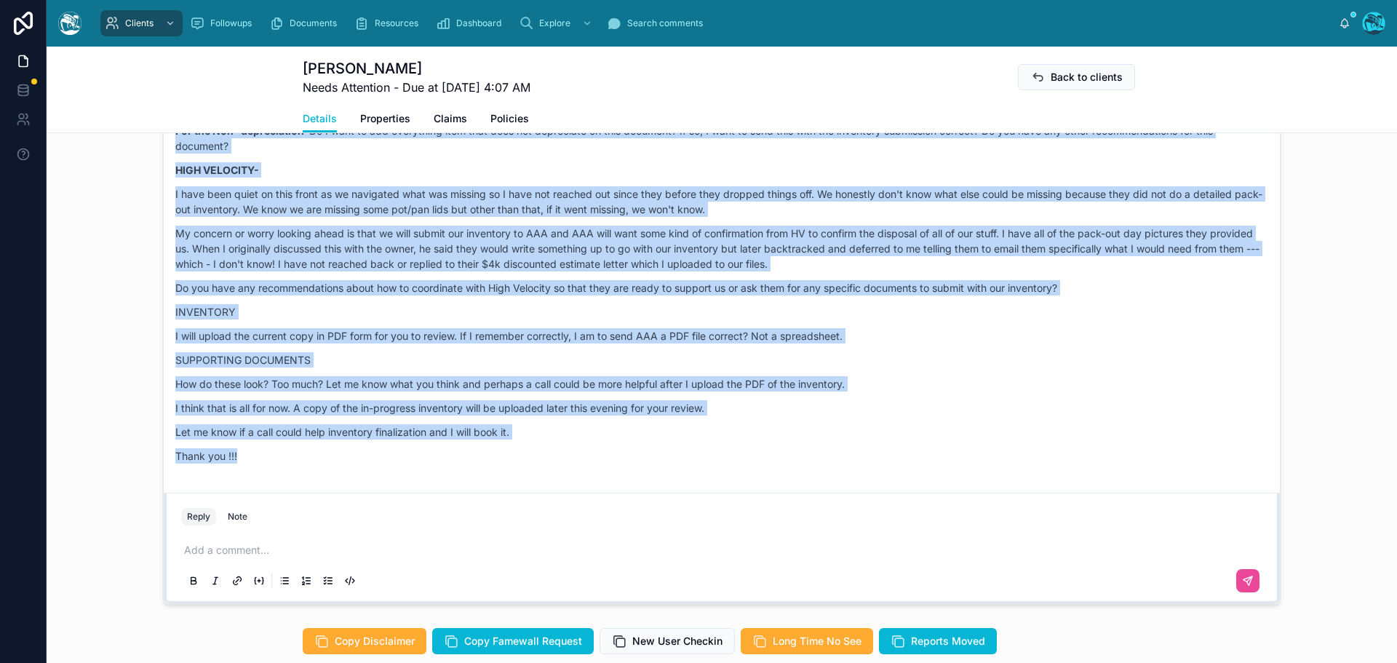
drag, startPoint x: 520, startPoint y: 356, endPoint x: 602, endPoint y: 478, distance: 146.7
copy div "NQ Natalia Quintana 16:07 • Today Hi Rachel, Hope all if well on your end and t…"
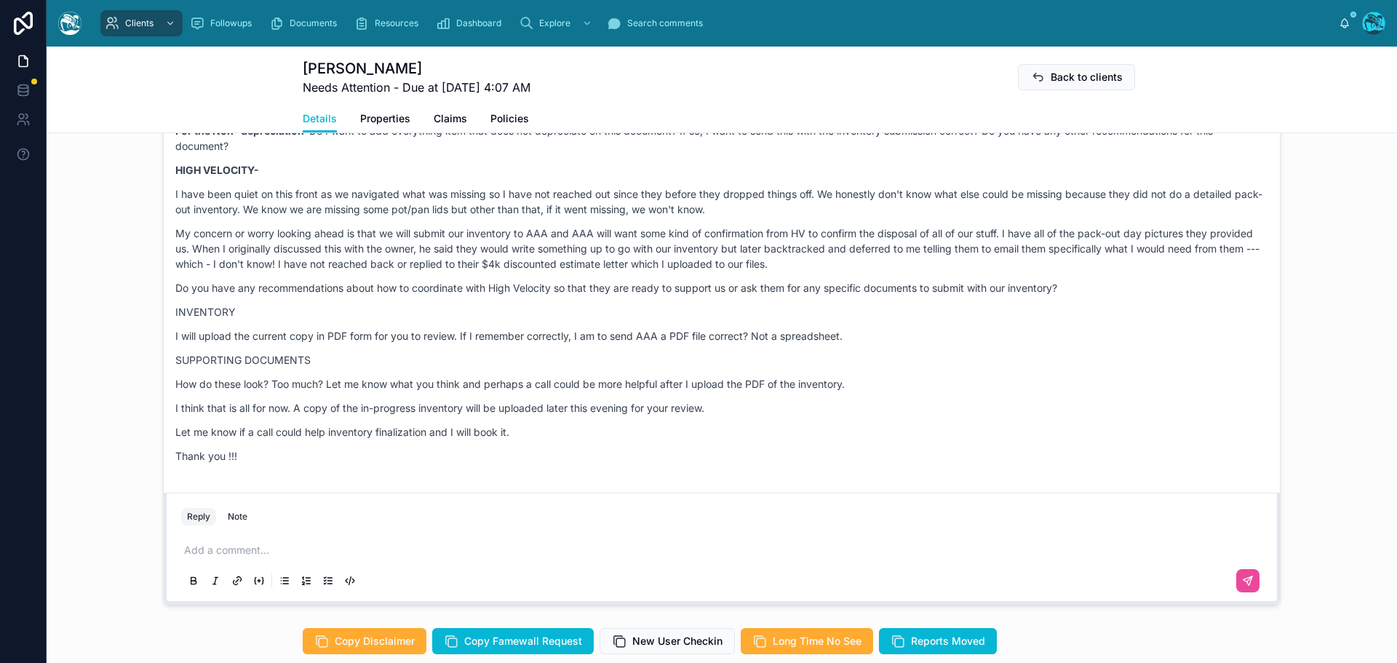
click at [213, 557] on p at bounding box center [724, 550] width 1081 height 15
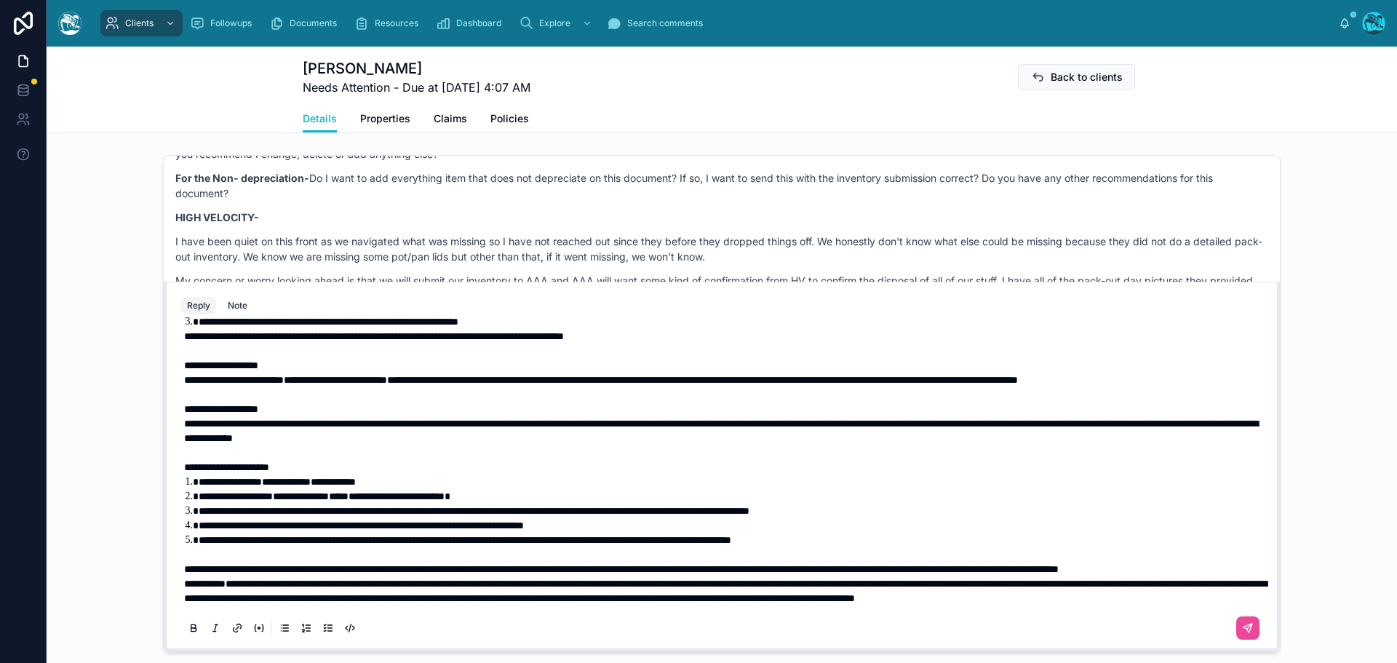
scroll to position [512, 0]
click at [330, 569] on p "**********" at bounding box center [724, 569] width 1081 height 15
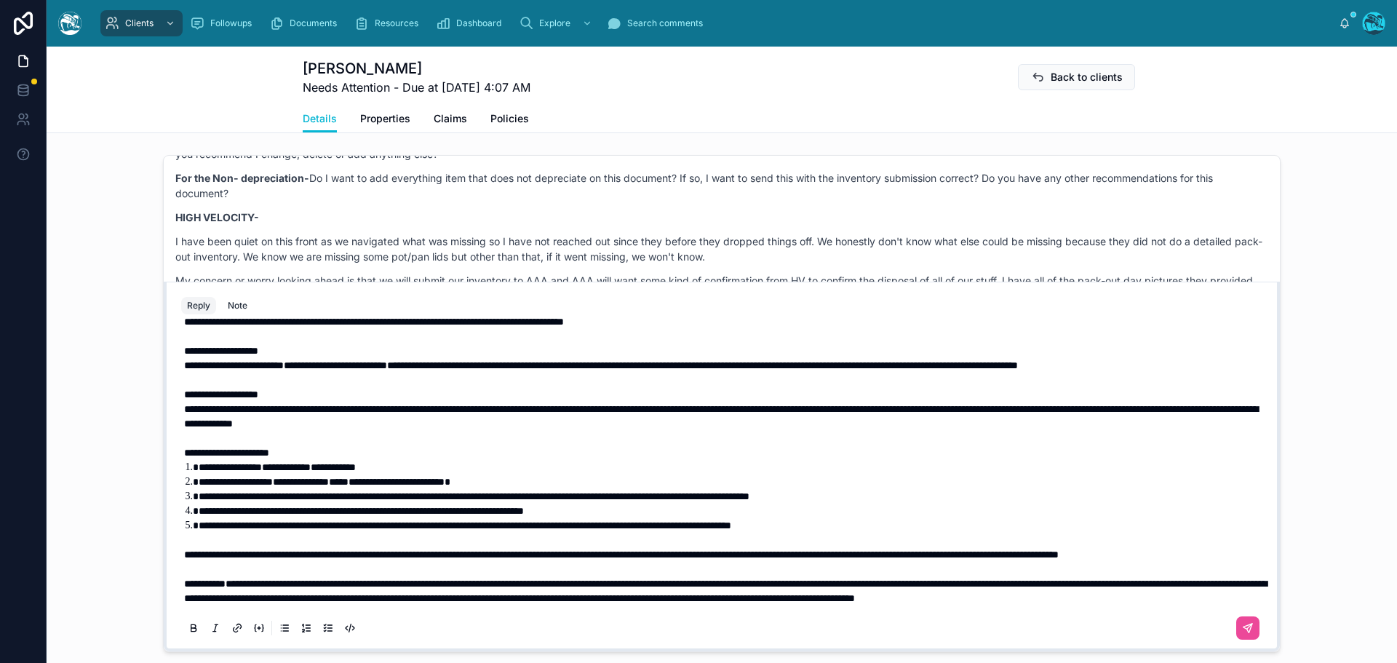
drag, startPoint x: 806, startPoint y: 525, endPoint x: 814, endPoint y: 525, distance: 8.0
click at [731, 525] on span "**********" at bounding box center [465, 525] width 533 height 10
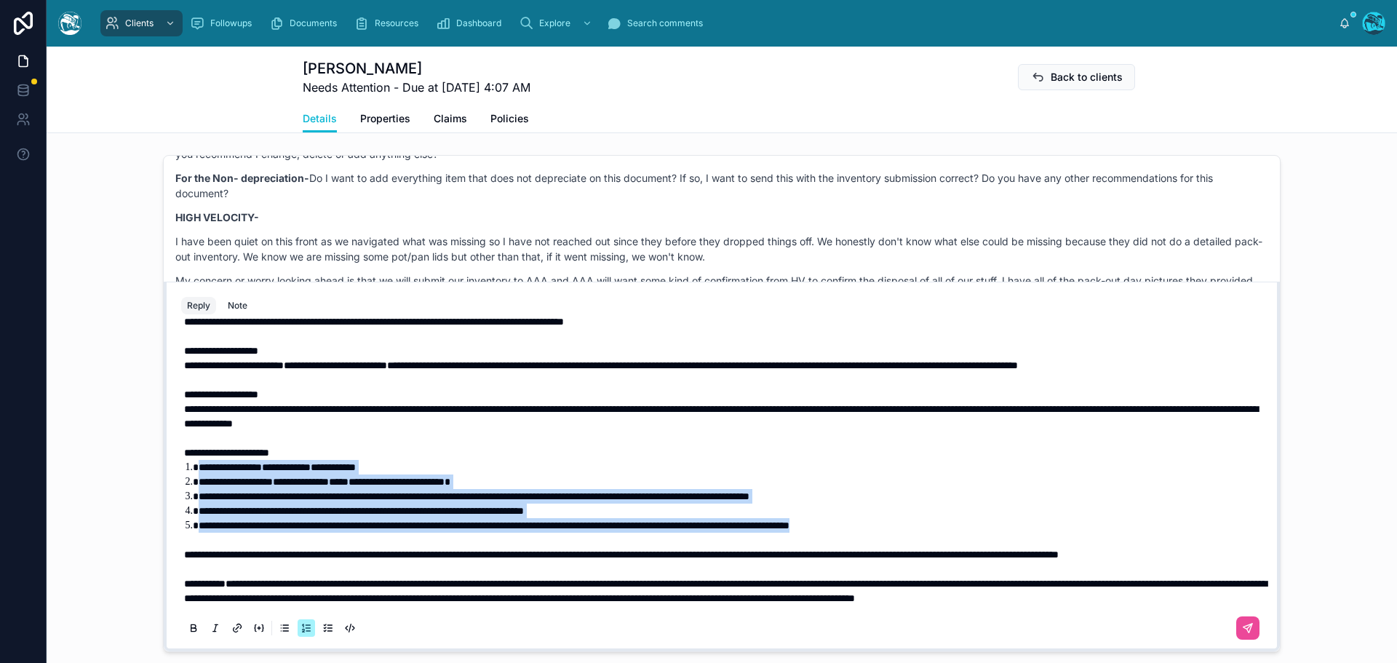
drag, startPoint x: 973, startPoint y: 523, endPoint x: 178, endPoint y: 469, distance: 797.0
click at [181, 469] on div "**********" at bounding box center [721, 270] width 1081 height 745
click at [188, 634] on icon at bounding box center [194, 628] width 12 height 12
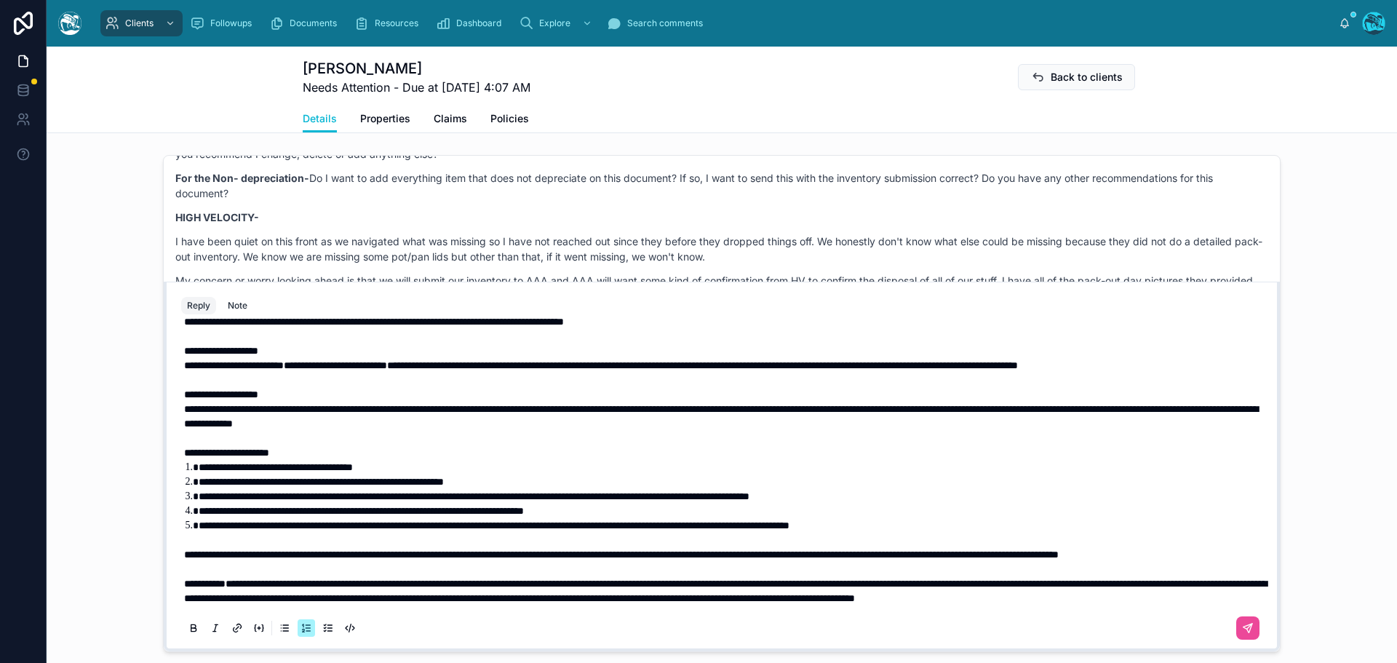
click at [203, 370] on span "**********" at bounding box center [234, 365] width 100 height 10
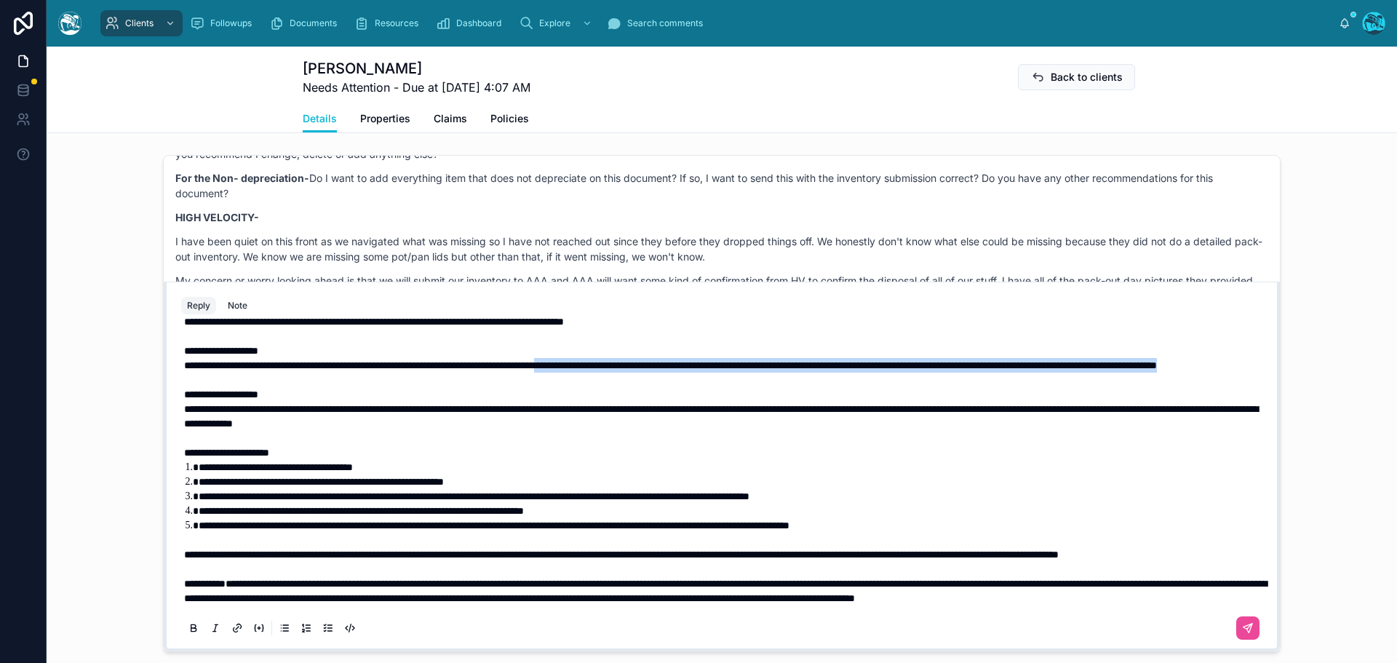
drag, startPoint x: 399, startPoint y: 436, endPoint x: 651, endPoint y: 426, distance: 251.9
click at [651, 372] on p "**********" at bounding box center [724, 365] width 1081 height 15
drag, startPoint x: 403, startPoint y: 438, endPoint x: 651, endPoint y: 430, distance: 248.2
click at [651, 372] on p "**********" at bounding box center [724, 365] width 1081 height 15
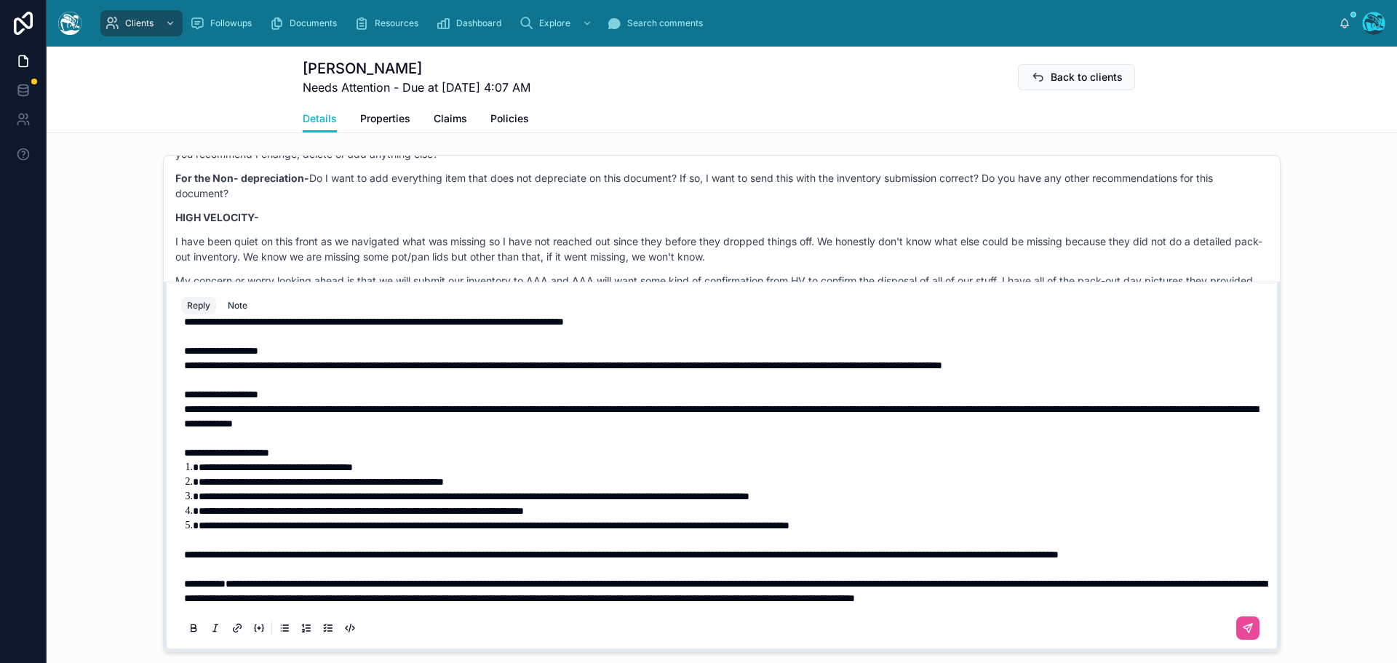
click at [530, 370] on span "**********" at bounding box center [563, 365] width 758 height 10
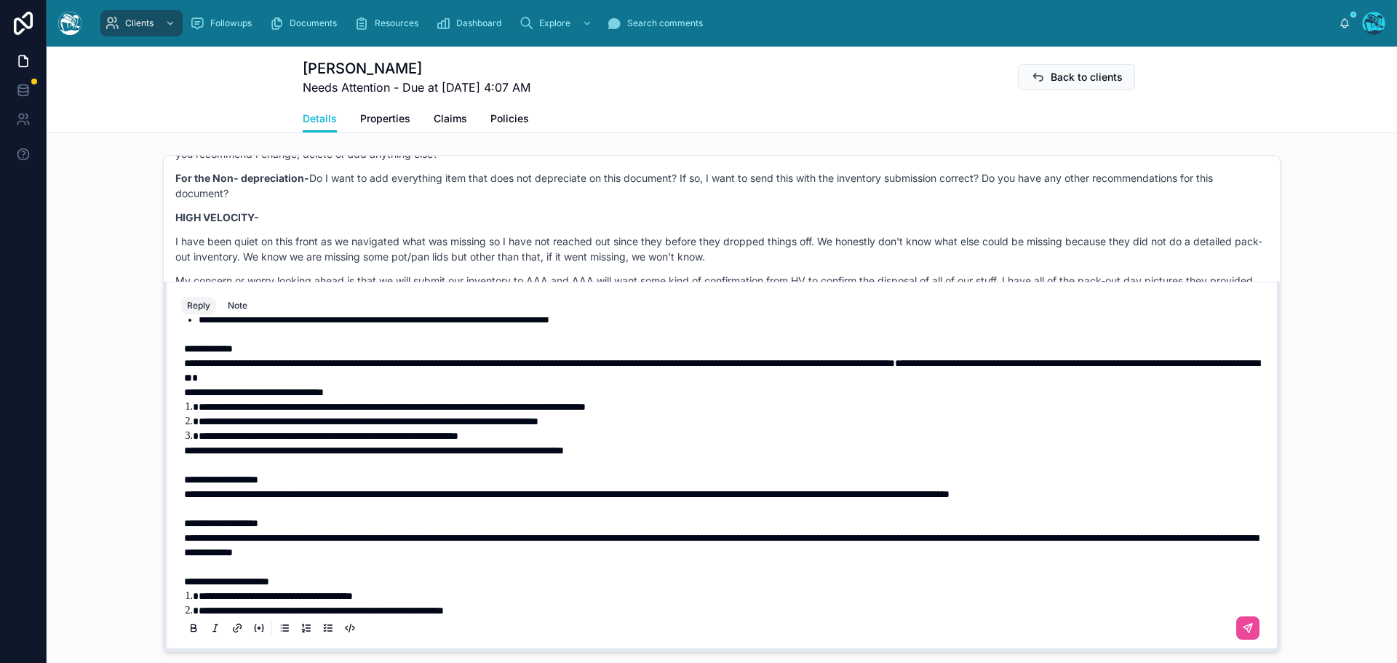
scroll to position [294, 0]
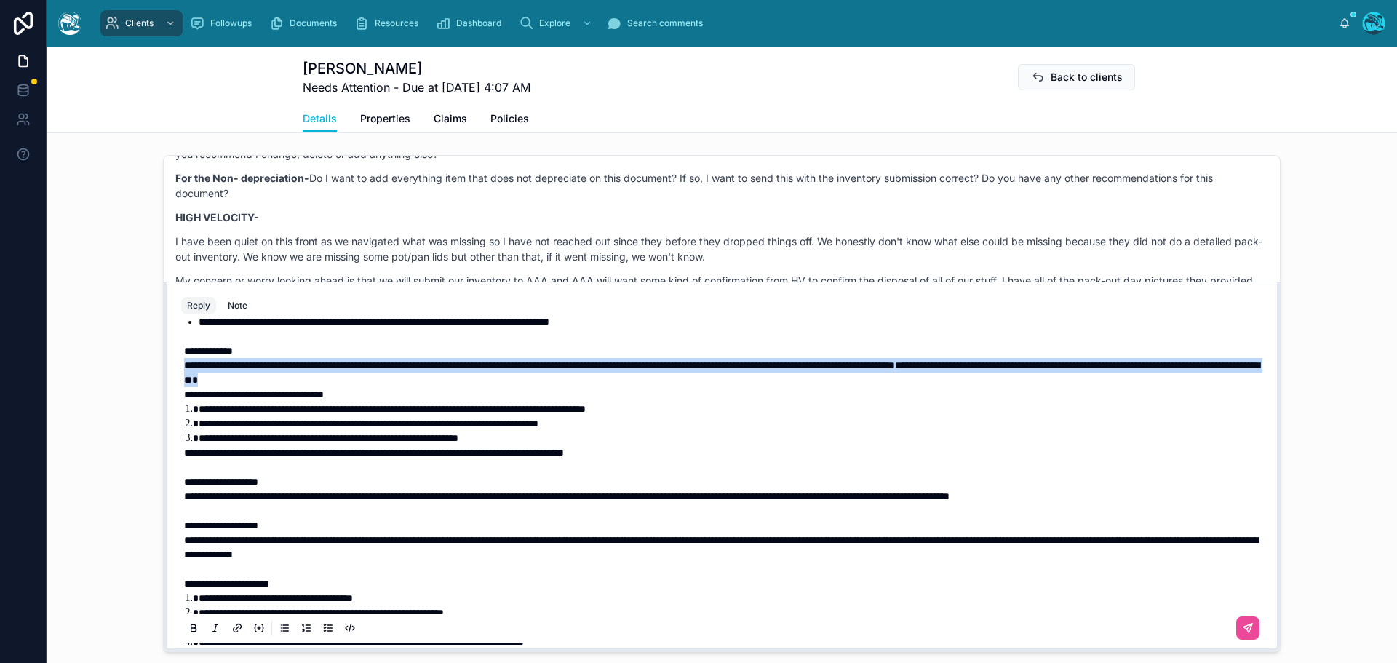
drag, startPoint x: 558, startPoint y: 452, endPoint x: 374, endPoint y: 427, distance: 185.7
click at [374, 427] on div "**********" at bounding box center [724, 387] width 1081 height 698
click at [191, 629] on icon at bounding box center [193, 627] width 4 height 4
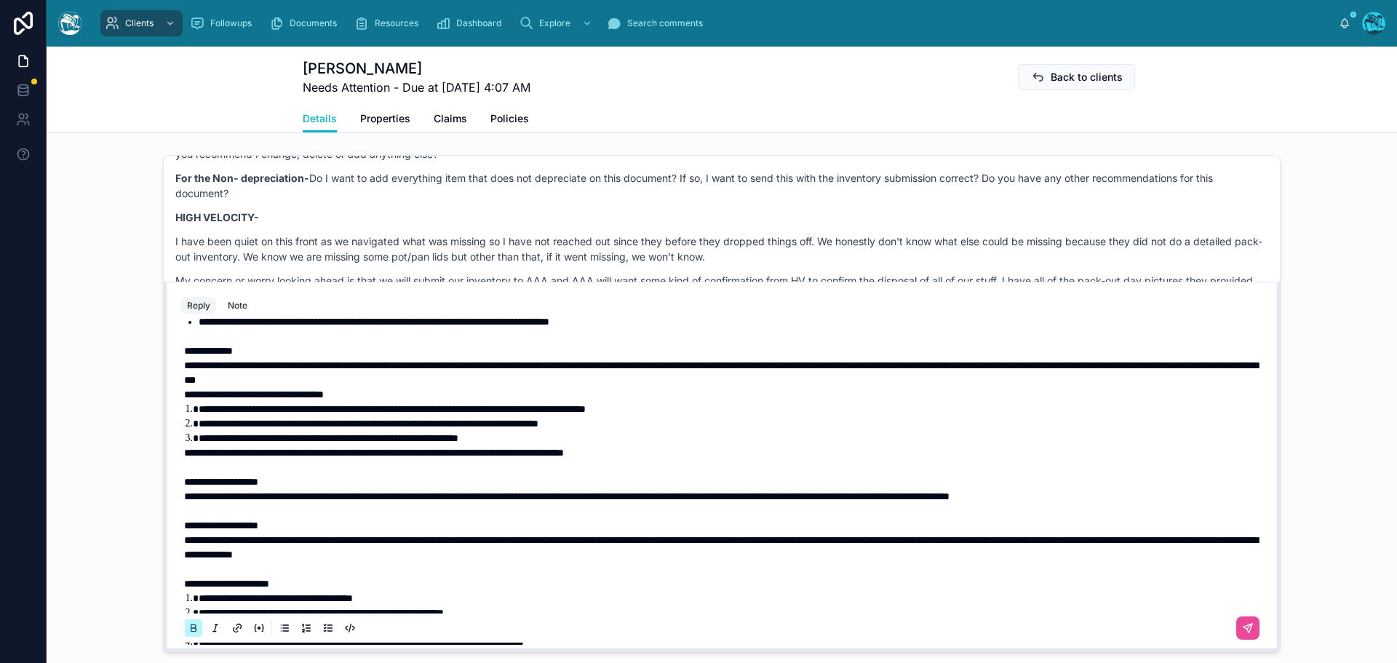
click at [191, 629] on icon at bounding box center [193, 627] width 4 height 4
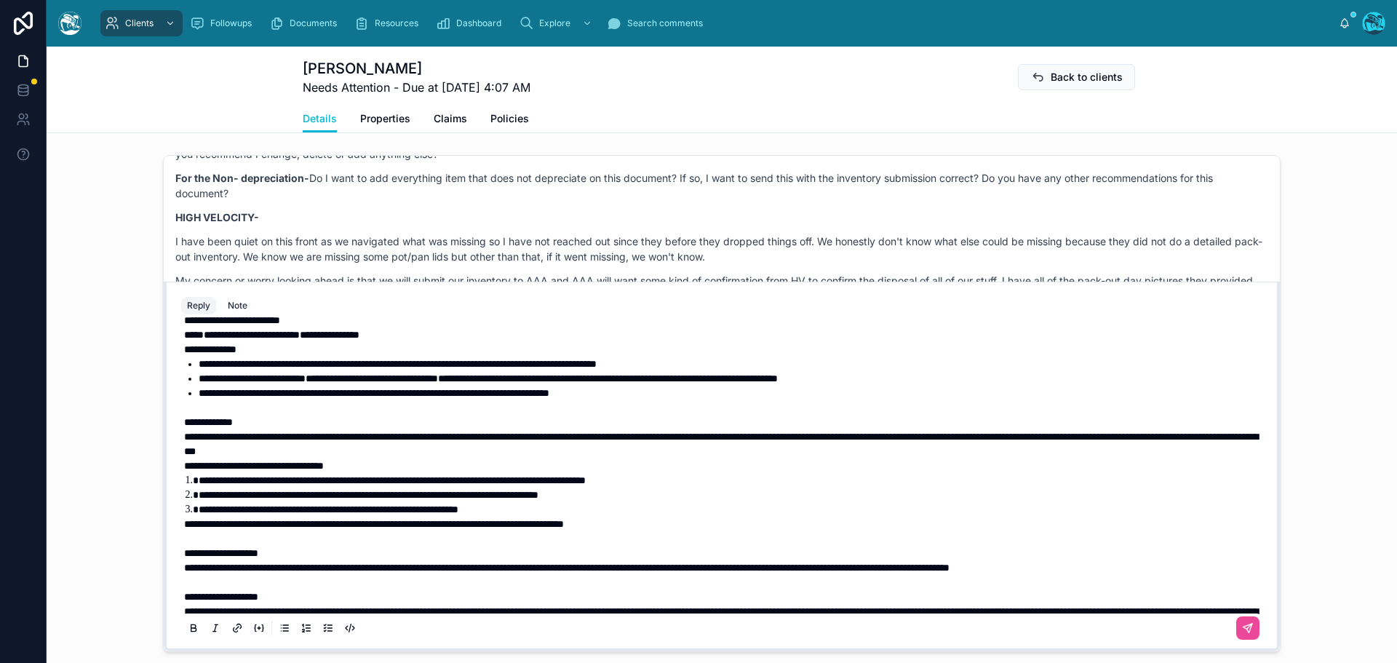
scroll to position [221, 0]
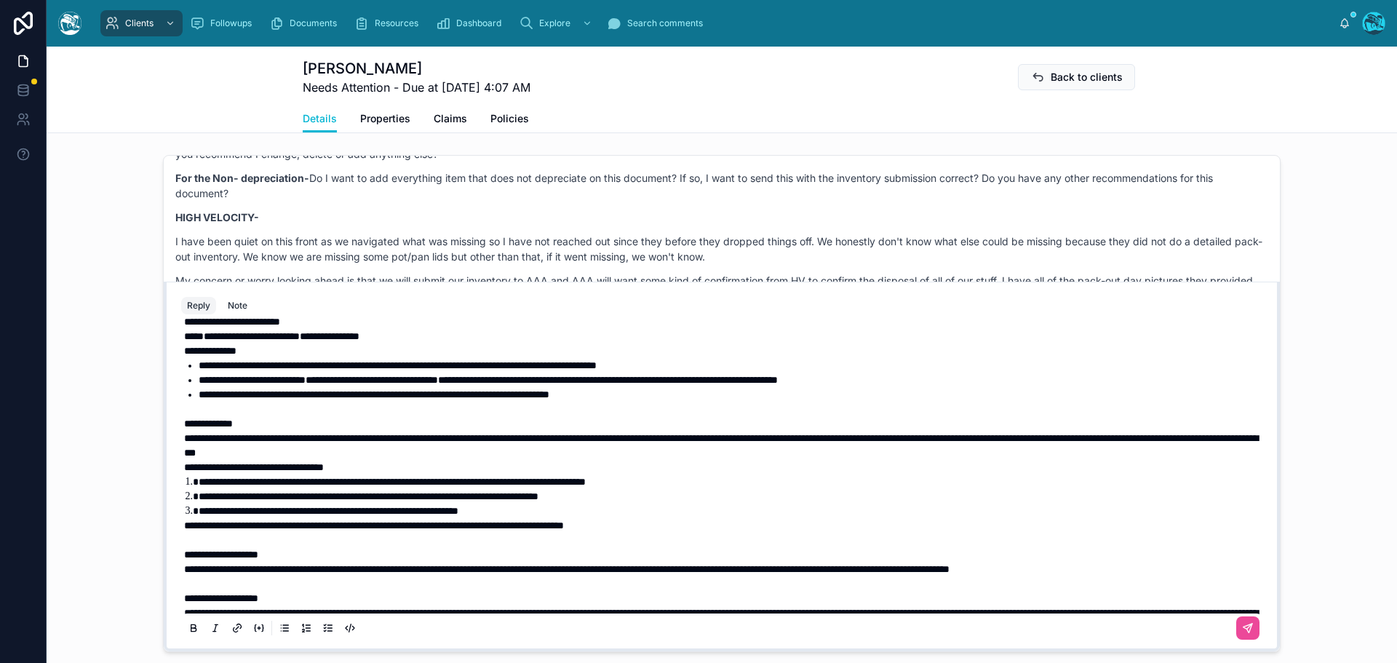
click at [560, 370] on span "**********" at bounding box center [398, 365] width 398 height 10
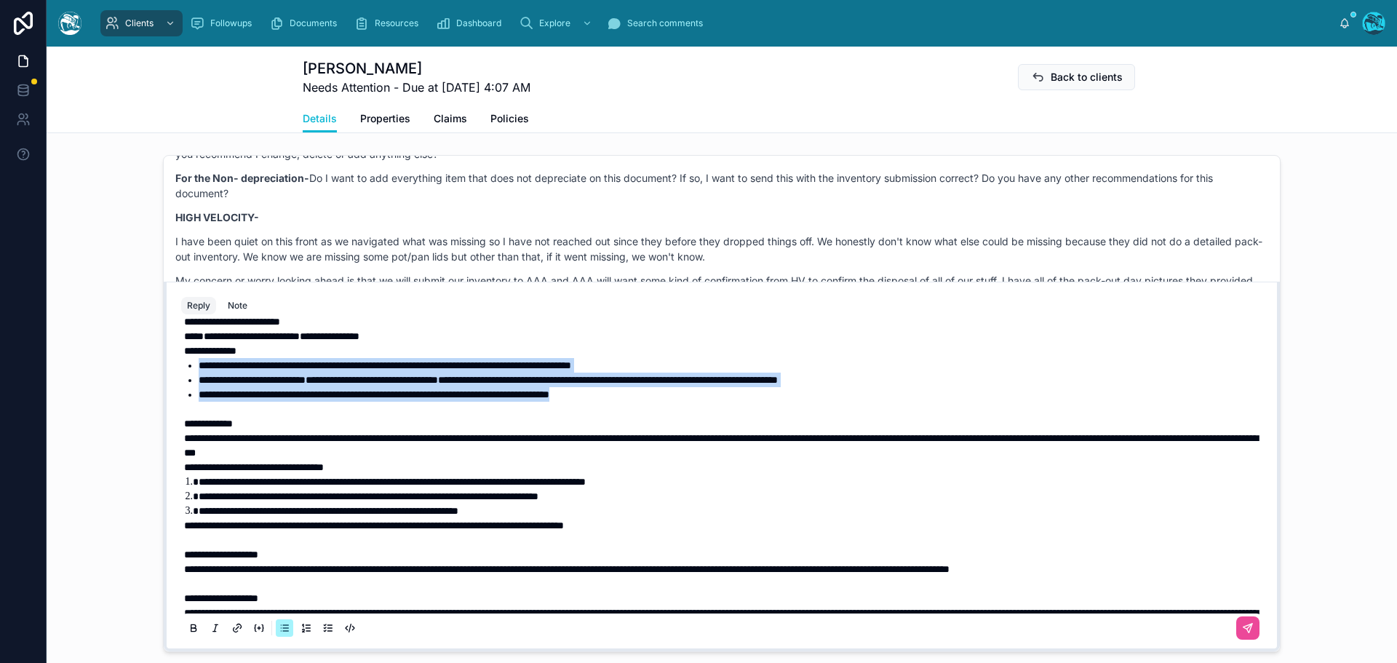
drag, startPoint x: 689, startPoint y: 467, endPoint x: 184, endPoint y: 437, distance: 505.8
click at [184, 402] on ul "**********" at bounding box center [724, 380] width 1081 height 44
click at [188, 634] on icon at bounding box center [194, 628] width 12 height 12
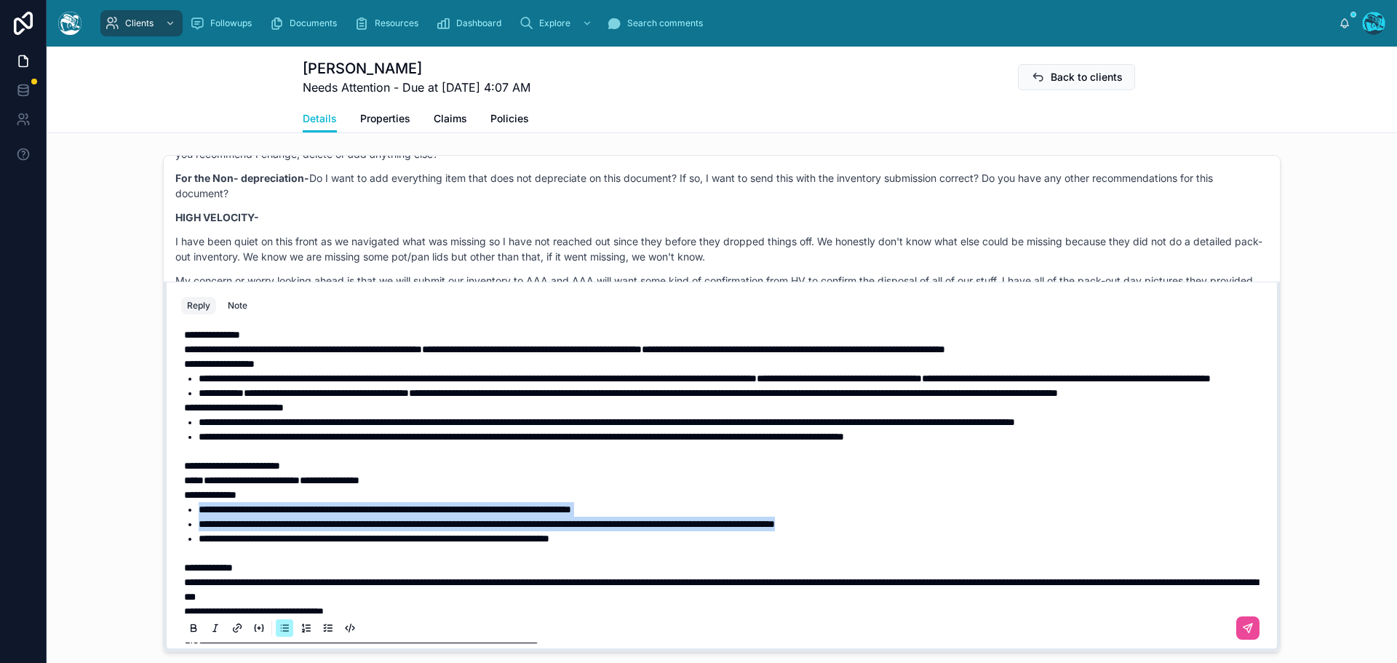
scroll to position [76, 0]
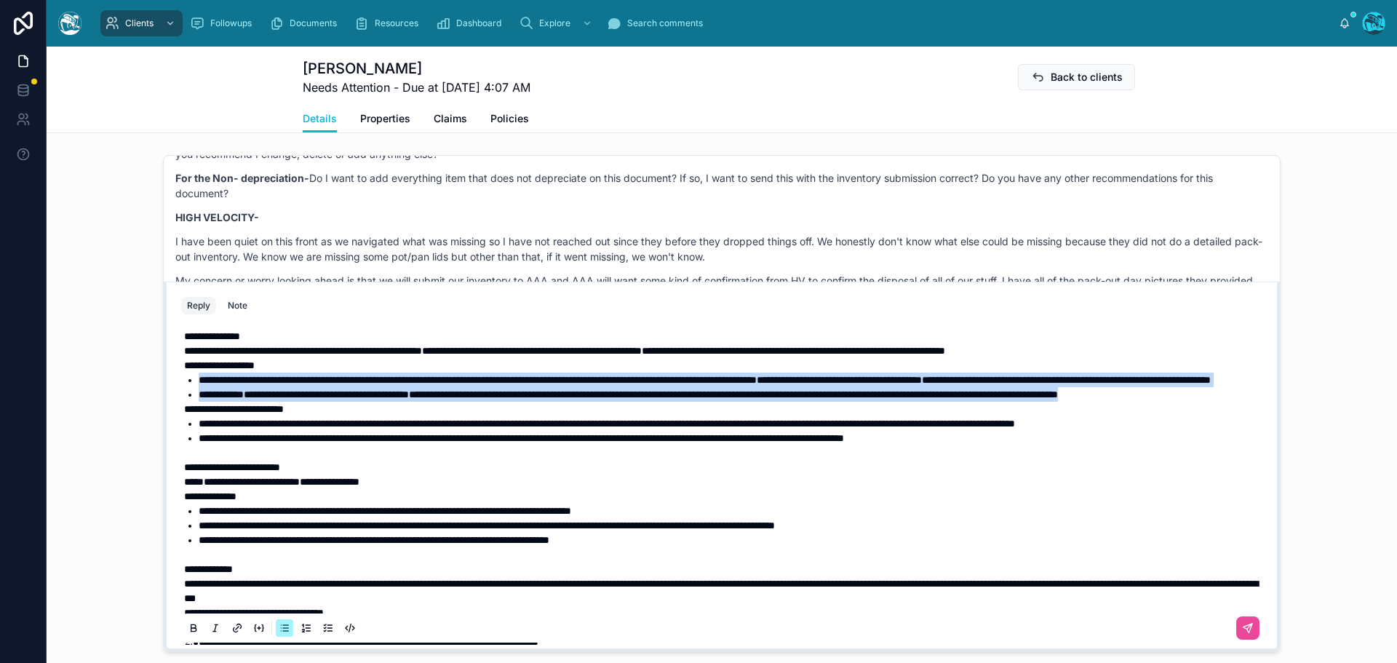
drag, startPoint x: 316, startPoint y: 452, endPoint x: 187, endPoint y: 407, distance: 136.9
click at [187, 402] on ul "**********" at bounding box center [724, 386] width 1081 height 29
click at [191, 634] on icon at bounding box center [194, 628] width 12 height 12
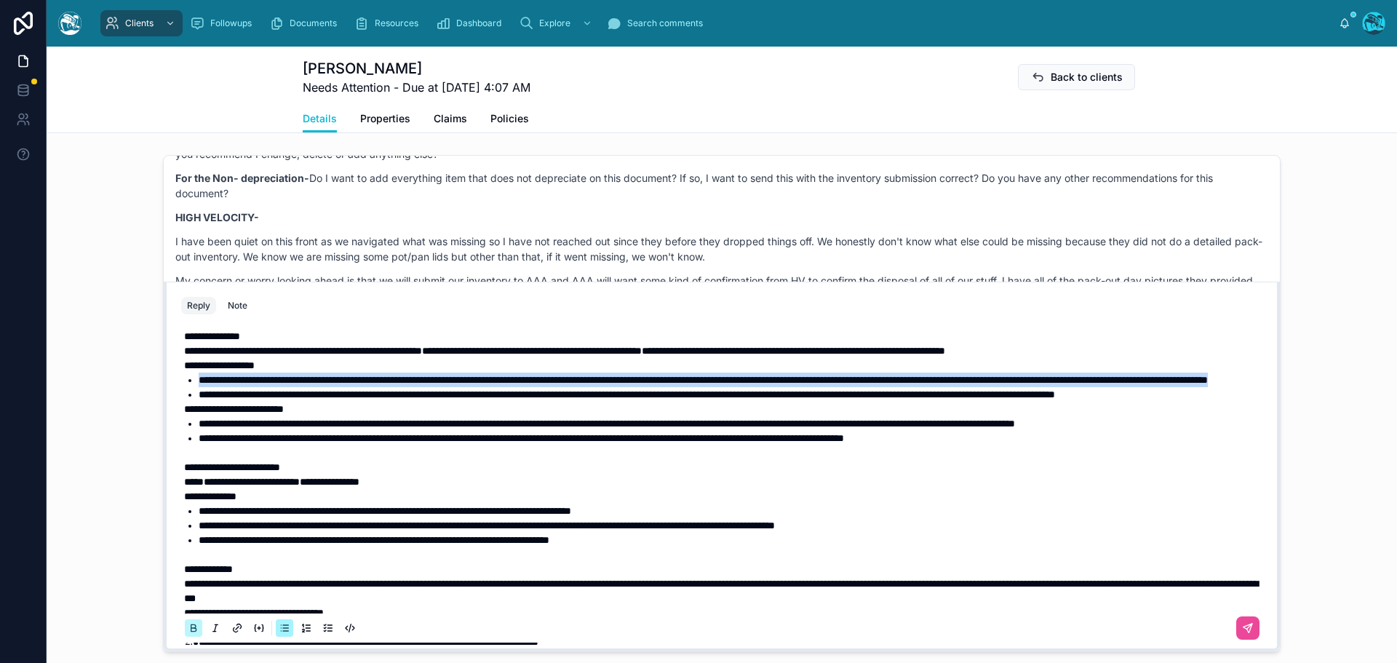
click at [191, 634] on icon at bounding box center [194, 628] width 12 height 12
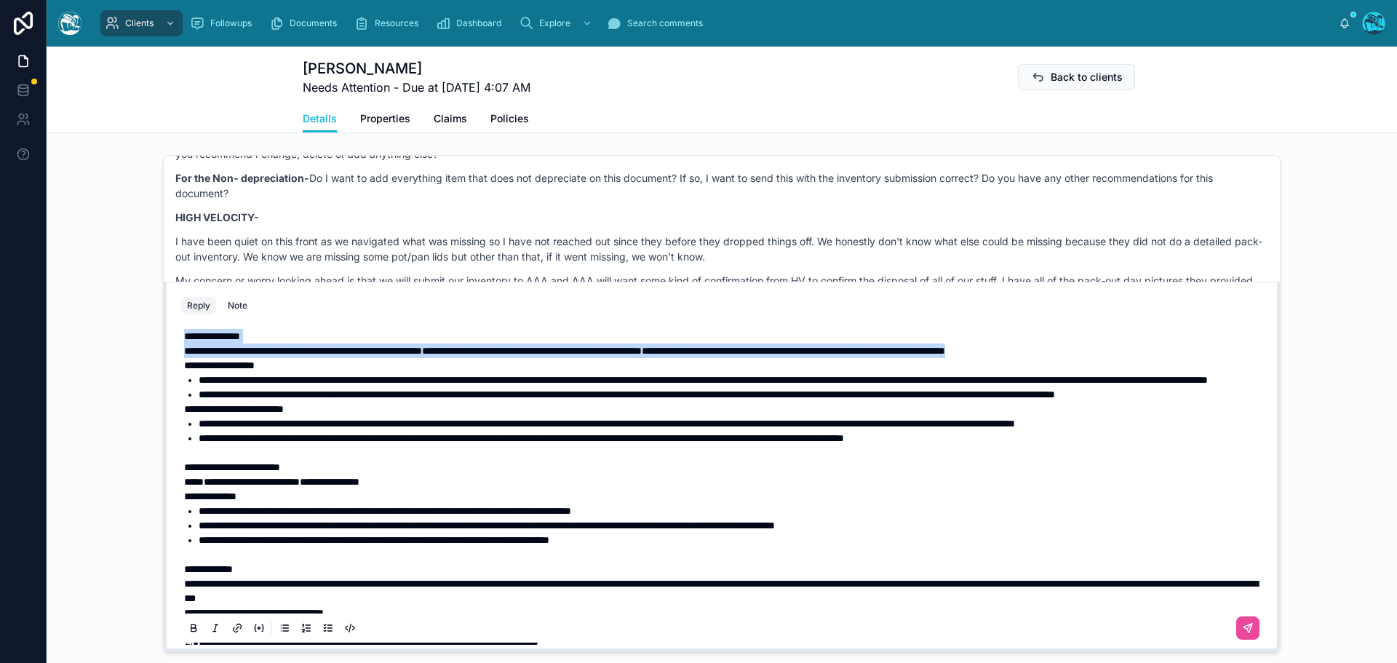
drag, startPoint x: 1155, startPoint y: 378, endPoint x: 159, endPoint y: 372, distance: 996.0
click at [164, 372] on div "**********" at bounding box center [722, 467] width 1116 height 370
click at [188, 634] on icon at bounding box center [194, 628] width 12 height 12
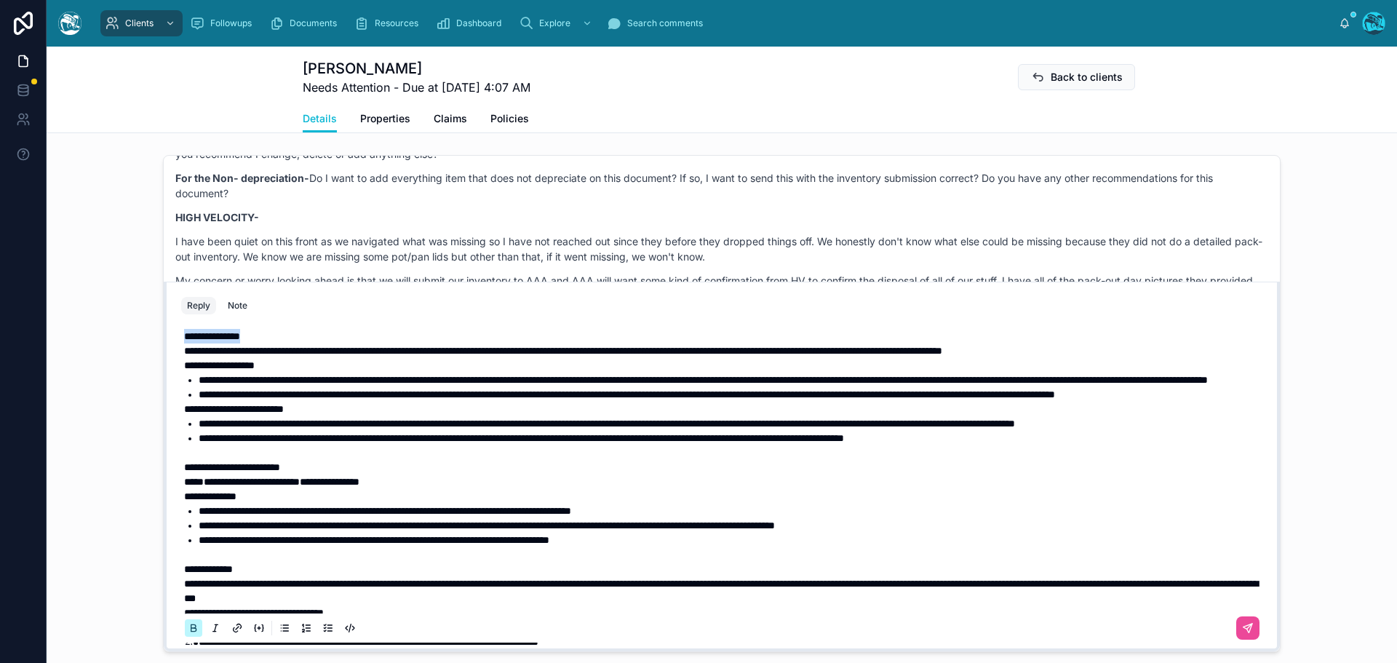
click at [188, 634] on icon at bounding box center [194, 628] width 12 height 12
click at [279, 343] on p "**********" at bounding box center [724, 336] width 1081 height 15
drag, startPoint x: 279, startPoint y: 363, endPoint x: 152, endPoint y: 367, distance: 127.4
click at [152, 367] on div "NQ Natalia Quintana 3 months ago Good Morning Rachel! I have been taking care o…" at bounding box center [722, 403] width 1350 height 509
click at [188, 634] on icon at bounding box center [194, 628] width 12 height 12
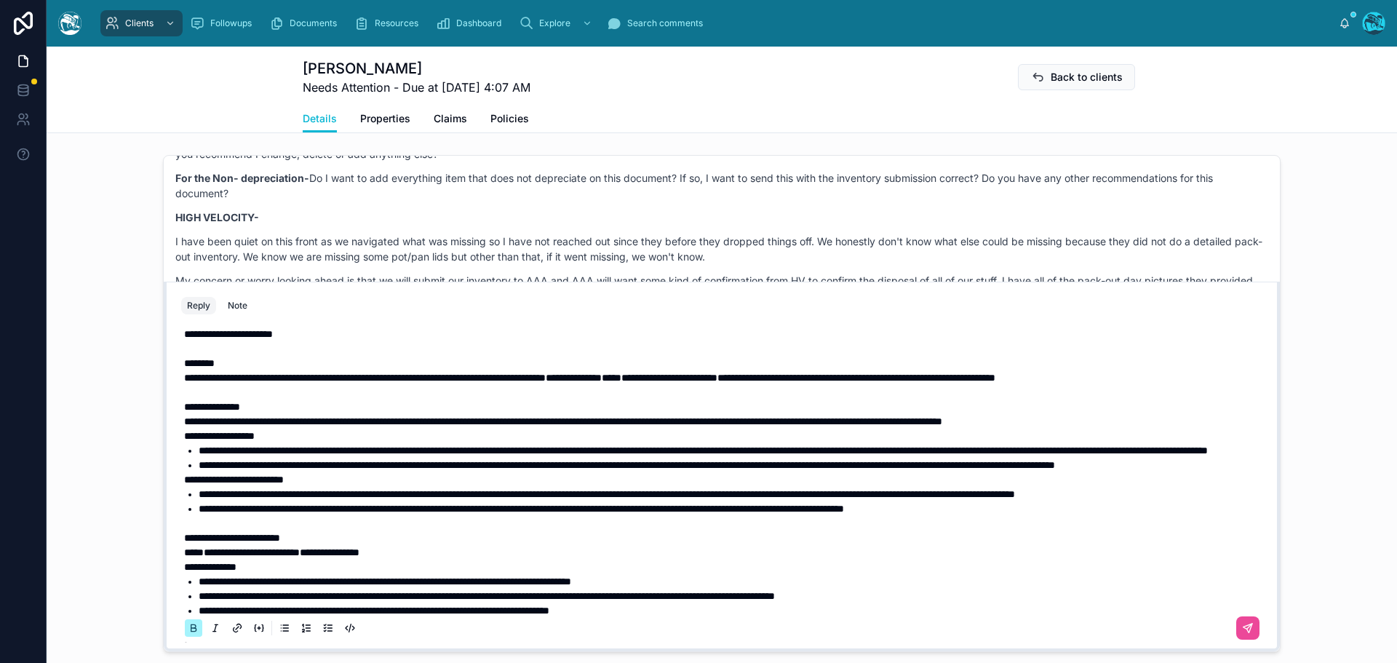
scroll to position [0, 0]
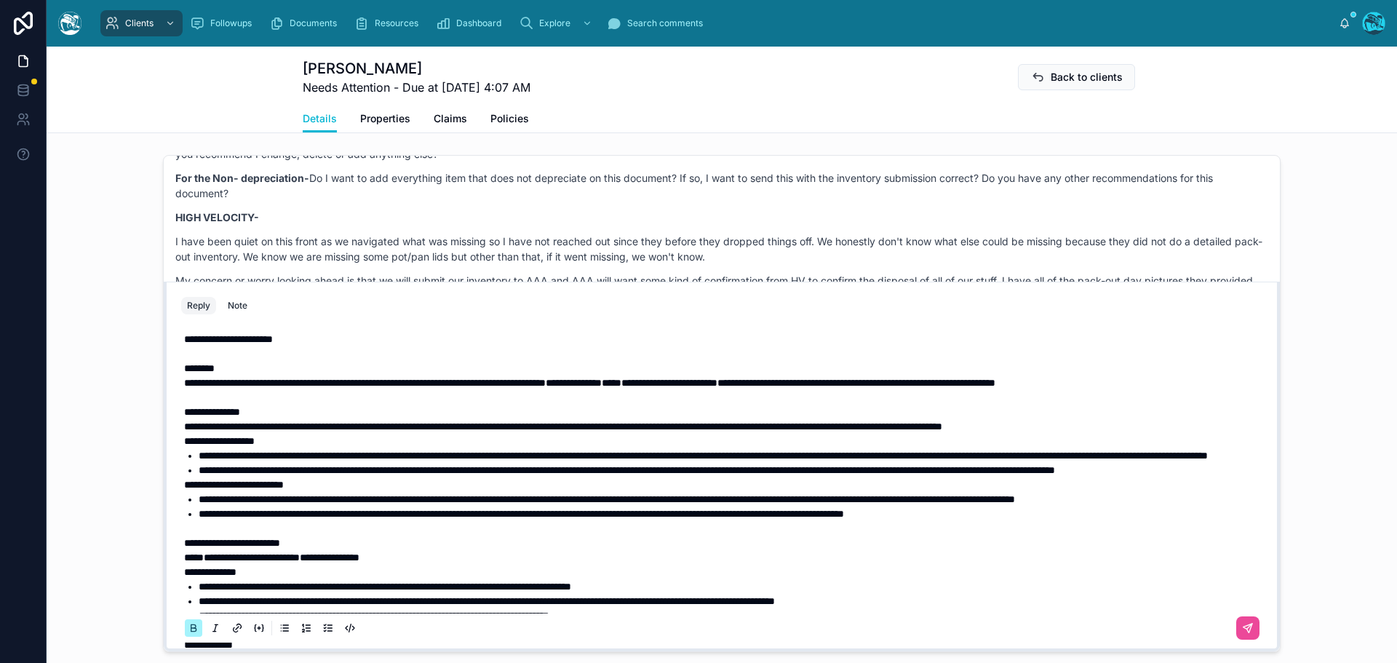
click at [378, 431] on span "**********" at bounding box center [563, 426] width 758 height 10
drag, startPoint x: 995, startPoint y: 398, endPoint x: 591, endPoint y: 402, distance: 403.8
click at [591, 390] on p "**********" at bounding box center [724, 382] width 1081 height 15
click at [188, 634] on icon at bounding box center [194, 628] width 12 height 12
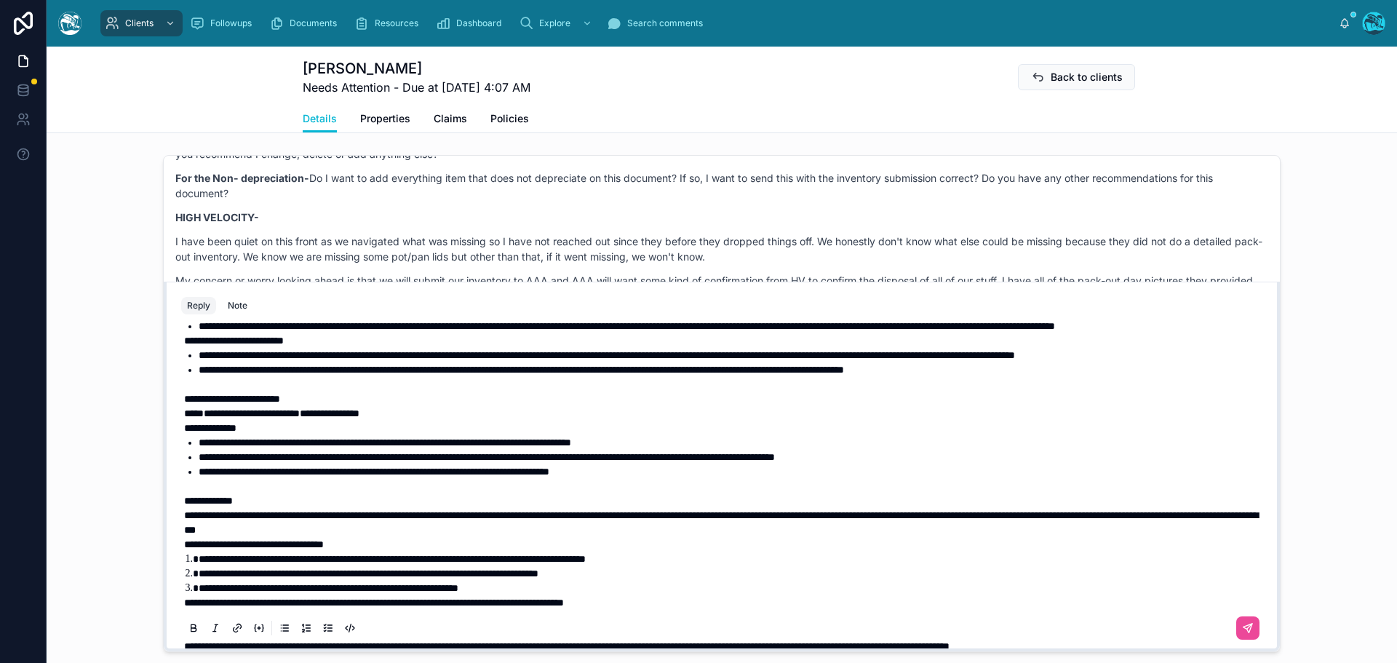
scroll to position [146, 0]
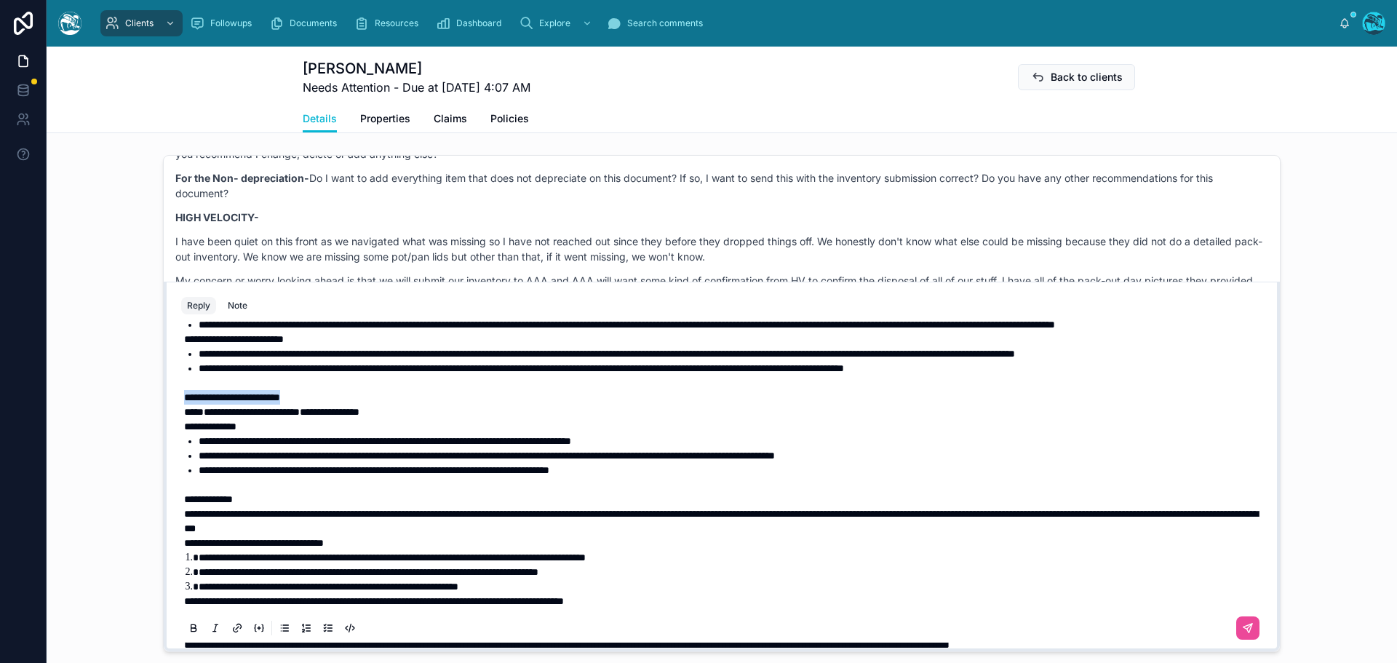
drag, startPoint x: 325, startPoint y: 470, endPoint x: 163, endPoint y: 474, distance: 162.3
click at [164, 474] on div "**********" at bounding box center [722, 467] width 1116 height 370
click at [186, 635] on button at bounding box center [193, 627] width 17 height 17
drag, startPoint x: 426, startPoint y: 485, endPoint x: 177, endPoint y: 486, distance: 249.5
click at [181, 486] on div "**********" at bounding box center [721, 550] width 1081 height 745
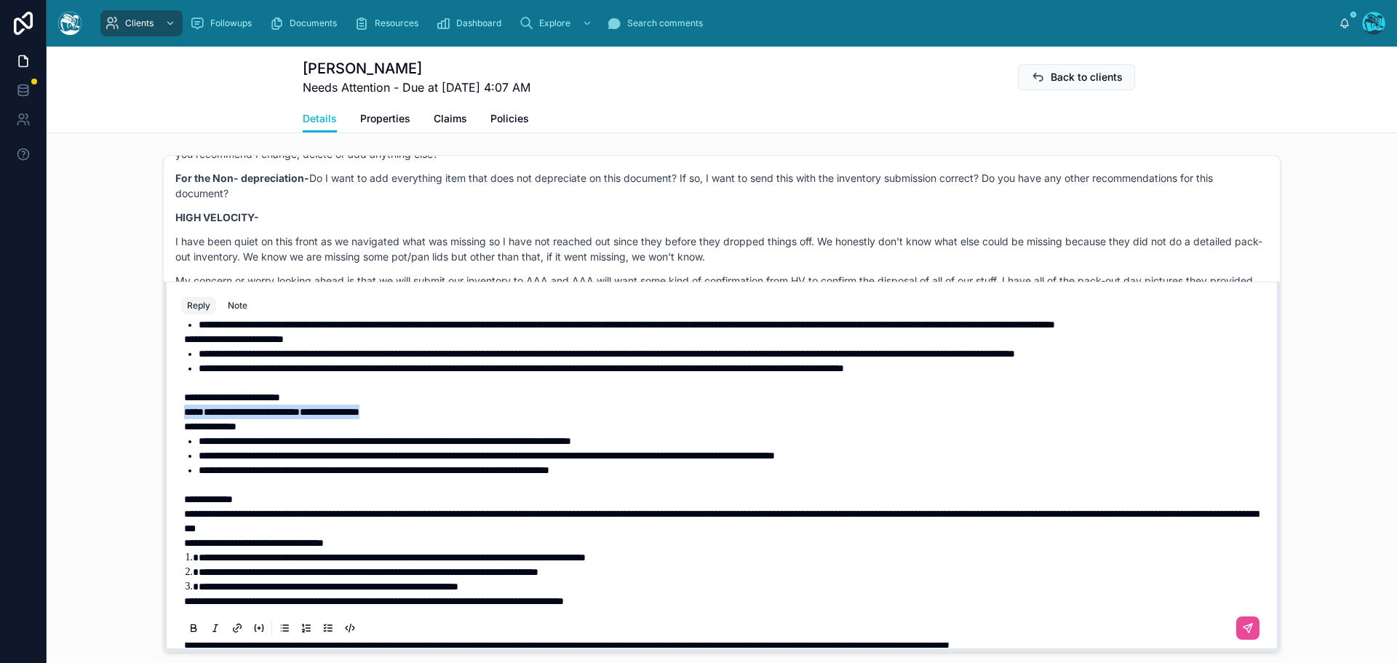
click at [188, 634] on icon at bounding box center [194, 628] width 12 height 12
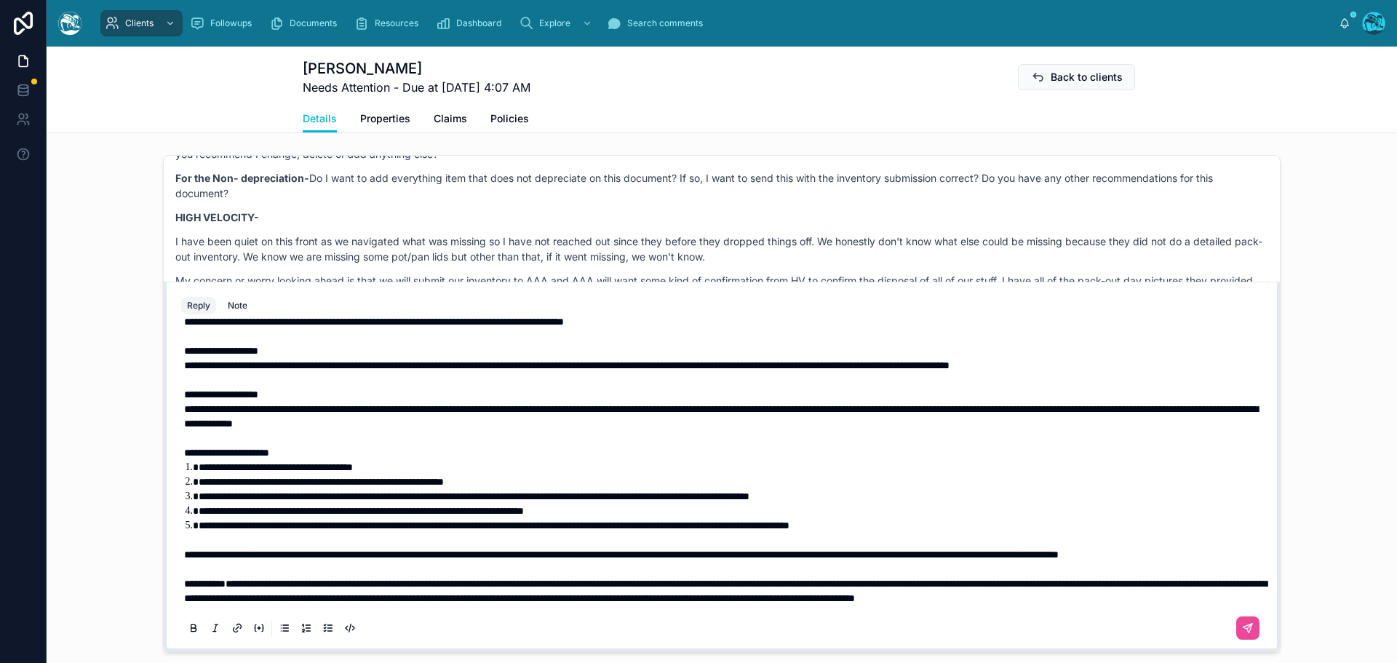
scroll to position [437, 0]
click at [984, 533] on li "**********" at bounding box center [732, 525] width 1067 height 15
drag, startPoint x: 179, startPoint y: 545, endPoint x: 797, endPoint y: 541, distance: 618.4
click at [797, 549] on span "**********" at bounding box center [621, 554] width 874 height 10
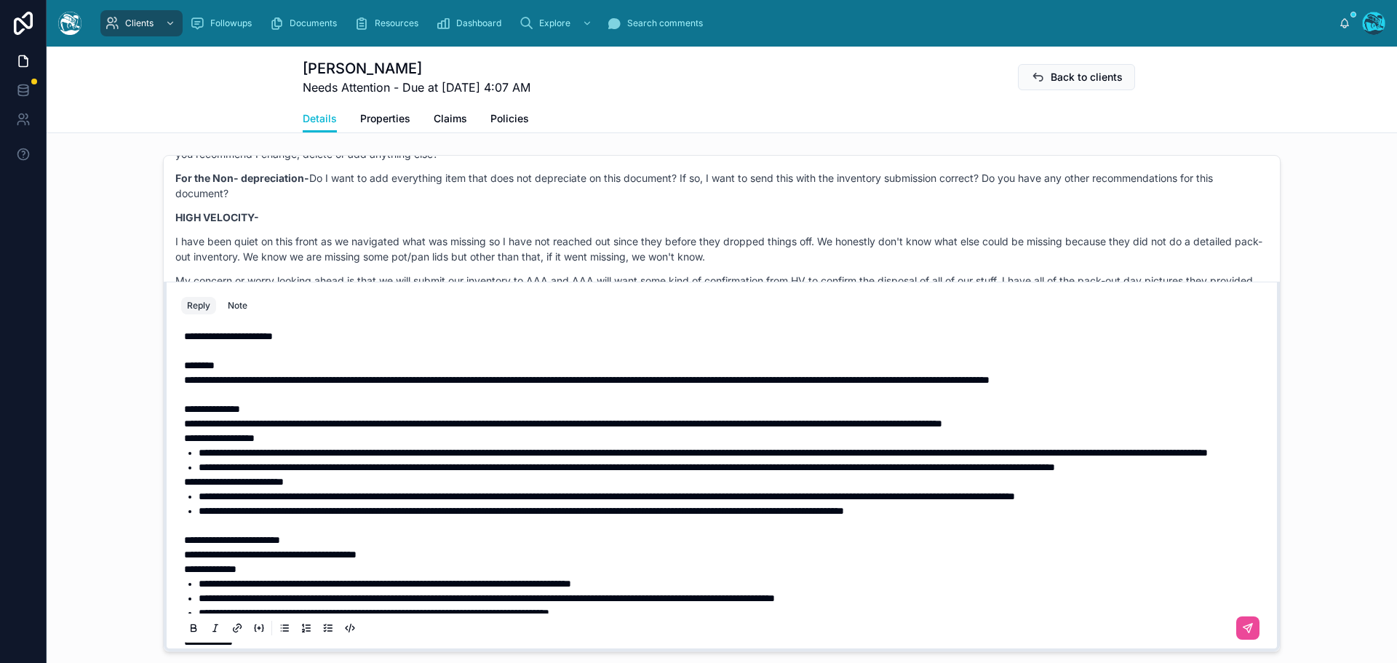
scroll to position [0, 0]
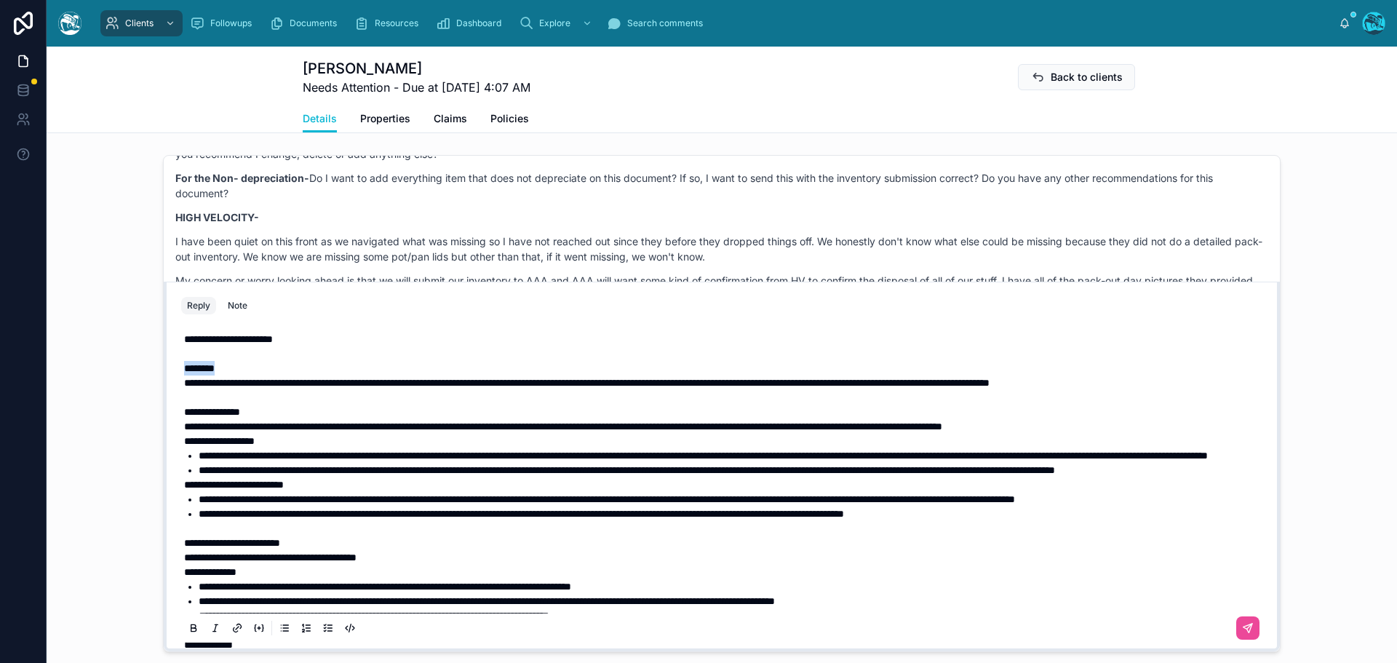
drag, startPoint x: 224, startPoint y: 384, endPoint x: 148, endPoint y: 382, distance: 76.4
click at [150, 388] on div "NQ Natalia Quintana 3 months ago Good Morning Rachel! I have been taking care o…" at bounding box center [722, 403] width 1350 height 509
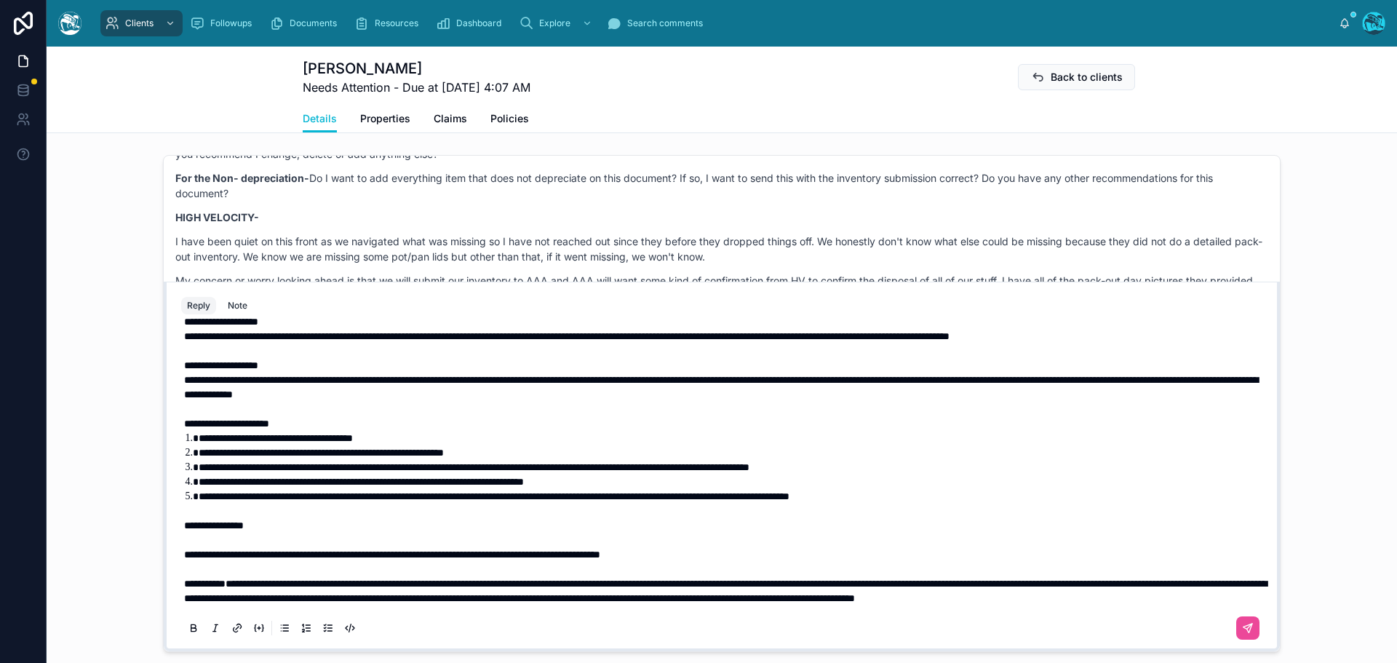
scroll to position [512, 0]
click at [268, 525] on p "**********" at bounding box center [724, 525] width 1081 height 15
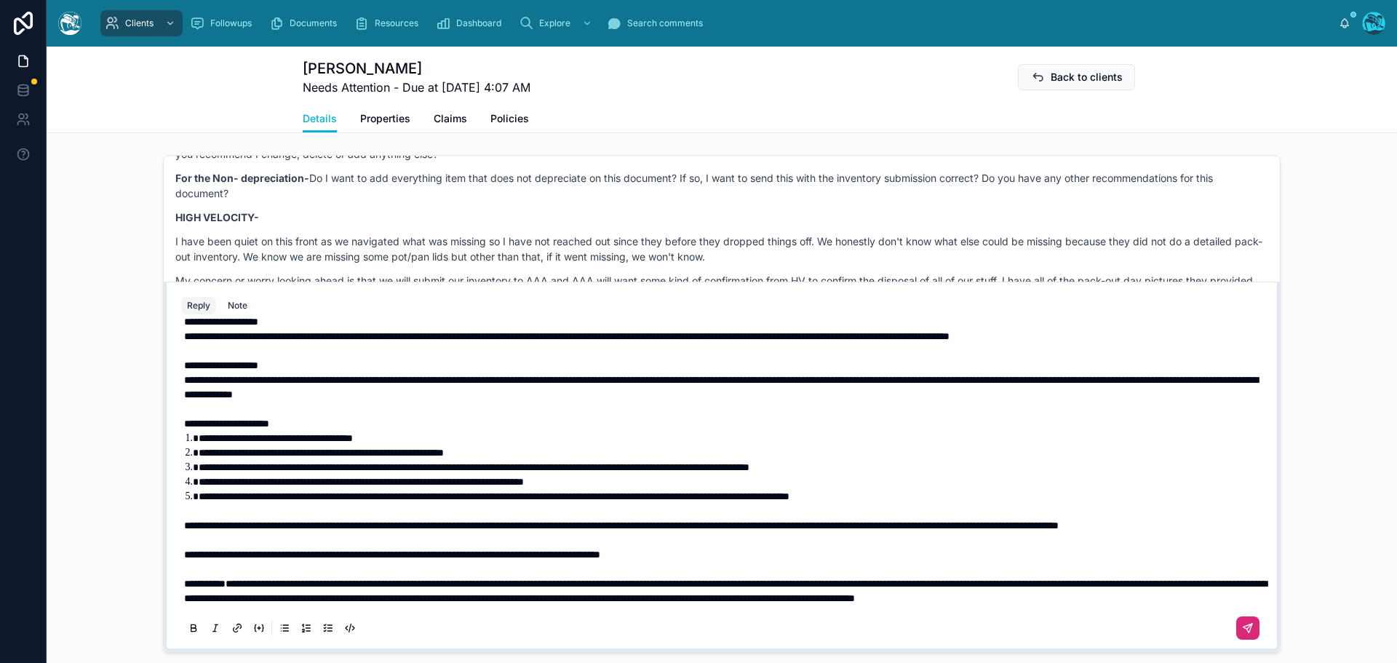
click at [1242, 634] on icon at bounding box center [1248, 628] width 12 height 12
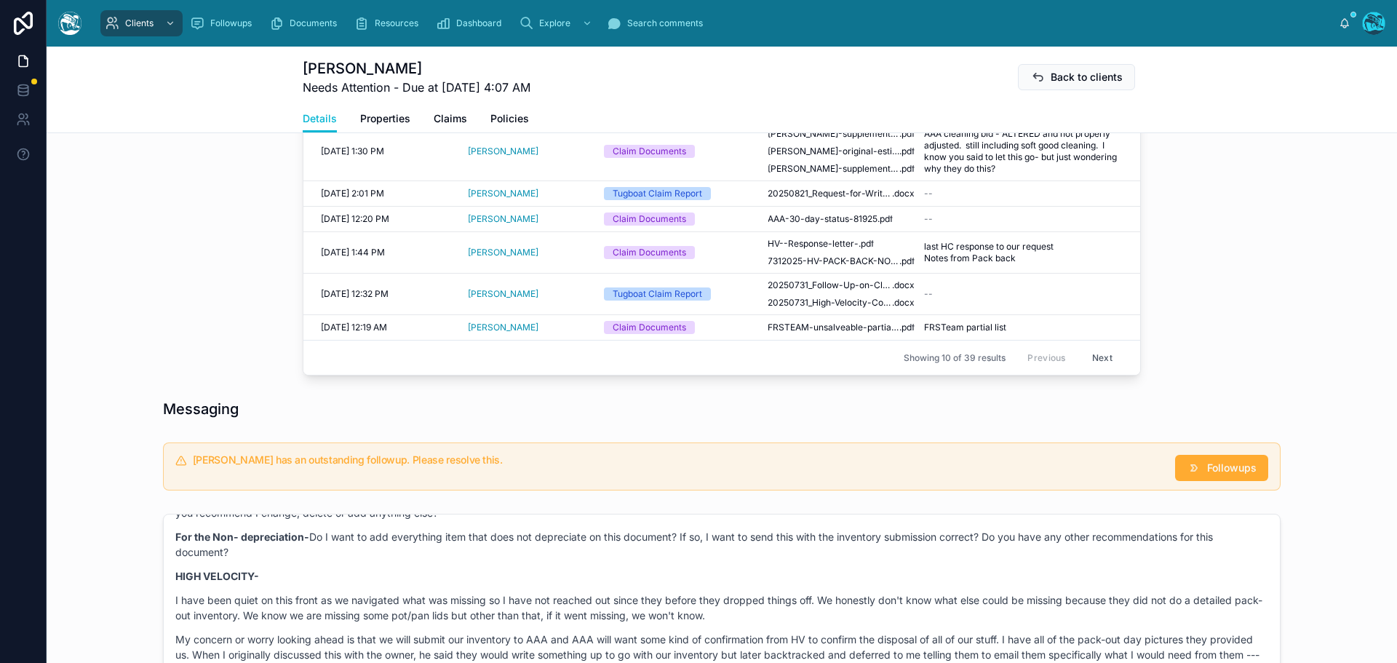
scroll to position [752, 0]
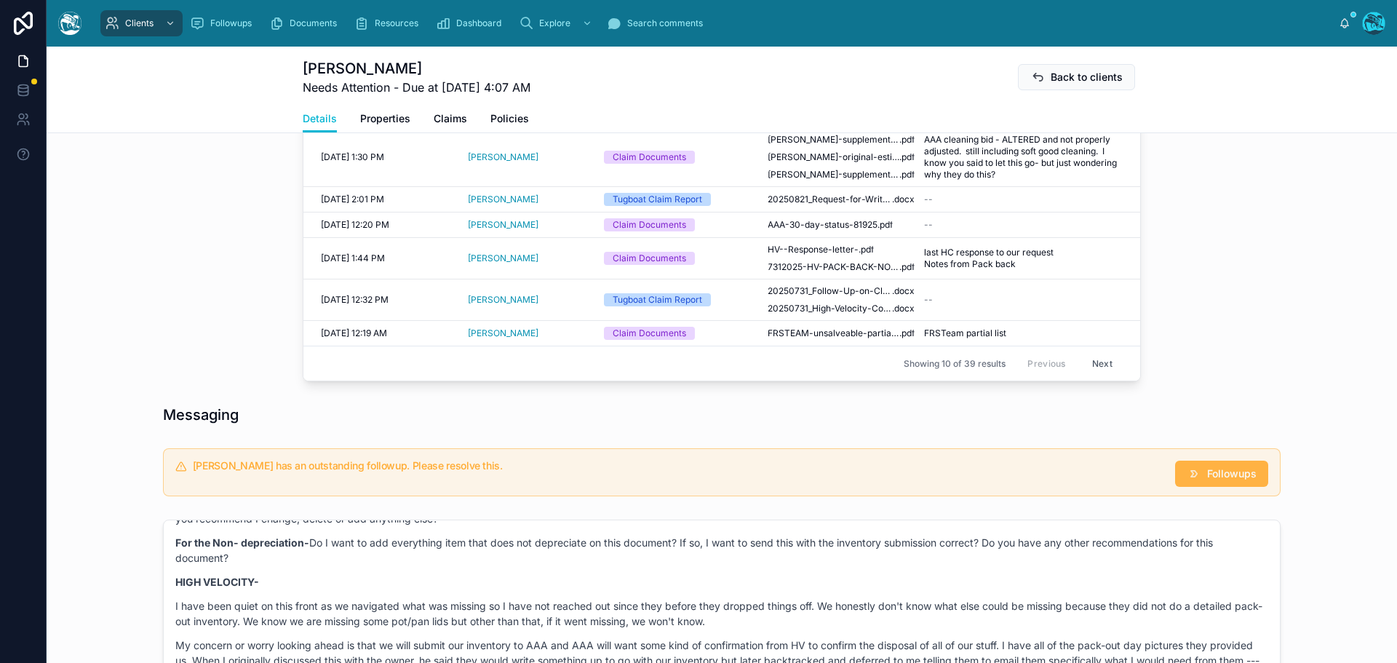
click at [1235, 481] on span "Followups" at bounding box center [1231, 473] width 49 height 15
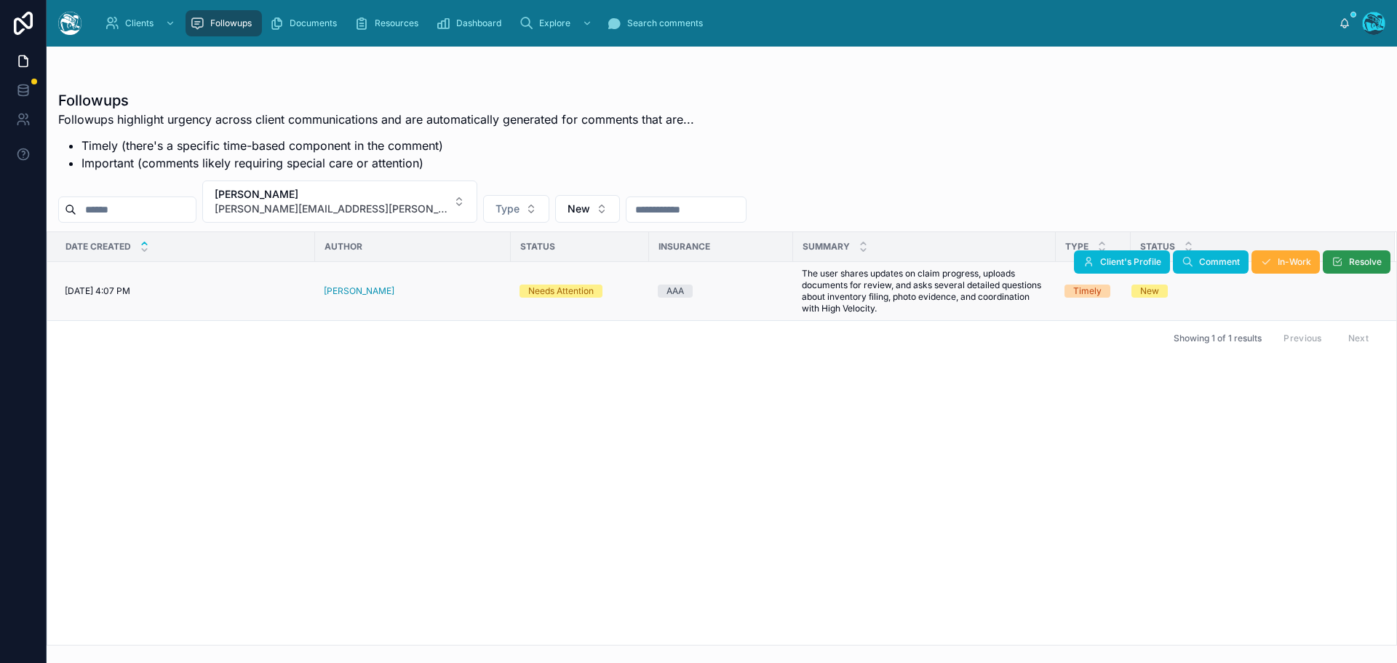
click at [1346, 262] on button "Resolve" at bounding box center [1357, 261] width 68 height 23
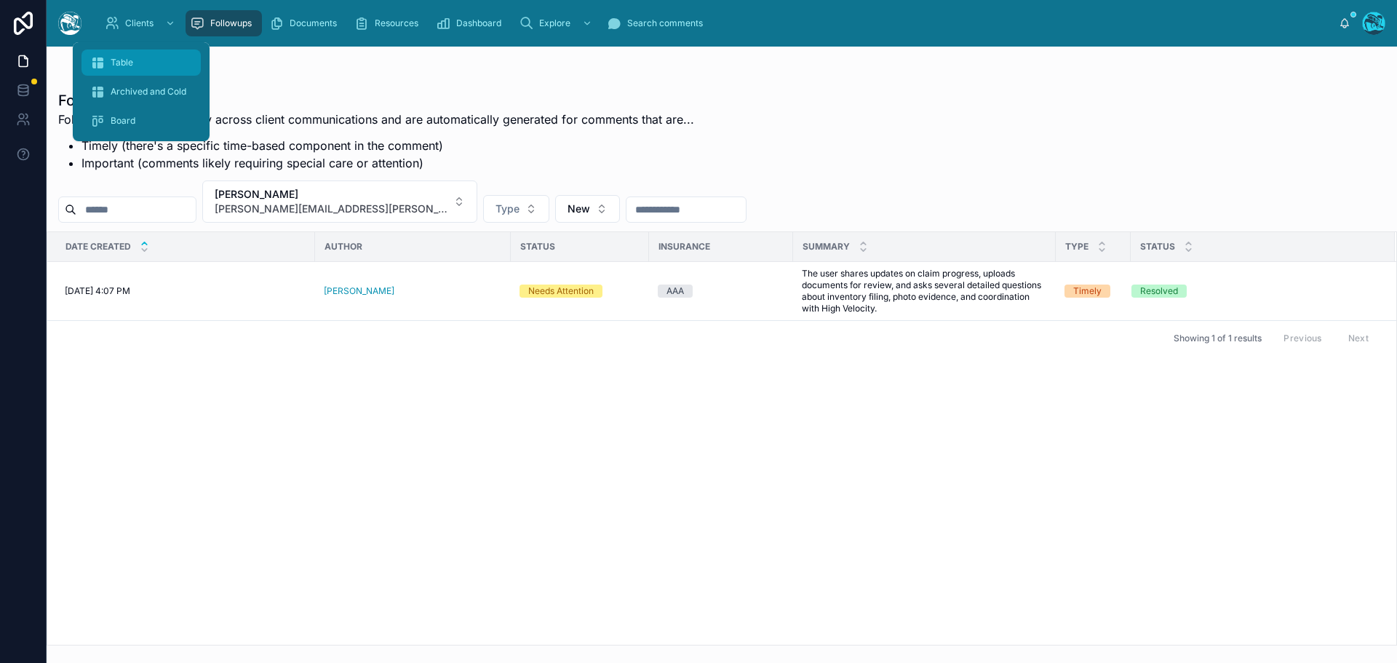
click at [127, 55] on div "Table" at bounding box center [141, 62] width 102 height 23
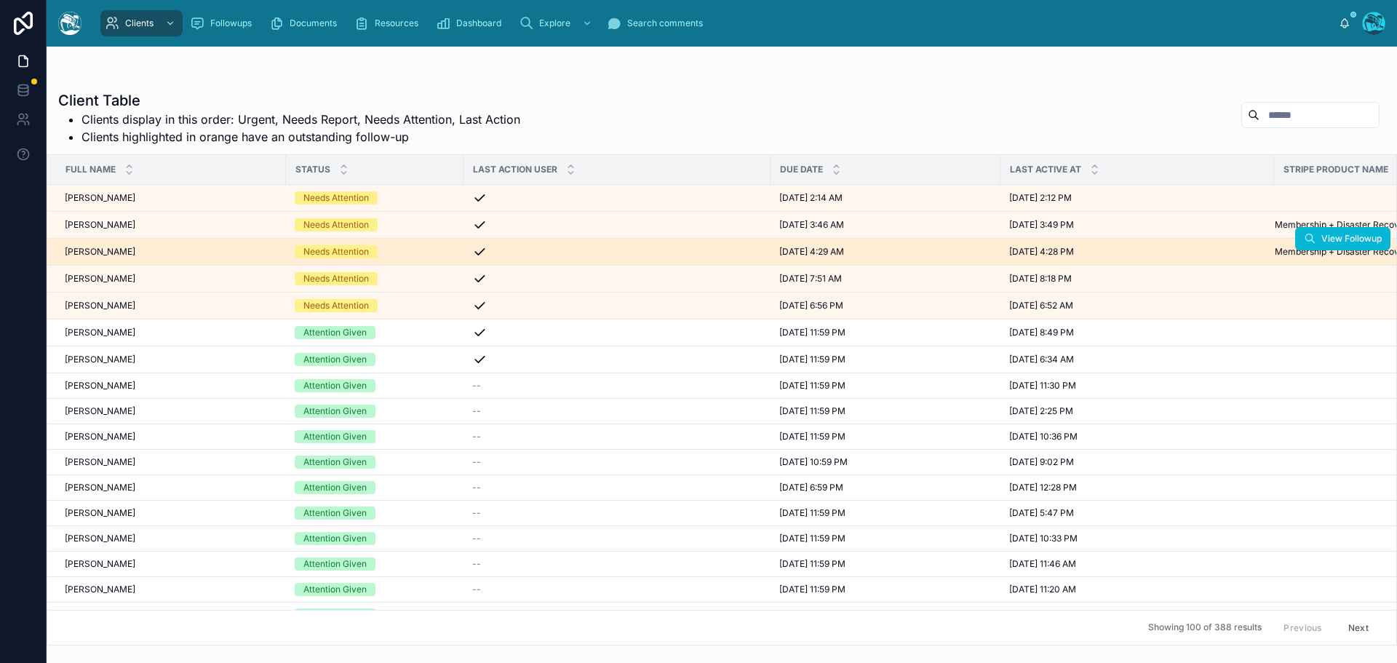
click at [161, 253] on div "[PERSON_NAME] [PERSON_NAME]" at bounding box center [171, 252] width 212 height 12
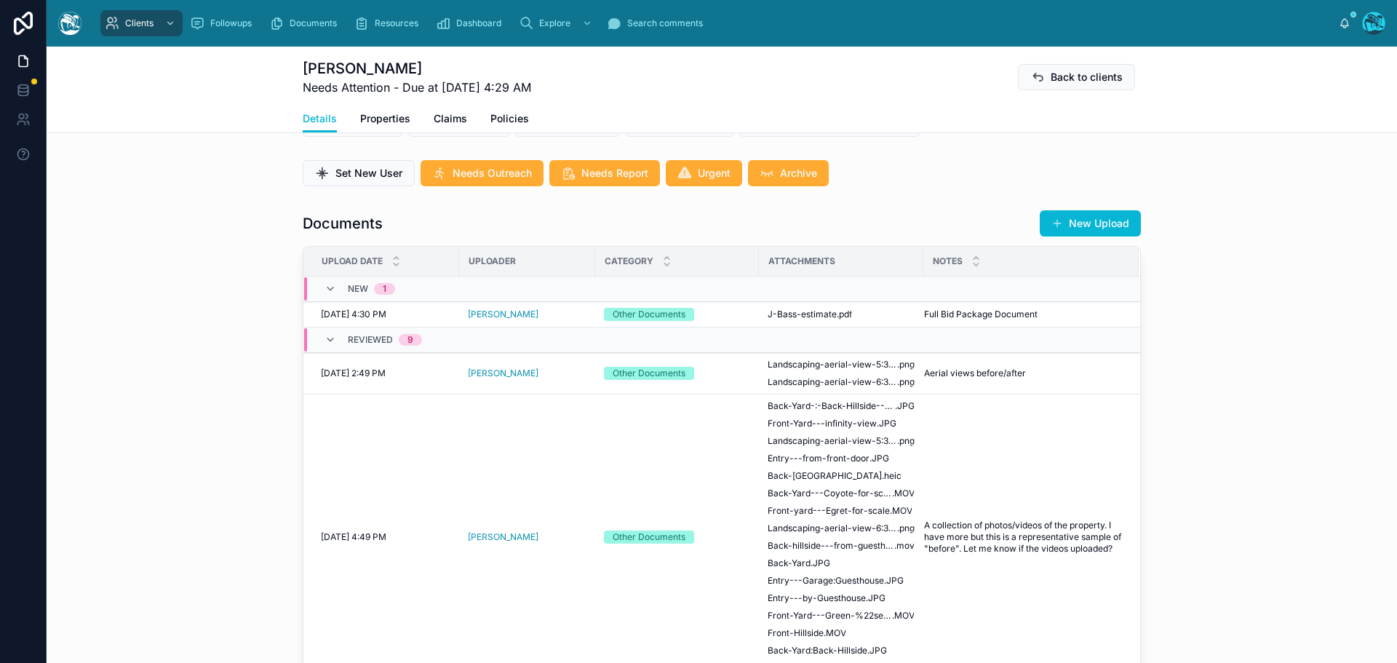
scroll to position [437, 0]
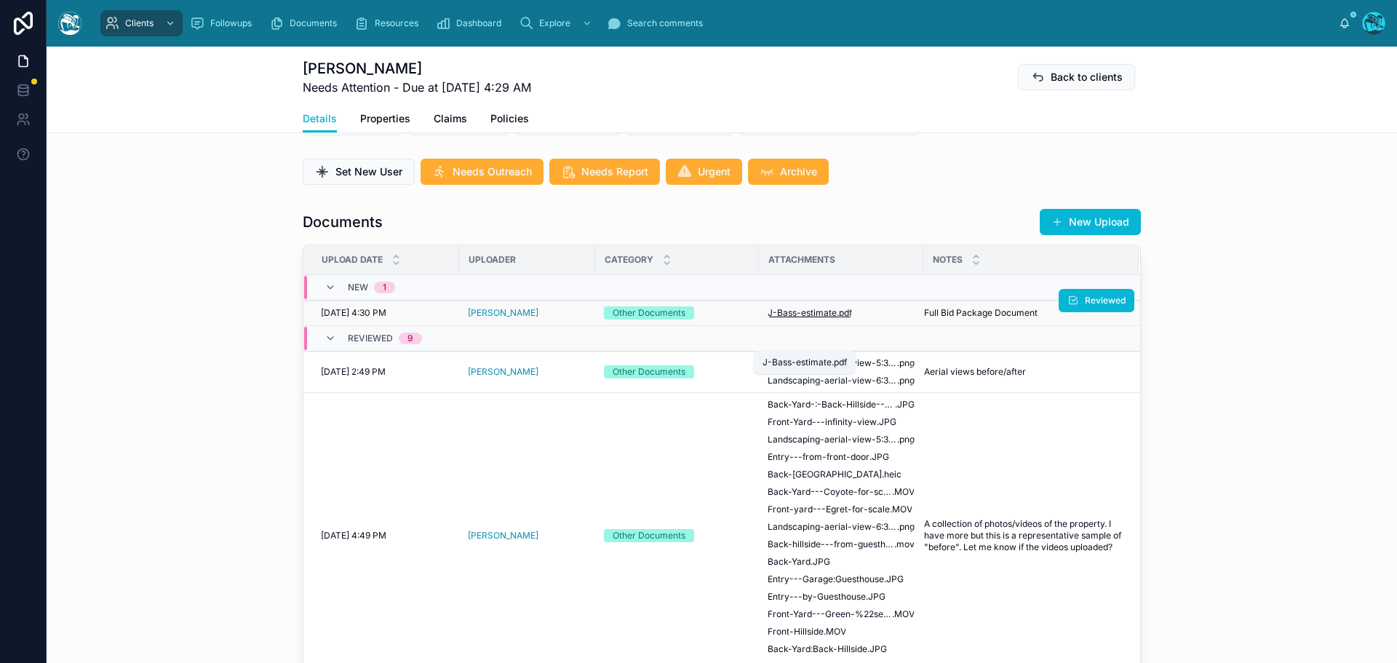
click at [807, 319] on span "J-Bass-estimate" at bounding box center [802, 313] width 69 height 12
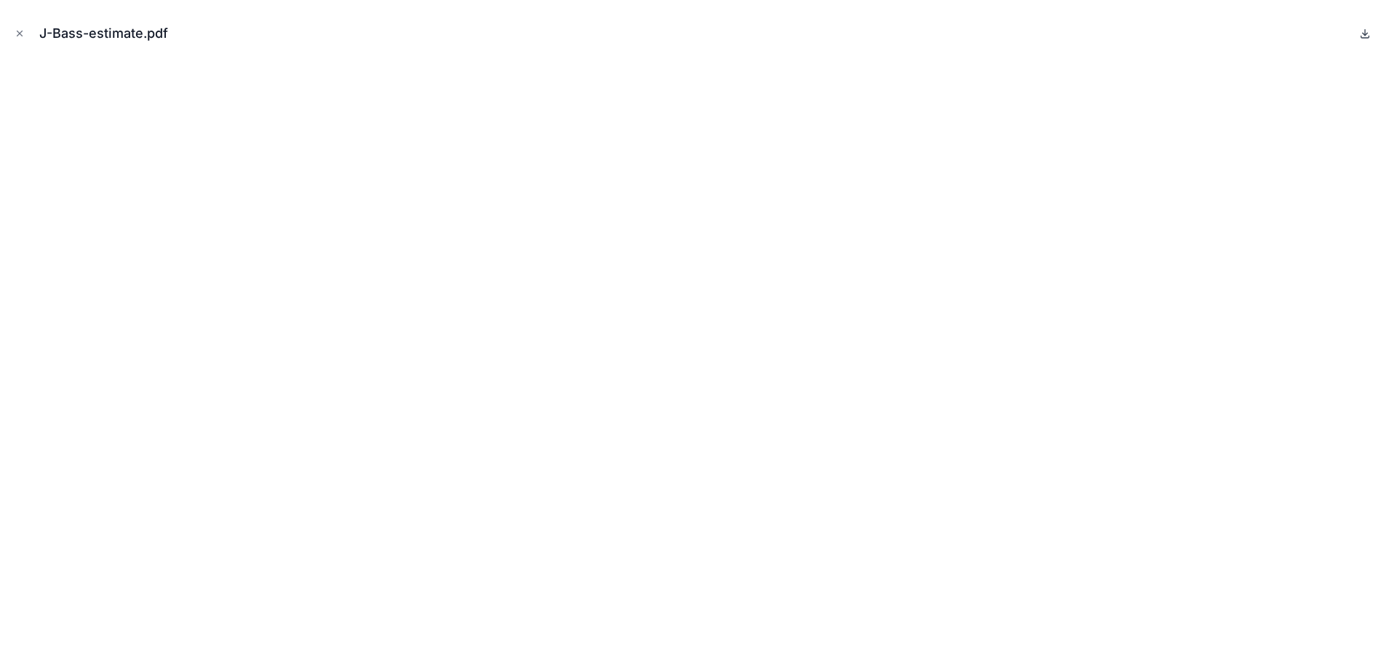
click at [1364, 32] on icon at bounding box center [1365, 34] width 12 height 12
drag, startPoint x: 18, startPoint y: 34, endPoint x: 331, endPoint y: 104, distance: 320.5
click at [18, 34] on icon "Close modal" at bounding box center [20, 33] width 10 height 10
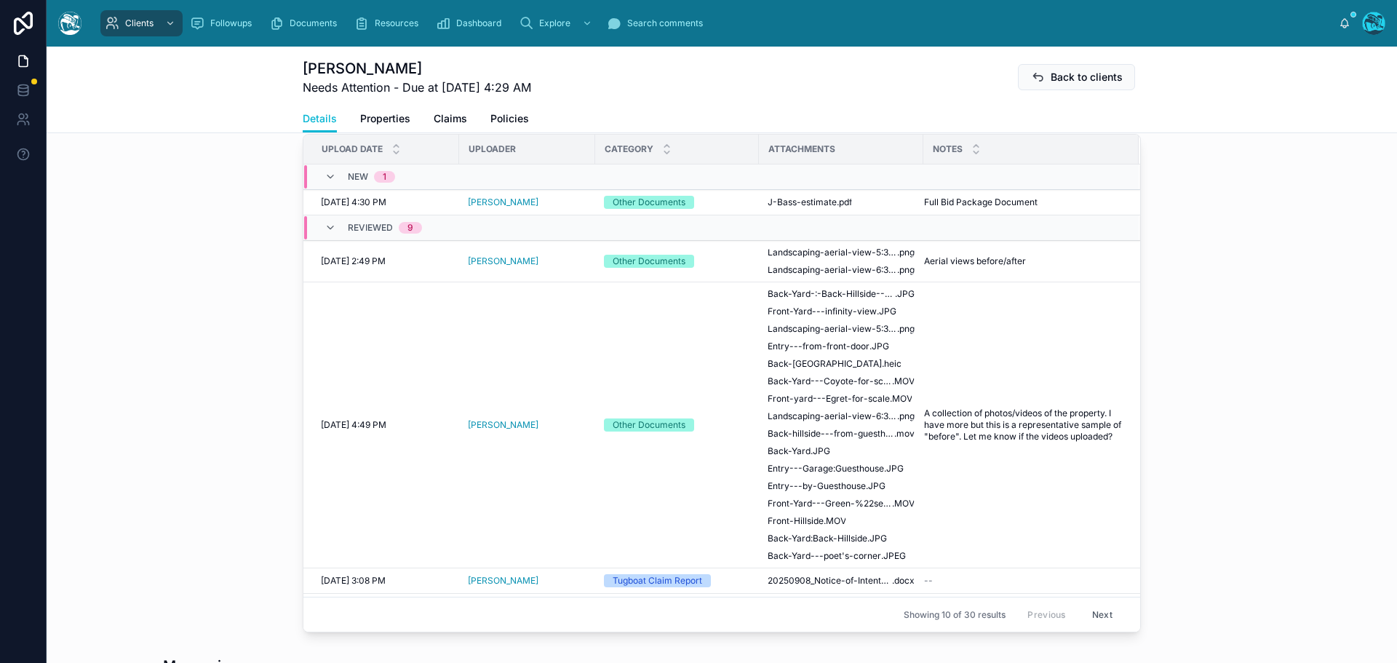
scroll to position [509, 0]
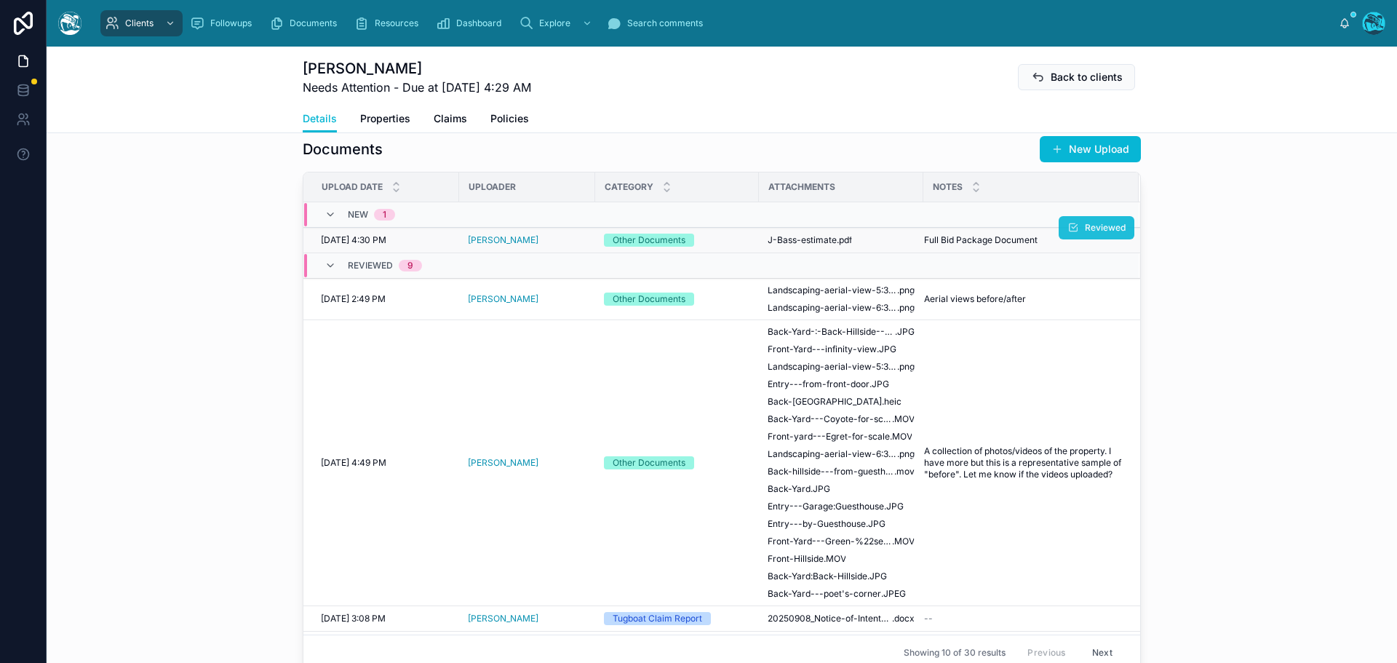
click at [1066, 239] on button "Reviewed" at bounding box center [1097, 227] width 76 height 23
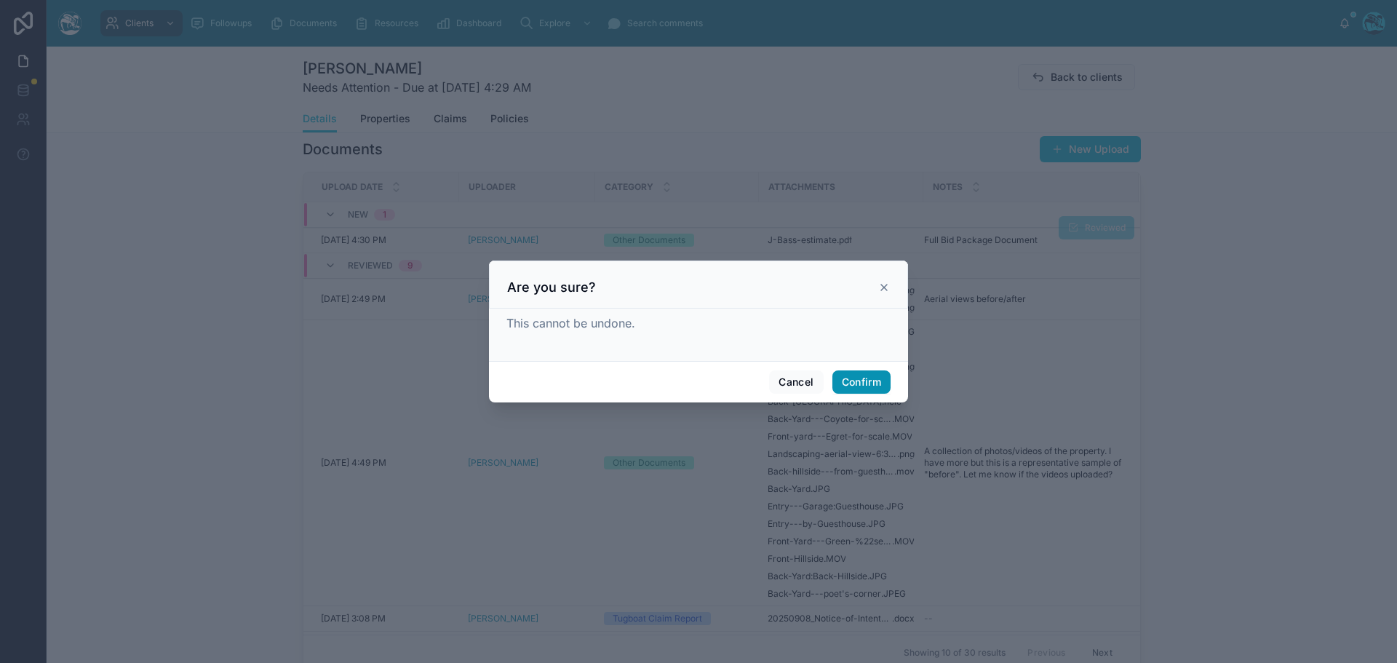
click at [863, 386] on button "Confirm" at bounding box center [861, 381] width 58 height 23
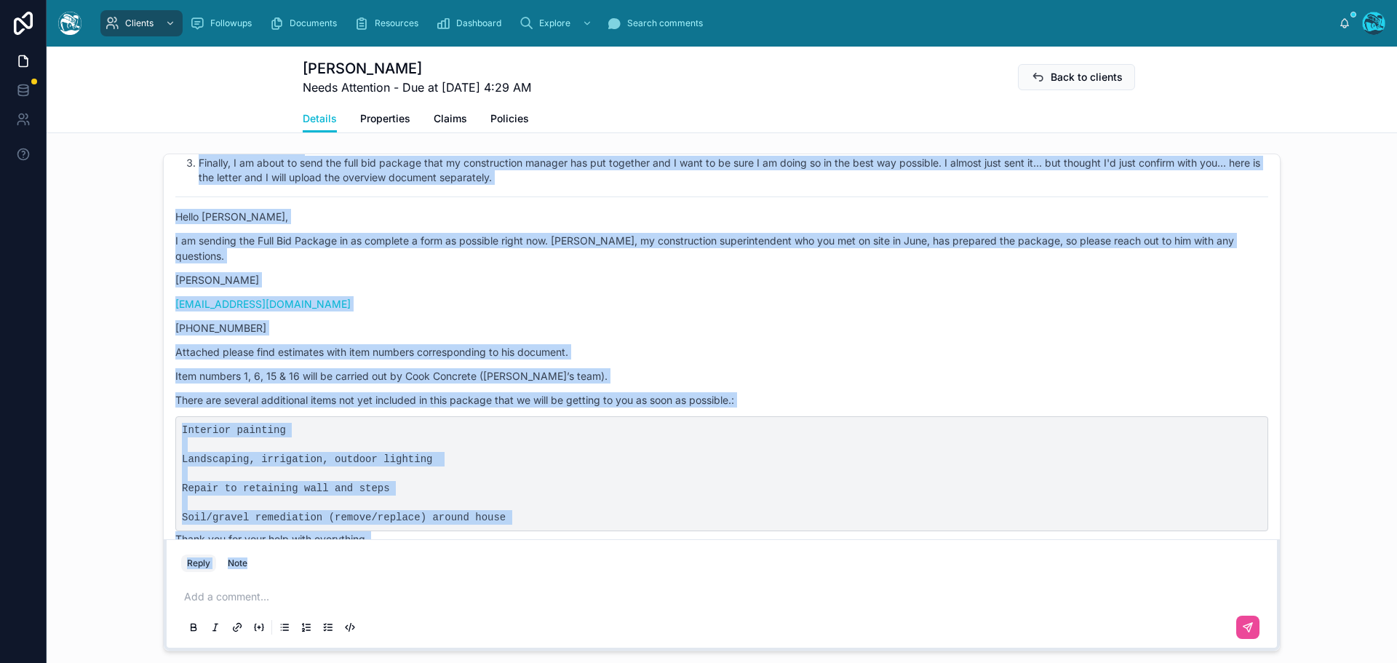
scroll to position [6010, 0]
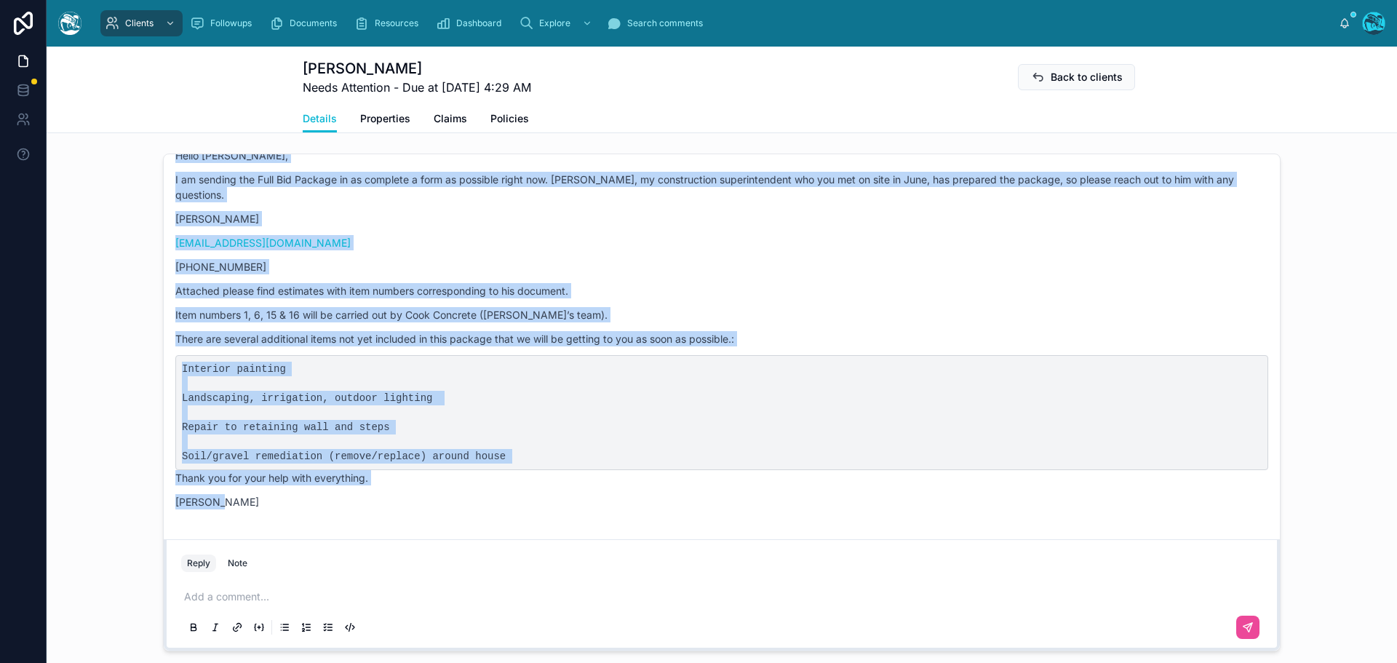
drag, startPoint x: 355, startPoint y: 239, endPoint x: 430, endPoint y: 541, distance: 311.8
copy div "Rachel Baker Last month Good afternoon, Jennifer! So sorry for the delay. You’r…"
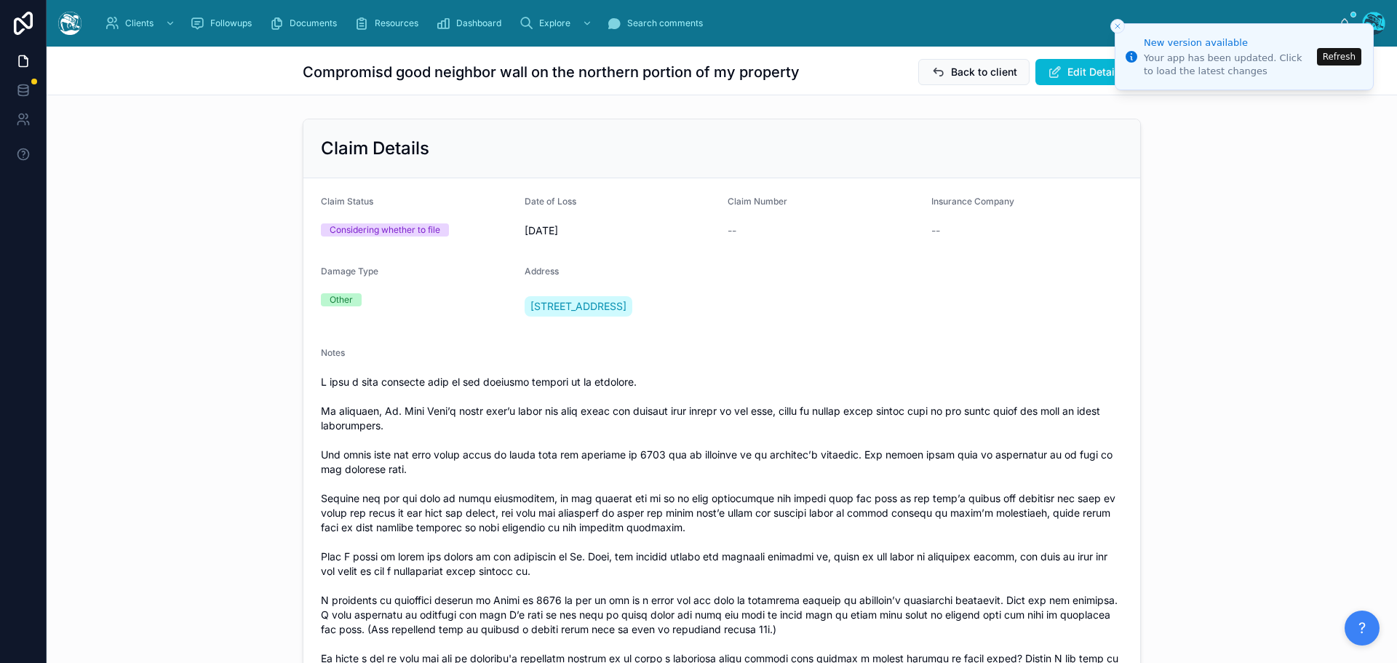
click at [1346, 60] on button "Refresh" at bounding box center [1339, 56] width 44 height 17
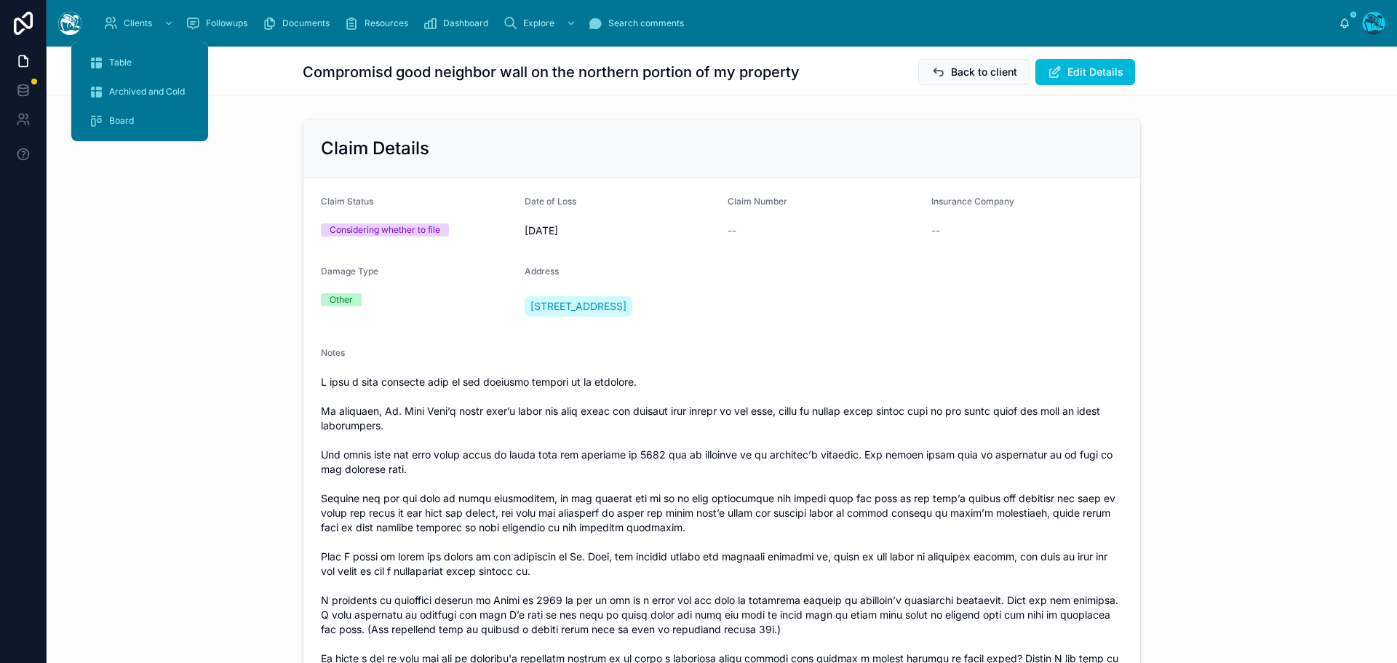
click at [124, 63] on span "Table" at bounding box center [120, 63] width 23 height 12
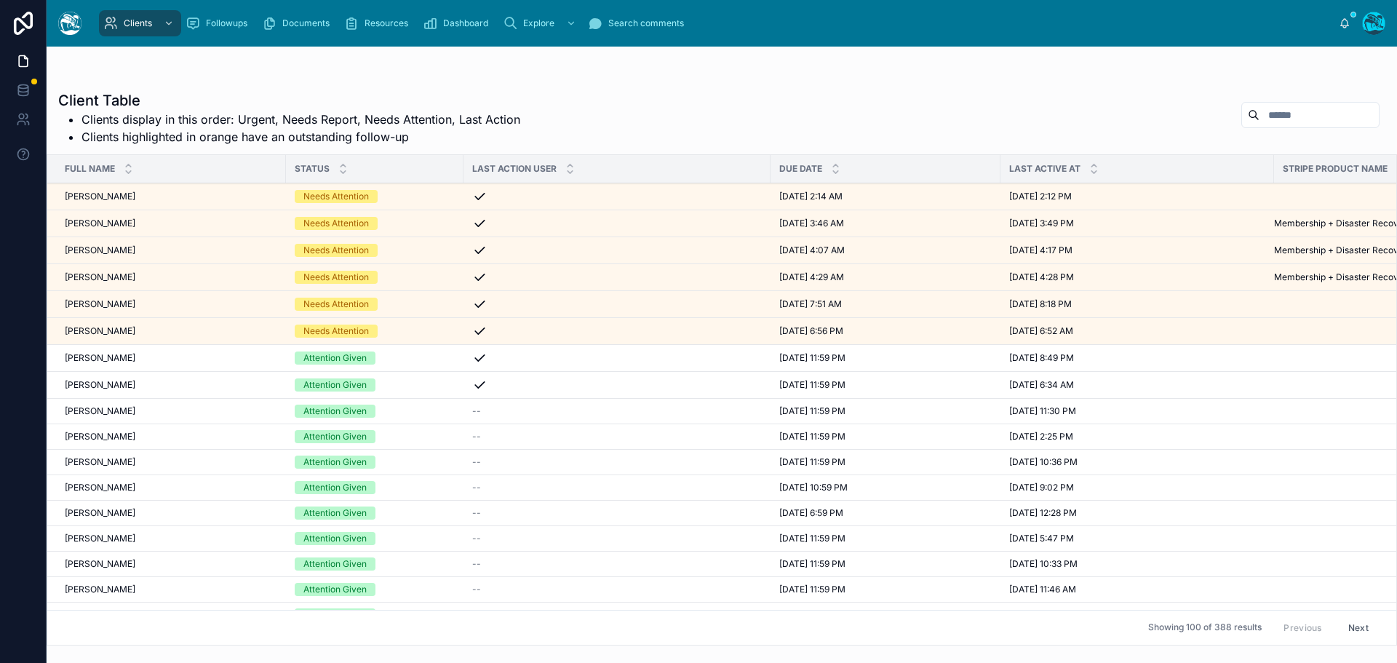
click at [129, 276] on div "[PERSON_NAME] [PERSON_NAME]" at bounding box center [171, 277] width 212 height 12
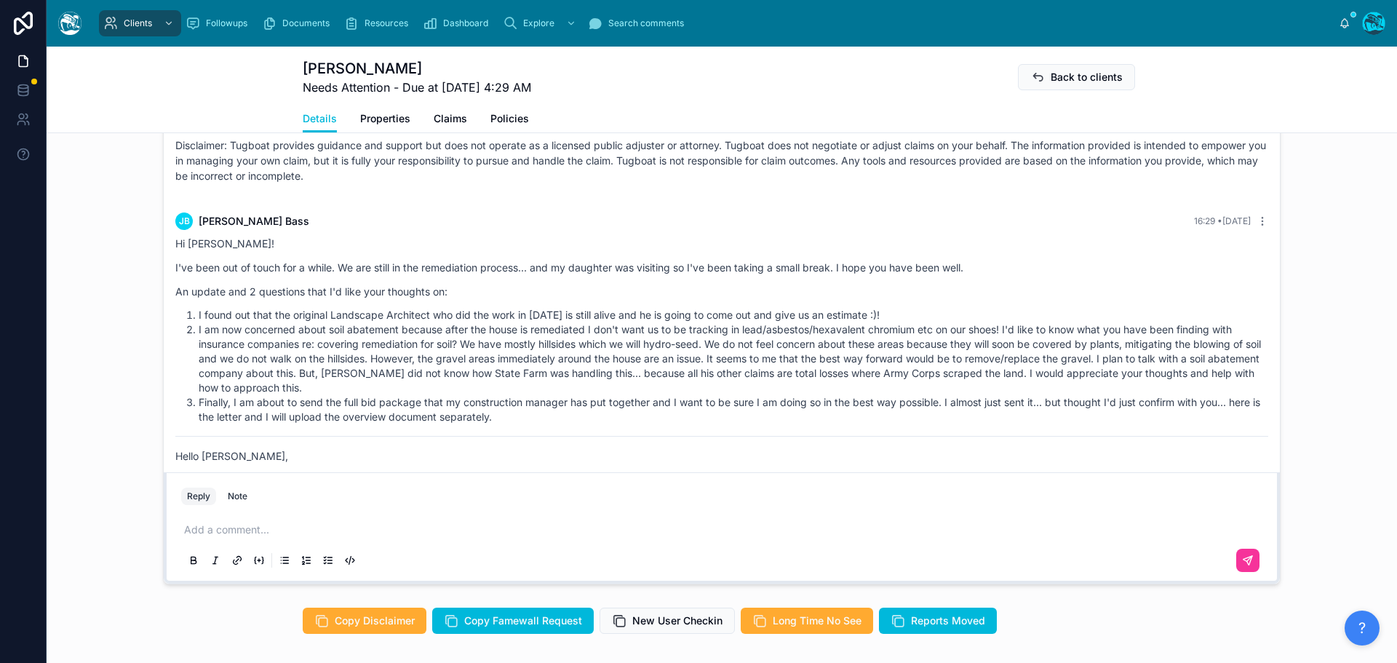
scroll to position [5646, 0]
